Goal: Task Accomplishment & Management: Use online tool/utility

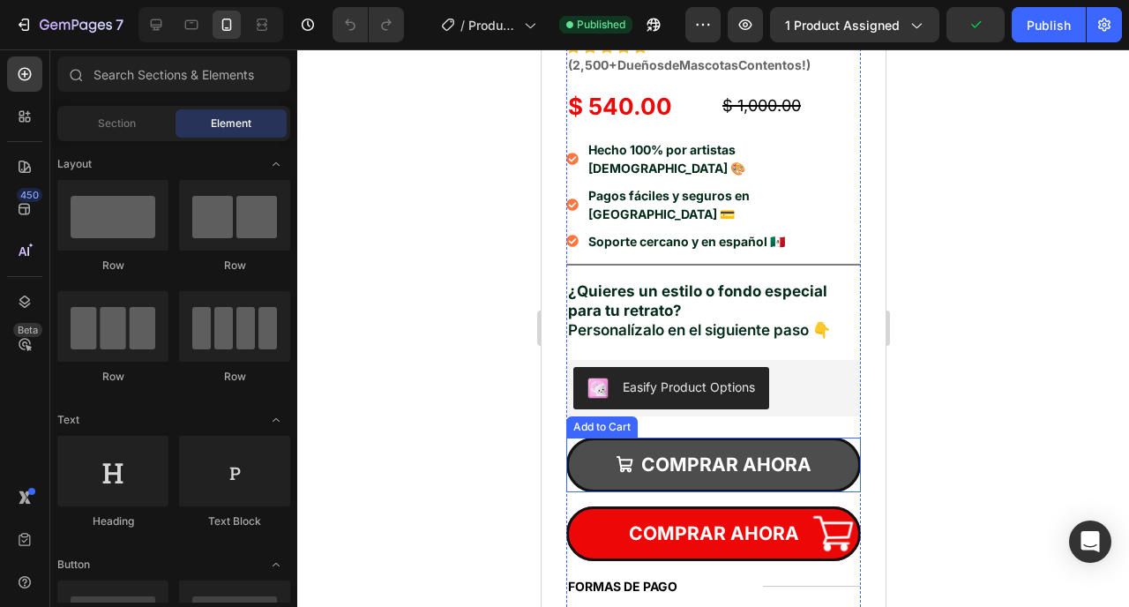
click at [583, 438] on button "COMPRAR AHORA" at bounding box center [713, 465] width 295 height 55
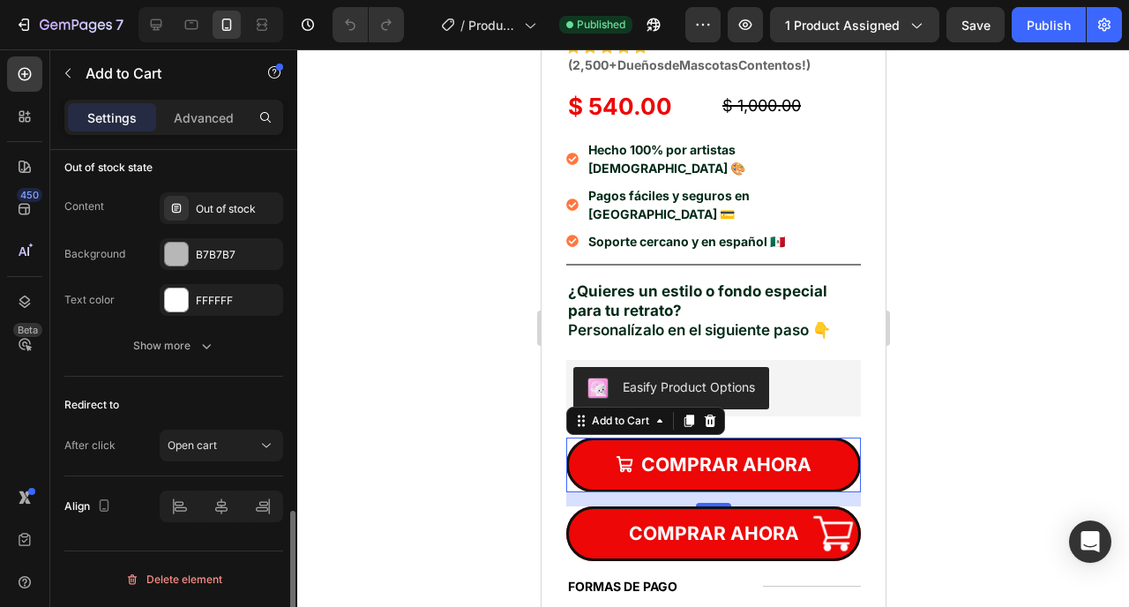
scroll to position [1487, 0]
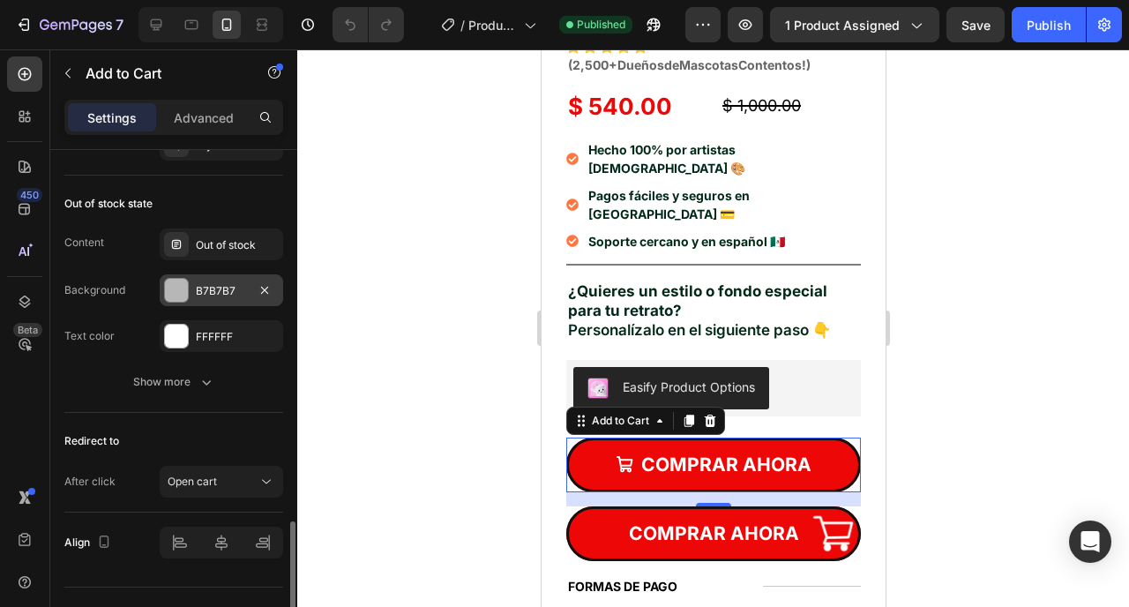
click at [198, 296] on div "B7B7B7" at bounding box center [221, 291] width 51 height 16
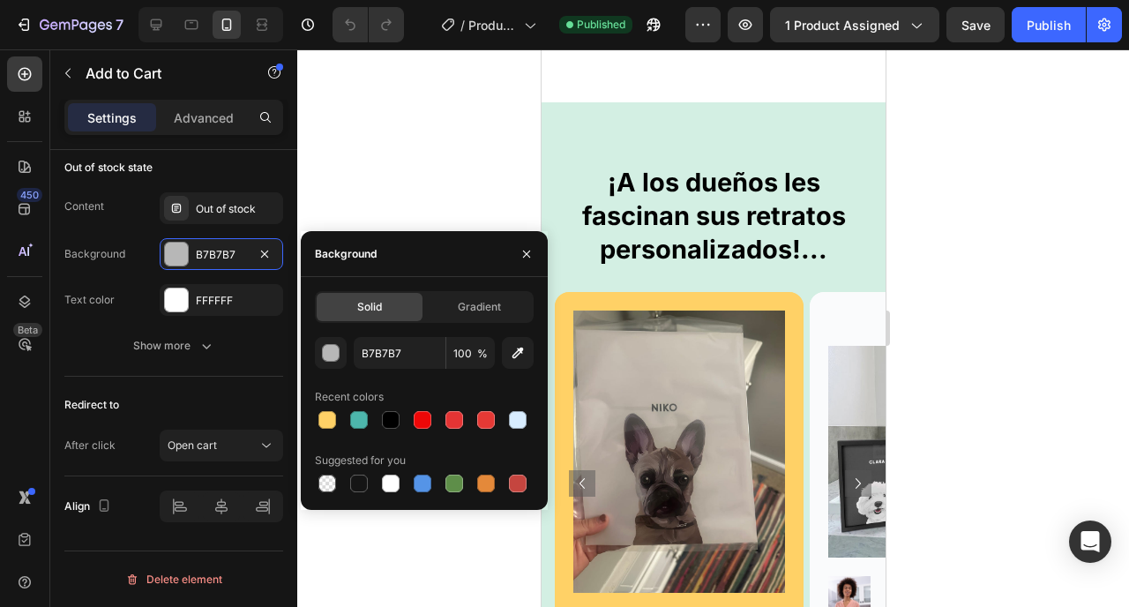
scroll to position [1515, 0]
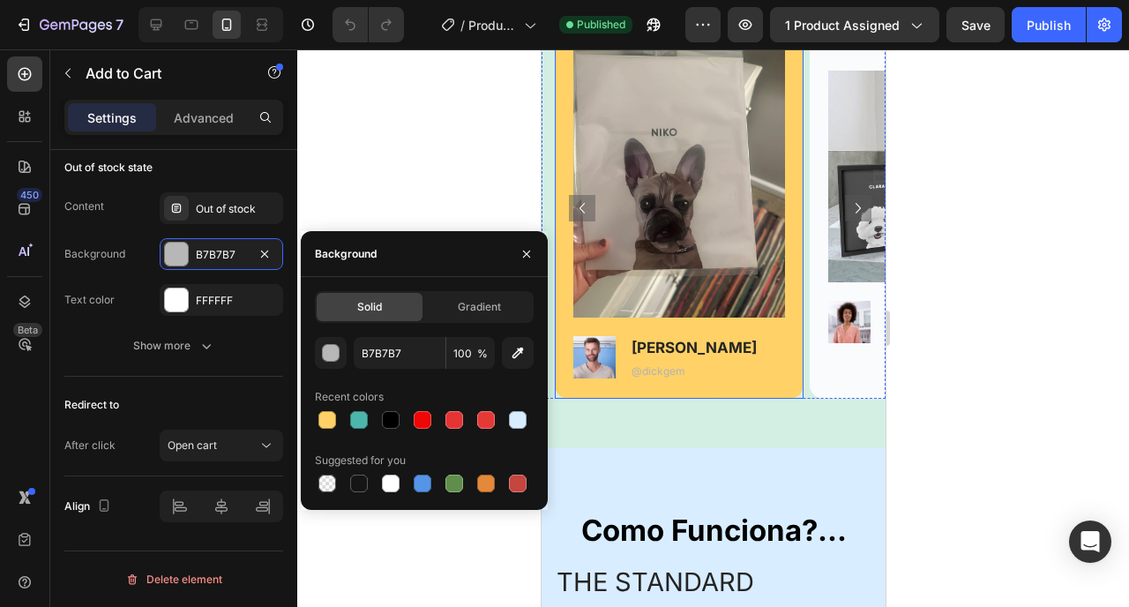
click at [789, 371] on div "Image Image Dick T. Text Block @dickgem Text Block Row" at bounding box center [678, 208] width 249 height 382
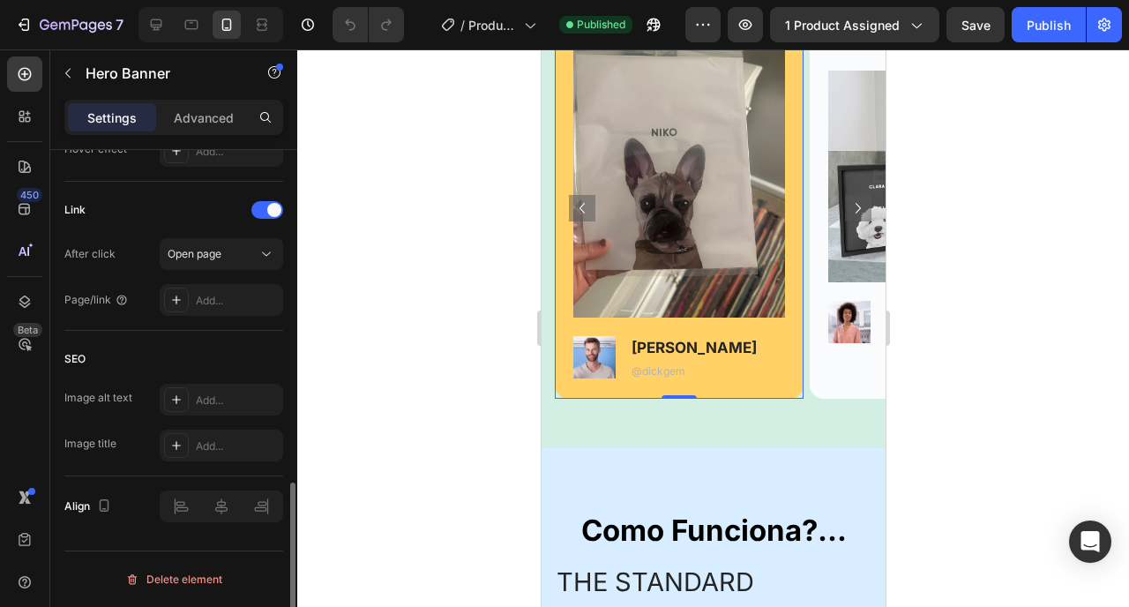
scroll to position [0, 0]
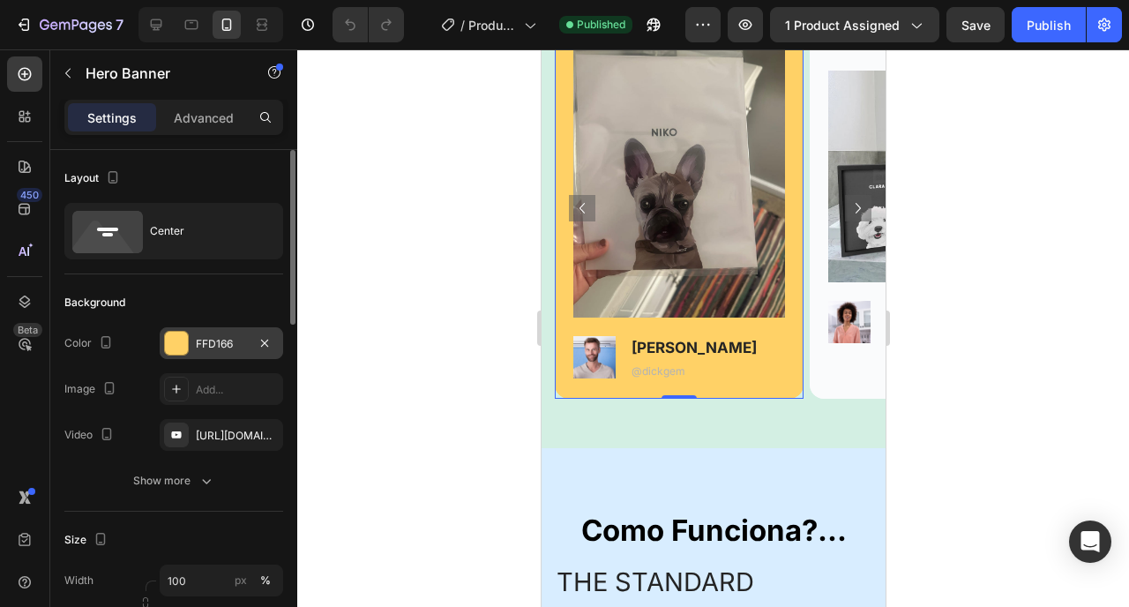
click at [215, 344] on div "FFD166" at bounding box center [221, 344] width 51 height 16
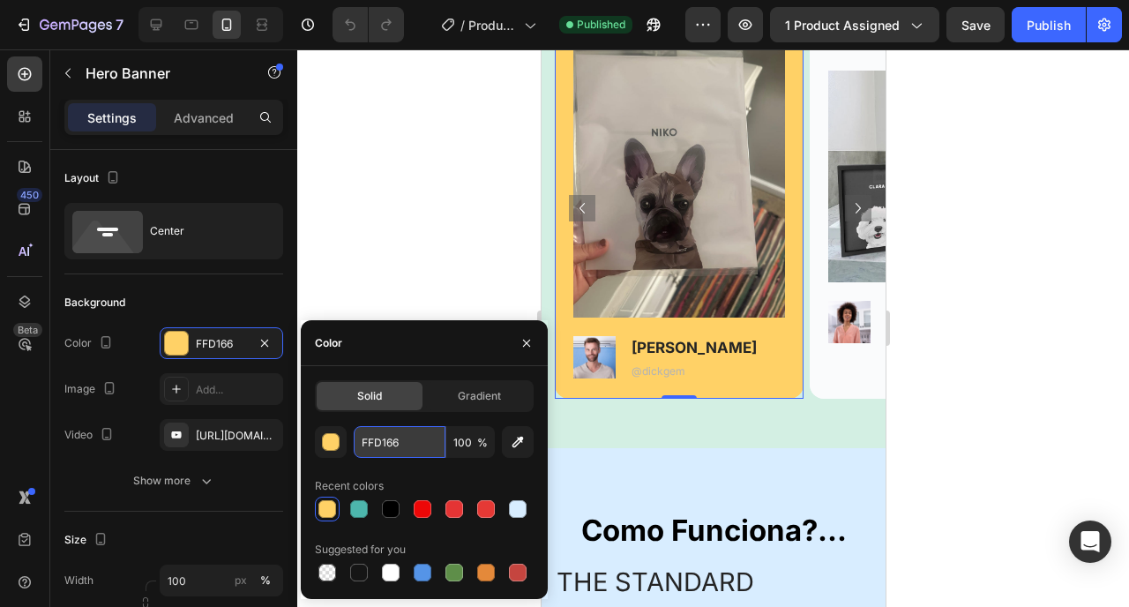
click at [403, 440] on input "FFD166" at bounding box center [400, 442] width 92 height 32
paste input "E082"
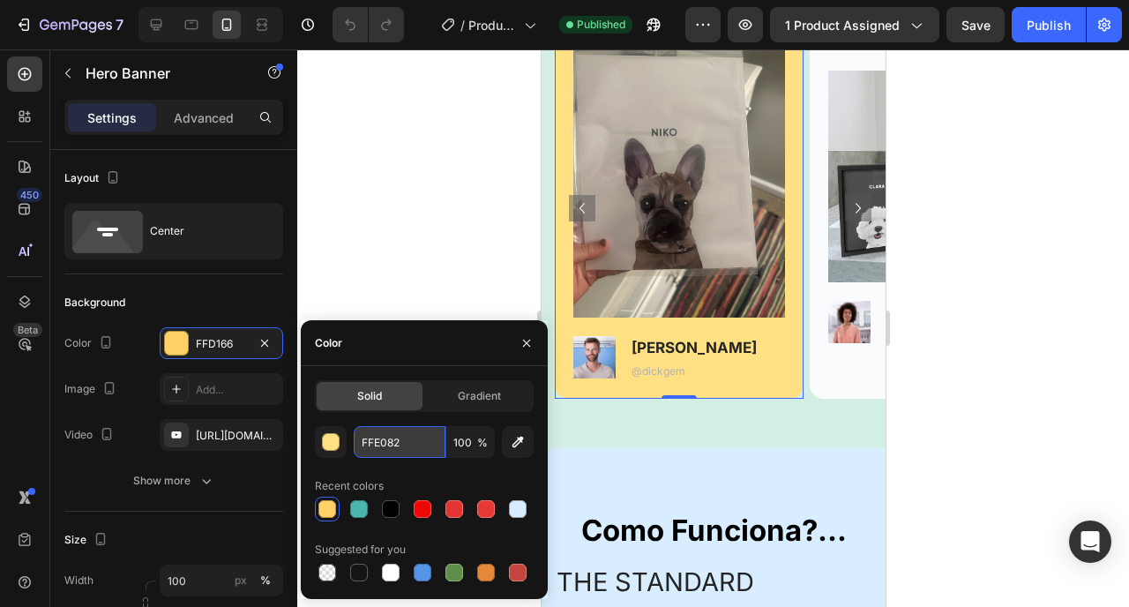
type input "FFE082"
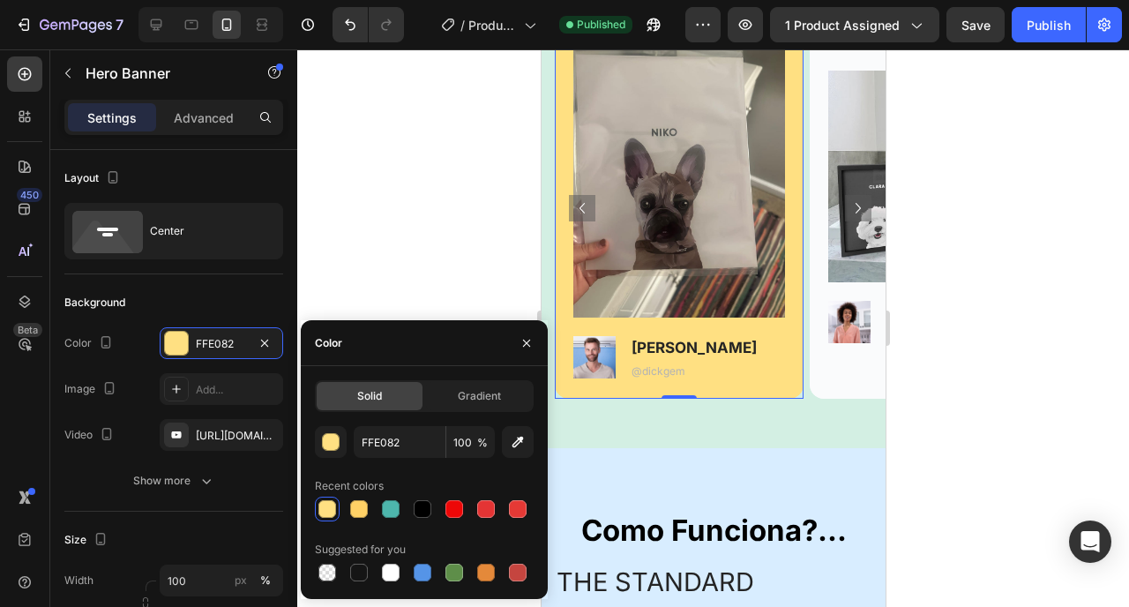
click at [401, 282] on div at bounding box center [713, 328] width 832 height 558
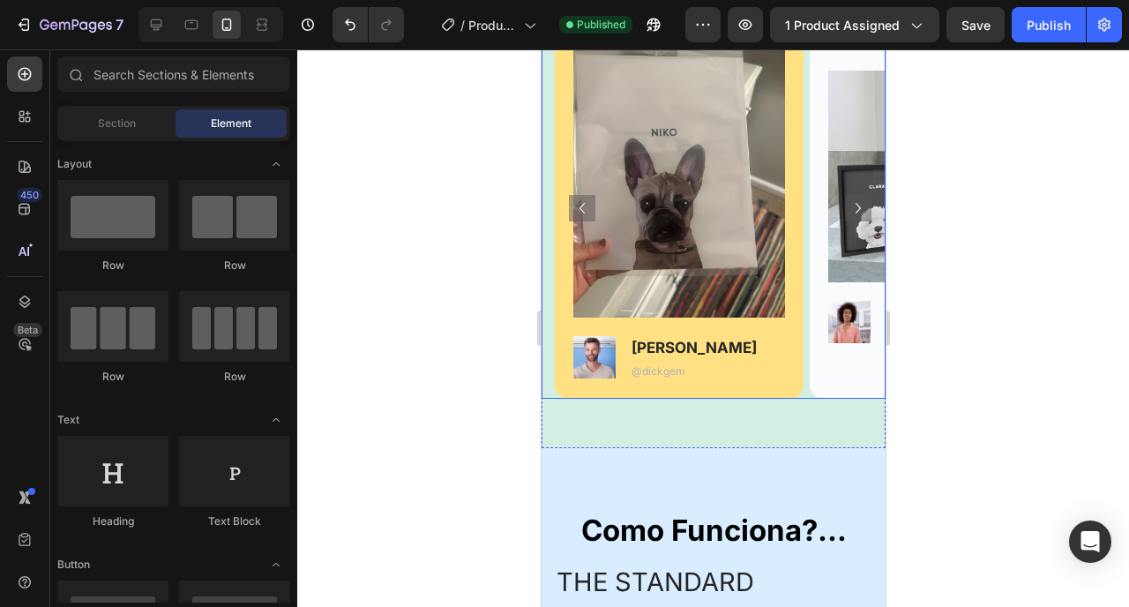
click at [850, 214] on icon "Carousel Next Arrow" at bounding box center [857, 208] width 21 height 21
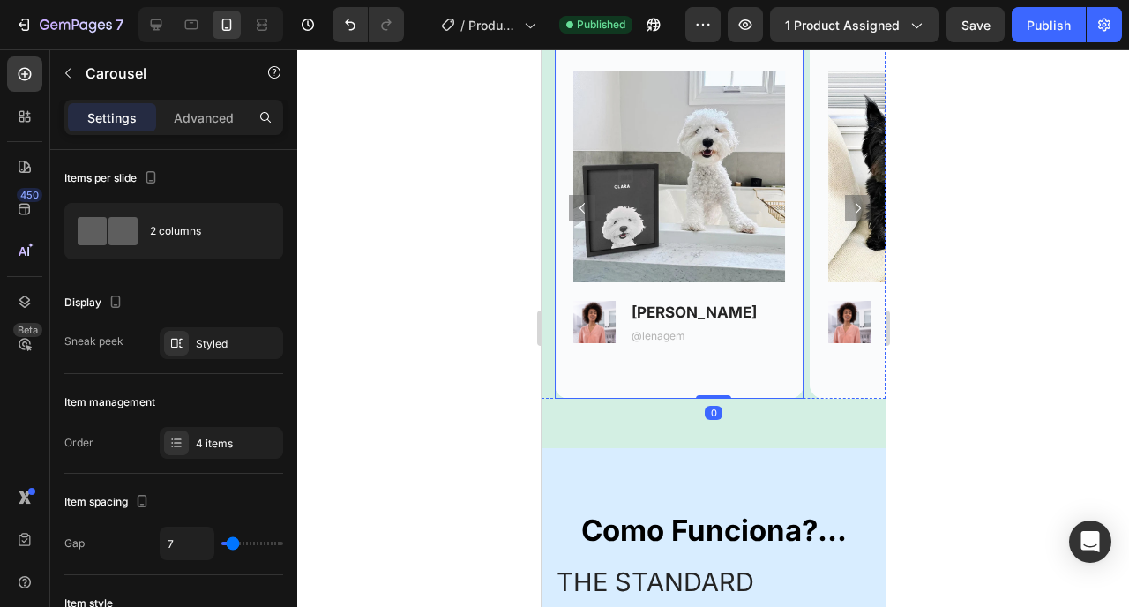
click at [788, 383] on div "Background Image" at bounding box center [678, 208] width 249 height 382
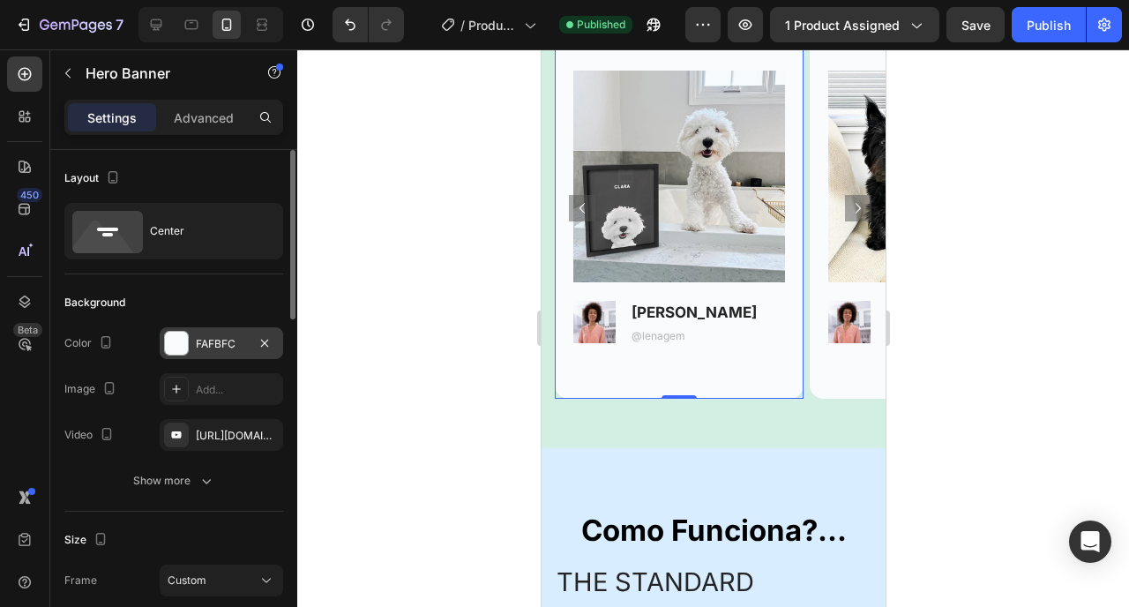
click at [220, 355] on div "FAFBFC" at bounding box center [222, 343] width 124 height 32
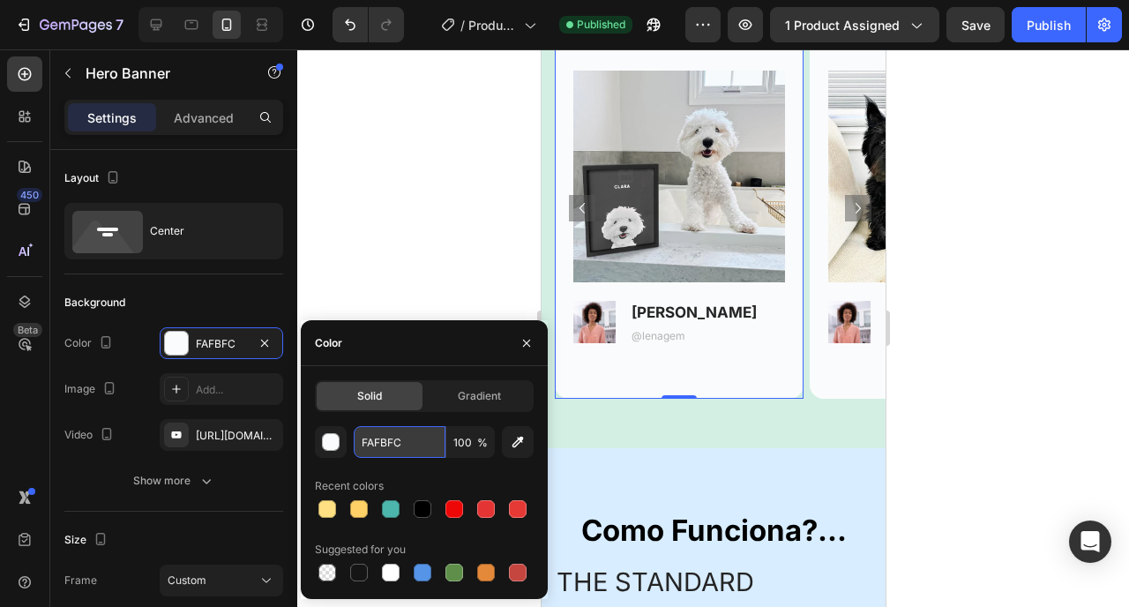
click at [408, 448] on input "FAFBFC" at bounding box center [400, 442] width 92 height 32
paste input "FE082"
type input "FFE082"
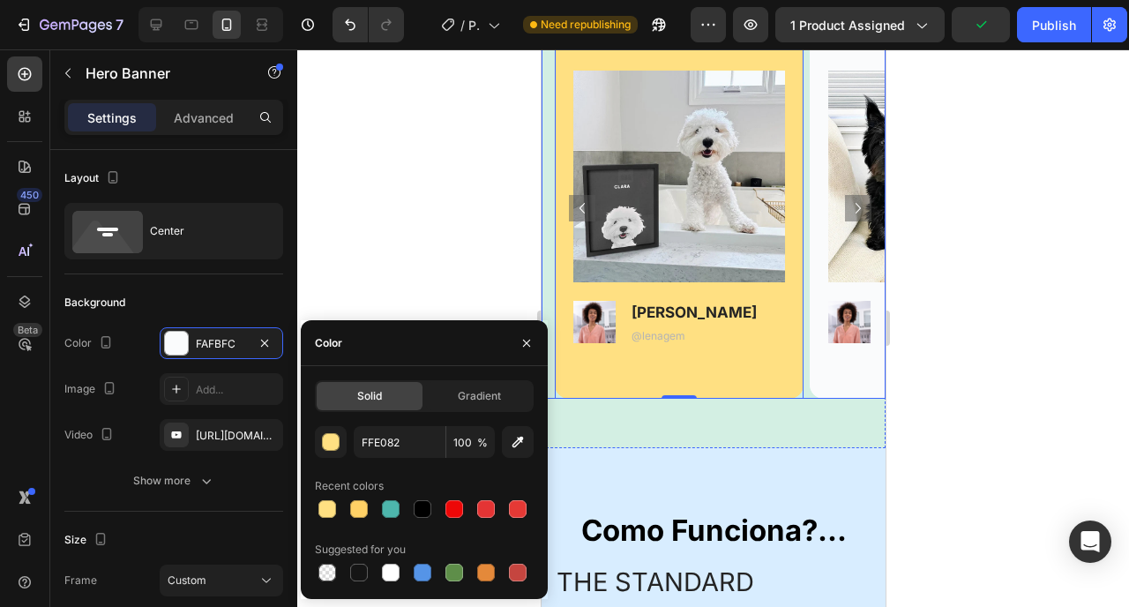
click at [850, 209] on icon "Carousel Next Arrow" at bounding box center [857, 208] width 21 height 21
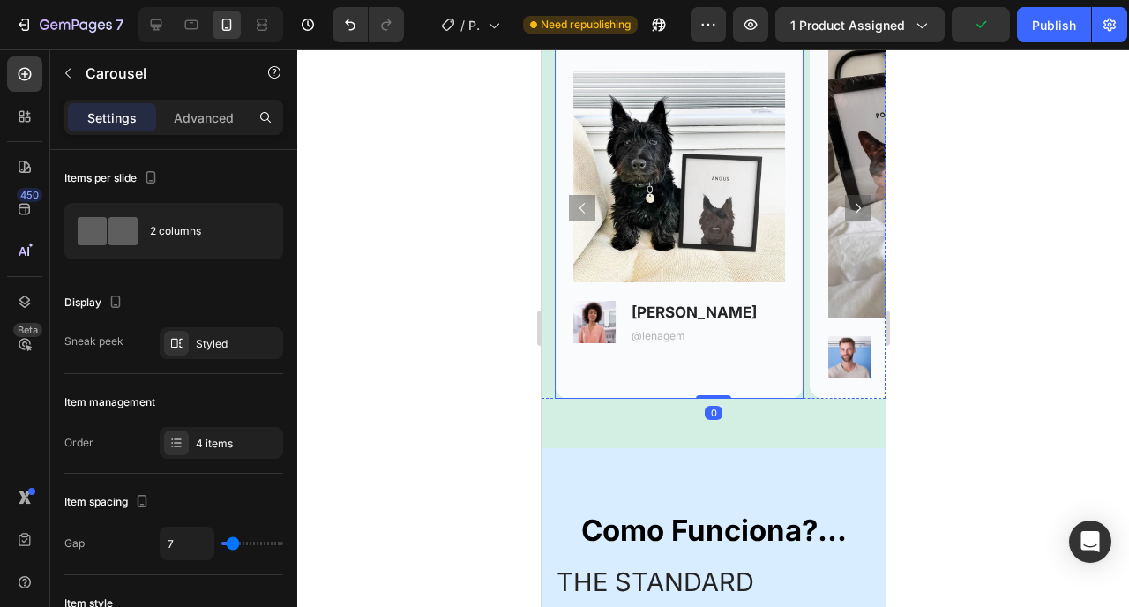
click at [764, 377] on div "Background Image" at bounding box center [678, 208] width 249 height 382
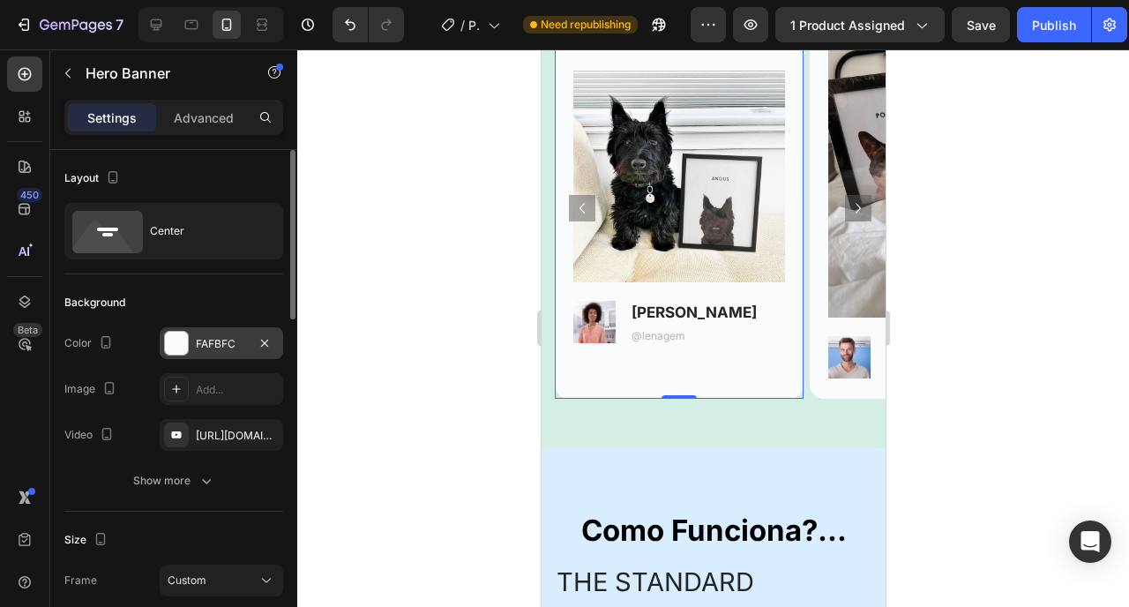
click at [228, 339] on div "FAFBFC" at bounding box center [221, 344] width 51 height 16
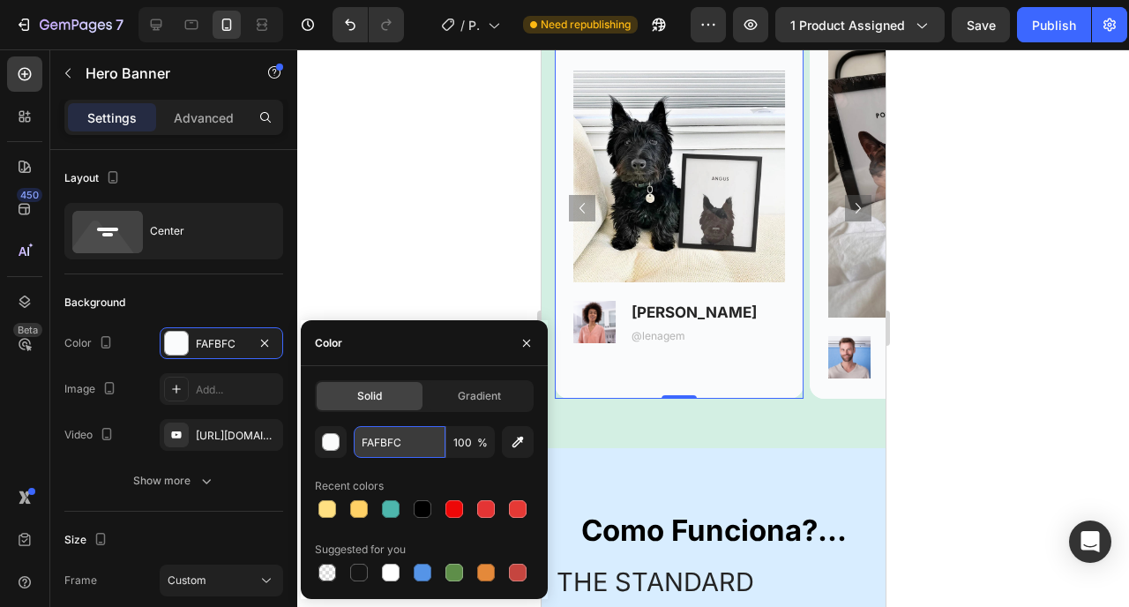
click at [383, 439] on input "FAFBFC" at bounding box center [400, 442] width 92 height 32
paste input "FE082"
type input "FFE082"
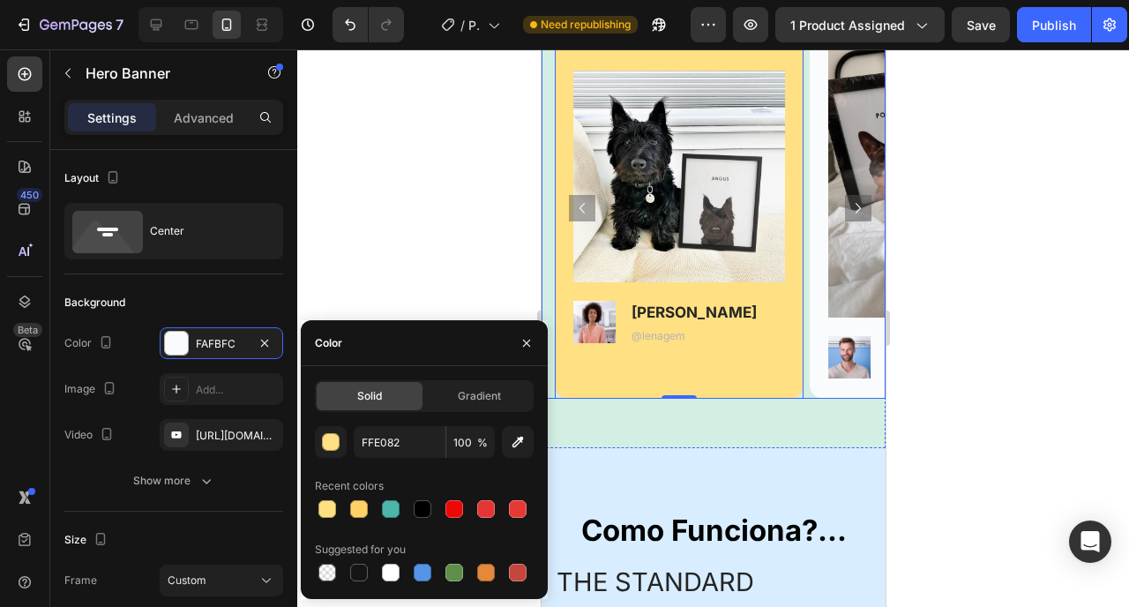
drag, startPoint x: 843, startPoint y: 212, endPoint x: 831, endPoint y: 234, distance: 25.3
click at [847, 212] on icon "Carousel Next Arrow" at bounding box center [857, 208] width 21 height 21
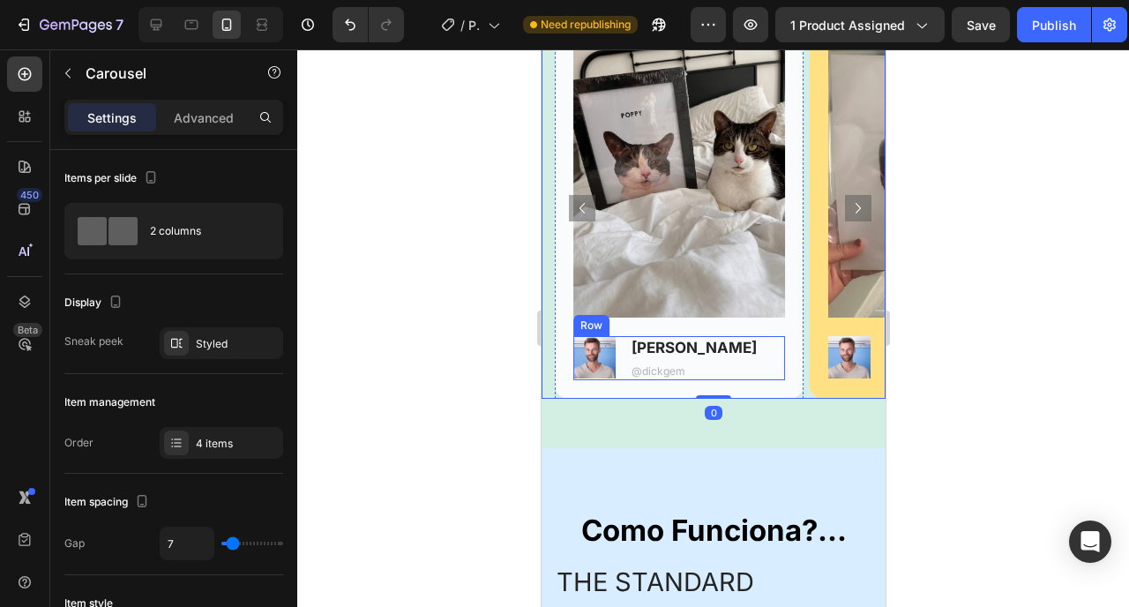
click at [783, 375] on div "Image Dick T. Text Block @dickgem Text Block Row" at bounding box center [679, 358] width 212 height 44
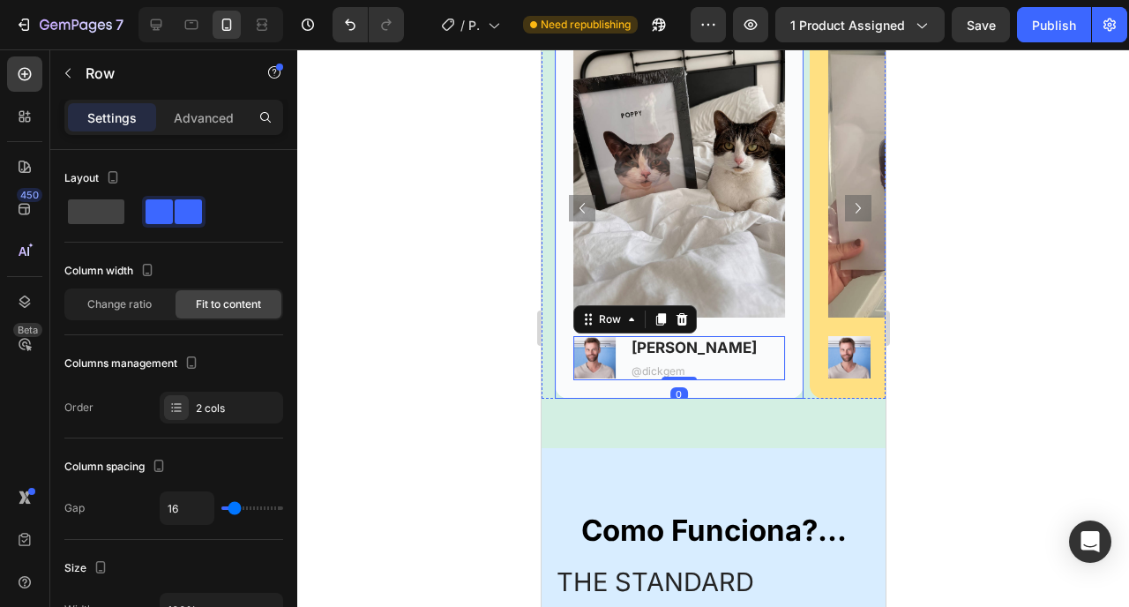
click at [790, 386] on div "Image Image Dick T. Text Block @dickgem Text Block Row 0" at bounding box center [678, 208] width 249 height 382
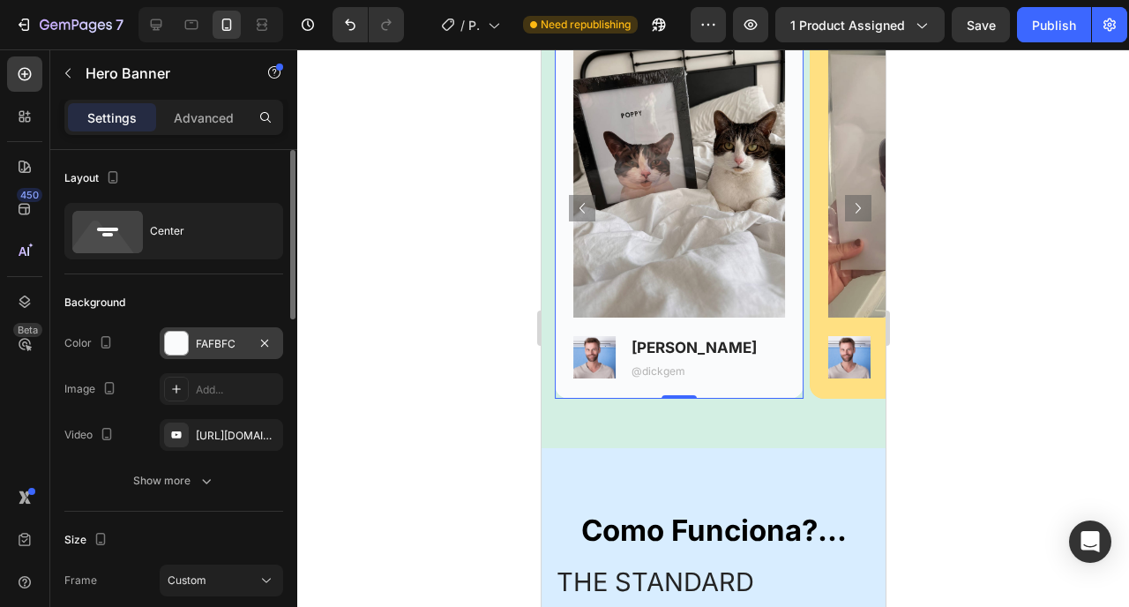
click at [232, 337] on div "FAFBFC" at bounding box center [221, 344] width 51 height 16
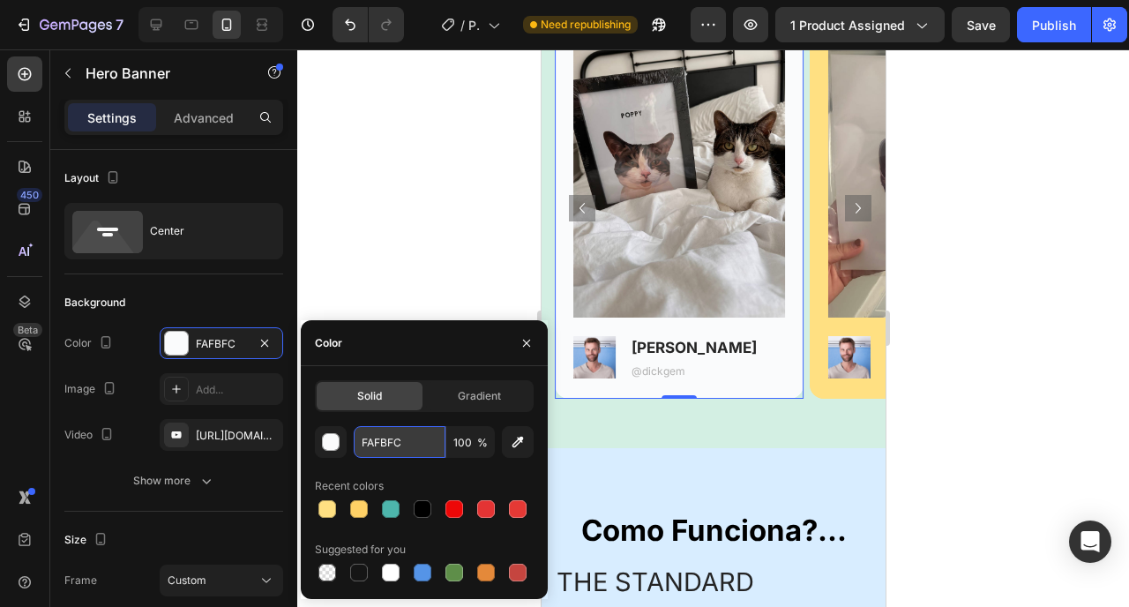
click at [408, 439] on input "FAFBFC" at bounding box center [400, 442] width 92 height 32
paste input "FE082"
type input "FFE082"
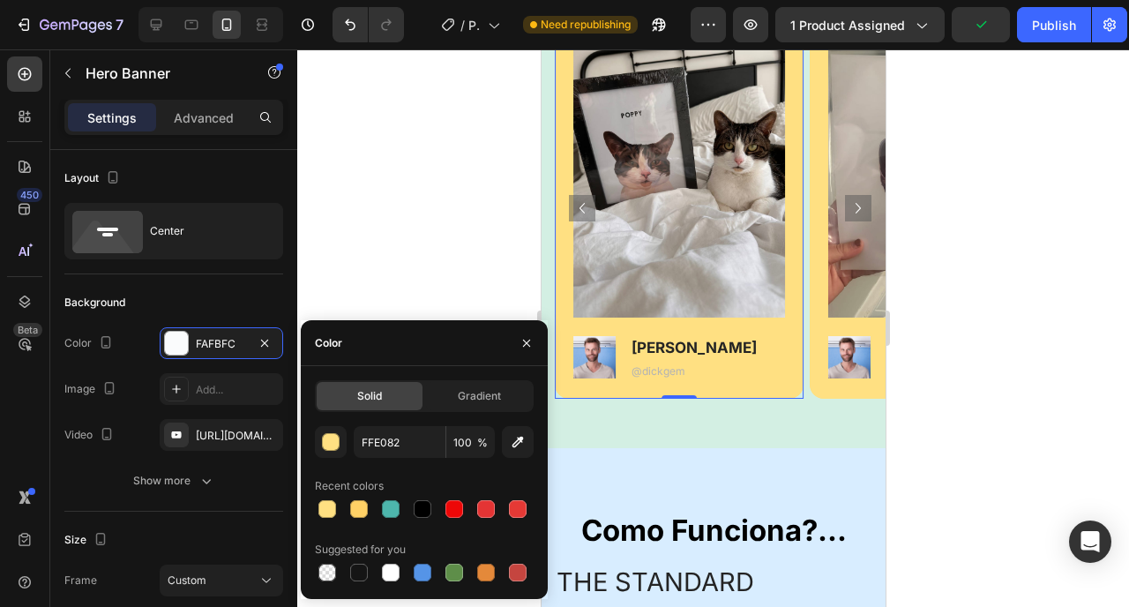
click at [318, 186] on div at bounding box center [713, 328] width 832 height 558
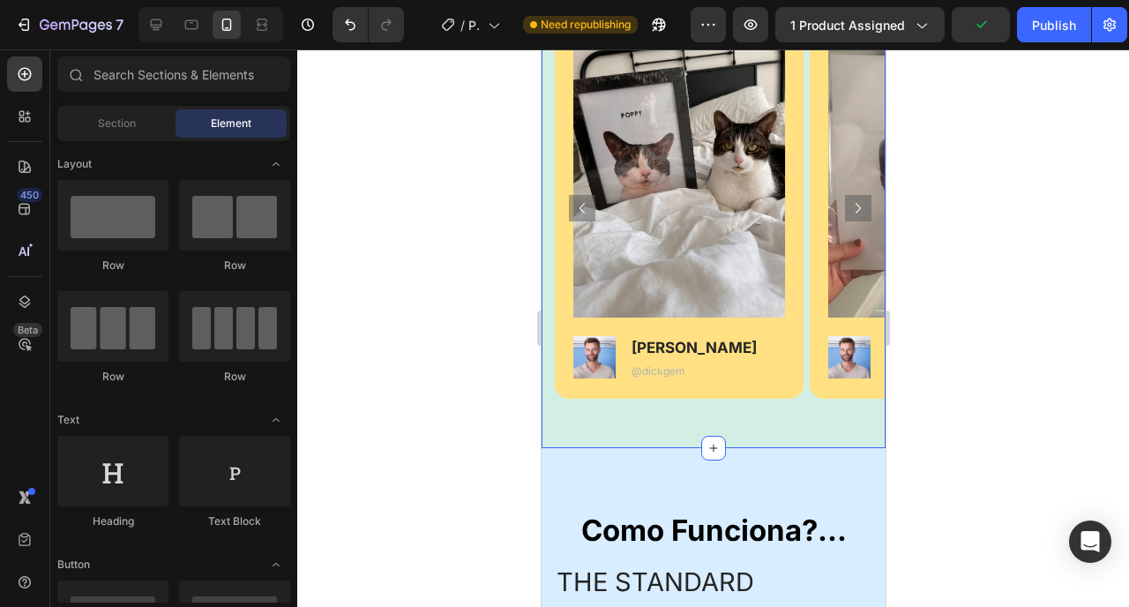
click at [664, 428] on div "¡A los dueños les fascinan sus retratos personalizados!... Heading Row Image Im…" at bounding box center [713, 137] width 344 height 621
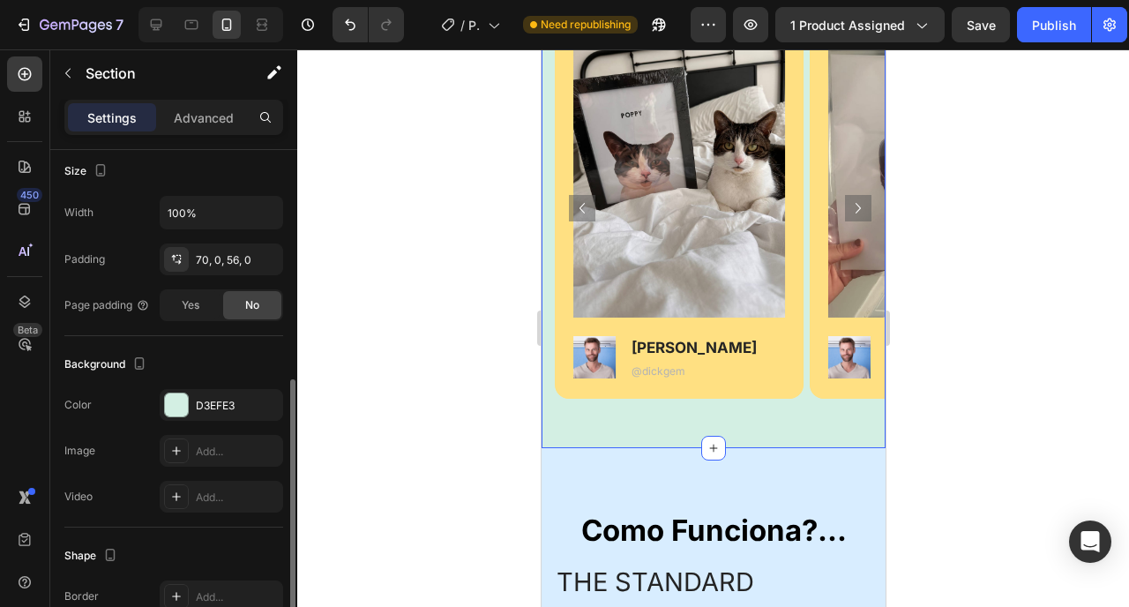
scroll to position [415, 0]
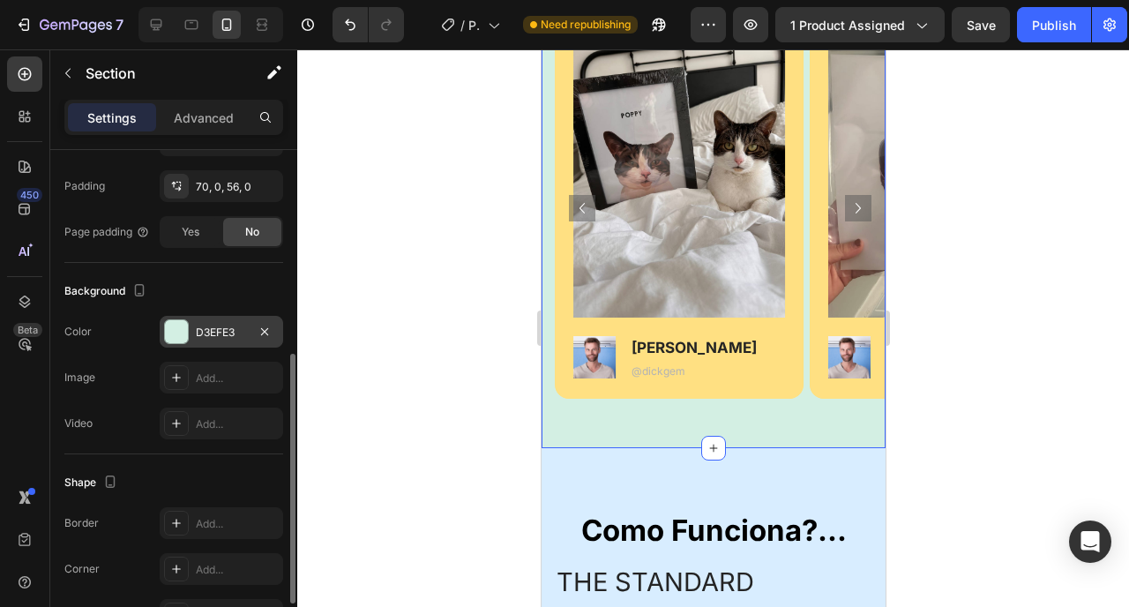
click at [225, 330] on div "D3EFE3" at bounding box center [221, 333] width 51 height 16
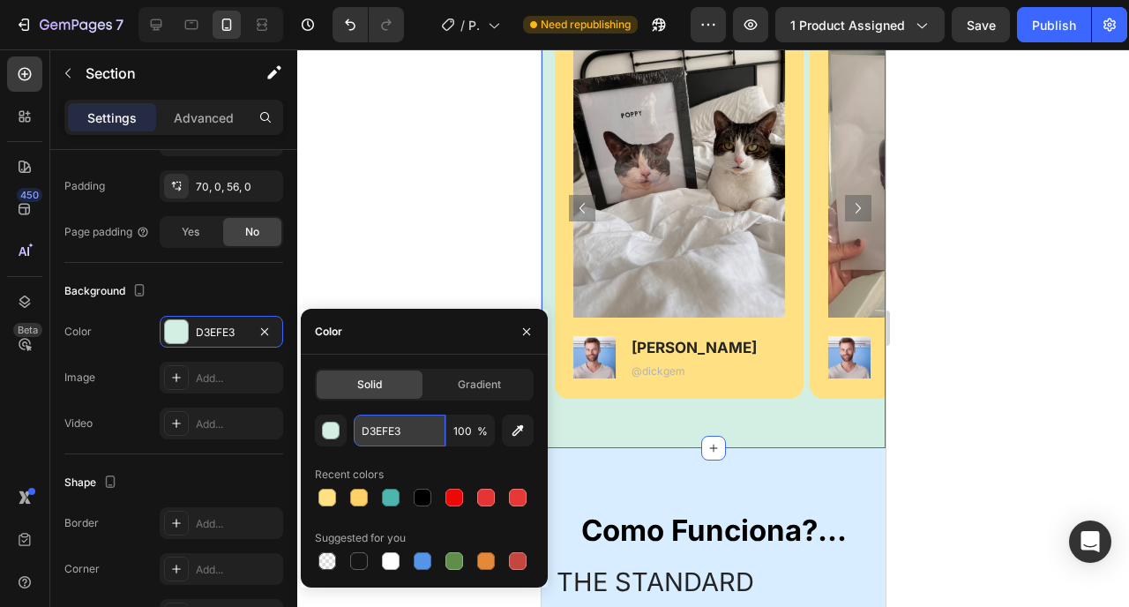
click at [390, 426] on input "D3EFE3" at bounding box center [400, 431] width 92 height 32
paste input "AEDFF7"
type input "AEDFF7"
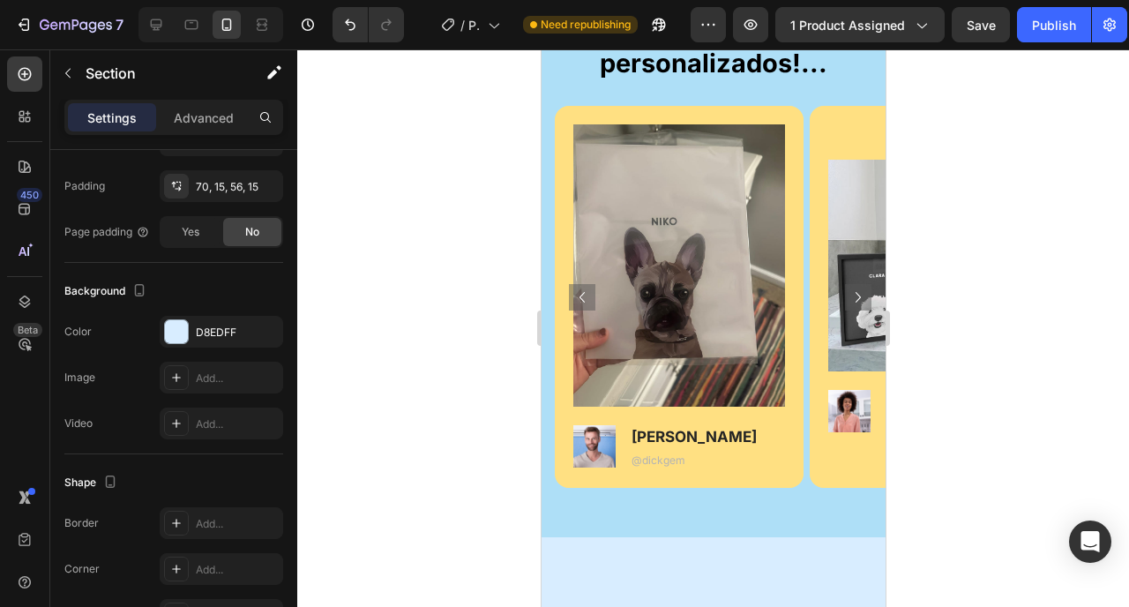
scroll to position [1213, 0]
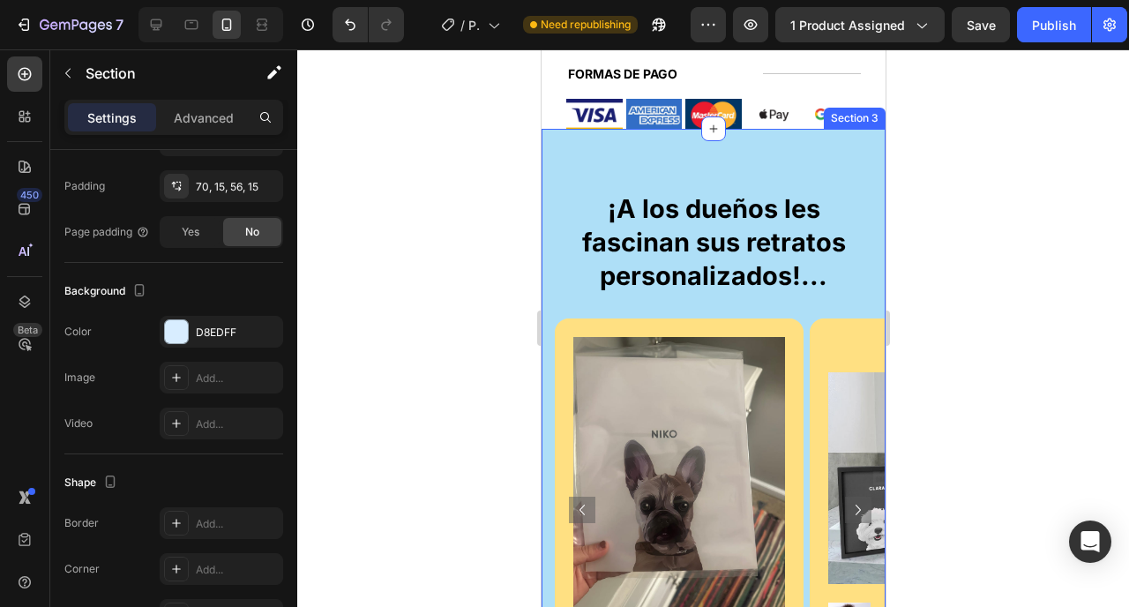
click at [551, 142] on div "¡A los dueños les fascinan sus retratos personalizados!... Heading Row Image Im…" at bounding box center [713, 439] width 344 height 621
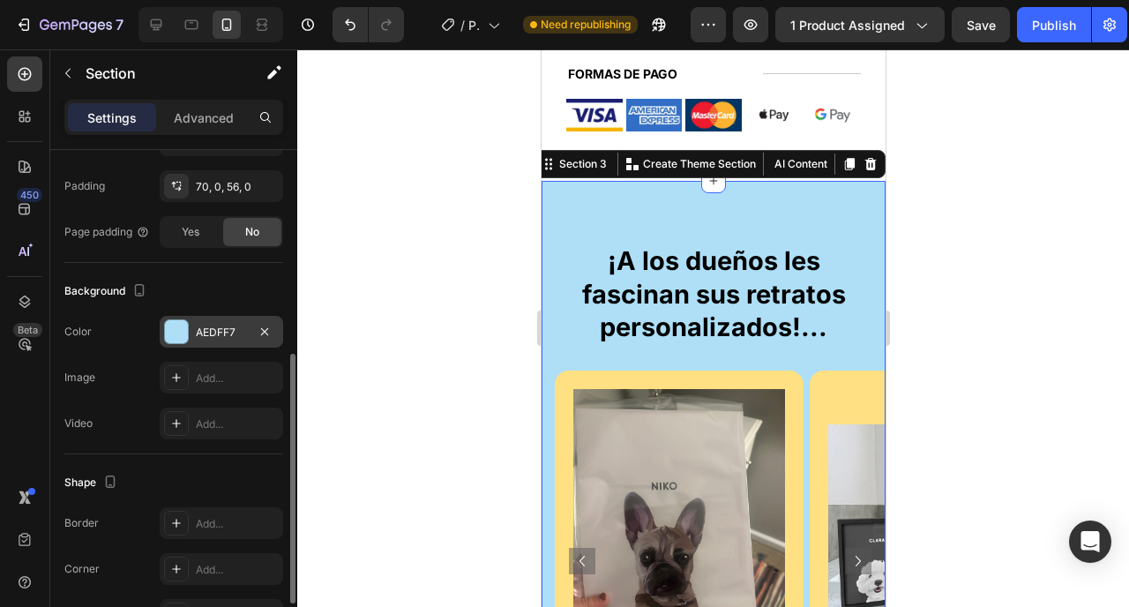
click at [212, 341] on div "AEDFF7" at bounding box center [222, 332] width 124 height 32
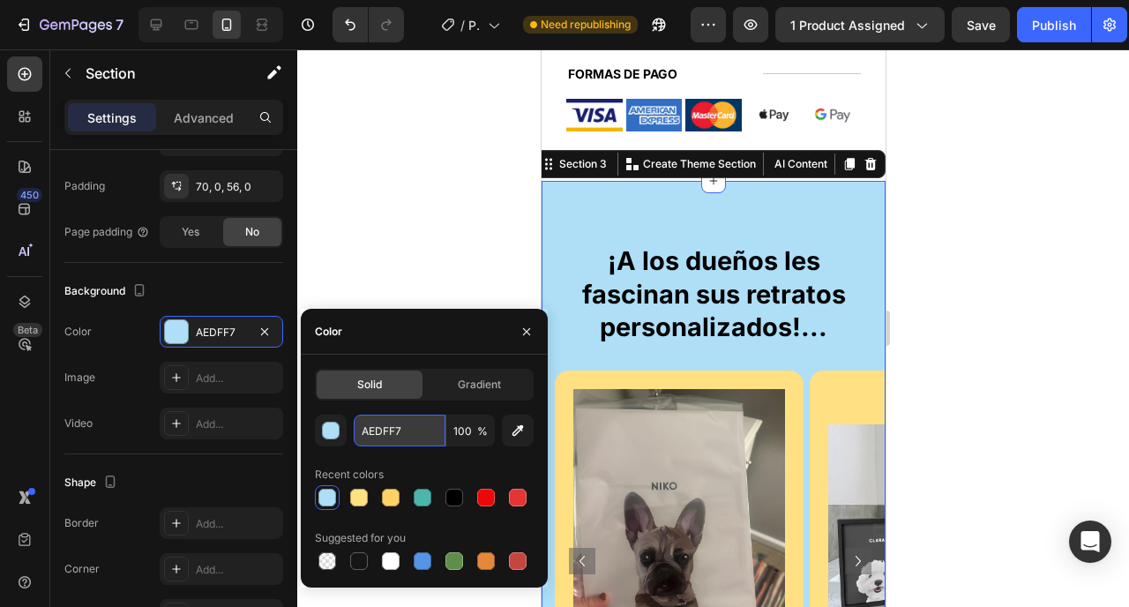
click at [400, 436] on input "AEDFF7" at bounding box center [400, 431] width 92 height 32
paste input "FF6B81"
type input "FF6B81"
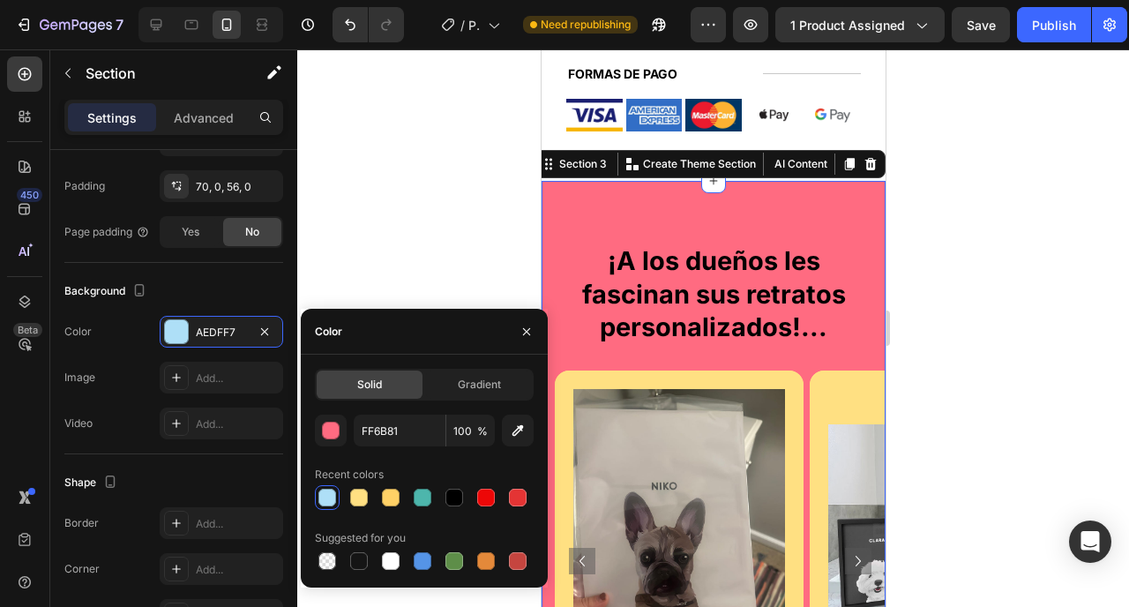
click at [426, 231] on div at bounding box center [713, 328] width 832 height 558
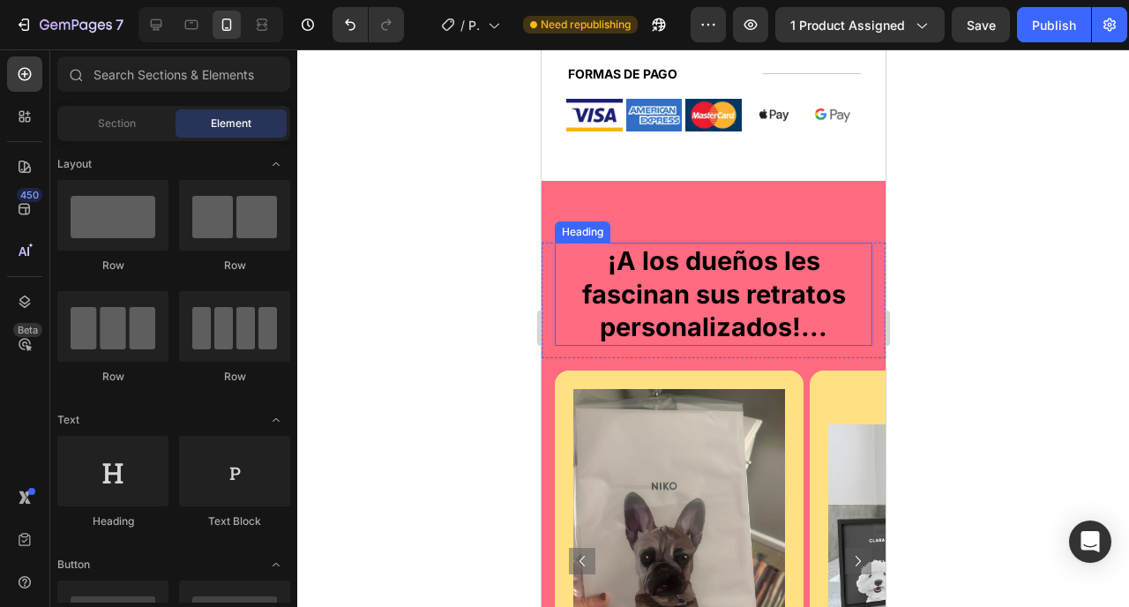
click at [671, 243] on h2 "¡A los dueños les fascinan sus retratos personalizados!..." at bounding box center [713, 294] width 318 height 103
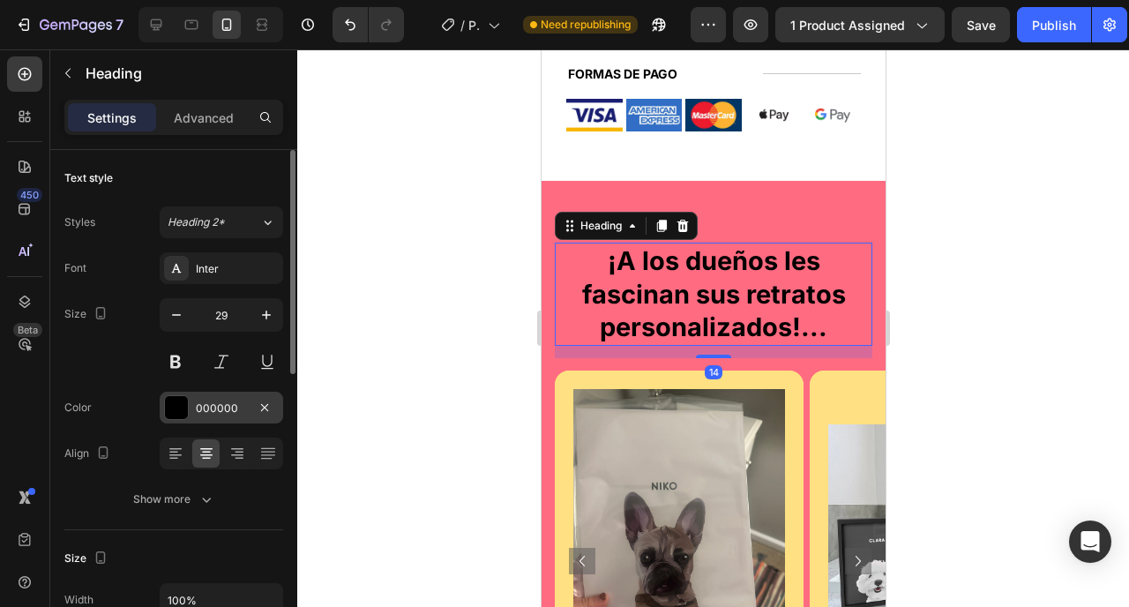
click at [217, 396] on div "000000" at bounding box center [222, 408] width 124 height 32
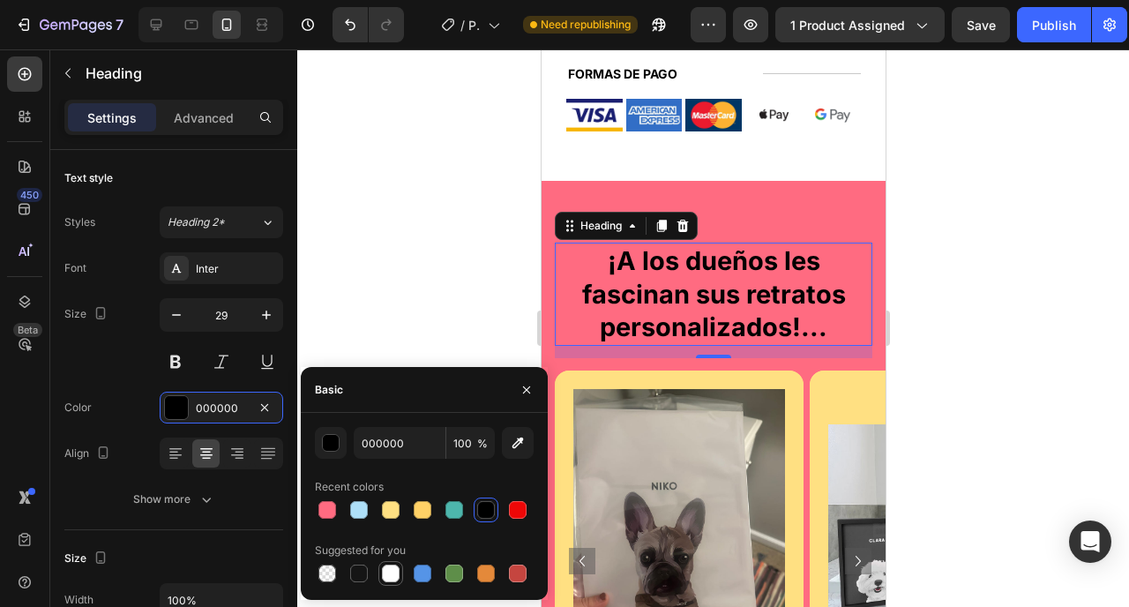
click at [399, 574] on div at bounding box center [391, 574] width 18 height 18
type input "FFFFFF"
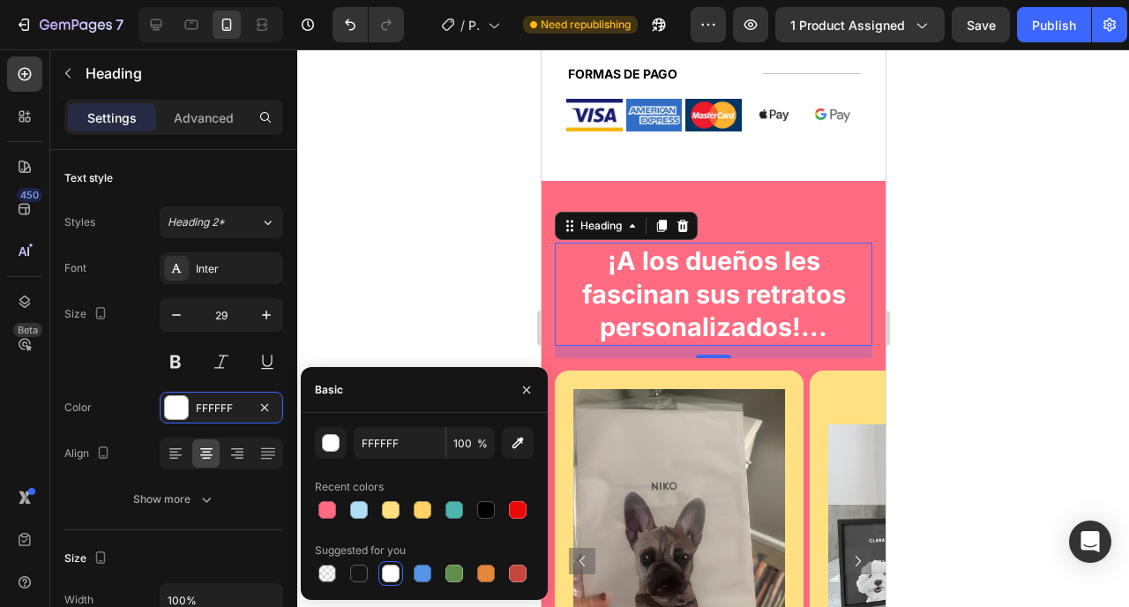
click at [403, 221] on div at bounding box center [713, 328] width 832 height 558
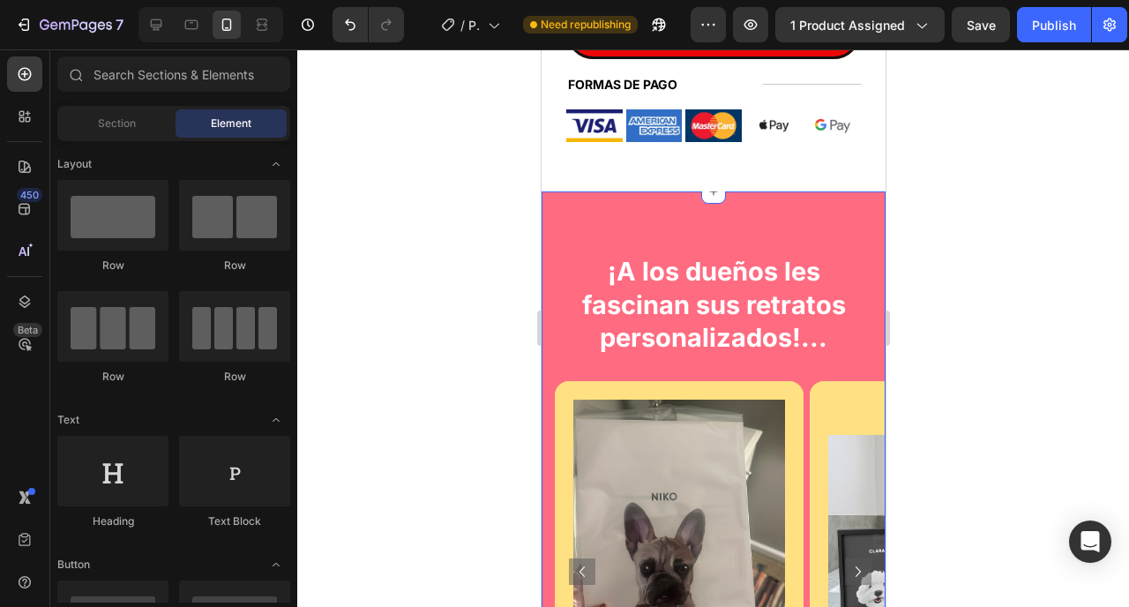
scroll to position [1233, 0]
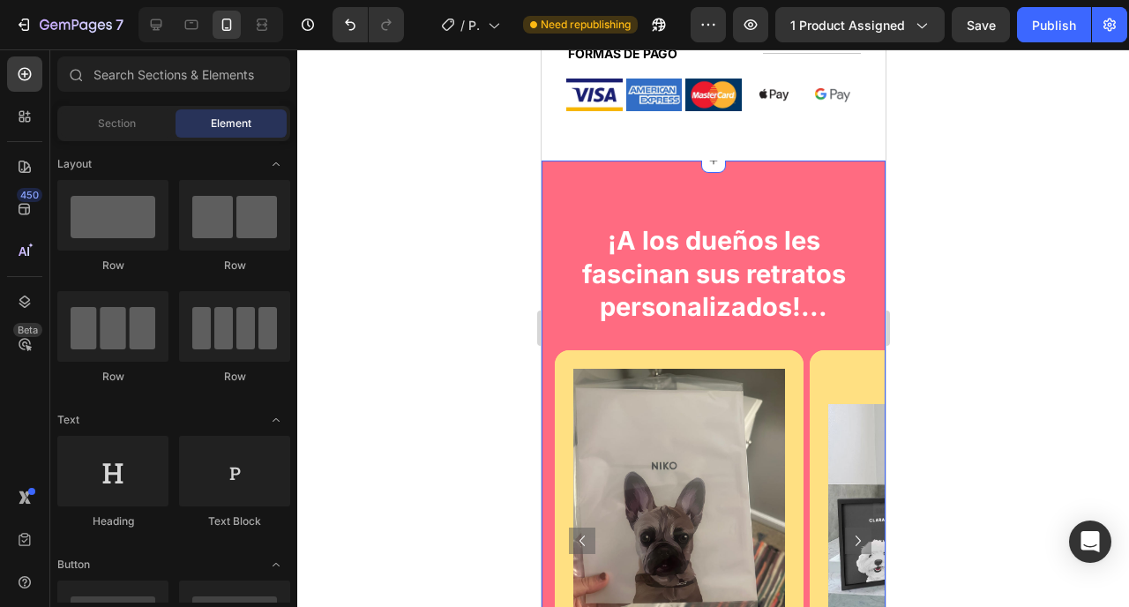
click at [561, 161] on div "¡A los dueños les fascinan sus retratos personalizados!... Heading Row Image Im…" at bounding box center [713, 471] width 344 height 621
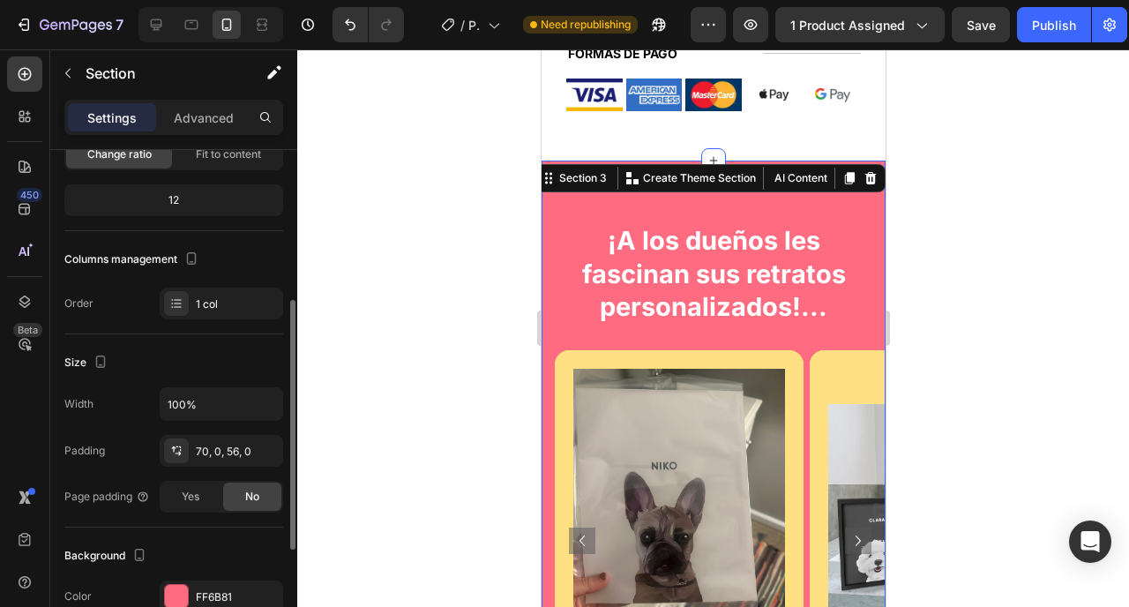
scroll to position [201, 0]
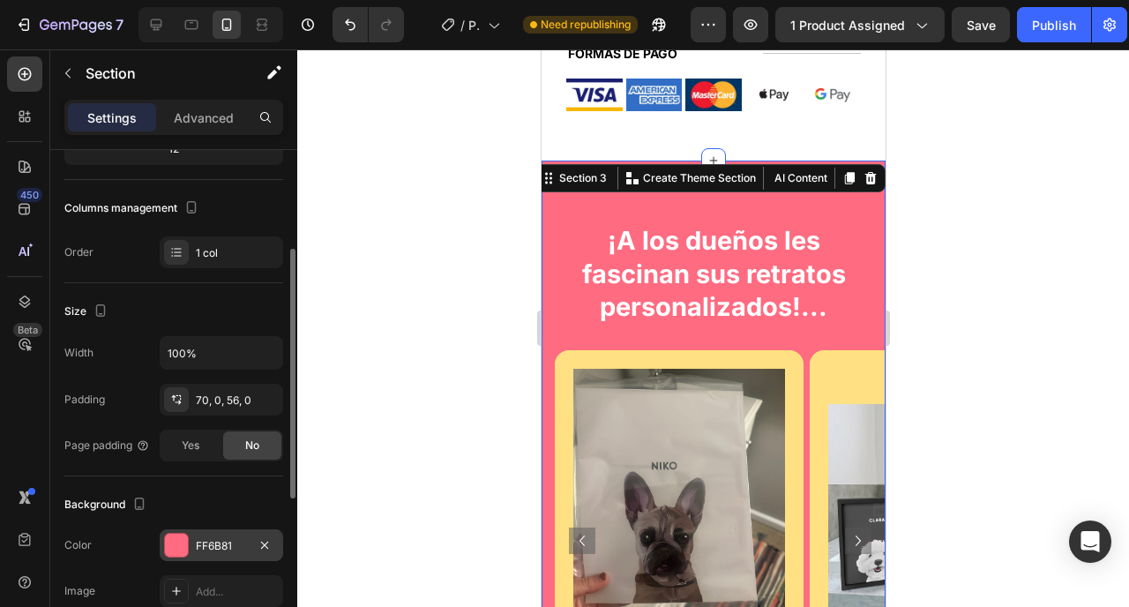
click at [228, 539] on div "FF6B81" at bounding box center [221, 546] width 51 height 16
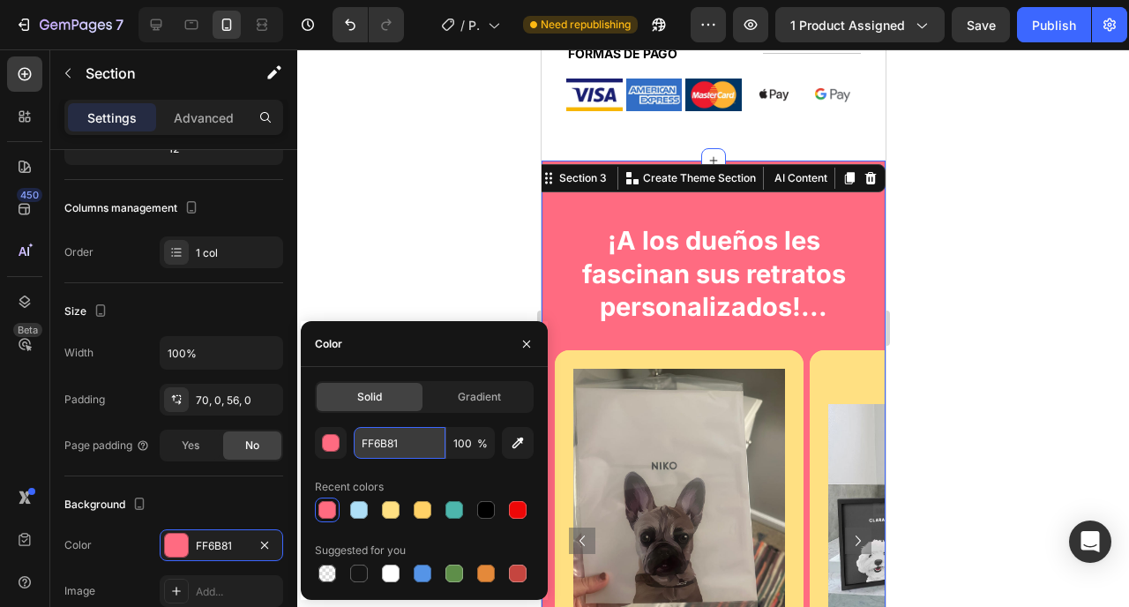
click at [405, 440] on input "FF6B81" at bounding box center [400, 443] width 92 height 32
paste input "AEDFF7"
type input "AEDFF7"
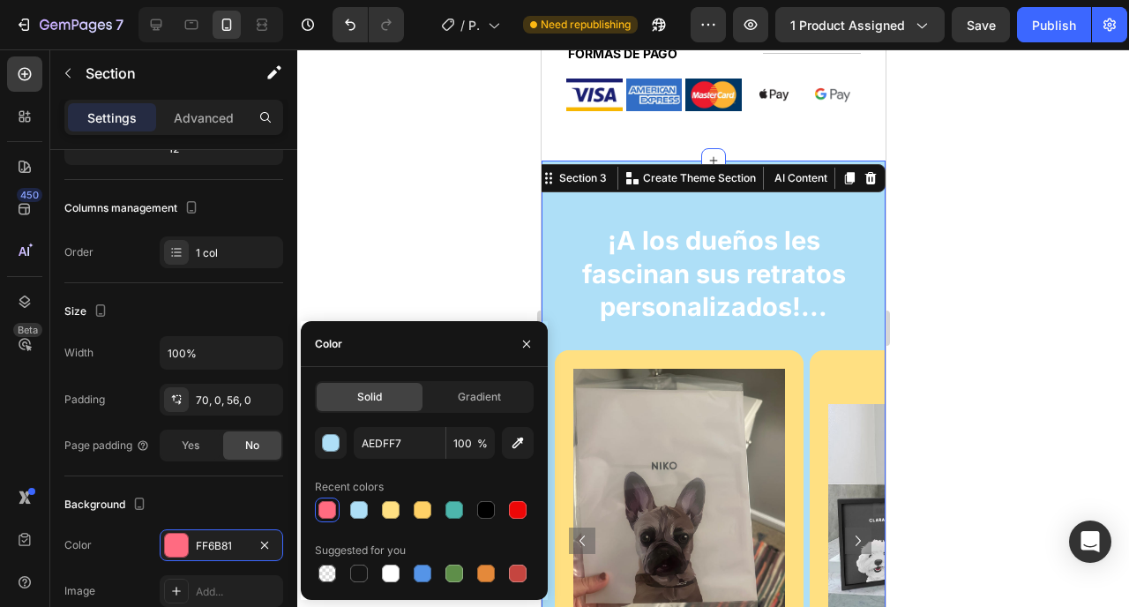
click at [401, 274] on div at bounding box center [713, 328] width 832 height 558
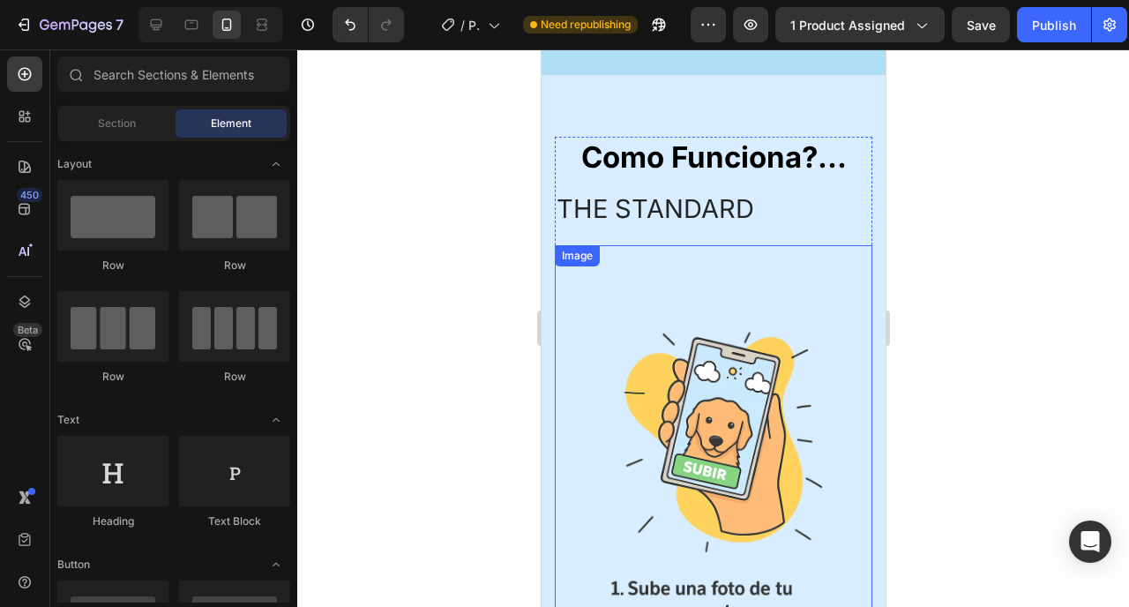
scroll to position [1655, 0]
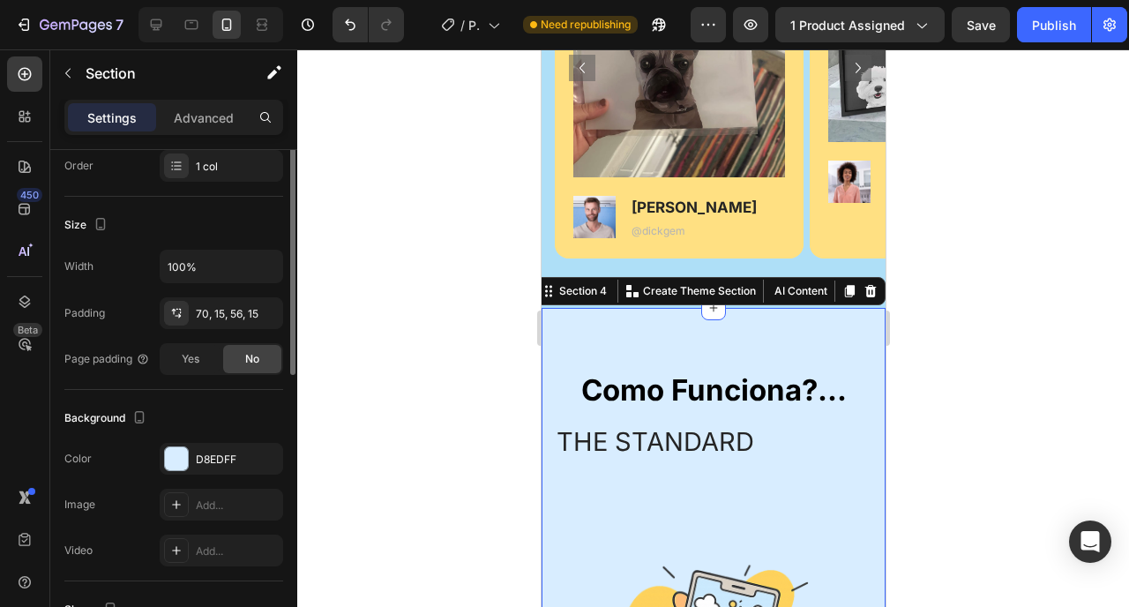
scroll to position [314, 0]
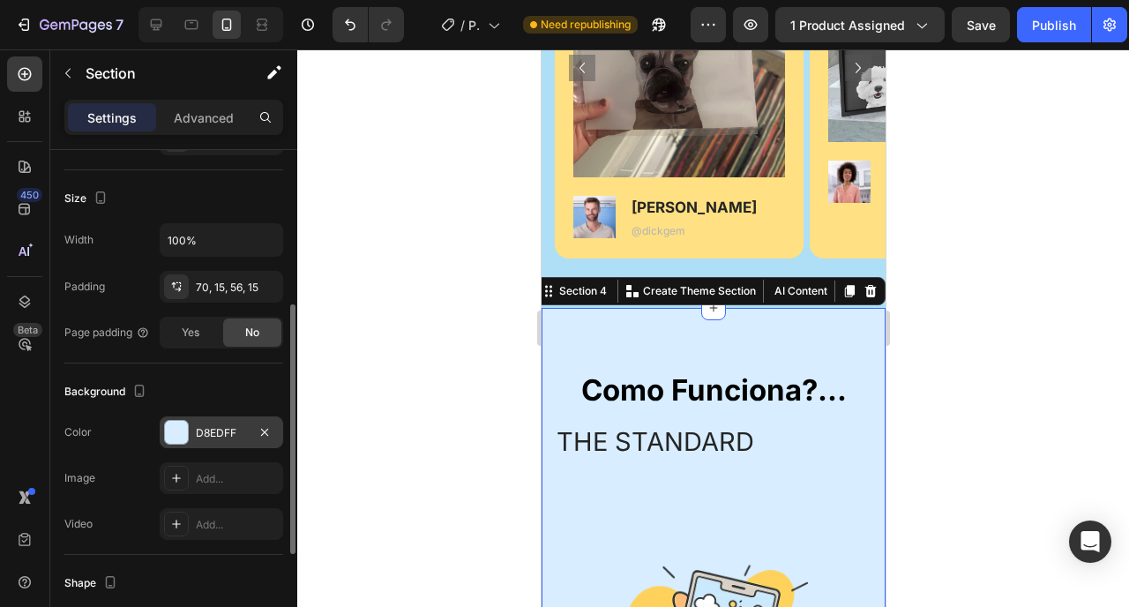
click at [236, 429] on div "D8EDFF" at bounding box center [221, 433] width 51 height 16
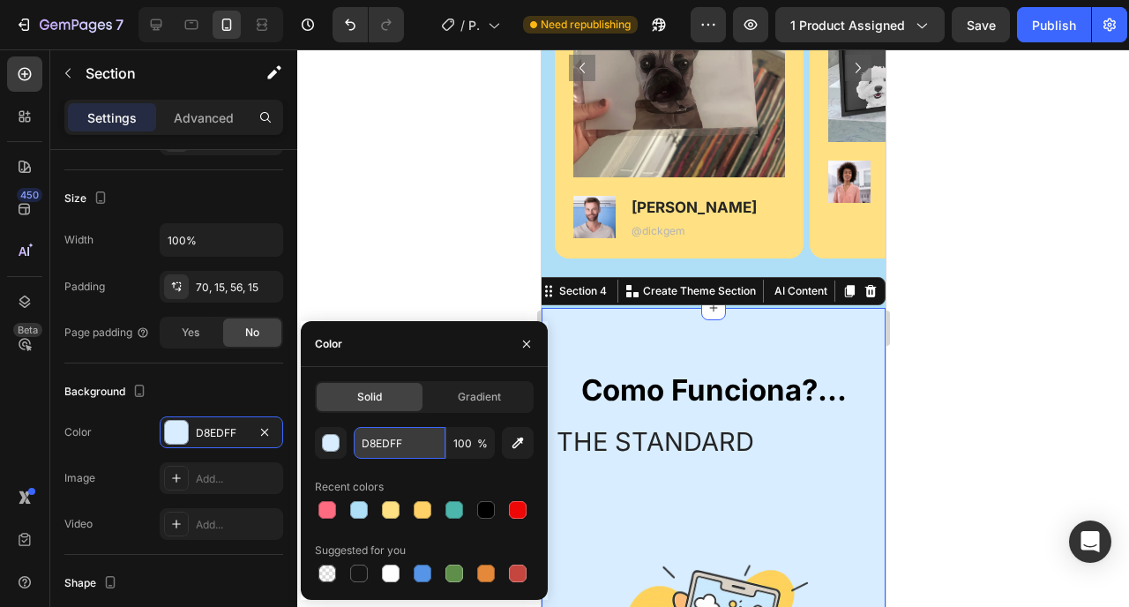
click at [419, 438] on input "D8EDFF" at bounding box center [400, 443] width 92 height 32
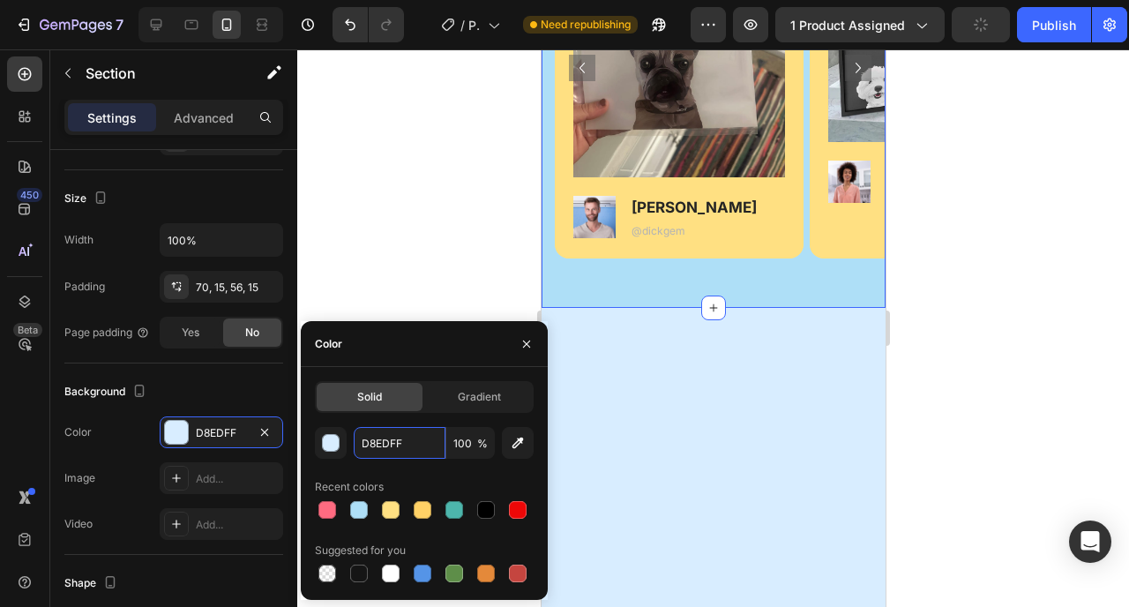
scroll to position [933, 0]
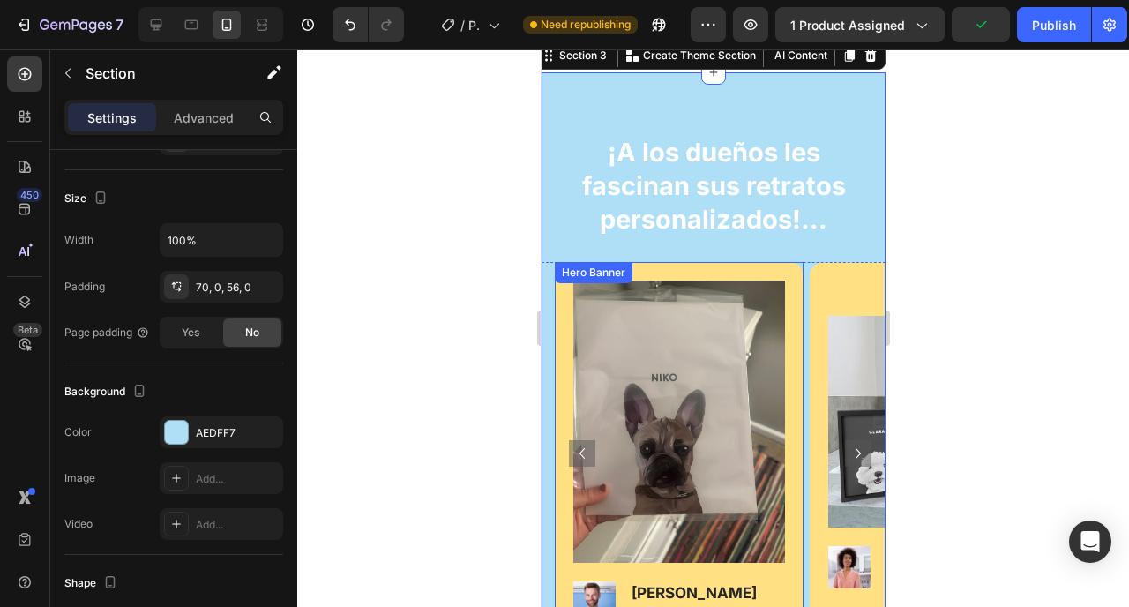
scroll to position [1417, 0]
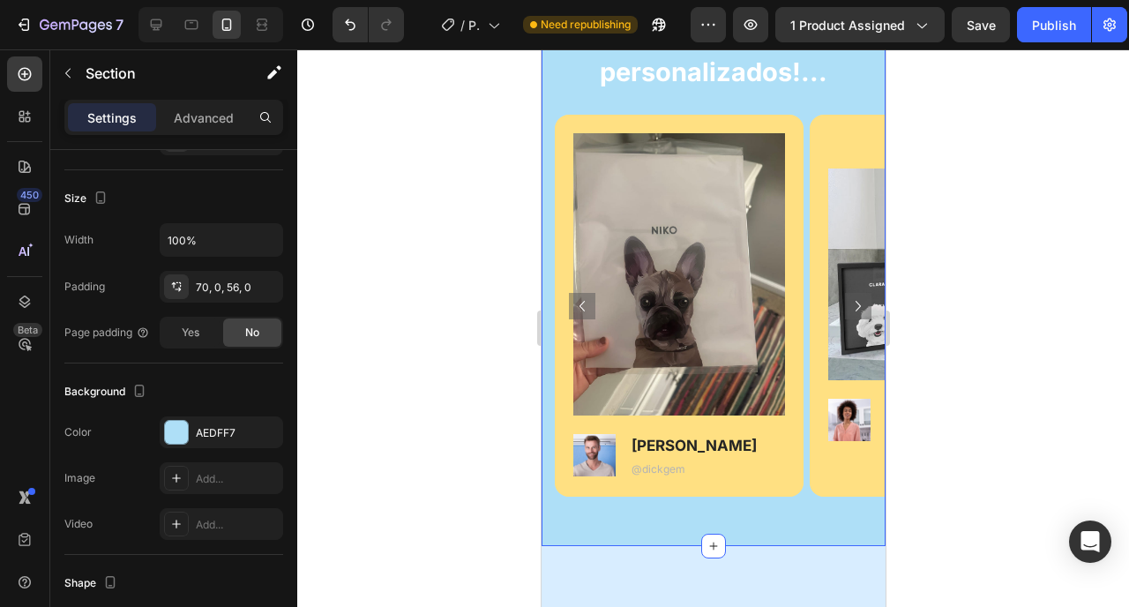
click at [554, 525] on div "¡A los dueños les fascinan sus retratos personalizados!... Heading Row Image Im…" at bounding box center [713, 235] width 344 height 621
click at [222, 434] on div "AEDFF7" at bounding box center [221, 433] width 51 height 16
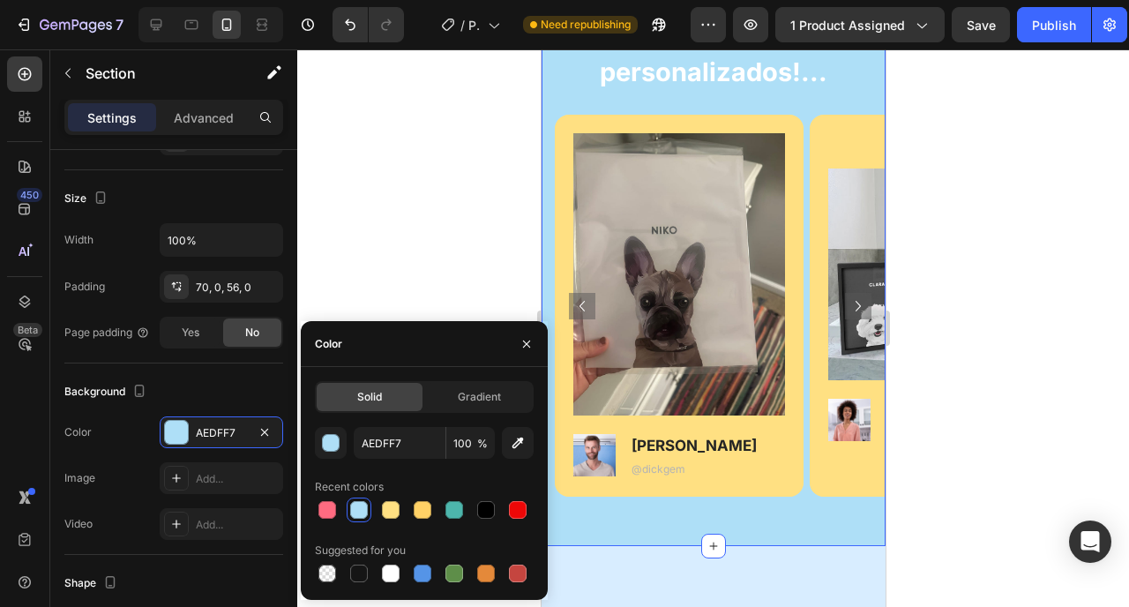
click at [406, 404] on div "Solid" at bounding box center [370, 397] width 106 height 28
click at [401, 444] on input "AEDFF7" at bounding box center [400, 443] width 92 height 32
paste input "D8EDFF"
type input "D8EDFF"
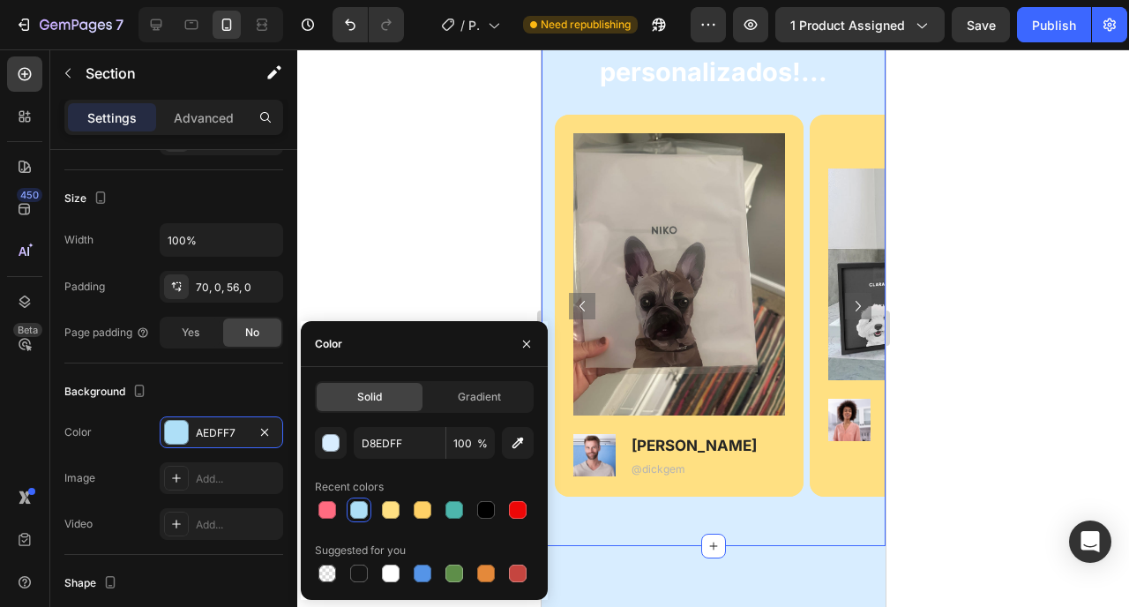
click at [392, 201] on div at bounding box center [713, 328] width 832 height 558
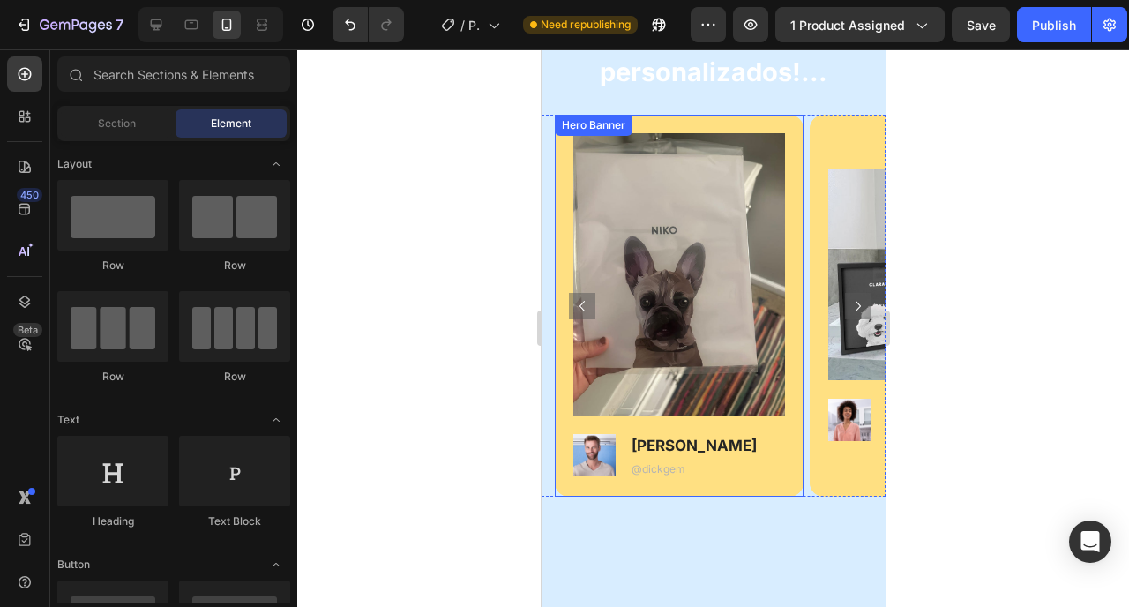
click at [787, 471] on div "Image Image Dick T. Text Block @dickgem Text Block Row" at bounding box center [678, 306] width 249 height 382
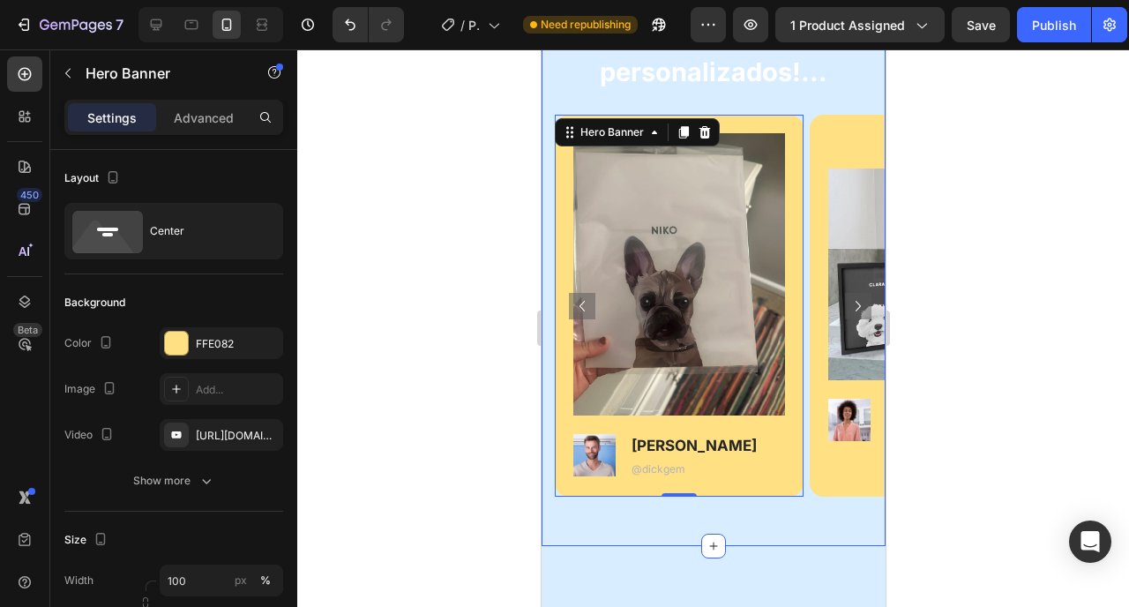
click at [557, 533] on div "¡A los dueños les fascinan sus retratos personalizados!... Heading Row Image Im…" at bounding box center [713, 235] width 344 height 621
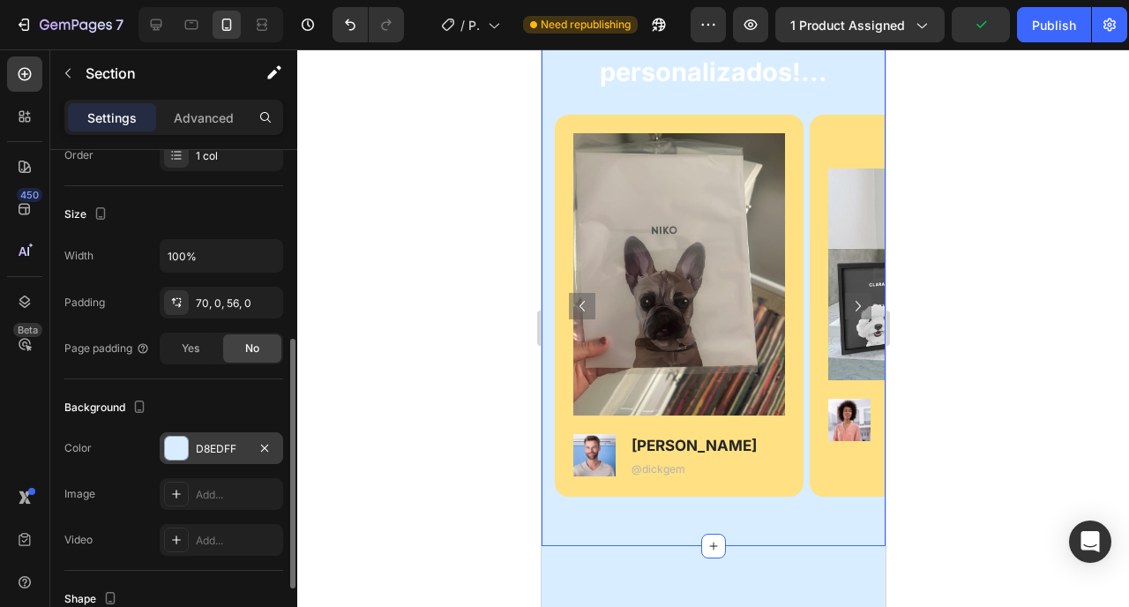
scroll to position [326, 0]
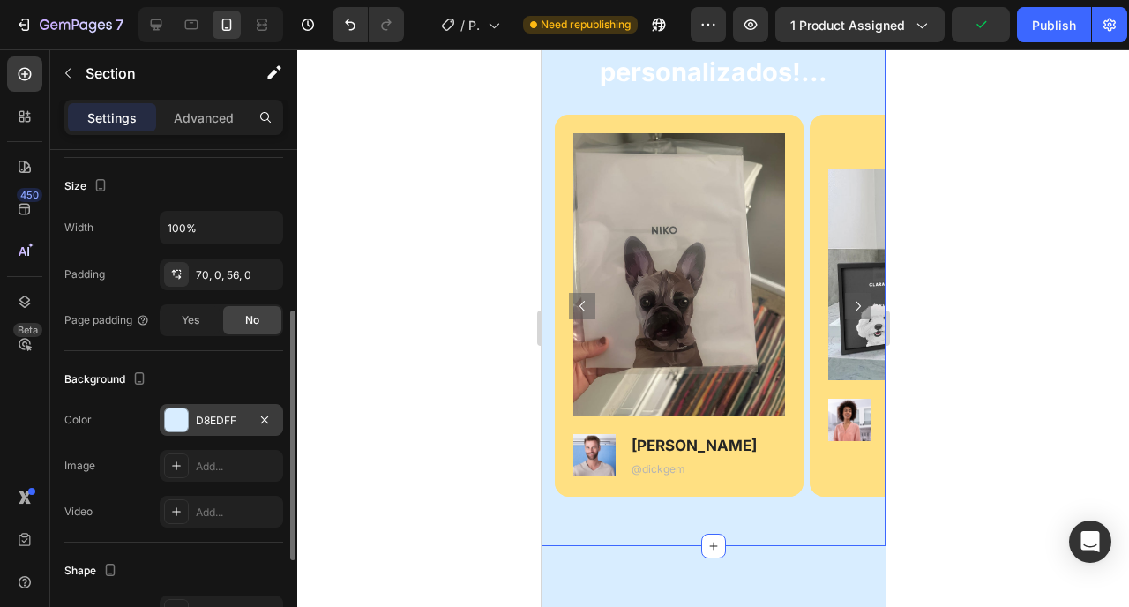
click at [208, 413] on div "D8EDFF" at bounding box center [221, 421] width 51 height 16
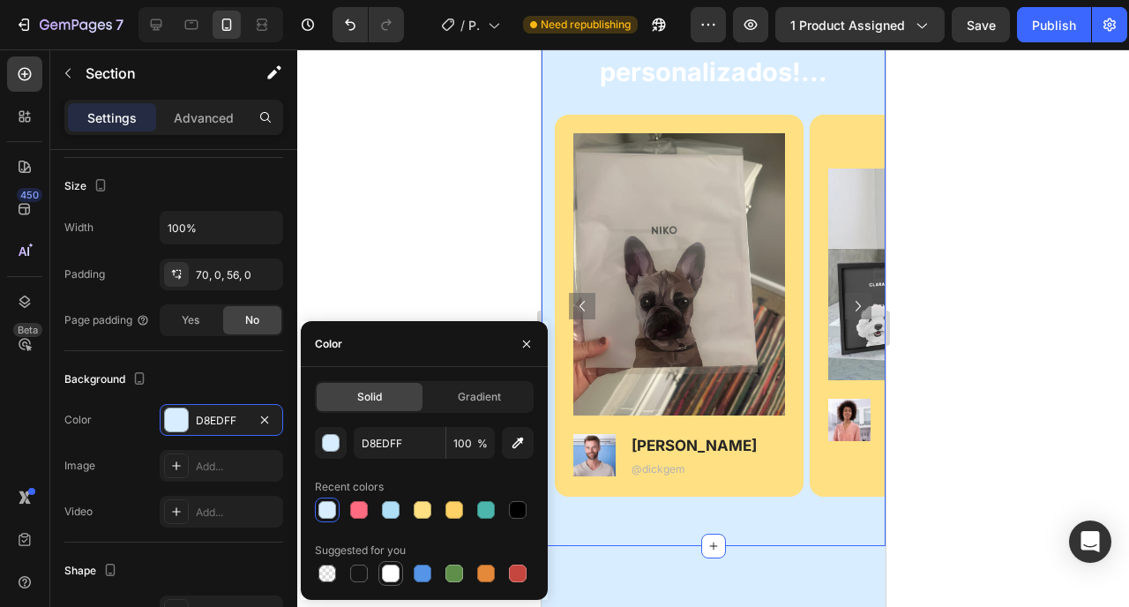
click at [395, 572] on div at bounding box center [391, 574] width 18 height 18
type input "FFFFFF"
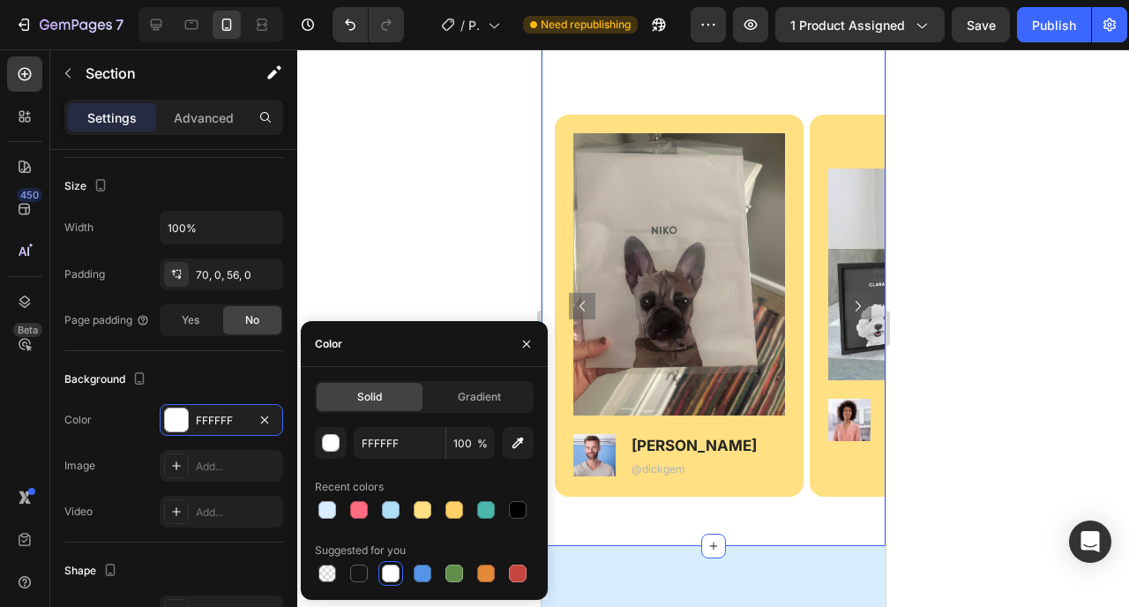
click at [415, 268] on div at bounding box center [713, 328] width 832 height 558
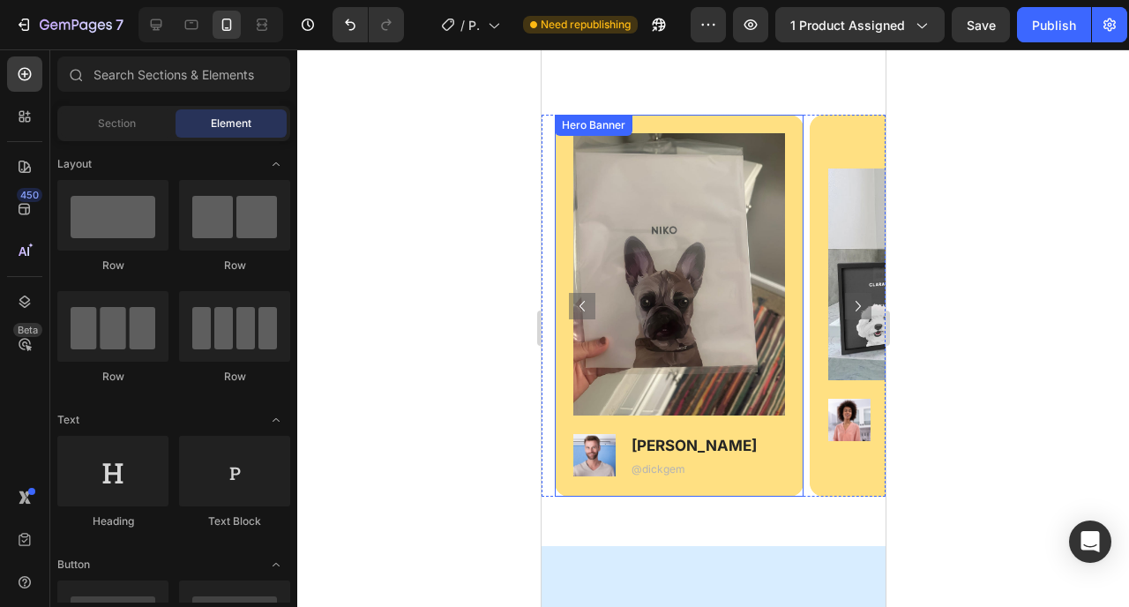
click at [783, 482] on div "Image Image Dick T. Text Block @dickgem Text Block Row" at bounding box center [678, 306] width 249 height 382
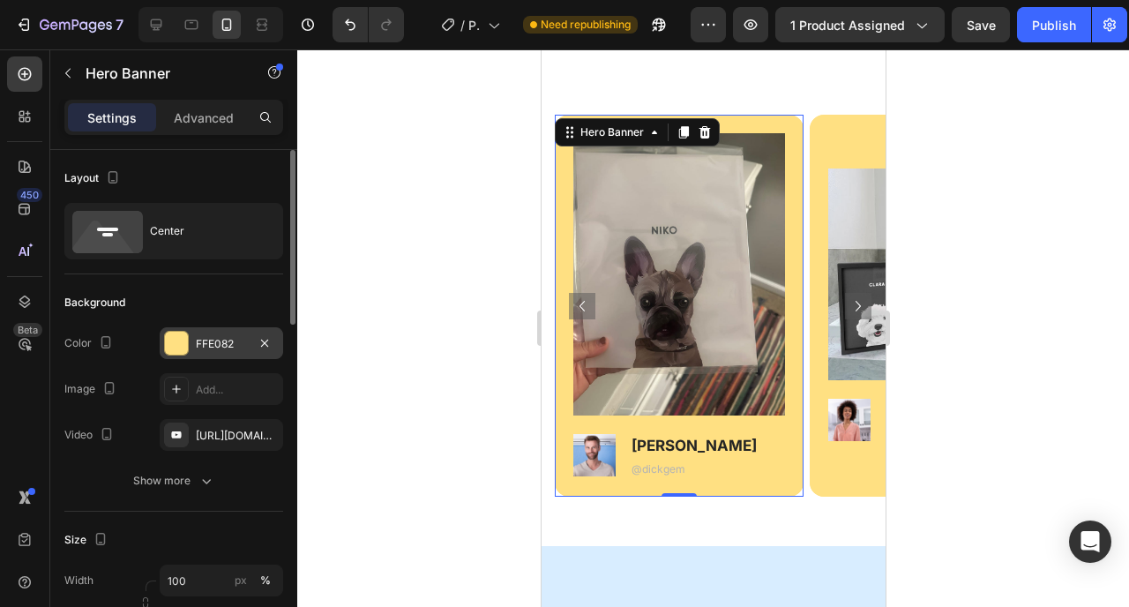
click at [201, 349] on div "FFE082" at bounding box center [221, 344] width 51 height 16
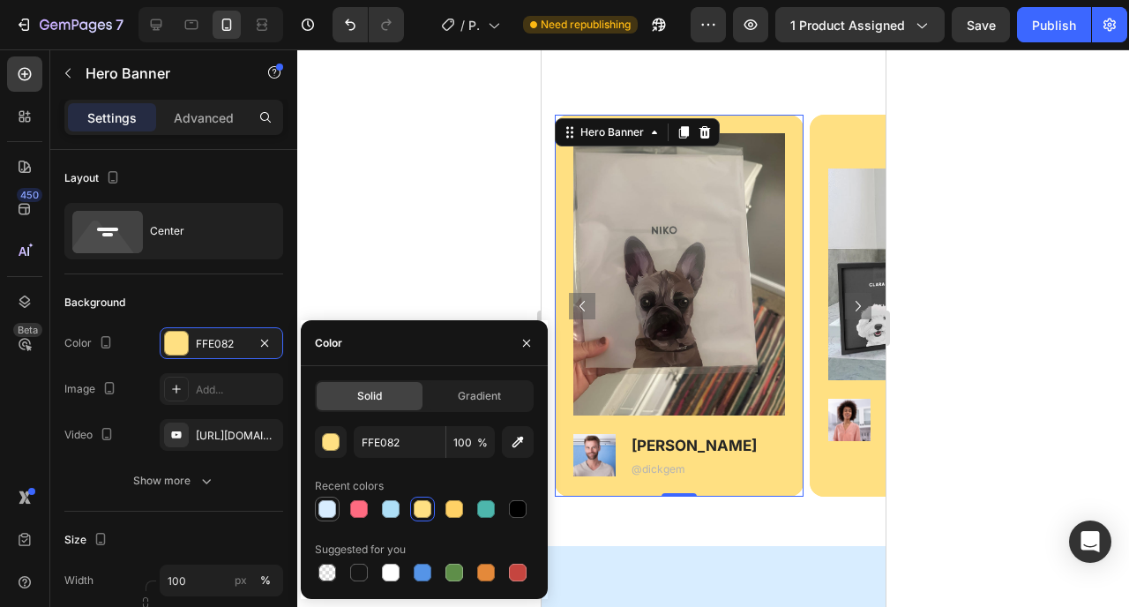
click at [331, 510] on div at bounding box center [327, 509] width 18 height 18
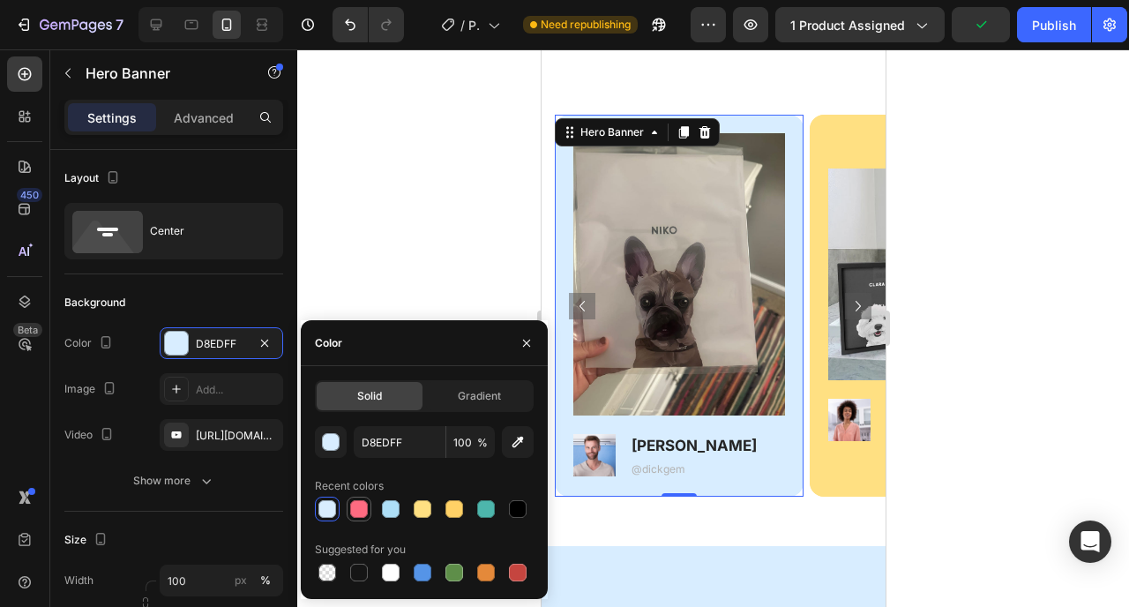
click at [362, 511] on div at bounding box center [359, 509] width 18 height 18
type input "FF6B81"
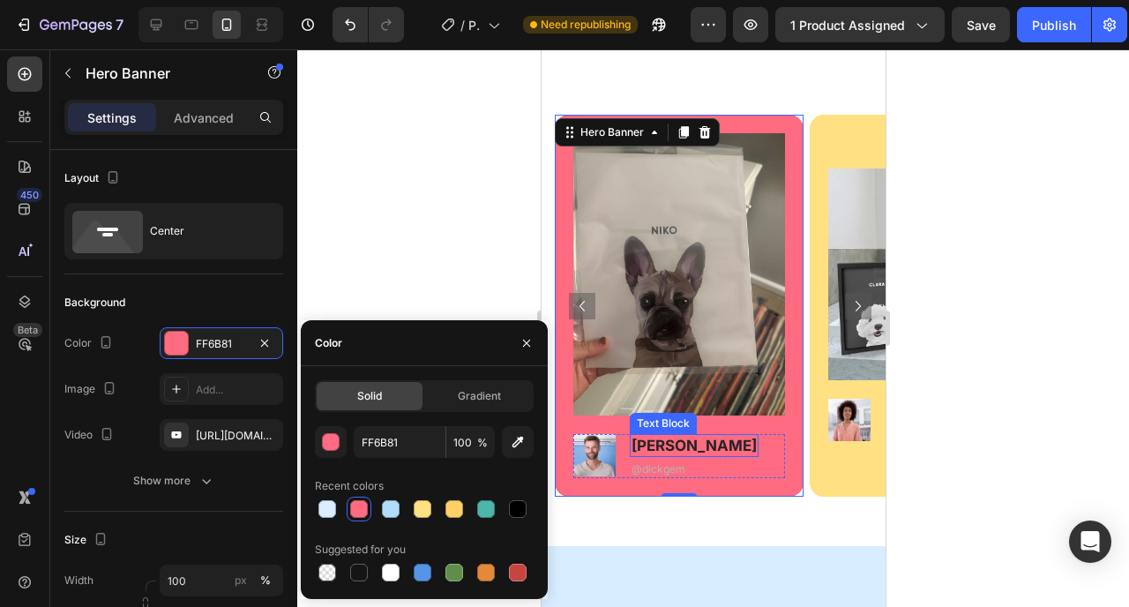
click at [658, 450] on p "[PERSON_NAME]" at bounding box center [693, 445] width 125 height 19
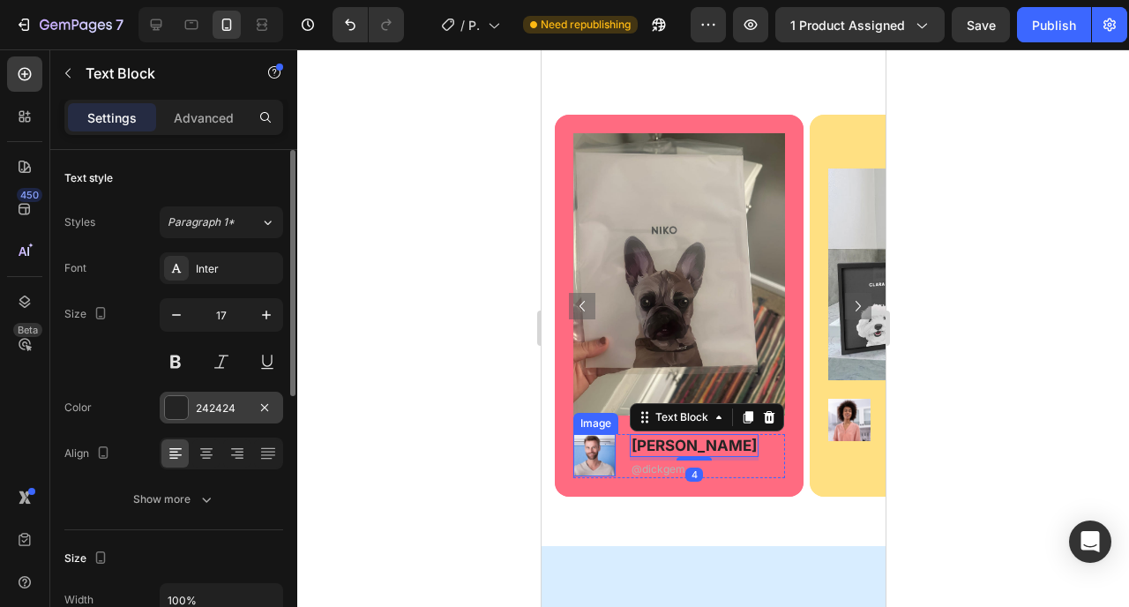
click at [175, 407] on div at bounding box center [176, 407] width 23 height 23
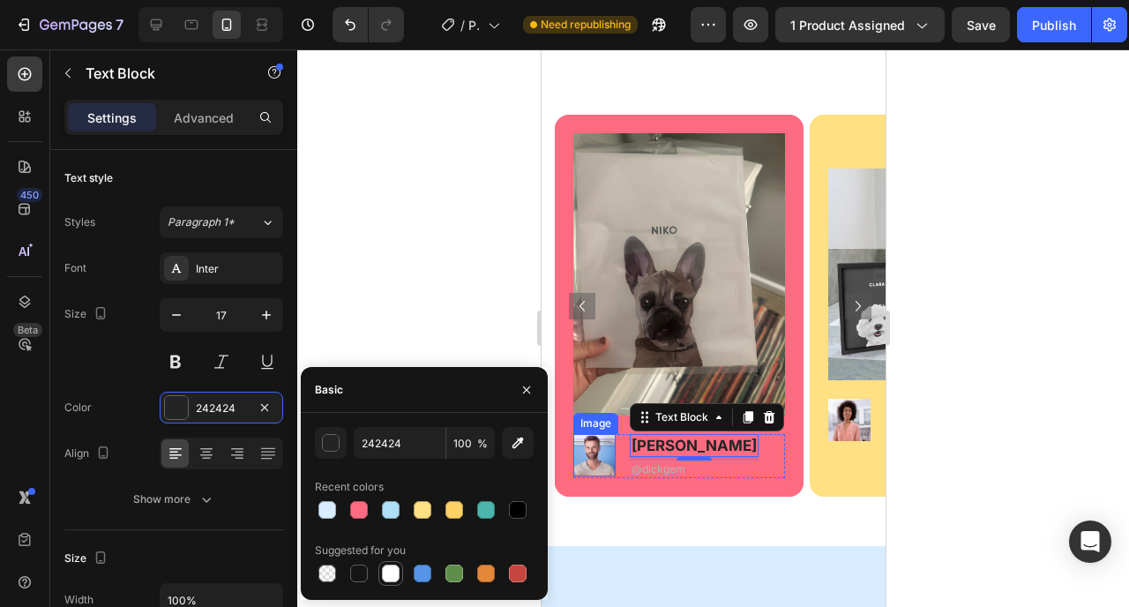
click at [390, 581] on div at bounding box center [391, 574] width 18 height 18
type input "FFFFFF"
click at [685, 474] on div "4" at bounding box center [694, 475] width 18 height 14
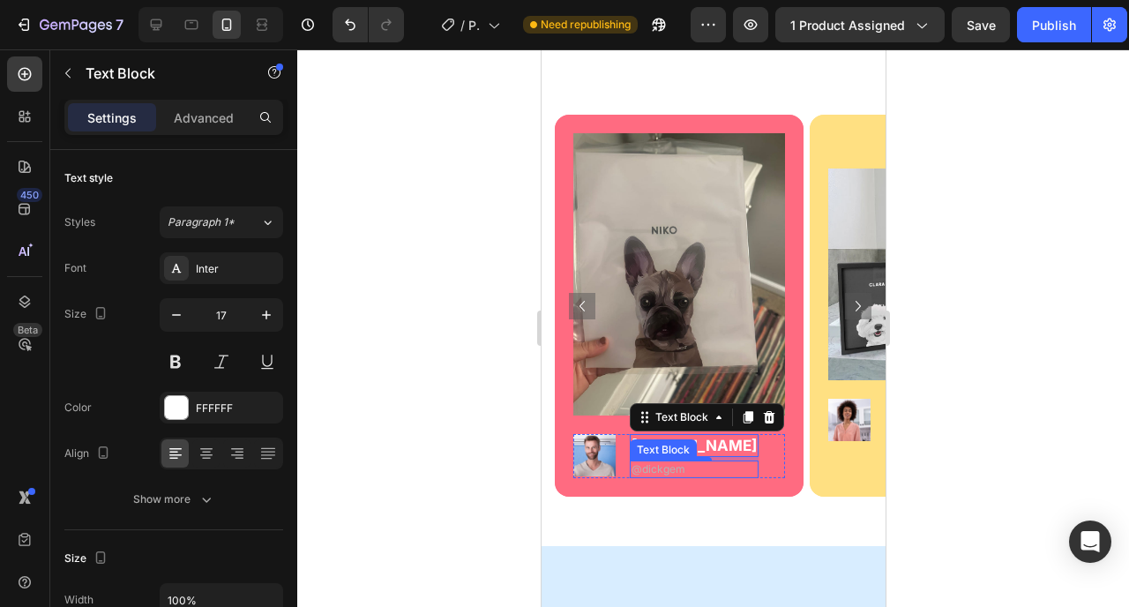
click at [668, 464] on p "@dickgem" at bounding box center [693, 469] width 125 height 14
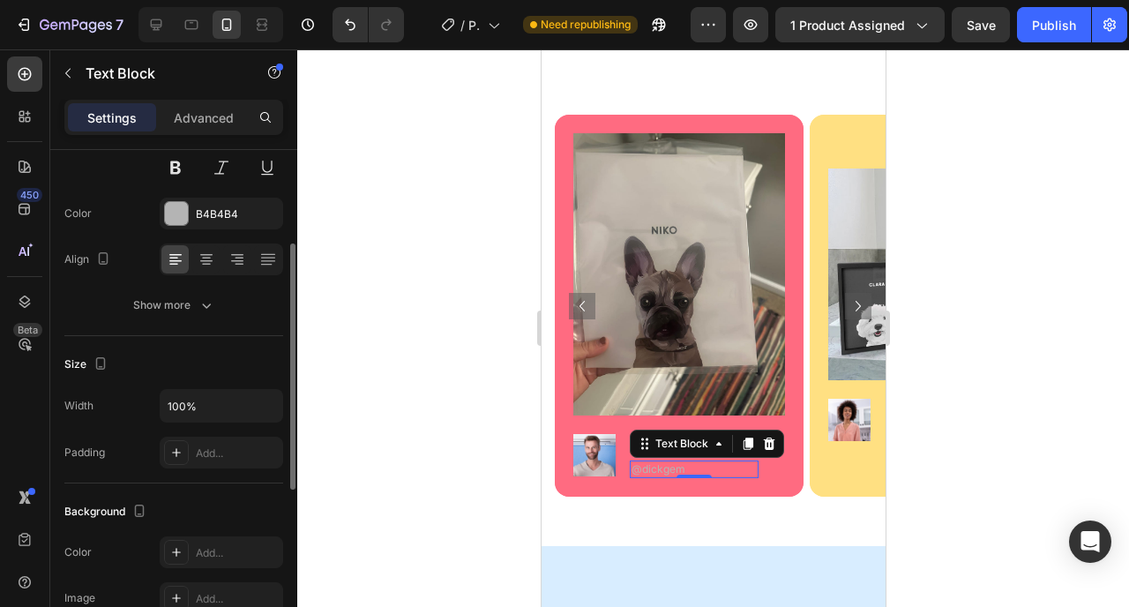
scroll to position [0, 0]
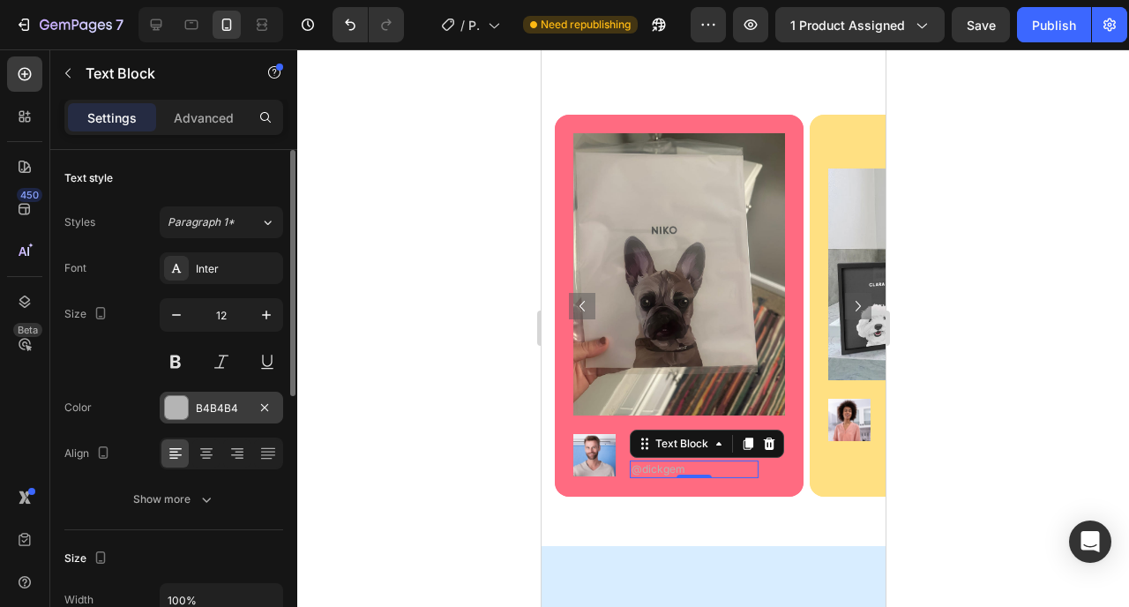
click at [174, 402] on div at bounding box center [176, 407] width 23 height 23
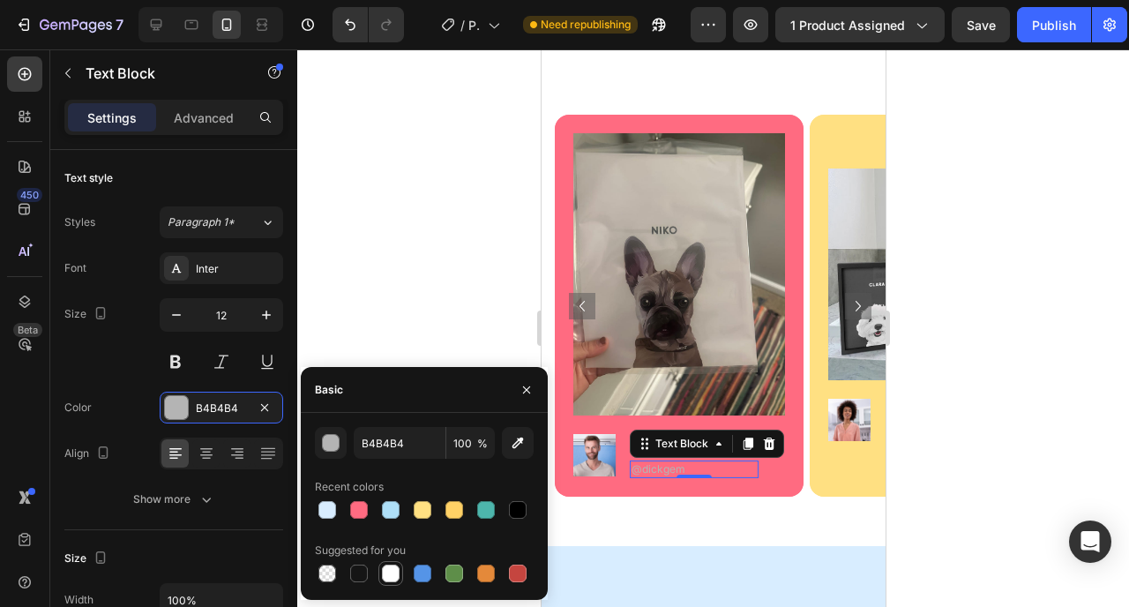
click at [386, 569] on div at bounding box center [391, 574] width 18 height 18
type input "FFFFFF"
click at [451, 265] on div at bounding box center [713, 328] width 832 height 558
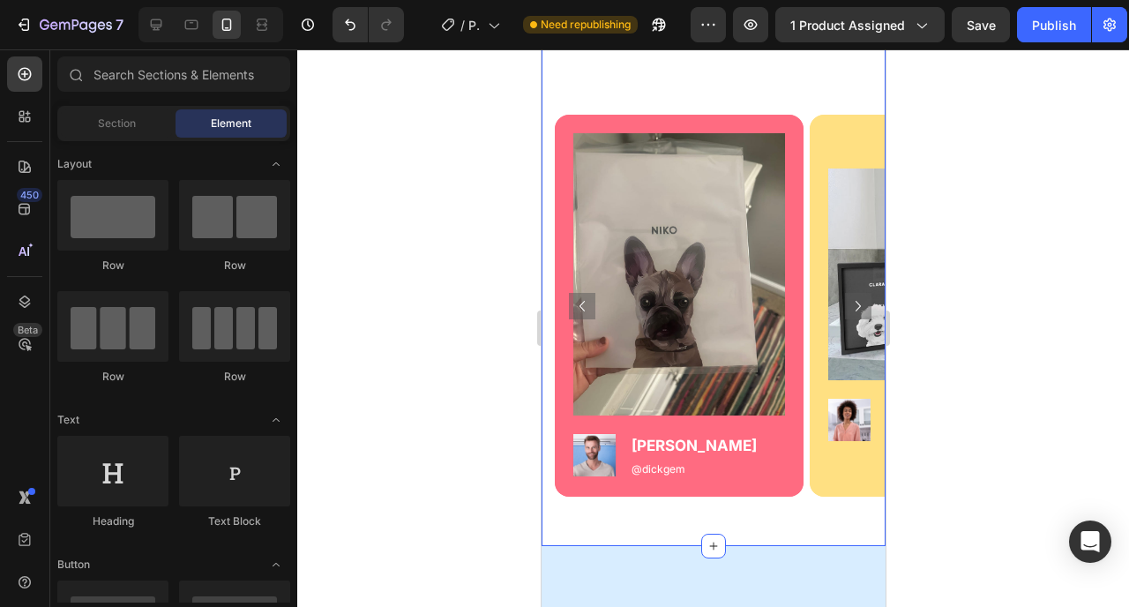
click at [542, 513] on div "¡A los dueños les fascinan sus retratos personalizados!... Heading Row Image Im…" at bounding box center [713, 235] width 344 height 621
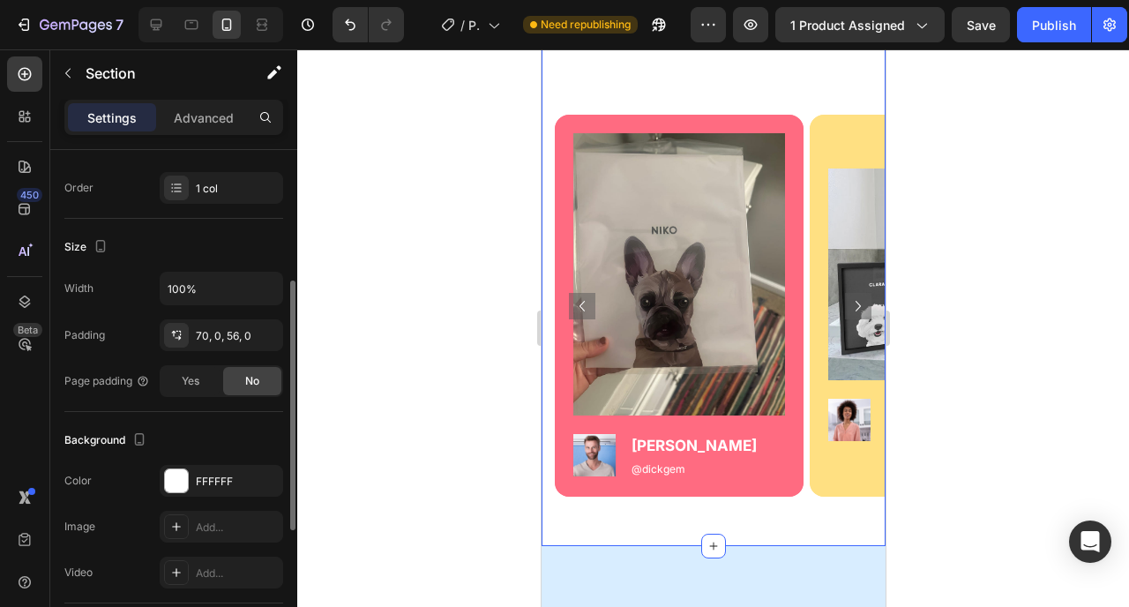
scroll to position [523, 0]
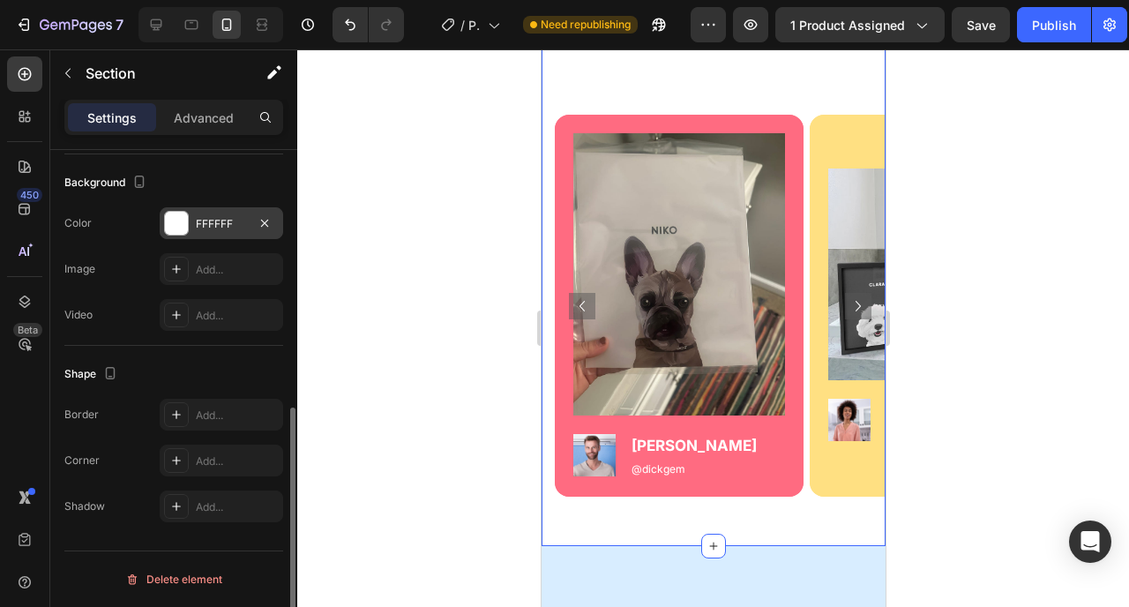
click at [216, 229] on div "FFFFFF" at bounding box center [221, 224] width 51 height 16
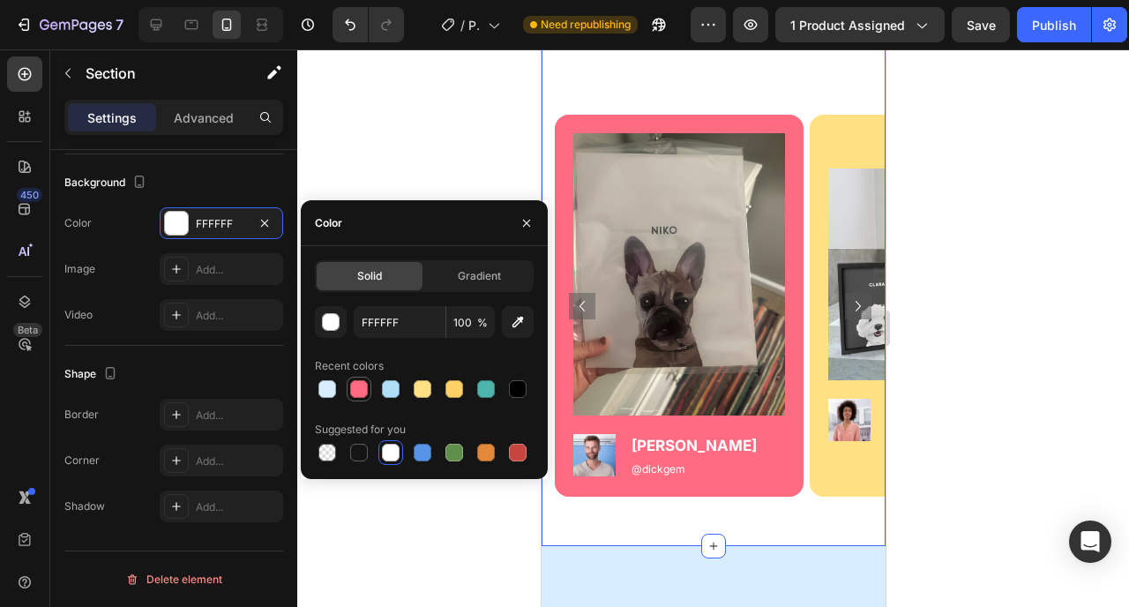
click at [357, 393] on div at bounding box center [359, 389] width 18 height 18
type input "FF6B81"
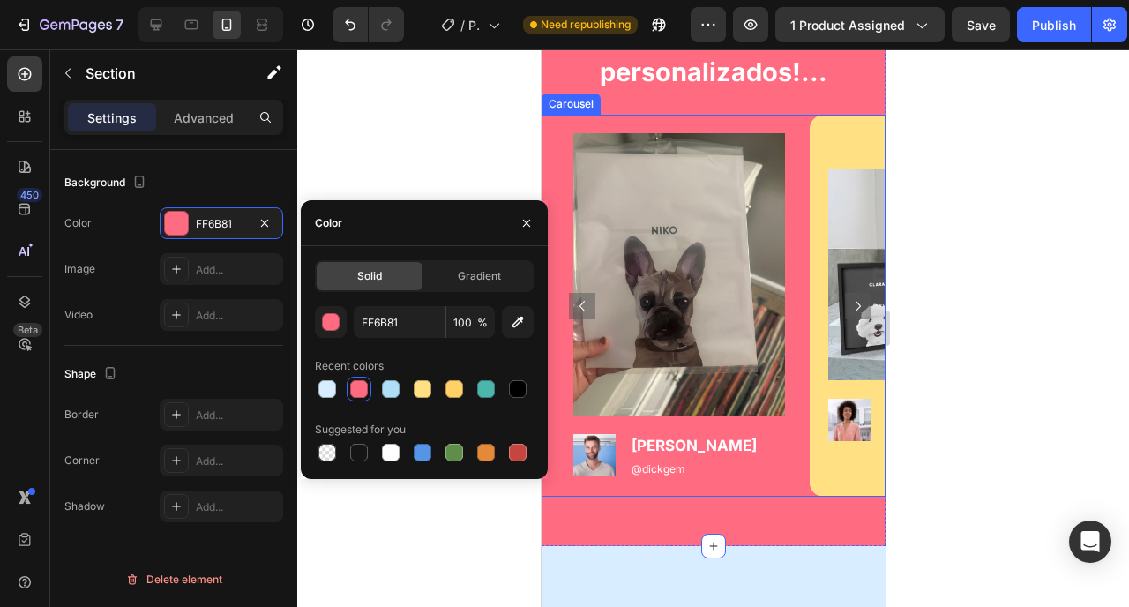
click at [803, 443] on div "Image Image Dick T. Text Block @dickgem Text Block Row Hero Banner Image Image …" at bounding box center [719, 306] width 331 height 382
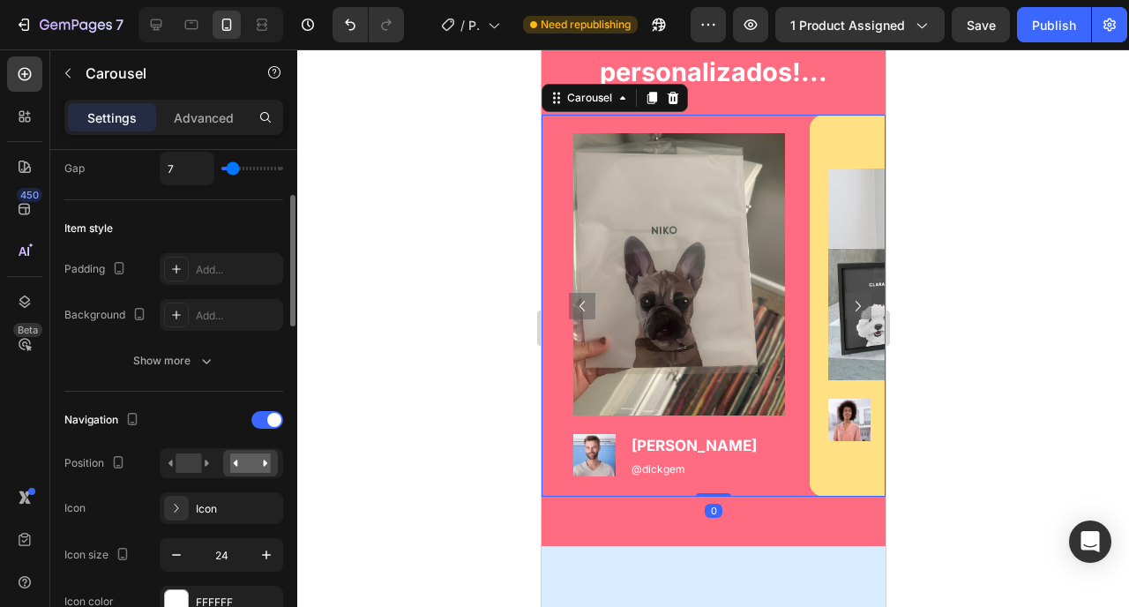
scroll to position [397, 0]
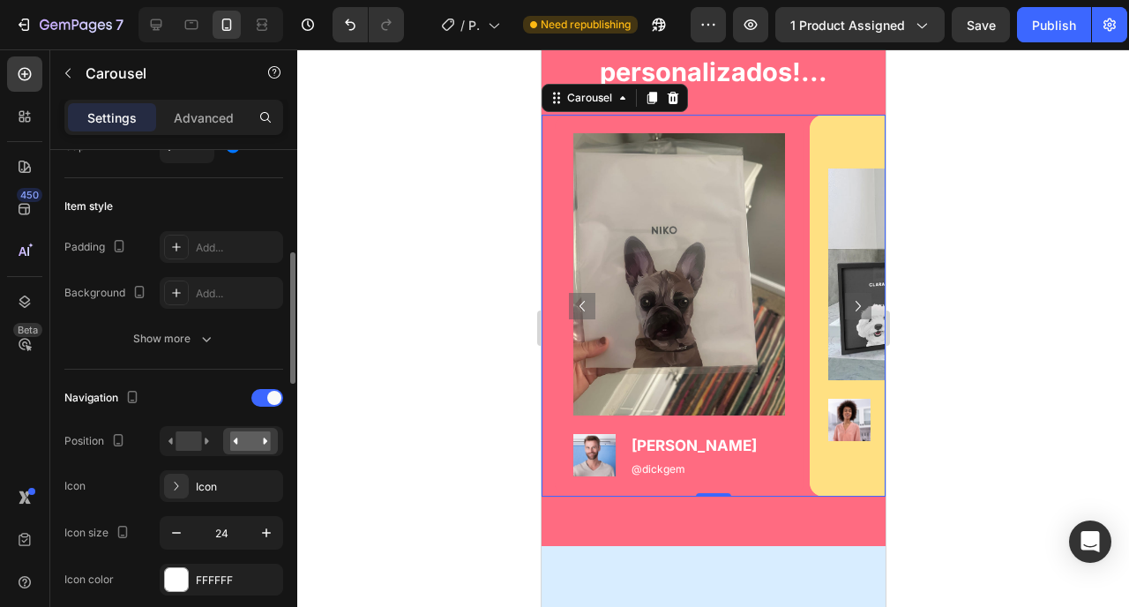
click at [214, 596] on div "Navigation Position Icon Icon Icon size 24 Icon color FFFFFF Show more" at bounding box center [173, 513] width 219 height 258
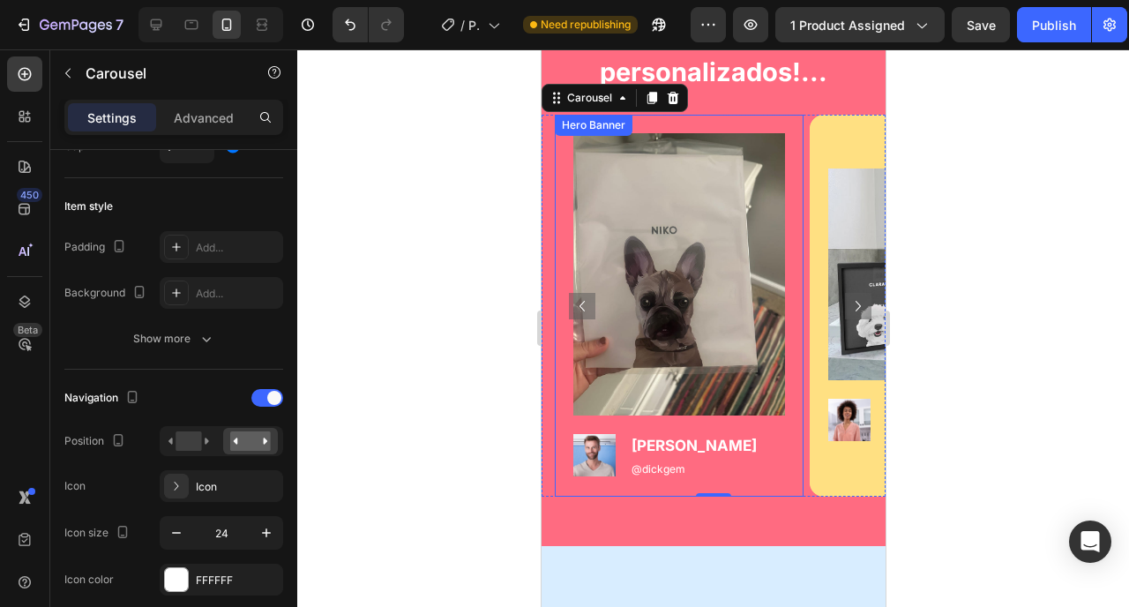
click at [789, 482] on div "Image Image Dick T. Text Block @dickgem Text Block Row" at bounding box center [678, 306] width 249 height 382
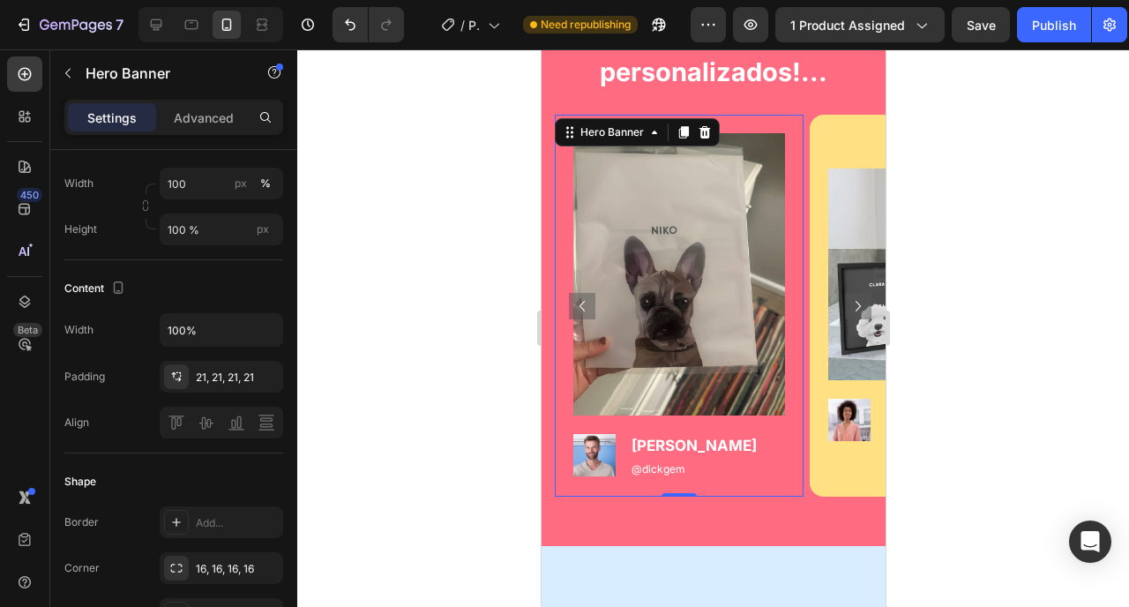
scroll to position [0, 0]
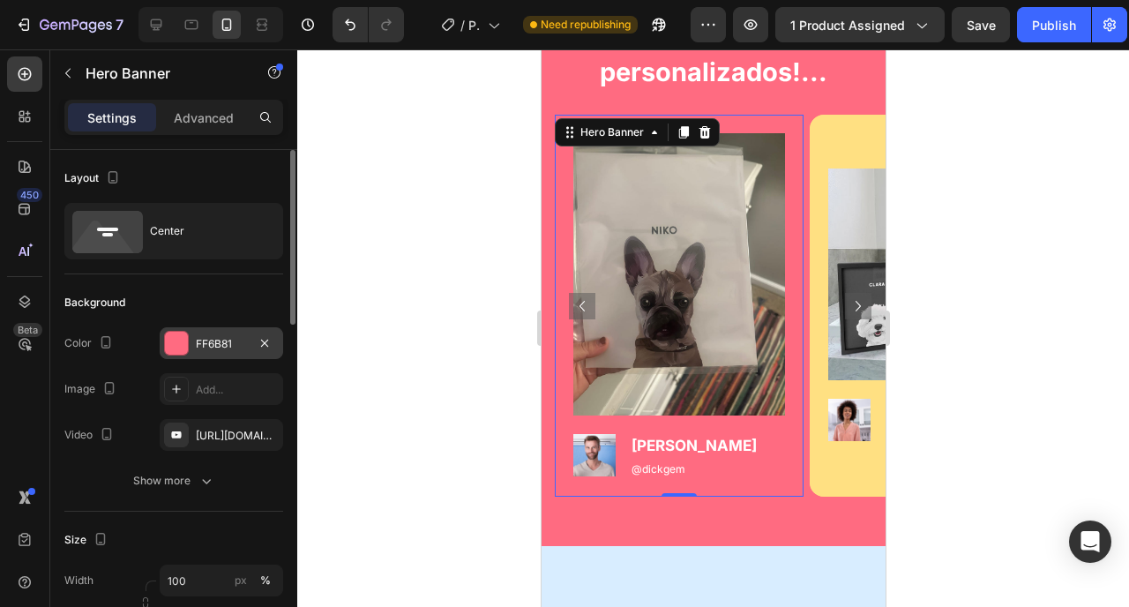
click at [232, 353] on div "FF6B81" at bounding box center [222, 343] width 124 height 32
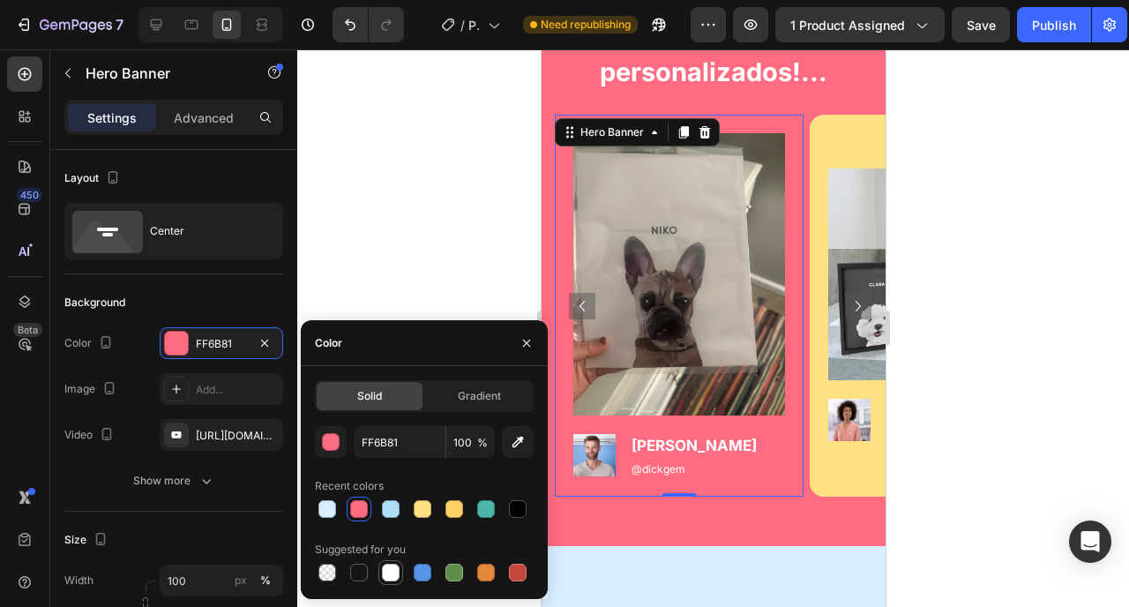
click at [394, 569] on div at bounding box center [391, 573] width 18 height 18
type input "FFFFFF"
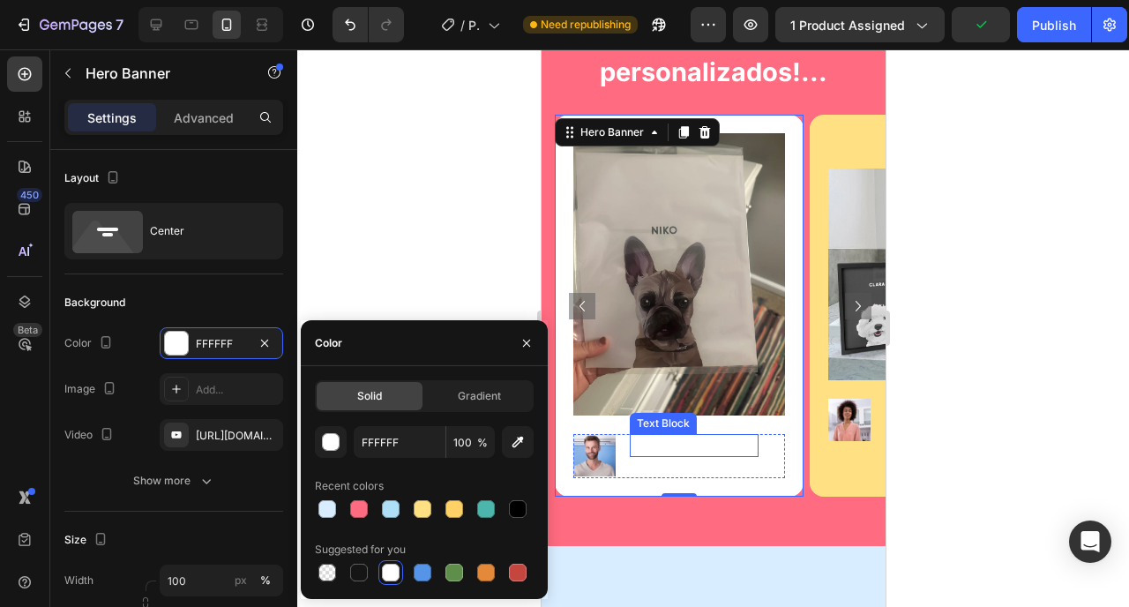
click at [655, 448] on p "[PERSON_NAME]" at bounding box center [693, 445] width 125 height 19
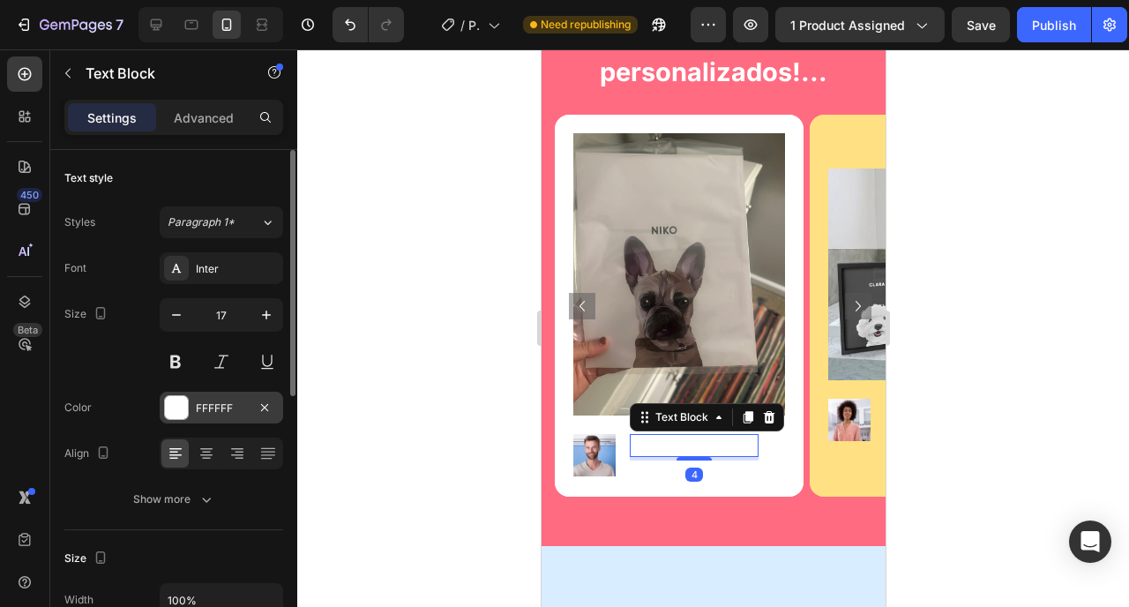
click at [227, 402] on div "FFFFFF" at bounding box center [221, 409] width 51 height 16
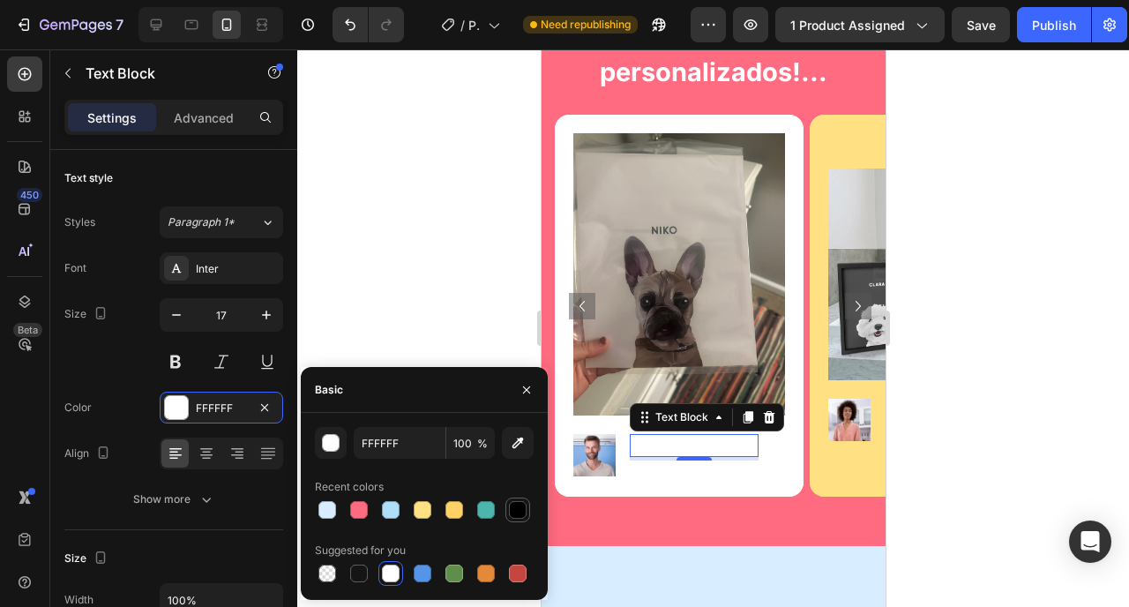
click at [515, 503] on div at bounding box center [518, 510] width 18 height 18
type input "000000"
click at [685, 475] on div "4" at bounding box center [694, 475] width 18 height 14
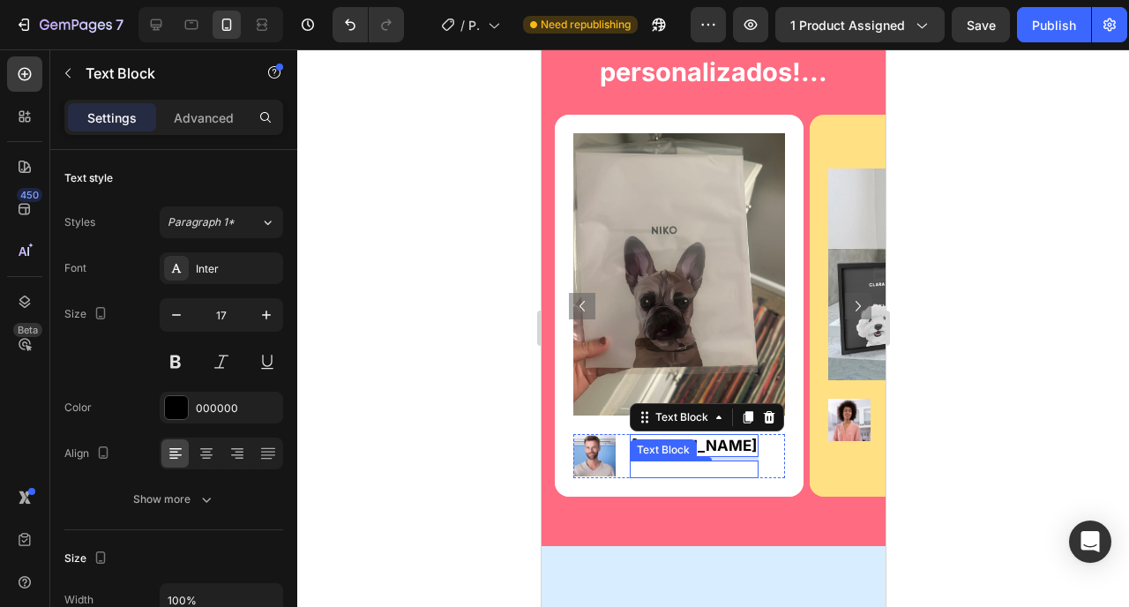
click at [641, 467] on p "@dickgem" at bounding box center [693, 469] width 125 height 14
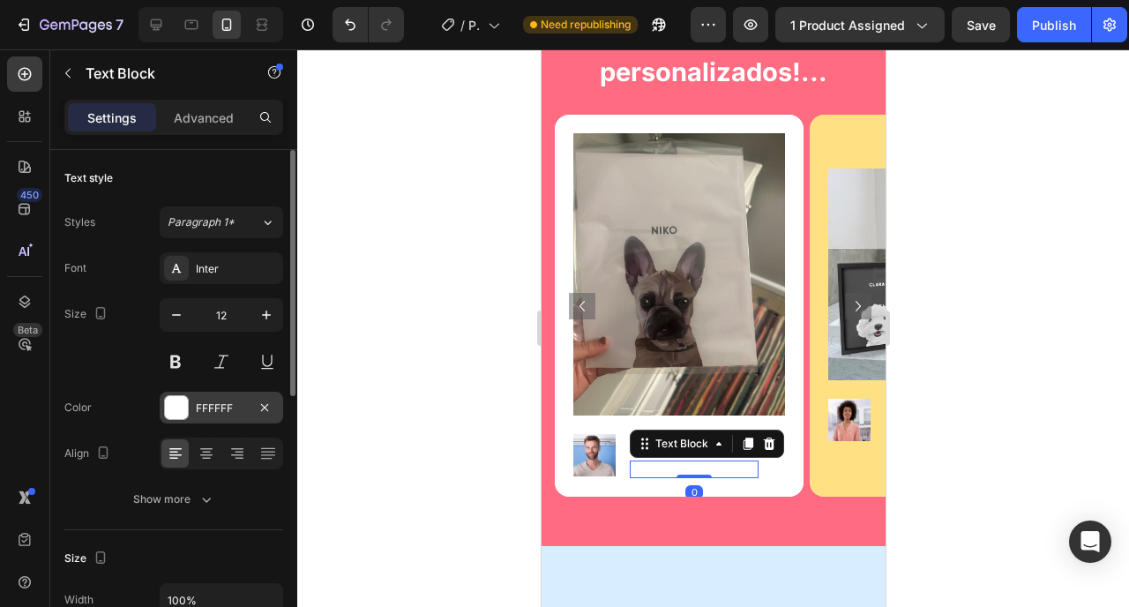
click at [233, 414] on div "FFFFFF" at bounding box center [221, 409] width 51 height 16
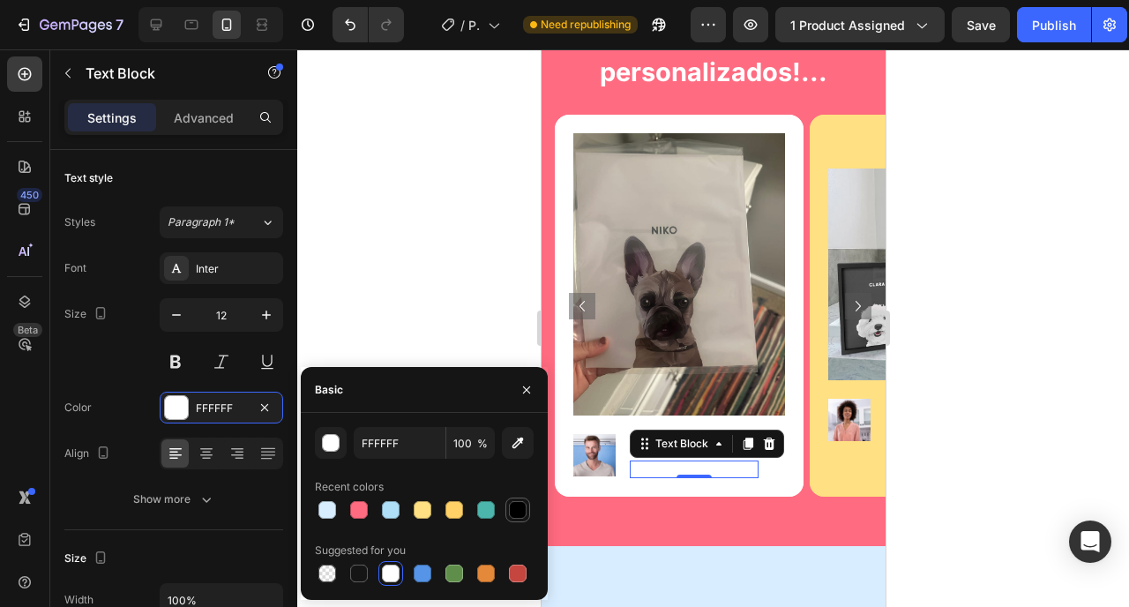
click at [521, 512] on div at bounding box center [518, 510] width 18 height 18
type input "000000"
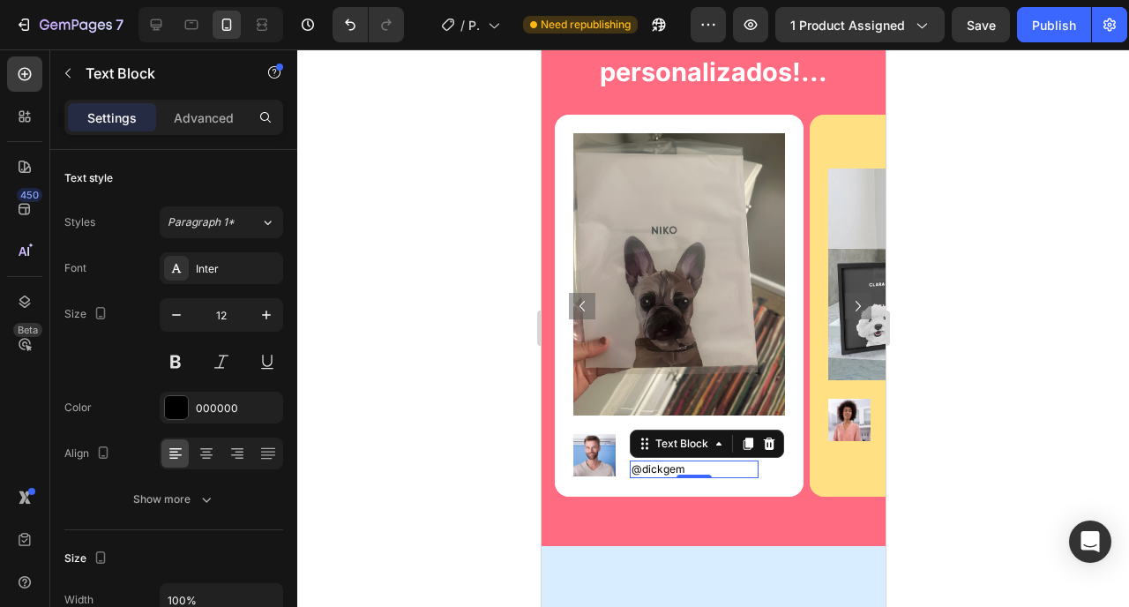
click at [456, 286] on div at bounding box center [713, 328] width 832 height 558
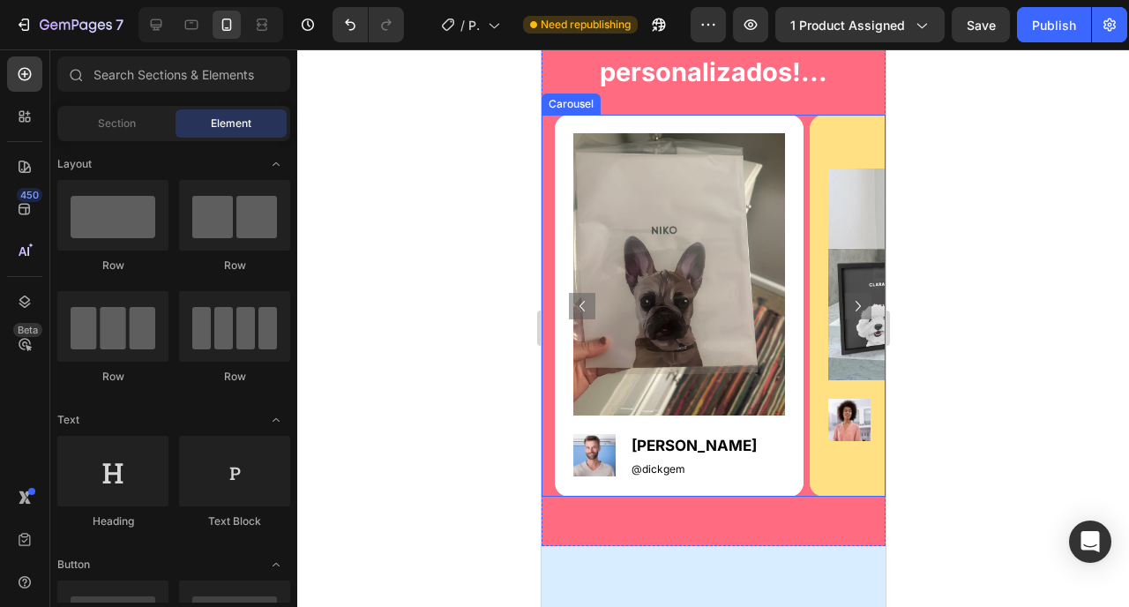
click at [844, 297] on button "Carousel Next Arrow" at bounding box center [857, 306] width 26 height 26
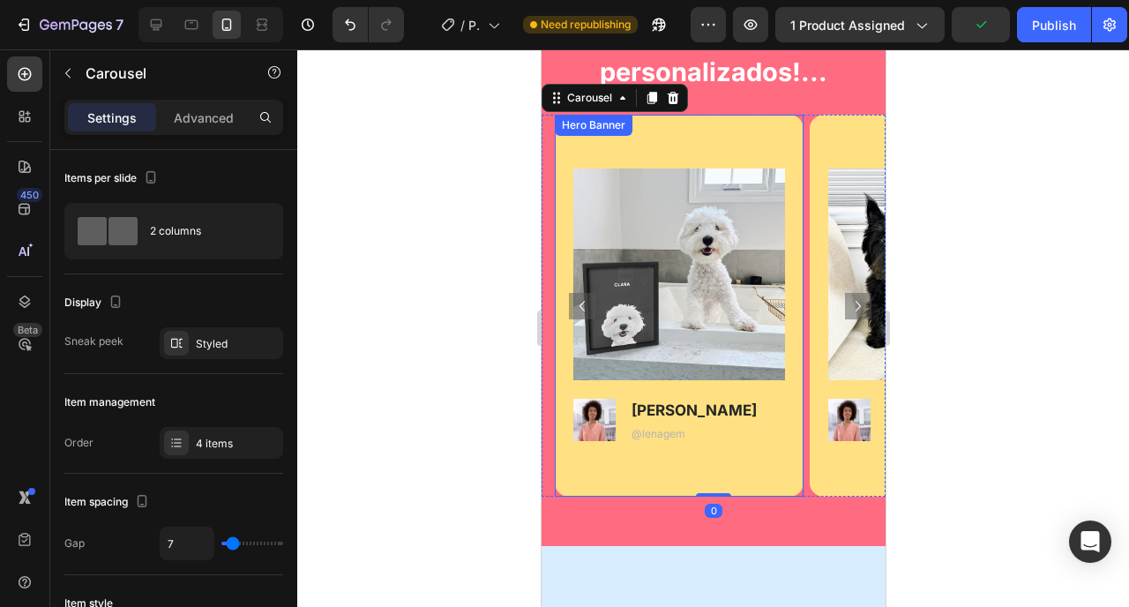
click at [764, 471] on div "Background Image" at bounding box center [678, 306] width 249 height 382
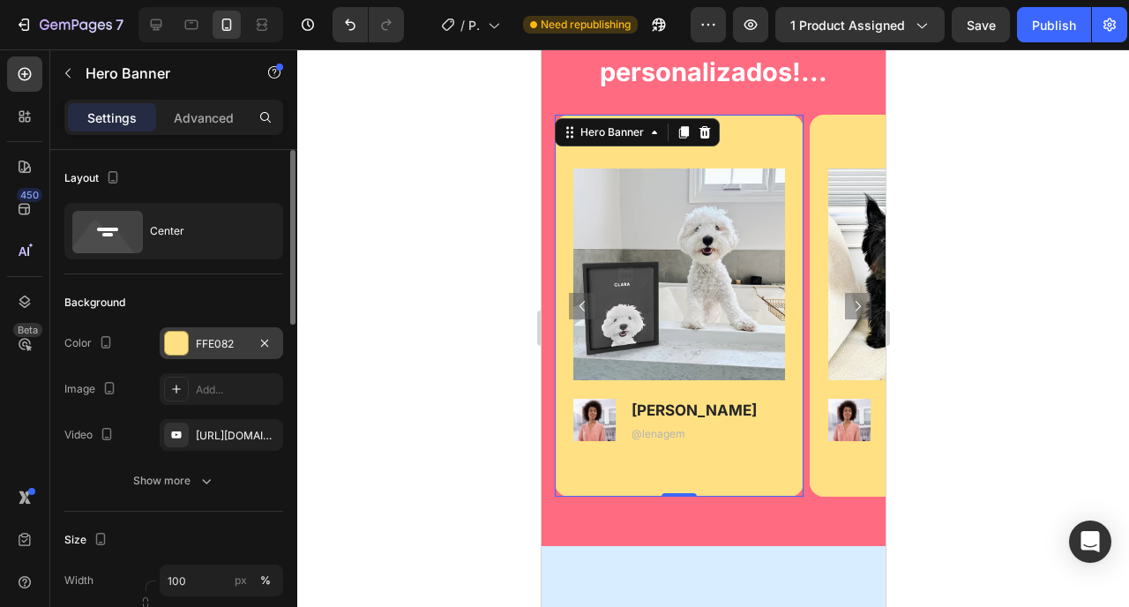
click at [241, 337] on div "FFE082" at bounding box center [221, 344] width 51 height 16
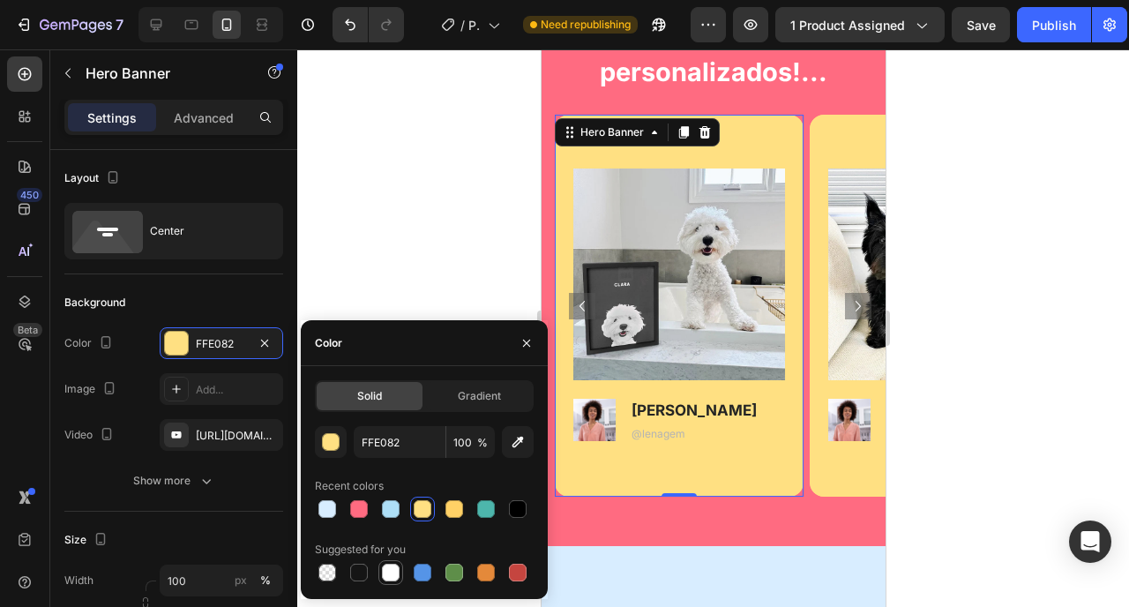
drag, startPoint x: 386, startPoint y: 567, endPoint x: 187, endPoint y: 390, distance: 266.2
click at [386, 567] on div at bounding box center [391, 573] width 18 height 18
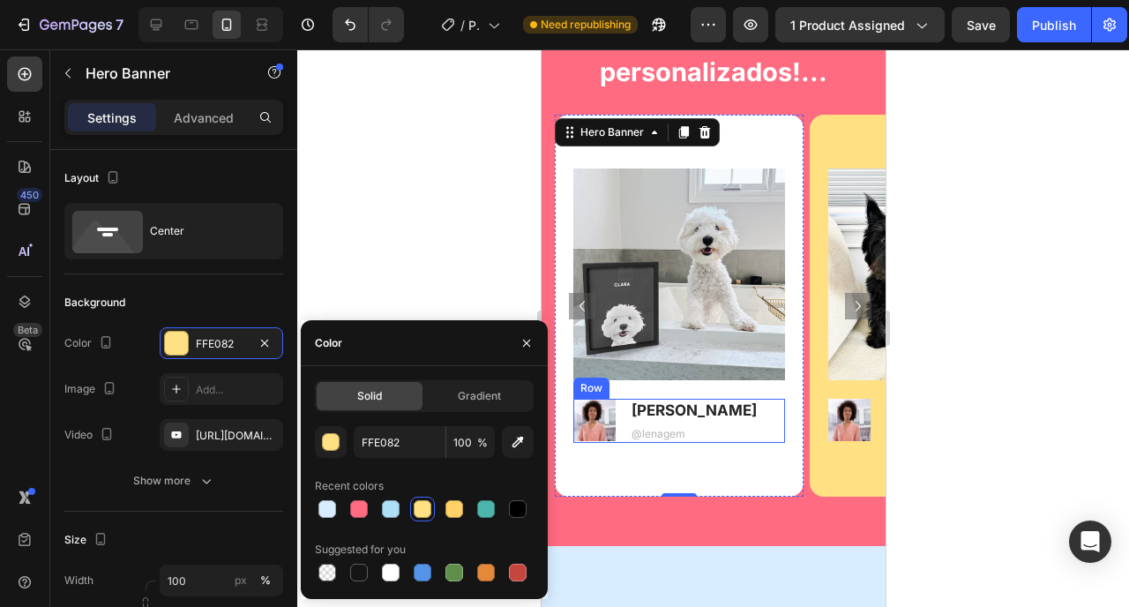
type input "FFFFFF"
click at [671, 407] on p "[PERSON_NAME]" at bounding box center [693, 410] width 125 height 19
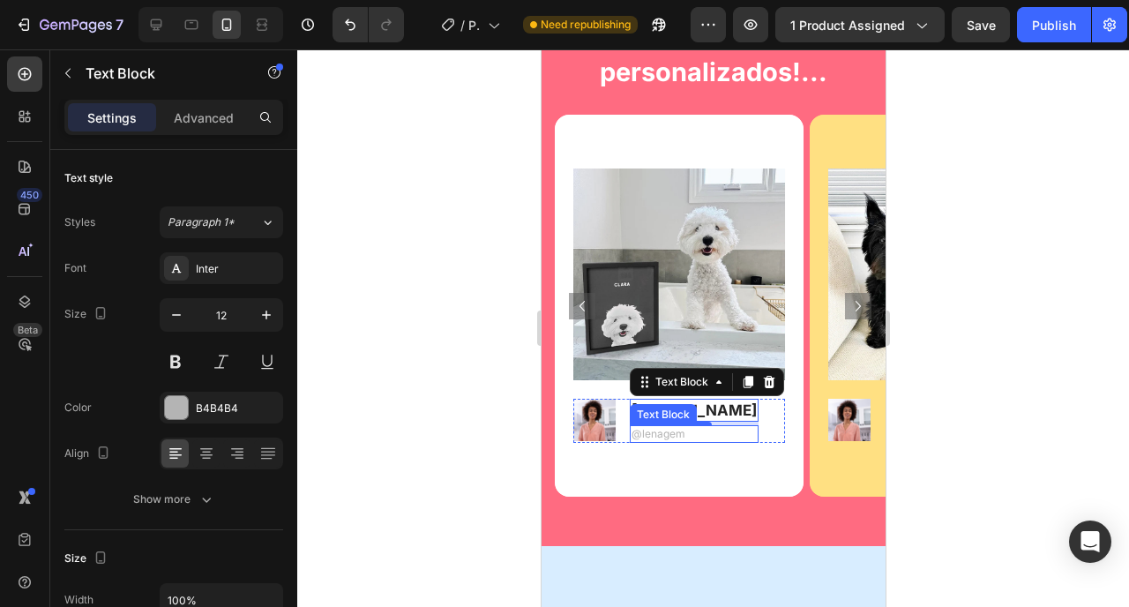
click at [636, 440] on p "@lenagem" at bounding box center [693, 434] width 125 height 14
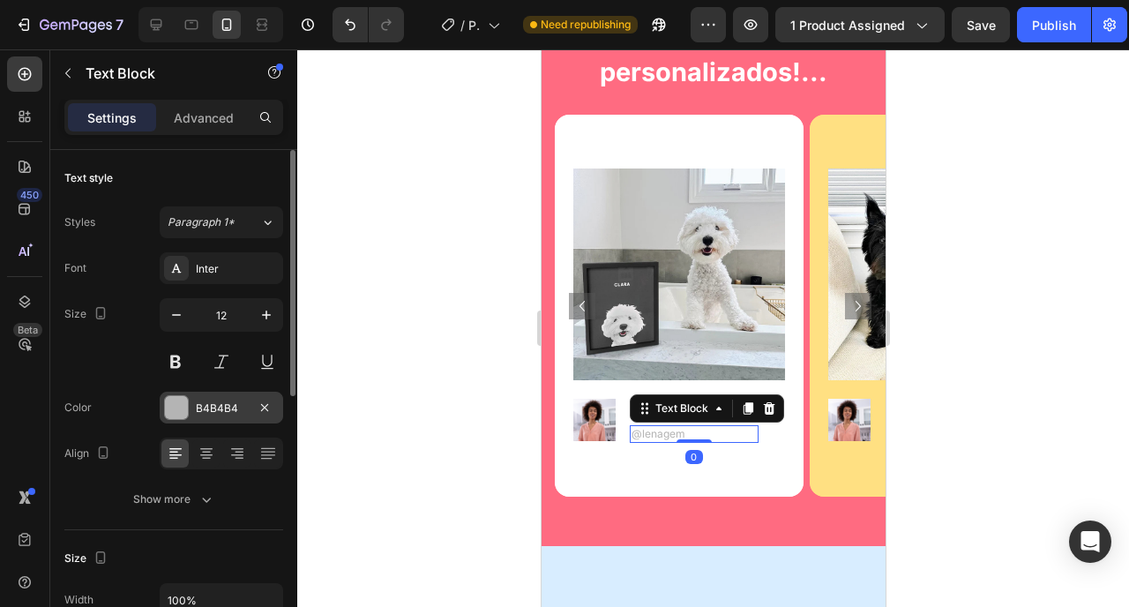
click at [220, 404] on div "B4B4B4" at bounding box center [221, 409] width 51 height 16
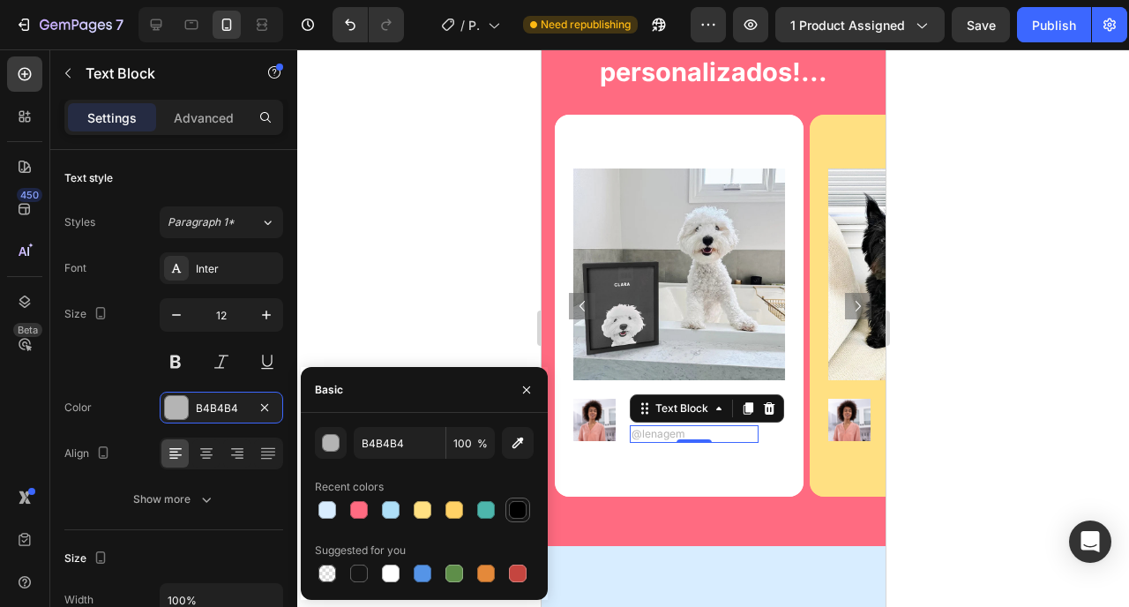
click at [519, 513] on div at bounding box center [518, 510] width 18 height 18
type input "000000"
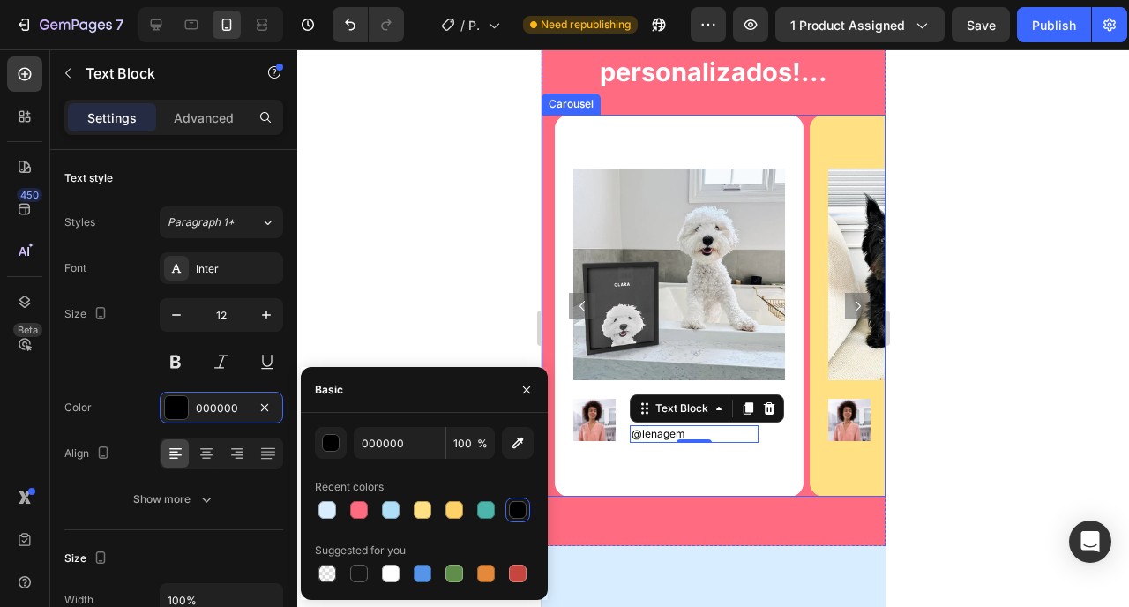
click at [854, 304] on icon "Carousel Next Arrow" at bounding box center [857, 306] width 21 height 21
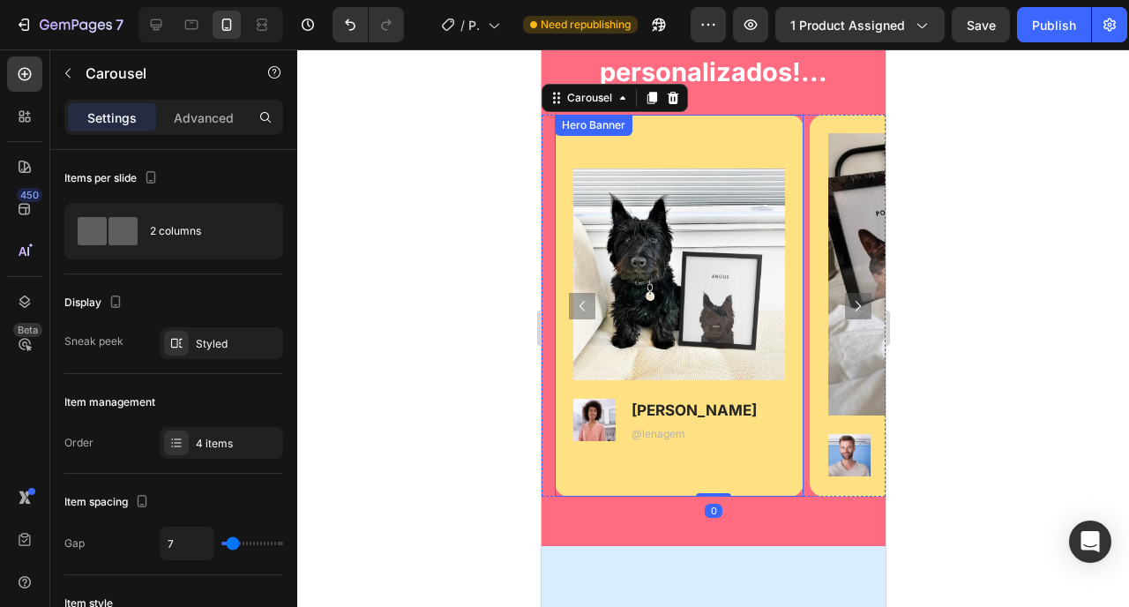
click at [771, 473] on div "Background Image" at bounding box center [678, 306] width 249 height 382
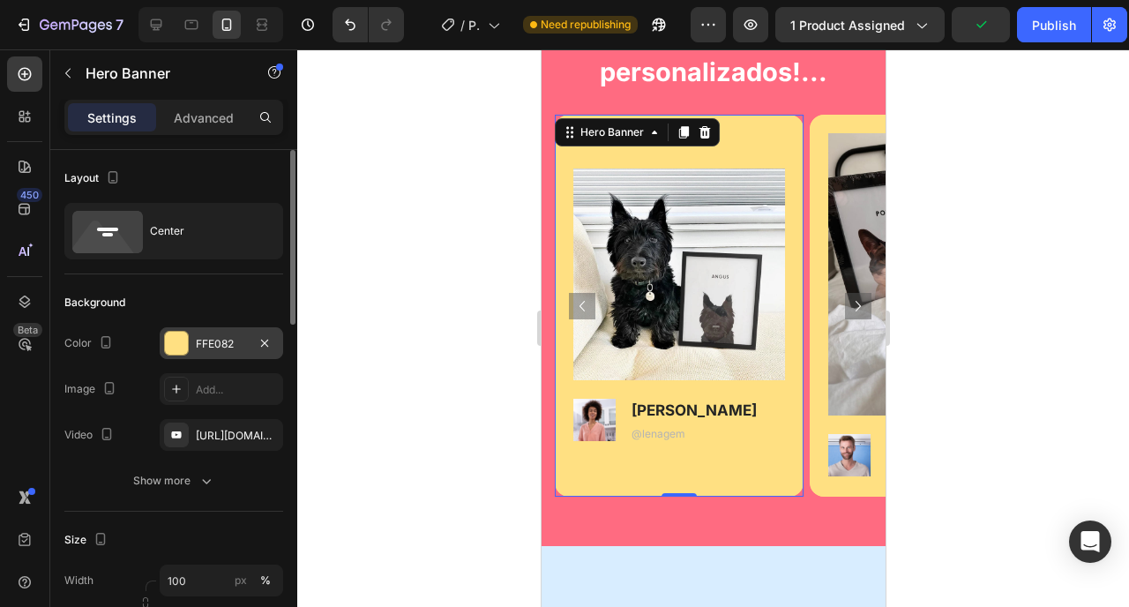
click at [202, 349] on div "FFE082" at bounding box center [221, 344] width 51 height 16
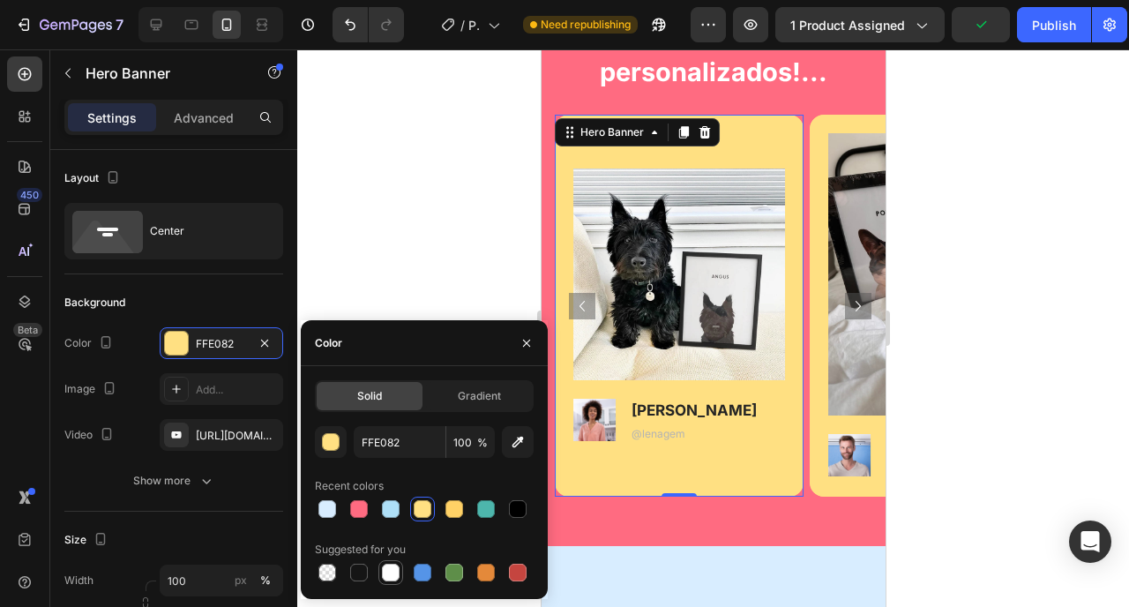
click at [389, 570] on div at bounding box center [391, 573] width 18 height 18
type input "FFFFFF"
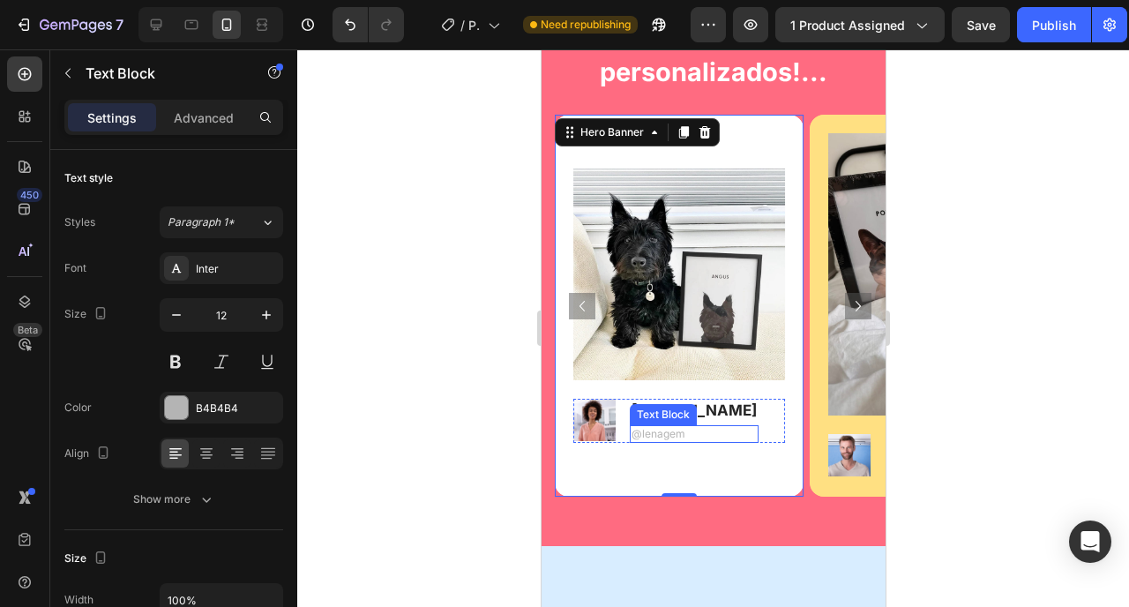
click at [654, 431] on p "@lenagem" at bounding box center [693, 434] width 125 height 14
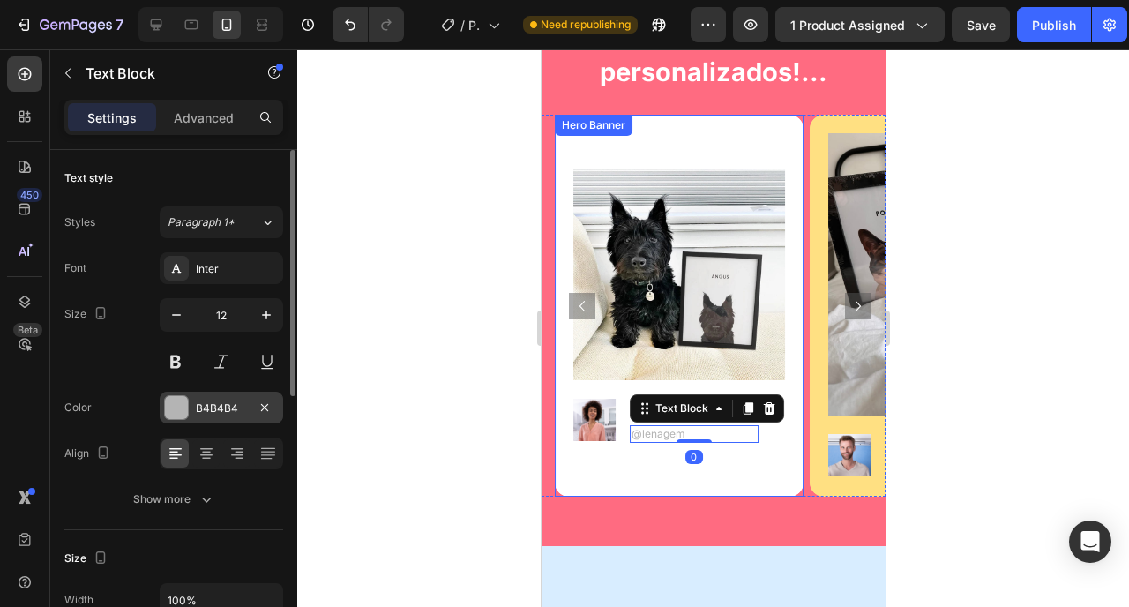
click at [208, 415] on div "B4B4B4" at bounding box center [221, 409] width 51 height 16
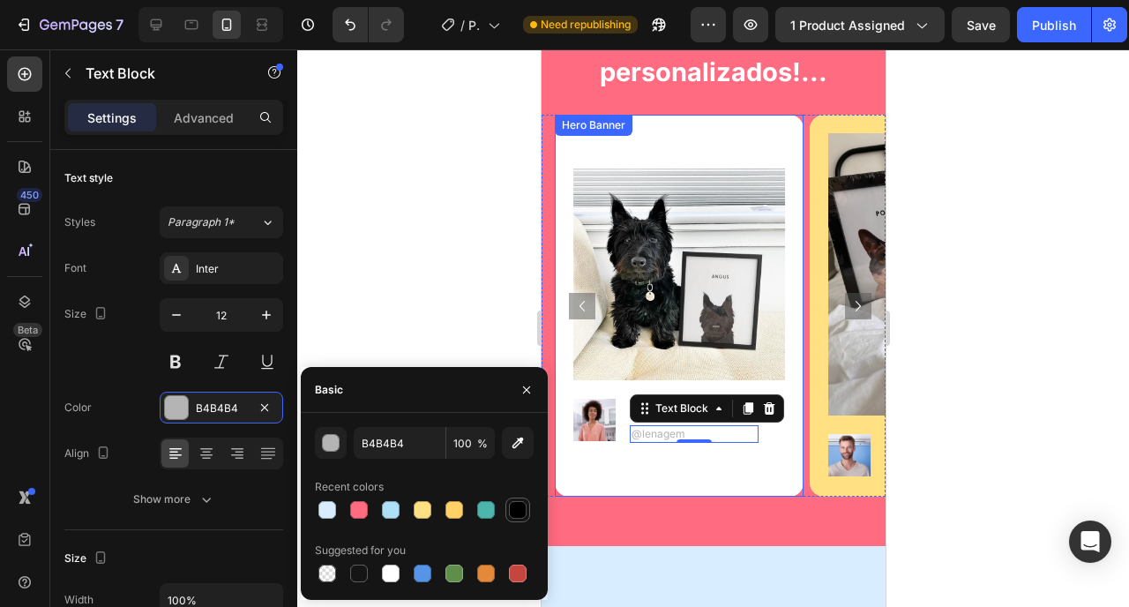
click at [513, 521] on div at bounding box center [518, 510] width 25 height 25
type input "000000"
click at [823, 483] on div "Image Image Dick T. Text Block @dickgem Text Block Row" at bounding box center [933, 306] width 249 height 382
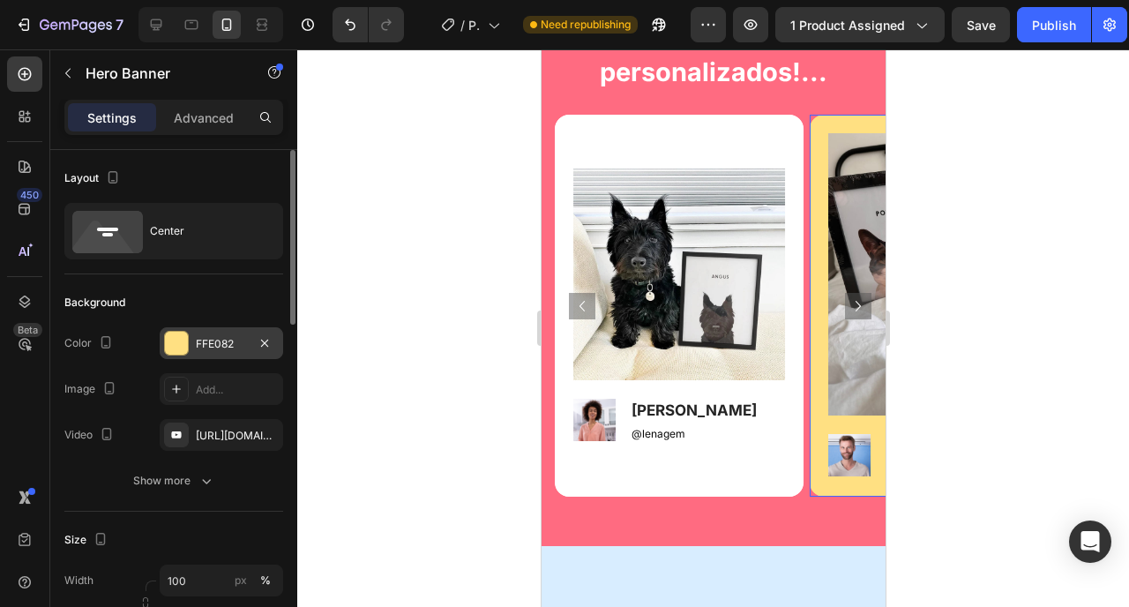
click at [229, 354] on div "FFE082" at bounding box center [222, 343] width 124 height 32
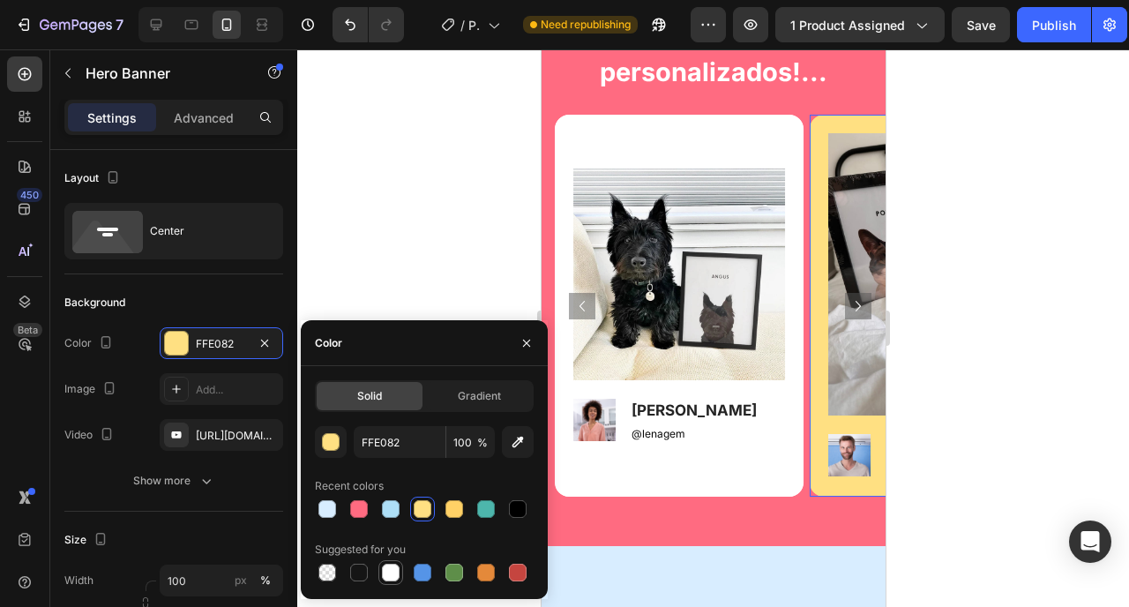
click at [390, 568] on div at bounding box center [391, 573] width 18 height 18
type input "FFFFFF"
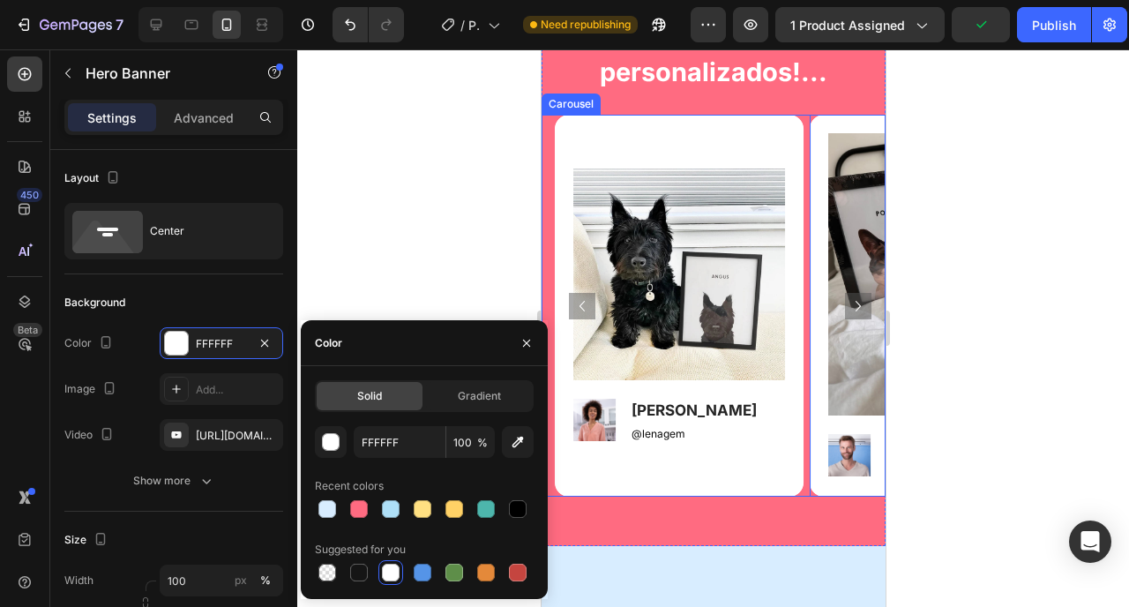
click at [847, 308] on icon "Carousel Next Arrow" at bounding box center [857, 306] width 21 height 21
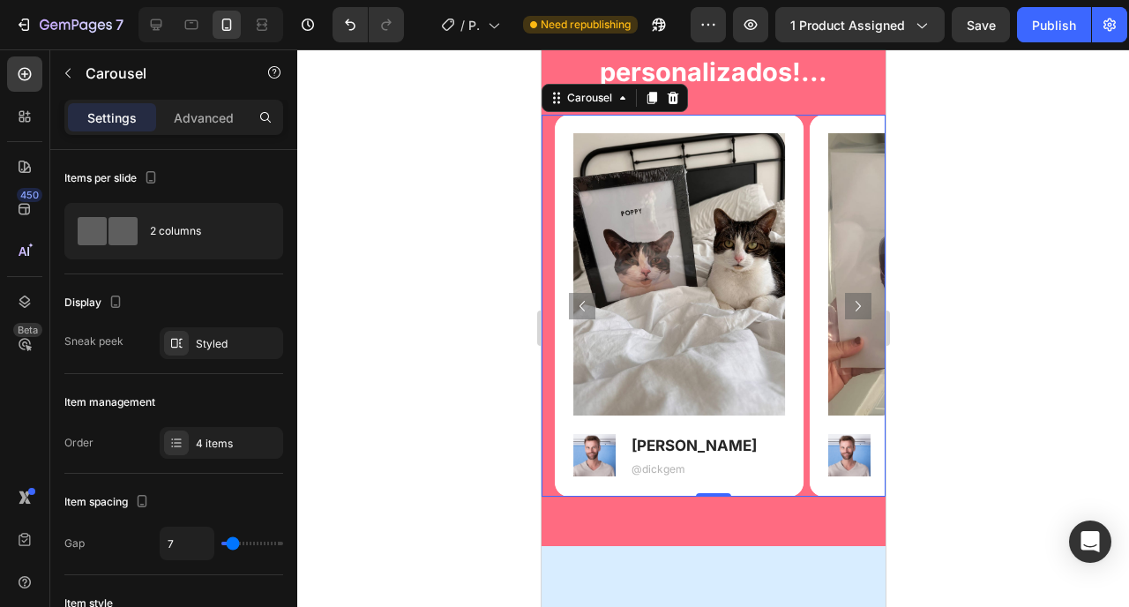
click at [443, 403] on div at bounding box center [713, 328] width 832 height 558
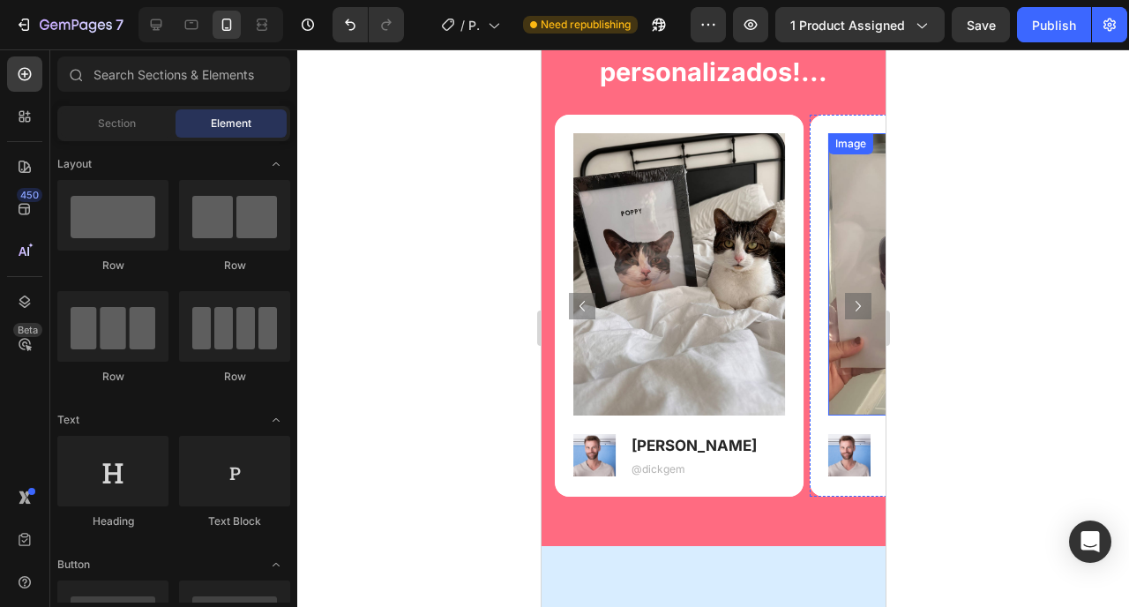
click at [847, 314] on icon "Carousel Next Arrow" at bounding box center [857, 306] width 21 height 21
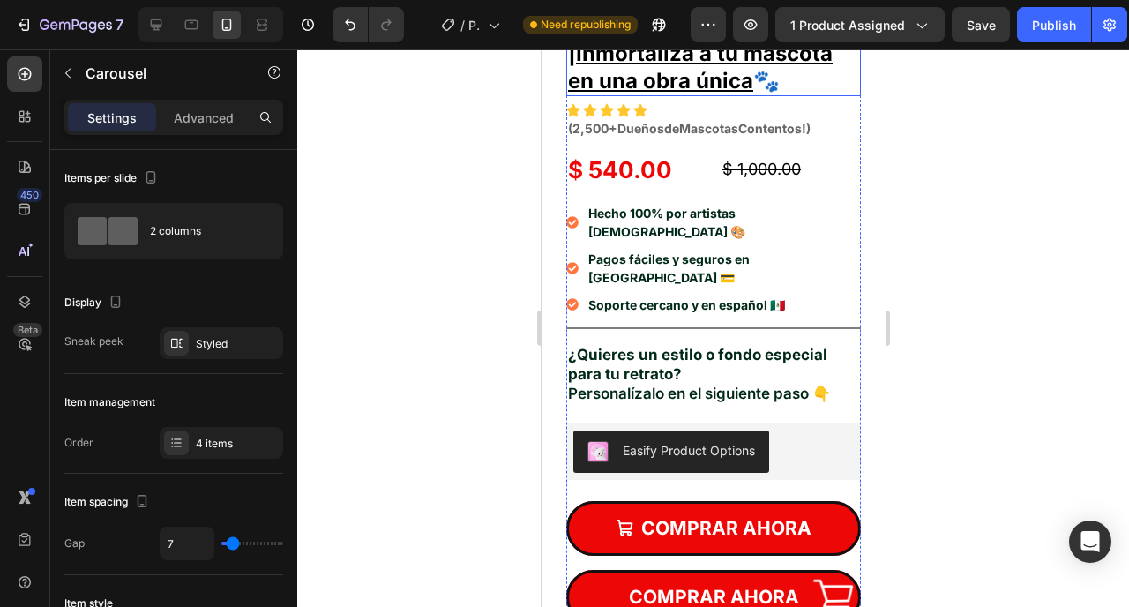
scroll to position [725, 0]
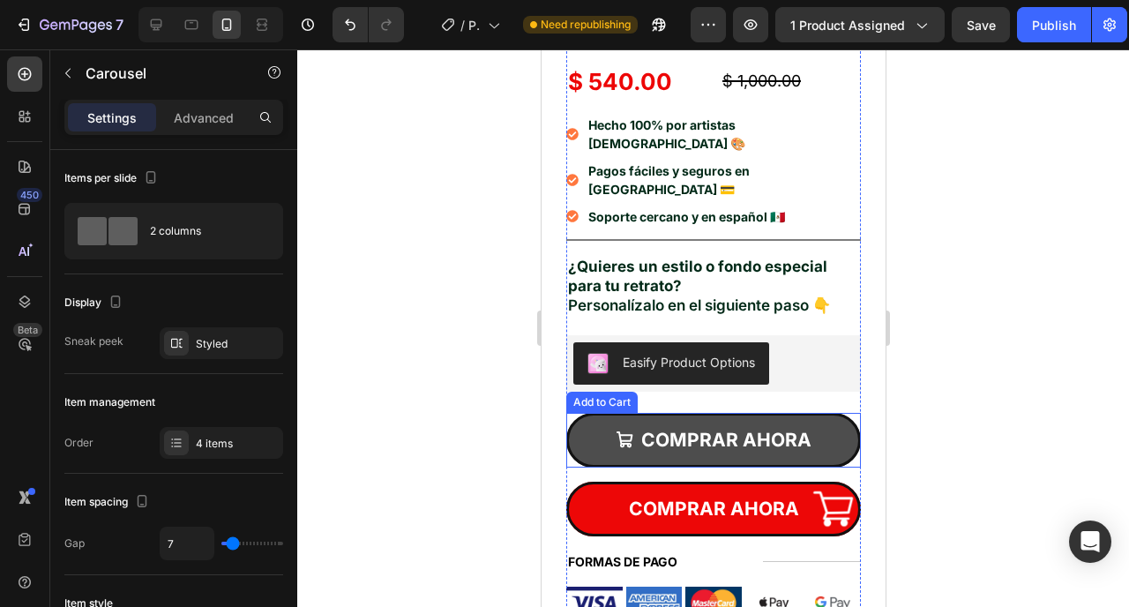
click at [577, 413] on button "COMPRAR AHORA" at bounding box center [713, 440] width 295 height 55
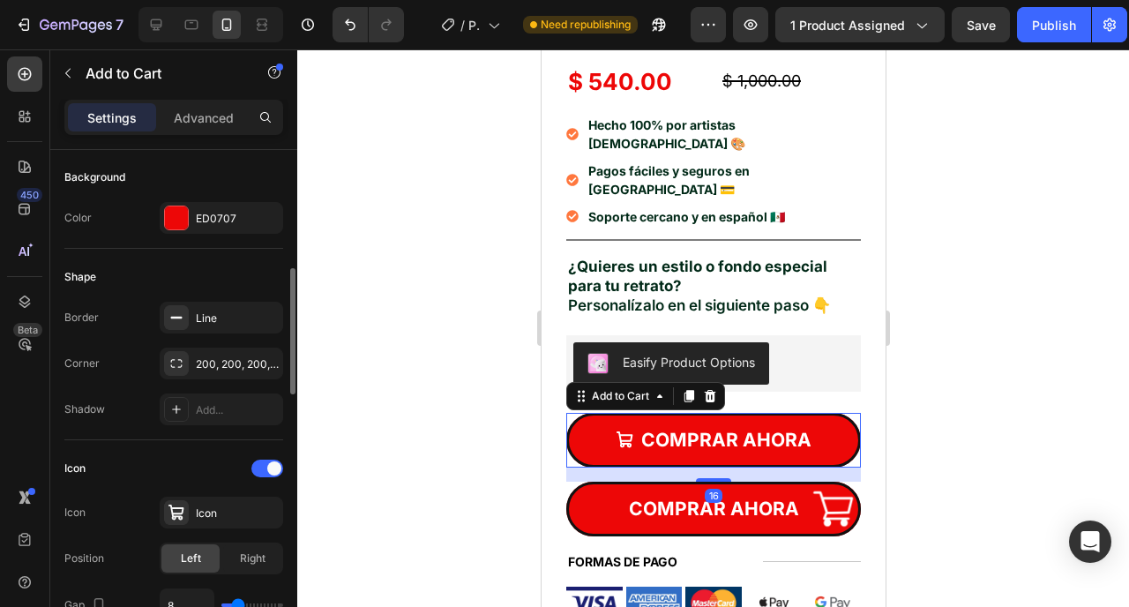
scroll to position [442, 0]
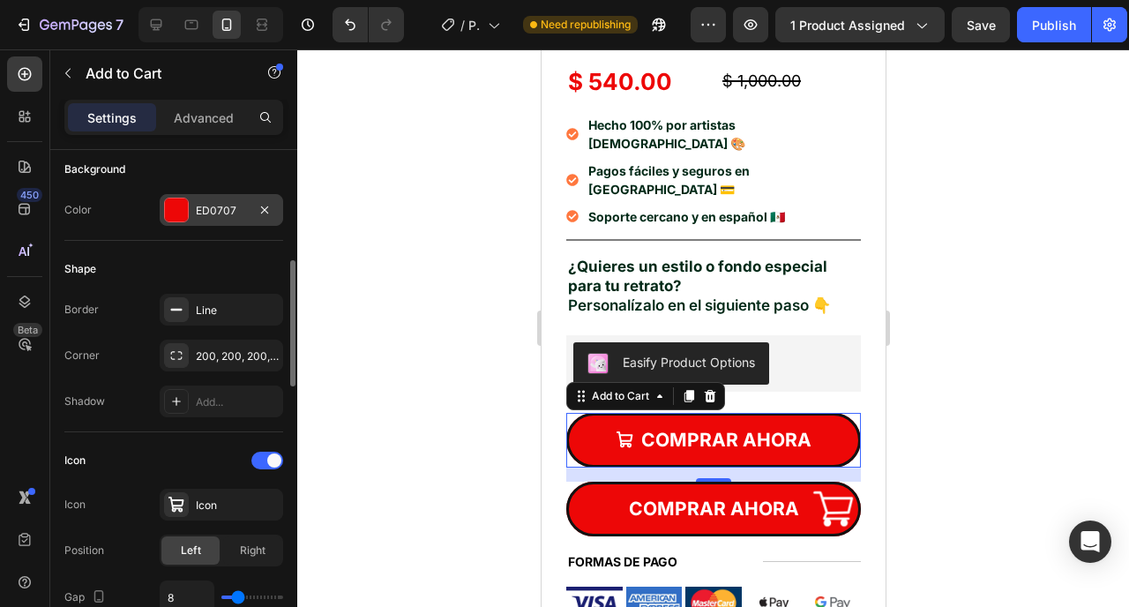
click at [215, 213] on div "ED0707" at bounding box center [221, 211] width 51 height 16
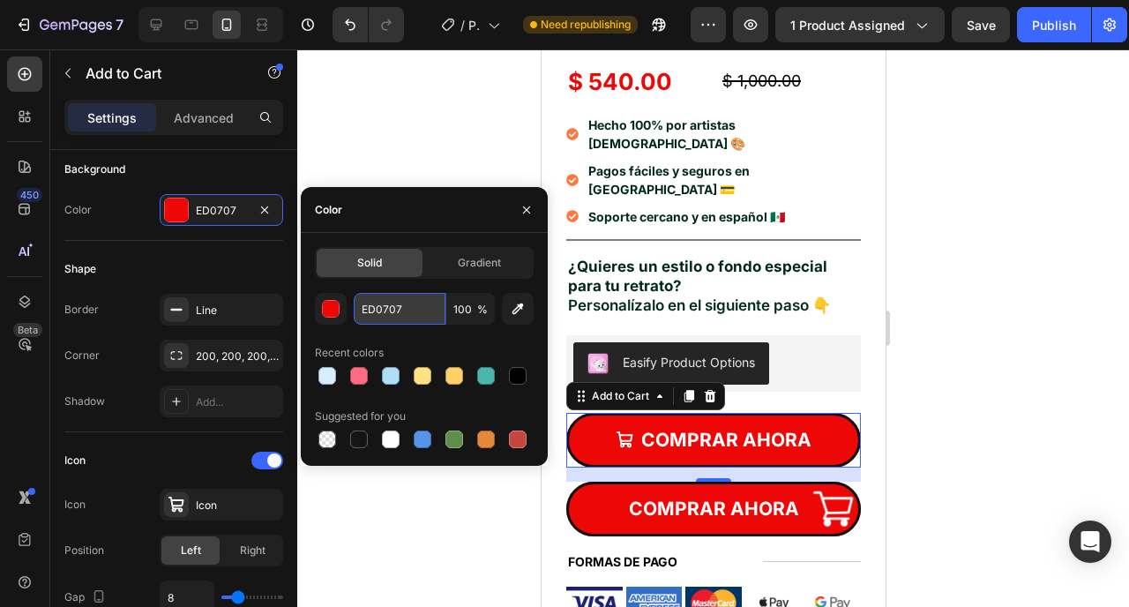
click at [398, 311] on input "ED0707" at bounding box center [400, 309] width 92 height 32
paste input "1C1C3C"
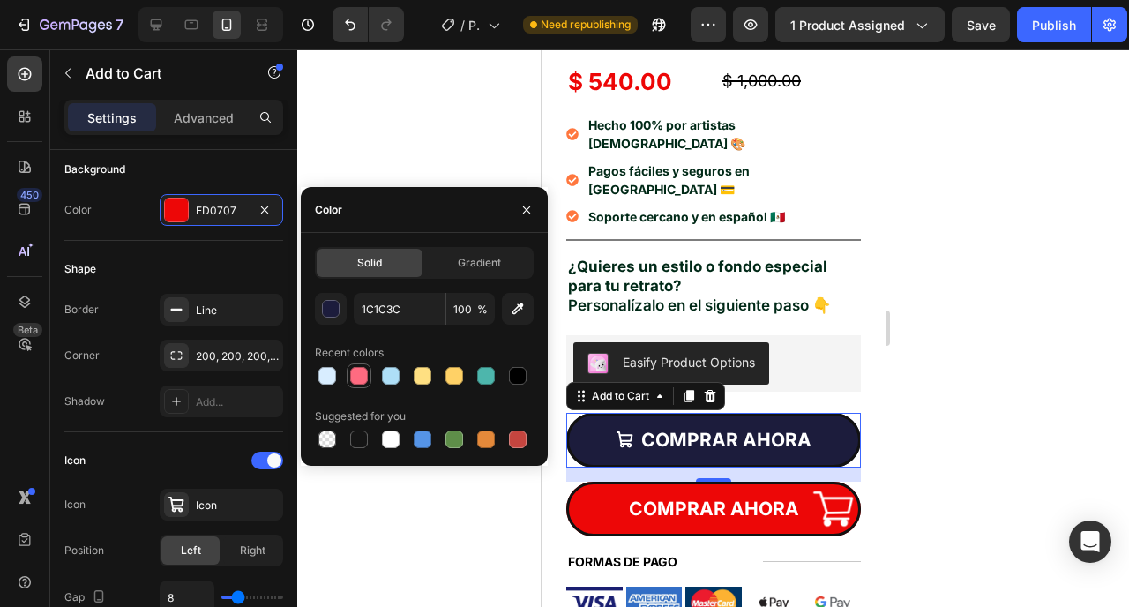
click at [368, 377] on div at bounding box center [424, 375] width 219 height 25
click at [395, 378] on div at bounding box center [391, 376] width 18 height 18
type input "FF6B81"
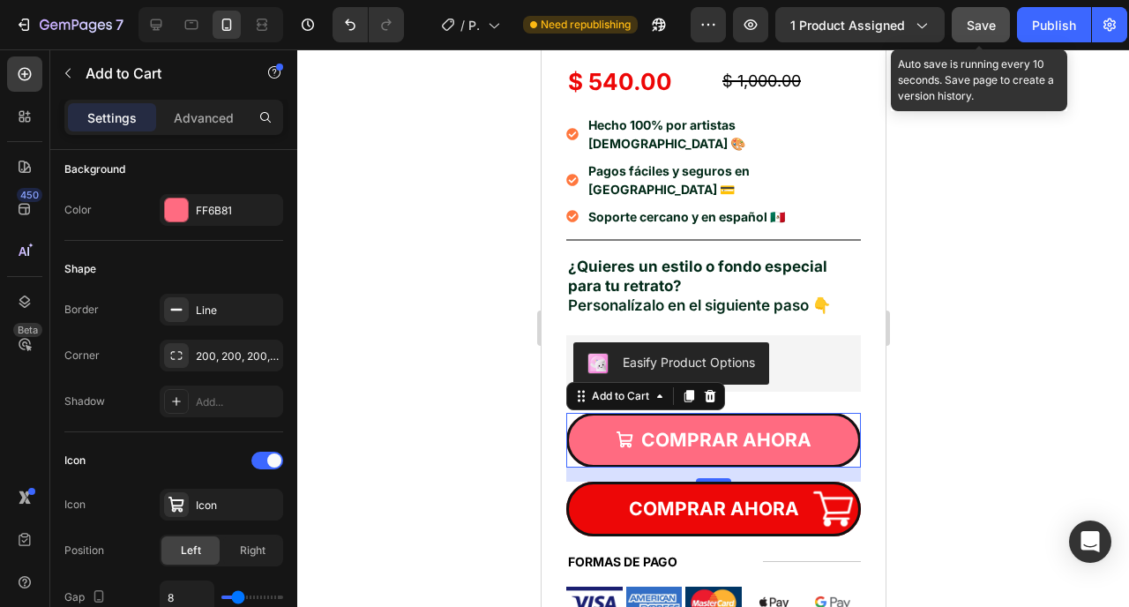
click at [982, 33] on div "Save" at bounding box center [981, 25] width 29 height 19
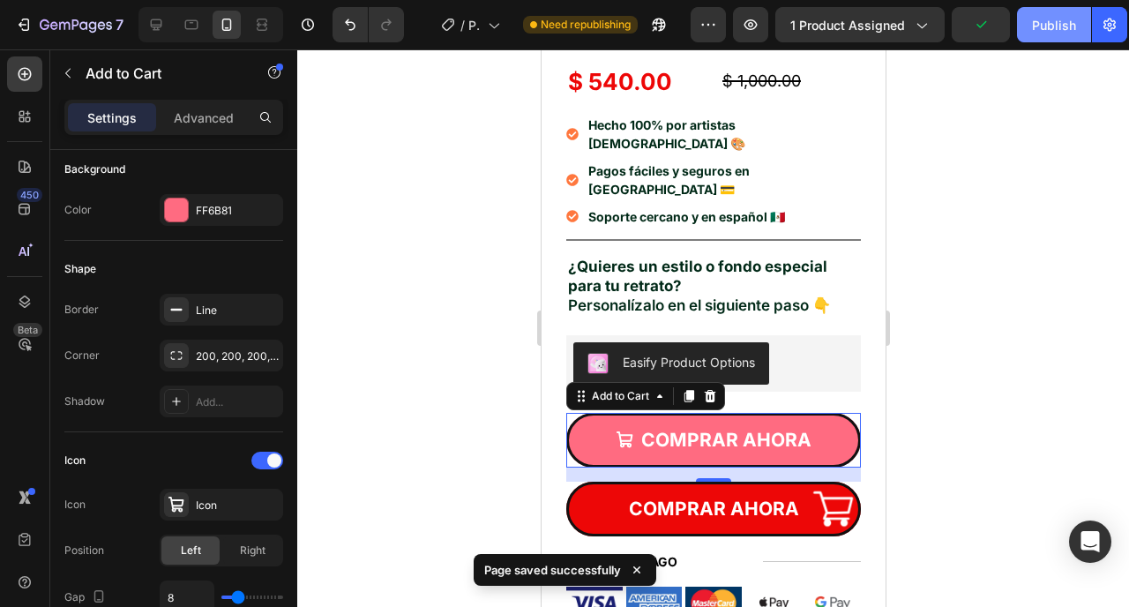
click at [1029, 30] on button "Publish" at bounding box center [1054, 24] width 74 height 35
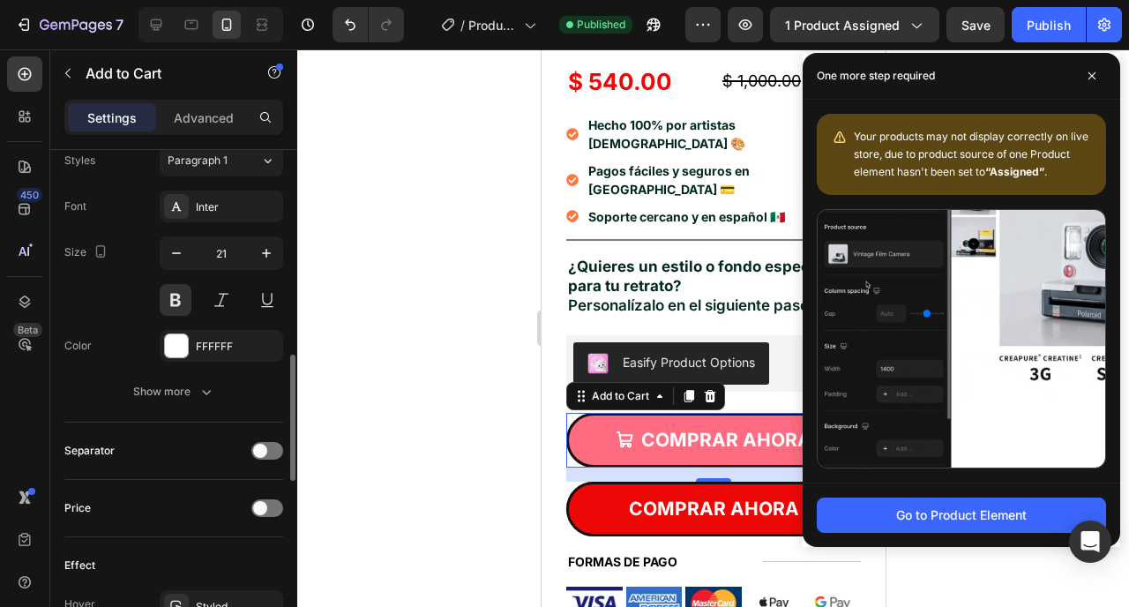
scroll to position [1038, 0]
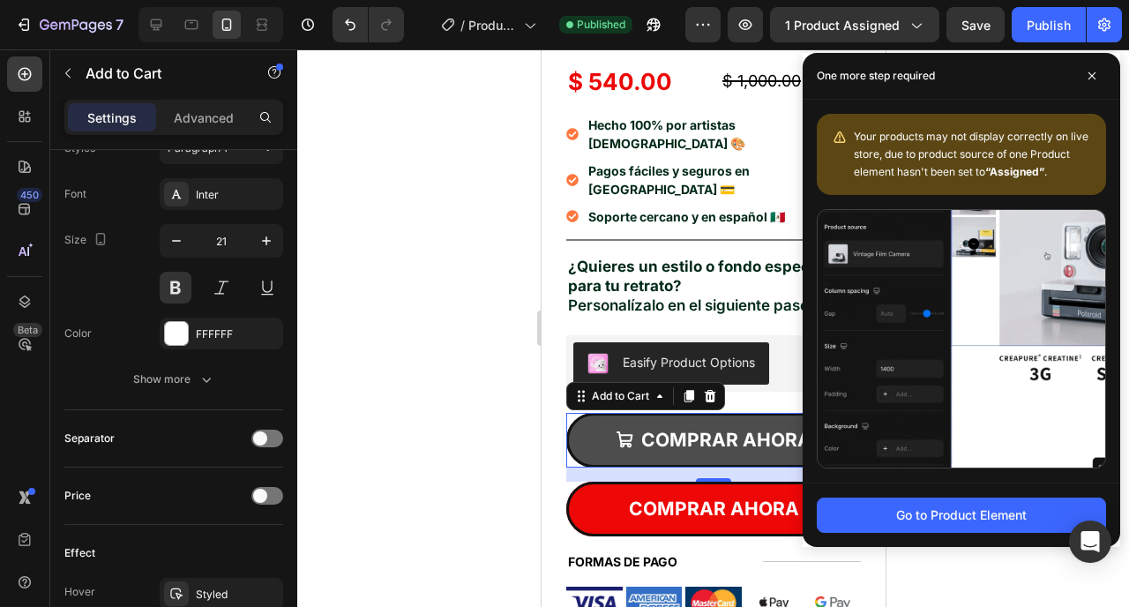
click at [571, 413] on button "COMPRAR AHORA" at bounding box center [713, 440] width 295 height 55
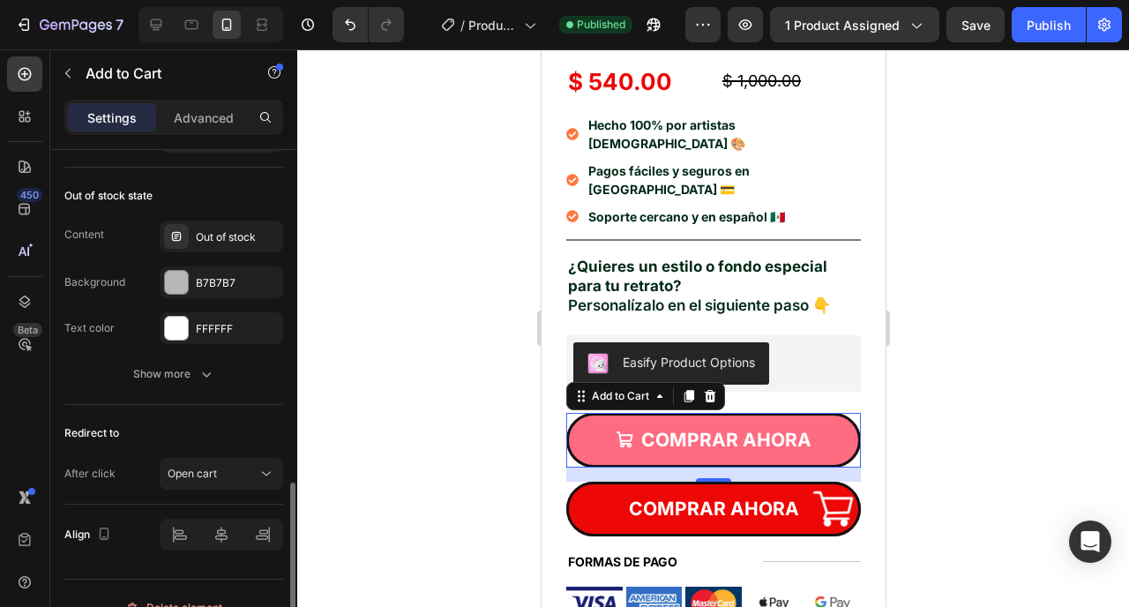
scroll to position [1523, 0]
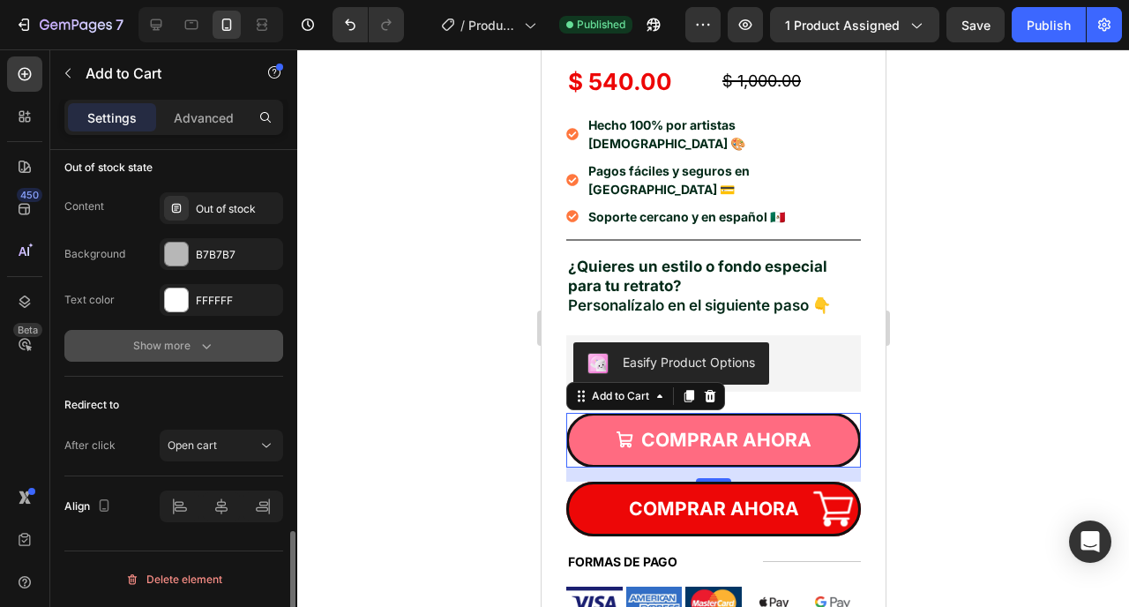
click at [185, 354] on div "Show more" at bounding box center [174, 346] width 82 height 18
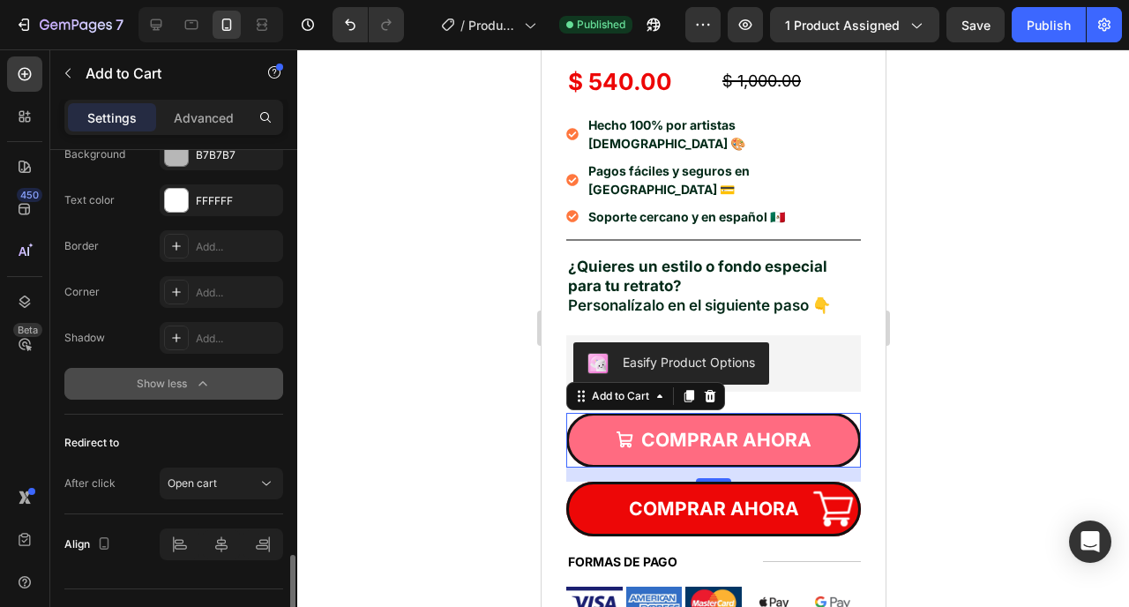
scroll to position [1647, 0]
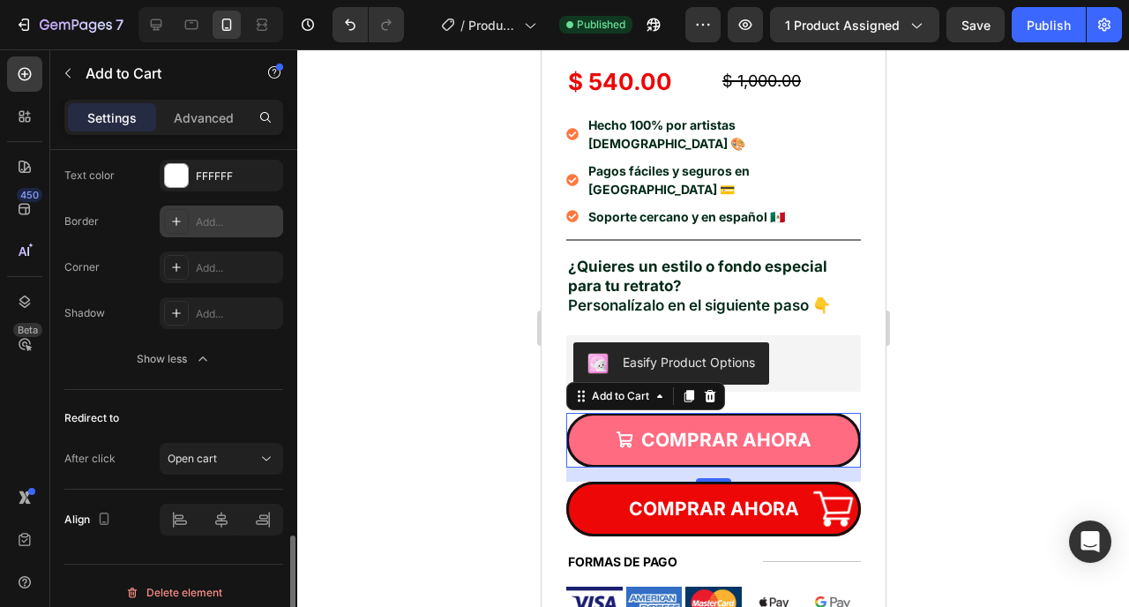
click at [229, 226] on div "Add..." at bounding box center [237, 222] width 83 height 16
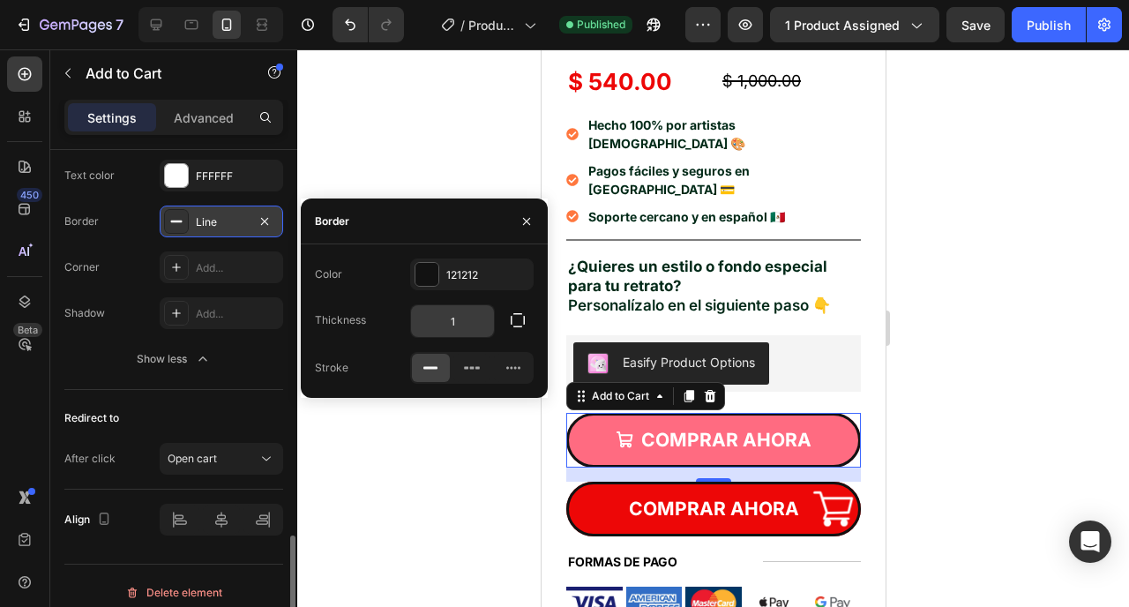
click at [461, 325] on input "1" at bounding box center [452, 321] width 83 height 32
type input "0"
click at [411, 483] on div at bounding box center [713, 328] width 832 height 558
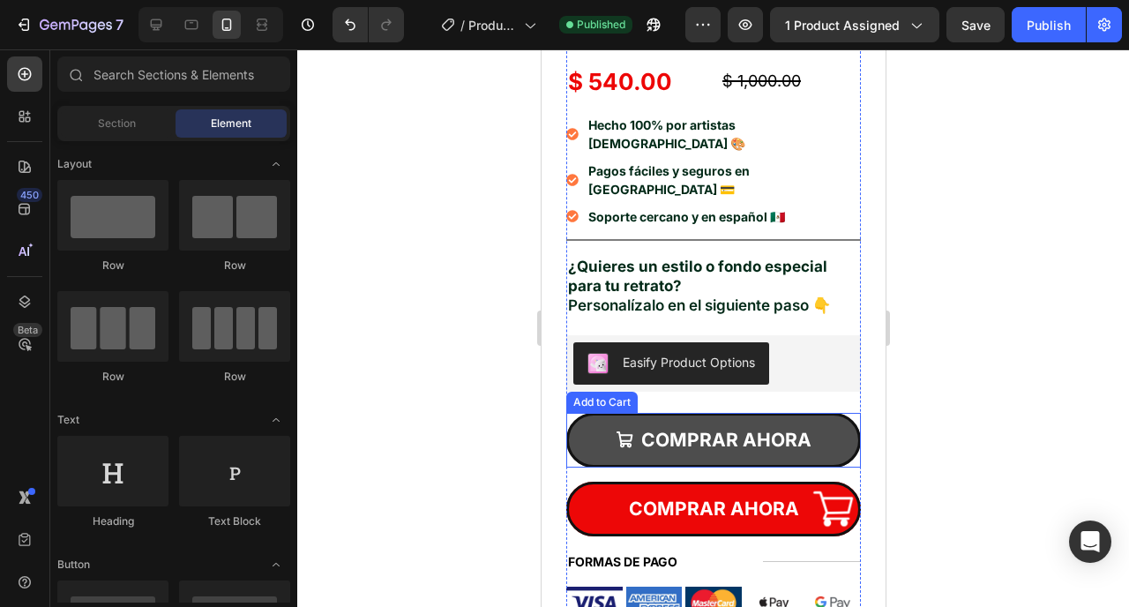
click at [606, 413] on button "COMPRAR AHORA" at bounding box center [713, 440] width 295 height 55
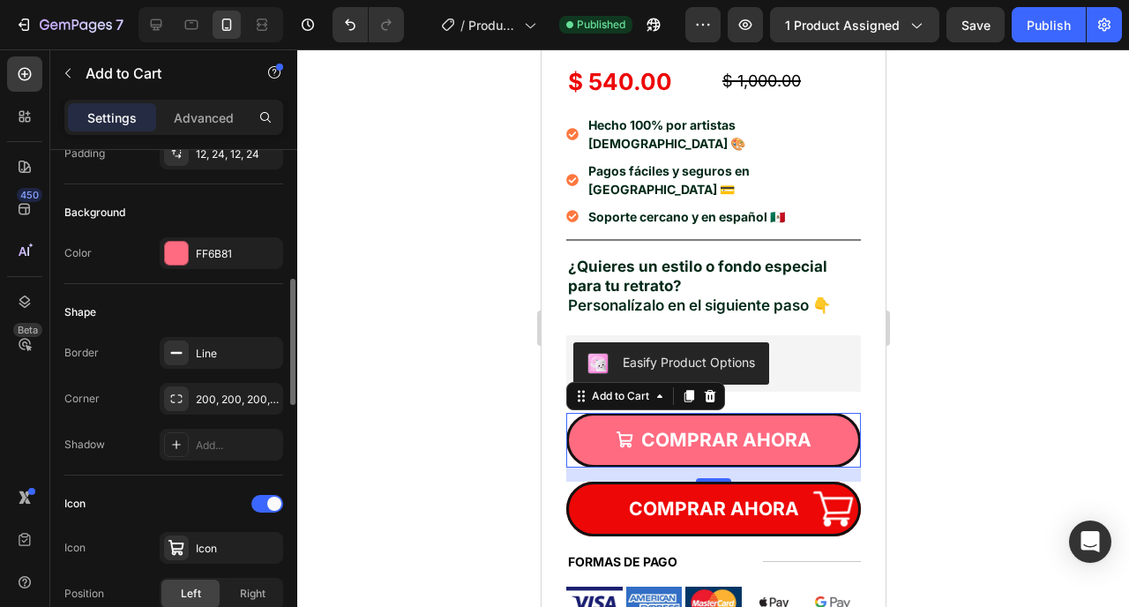
scroll to position [423, 0]
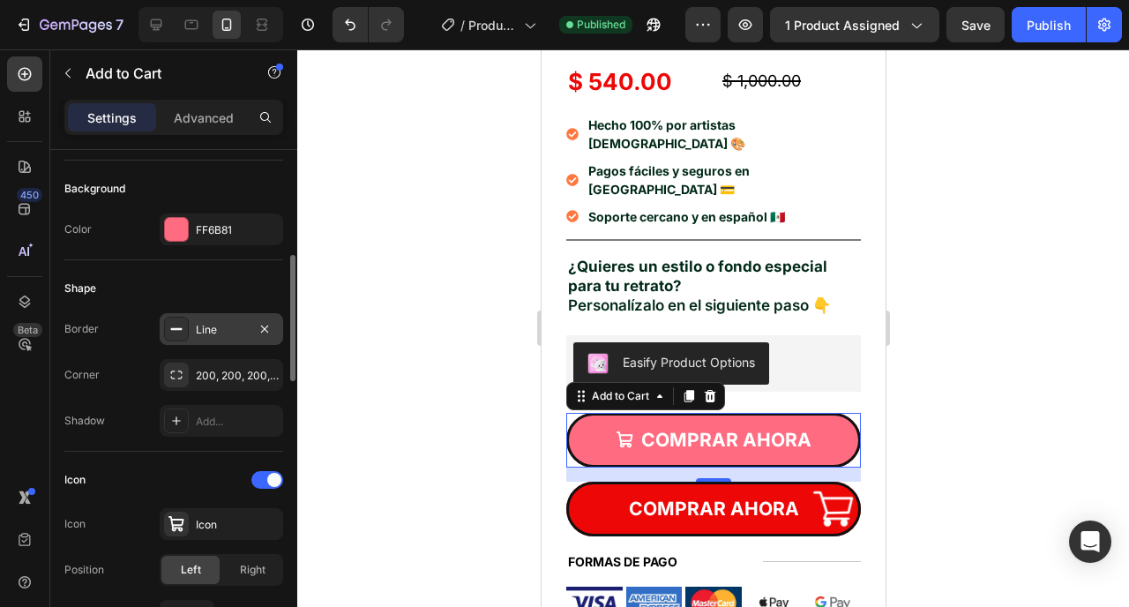
click at [197, 334] on div "Line" at bounding box center [221, 330] width 51 height 16
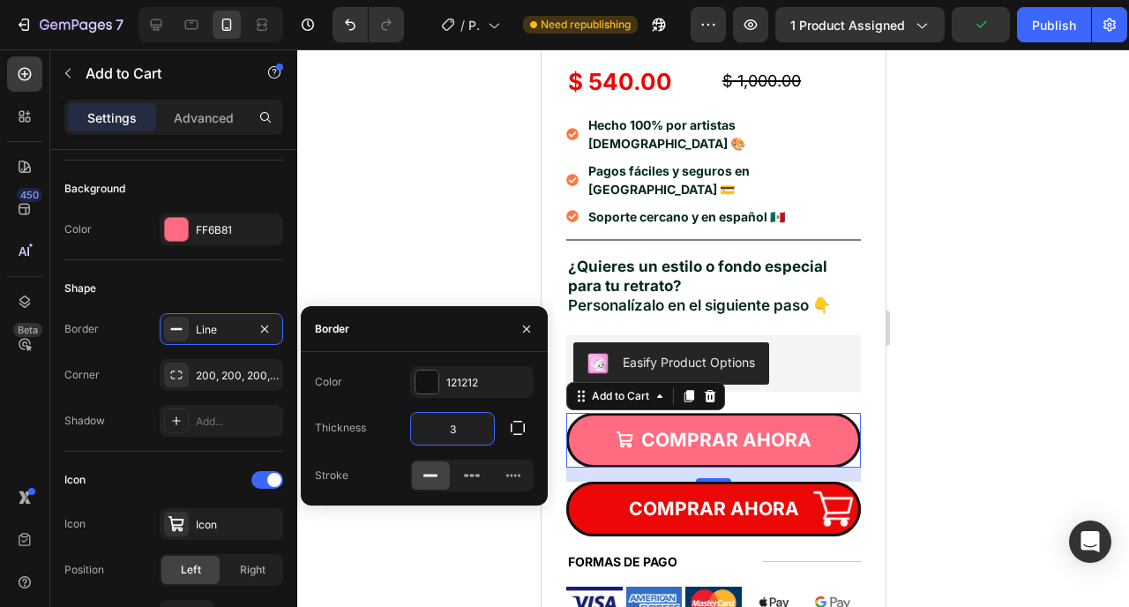
click at [440, 438] on input "3" at bounding box center [452, 429] width 83 height 32
type input "0"
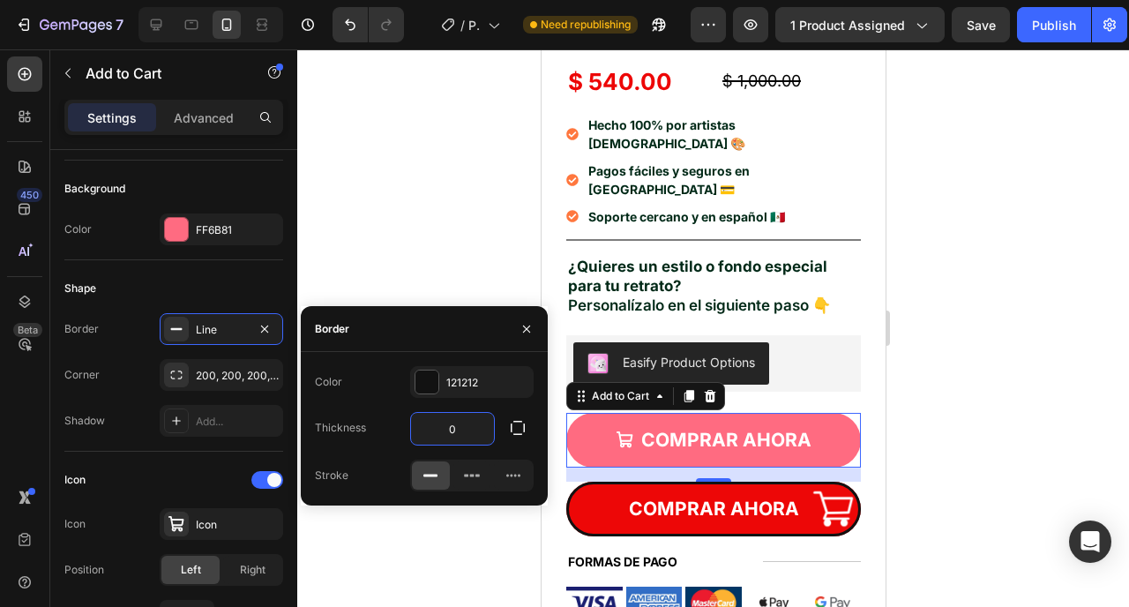
click at [468, 239] on div at bounding box center [713, 328] width 832 height 558
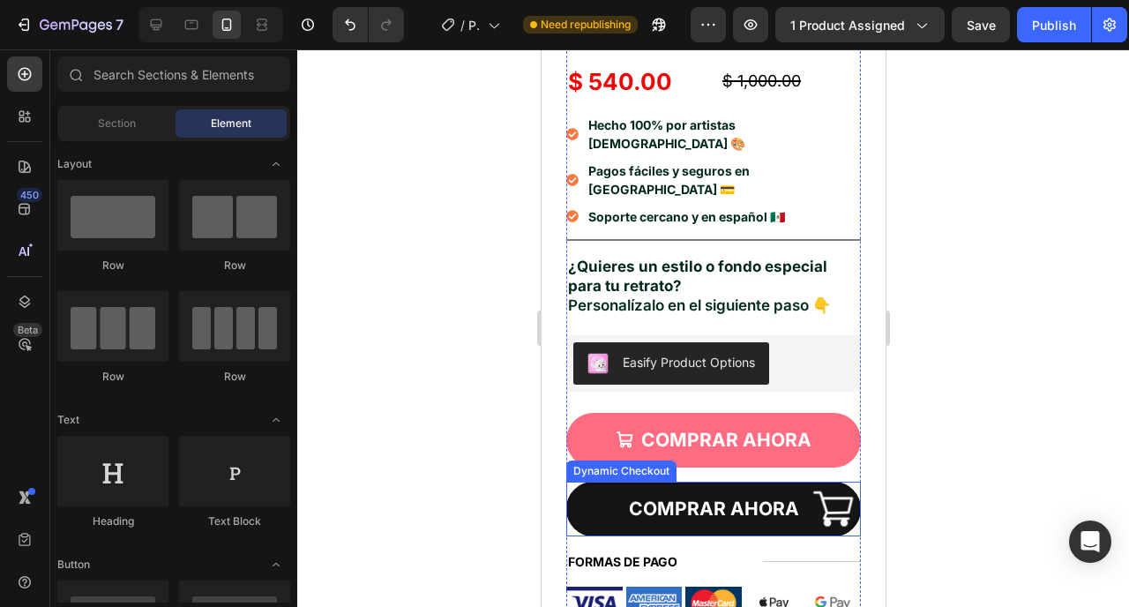
click at [596, 482] on button "COMPRAR AHORA" at bounding box center [713, 509] width 295 height 55
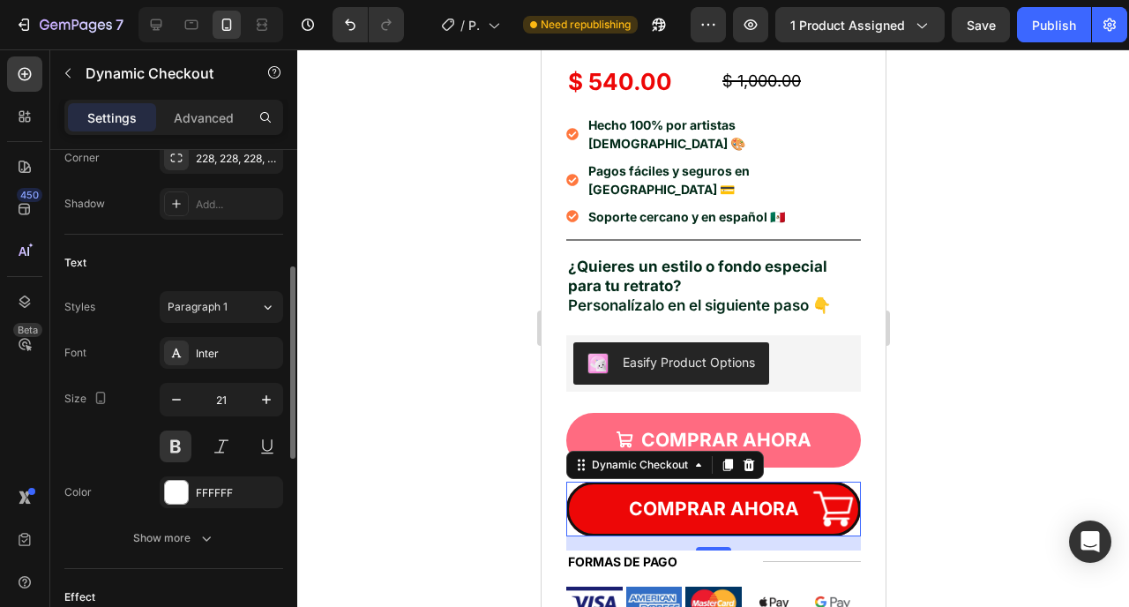
scroll to position [689, 0]
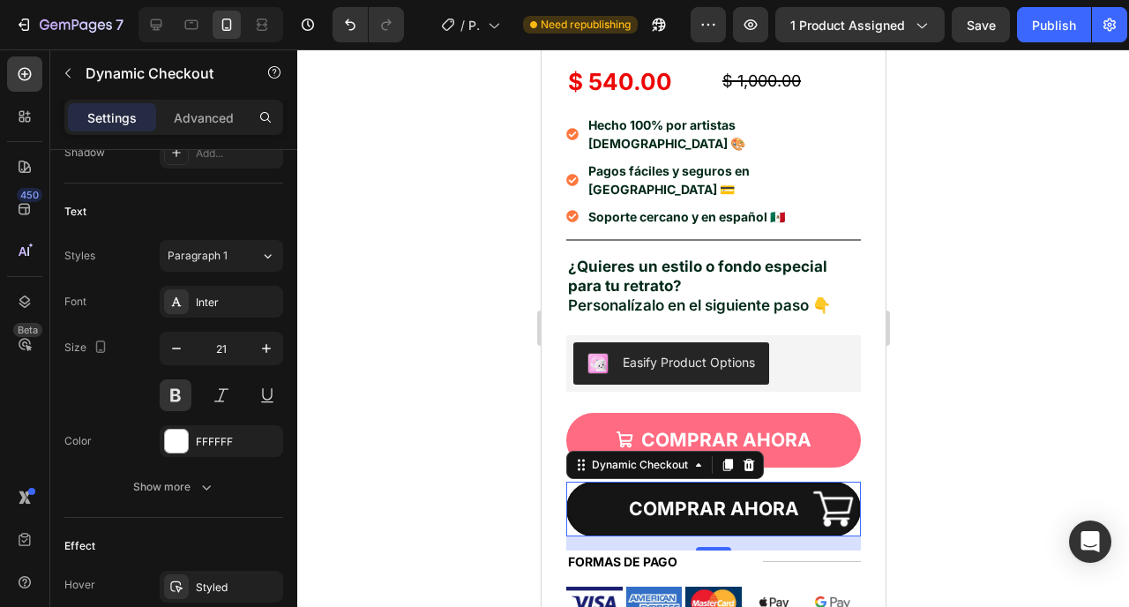
click at [590, 482] on button "COMPRAR AHORA" at bounding box center [713, 509] width 295 height 55
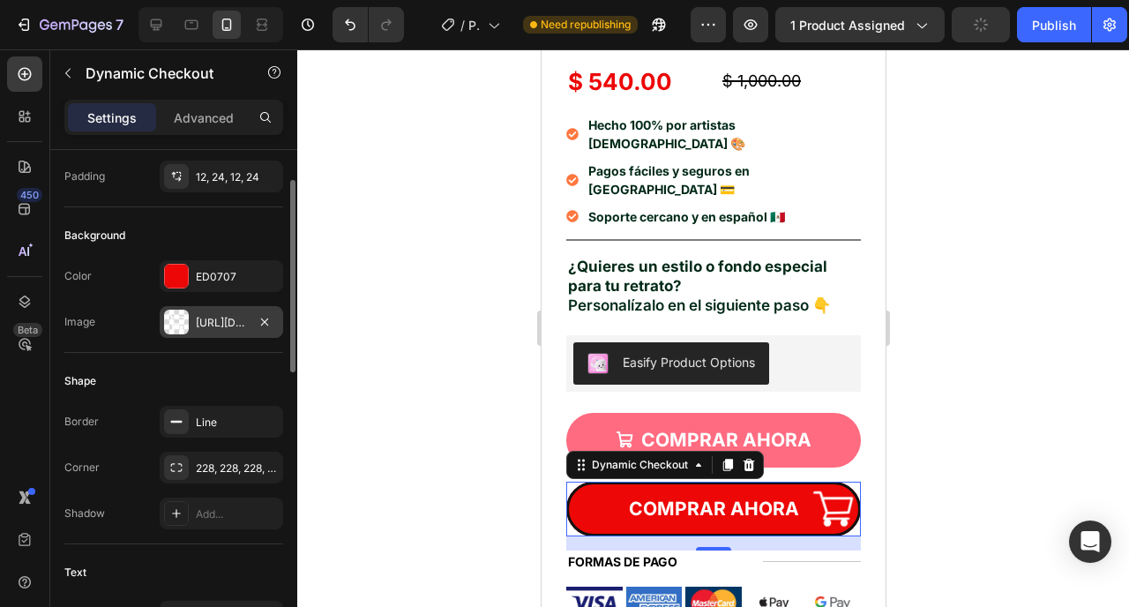
scroll to position [386, 0]
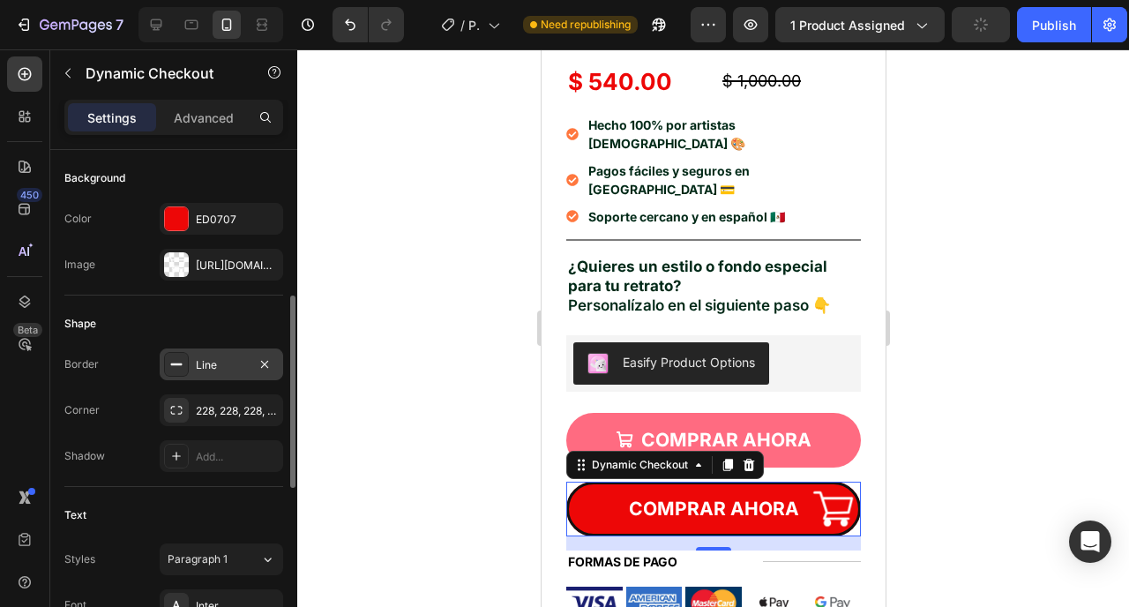
click at [215, 359] on div "Line" at bounding box center [221, 365] width 51 height 16
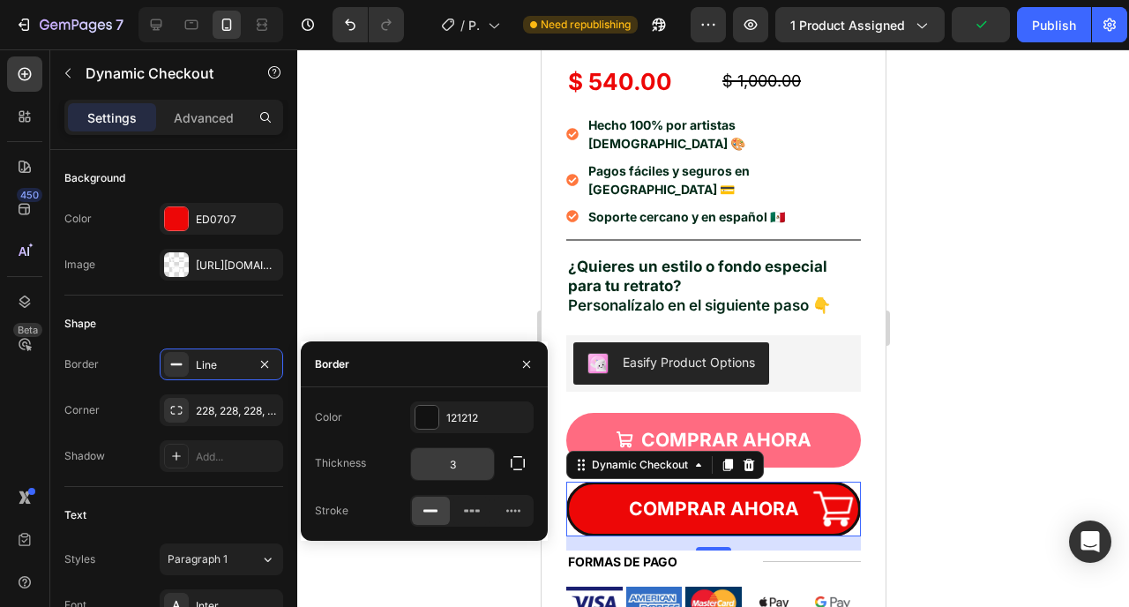
click at [445, 461] on input "3" at bounding box center [452, 464] width 83 height 32
type input "0"
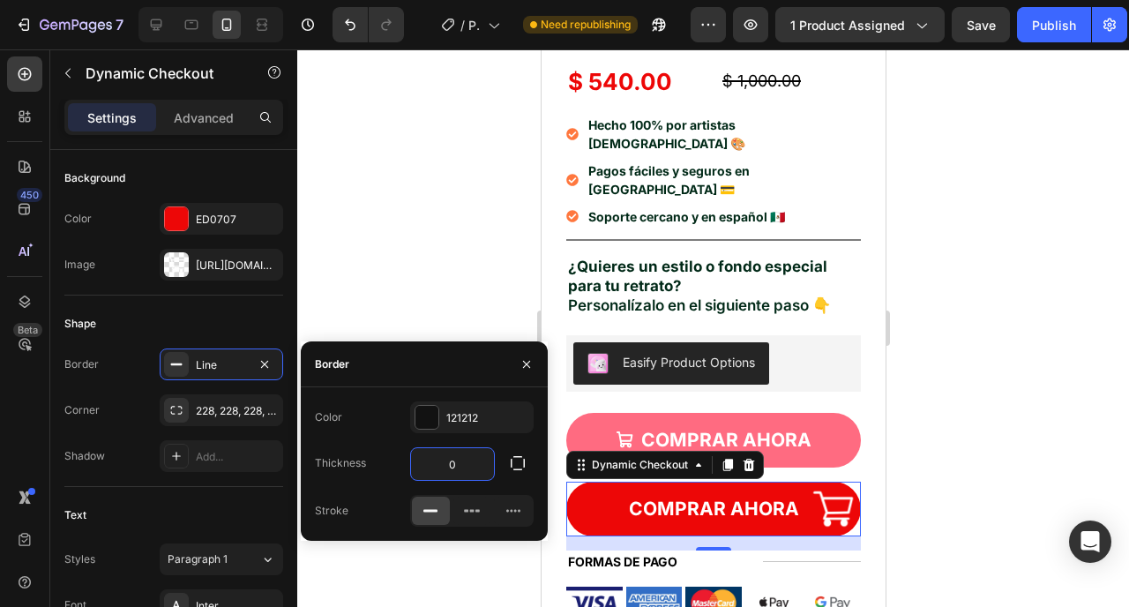
click at [451, 287] on div at bounding box center [713, 328] width 832 height 558
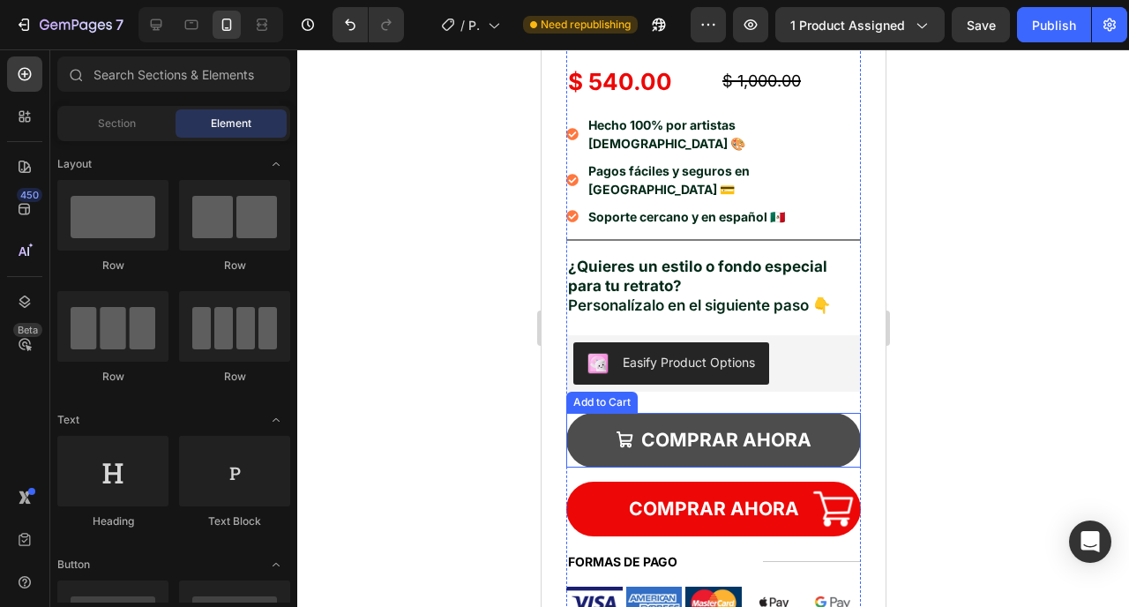
click at [582, 413] on button "COMPRAR AHORA" at bounding box center [713, 440] width 295 height 55
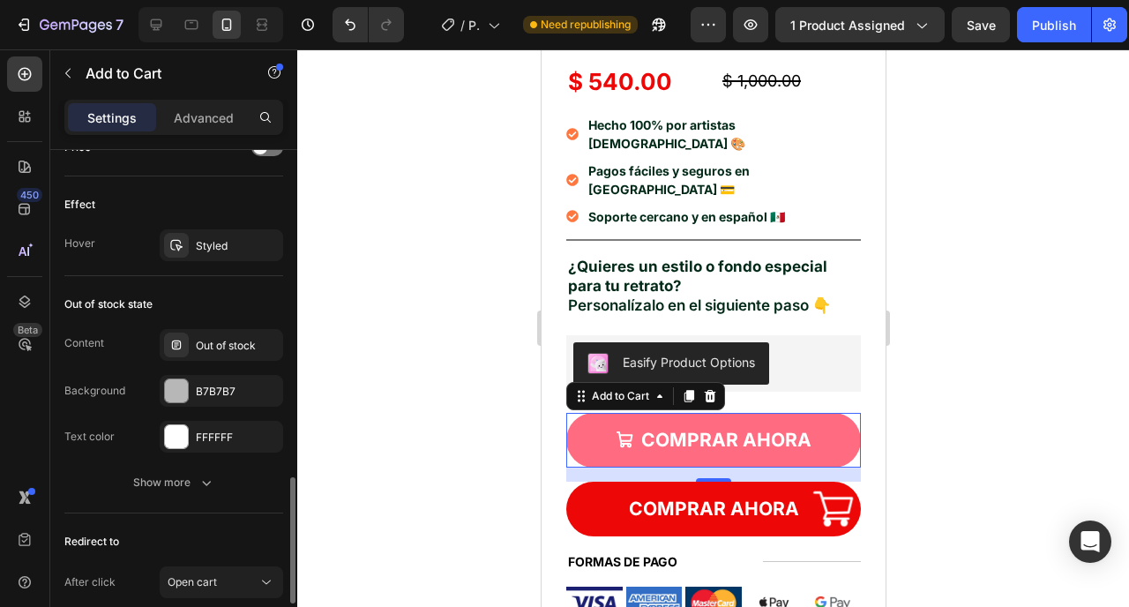
scroll to position [1412, 0]
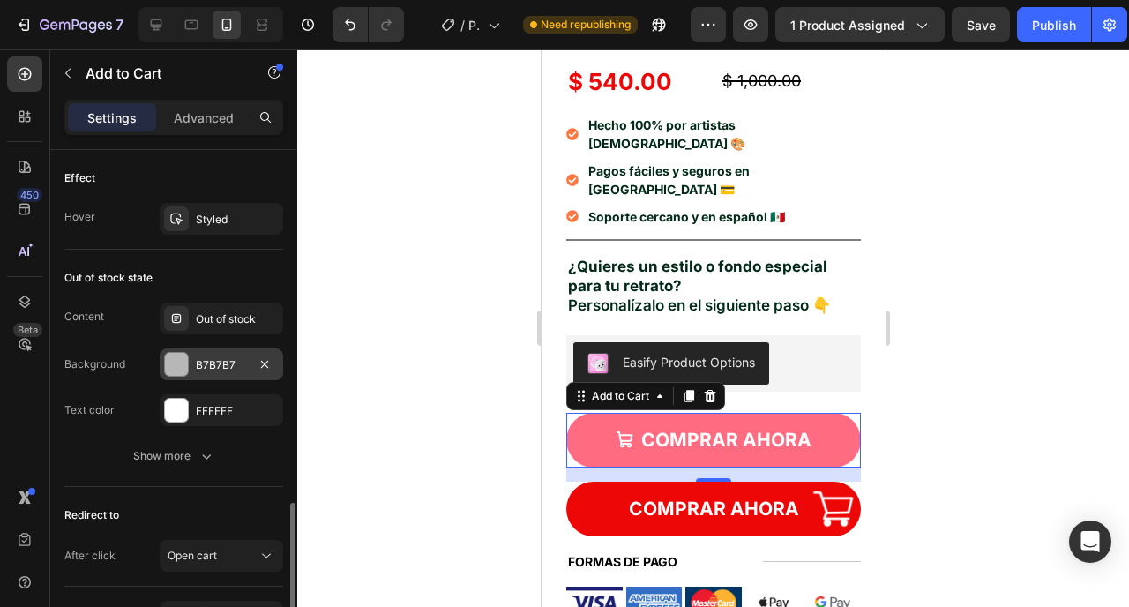
click at [180, 363] on div at bounding box center [176, 364] width 23 height 23
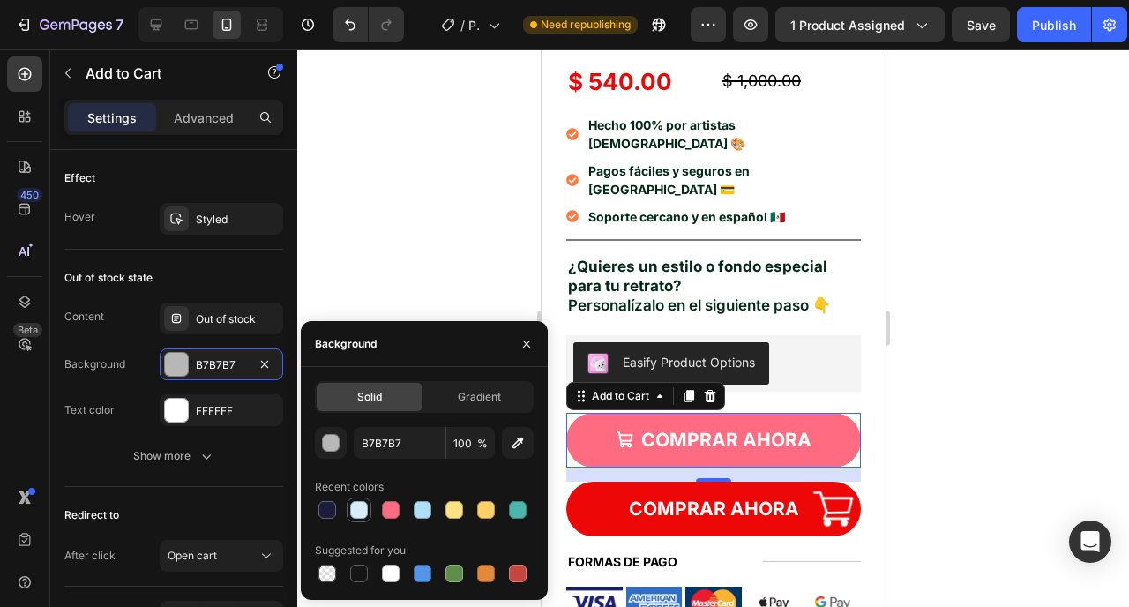
click at [351, 512] on div at bounding box center [359, 510] width 18 height 18
click at [395, 511] on div at bounding box center [391, 510] width 18 height 18
type input "FF6B81"
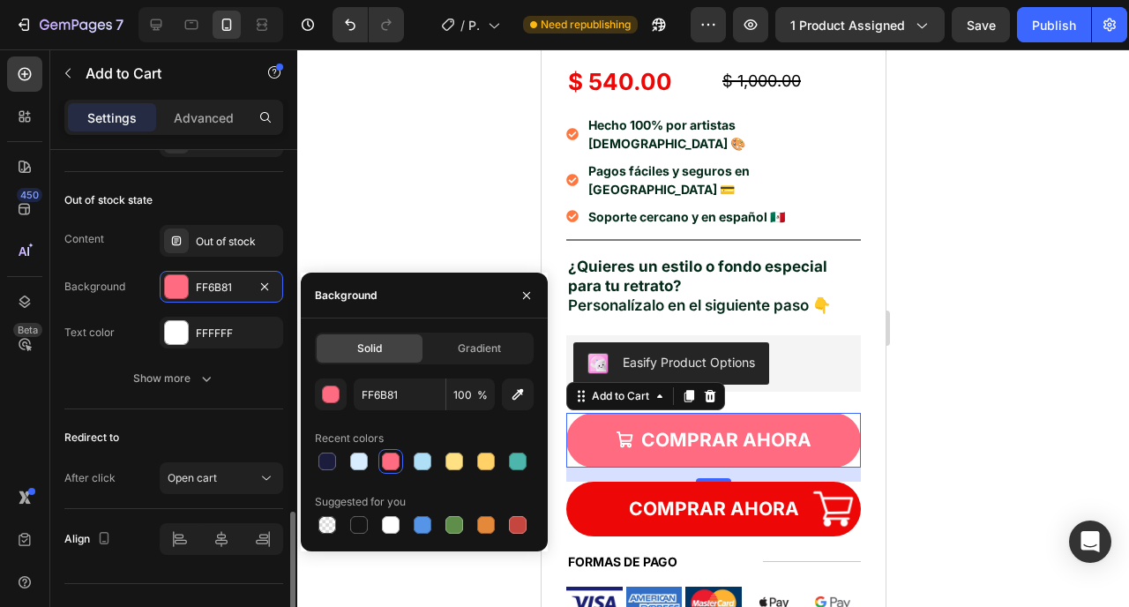
scroll to position [1523, 0]
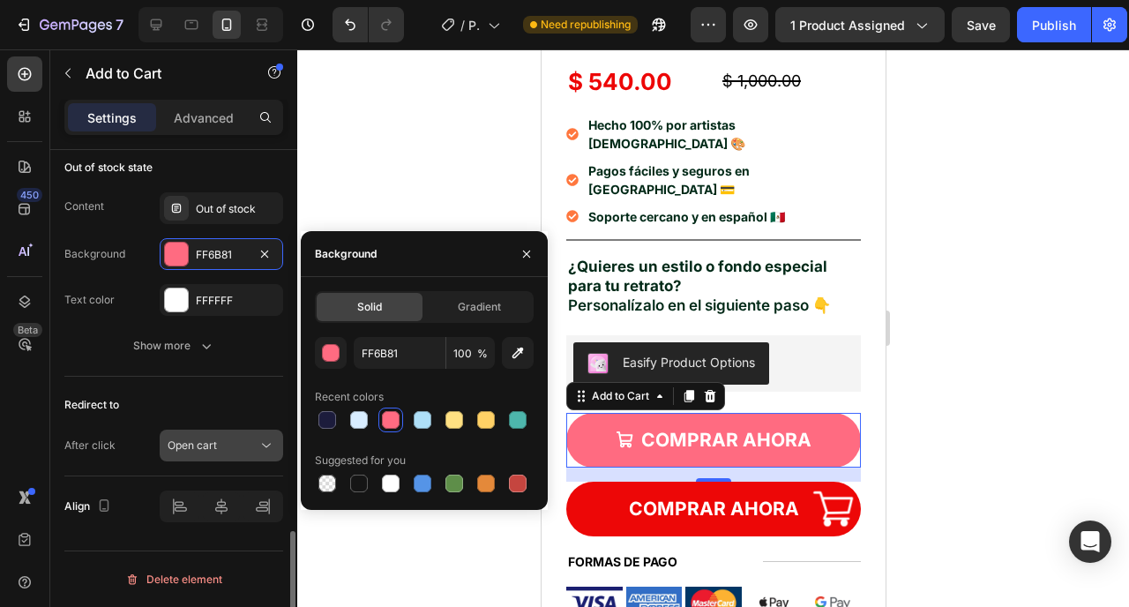
click at [227, 441] on div "Open cart" at bounding box center [213, 446] width 90 height 16
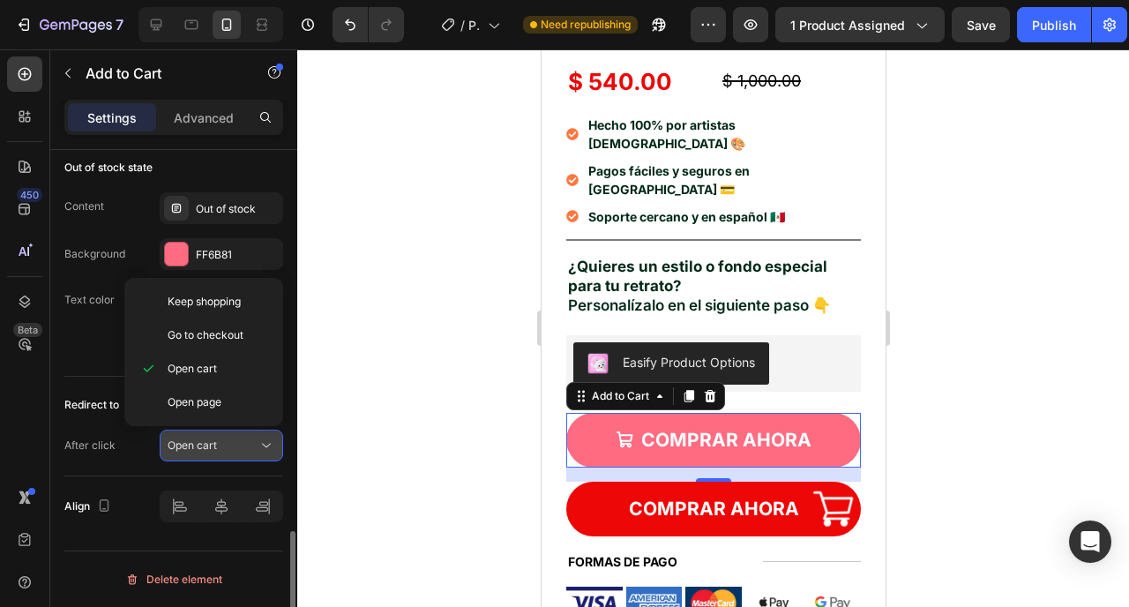
click at [227, 441] on div "Open cart" at bounding box center [213, 446] width 90 height 16
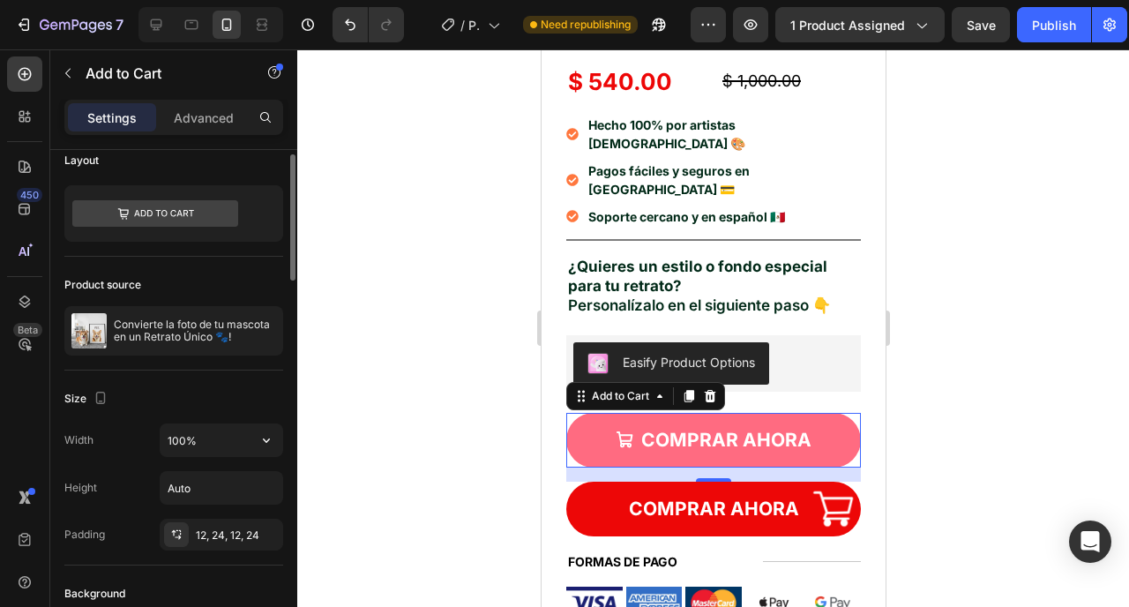
scroll to position [0, 0]
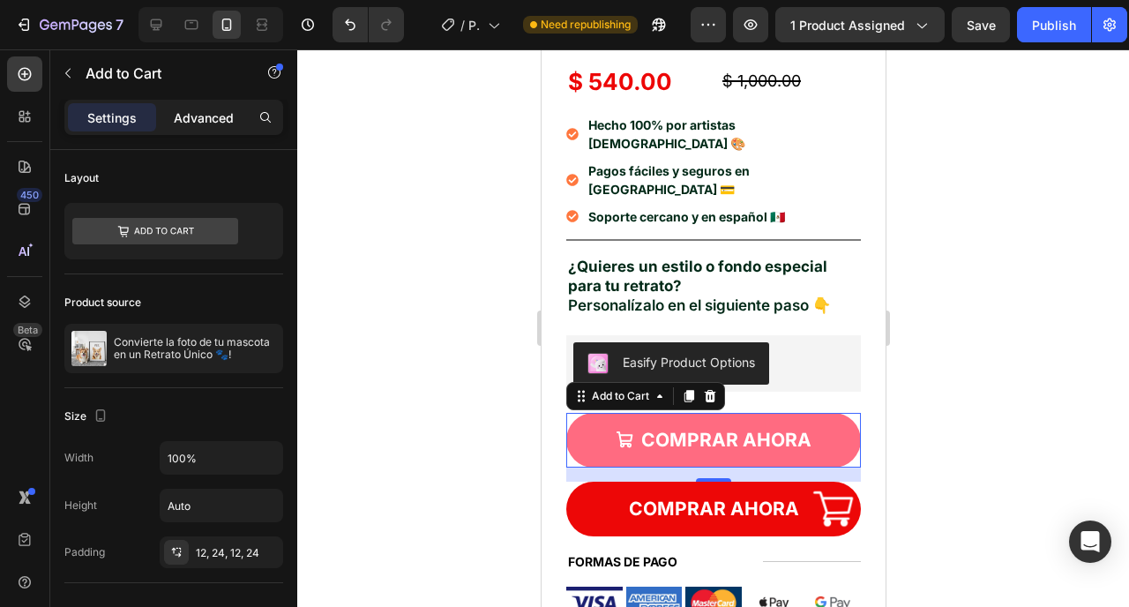
click at [199, 122] on p "Advanced" at bounding box center [204, 118] width 60 height 19
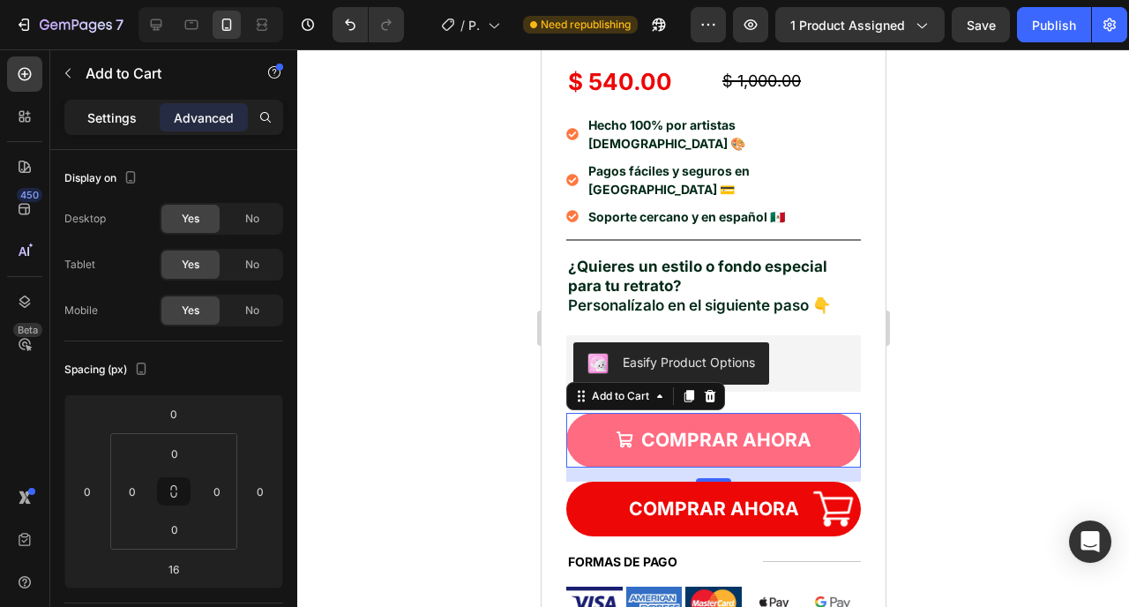
click at [139, 116] on div "Settings" at bounding box center [112, 117] width 88 height 28
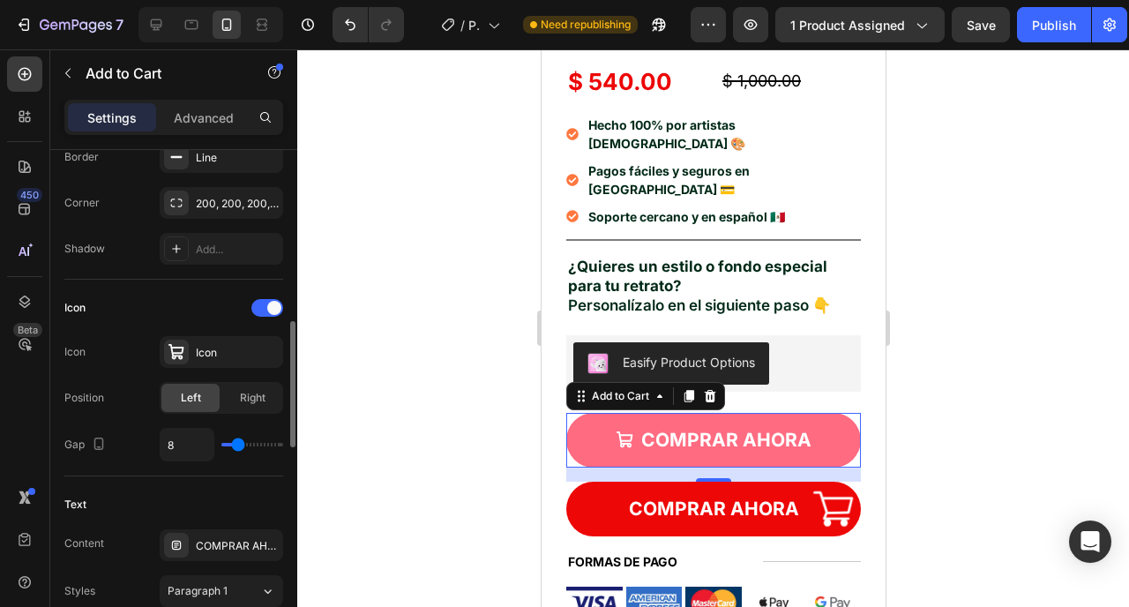
scroll to position [620, 0]
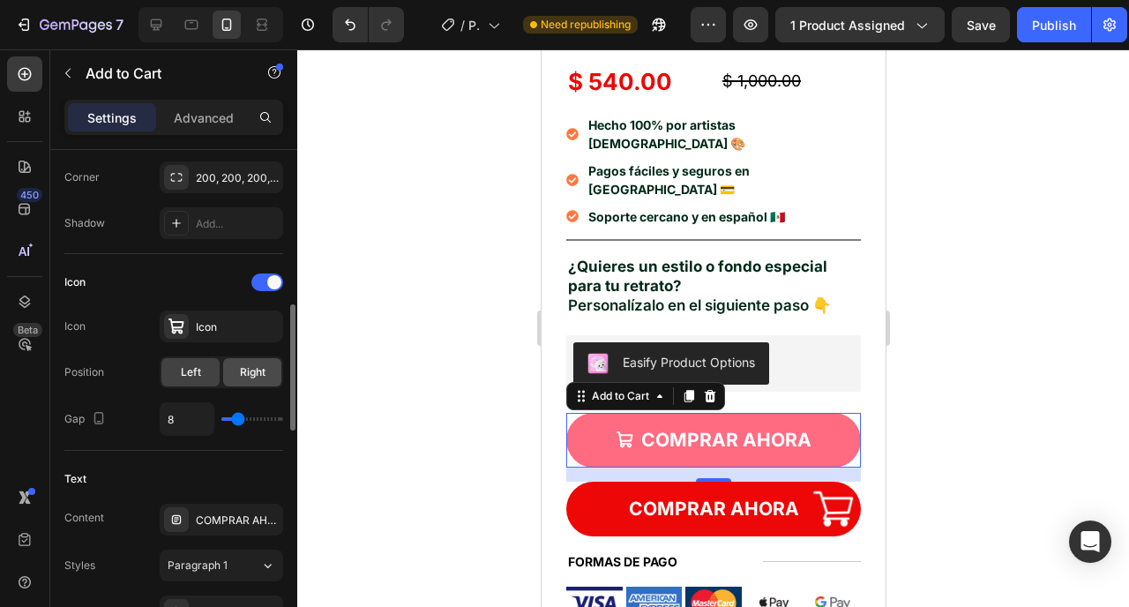
click at [241, 371] on span "Right" at bounding box center [253, 372] width 26 height 16
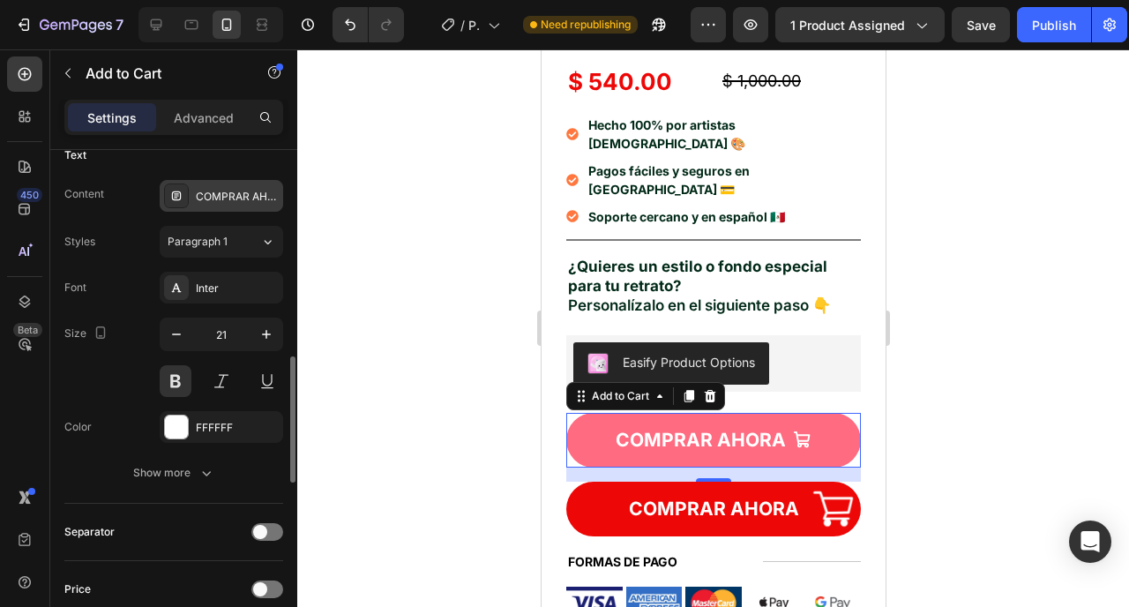
scroll to position [986, 0]
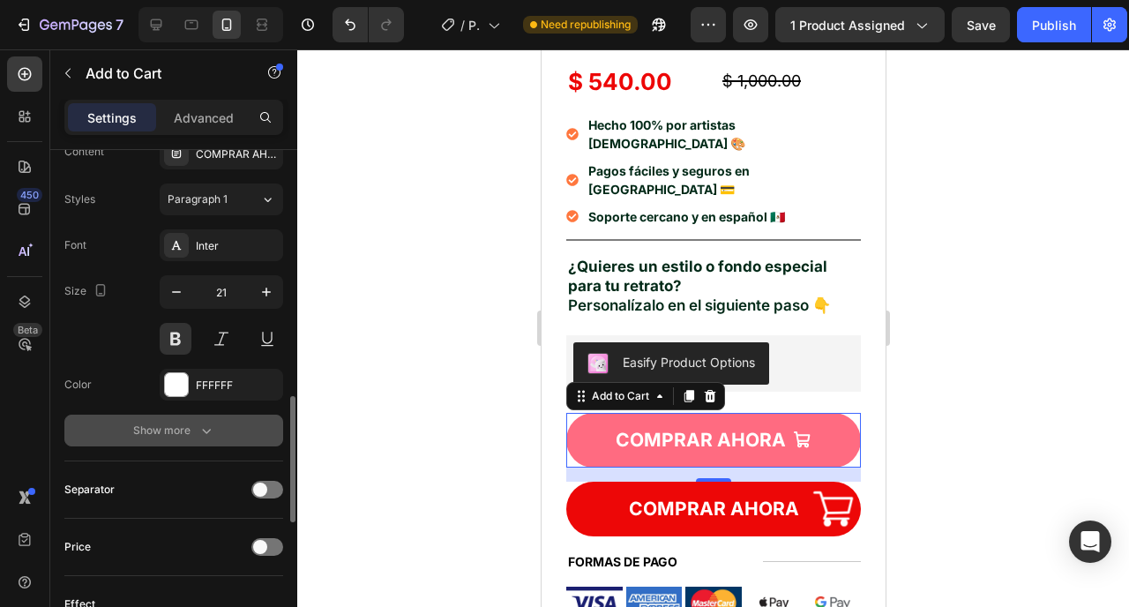
click at [179, 436] on div "Show more" at bounding box center [174, 431] width 82 height 18
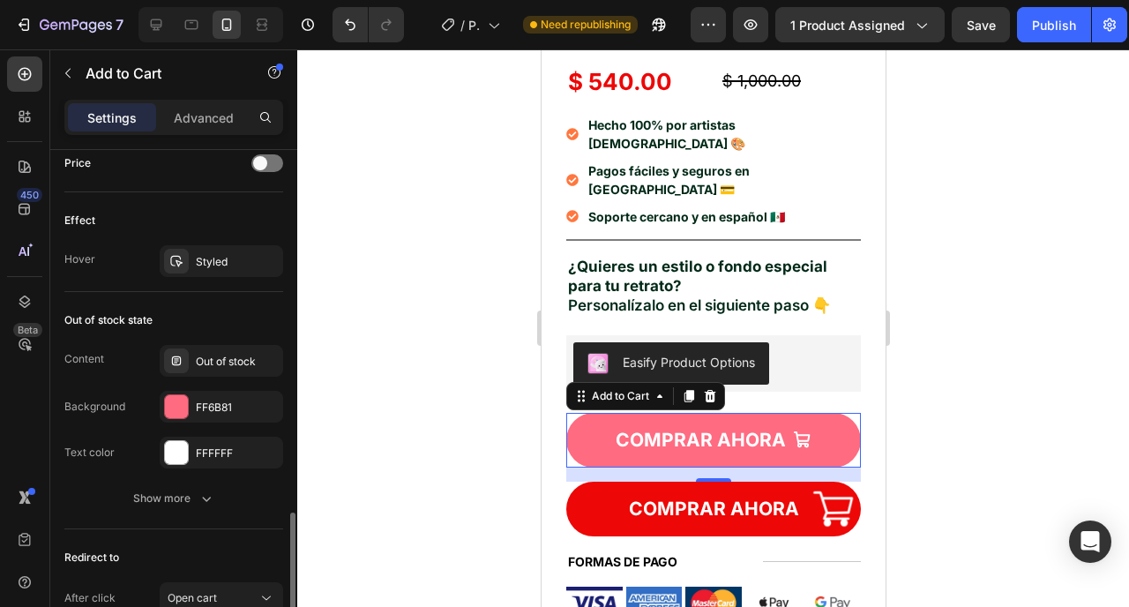
scroll to position [1606, 0]
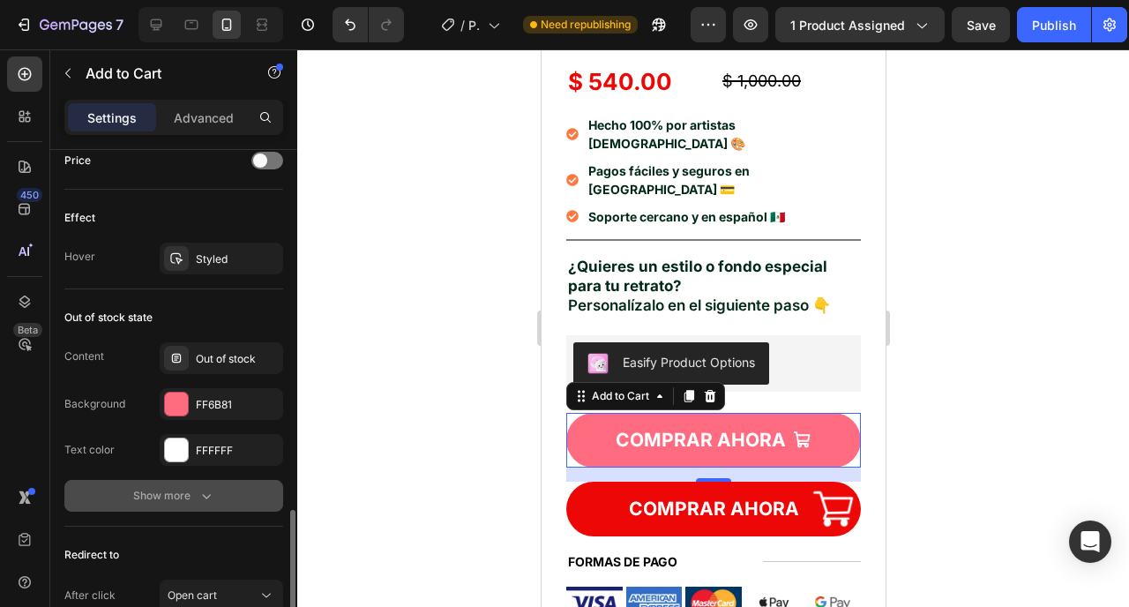
click at [188, 500] on div "Show more" at bounding box center [174, 496] width 82 height 18
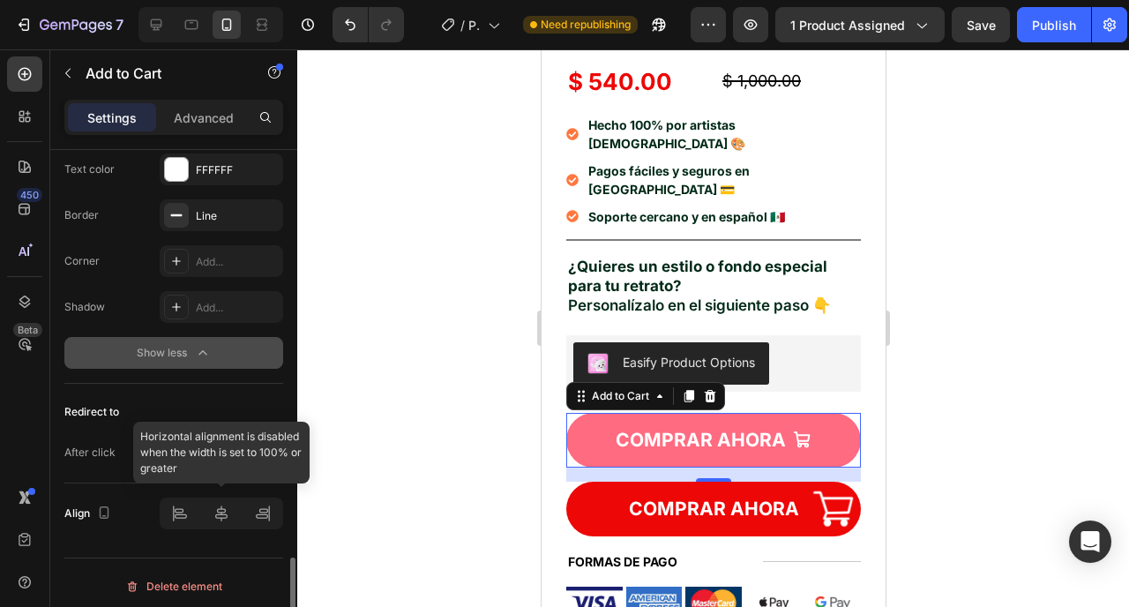
scroll to position [1893, 0]
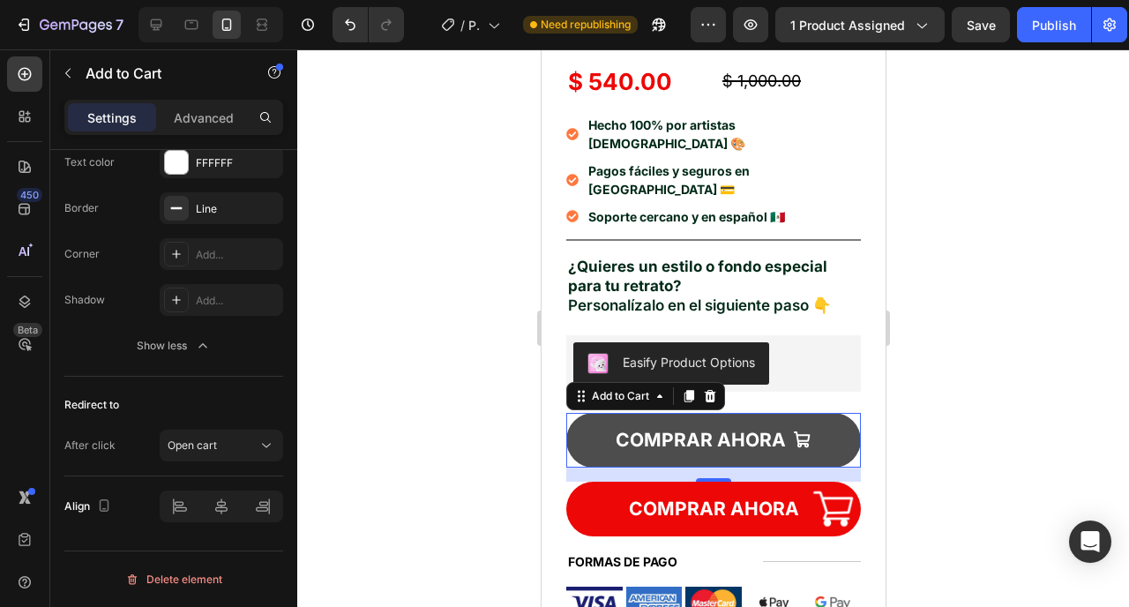
click at [683, 413] on button "COMPRAR AHORA" at bounding box center [713, 440] width 295 height 55
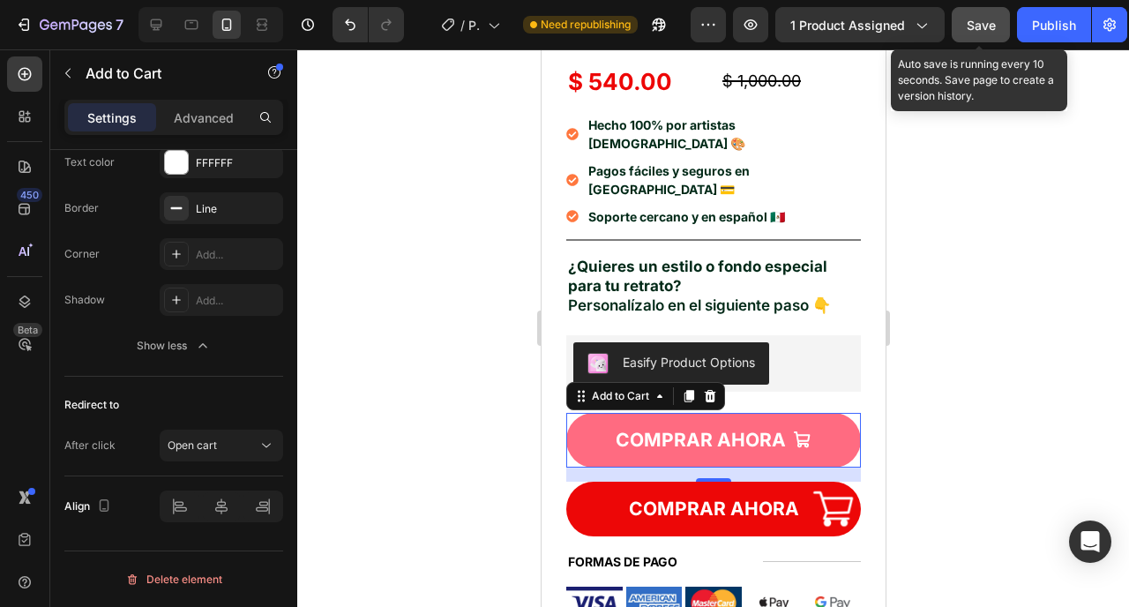
click at [977, 38] on button "Save" at bounding box center [981, 24] width 58 height 35
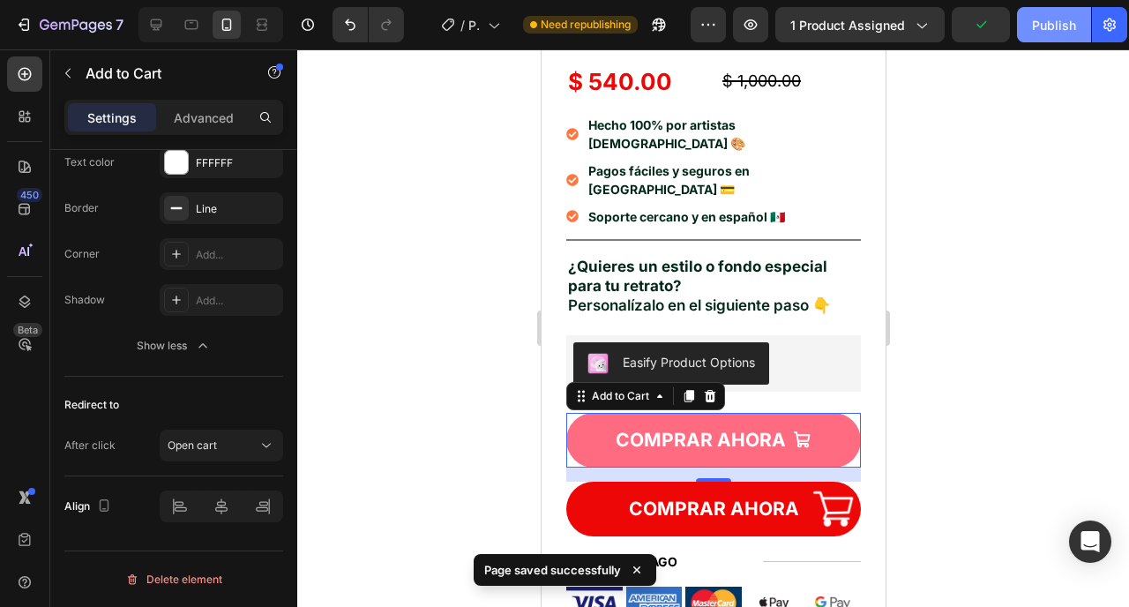
click at [1045, 26] on div "Publish" at bounding box center [1054, 25] width 44 height 19
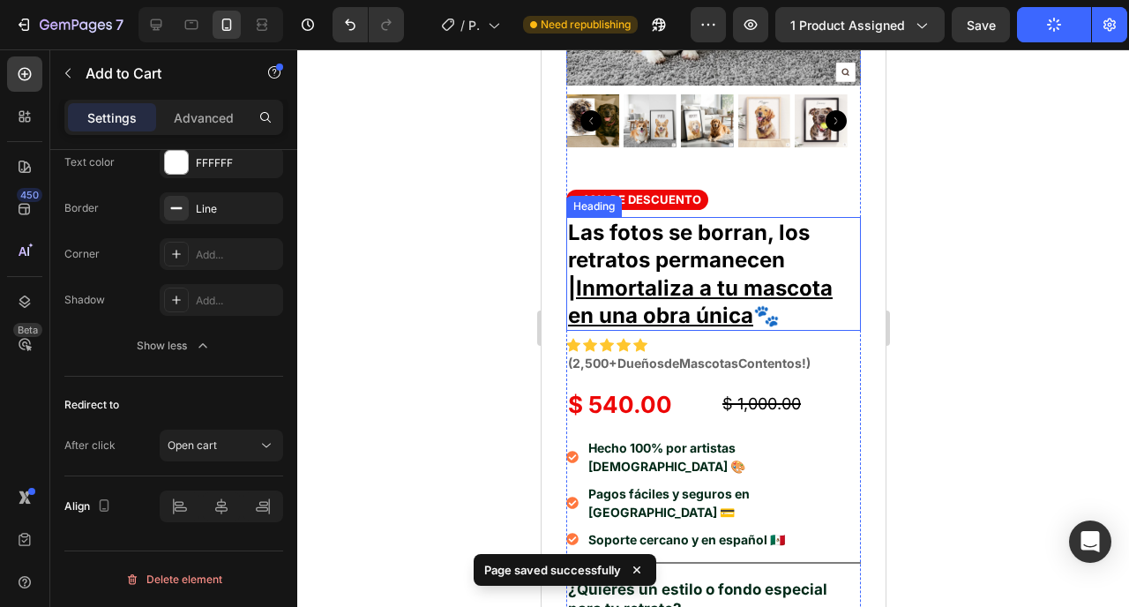
scroll to position [546, 0]
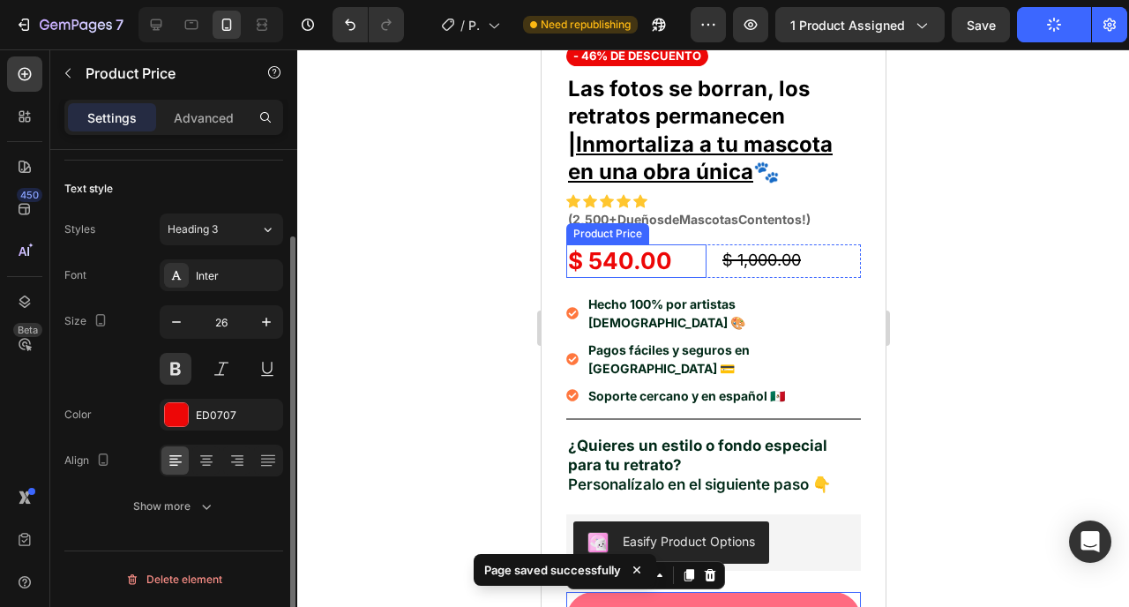
click at [683, 244] on div "$ 540.00" at bounding box center [636, 261] width 140 height 34
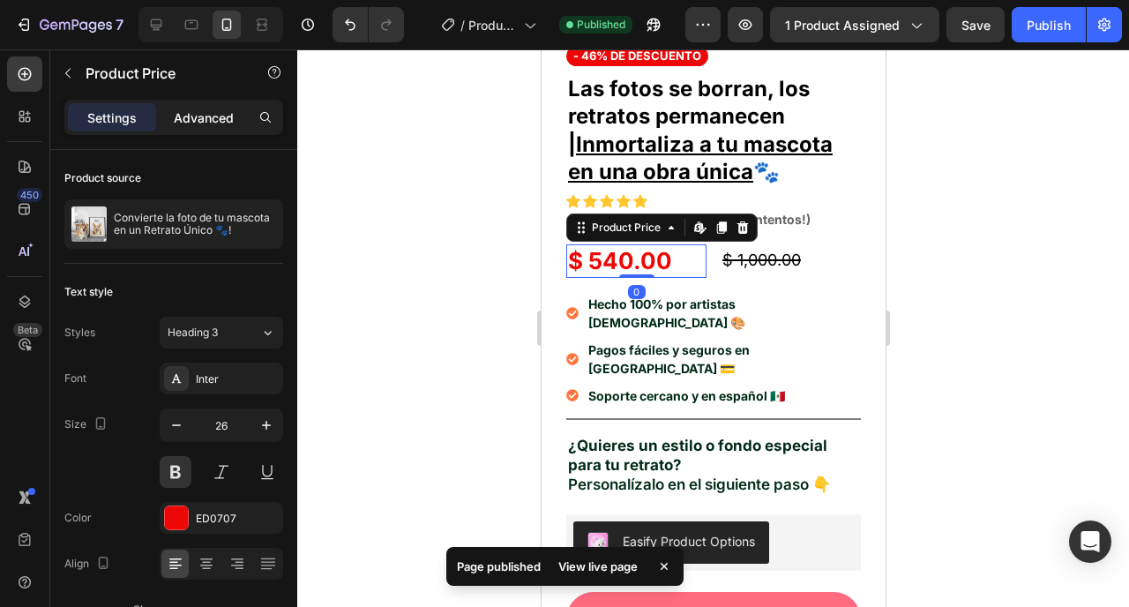
click at [212, 116] on p "Advanced" at bounding box center [204, 118] width 60 height 19
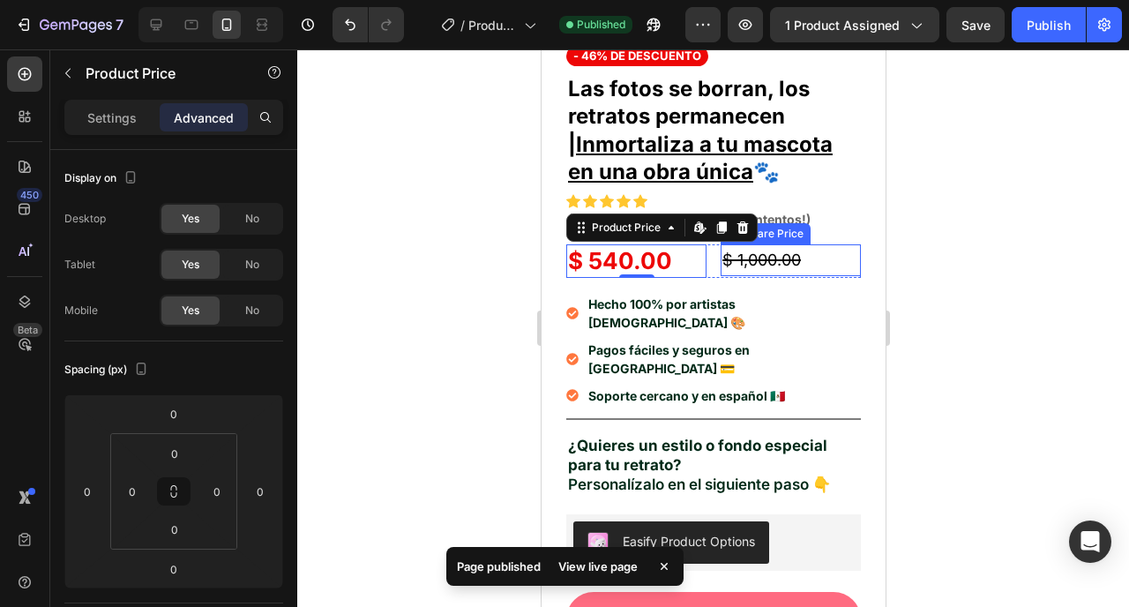
click at [738, 244] on div "$ 1,000.00" at bounding box center [790, 260] width 140 height 32
click at [698, 246] on div "$ 540.00" at bounding box center [636, 261] width 140 height 34
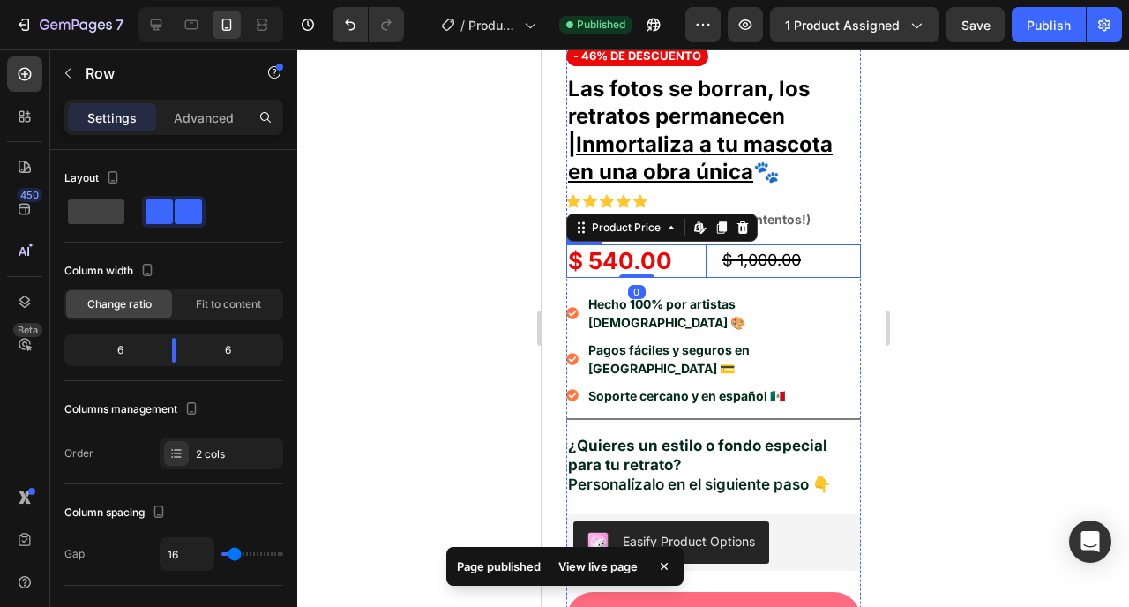
click at [707, 249] on div "$ 540.00 Product Price Edit content in Shopify 0 Product Price Edit content in …" at bounding box center [713, 261] width 295 height 34
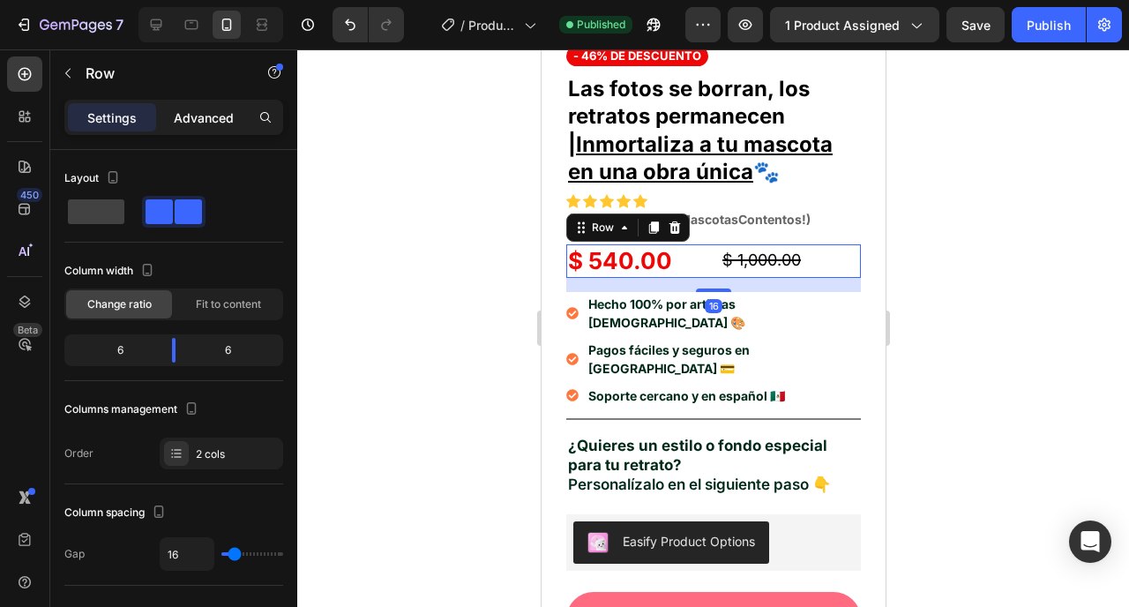
click at [176, 109] on p "Advanced" at bounding box center [204, 118] width 60 height 19
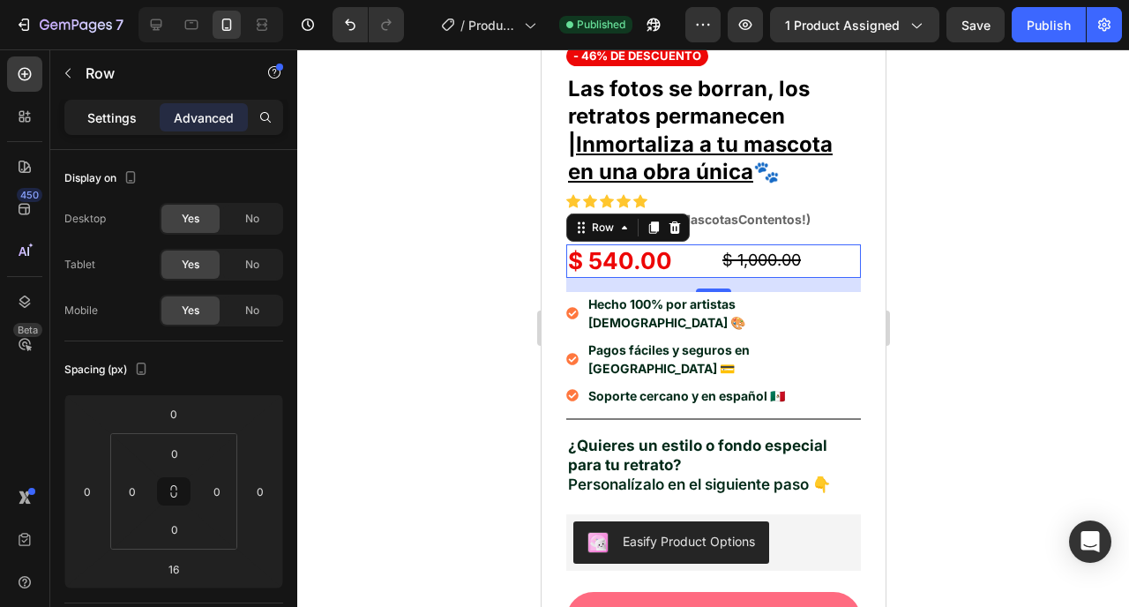
click at [119, 126] on p "Settings" at bounding box center [111, 118] width 49 height 19
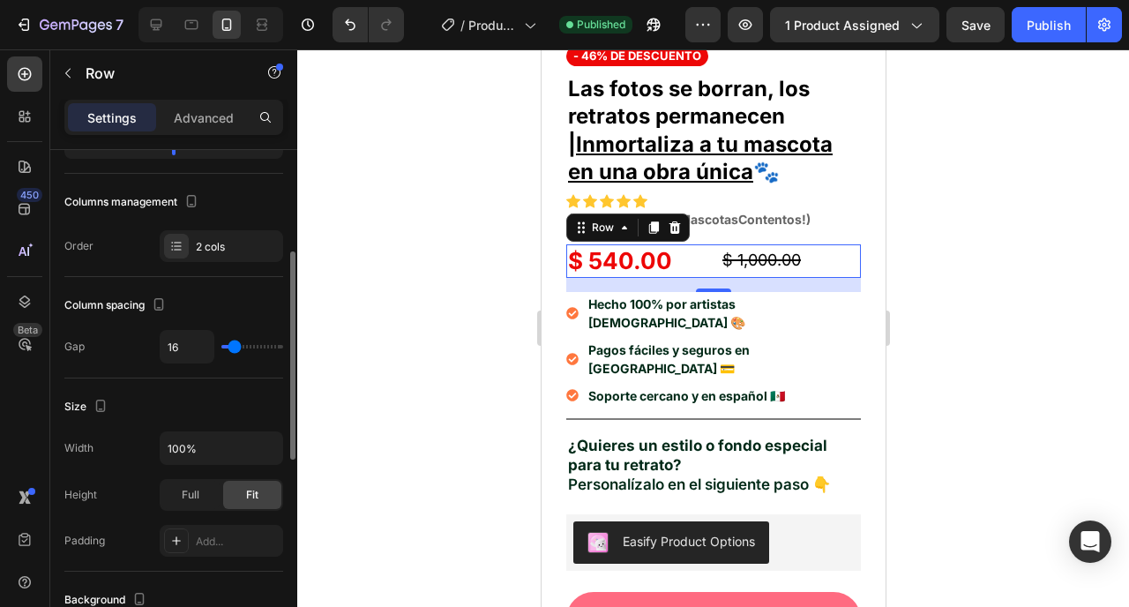
scroll to position [222, 0]
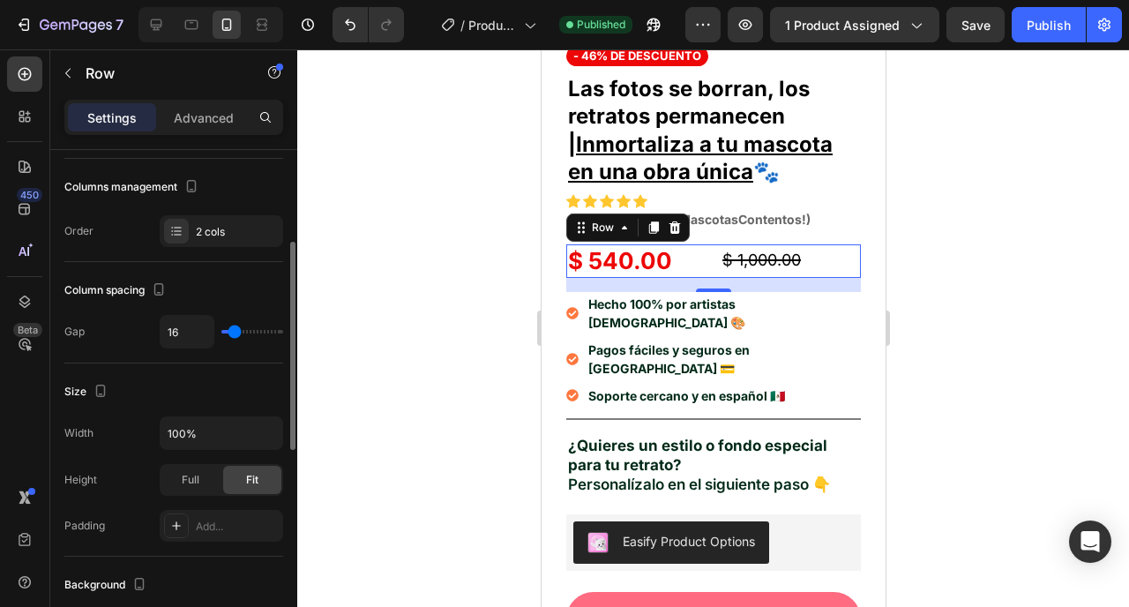
type input "19"
type input "10"
type input "8"
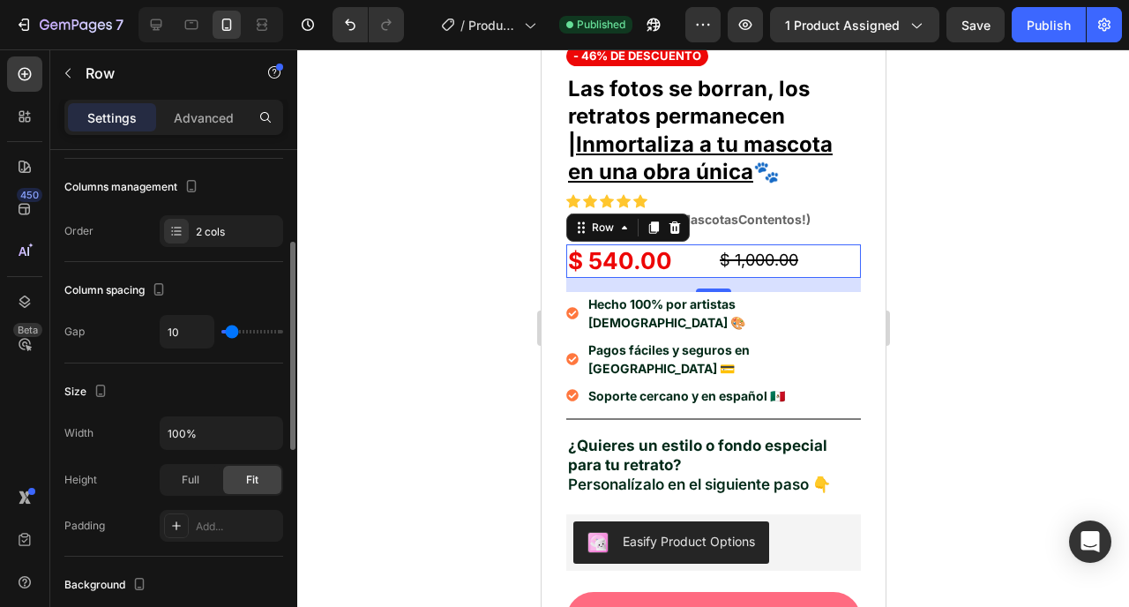
type input "8"
type input "7"
type input "2"
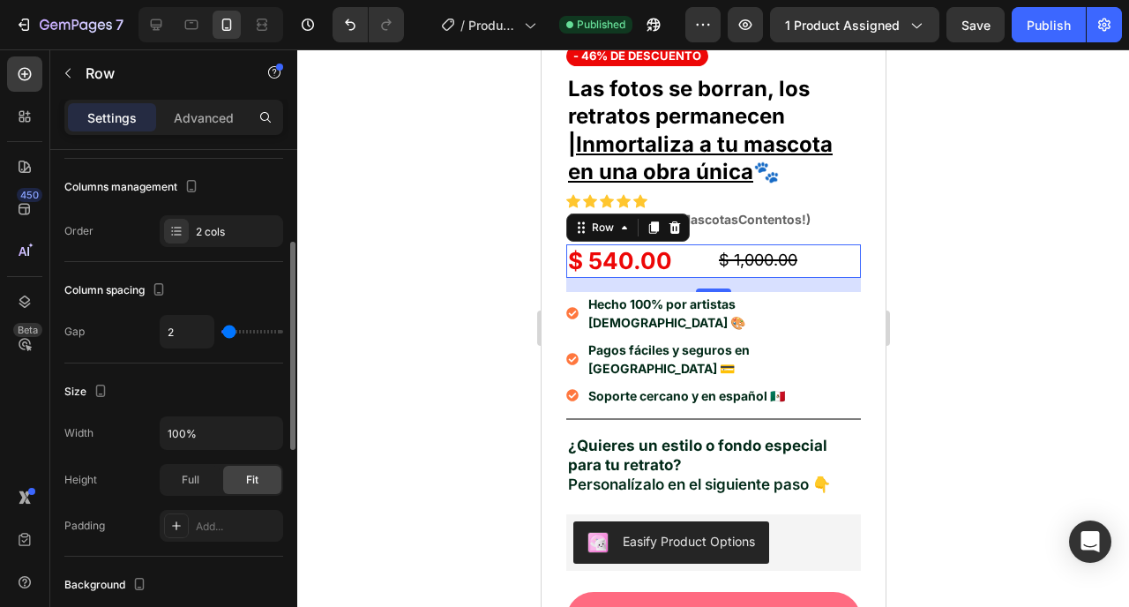
type input "0"
drag, startPoint x: 237, startPoint y: 332, endPoint x: 199, endPoint y: 332, distance: 37.9
type input "0"
click at [221, 332] on input "range" at bounding box center [252, 332] width 62 height 4
click at [609, 244] on div "$ 540.00" at bounding box center [639, 261] width 147 height 34
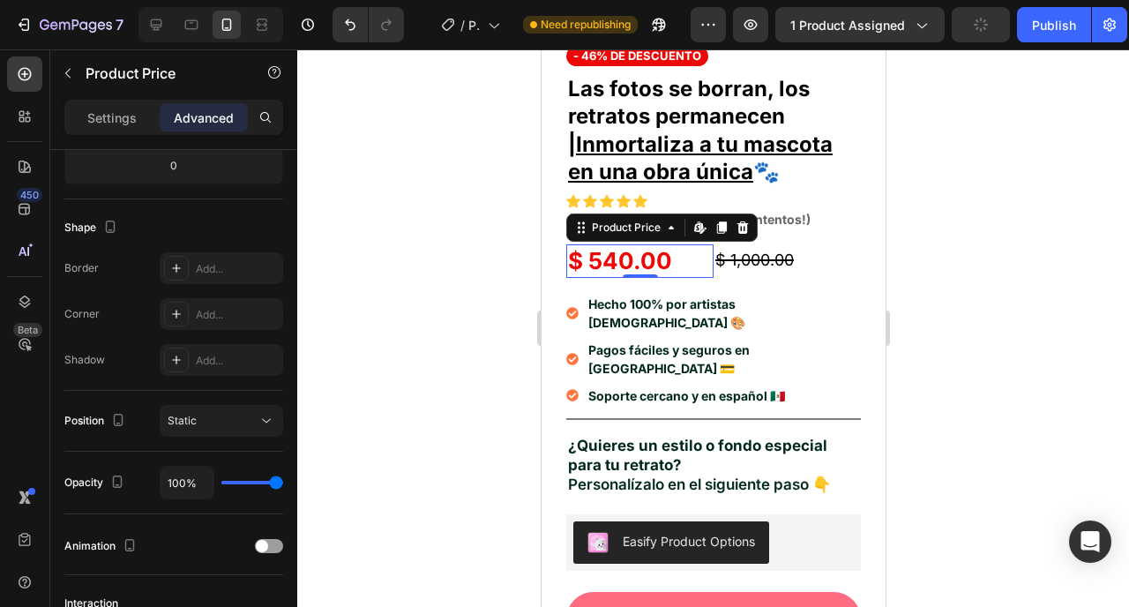
scroll to position [643, 0]
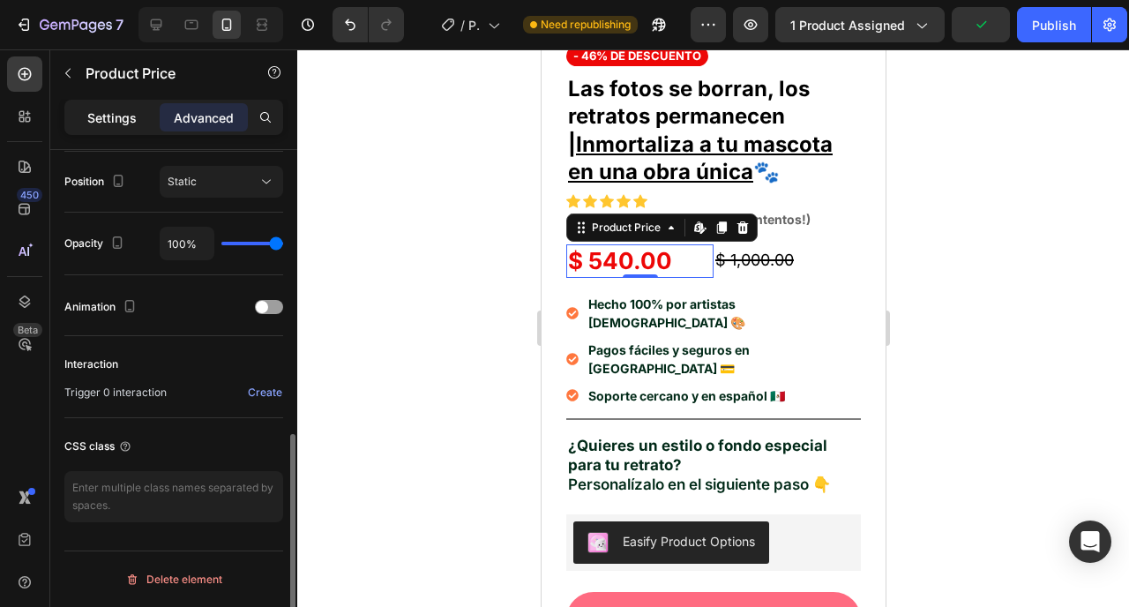
click at [118, 105] on div "Settings" at bounding box center [112, 117] width 88 height 28
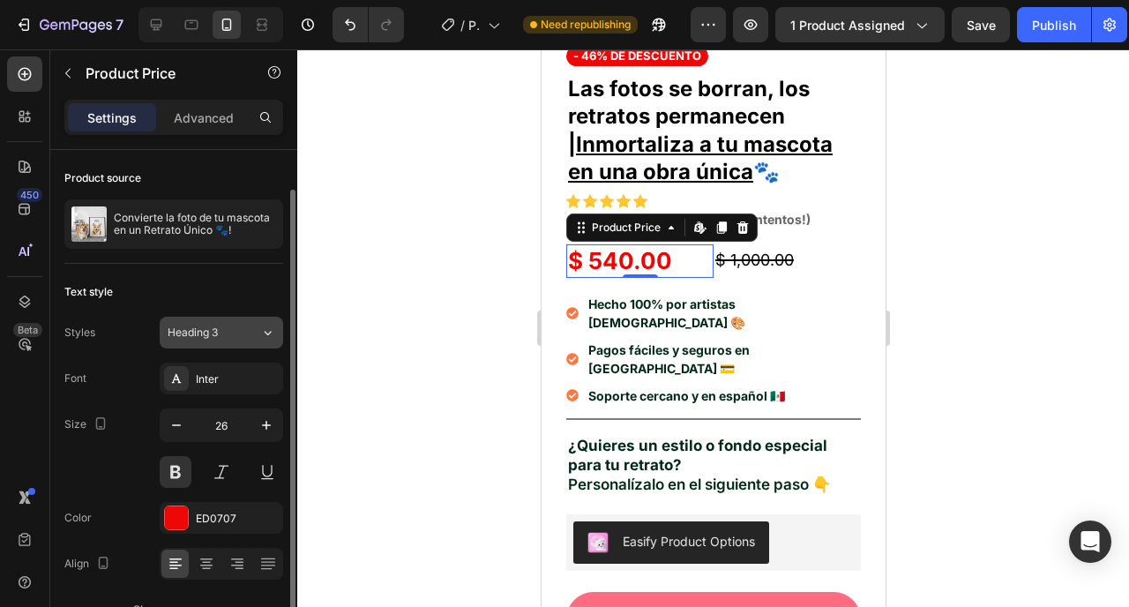
scroll to position [103, 0]
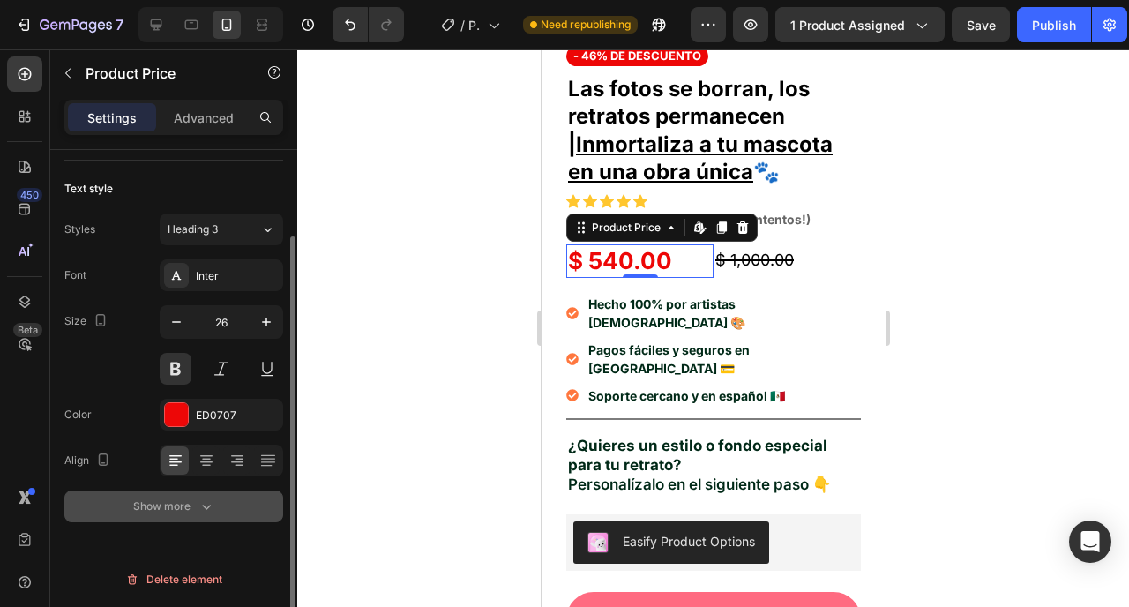
click at [207, 508] on icon "button" at bounding box center [207, 507] width 18 height 18
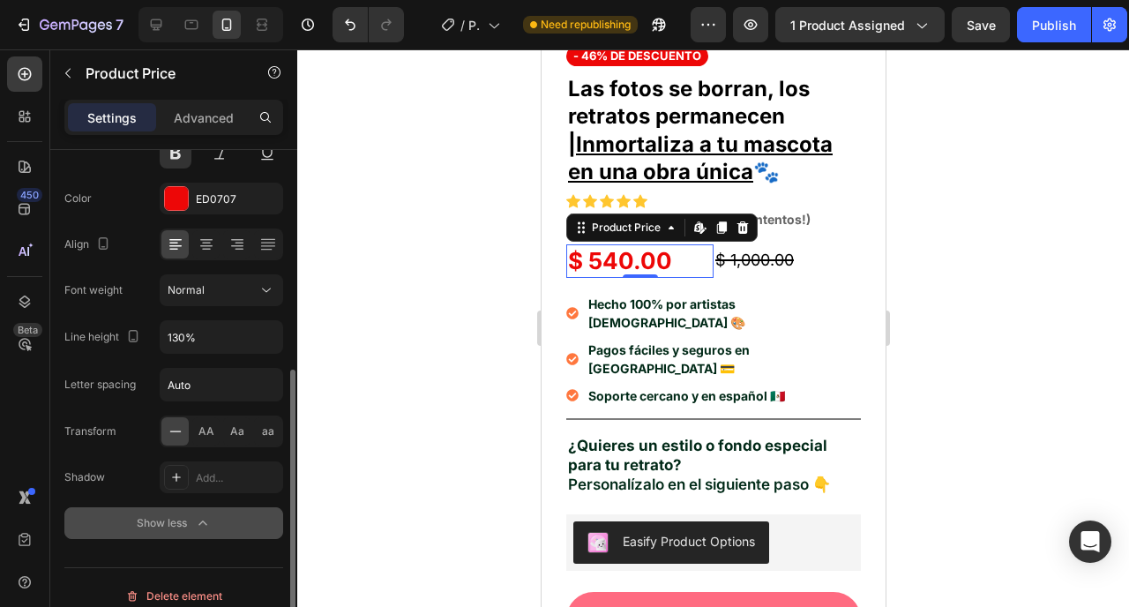
scroll to position [336, 0]
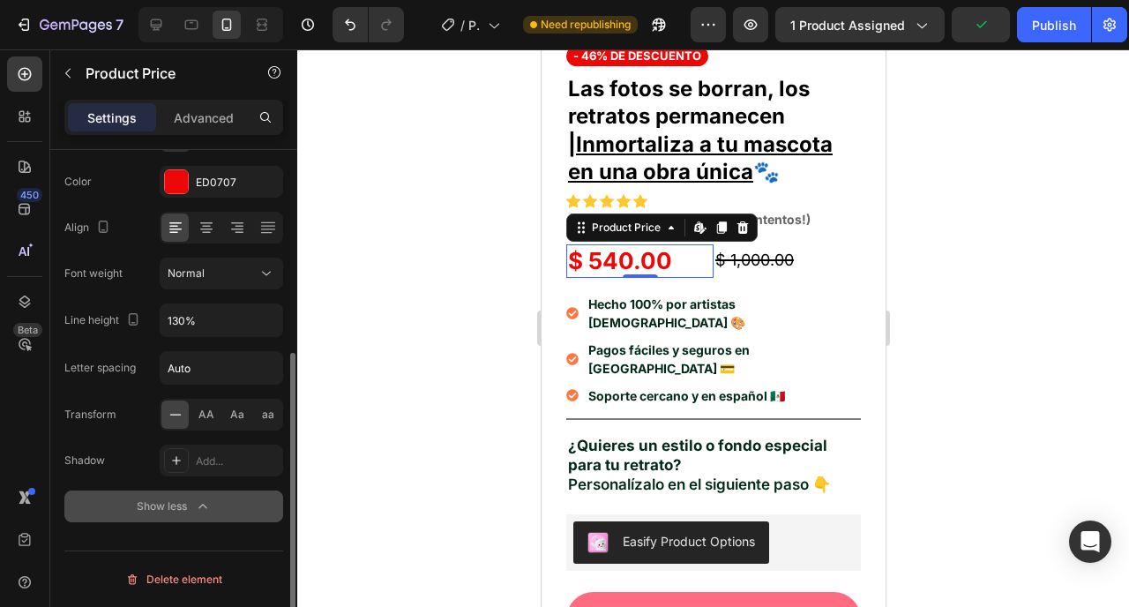
click at [472, 327] on div at bounding box center [713, 328] width 832 height 558
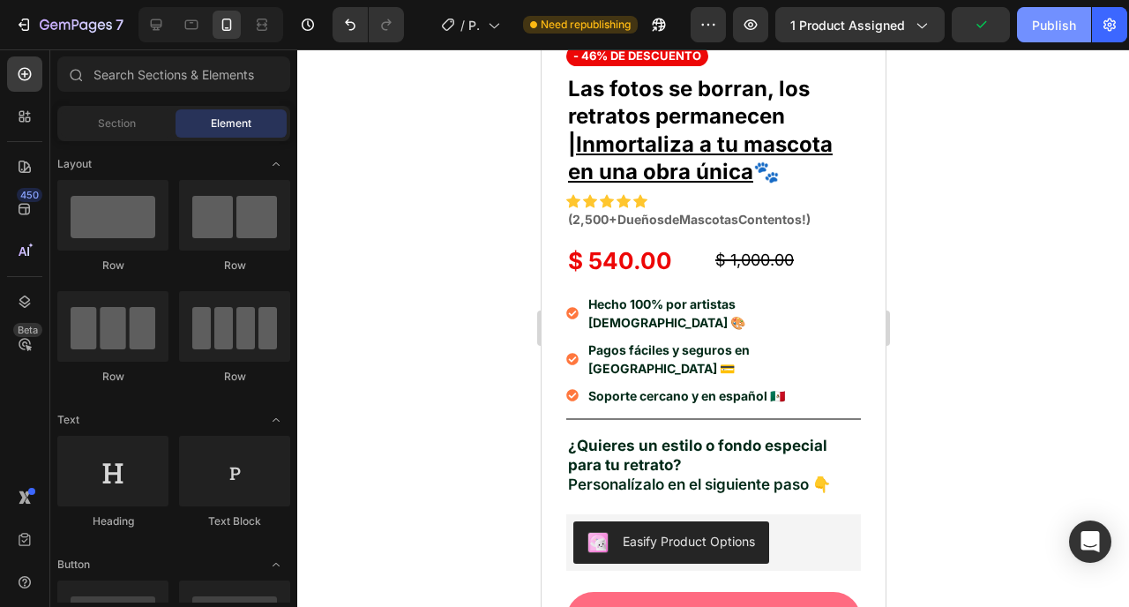
click at [1032, 34] on div "Publish" at bounding box center [1054, 25] width 44 height 19
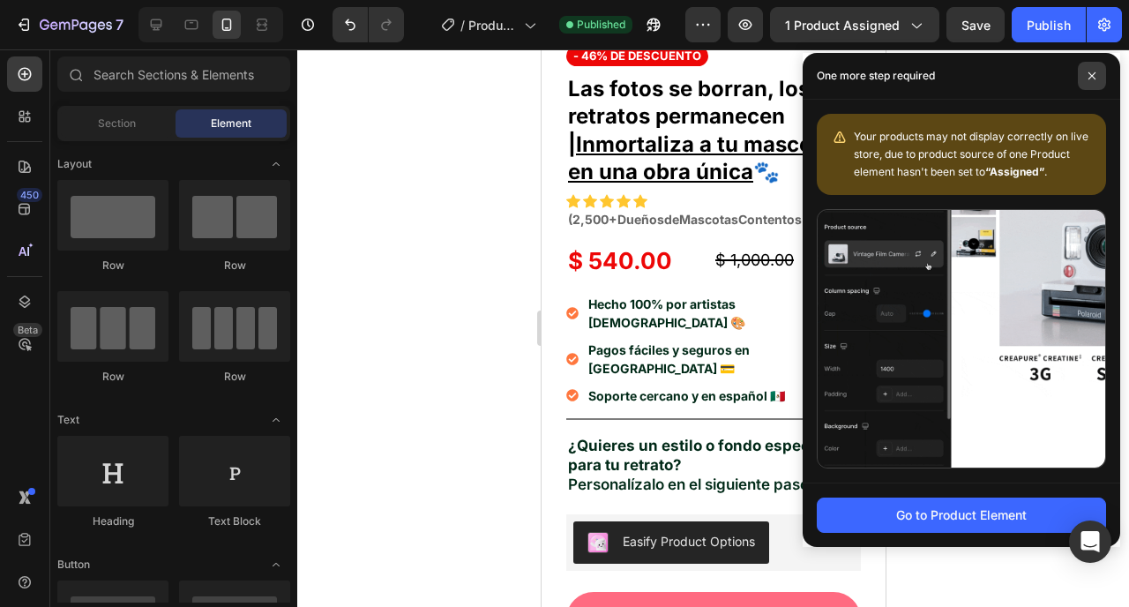
click at [1086, 62] on span at bounding box center [1092, 76] width 28 height 28
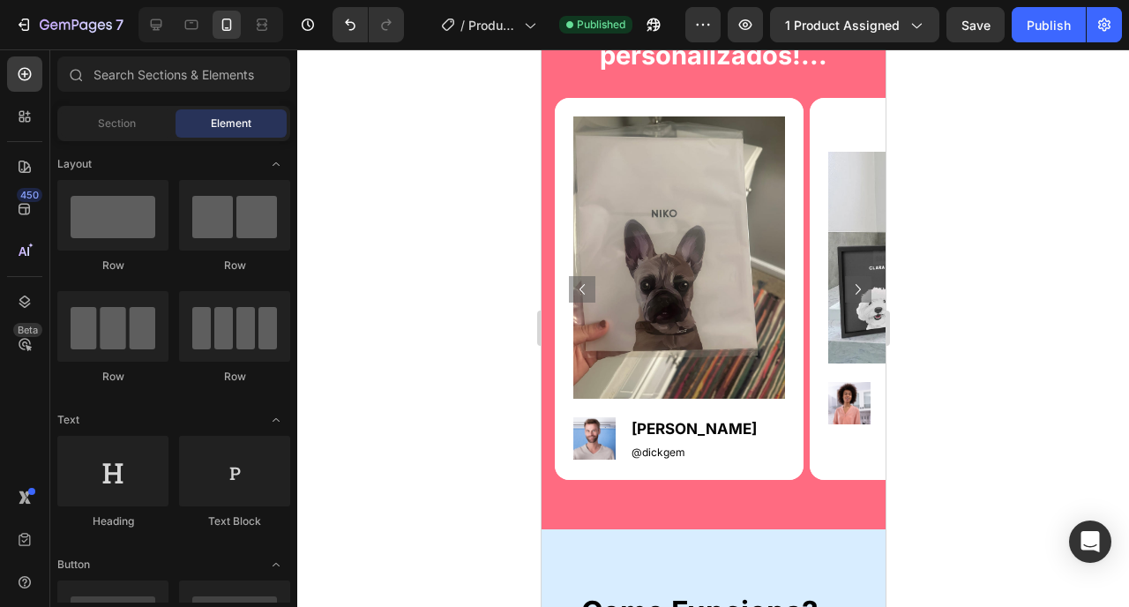
scroll to position [1595, 0]
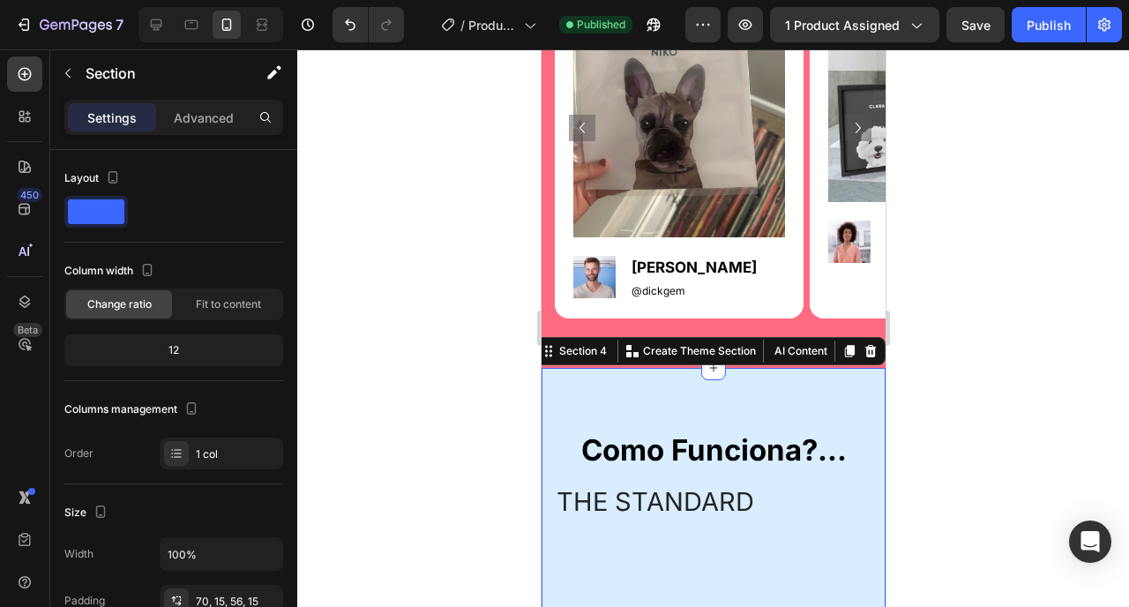
click at [642, 455] on h2 "Como Funciona?..." at bounding box center [713, 450] width 318 height 41
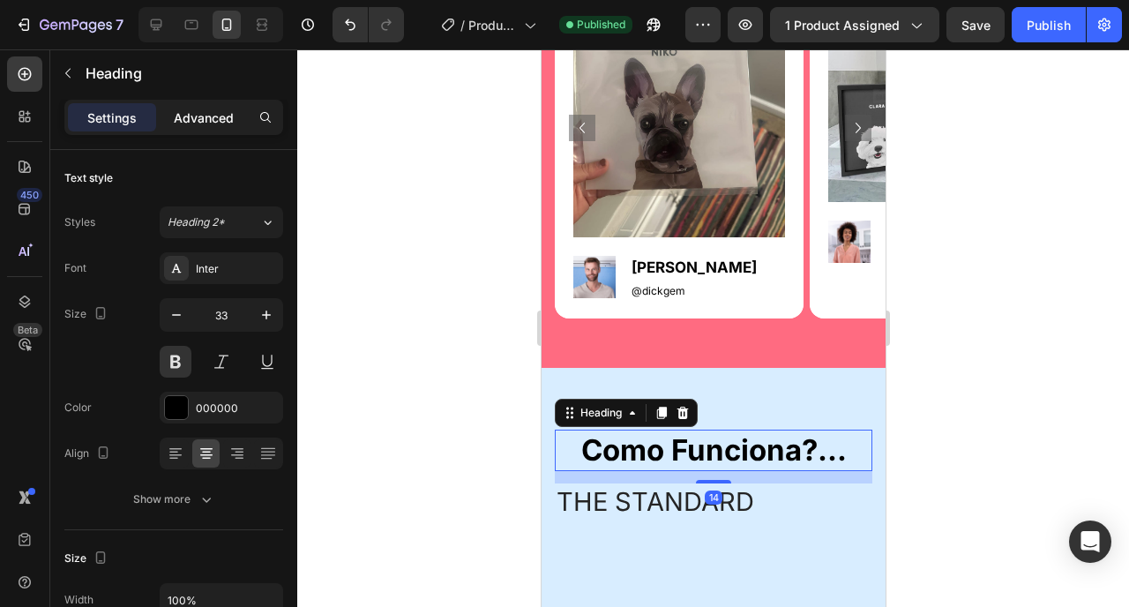
click at [206, 124] on p "Advanced" at bounding box center [204, 118] width 60 height 19
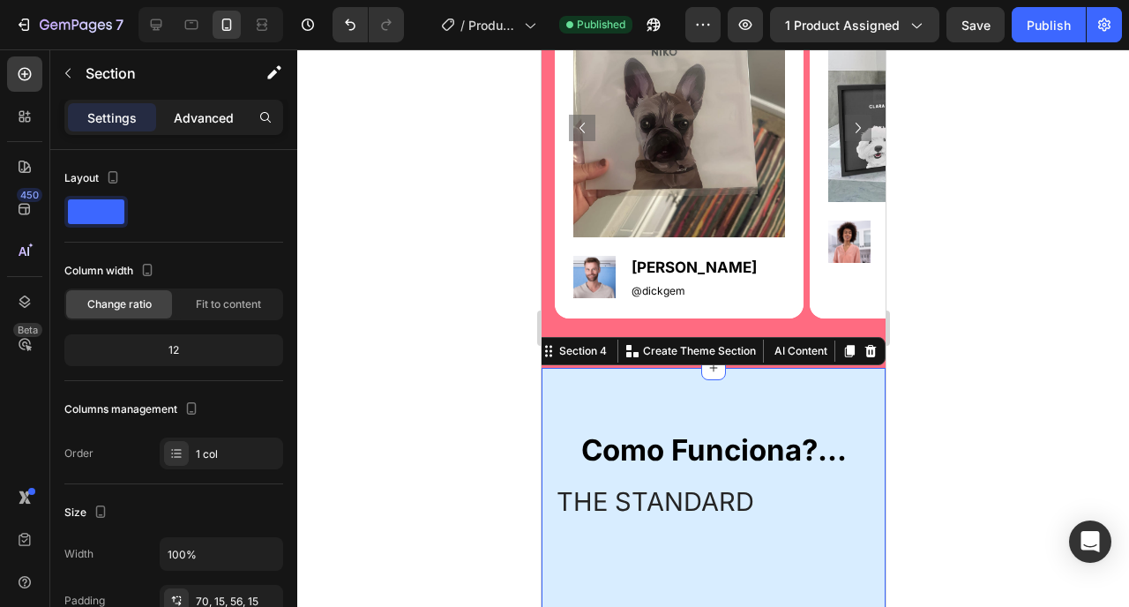
click at [199, 113] on p "Advanced" at bounding box center [204, 118] width 60 height 19
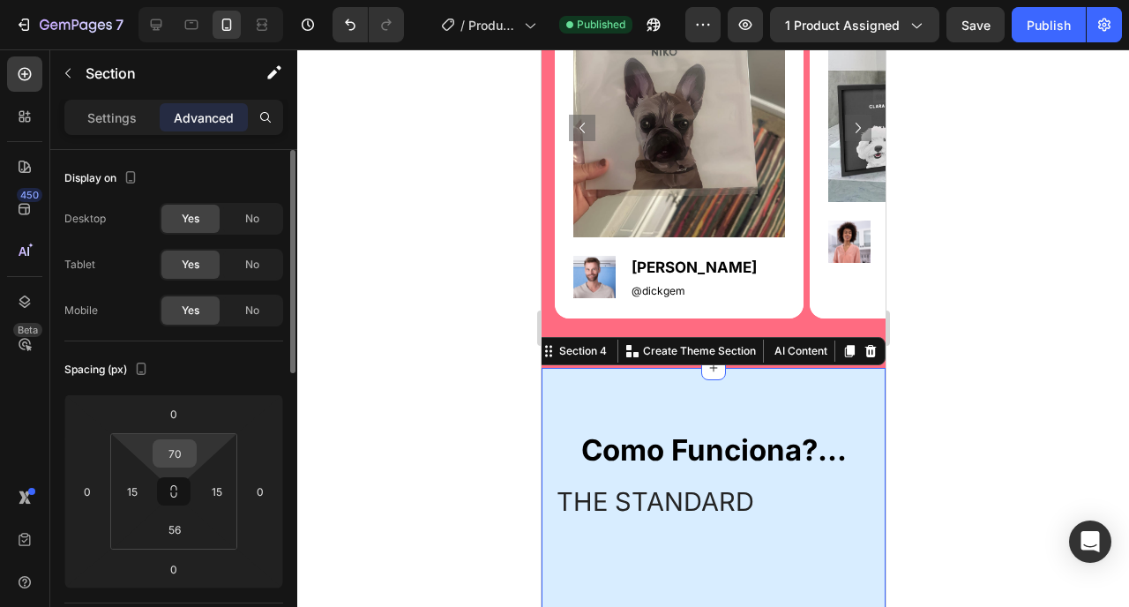
click at [170, 455] on input "70" at bounding box center [174, 453] width 35 height 26
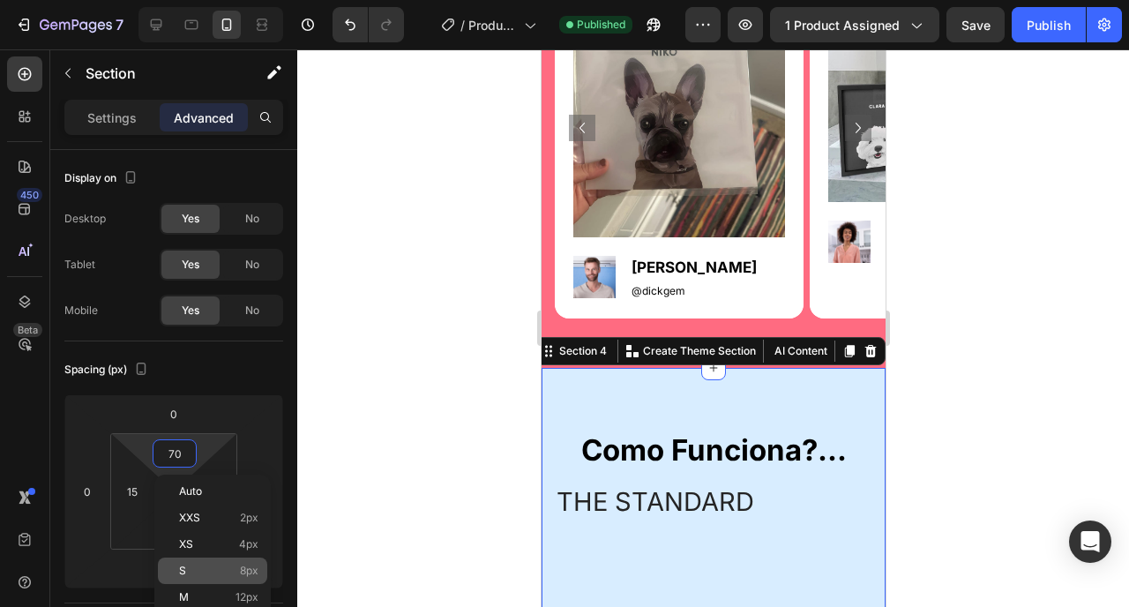
click at [193, 573] on p "S 8px" at bounding box center [218, 571] width 79 height 12
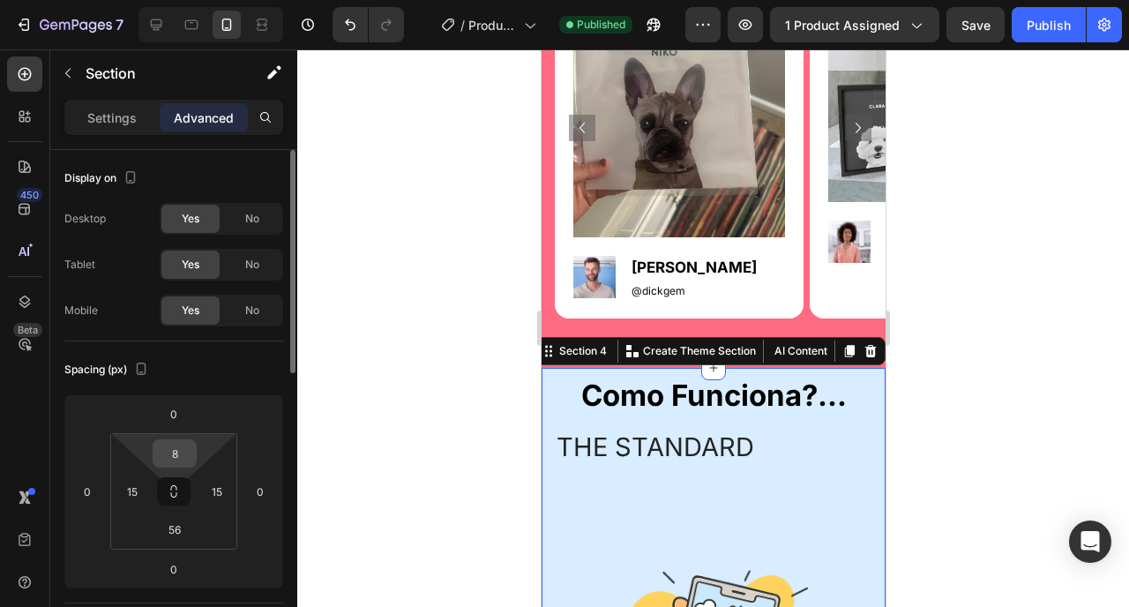
click at [175, 446] on input "8" at bounding box center [174, 453] width 35 height 26
click at [294, 333] on div at bounding box center [291, 261] width 10 height 223
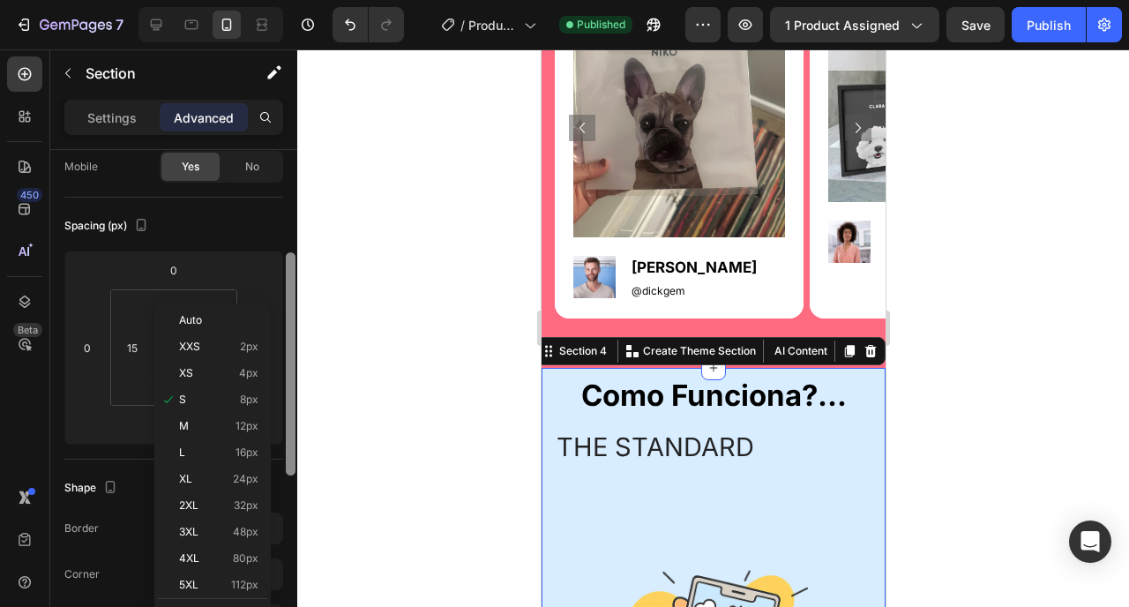
scroll to position [171, 0]
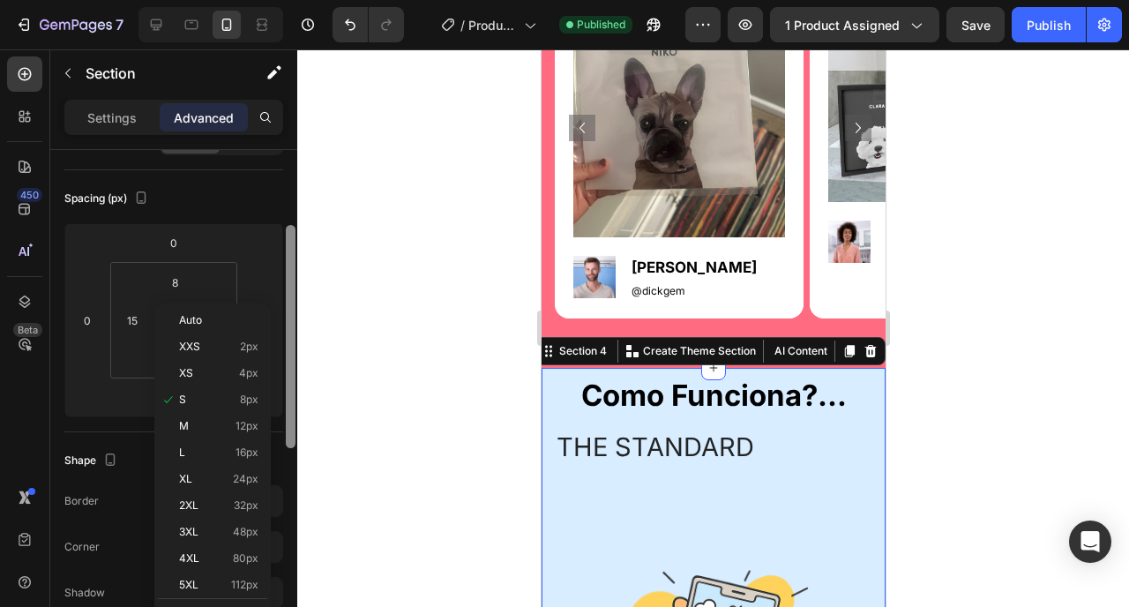
drag, startPoint x: 294, startPoint y: 333, endPoint x: 296, endPoint y: 409, distance: 75.9
click at [296, 409] on div at bounding box center [290, 403] width 13 height 507
click at [211, 473] on p "XL 24px" at bounding box center [218, 479] width 79 height 12
type input "24"
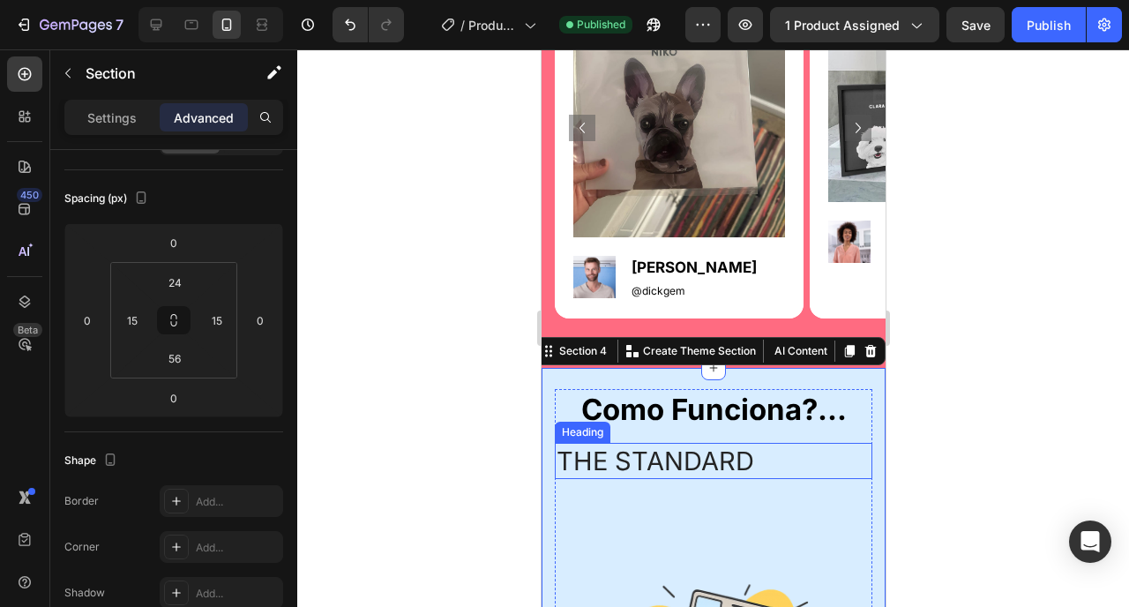
click at [636, 474] on h2 "The standard" at bounding box center [713, 461] width 318 height 37
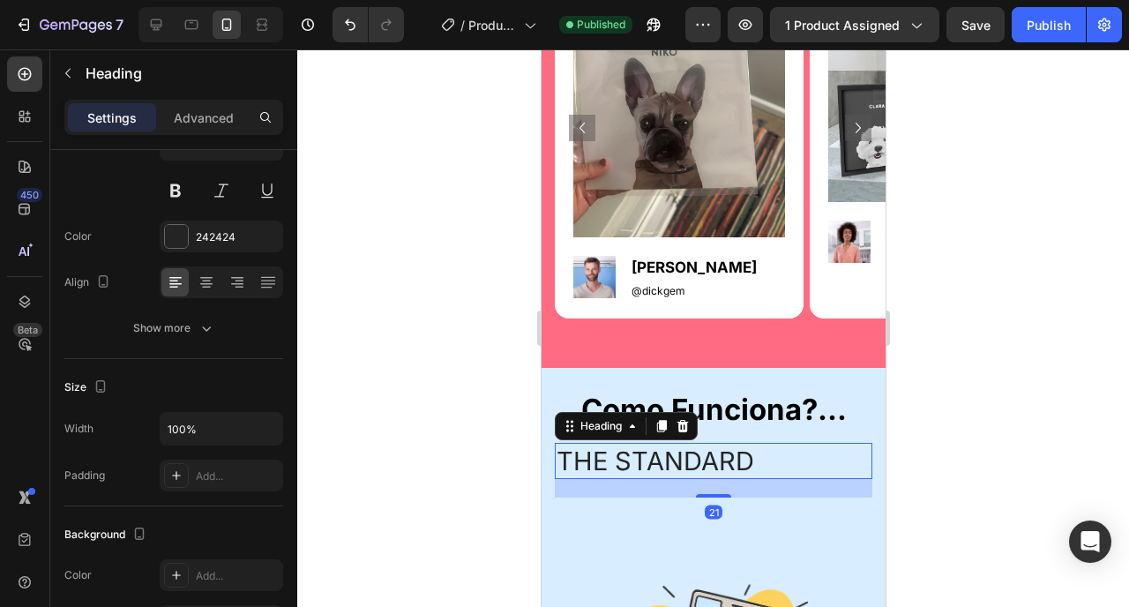
scroll to position [0, 0]
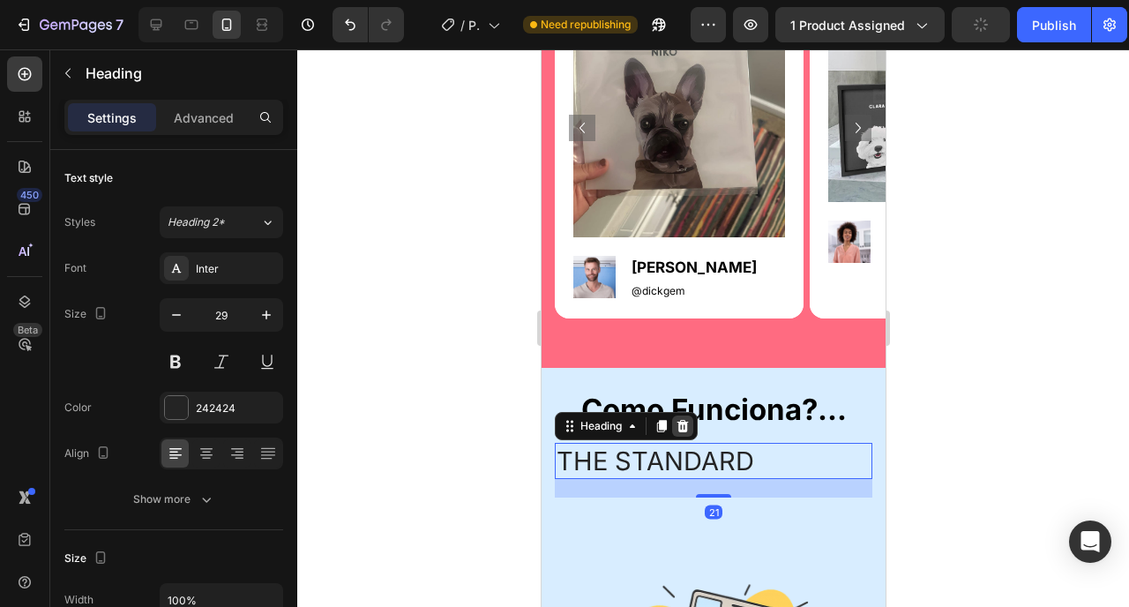
click at [683, 431] on icon at bounding box center [682, 426] width 11 height 12
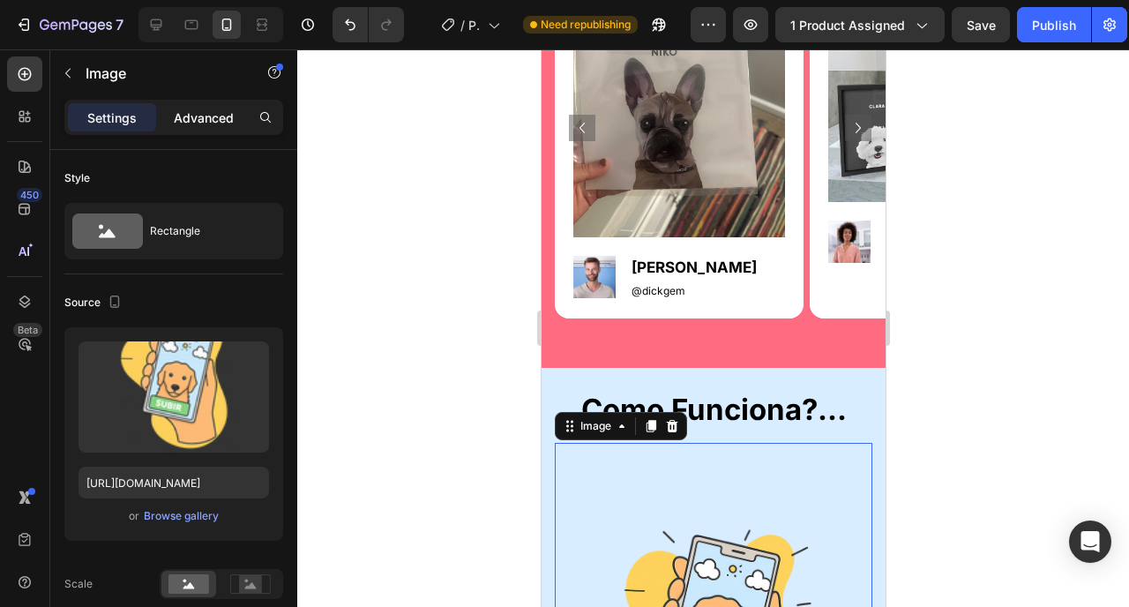
click at [188, 106] on div "Advanced" at bounding box center [204, 117] width 88 height 28
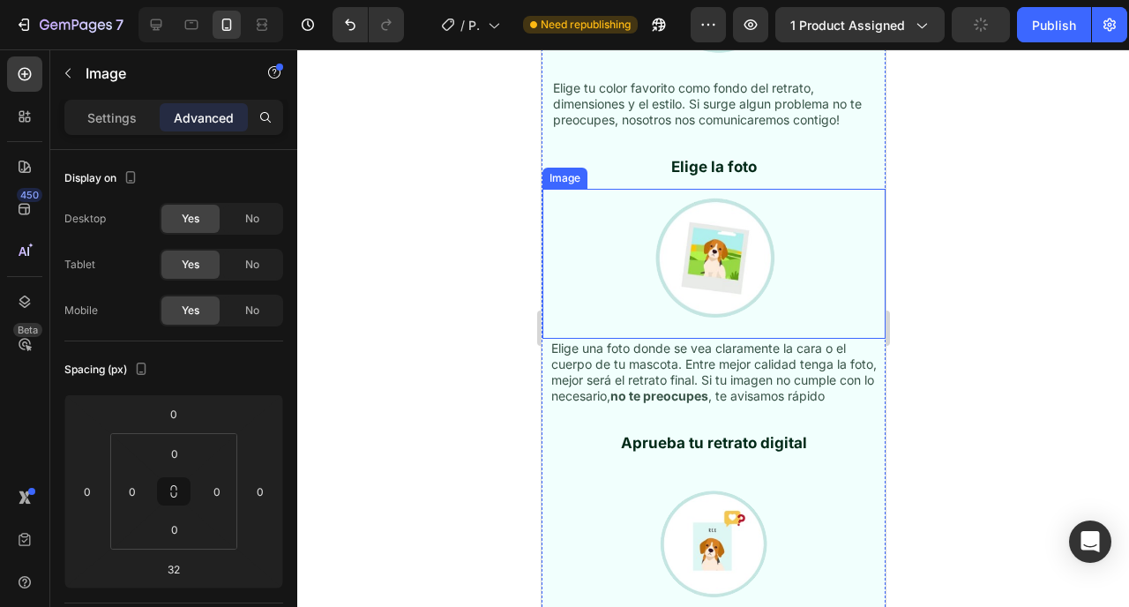
scroll to position [3804, 0]
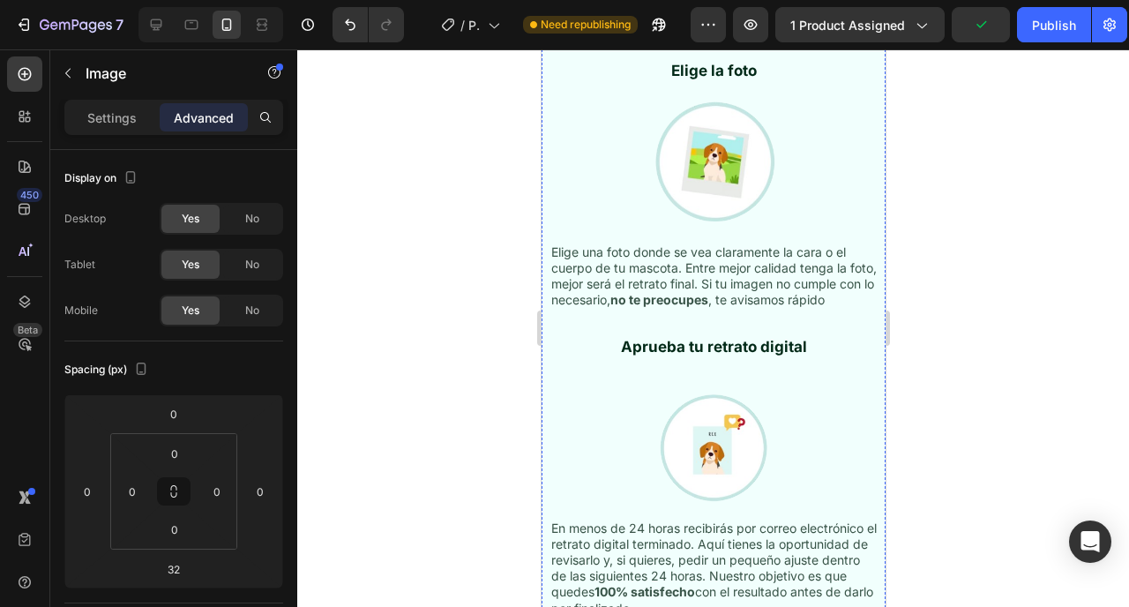
click at [647, 33] on p "Elige tu color favorito como fondo del retrato, dimensiones y el estilo. Si sur…" at bounding box center [713, 8] width 322 height 49
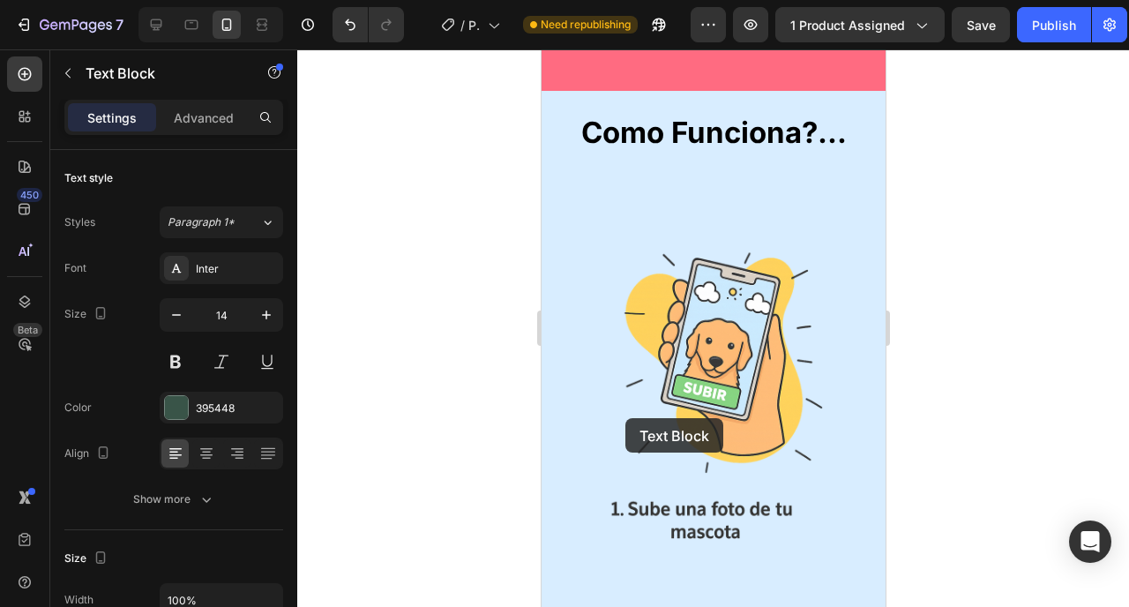
scroll to position [1802, 0]
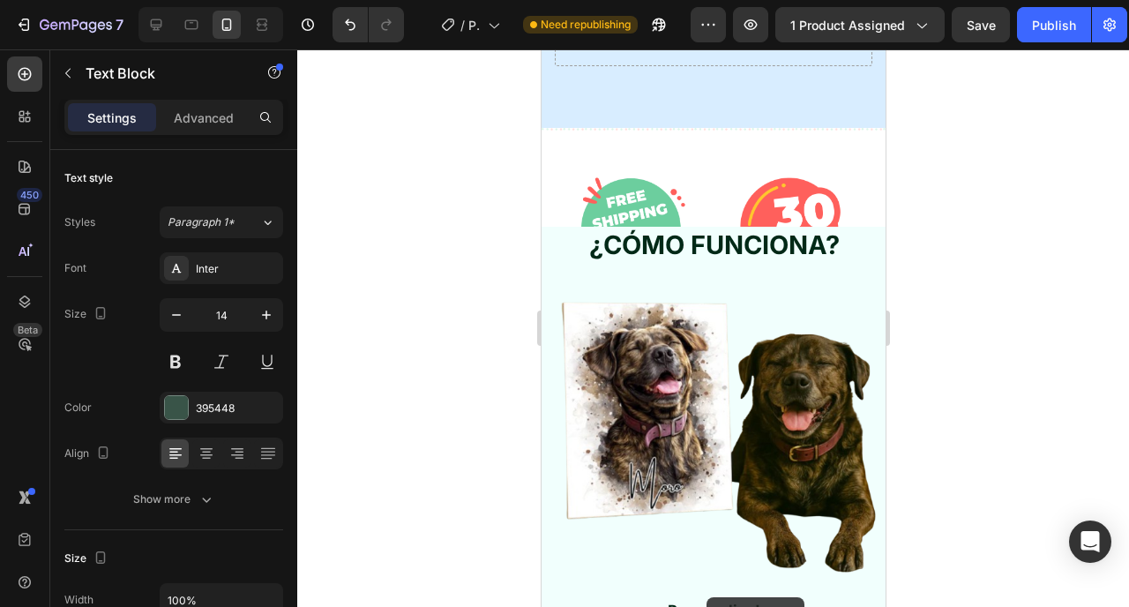
drag, startPoint x: 592, startPoint y: 258, endPoint x: 706, endPoint y: 597, distance: 357.4
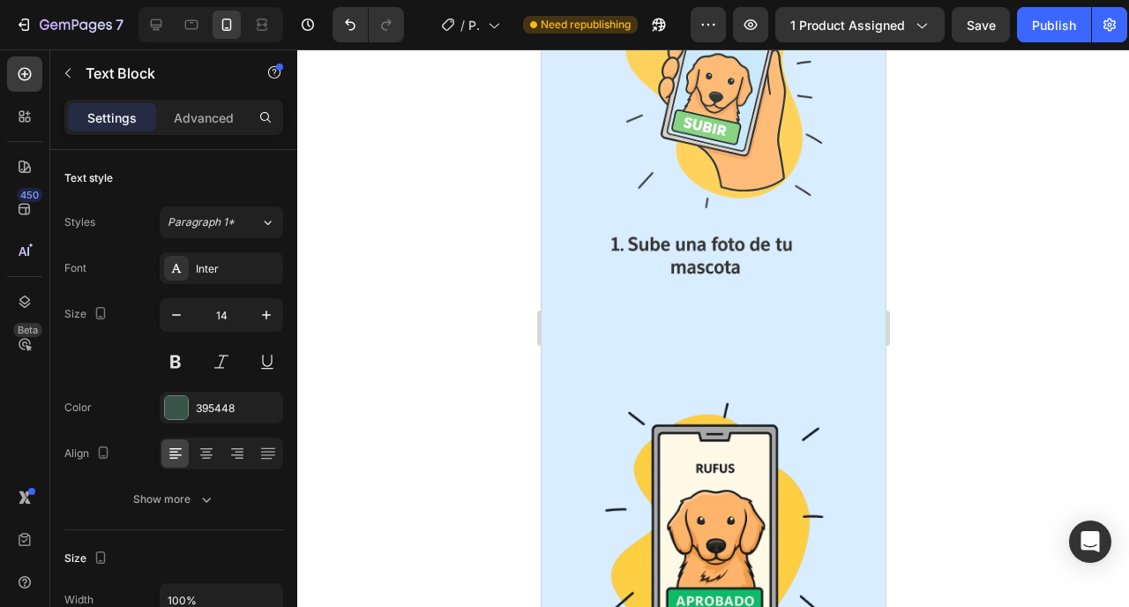
scroll to position [2122, 0]
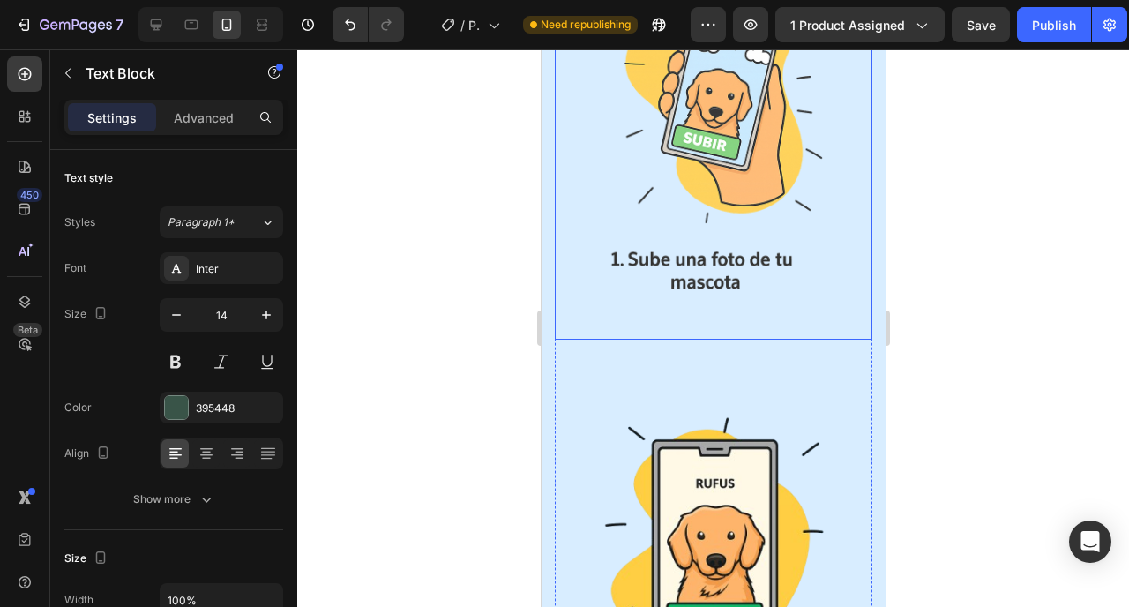
click at [706, 214] on img at bounding box center [713, 127] width 318 height 423
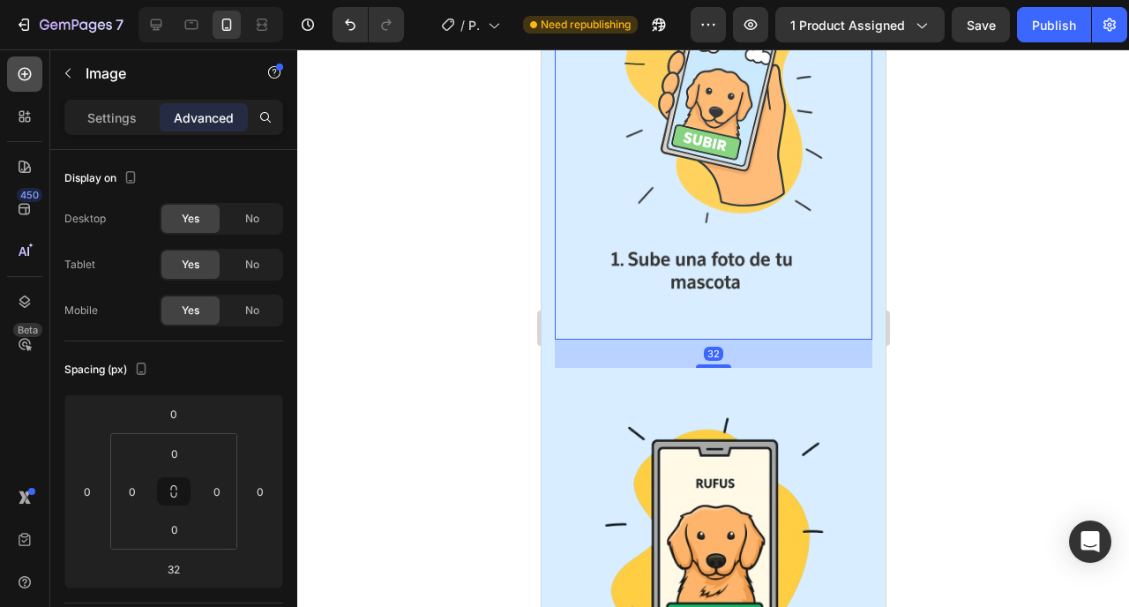
click at [24, 82] on icon at bounding box center [25, 74] width 18 height 18
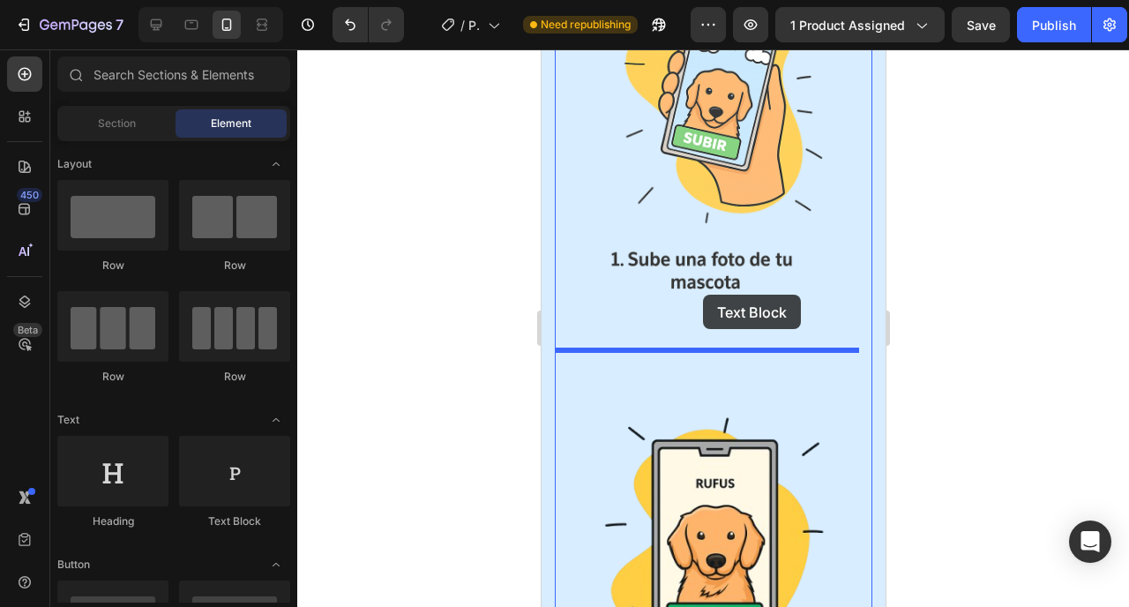
drag, startPoint x: 783, startPoint y: 541, endPoint x: 701, endPoint y: 296, distance: 258.6
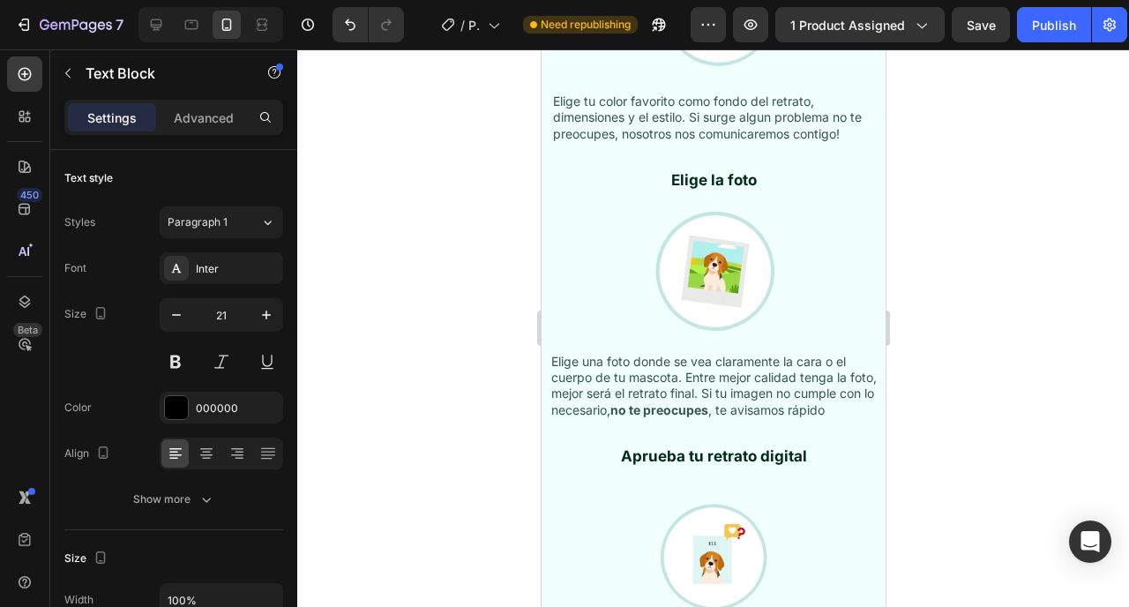
scroll to position [4158, 0]
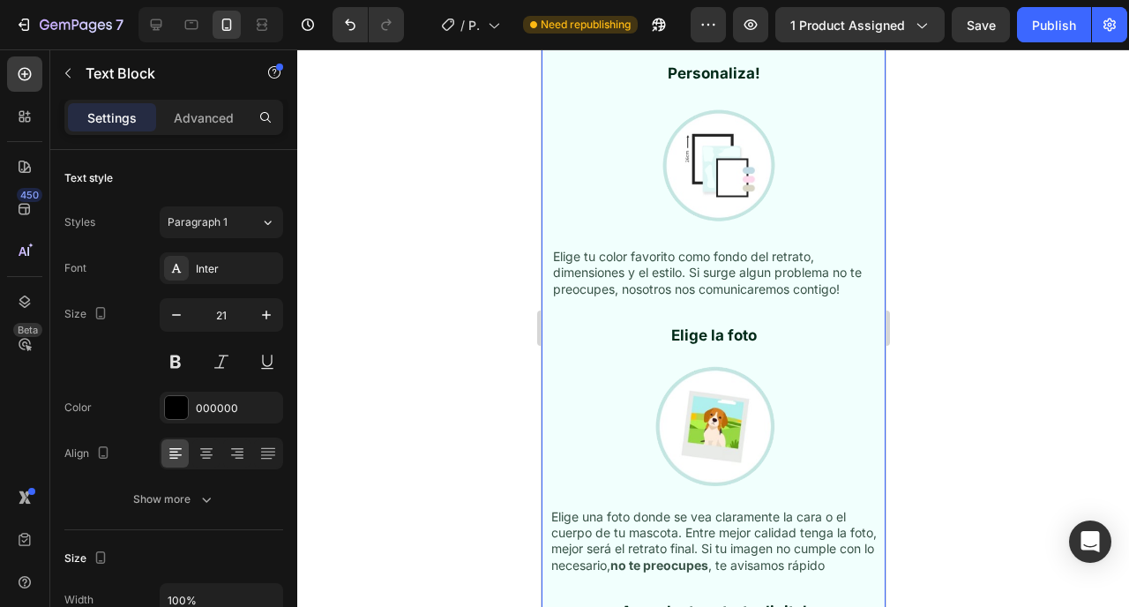
click at [705, 258] on p "Elige tu color favorito como fondo del retrato, dimensiones y el estilo. Si sur…" at bounding box center [713, 273] width 322 height 49
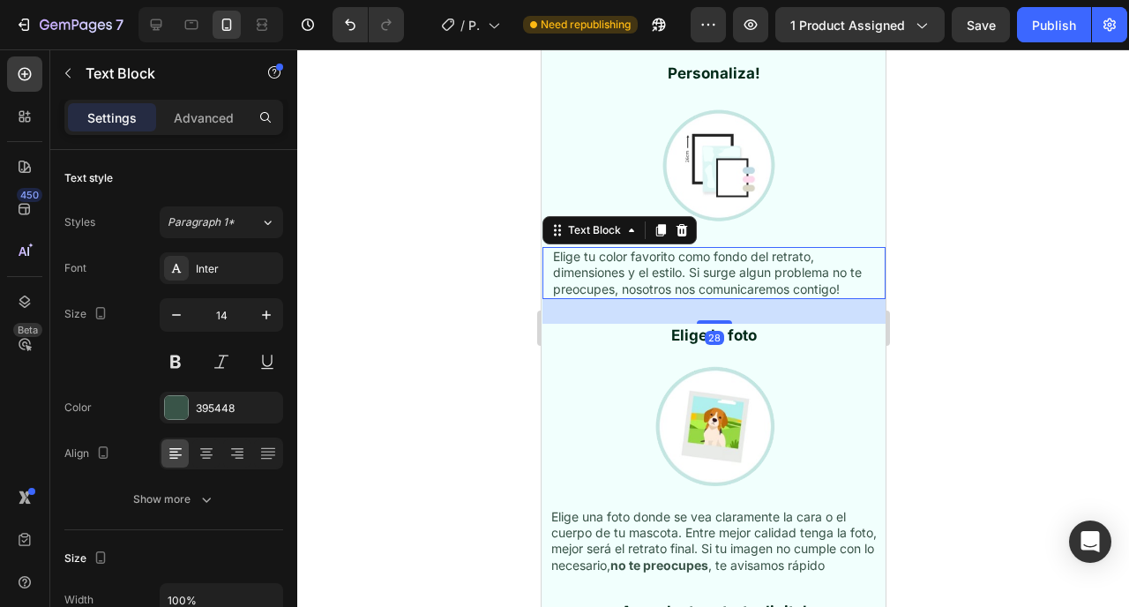
click at [705, 258] on p "Elige tu color favorito como fondo del retrato, dimensiones y el estilo. Si sur…" at bounding box center [713, 273] width 322 height 49
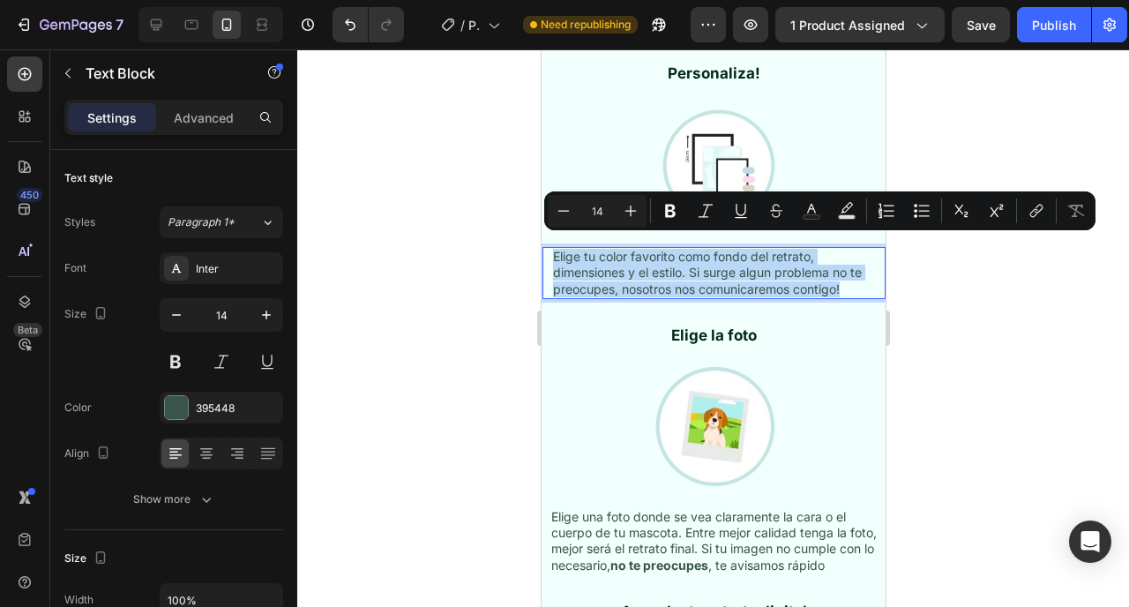
copy p "Elige tu color favorito como fondo del retrato, dimensiones y el estilo. Si sur…"
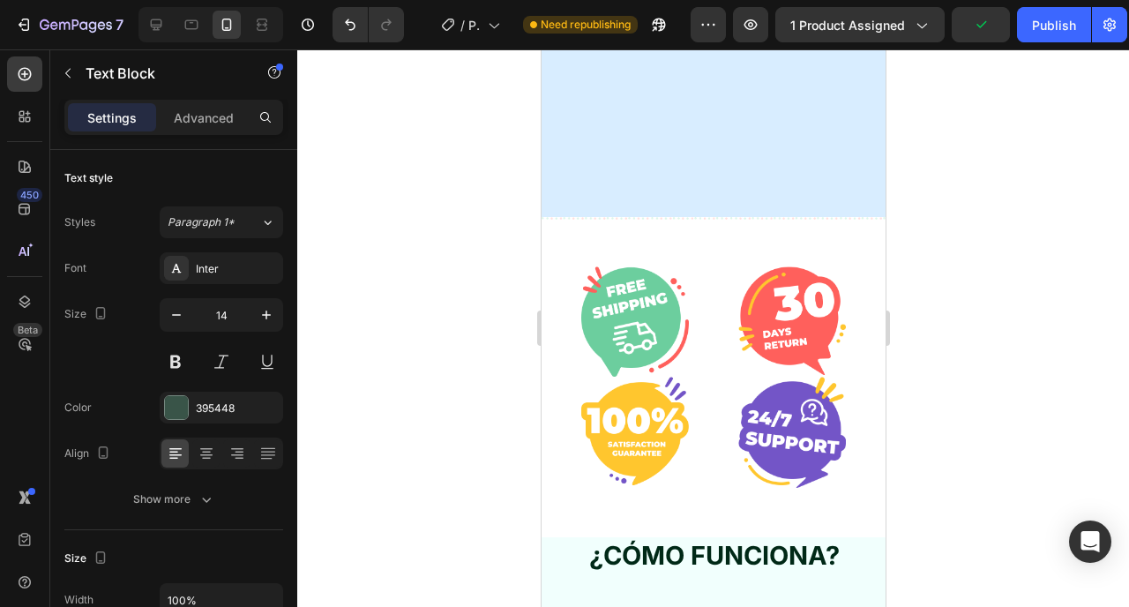
type input "16"
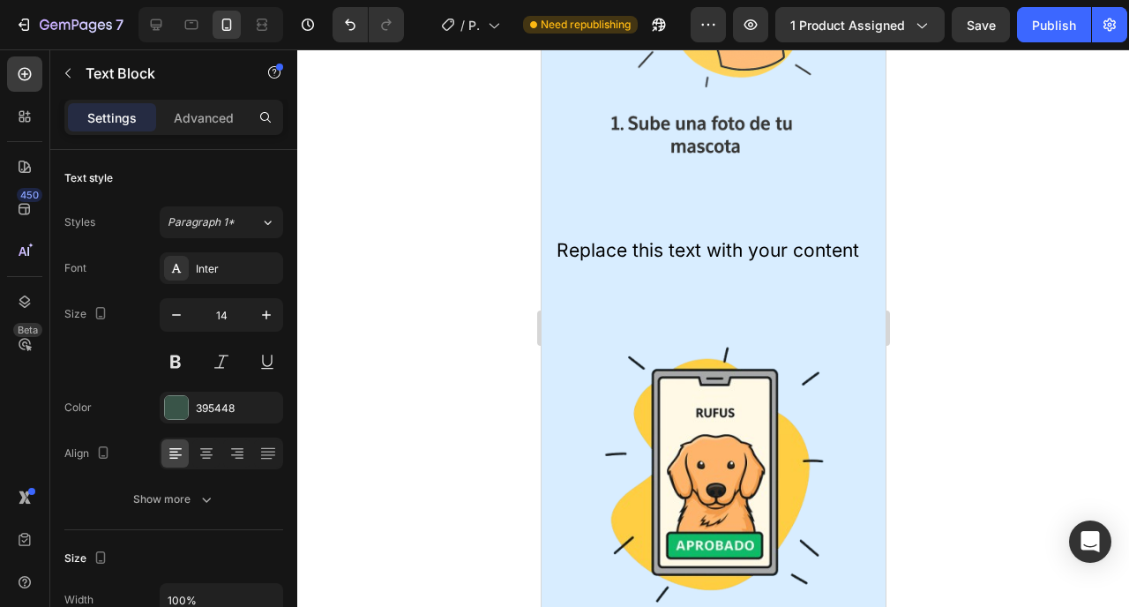
scroll to position [2266, 0]
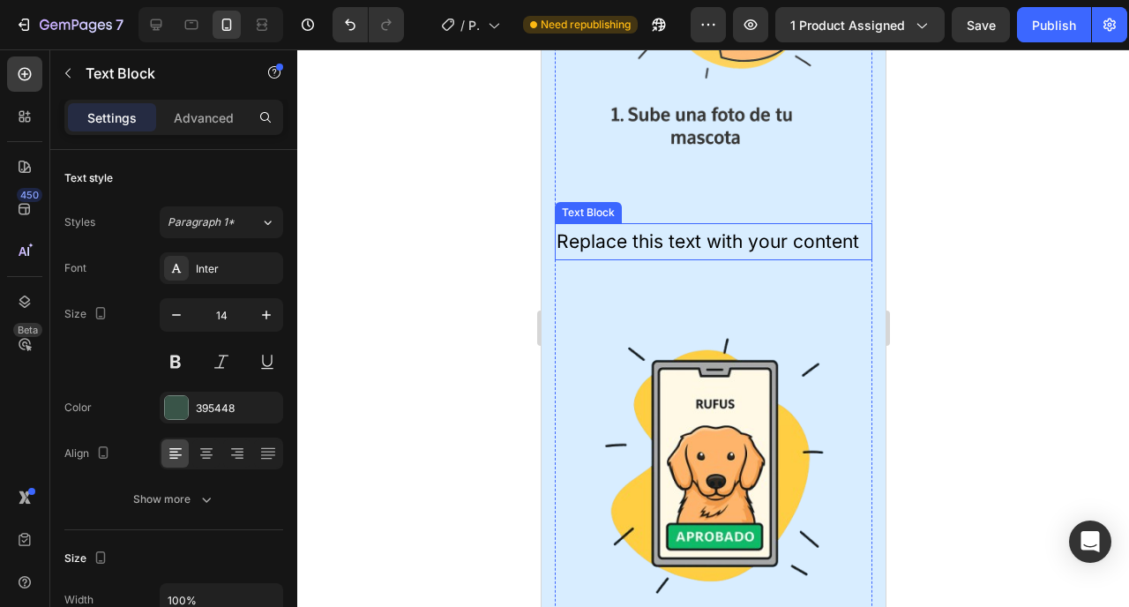
click at [690, 223] on div "Replace this text with your content" at bounding box center [713, 241] width 318 height 37
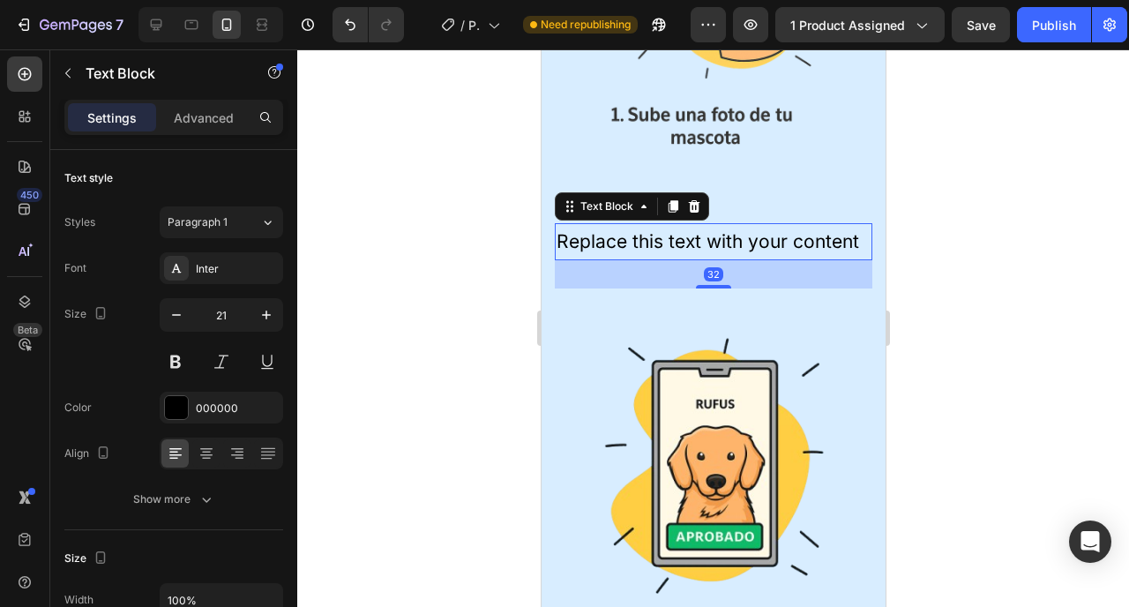
click at [682, 235] on div "Replace this text with your content" at bounding box center [713, 241] width 318 height 37
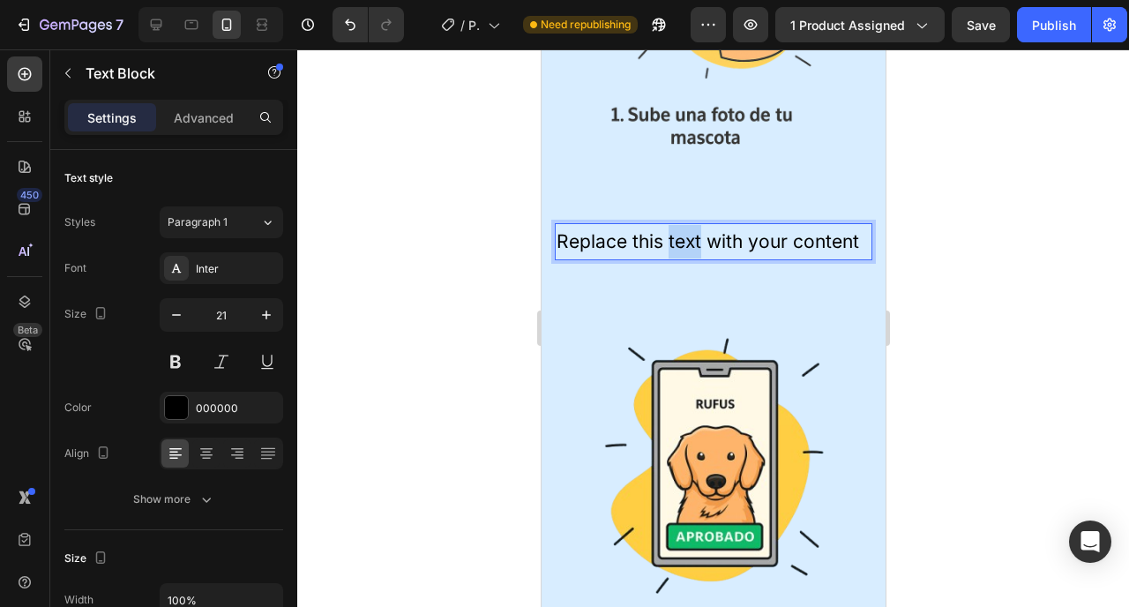
click at [682, 235] on p "Replace this text with your content" at bounding box center [713, 242] width 314 height 34
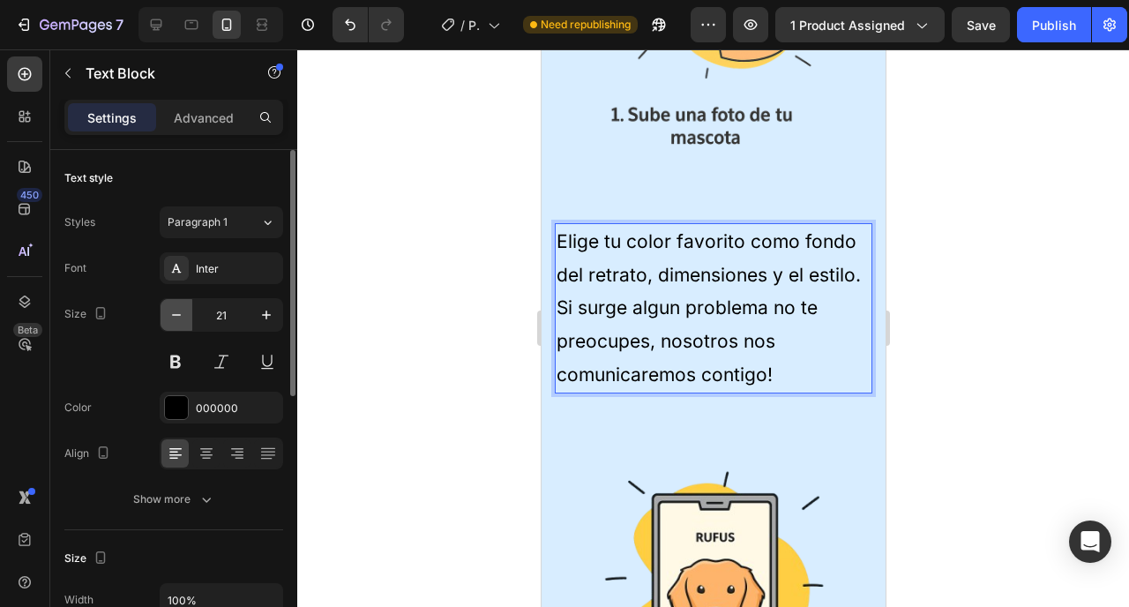
click at [181, 320] on icon "button" at bounding box center [177, 315] width 18 height 18
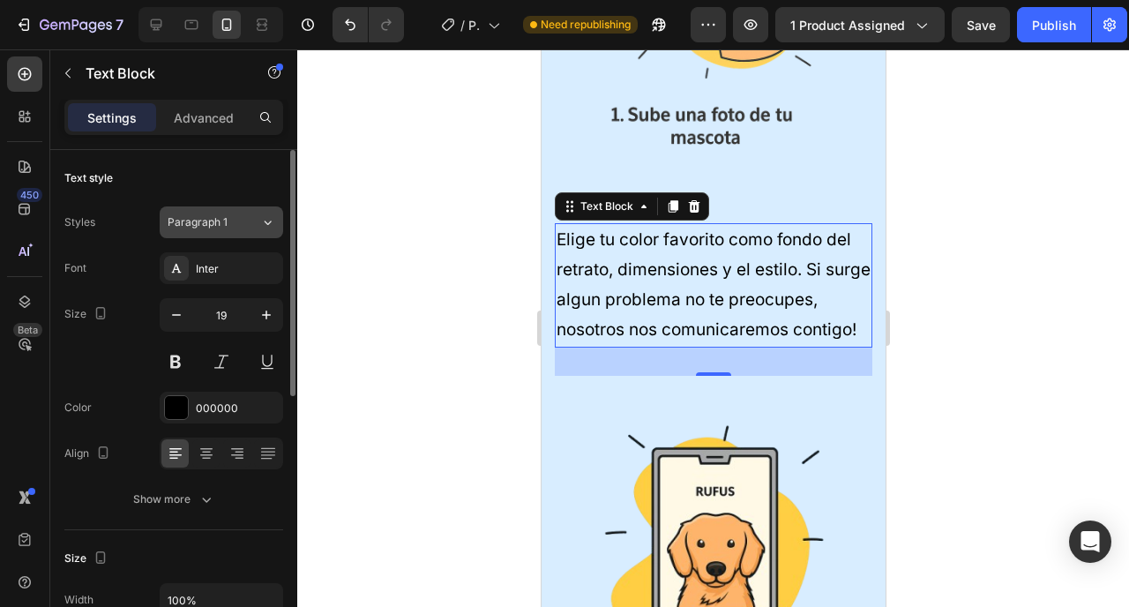
click at [227, 208] on button "Paragraph 1" at bounding box center [222, 222] width 124 height 32
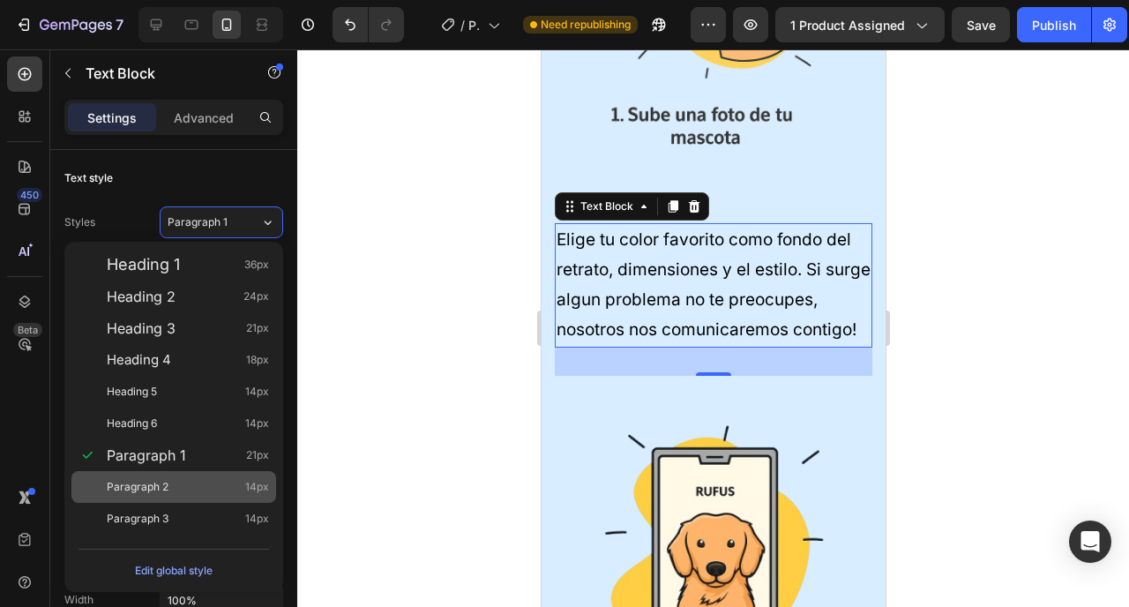
click at [145, 482] on span "Paragraph 2" at bounding box center [138, 487] width 62 height 18
type input "14"
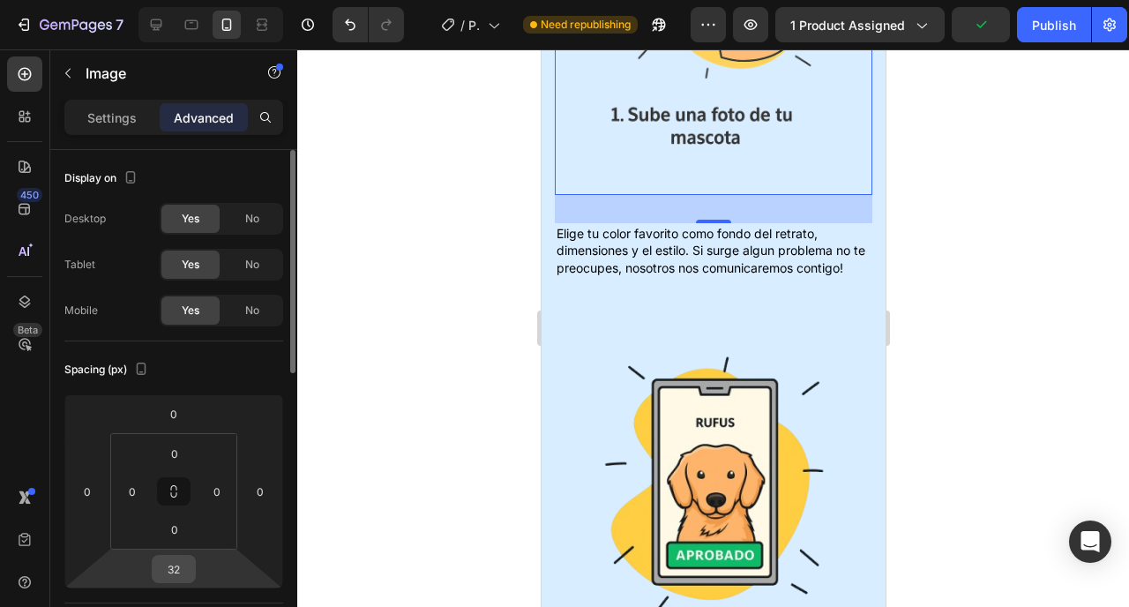
click at [181, 572] on input "32" at bounding box center [173, 569] width 35 height 26
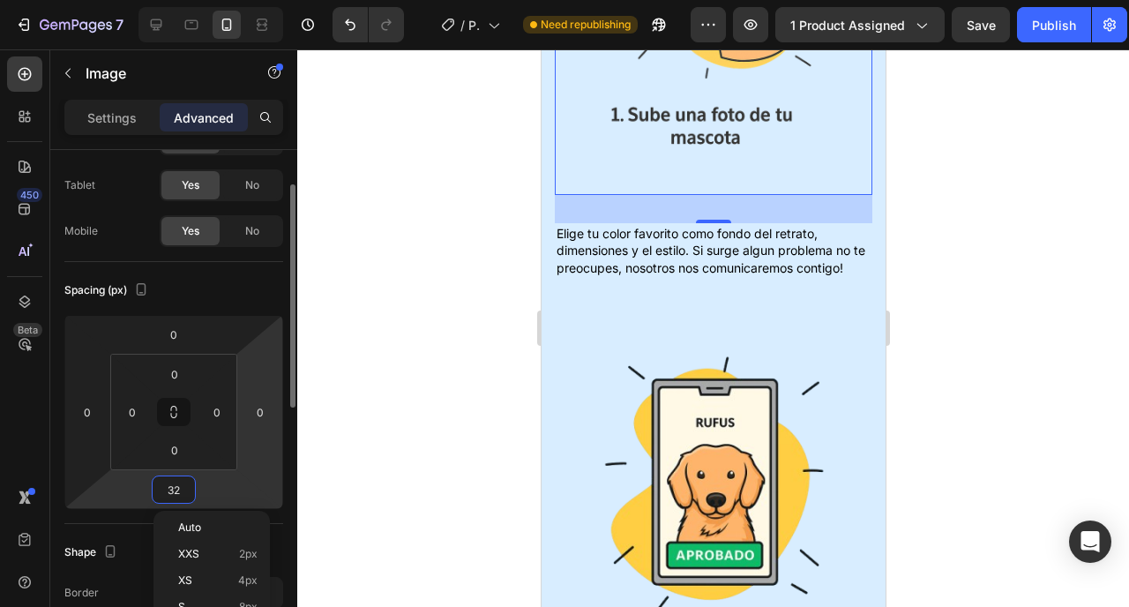
scroll to position [114, 0]
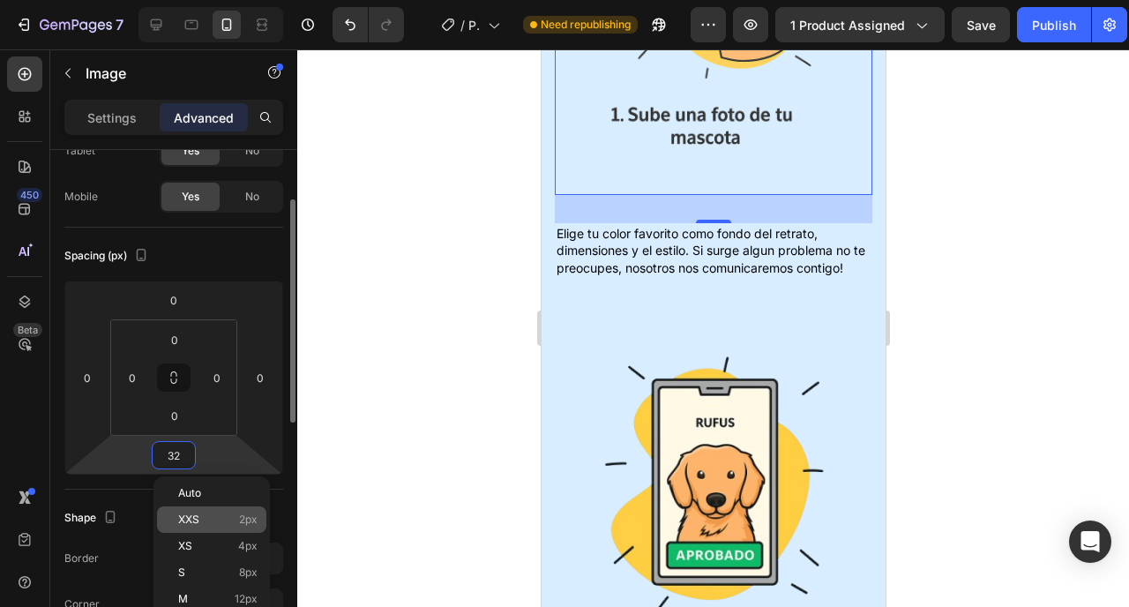
click at [215, 523] on p "XXS 2px" at bounding box center [217, 519] width 79 height 12
type input "2"
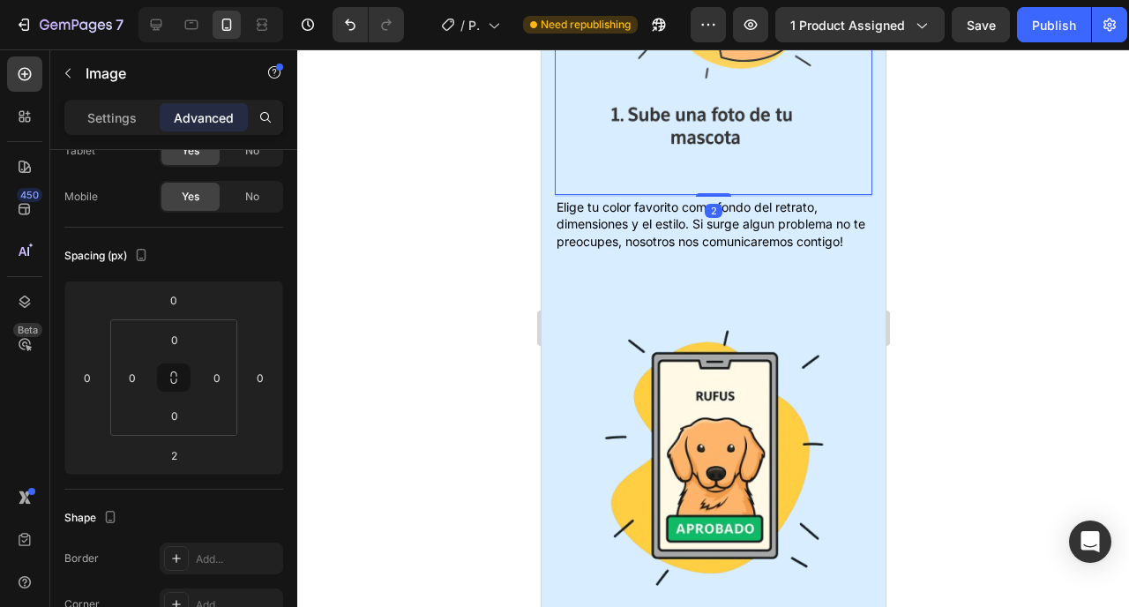
click at [456, 258] on div at bounding box center [713, 328] width 832 height 558
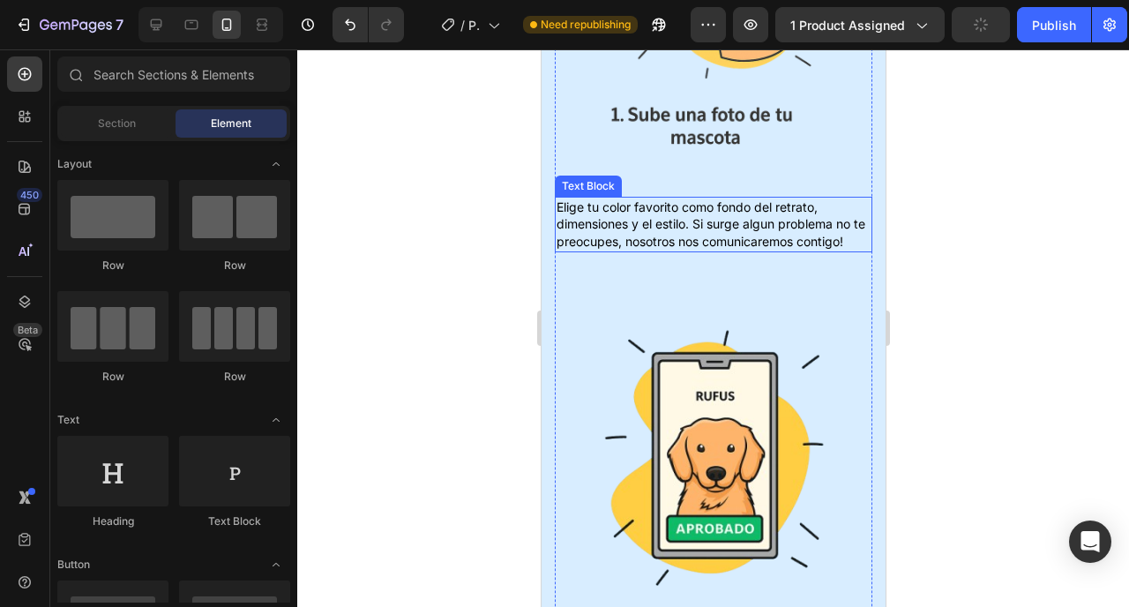
click at [642, 203] on p "Elige tu color favorito como fondo del retrato, dimensiones y el estilo. Si sur…" at bounding box center [713, 225] width 314 height 52
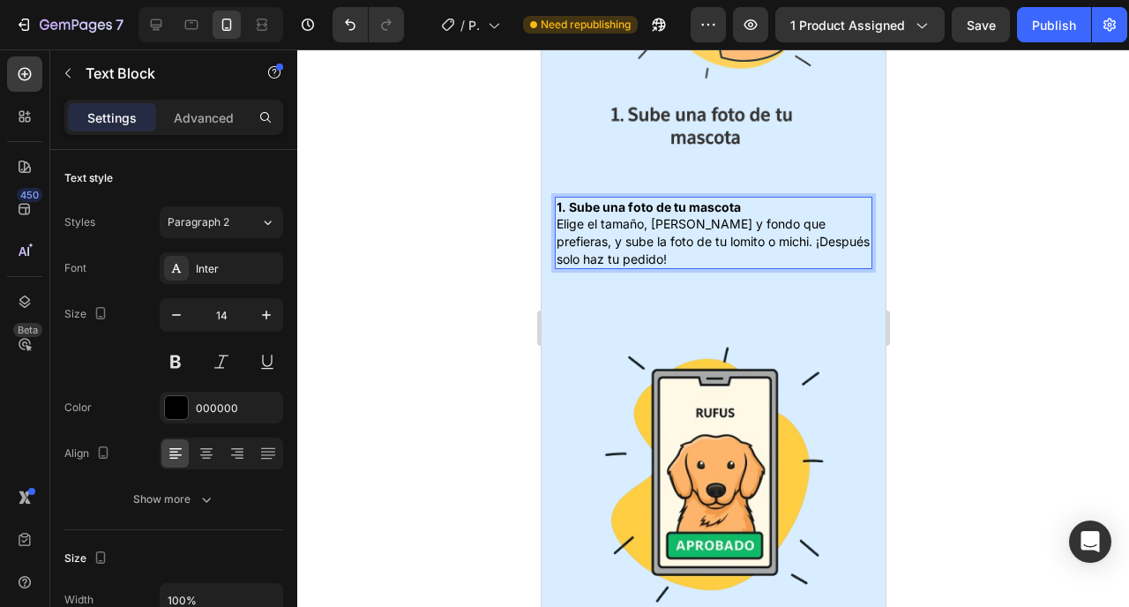
click at [749, 199] on p "1. Sube una foto de tu mascota Elige el tamaño, marco y fondo que prefieras, y …" at bounding box center [713, 233] width 314 height 69
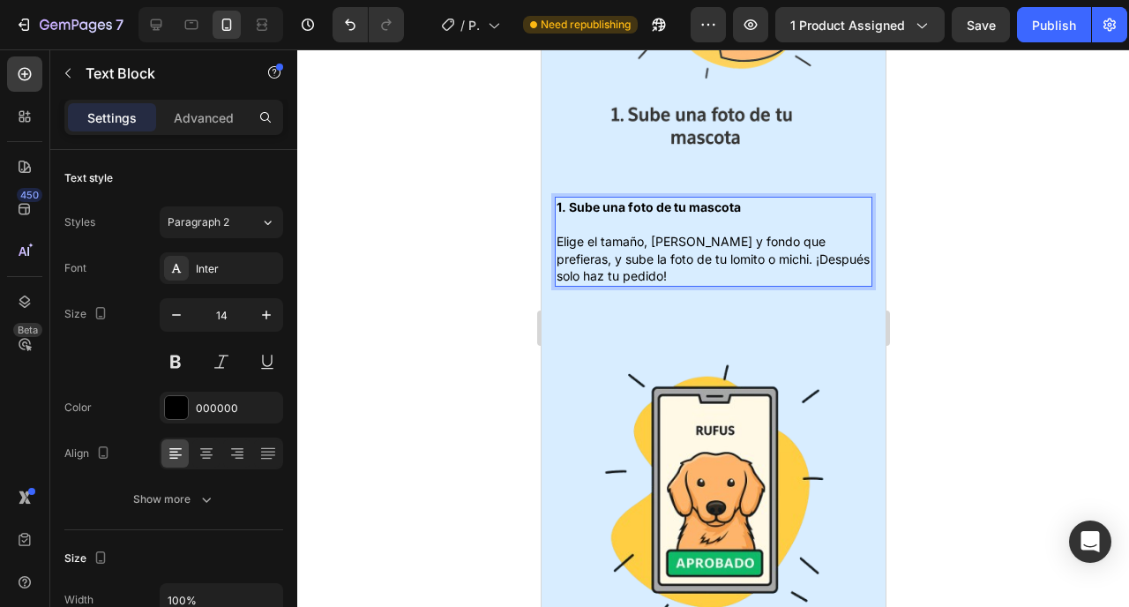
click at [951, 196] on div at bounding box center [713, 328] width 832 height 558
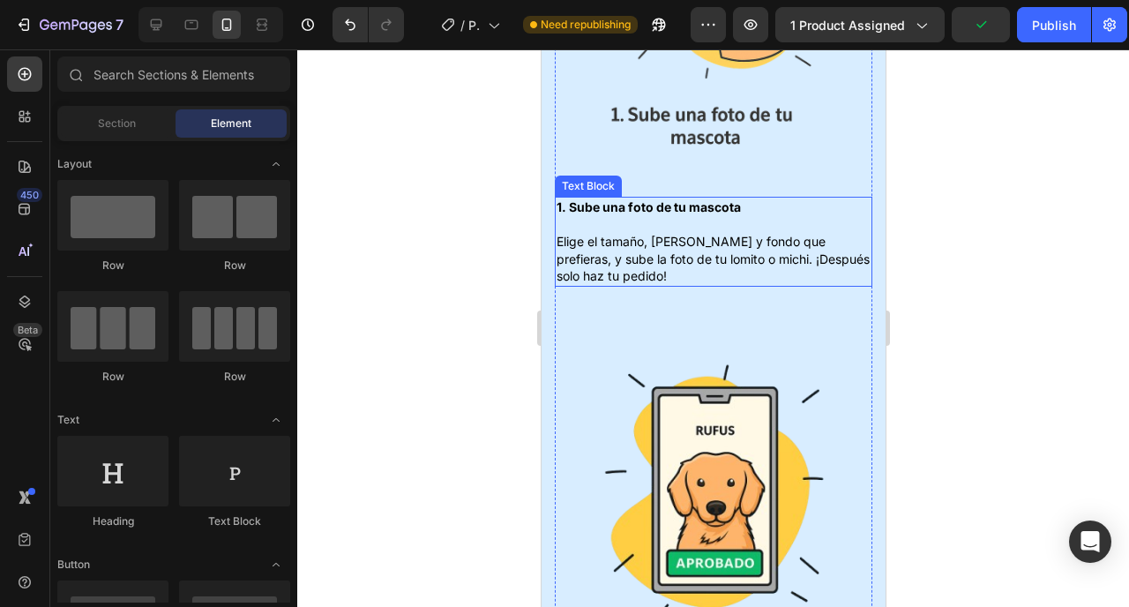
click at [688, 249] on p "1. Sube una foto de tu mascota ⁠⁠⁠⁠⁠⁠⁠ Elige el tamaño, marco y fondo que prefi…" at bounding box center [713, 242] width 314 height 86
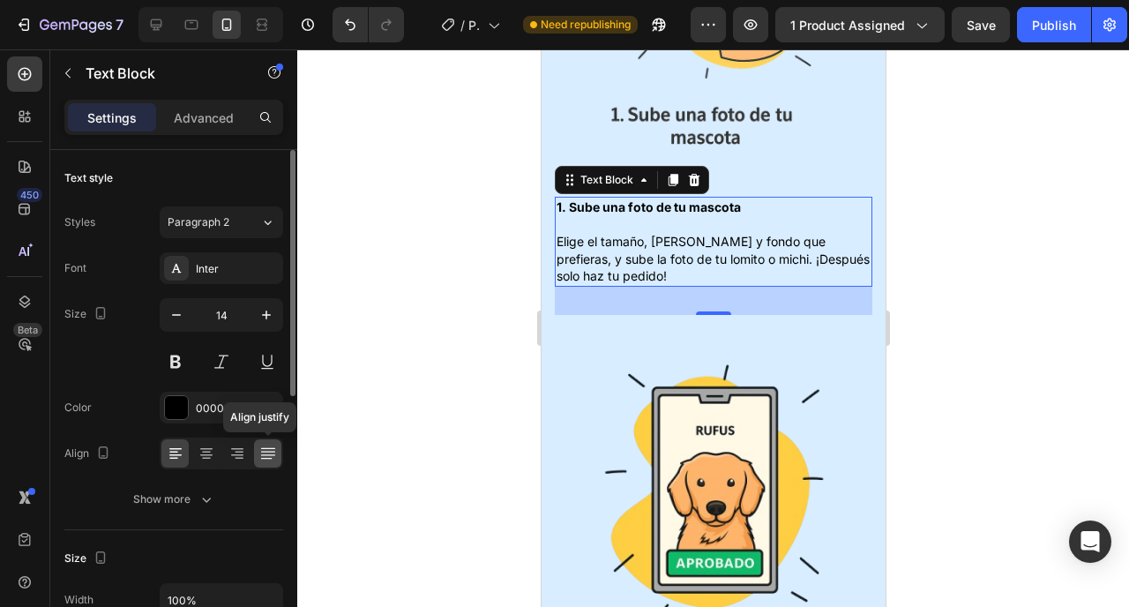
click at [262, 449] on icon at bounding box center [268, 454] width 18 height 18
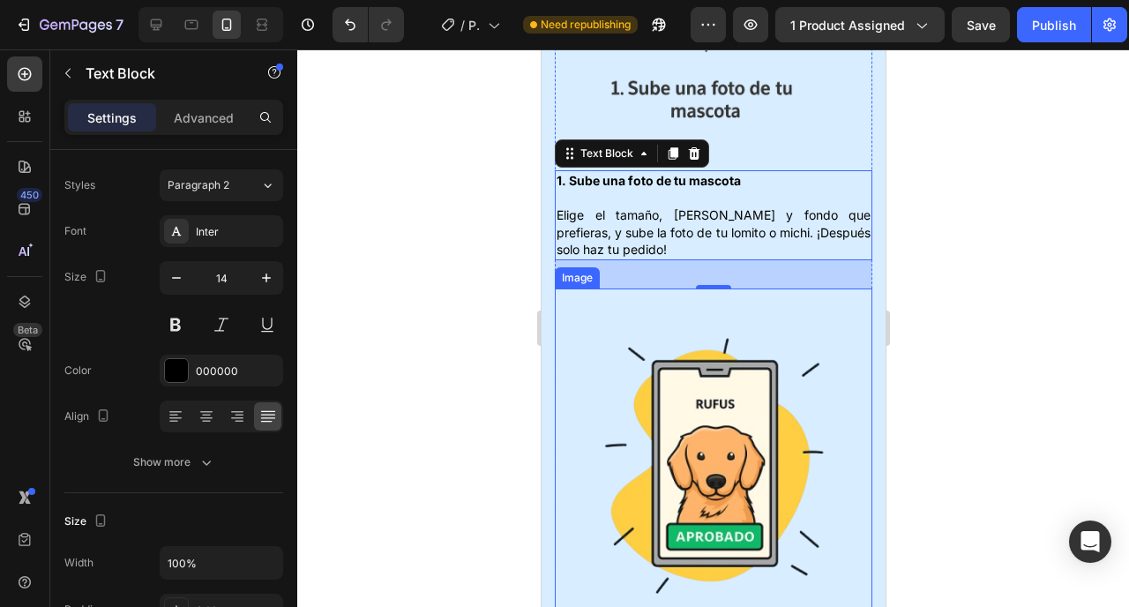
scroll to position [2295, 0]
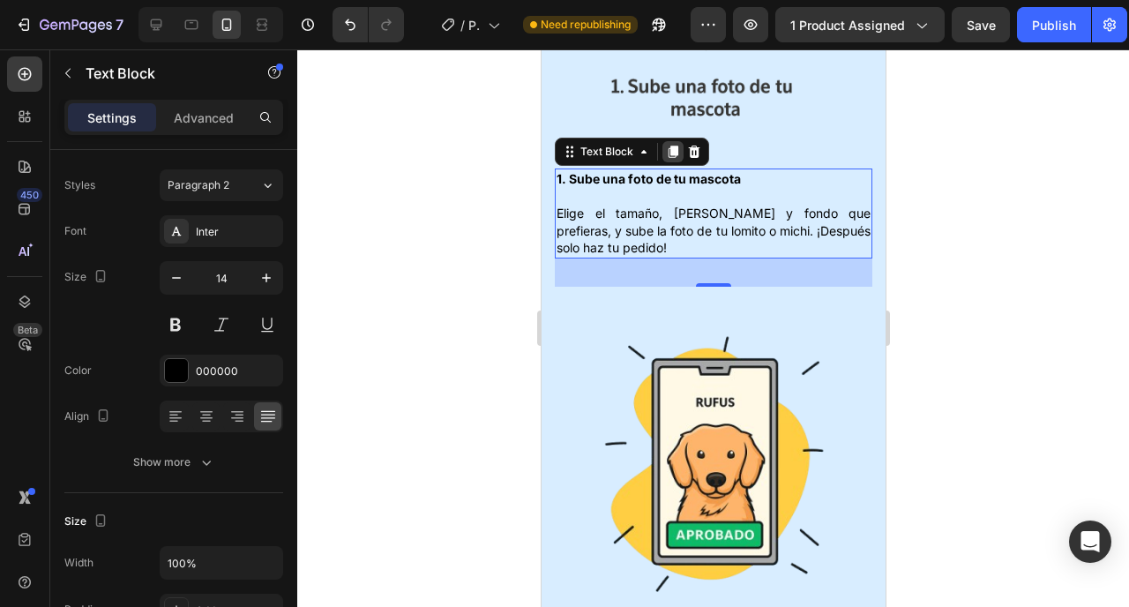
click at [668, 145] on icon at bounding box center [672, 152] width 14 height 14
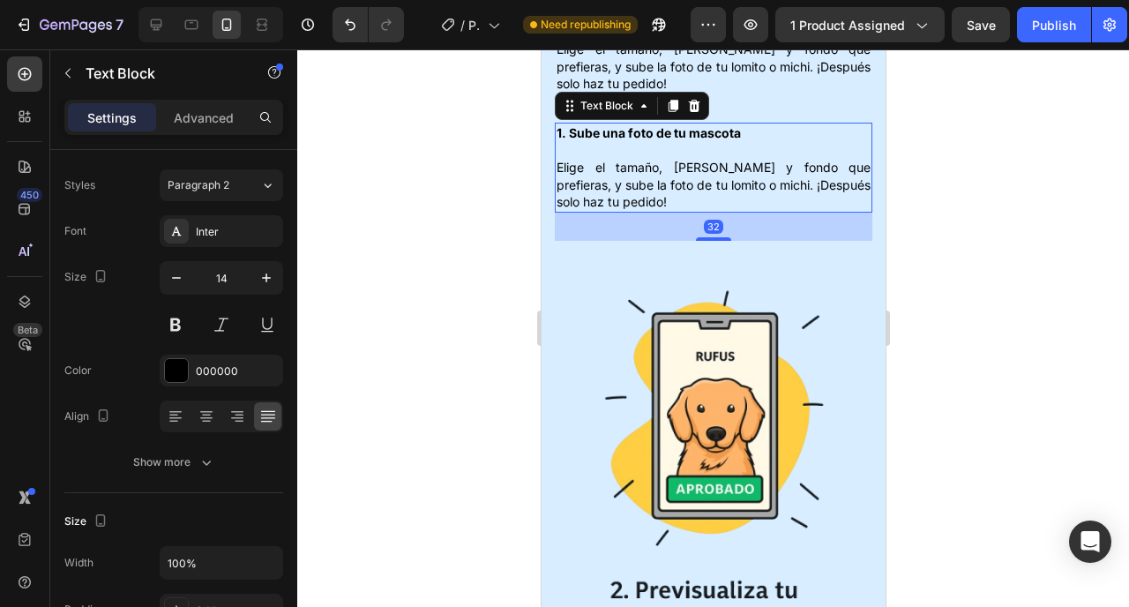
scroll to position [2453, 0]
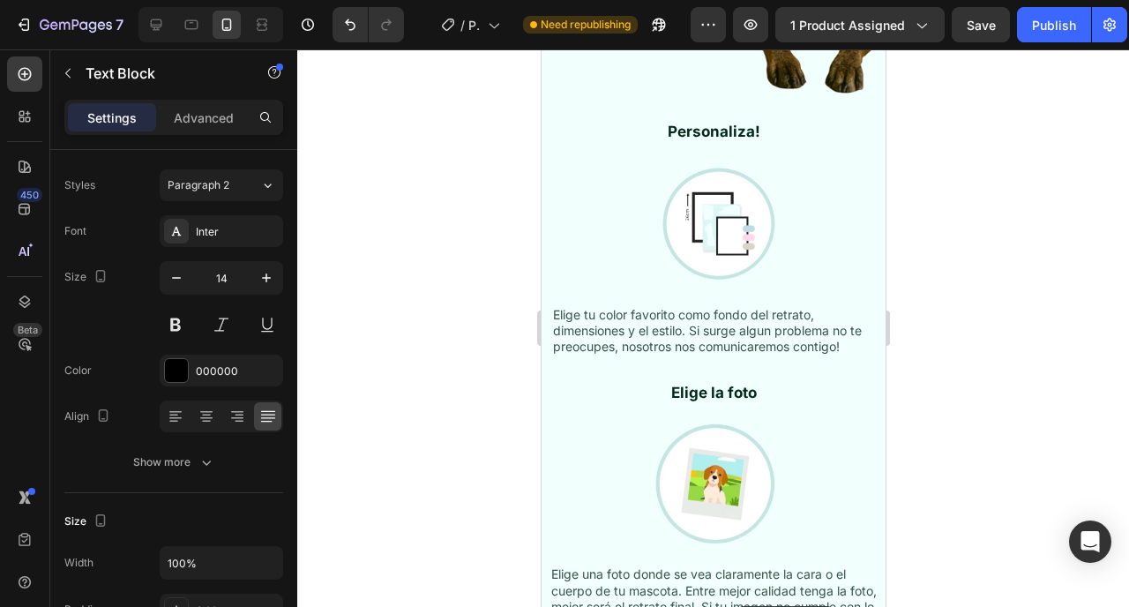
drag, startPoint x: 598, startPoint y: 91, endPoint x: 736, endPoint y: 606, distance: 533.3
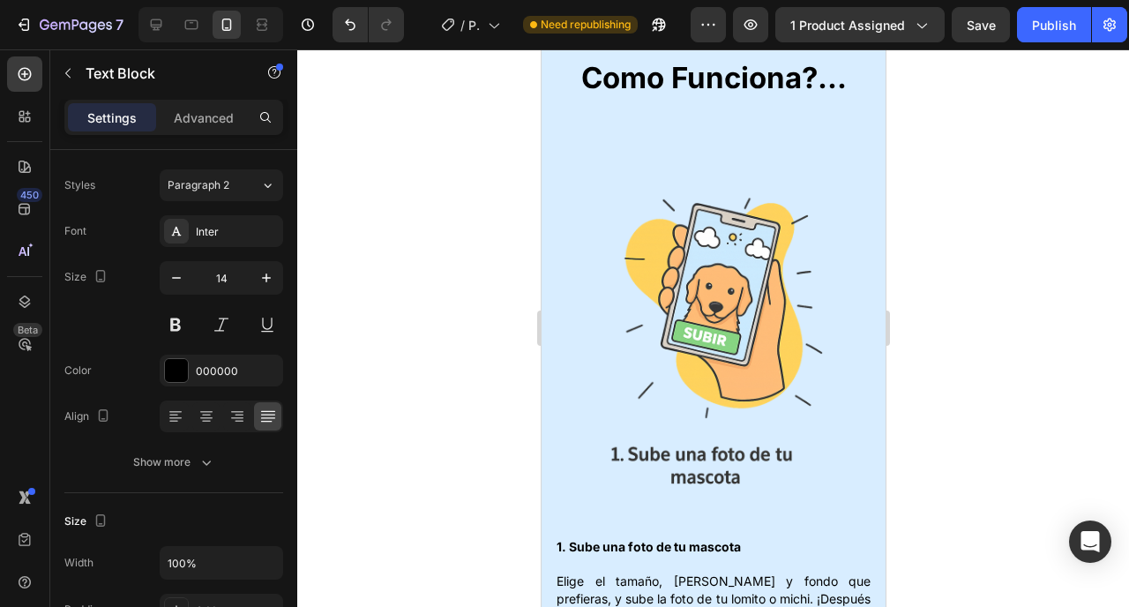
scroll to position [2251, 0]
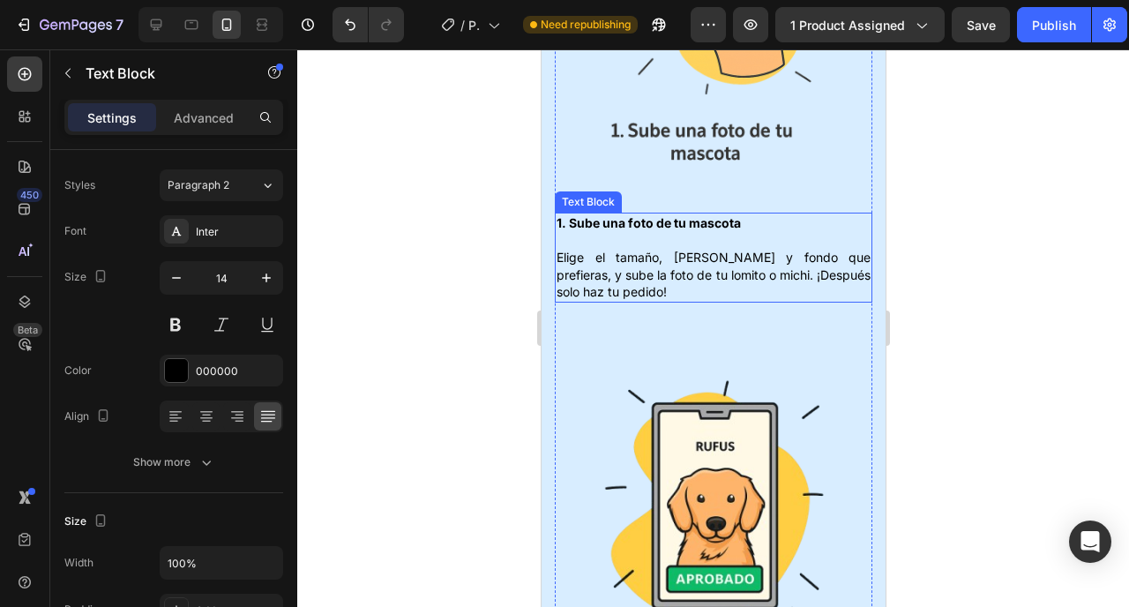
click at [671, 248] on p "1. Sube una foto de tu mascota Elige el tamaño, marco y fondo que prefieras, y …" at bounding box center [713, 257] width 314 height 86
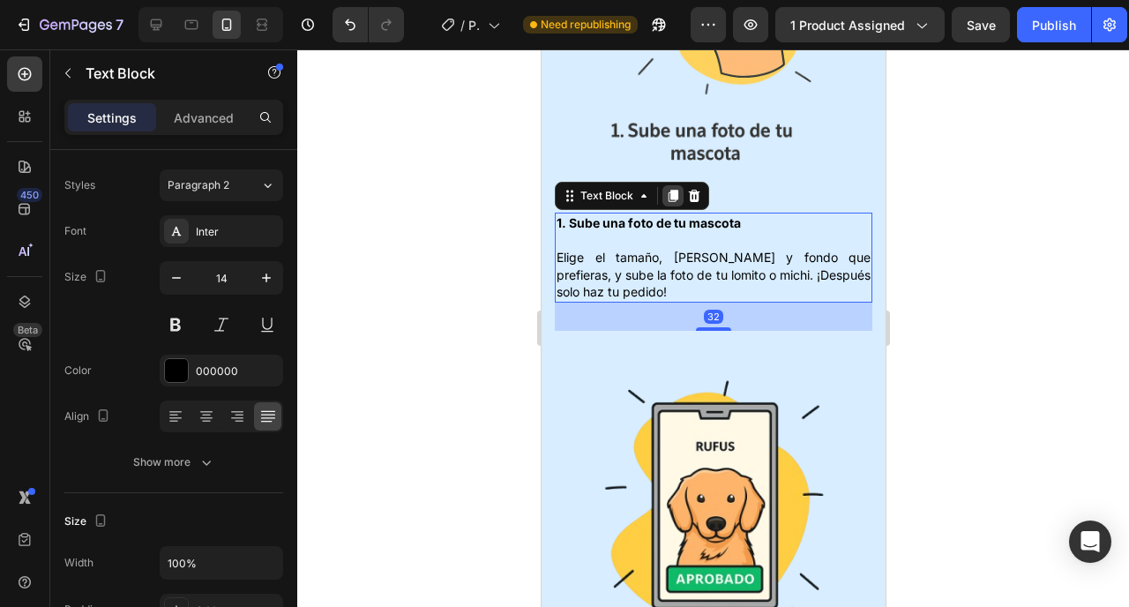
click at [666, 189] on icon at bounding box center [672, 196] width 14 height 14
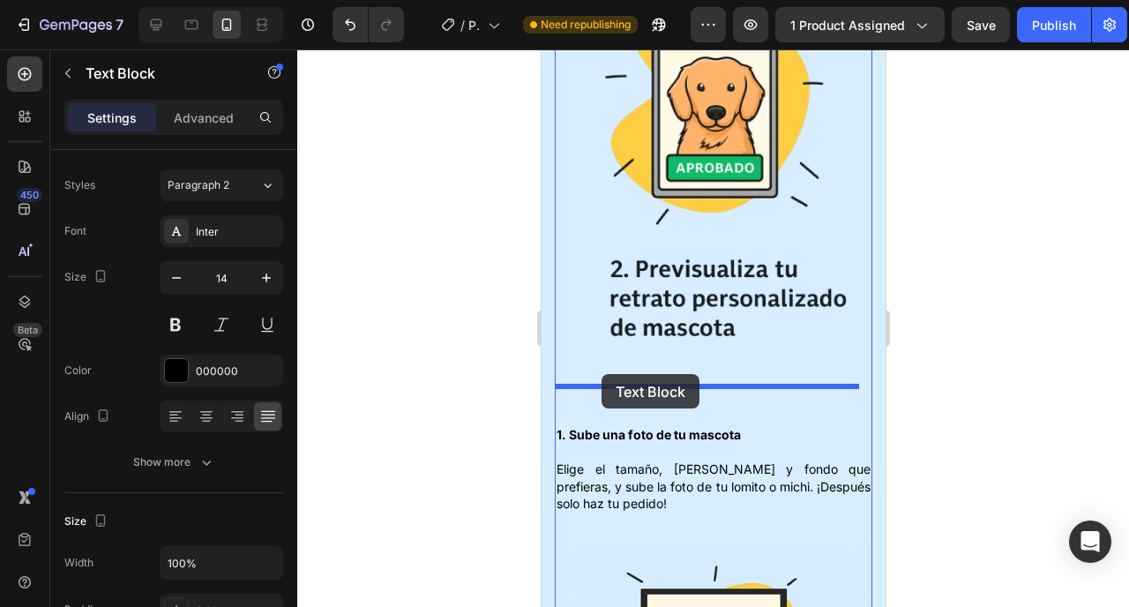
drag, startPoint x: 606, startPoint y: 294, endPoint x: 601, endPoint y: 374, distance: 80.5
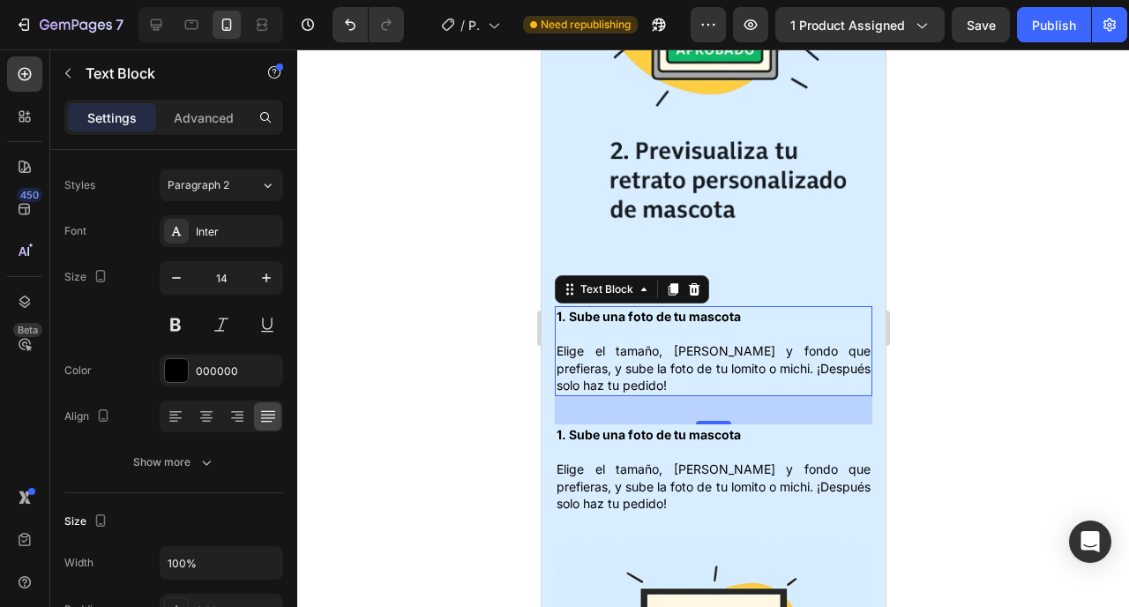
scroll to position [2662, 0]
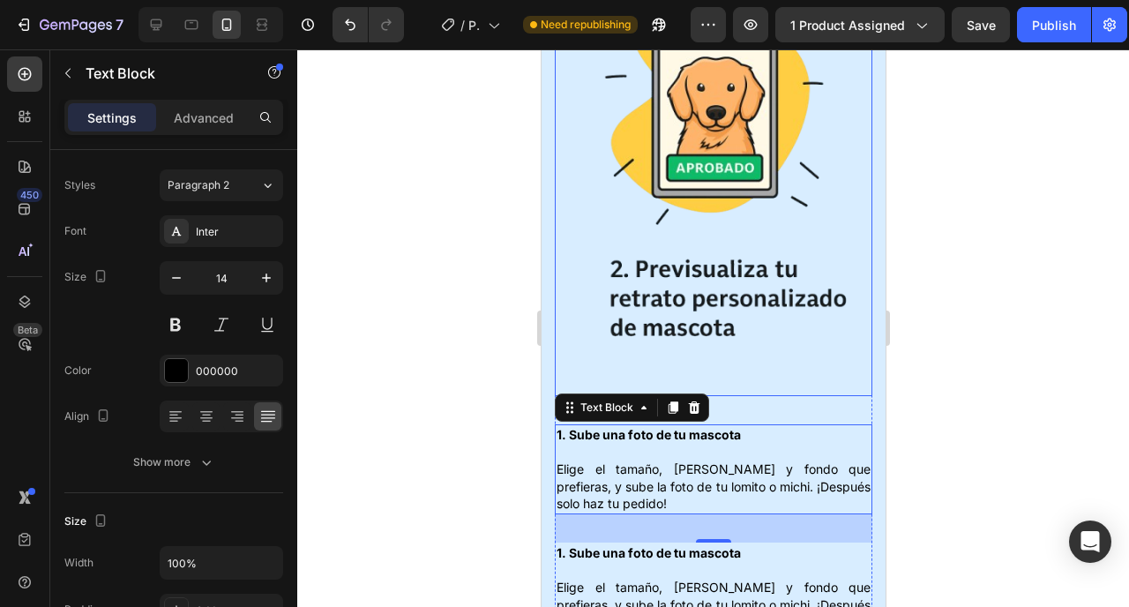
click at [649, 260] on img at bounding box center [713, 158] width 318 height 476
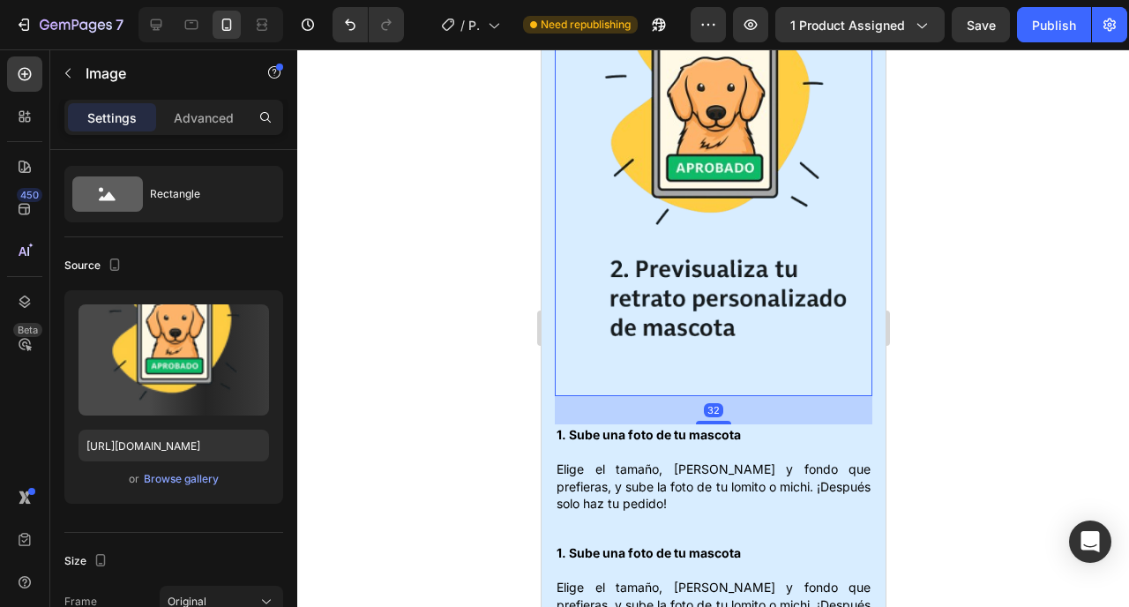
scroll to position [0, 0]
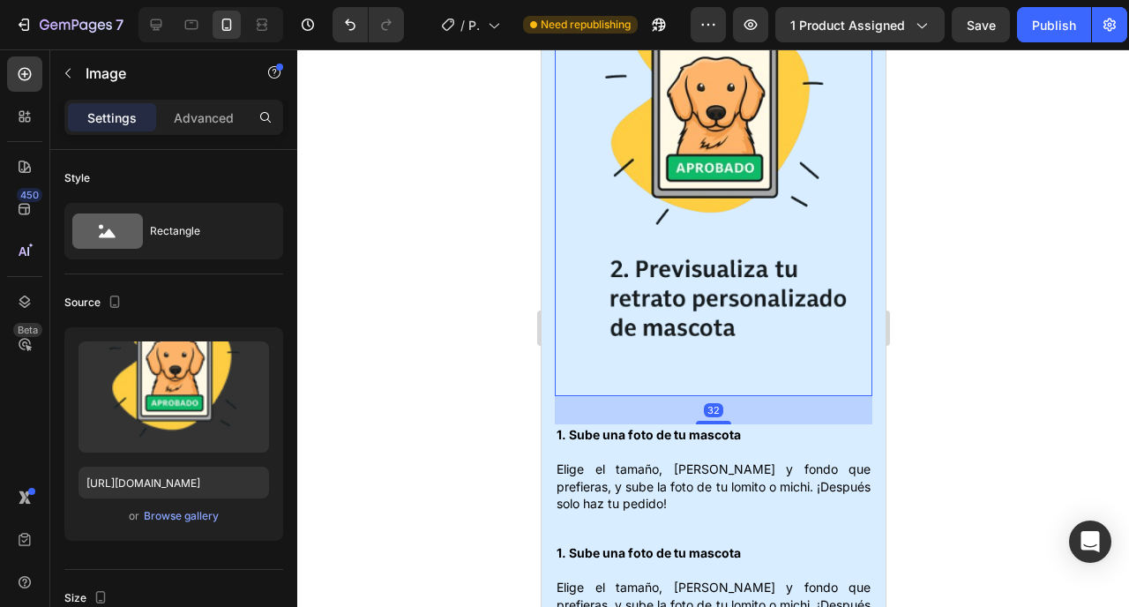
click at [197, 101] on div "Settings Advanced" at bounding box center [173, 117] width 219 height 35
click at [189, 117] on p "Advanced" at bounding box center [204, 118] width 60 height 19
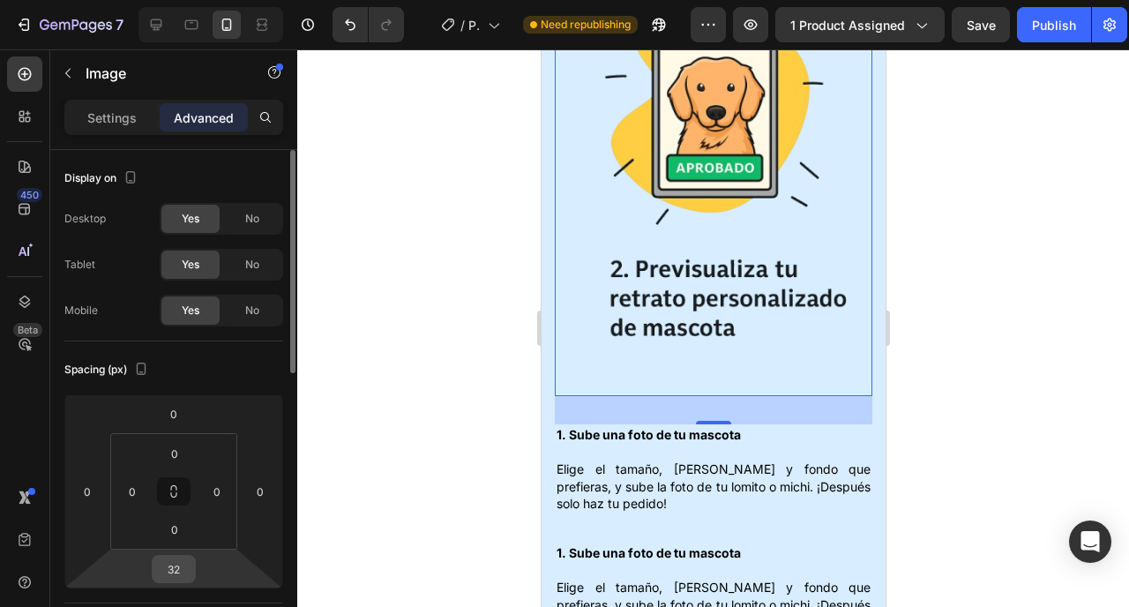
click at [171, 561] on input "32" at bounding box center [173, 569] width 35 height 26
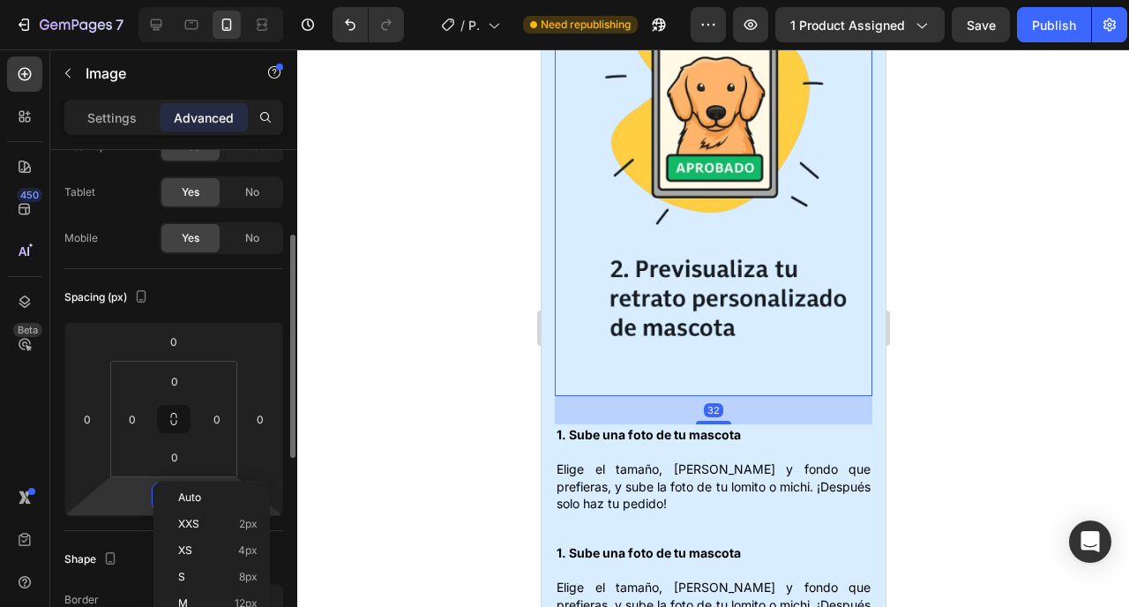
scroll to position [109, 0]
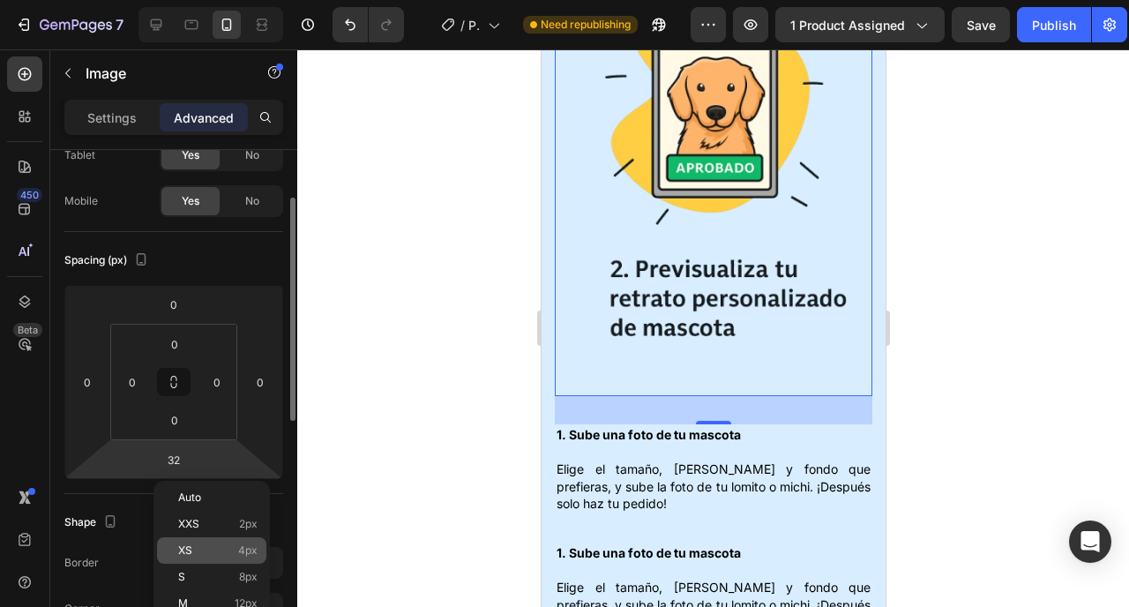
click at [199, 553] on p "XS 4px" at bounding box center [217, 550] width 79 height 12
type input "4"
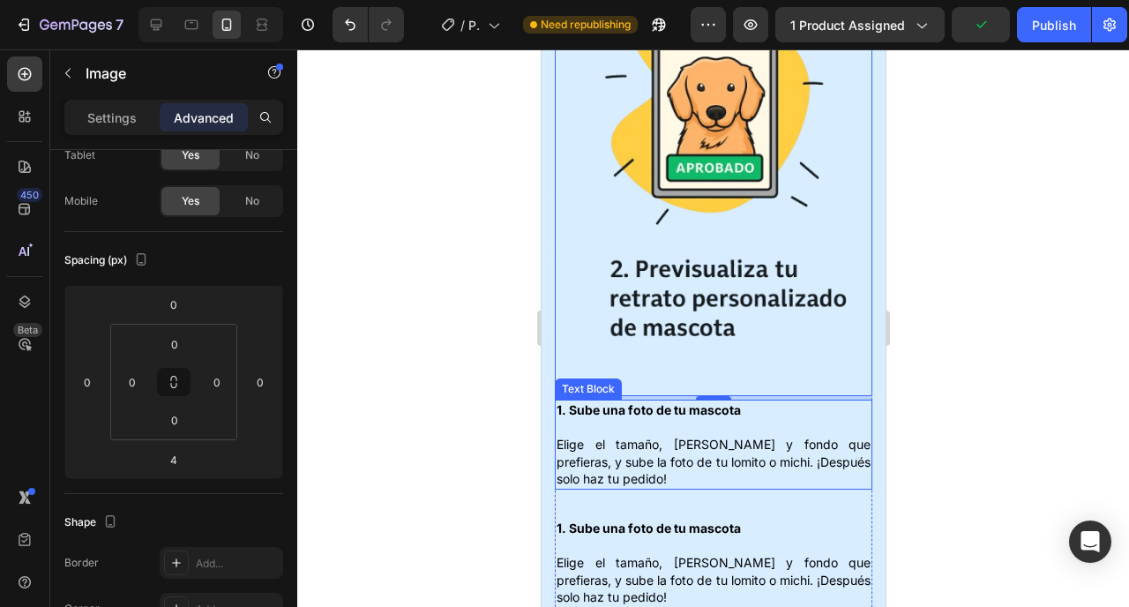
click at [689, 429] on p "1. Sube una foto de tu mascota Elige el tamaño, marco y fondo que prefieras, y …" at bounding box center [713, 444] width 314 height 86
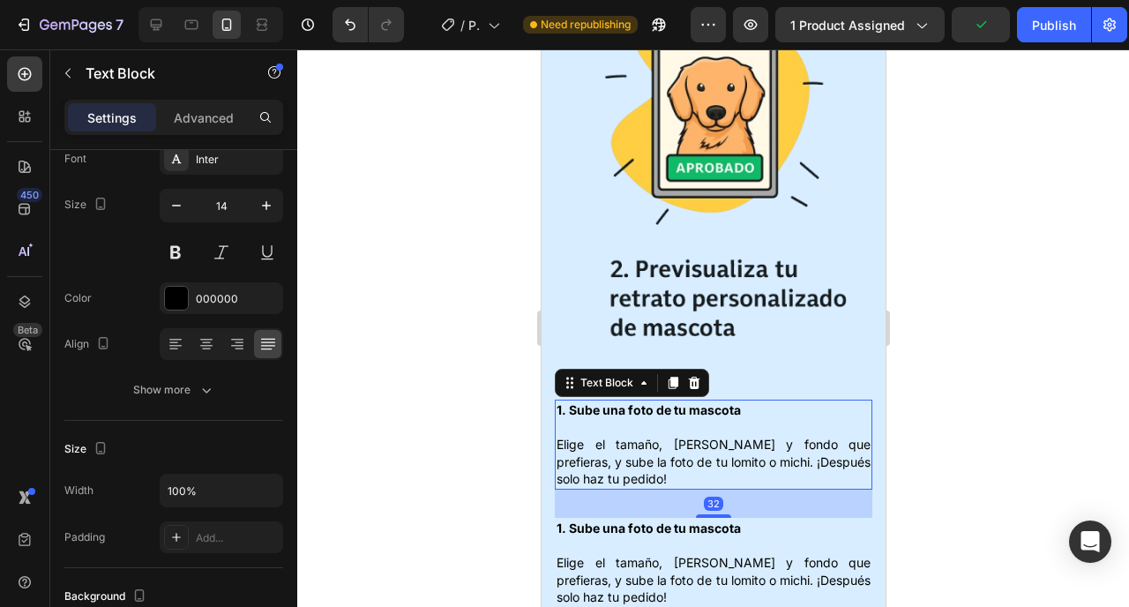
scroll to position [0, 0]
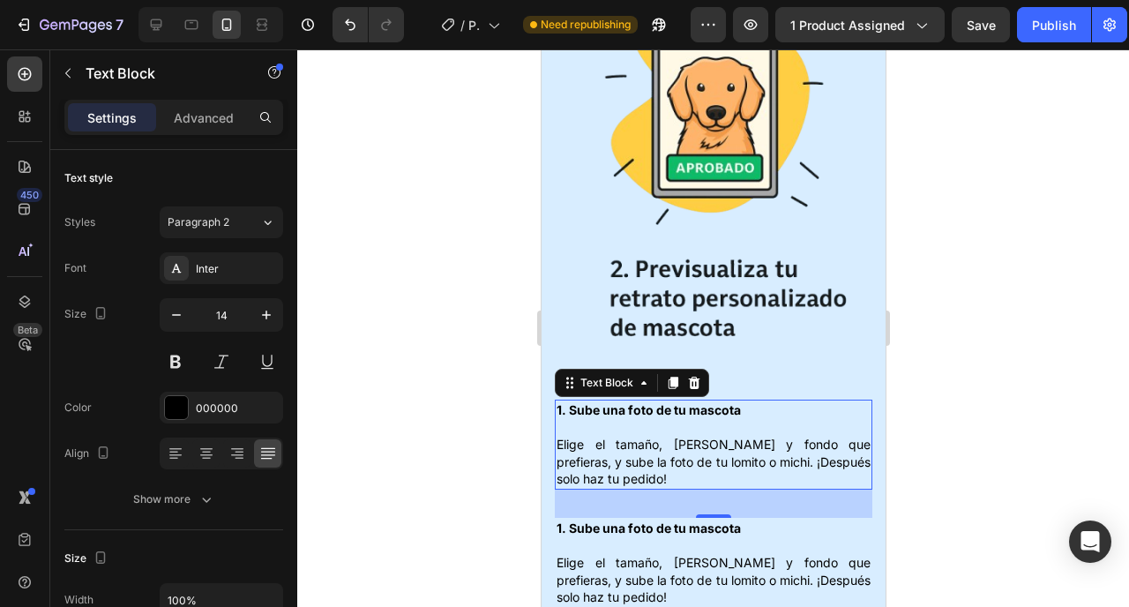
click at [599, 427] on p "1. Sube una foto de tu mascota Elige el tamaño, marco y fondo que prefieras, y …" at bounding box center [713, 444] width 314 height 86
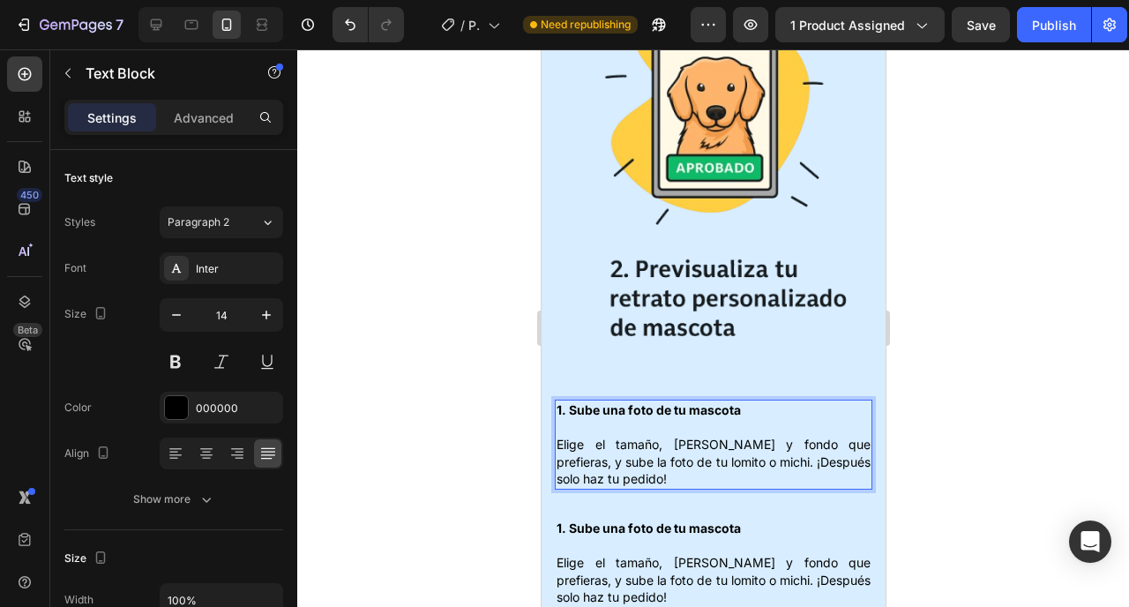
click at [599, 427] on p "1. Sube una foto de tu mascota Elige el tamaño, marco y fondo que prefieras, y …" at bounding box center [713, 444] width 314 height 86
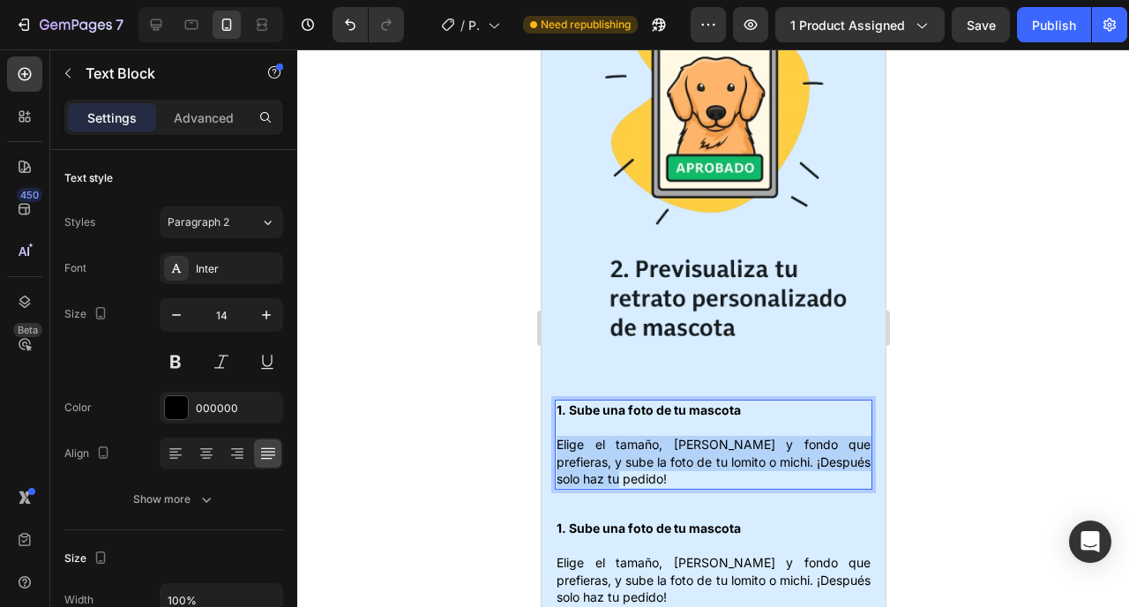
click at [599, 427] on p "1. Sube una foto de tu mascota Elige el tamaño, marco y fondo que prefieras, y …" at bounding box center [713, 444] width 314 height 86
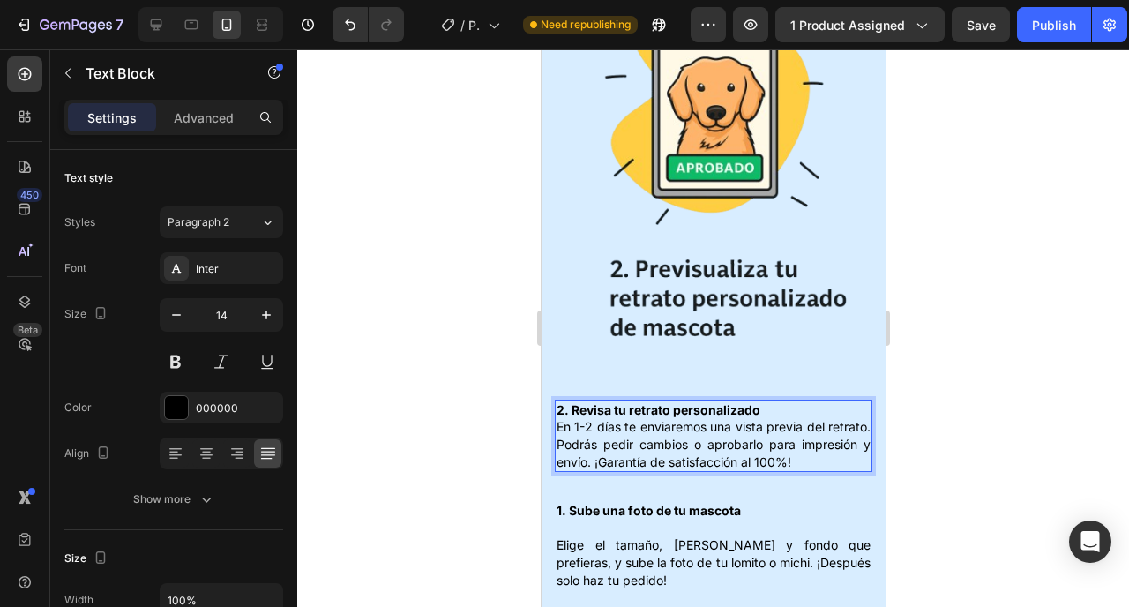
click at [775, 401] on p "2. Revisa tu retrato personalizado En 1-2 días te enviaremos una vista previa d…" at bounding box center [713, 435] width 314 height 69
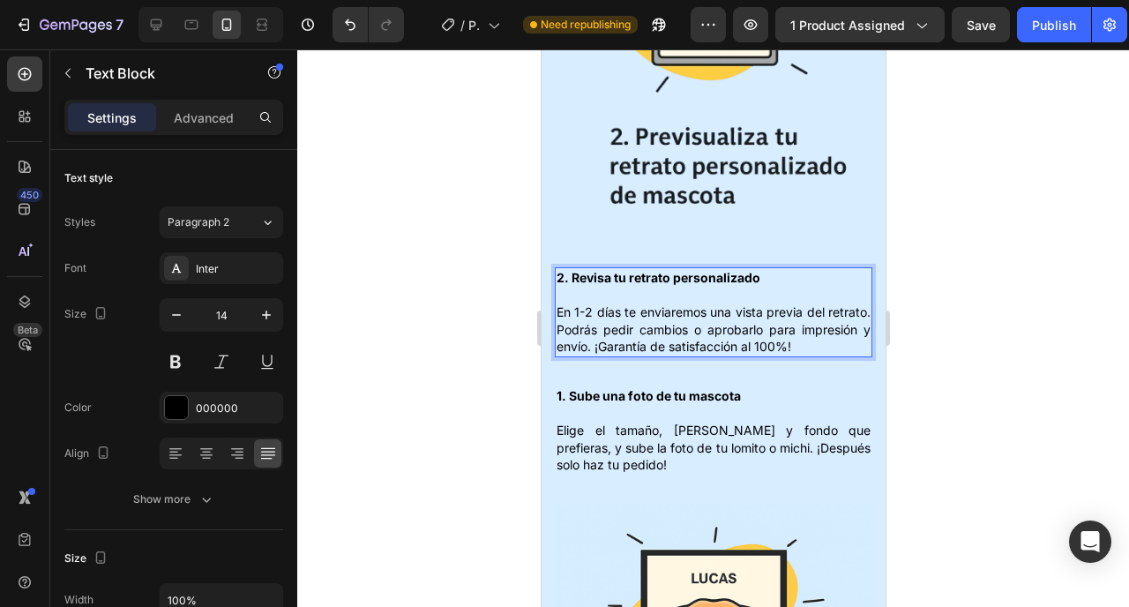
scroll to position [2888, 0]
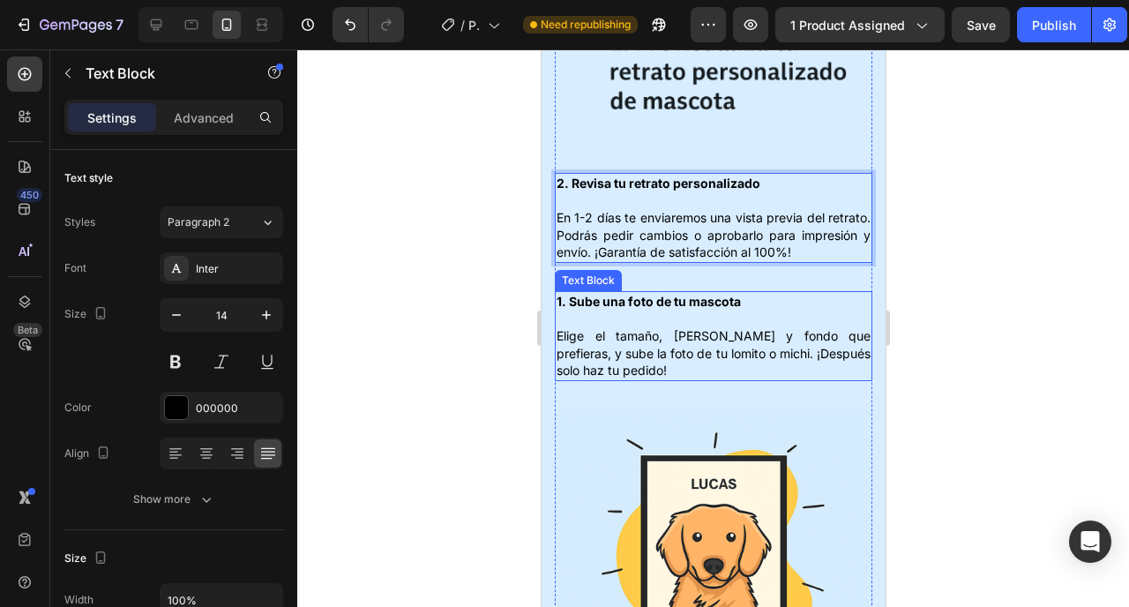
click at [756, 326] on p "1. Sube una foto de tu mascota Elige el tamaño, marco y fondo que prefieras, y …" at bounding box center [713, 336] width 314 height 86
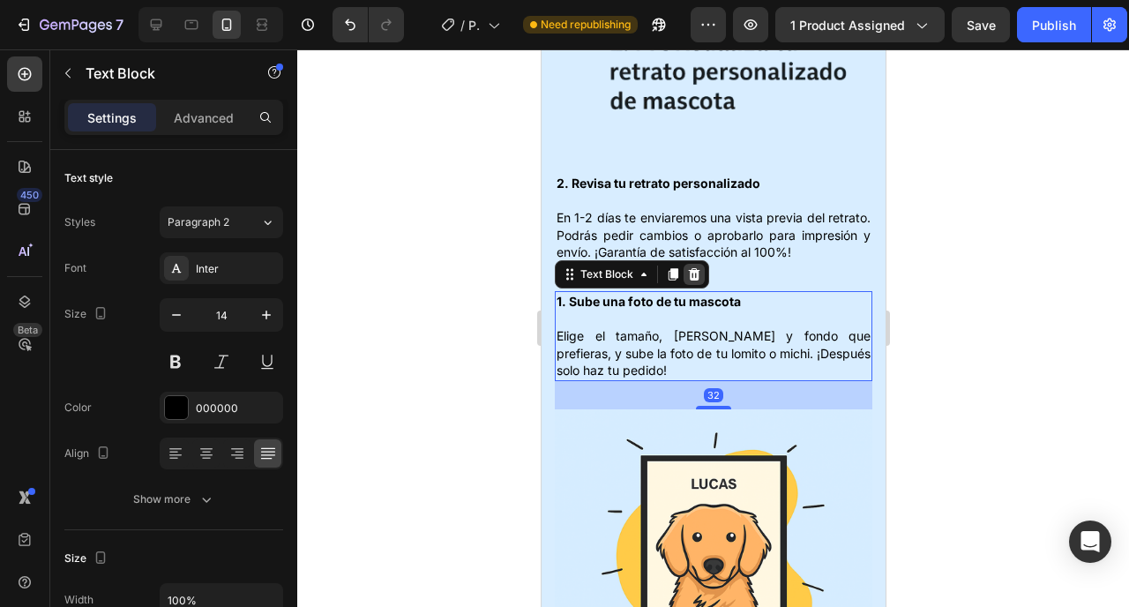
click at [690, 268] on icon at bounding box center [693, 274] width 11 height 12
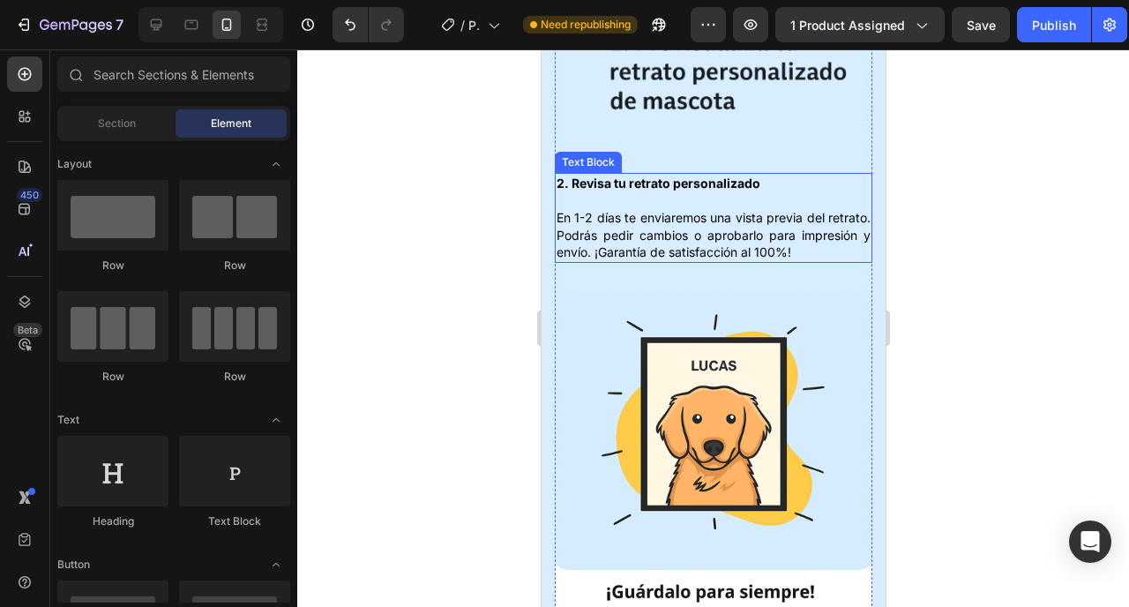
click at [650, 176] on strong "2. Revisa tu retrato personalizado" at bounding box center [658, 183] width 204 height 15
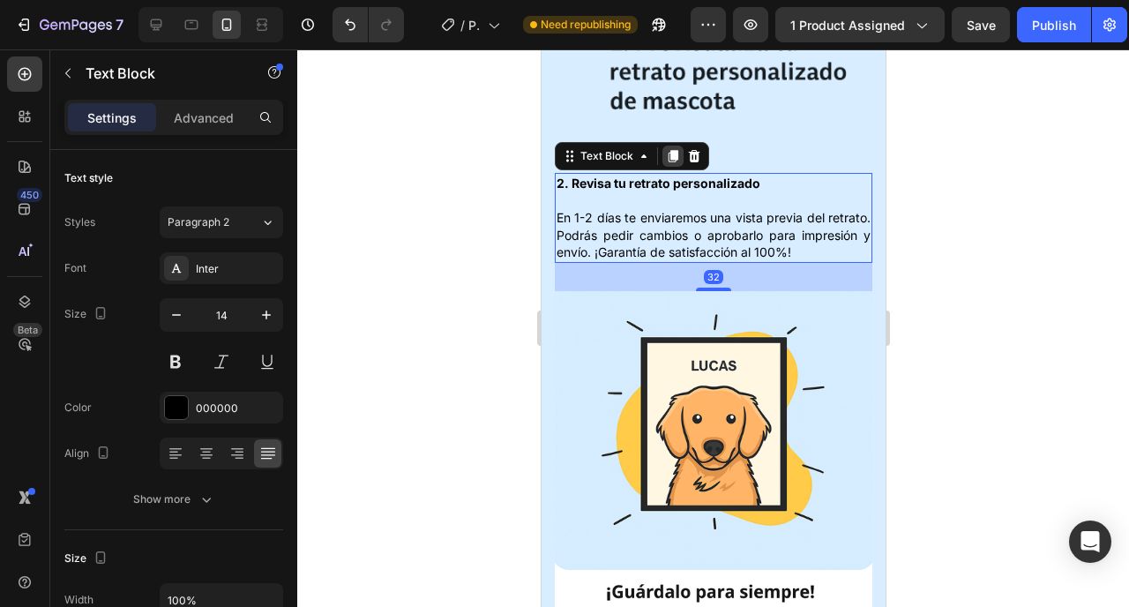
click at [670, 150] on icon at bounding box center [673, 156] width 10 height 12
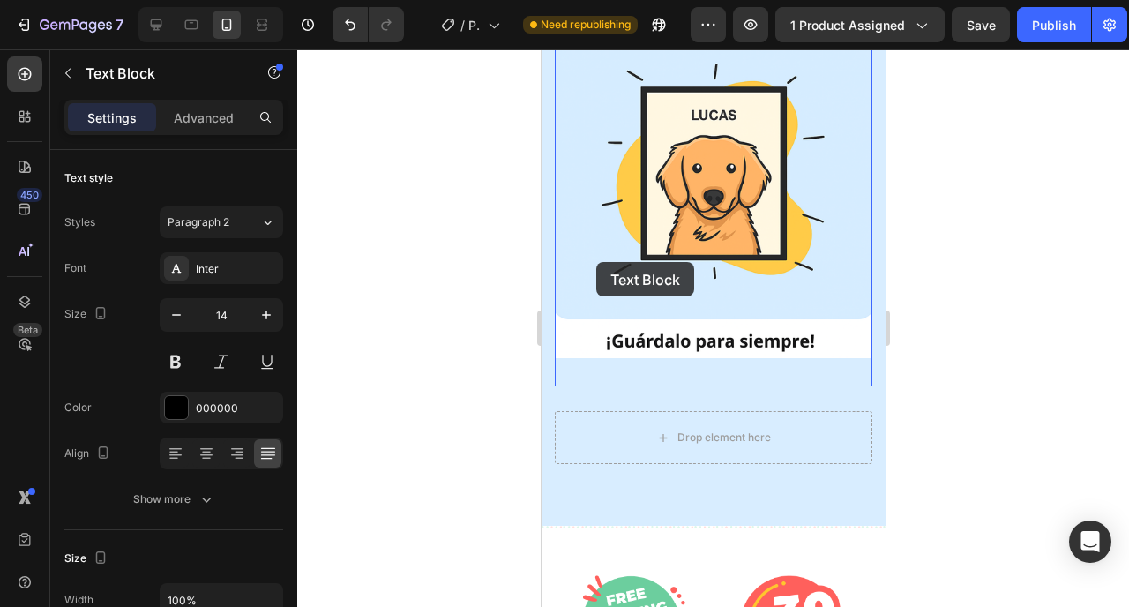
scroll to position [3312, 0]
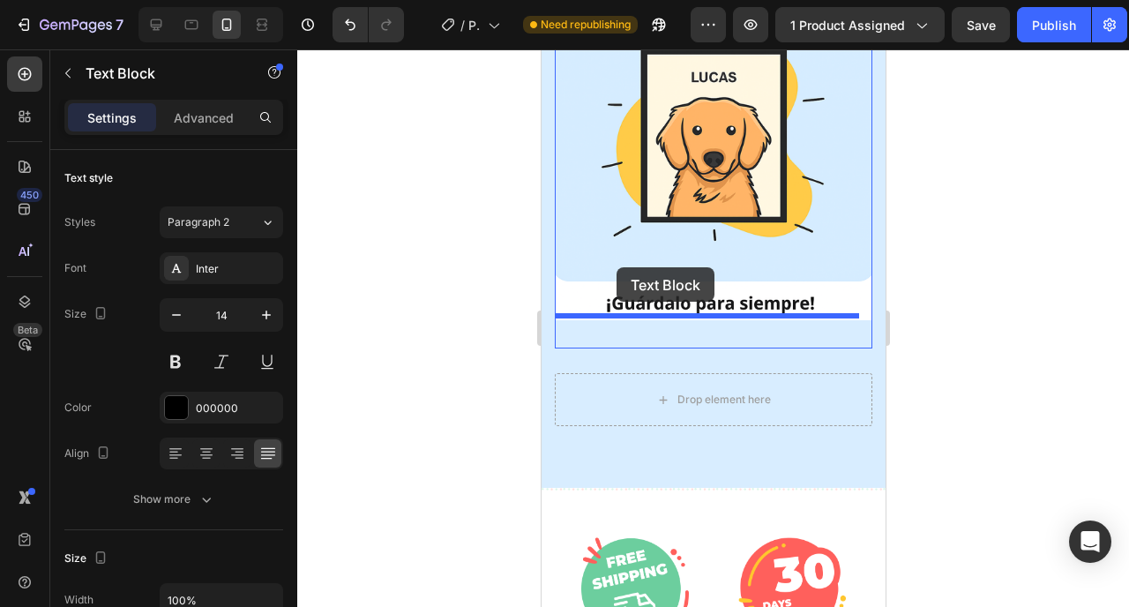
drag, startPoint x: 595, startPoint y: 251, endPoint x: 616, endPoint y: 267, distance: 27.0
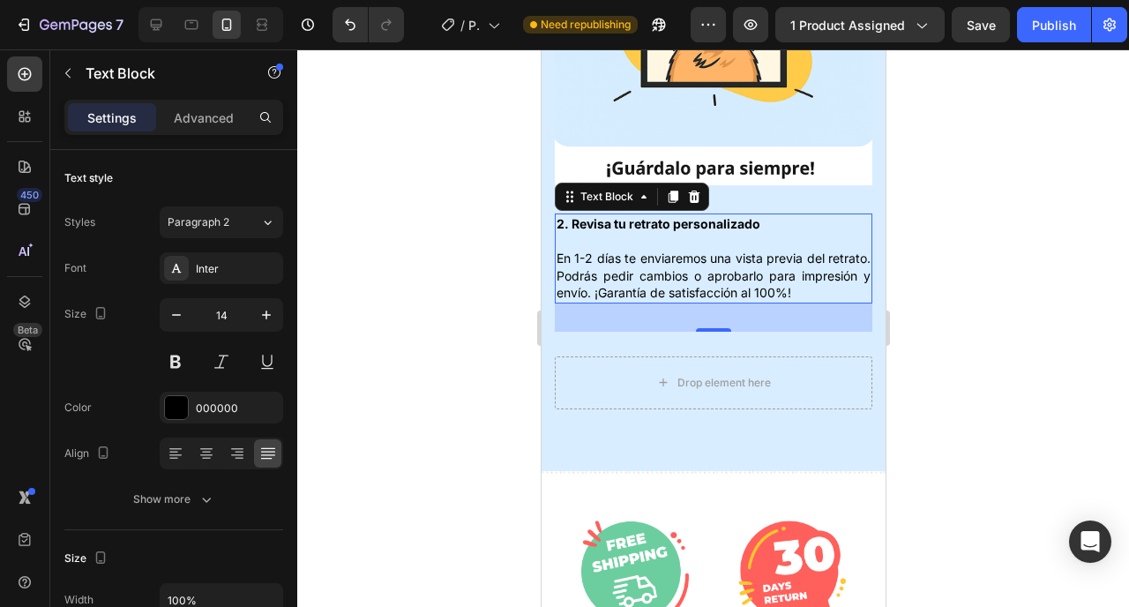
scroll to position [3176, 0]
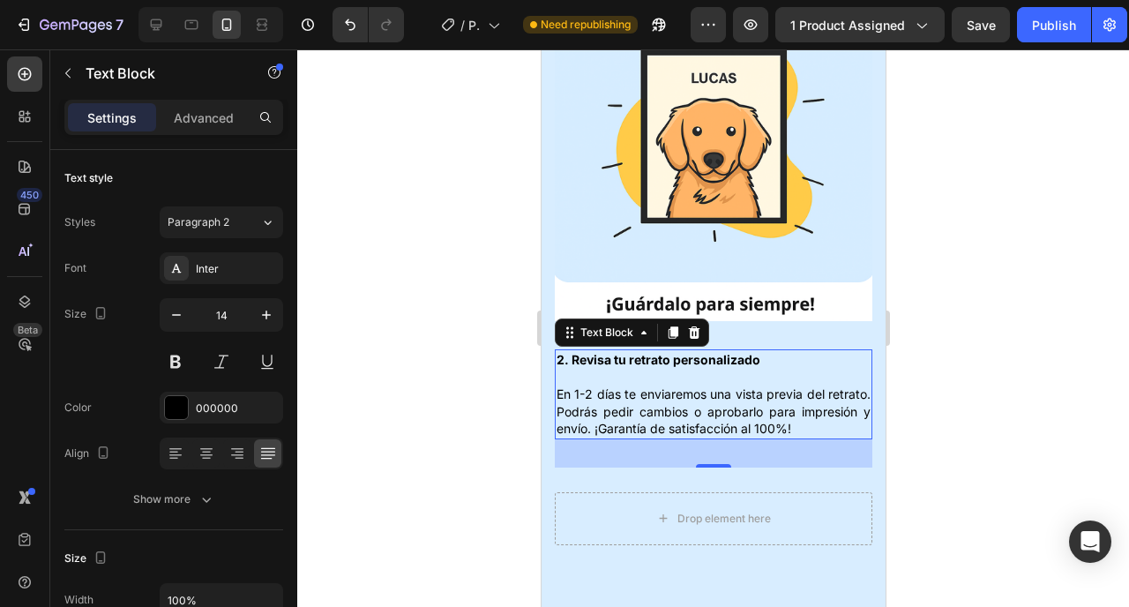
click at [682, 368] on p "En 1-2 días te enviaremos una vista previa del retrato. Podrás pedir cambios o …" at bounding box center [713, 402] width 314 height 69
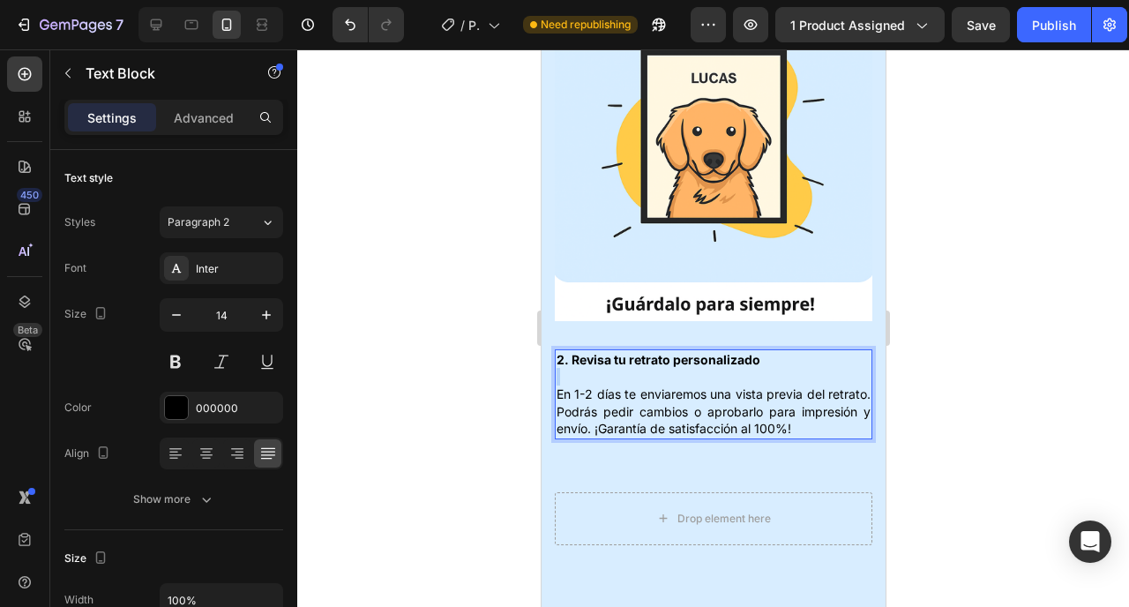
click at [682, 368] on p "⁠⁠⁠⁠⁠⁠⁠ En 1-2 días te enviaremos una vista previa del retrato. Podrás pedir ca…" at bounding box center [713, 402] width 314 height 69
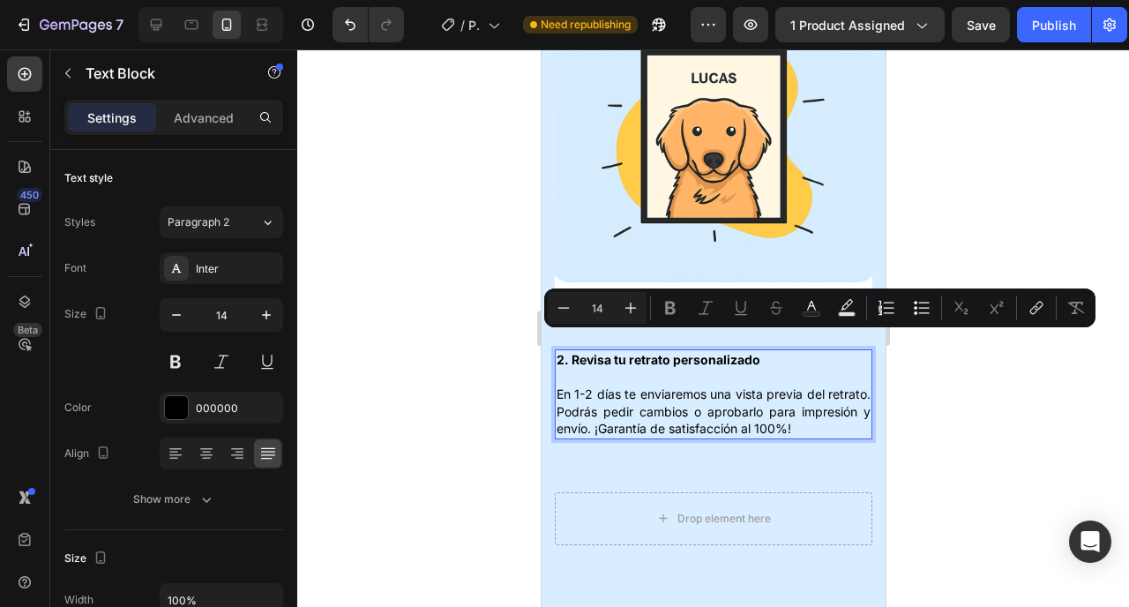
click at [669, 375] on p "En 1-2 días te enviaremos una vista previa del retrato. Podrás pedir cambios o …" at bounding box center [713, 402] width 314 height 69
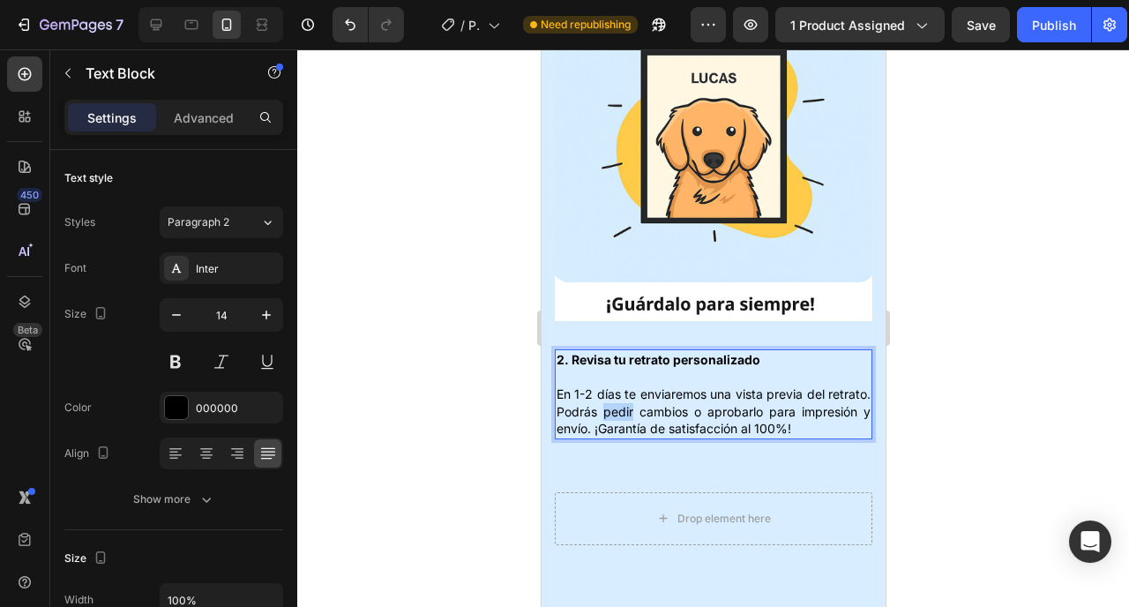
click at [669, 375] on p "En 1-2 días te enviaremos una vista previa del retrato. Podrás pedir cambios o …" at bounding box center [713, 402] width 314 height 69
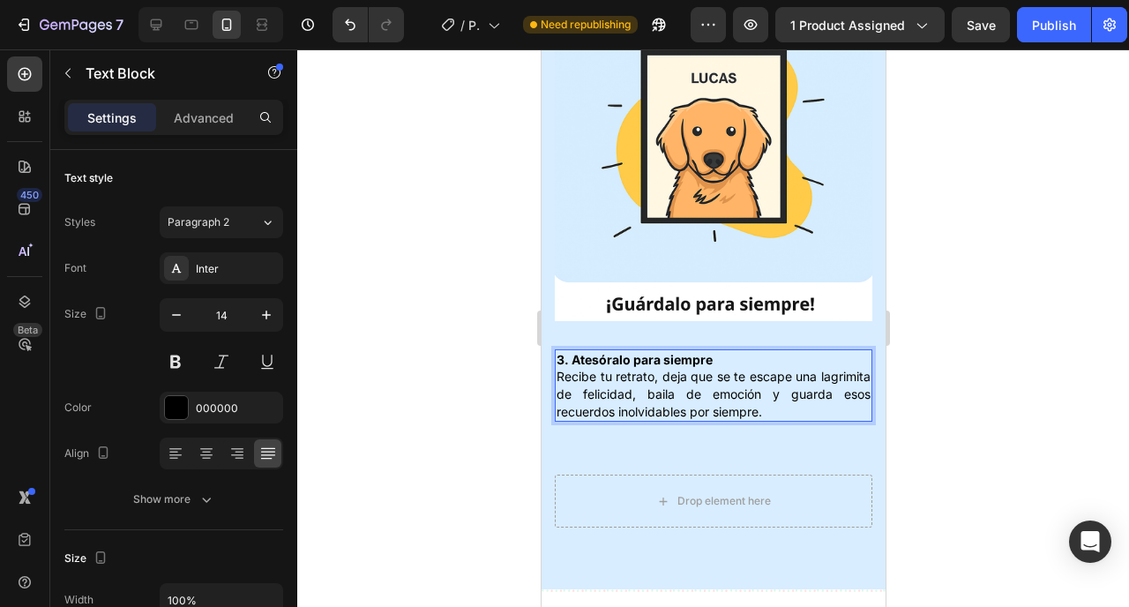
click at [721, 351] on p "3. Atesóralo para siempre Recibe tu retrato, deja que se te escape una lagrimit…" at bounding box center [713, 385] width 314 height 69
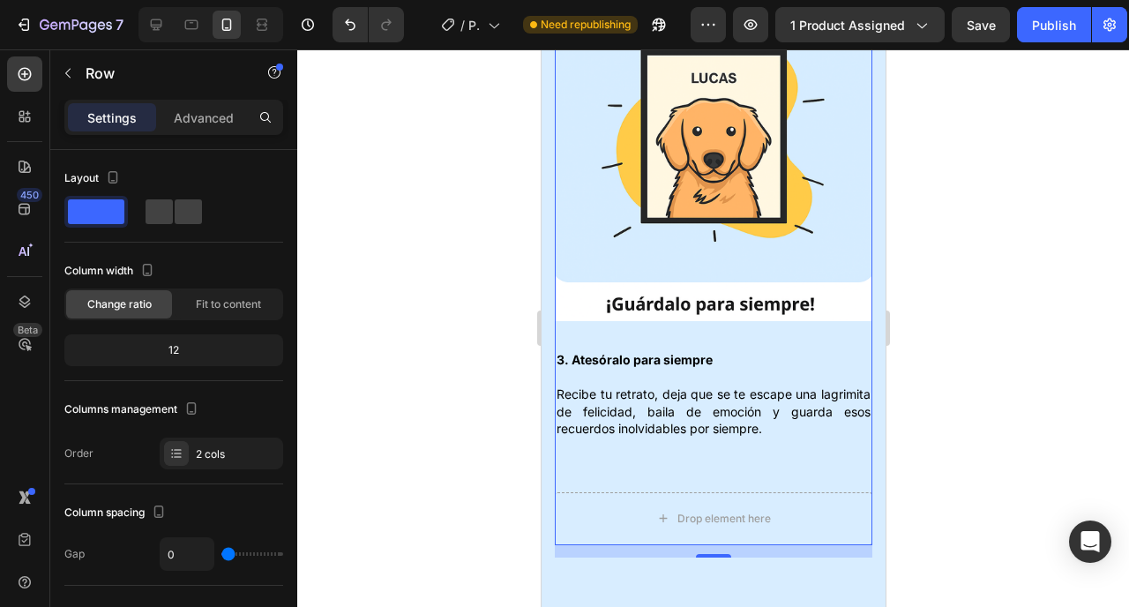
click at [833, 492] on div "Drop element here" at bounding box center [713, 518] width 318 height 53
click at [208, 124] on p "Advanced" at bounding box center [204, 118] width 60 height 19
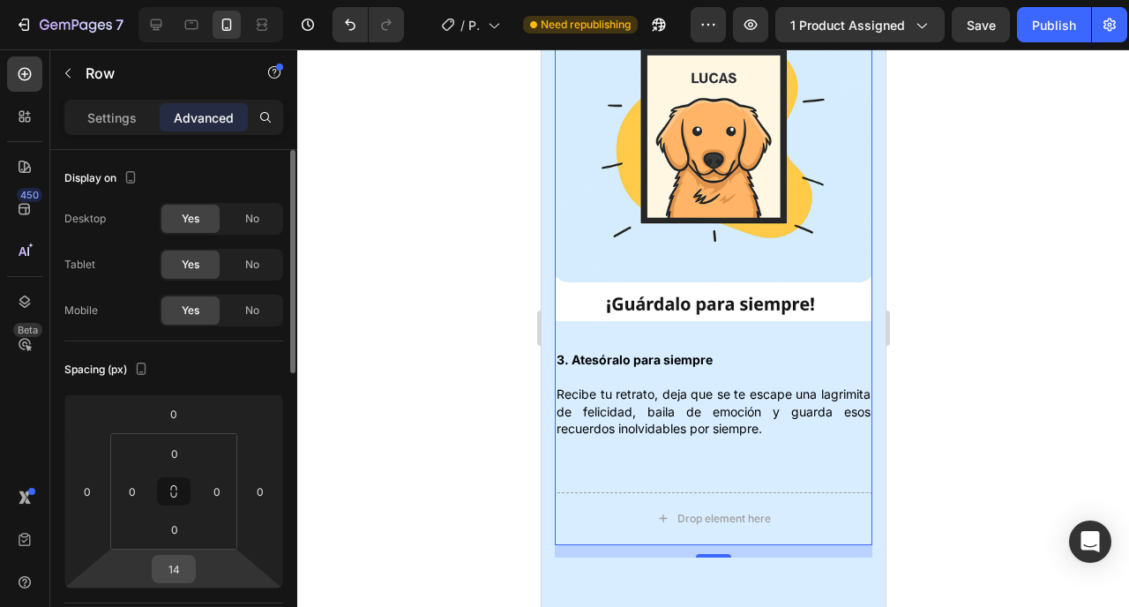
click at [184, 569] on input "14" at bounding box center [173, 569] width 35 height 26
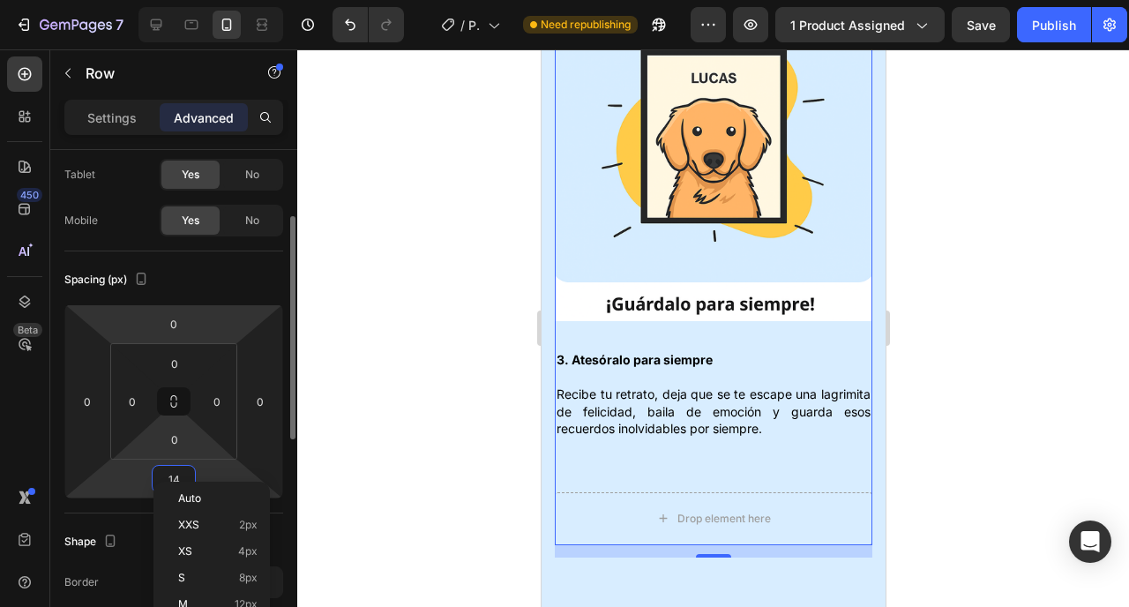
scroll to position [204, 0]
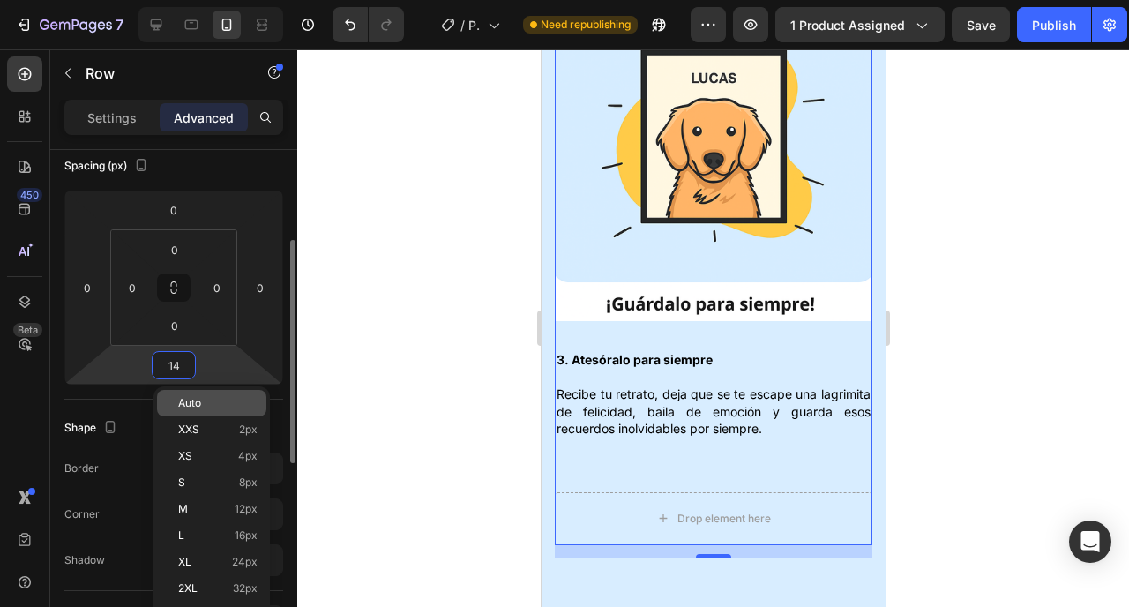
click at [214, 394] on div "Auto" at bounding box center [211, 403] width 109 height 26
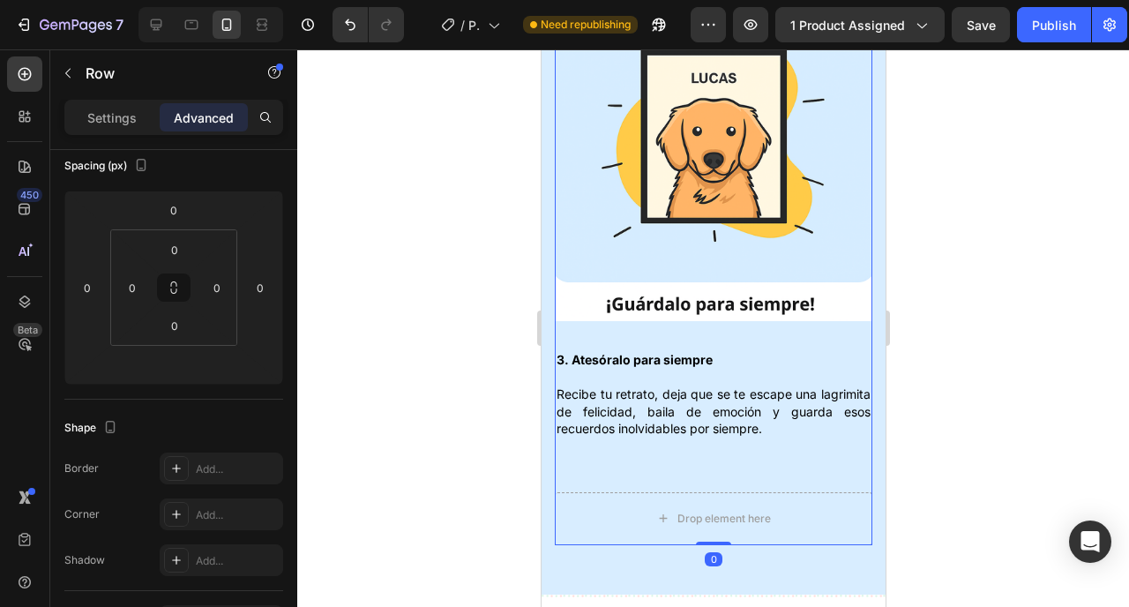
click at [597, 502] on div "Drop element here" at bounding box center [713, 518] width 318 height 53
click at [100, 125] on p "Settings" at bounding box center [111, 118] width 49 height 19
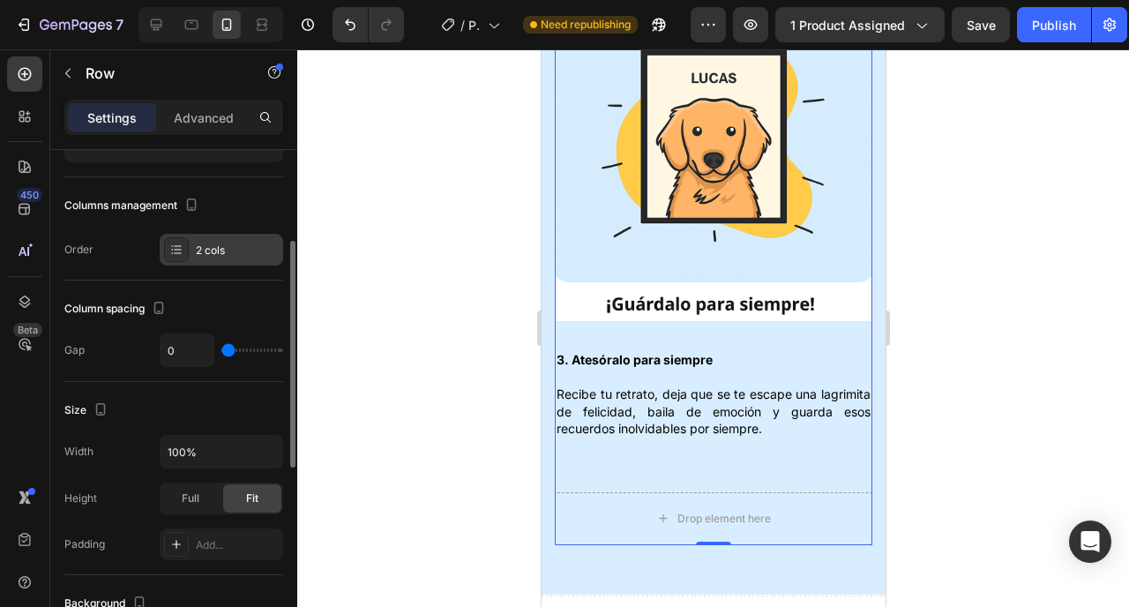
click at [220, 234] on div "2 cols" at bounding box center [222, 250] width 124 height 32
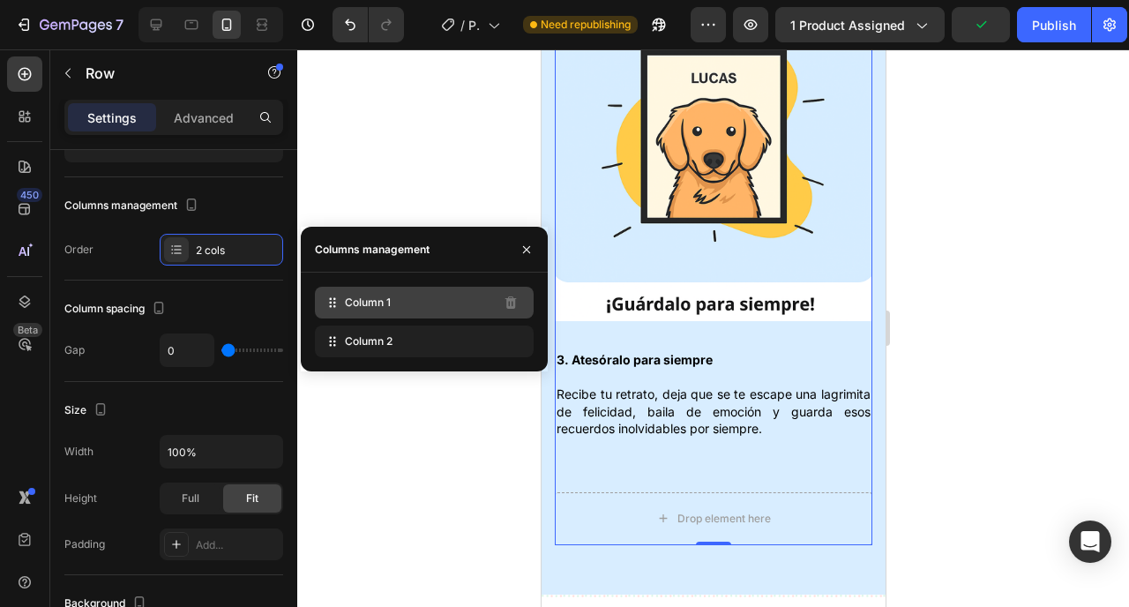
click at [366, 303] on span "Column 1" at bounding box center [368, 303] width 46 height 16
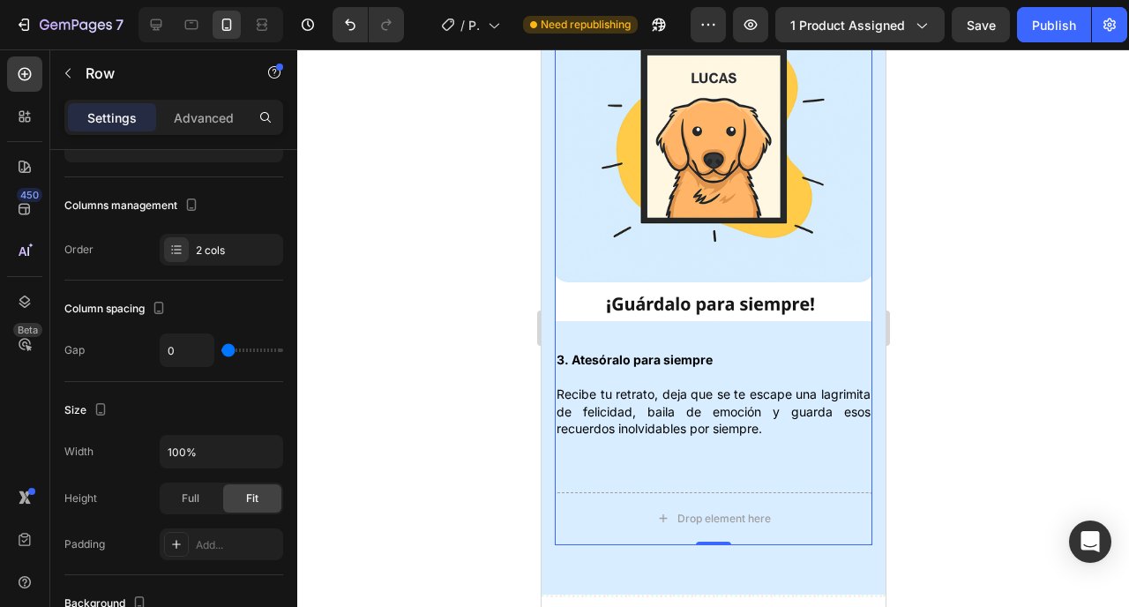
click at [416, 471] on div at bounding box center [713, 328] width 832 height 558
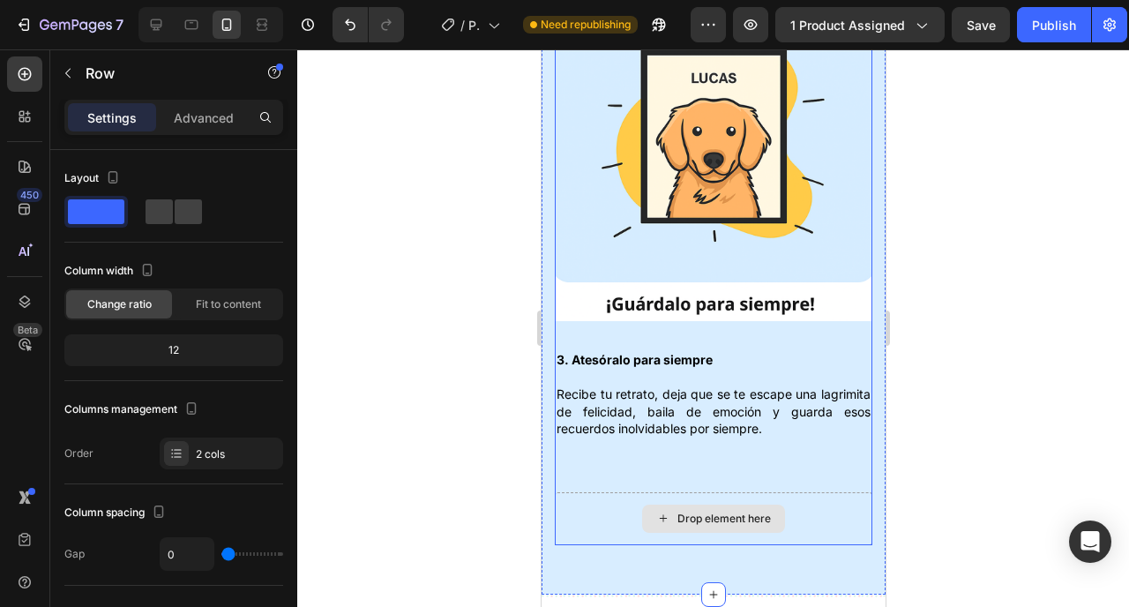
click at [660, 508] on div "Drop element here" at bounding box center [713, 518] width 318 height 53
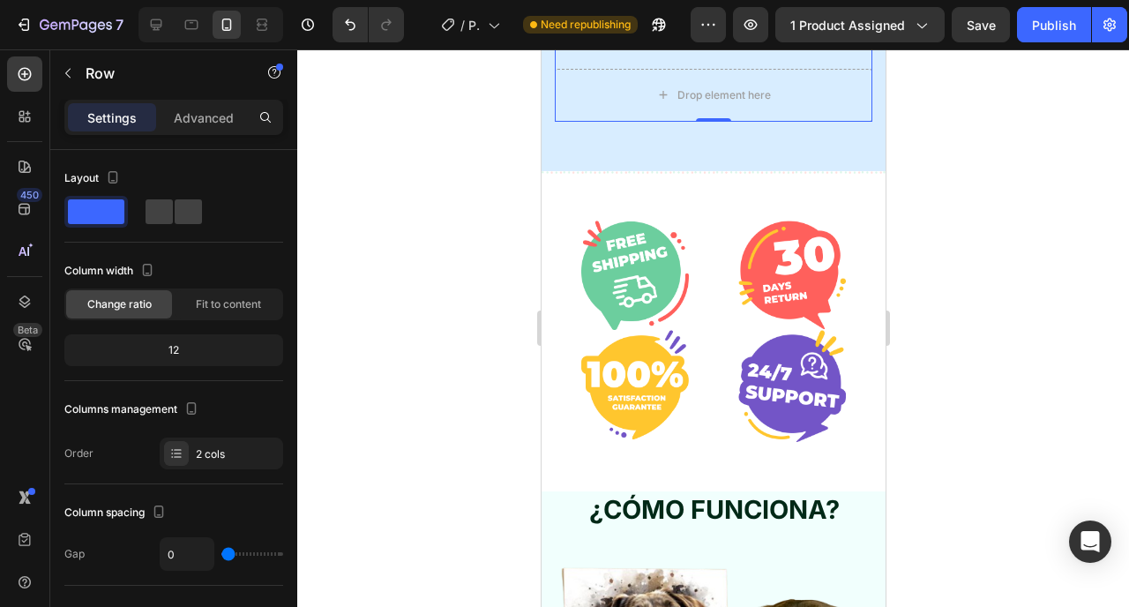
scroll to position [3610, 0]
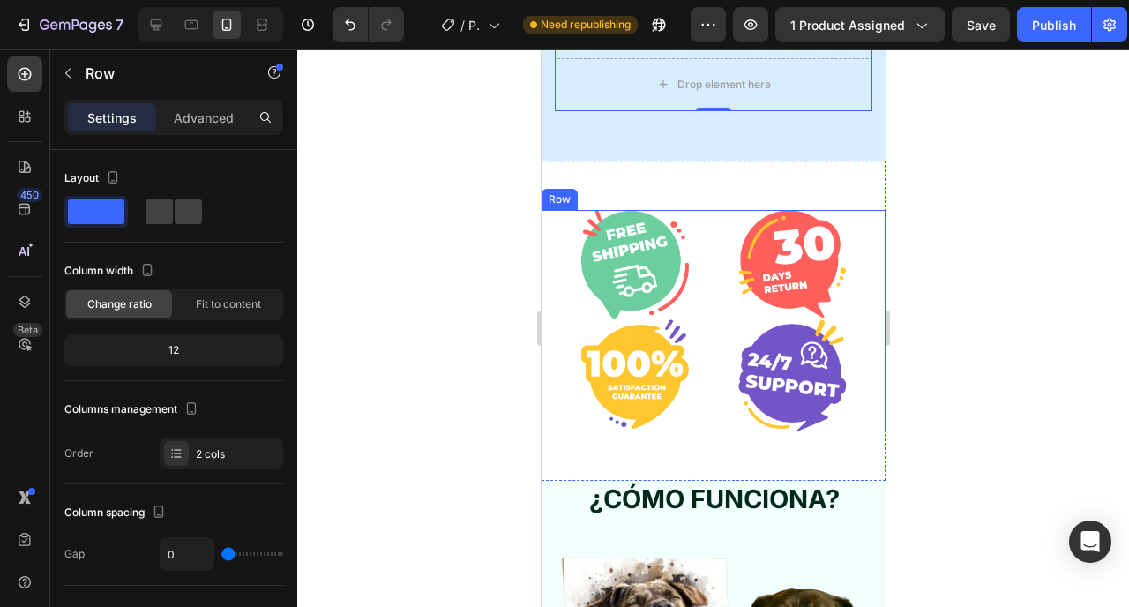
click at [692, 243] on div "Image Image Image Image Row" at bounding box center [713, 320] width 344 height 221
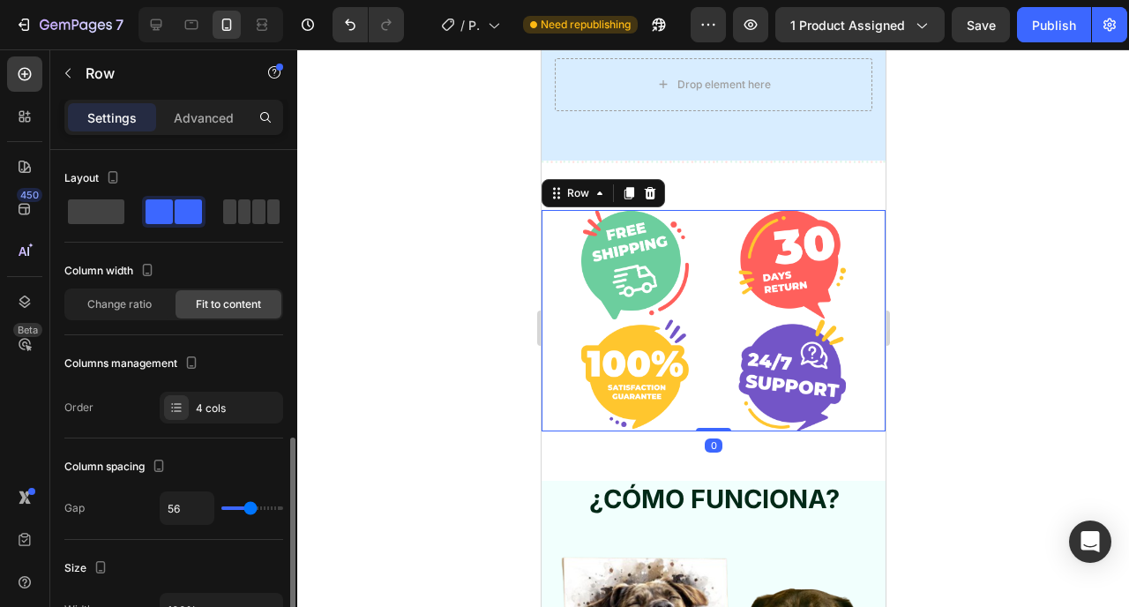
scroll to position [204, 0]
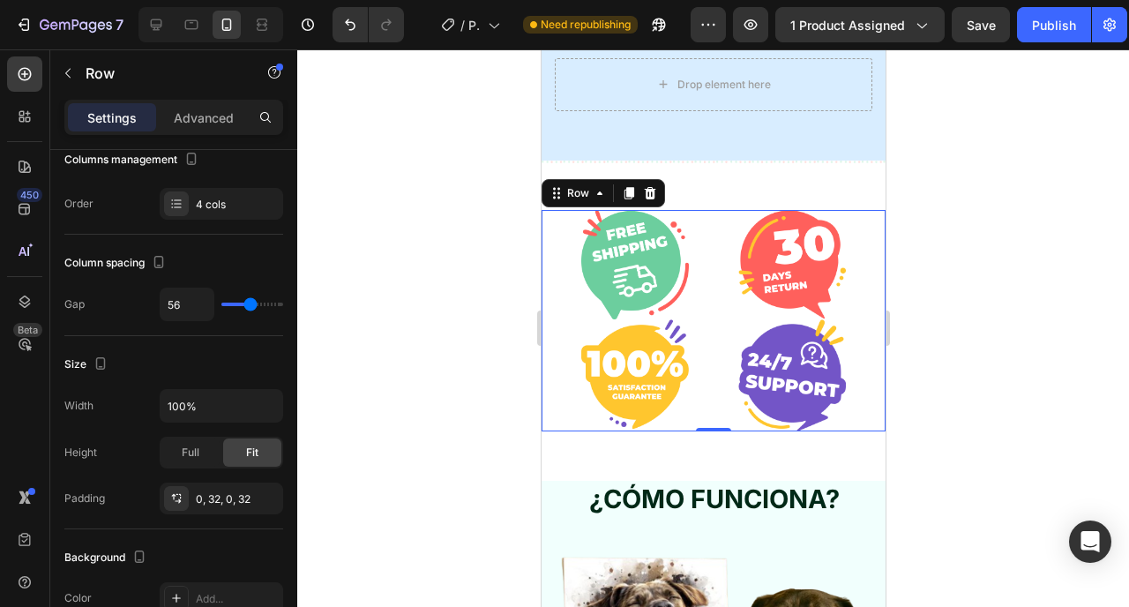
click at [710, 311] on div "Image Image Image Image Row 0" at bounding box center [713, 320] width 344 height 221
click at [594, 242] on img at bounding box center [635, 265] width 108 height 110
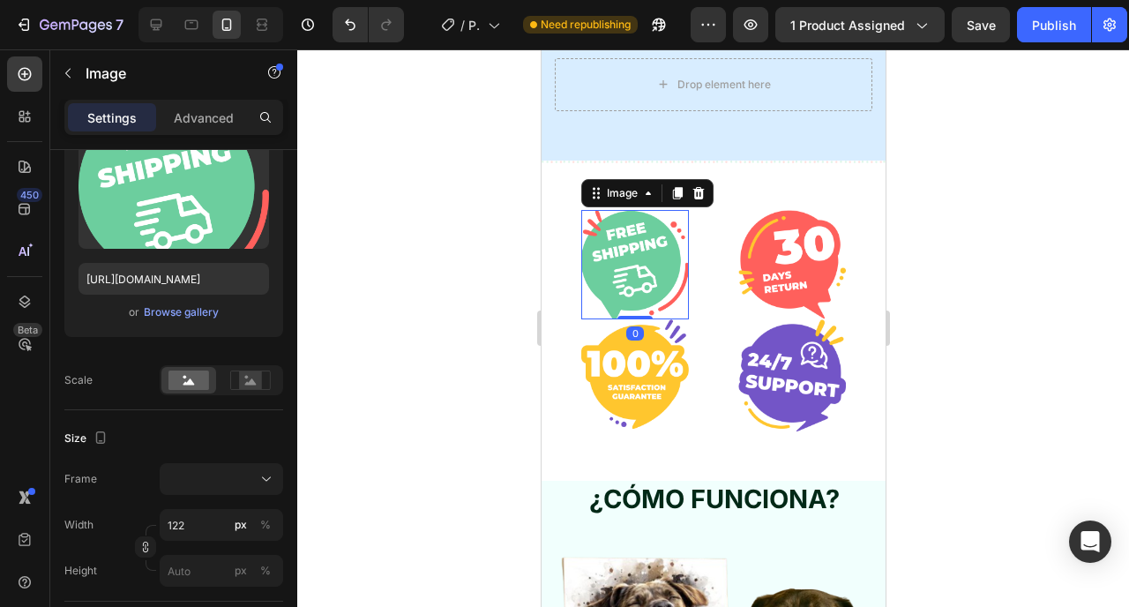
scroll to position [0, 0]
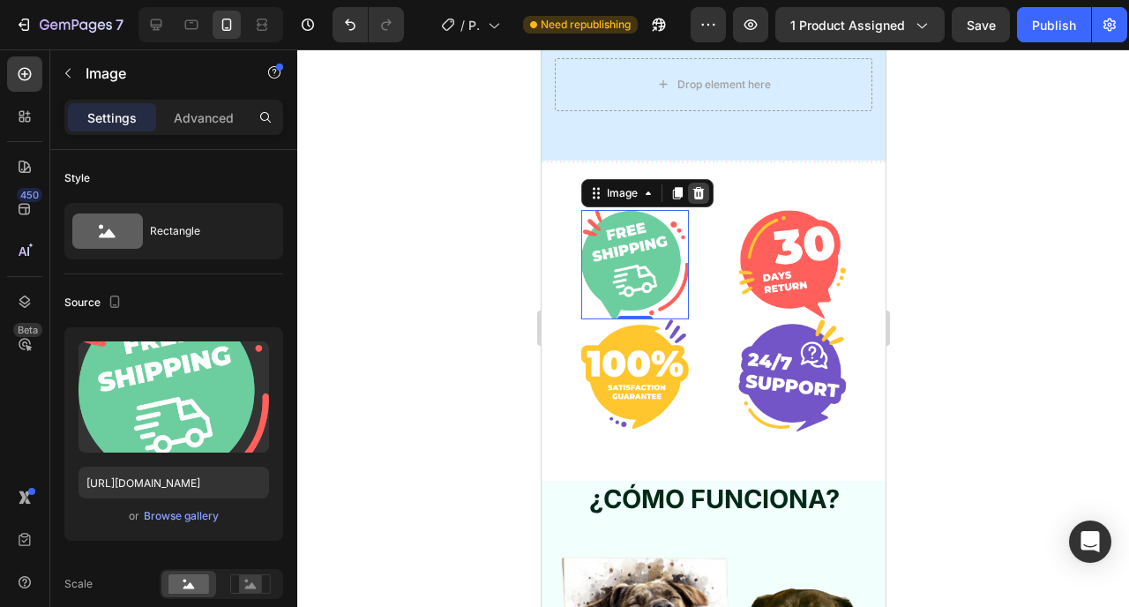
click at [691, 186] on icon at bounding box center [698, 193] width 14 height 14
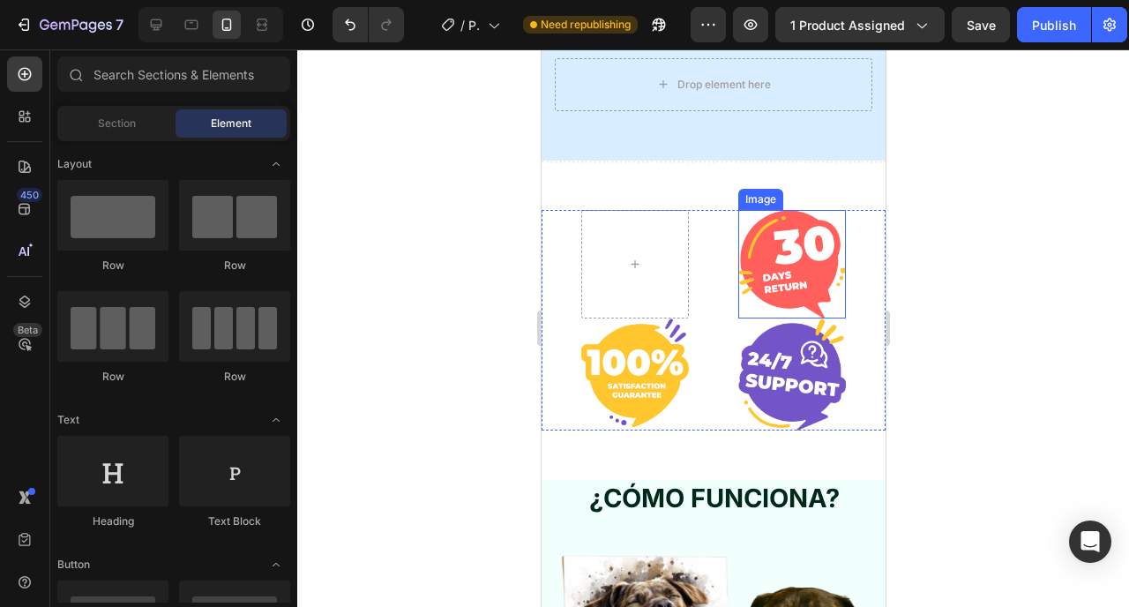
click at [781, 231] on img at bounding box center [792, 264] width 108 height 109
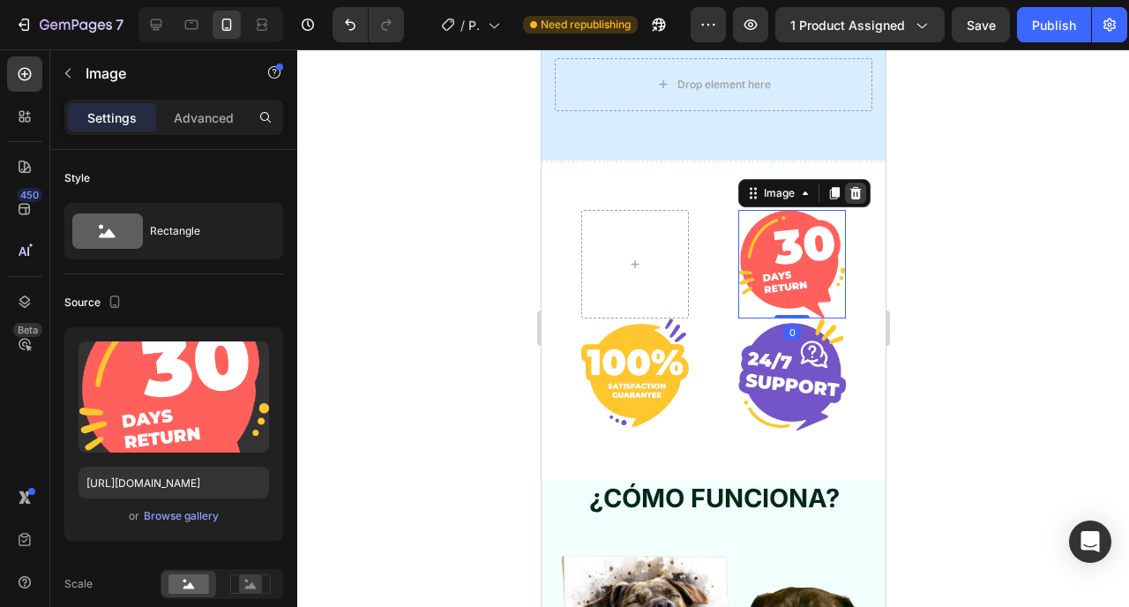
click at [856, 183] on div at bounding box center [854, 193] width 21 height 21
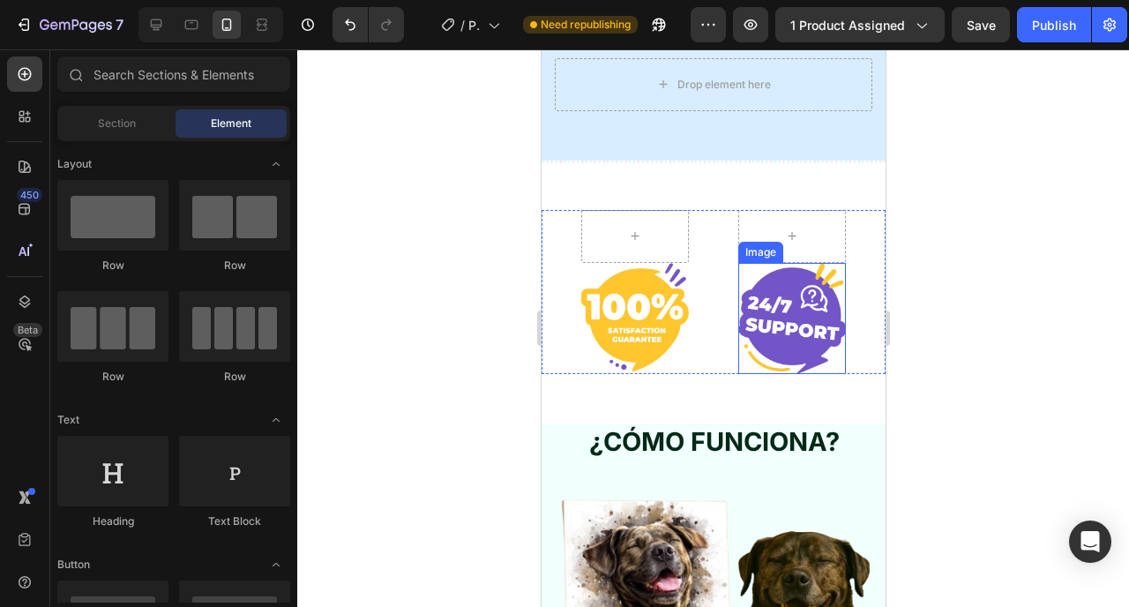
click at [775, 324] on img at bounding box center [792, 318] width 108 height 111
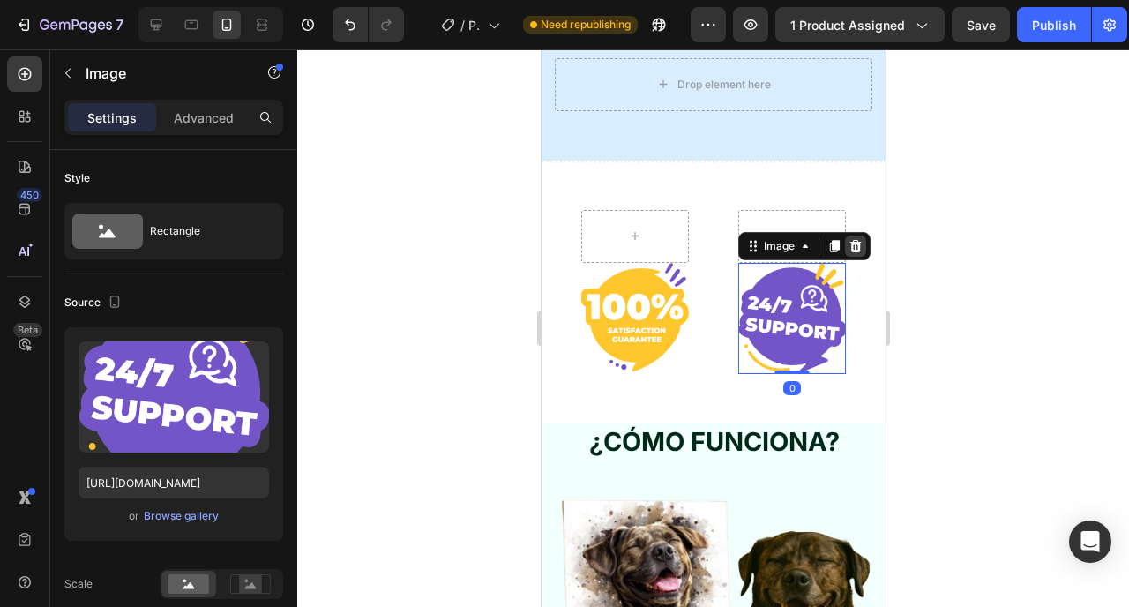
click at [848, 236] on div at bounding box center [854, 246] width 21 height 21
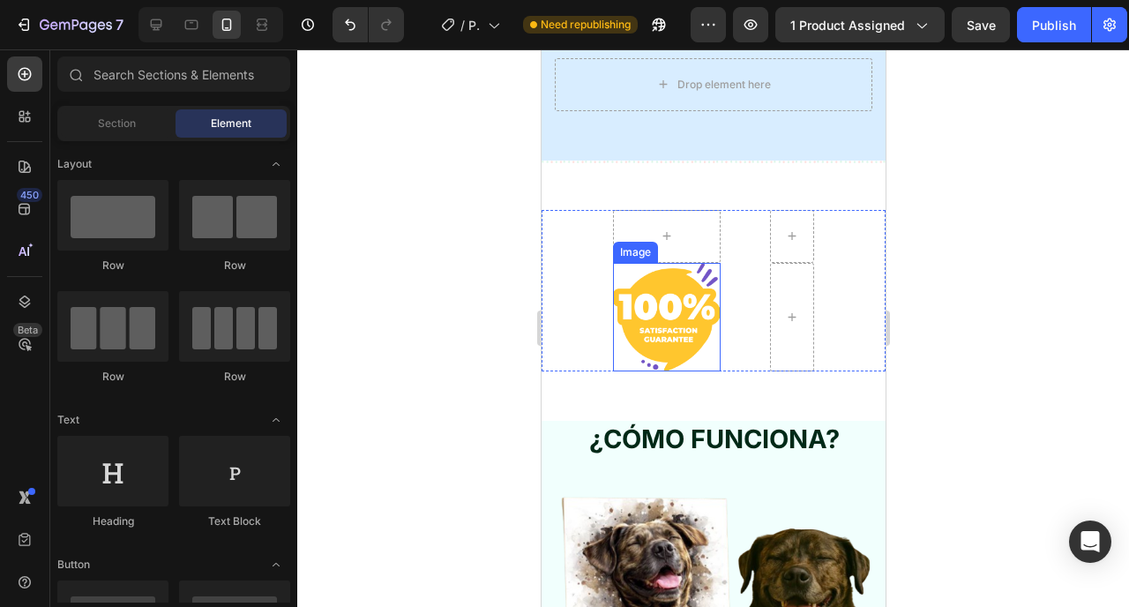
click at [712, 263] on img at bounding box center [666, 317] width 108 height 109
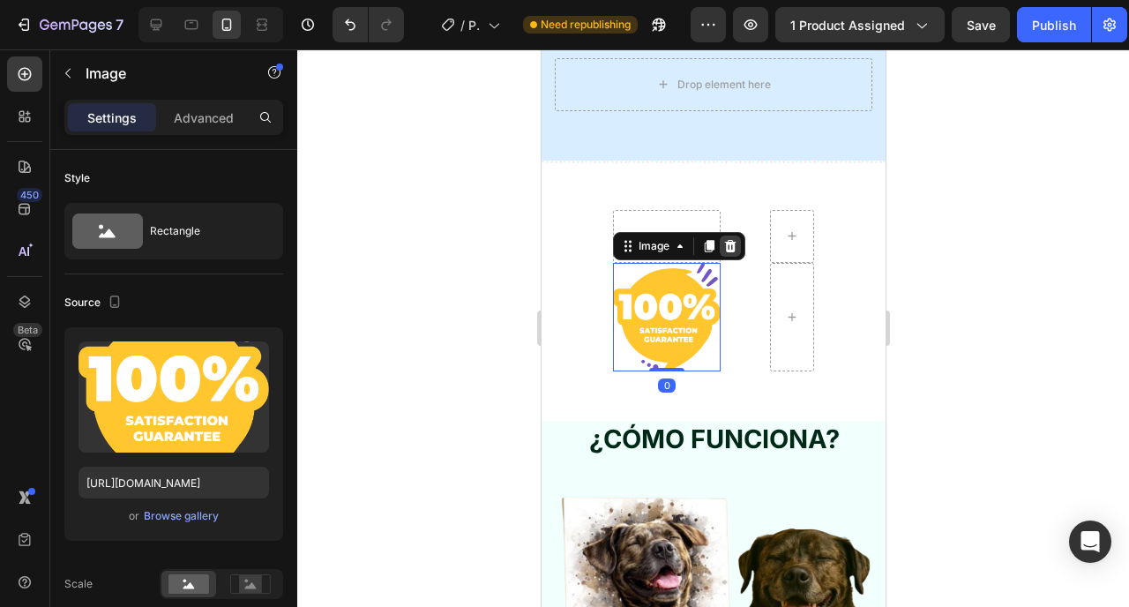
click at [723, 239] on icon at bounding box center [730, 246] width 14 height 14
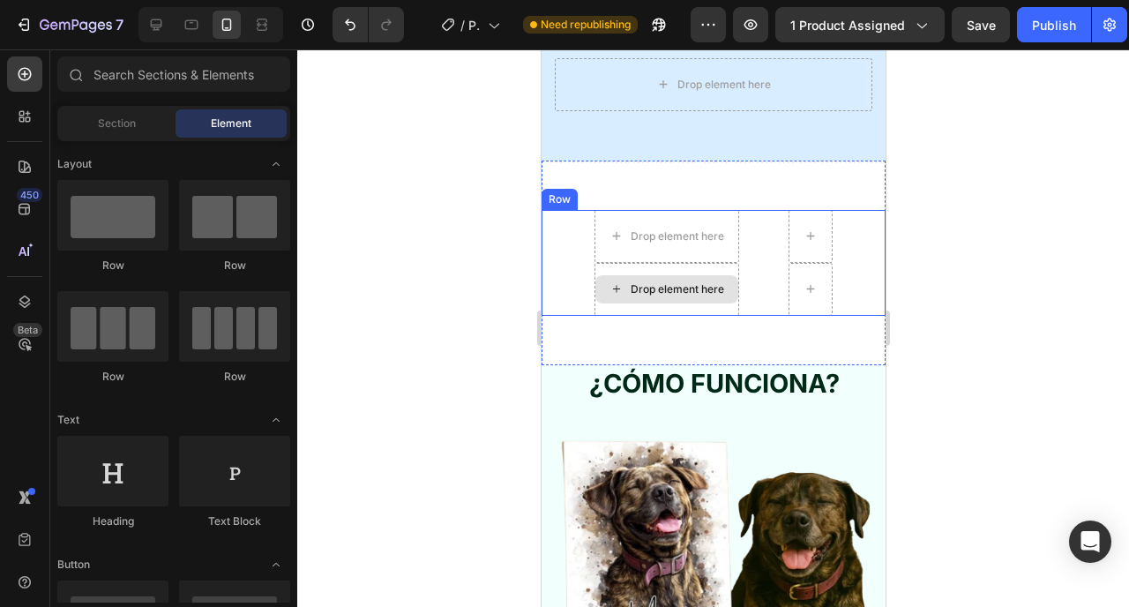
click at [695, 273] on div "Drop element here" at bounding box center [666, 289] width 145 height 53
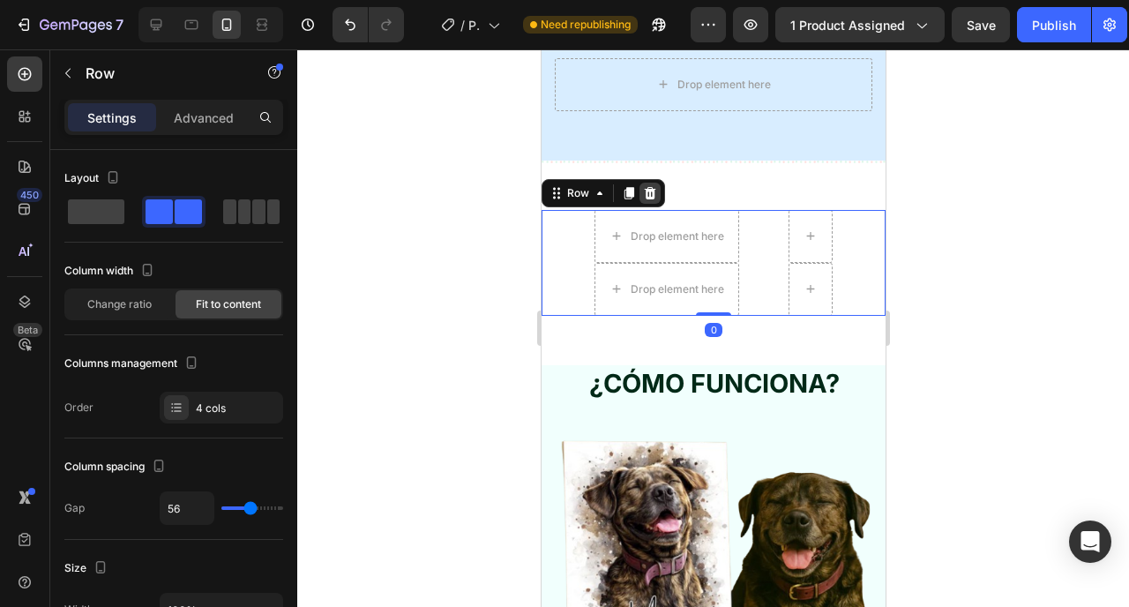
click at [648, 186] on icon at bounding box center [649, 193] width 14 height 14
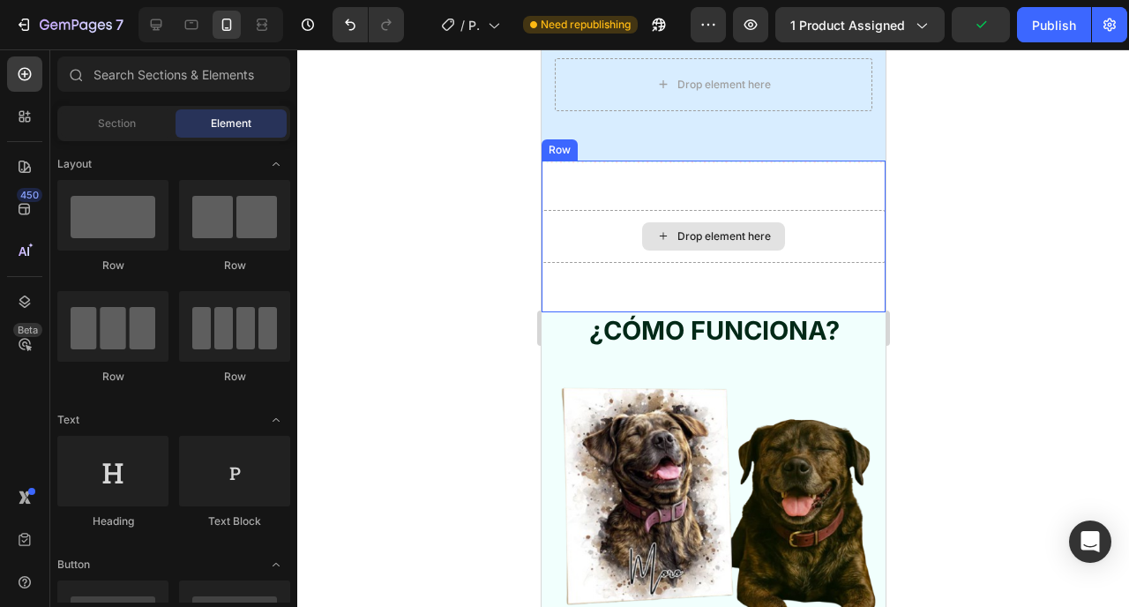
click at [641, 222] on div "Drop element here" at bounding box center [712, 236] width 143 height 28
click at [730, 222] on div "Drop element here" at bounding box center [712, 236] width 143 height 28
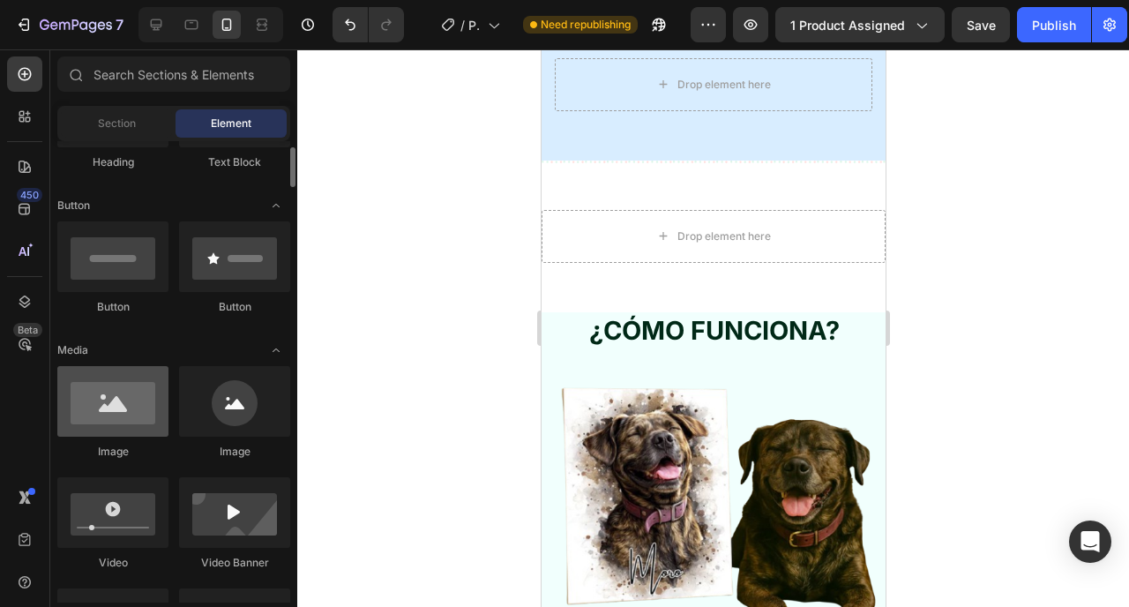
scroll to position [363, 0]
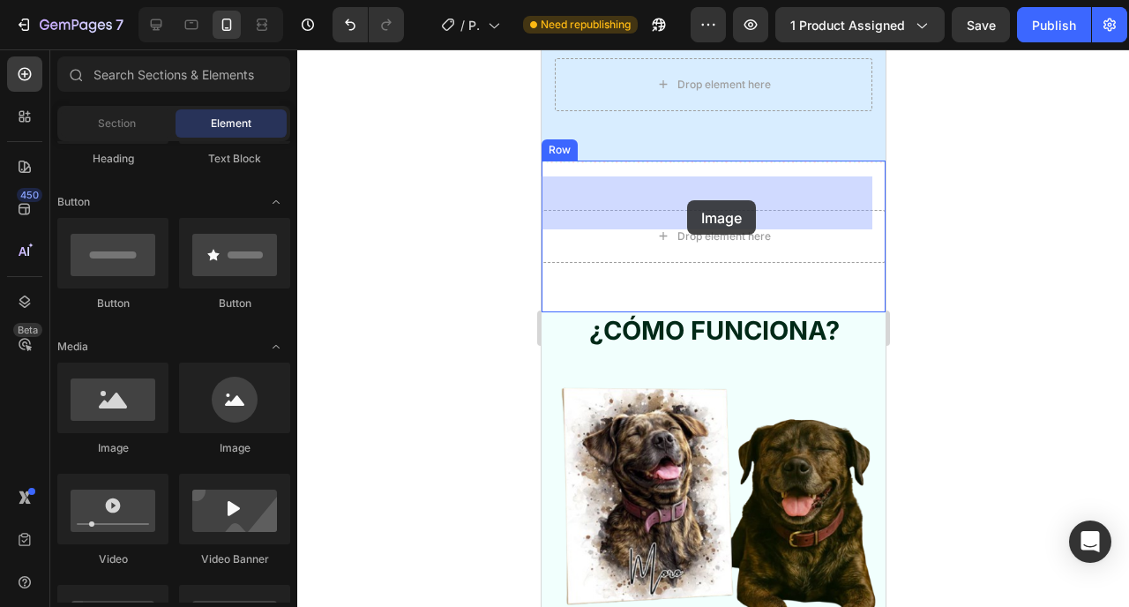
drag, startPoint x: 633, startPoint y: 458, endPoint x: 686, endPoint y: 199, distance: 263.9
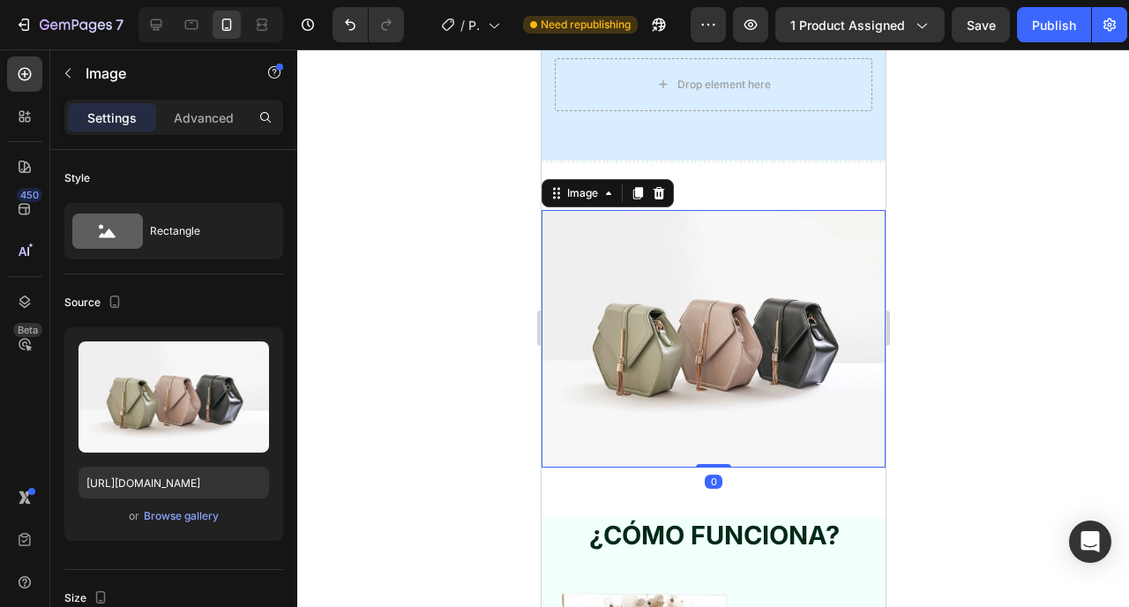
click at [663, 323] on img at bounding box center [713, 339] width 344 height 258
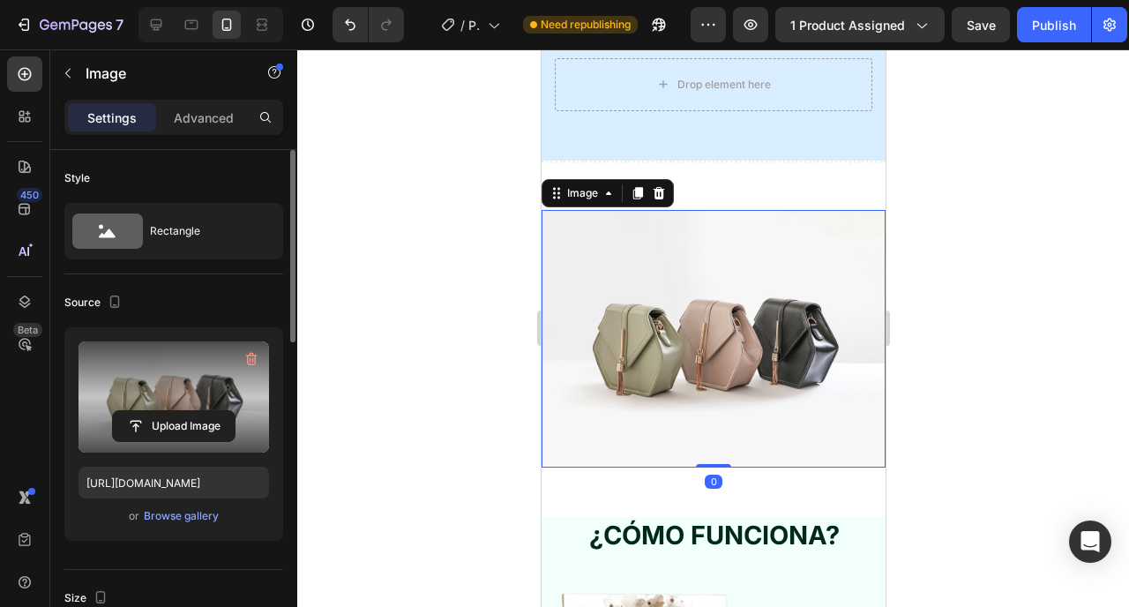
click at [174, 406] on label at bounding box center [174, 396] width 191 height 111
click at [174, 411] on input "file" at bounding box center [174, 426] width 122 height 30
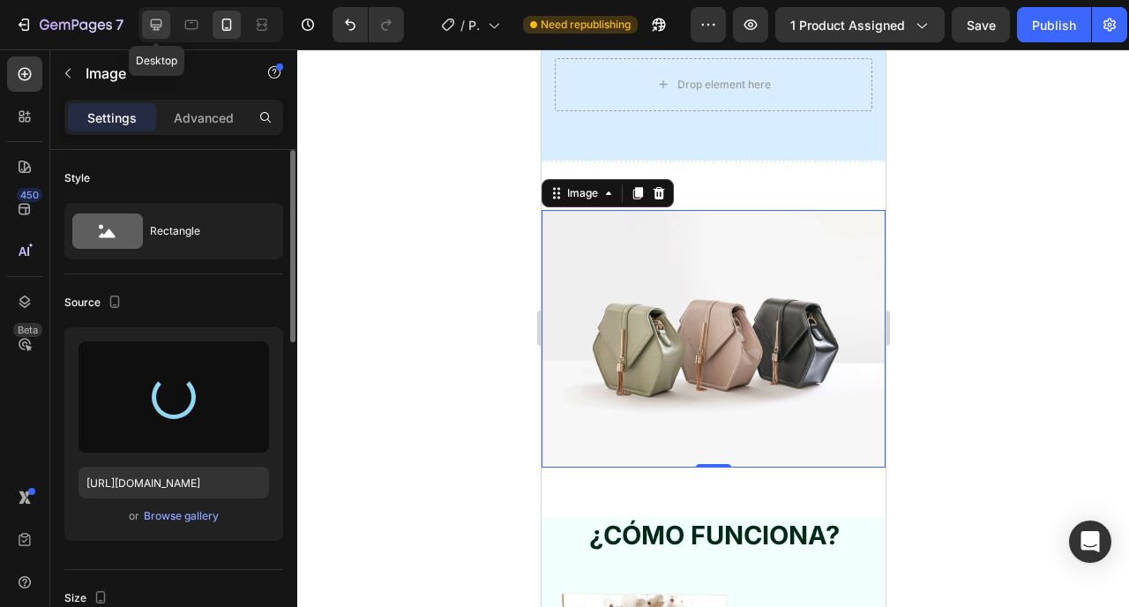
click at [161, 34] on div at bounding box center [156, 25] width 28 height 28
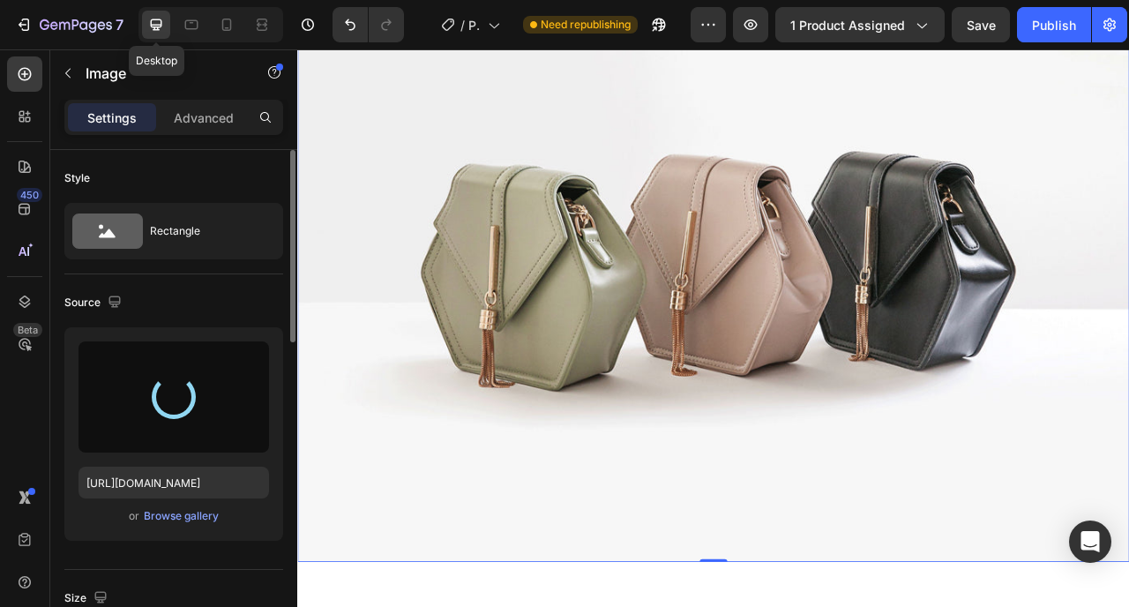
scroll to position [2735, 0]
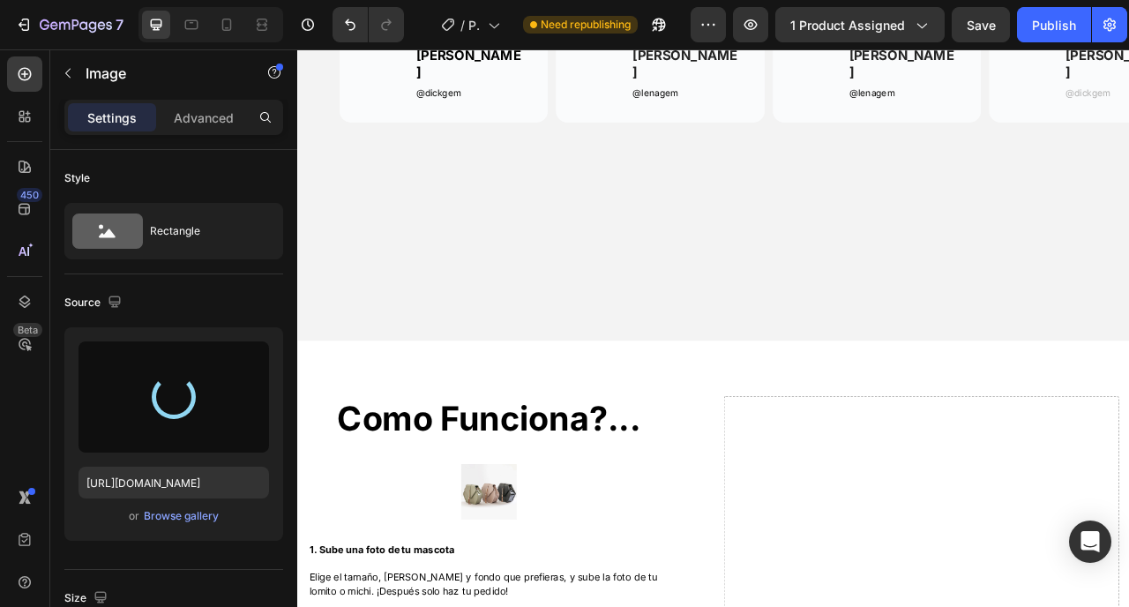
scroll to position [1232, 0]
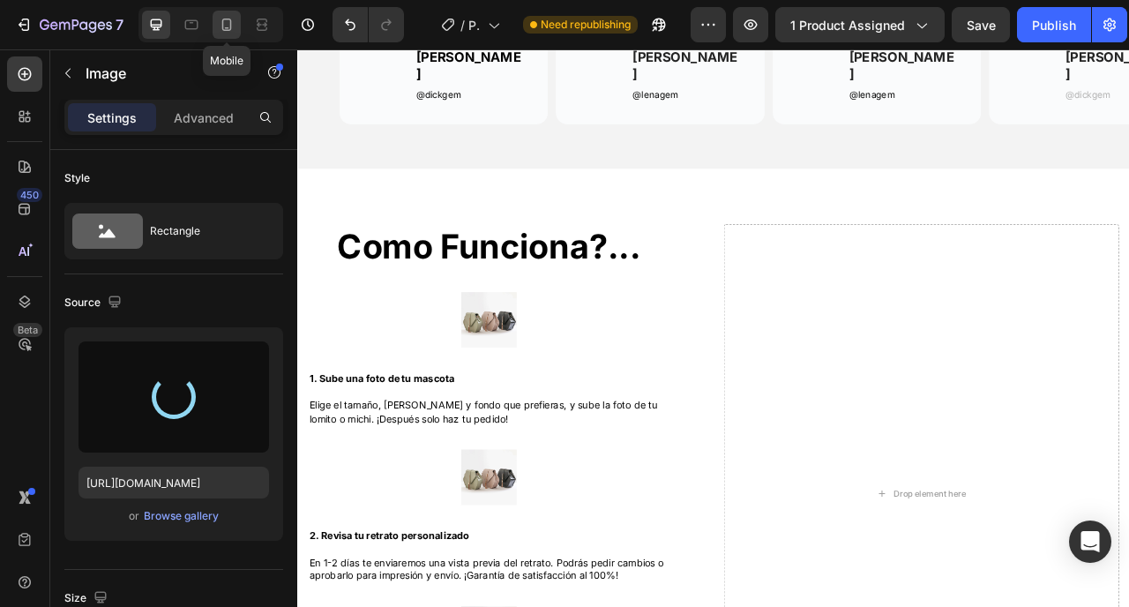
click at [224, 32] on icon at bounding box center [227, 25] width 18 height 18
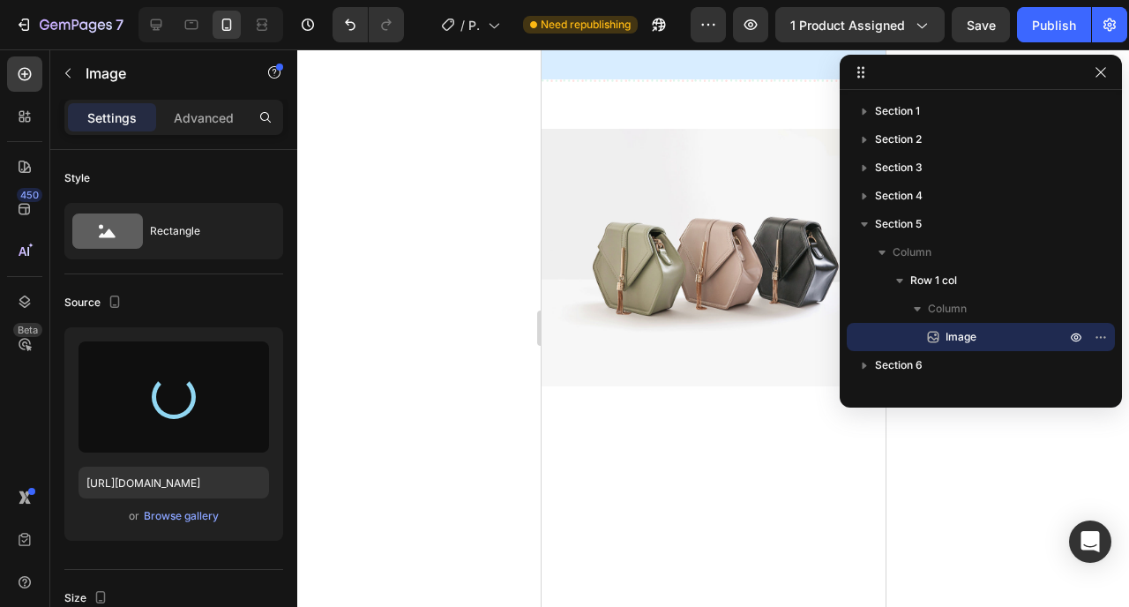
scroll to position [3563, 0]
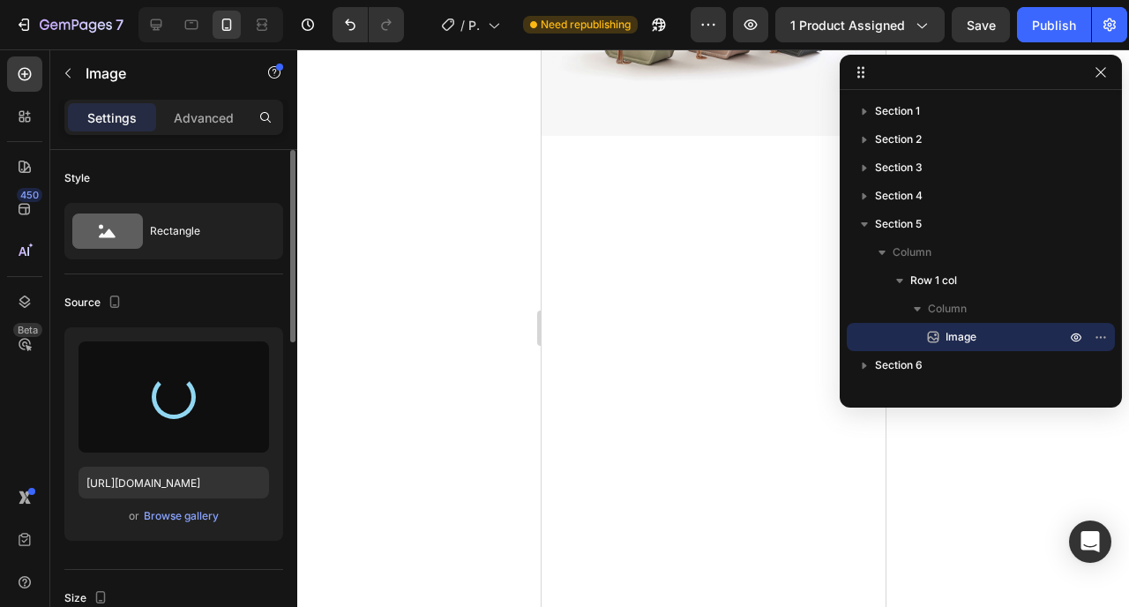
click at [260, 285] on div "Source [URL][DOMAIN_NAME] or Browse gallery" at bounding box center [173, 422] width 219 height 296
click at [993, 42] on div "7 Version history / Product Page - [DATE] 22:22:18 Need republishing Preview 1 …" at bounding box center [564, 25] width 1129 height 50
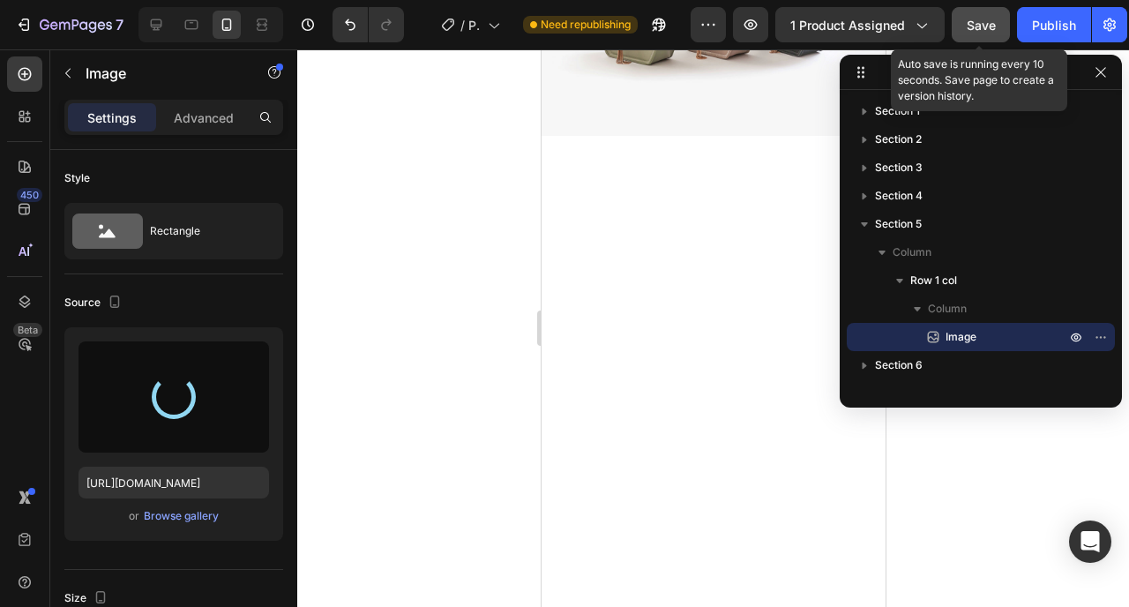
click at [989, 26] on span "Save" at bounding box center [981, 25] width 29 height 15
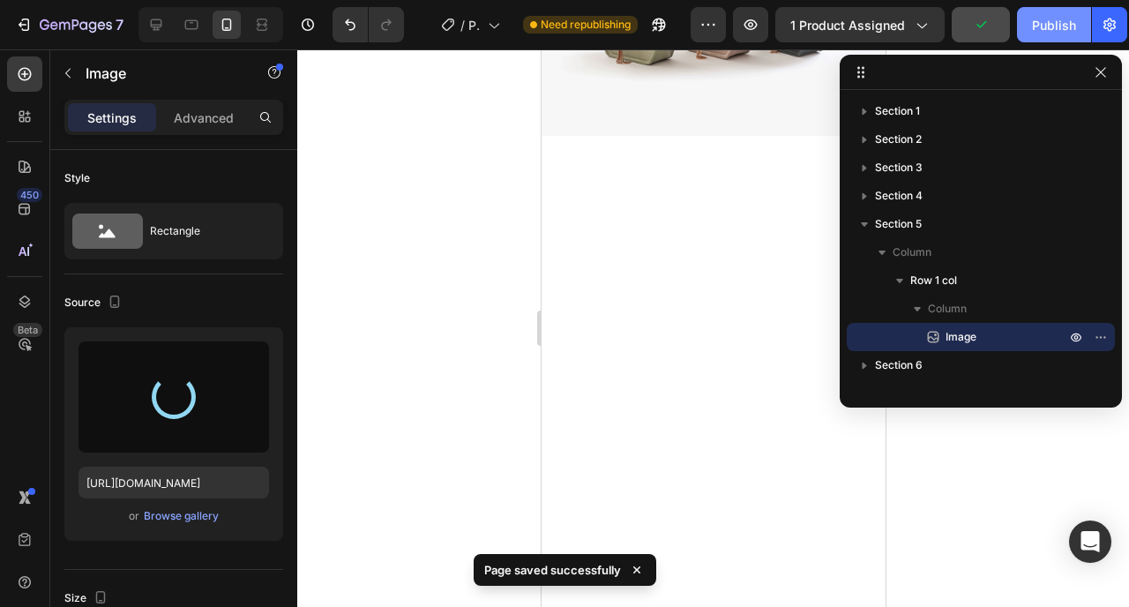
click at [1041, 29] on div "Publish" at bounding box center [1054, 25] width 44 height 19
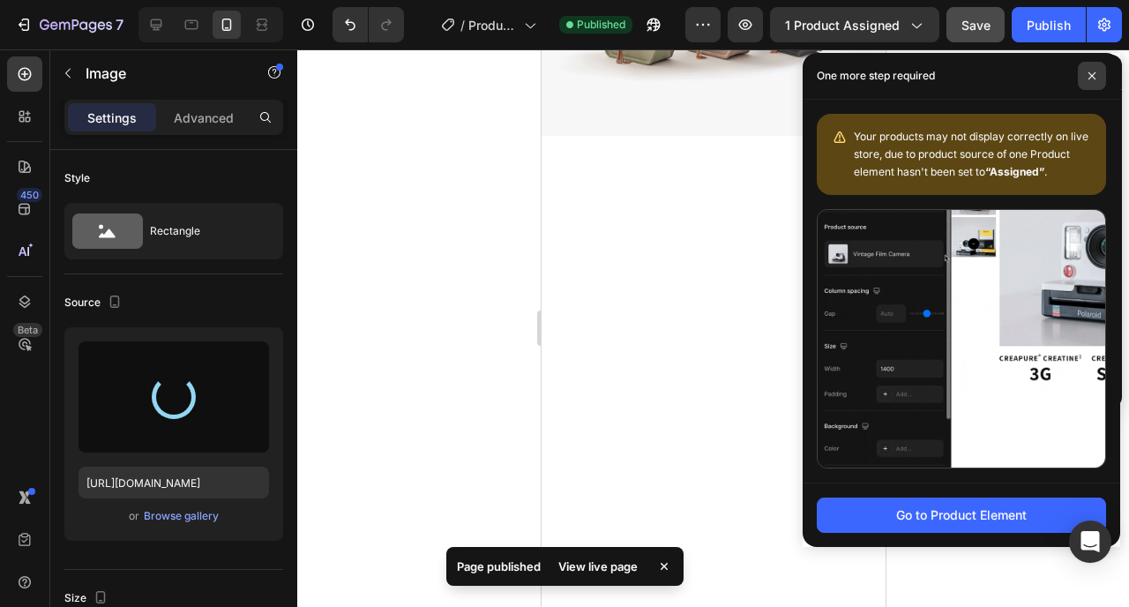
click at [1096, 77] on icon at bounding box center [1092, 75] width 9 height 9
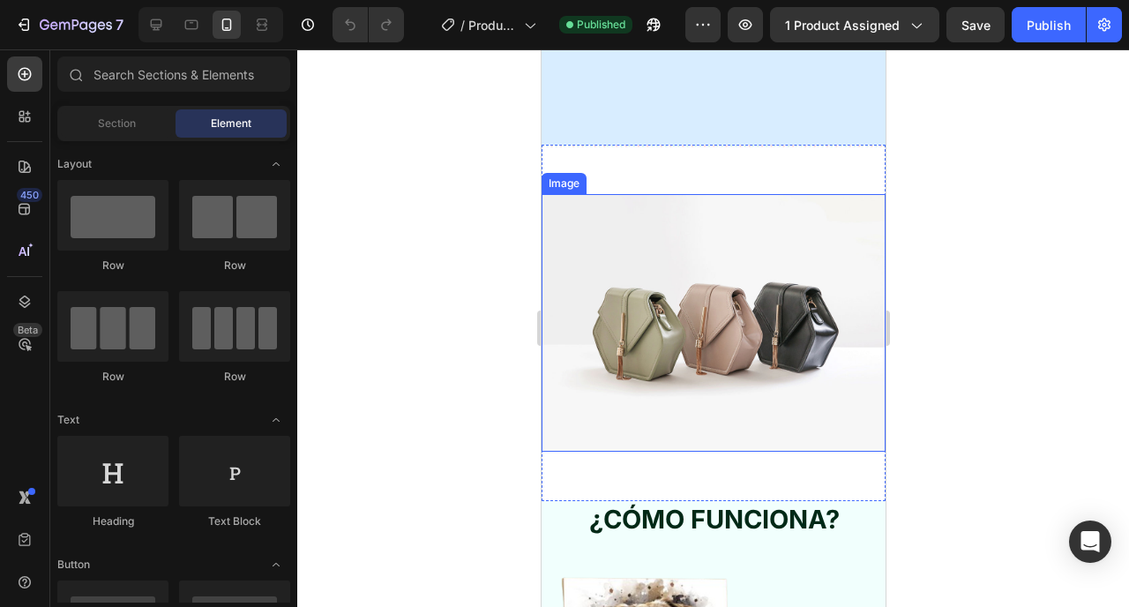
scroll to position [3593, 0]
click at [718, 292] on img at bounding box center [713, 322] width 344 height 258
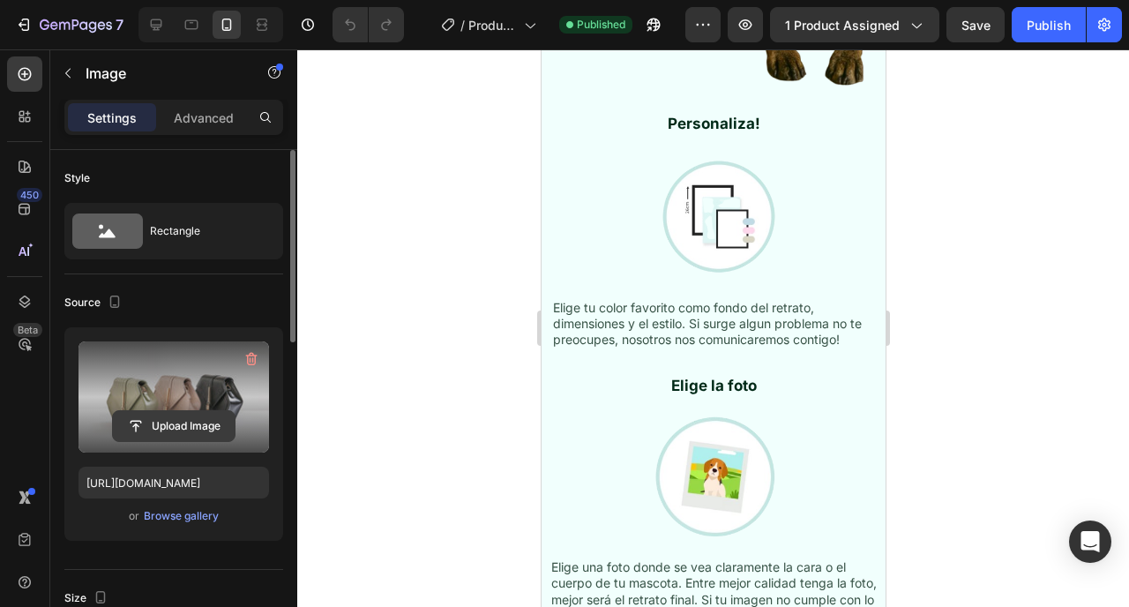
click at [163, 420] on input "file" at bounding box center [174, 426] width 122 height 30
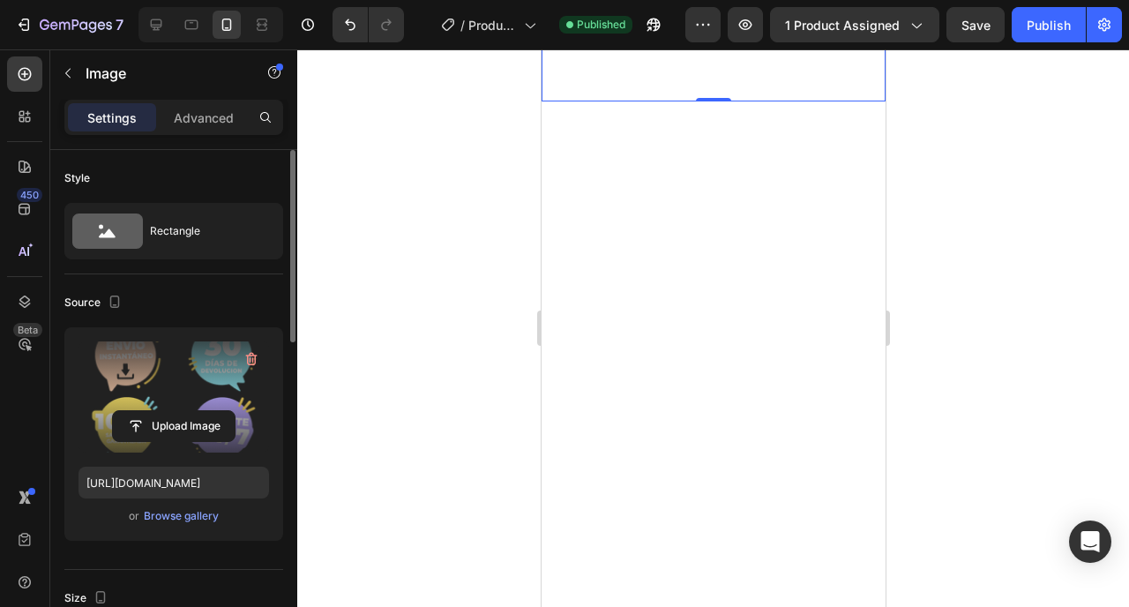
scroll to position [3185, 0]
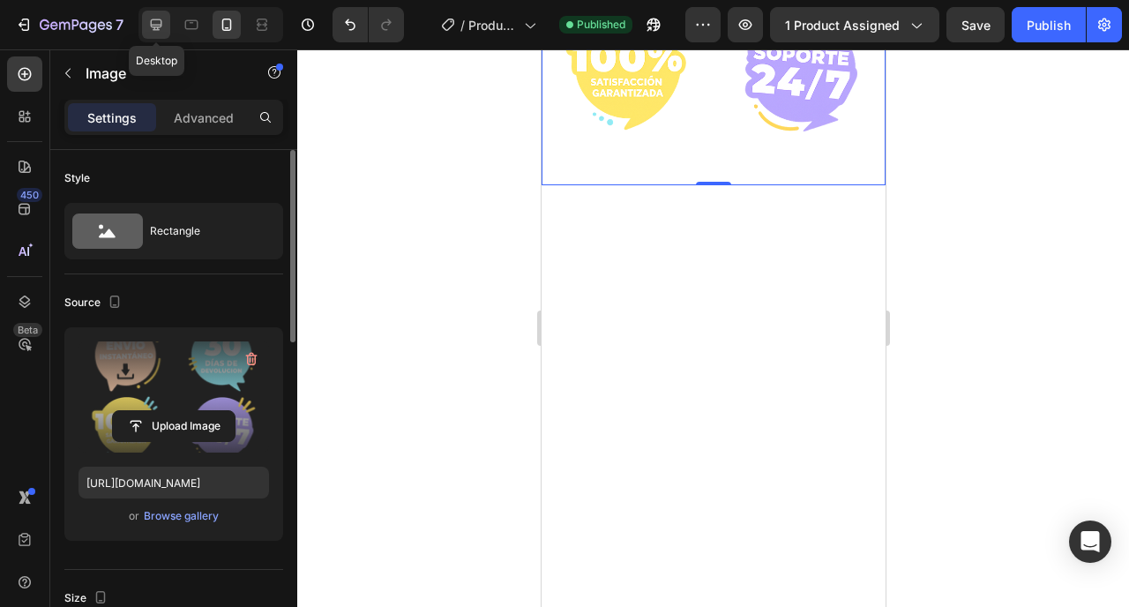
click at [153, 28] on icon at bounding box center [156, 25] width 18 height 18
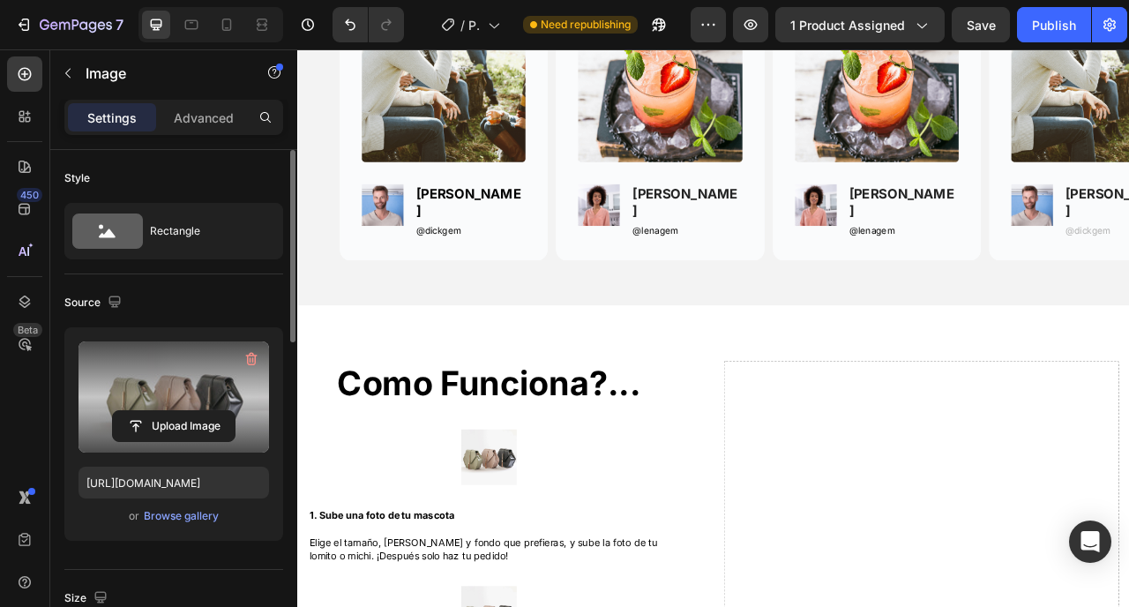
scroll to position [1642, 0]
click at [233, 20] on icon at bounding box center [227, 25] width 18 height 18
type input "https://cdn.shopify.com/s/files/1/0964/4693/9445/files/gempages_584921214904959…"
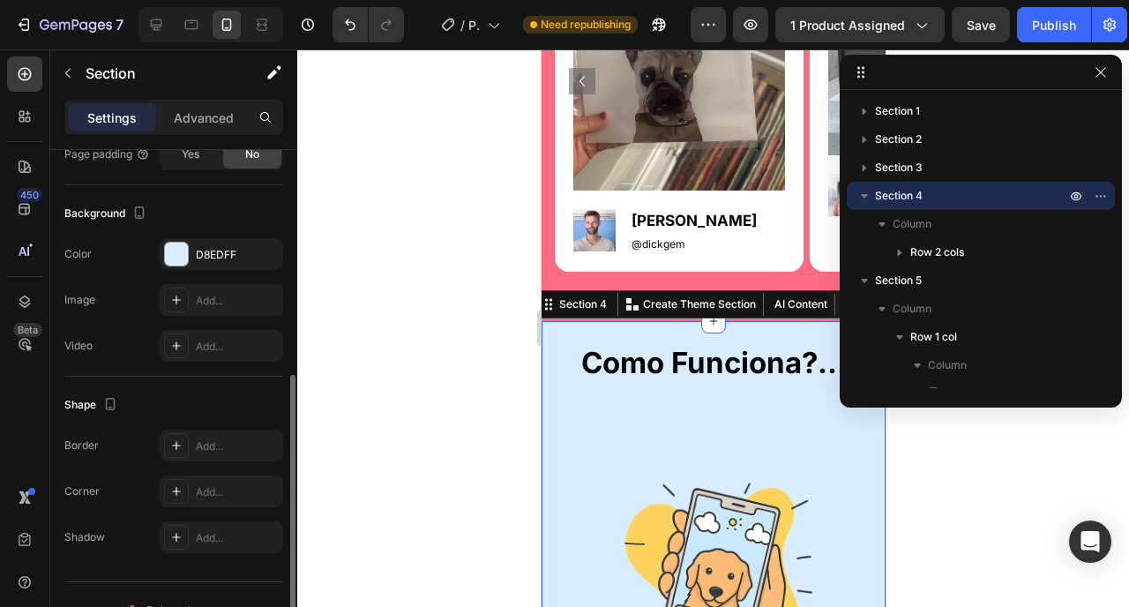
scroll to position [493, 0]
click at [214, 264] on div "D8EDFF" at bounding box center [222, 253] width 124 height 32
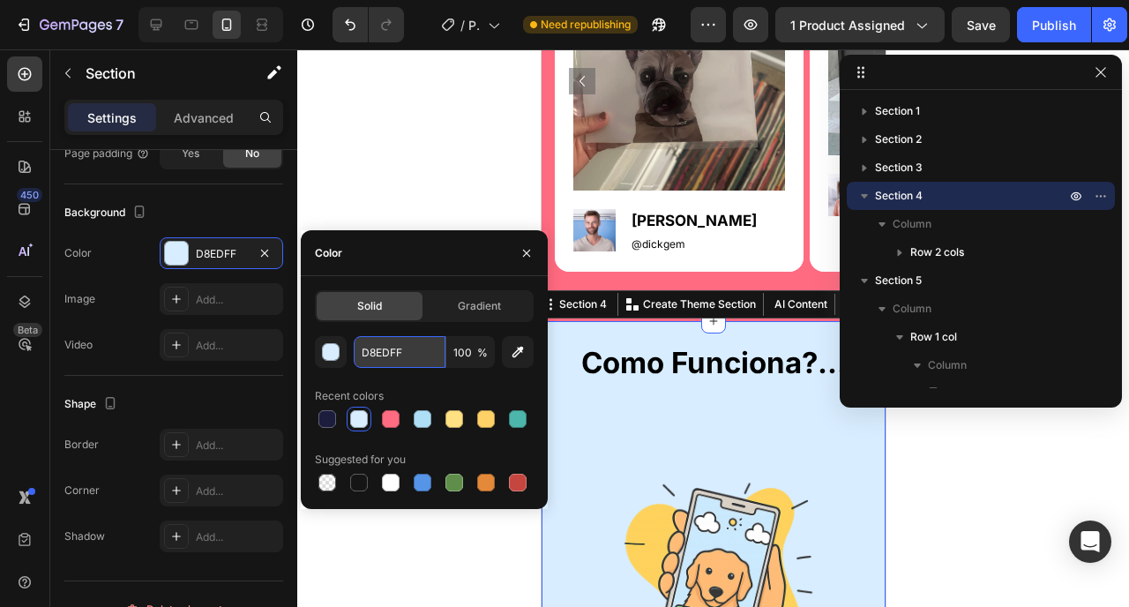
click at [401, 363] on input "D8EDFF" at bounding box center [400, 352] width 92 height 32
click at [169, 18] on div at bounding box center [156, 25] width 28 height 28
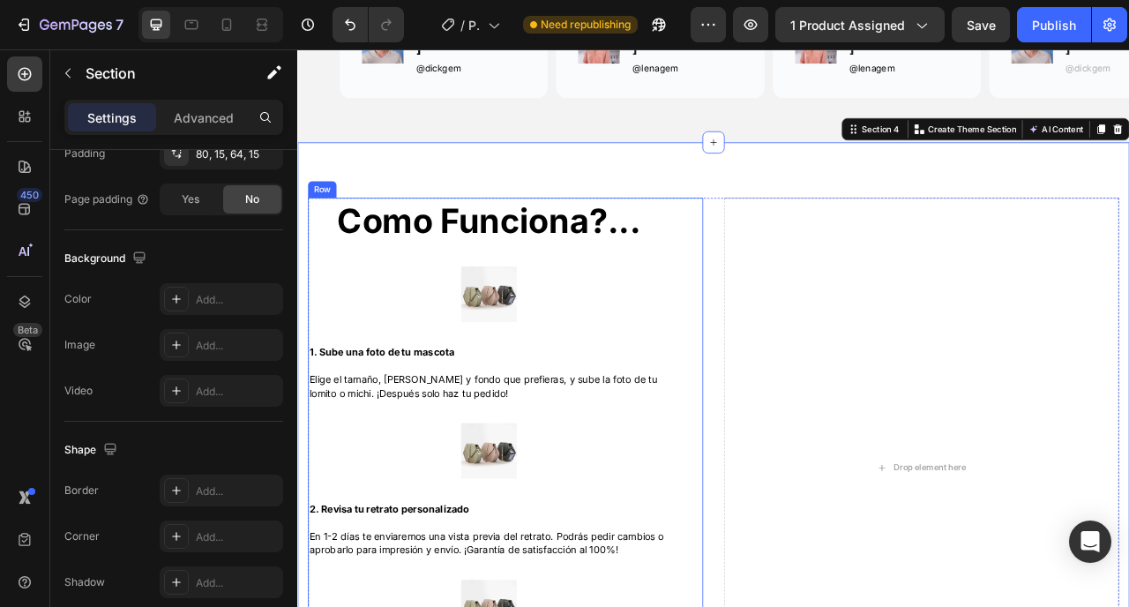
scroll to position [1889, 0]
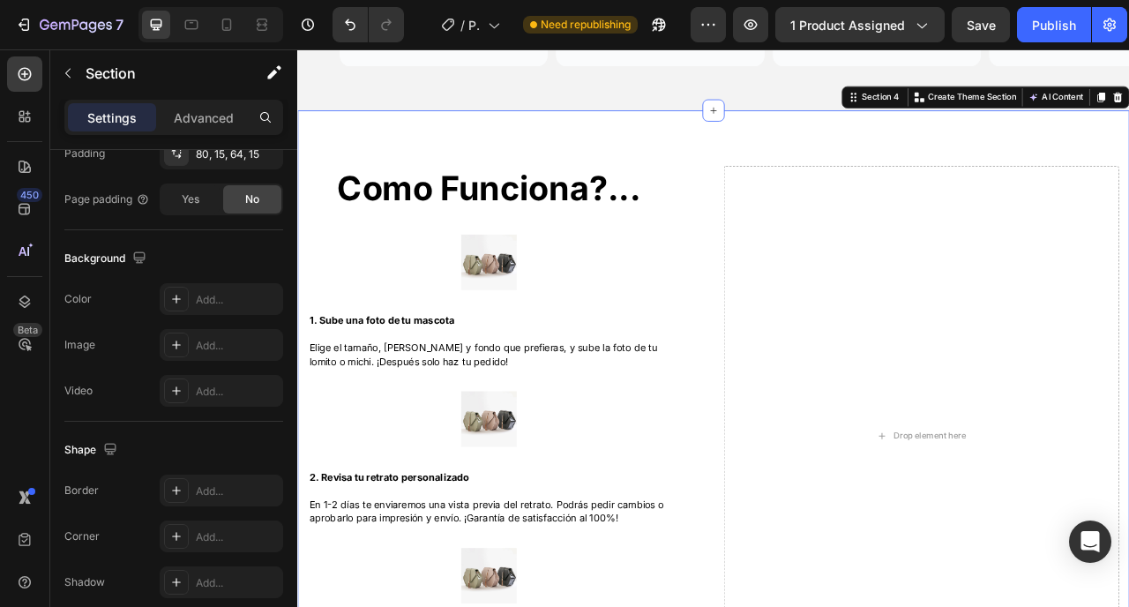
click at [468, 148] on div "Como Funciona?... Heading Image 1. Sube una foto de tu mascota Elige el tamaño,…" at bounding box center [826, 541] width 1059 height 828
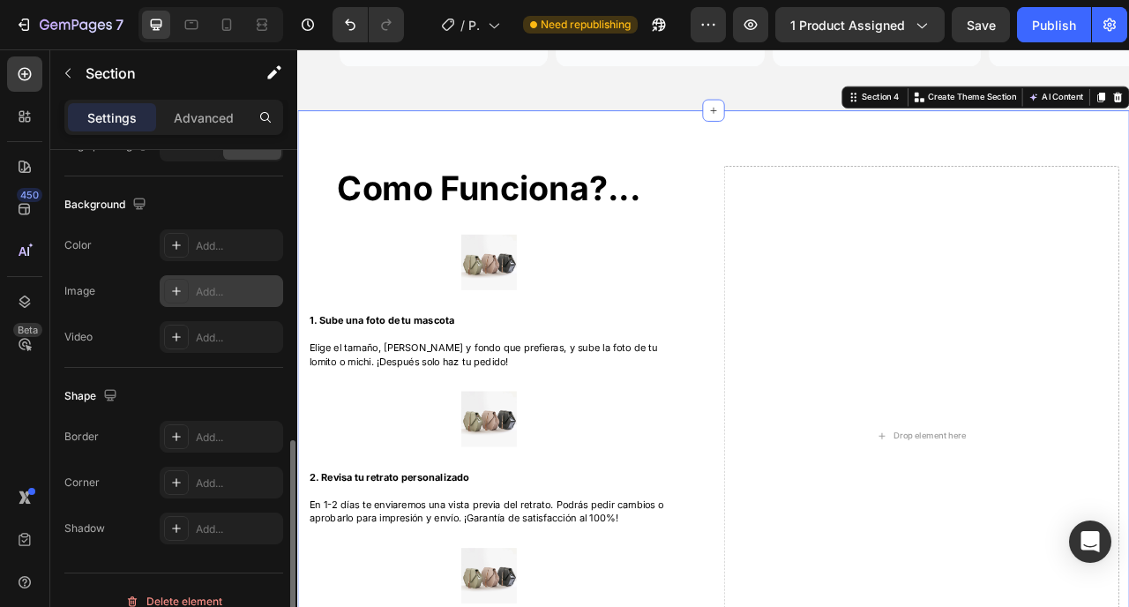
scroll to position [569, 0]
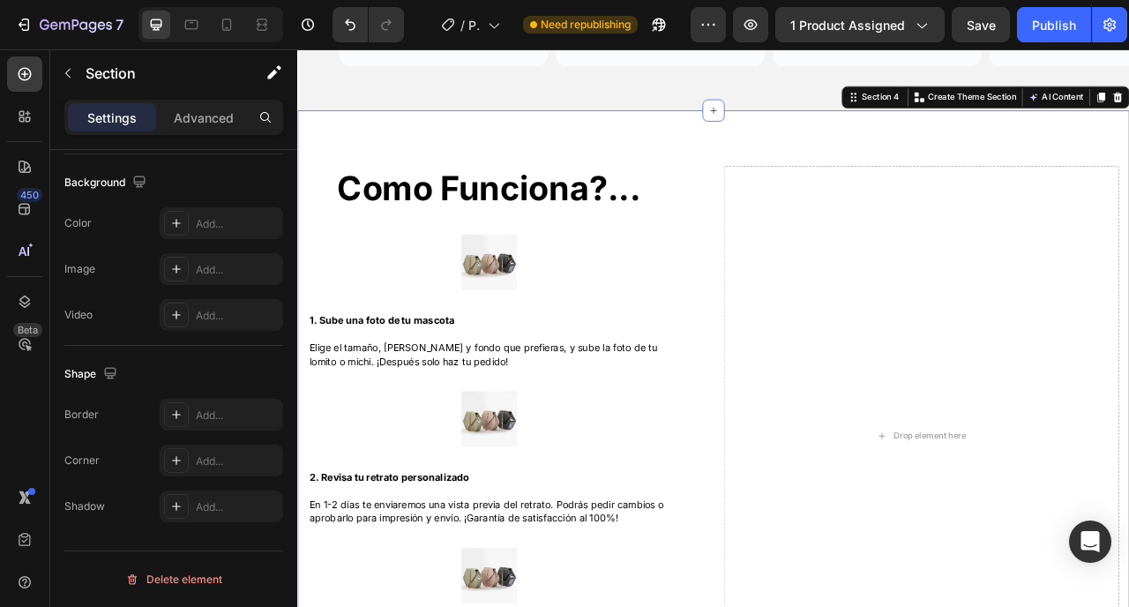
click at [722, 134] on div "Como Funciona?... Heading Image 1. Sube una foto de tu mascota Elige el tamaño,…" at bounding box center [826, 541] width 1059 height 828
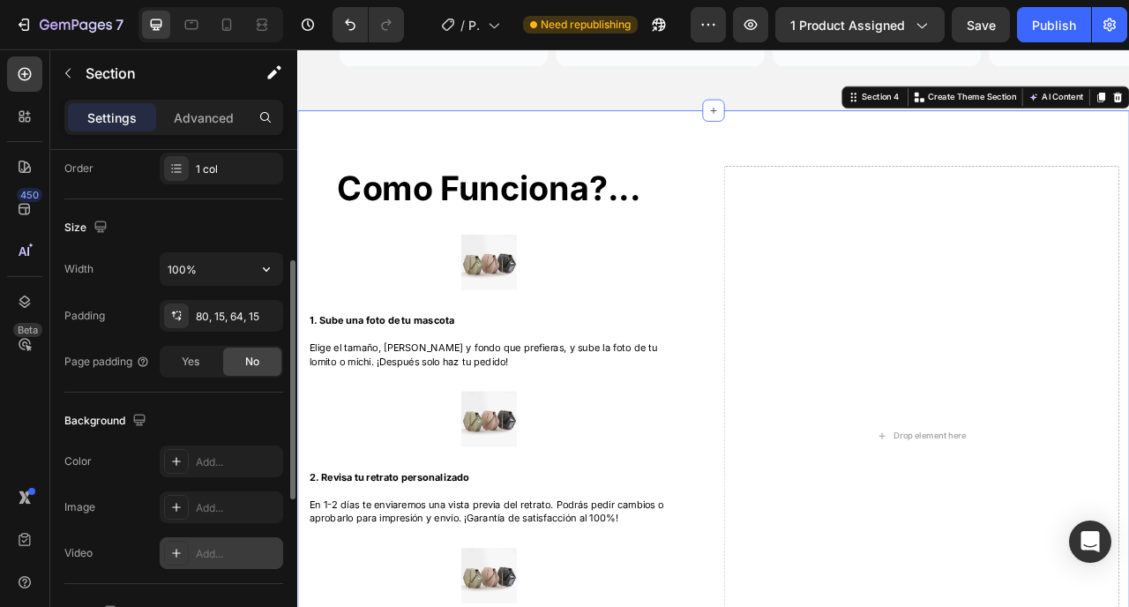
scroll to position [275, 0]
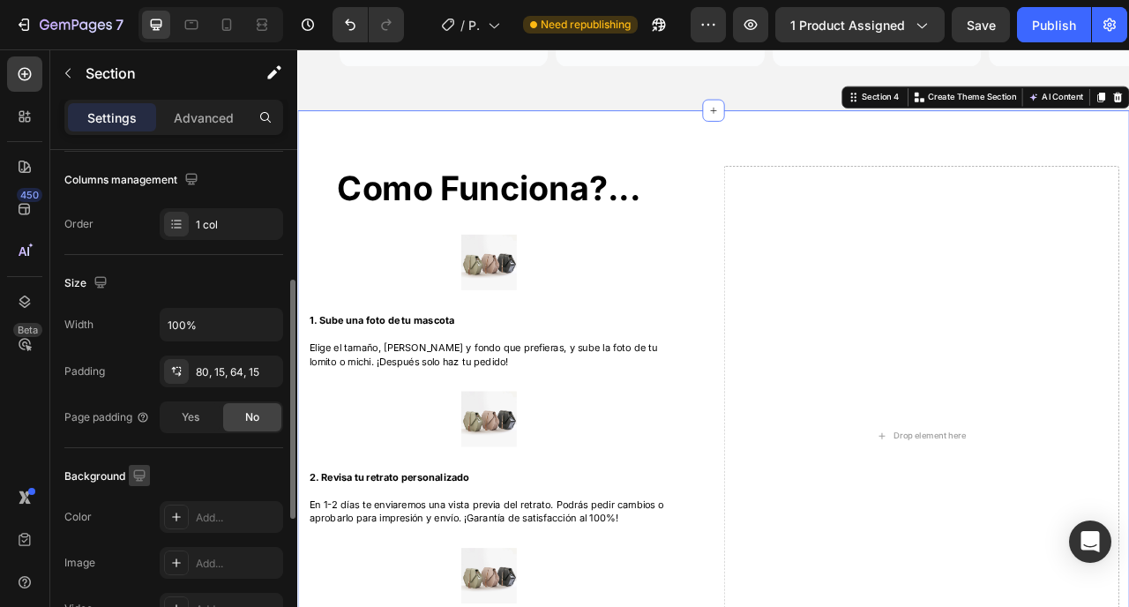
click at [149, 469] on button "button" at bounding box center [139, 475] width 21 height 21
click at [213, 463] on div "Background" at bounding box center [173, 476] width 219 height 28
click at [216, 507] on div "Add..." at bounding box center [222, 517] width 124 height 32
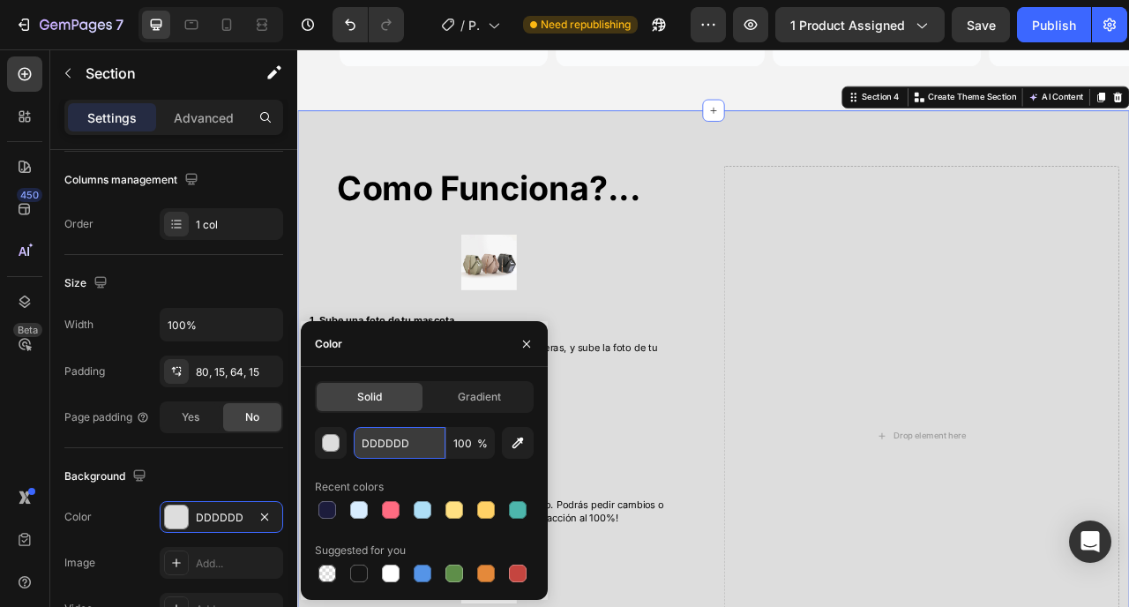
click at [407, 450] on input "DDDDDD" at bounding box center [400, 443] width 92 height 32
paste input "8EDFF"
type input "D8EDFF"
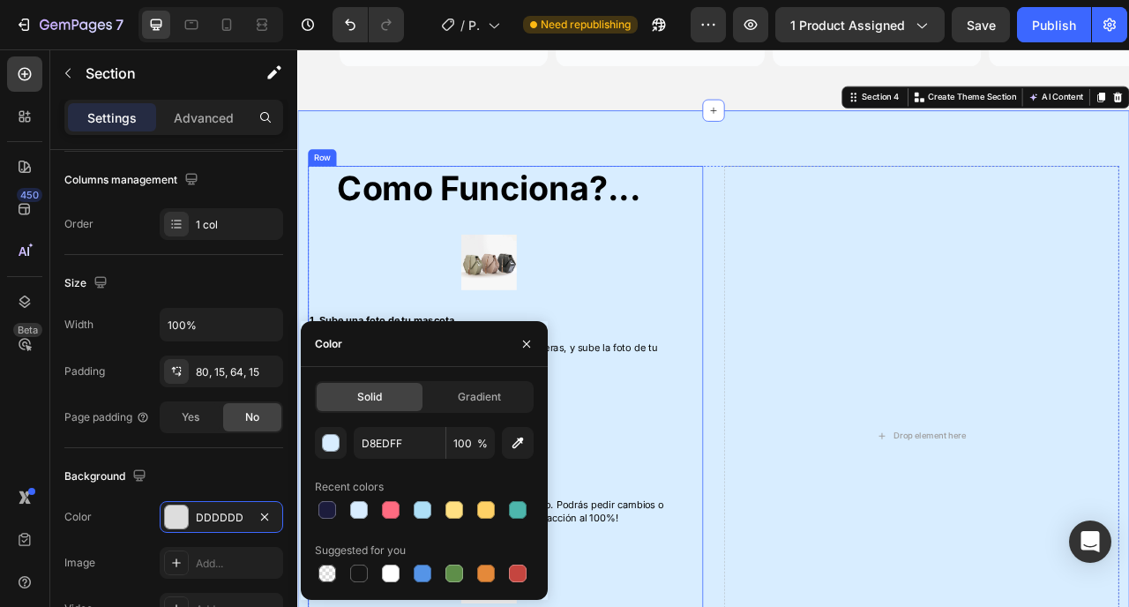
click at [546, 307] on img at bounding box center [541, 320] width 71 height 71
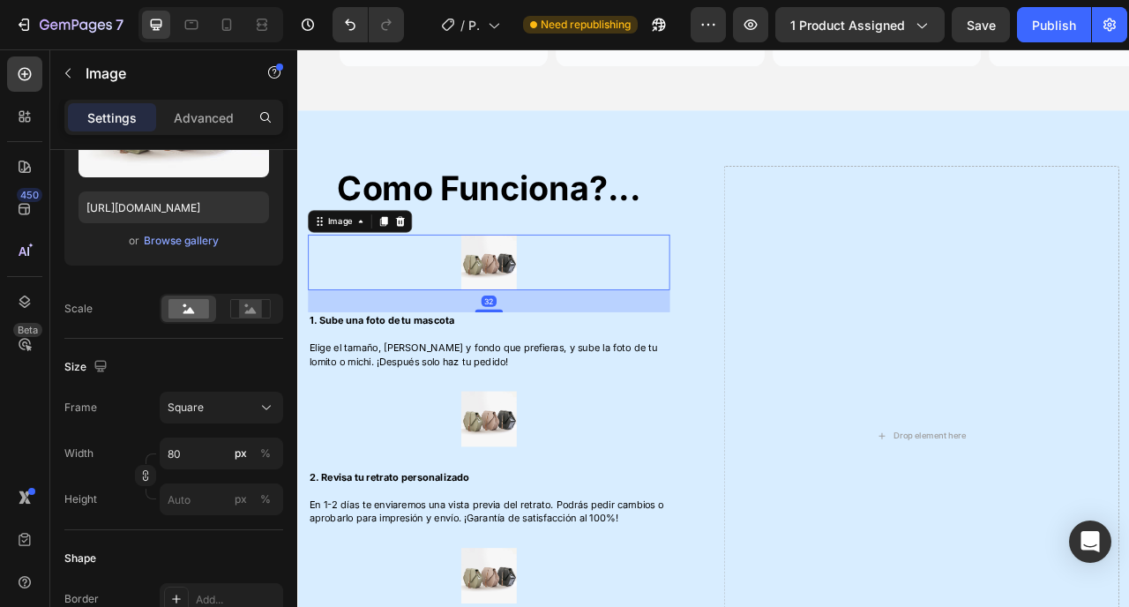
scroll to position [0, 0]
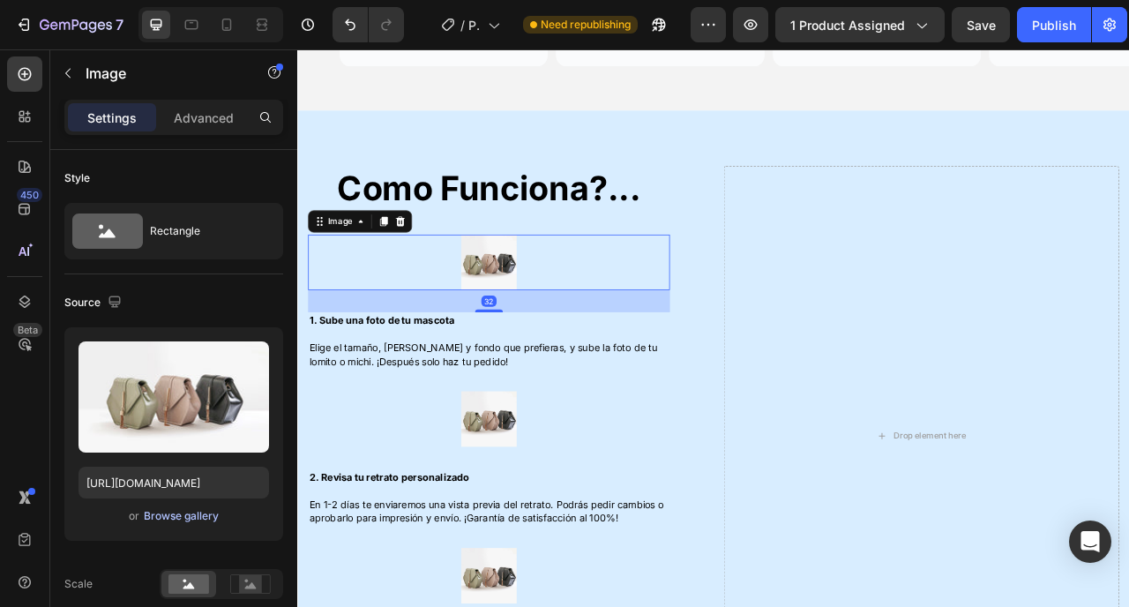
click at [186, 517] on div "Browse gallery" at bounding box center [181, 516] width 75 height 16
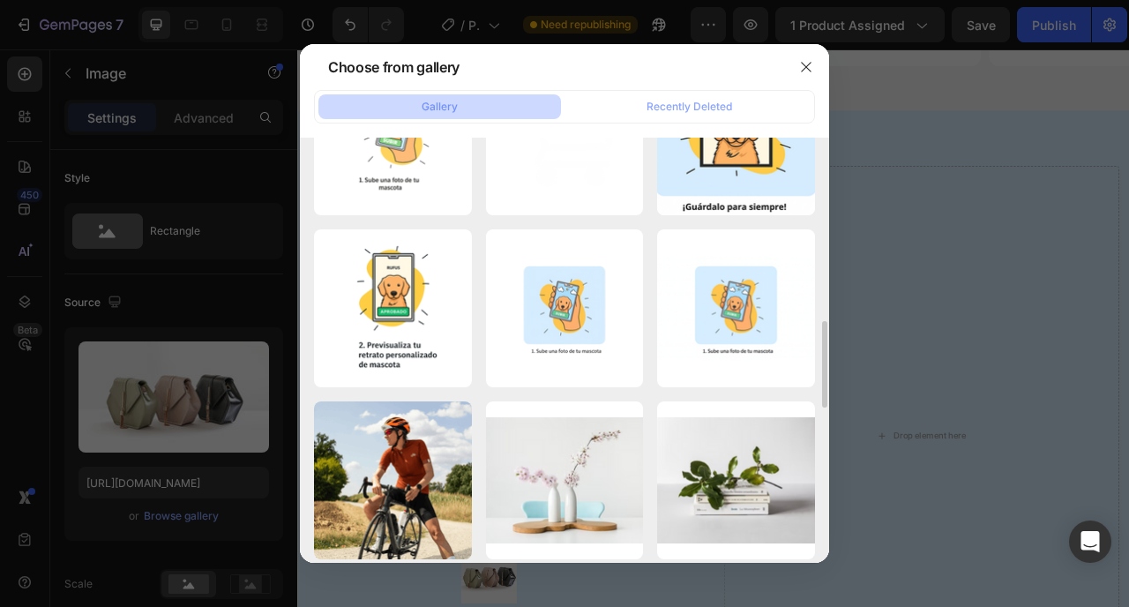
scroll to position [930, 0]
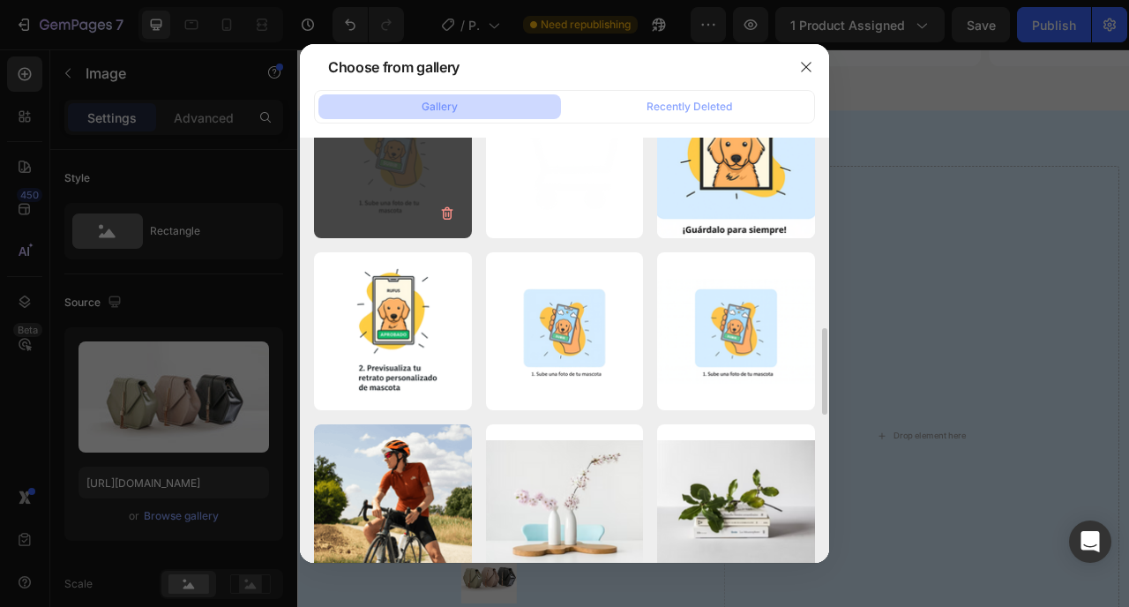
click at [412, 186] on div "ChatGPT Image 25 sept...27.png 2389.89 kb" at bounding box center [393, 160] width 158 height 158
type input "https://cdn.shopify.com/s/files/1/0964/4693/9445/files/gempages_584921214904959…"
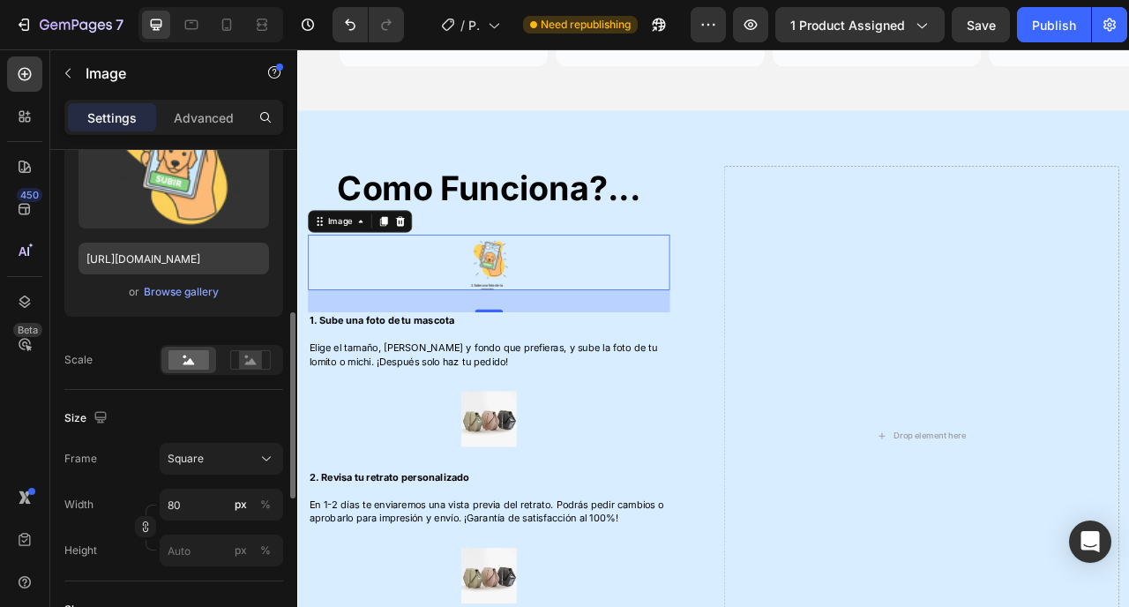
scroll to position [282, 0]
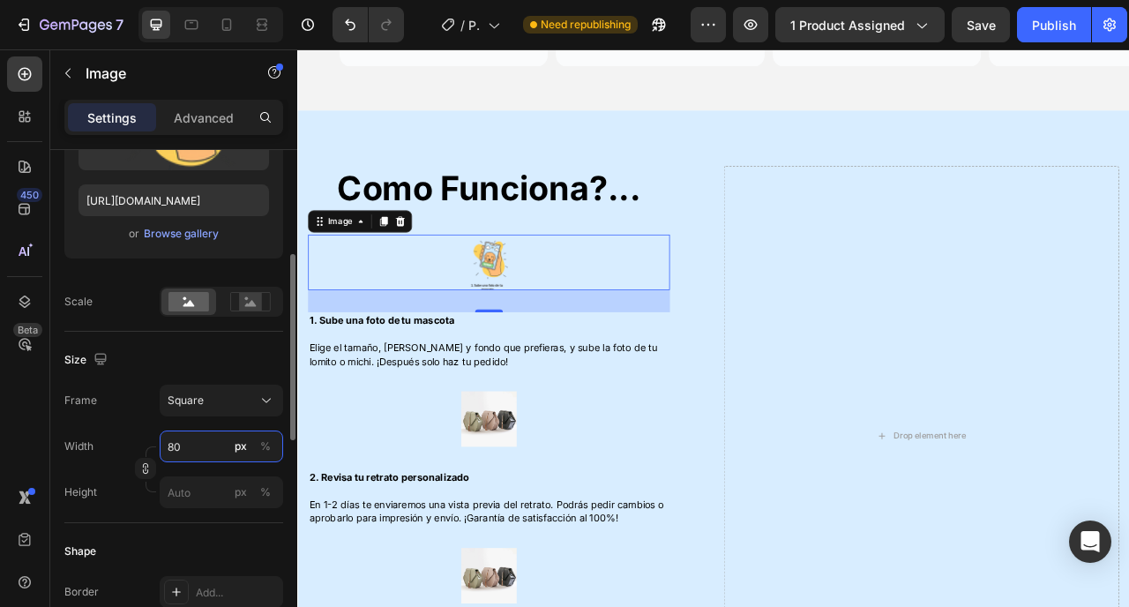
click at [189, 444] on input "80" at bounding box center [222, 447] width 124 height 32
type input "2"
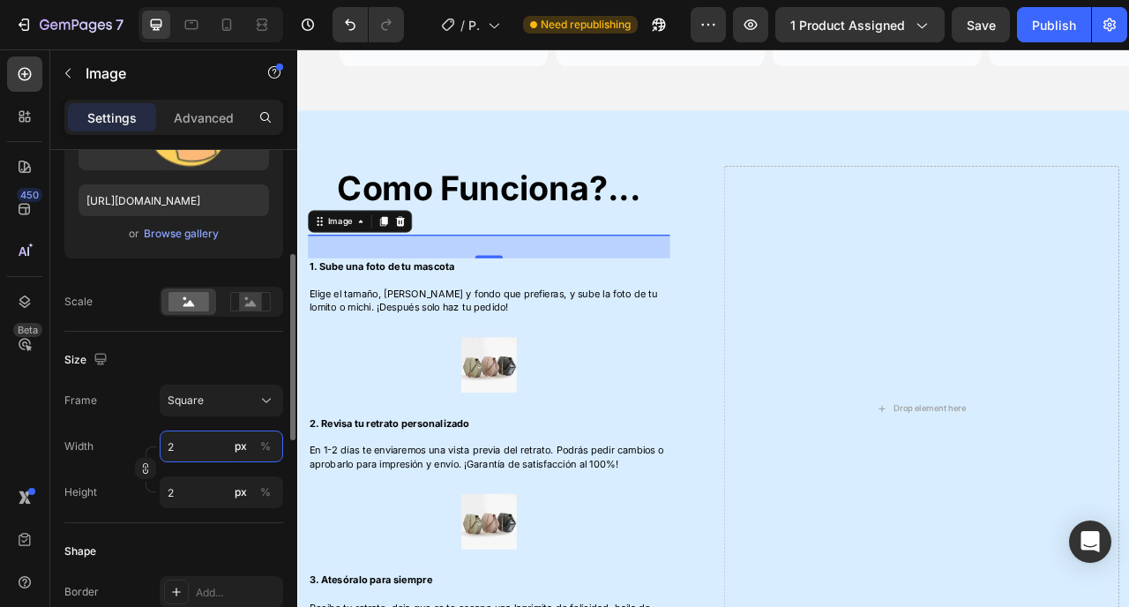
type input "20"
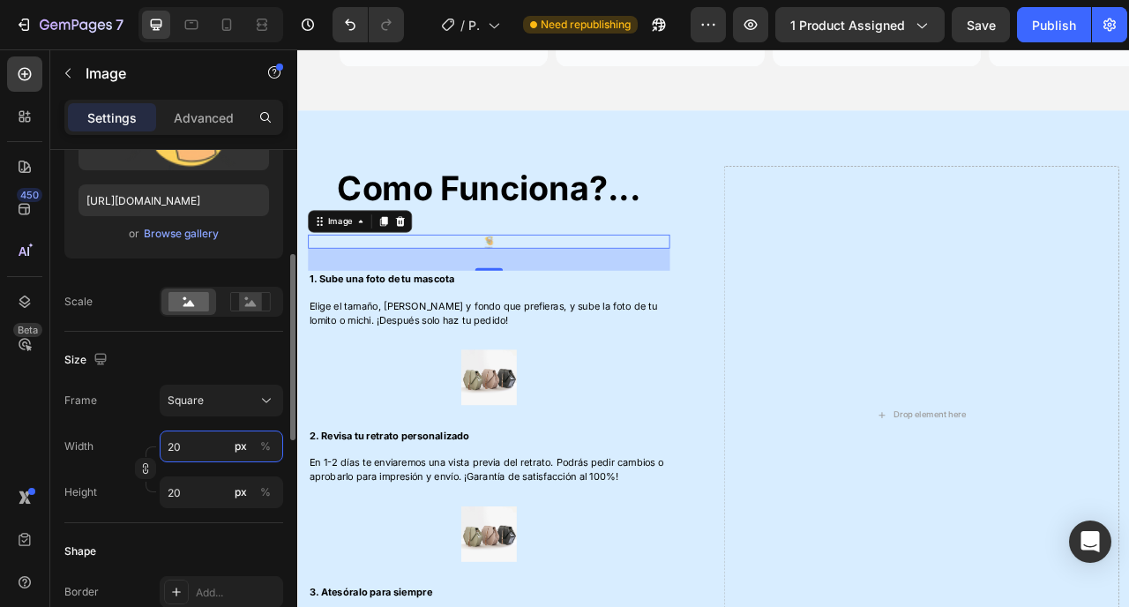
type input "200"
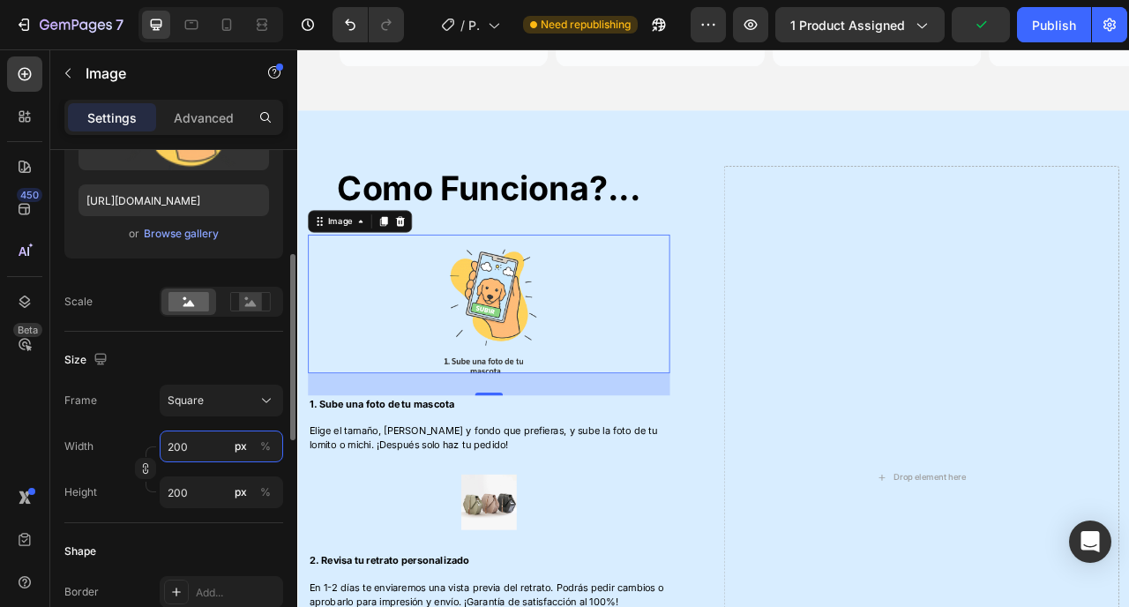
type input "20"
type input "2"
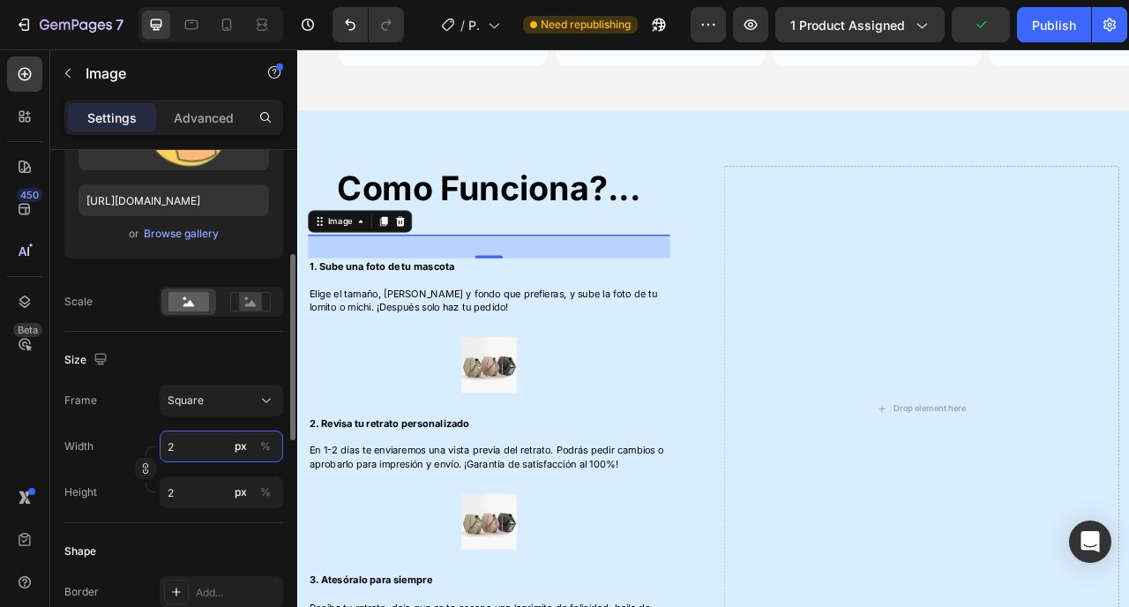
type input "23"
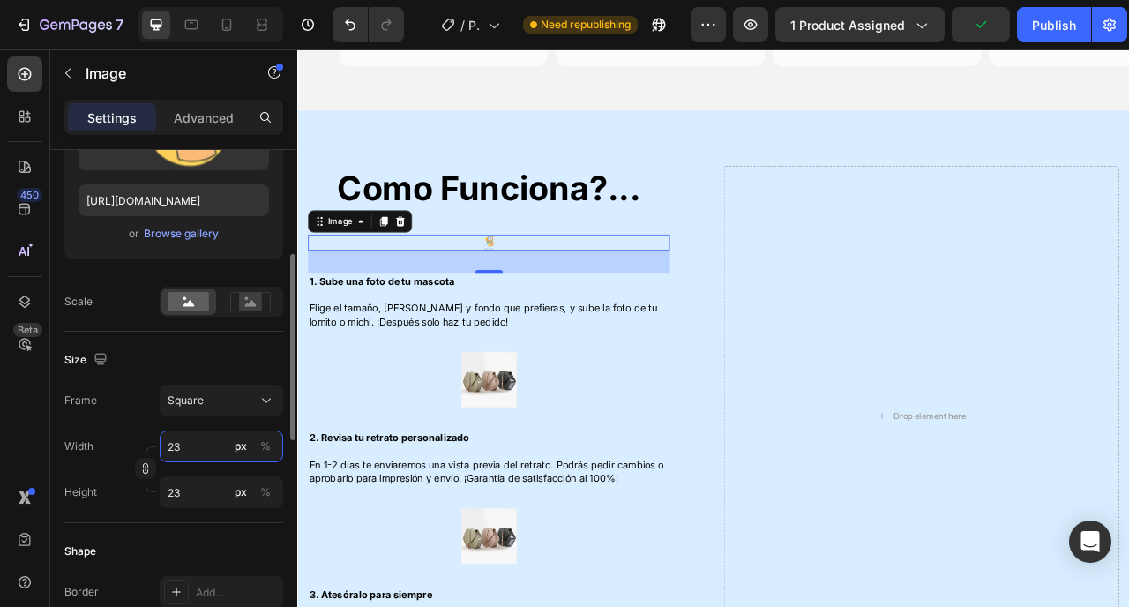
type input "2"
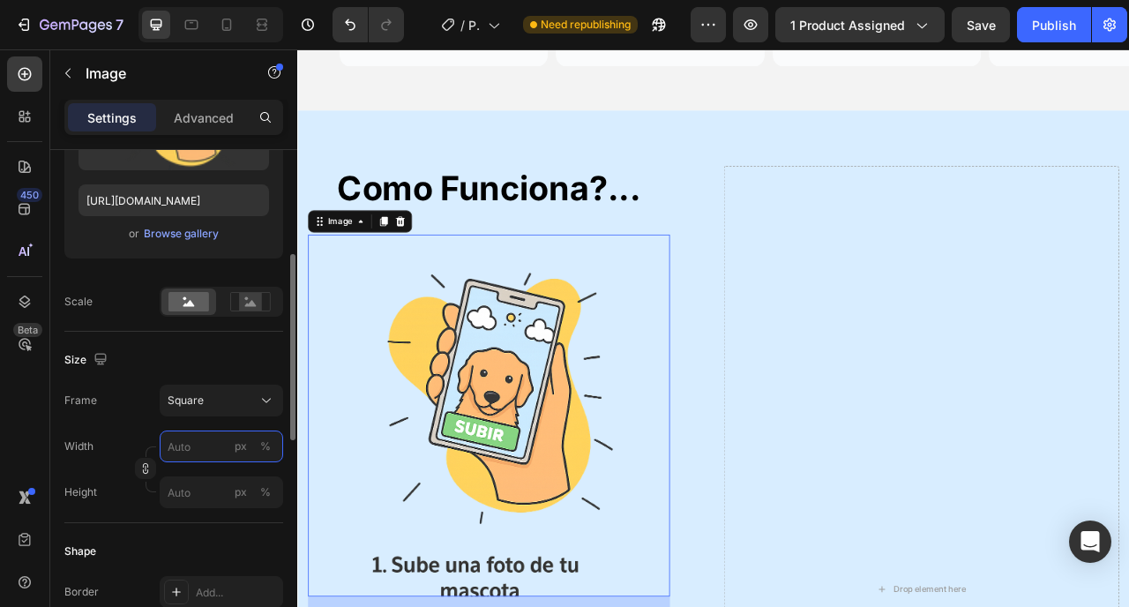
type input "3"
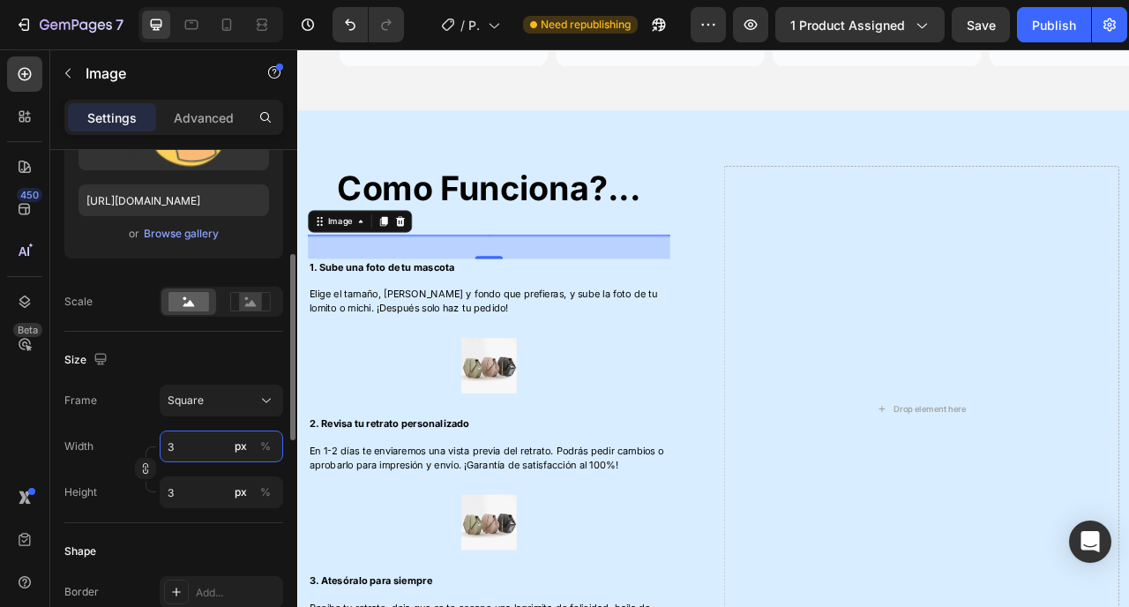
type input "30"
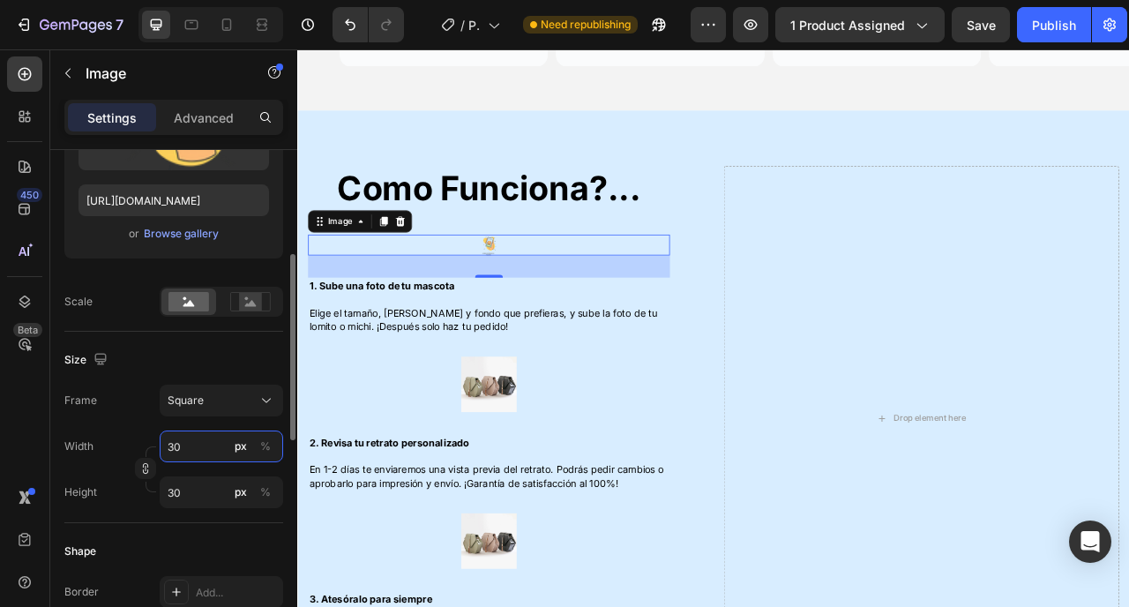
type input "300"
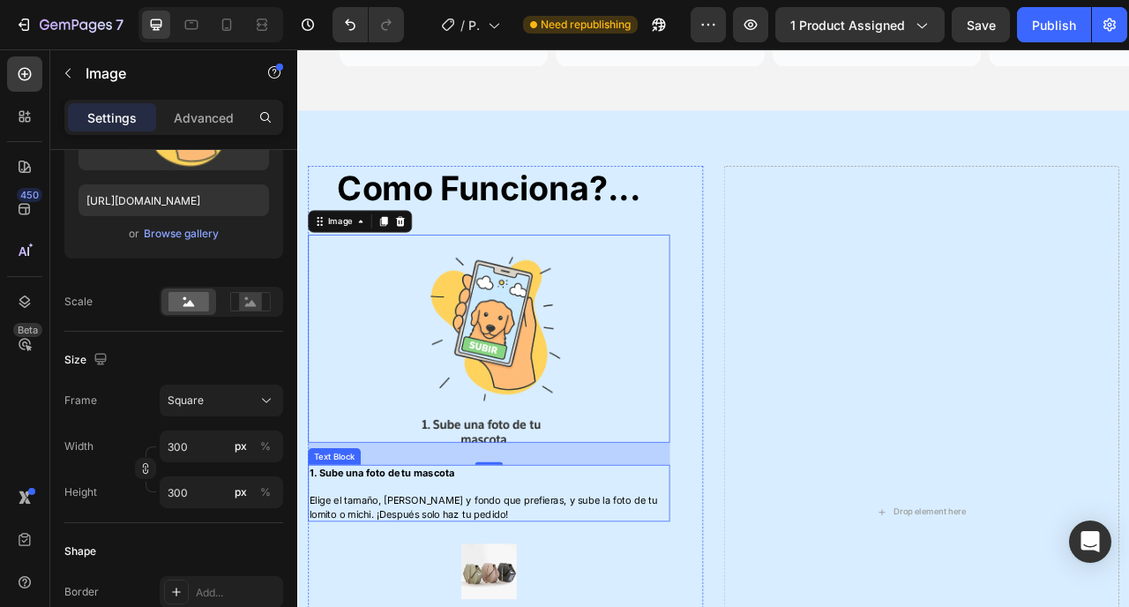
click at [511, 606] on p "1. Sube una foto de tu mascota Elige el tamaño, marco y fondo que prefieras, y …" at bounding box center [540, 614] width 457 height 69
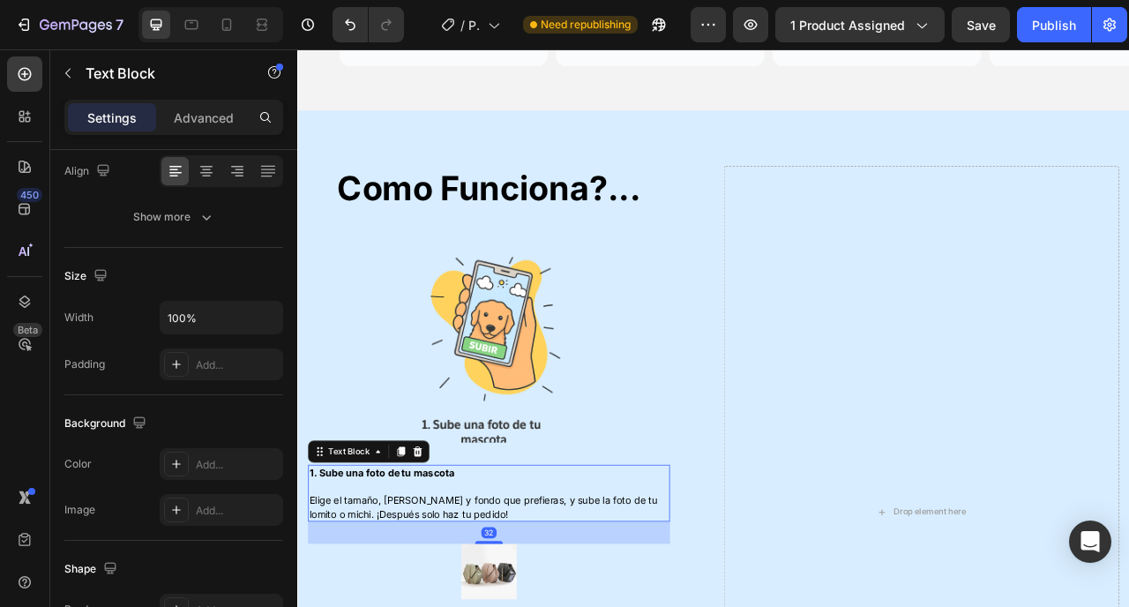
scroll to position [0, 0]
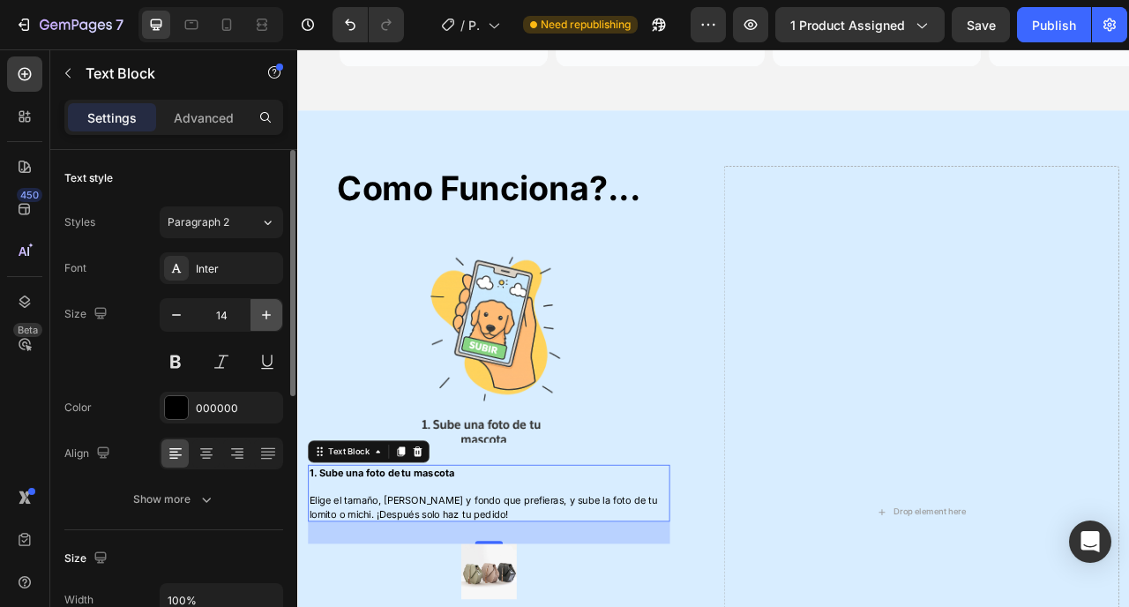
click at [268, 315] on icon "button" at bounding box center [266, 315] width 9 height 9
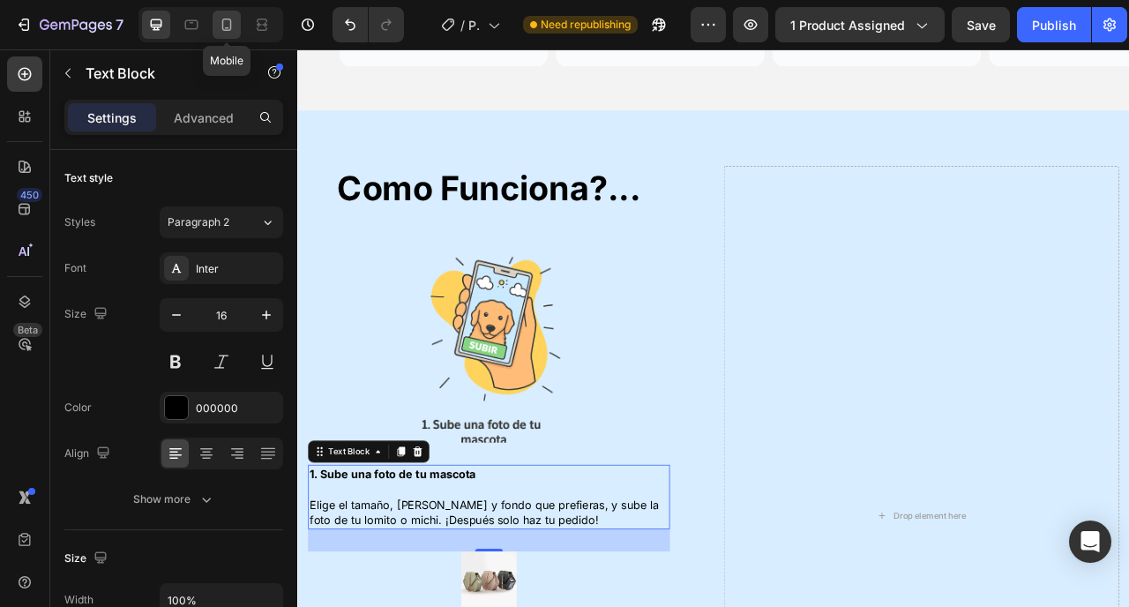
click at [223, 24] on icon at bounding box center [227, 25] width 10 height 12
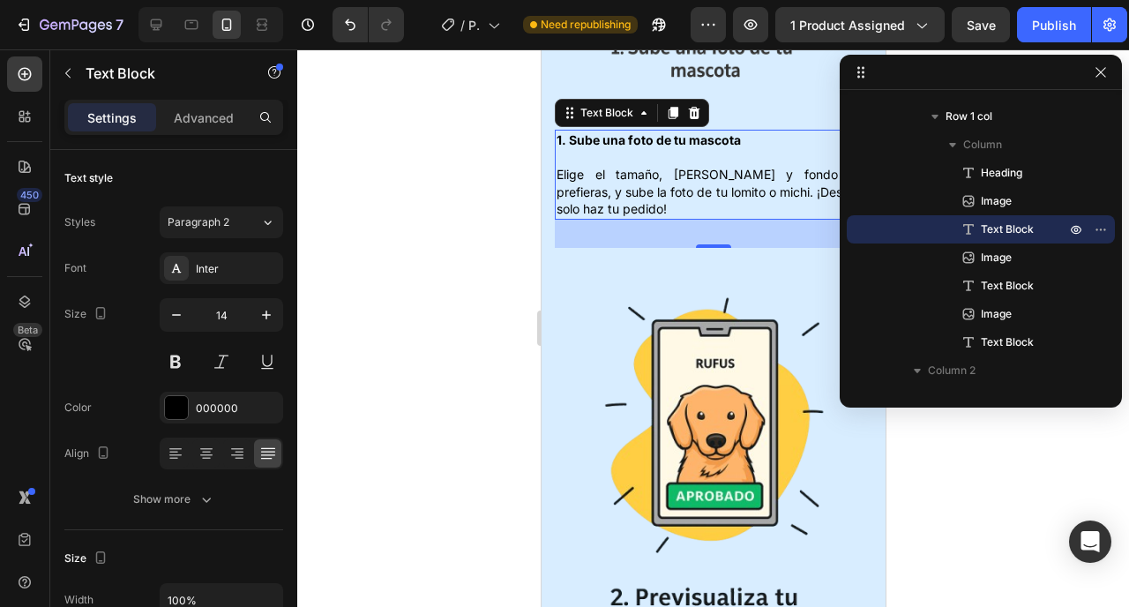
scroll to position [2293, 0]
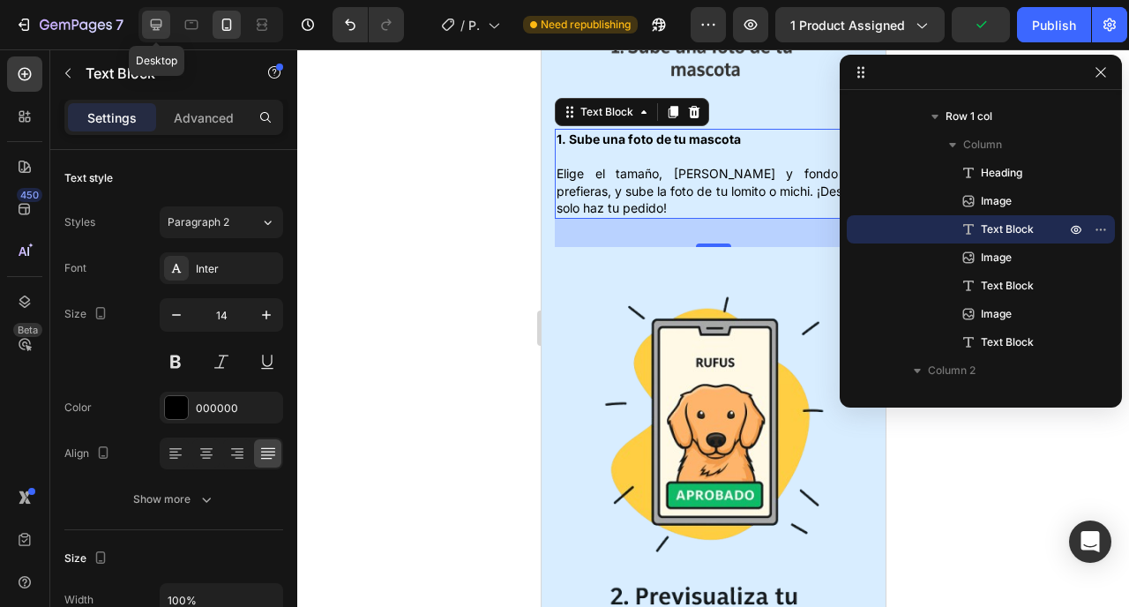
click at [158, 27] on icon at bounding box center [156, 25] width 18 height 18
type input "16"
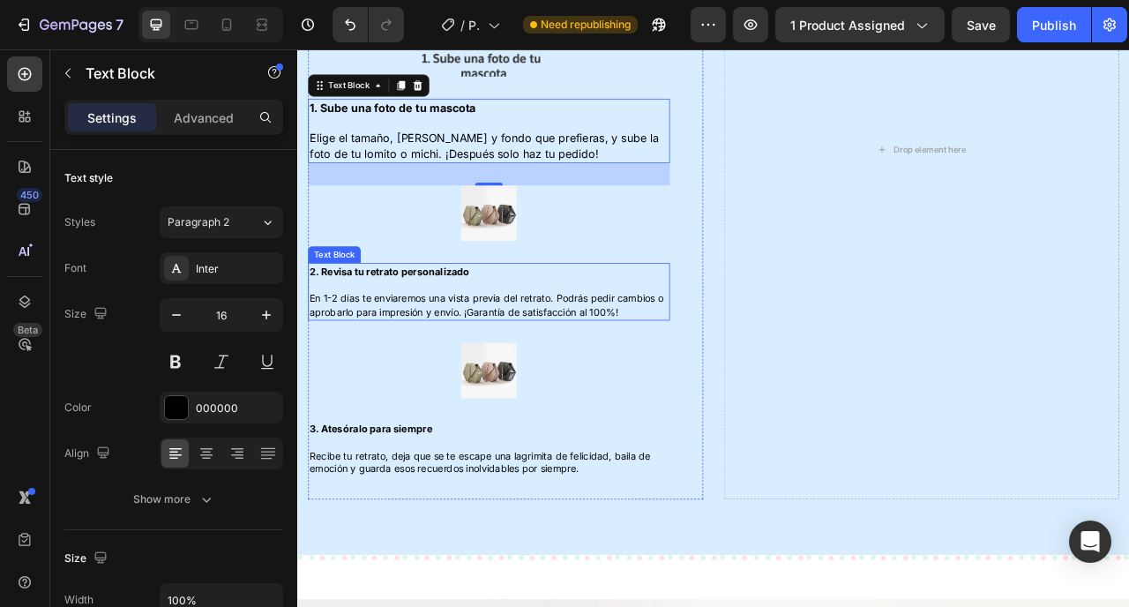
scroll to position [2110, 0]
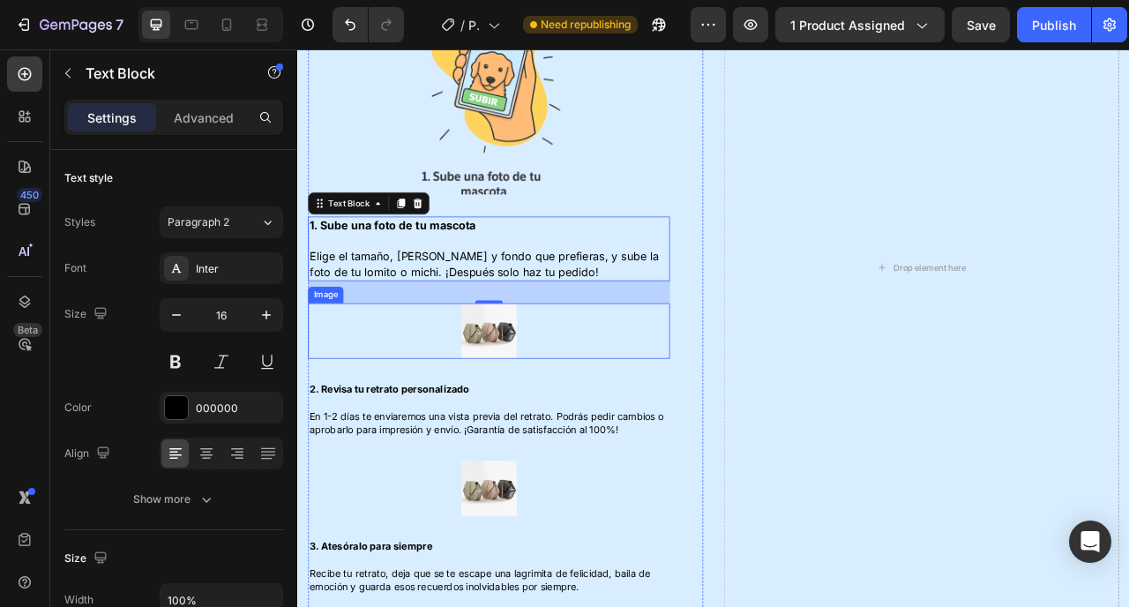
click at [553, 399] on img at bounding box center [541, 407] width 71 height 71
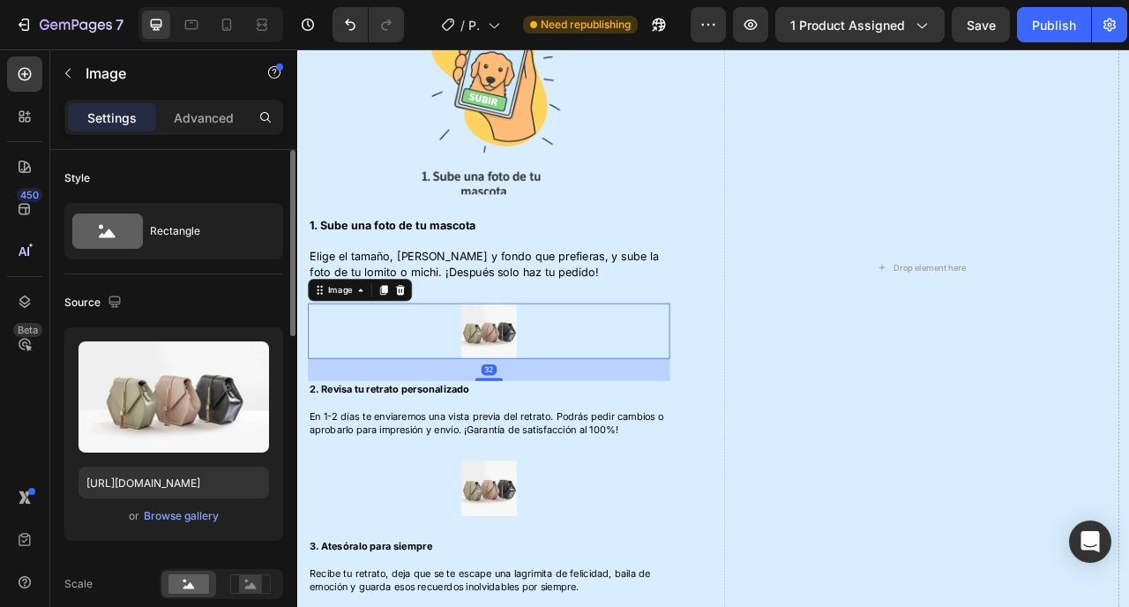
click at [194, 500] on div "Upload Image https://cdn.shopify.com/s/files/1/2005/9307/files/image_demo.jpg o…" at bounding box center [173, 434] width 219 height 214
click at [191, 518] on div "Browse gallery" at bounding box center [181, 516] width 75 height 16
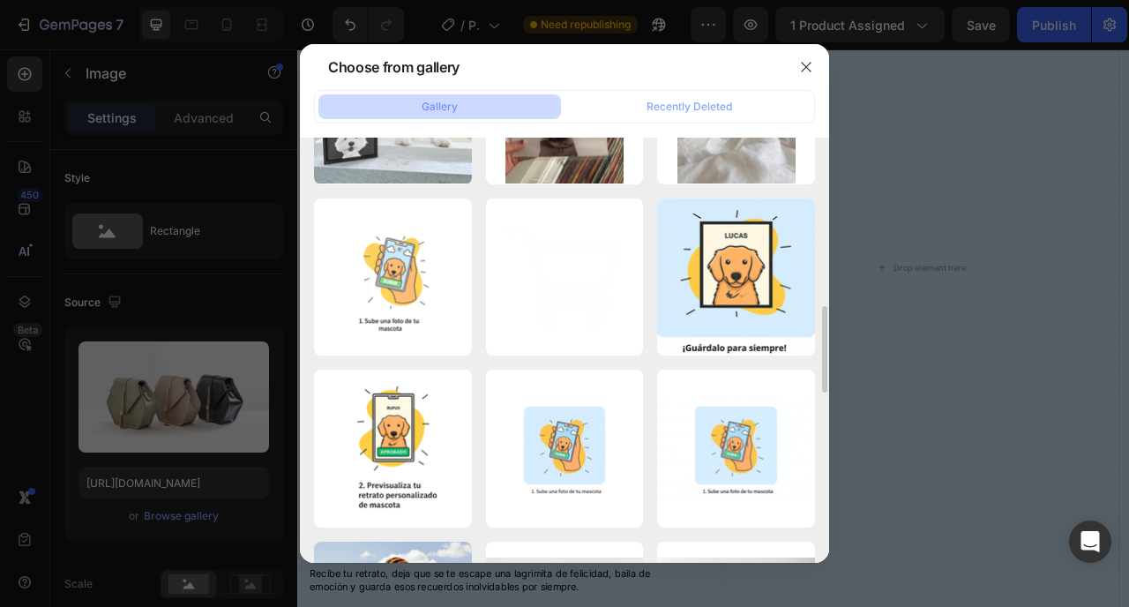
scroll to position [812, 0]
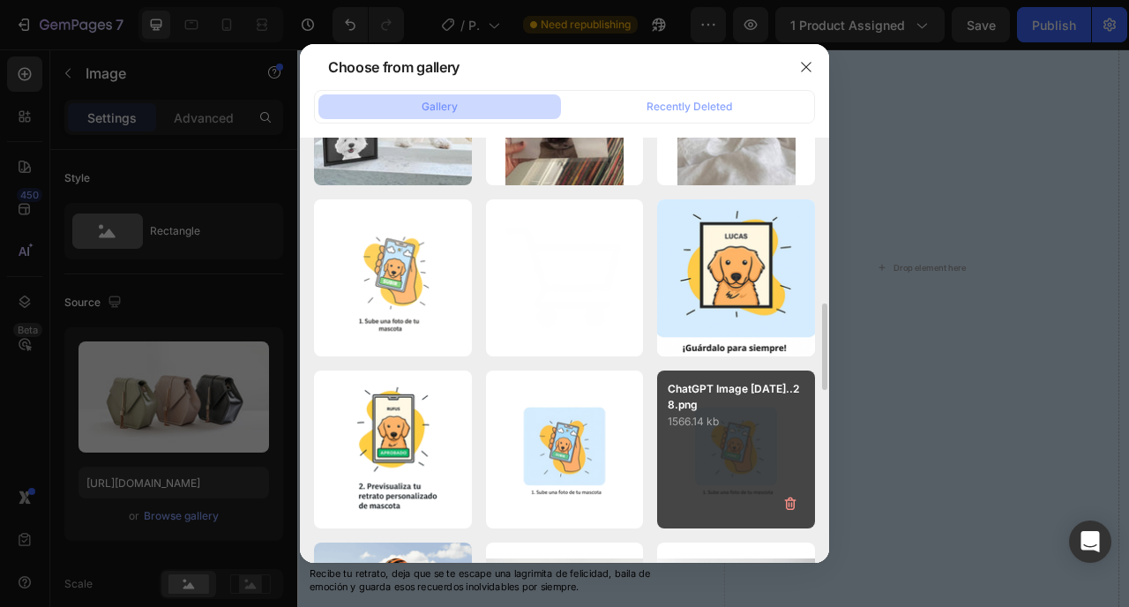
click at [736, 456] on div "ChatGPT Image 24 sept...28.png 1566.14 kb" at bounding box center [736, 450] width 158 height 158
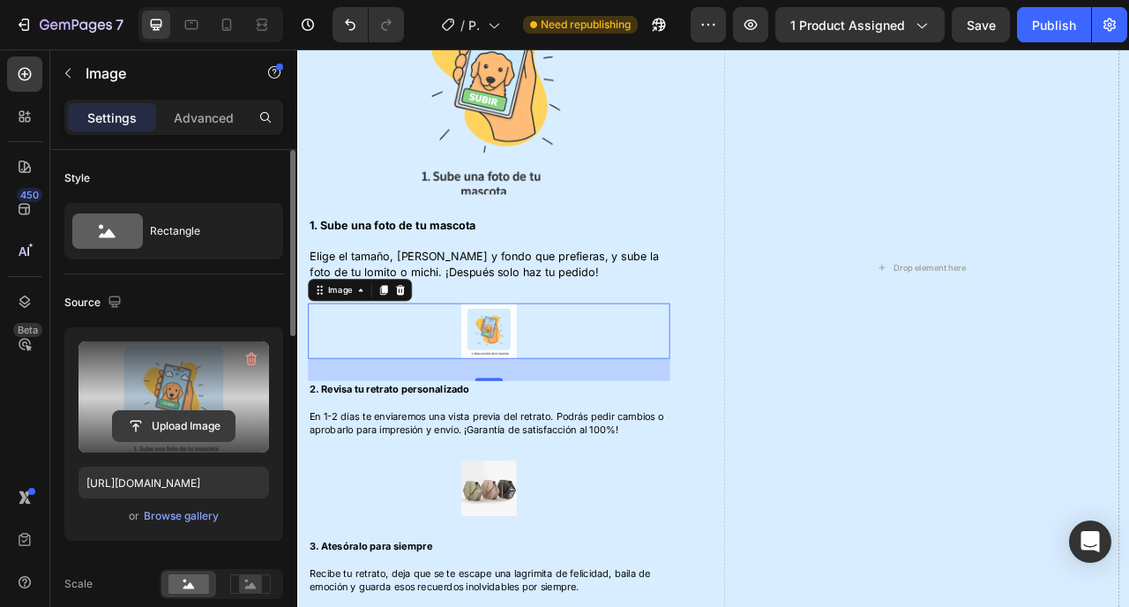
click at [199, 431] on input "file" at bounding box center [174, 426] width 122 height 30
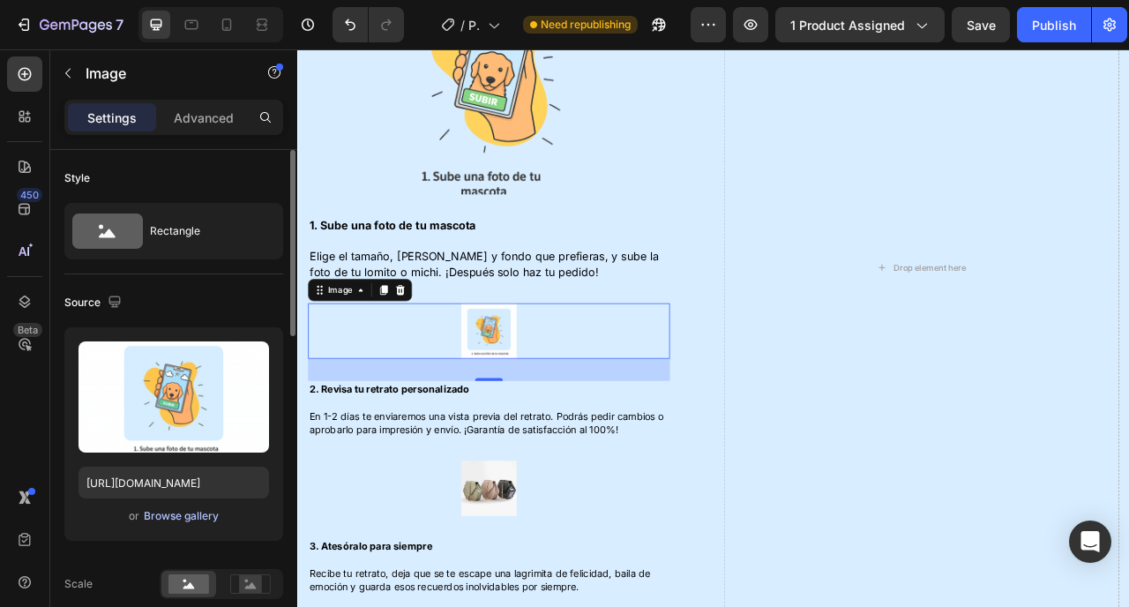
click at [163, 513] on div "Browse gallery" at bounding box center [181, 516] width 75 height 16
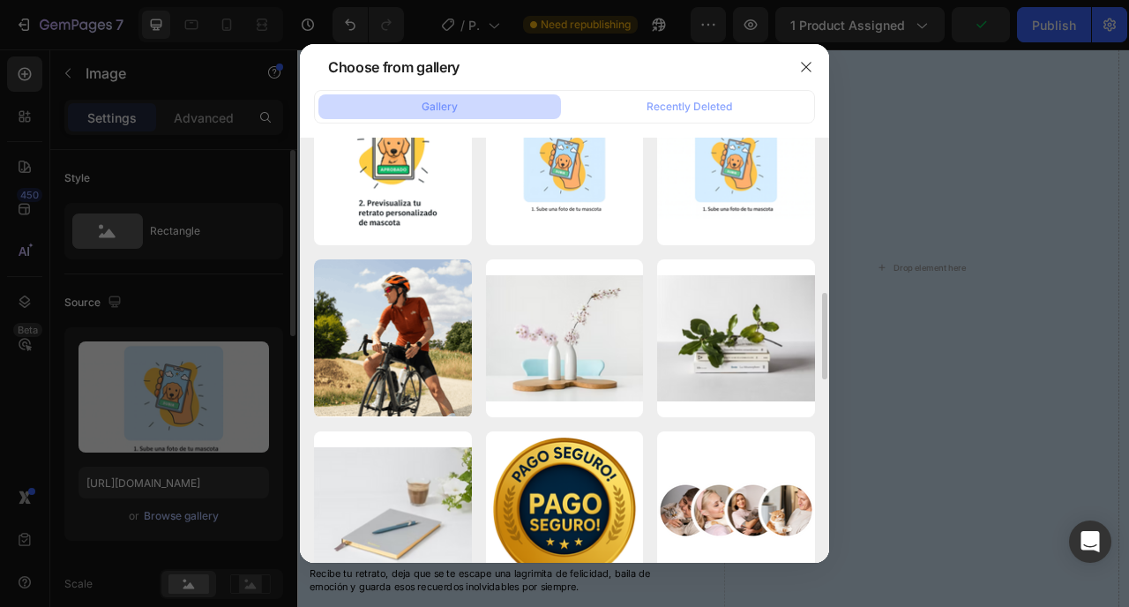
scroll to position [1038, 0]
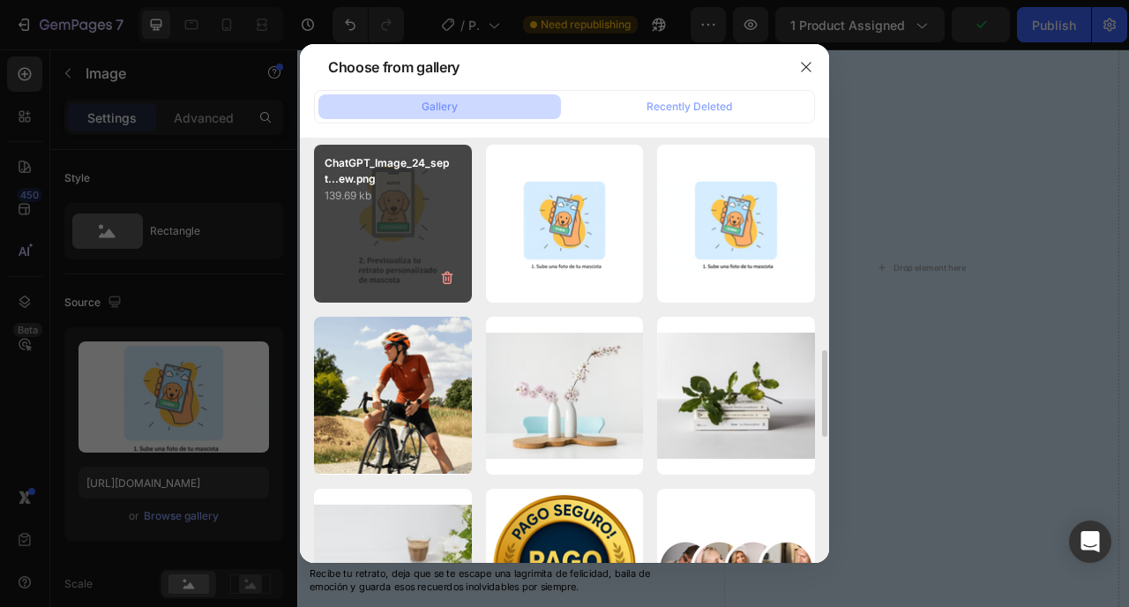
click at [409, 229] on div "ChatGPT_Image_24_sept...ew.png 139.69 kb" at bounding box center [393, 224] width 158 height 158
type input "https://cdn.shopify.com/s/files/1/0964/4693/9445/files/gempages_584921214904959…"
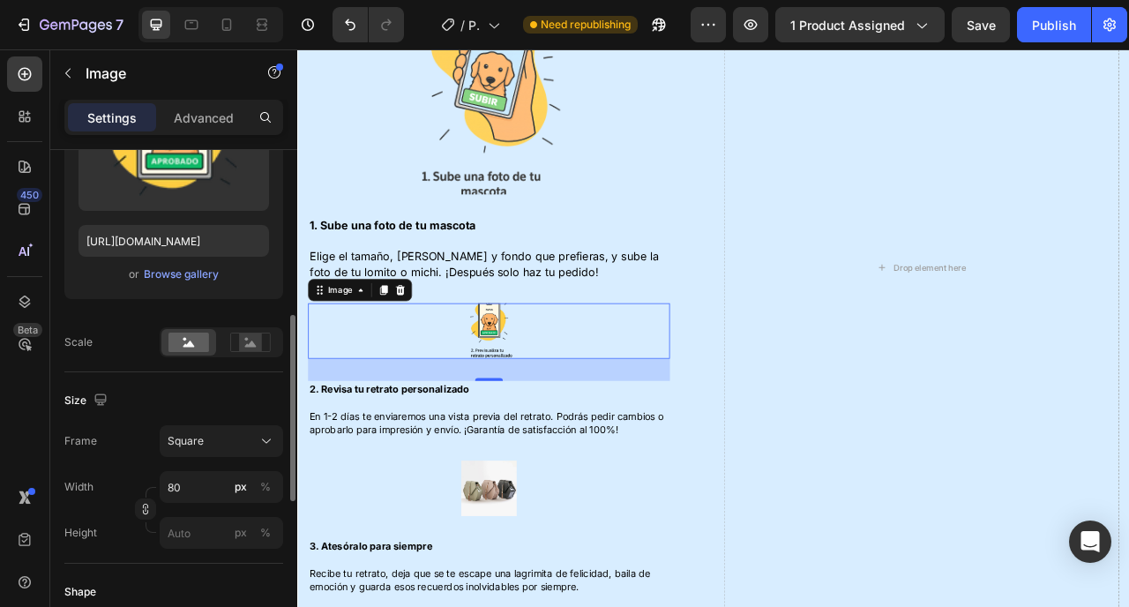
scroll to position [297, 0]
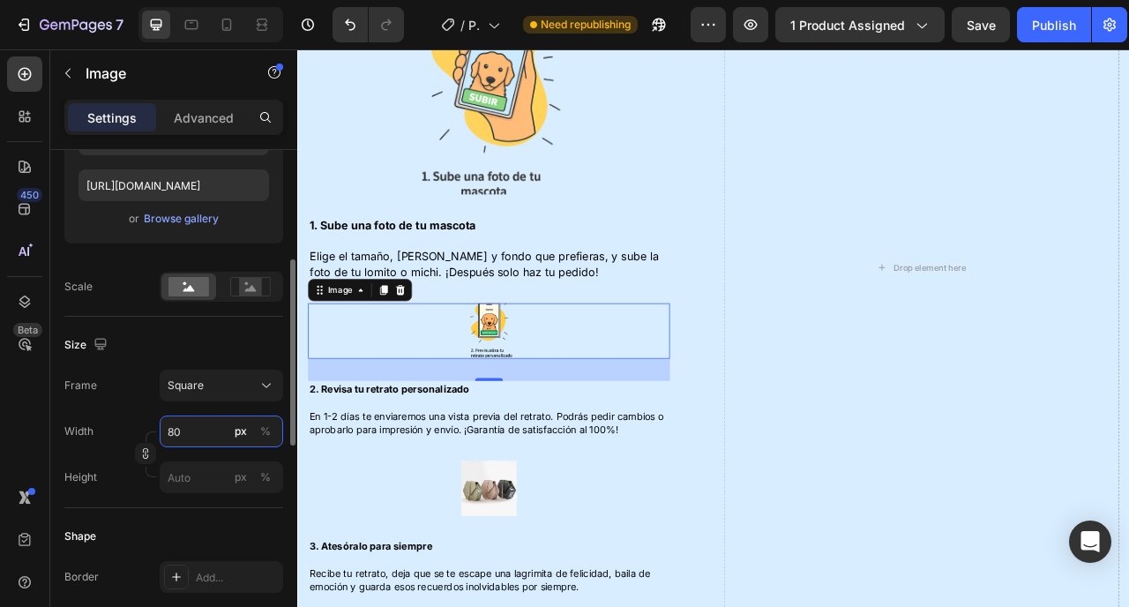
click at [221, 417] on input "80" at bounding box center [222, 432] width 124 height 32
type input "3"
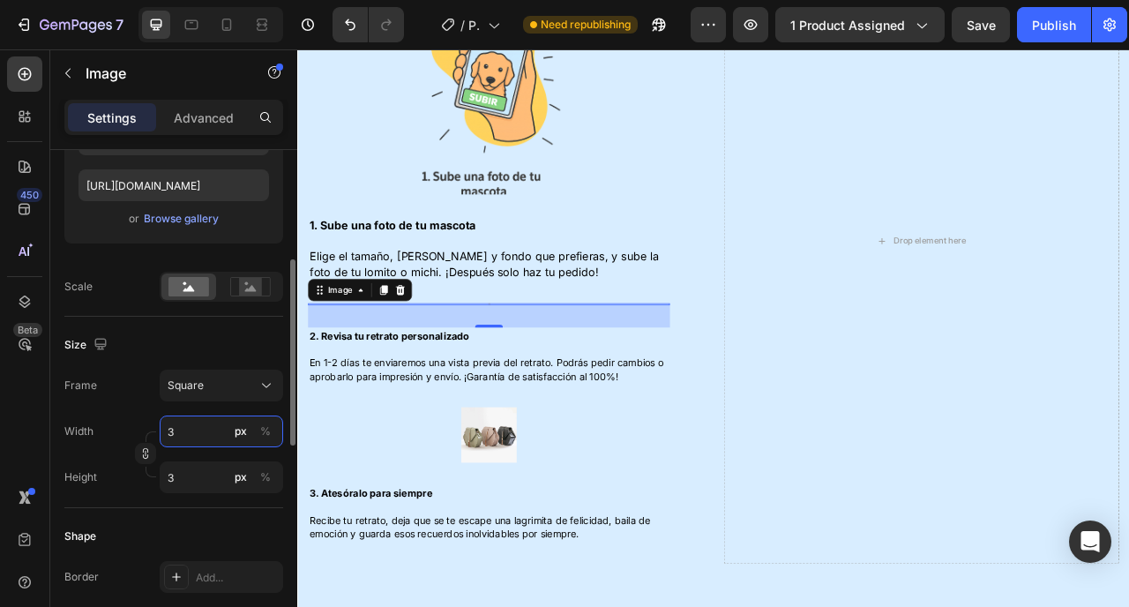
type input "30"
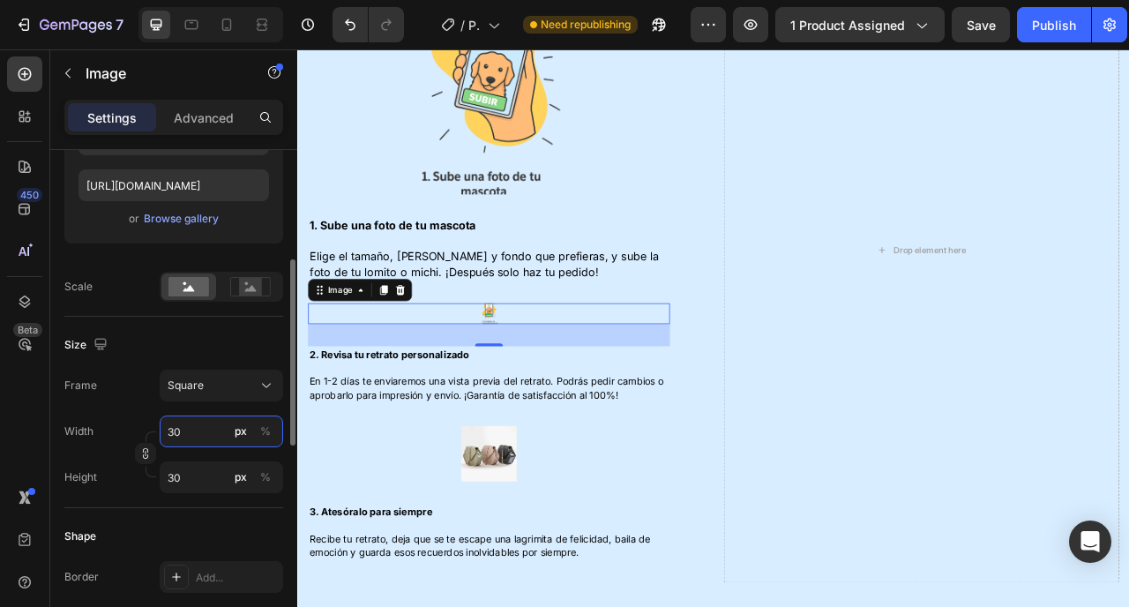
type input "300"
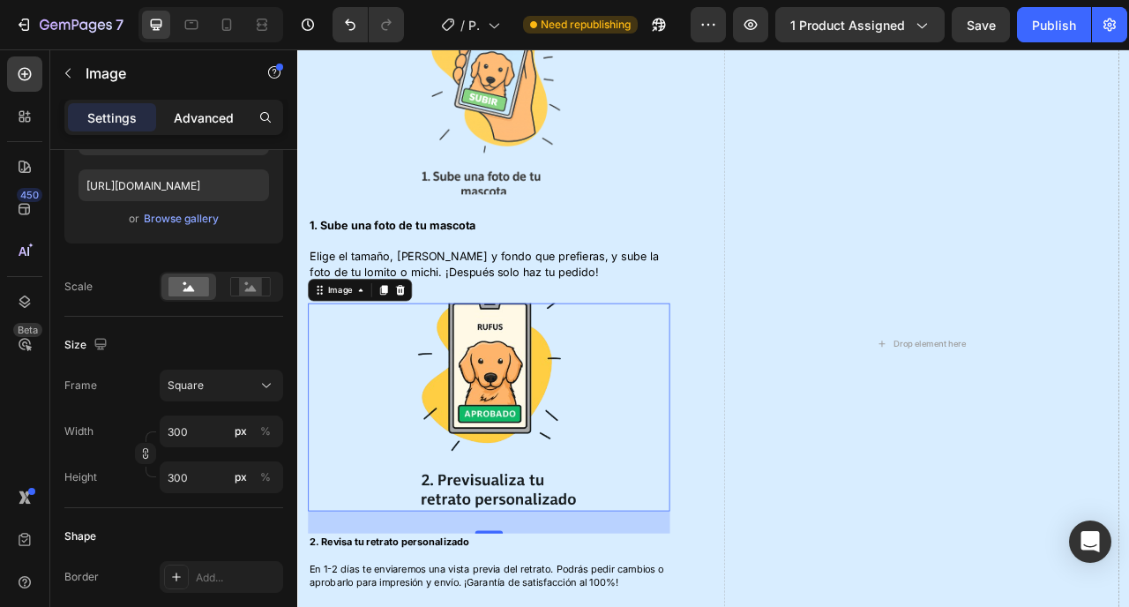
click at [214, 126] on p "Advanced" at bounding box center [204, 118] width 60 height 19
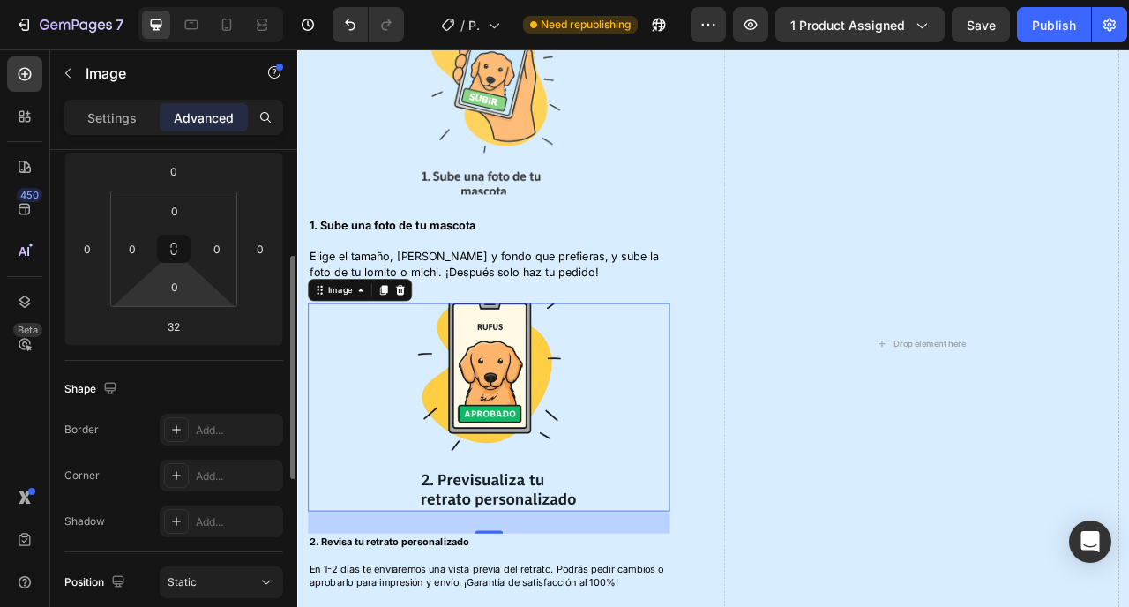
scroll to position [242, 0]
drag, startPoint x: 184, startPoint y: 230, endPoint x: 182, endPoint y: 211, distance: 19.6
click at [184, 0] on html "7 Version history / Product Page - Sep 23, 22:22:18 Need republishing Preview 1…" at bounding box center [564, 0] width 1129 height 0
click at [182, 211] on input "0" at bounding box center [174, 212] width 35 height 26
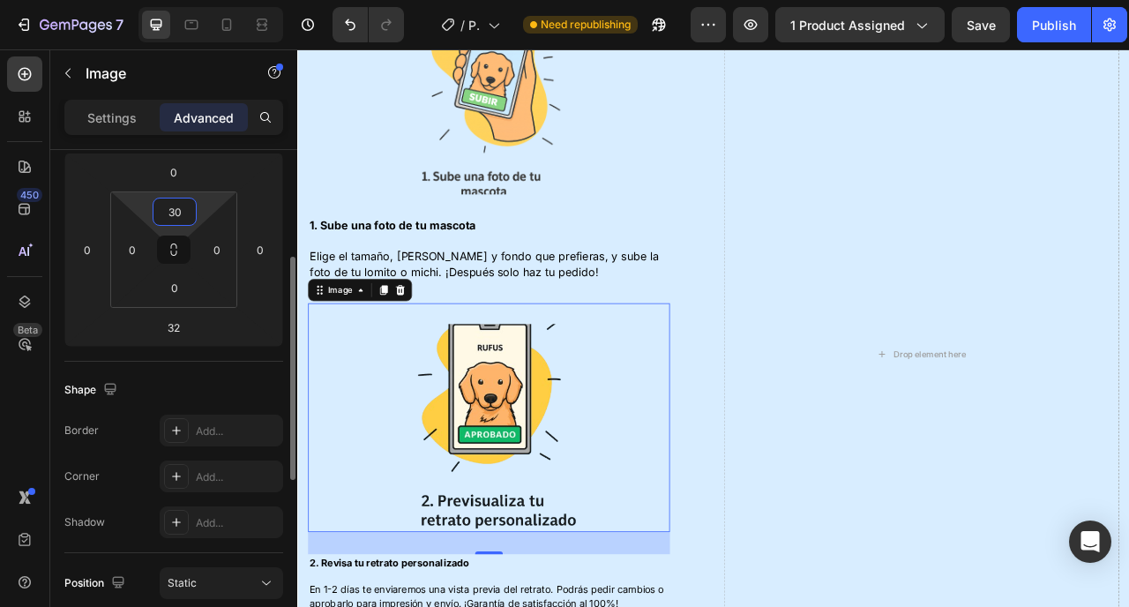
type input "3"
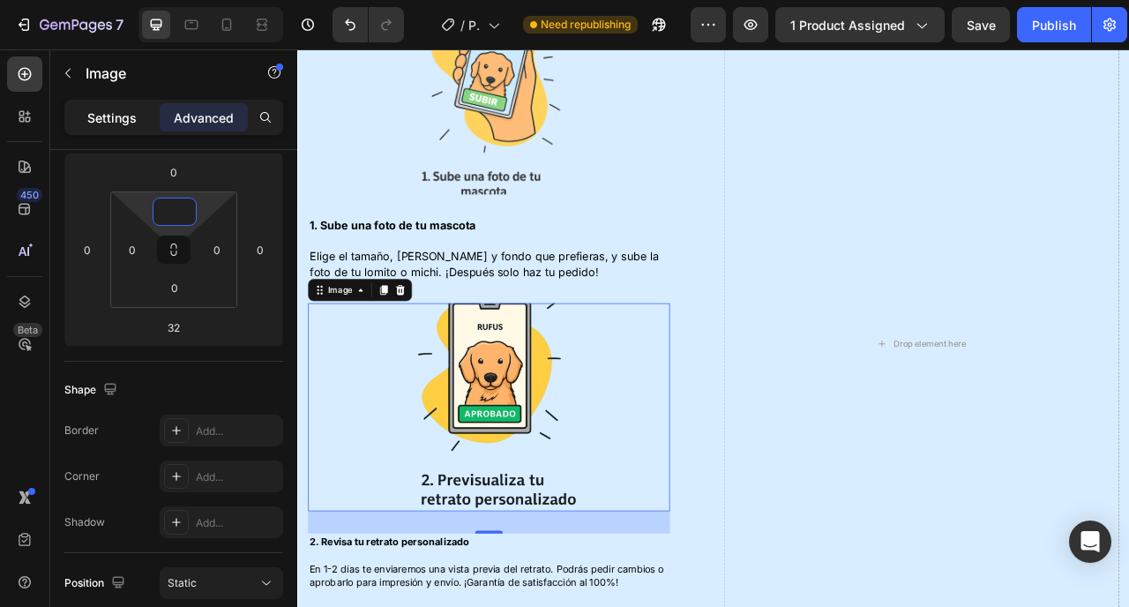
click at [120, 116] on p "Settings" at bounding box center [111, 118] width 49 height 19
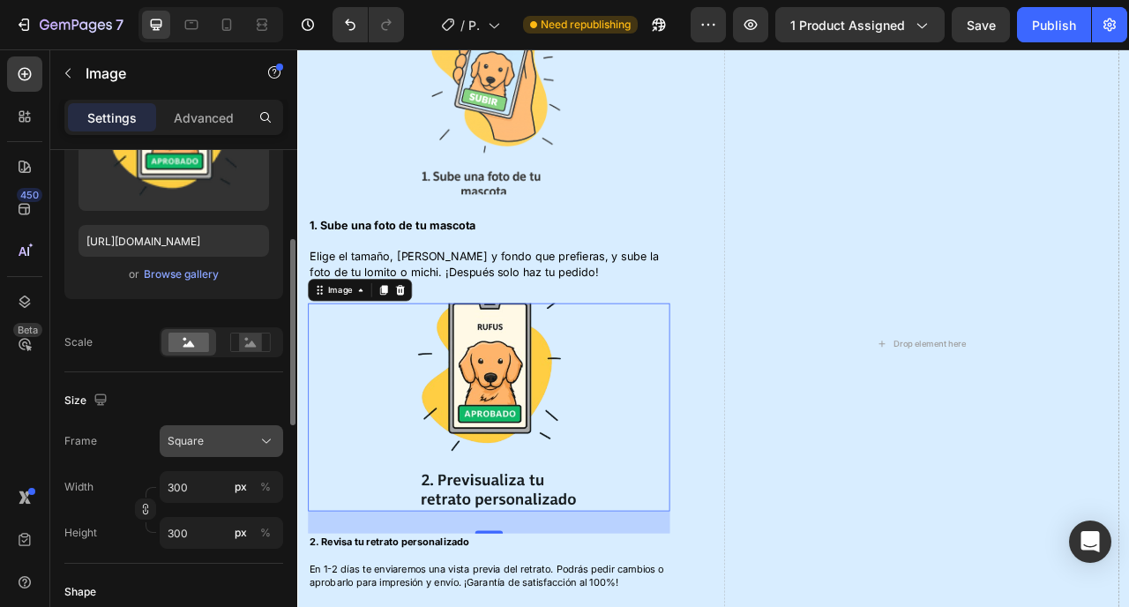
click at [191, 433] on span "Square" at bounding box center [186, 441] width 36 height 16
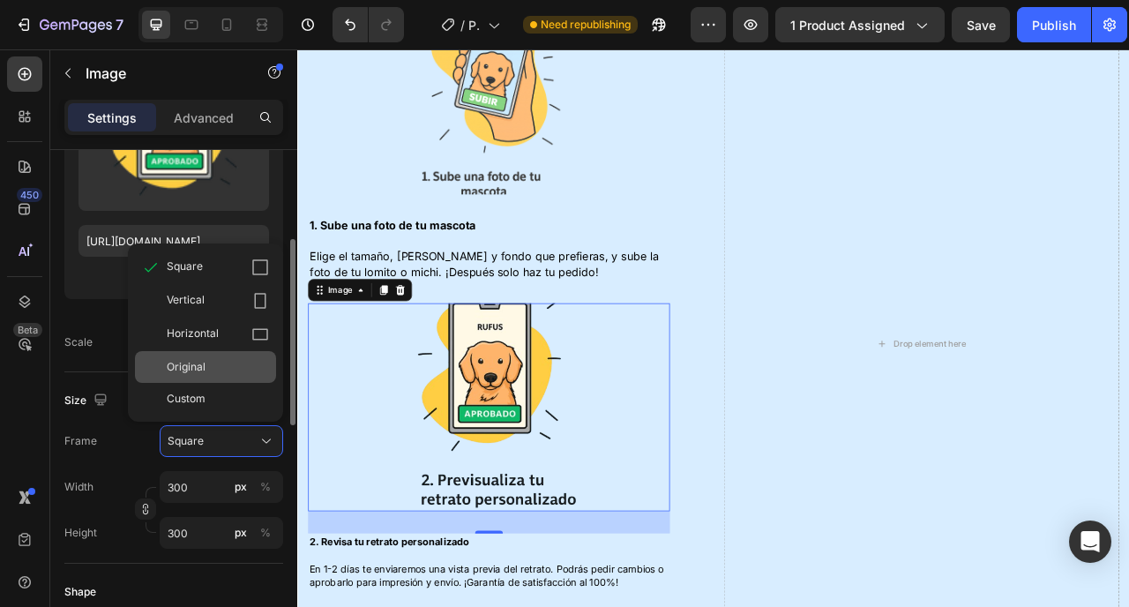
click at [198, 371] on span "Original" at bounding box center [186, 367] width 39 height 16
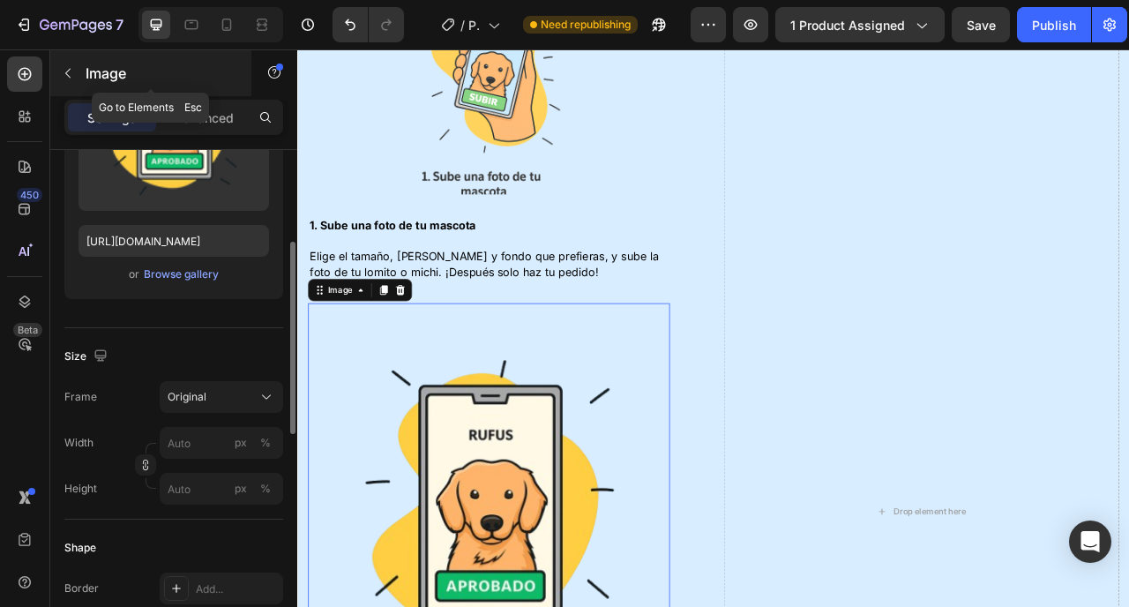
click at [70, 73] on icon "button" at bounding box center [68, 73] width 14 height 14
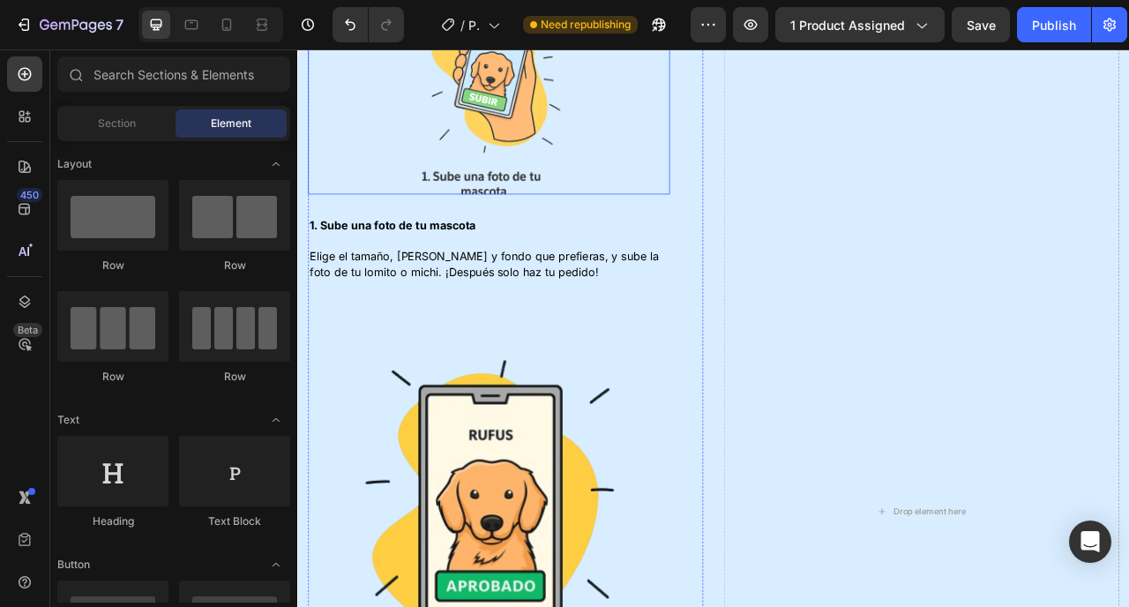
scroll to position [1930, 0]
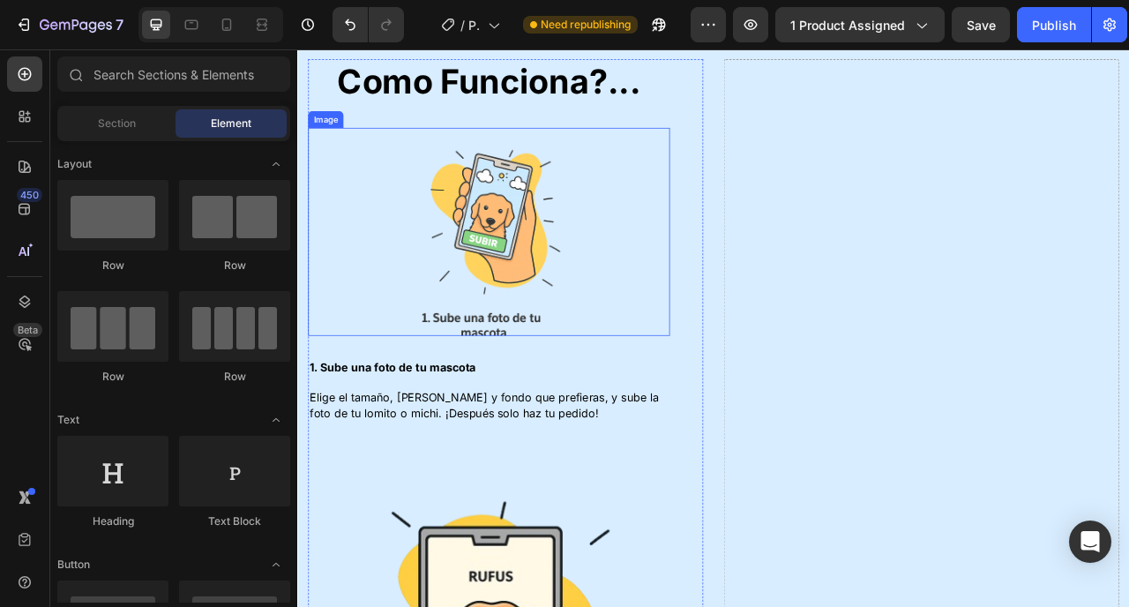
click at [528, 256] on img at bounding box center [540, 281] width 265 height 265
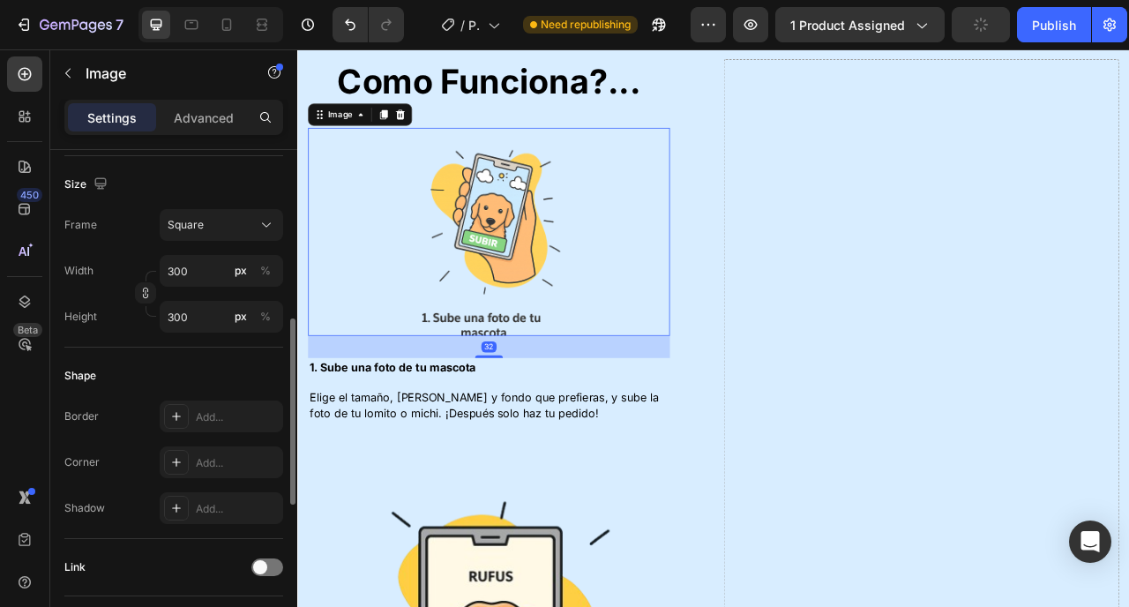
scroll to position [478, 0]
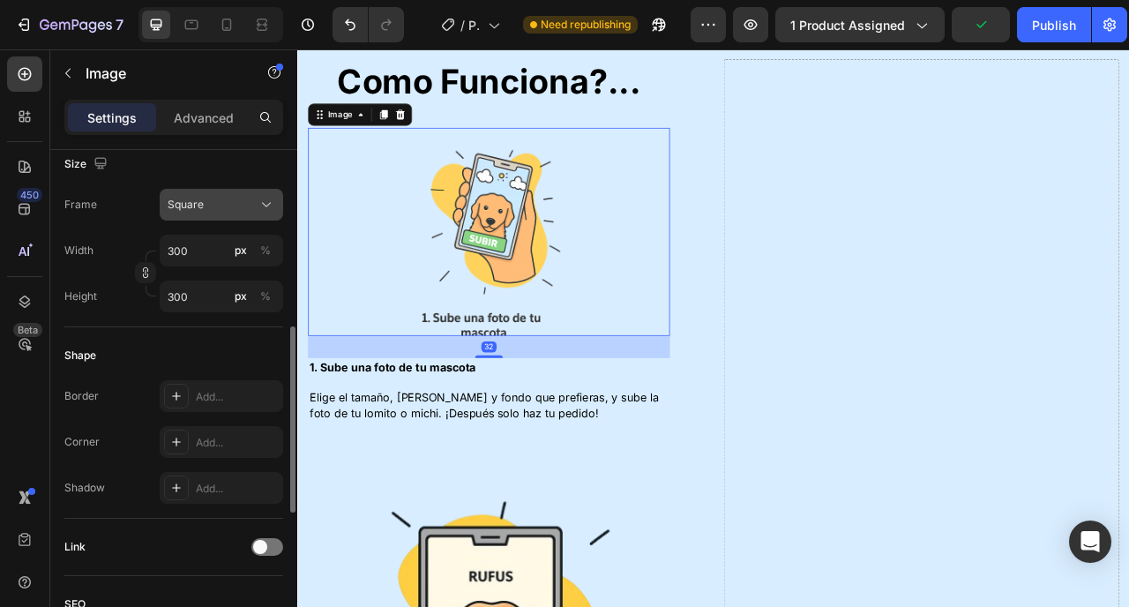
click at [207, 203] on div "Square" at bounding box center [211, 205] width 86 height 16
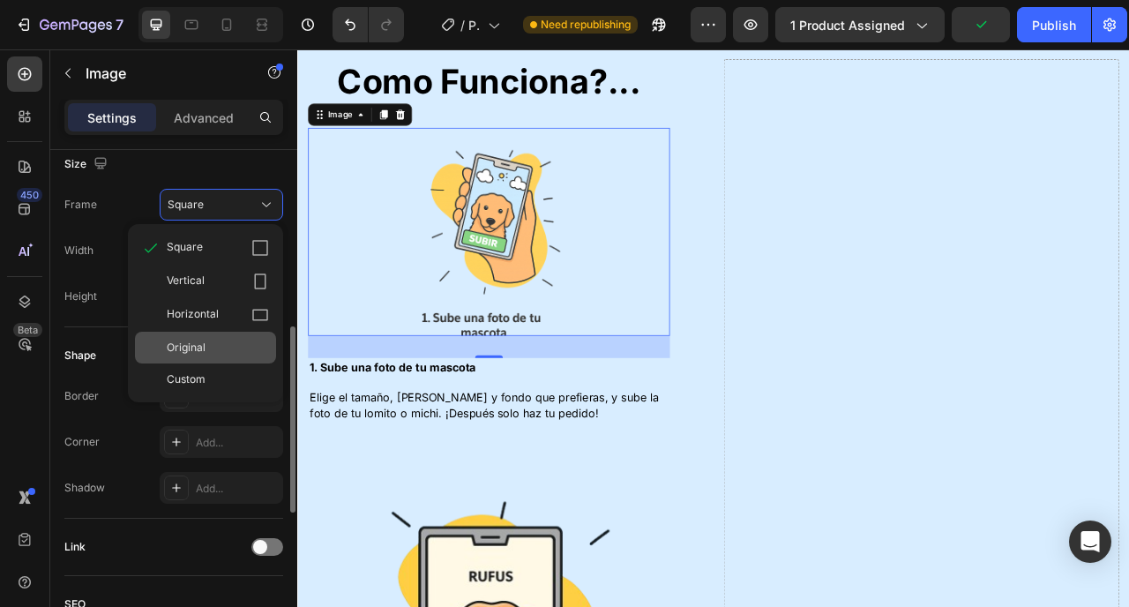
click at [205, 352] on span "Original" at bounding box center [186, 348] width 39 height 16
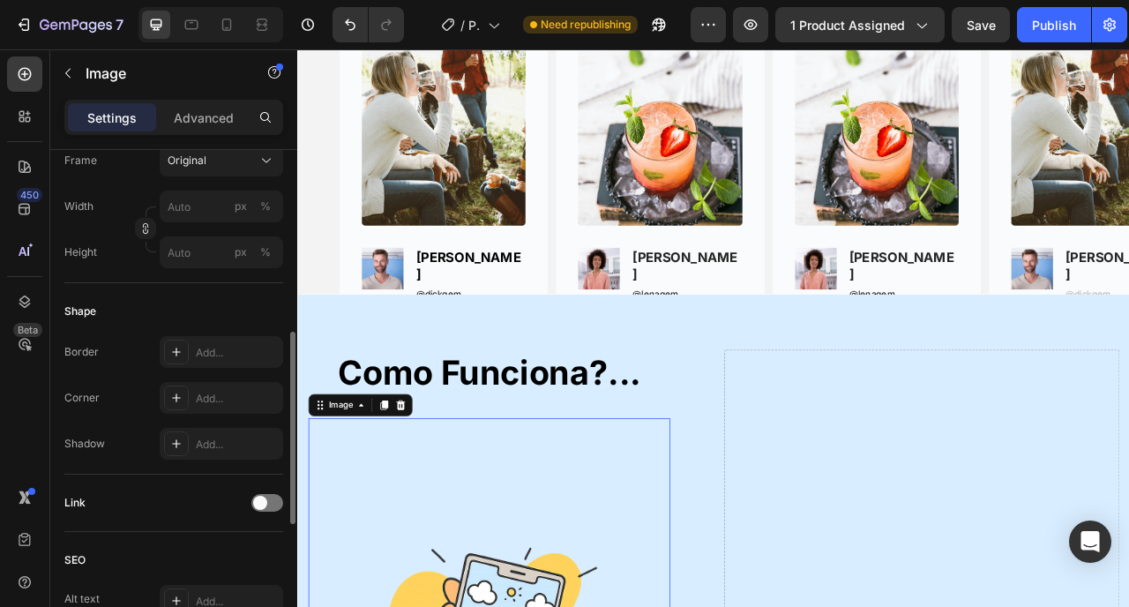
scroll to position [1464, 0]
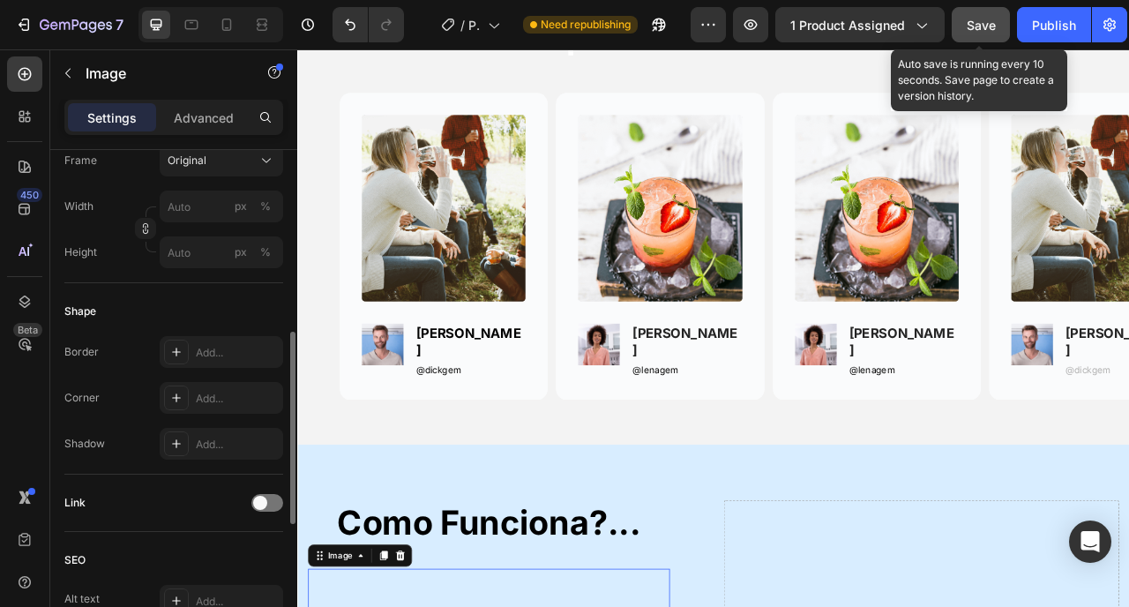
click at [977, 26] on span "Save" at bounding box center [981, 25] width 29 height 15
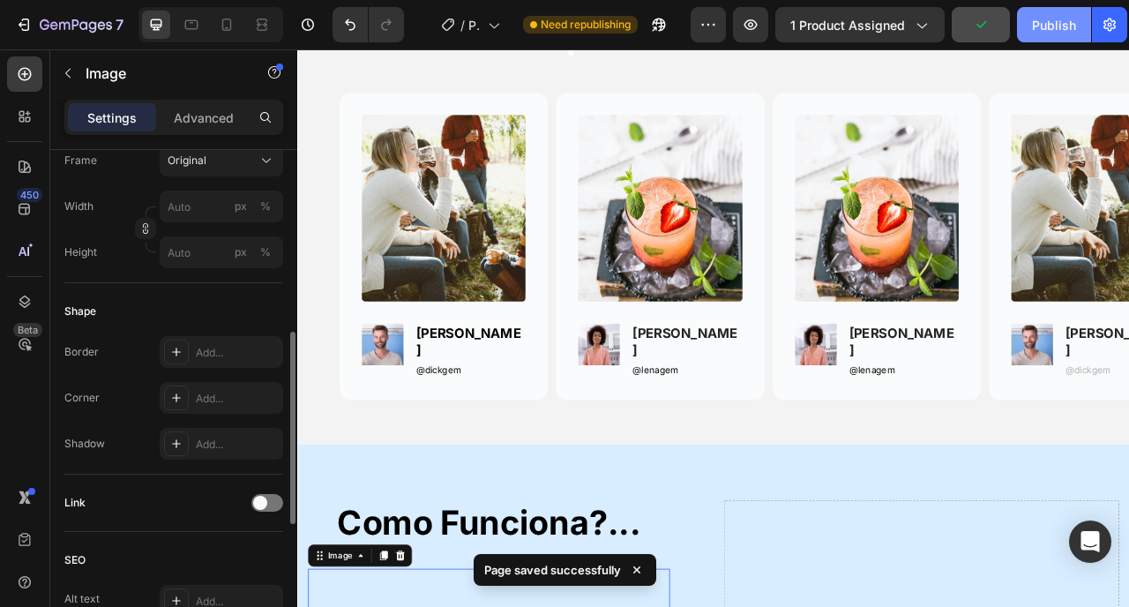
click at [1044, 27] on div "Publish" at bounding box center [1054, 25] width 44 height 19
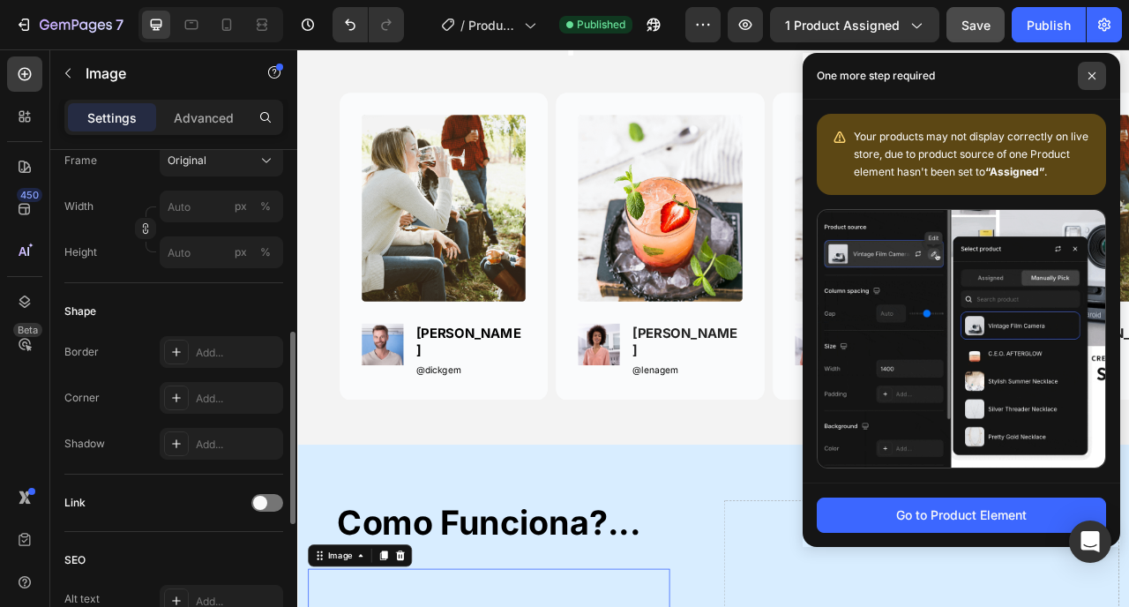
click at [1095, 79] on icon at bounding box center [1092, 75] width 9 height 9
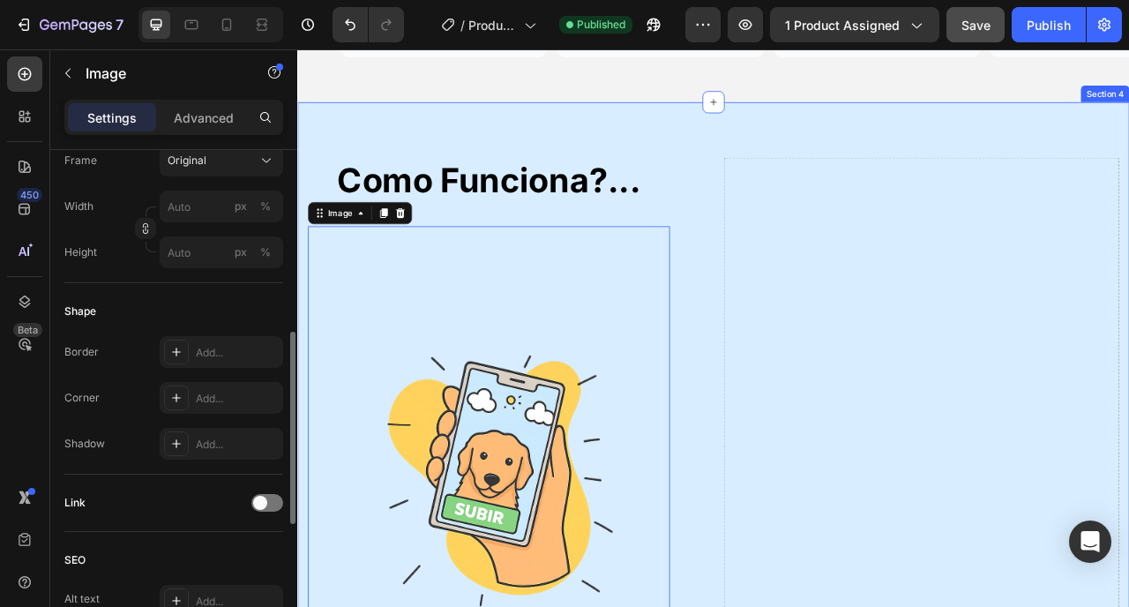
scroll to position [1944, 0]
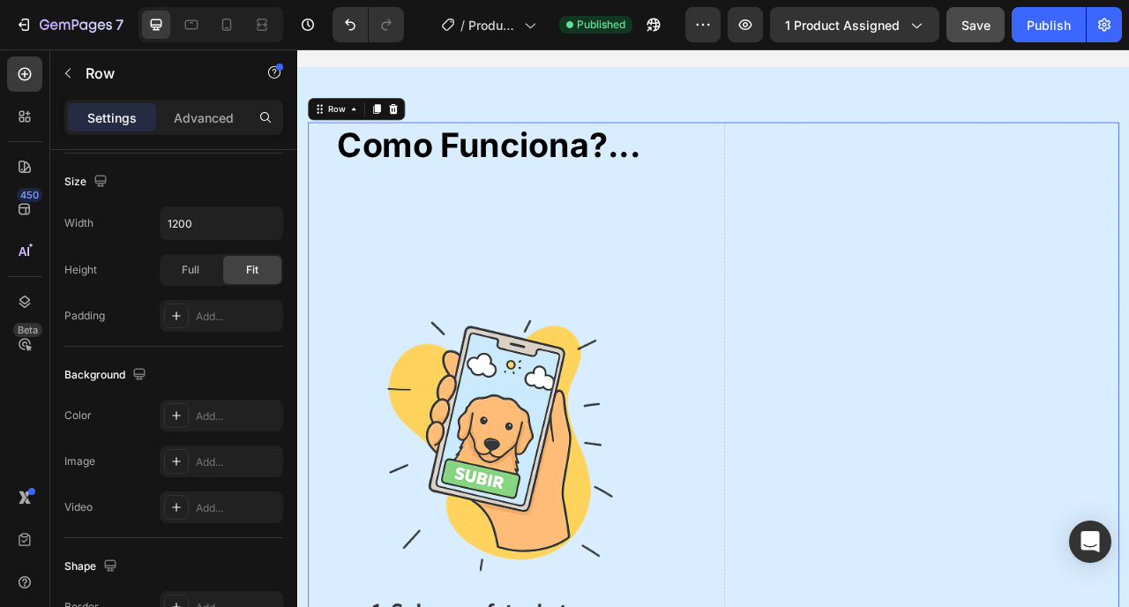
scroll to position [0, 0]
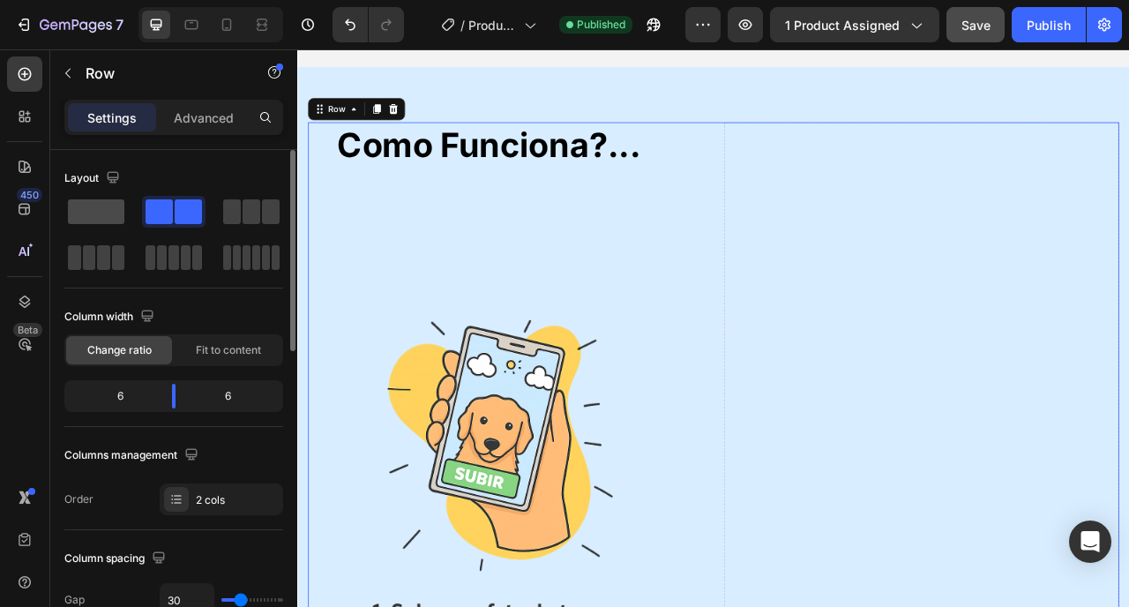
click at [98, 221] on span at bounding box center [96, 211] width 56 height 25
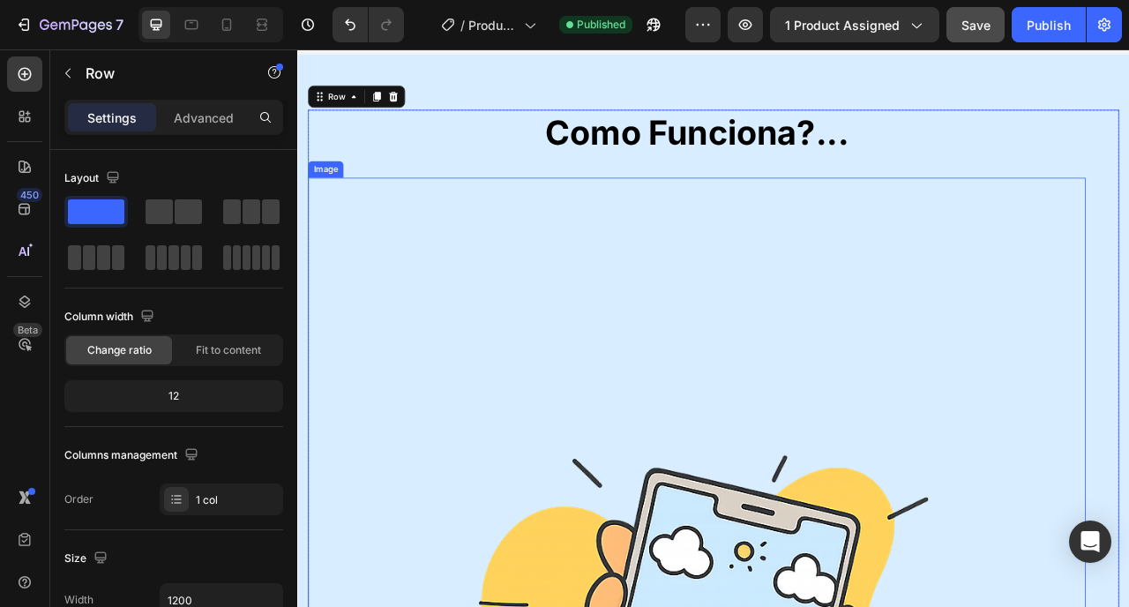
scroll to position [2147, 0]
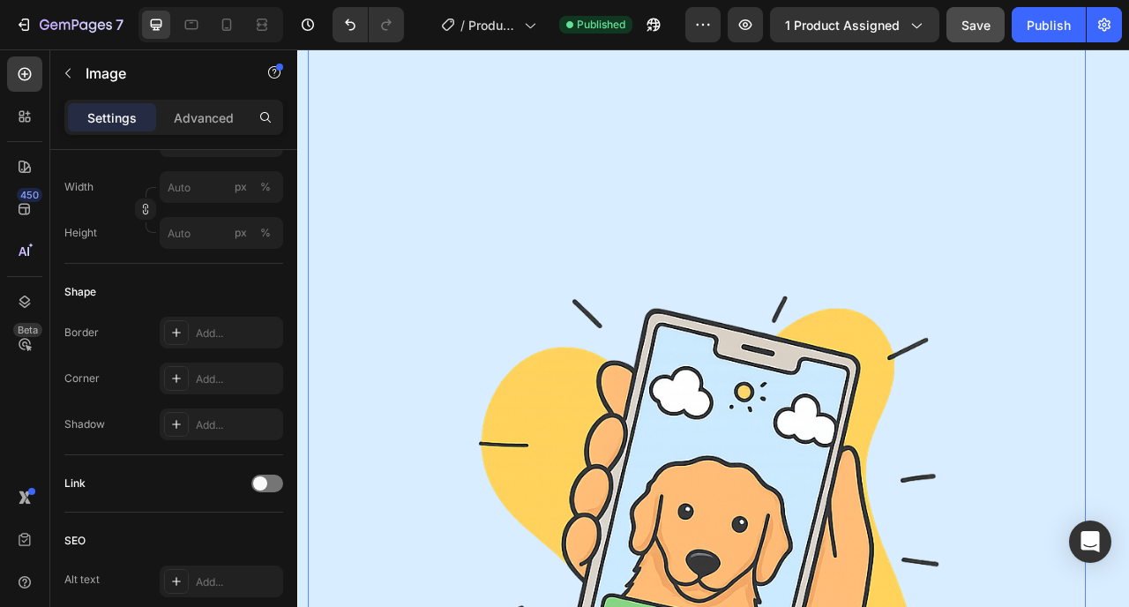
scroll to position [401, 0]
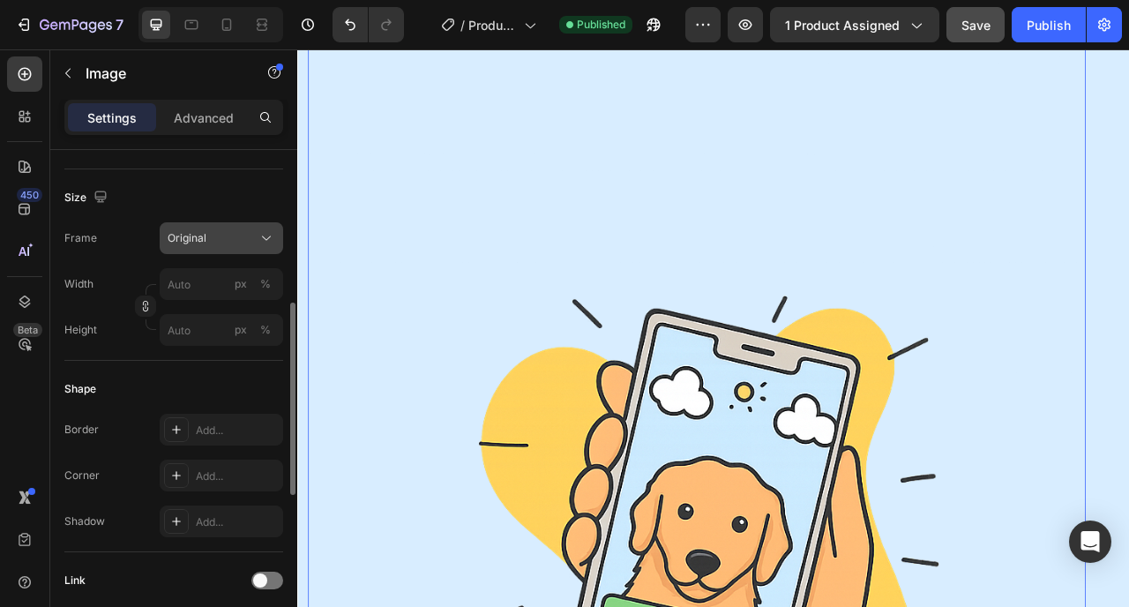
click at [173, 244] on span "Original" at bounding box center [187, 238] width 39 height 16
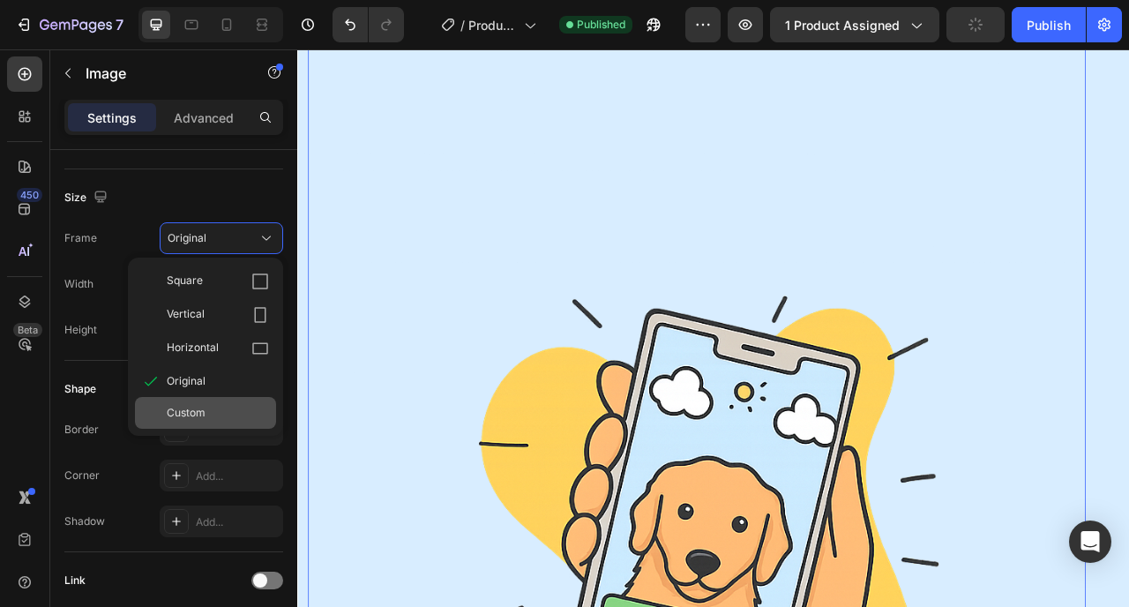
click at [200, 414] on span "Custom" at bounding box center [186, 413] width 39 height 16
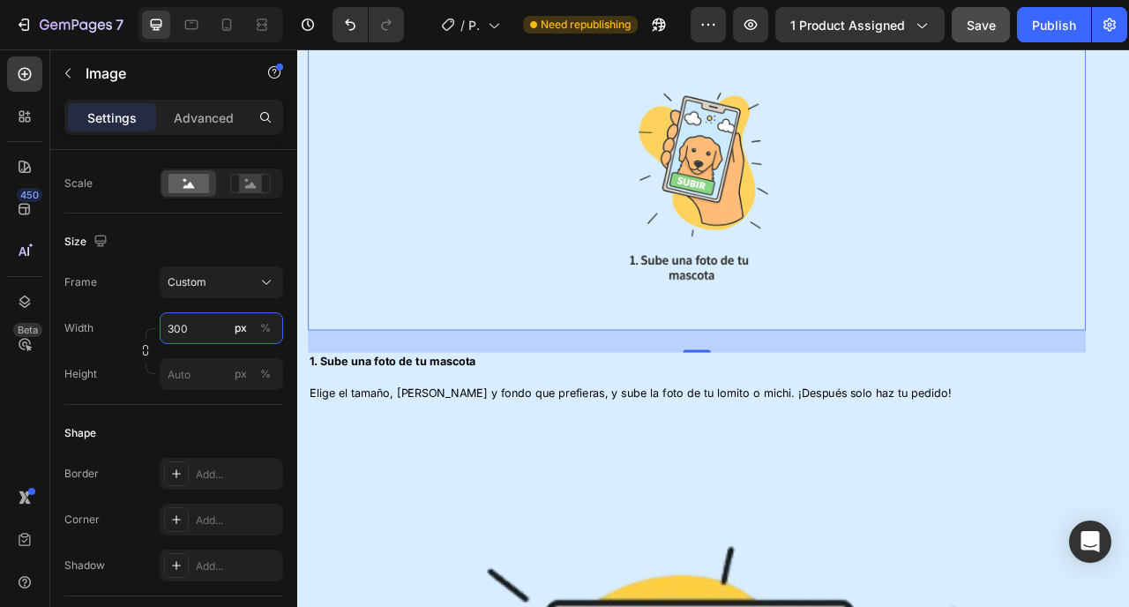
type input "300"
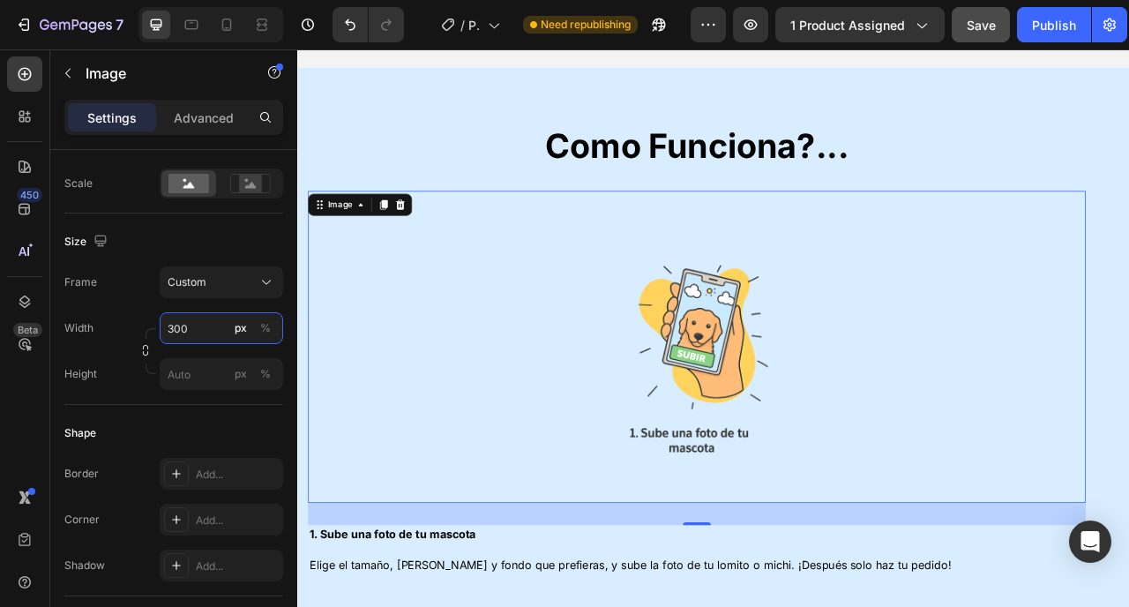
scroll to position [1793, 0]
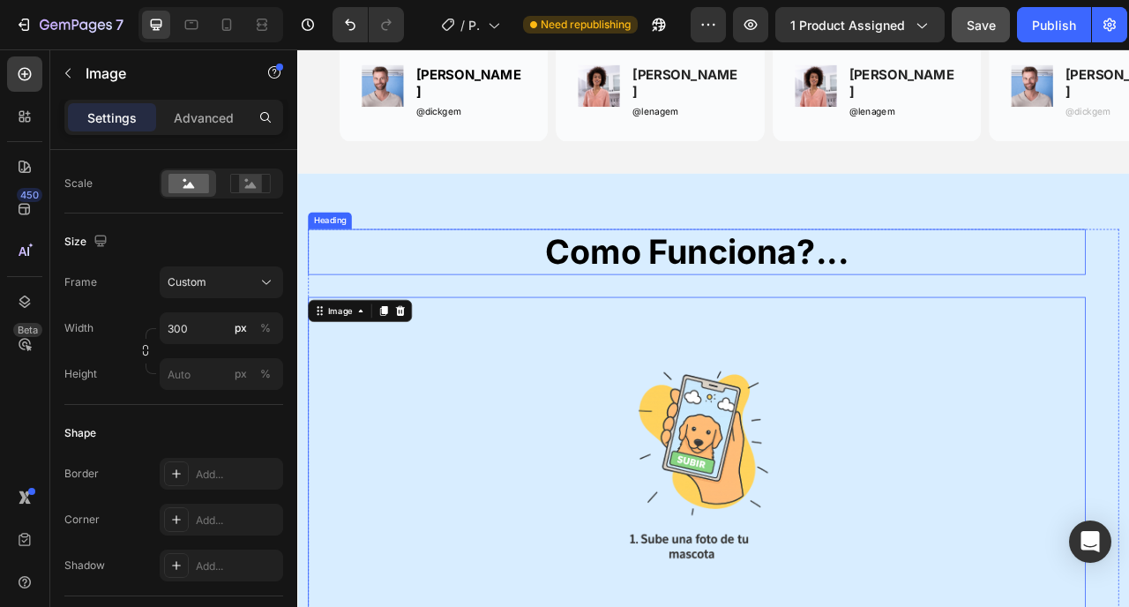
click at [438, 289] on h2 "Como Funciona?..." at bounding box center [806, 307] width 990 height 58
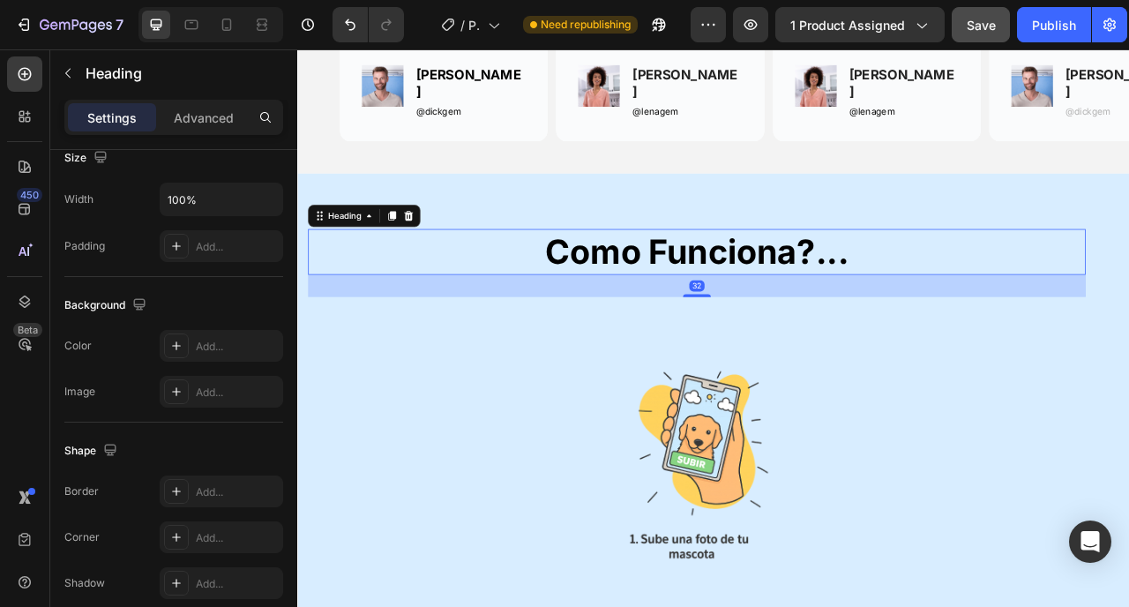
scroll to position [0, 0]
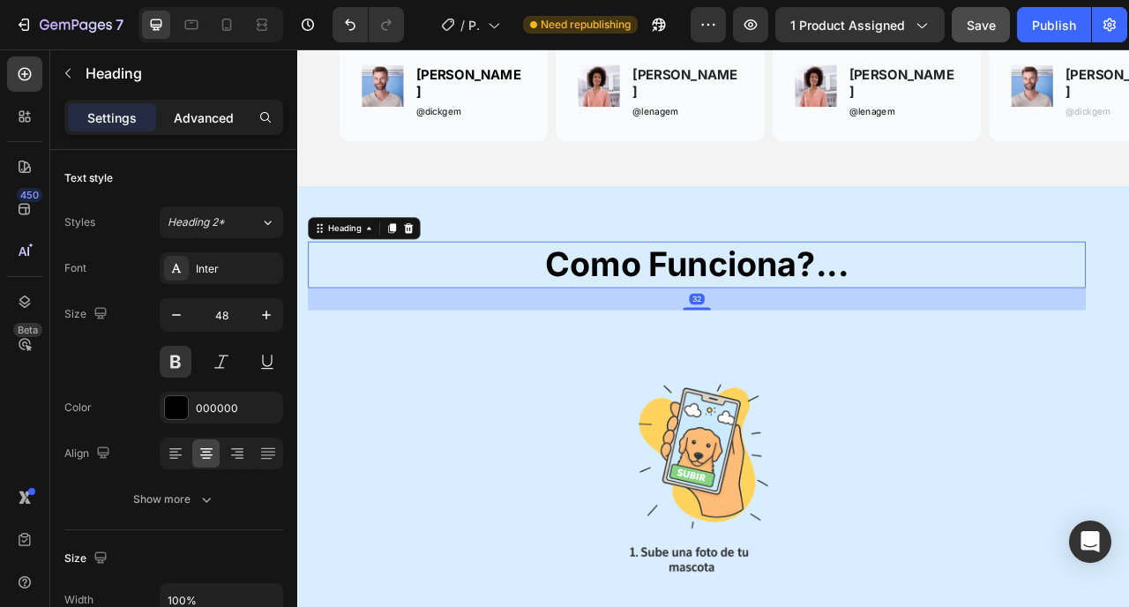
click at [181, 113] on p "Advanced" at bounding box center [204, 118] width 60 height 19
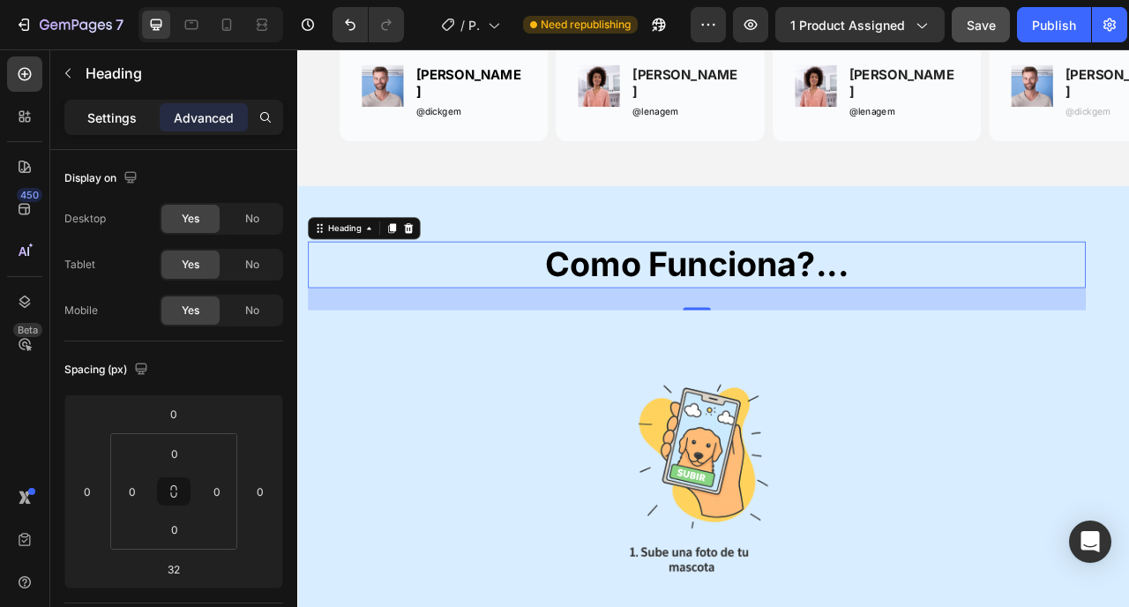
click at [131, 113] on p "Settings" at bounding box center [111, 118] width 49 height 19
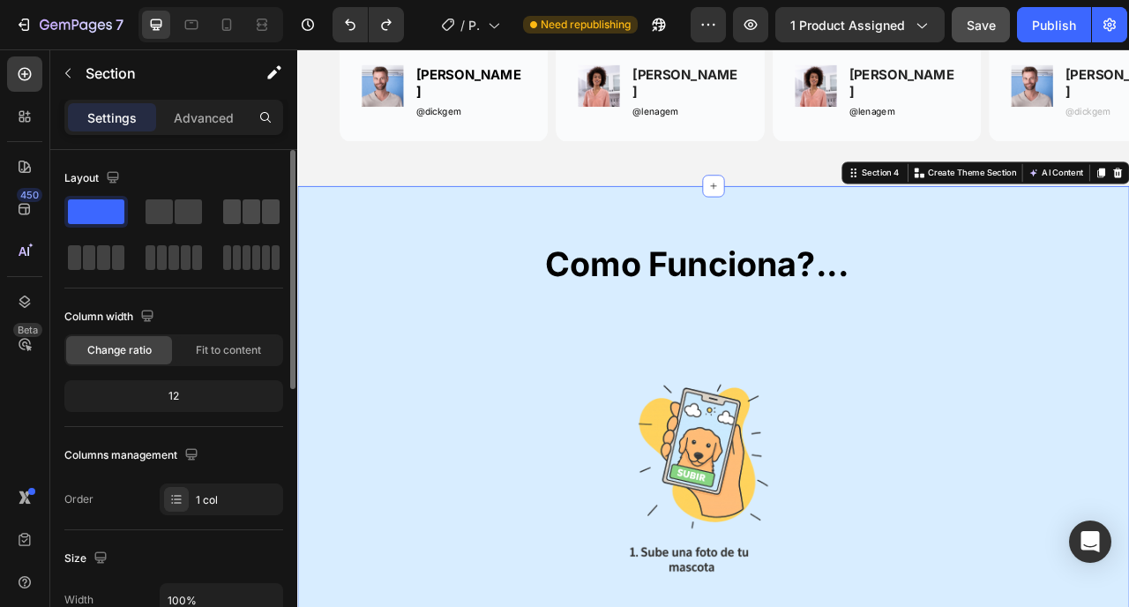
click at [251, 199] on span at bounding box center [252, 211] width 18 height 25
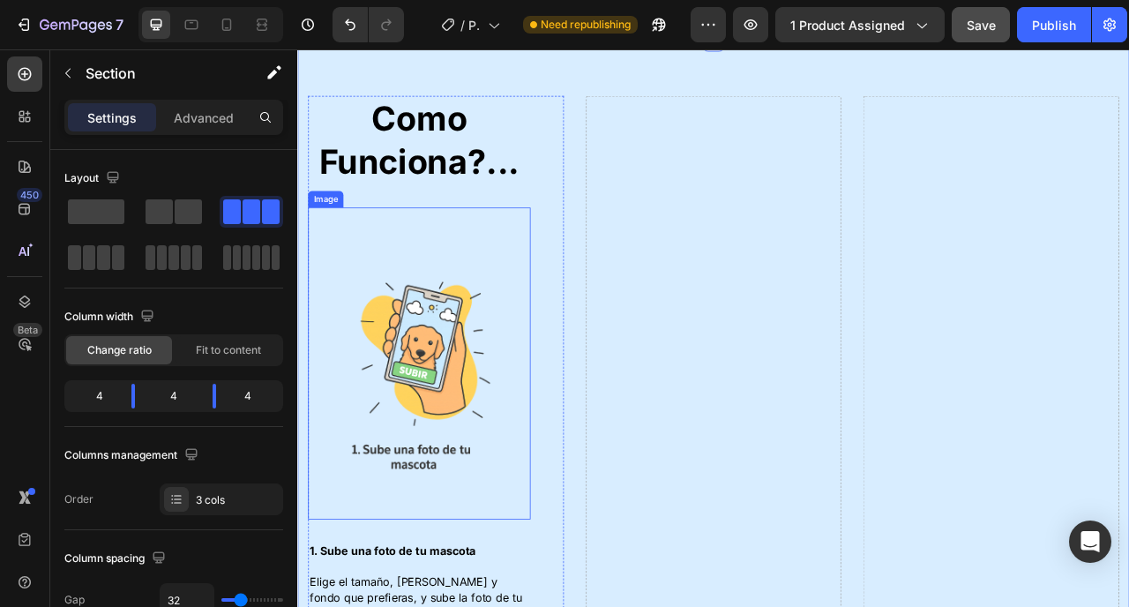
scroll to position [1966, 0]
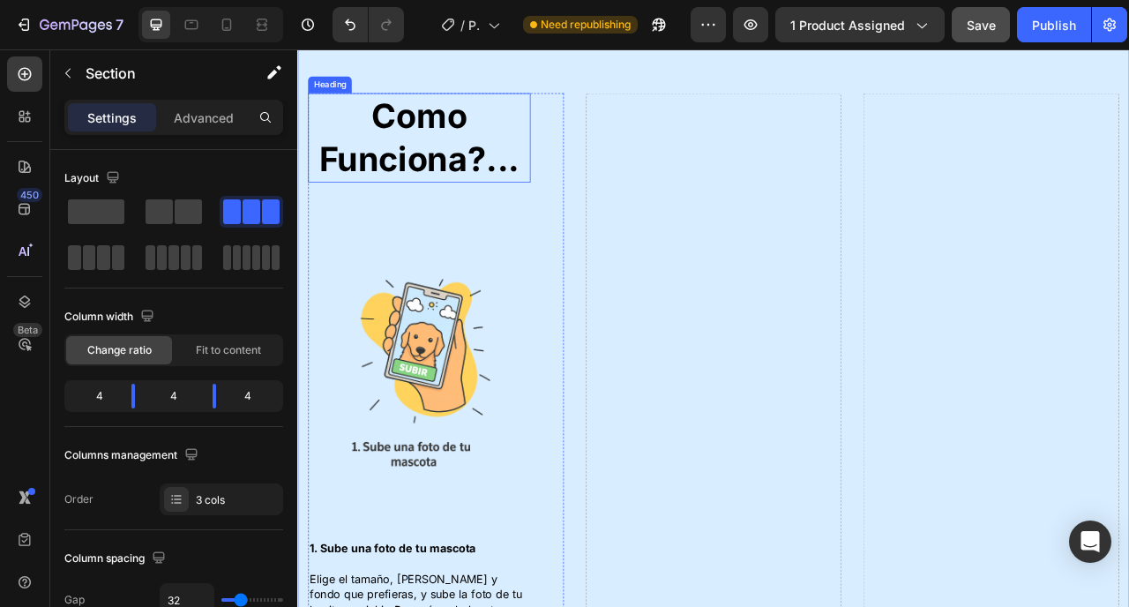
click at [490, 169] on h2 "Como Funciona?..." at bounding box center [452, 162] width 283 height 114
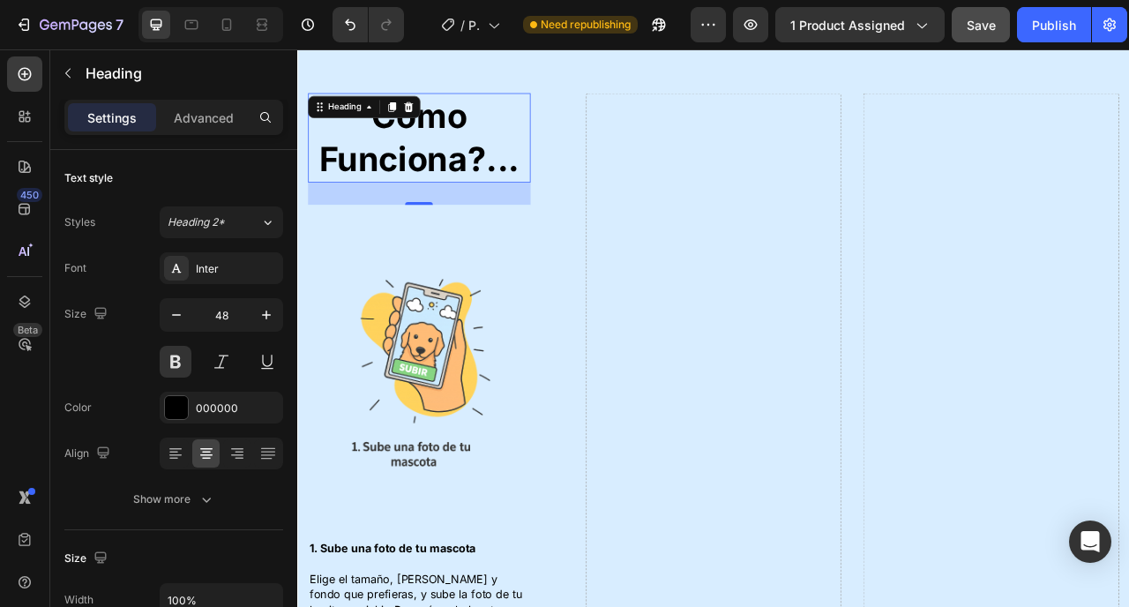
scroll to position [1600, 0]
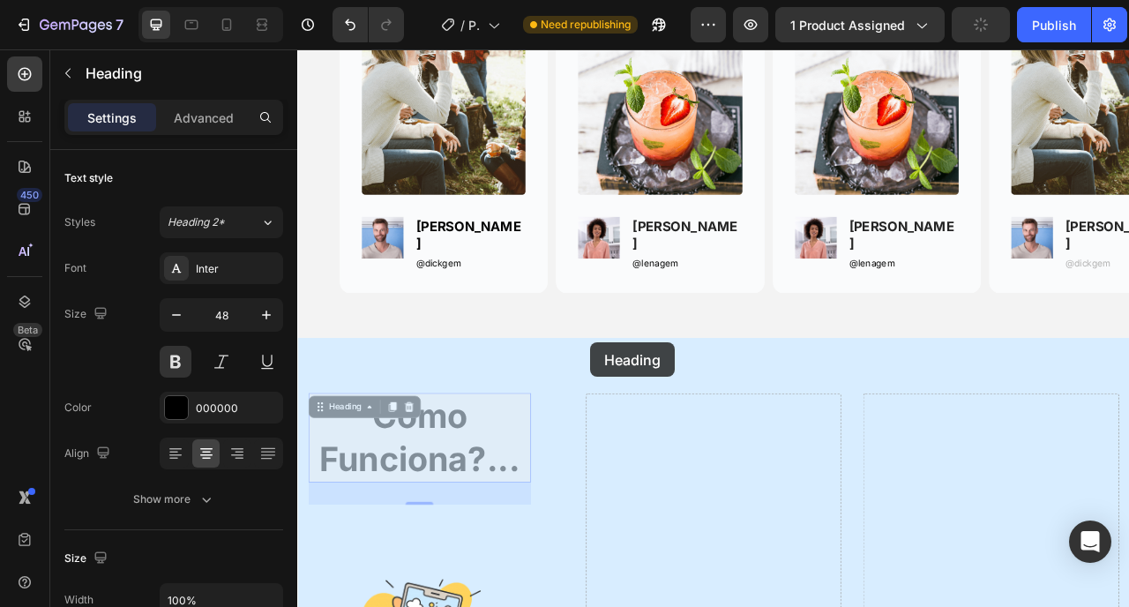
drag, startPoint x: 413, startPoint y: 524, endPoint x: 664, endPoint y: 421, distance: 271.8
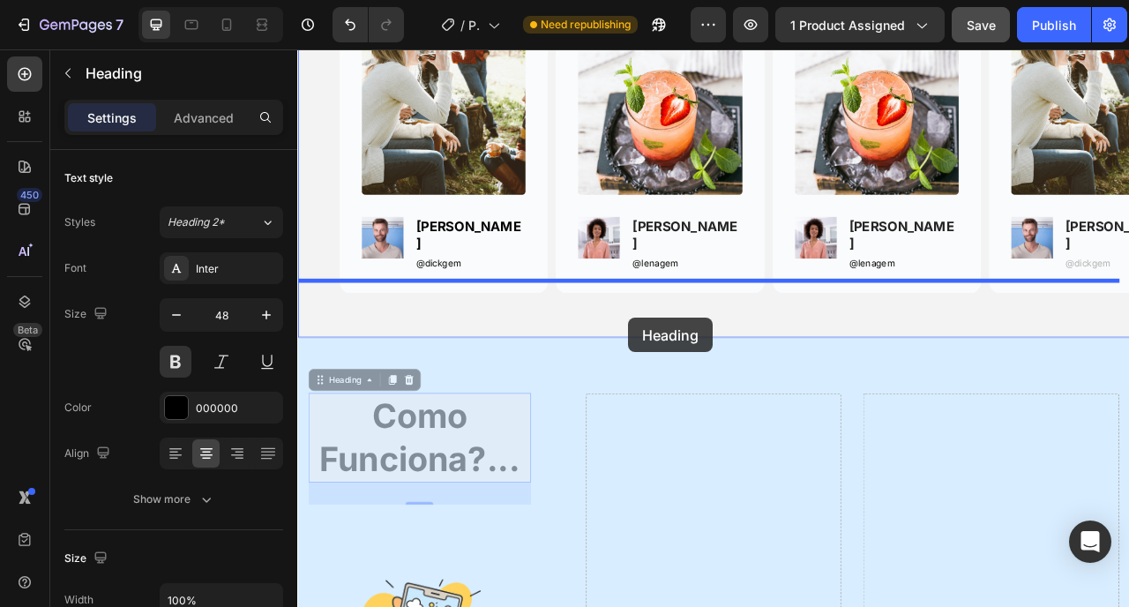
drag, startPoint x: 366, startPoint y: 461, endPoint x: 718, endPoint y: 392, distance: 358.7
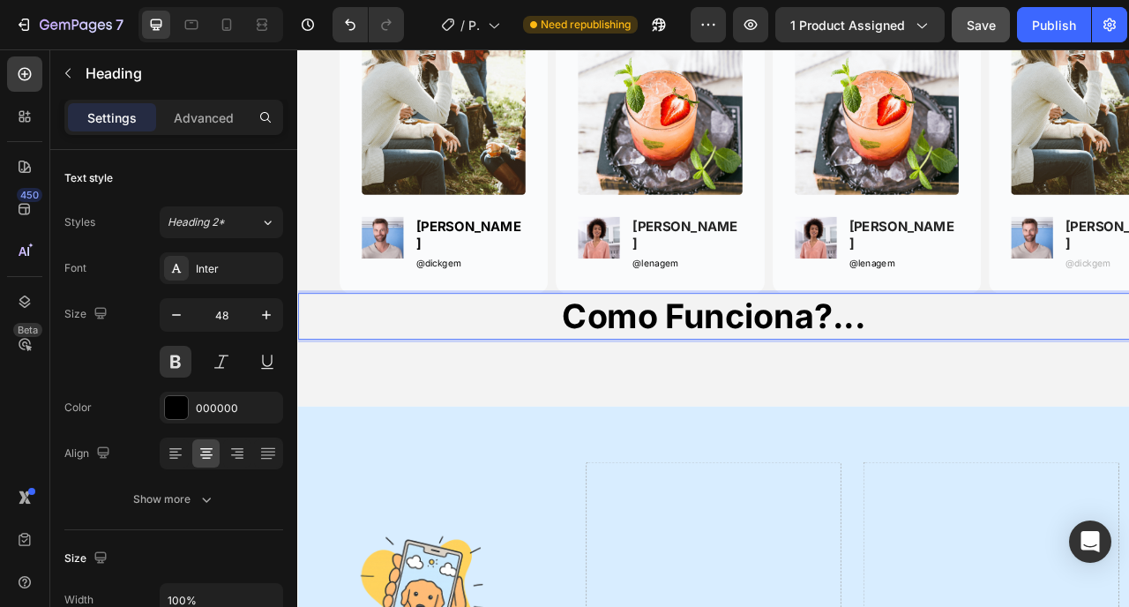
click at [718, 361] on h2 "Como Funciona?..." at bounding box center [826, 389] width 1059 height 58
click at [483, 362] on p "Como Funciona?..." at bounding box center [826, 389] width 1055 height 55
click at [482, 475] on div "¡A los dueños les fascinan sus retratos personalizados!... Heading Row Image Im…" at bounding box center [826, 122] width 1059 height 761
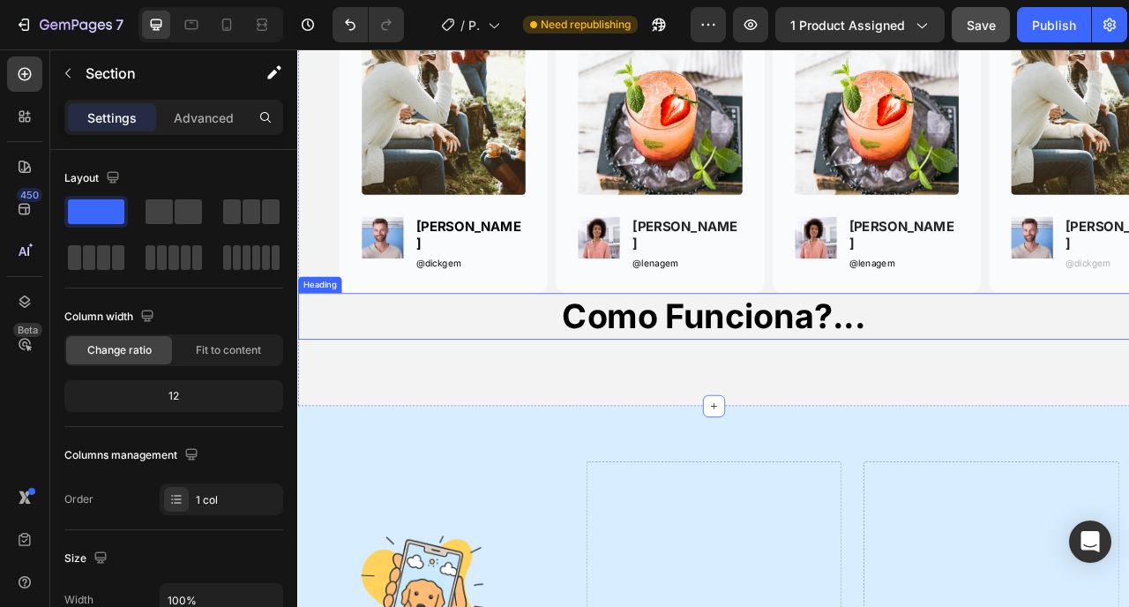
click at [483, 390] on p "Como Funciona?..." at bounding box center [826, 389] width 1055 height 55
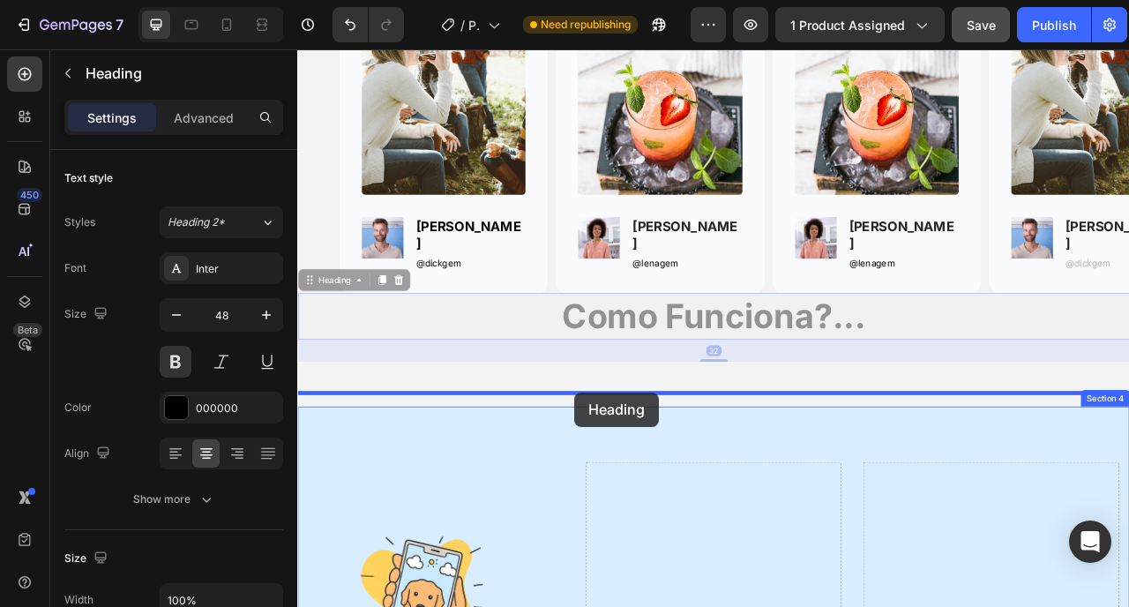
drag, startPoint x: 342, startPoint y: 326, endPoint x: 650, endPoint y: 486, distance: 347.3
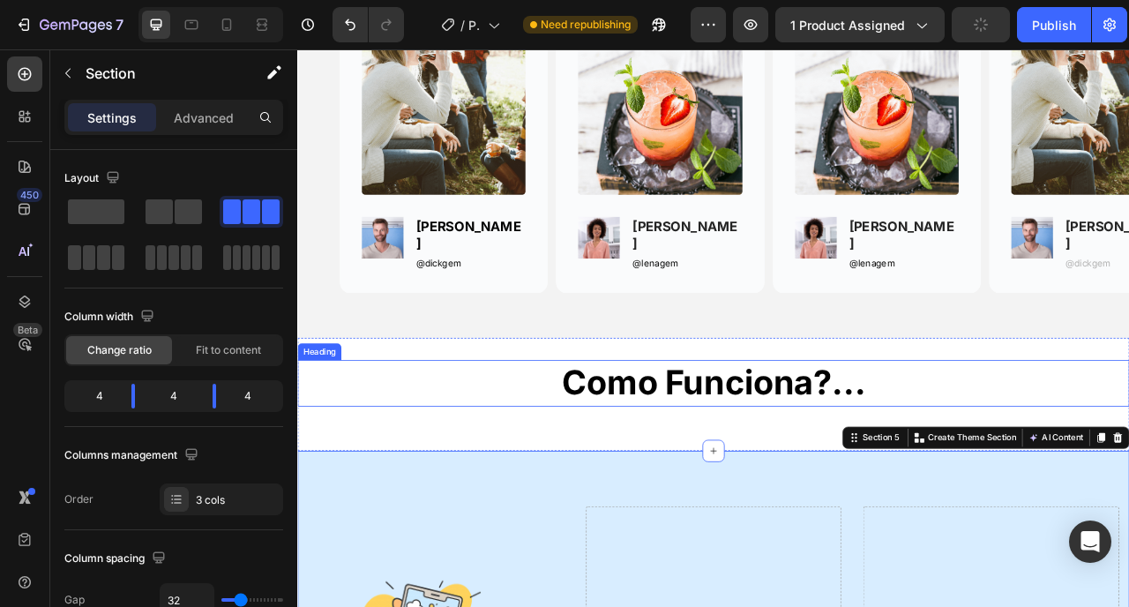
click at [717, 476] on h2 "Como Funciona?..." at bounding box center [826, 474] width 1059 height 58
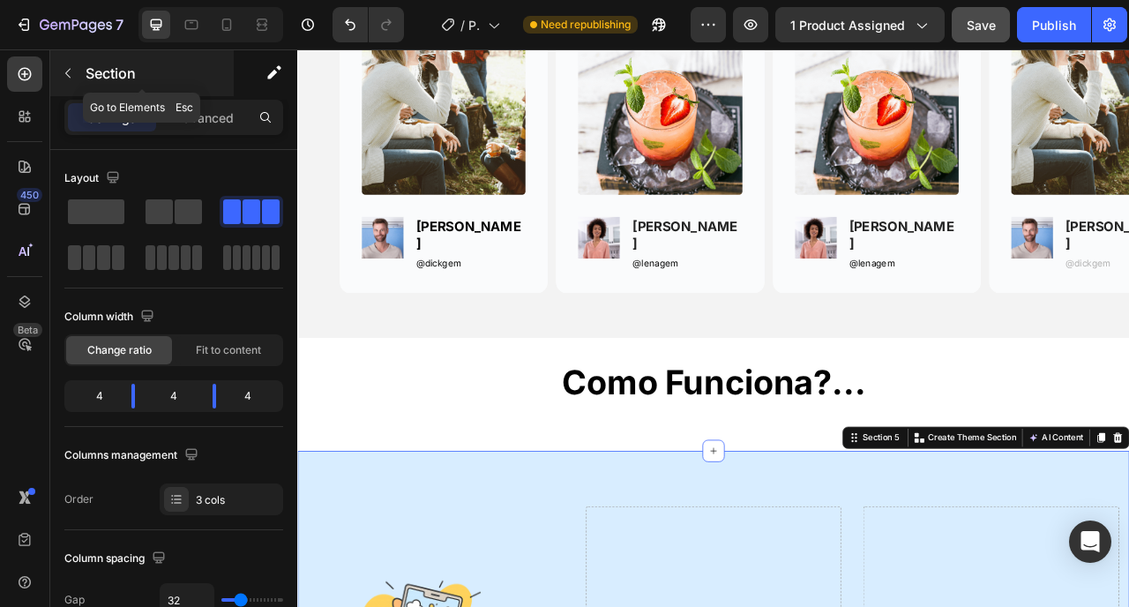
click at [64, 84] on button "button" at bounding box center [68, 73] width 28 height 28
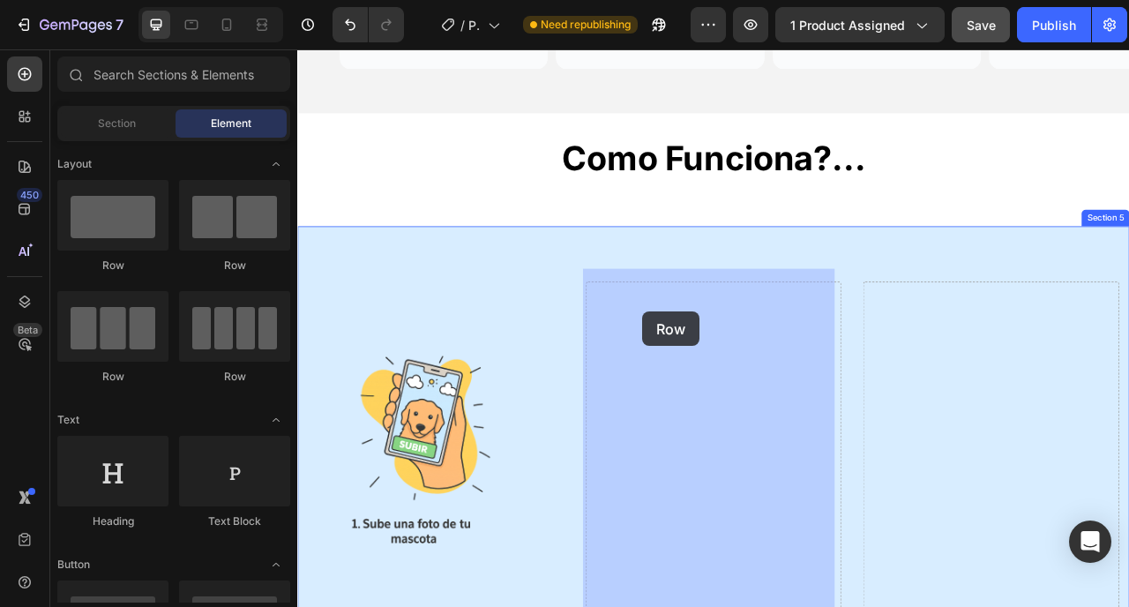
scroll to position [1917, 0]
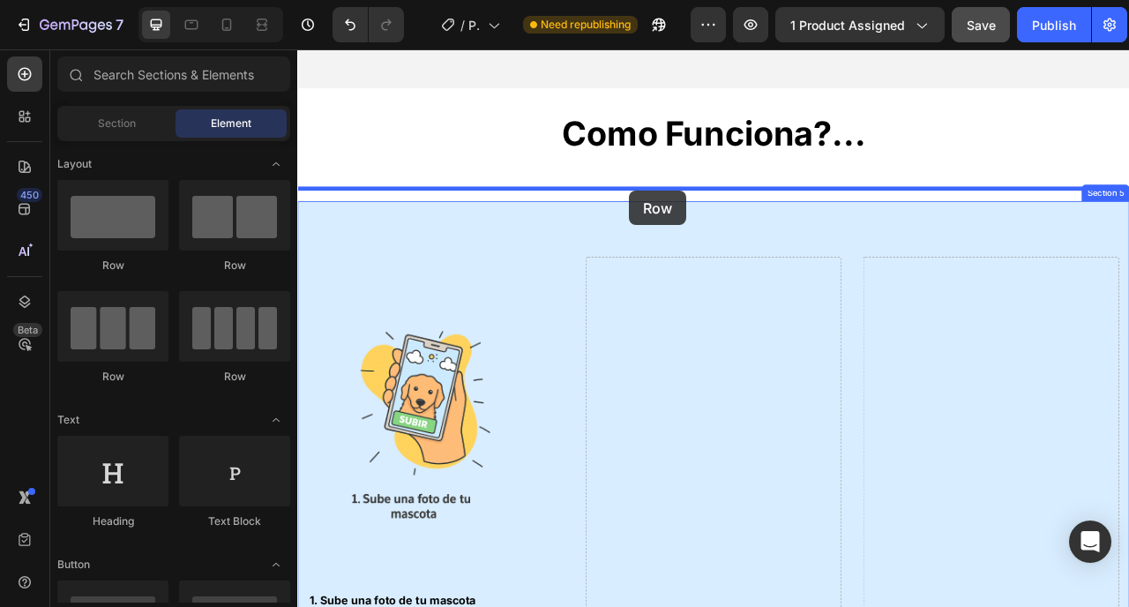
drag, startPoint x: 396, startPoint y: 287, endPoint x: 720, endPoint y: 229, distance: 328.8
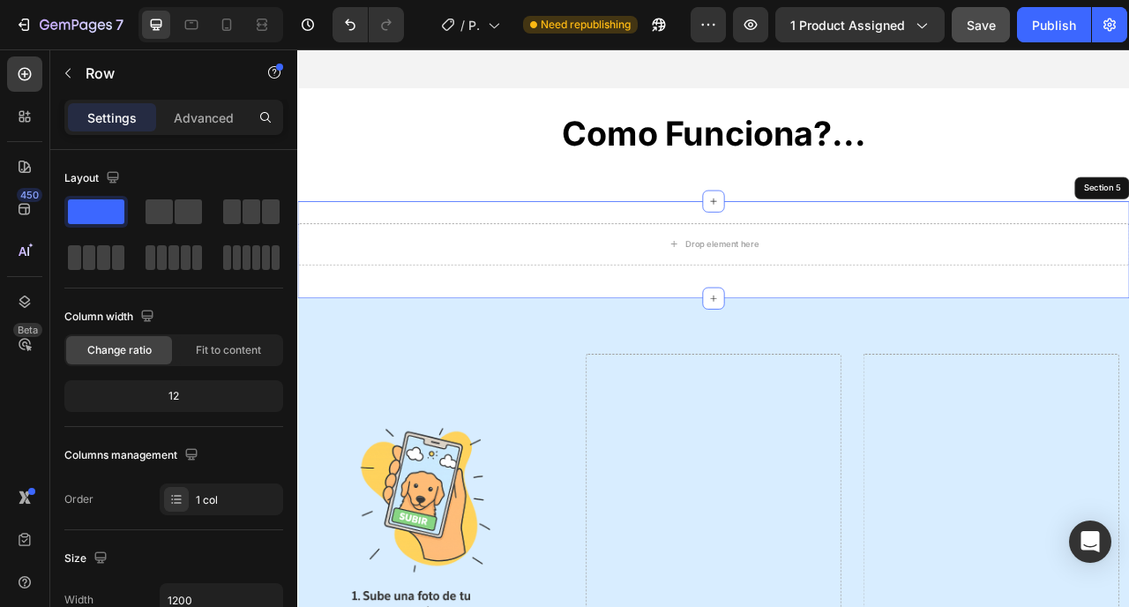
click at [524, 243] on div "Drop element here Row 16 Section 5" at bounding box center [826, 305] width 1059 height 124
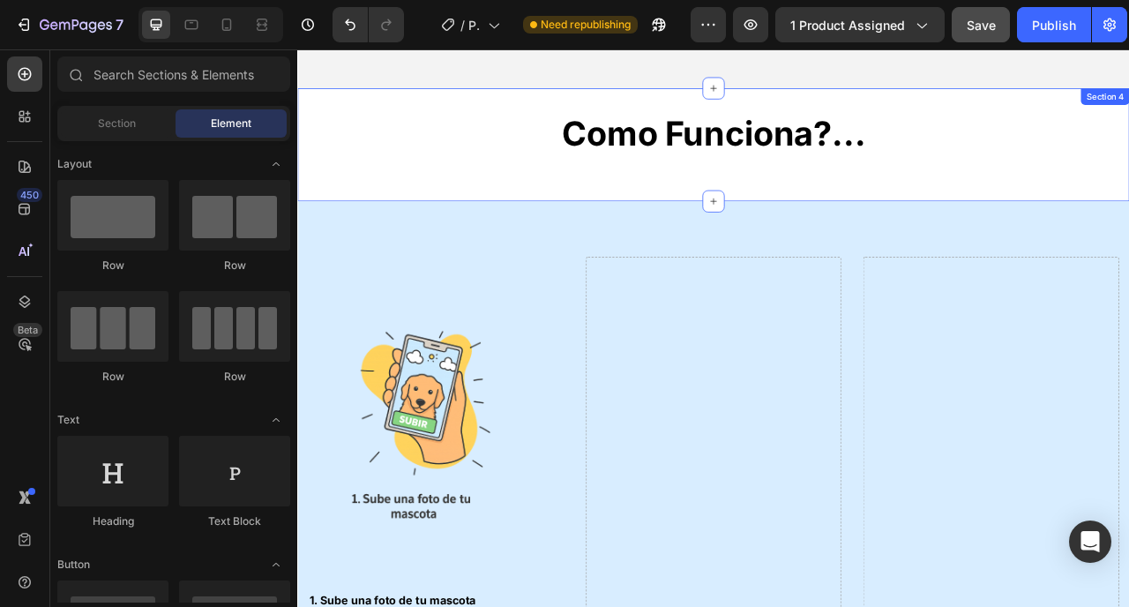
click at [1128, 212] on div "Como Funciona?... Heading Section 4" at bounding box center [826, 170] width 1059 height 143
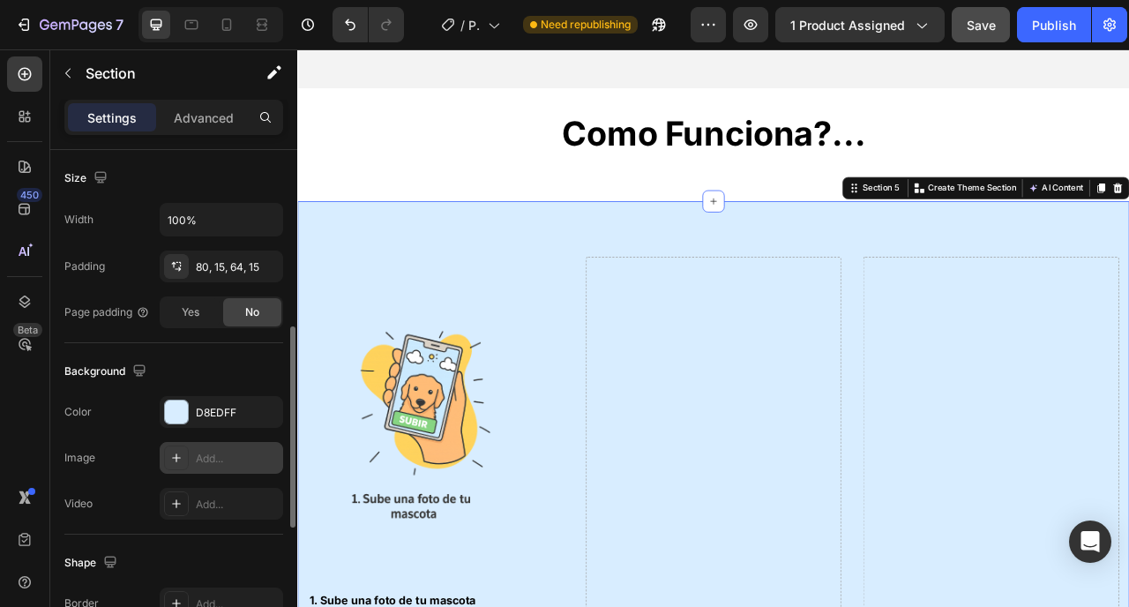
scroll to position [502, 0]
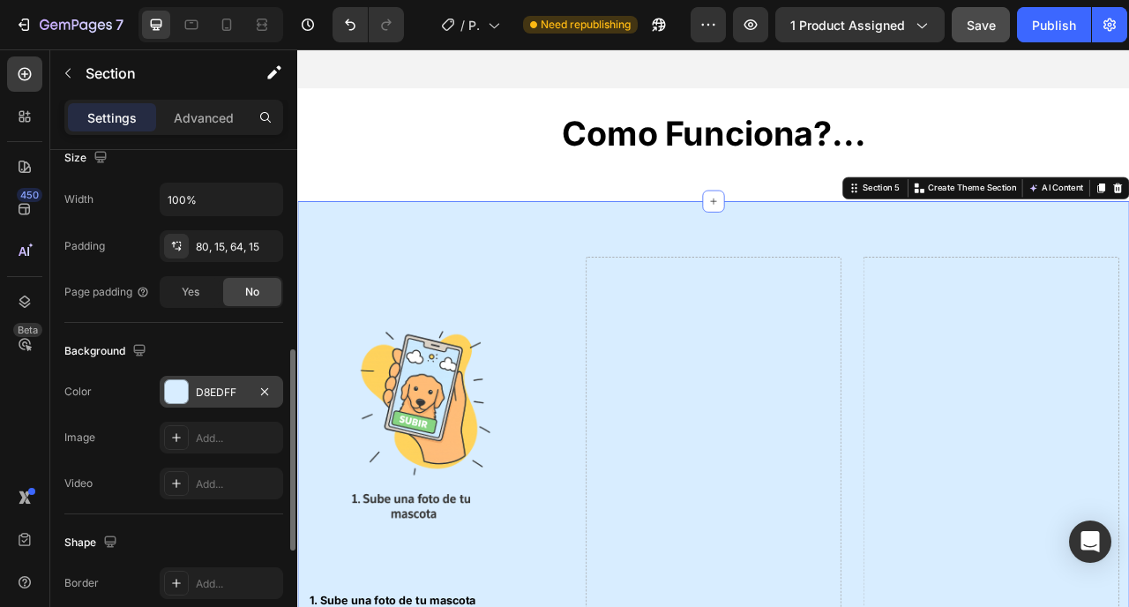
click at [229, 389] on div "D8EDFF" at bounding box center [221, 393] width 51 height 16
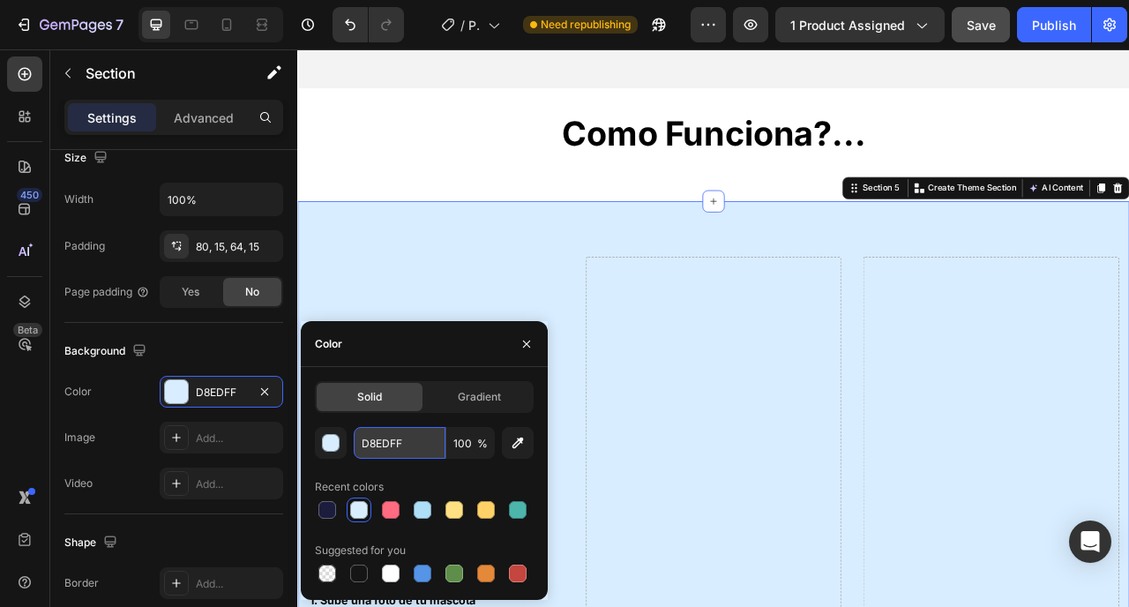
click at [393, 442] on input "D8EDFF" at bounding box center [400, 443] width 92 height 32
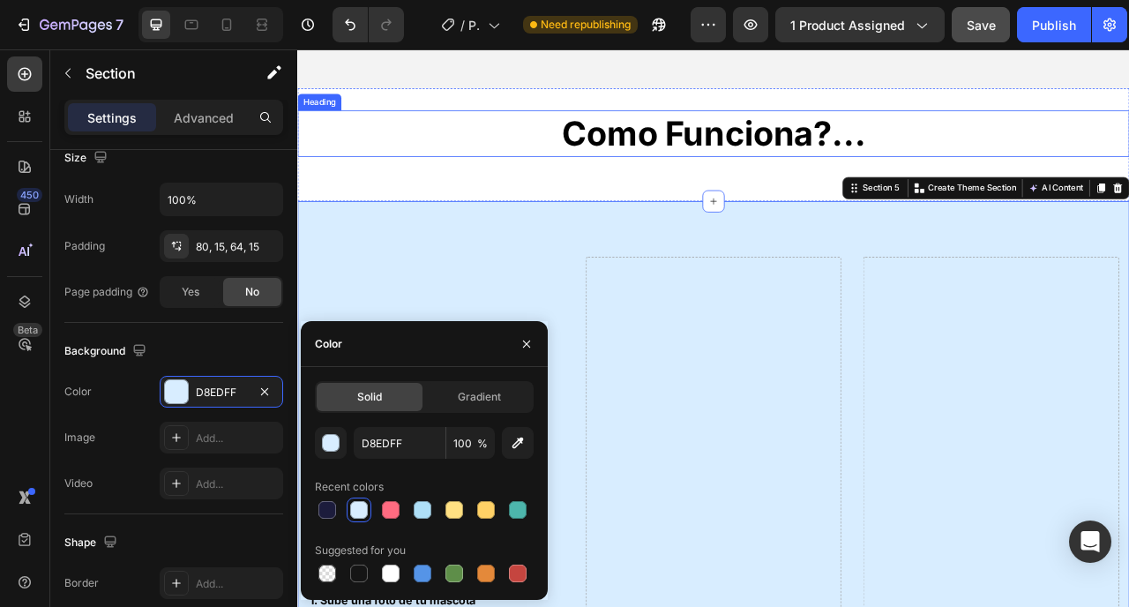
click at [538, 161] on h2 "Como Funciona?..." at bounding box center [826, 156] width 1059 height 58
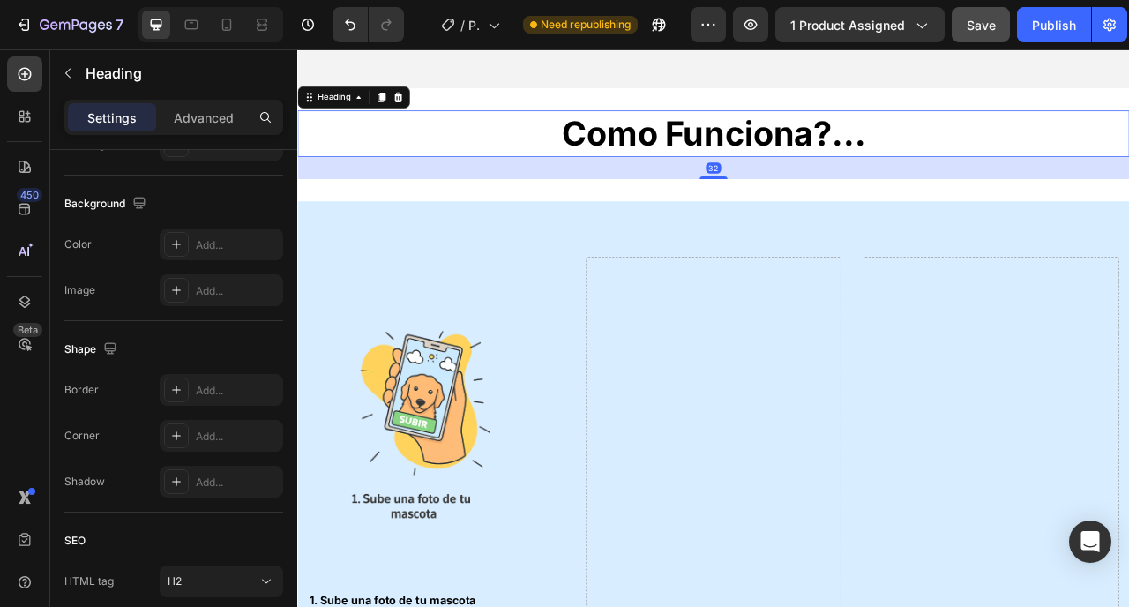
scroll to position [0, 0]
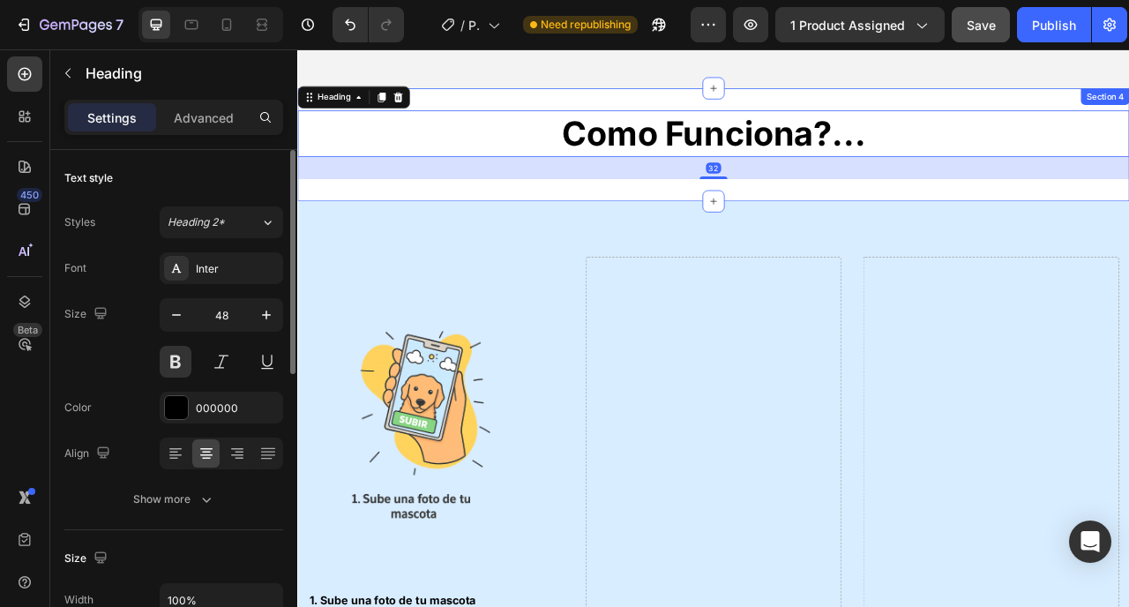
click at [496, 202] on div "Como Funciona?... Heading 32 Section 4" at bounding box center [826, 170] width 1059 height 143
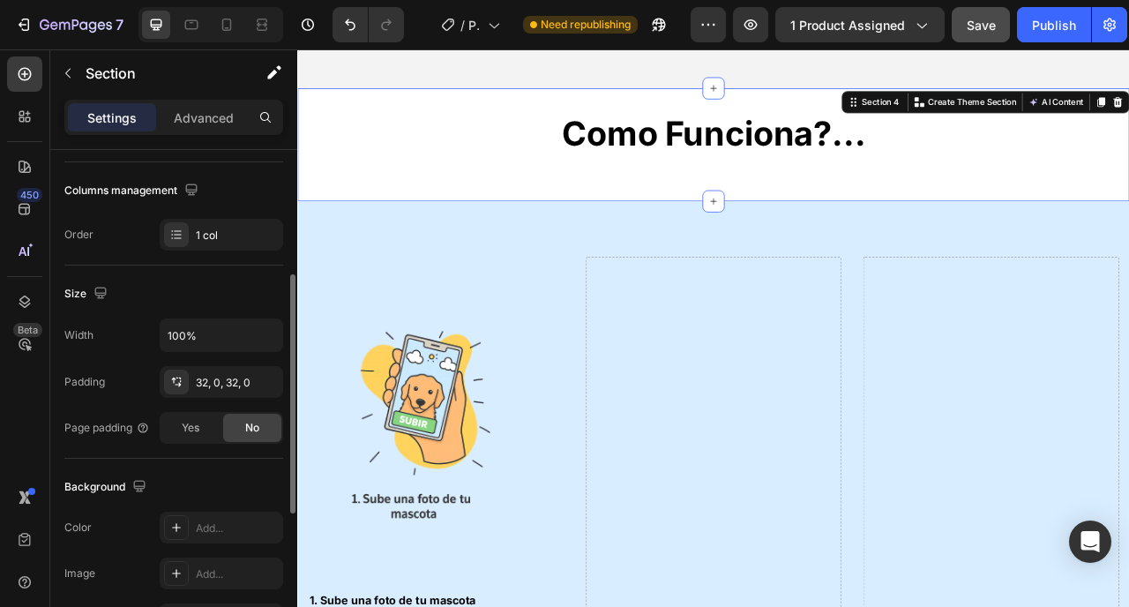
scroll to position [280, 0]
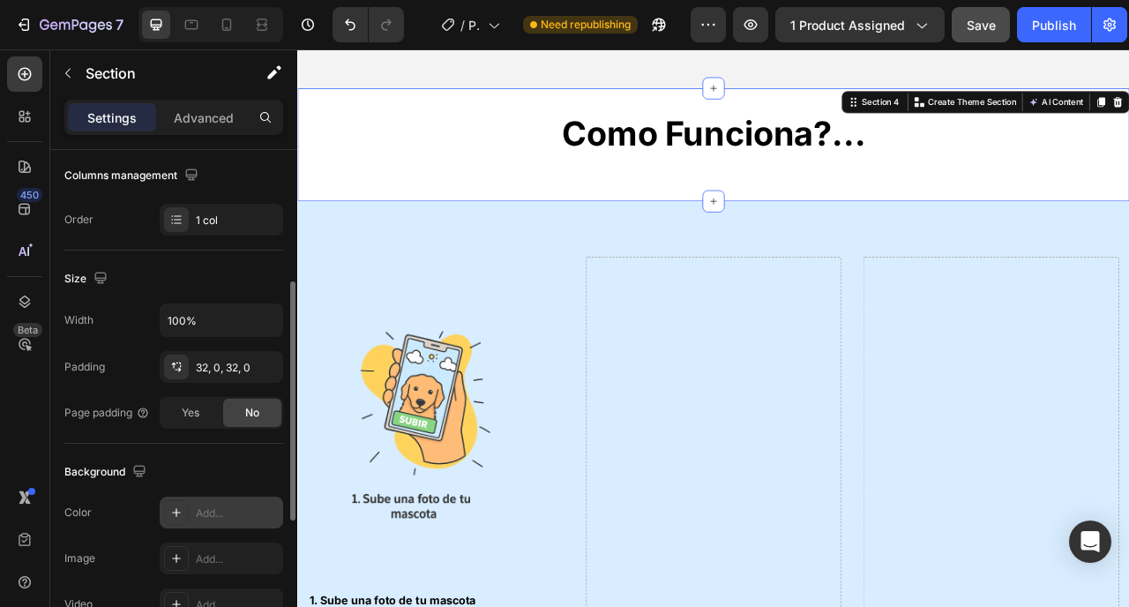
click at [220, 523] on div "Add..." at bounding box center [222, 513] width 124 height 32
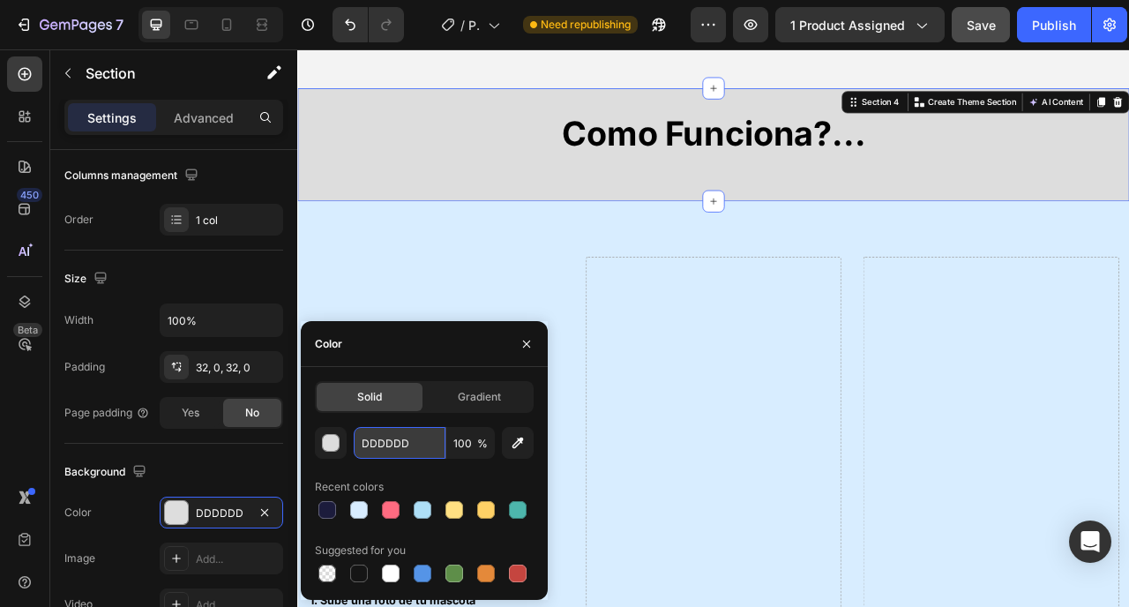
click at [365, 456] on input "DDDDDD" at bounding box center [400, 443] width 92 height 32
paste input "8EDFF"
type input "D8EDFF"
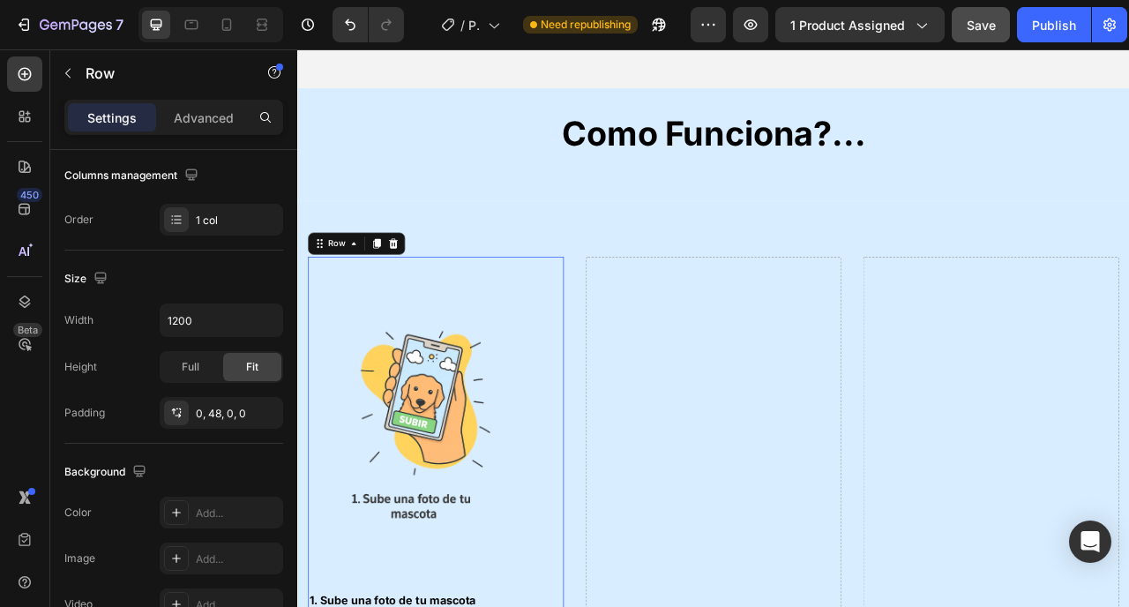
scroll to position [0, 0]
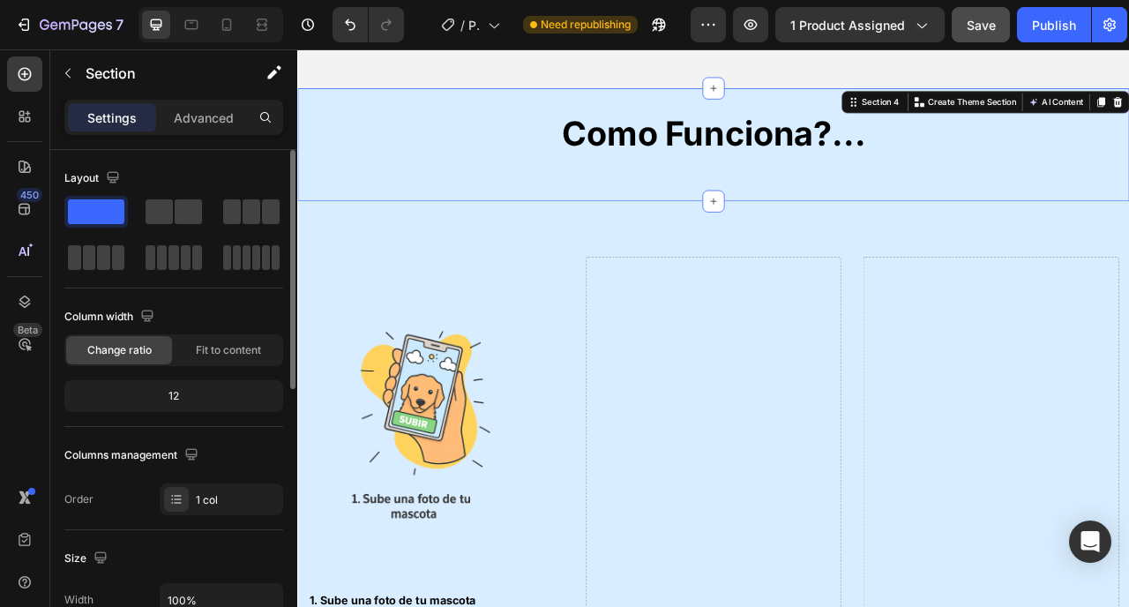
click at [681, 210] on div "Como Funciona?... Heading Section 4 You can create reusable sections Create The…" at bounding box center [826, 170] width 1059 height 143
click at [183, 111] on p "Advanced" at bounding box center [204, 118] width 60 height 19
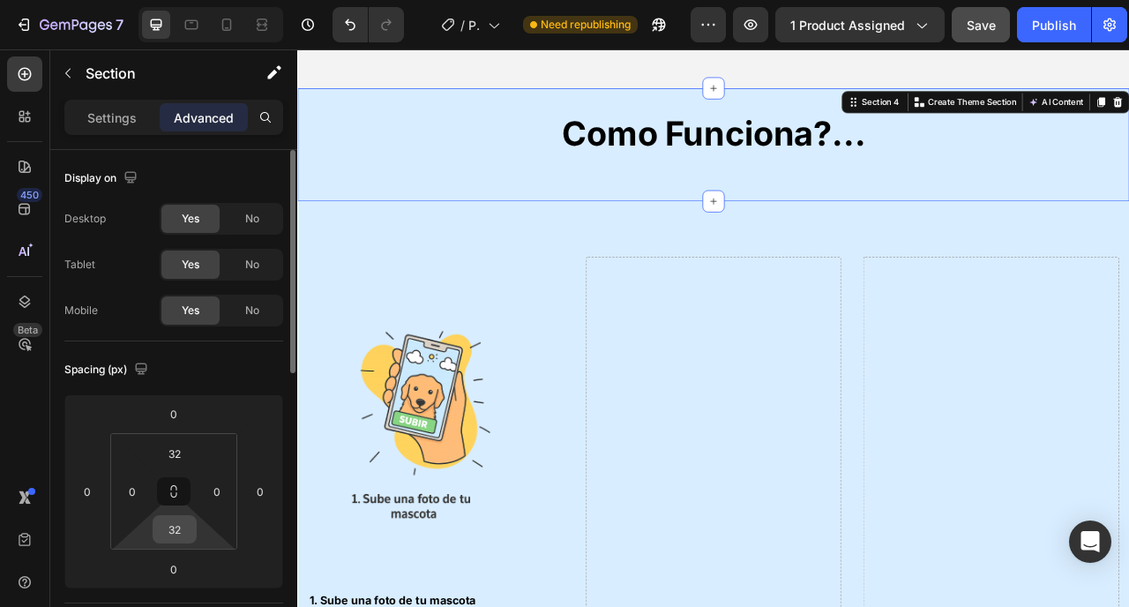
click at [176, 533] on input "32" at bounding box center [174, 529] width 35 height 26
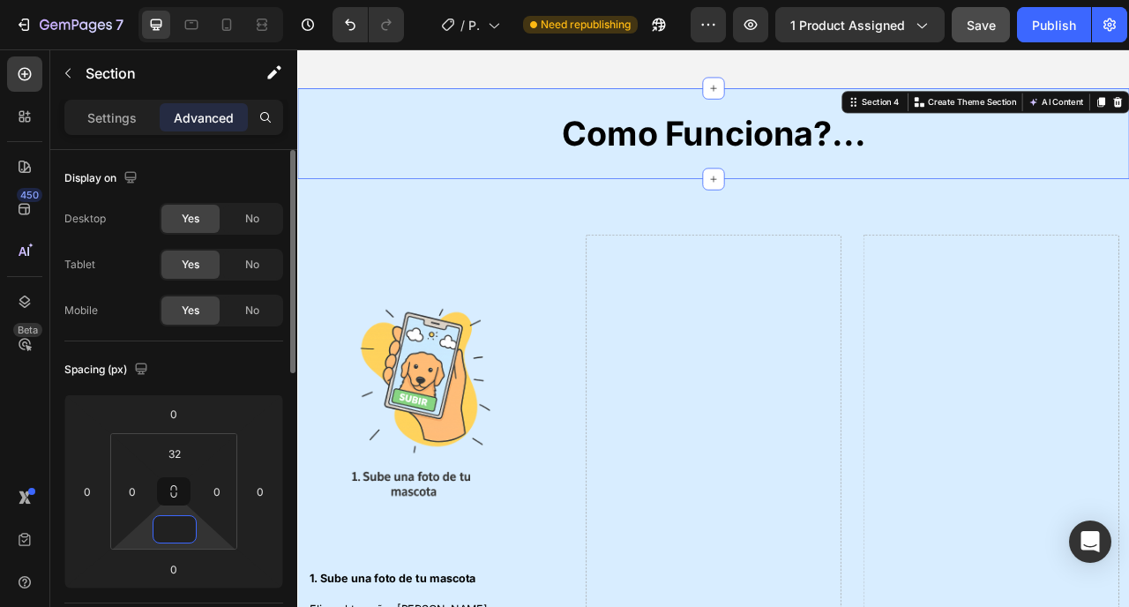
type input "0"
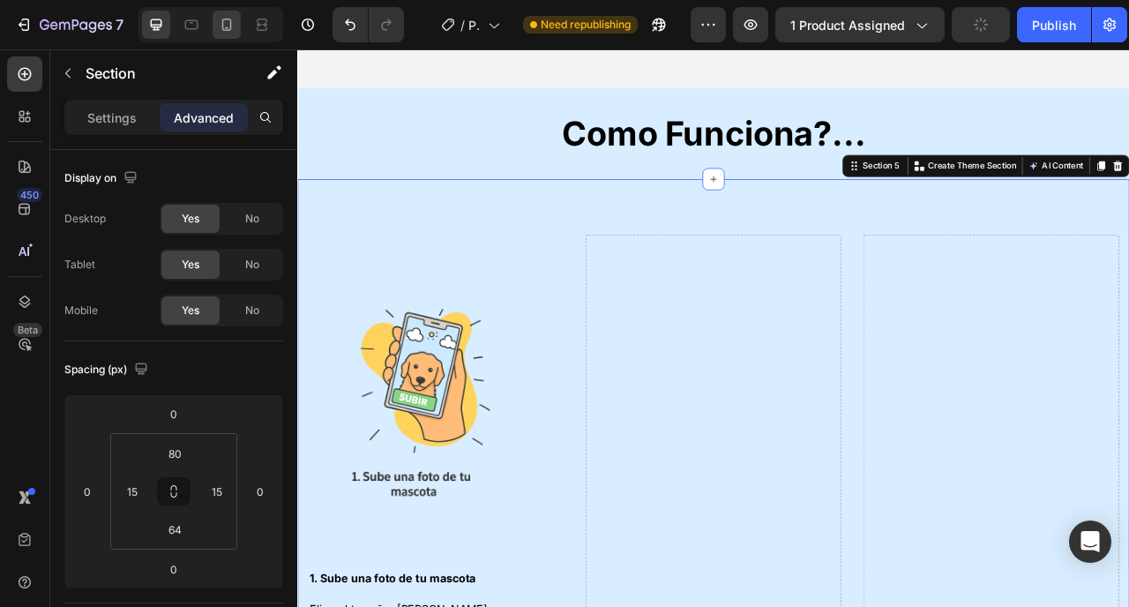
click at [223, 26] on icon at bounding box center [227, 25] width 10 height 12
type input "24"
type input "56"
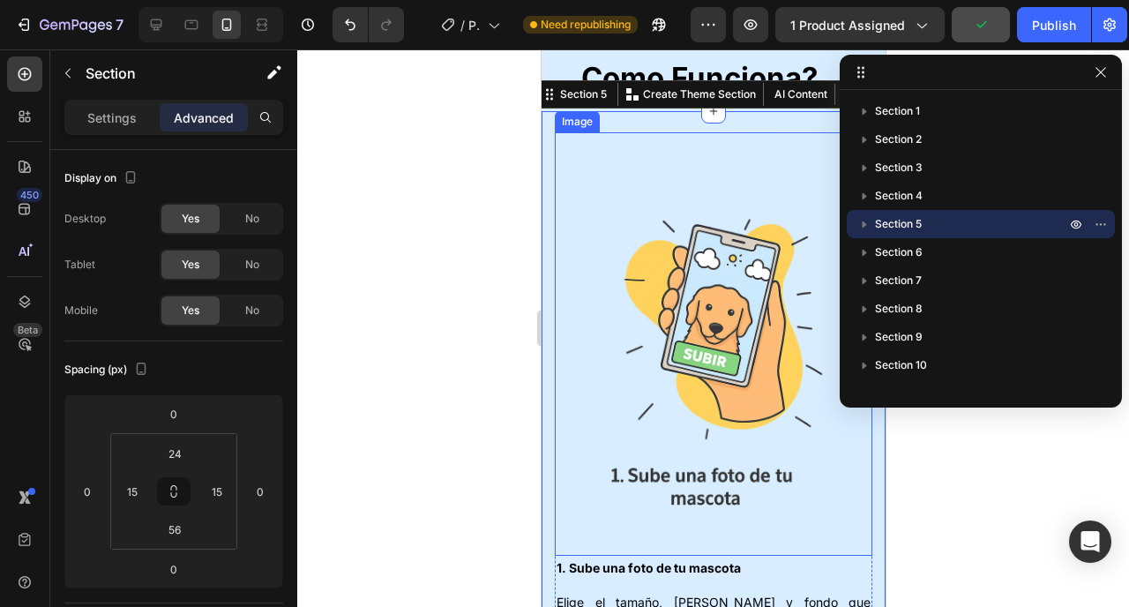
scroll to position [1731, 0]
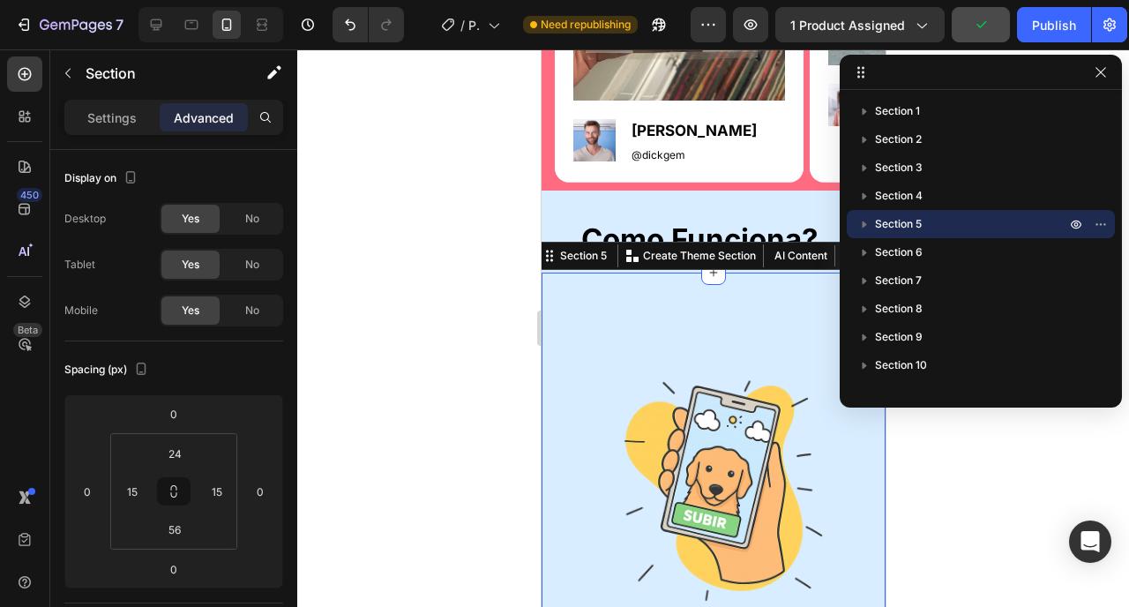
click at [474, 314] on div at bounding box center [713, 328] width 832 height 558
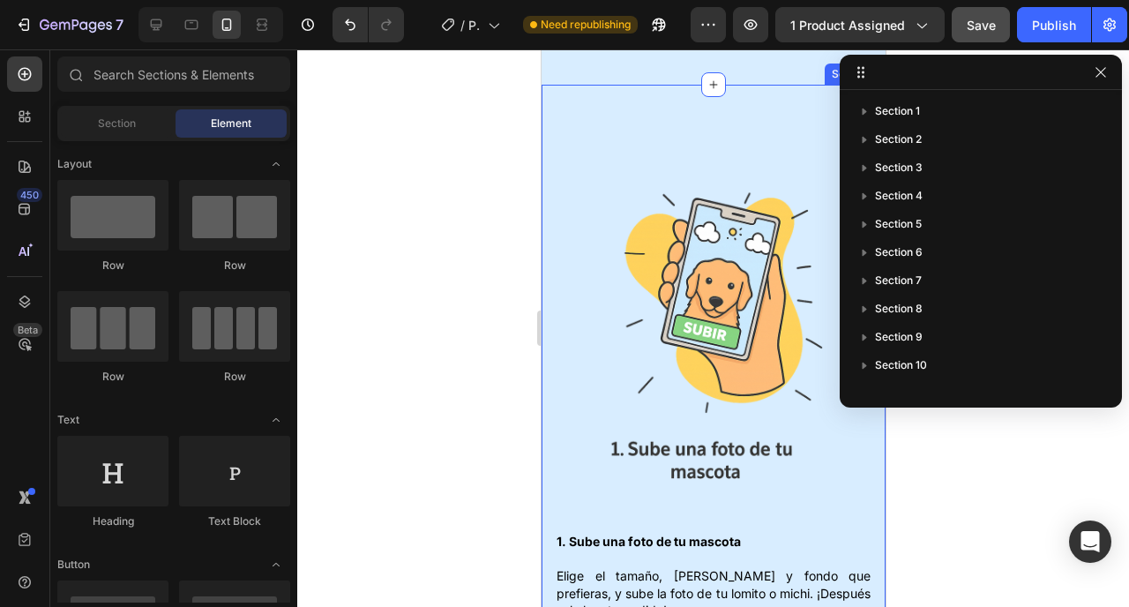
scroll to position [2145, 0]
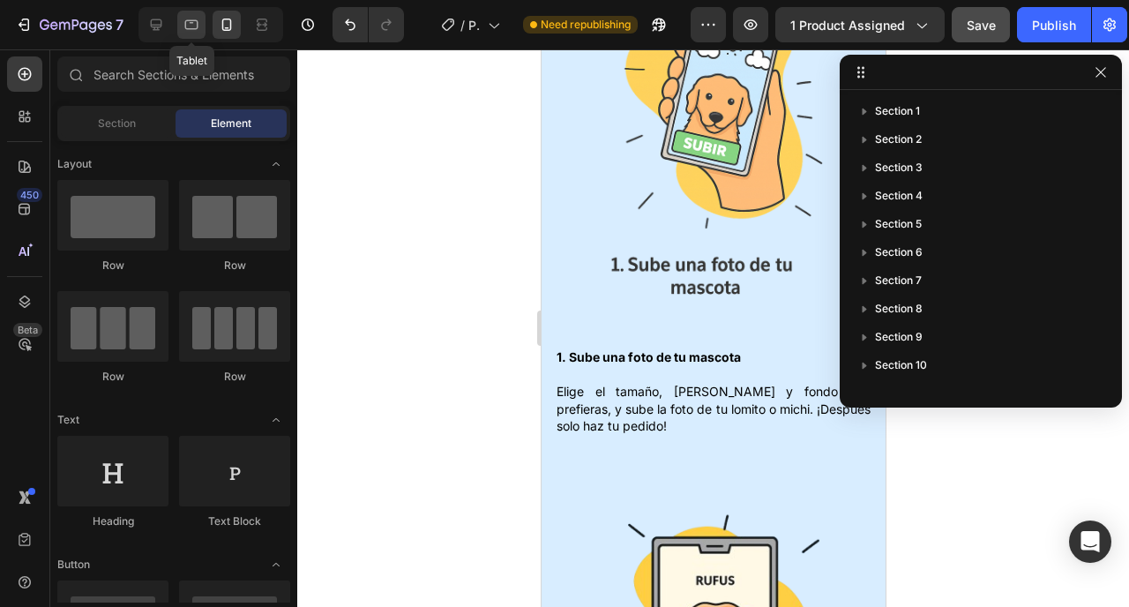
click at [193, 26] on icon at bounding box center [192, 25] width 18 height 18
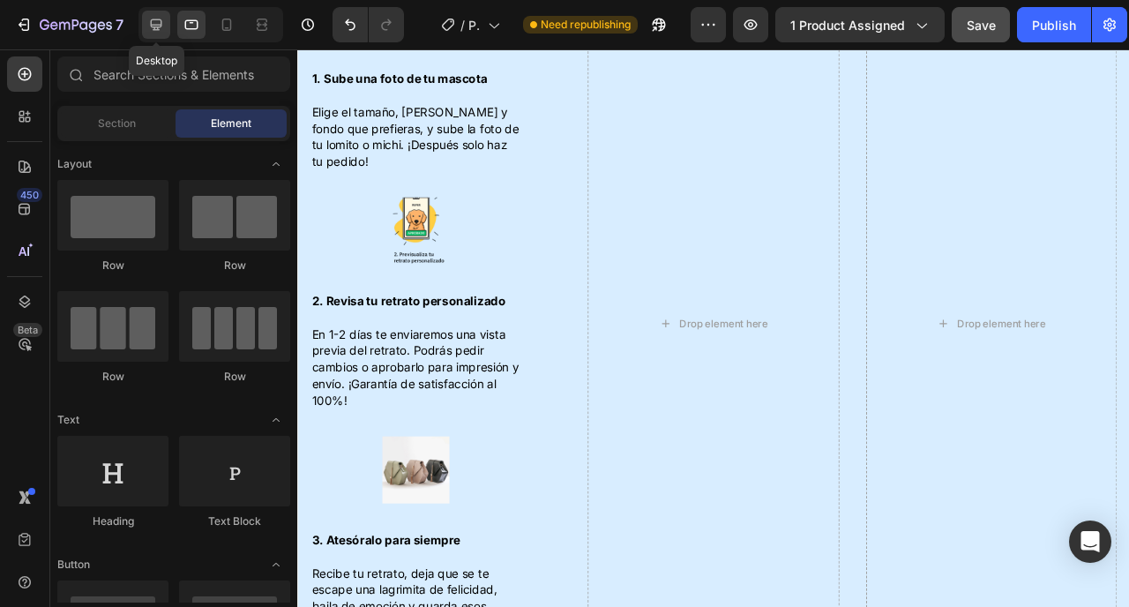
click at [156, 31] on icon at bounding box center [156, 25] width 18 height 18
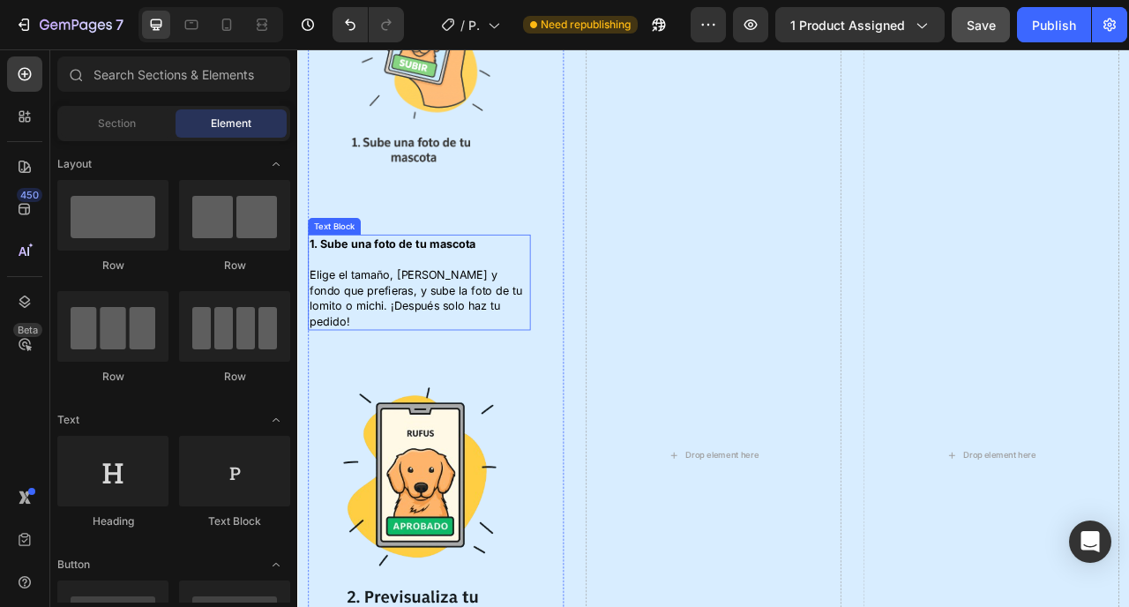
scroll to position [2281, 0]
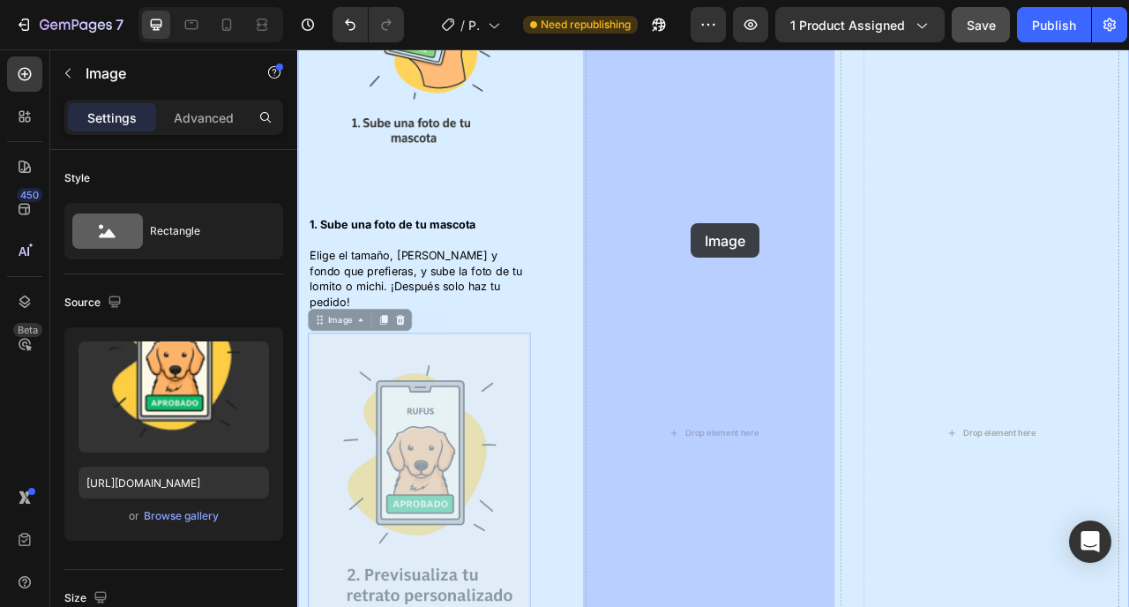
drag, startPoint x: 347, startPoint y: 455, endPoint x: 799, endPoint y: 264, distance: 491.4
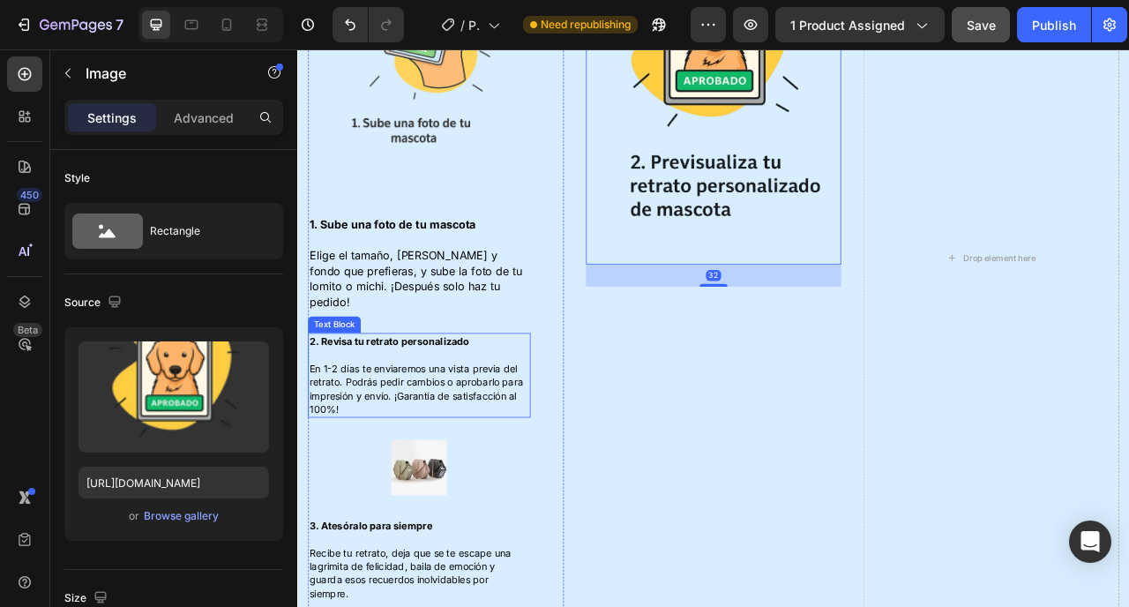
click at [357, 430] on p "En 1-2 días te enviaremos una vista previa del retrato. Podrás pedir cambios o …" at bounding box center [452, 473] width 280 height 86
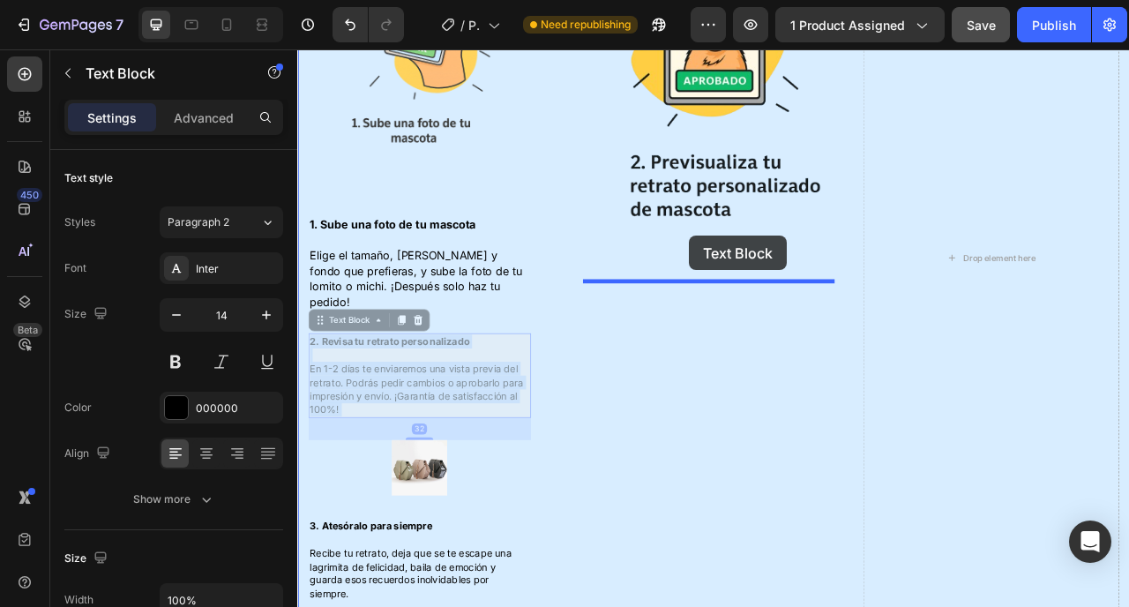
drag, startPoint x: 347, startPoint y: 413, endPoint x: 796, endPoint y: 287, distance: 466.4
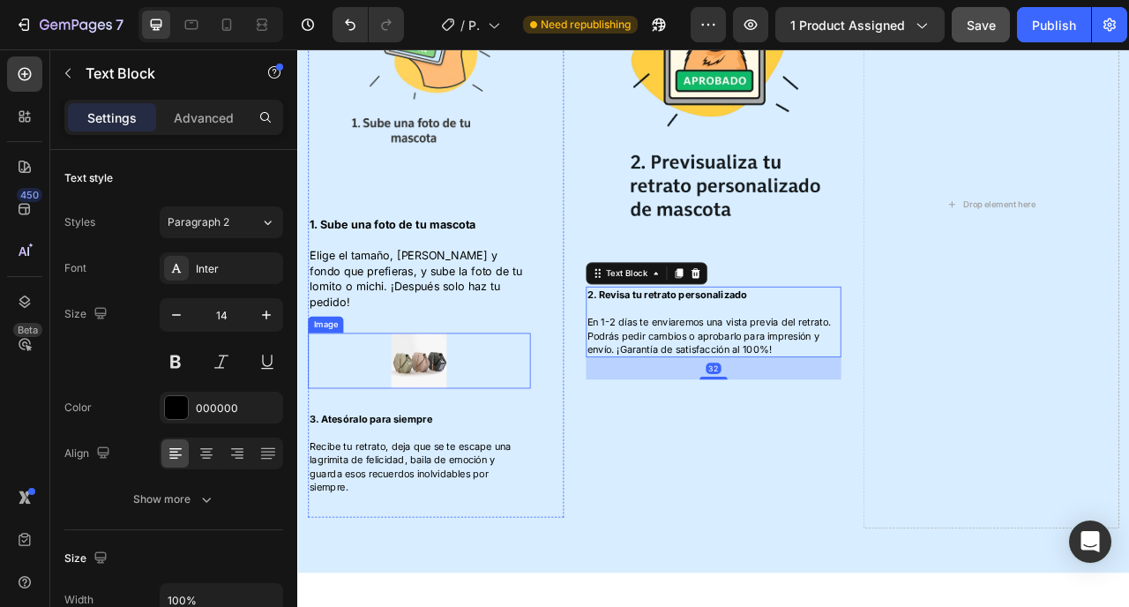
click at [369, 424] on div at bounding box center [452, 445] width 283 height 71
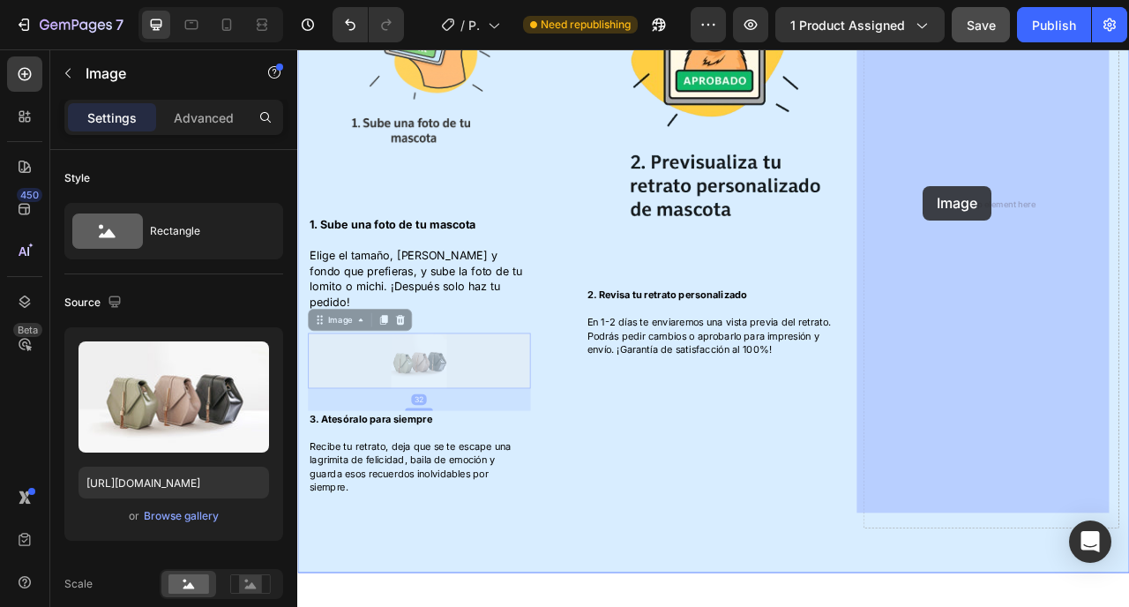
drag, startPoint x: 369, startPoint y: 424, endPoint x: 1093, endPoint y: 223, distance: 751.7
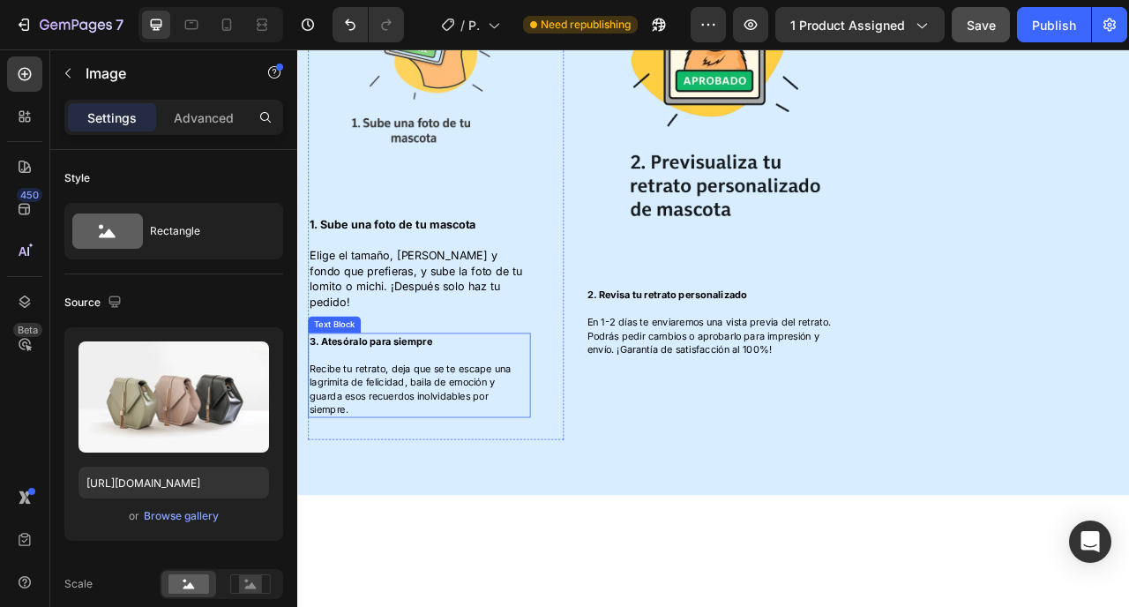
click at [399, 453] on p "Recibe tu retrato, deja que se te escape una lagrimita de felicidad, baila de e…" at bounding box center [452, 473] width 280 height 86
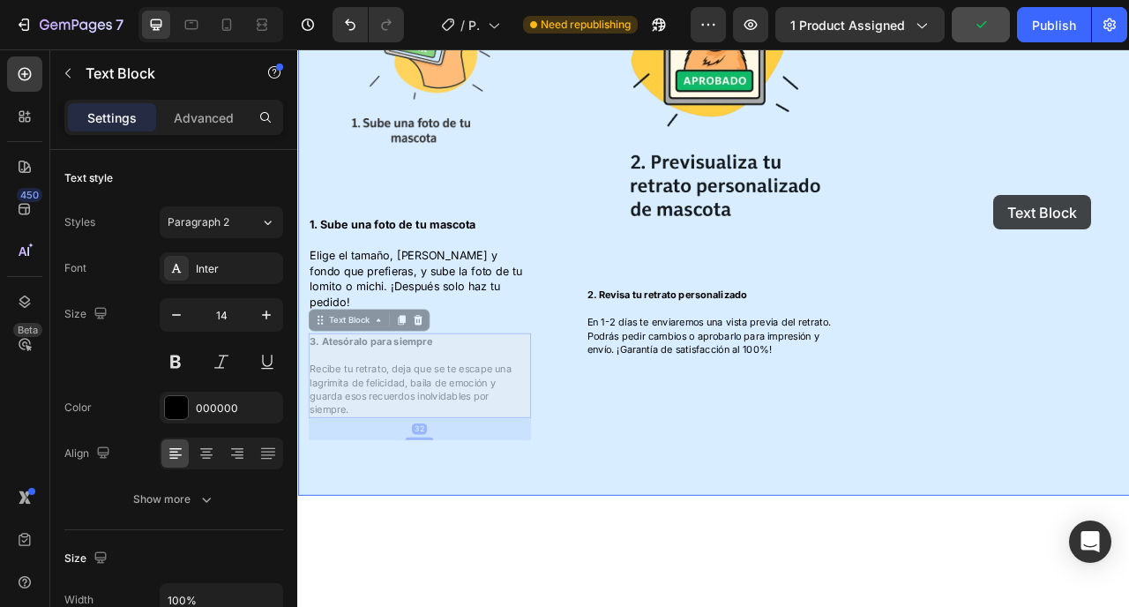
drag, startPoint x: 354, startPoint y: 368, endPoint x: 1183, endPoint y: 235, distance: 839.9
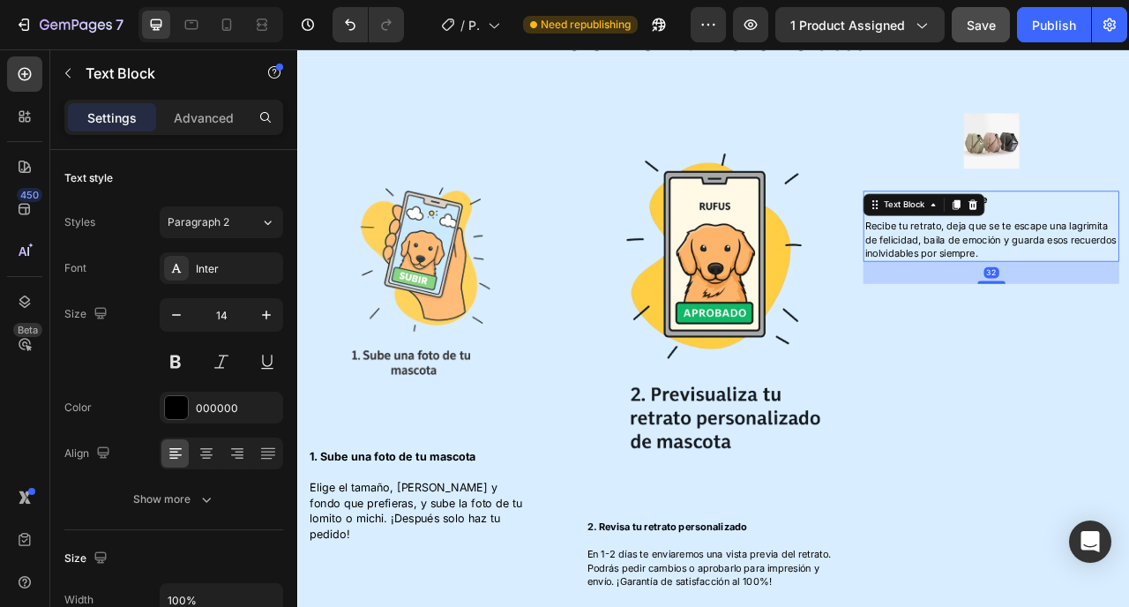
scroll to position [2004, 0]
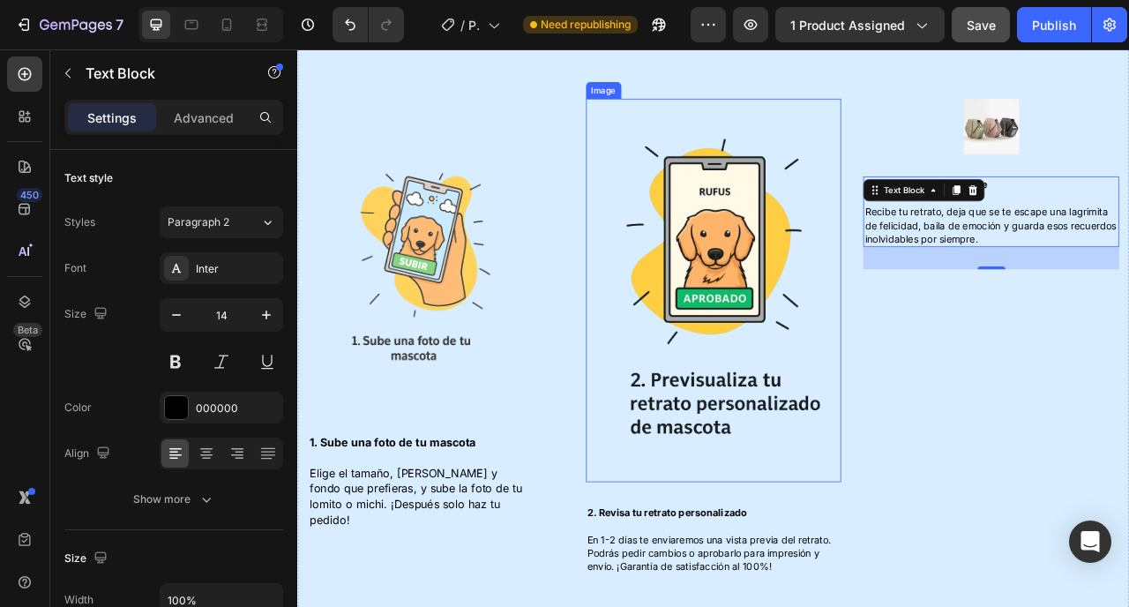
click at [794, 437] on img at bounding box center [827, 356] width 326 height 488
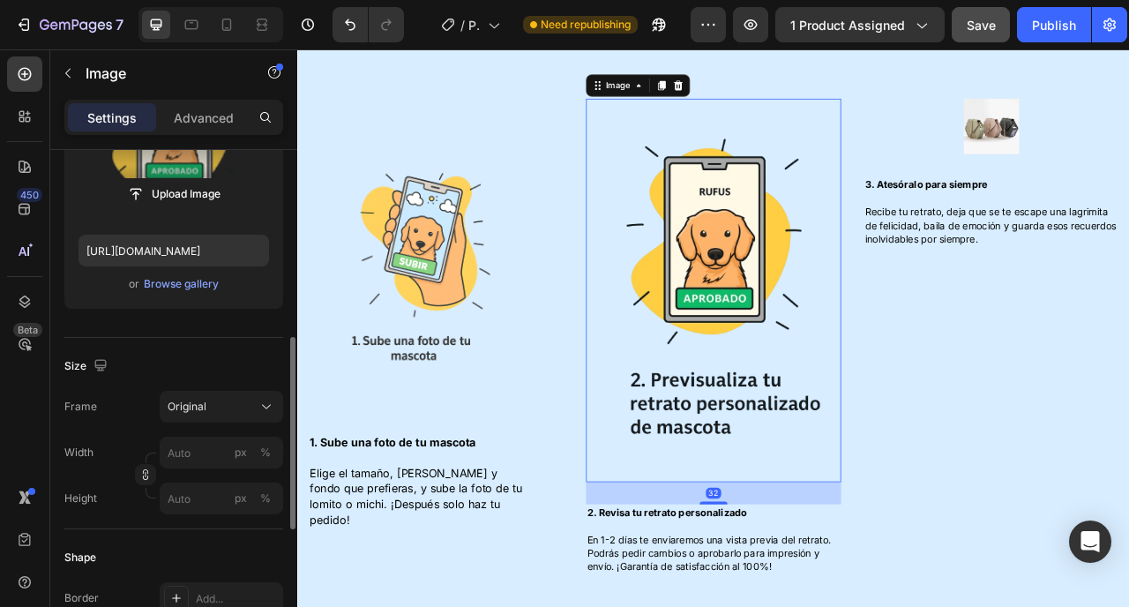
scroll to position [303, 0]
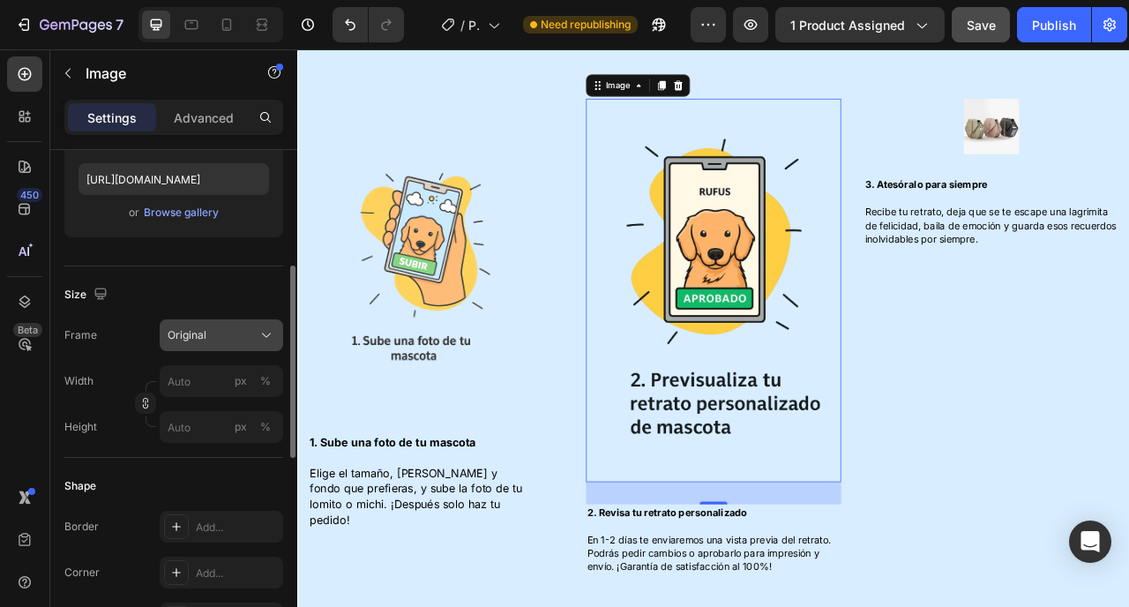
click at [201, 340] on span "Original" at bounding box center [187, 335] width 39 height 16
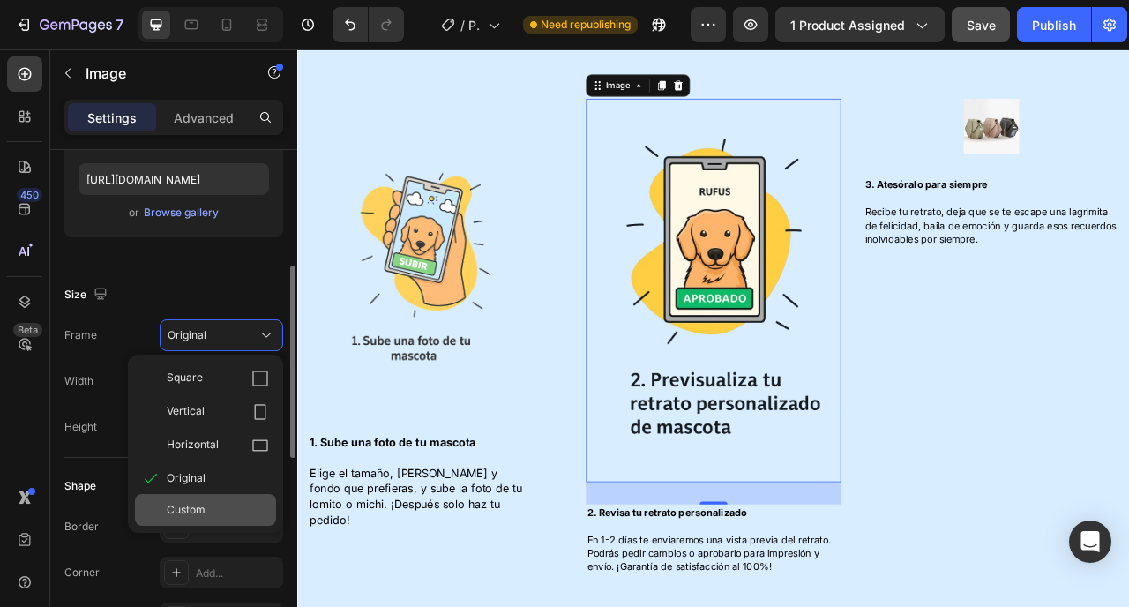
click at [194, 508] on span "Custom" at bounding box center [186, 510] width 39 height 16
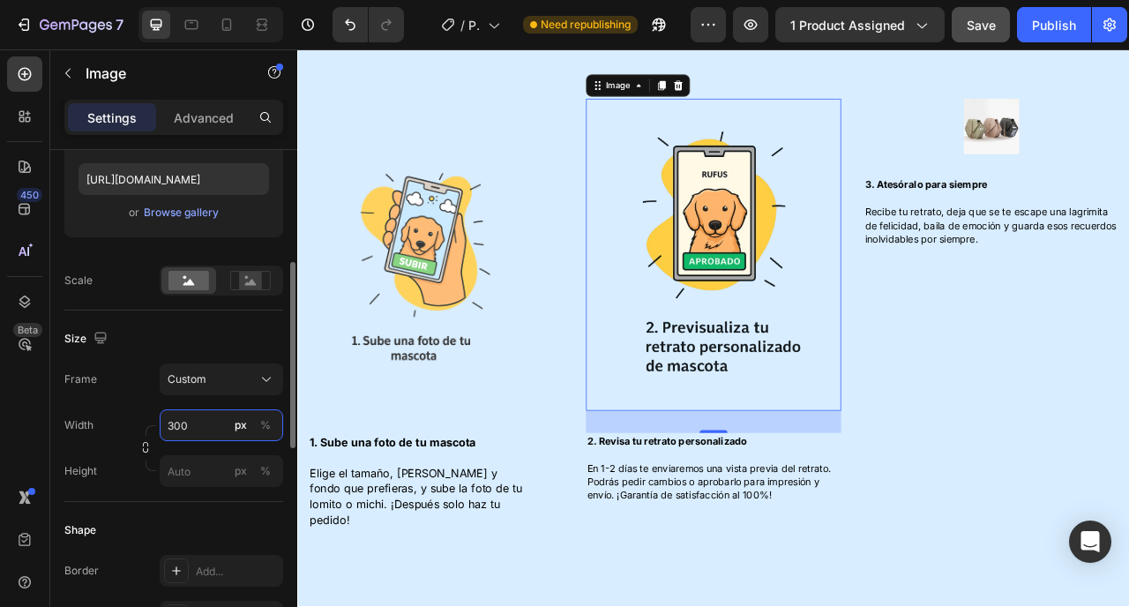
type input "300"
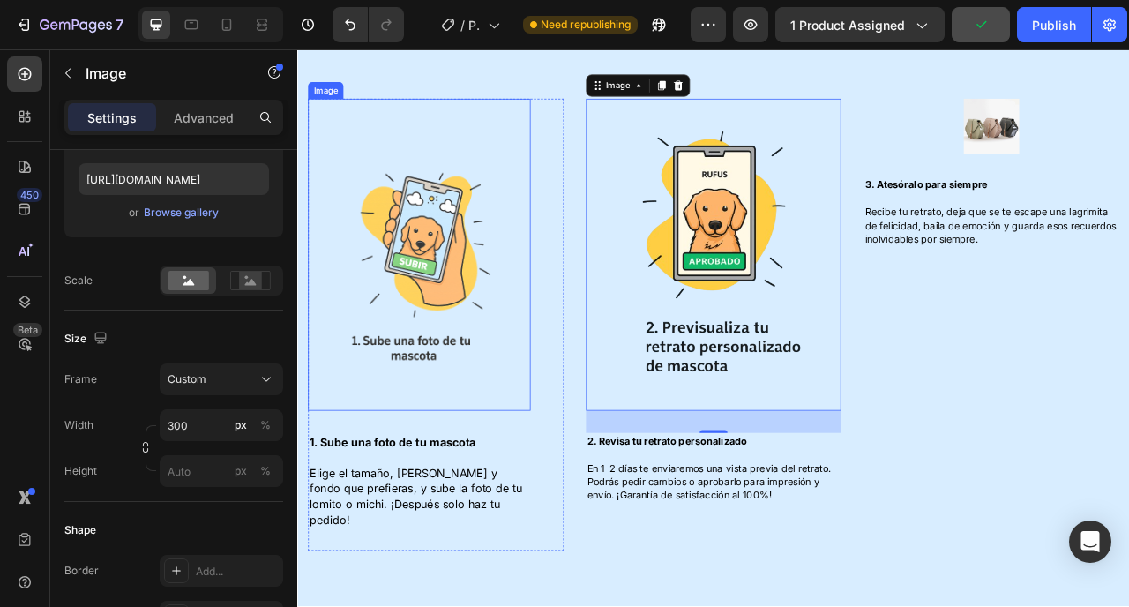
click at [476, 298] on img at bounding box center [451, 310] width 265 height 397
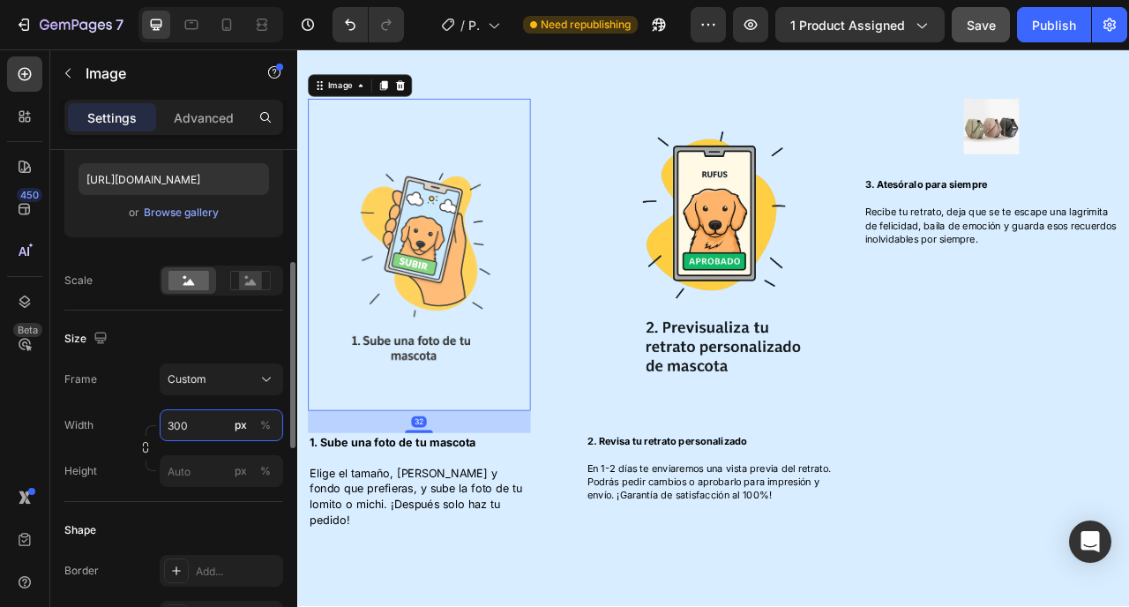
click at [187, 431] on input "300" at bounding box center [222, 425] width 124 height 32
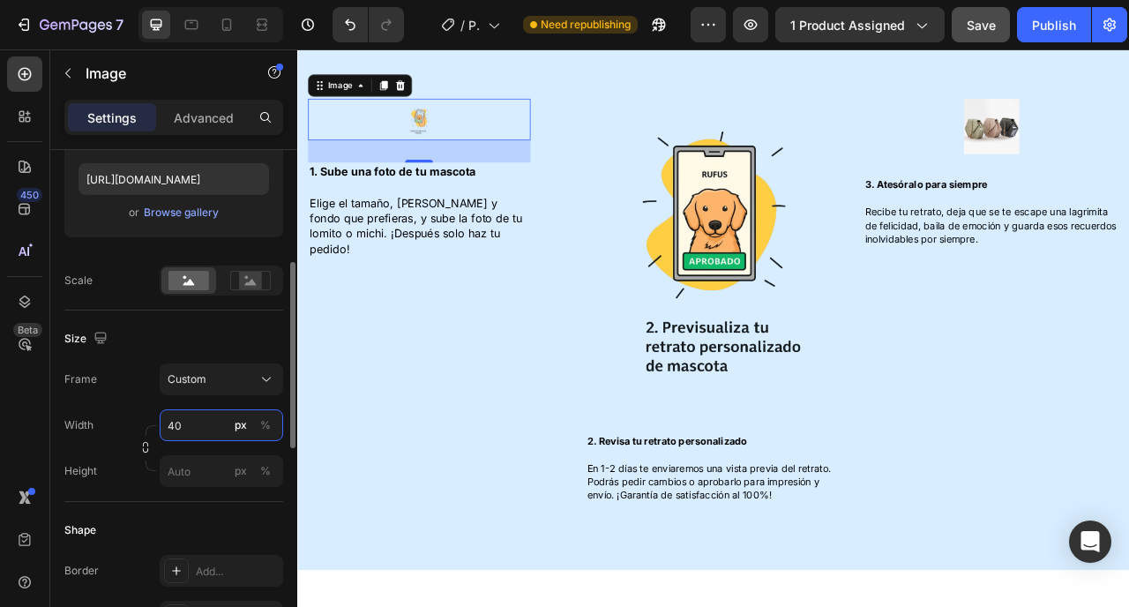
type input "400"
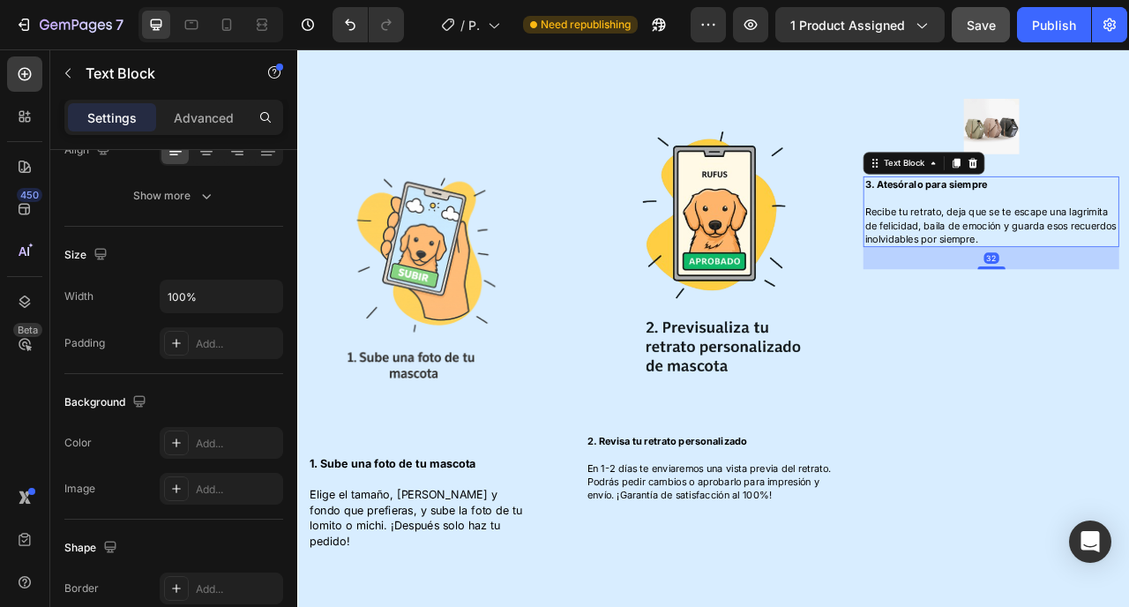
scroll to position [0, 0]
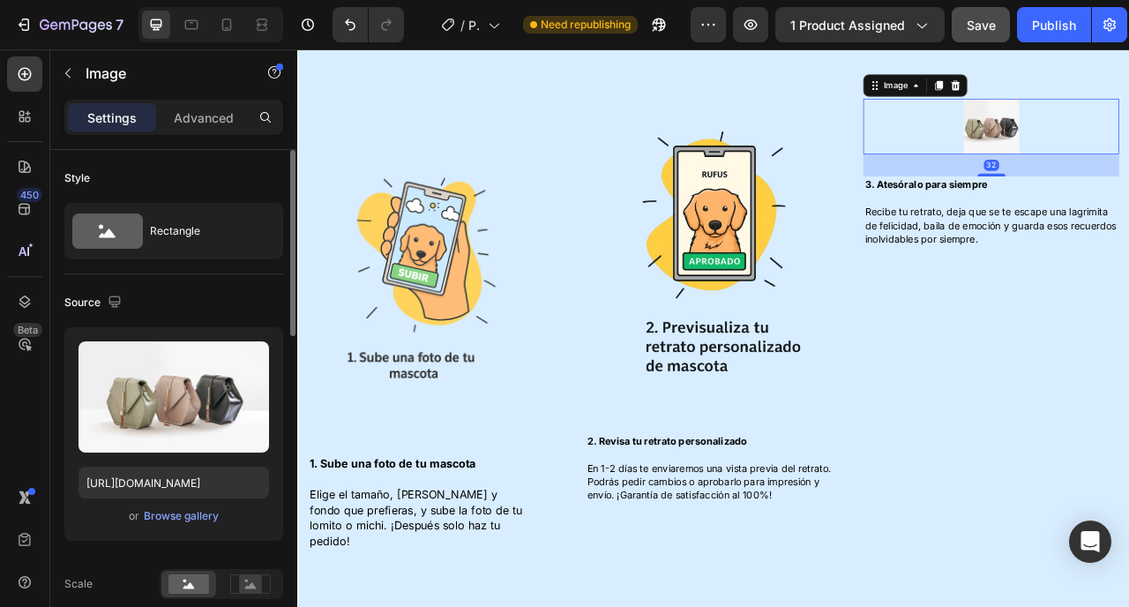
click at [195, 527] on div "Upload Image https://cdn.shopify.com/s/files/1/2005/9307/files/image_demo.jpg o…" at bounding box center [173, 434] width 219 height 214
click at [197, 519] on div "Browse gallery" at bounding box center [181, 516] width 75 height 16
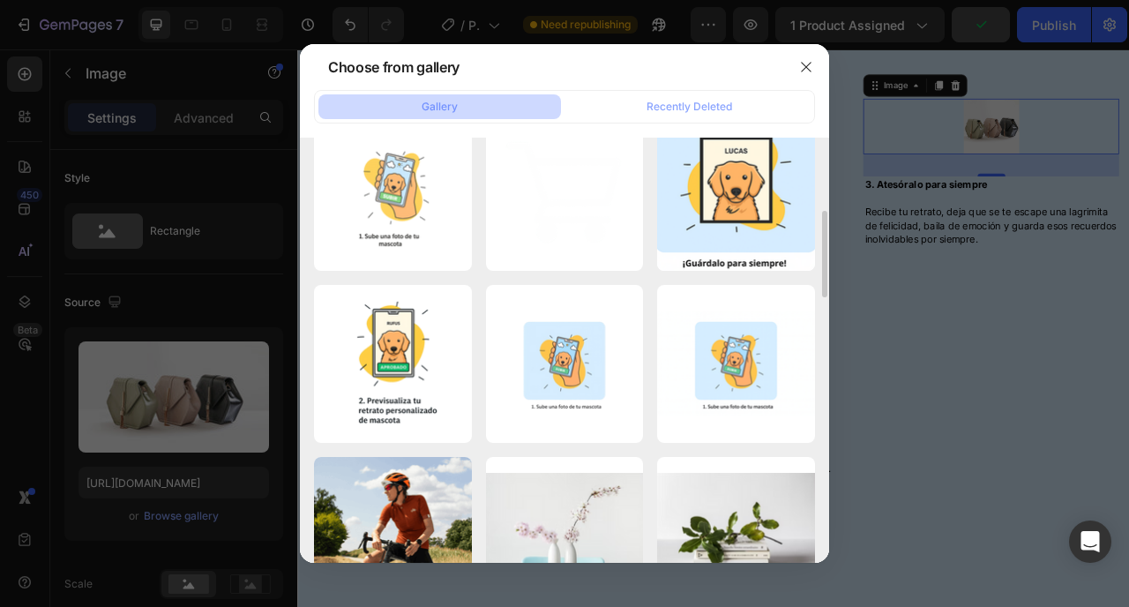
scroll to position [646, 0]
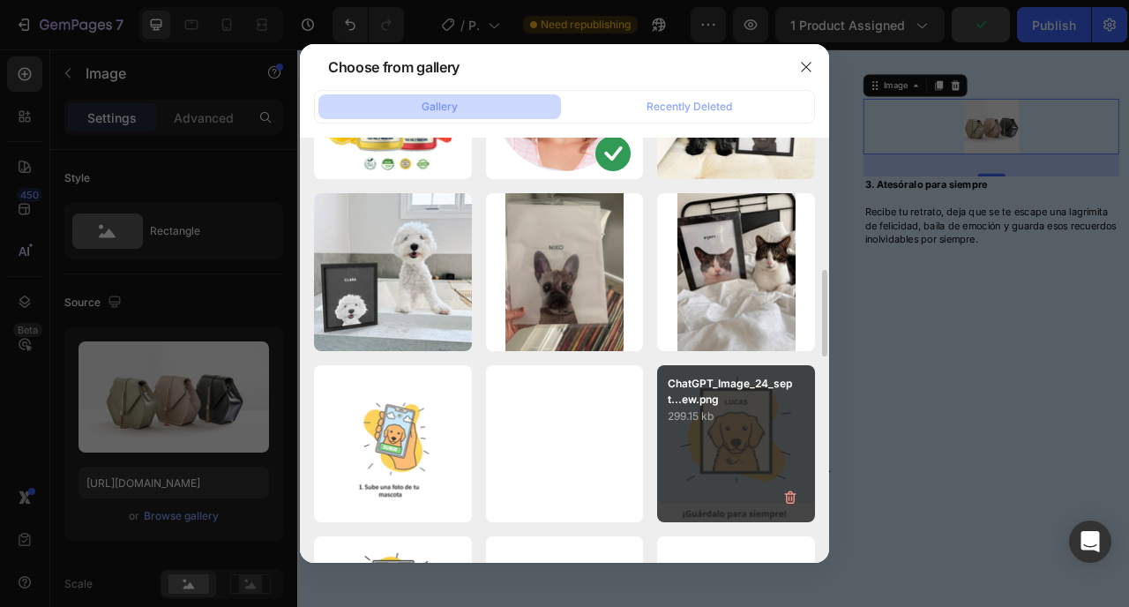
click at [712, 427] on div "ChatGPT_Image_24_sept...ew.png 299.15 kb" at bounding box center [736, 444] width 158 height 158
type input "https://cdn.shopify.com/s/files/1/0964/4693/9445/files/gempages_584921214904959…"
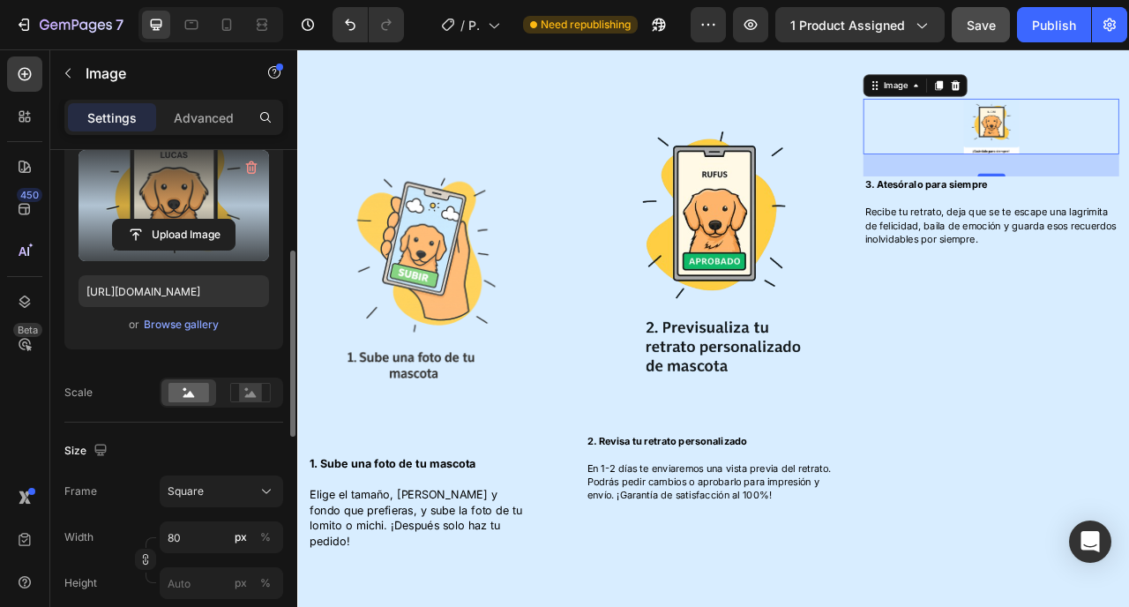
scroll to position [303, 0]
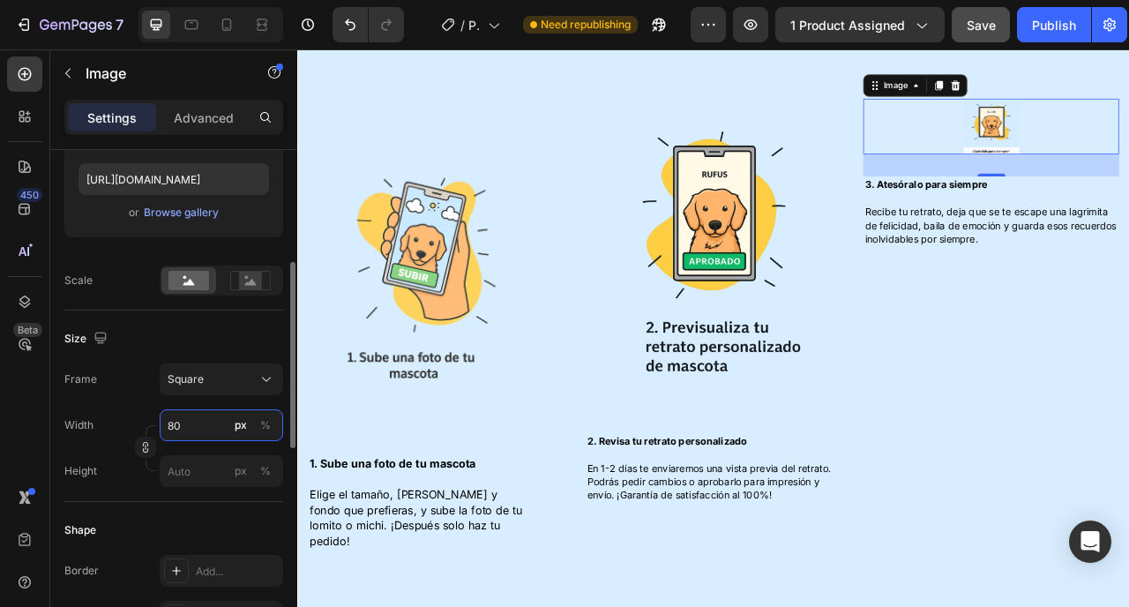
click at [207, 437] on input "80" at bounding box center [222, 425] width 124 height 32
type input "4"
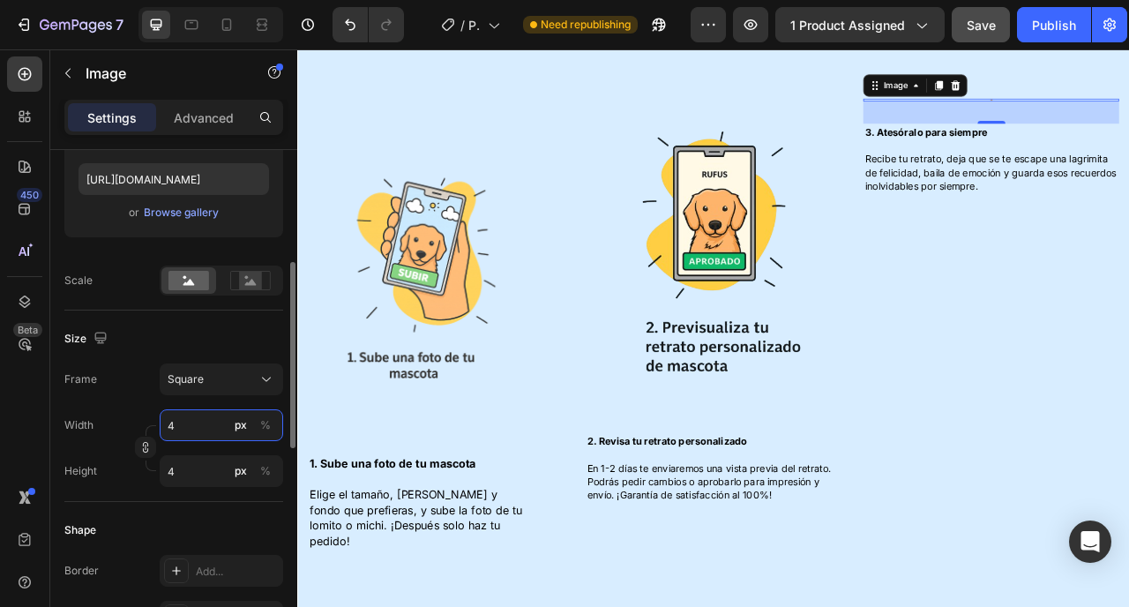
type input "40"
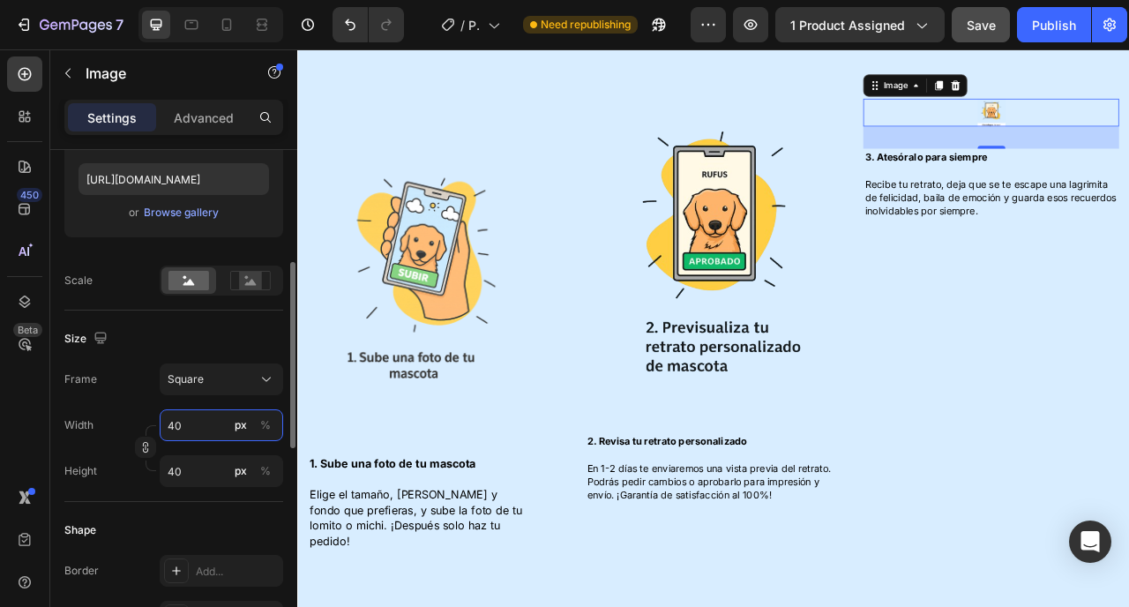
type input "400"
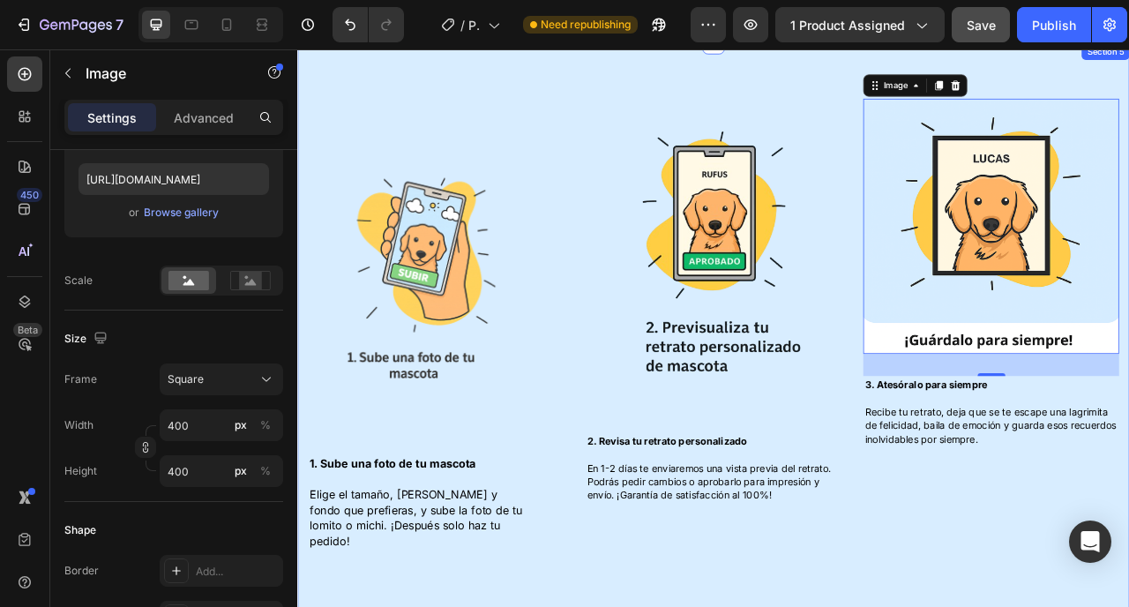
click at [640, 468] on div "Image 1. Sube una foto de tu mascota Elige el tamaño, marco y fondo que prefier…" at bounding box center [826, 413] width 1059 height 744
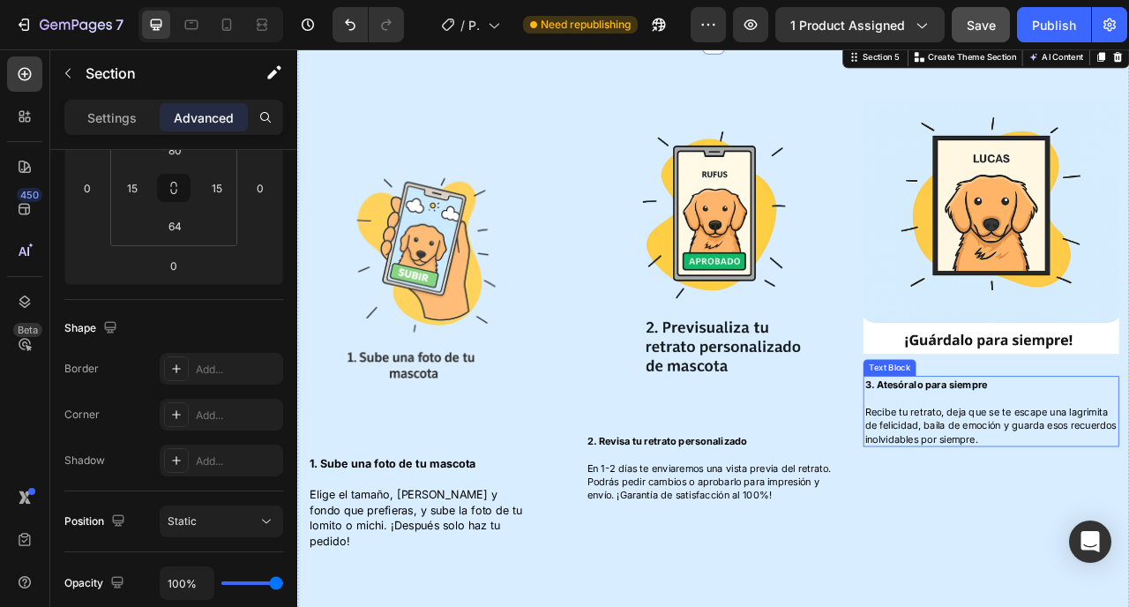
scroll to position [0, 0]
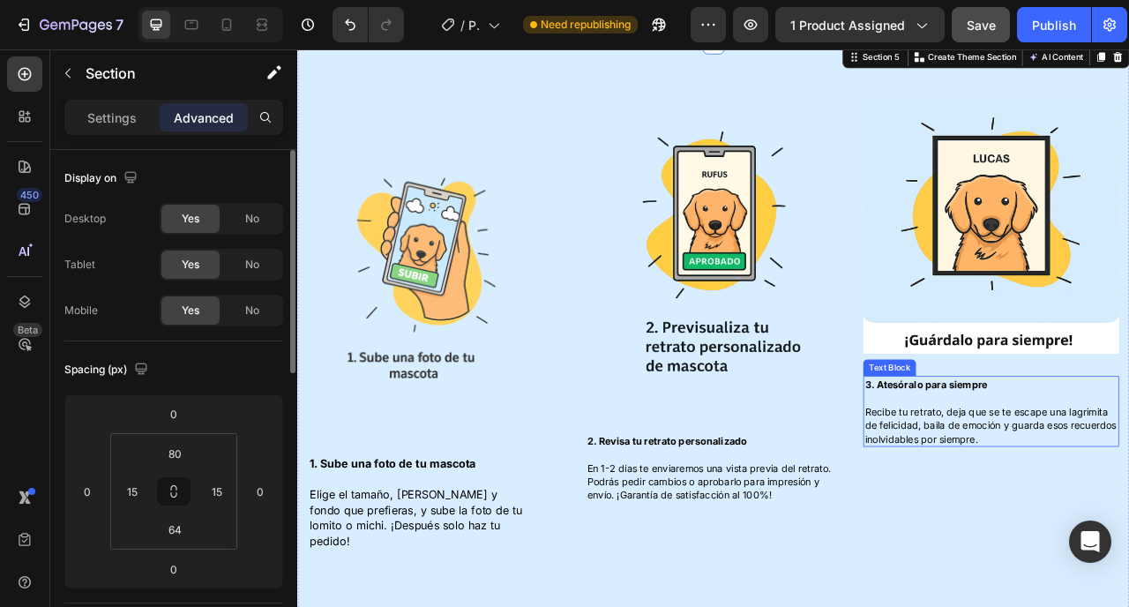
click at [1105, 470] on strong "3. Atesóralo para siempre" at bounding box center [1097, 475] width 156 height 15
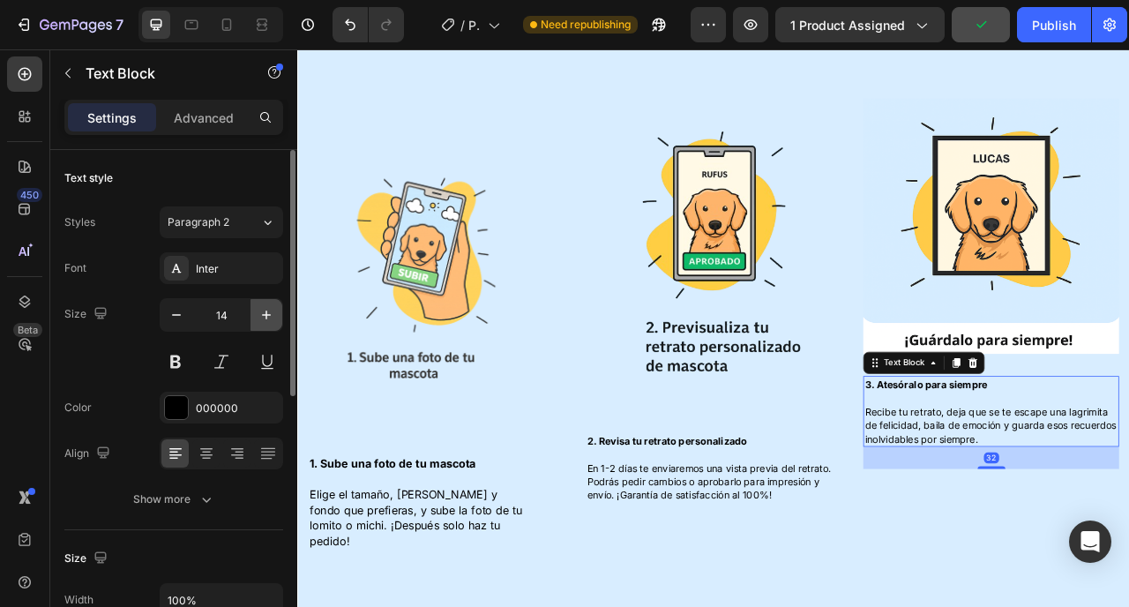
click at [272, 315] on icon "button" at bounding box center [267, 315] width 18 height 18
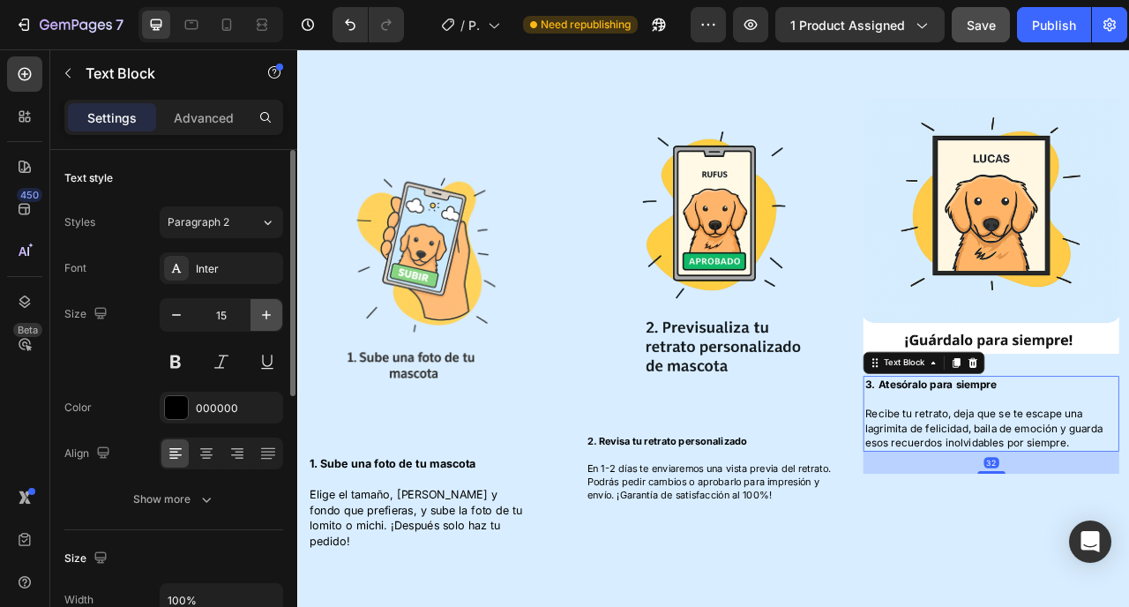
type input "16"
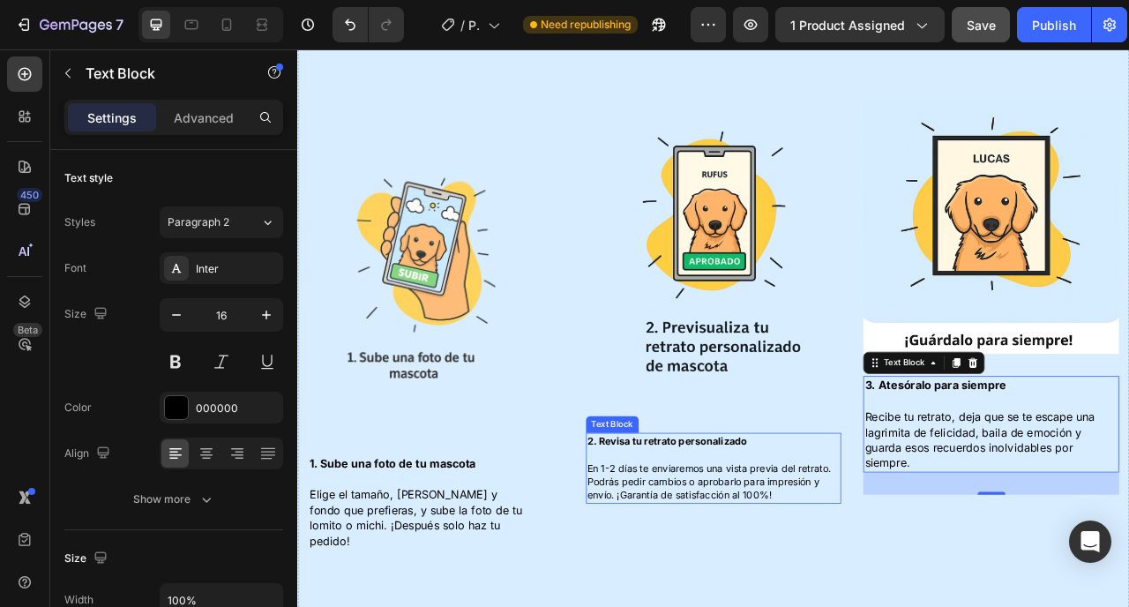
click at [727, 539] on p "2. Revisa tu retrato personalizado" at bounding box center [827, 548] width 322 height 18
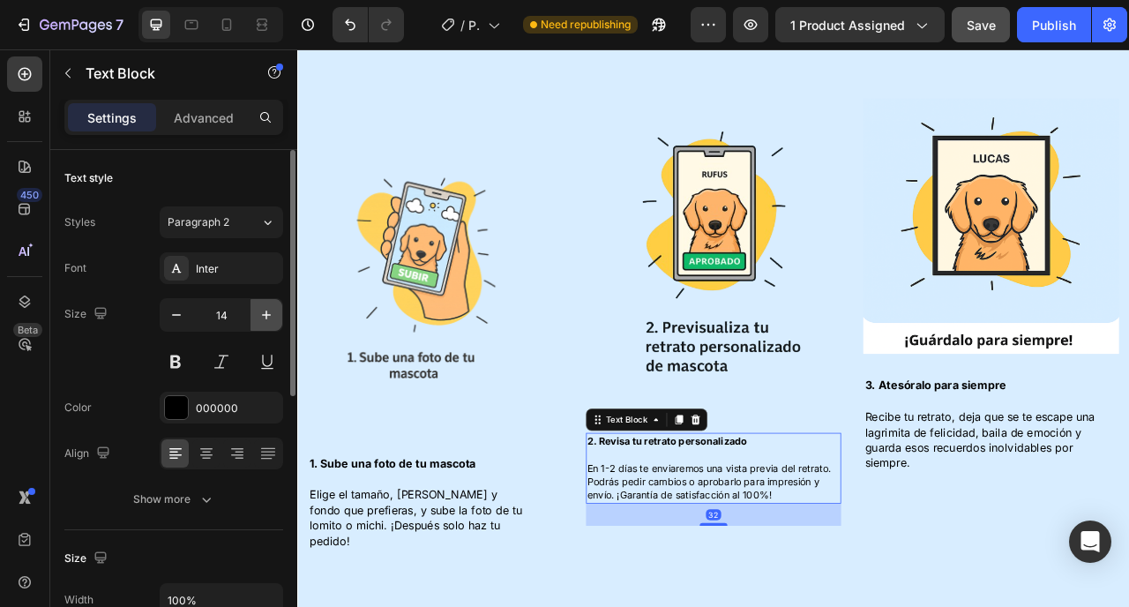
click at [269, 310] on icon "button" at bounding box center [267, 315] width 18 height 18
type input "15"
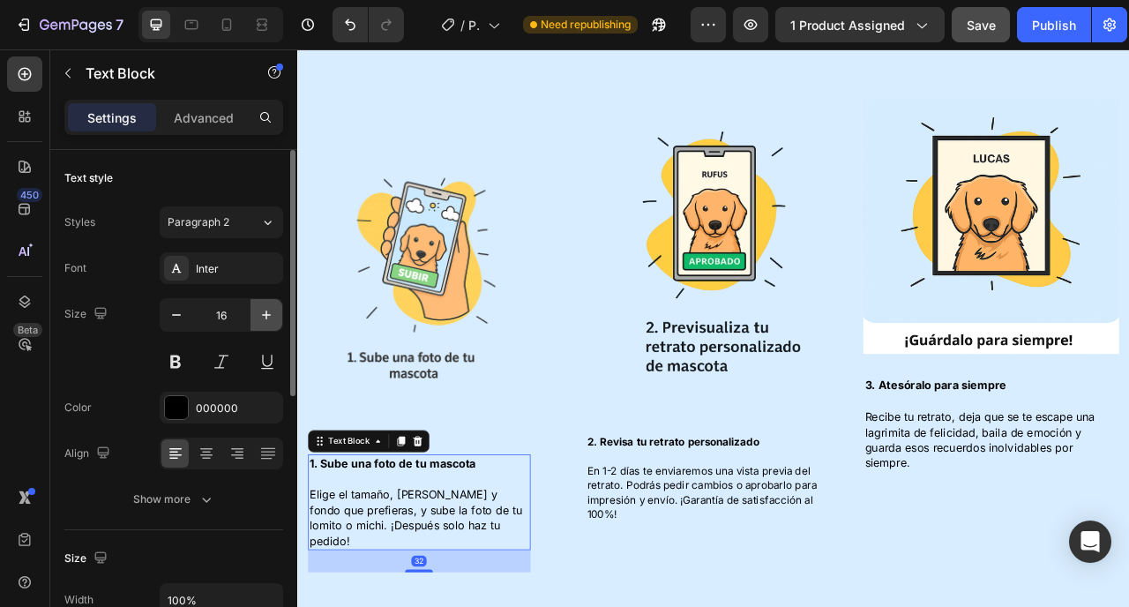
click at [263, 309] on icon "button" at bounding box center [267, 315] width 18 height 18
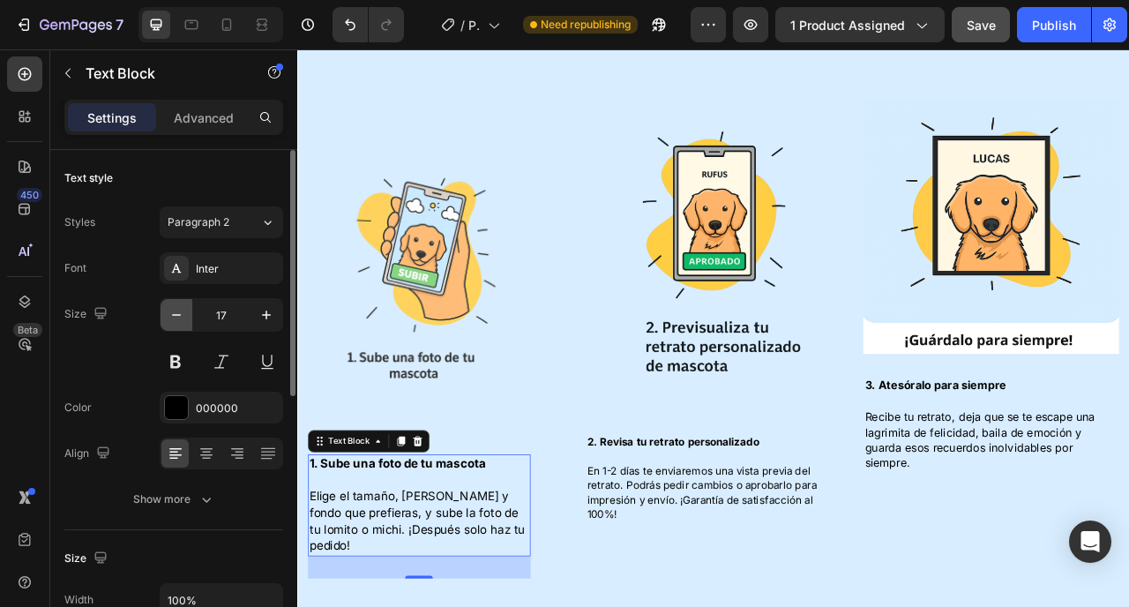
click at [178, 321] on icon "button" at bounding box center [177, 315] width 18 height 18
type input "15"
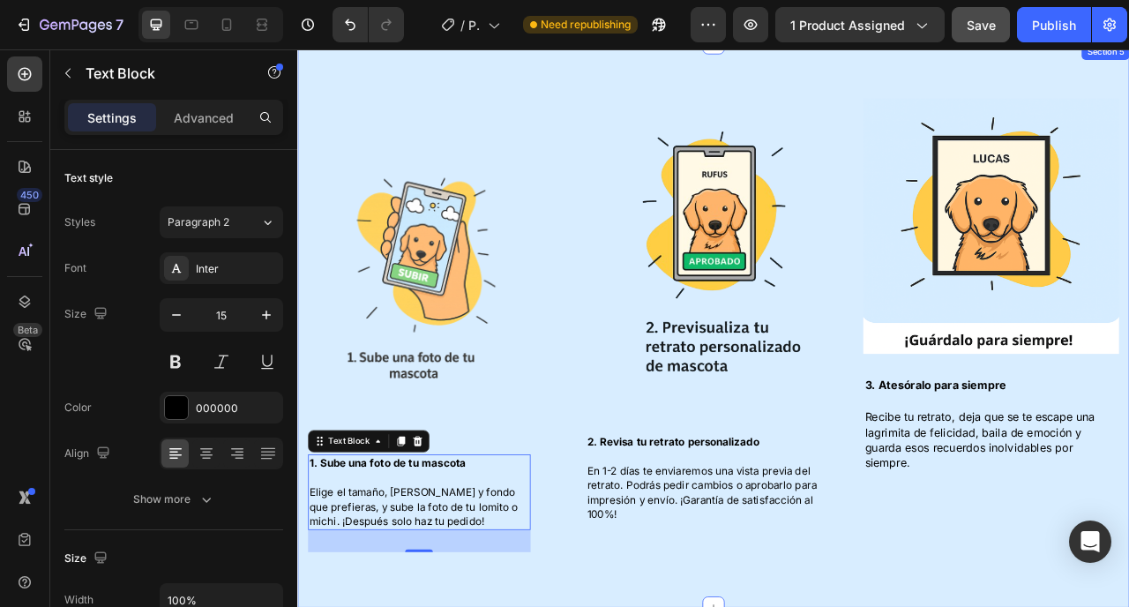
click at [793, 606] on div "Image 2. Revisa tu retrato personalizado En 1-2 días te enviaremos una vista pr…" at bounding box center [827, 407] width 326 height 591
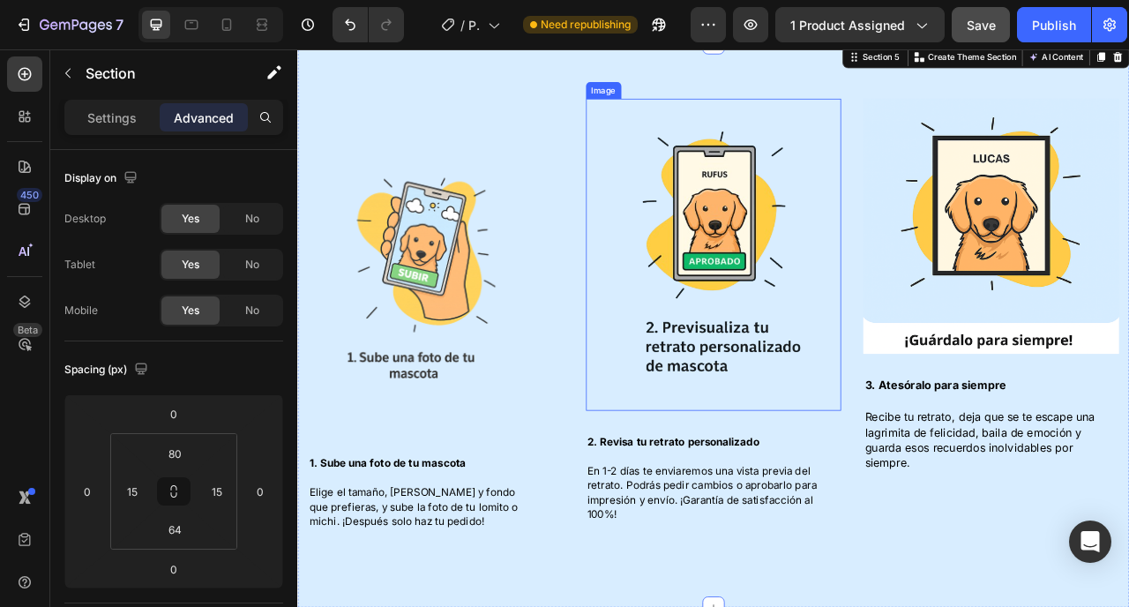
click at [805, 274] on img at bounding box center [826, 310] width 265 height 397
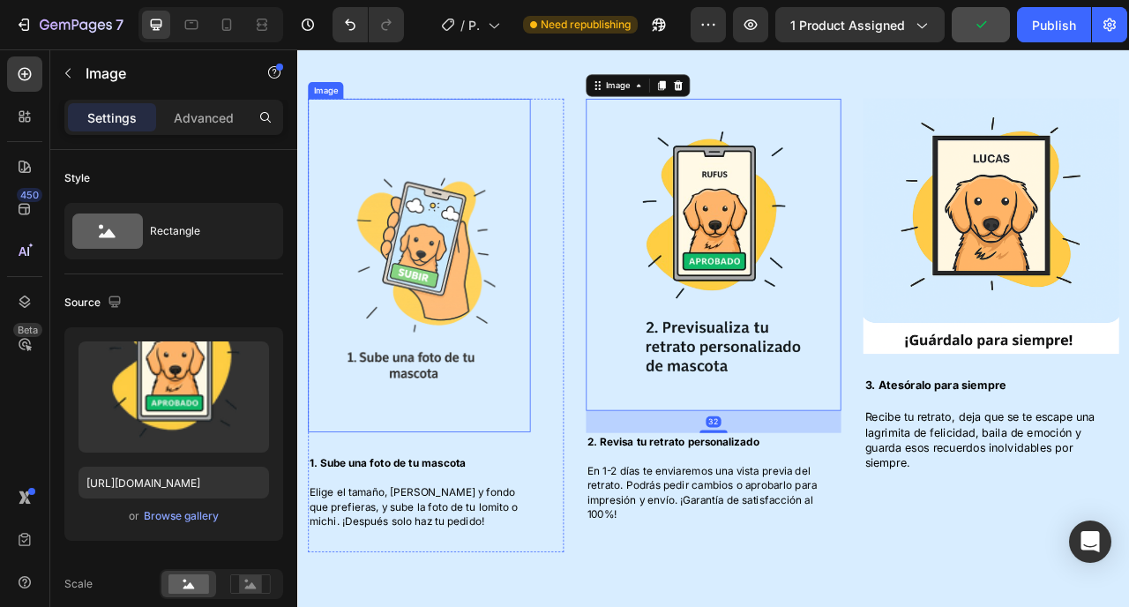
click at [462, 349] on img at bounding box center [452, 324] width 283 height 424
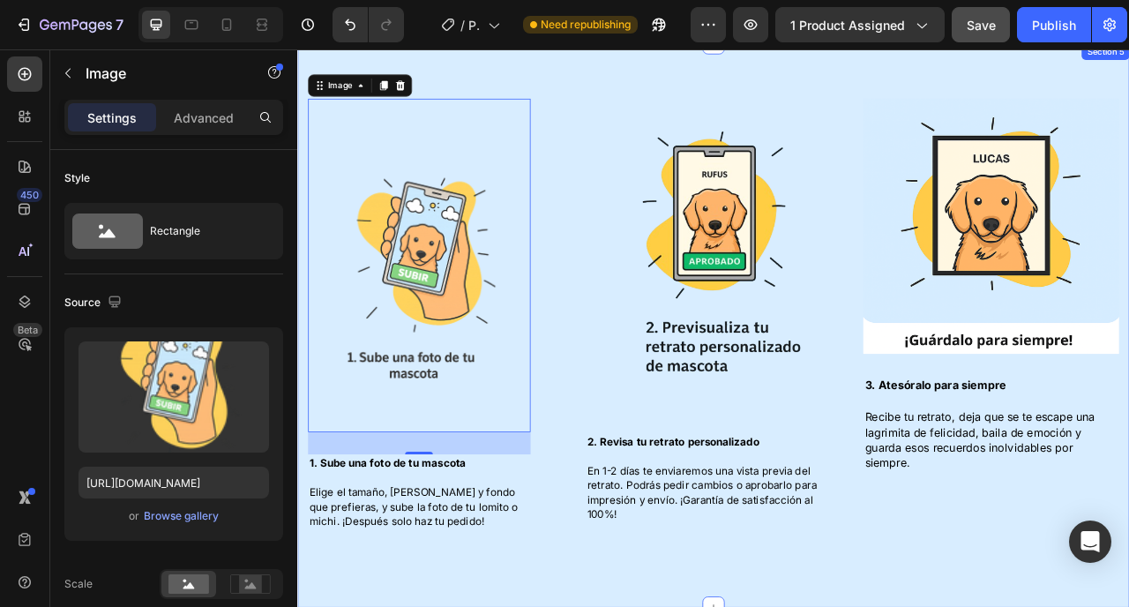
click at [611, 79] on div "Image 32 1. Sube una foto de tu mascota Elige el tamaño, marco y fondo que pref…" at bounding box center [826, 400] width 1059 height 718
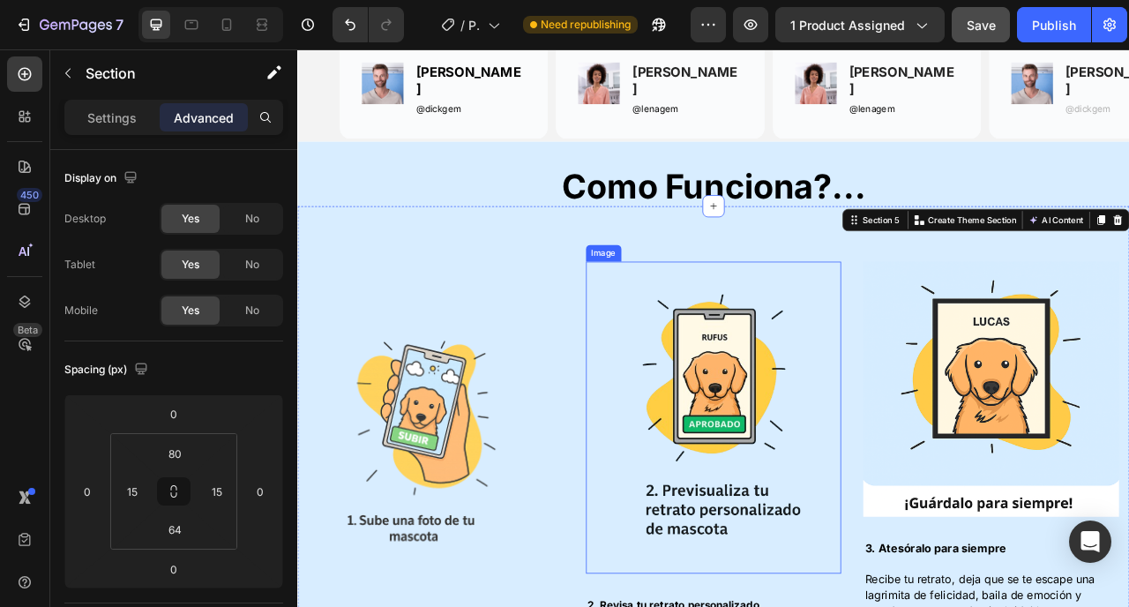
scroll to position [1721, 0]
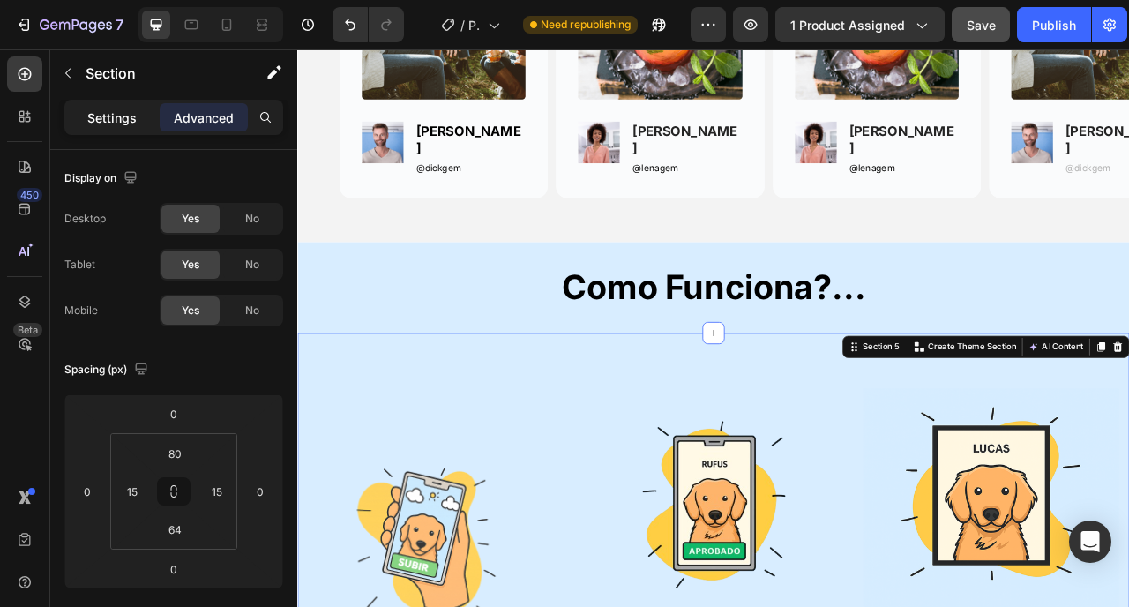
click at [91, 111] on p "Settings" at bounding box center [111, 118] width 49 height 19
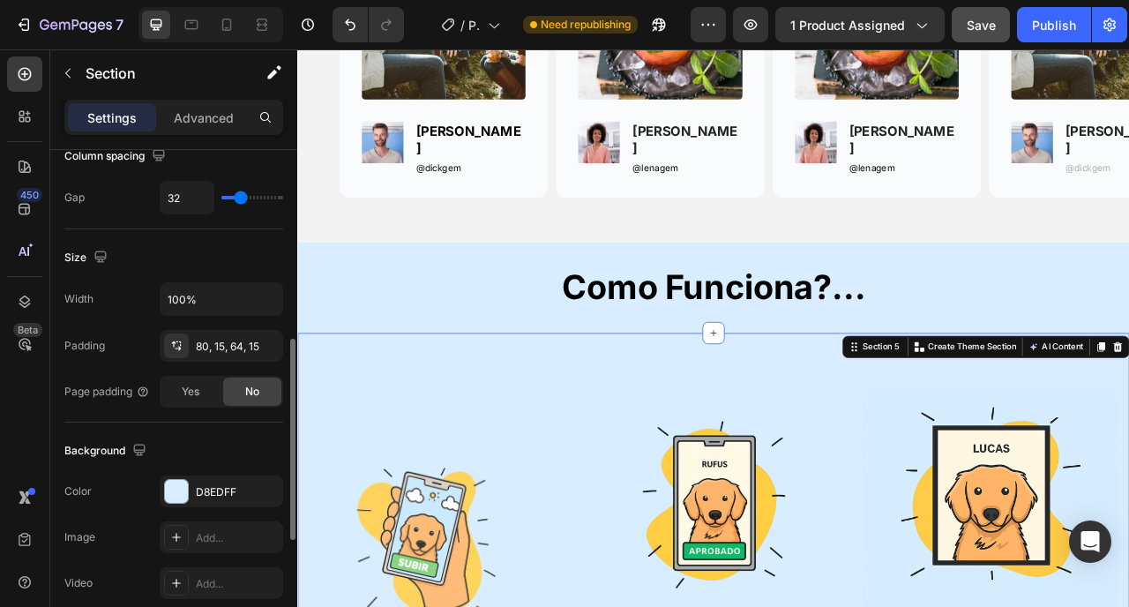
scroll to position [461, 0]
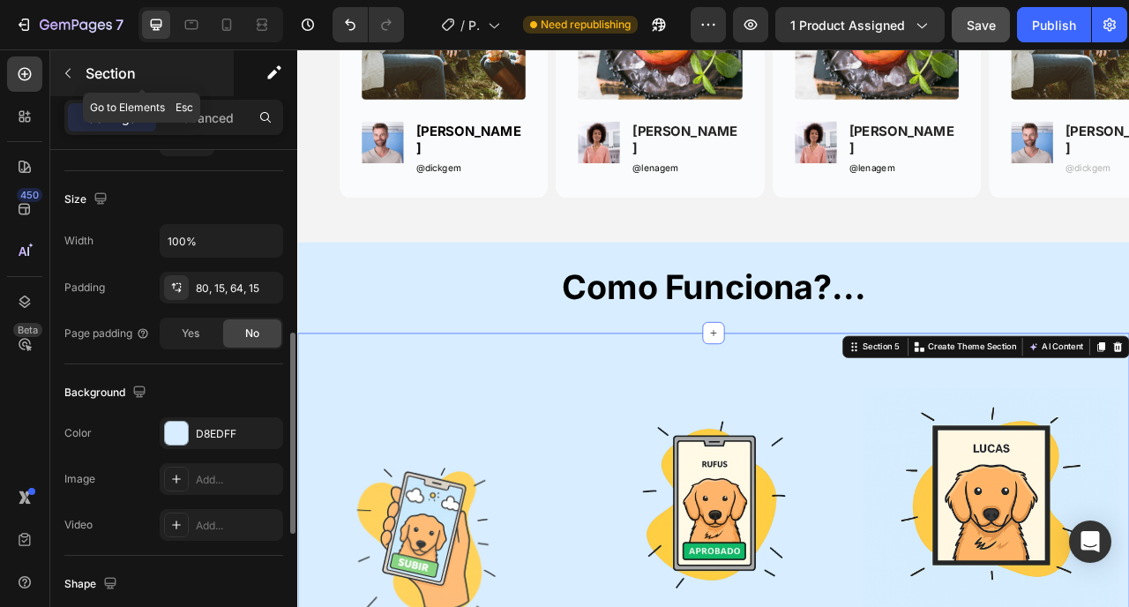
click at [66, 72] on icon "button" at bounding box center [67, 74] width 5 height 10
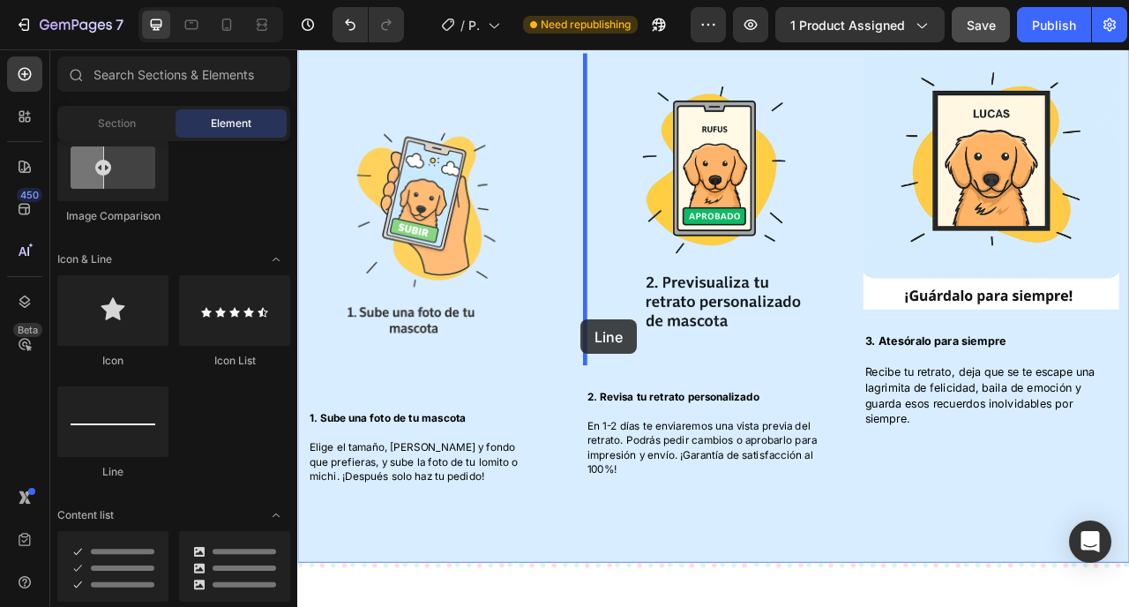
scroll to position [2156, 0]
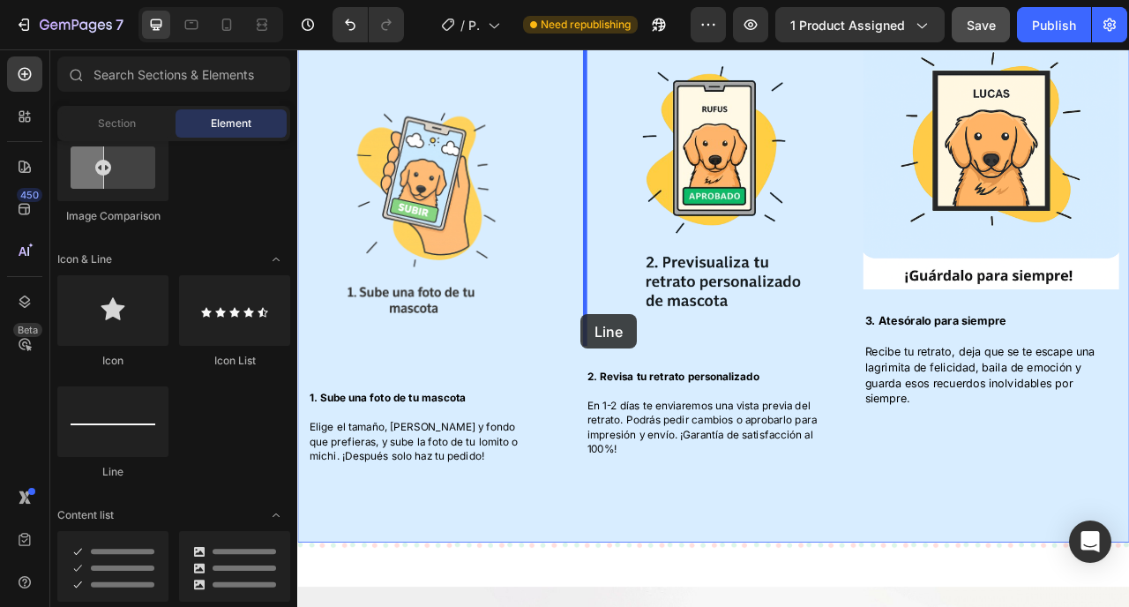
drag, startPoint x: 404, startPoint y: 497, endPoint x: 655, endPoint y: 364, distance: 283.4
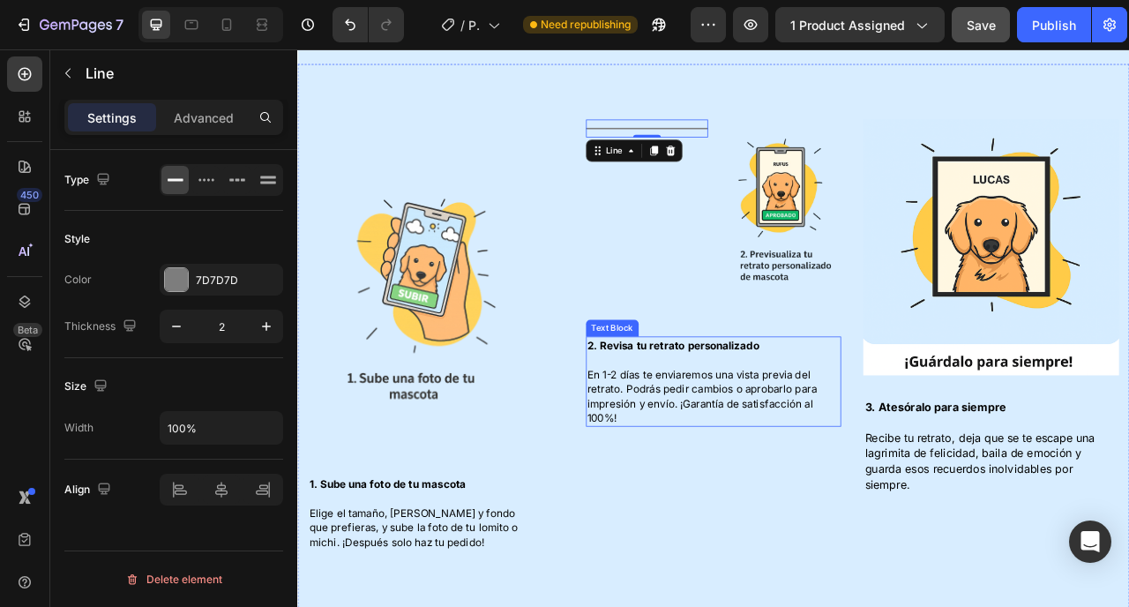
scroll to position [1809, 0]
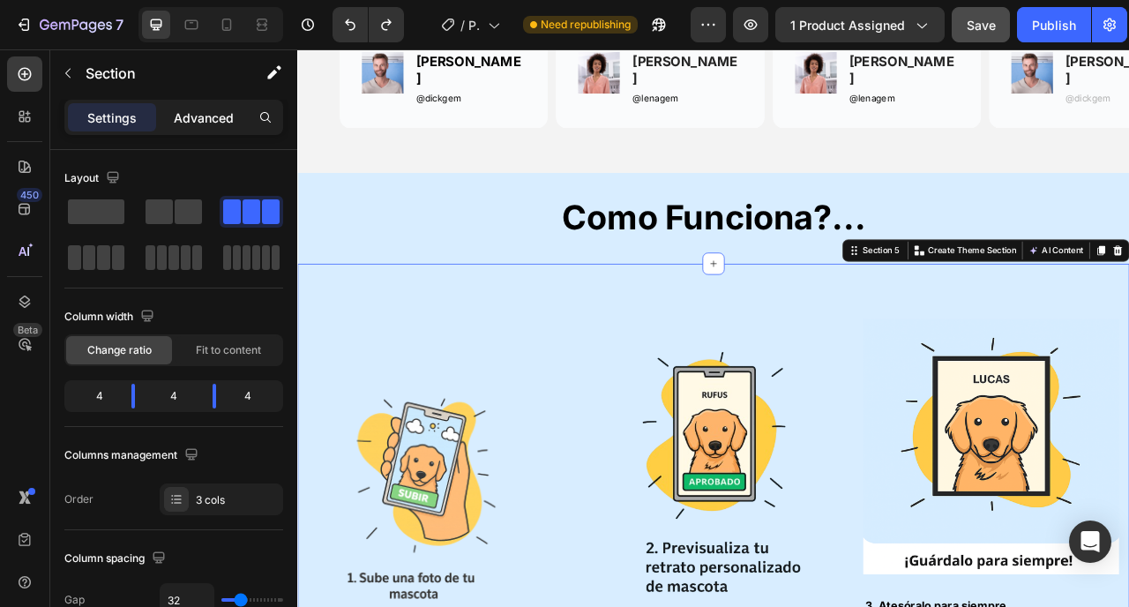
click at [205, 116] on p "Advanced" at bounding box center [204, 118] width 60 height 19
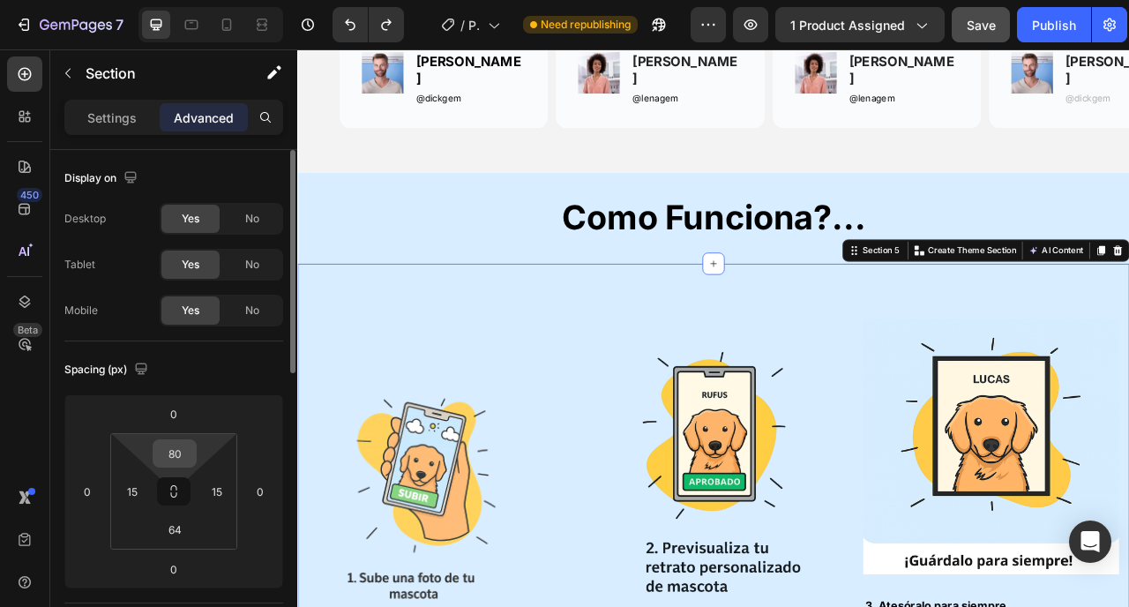
click at [182, 452] on input "80" at bounding box center [174, 453] width 35 height 26
type input "0"
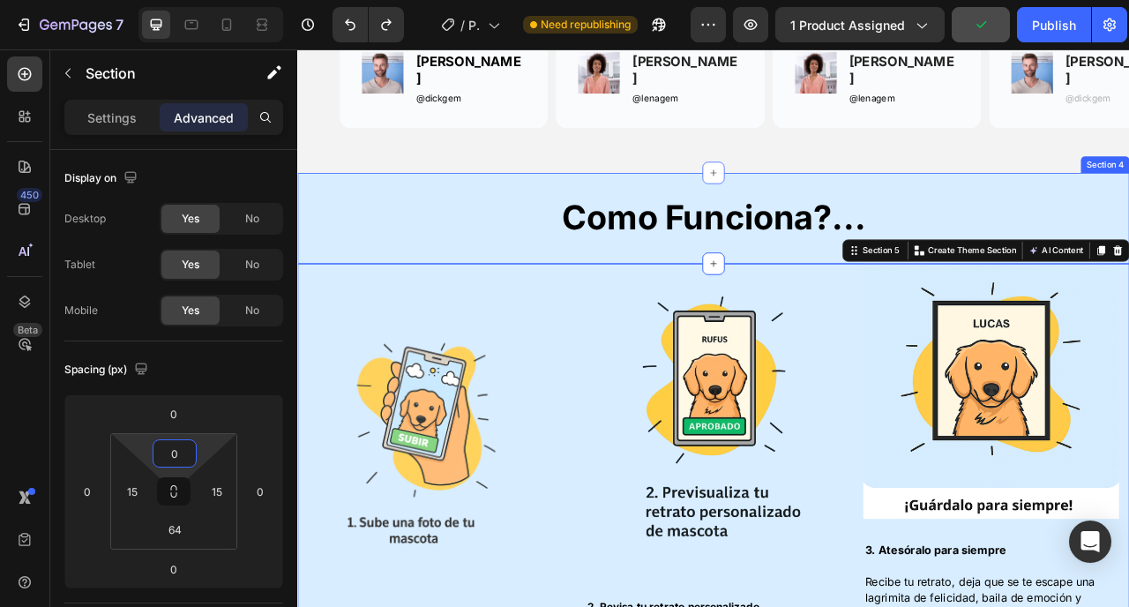
click at [461, 282] on div "Como Funciona?... Heading" at bounding box center [826, 278] width 1059 height 86
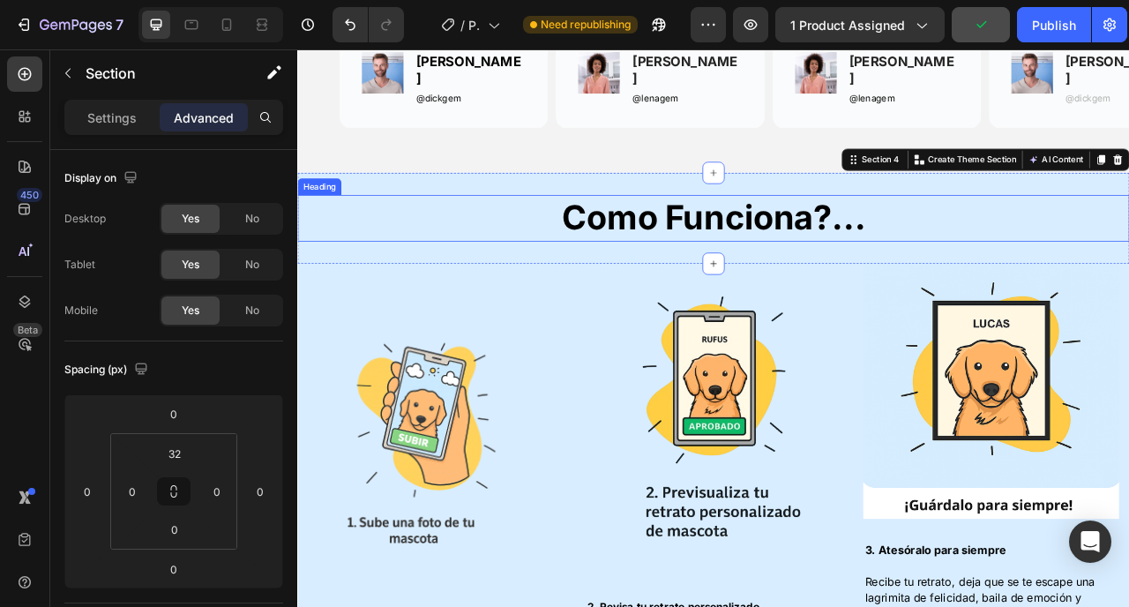
scroll to position [461, 0]
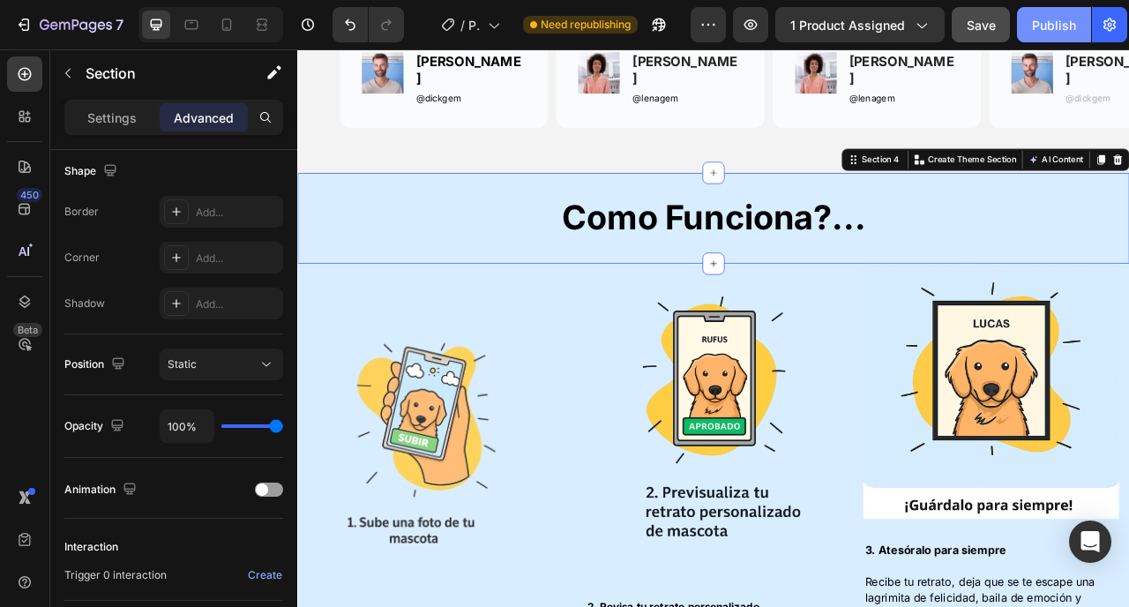
click at [1053, 21] on div "Publish" at bounding box center [1054, 25] width 44 height 19
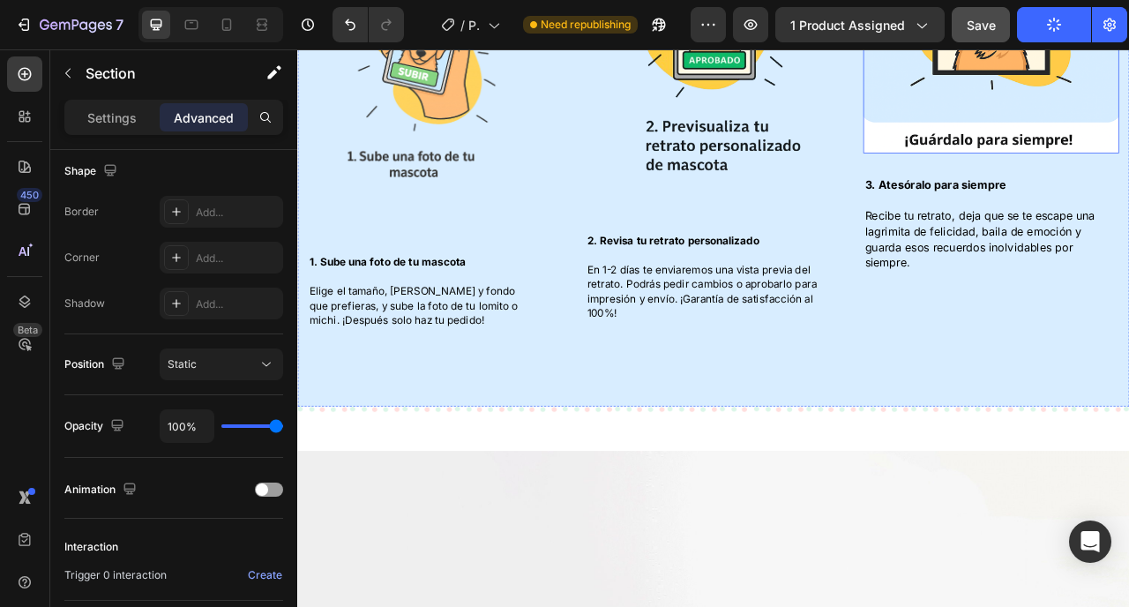
scroll to position [2269, 0]
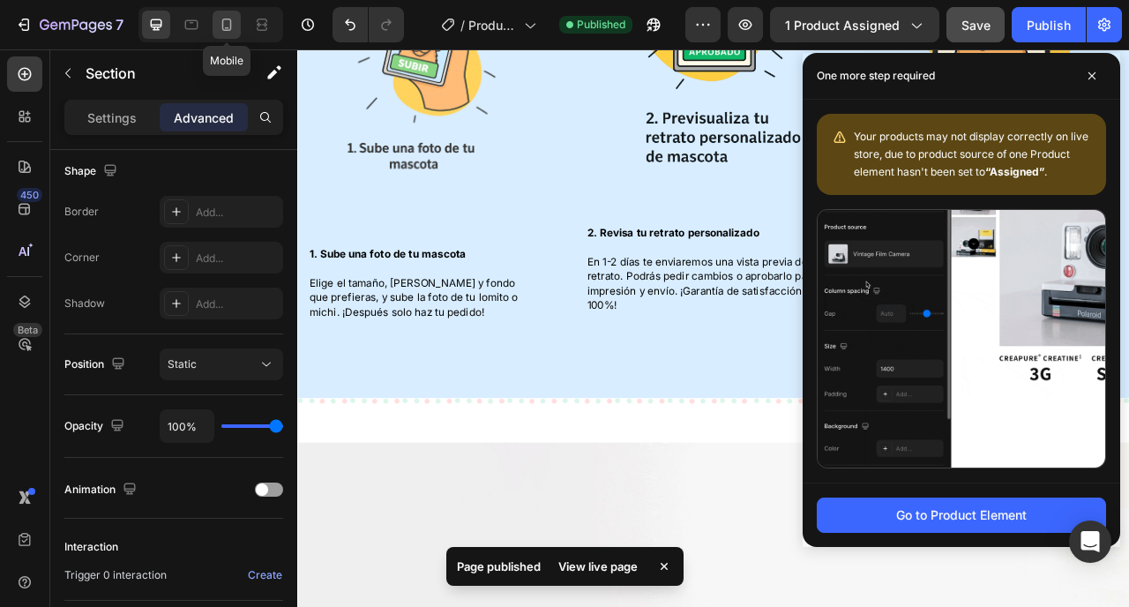
click at [229, 26] on icon at bounding box center [227, 25] width 18 height 18
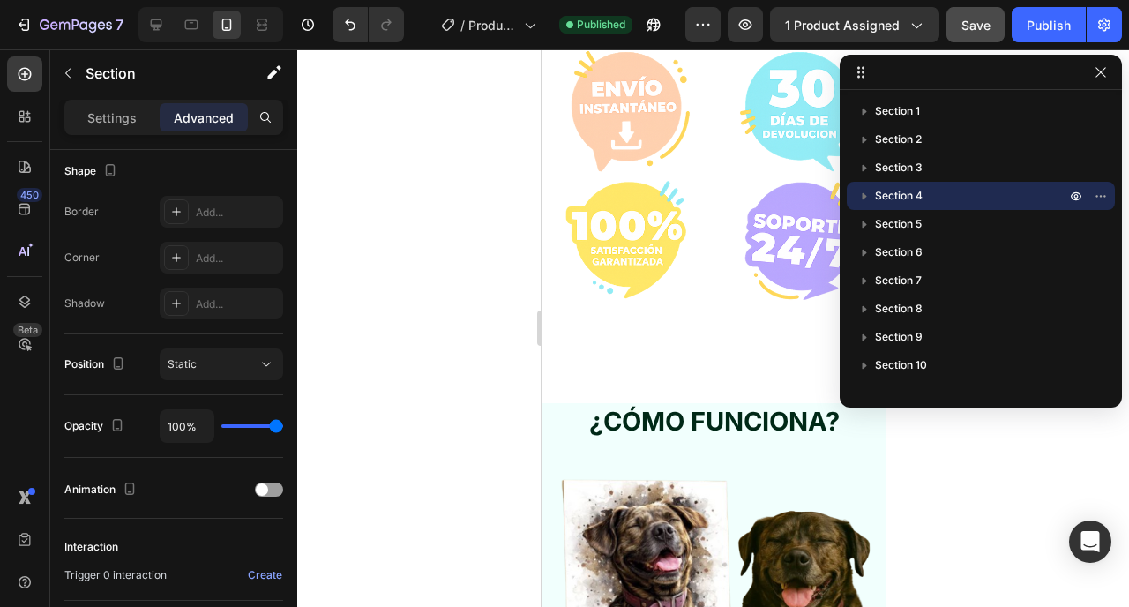
scroll to position [3772, 0]
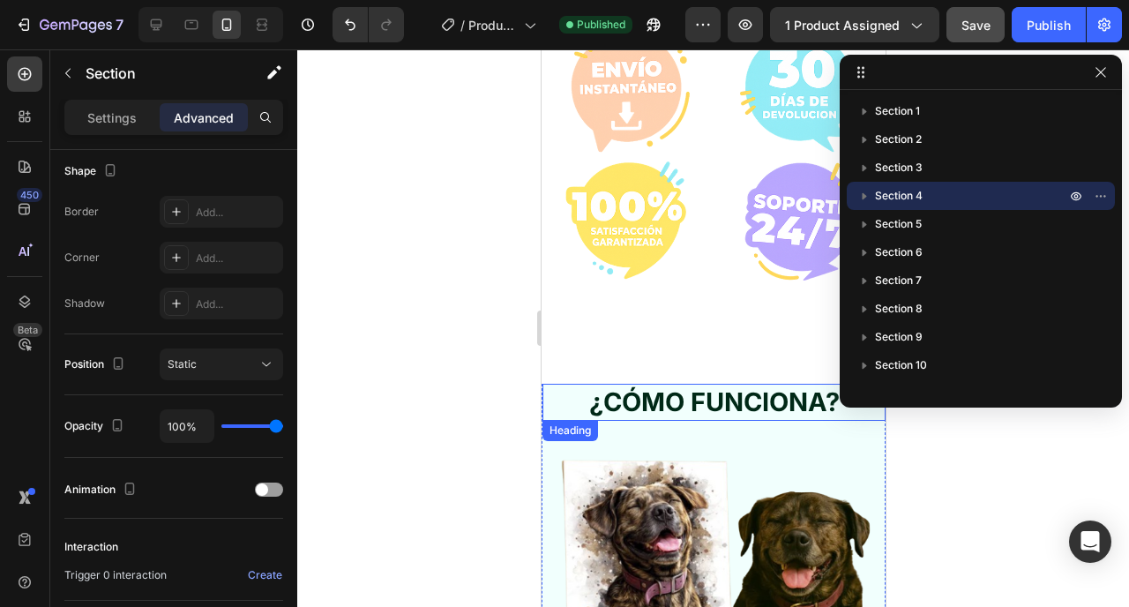
click at [558, 392] on h2 "¿CÓMO FUNCIONA?" at bounding box center [713, 402] width 343 height 37
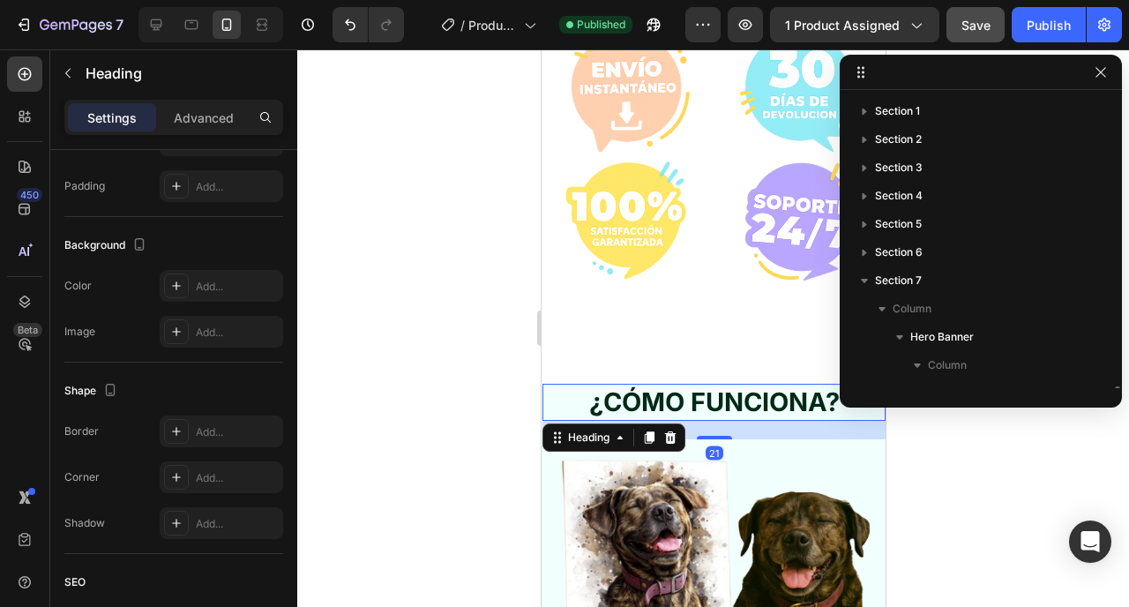
scroll to position [0, 0]
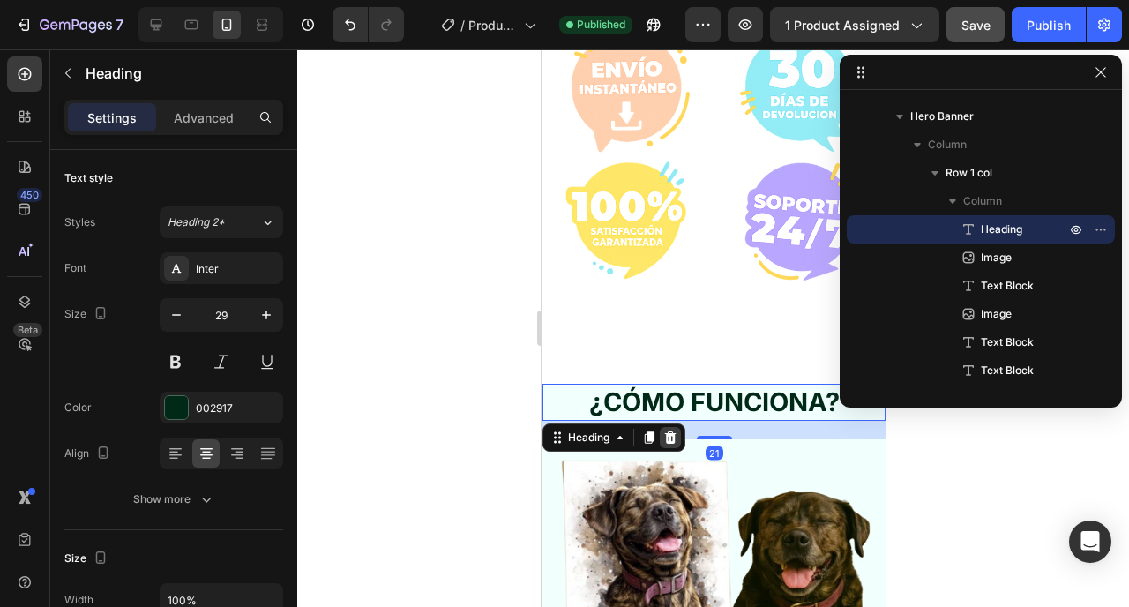
click at [670, 431] on icon at bounding box center [669, 437] width 11 height 12
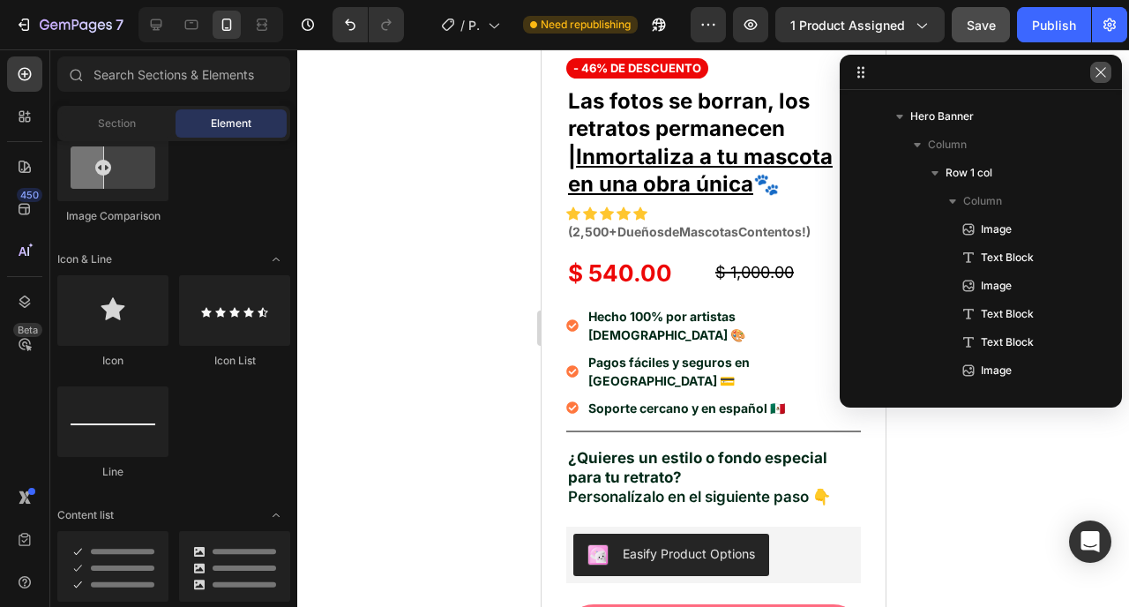
scroll to position [282, 0]
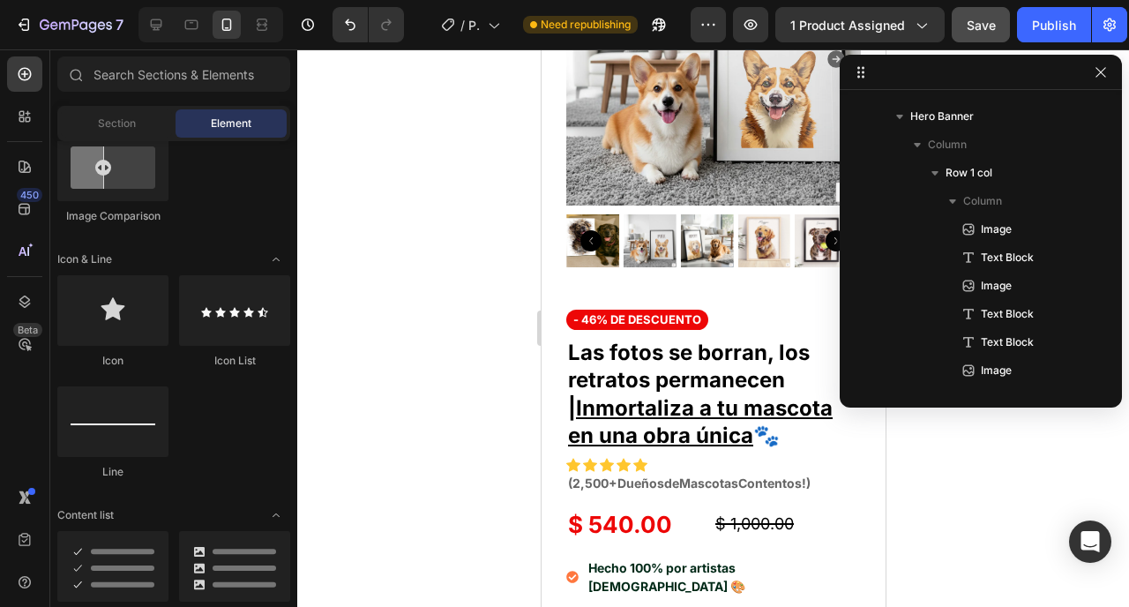
click at [865, 79] on icon at bounding box center [861, 72] width 14 height 14
click at [1099, 71] on icon "button" at bounding box center [1101, 72] width 14 height 14
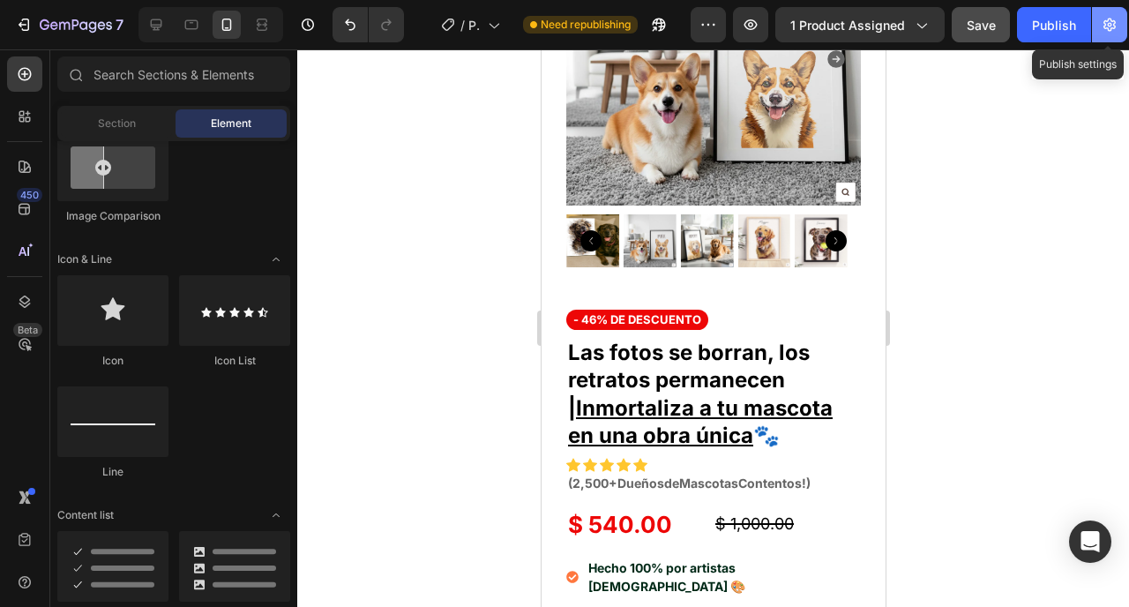
click at [1121, 27] on button "button" at bounding box center [1109, 24] width 35 height 35
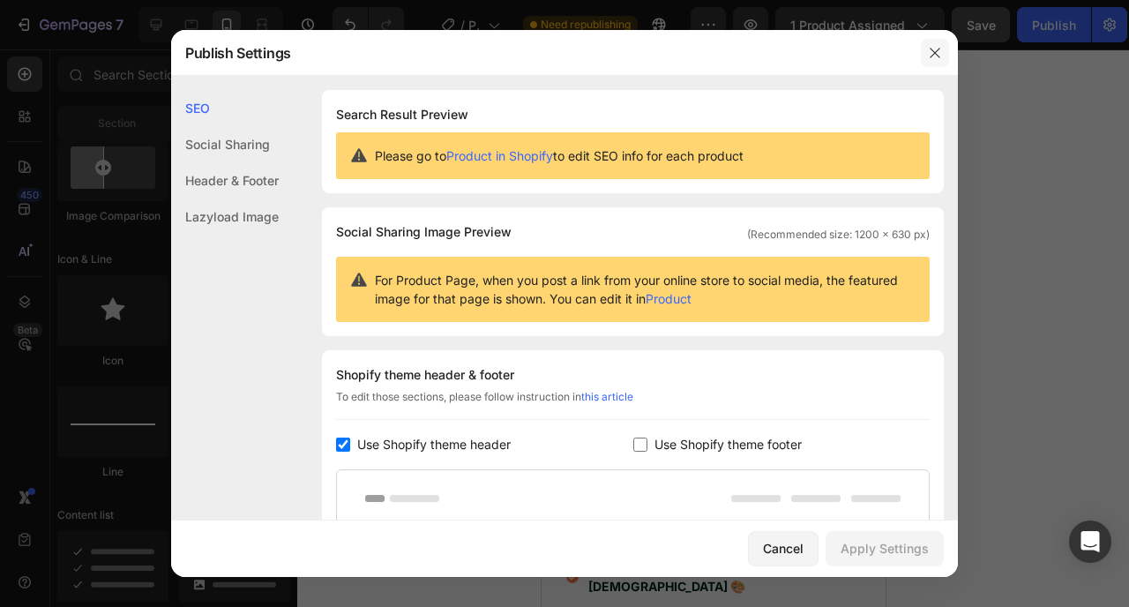
click at [941, 42] on button "button" at bounding box center [935, 53] width 28 height 28
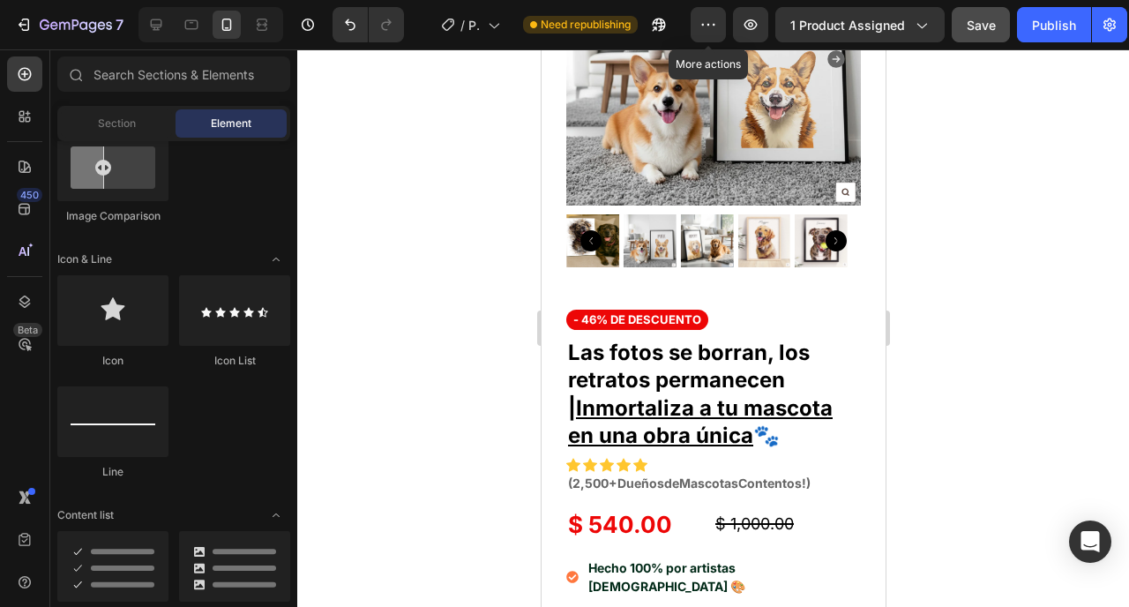
click at [689, 26] on div "/ Product Page - Sep 23, 22:22:18 Need republishing" at bounding box center [554, 24] width 273 height 35
click at [1032, 258] on div at bounding box center [713, 328] width 832 height 558
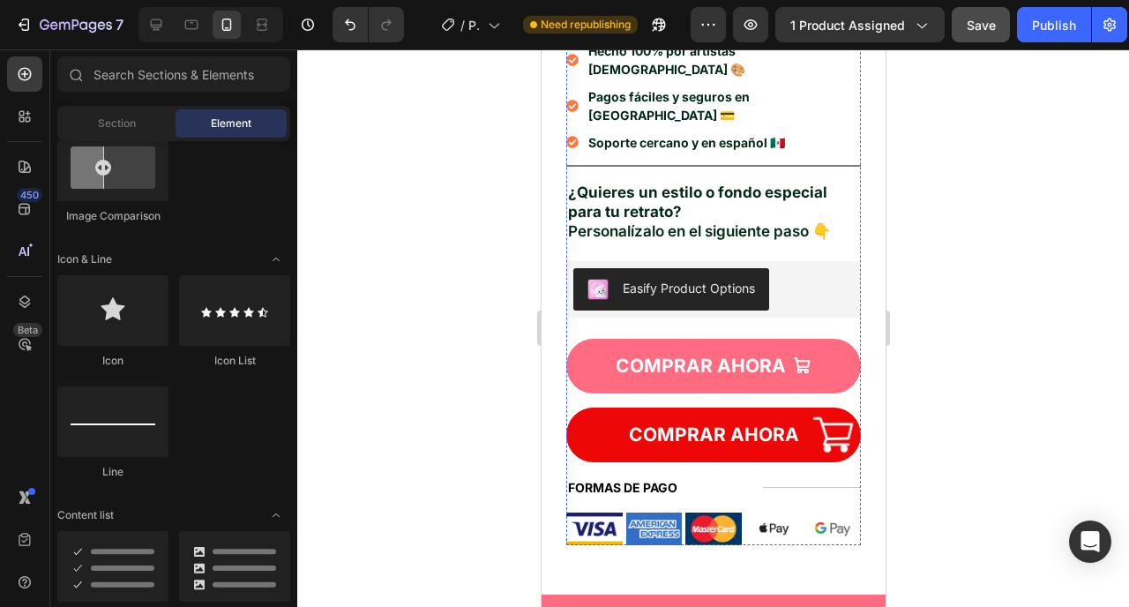
scroll to position [1201, 0]
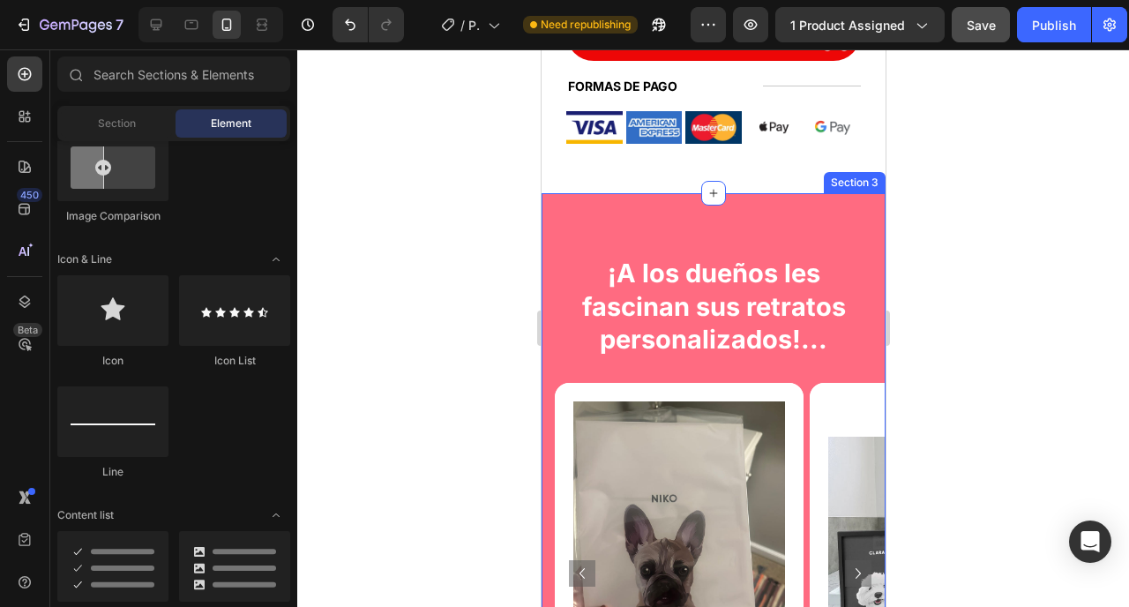
click at [564, 193] on div "¡A los dueños les fascinan sus retratos personalizados!... Heading Row Image Im…" at bounding box center [713, 503] width 344 height 621
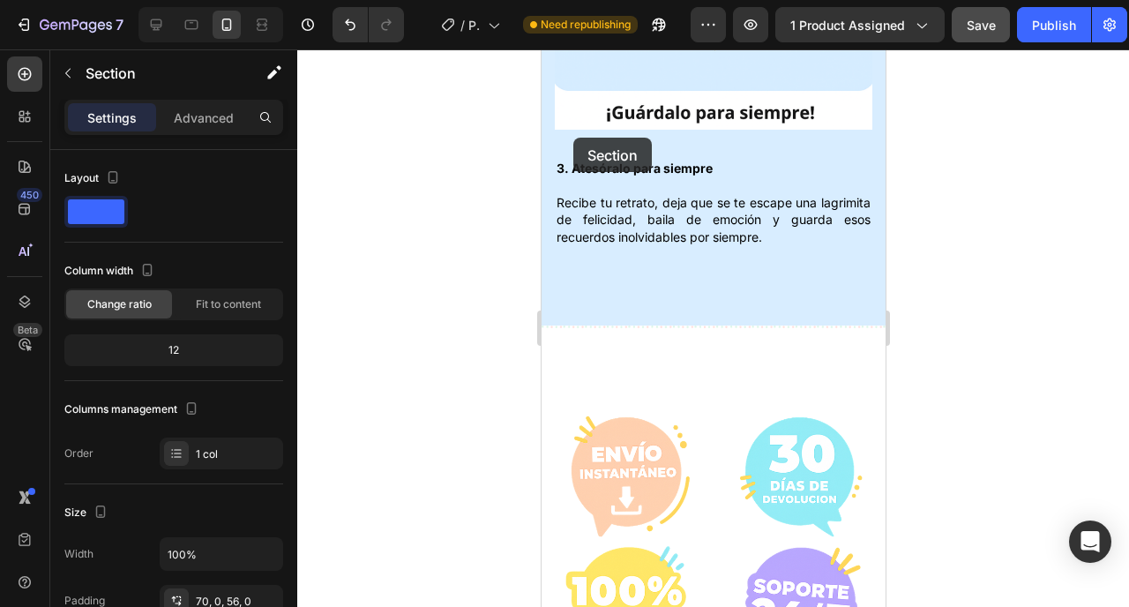
scroll to position [3530, 0]
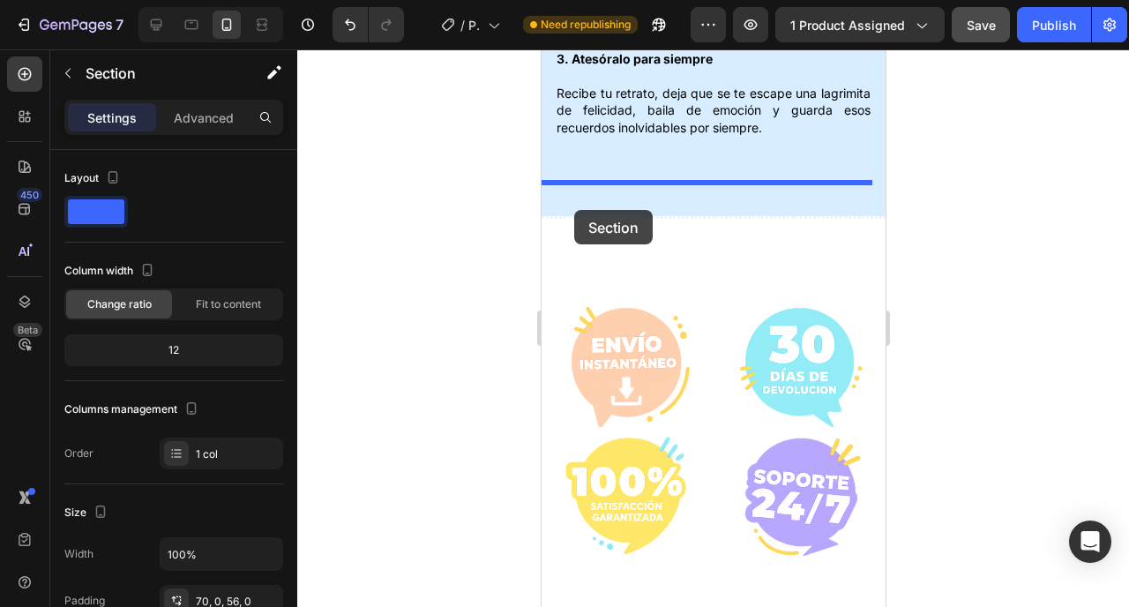
drag, startPoint x: 575, startPoint y: 129, endPoint x: 573, endPoint y: 210, distance: 81.2
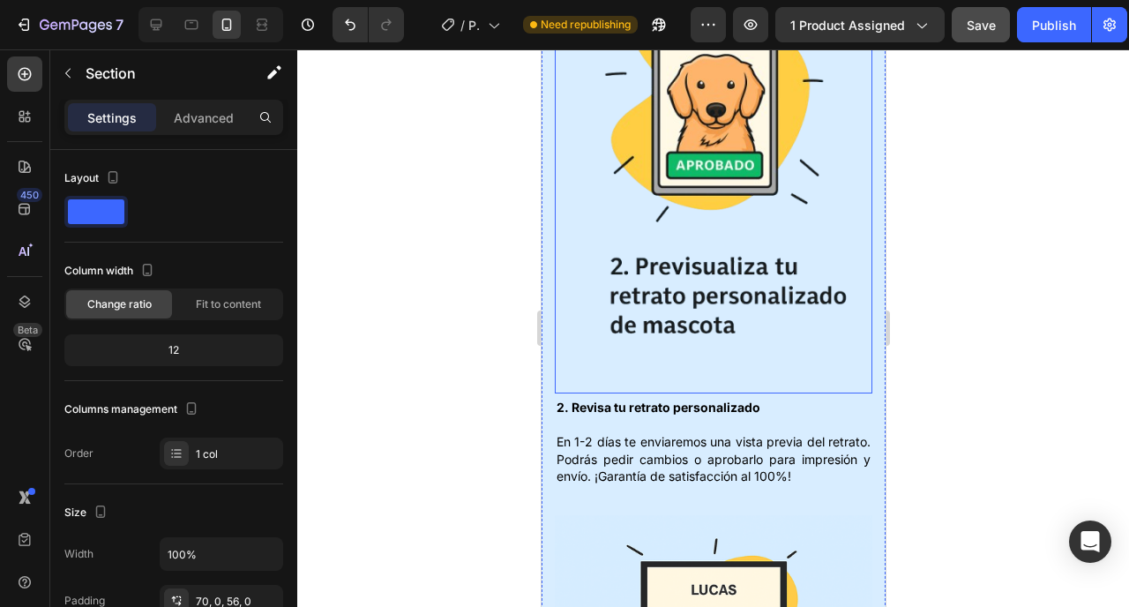
scroll to position [2906, 0]
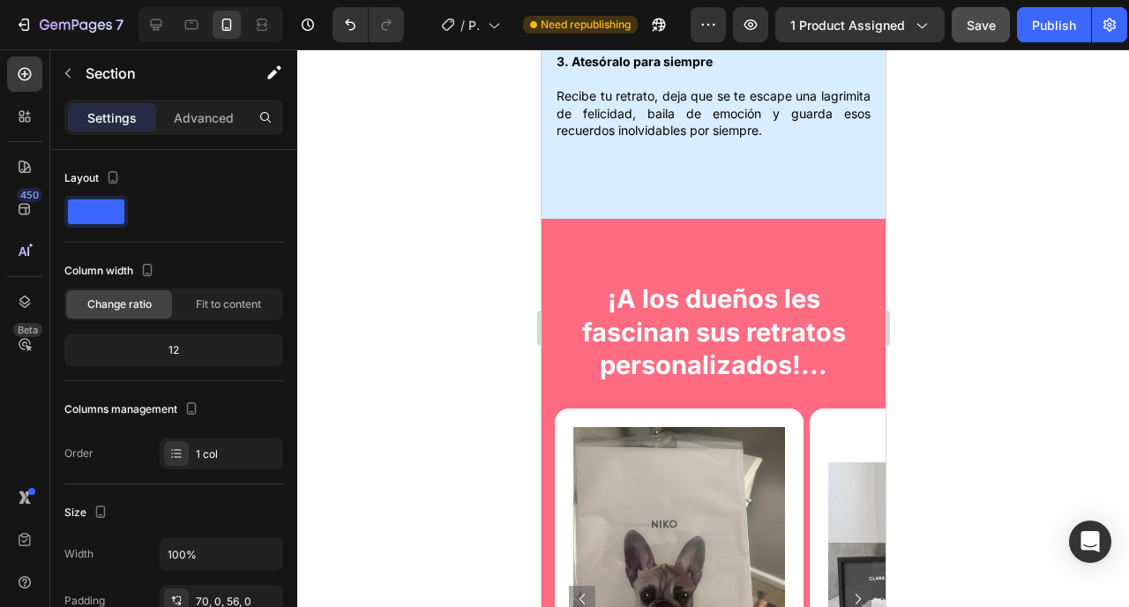
click at [551, 219] on div "¡A los dueños les fascinan sus retratos personalizados!... Heading Row Image Im…" at bounding box center [713, 529] width 344 height 621
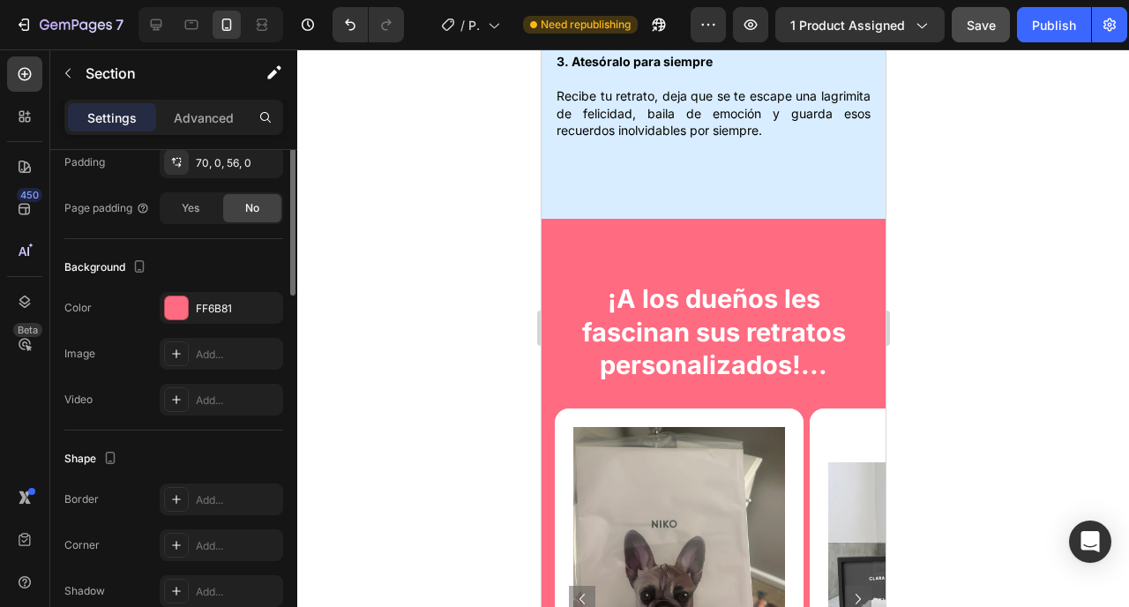
scroll to position [523, 0]
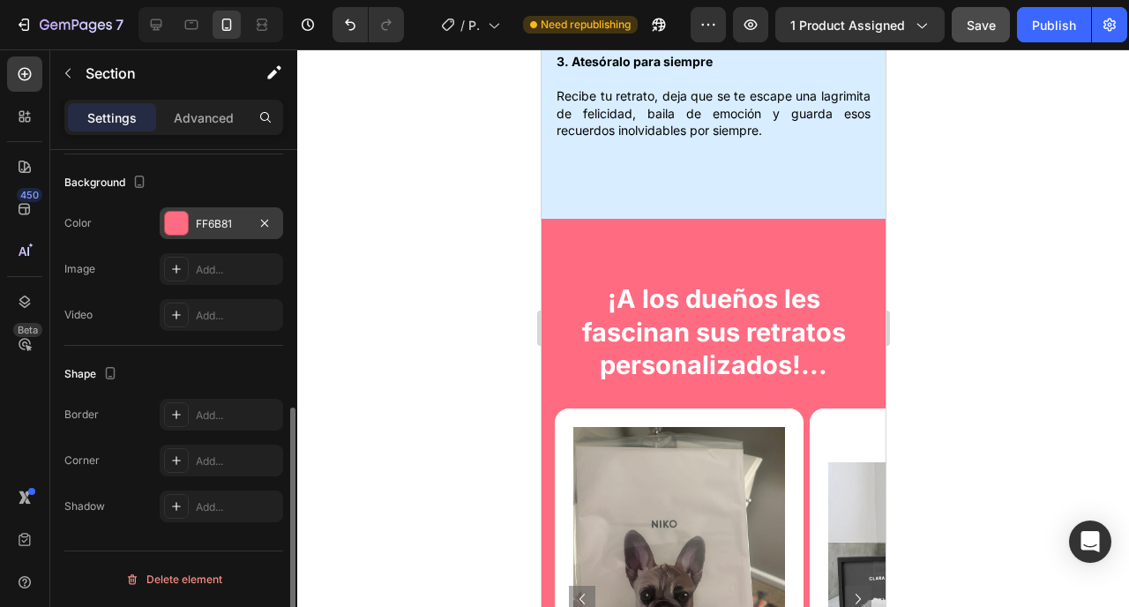
click at [221, 235] on div "FF6B81" at bounding box center [222, 223] width 124 height 32
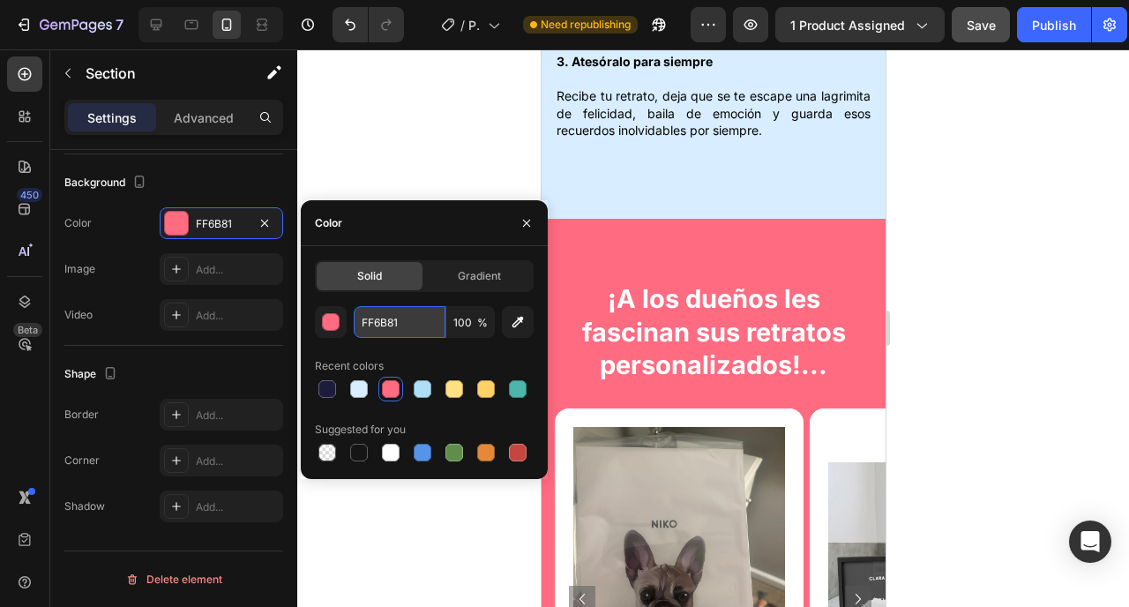
click at [396, 329] on input "FF6B81" at bounding box center [400, 322] width 92 height 32
paste input "f997a6"
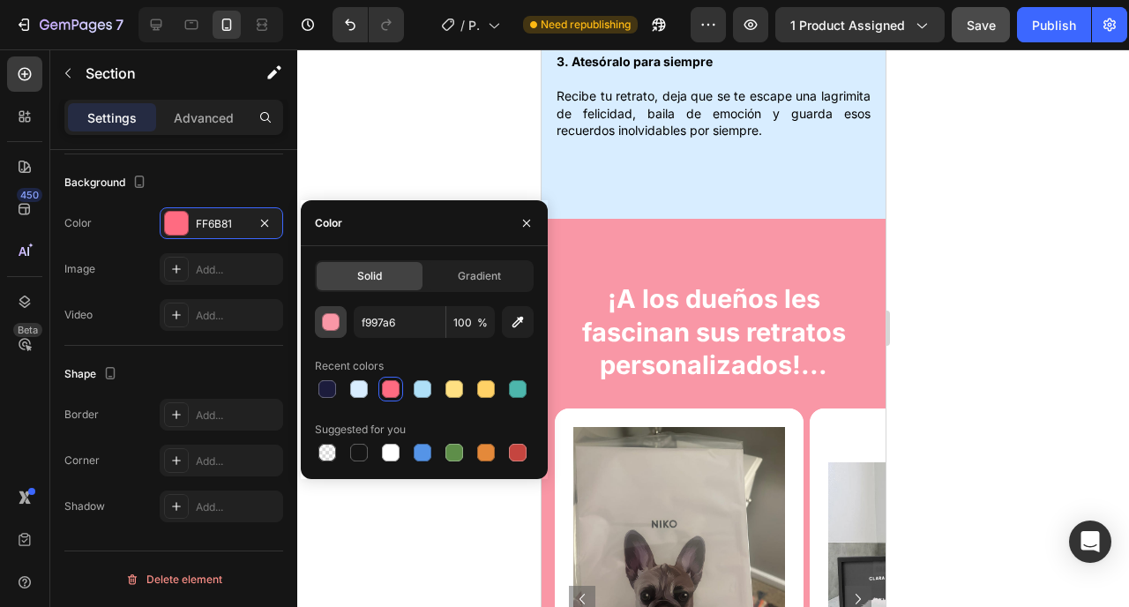
click at [333, 333] on button "button" at bounding box center [331, 322] width 32 height 32
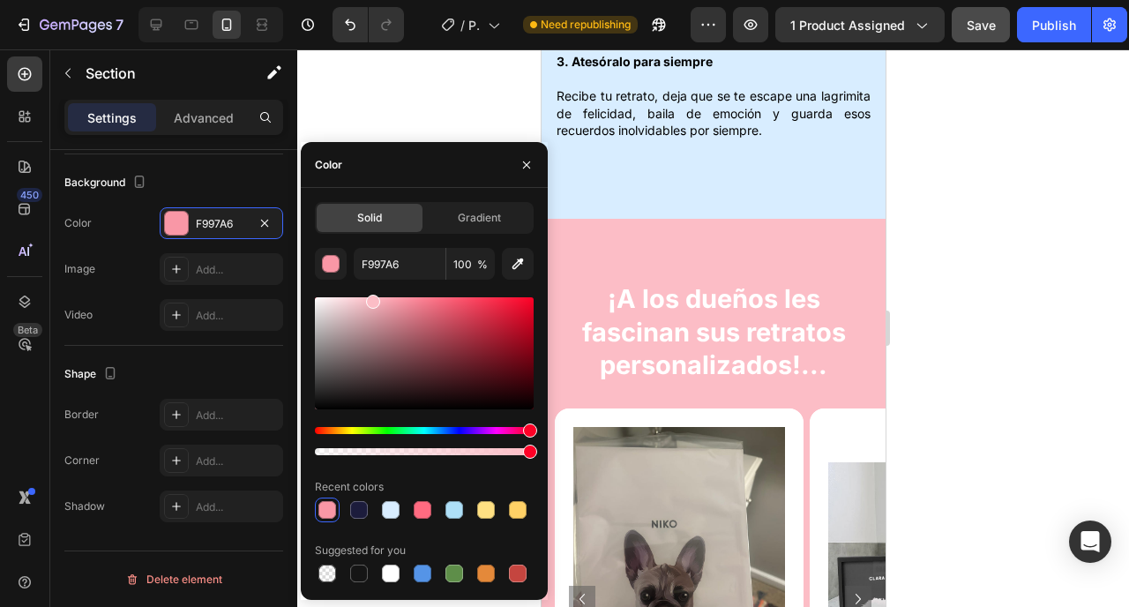
drag, startPoint x: 403, startPoint y: 303, endPoint x: 371, endPoint y: 298, distance: 32.1
click at [371, 298] on div at bounding box center [373, 302] width 14 height 14
type input "FCBDC6"
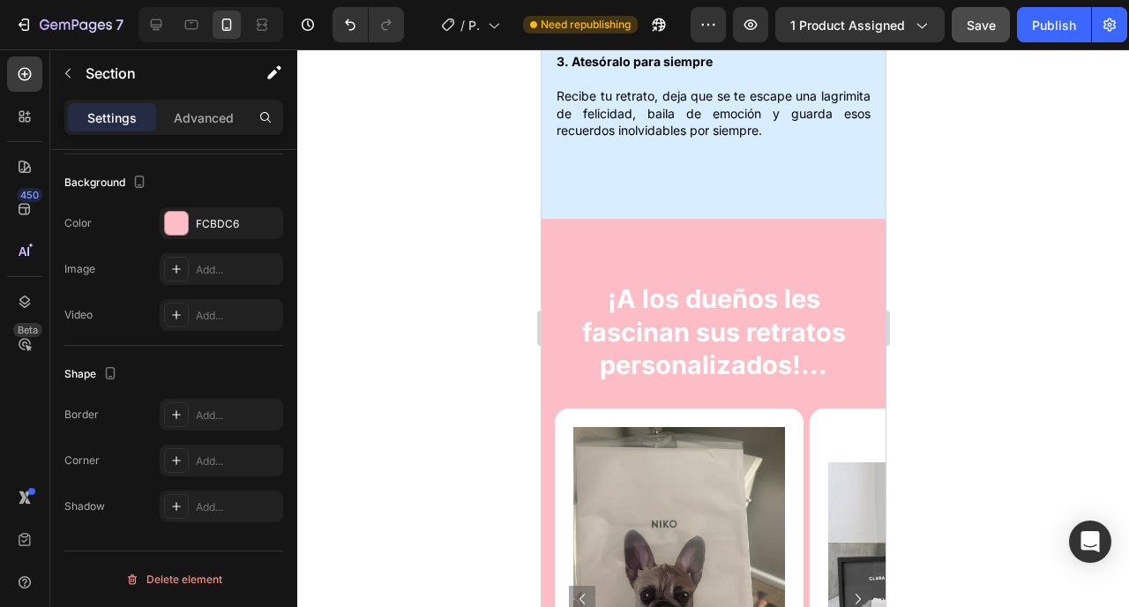
click at [950, 306] on div at bounding box center [713, 328] width 832 height 558
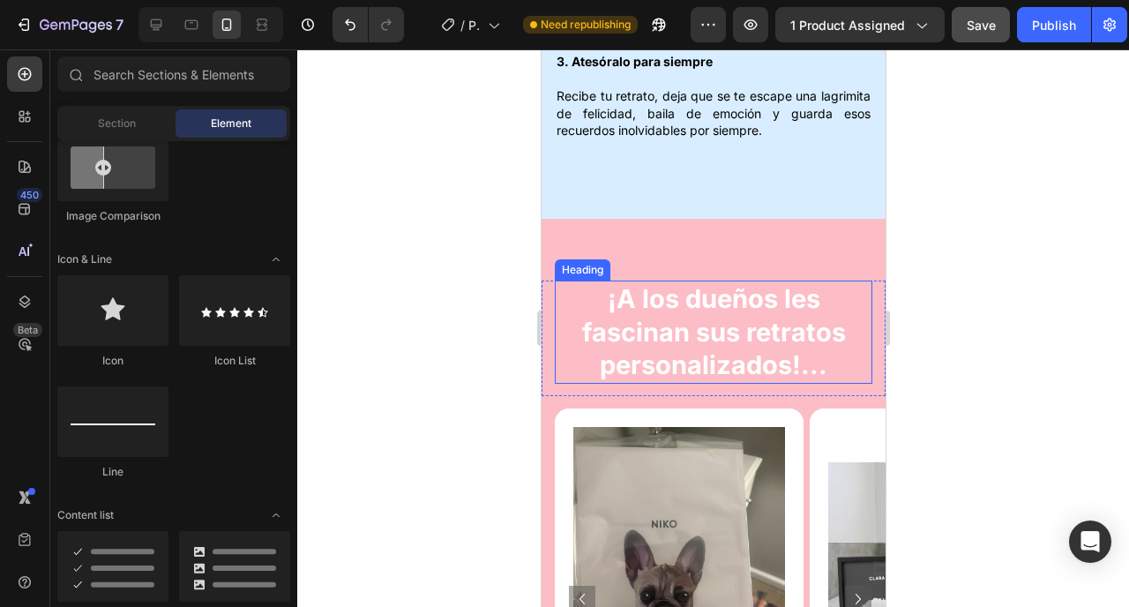
click at [723, 219] on div "¡A los dueños les fascinan sus retratos personalizados!... Heading Row Image Im…" at bounding box center [713, 529] width 344 height 621
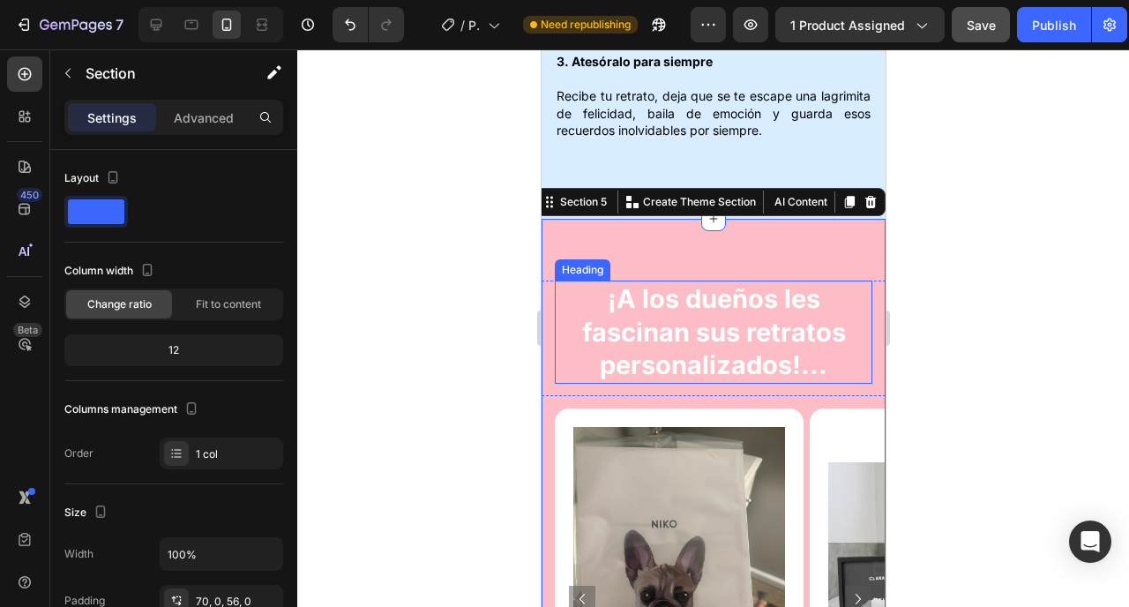
click at [663, 281] on h2 "¡A los dueños les fascinan sus retratos personalizados!..." at bounding box center [713, 332] width 318 height 103
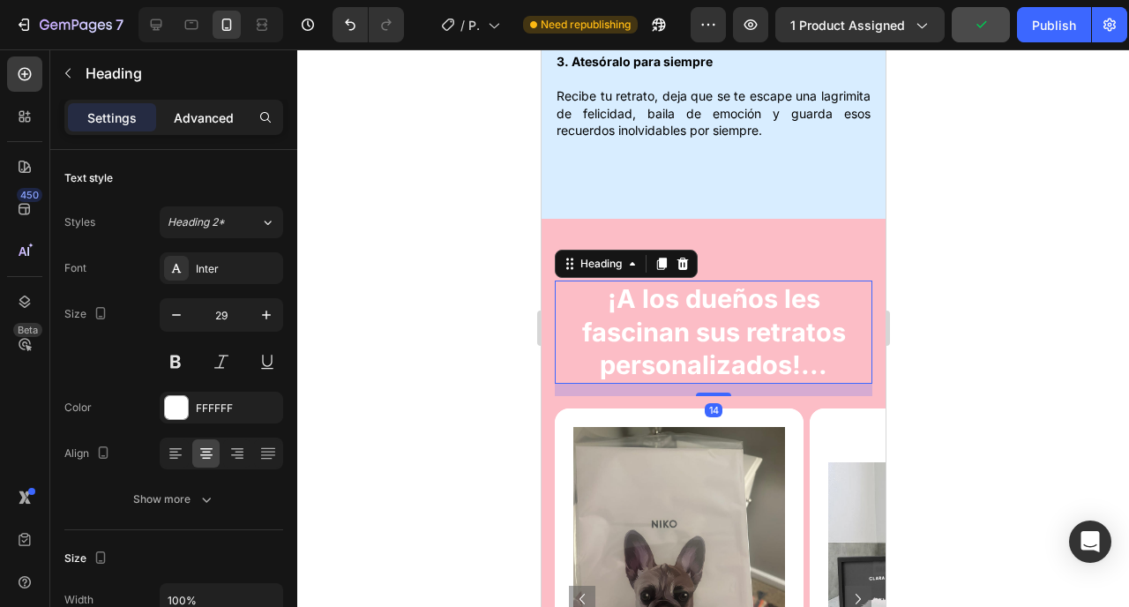
click at [221, 112] on p "Advanced" at bounding box center [204, 118] width 60 height 19
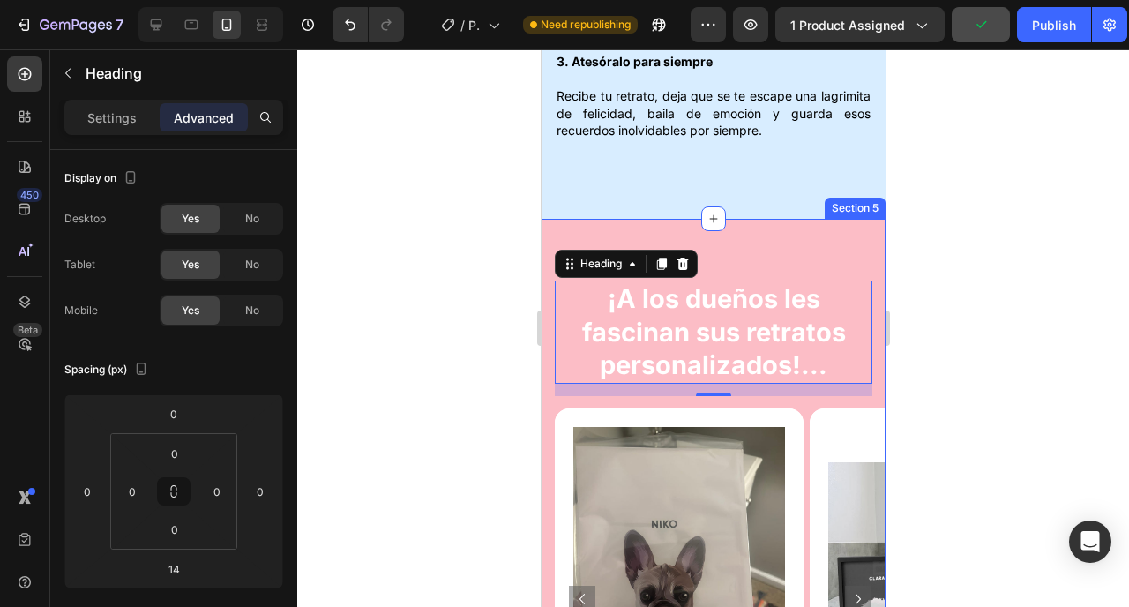
click at [730, 219] on div "¡A los dueños les fascinan sus retratos personalizados!... Heading 14 Row Image…" at bounding box center [713, 529] width 344 height 621
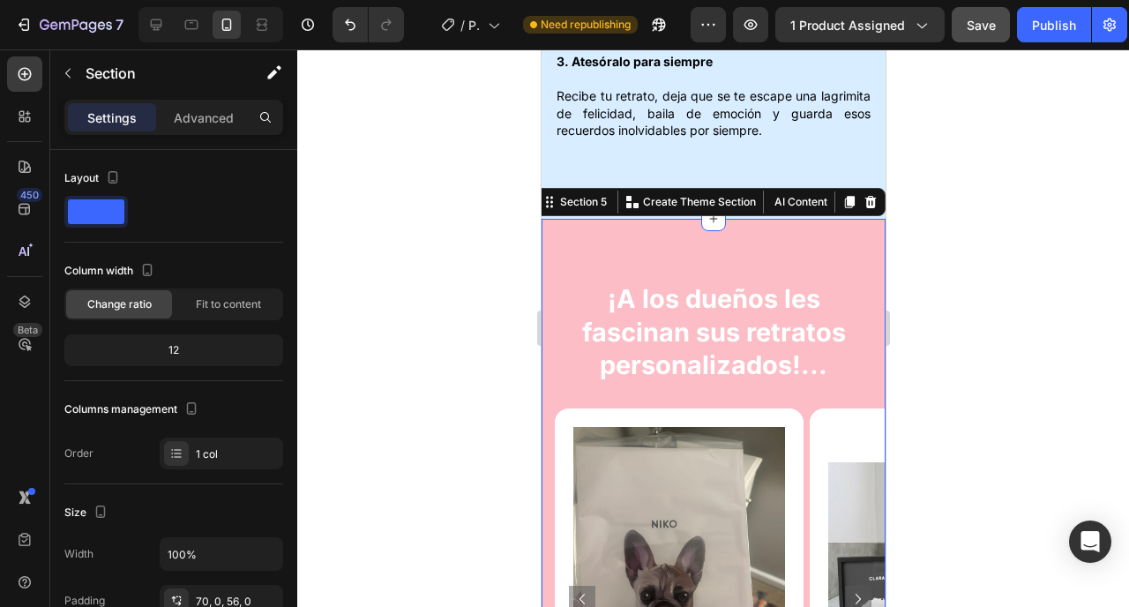
click at [202, 131] on div "Settings Advanced" at bounding box center [173, 117] width 219 height 35
click at [199, 124] on p "Advanced" at bounding box center [204, 118] width 60 height 19
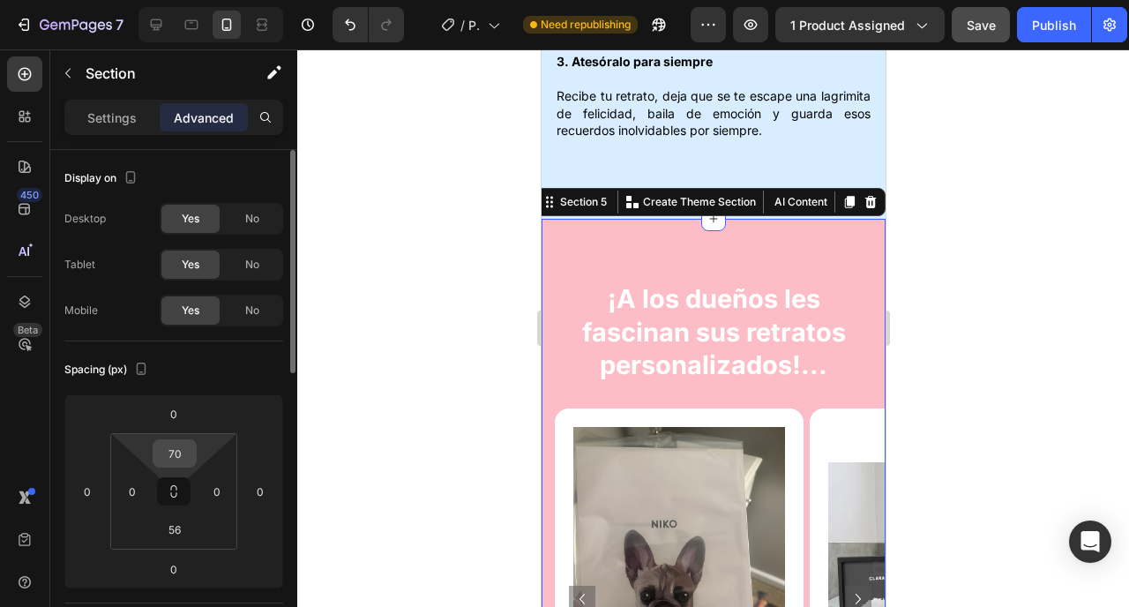
click at [181, 445] on input "70" at bounding box center [174, 453] width 35 height 26
type input "7"
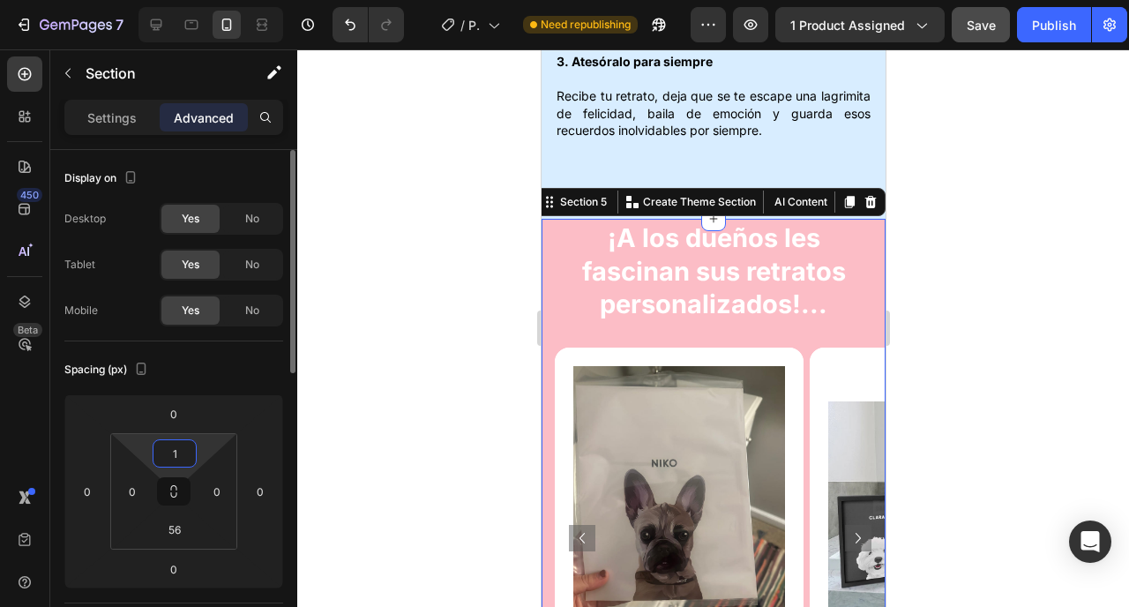
type input "19"
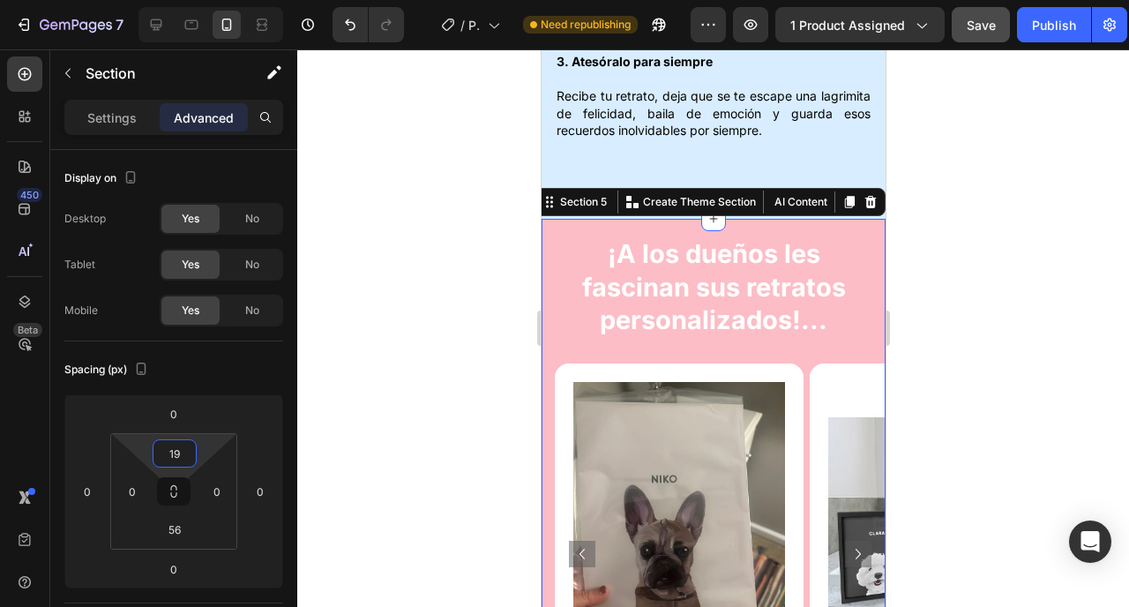
click at [415, 291] on div at bounding box center [713, 328] width 832 height 558
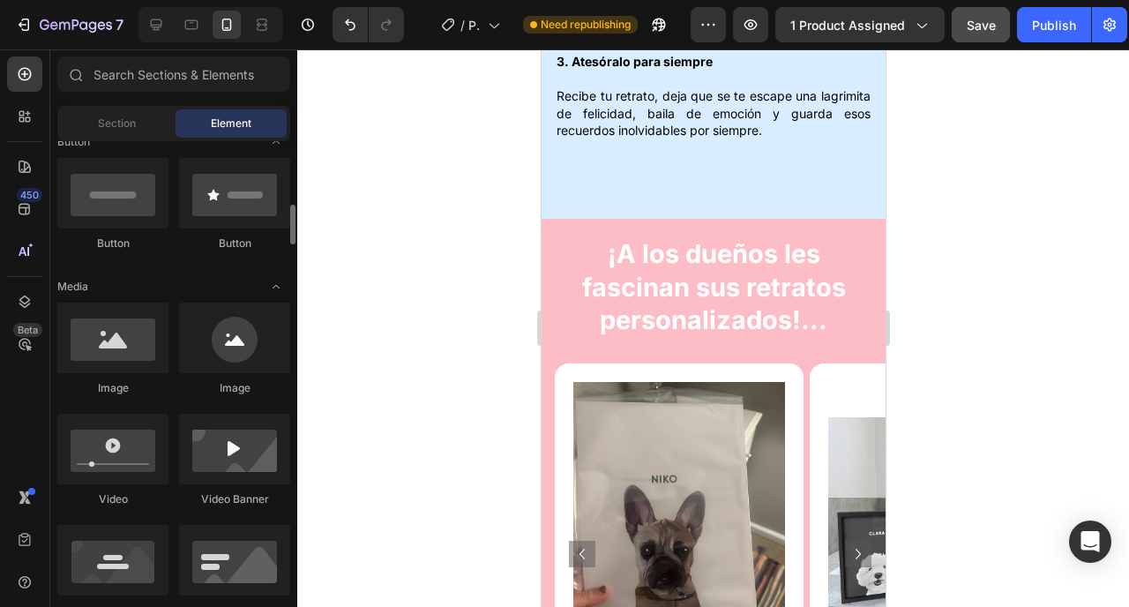
scroll to position [453, 0]
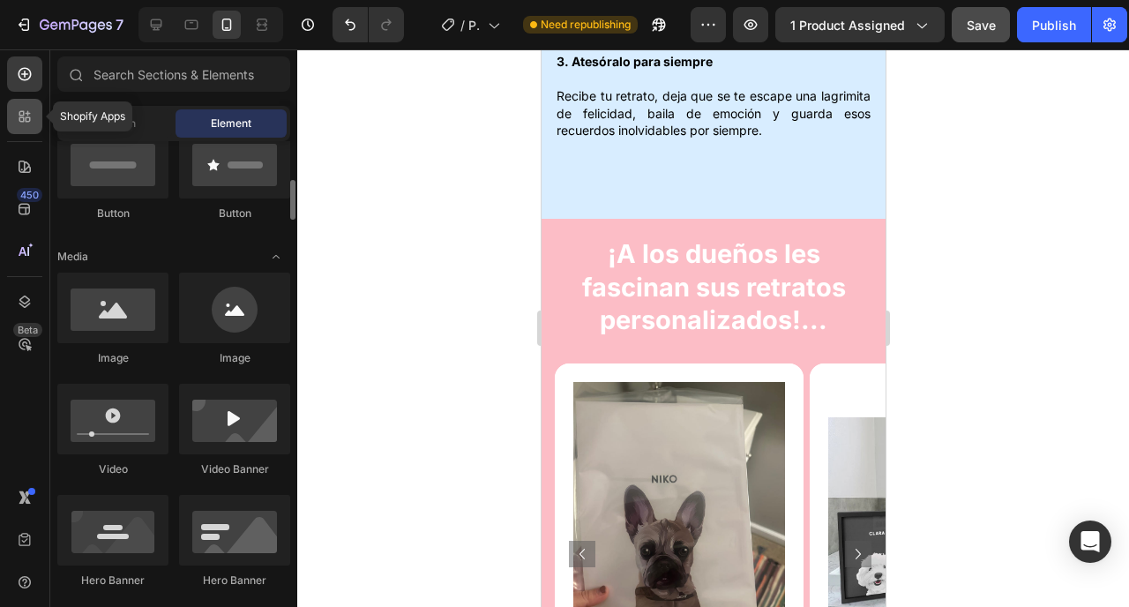
click at [26, 110] on icon at bounding box center [25, 117] width 18 height 18
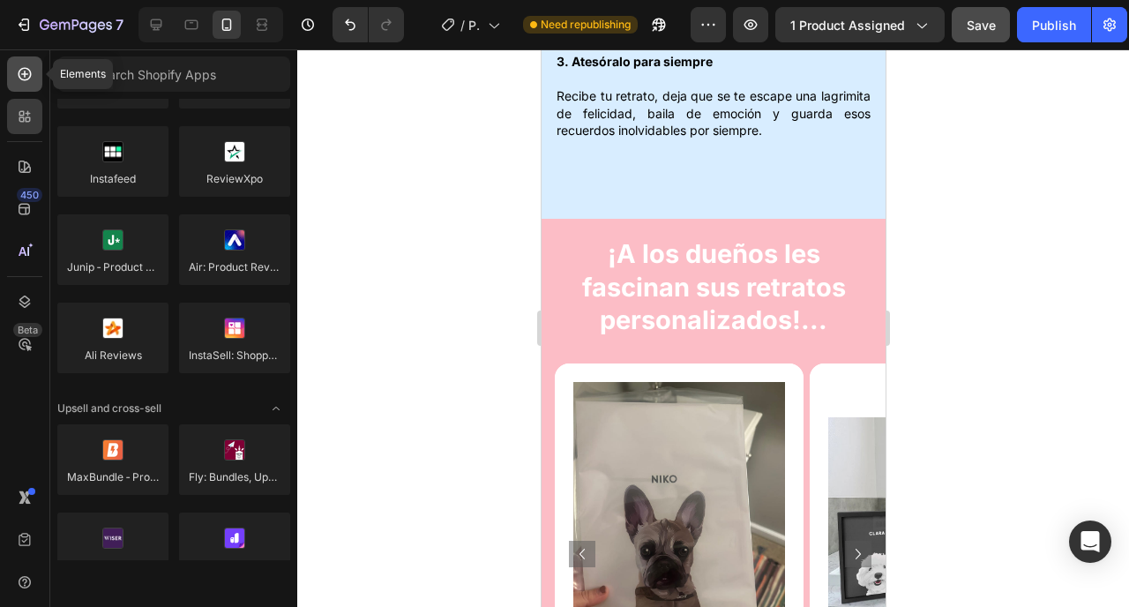
click at [29, 70] on icon at bounding box center [25, 74] width 18 height 18
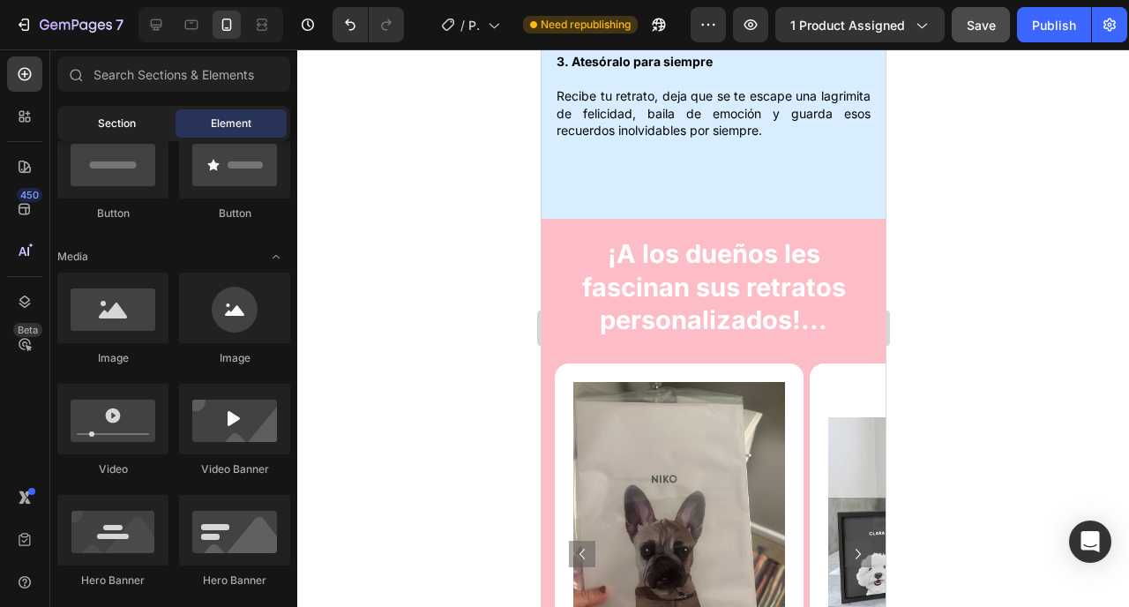
click at [116, 109] on div "Section" at bounding box center [116, 123] width 111 height 28
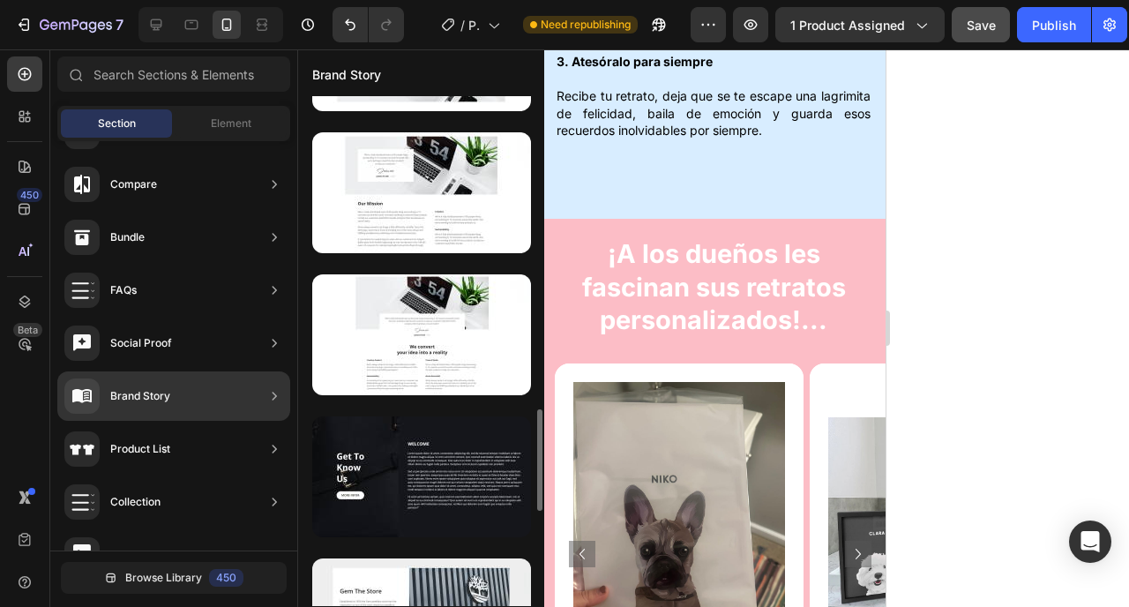
scroll to position [1537, 0]
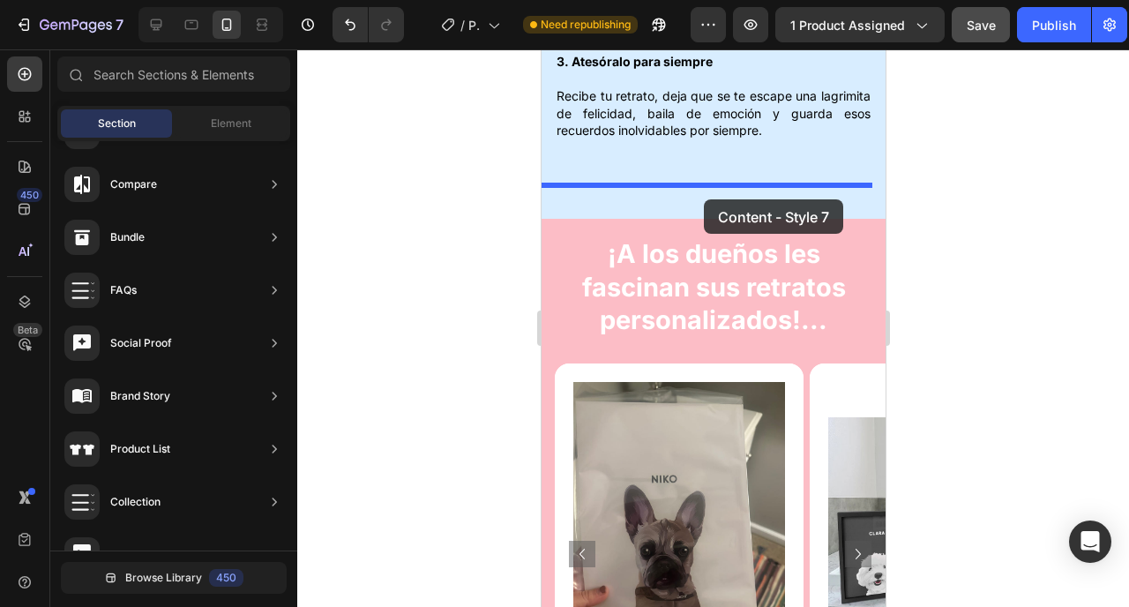
drag, startPoint x: 954, startPoint y: 401, endPoint x: 702, endPoint y: 198, distance: 323.7
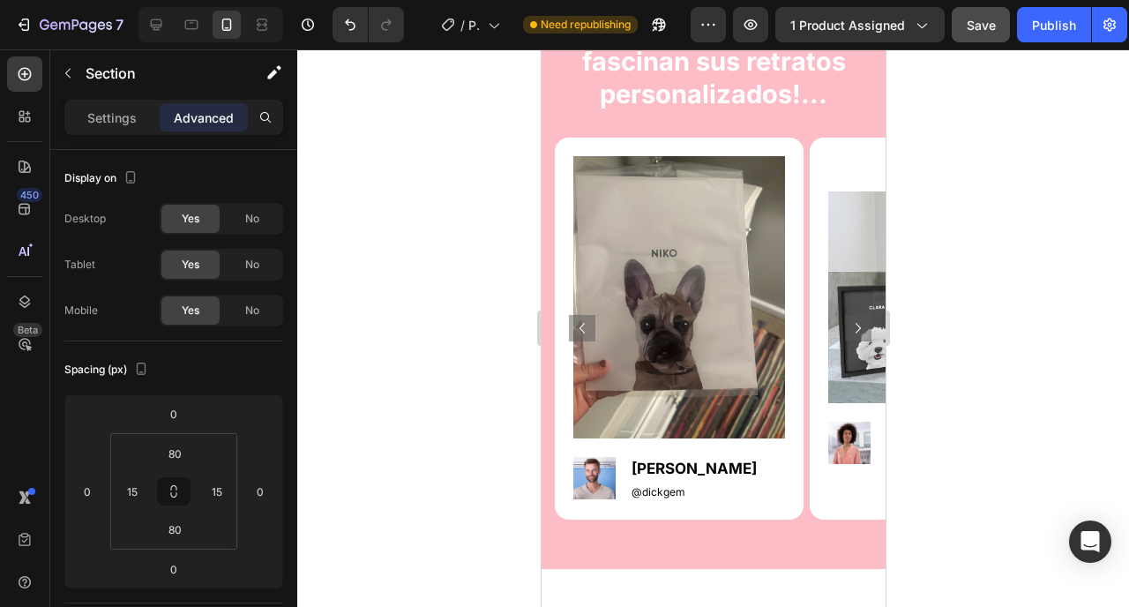
scroll to position [4319, 0]
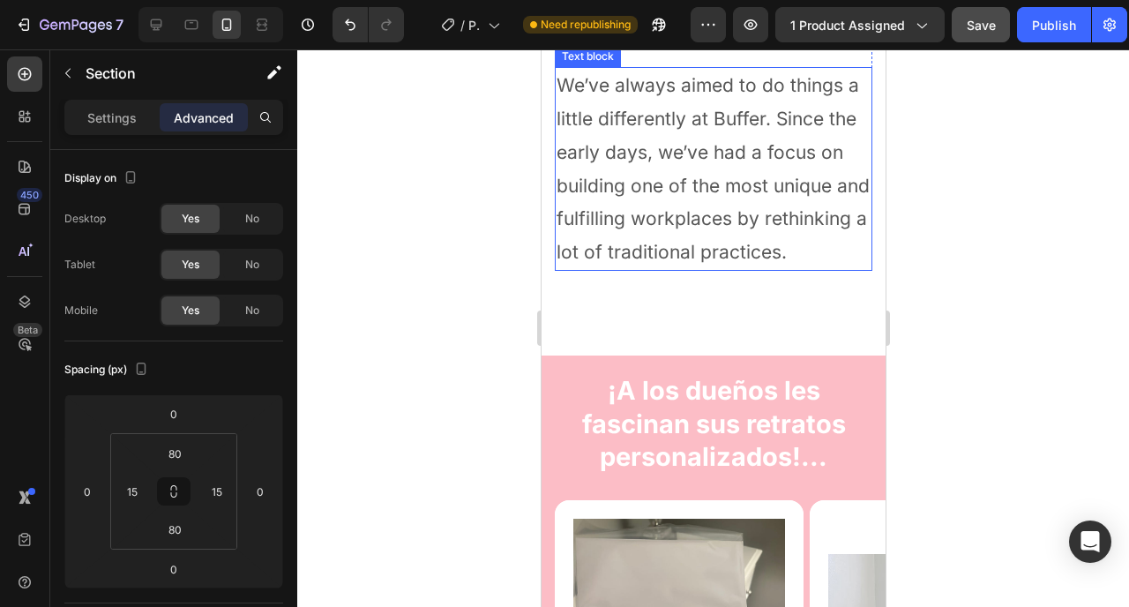
click at [672, 269] on p "We’ve always aimed to do things a little differently at Buffer. Since the early…" at bounding box center [713, 169] width 314 height 200
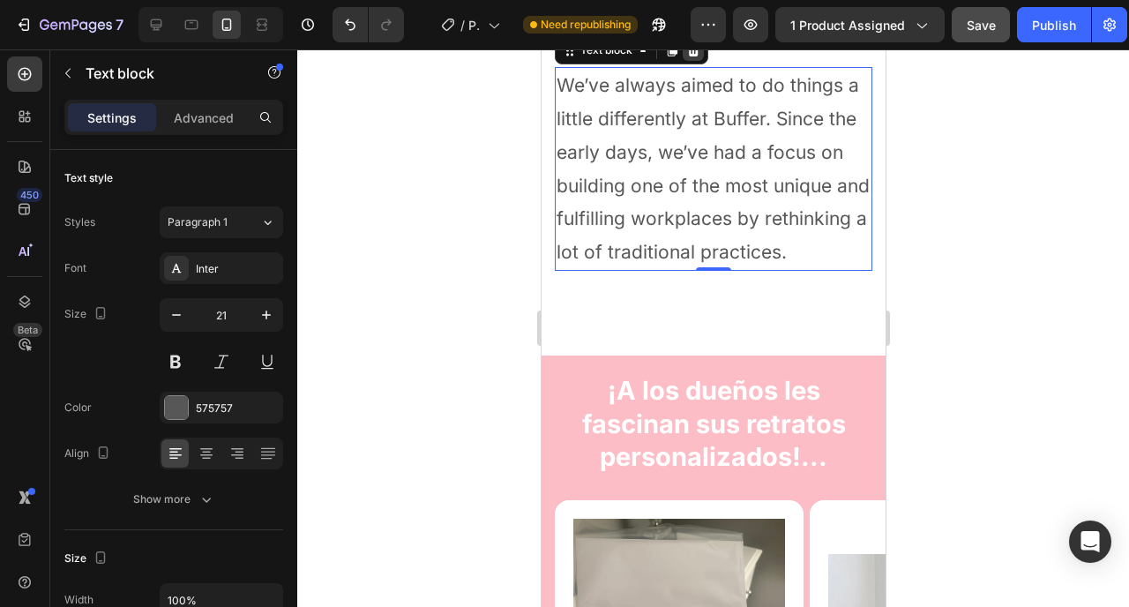
click at [690, 61] on div at bounding box center [692, 50] width 21 height 21
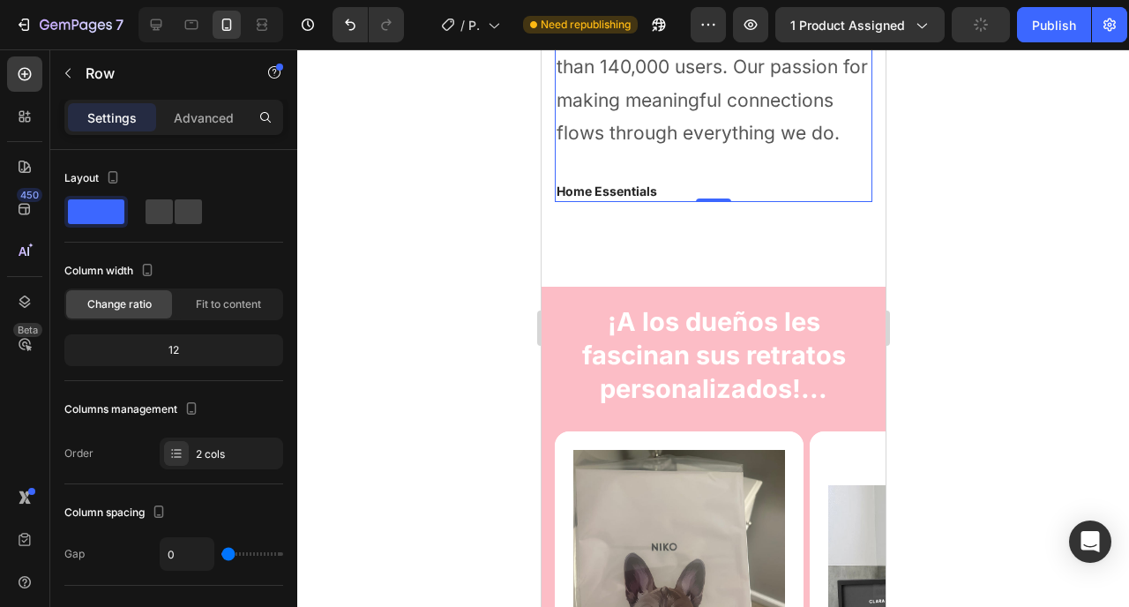
scroll to position [3890, 0]
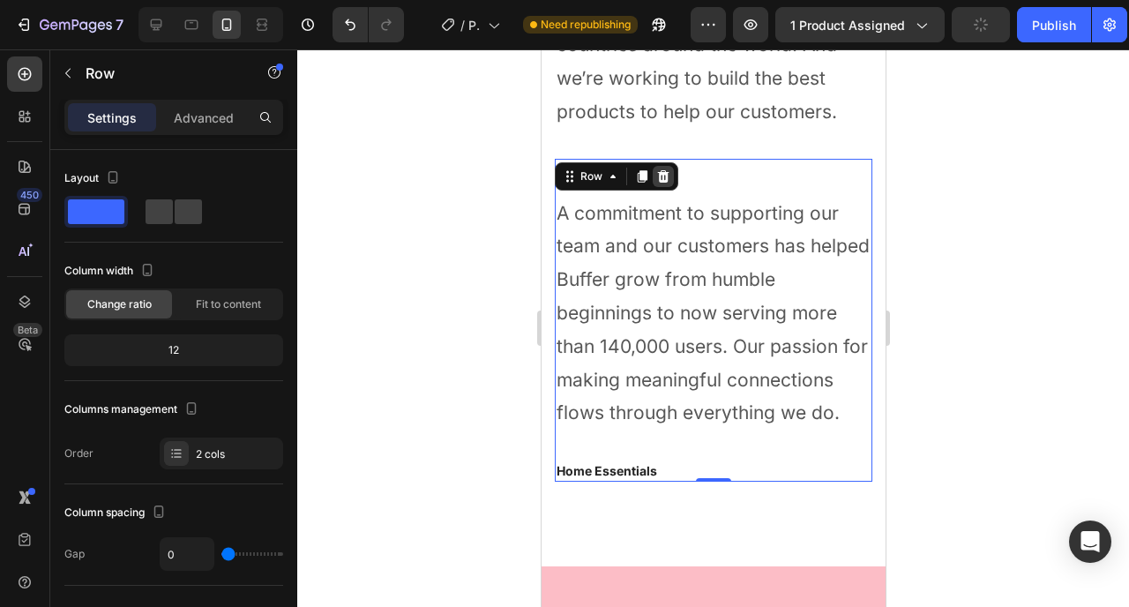
click at [664, 182] on icon at bounding box center [662, 175] width 11 height 12
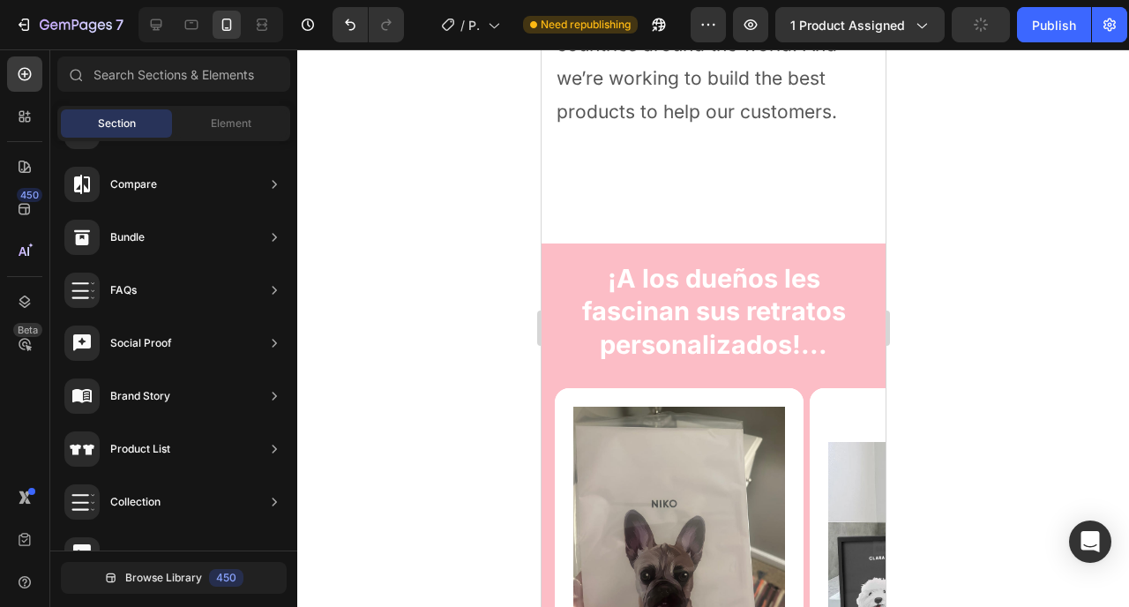
scroll to position [3648, 0]
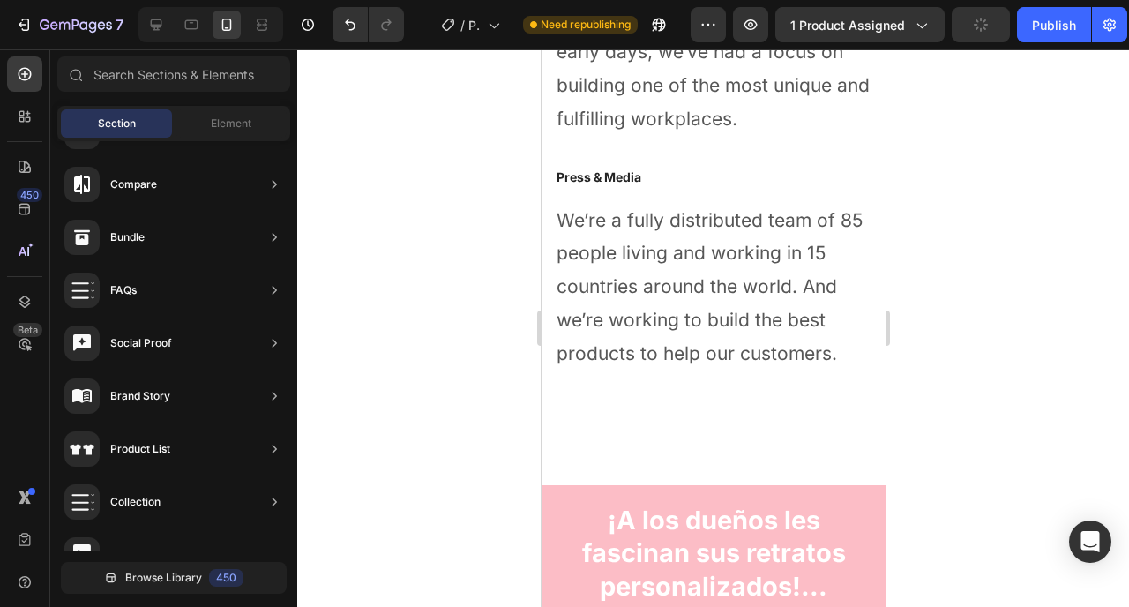
click at [664, 186] on p "Press & Media" at bounding box center [713, 177] width 314 height 19
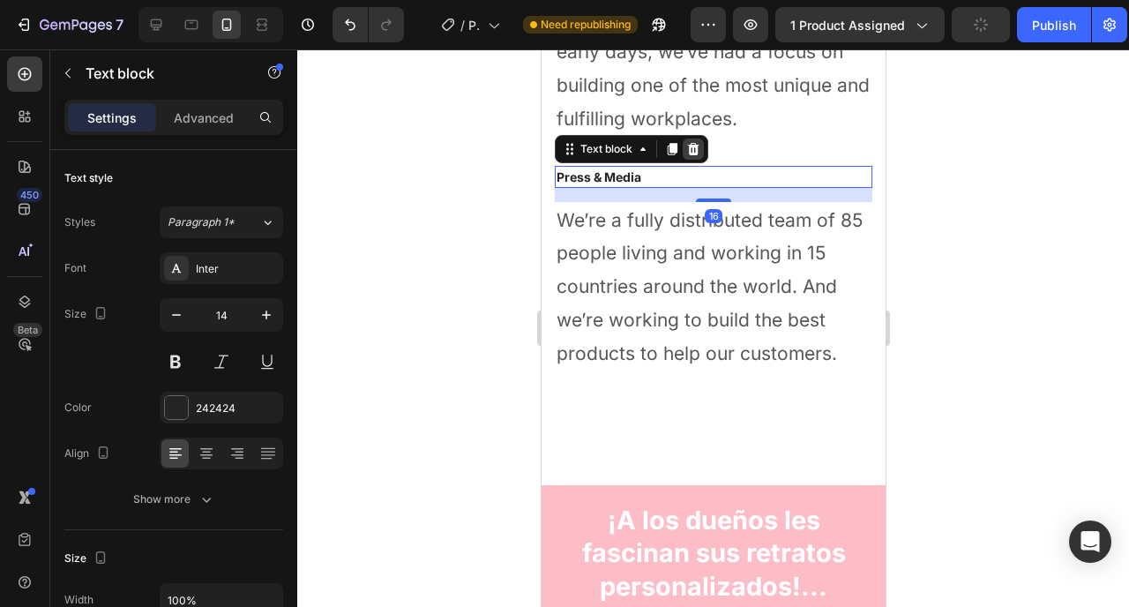
click at [691, 156] on icon at bounding box center [693, 149] width 14 height 14
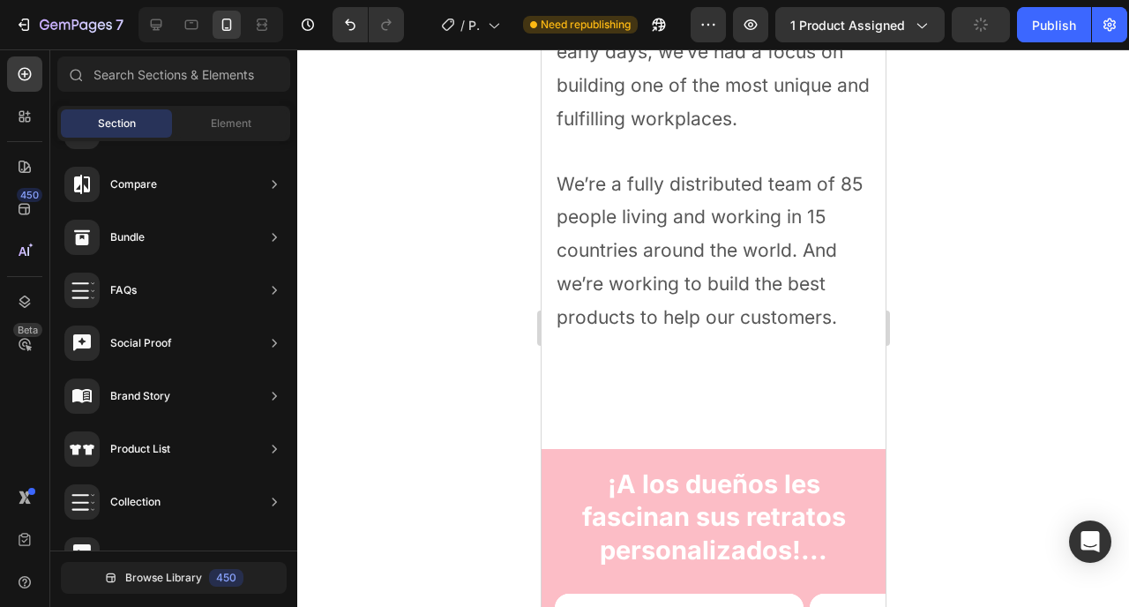
click at [677, 308] on p "We’re a fully distributed team of 85 people living and working in 15 countries …" at bounding box center [713, 251] width 314 height 167
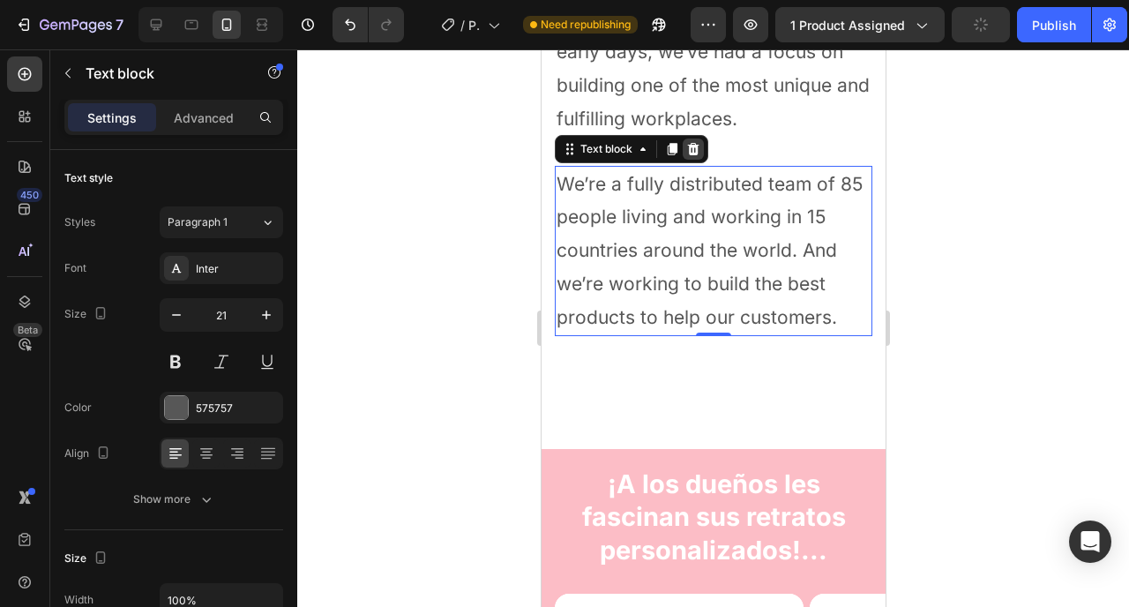
click at [690, 156] on icon at bounding box center [693, 149] width 14 height 14
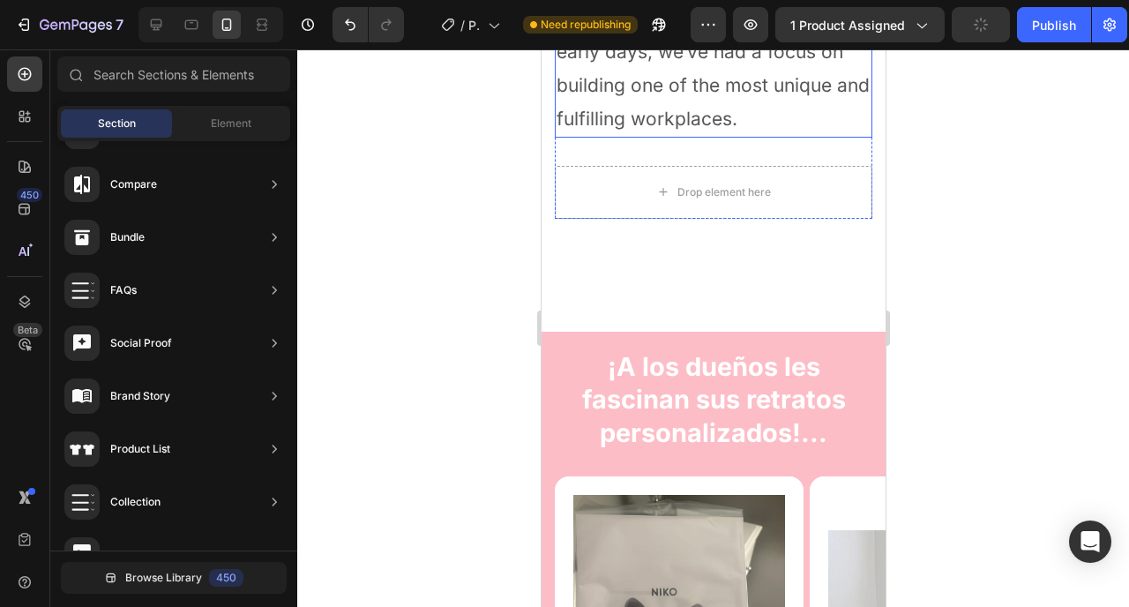
click at [689, 136] on p "We’ve always aimed to do things a little differently at Buffer. Since the early…" at bounding box center [713, 52] width 314 height 167
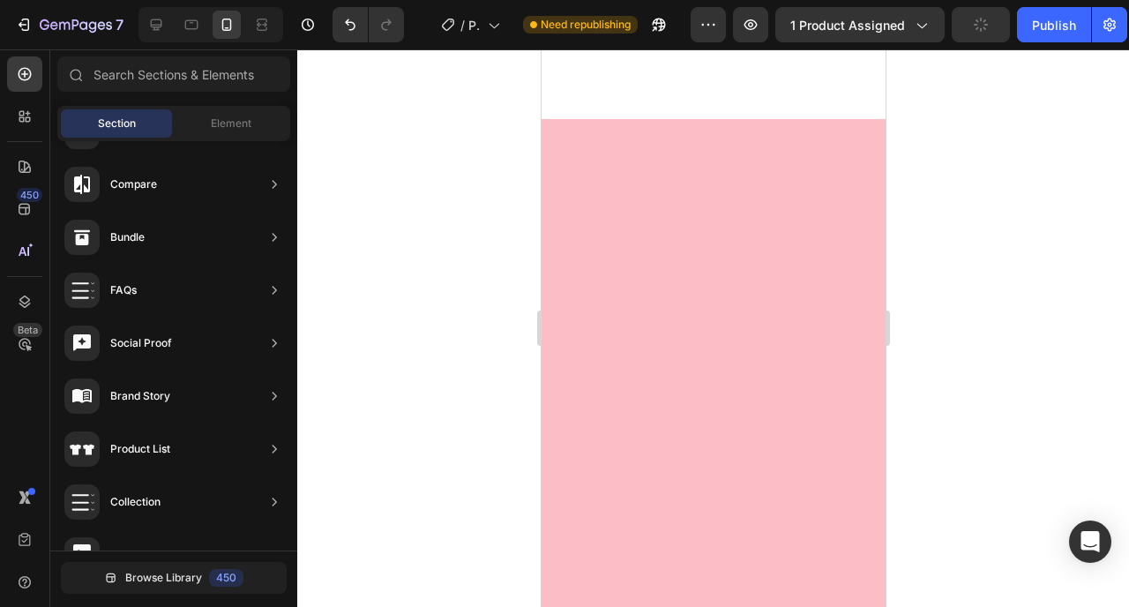
scroll to position [3217, 0]
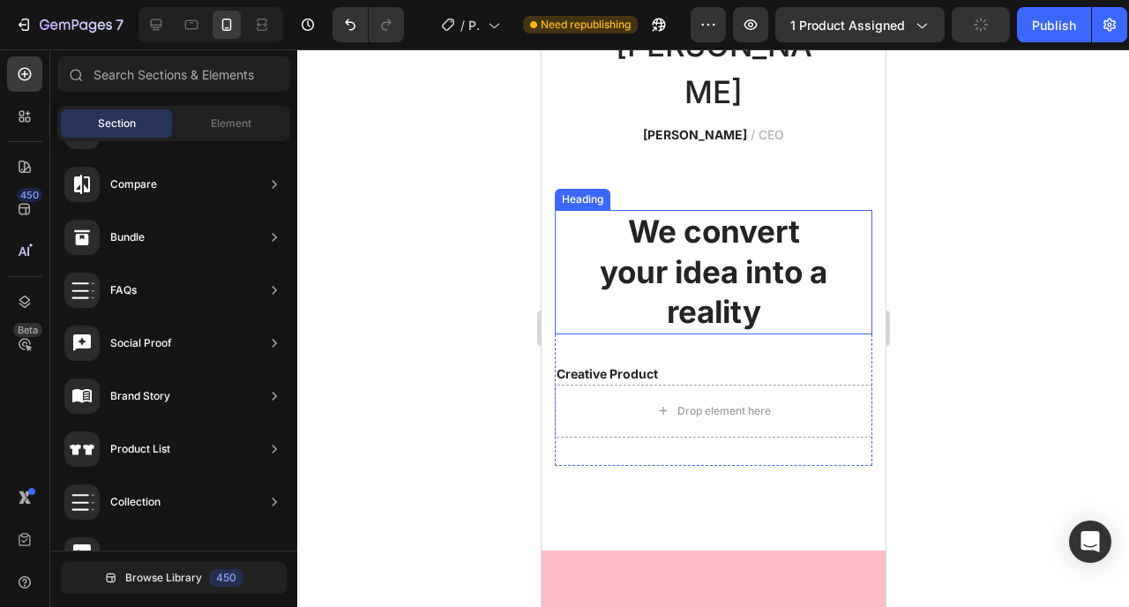
click at [690, 333] on p "We convert your idea into a reality" at bounding box center [713, 272] width 314 height 121
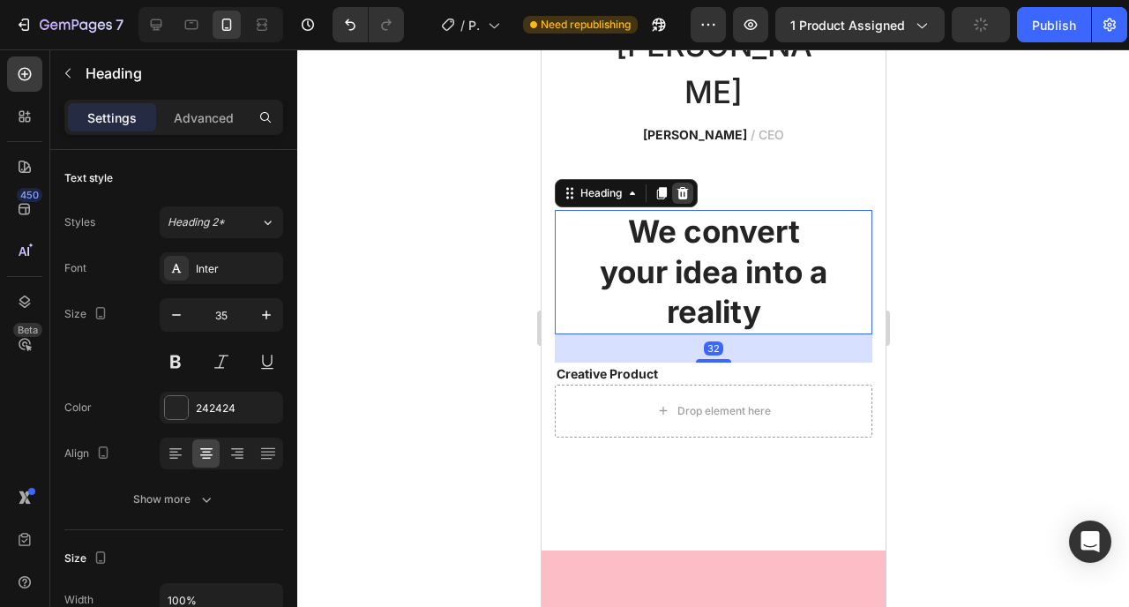
click at [682, 199] on icon at bounding box center [682, 193] width 11 height 12
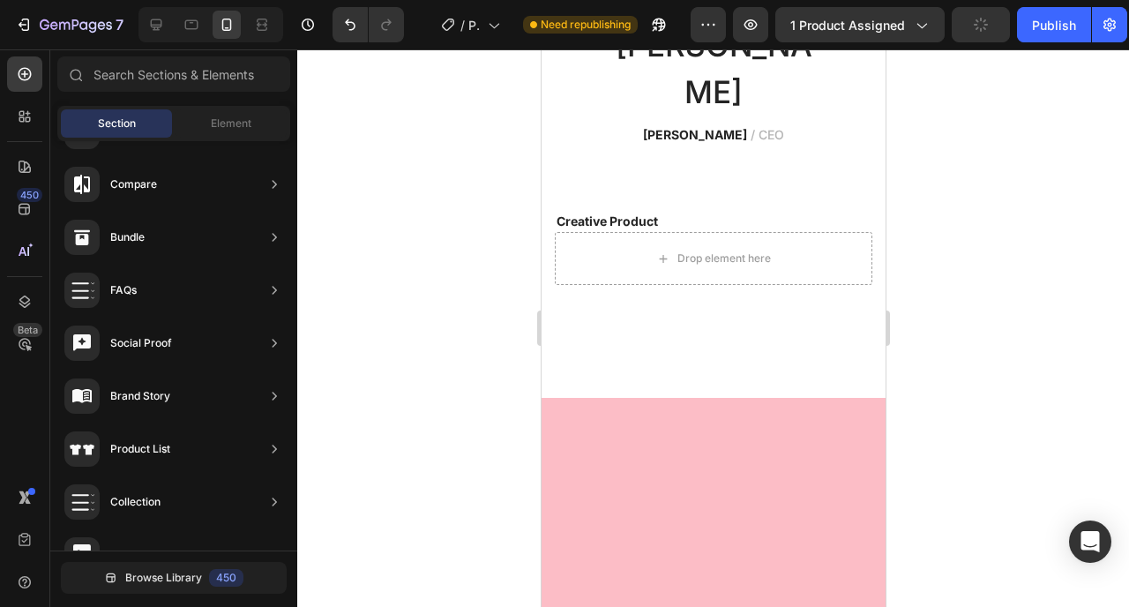
scroll to position [2785, 0]
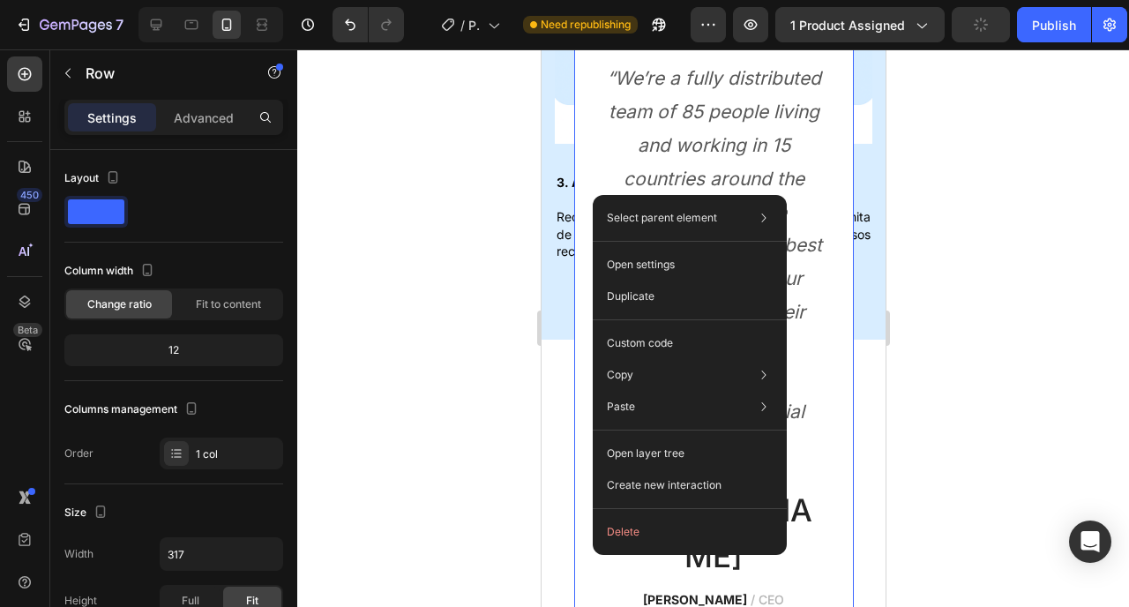
click at [573, 181] on div "“We’re a fully distributed team of 85 people living and working in 15 countries…" at bounding box center [713, 461] width 280 height 607
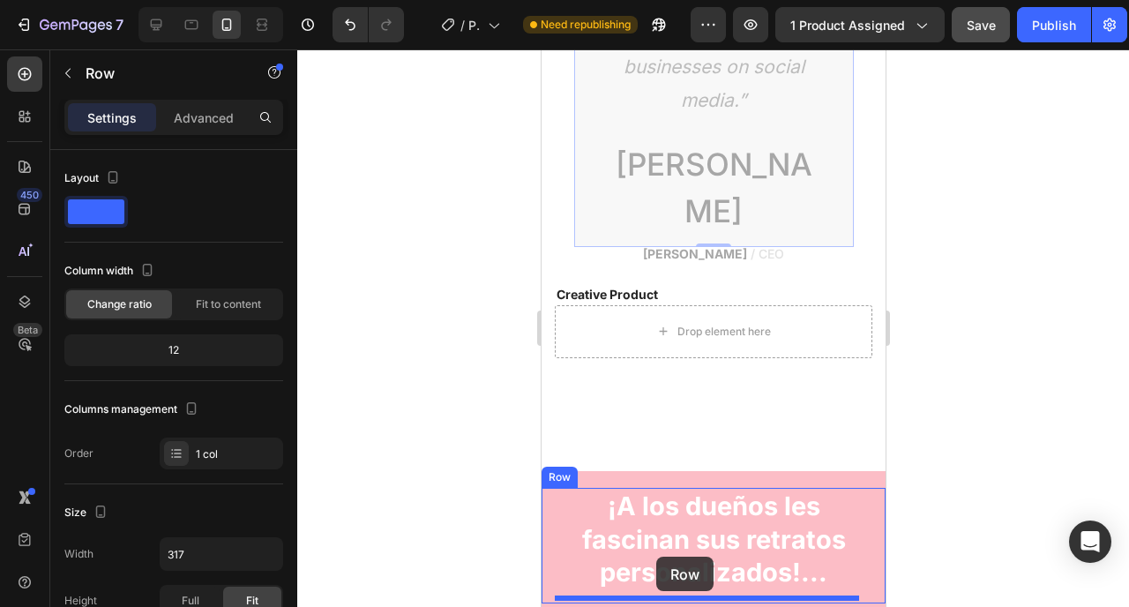
scroll to position [3308, 0]
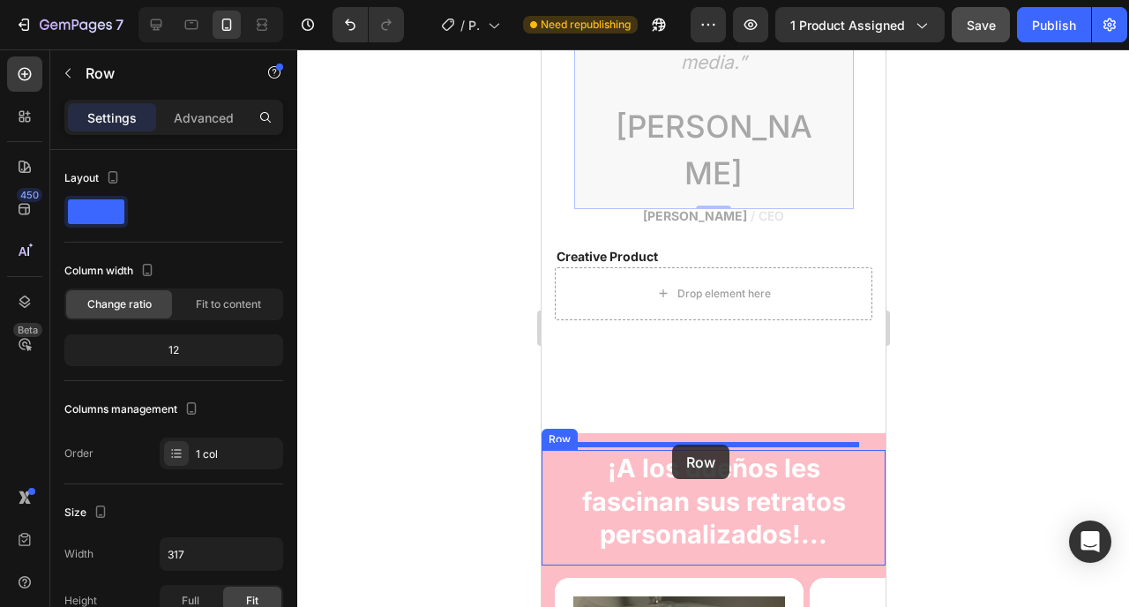
drag, startPoint x: 612, startPoint y: 147, endPoint x: 671, endPoint y: 445, distance: 303.1
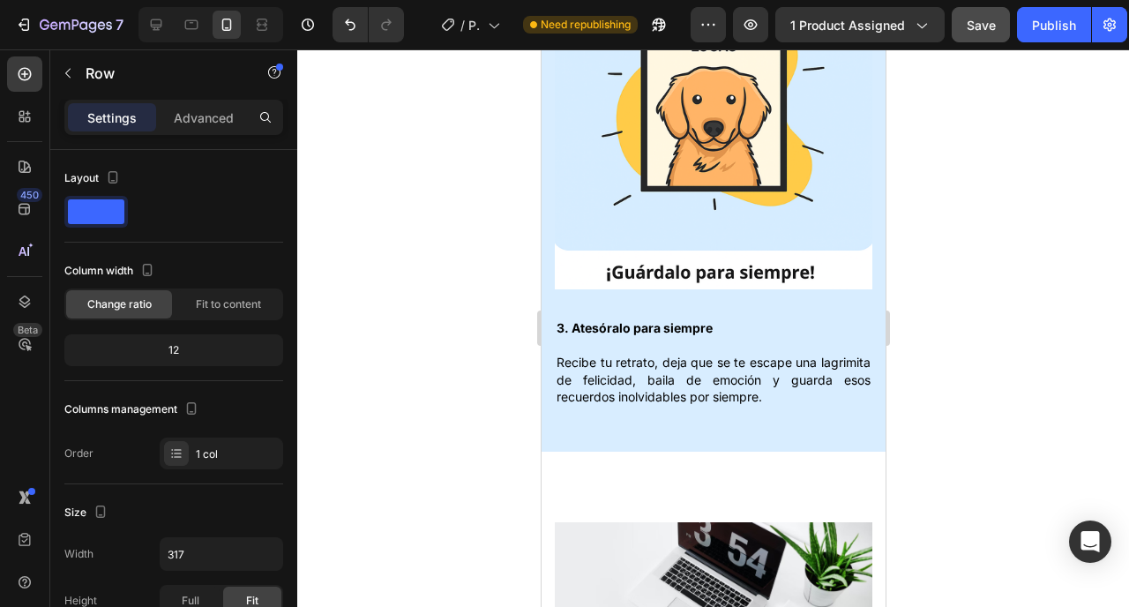
scroll to position [2709, 0]
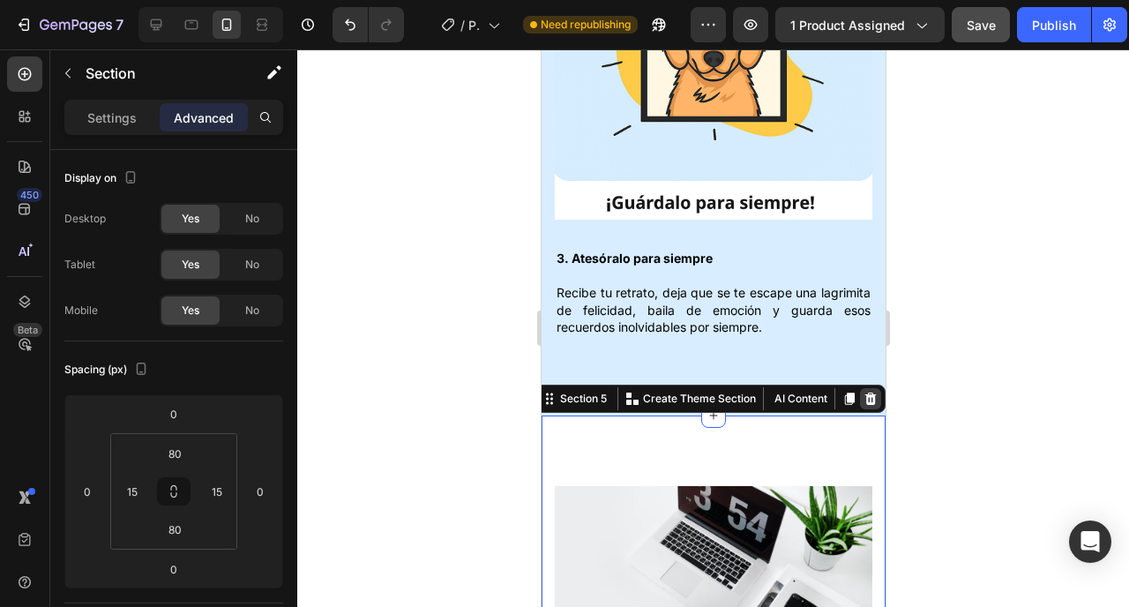
click at [863, 392] on icon at bounding box center [870, 399] width 14 height 14
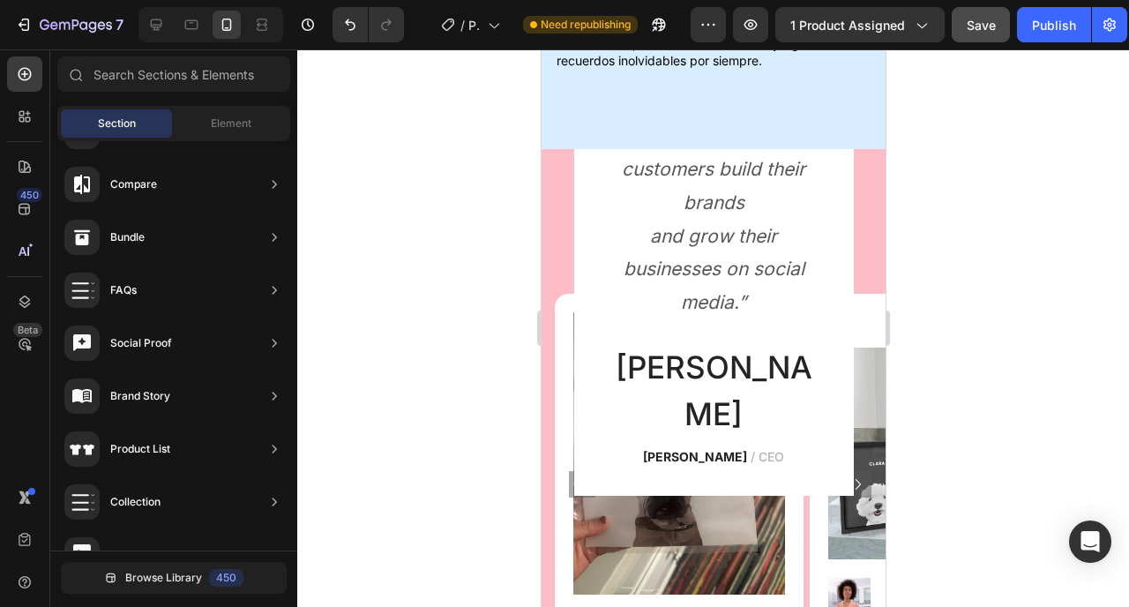
scroll to position [3019, 0]
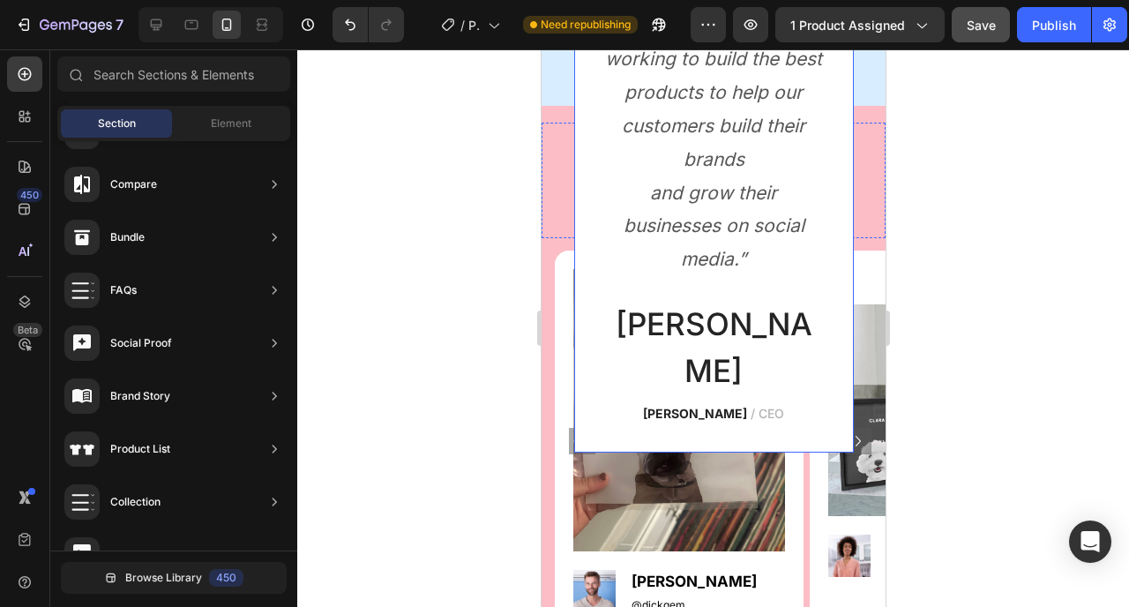
click at [738, 296] on div "“We’re a fully distributed team of 85 people living and working in 15 countries…" at bounding box center [713, 149] width 223 height 551
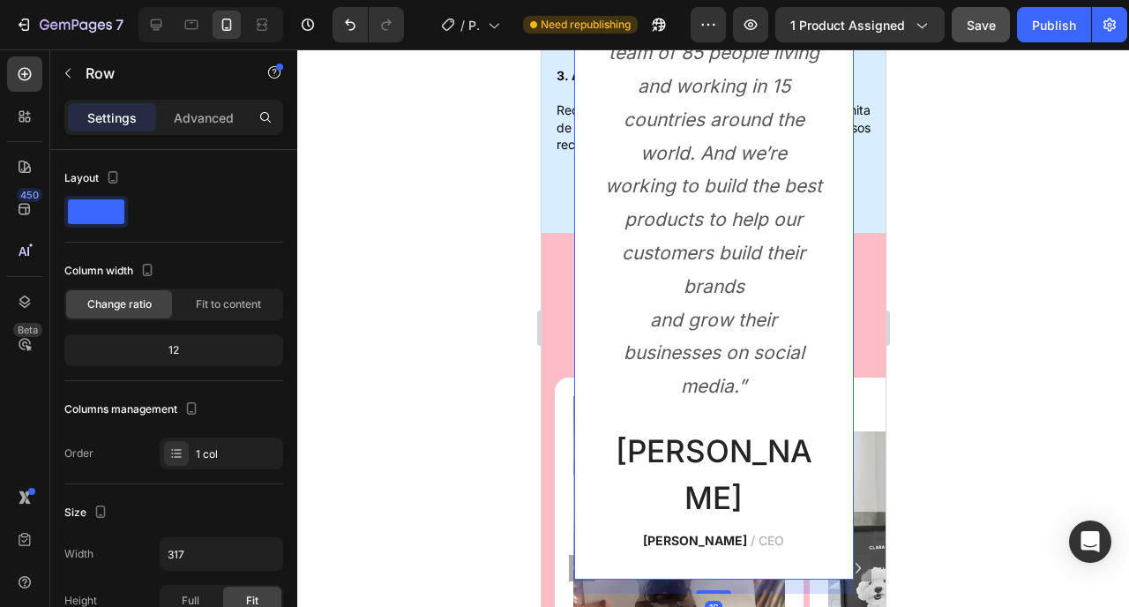
scroll to position [2859, 0]
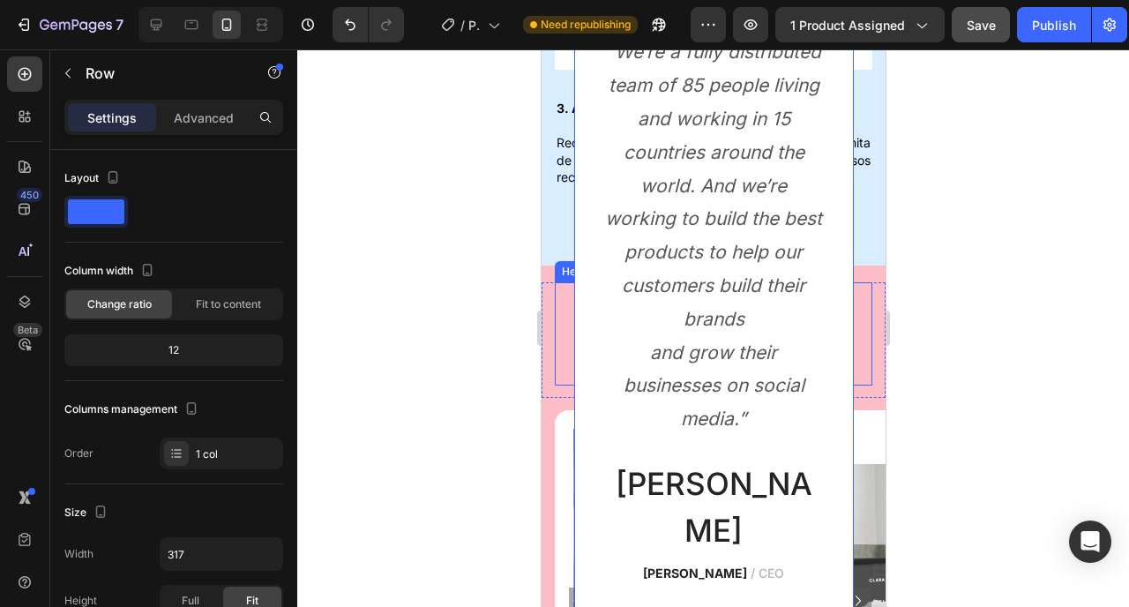
click at [563, 283] on h2 "¡A los dueños les fascinan sus retratos personalizados!..." at bounding box center [713, 333] width 318 height 103
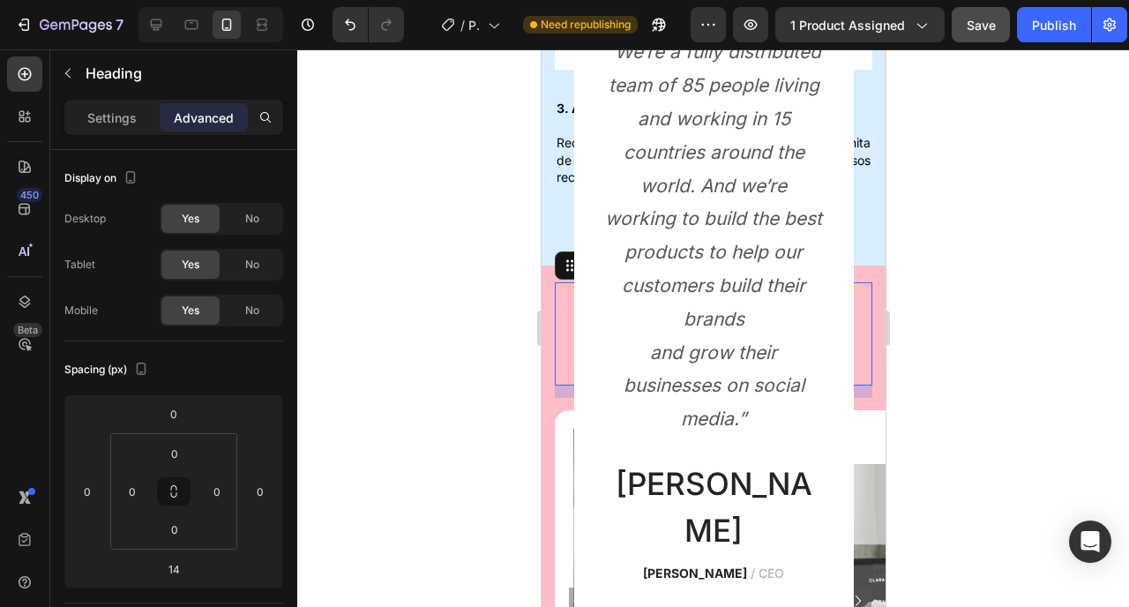
click at [563, 283] on h2 "¡A los dueños les fascinan sus retratos personalizados!..." at bounding box center [713, 333] width 318 height 103
click at [563, 284] on p "¡A los dueños les fascinan sus retratos personalizados!..." at bounding box center [713, 334] width 314 height 100
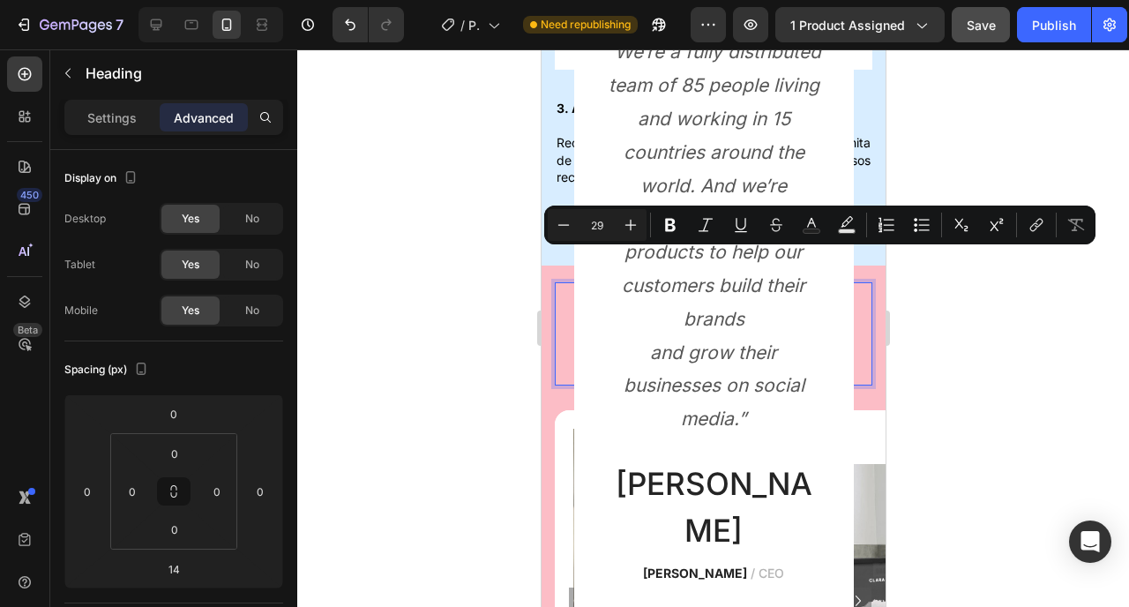
click at [846, 295] on p "¡A los dueños les fascinan sus retratos personalizados!..." at bounding box center [713, 334] width 314 height 100
copy p "¡A los dueños les fascinan sus retratos personalizados!..."
click at [683, 341] on p "“We’re a fully distributed team of 85 people living and working in 15 countries…" at bounding box center [713, 235] width 220 height 401
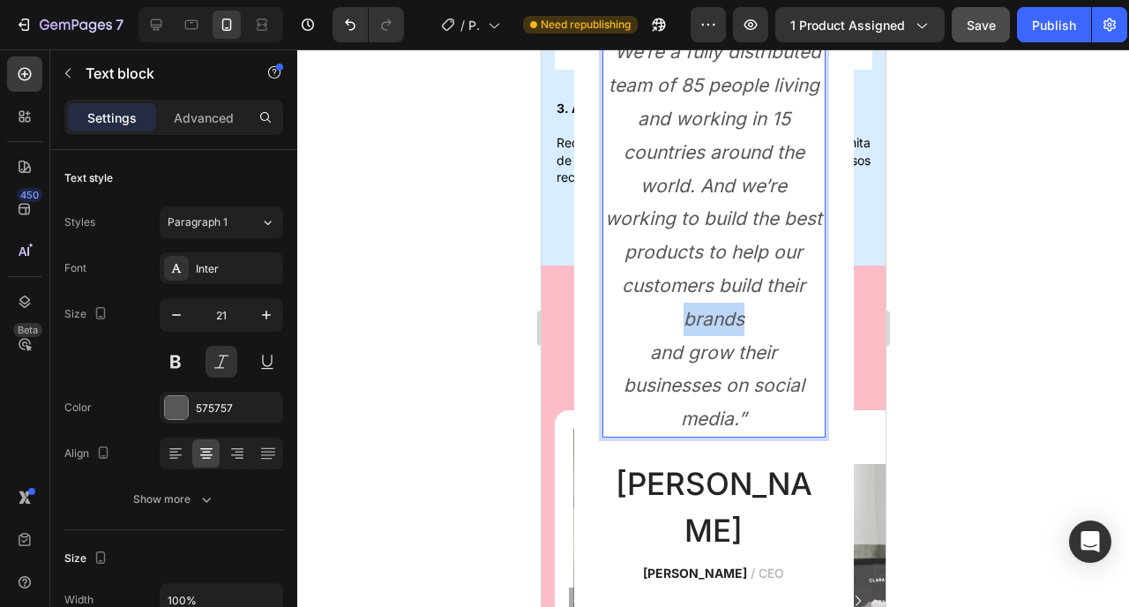
click at [683, 341] on p "“We’re a fully distributed team of 85 people living and working in 15 countries…" at bounding box center [713, 235] width 220 height 401
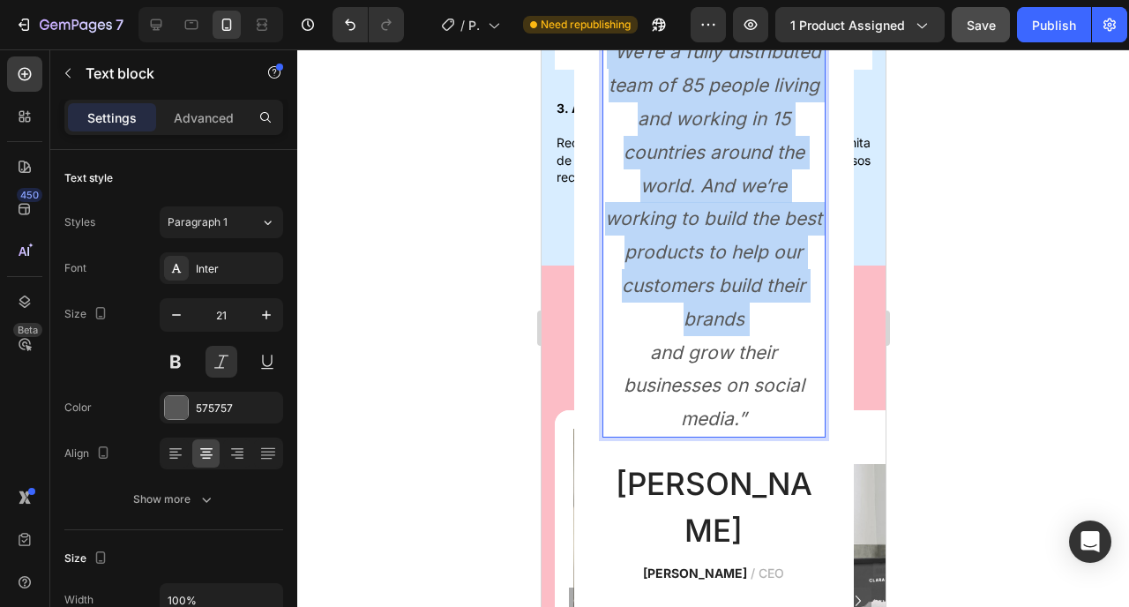
click at [683, 341] on p "“We’re a fully distributed team of 85 people living and working in 15 countries…" at bounding box center [713, 235] width 220 height 401
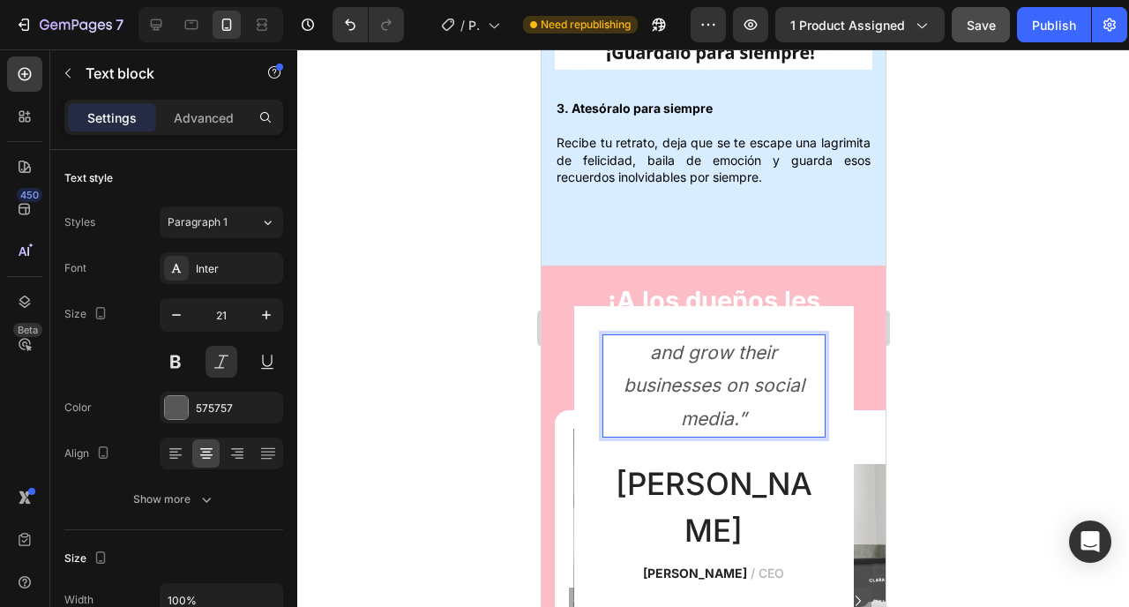
click at [708, 360] on p "and grow their businesses on social media.”" at bounding box center [713, 386] width 220 height 100
click at [708, 387] on p "and grow their businesses on social media.”" at bounding box center [713, 386] width 220 height 100
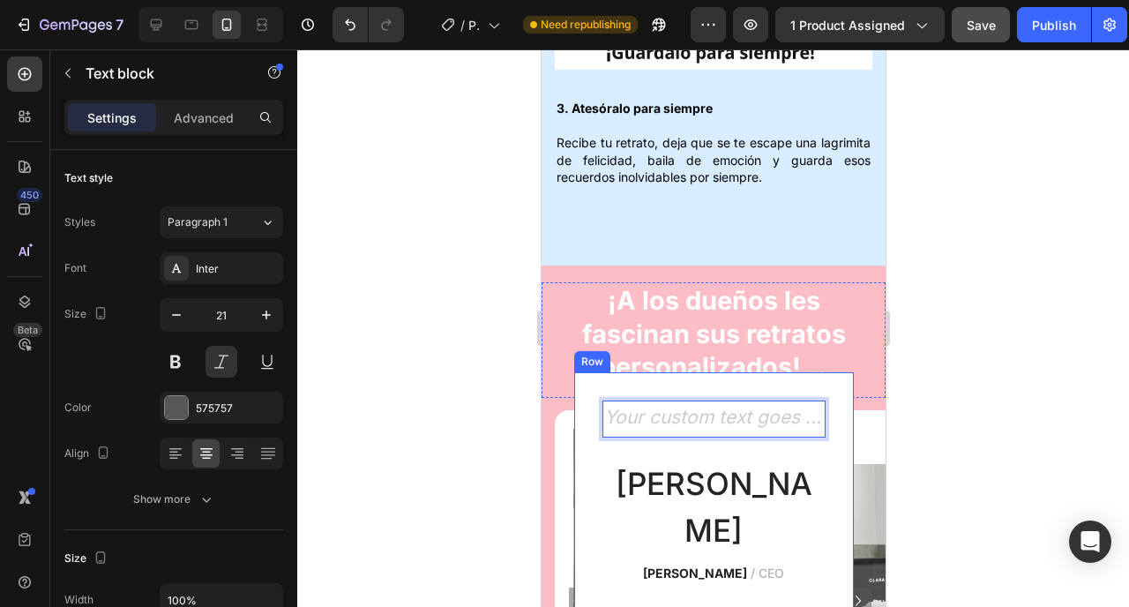
click at [715, 461] on div "Text block 24 James Text Block James Frank / CEO Text block" at bounding box center [713, 493] width 223 height 184
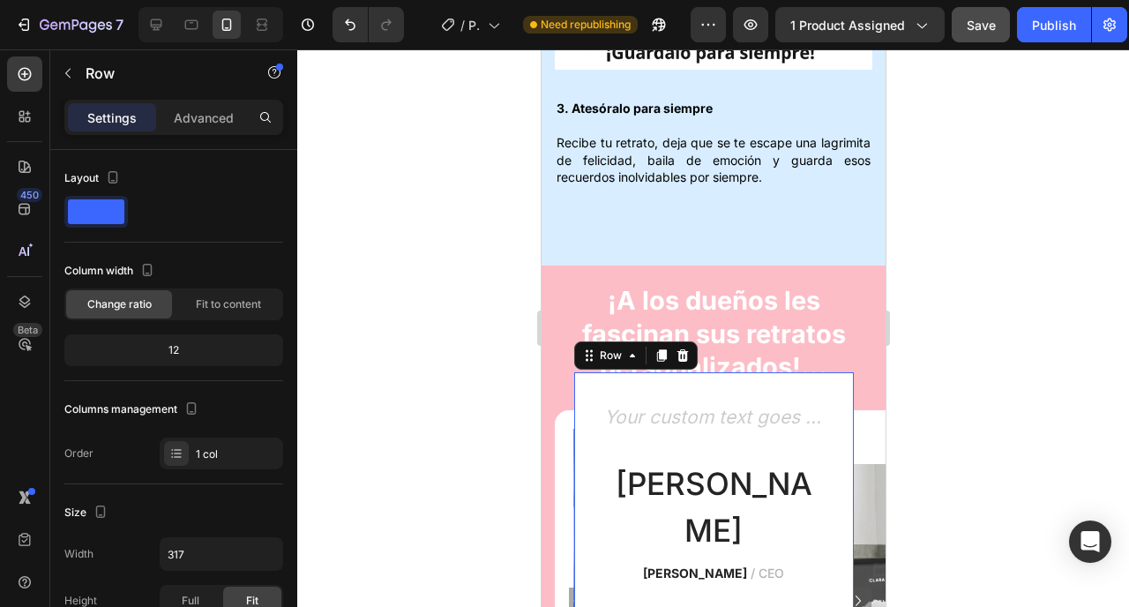
click at [714, 438] on div "Rich Text Editor. Editing area: main" at bounding box center [713, 419] width 223 height 37
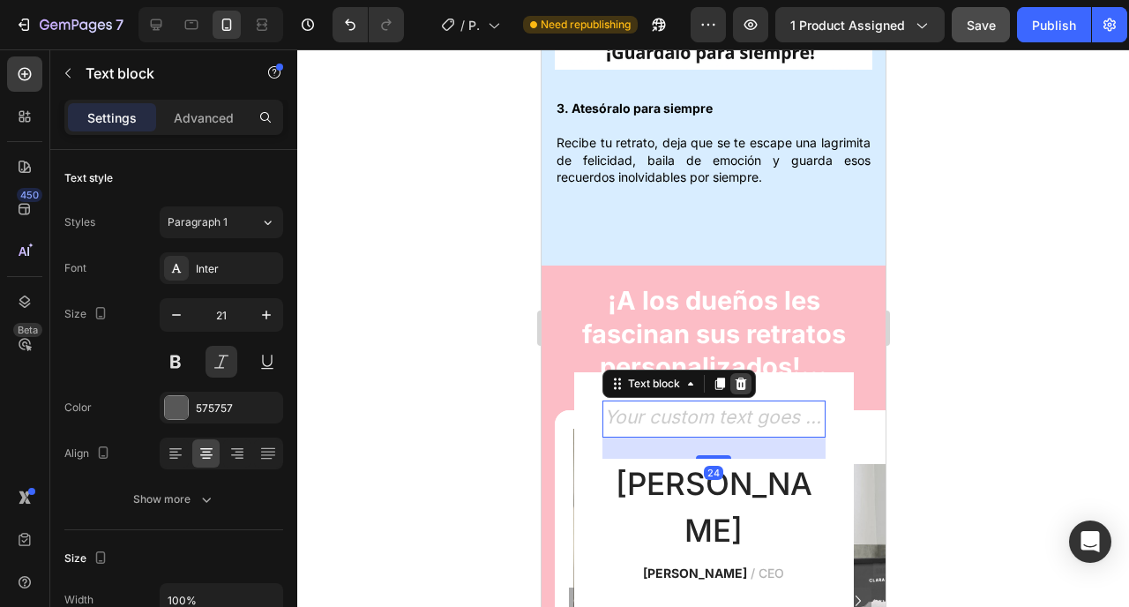
click at [733, 391] on icon at bounding box center [740, 384] width 14 height 14
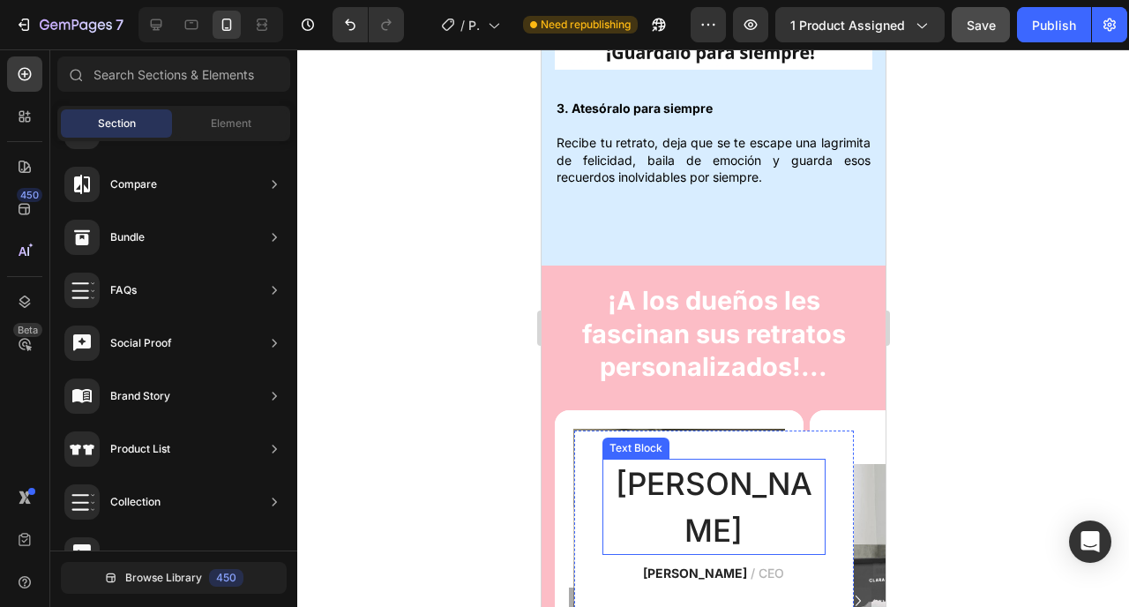
click at [708, 502] on p "James" at bounding box center [713, 507] width 220 height 93
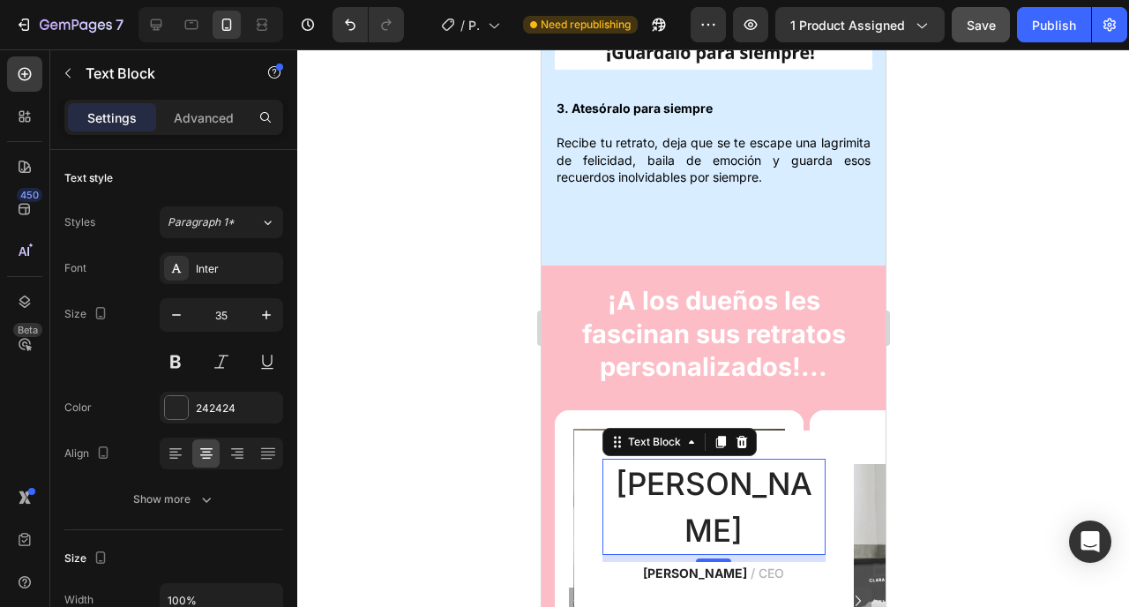
click at [708, 502] on p "James" at bounding box center [713, 507] width 220 height 93
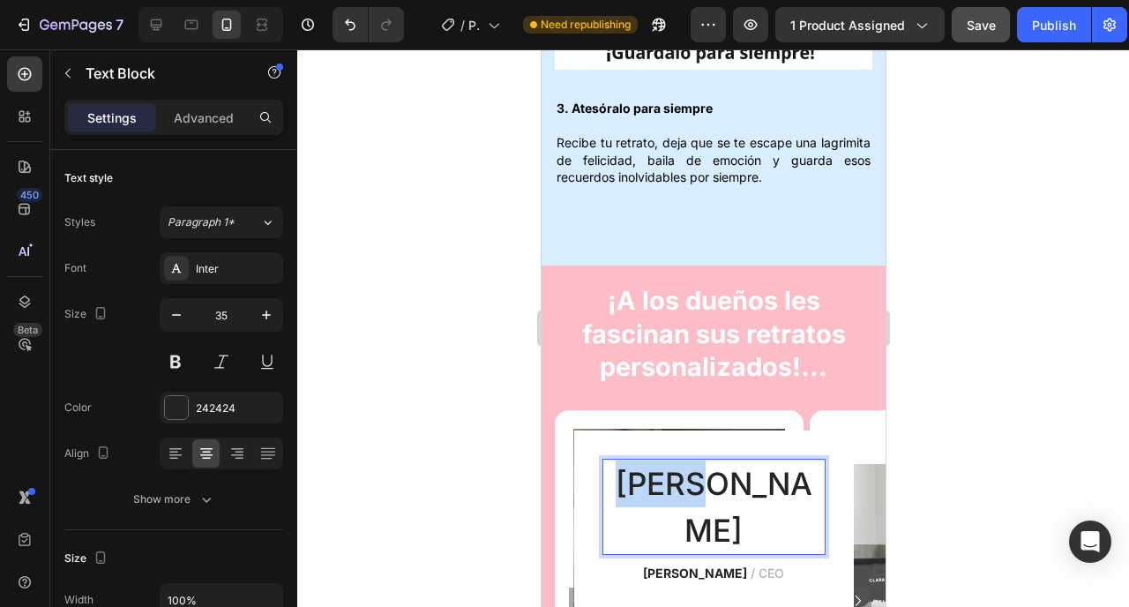
click at [708, 502] on p "James" at bounding box center [713, 507] width 220 height 93
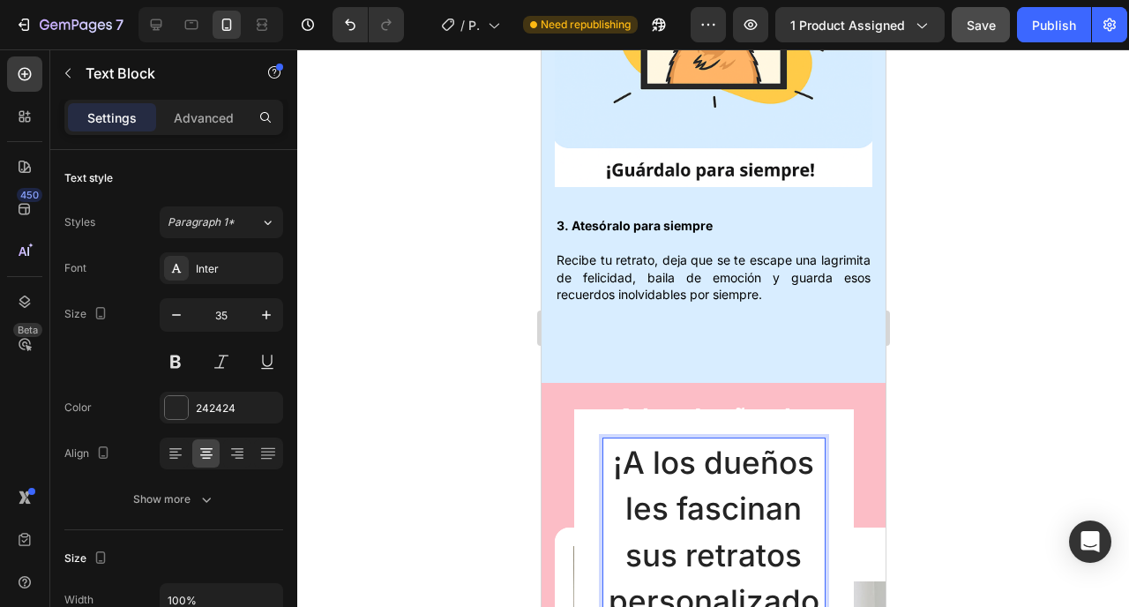
scroll to position [2785, 0]
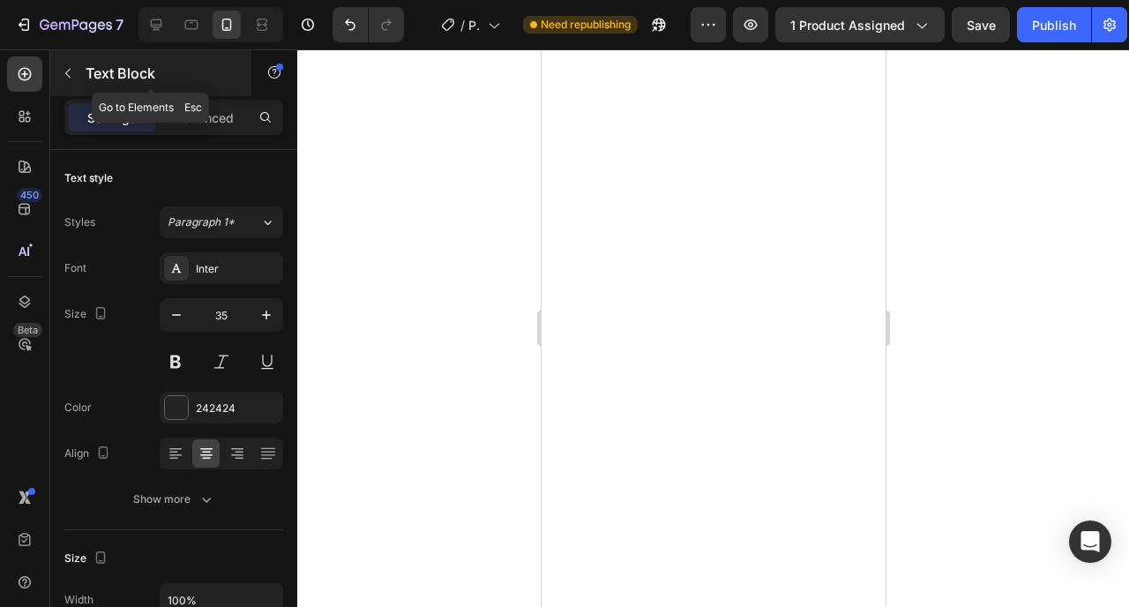
click at [69, 68] on icon "button" at bounding box center [68, 73] width 14 height 14
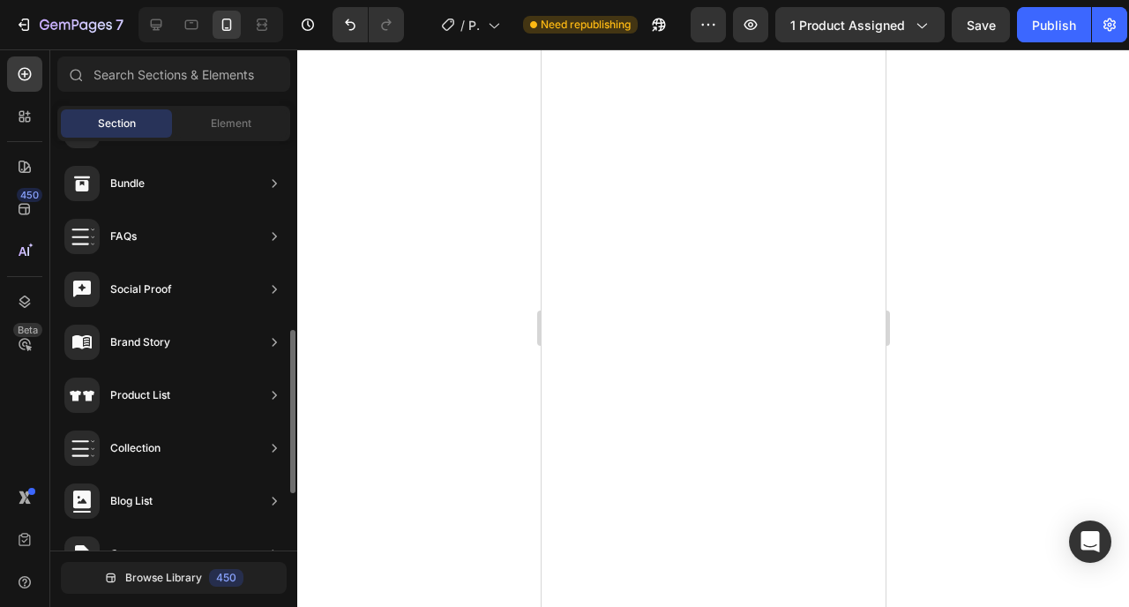
scroll to position [190, 0]
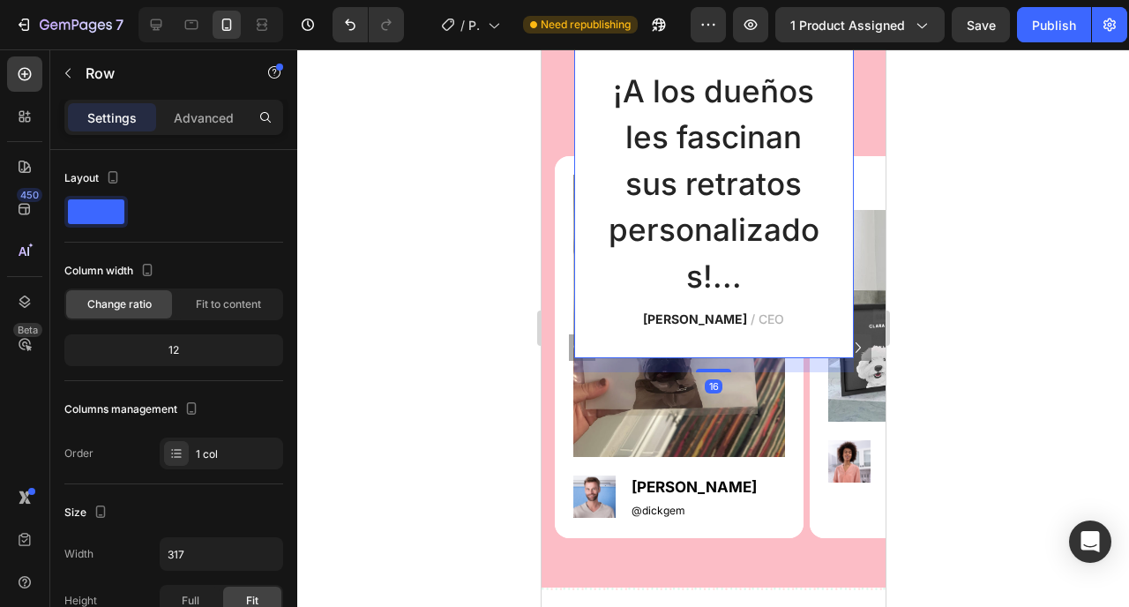
scroll to position [3084, 0]
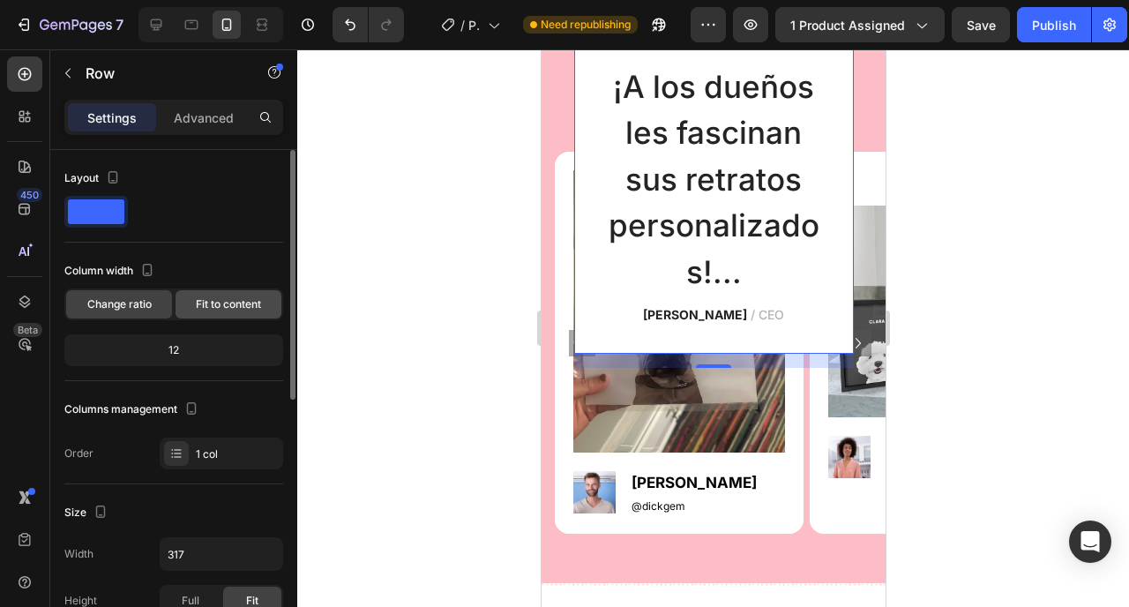
click at [228, 307] on span "Fit to content" at bounding box center [228, 304] width 65 height 16
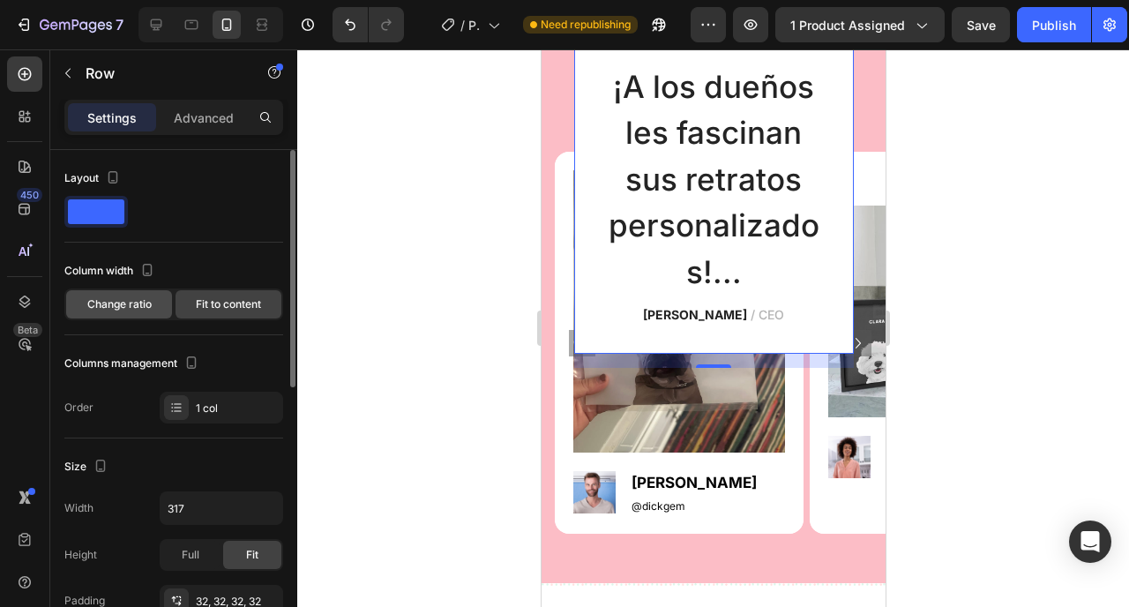
drag, startPoint x: 137, startPoint y: 311, endPoint x: 131, endPoint y: 211, distance: 99.8
click at [137, 311] on span "Change ratio" at bounding box center [119, 304] width 64 height 16
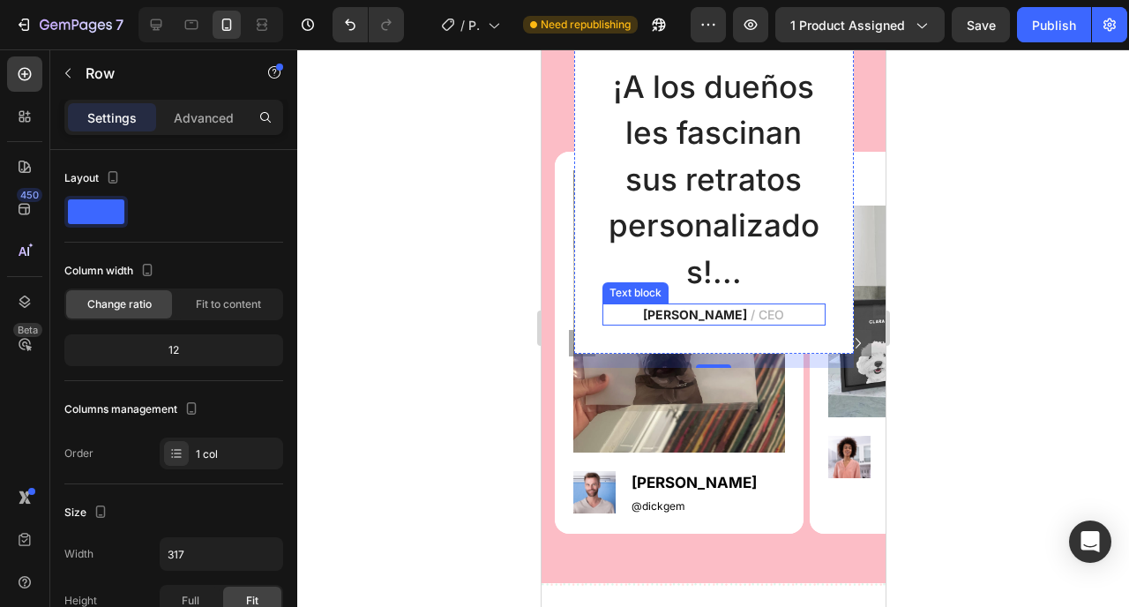
click at [702, 313] on strong "James Frank" at bounding box center [694, 314] width 104 height 15
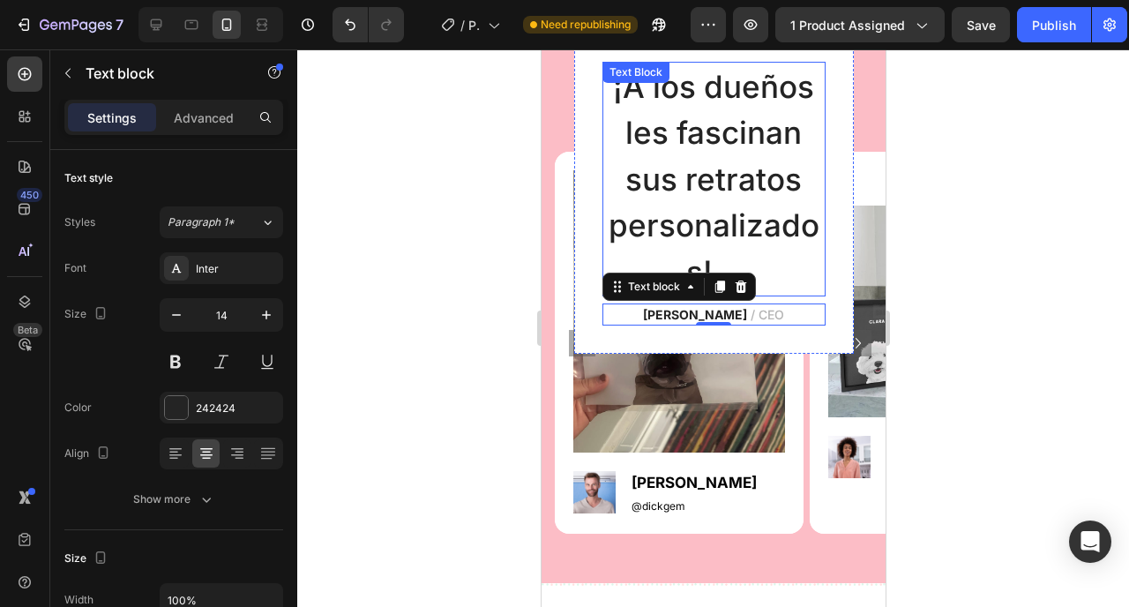
click at [730, 221] on p "¡A los dueños les fascinan sus retratos personalizados!..." at bounding box center [713, 180] width 220 height 232
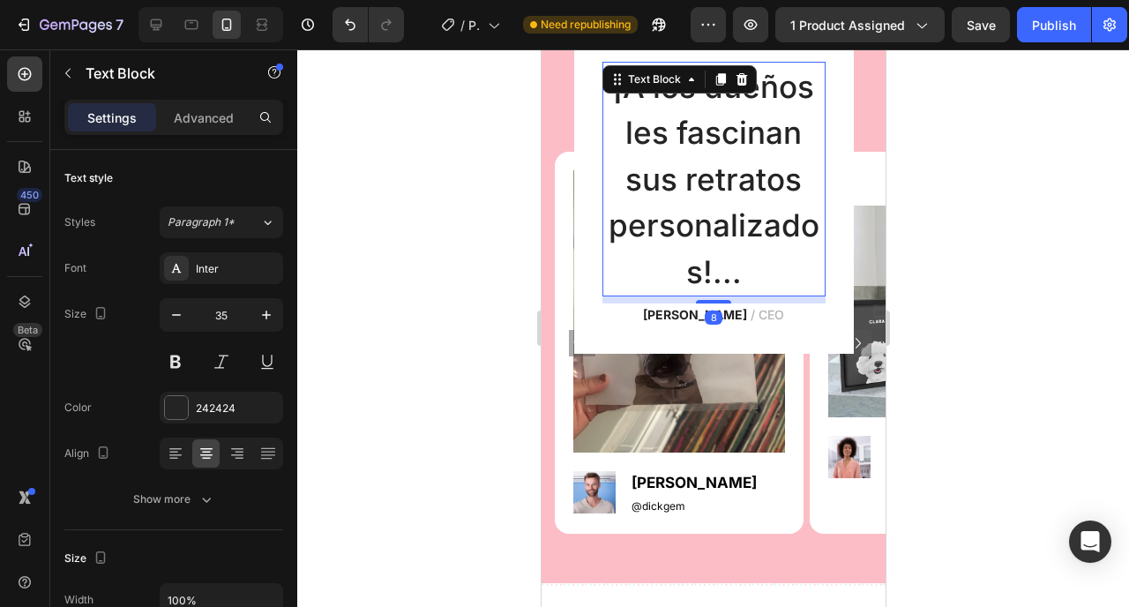
scroll to position [523, 0]
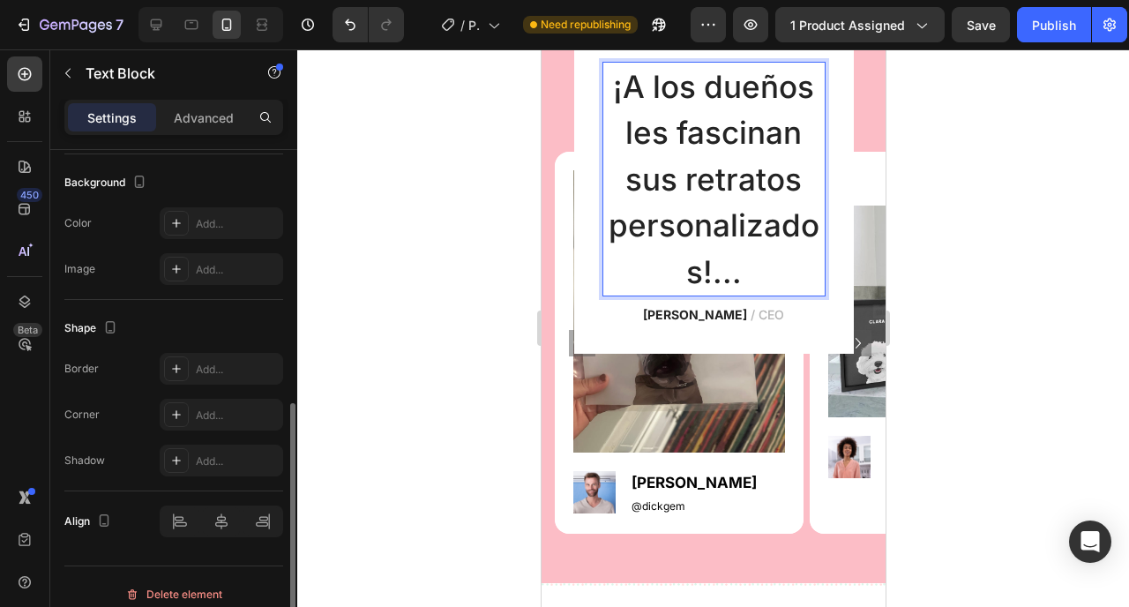
click at [730, 221] on p "¡A los dueños les fascinan sus retratos personalizados!..." at bounding box center [713, 180] width 220 height 232
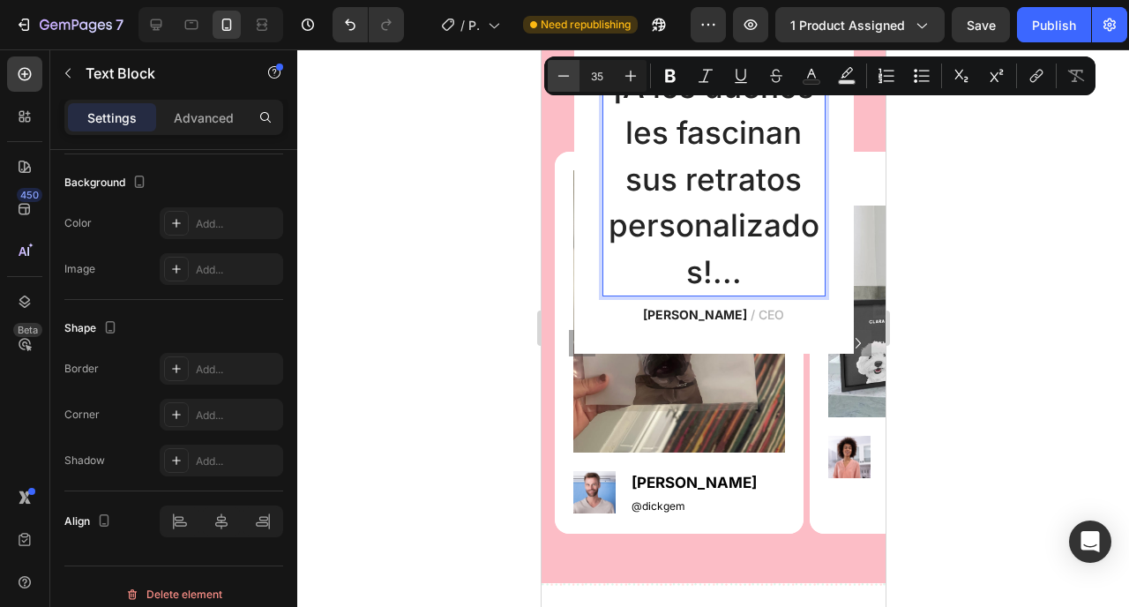
click at [560, 85] on button "Minus" at bounding box center [564, 76] width 32 height 32
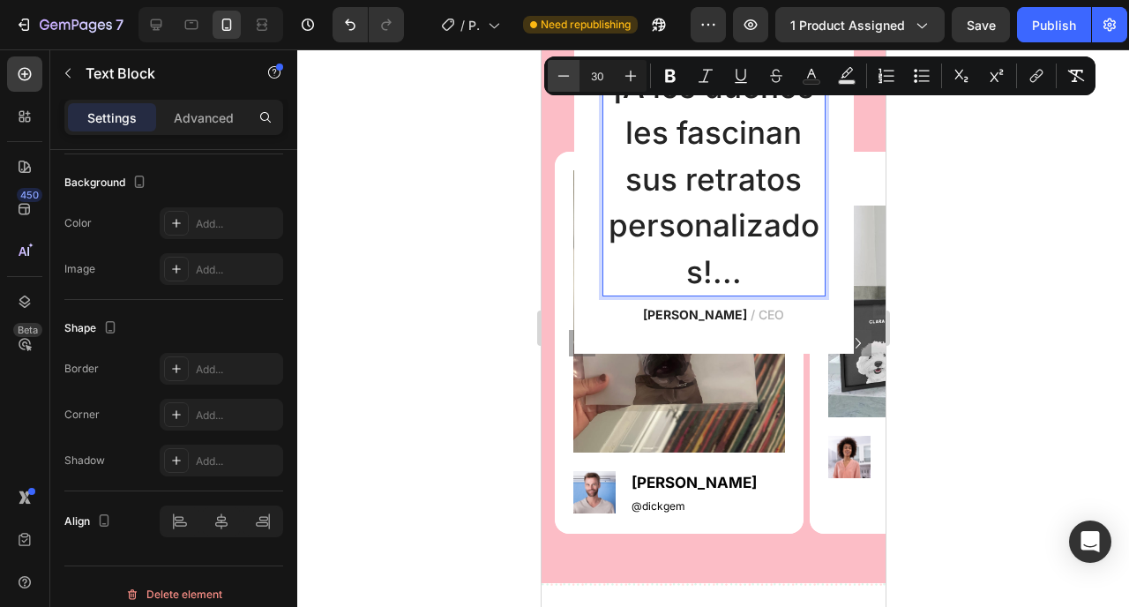
click at [560, 85] on button "Minus" at bounding box center [564, 76] width 32 height 32
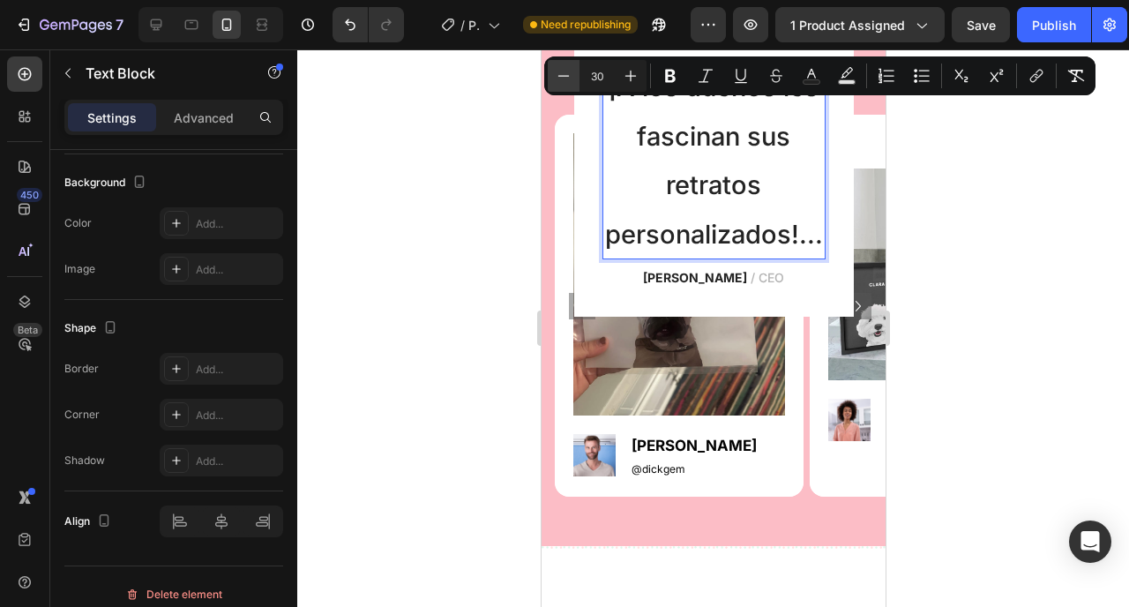
click at [560, 85] on button "Minus" at bounding box center [564, 76] width 32 height 32
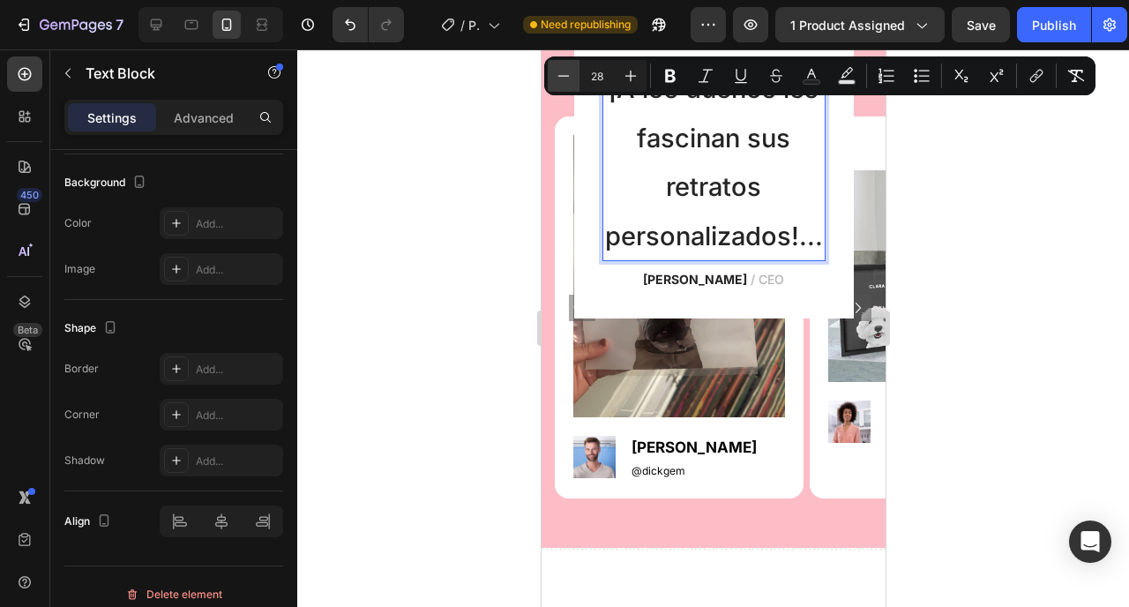
click at [560, 85] on button "Minus" at bounding box center [564, 76] width 32 height 32
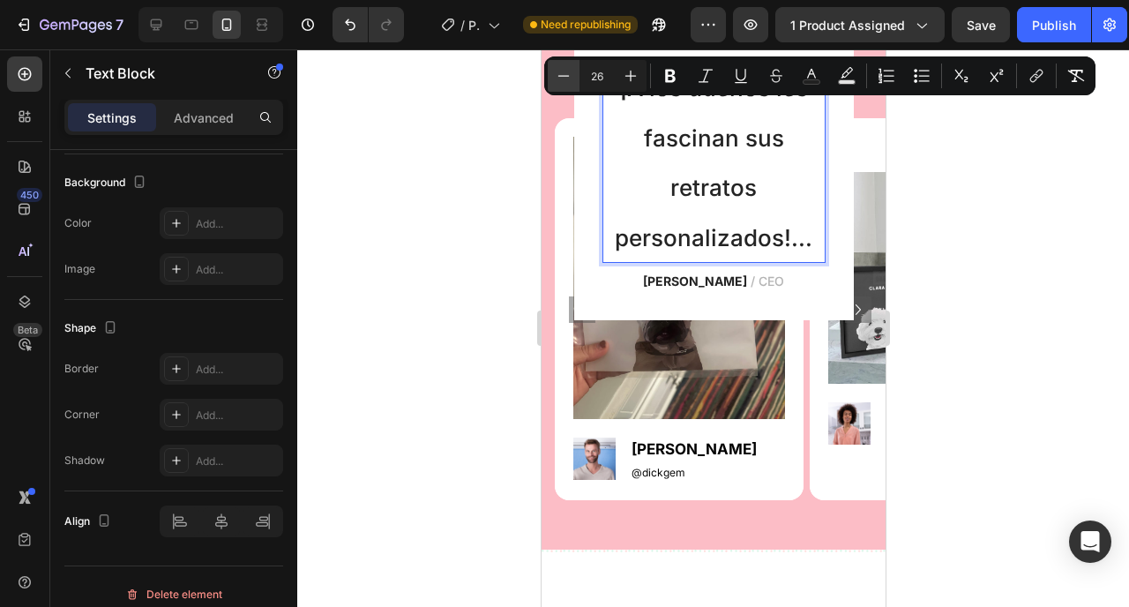
click at [560, 85] on button "Minus" at bounding box center [564, 76] width 32 height 32
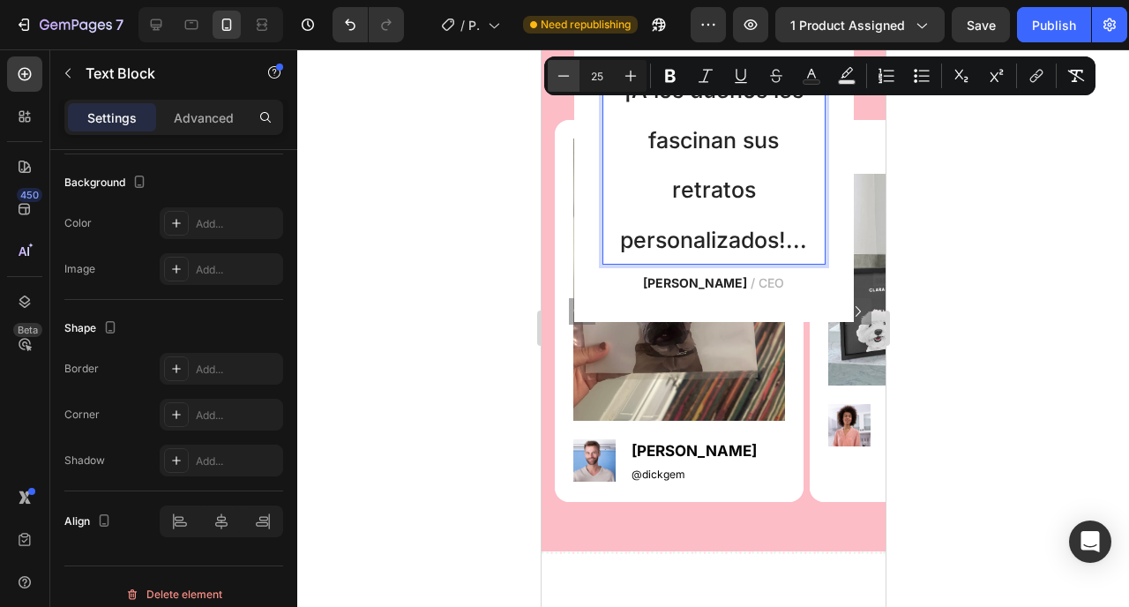
click at [560, 85] on button "Minus" at bounding box center [564, 76] width 32 height 32
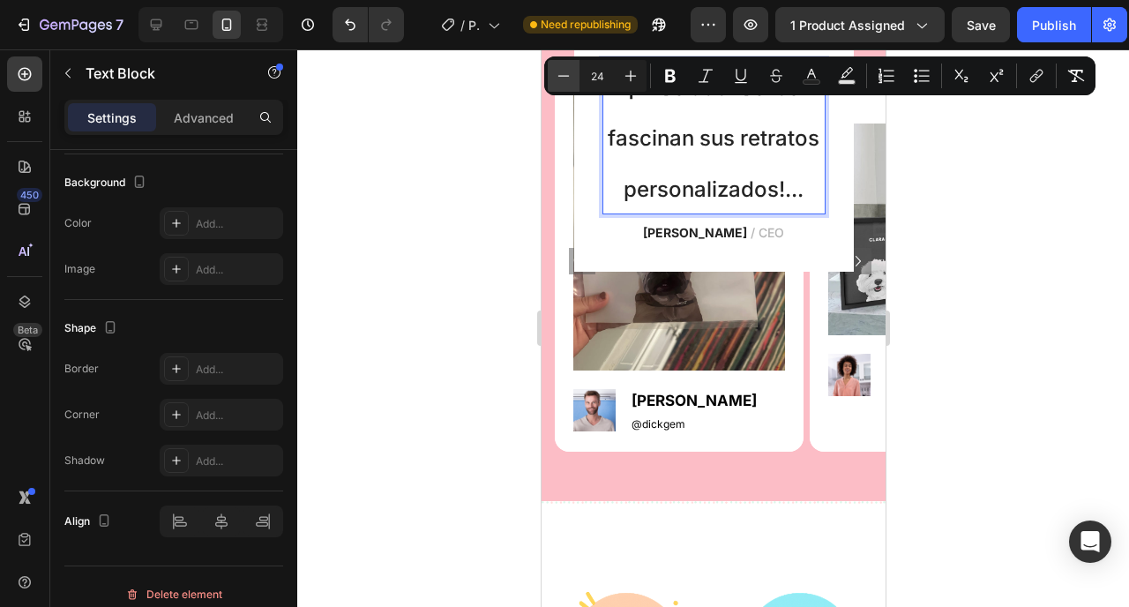
click at [560, 85] on button "Minus" at bounding box center [564, 76] width 32 height 32
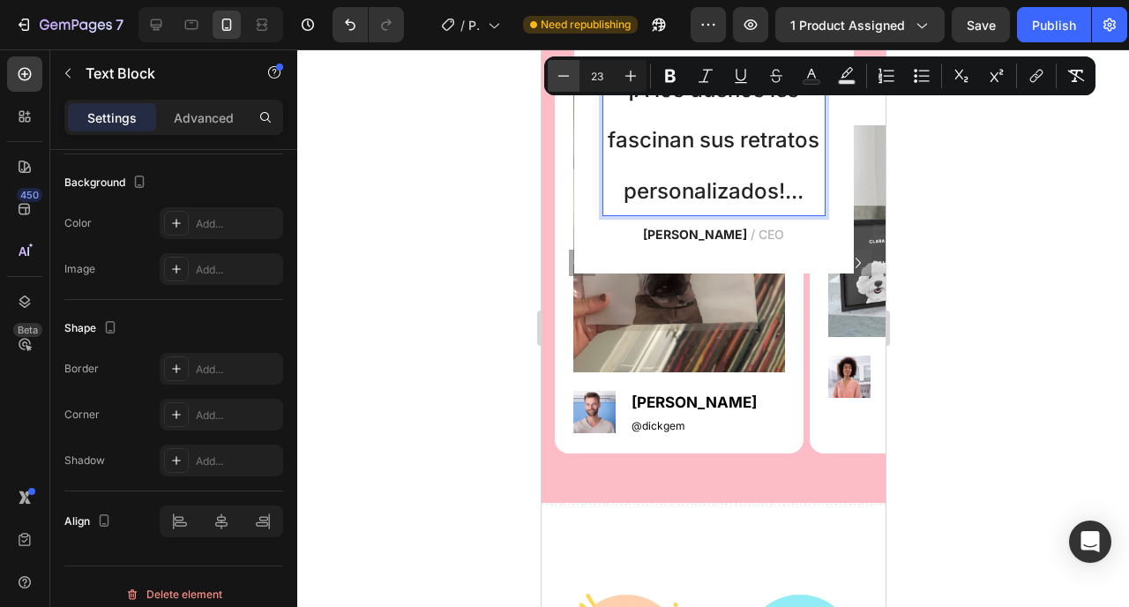
click at [560, 85] on button "Minus" at bounding box center [564, 76] width 32 height 32
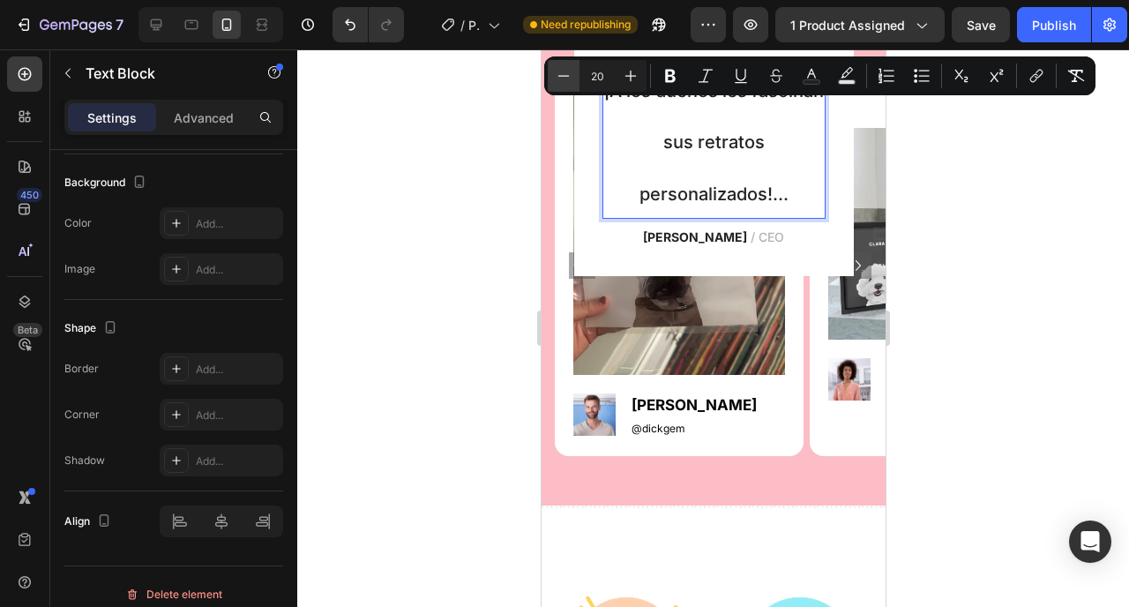
click at [560, 85] on button "Minus" at bounding box center [564, 76] width 32 height 32
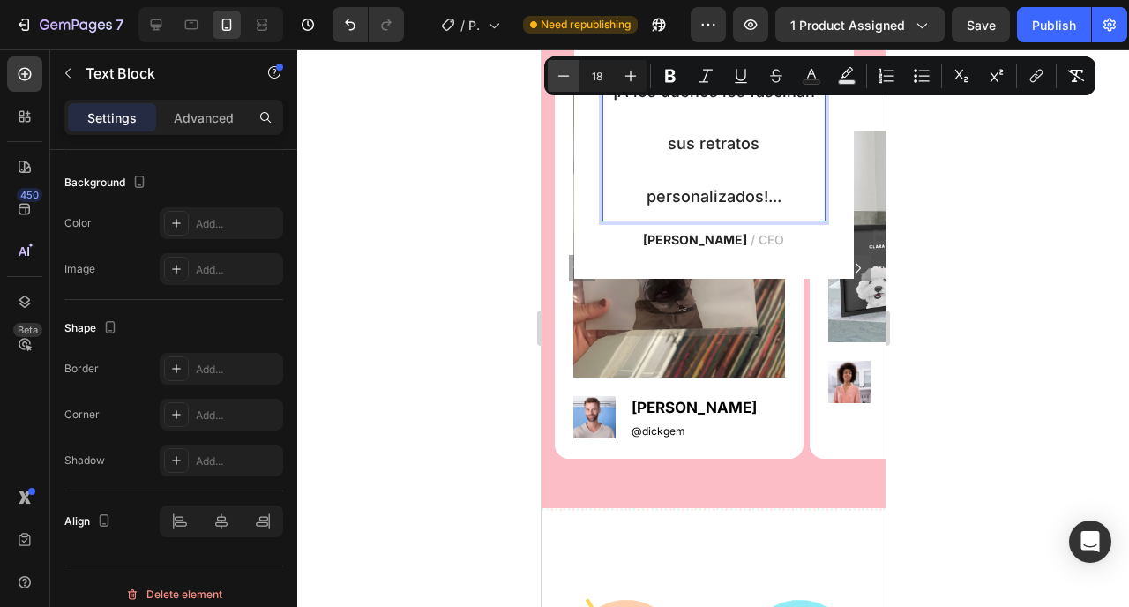
click at [560, 85] on button "Minus" at bounding box center [564, 76] width 32 height 32
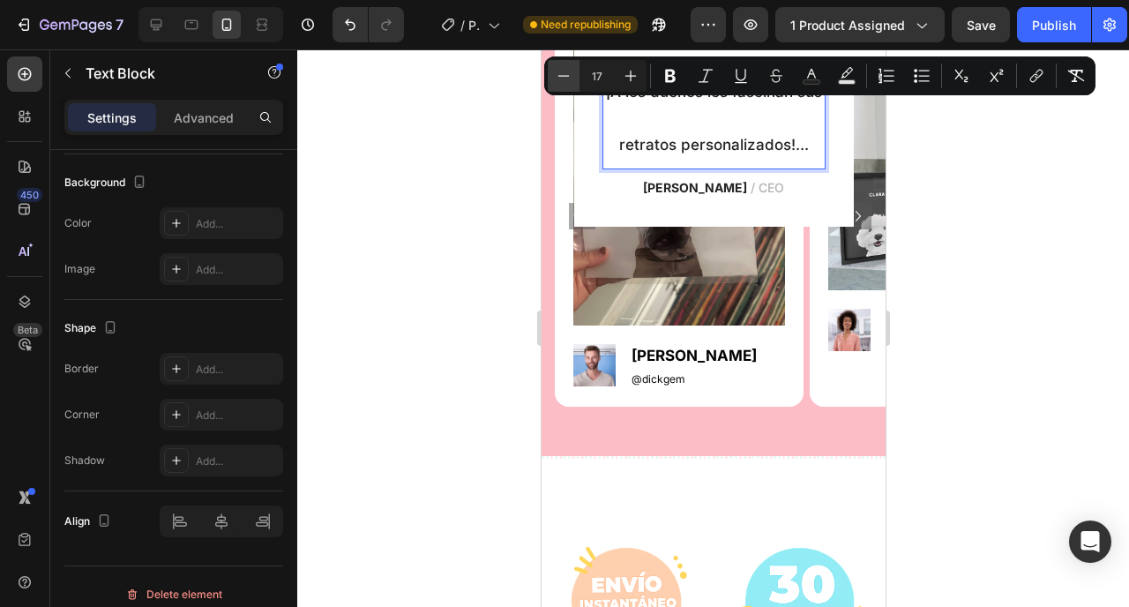
click at [560, 85] on button "Minus" at bounding box center [564, 76] width 32 height 32
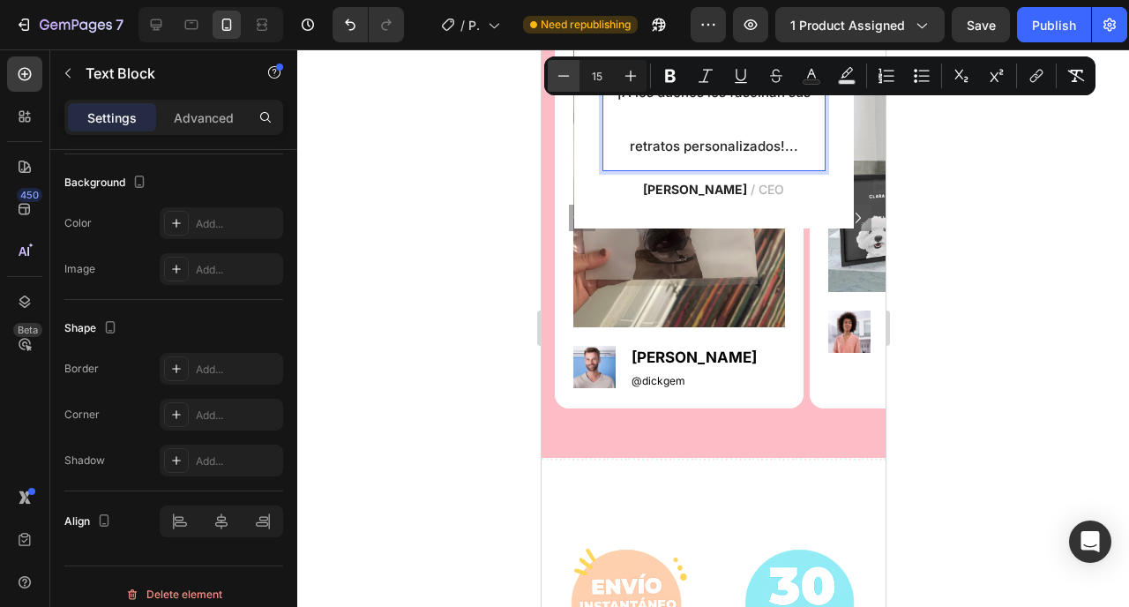
click at [560, 85] on button "Minus" at bounding box center [564, 76] width 32 height 32
type input "13"
click at [977, 166] on div at bounding box center [713, 328] width 832 height 558
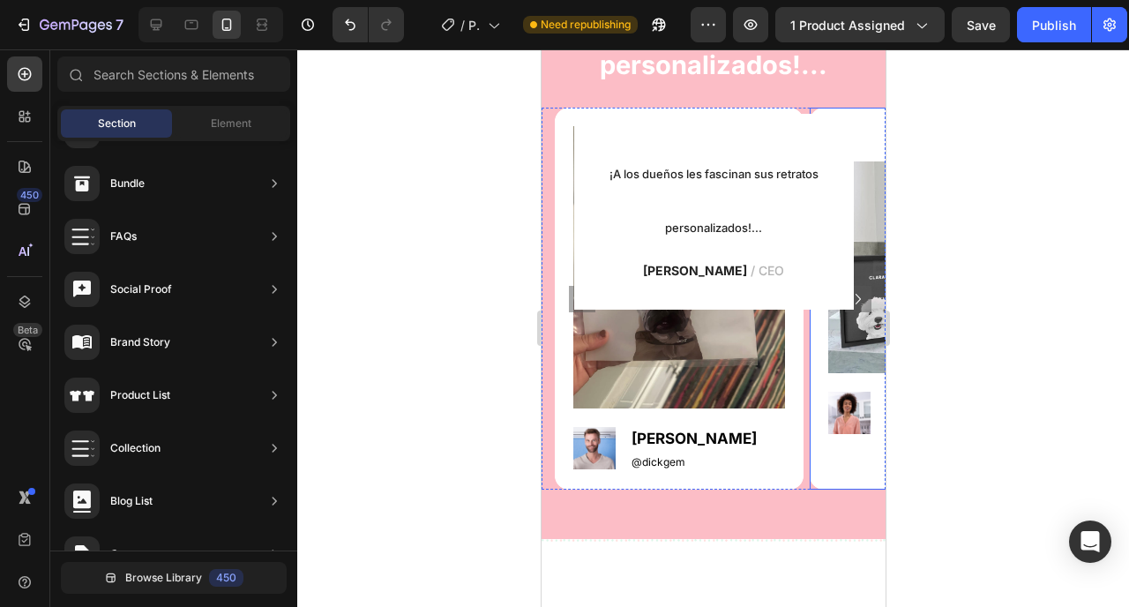
scroll to position [2993, 0]
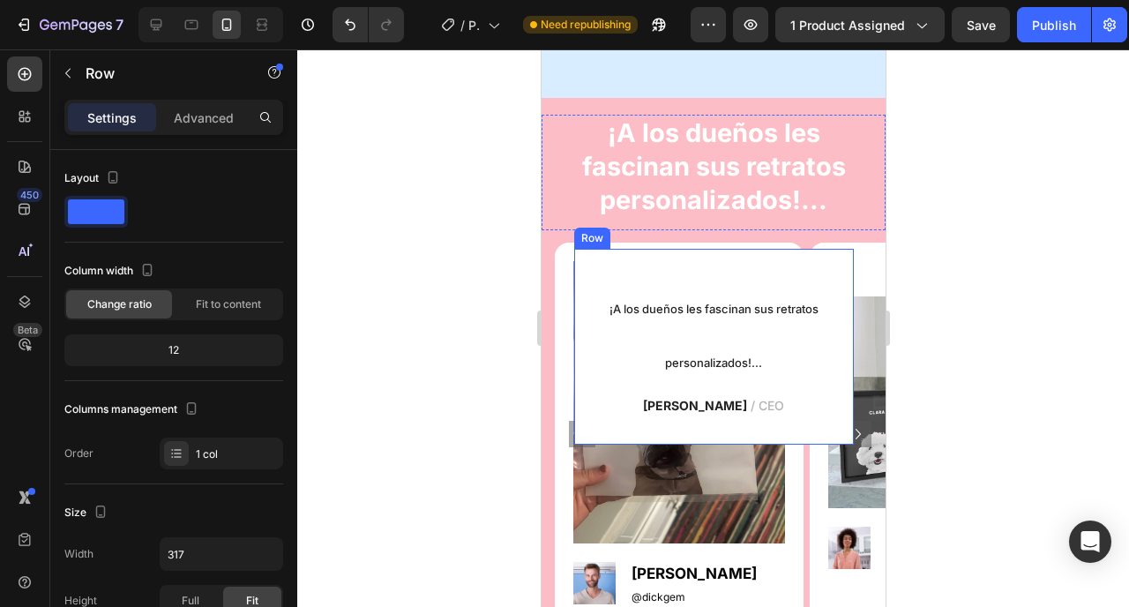
click at [834, 294] on div "¡A los dueños les fascinan sus retratos personalizados!... Text Block James Fra…" at bounding box center [713, 347] width 280 height 196
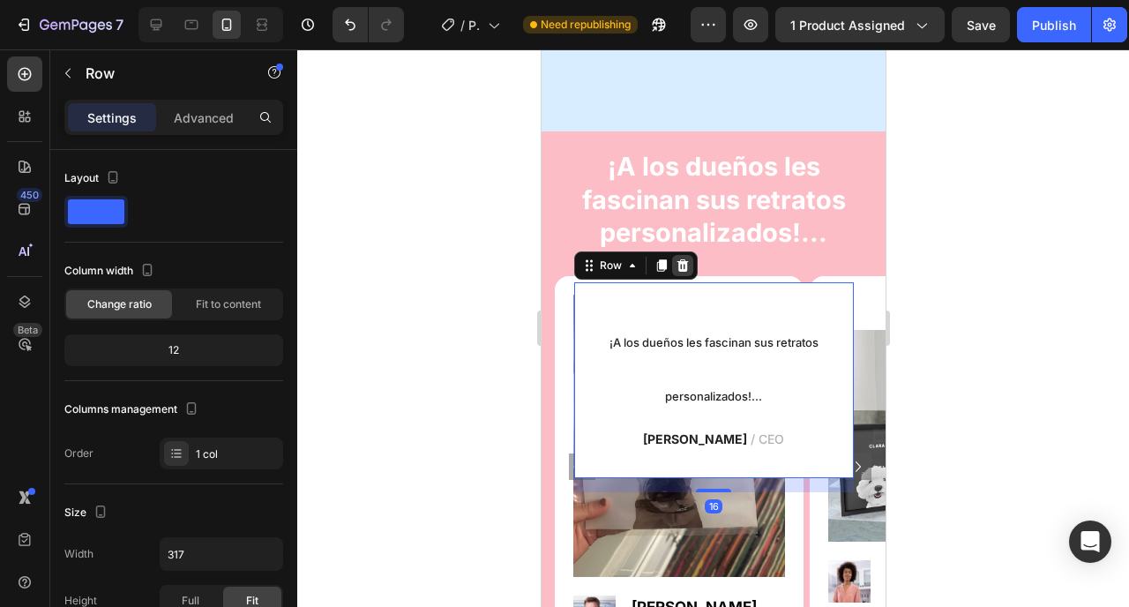
click at [678, 259] on icon at bounding box center [681, 265] width 11 height 12
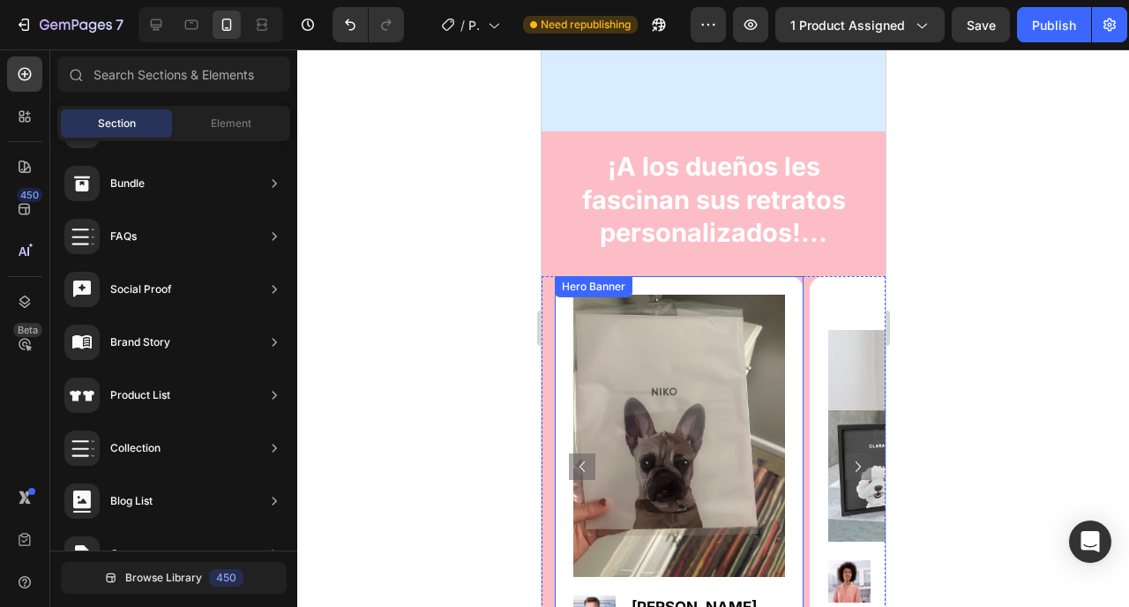
click at [792, 276] on div "Image Image Dick T. Text Block @dickgem Text Block Row" at bounding box center [678, 467] width 249 height 382
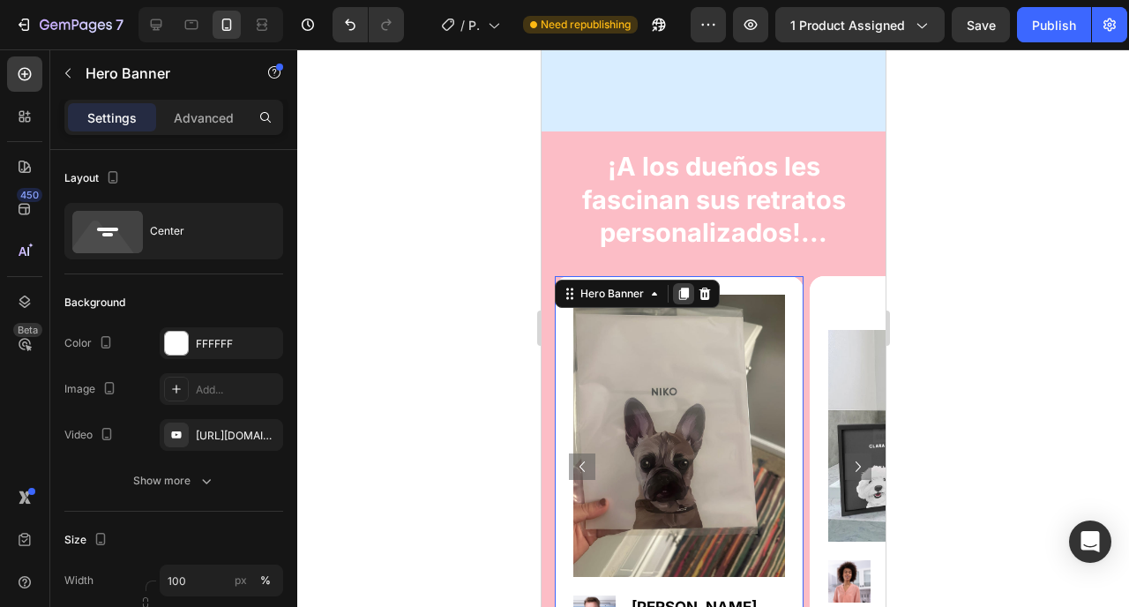
click at [684, 288] on icon at bounding box center [683, 294] width 10 height 12
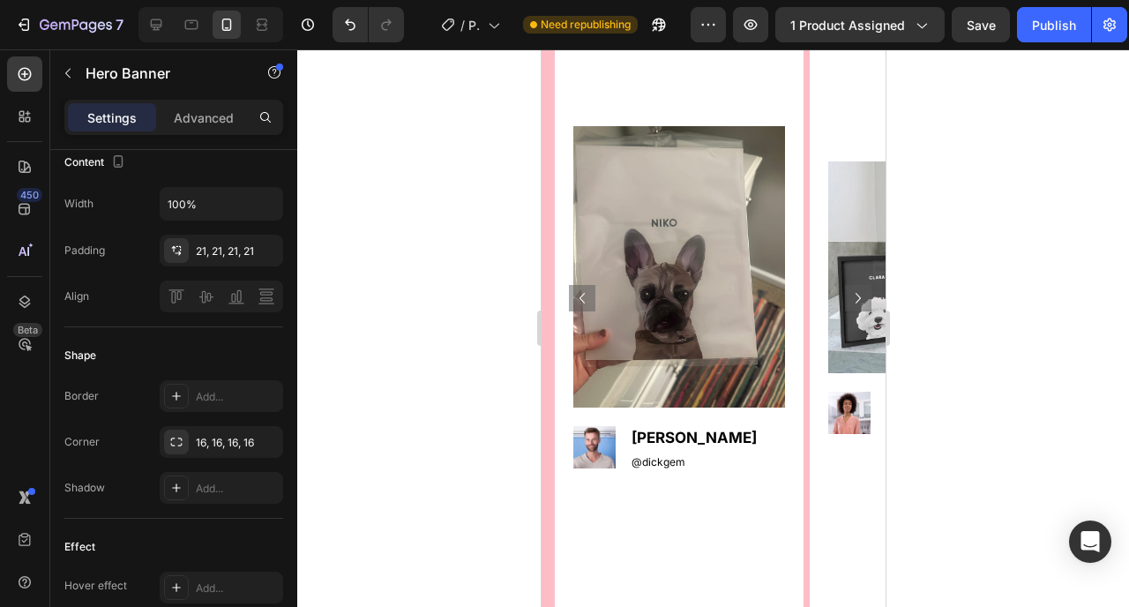
scroll to position [3366, 0]
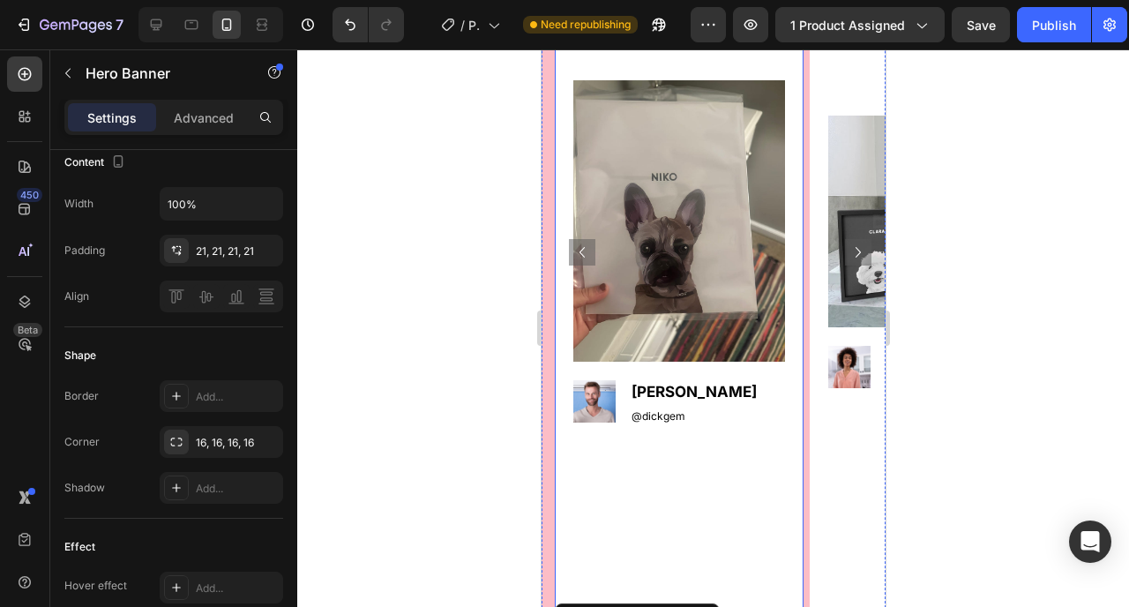
click at [599, 498] on div "Background Image" at bounding box center [678, 251] width 249 height 763
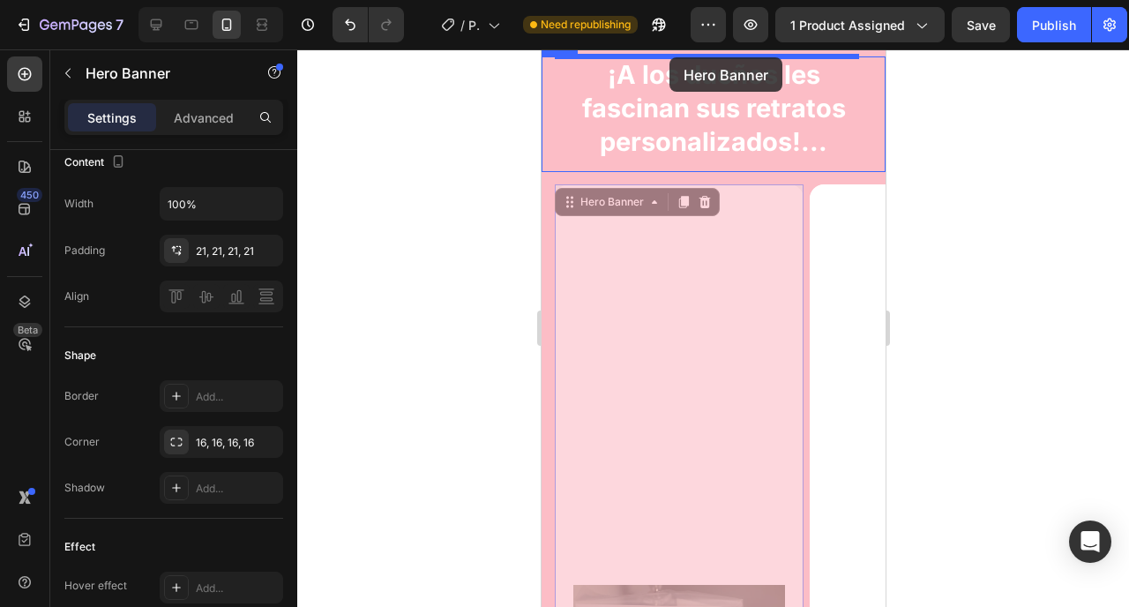
drag, startPoint x: 588, startPoint y: 209, endPoint x: 669, endPoint y: 57, distance: 172.1
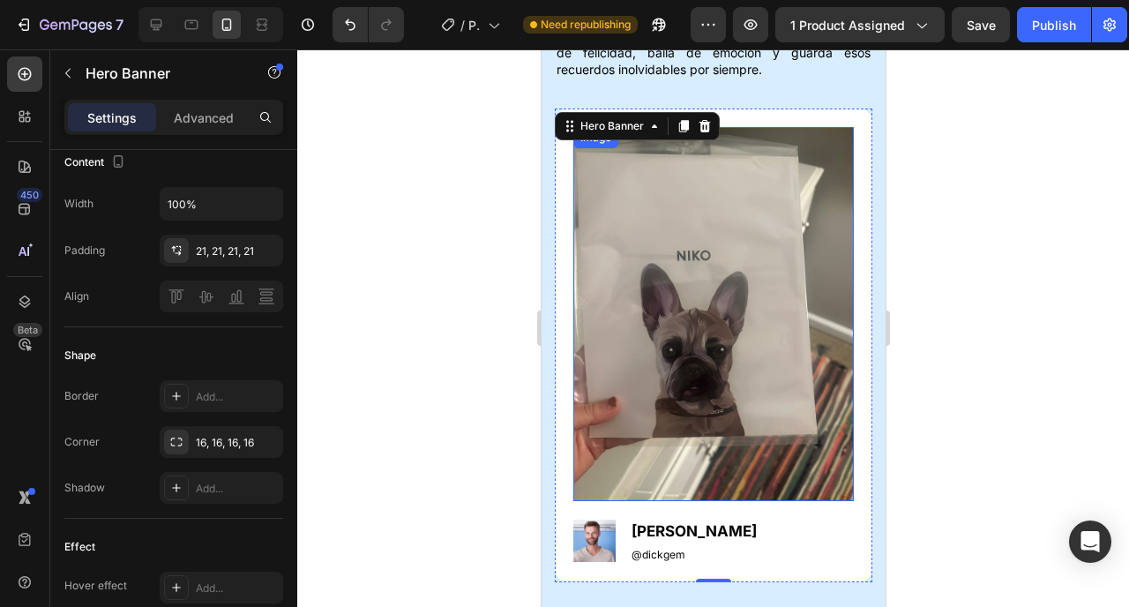
scroll to position [2965, 0]
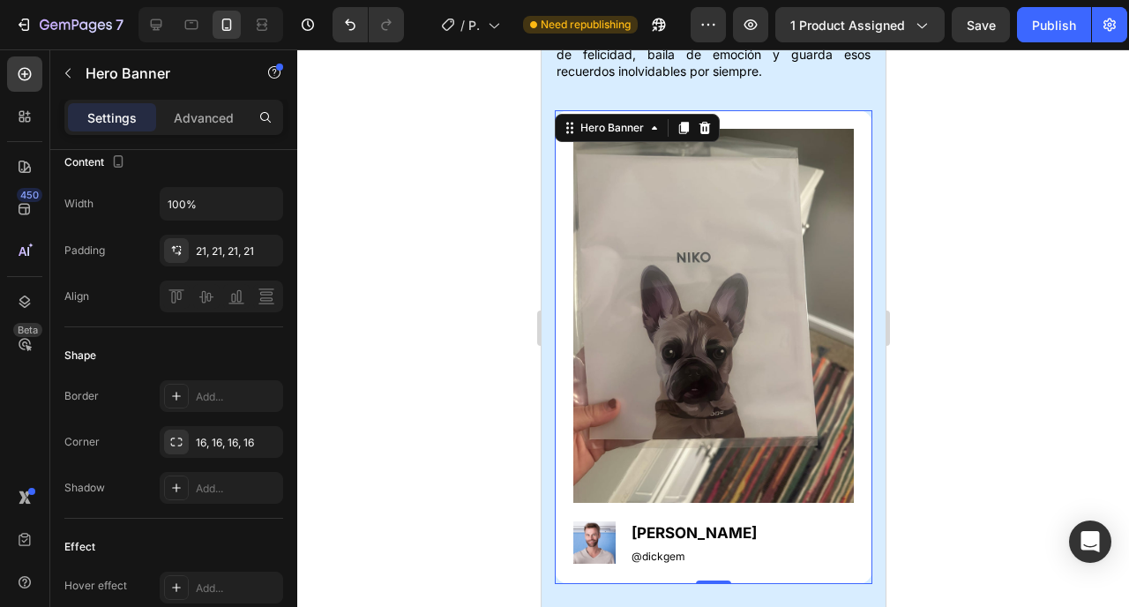
click at [762, 110] on div "Image Image Dick T. Text Block @dickgem Text Block Row" at bounding box center [713, 347] width 318 height 474
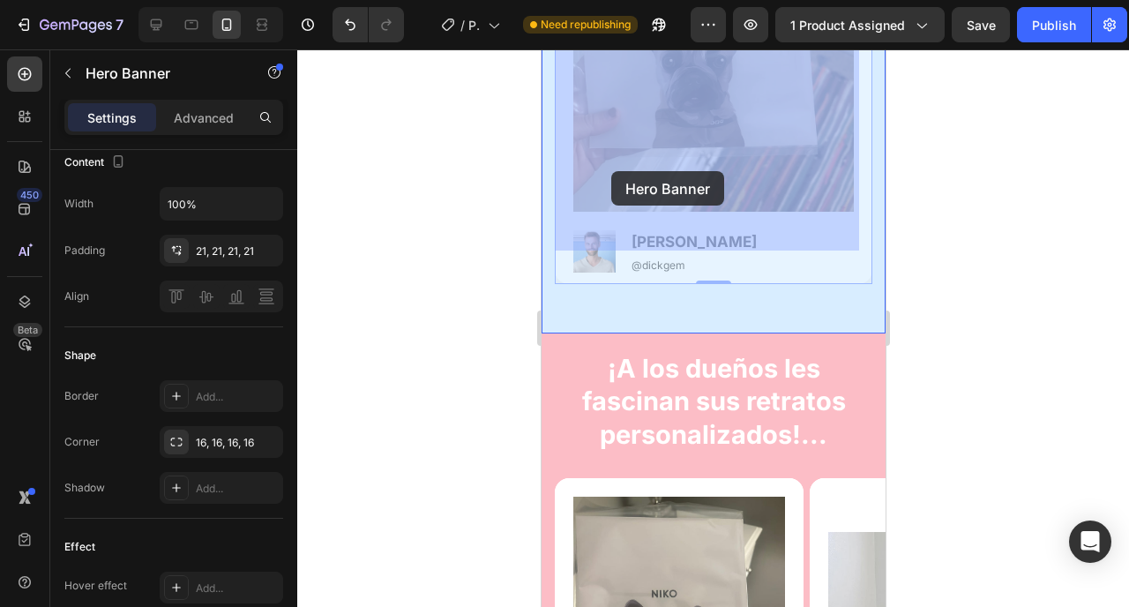
scroll to position [3283, 0]
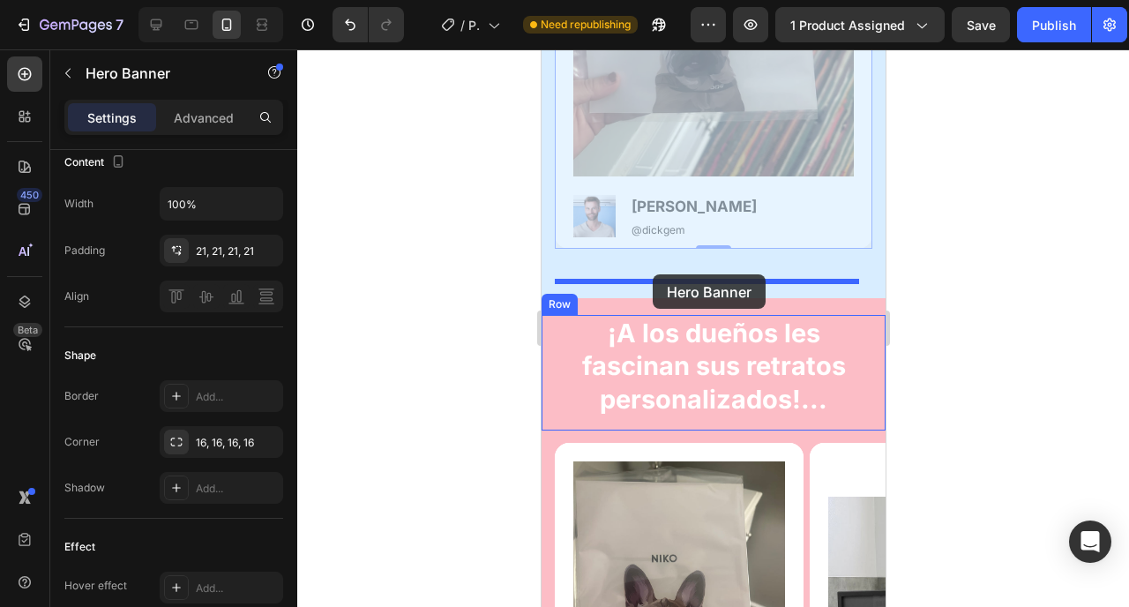
drag, startPoint x: 599, startPoint y: 90, endPoint x: 652, endPoint y: 274, distance: 191.8
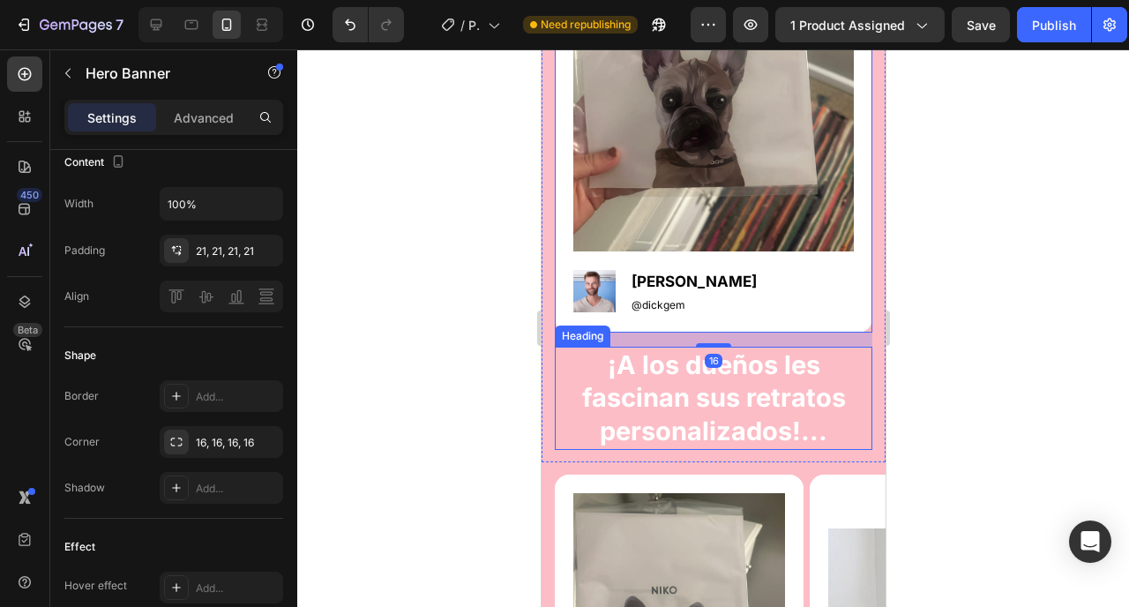
click at [650, 348] on p "¡A los dueños les fascinan sus retratos personalizados!..." at bounding box center [713, 398] width 314 height 100
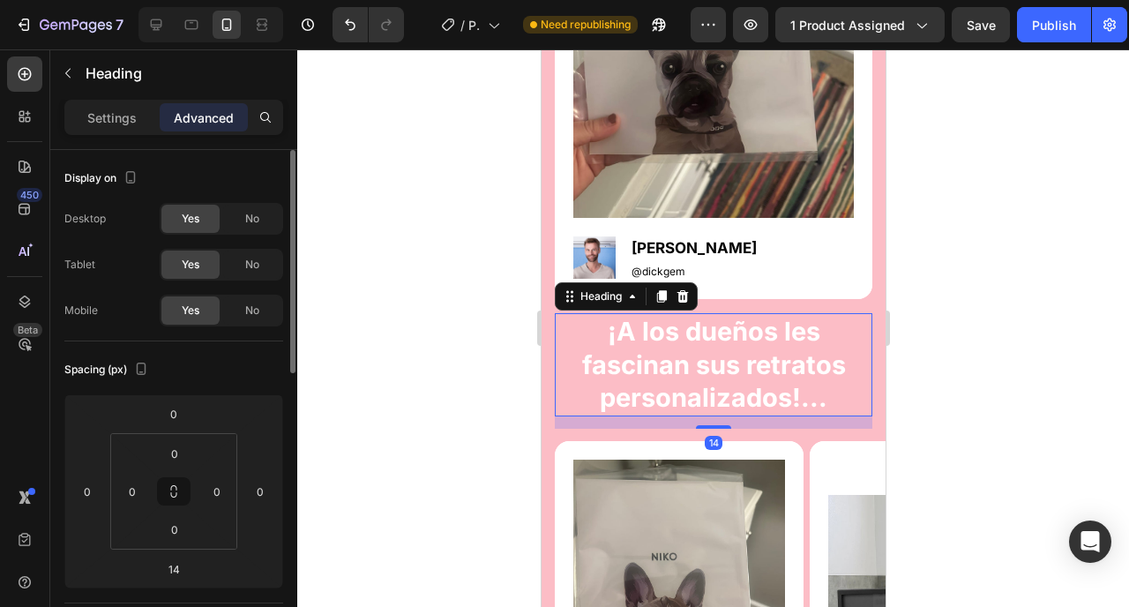
scroll to position [3103, 0]
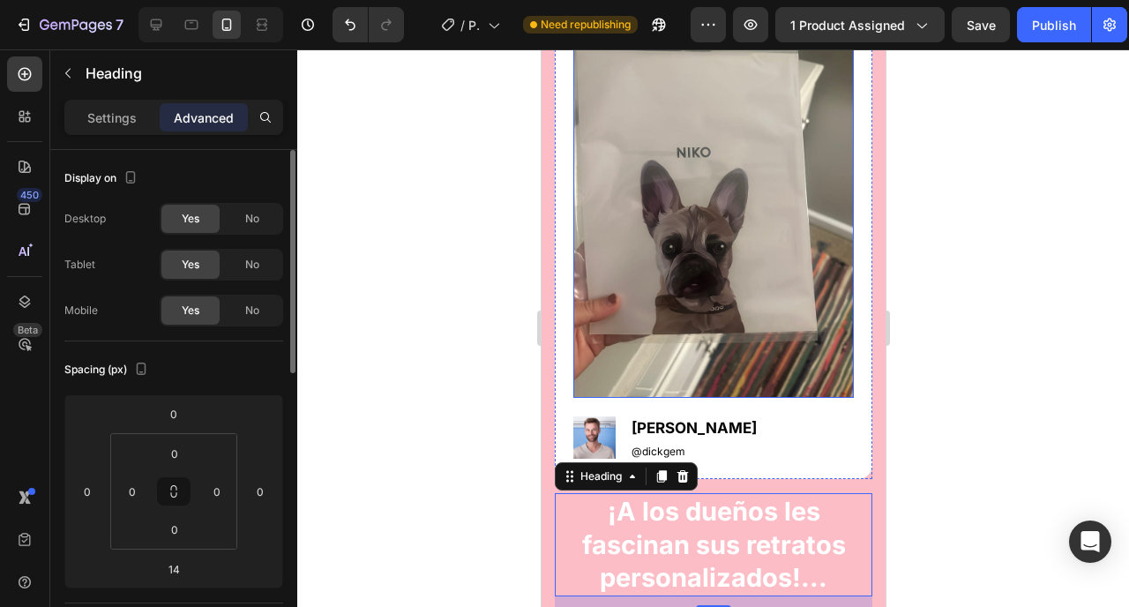
click at [685, 247] on img at bounding box center [713, 211] width 281 height 374
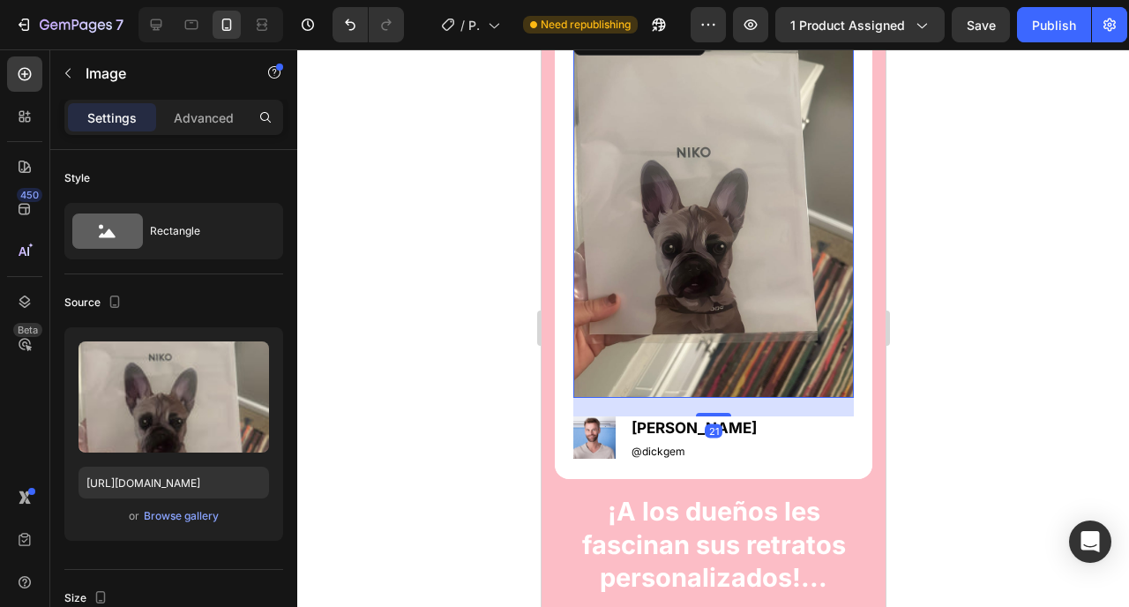
scroll to position [2953, 0]
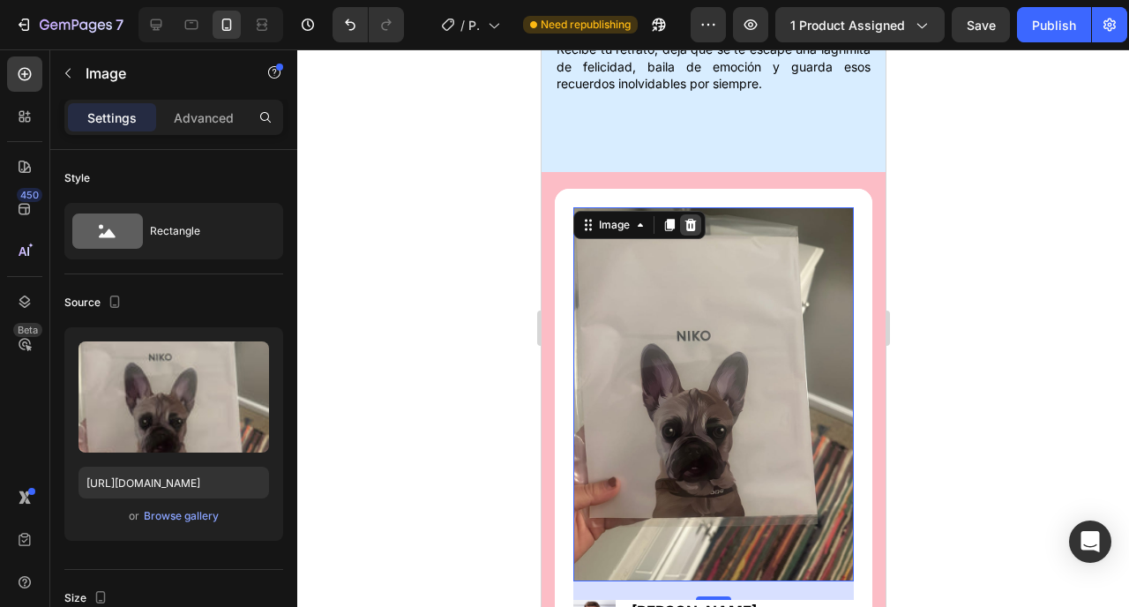
click at [686, 218] on icon at bounding box center [690, 225] width 14 height 14
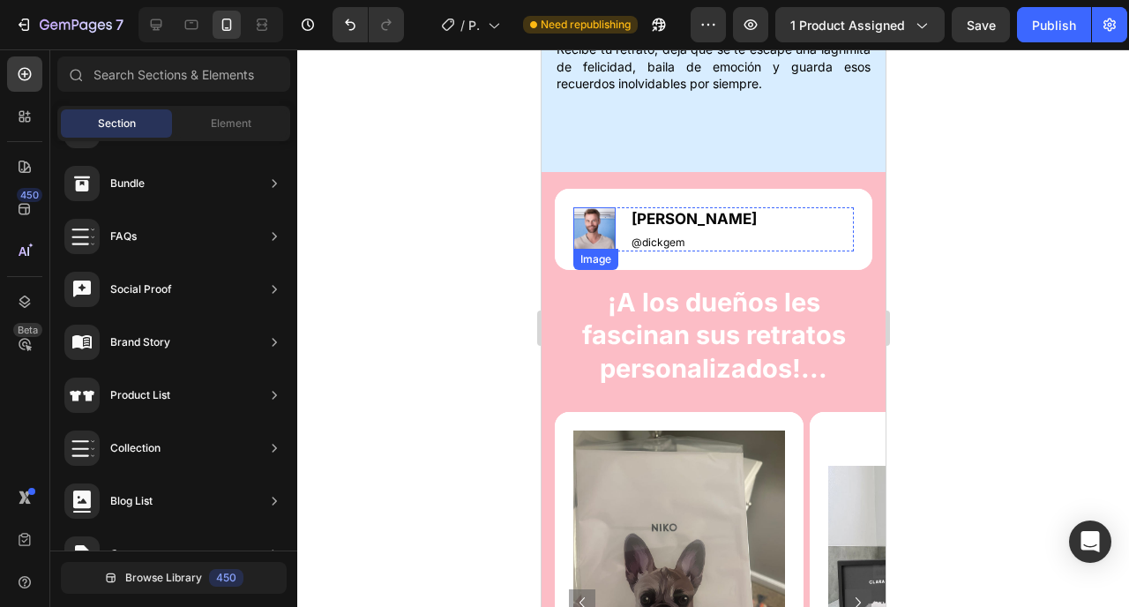
click at [606, 207] on img at bounding box center [594, 228] width 42 height 42
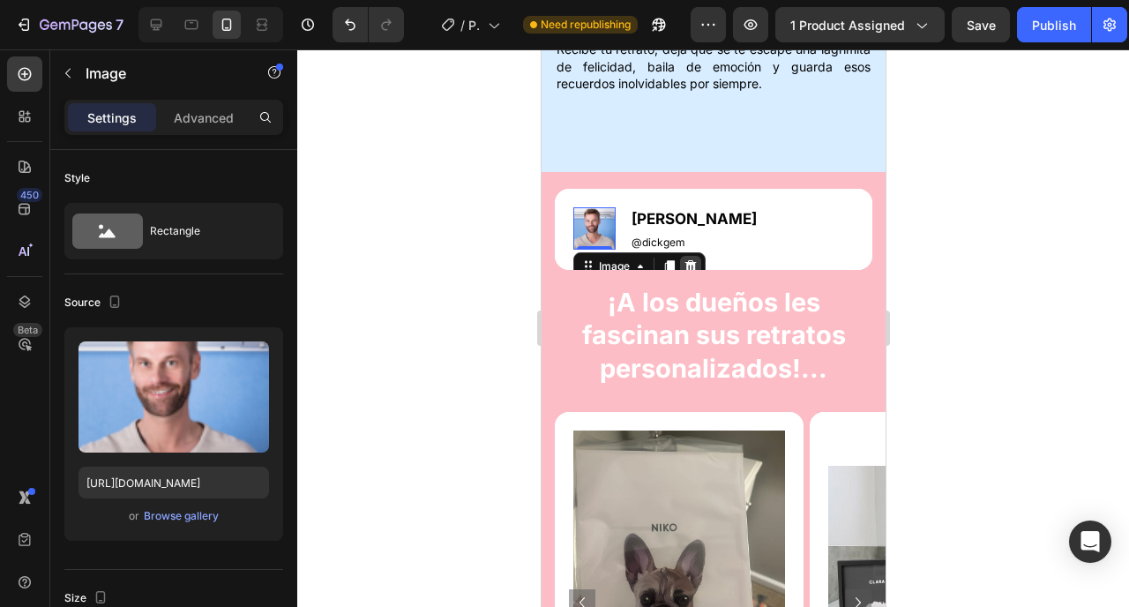
click at [691, 259] on icon at bounding box center [690, 266] width 14 height 14
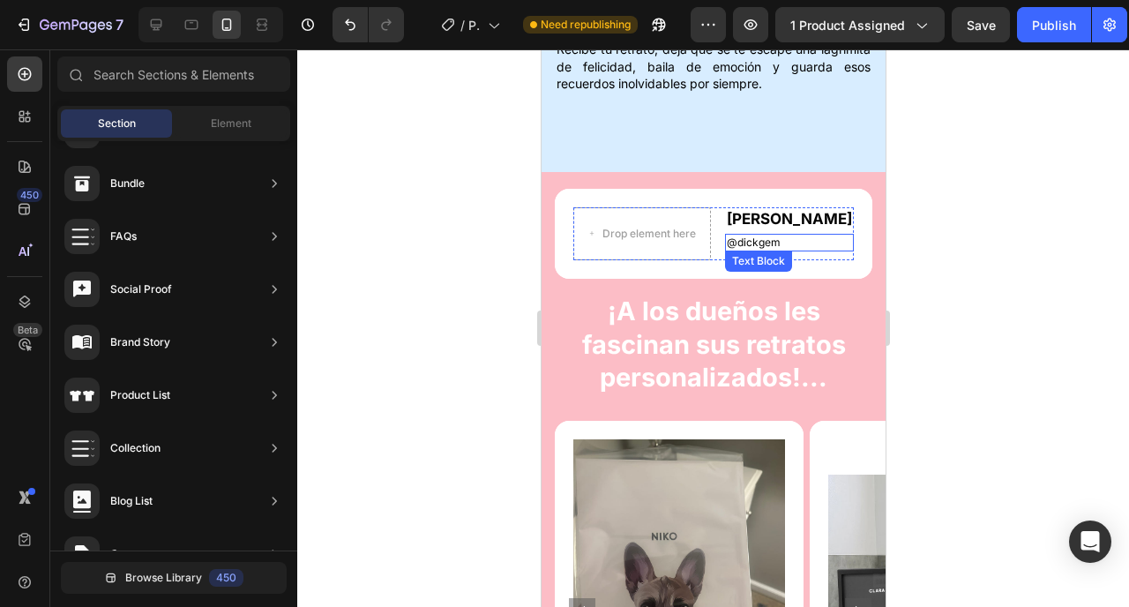
click at [747, 236] on p "@dickgem" at bounding box center [788, 243] width 125 height 14
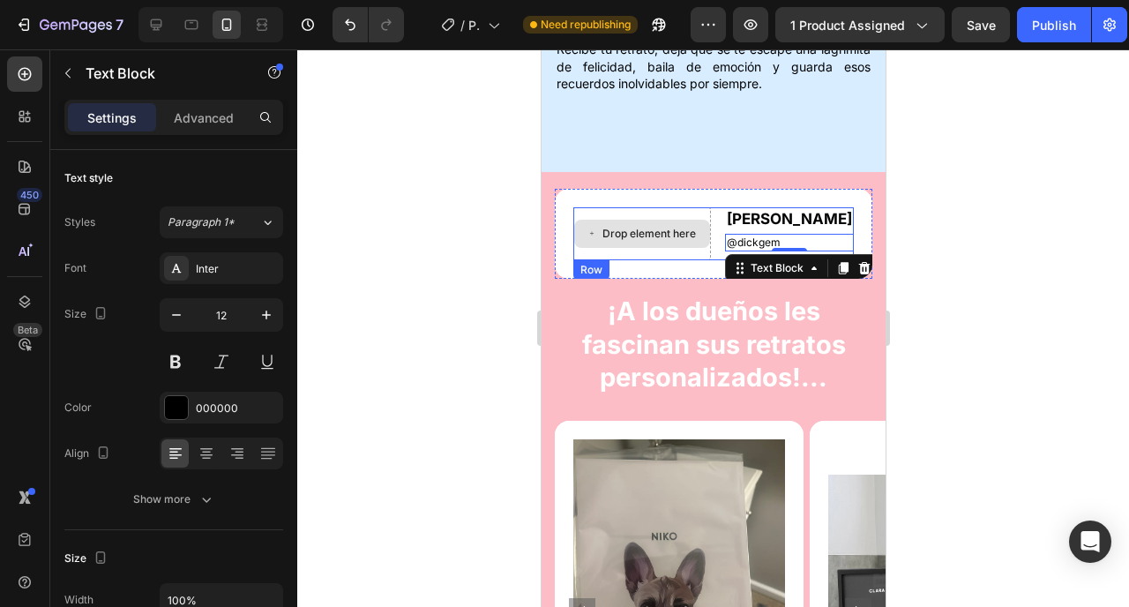
click at [654, 226] on div "Drop element here" at bounding box center [642, 233] width 138 height 53
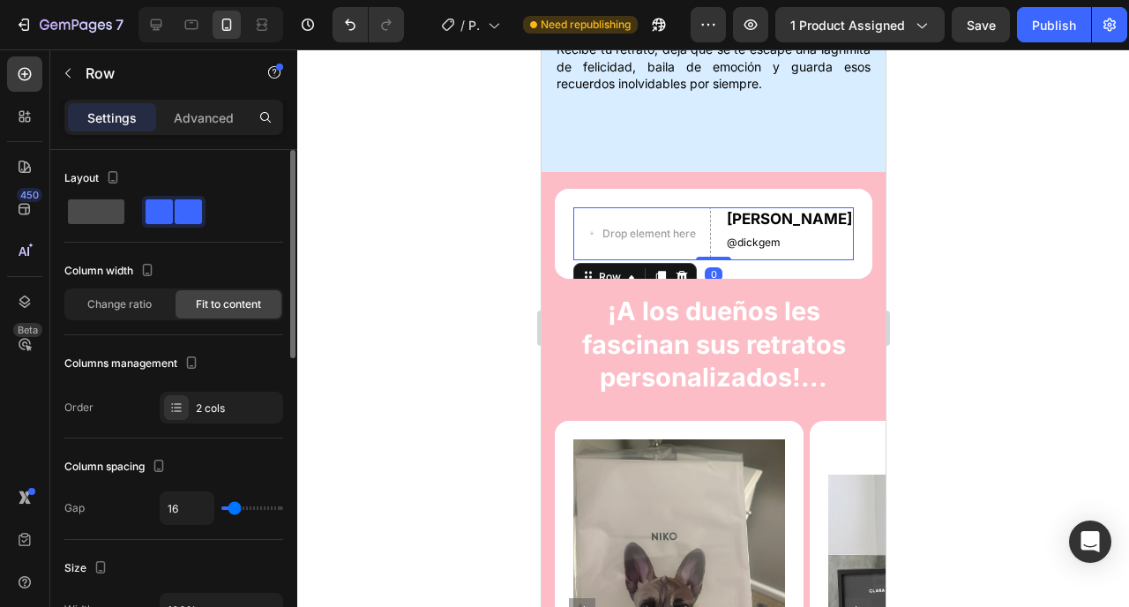
click at [101, 205] on span at bounding box center [96, 211] width 56 height 25
type input "0"
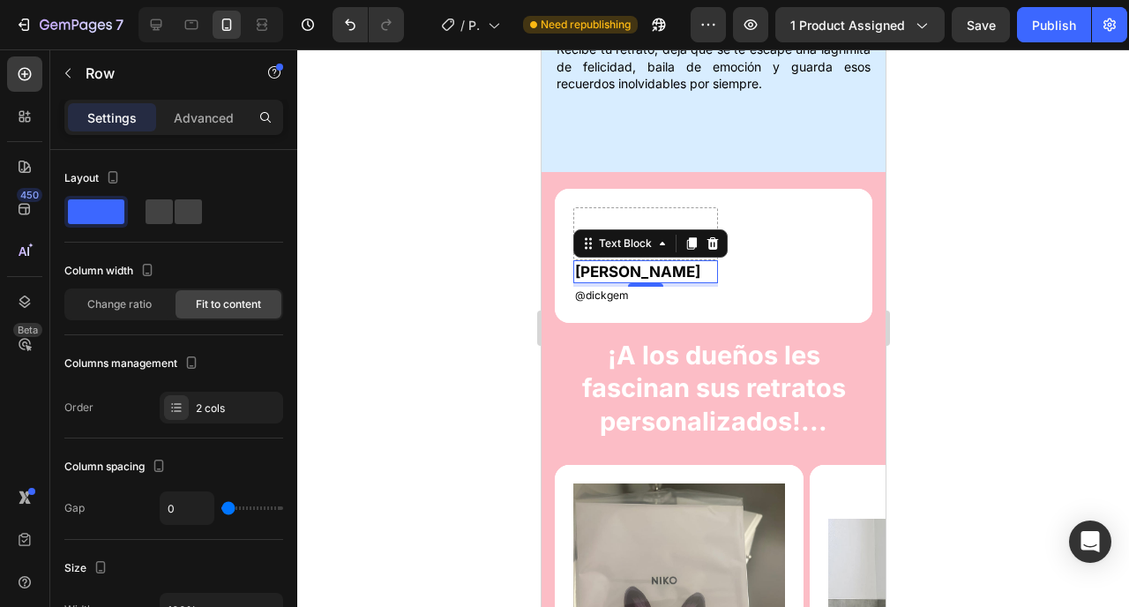
click at [603, 262] on p "[PERSON_NAME]" at bounding box center [644, 271] width 141 height 19
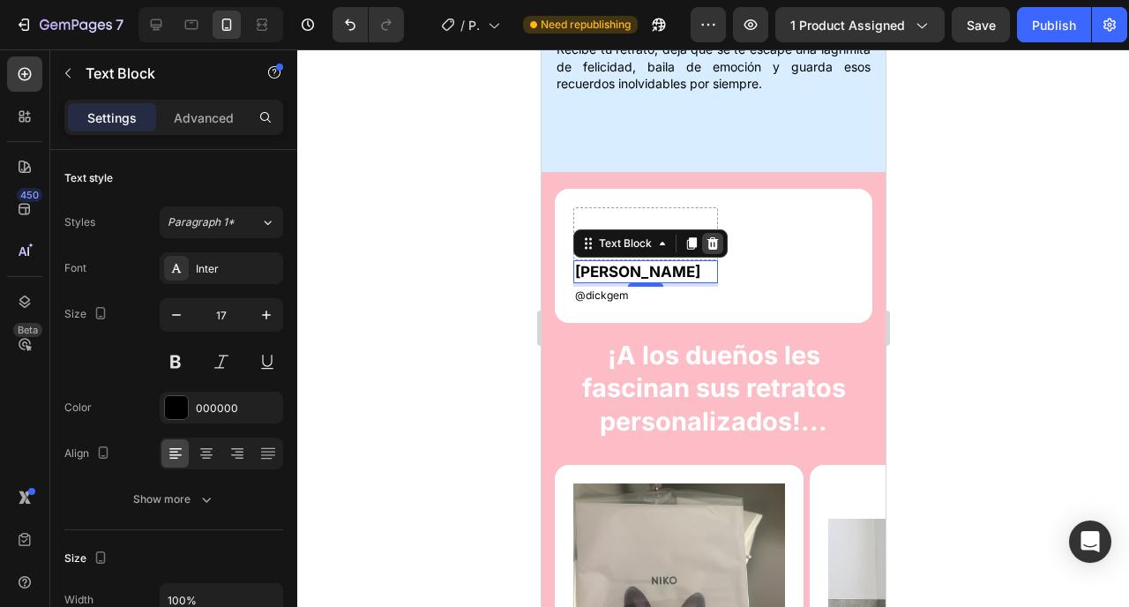
click at [708, 237] on icon at bounding box center [712, 243] width 11 height 12
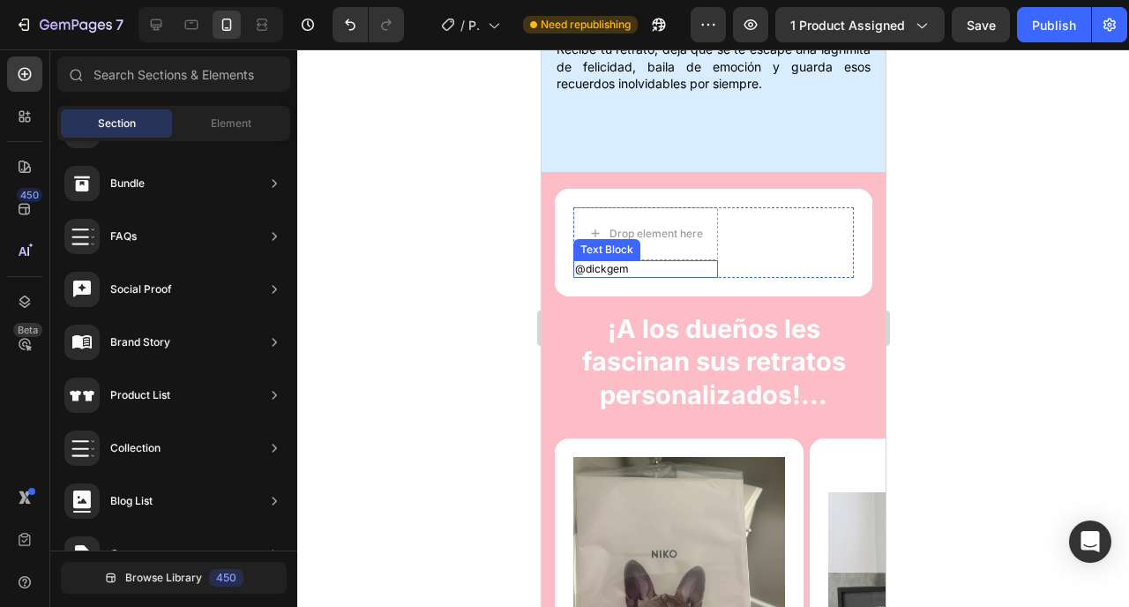
click at [607, 262] on p "@dickgem" at bounding box center [644, 269] width 141 height 14
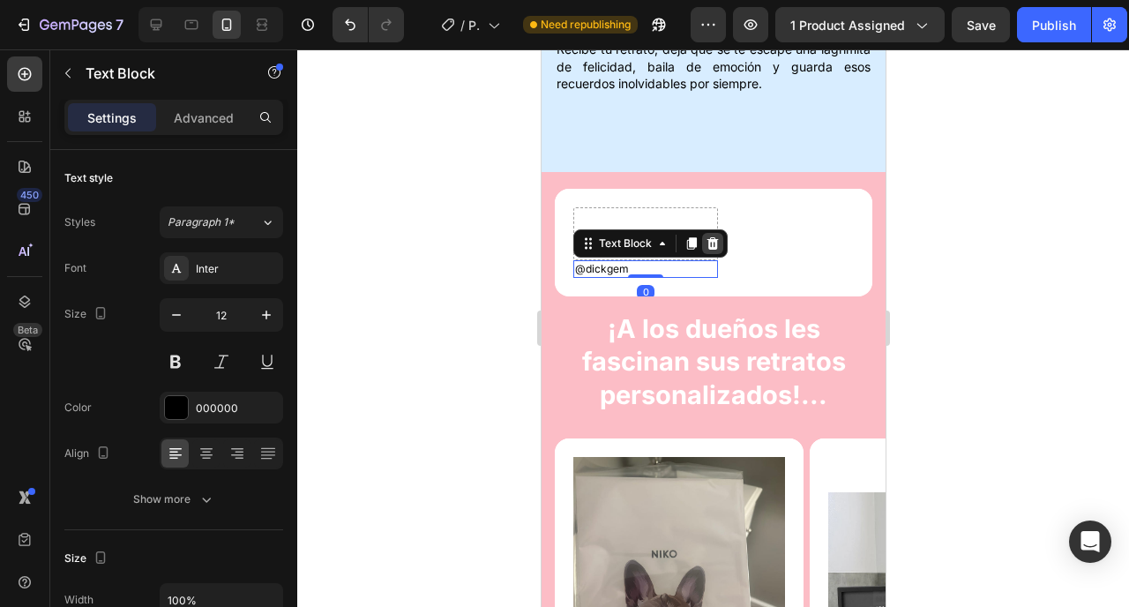
click at [717, 236] on icon at bounding box center [712, 243] width 14 height 14
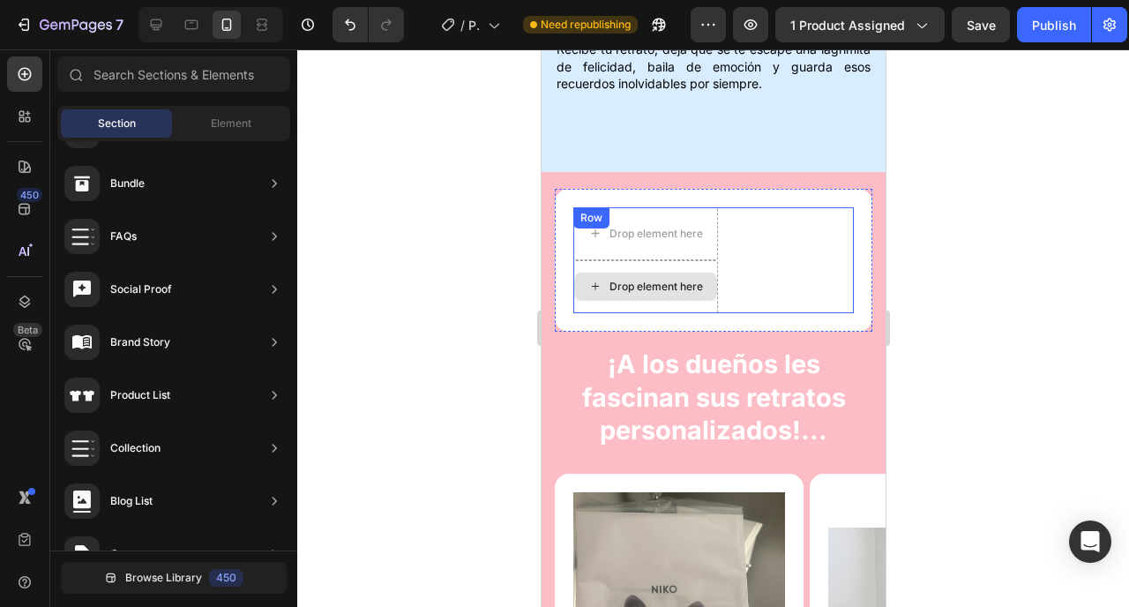
click at [708, 273] on div "Drop element here" at bounding box center [644, 287] width 143 height 28
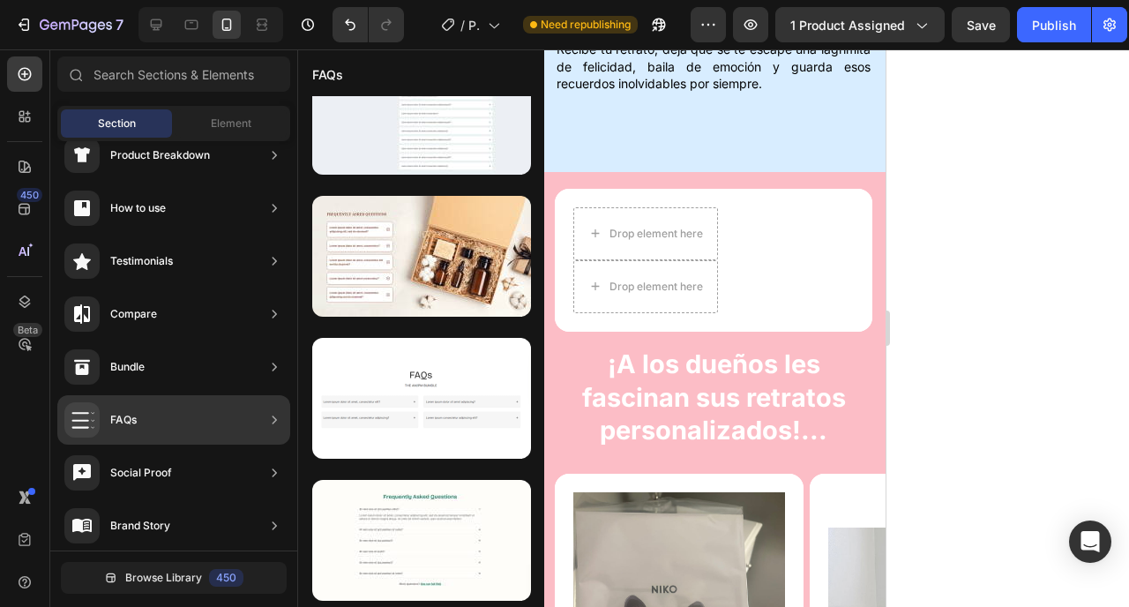
scroll to position [614, 0]
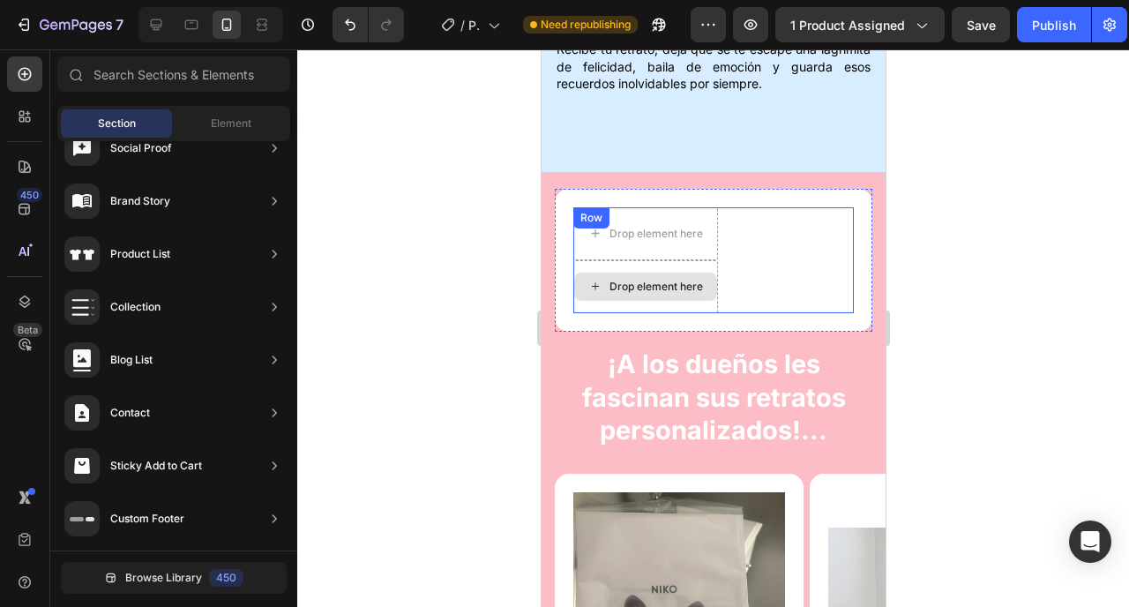
click at [574, 266] on div "Drop element here" at bounding box center [645, 286] width 145 height 53
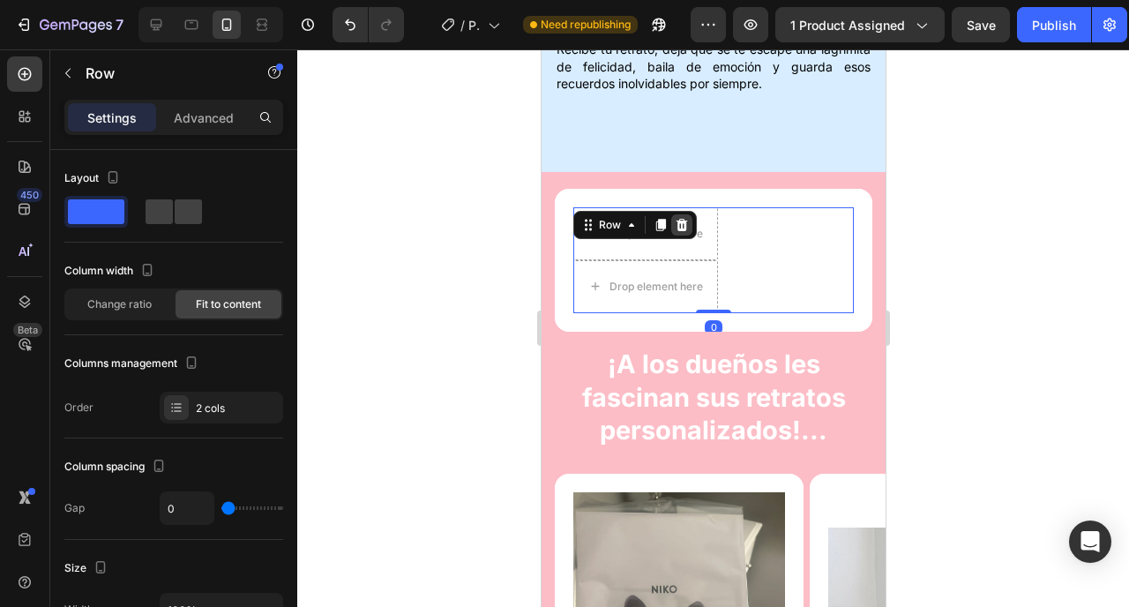
click at [678, 218] on icon at bounding box center [681, 225] width 14 height 14
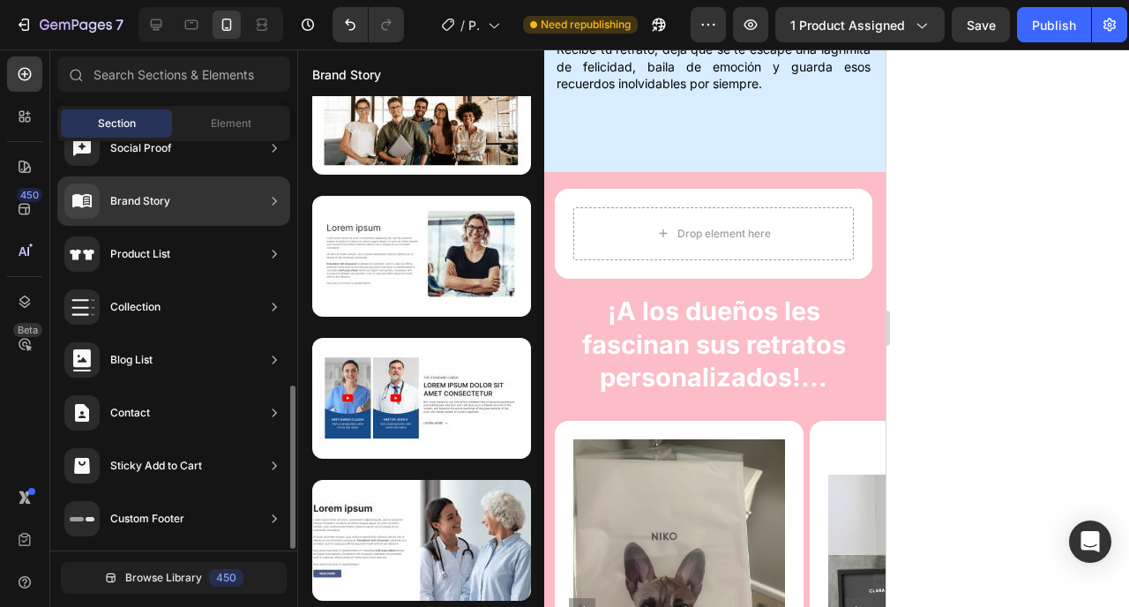
scroll to position [0, 0]
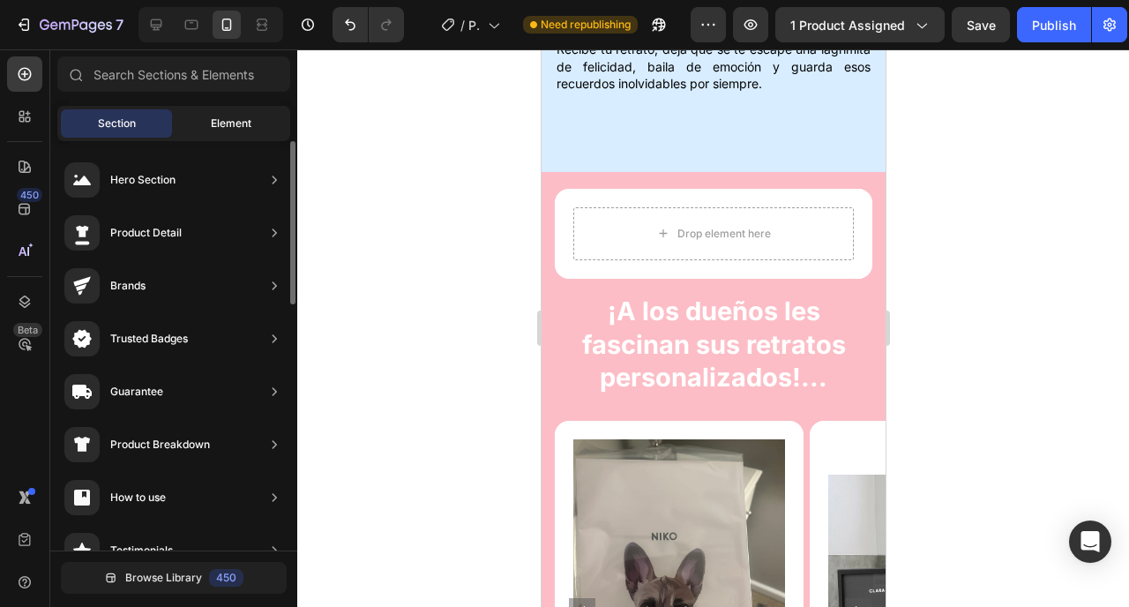
click at [226, 114] on div "Element" at bounding box center [231, 123] width 111 height 28
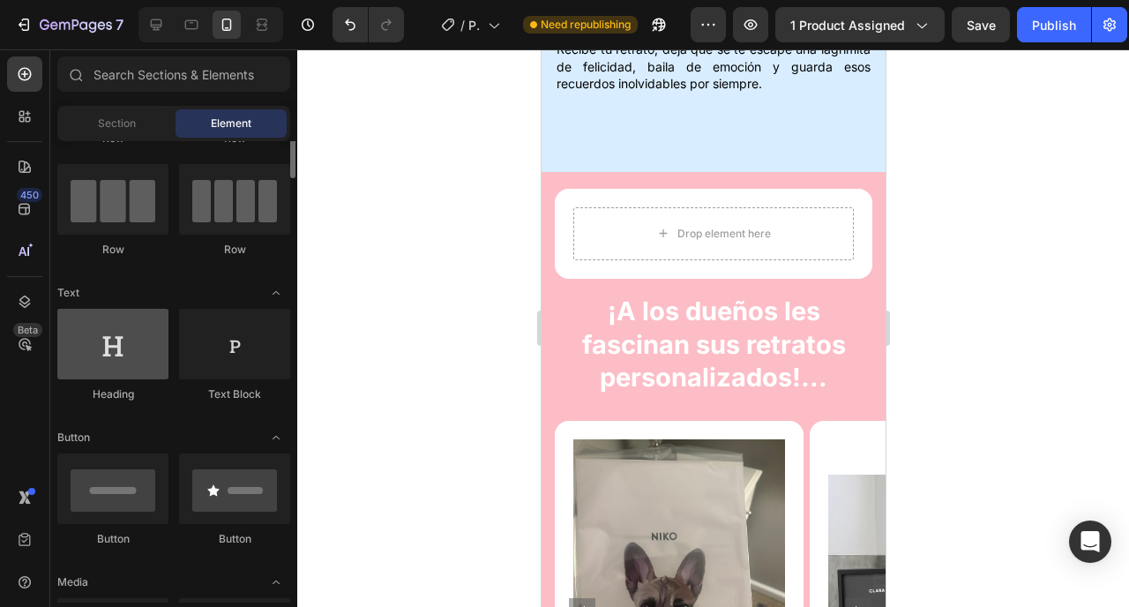
scroll to position [158, 0]
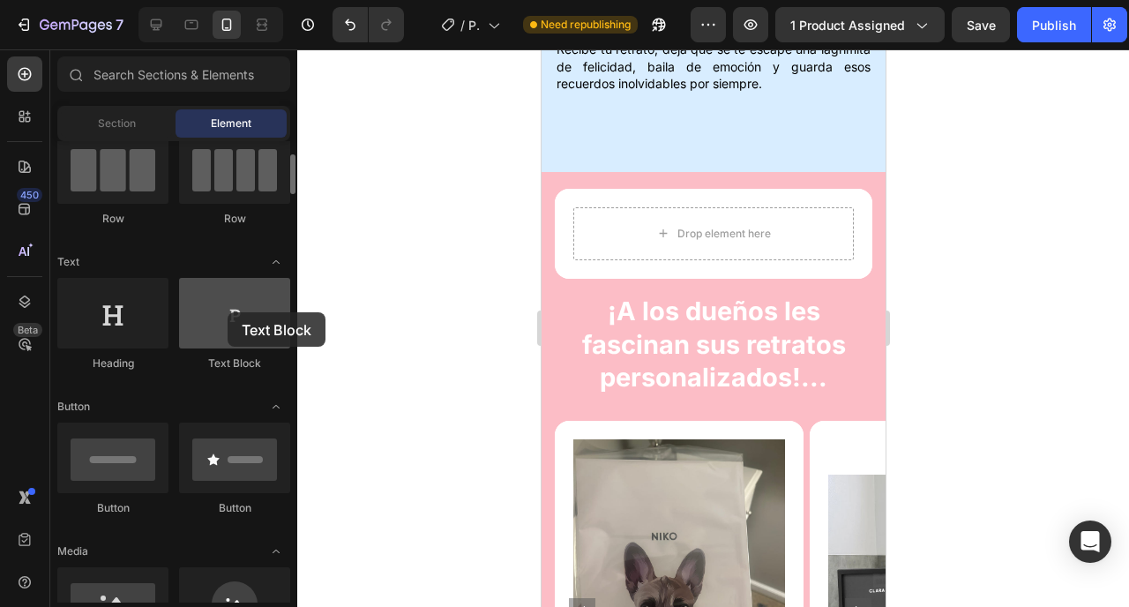
click at [224, 314] on div at bounding box center [234, 313] width 111 height 71
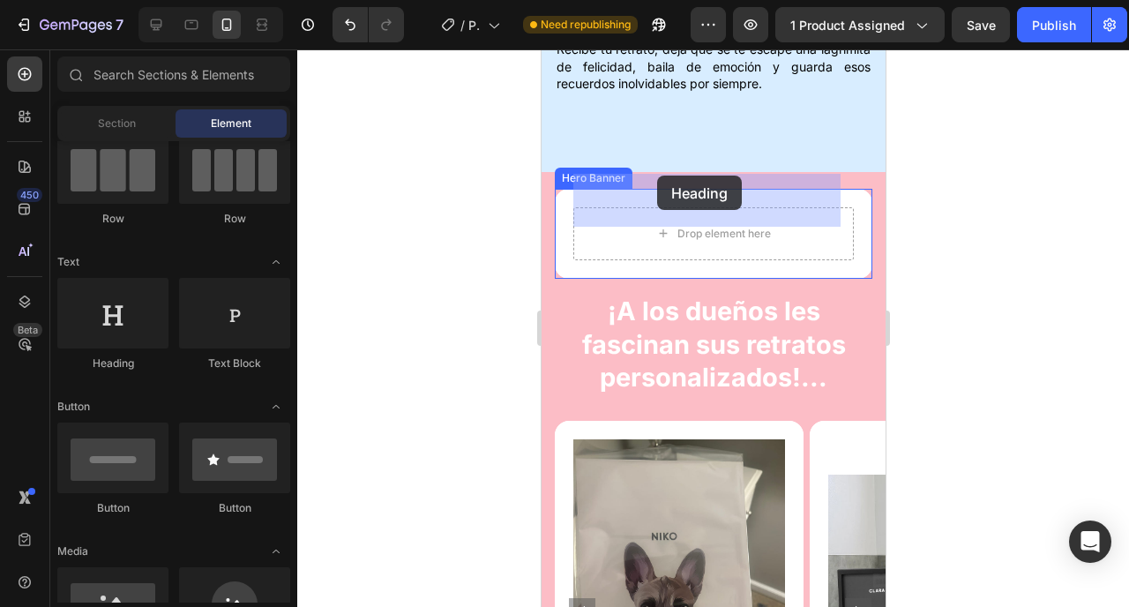
drag, startPoint x: 647, startPoint y: 367, endPoint x: 657, endPoint y: 175, distance: 192.6
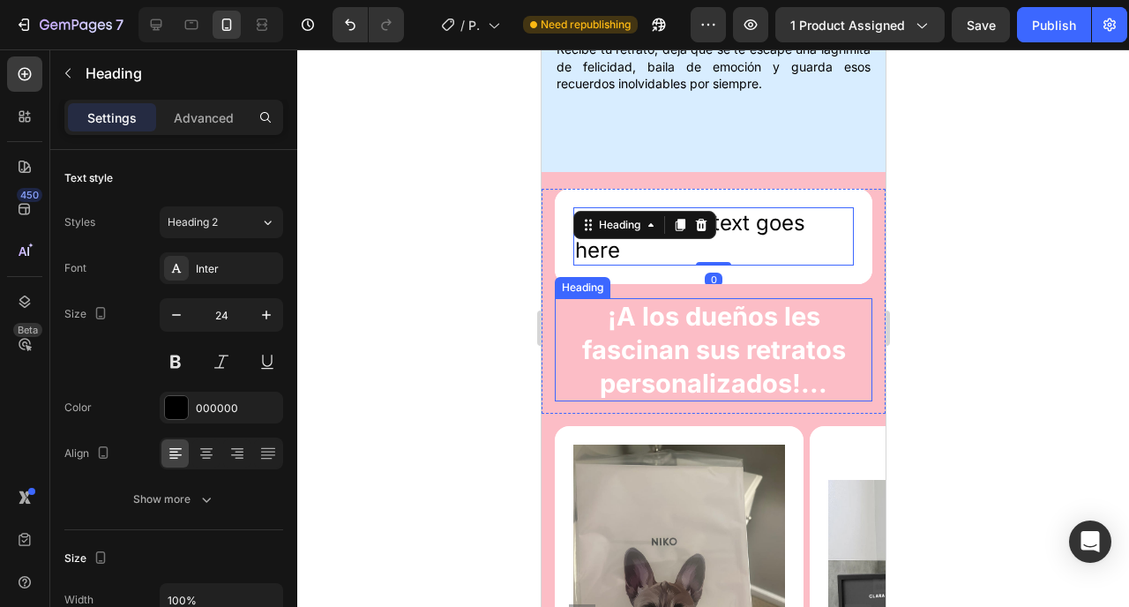
click at [660, 300] on p "¡A los dueños les fascinan sus retratos personalizados!..." at bounding box center [713, 350] width 314 height 100
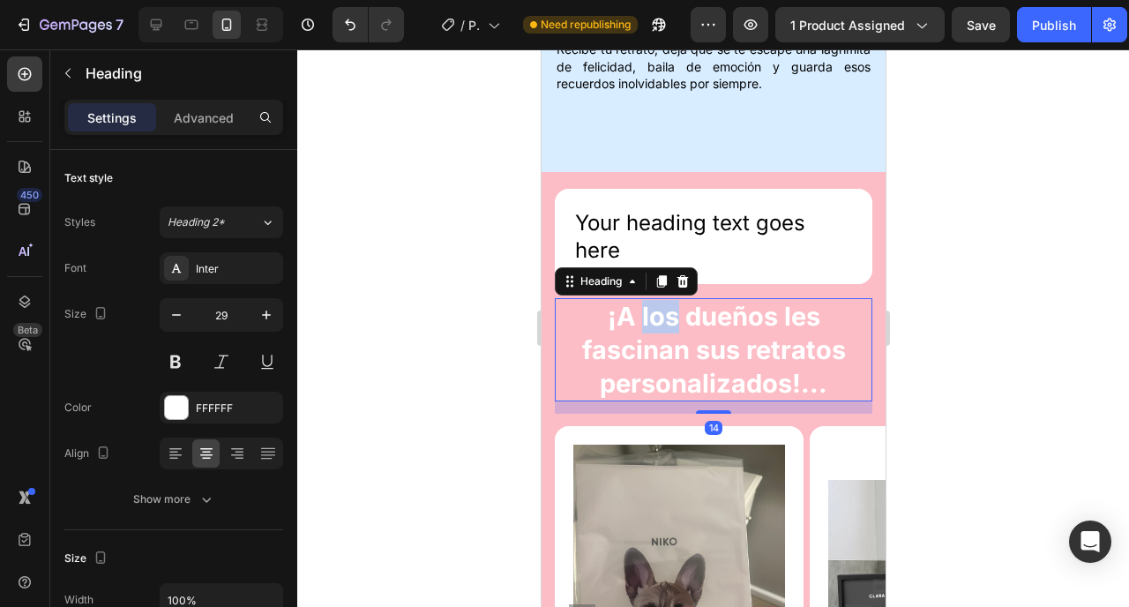
click at [660, 300] on p "¡A los dueños les fascinan sus retratos personalizados!..." at bounding box center [713, 350] width 314 height 100
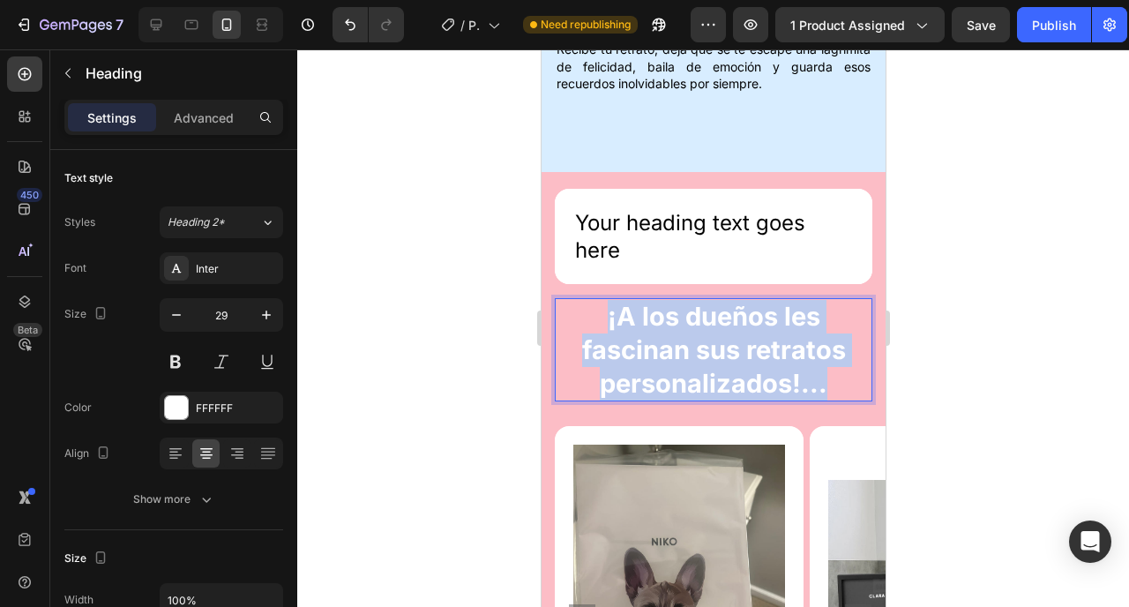
click at [660, 300] on p "¡A los dueños les fascinan sus retratos personalizados!..." at bounding box center [713, 350] width 314 height 100
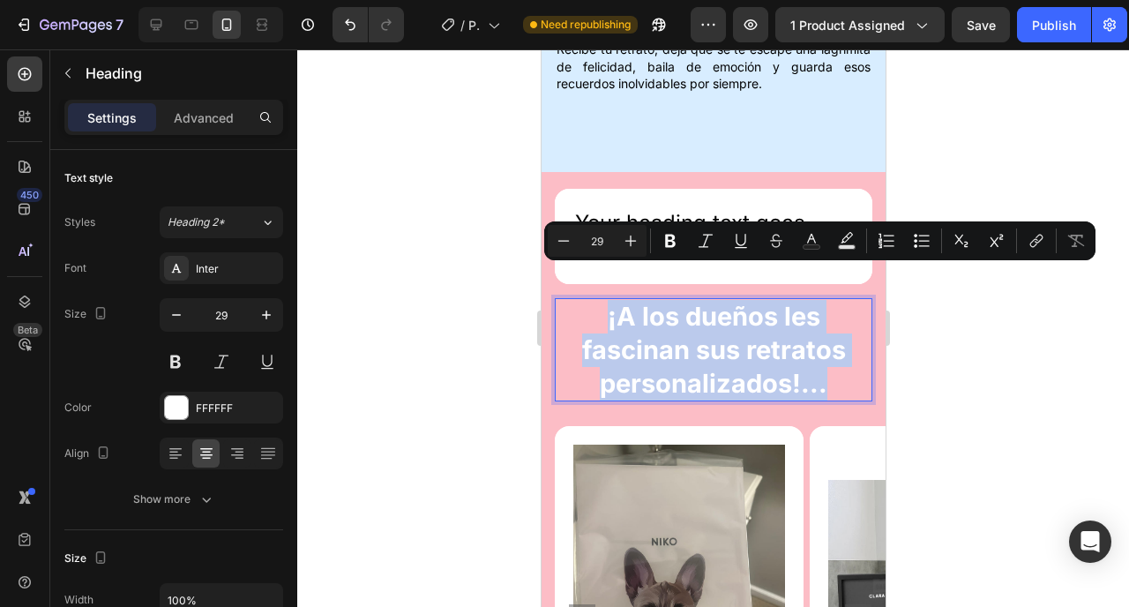
copy p "¡A los dueños les fascinan sus retratos personalizados!..."
click at [687, 207] on h2 "Your heading text goes here" at bounding box center [713, 236] width 281 height 58
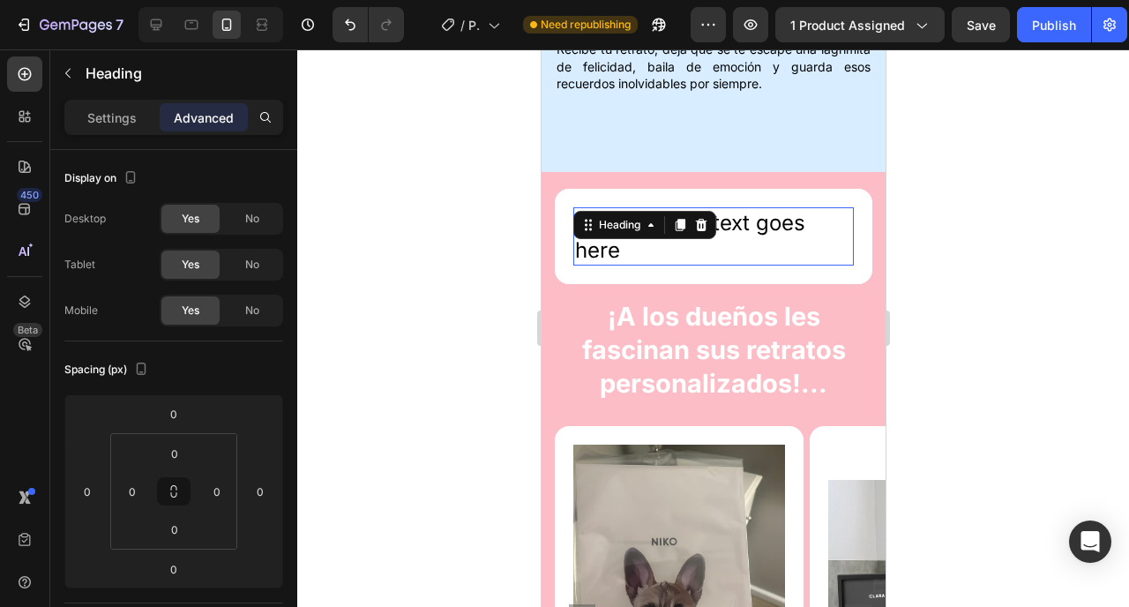
click at [687, 214] on div at bounding box center [679, 224] width 21 height 21
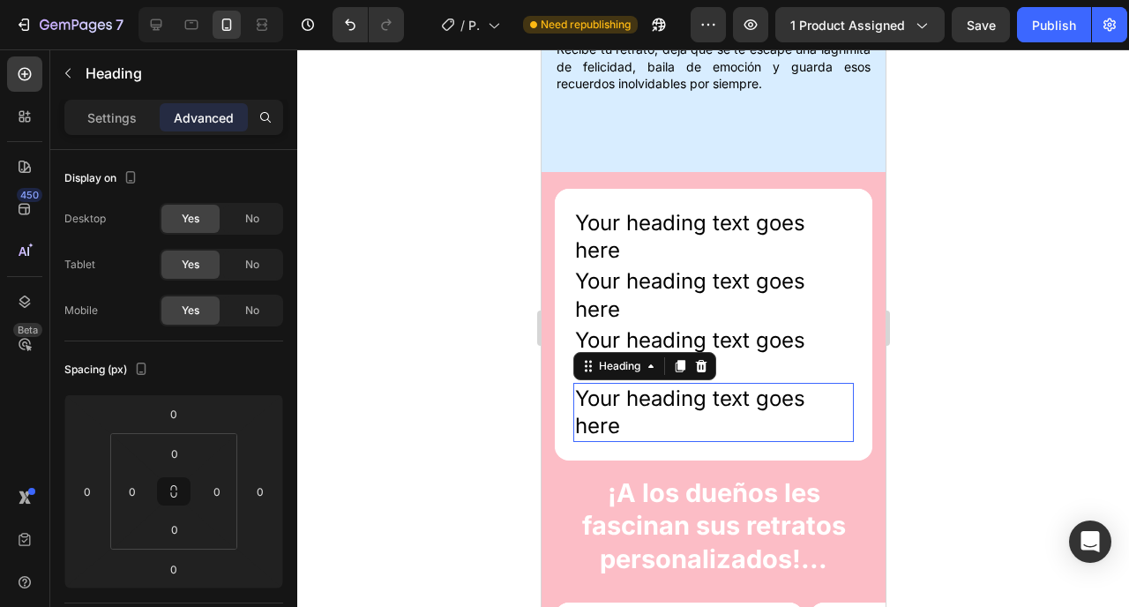
click at [750, 213] on h2 "Your heading text goes here" at bounding box center [713, 236] width 281 height 58
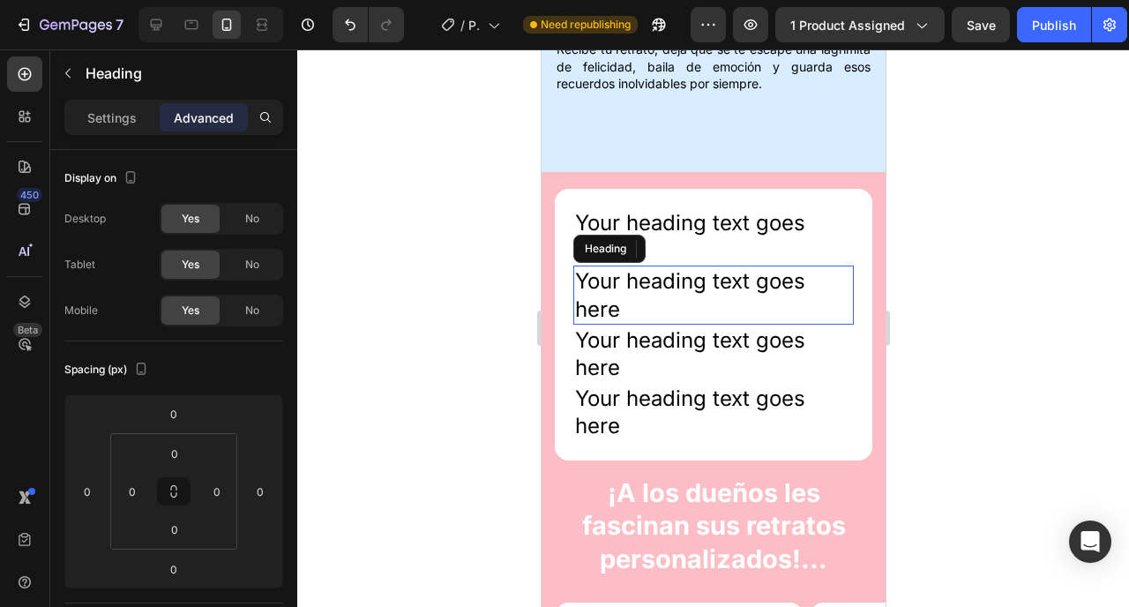
click at [750, 213] on h2 "Your heading text goes here" at bounding box center [713, 236] width 281 height 58
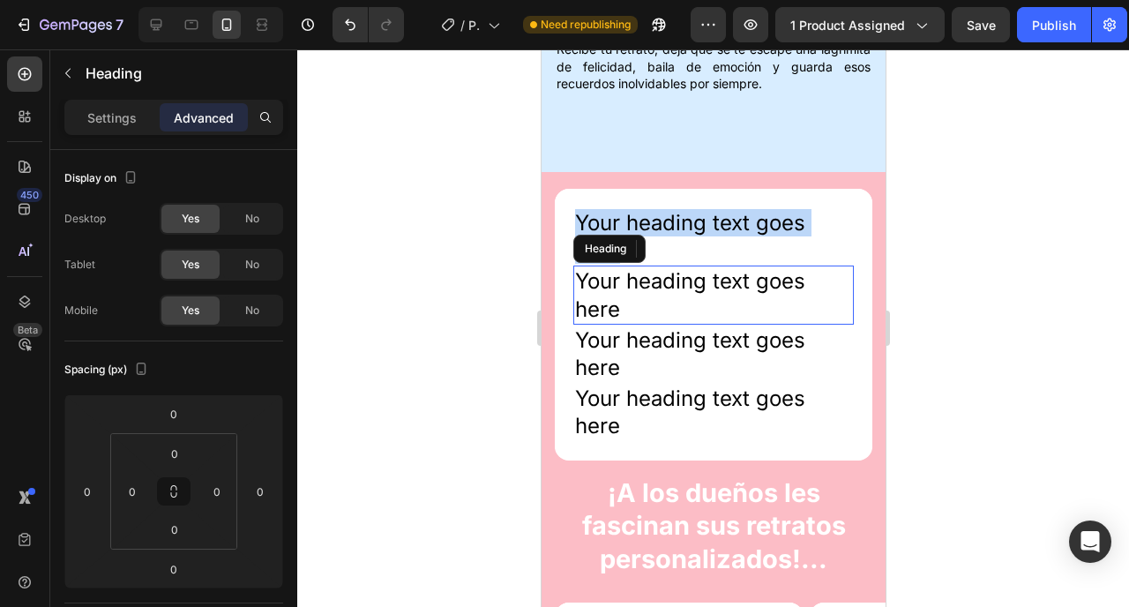
click at [750, 213] on p "Your heading text goes here" at bounding box center [712, 236] width 277 height 55
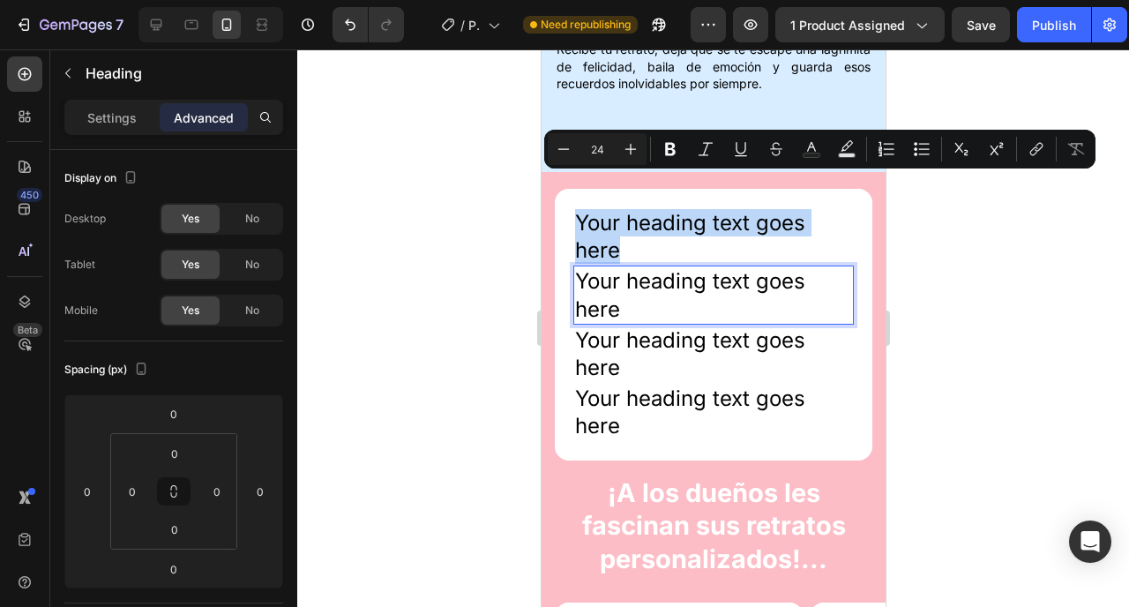
click at [750, 213] on p "Your heading text goes here" at bounding box center [712, 236] width 277 height 55
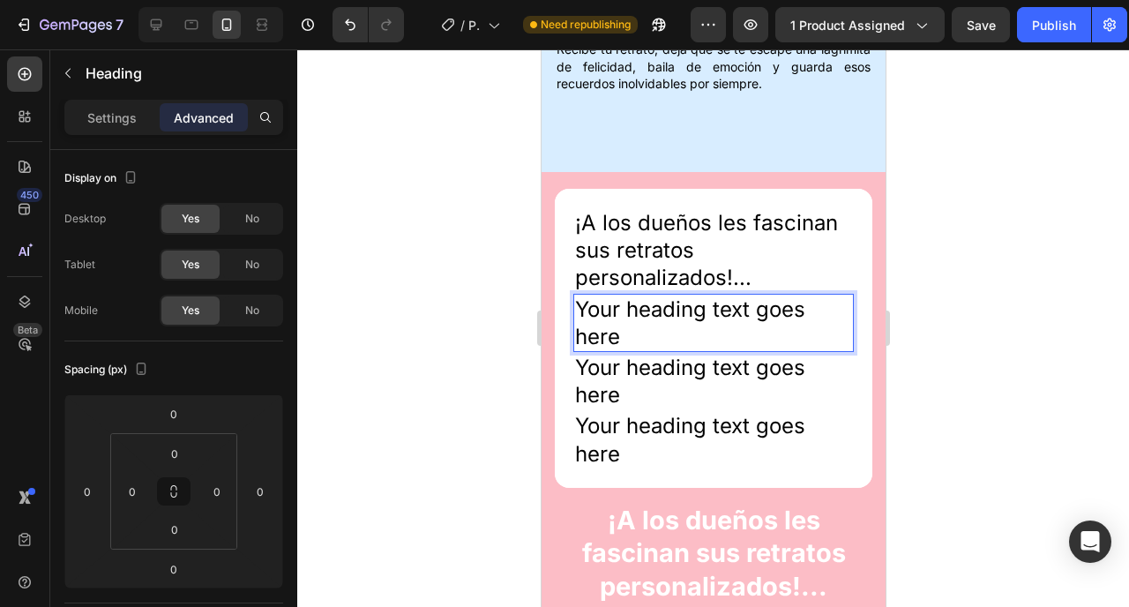
click at [698, 294] on h2 "Your heading text goes here" at bounding box center [713, 323] width 281 height 58
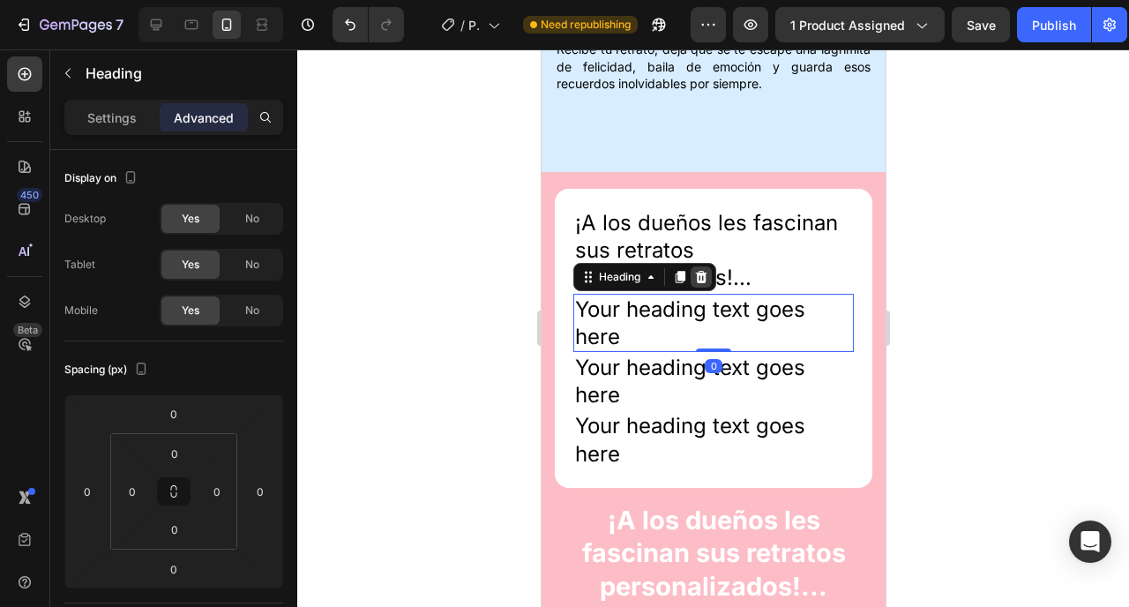
click at [701, 270] on icon at bounding box center [700, 276] width 11 height 12
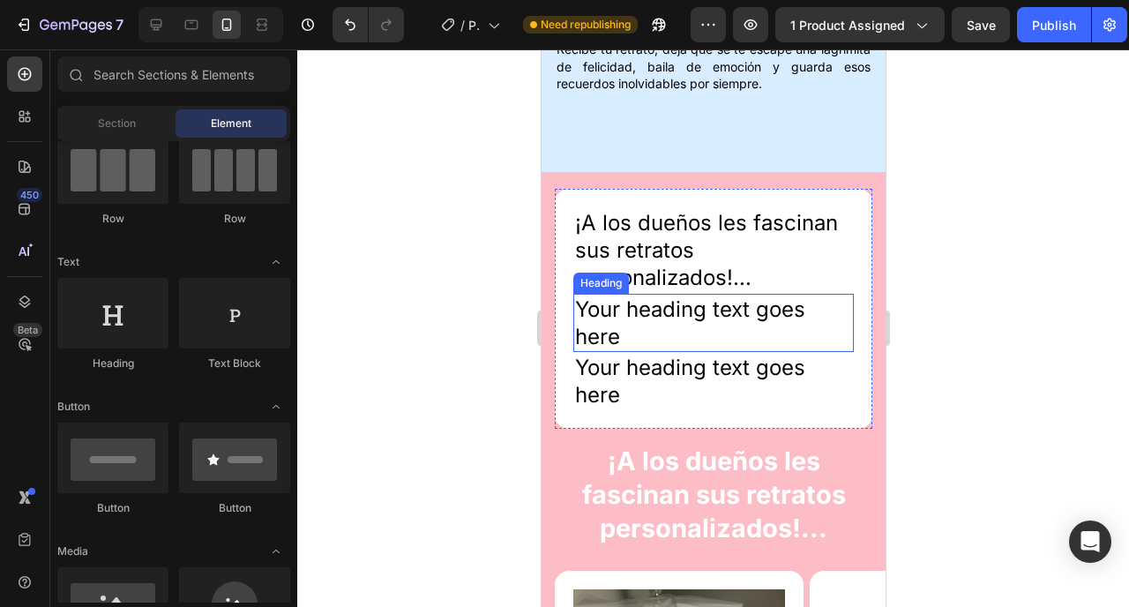
click at [716, 294] on h2 "Your heading text goes here" at bounding box center [713, 323] width 281 height 58
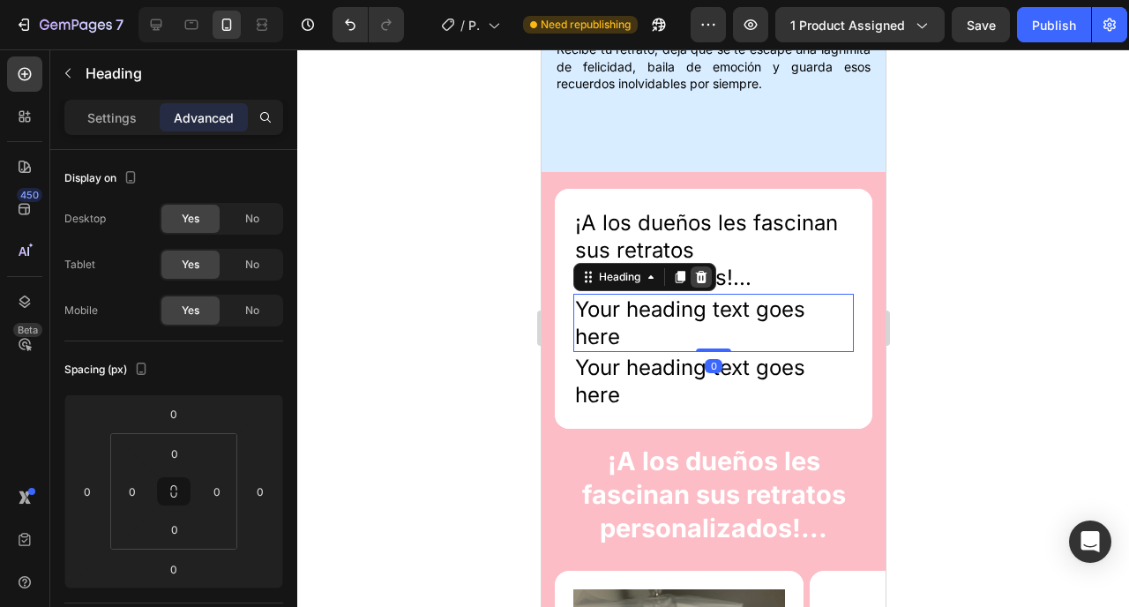
click at [703, 270] on icon at bounding box center [700, 277] width 14 height 14
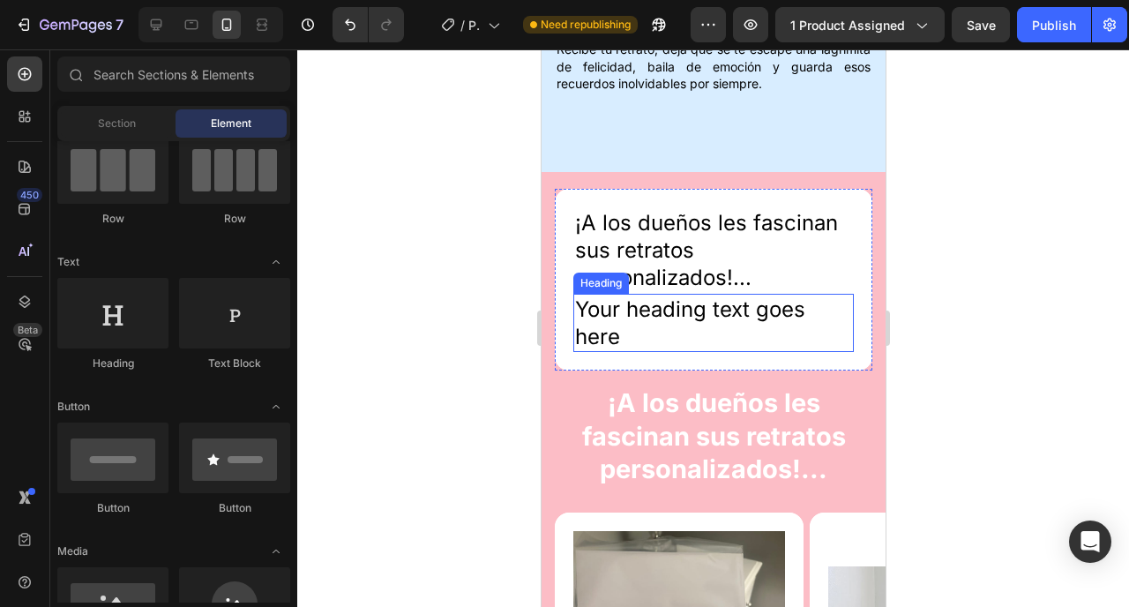
click at [696, 294] on h2 "Your heading text goes here" at bounding box center [713, 323] width 281 height 58
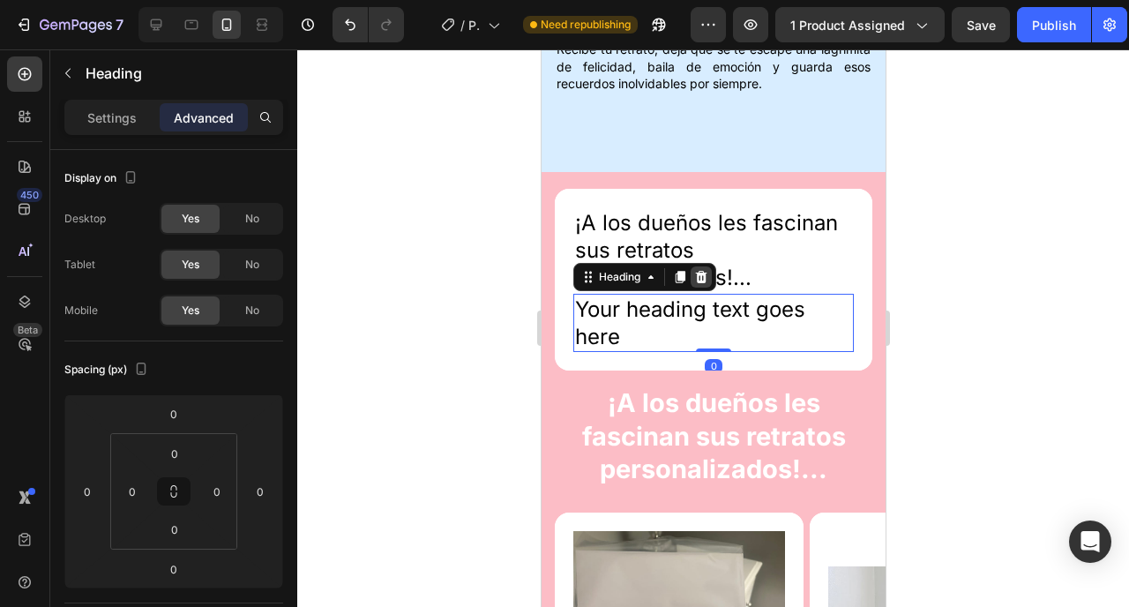
click at [701, 270] on icon at bounding box center [700, 276] width 11 height 12
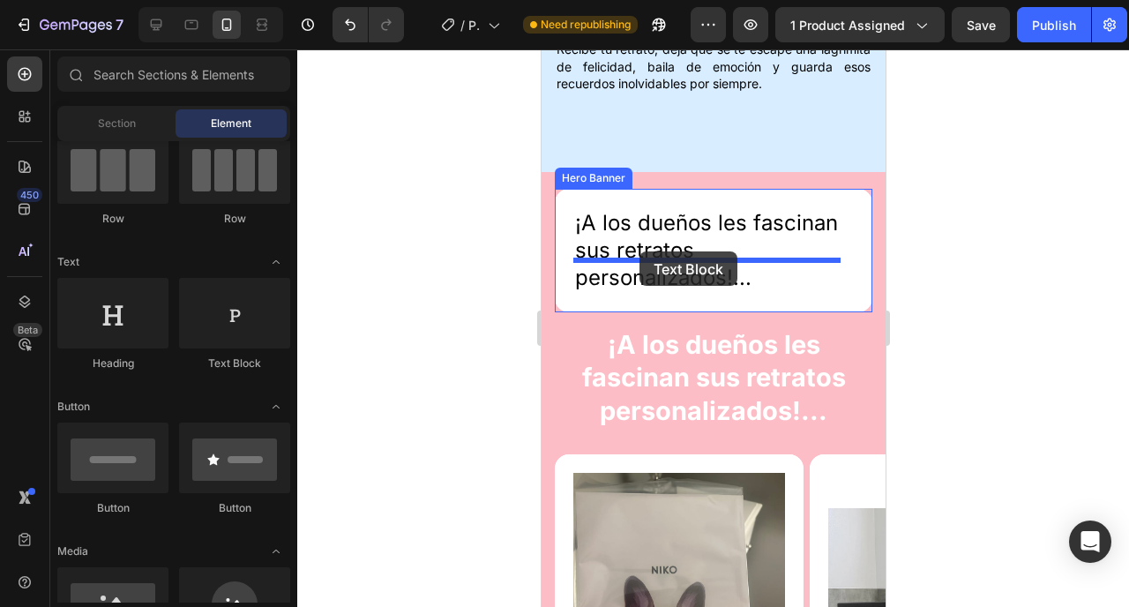
drag, startPoint x: 763, startPoint y: 381, endPoint x: 639, endPoint y: 252, distance: 179.1
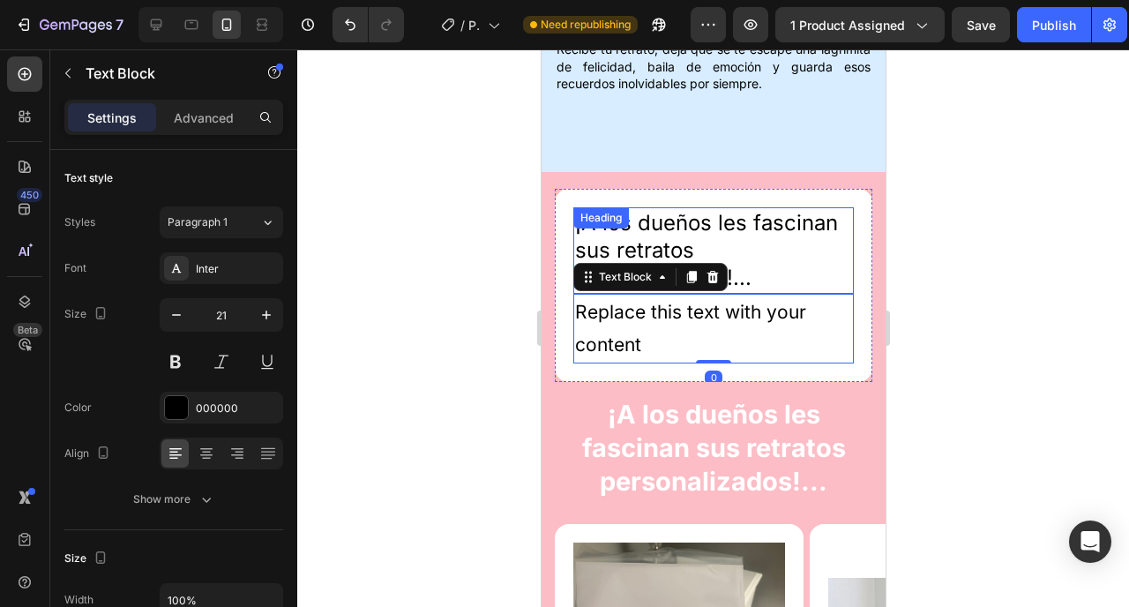
click at [647, 214] on p "¡A los dueños les fascinan sus retratos personalizados!..." at bounding box center [712, 250] width 277 height 83
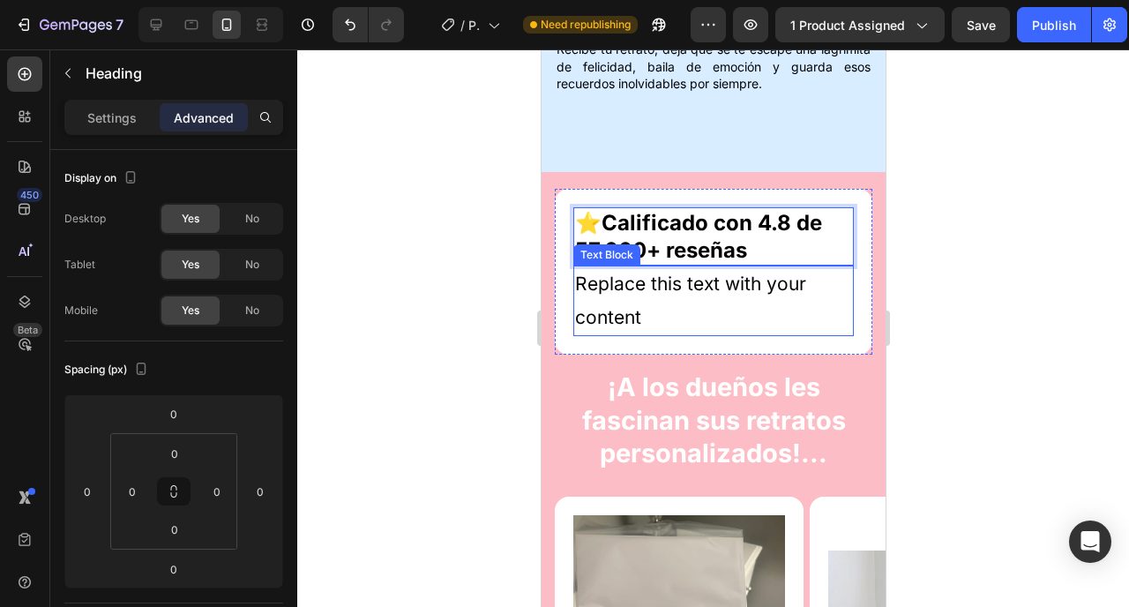
click at [674, 266] on div "Replace this text with your content" at bounding box center [713, 301] width 281 height 71
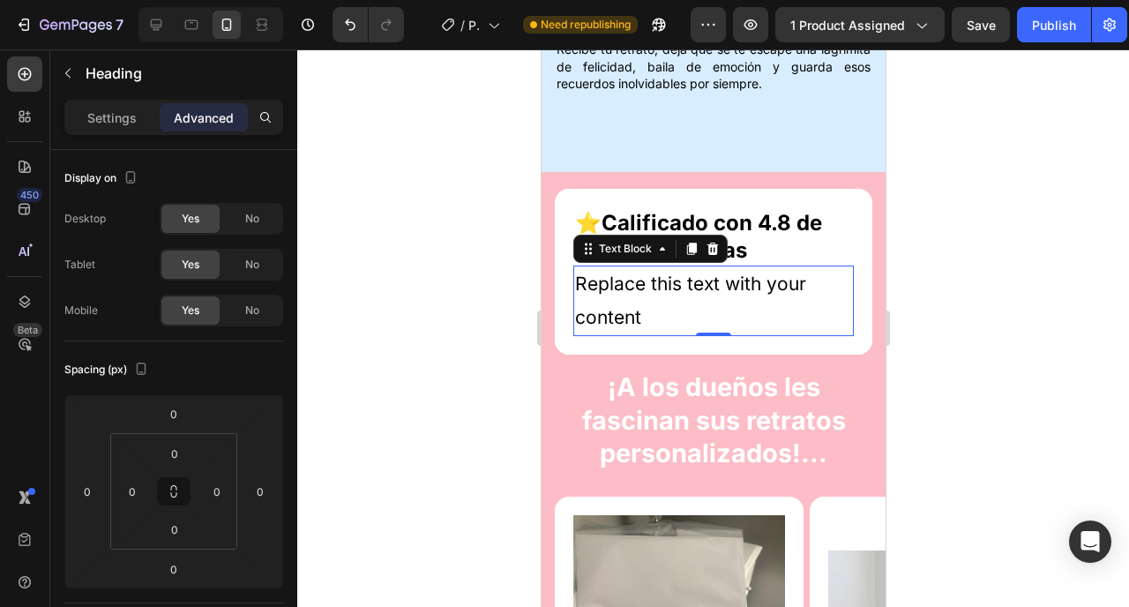
click at [674, 267] on p "Replace this text with your content" at bounding box center [712, 300] width 277 height 67
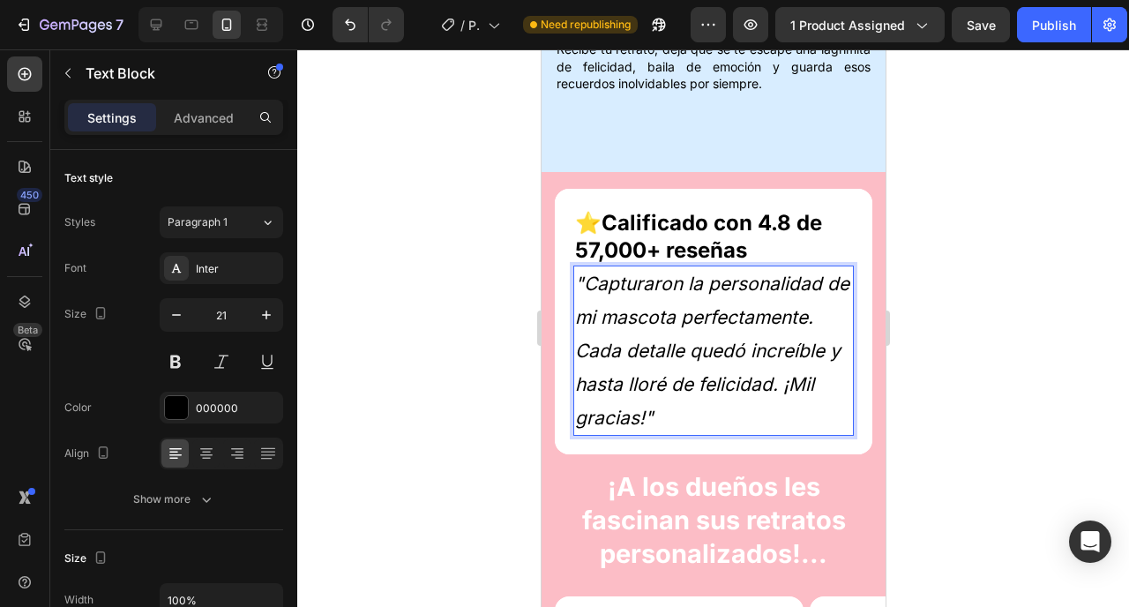
click at [674, 267] on p ""Capturaron la personalidad de mi mascota perfectamente. Cada detalle quedó inc…" at bounding box center [712, 350] width 277 height 167
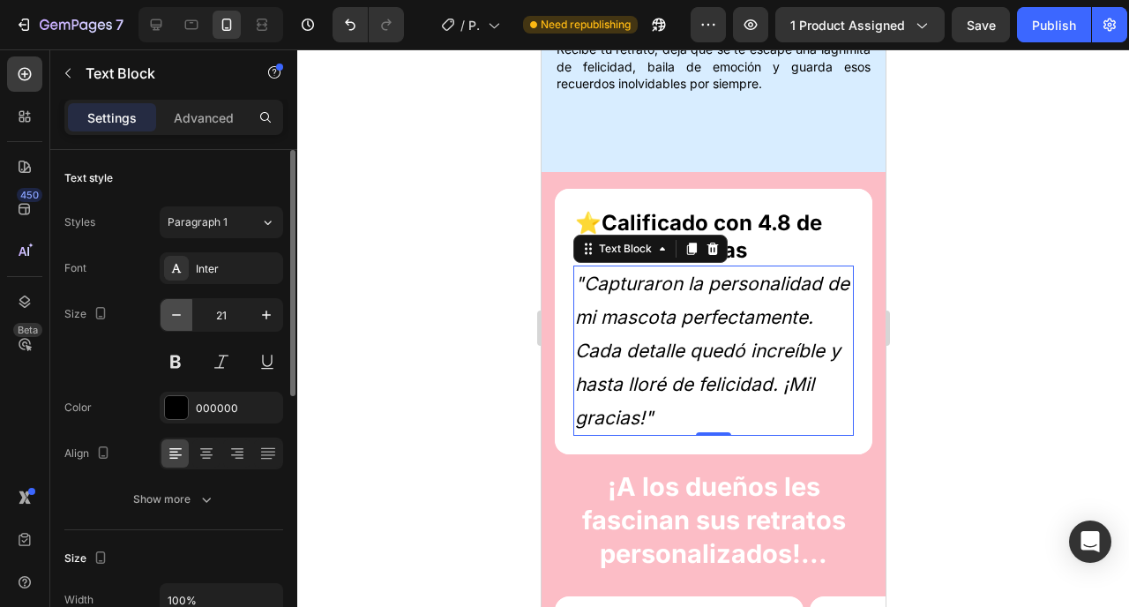
click at [180, 320] on icon "button" at bounding box center [177, 315] width 18 height 18
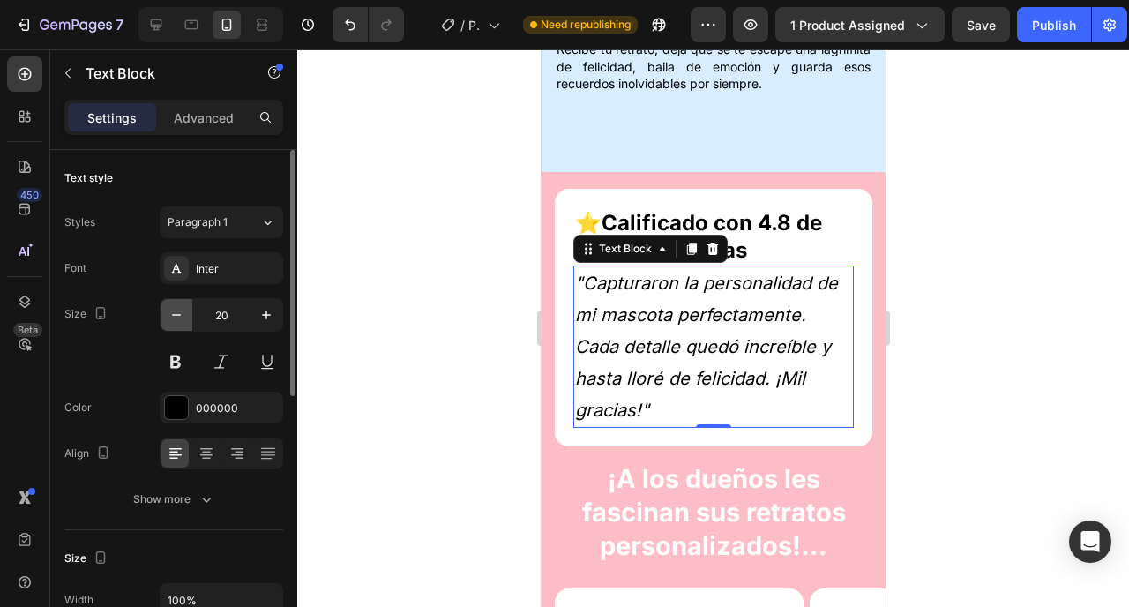
click at [180, 320] on icon "button" at bounding box center [177, 315] width 18 height 18
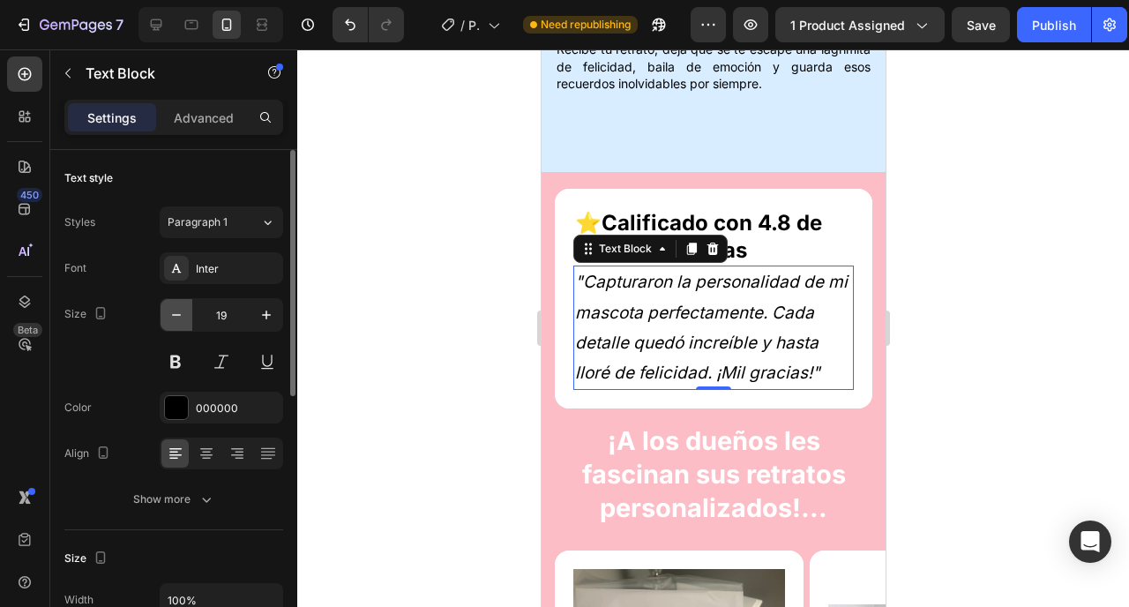
type input "18"
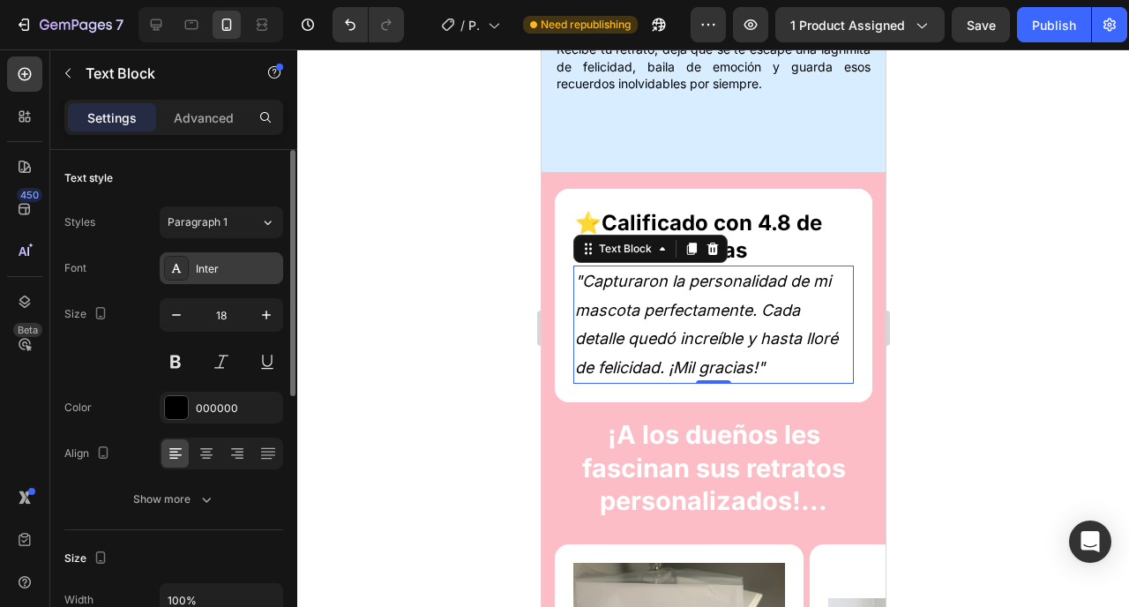
click at [217, 270] on div "Inter" at bounding box center [237, 269] width 83 height 16
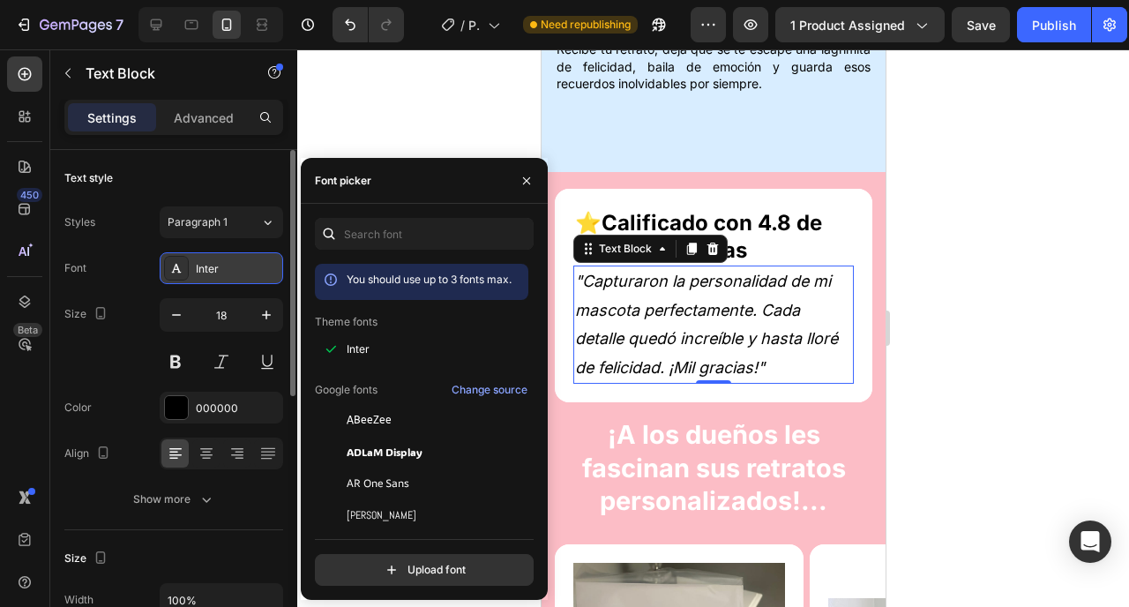
click at [217, 270] on div "Inter" at bounding box center [237, 269] width 83 height 16
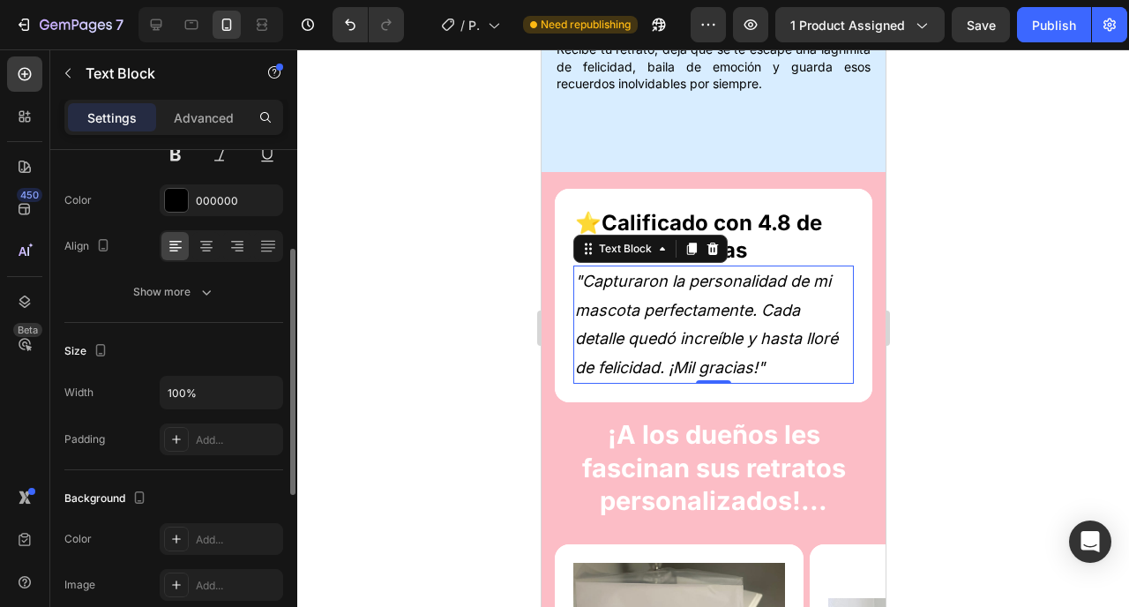
scroll to position [211, 0]
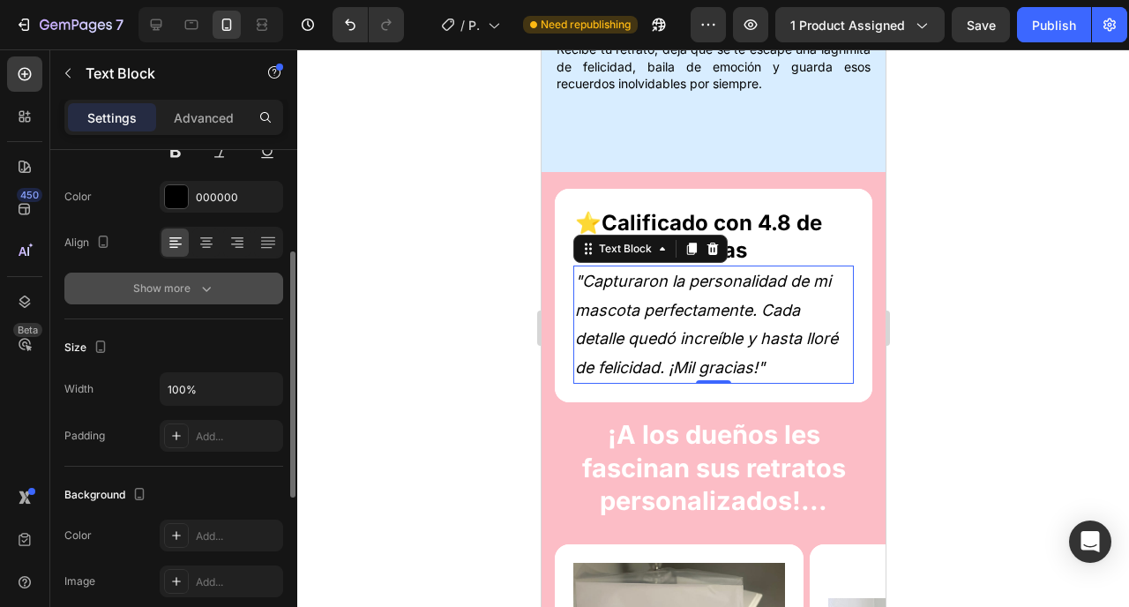
click at [171, 286] on div "Show more" at bounding box center [174, 289] width 82 height 18
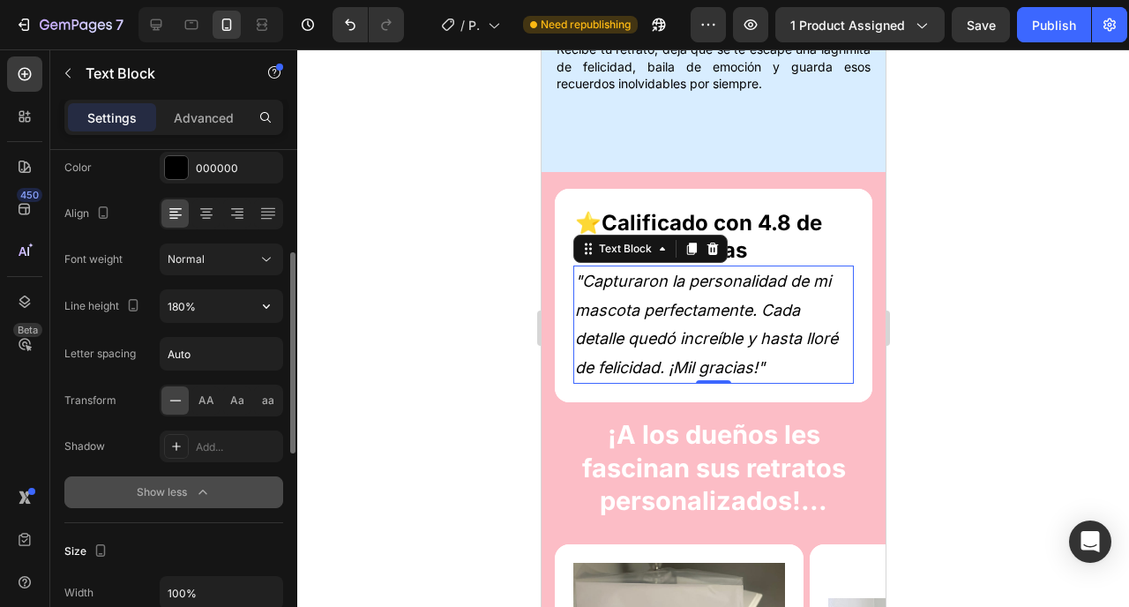
scroll to position [254, 0]
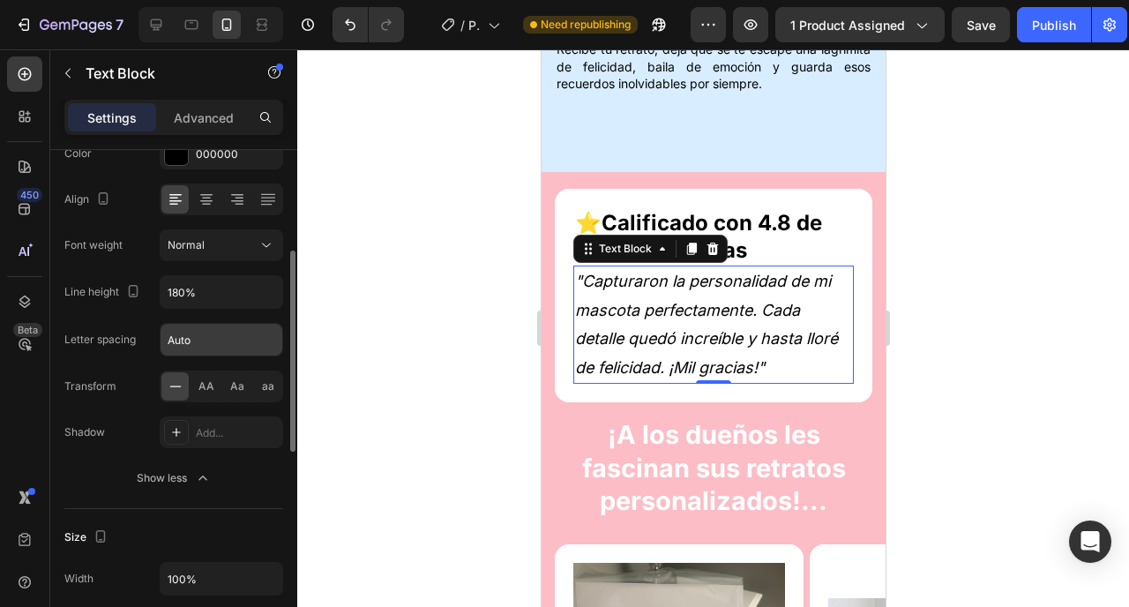
click at [208, 349] on input "Auto" at bounding box center [222, 340] width 122 height 32
type input "0"
click at [116, 405] on div "Font Inter Size 18 Color 000000 Align Font weight Normal Line height 180% Lette…" at bounding box center [173, 246] width 219 height 496
click at [265, 295] on icon "button" at bounding box center [267, 292] width 18 height 18
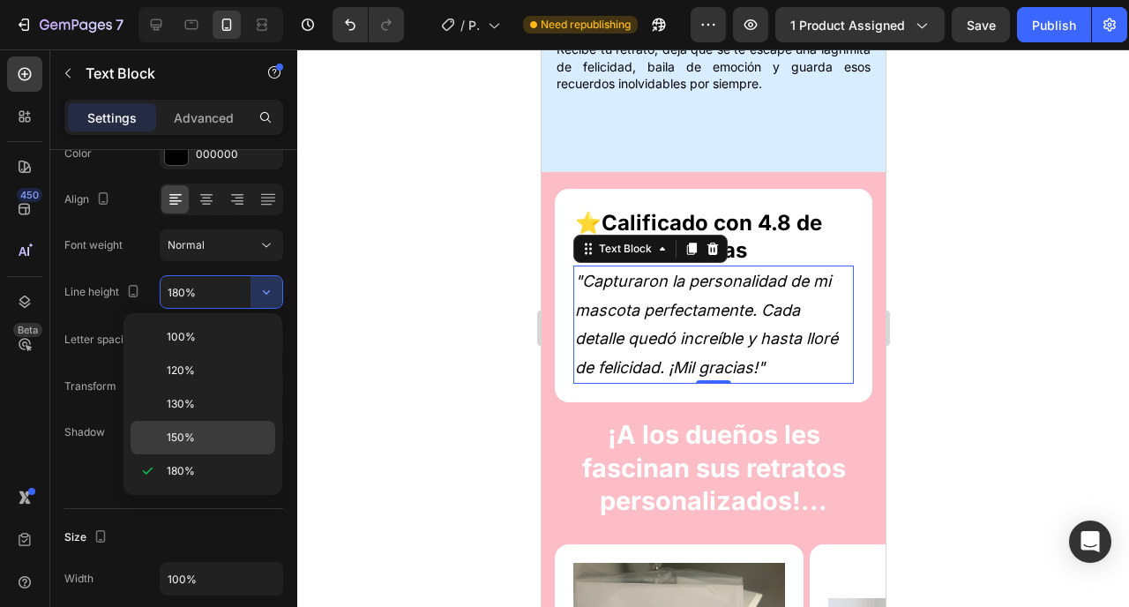
click at [171, 431] on span "150%" at bounding box center [181, 438] width 28 height 16
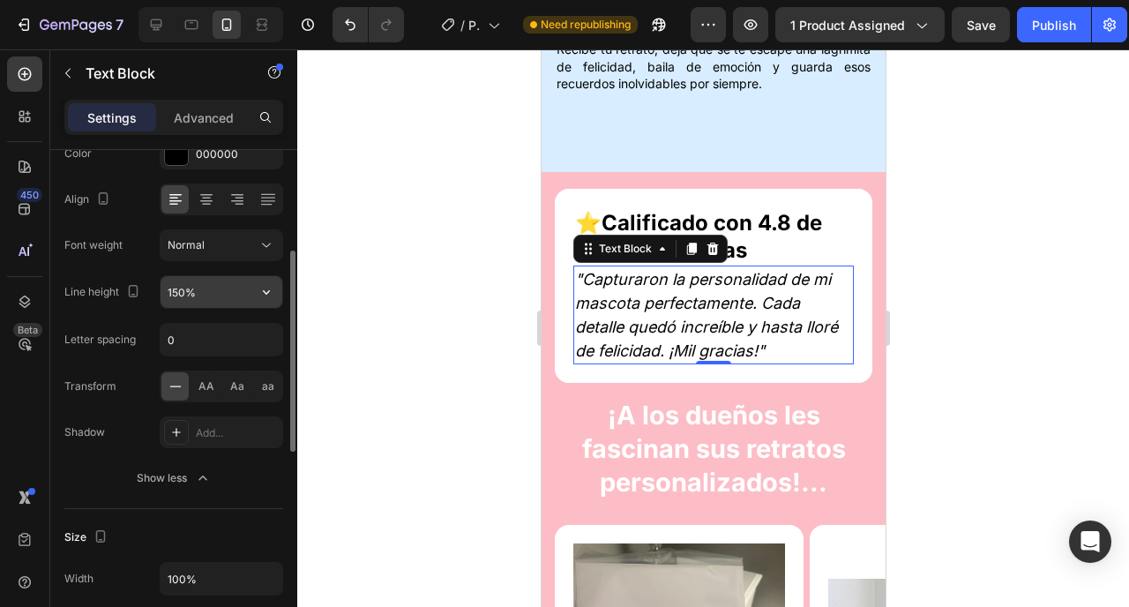
click at [235, 301] on input "150%" at bounding box center [222, 292] width 122 height 32
click at [273, 282] on button "button" at bounding box center [267, 292] width 32 height 32
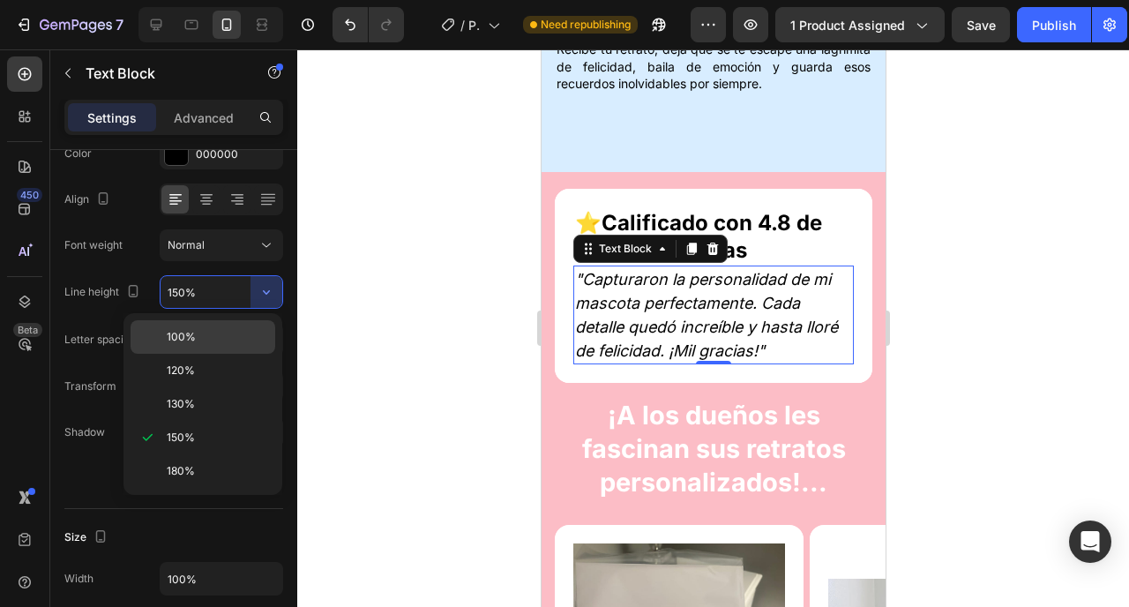
click at [196, 345] on div "100%" at bounding box center [203, 337] width 145 height 34
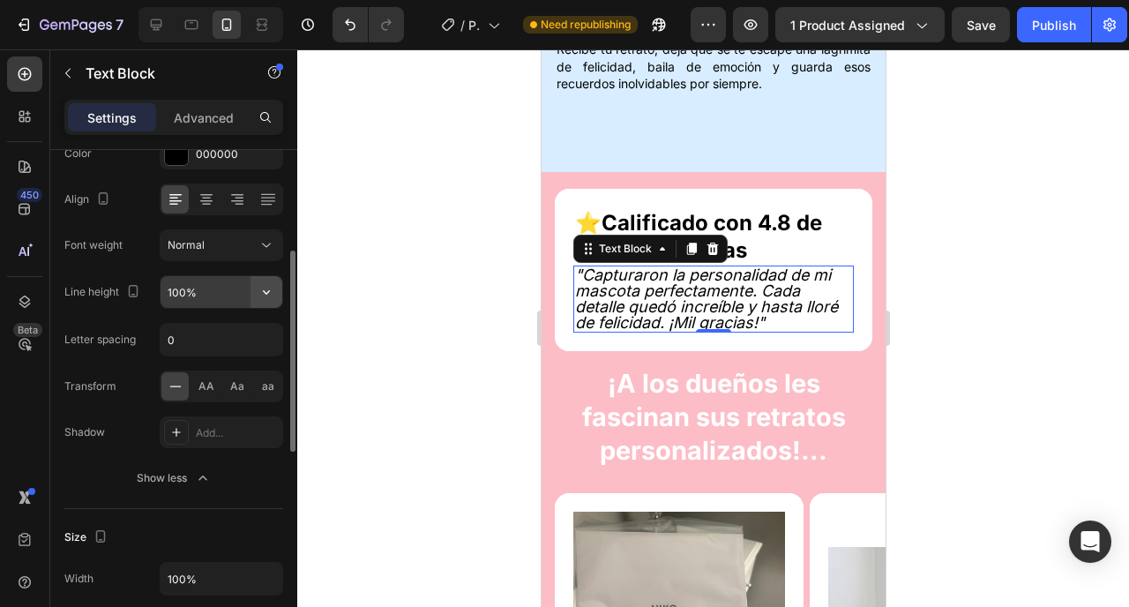
click at [266, 294] on icon "button" at bounding box center [267, 292] width 18 height 18
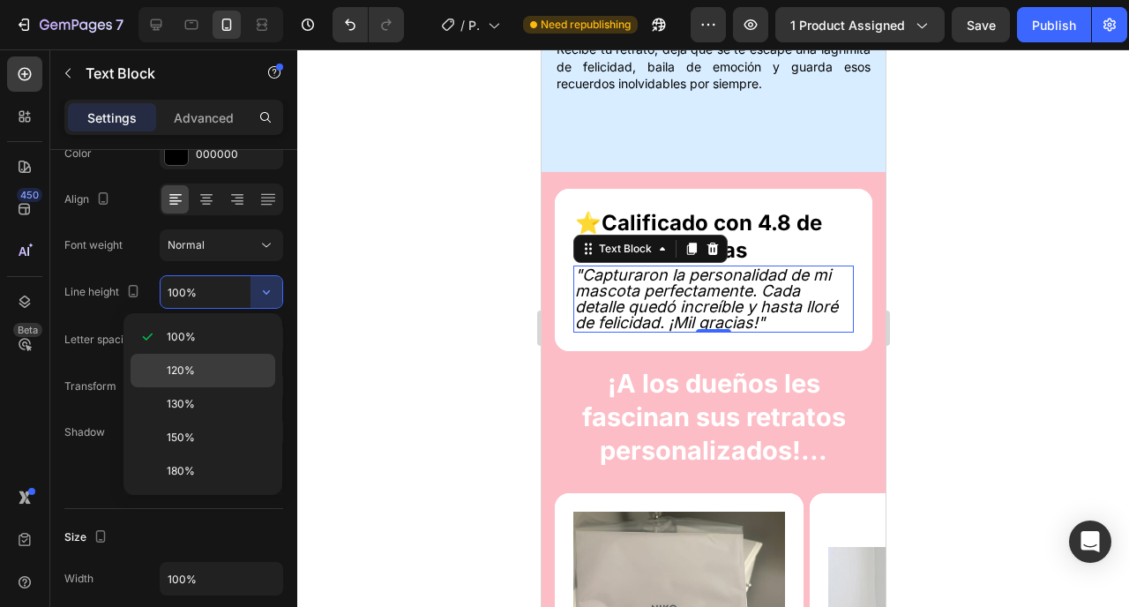
click at [208, 373] on p "120%" at bounding box center [217, 371] width 101 height 16
type input "120%"
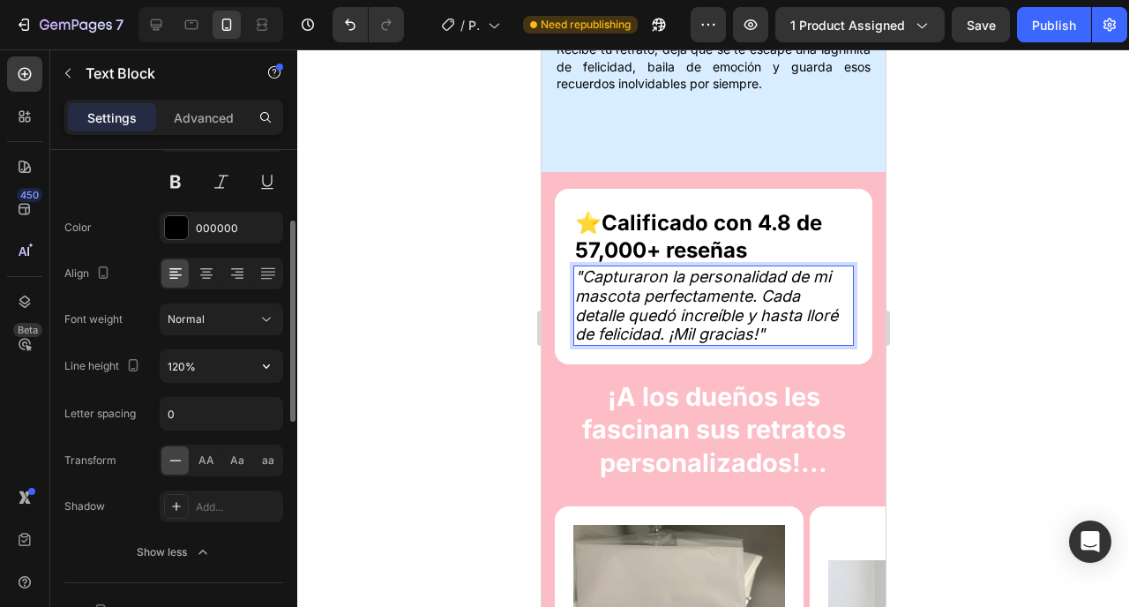
scroll to position [0, 0]
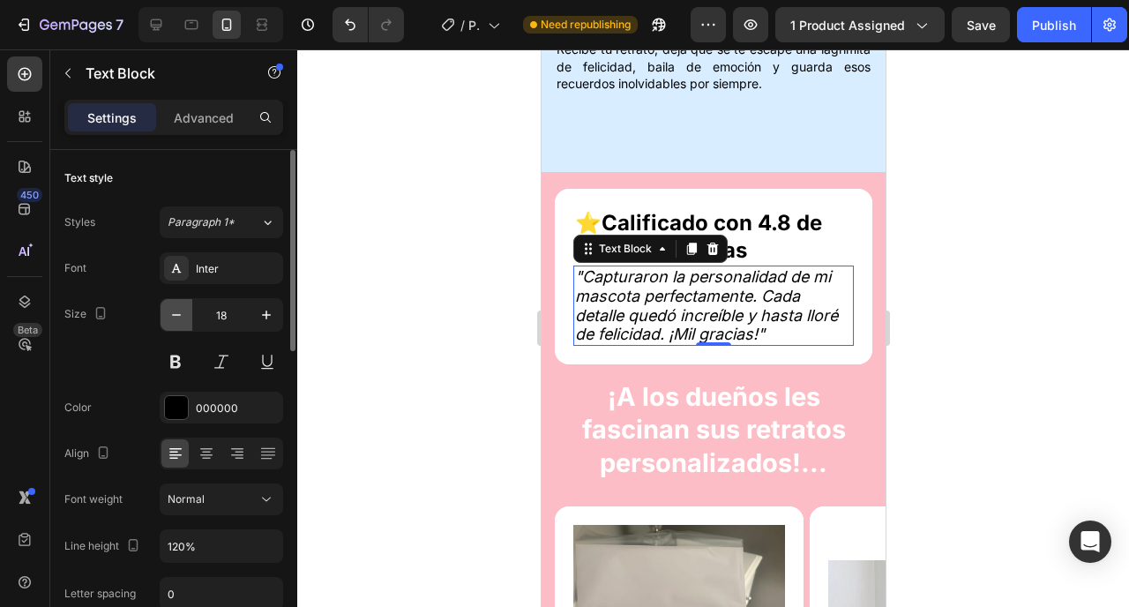
click at [169, 322] on icon "button" at bounding box center [177, 315] width 18 height 18
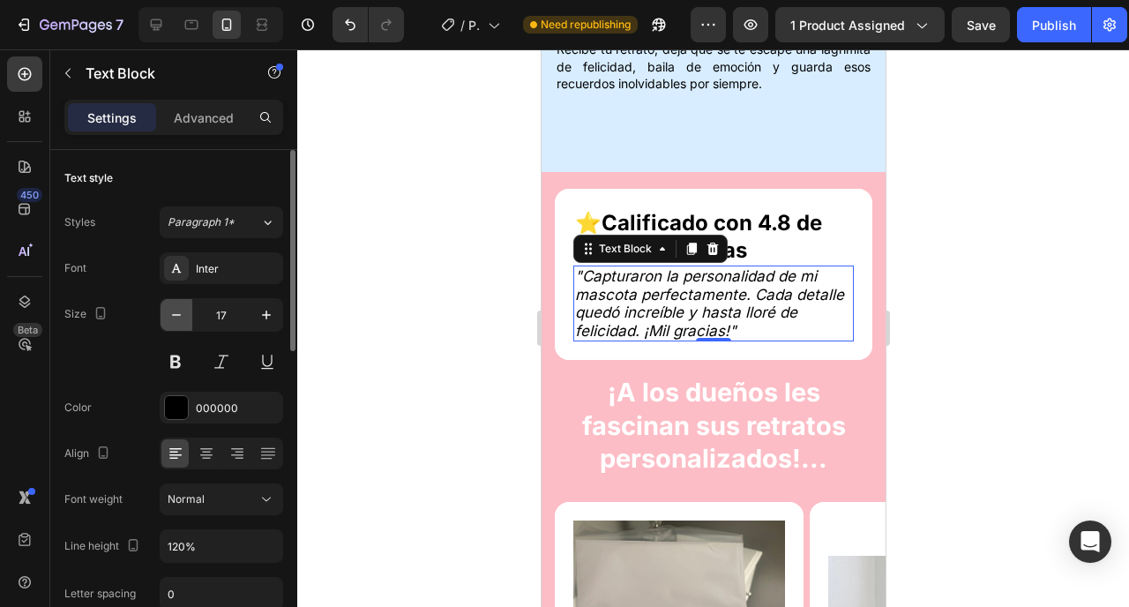
click at [169, 322] on icon "button" at bounding box center [177, 315] width 18 height 18
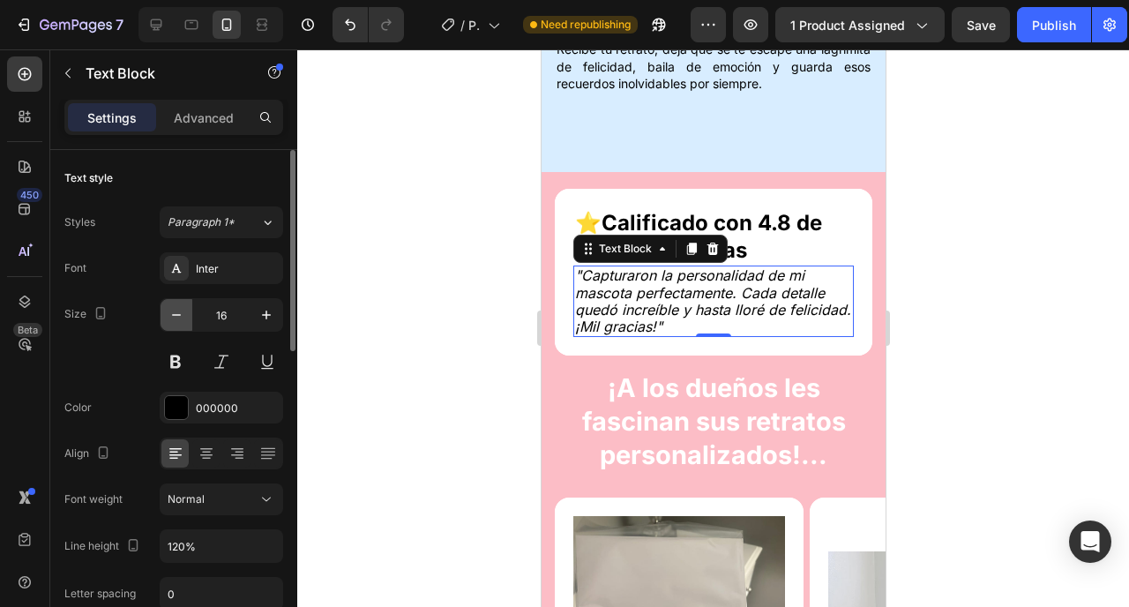
click at [169, 322] on icon "button" at bounding box center [177, 315] width 18 height 18
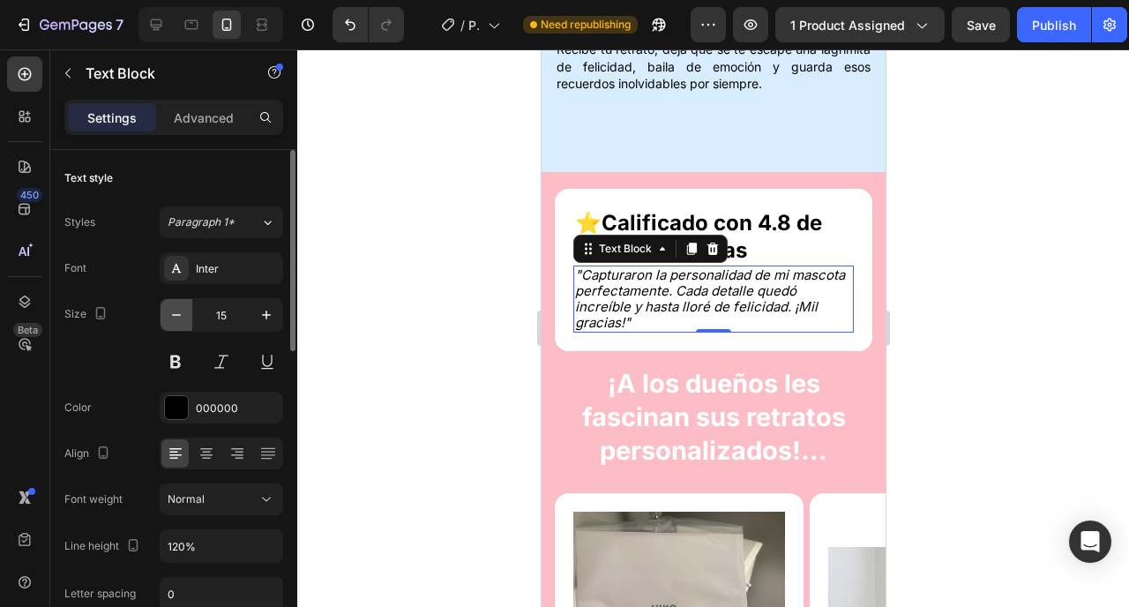
click at [169, 322] on icon "button" at bounding box center [177, 315] width 18 height 18
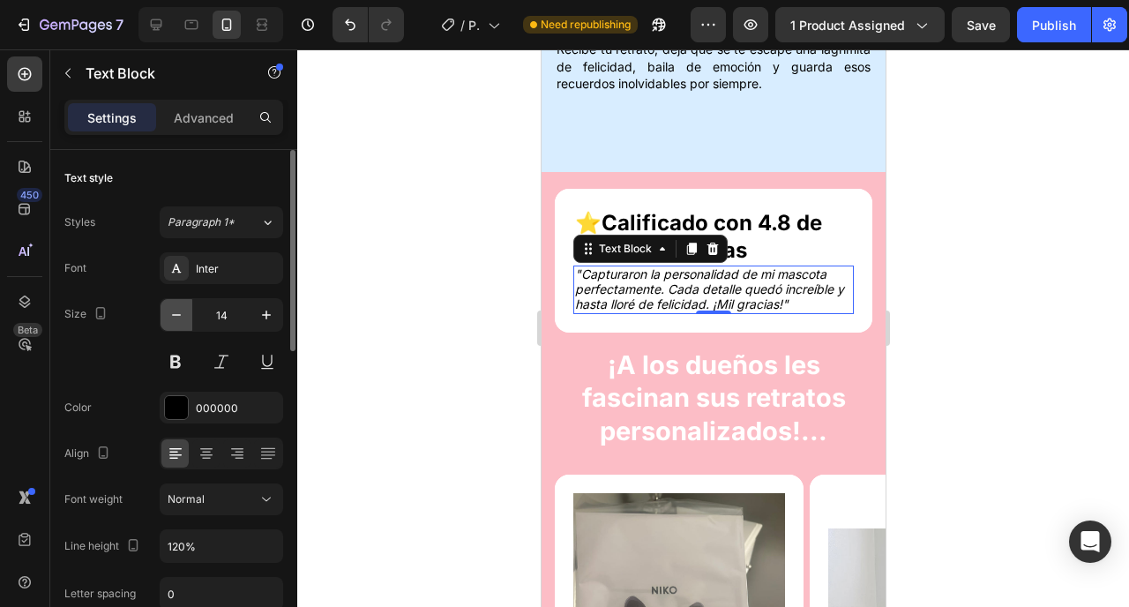
type input "13"
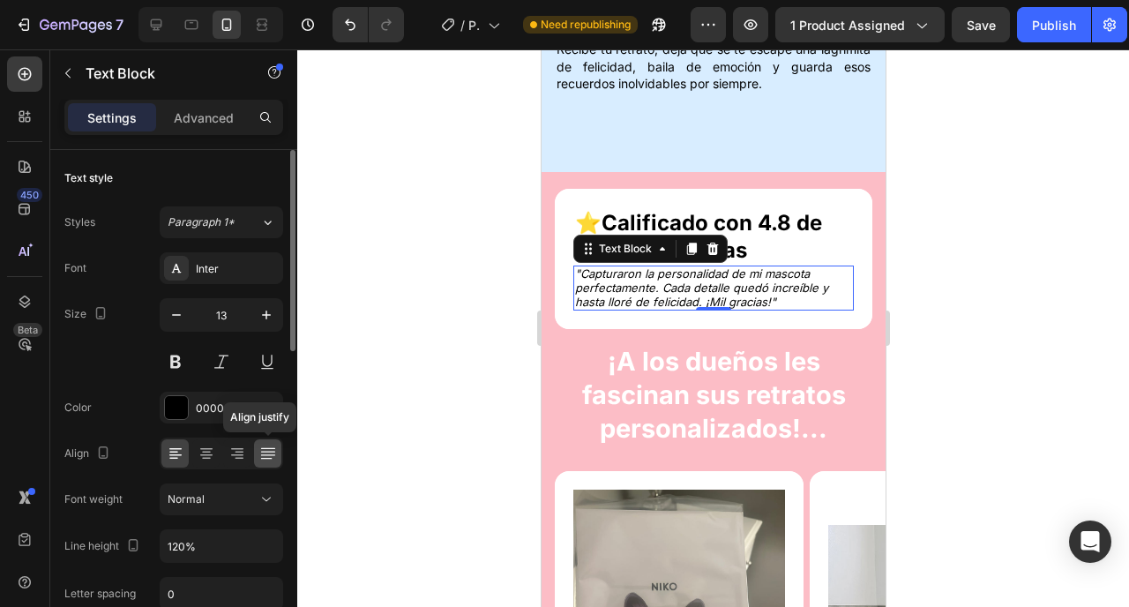
click at [270, 461] on icon at bounding box center [268, 454] width 18 height 18
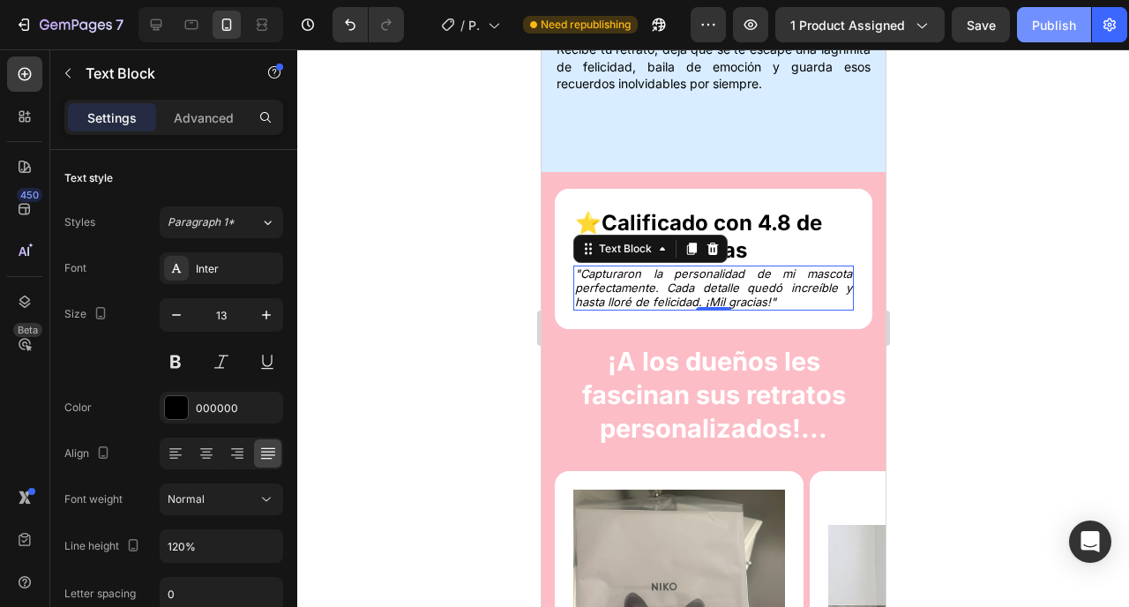
click at [1031, 25] on button "Publish" at bounding box center [1054, 24] width 74 height 35
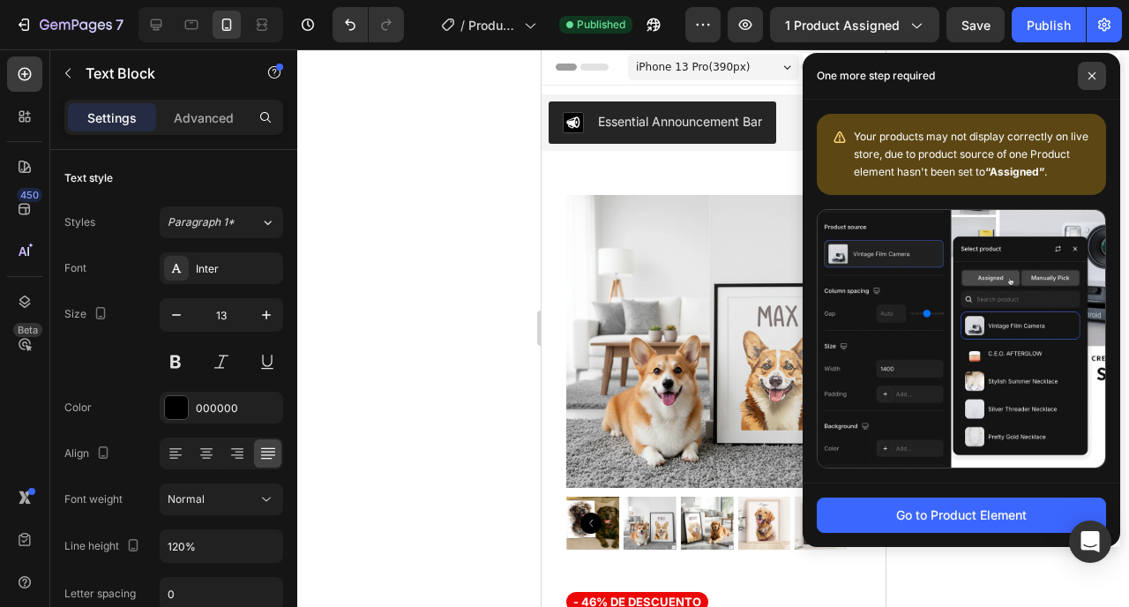
click at [1095, 72] on icon at bounding box center [1092, 75] width 7 height 7
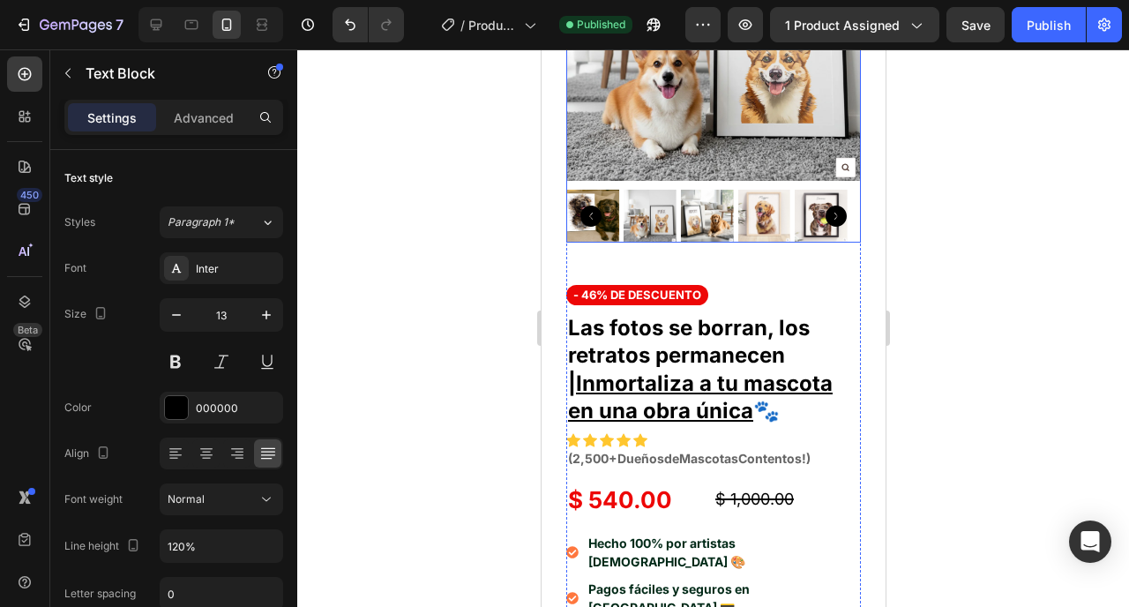
scroll to position [406, 0]
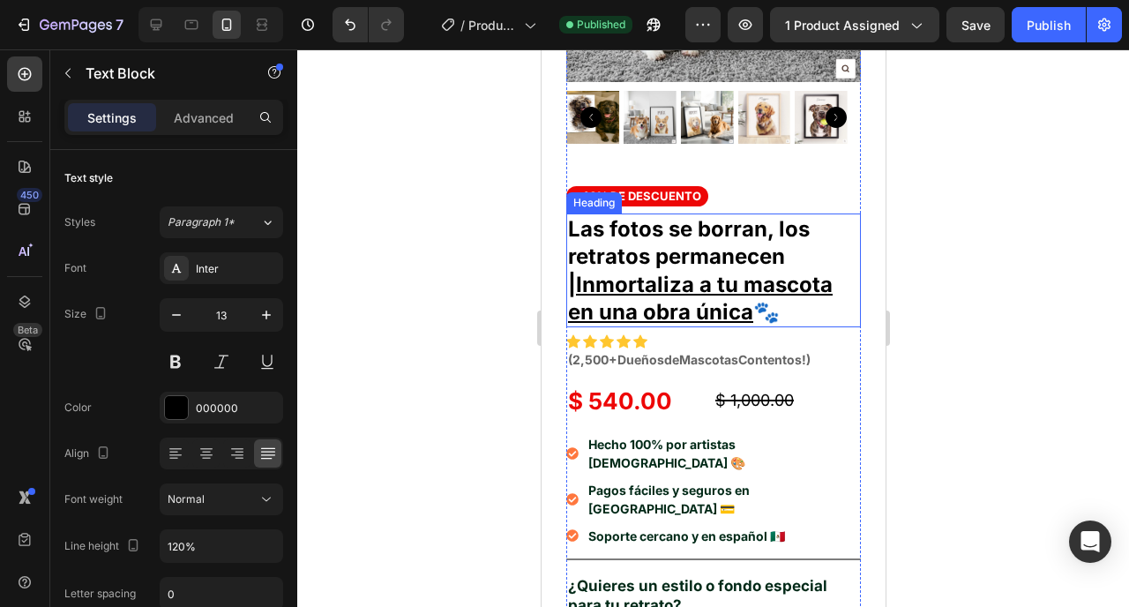
click at [671, 272] on u "Inmortaliza a tu mascota en una obra única" at bounding box center [699, 298] width 265 height 53
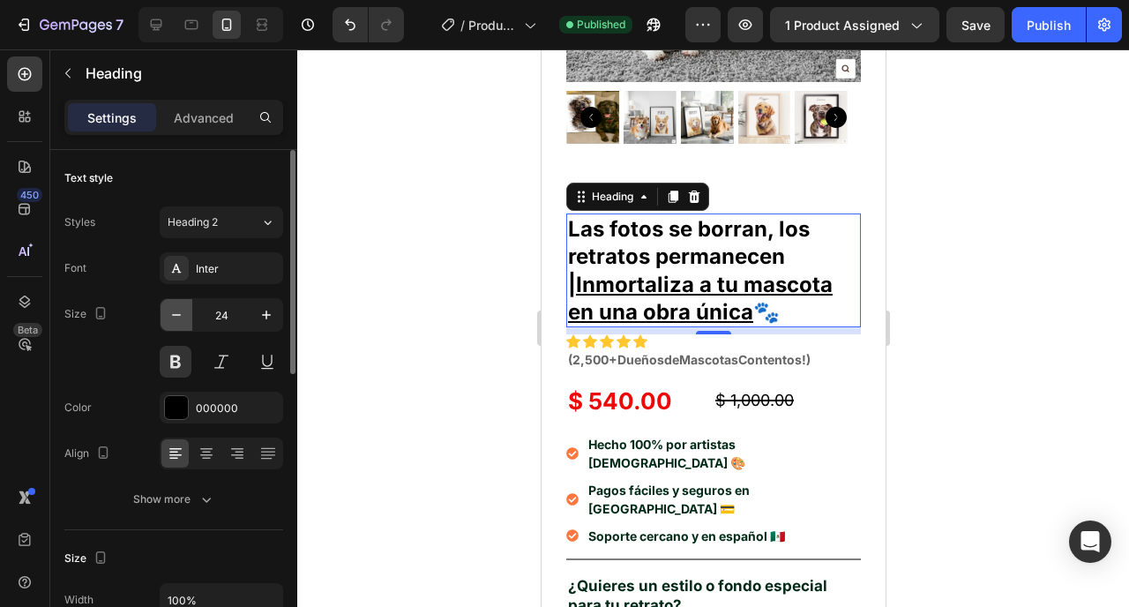
click at [179, 317] on icon "button" at bounding box center [177, 315] width 18 height 18
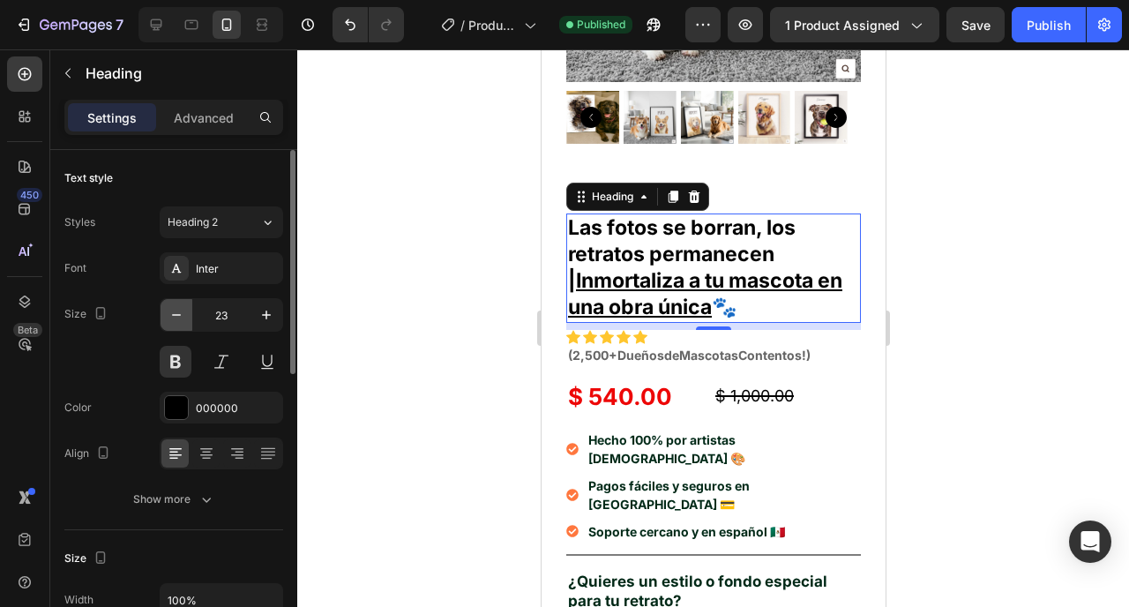
click at [179, 317] on icon "button" at bounding box center [177, 315] width 18 height 18
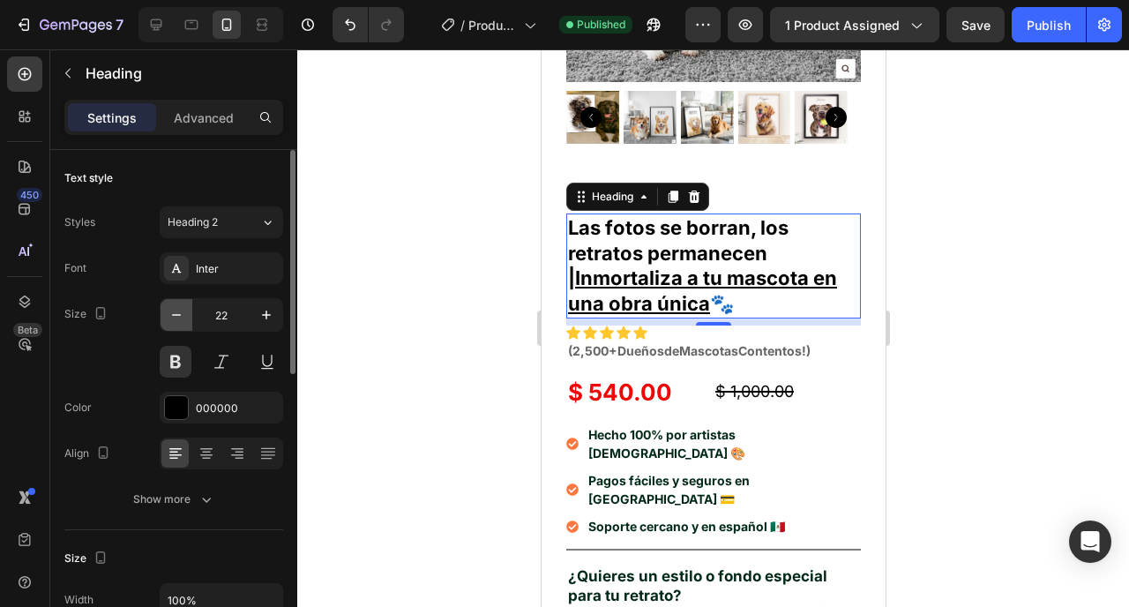
click at [179, 317] on icon "button" at bounding box center [177, 315] width 18 height 18
type input "21"
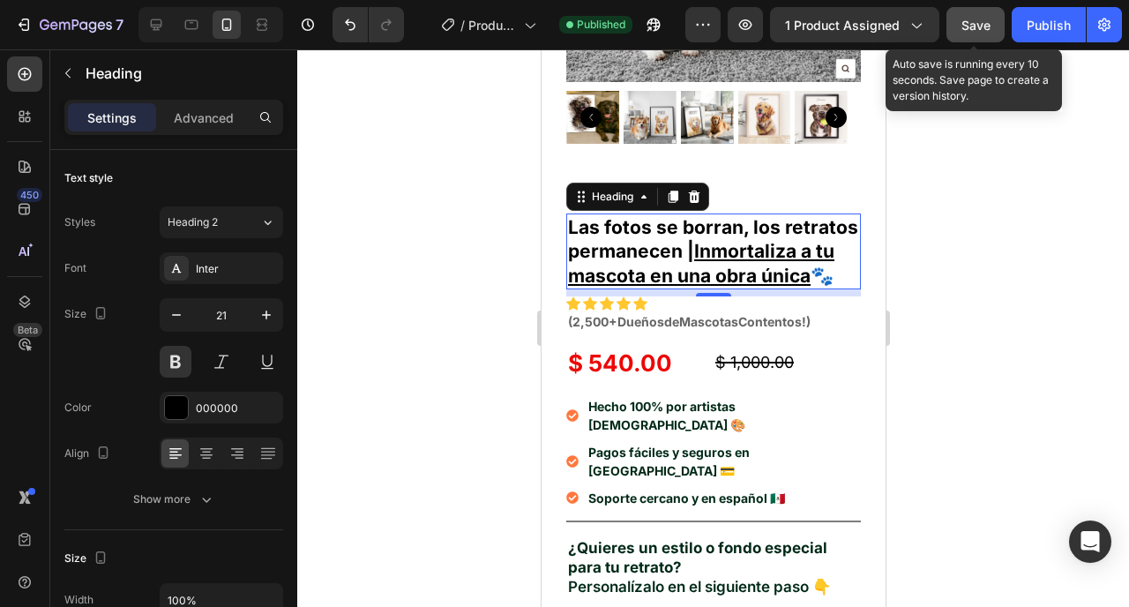
click at [984, 22] on span "Save" at bounding box center [976, 25] width 29 height 15
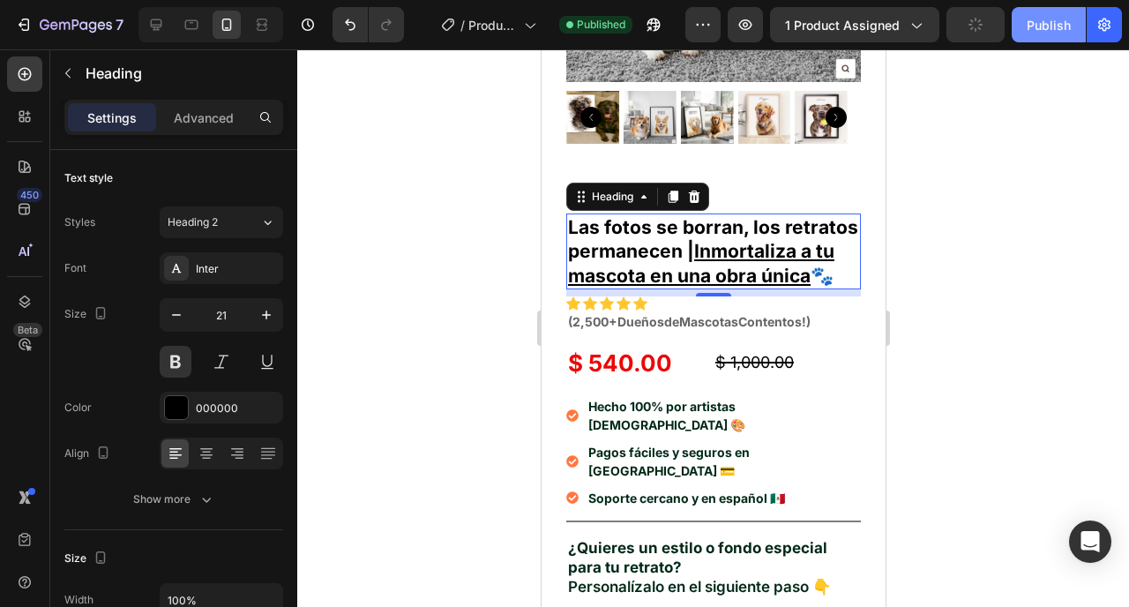
click at [1042, 22] on div "Publish" at bounding box center [1049, 25] width 44 height 19
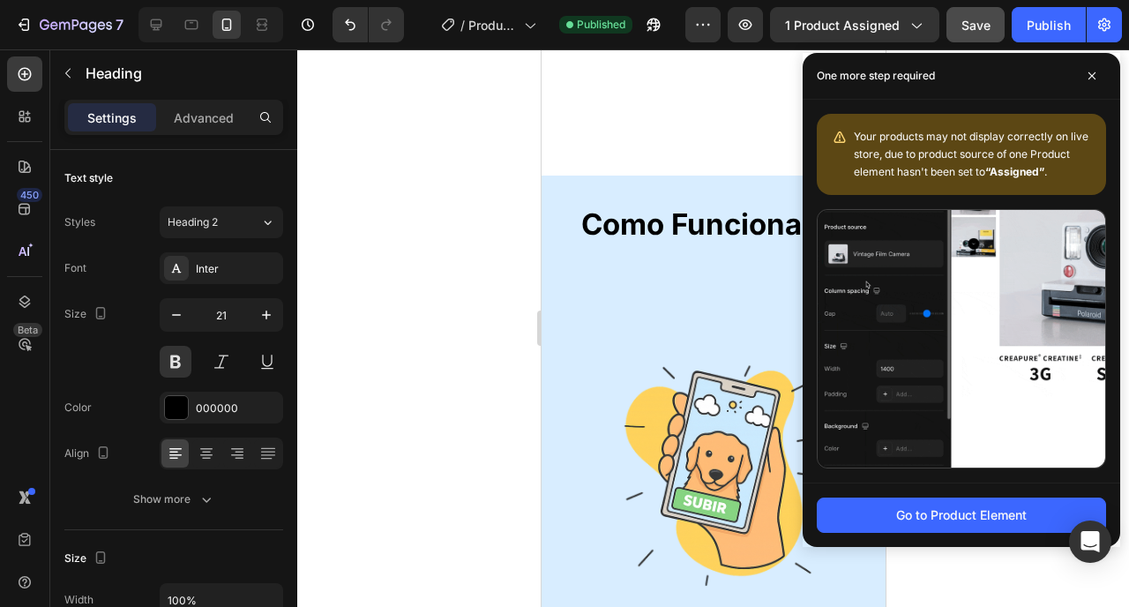
scroll to position [1307, 0]
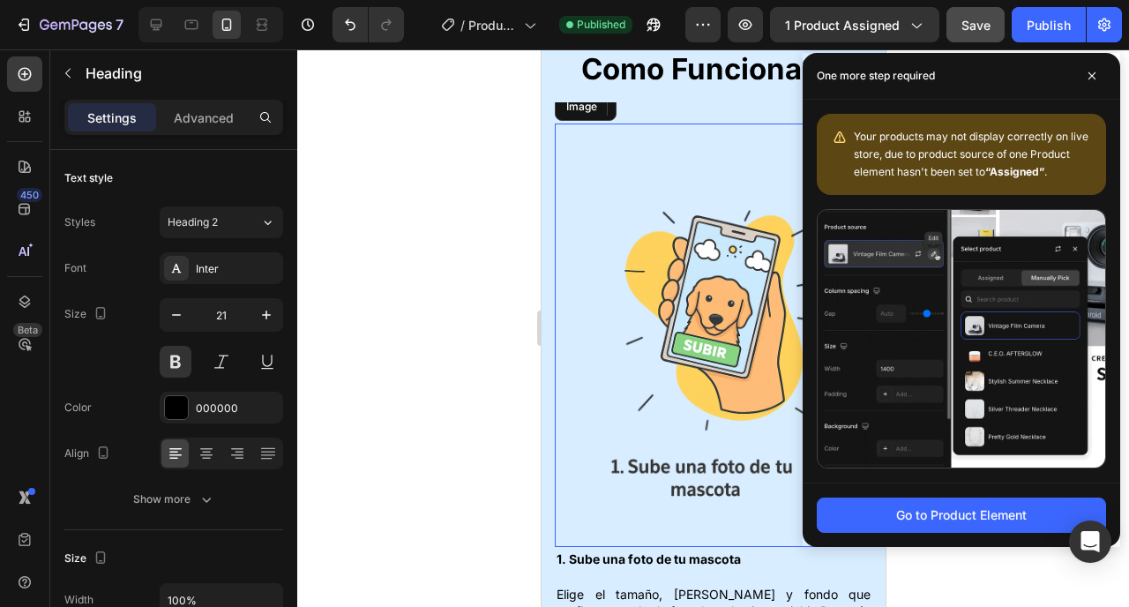
drag, startPoint x: 673, startPoint y: 147, endPoint x: 826, endPoint y: 217, distance: 167.8
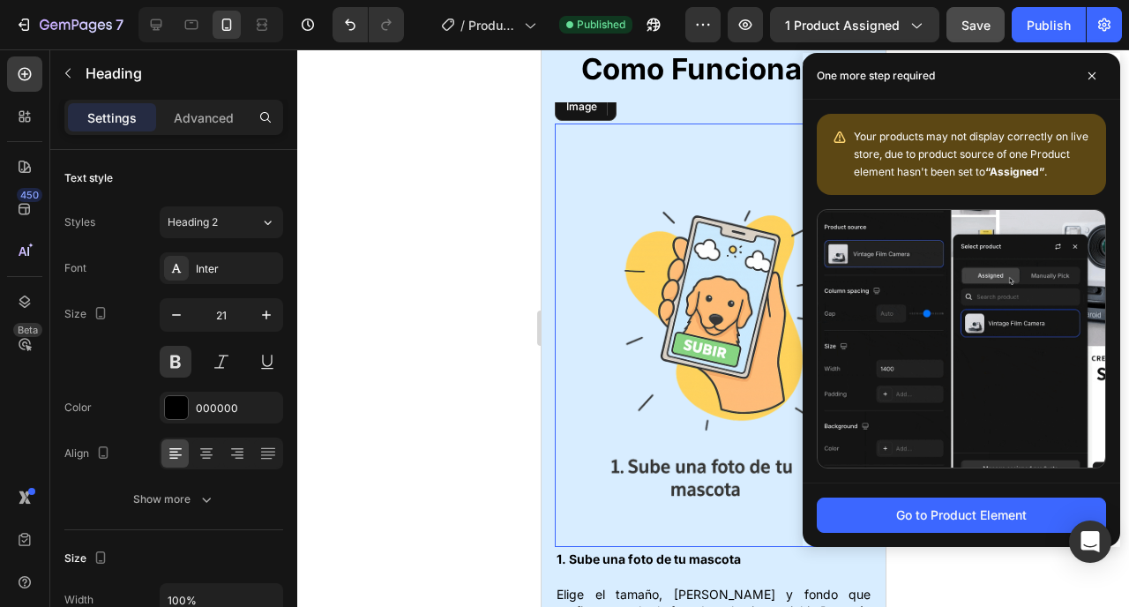
click at [673, 147] on img at bounding box center [713, 335] width 318 height 423
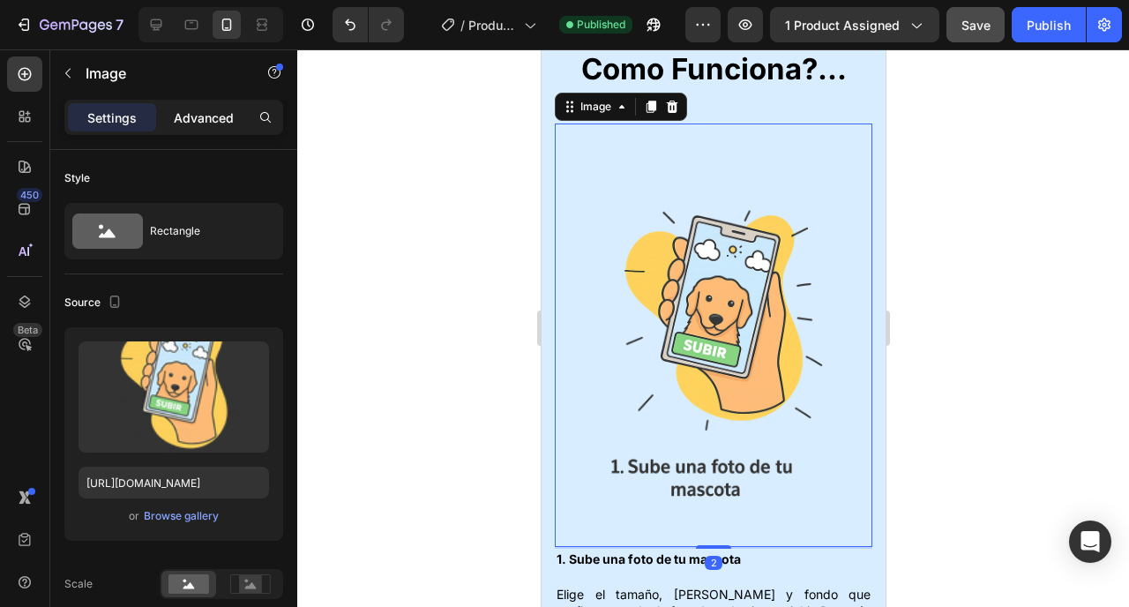
click at [200, 106] on div "Advanced" at bounding box center [204, 117] width 88 height 28
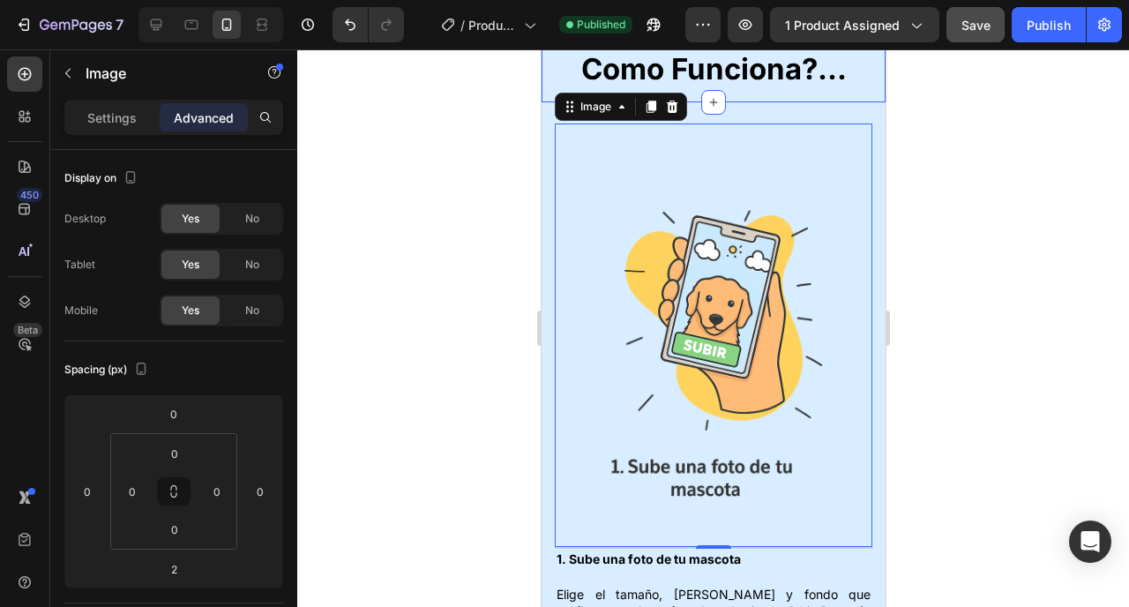
click at [751, 93] on div "Como Funciona?... Heading" at bounding box center [713, 76] width 344 height 54
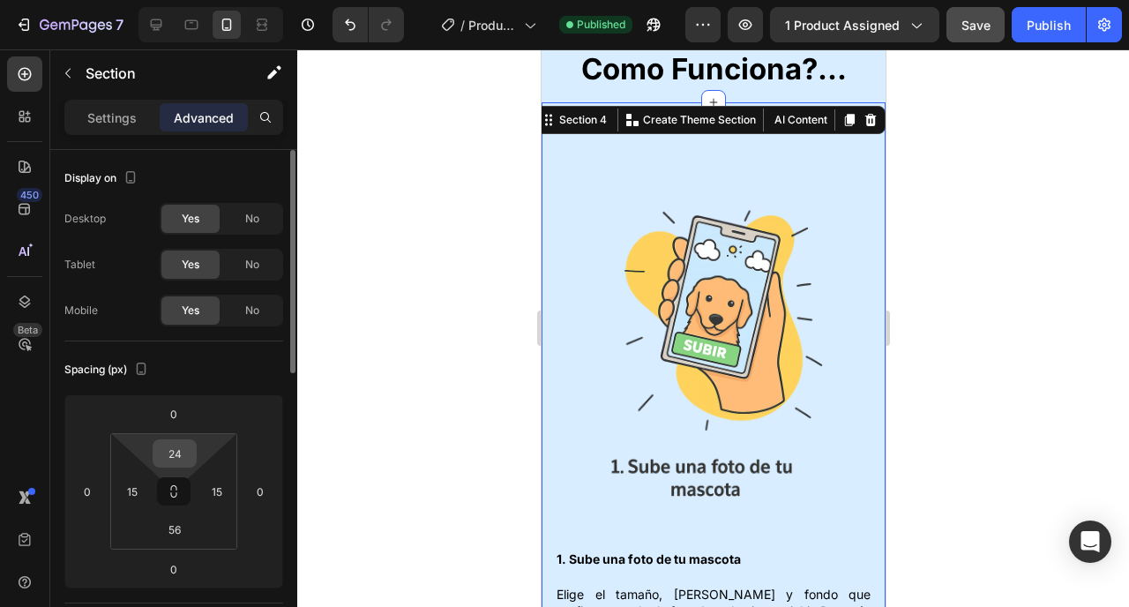
click at [177, 448] on input "24" at bounding box center [174, 453] width 35 height 26
type input "0"
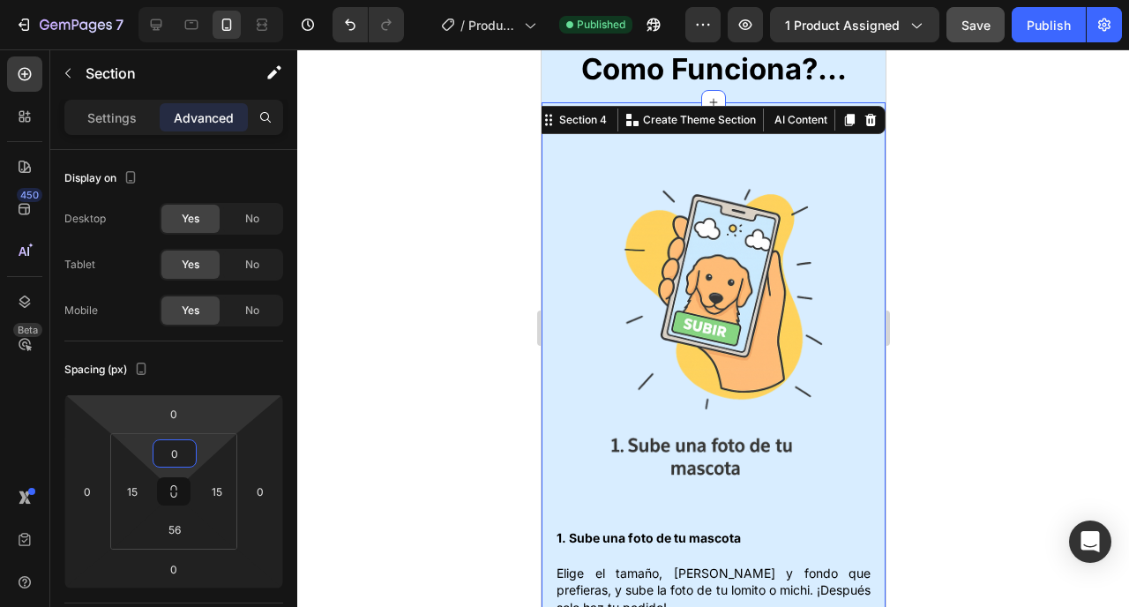
click at [321, 327] on div at bounding box center [713, 328] width 832 height 558
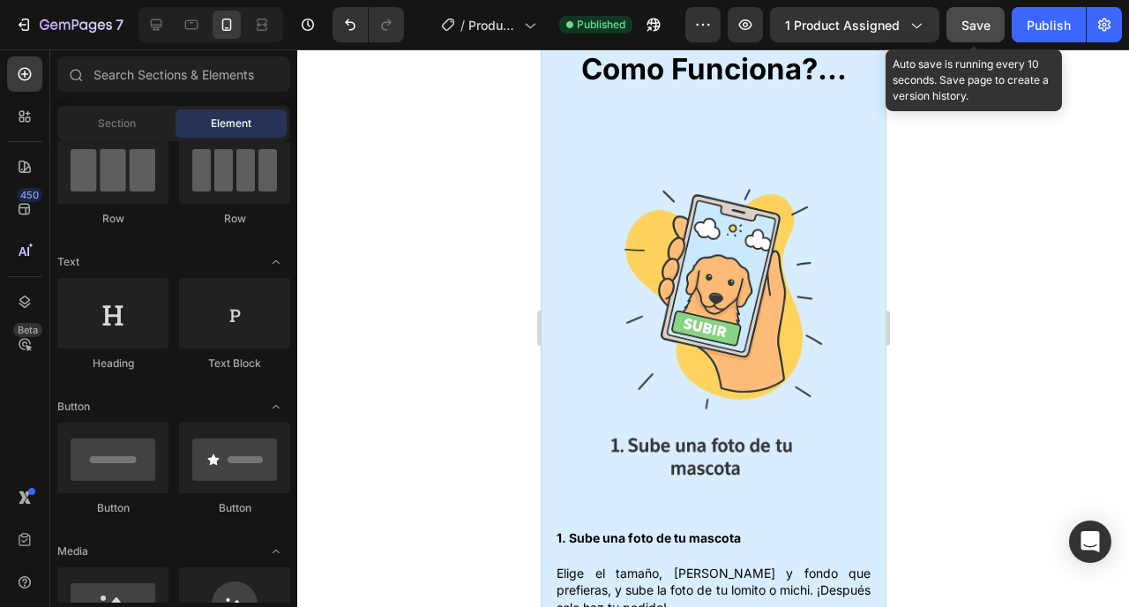
click at [978, 20] on span "Save" at bounding box center [976, 25] width 29 height 15
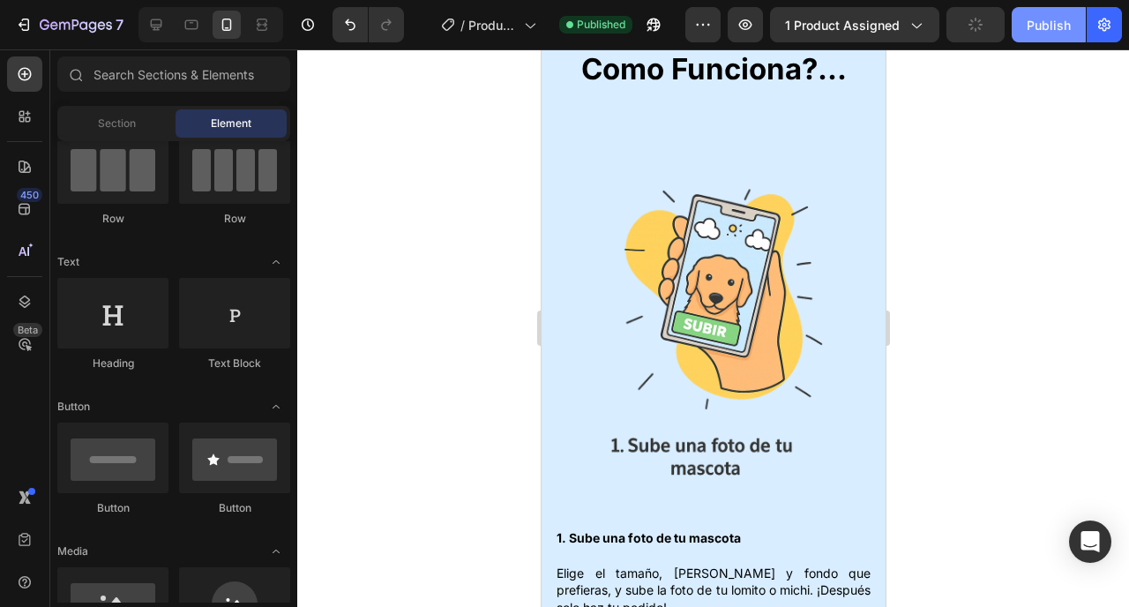
click at [1039, 18] on div "Publish" at bounding box center [1049, 25] width 44 height 19
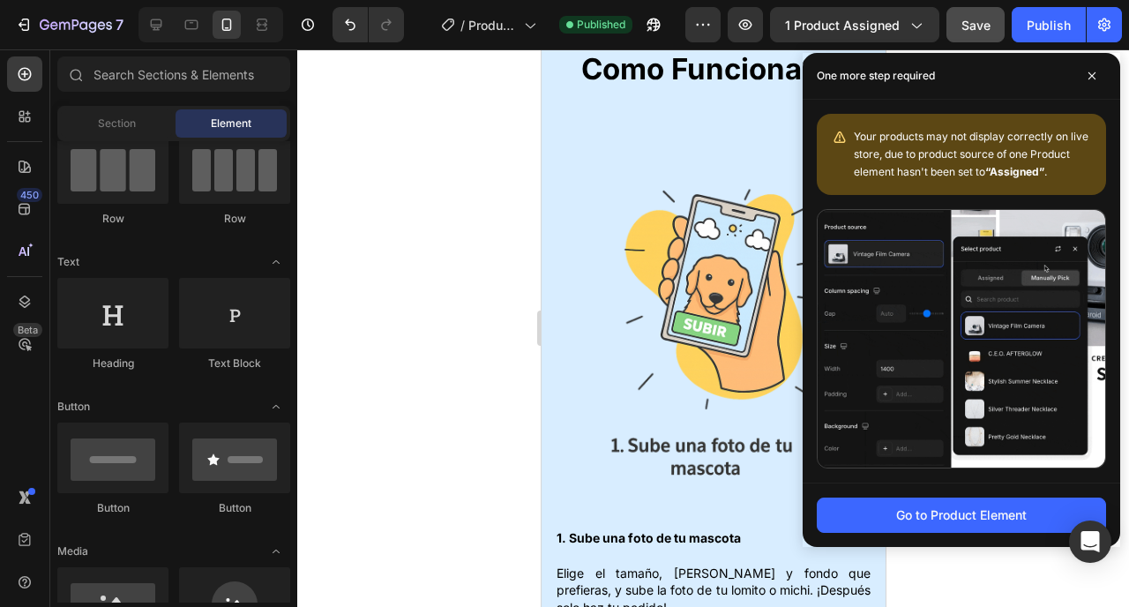
click at [416, 275] on div at bounding box center [713, 328] width 832 height 558
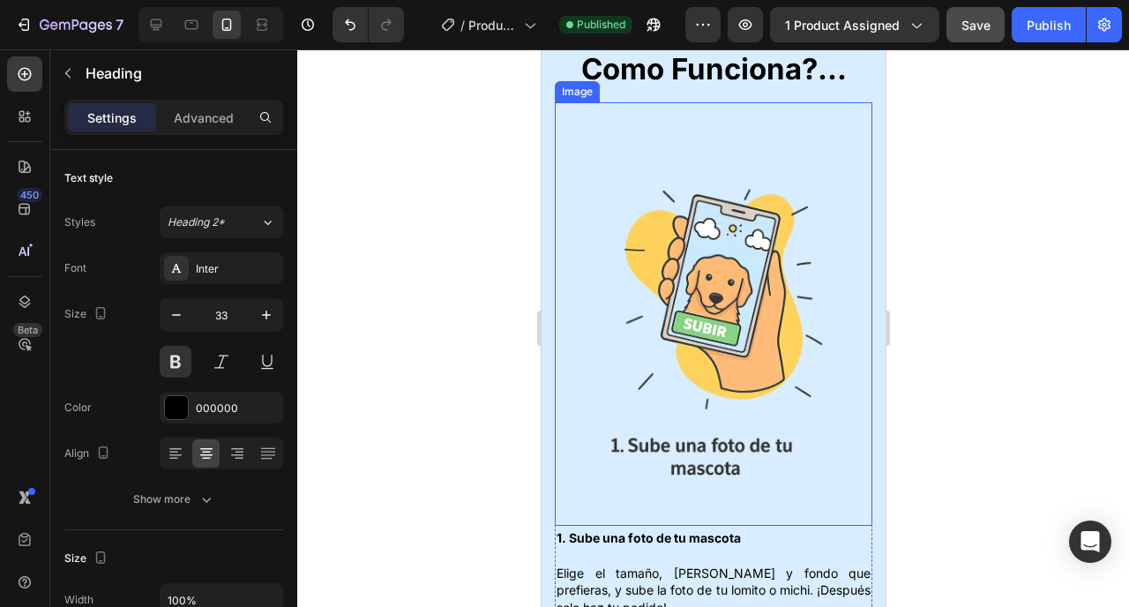
click at [610, 90] on h2 "Como Funciona?..." at bounding box center [713, 69] width 344 height 41
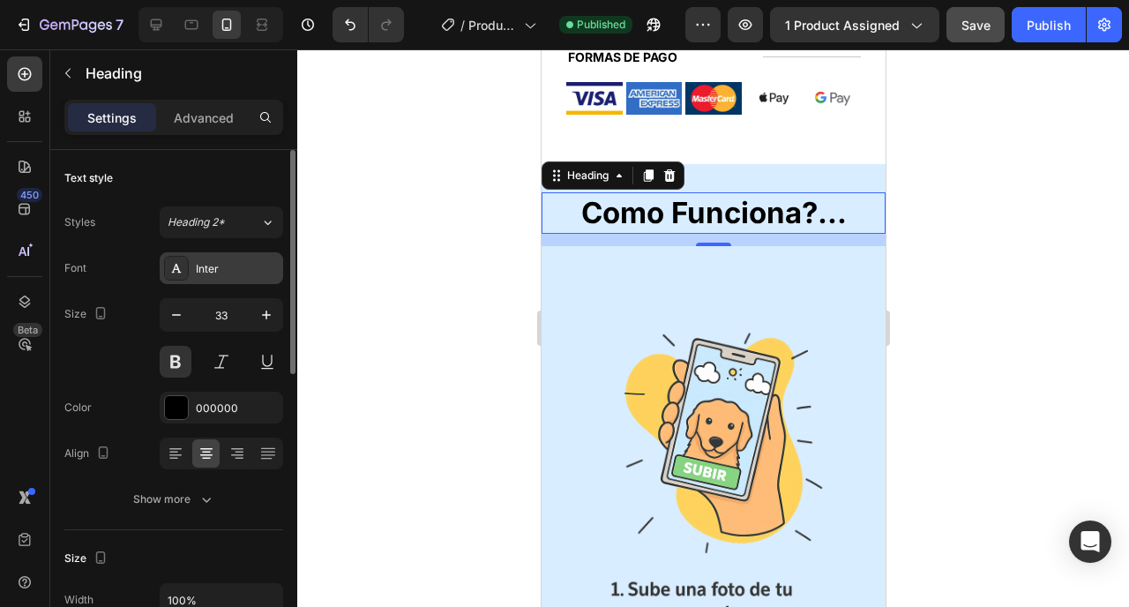
click at [230, 262] on div "Inter" at bounding box center [237, 269] width 83 height 16
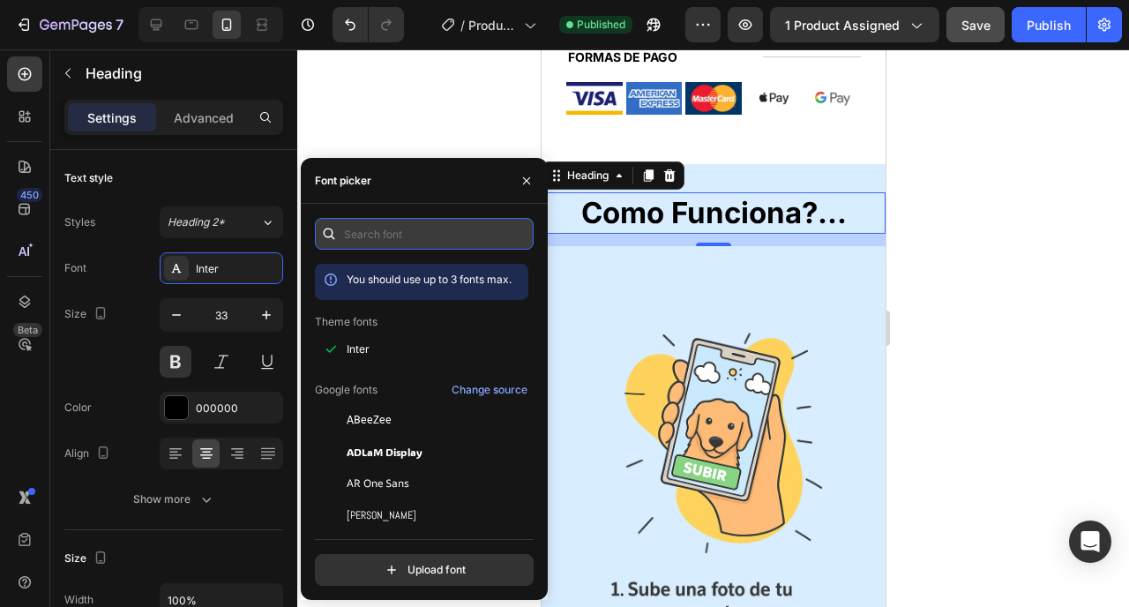
click at [388, 225] on input "text" at bounding box center [424, 234] width 219 height 32
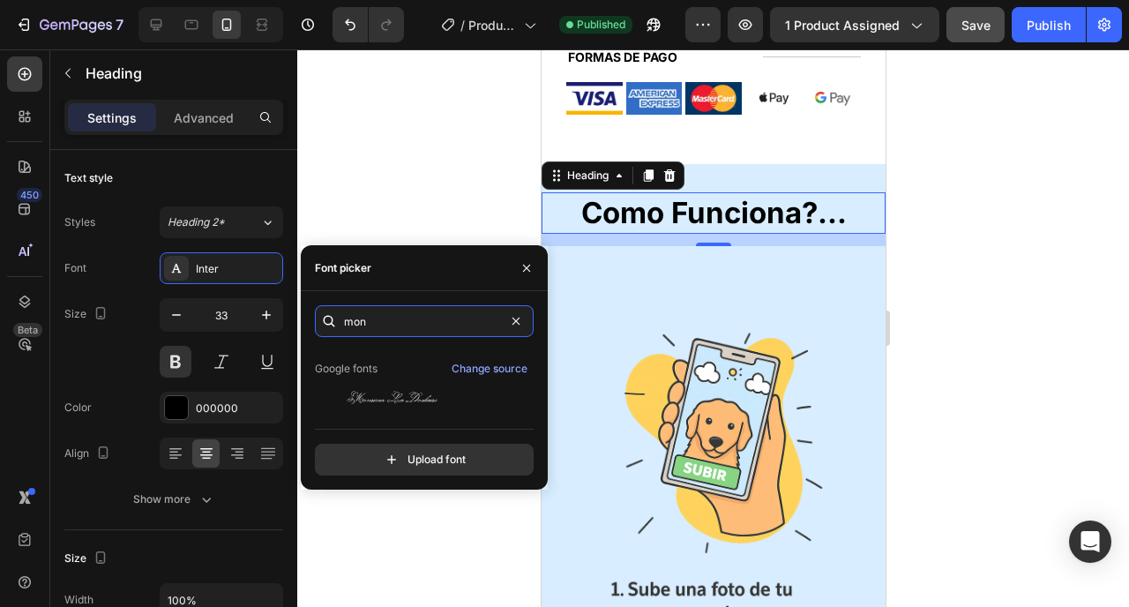
scroll to position [0, 0]
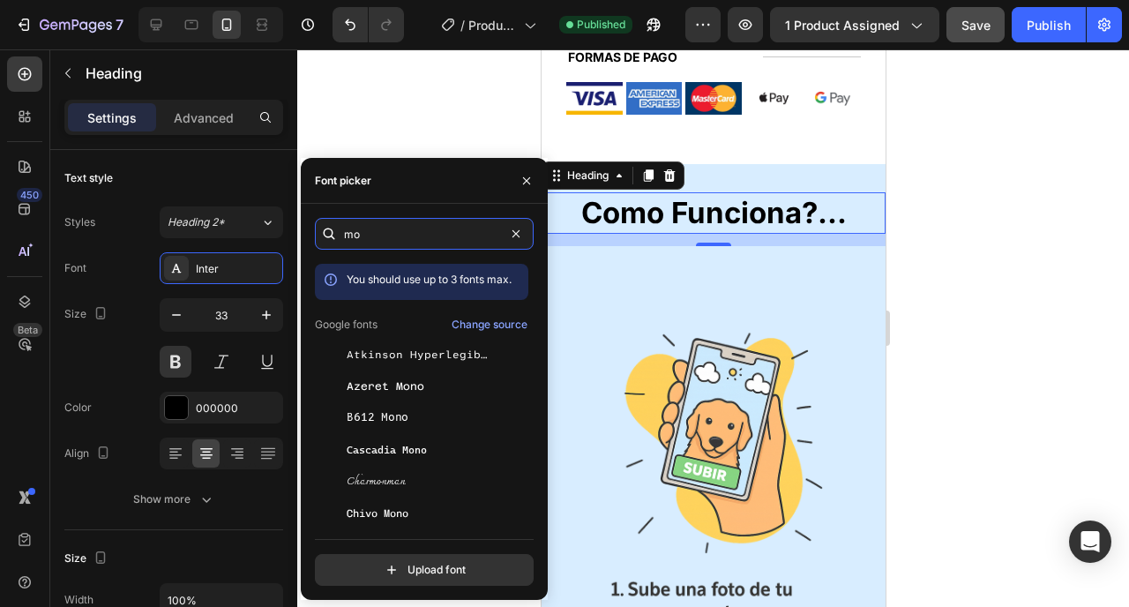
type input "m"
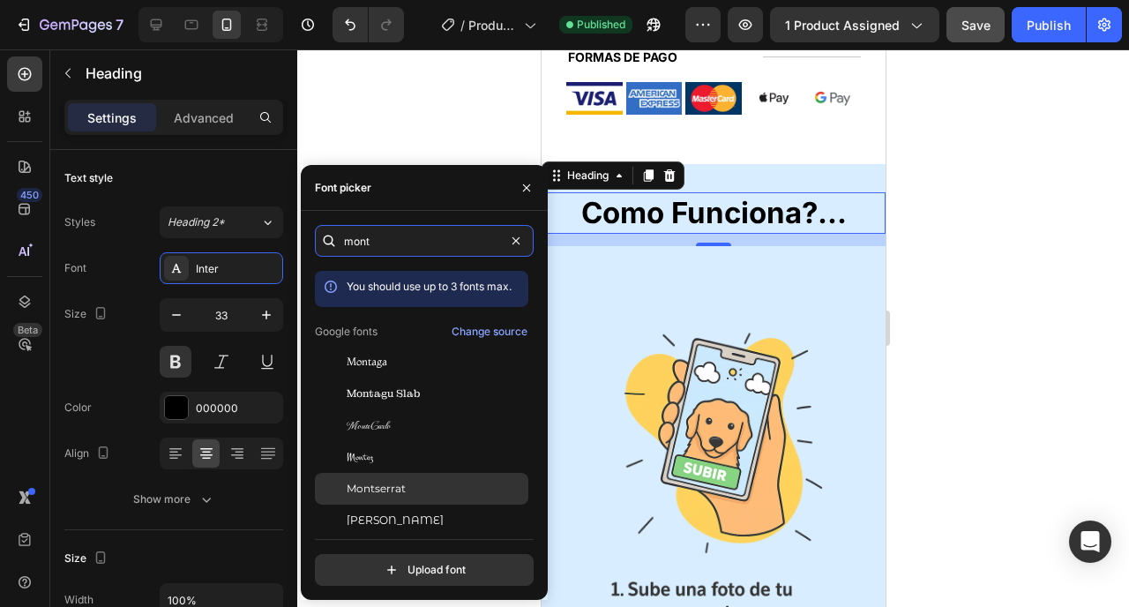
type input "mont"
click at [435, 481] on div "Montserrat" at bounding box center [436, 489] width 178 height 16
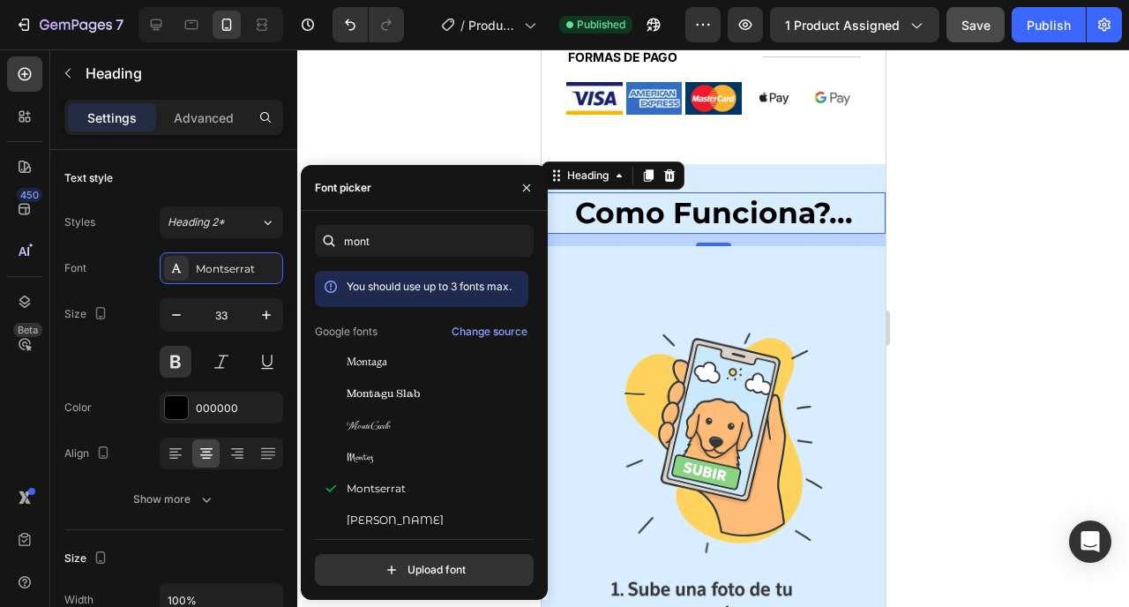
click at [916, 238] on div at bounding box center [713, 328] width 832 height 558
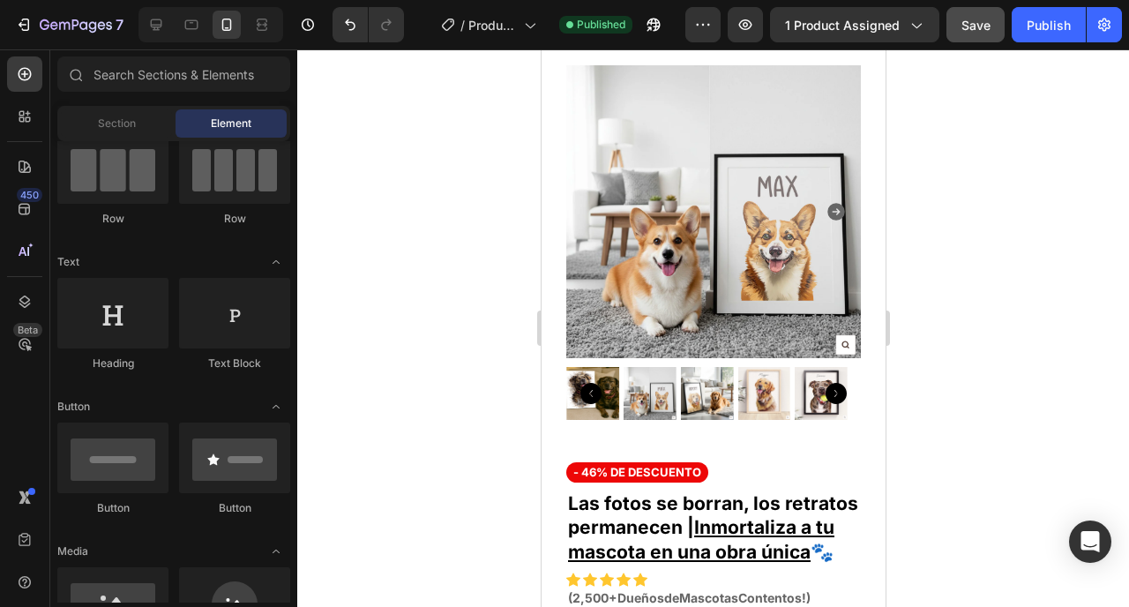
scroll to position [403, 0]
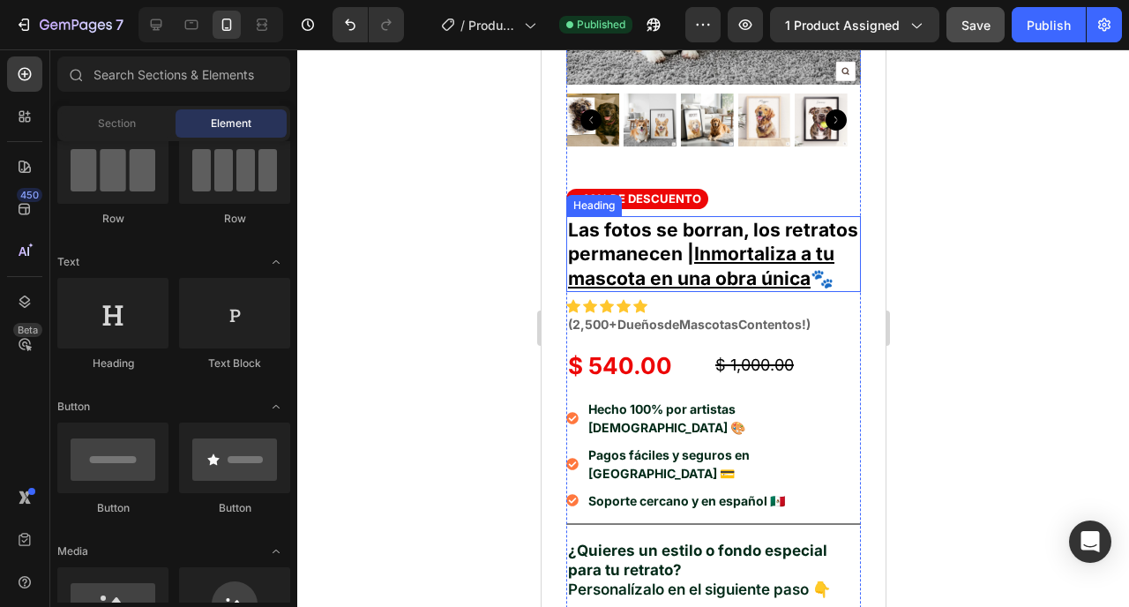
click at [648, 272] on u "Inmortaliza a tu mascota en una obra única" at bounding box center [700, 266] width 266 height 46
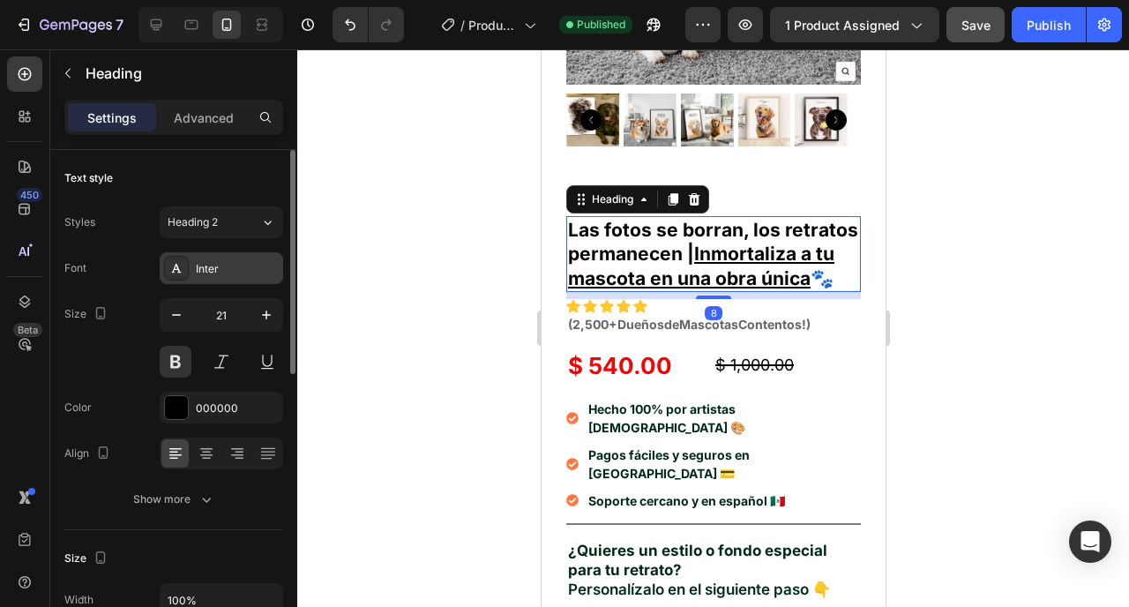
click at [218, 271] on div "Inter" at bounding box center [237, 269] width 83 height 16
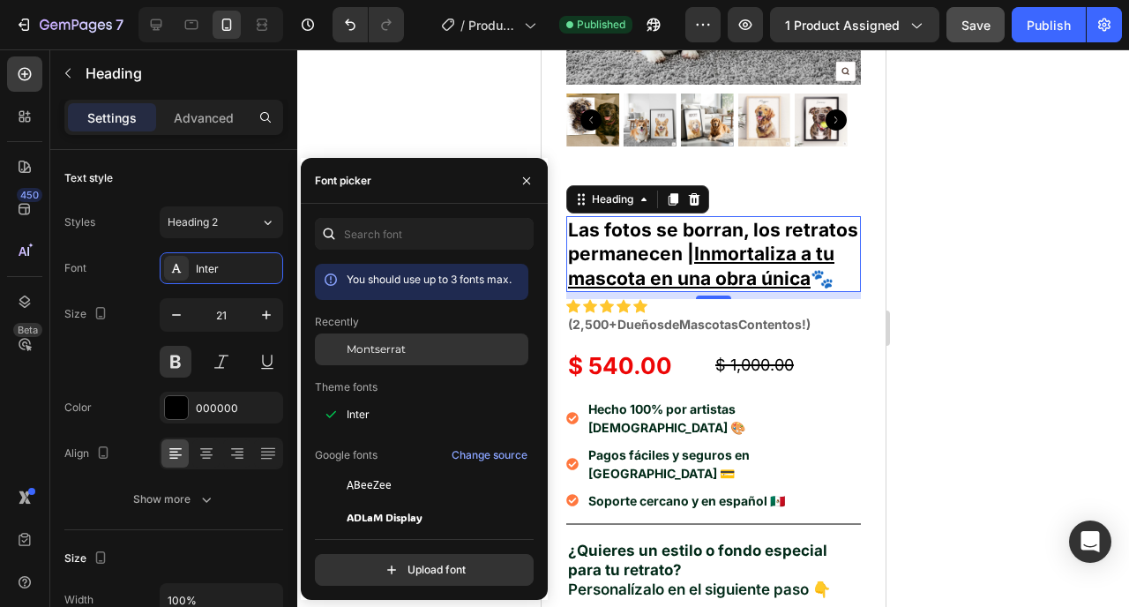
click at [417, 335] on div "Montserrat" at bounding box center [422, 349] width 214 height 32
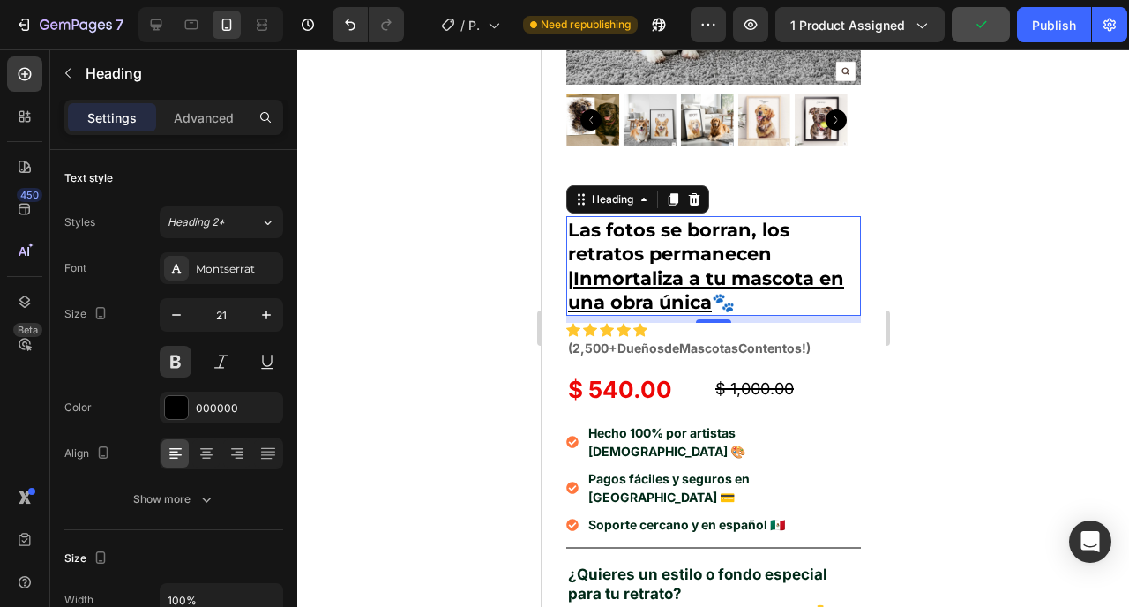
click at [1038, 231] on div at bounding box center [713, 328] width 832 height 558
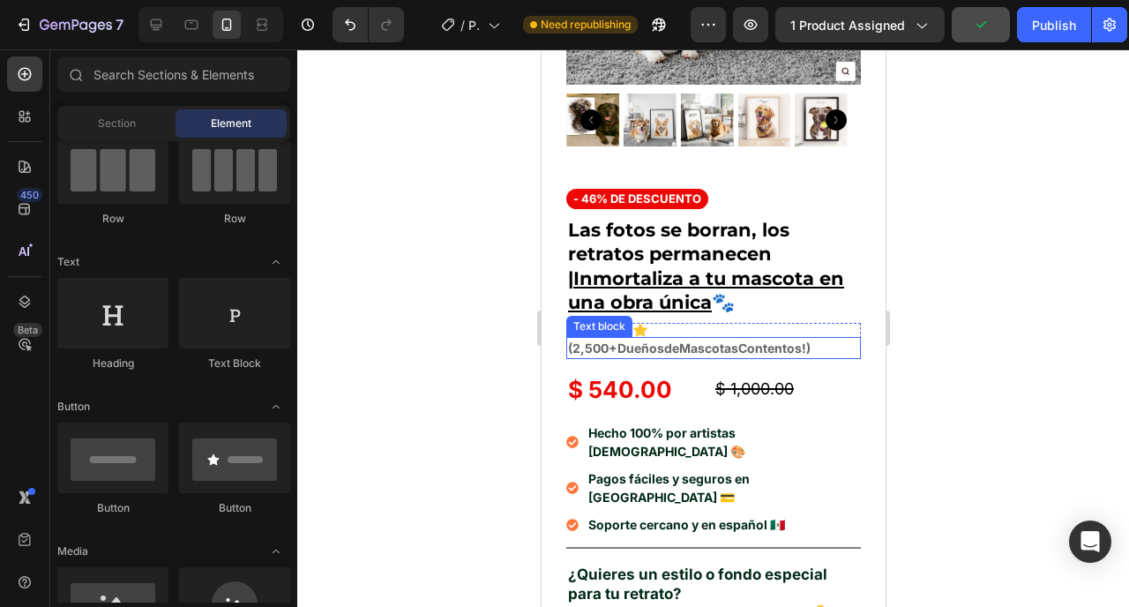
click at [769, 339] on p "(2,500+ Dueños de Mascotas Contentos!)" at bounding box center [712, 348] width 291 height 19
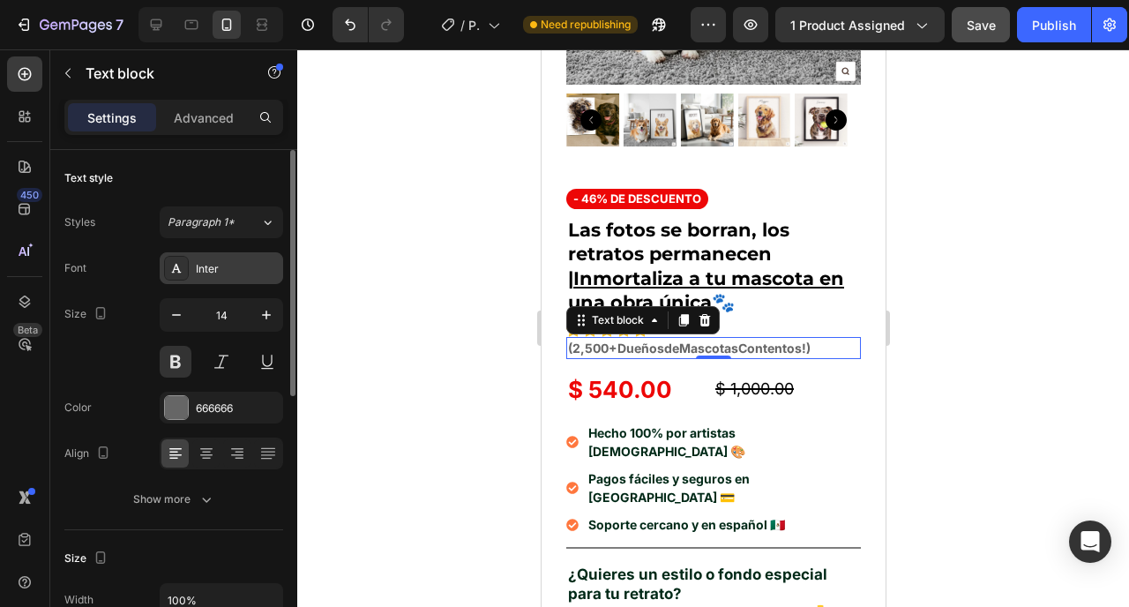
click at [212, 263] on div "Inter" at bounding box center [237, 269] width 83 height 16
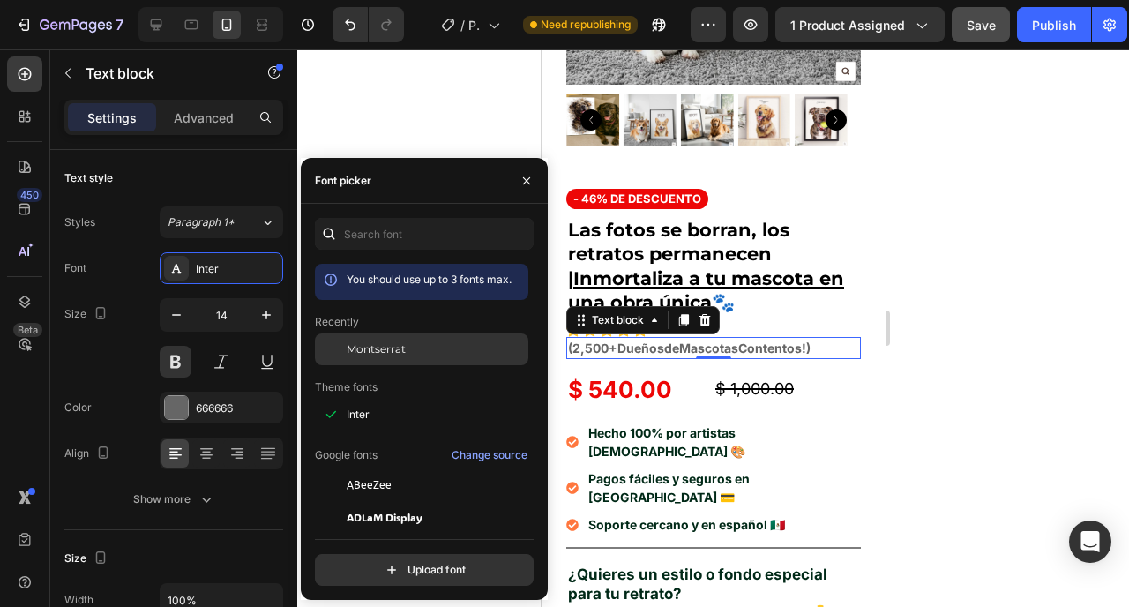
click at [362, 341] on span "Montserrat" at bounding box center [376, 349] width 59 height 16
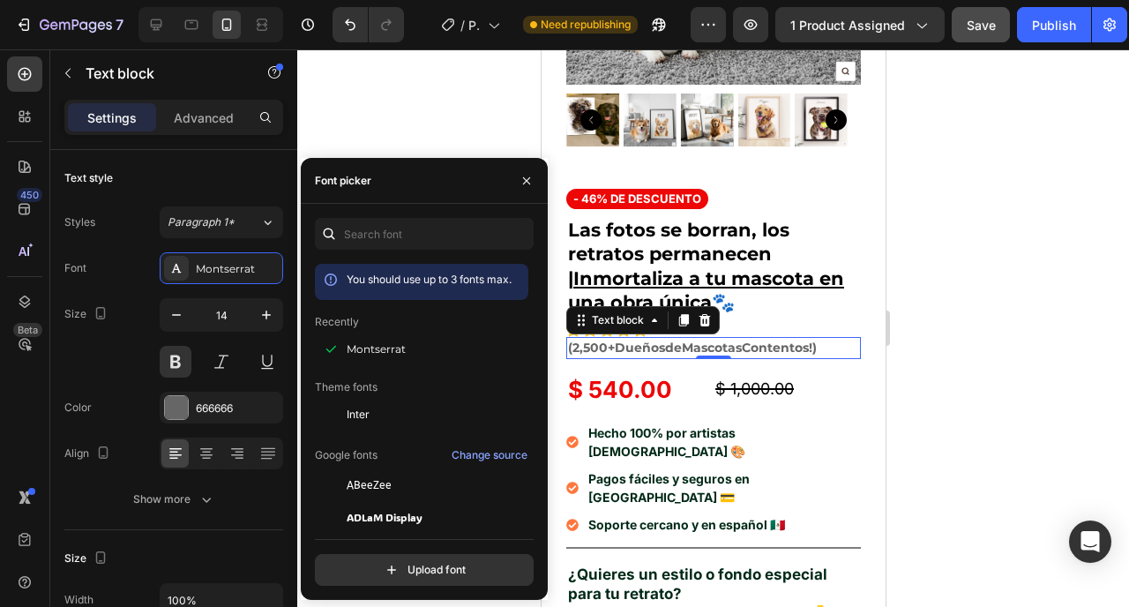
click at [1001, 306] on div at bounding box center [713, 328] width 832 height 558
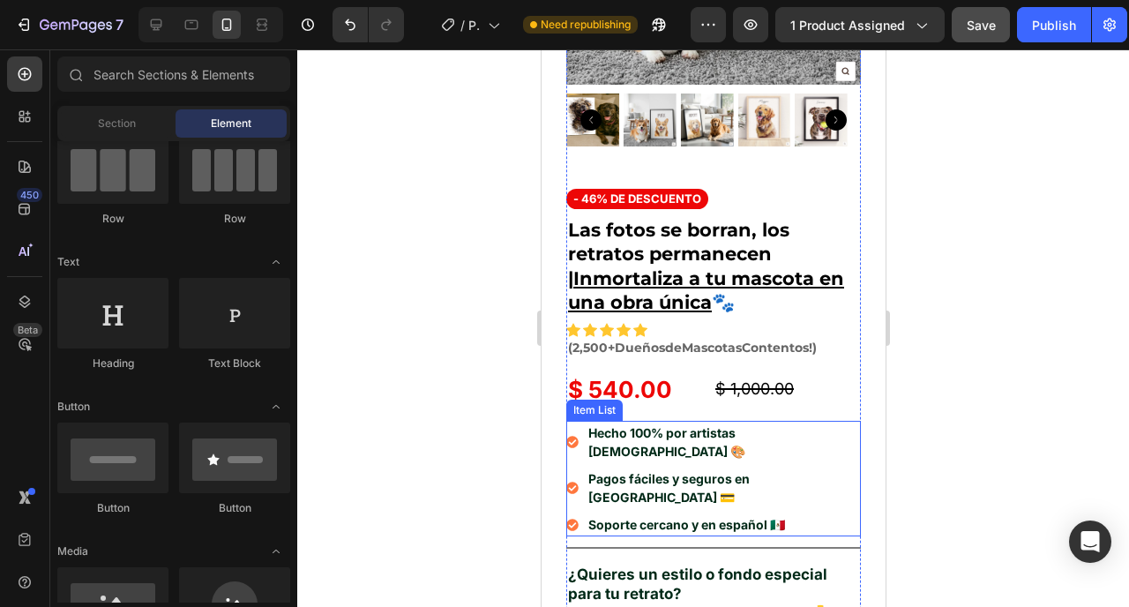
click at [837, 440] on div "Hecho 100% por artistas mexicanos 🎨 Pagos fáciles y seguros en México 💳 Soporte…" at bounding box center [713, 479] width 295 height 116
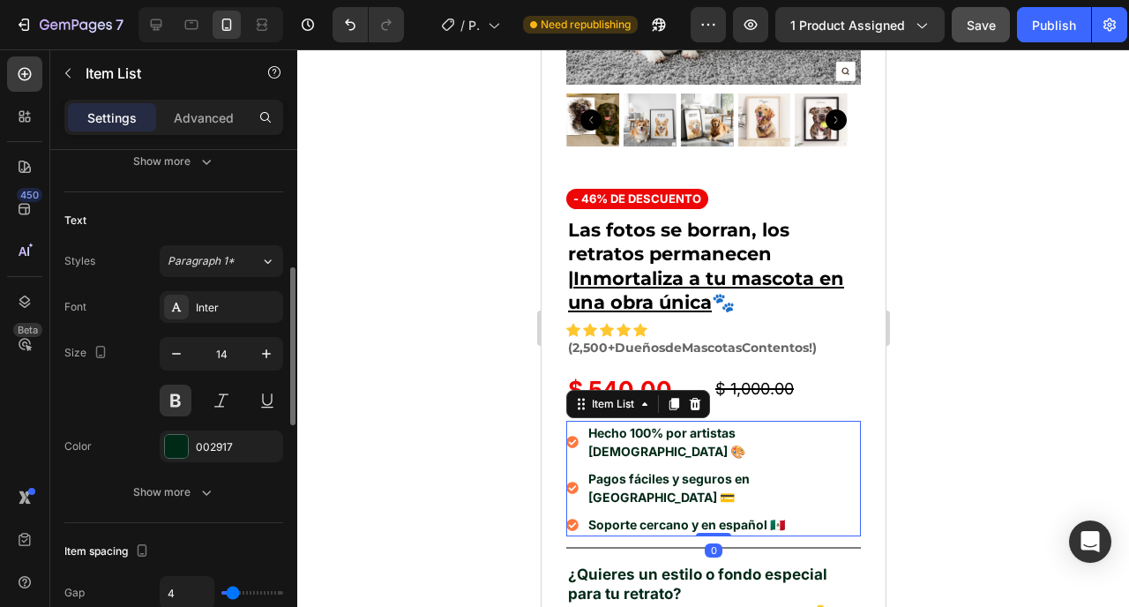
scroll to position [351, 0]
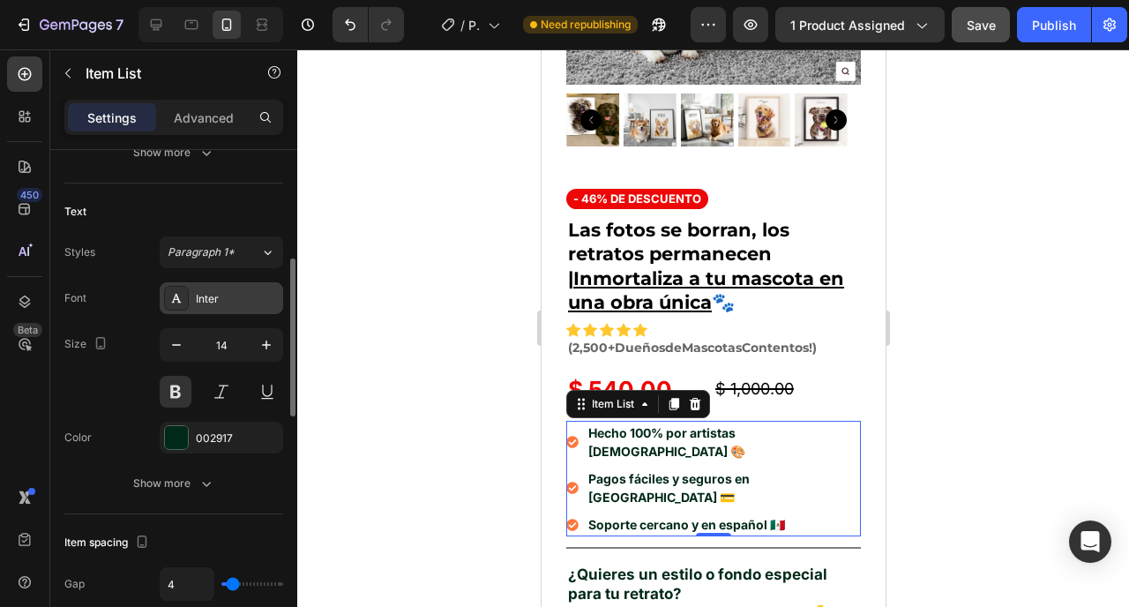
click at [202, 309] on div "Inter" at bounding box center [222, 298] width 124 height 32
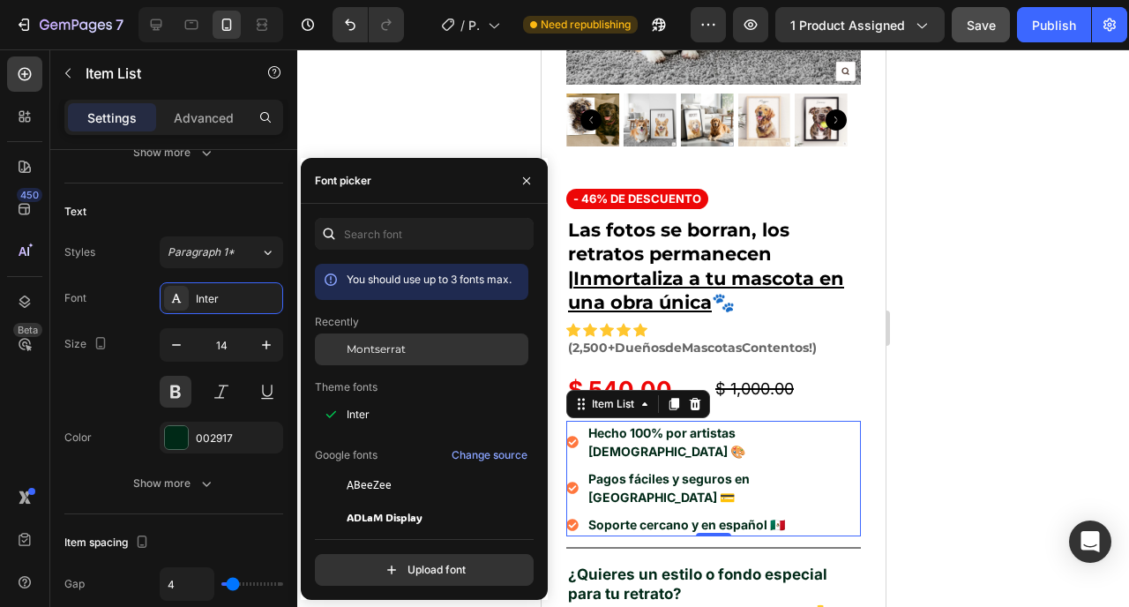
click at [400, 343] on span "Montserrat" at bounding box center [376, 349] width 59 height 16
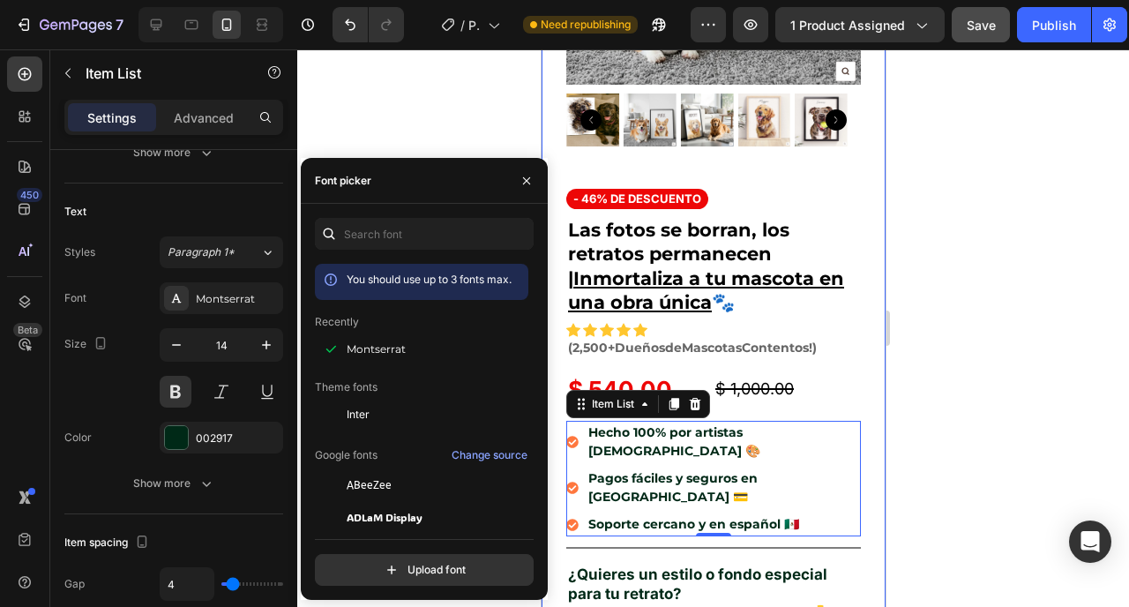
click at [943, 282] on div at bounding box center [713, 328] width 832 height 558
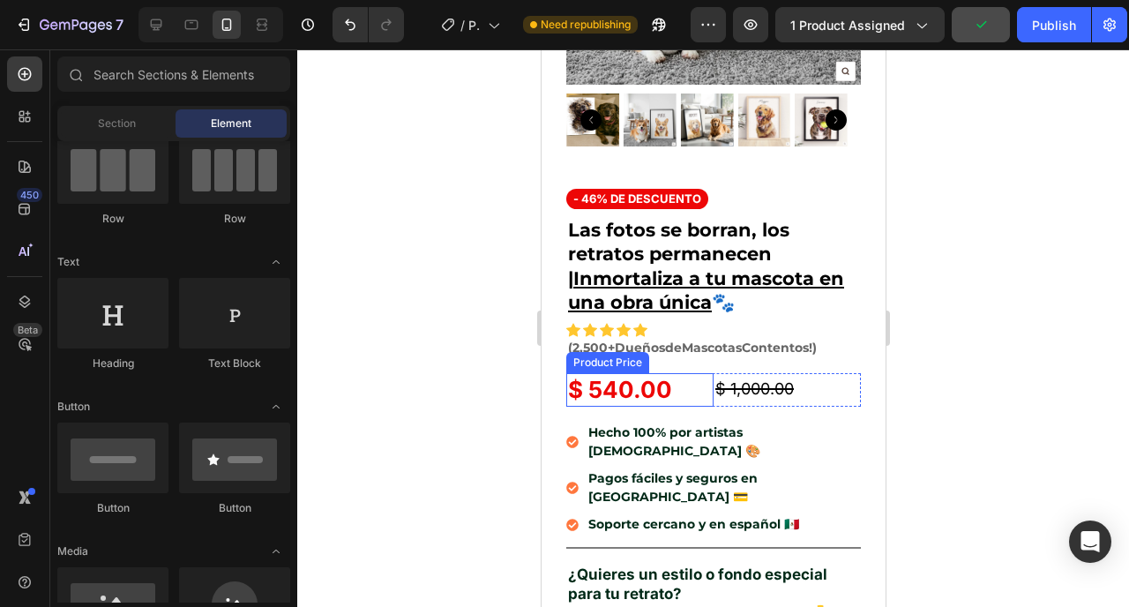
click at [694, 373] on div "$ 540.00" at bounding box center [639, 390] width 147 height 34
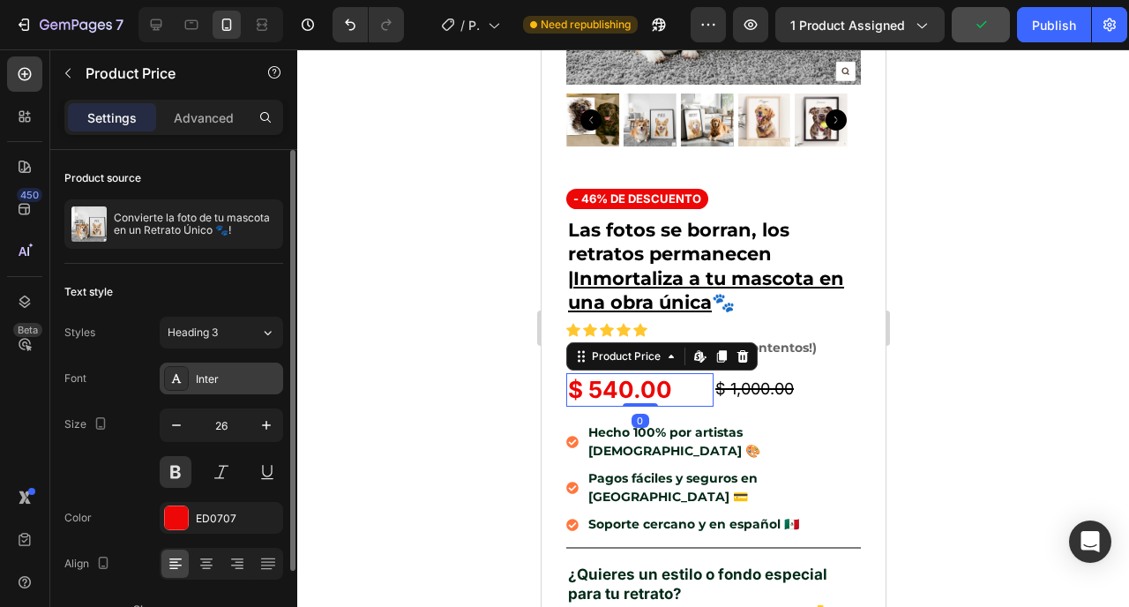
click at [223, 377] on div "Inter" at bounding box center [237, 379] width 83 height 16
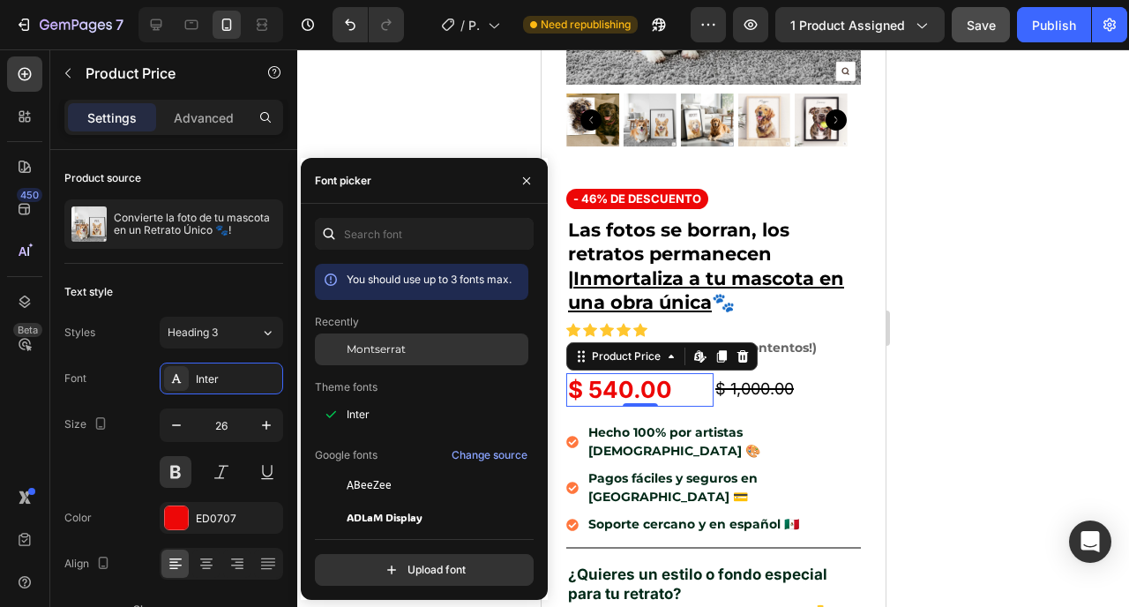
click at [383, 341] on span "Montserrat" at bounding box center [376, 349] width 59 height 16
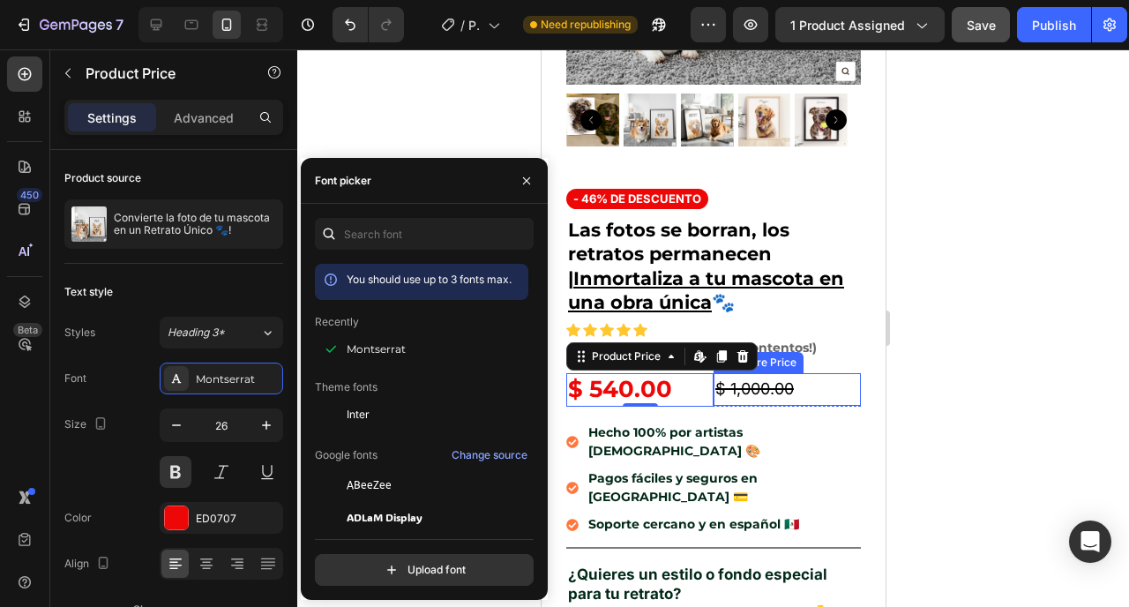
click at [734, 379] on div "$ 1,000.00" at bounding box center [786, 389] width 147 height 32
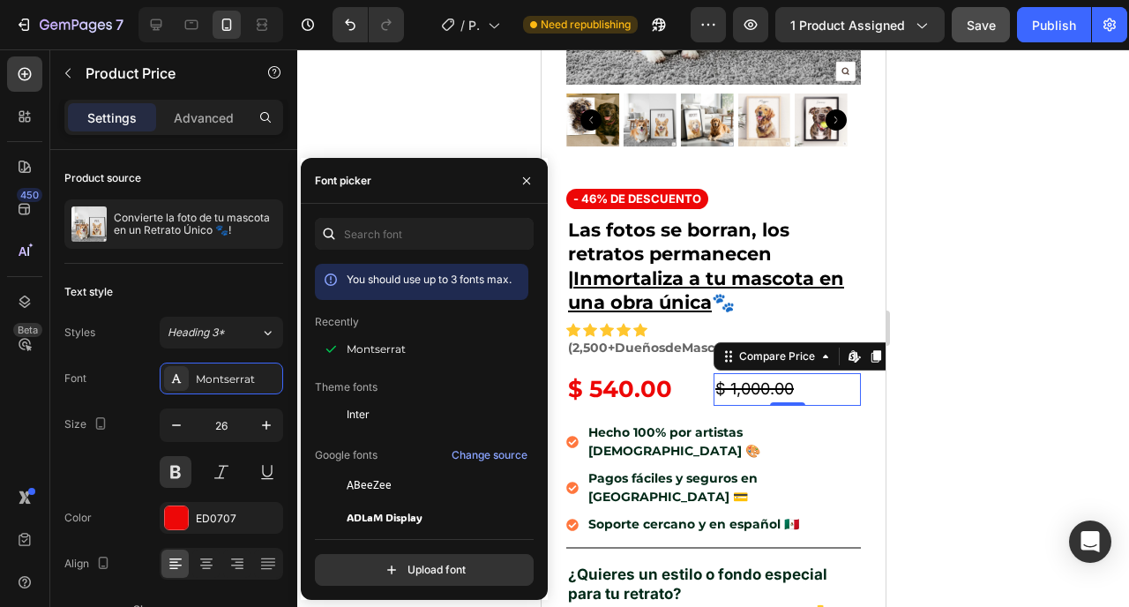
scroll to position [103, 0]
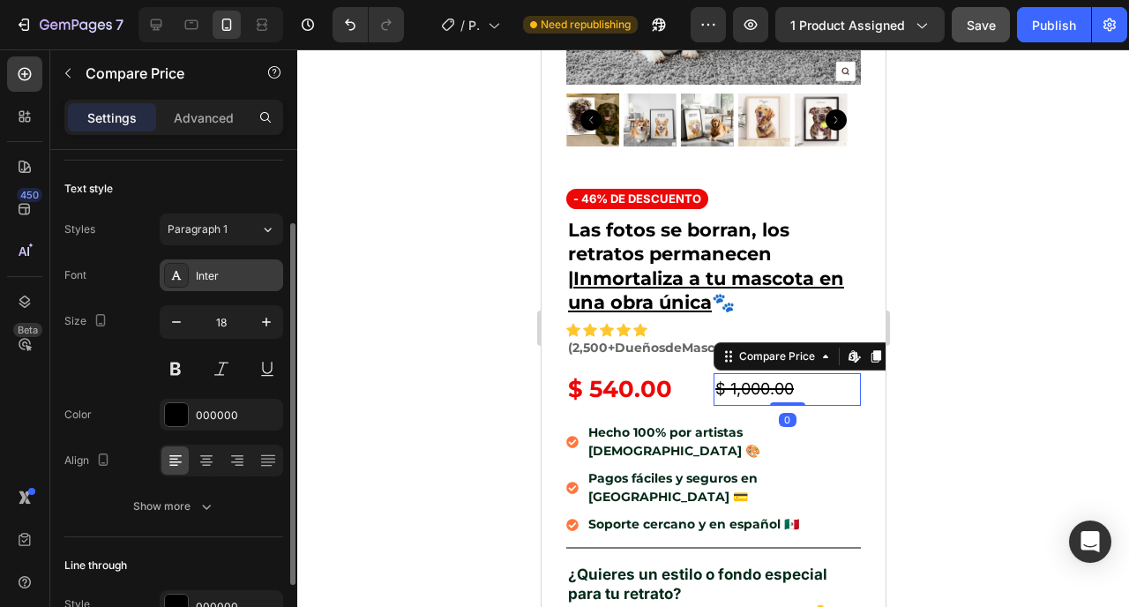
click at [232, 280] on div "Inter" at bounding box center [237, 276] width 83 height 16
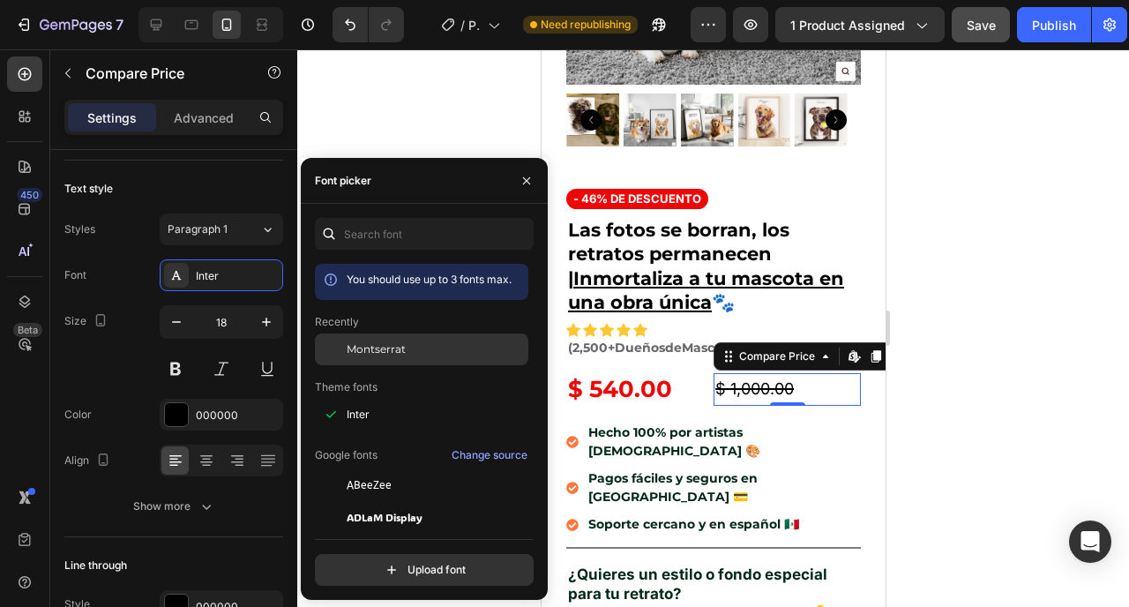
click at [389, 354] on span "Montserrat" at bounding box center [376, 349] width 59 height 16
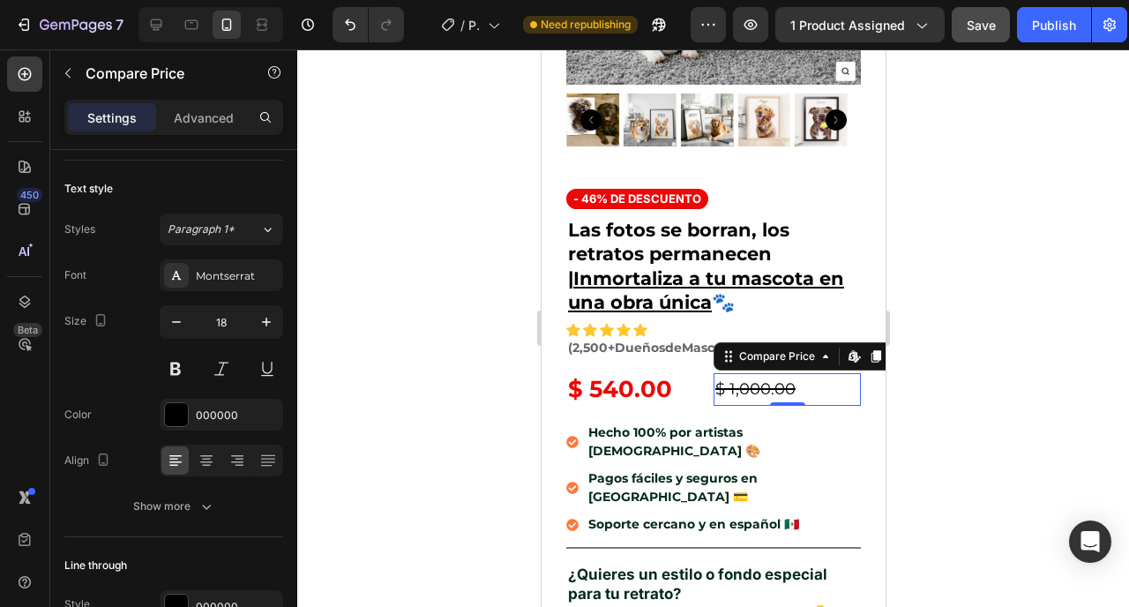
click at [1026, 354] on div at bounding box center [713, 328] width 832 height 558
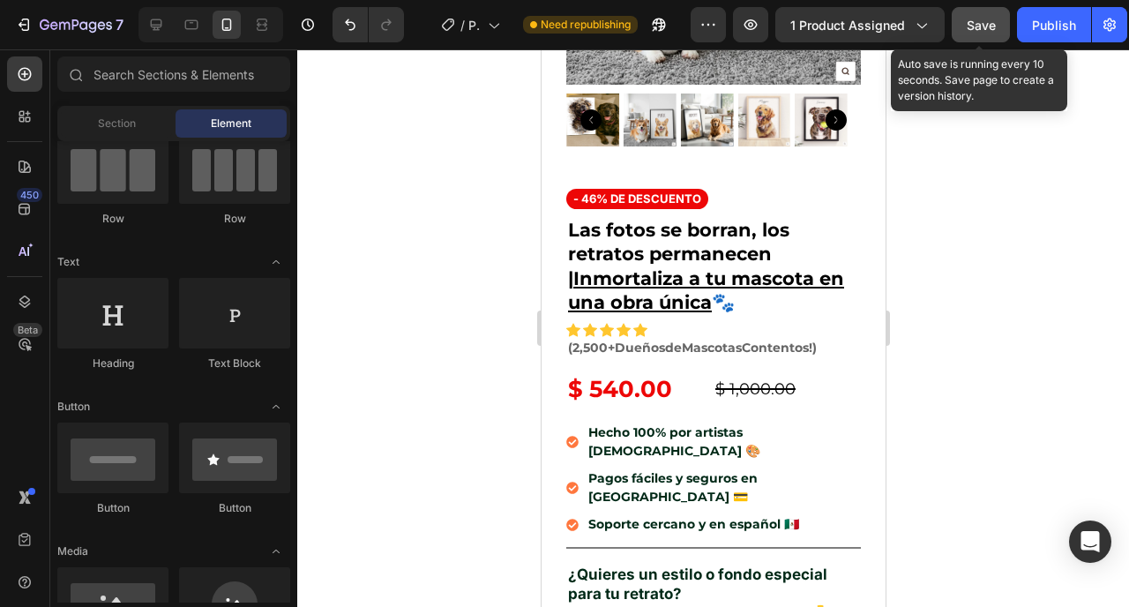
click at [993, 22] on span "Save" at bounding box center [981, 25] width 29 height 15
click at [1012, 22] on div "Preview 1 product assigned Auto save is running every 10 seconds. Save page to …" at bounding box center [909, 24] width 437 height 35
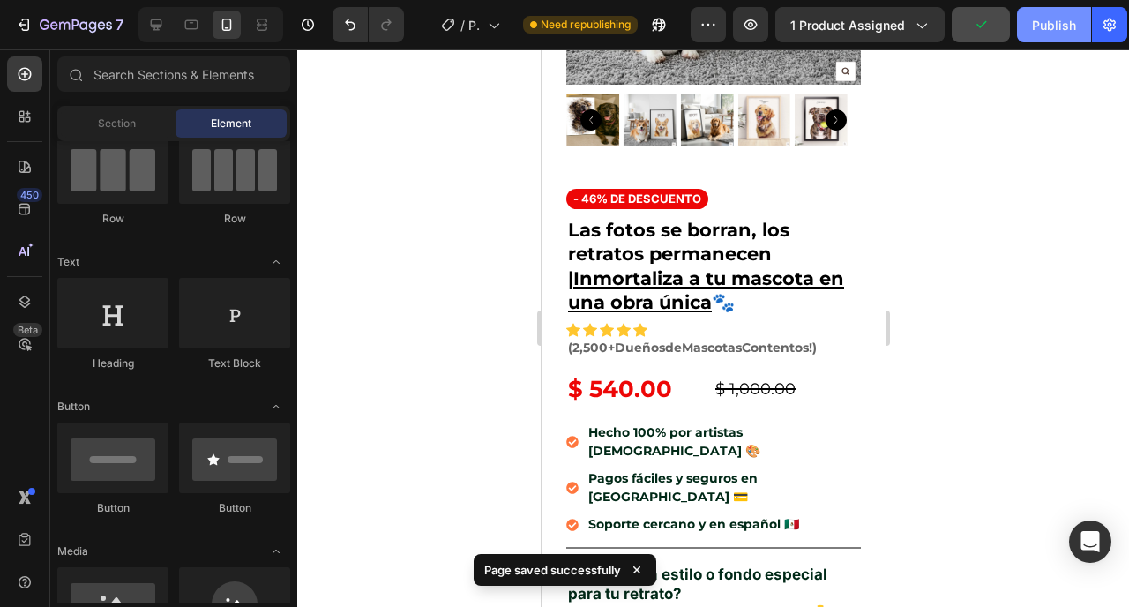
click at [1038, 22] on div "Publish" at bounding box center [1054, 25] width 44 height 19
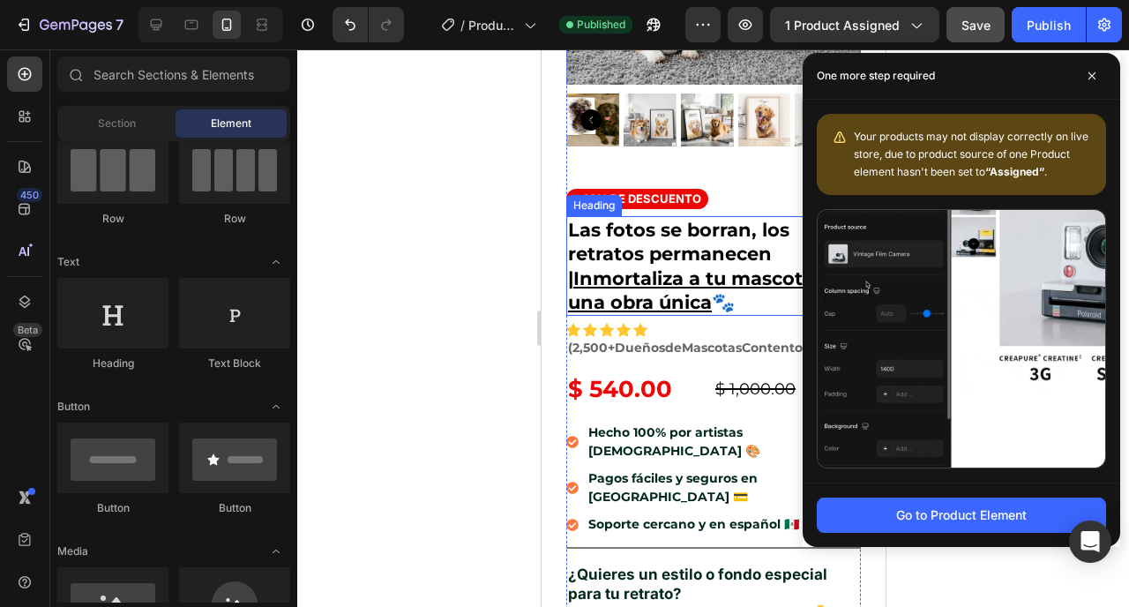
click at [661, 224] on h2 "Las fotos se borran, los retratos permanecen | Inmortaliza a tu mascota en una …" at bounding box center [713, 266] width 295 height 100
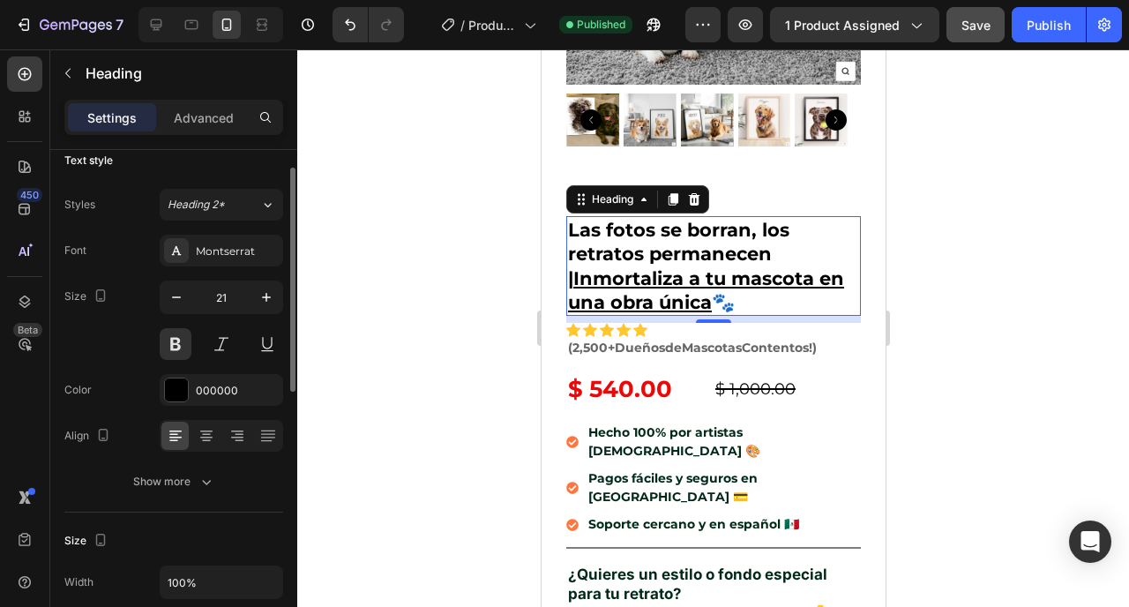
scroll to position [25, 0]
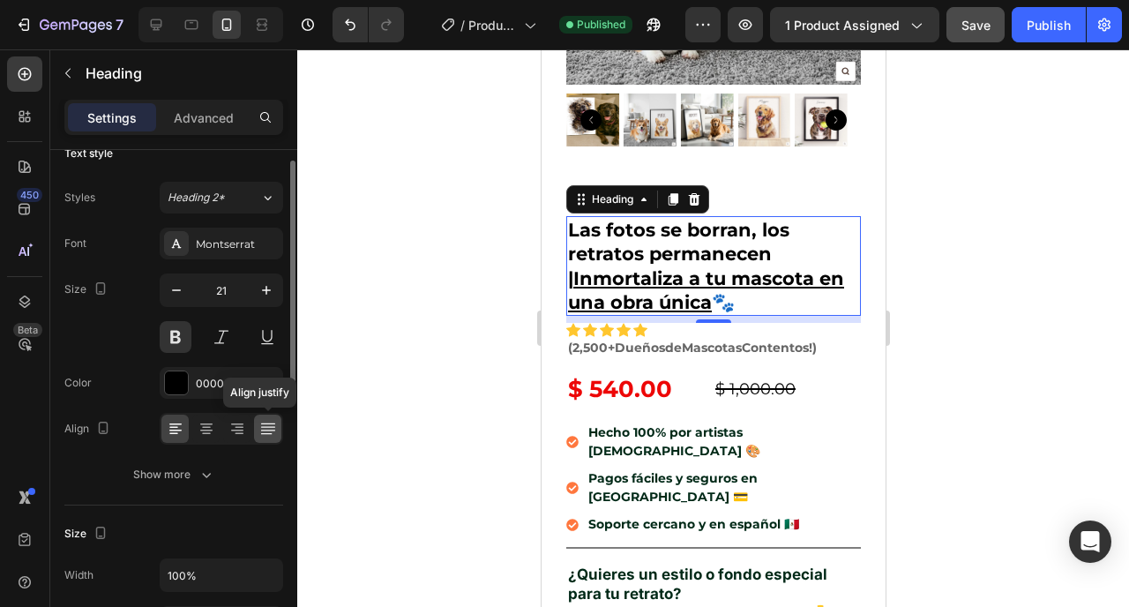
click at [265, 434] on icon at bounding box center [268, 429] width 18 height 18
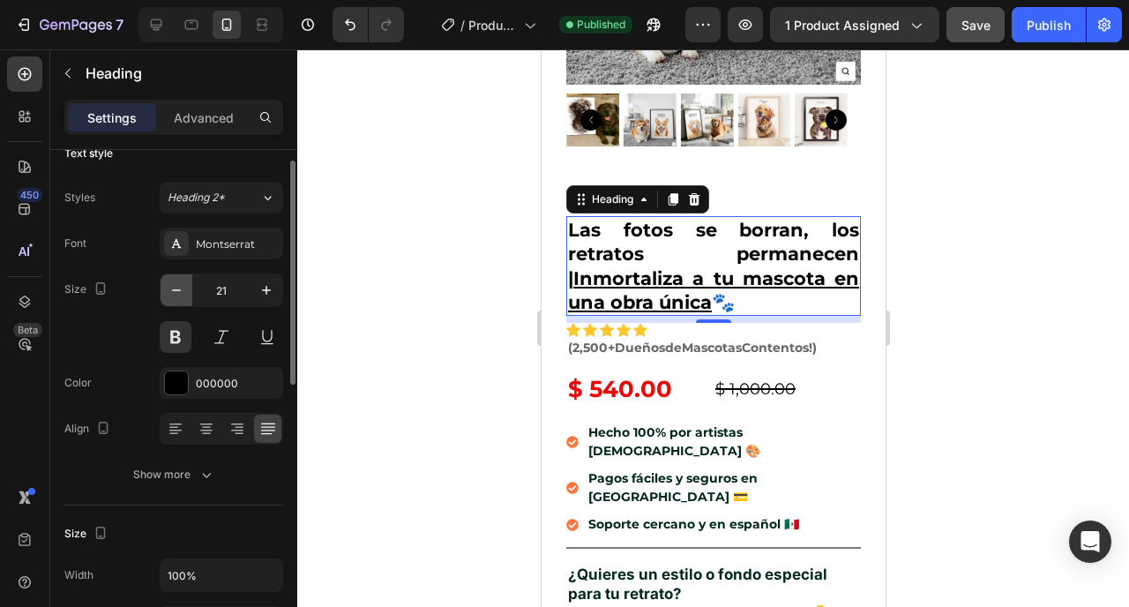
click at [184, 292] on icon "button" at bounding box center [177, 290] width 18 height 18
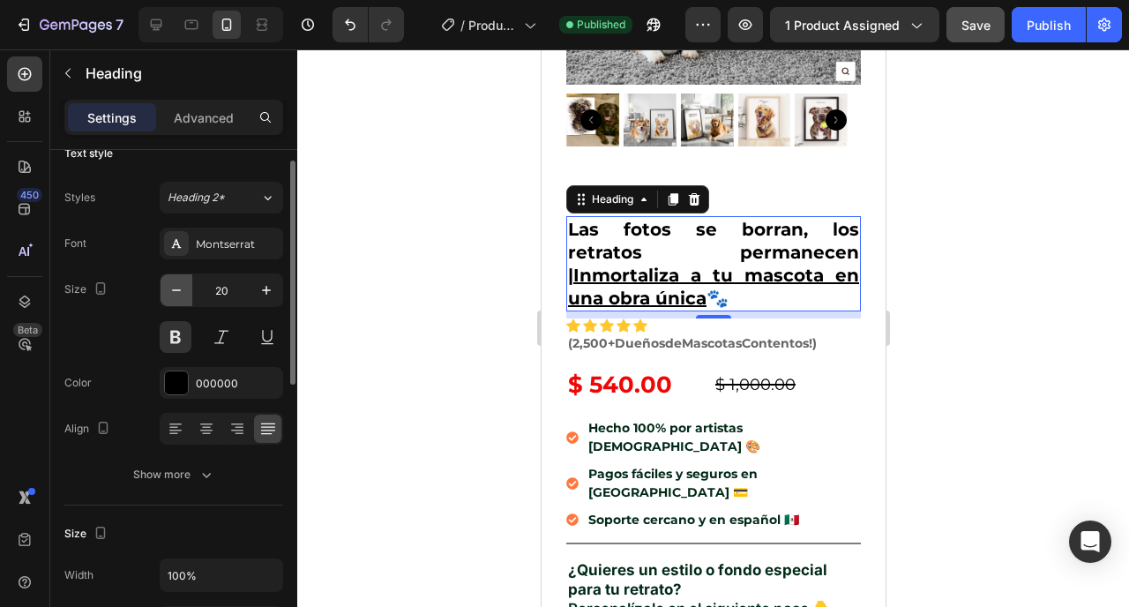
click at [184, 292] on icon "button" at bounding box center [177, 290] width 18 height 18
type input "19"
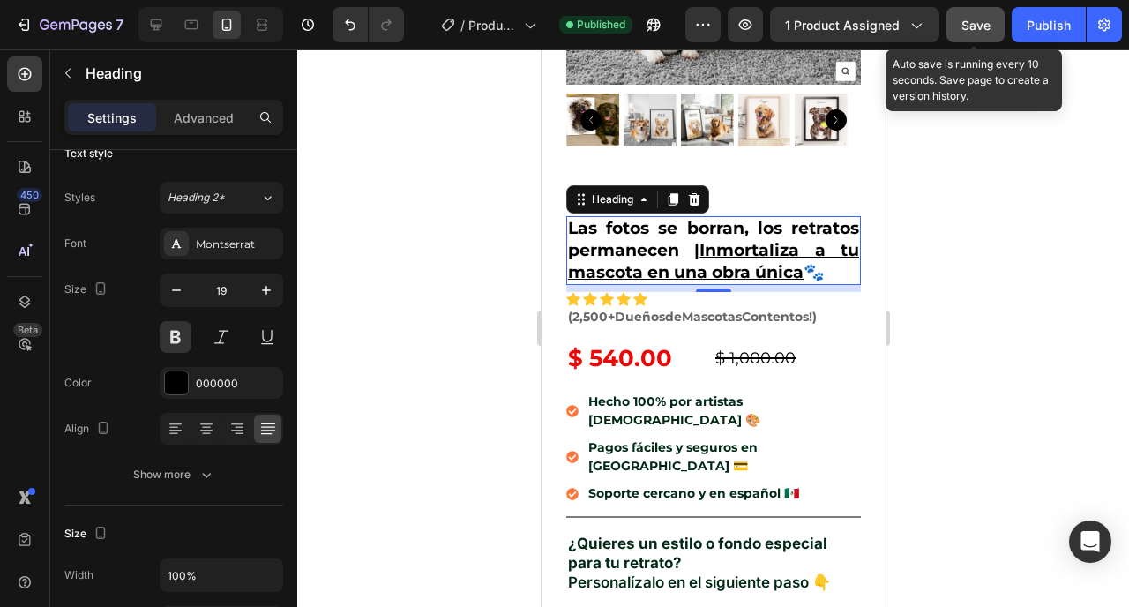
click at [970, 34] on button "Save" at bounding box center [976, 24] width 58 height 35
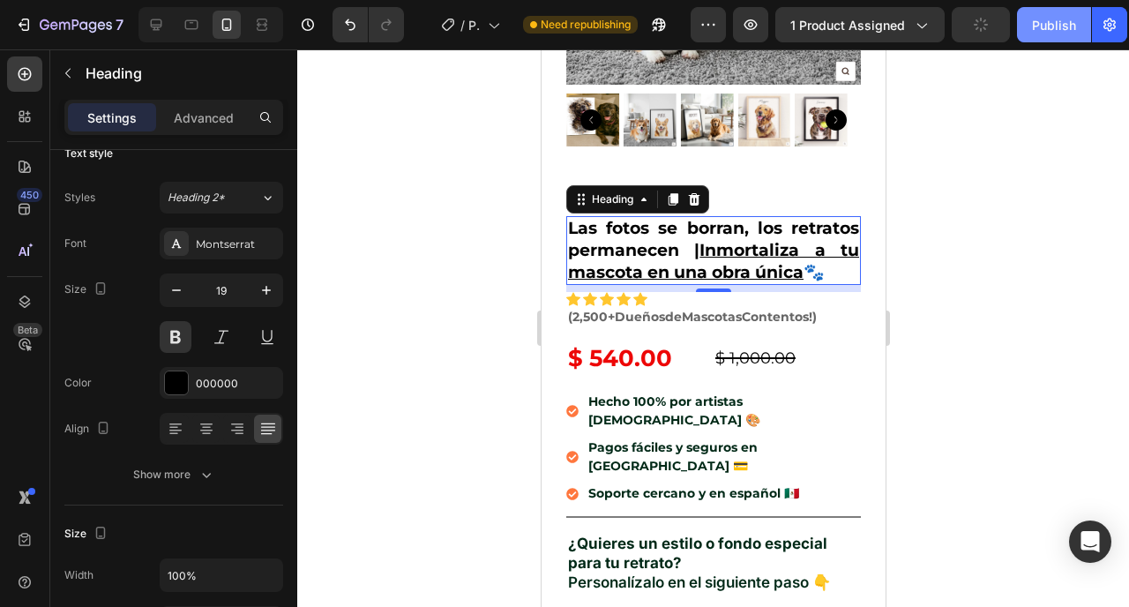
click at [1039, 26] on div "Publish" at bounding box center [1054, 25] width 44 height 19
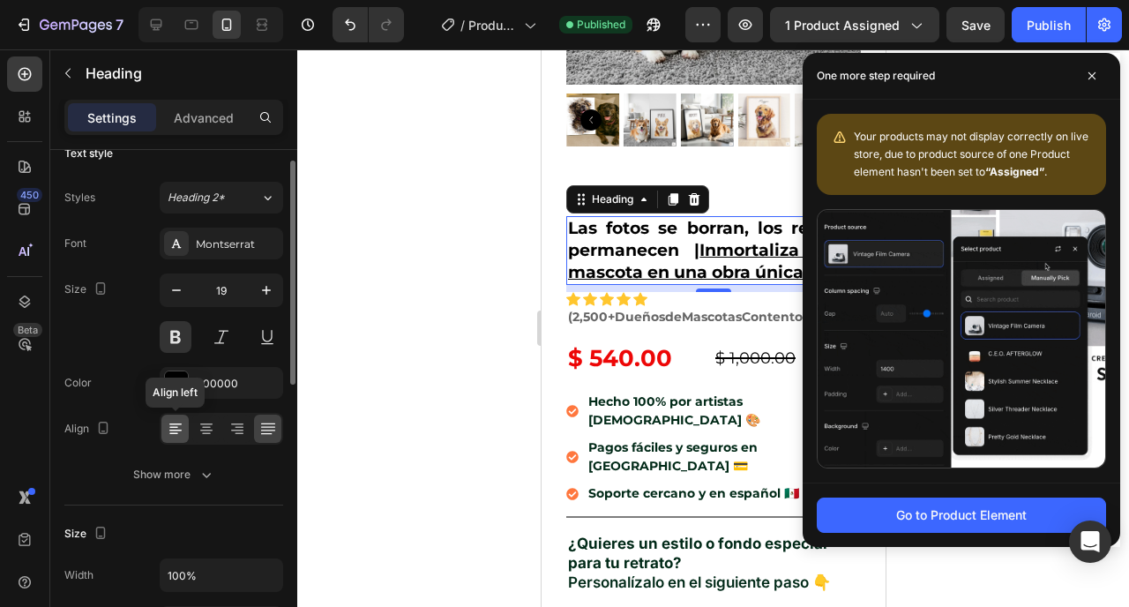
click at [178, 430] on icon at bounding box center [175, 431] width 12 height 2
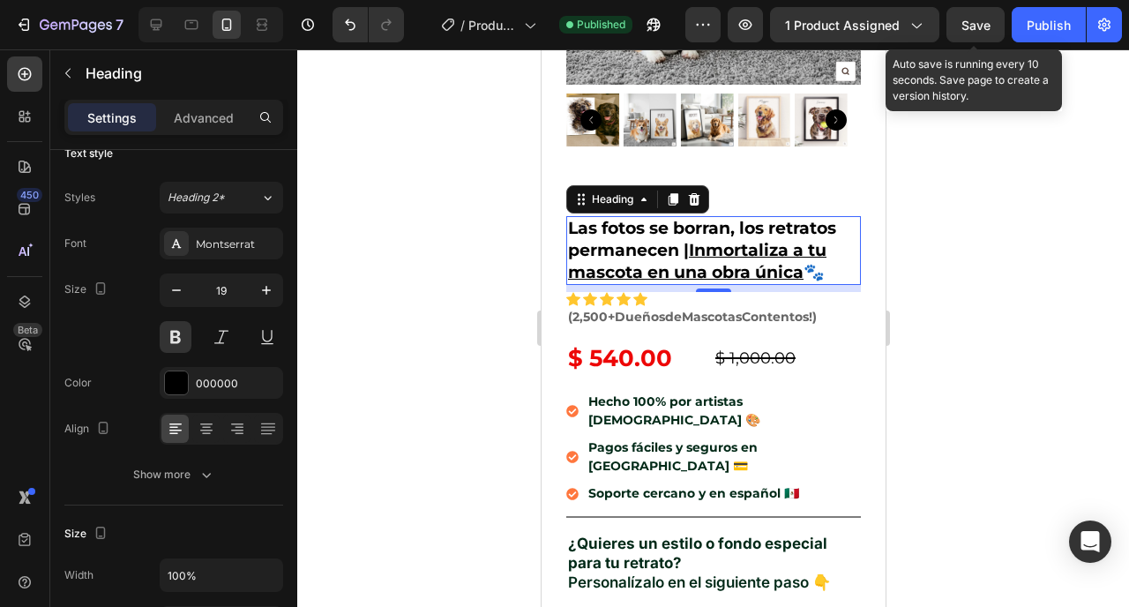
click at [980, 29] on span "Save" at bounding box center [976, 25] width 29 height 15
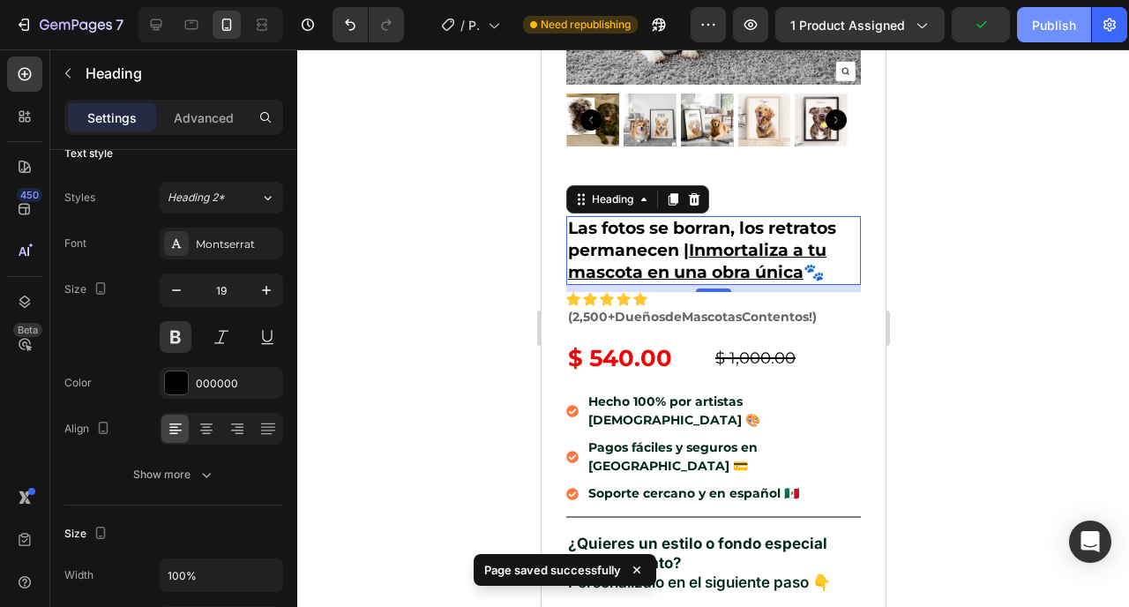
click at [1045, 26] on div "Publish" at bounding box center [1054, 25] width 44 height 19
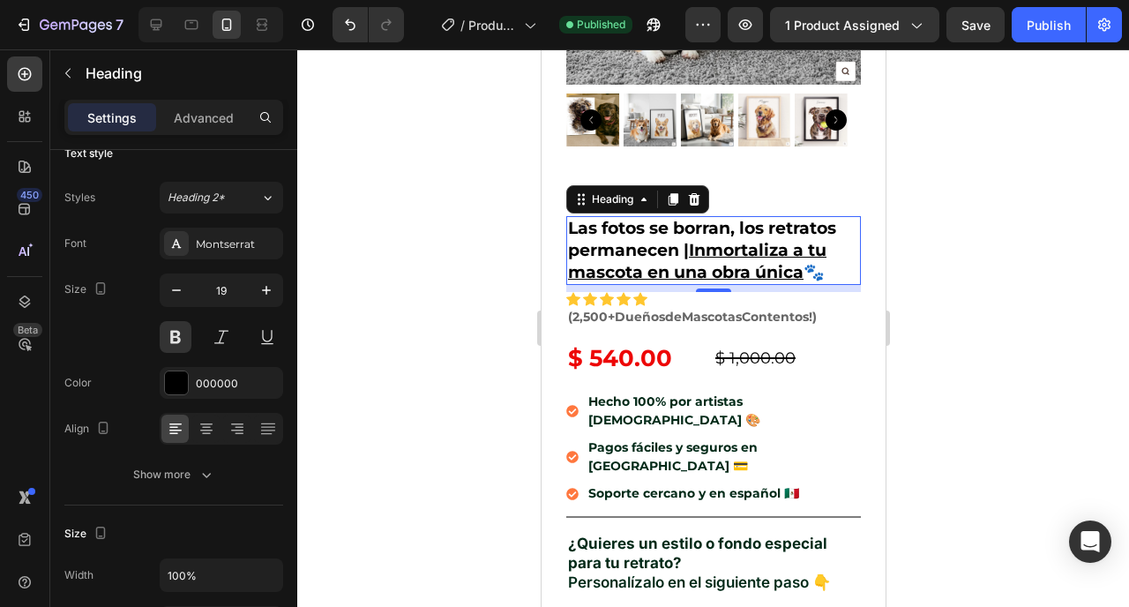
click at [602, 220] on h2 "Las fotos se borran, los retratos permanecen | Inmortaliza a tu mascota en una …" at bounding box center [713, 250] width 295 height 69
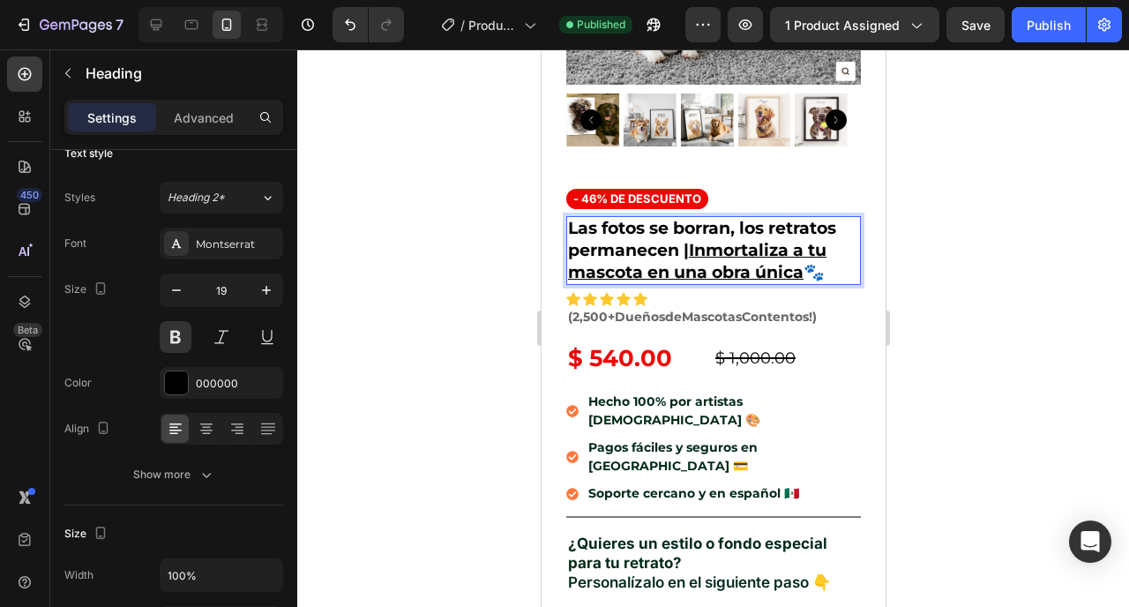
click at [569, 229] on p "Las fotos se borran, los retratos permanecen | Inmortaliza a tu mascota en una …" at bounding box center [712, 250] width 291 height 65
click at [566, 229] on h2 "Las fotos se borran, los retratos permanecen | Inmortaliza a tu mascota en una …" at bounding box center [713, 250] width 295 height 69
click at [913, 278] on div at bounding box center [713, 328] width 832 height 558
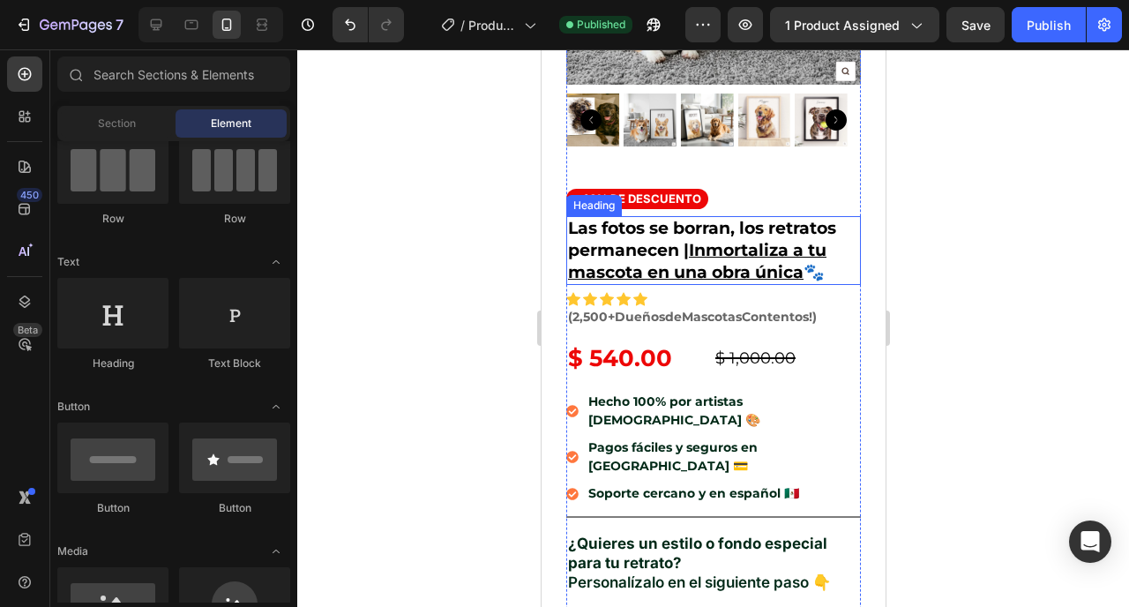
click at [837, 224] on p "Las fotos se borran, los retratos permanecen | Inmortaliza a tu mascota en una …" at bounding box center [712, 250] width 291 height 65
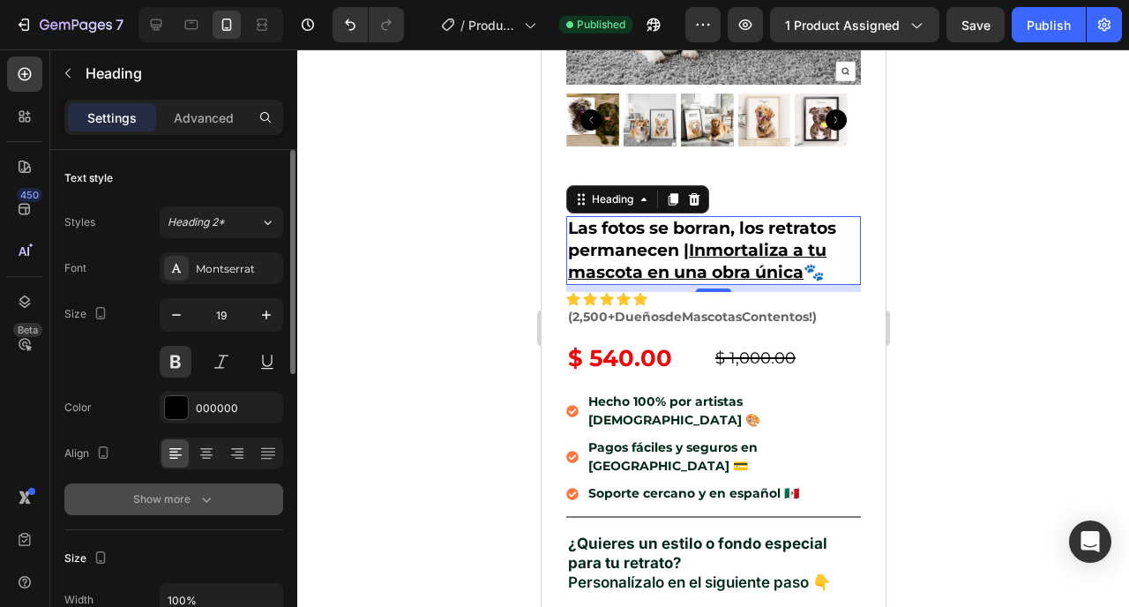
click at [200, 495] on icon "button" at bounding box center [207, 500] width 18 height 18
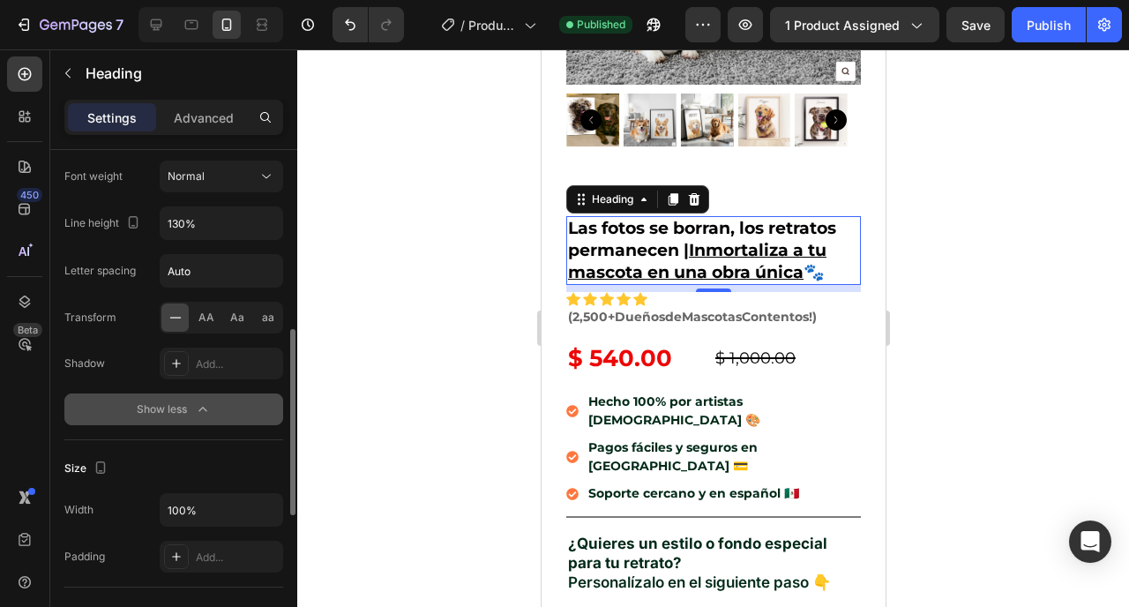
scroll to position [372, 0]
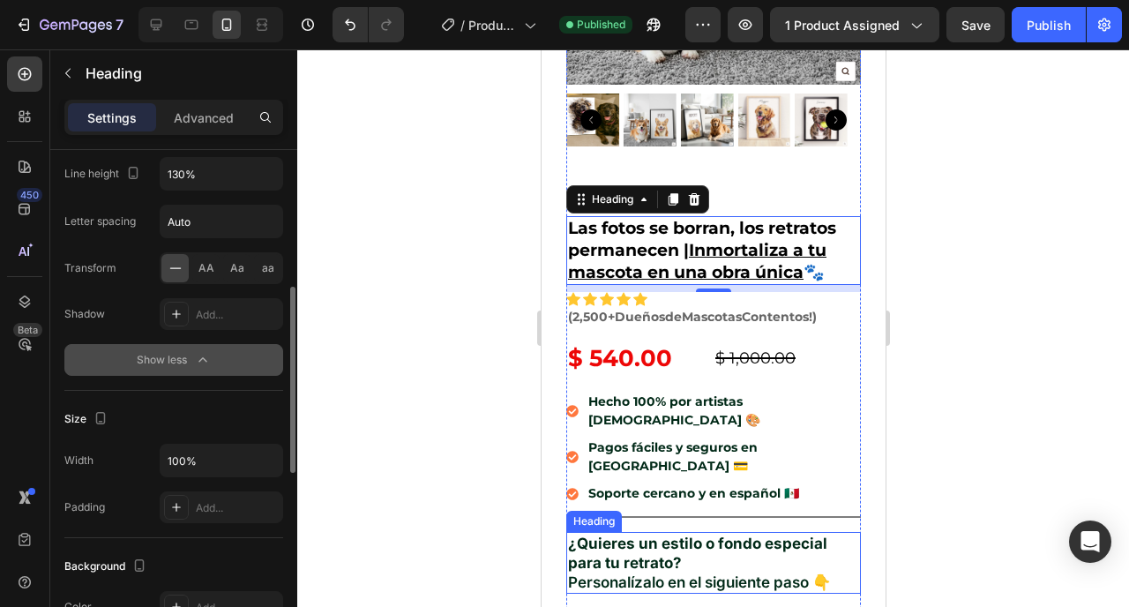
click at [641, 535] on strong "¿Quieres un estilo o fondo especial para tu retrato?" at bounding box center [696, 553] width 259 height 37
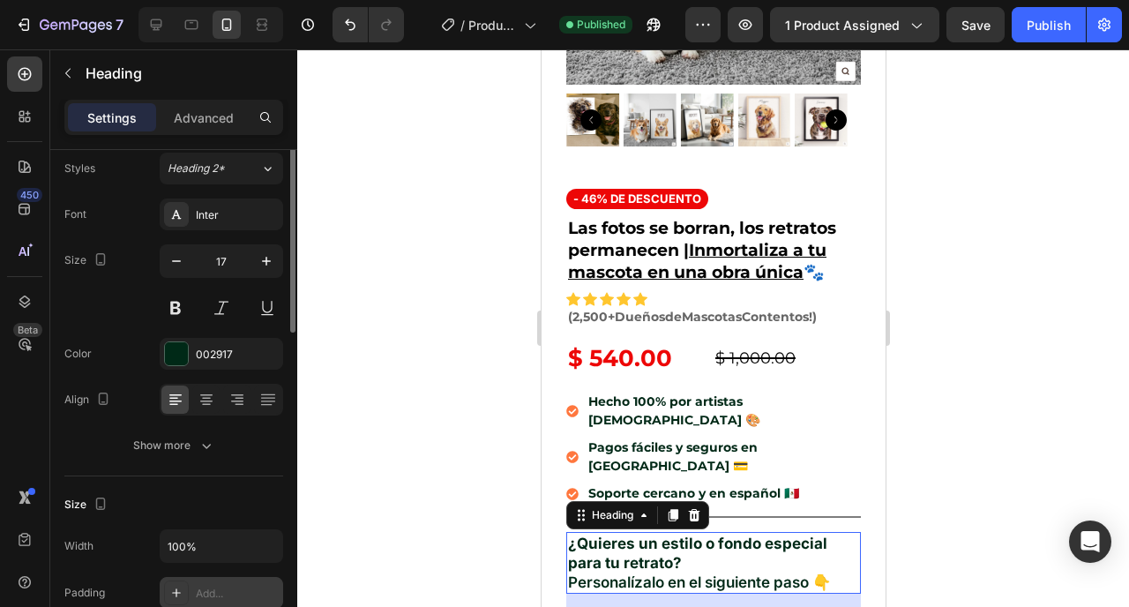
scroll to position [0, 0]
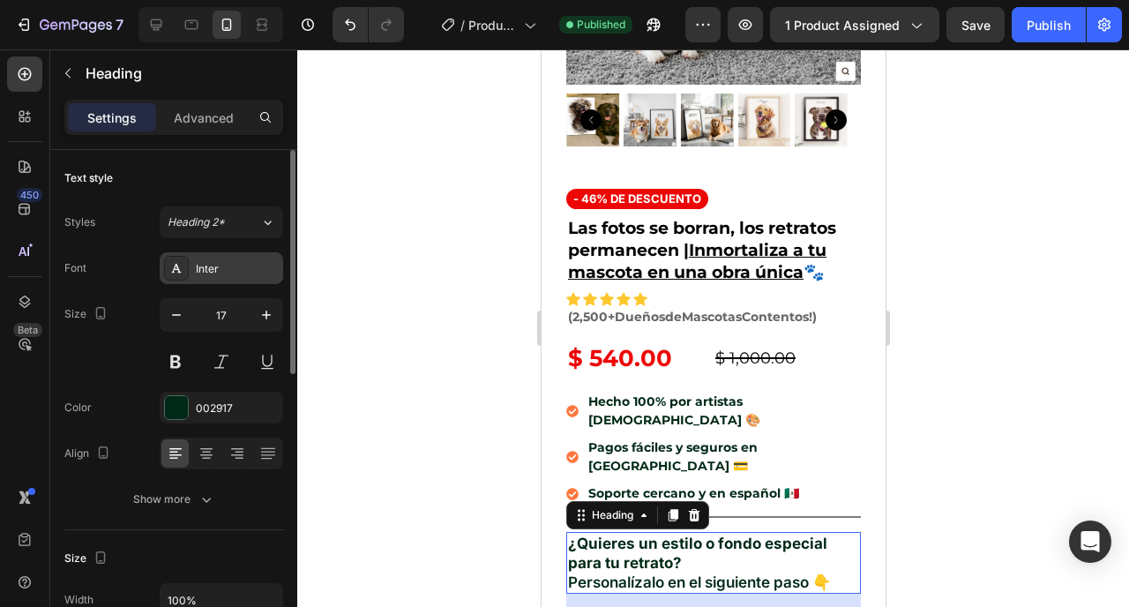
click at [222, 267] on div "Inter" at bounding box center [237, 269] width 83 height 16
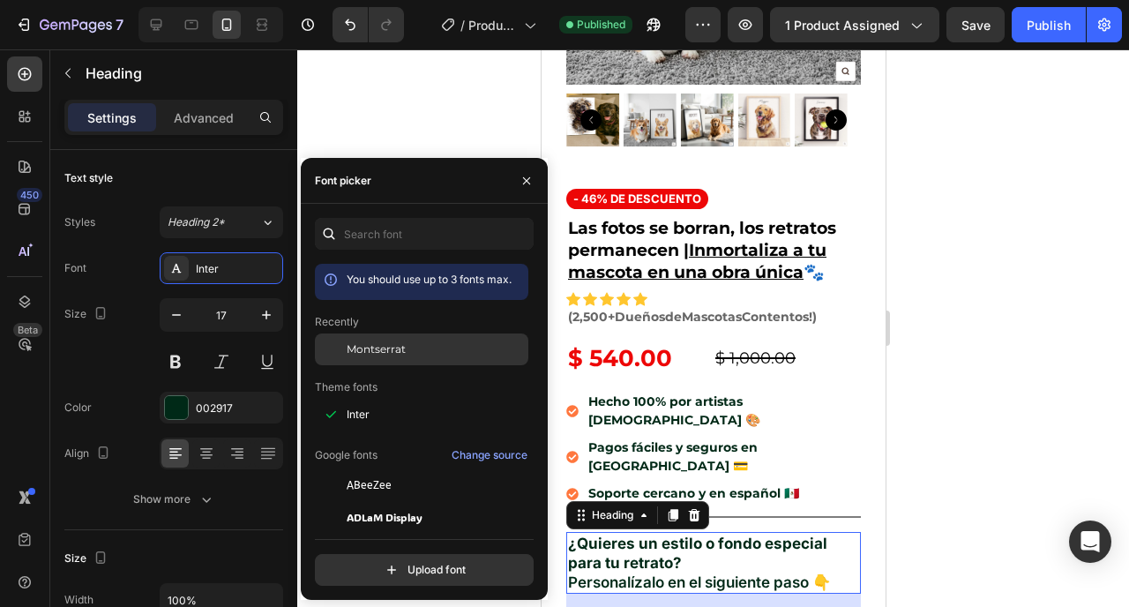
click at [351, 346] on span "Montserrat" at bounding box center [376, 349] width 59 height 16
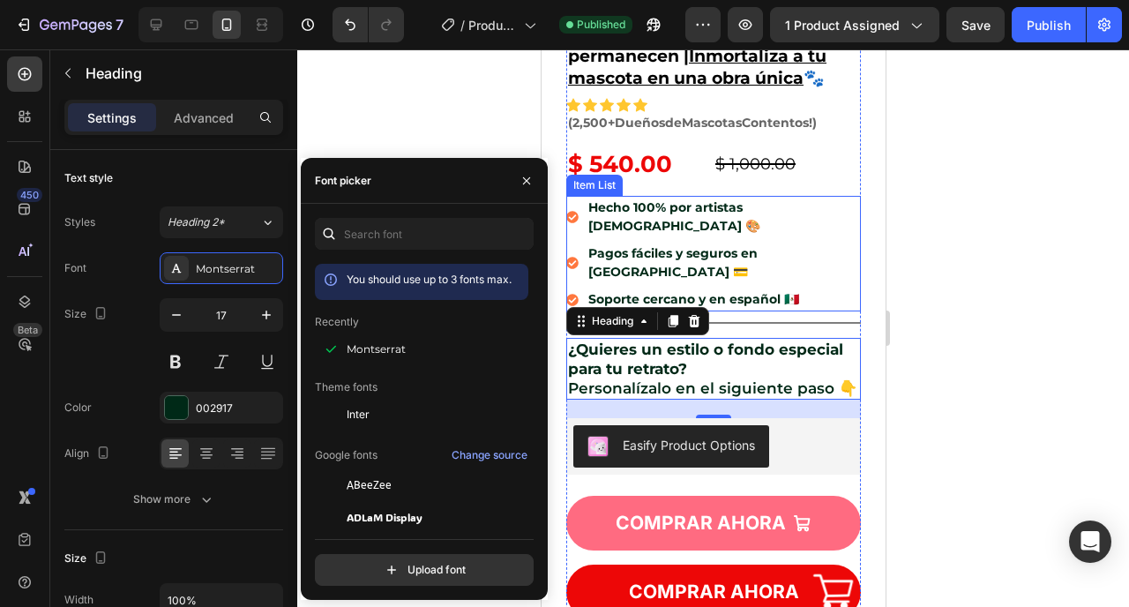
scroll to position [646, 0]
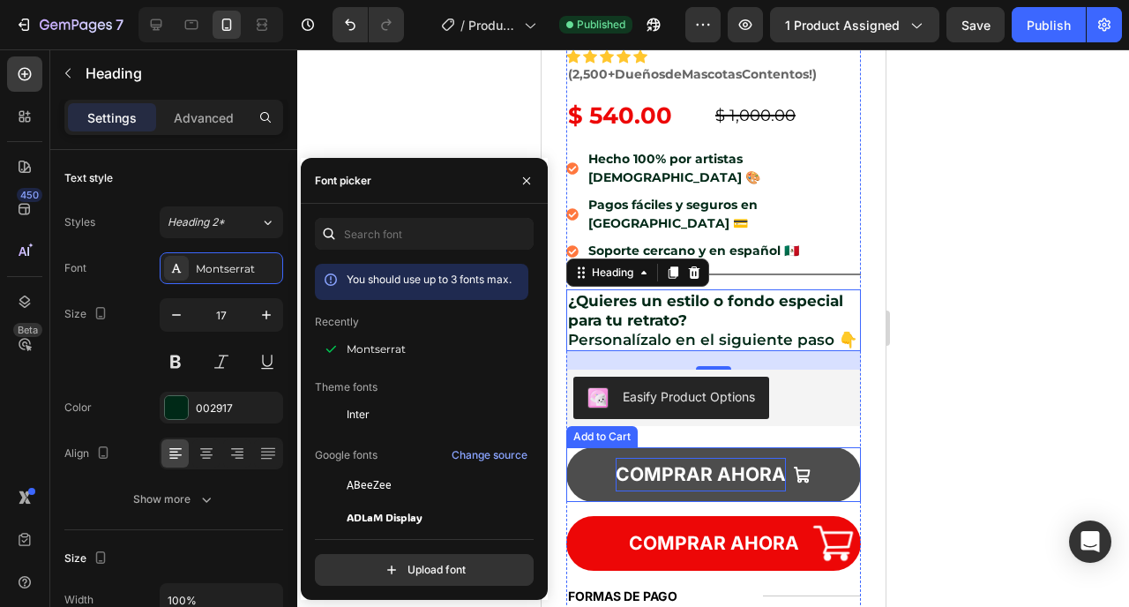
click at [692, 458] on div "COMPRAR AHORA" at bounding box center [700, 475] width 170 height 34
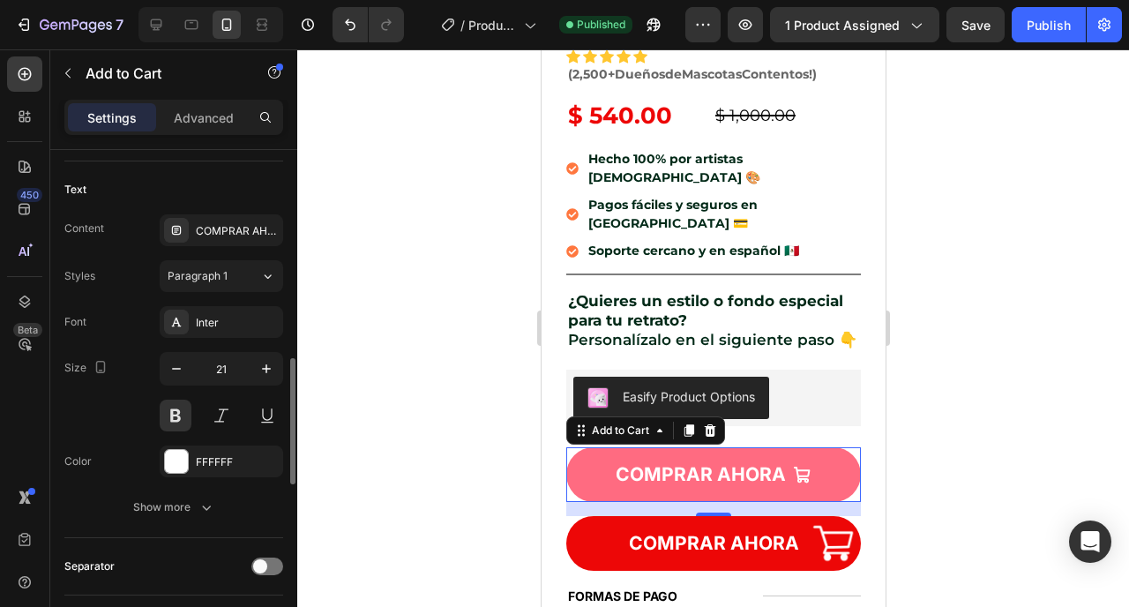
scroll to position [981, 0]
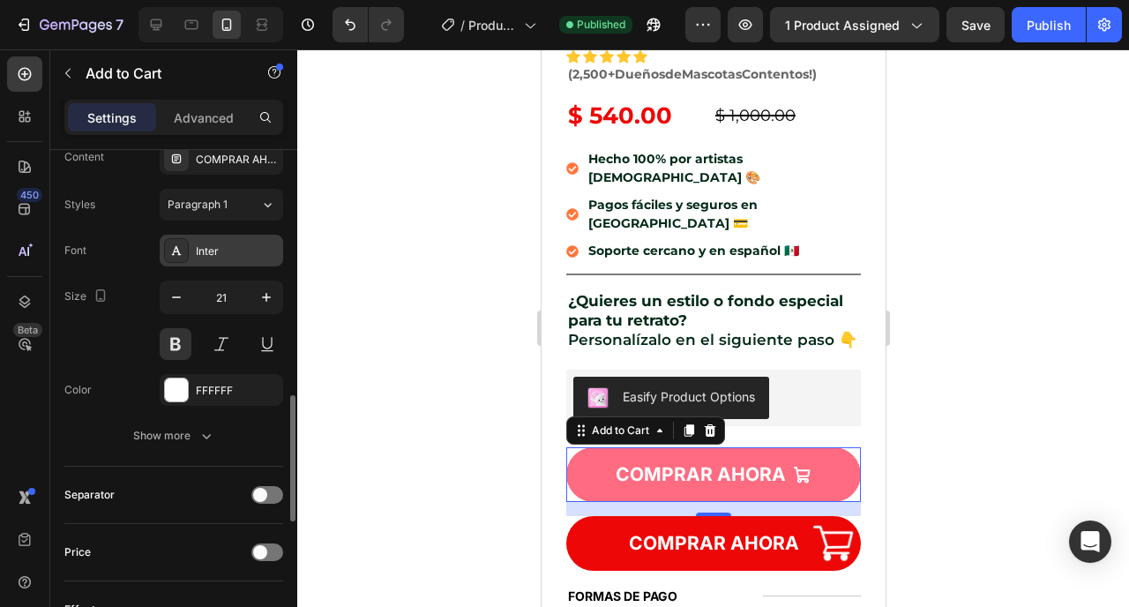
click at [234, 256] on div "Inter" at bounding box center [237, 251] width 83 height 16
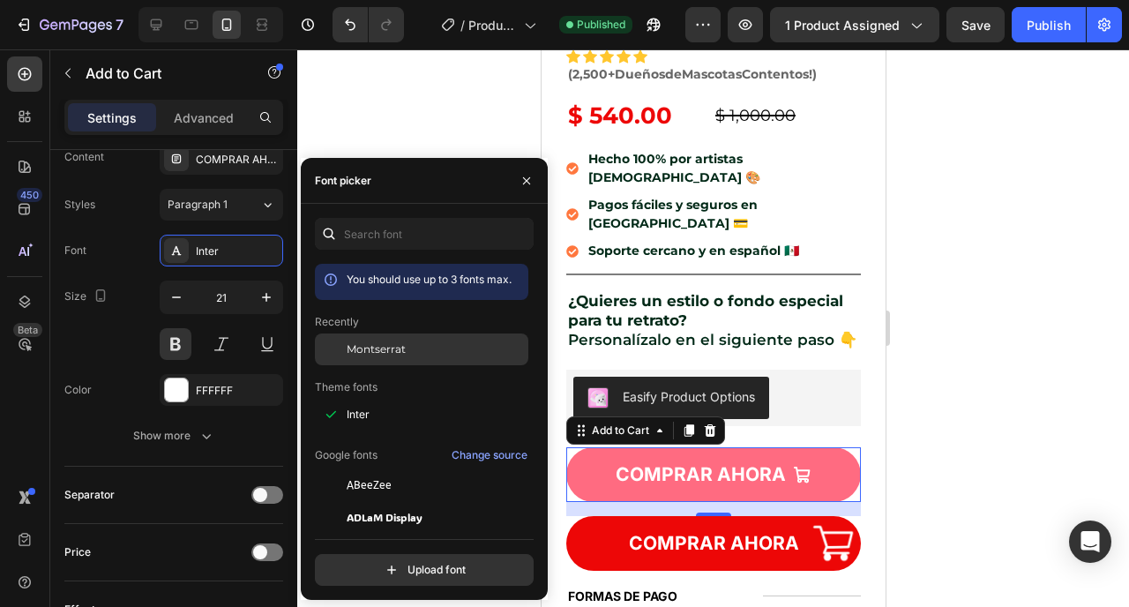
click at [398, 357] on div "Montserrat" at bounding box center [422, 349] width 214 height 32
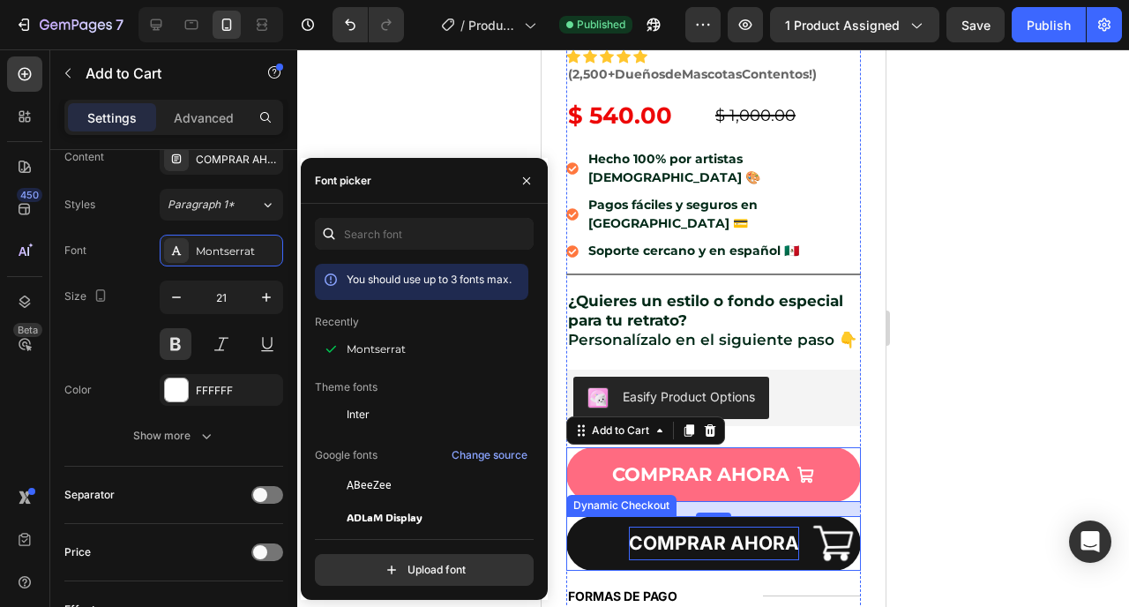
click at [742, 527] on p "COMPRAR AHORA" at bounding box center [713, 544] width 170 height 34
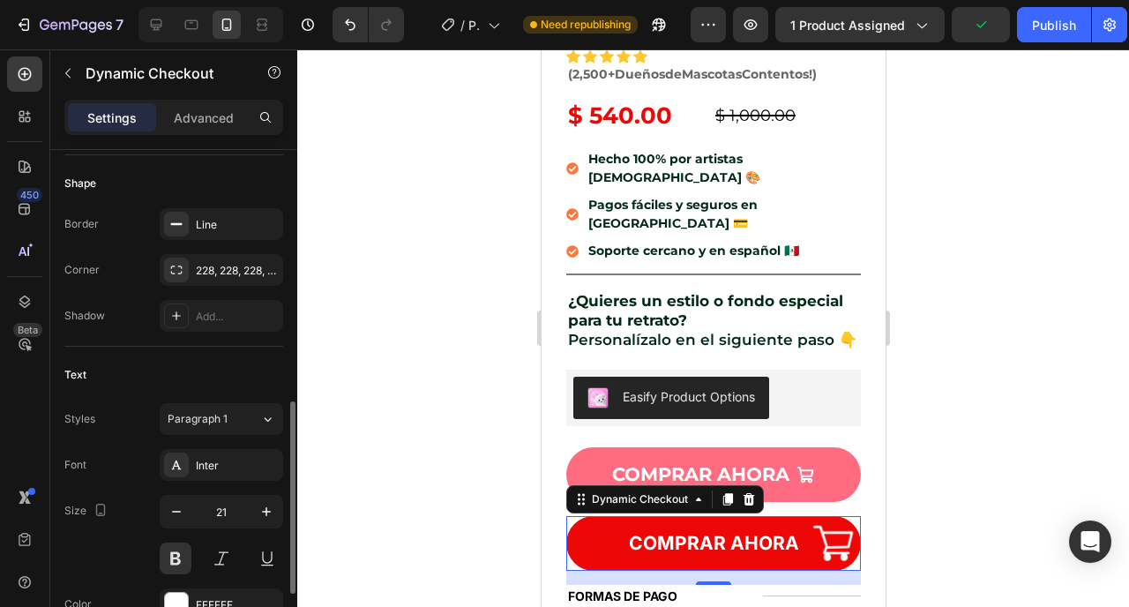
scroll to position [564, 0]
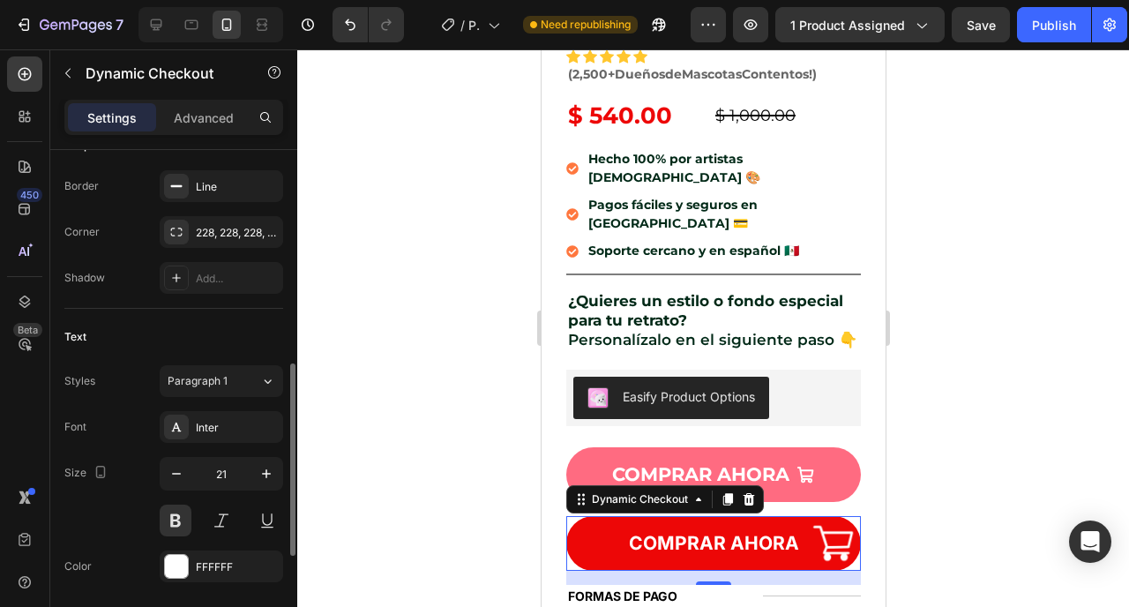
click at [236, 432] on div "Inter" at bounding box center [237, 428] width 83 height 16
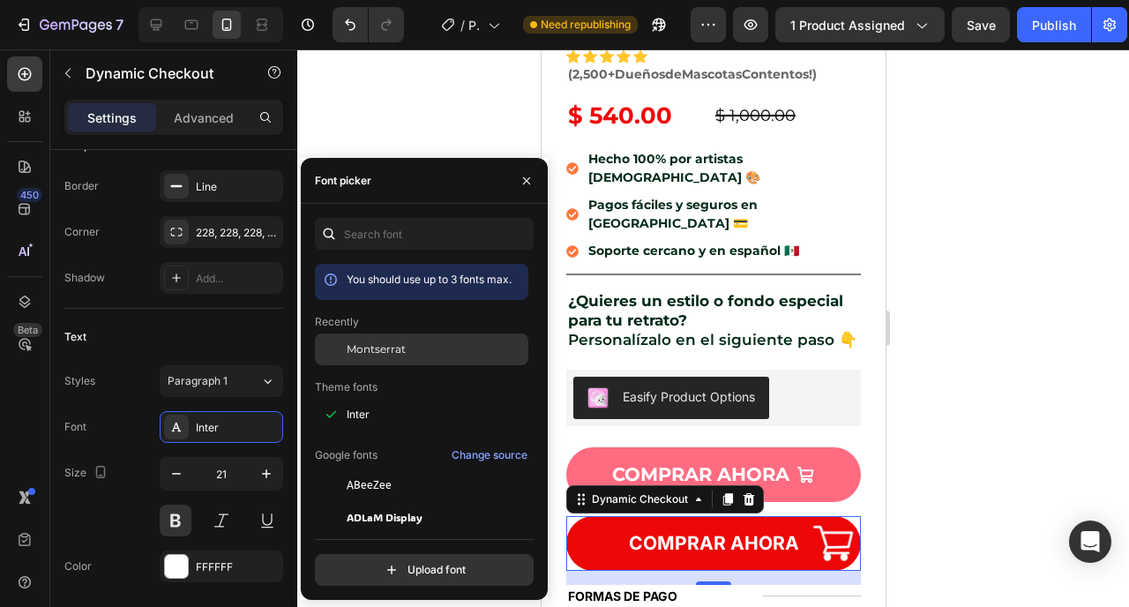
click at [377, 348] on span "Montserrat" at bounding box center [376, 349] width 59 height 16
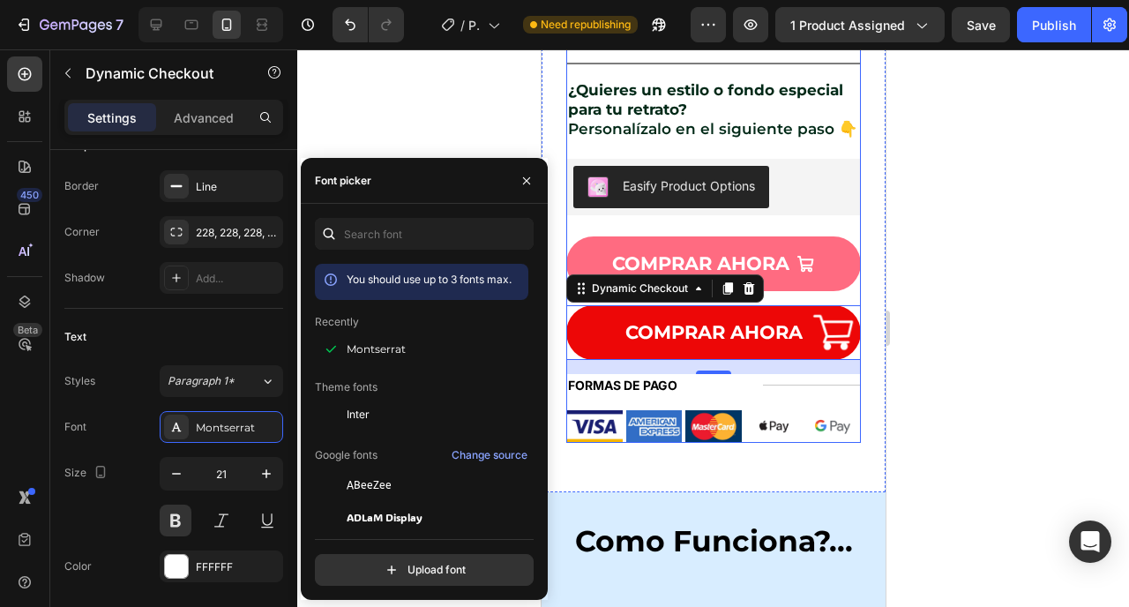
scroll to position [940, 0]
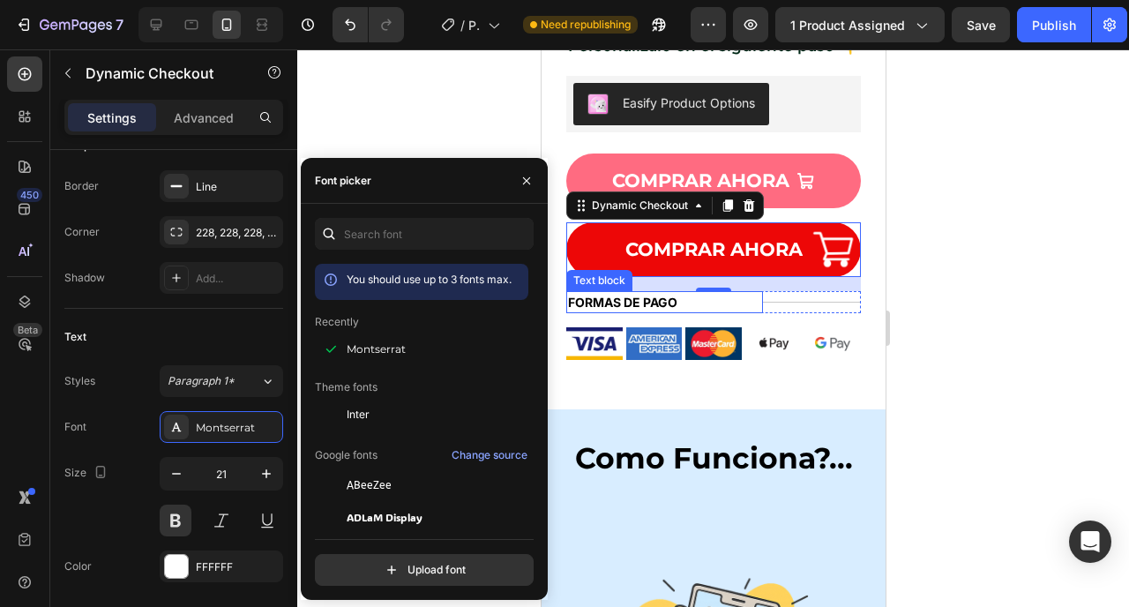
click at [606, 293] on p "FORMAS DE PAGO" at bounding box center [663, 302] width 193 height 19
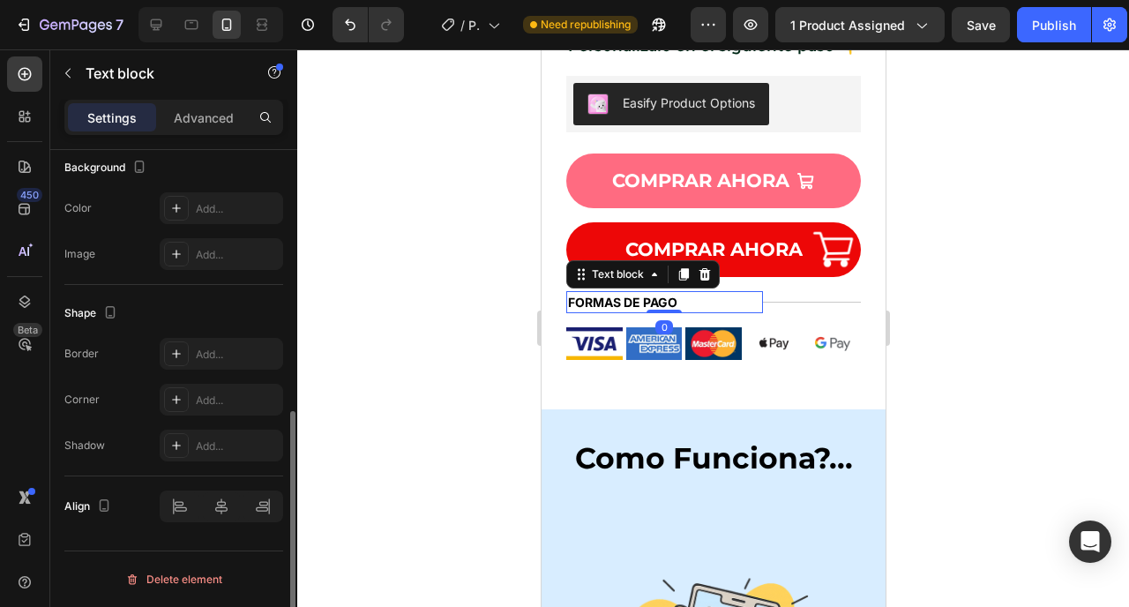
scroll to position [0, 0]
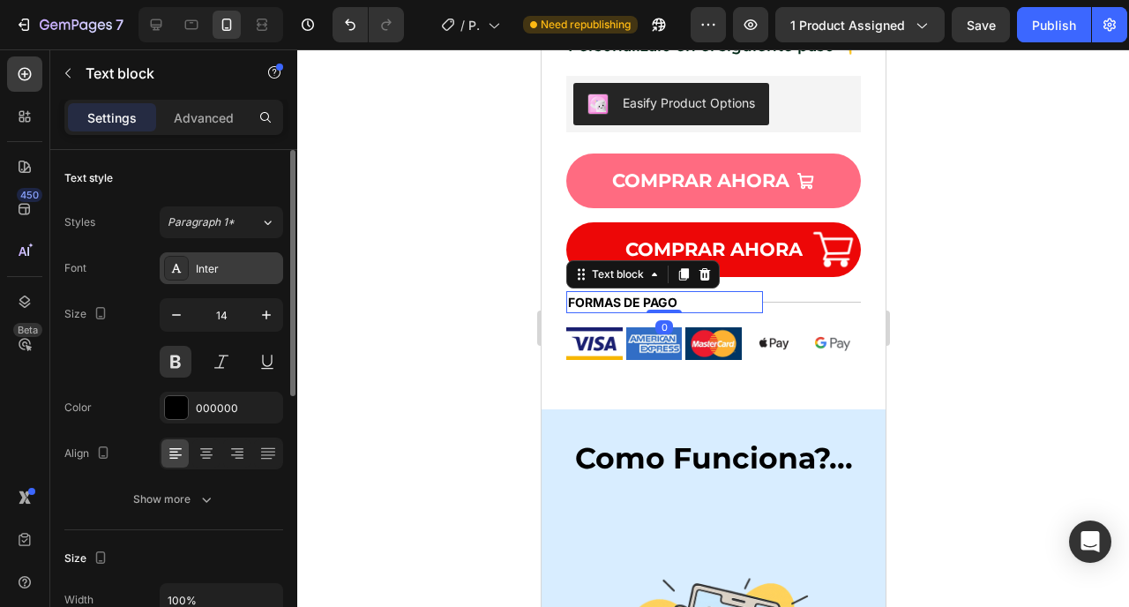
click at [212, 259] on div "Inter" at bounding box center [222, 268] width 124 height 32
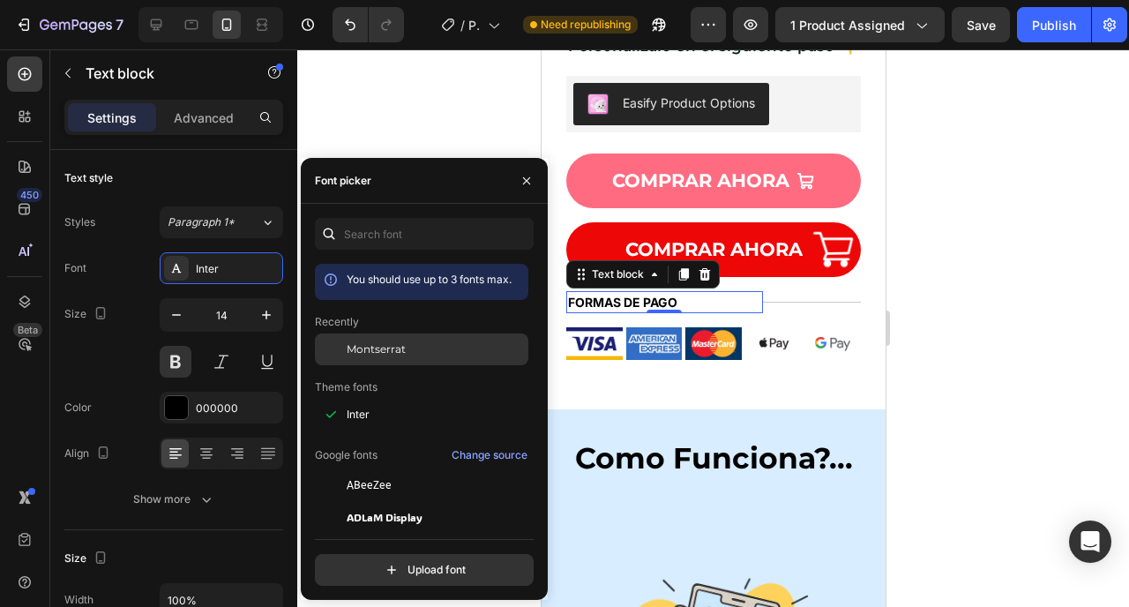
click at [423, 353] on div "Montserrat" at bounding box center [436, 349] width 178 height 16
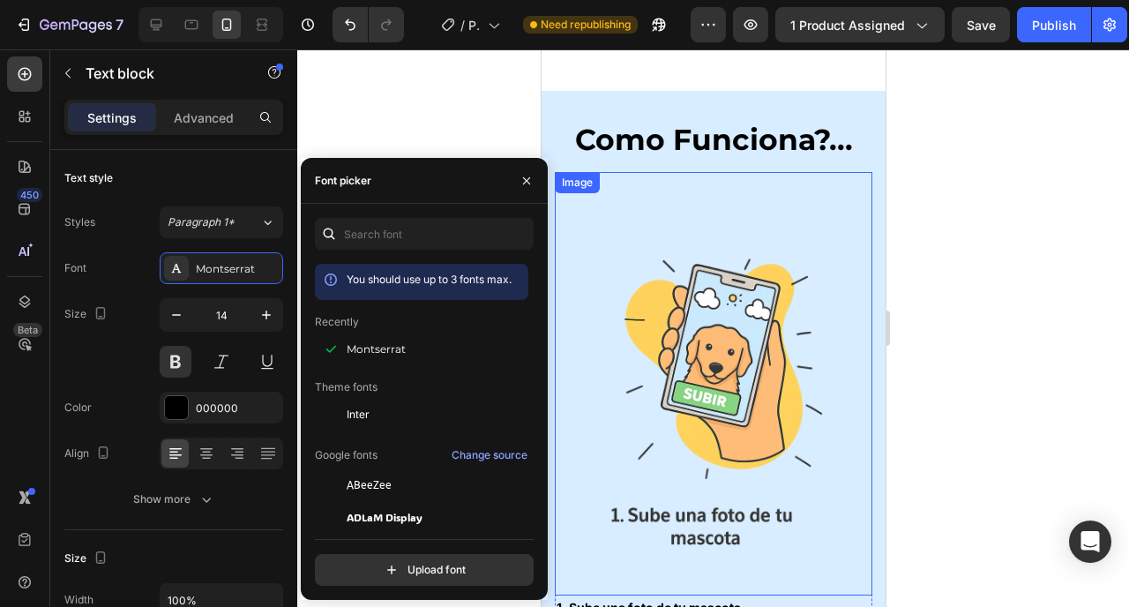
scroll to position [1401, 0]
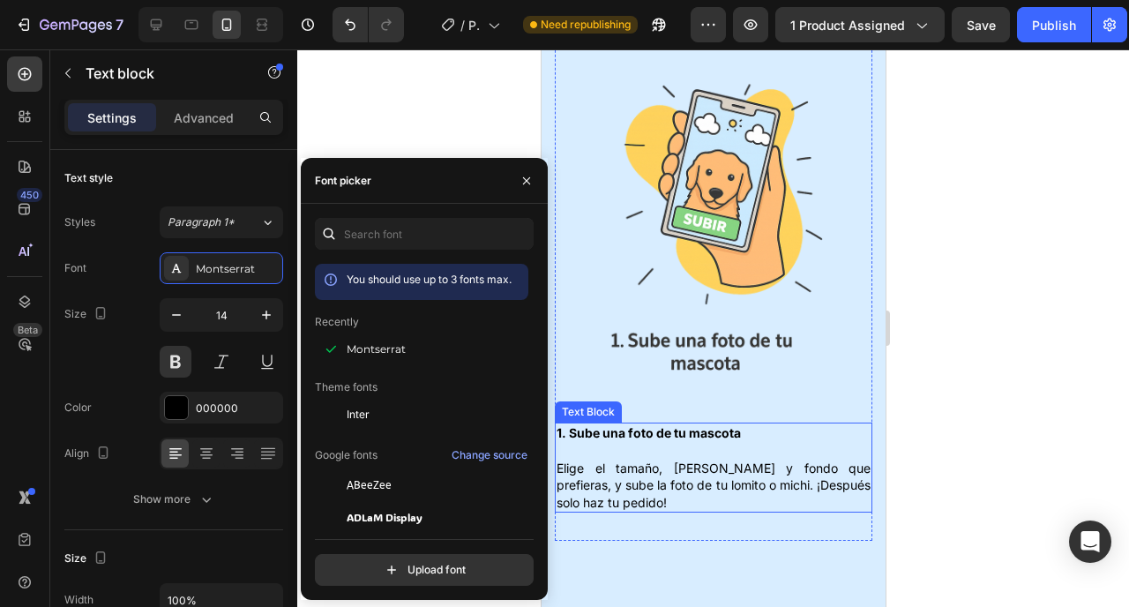
click at [622, 428] on p "1. Sube una foto de tu mascota Elige el tamaño, marco y fondo que prefieras, y …" at bounding box center [713, 467] width 314 height 86
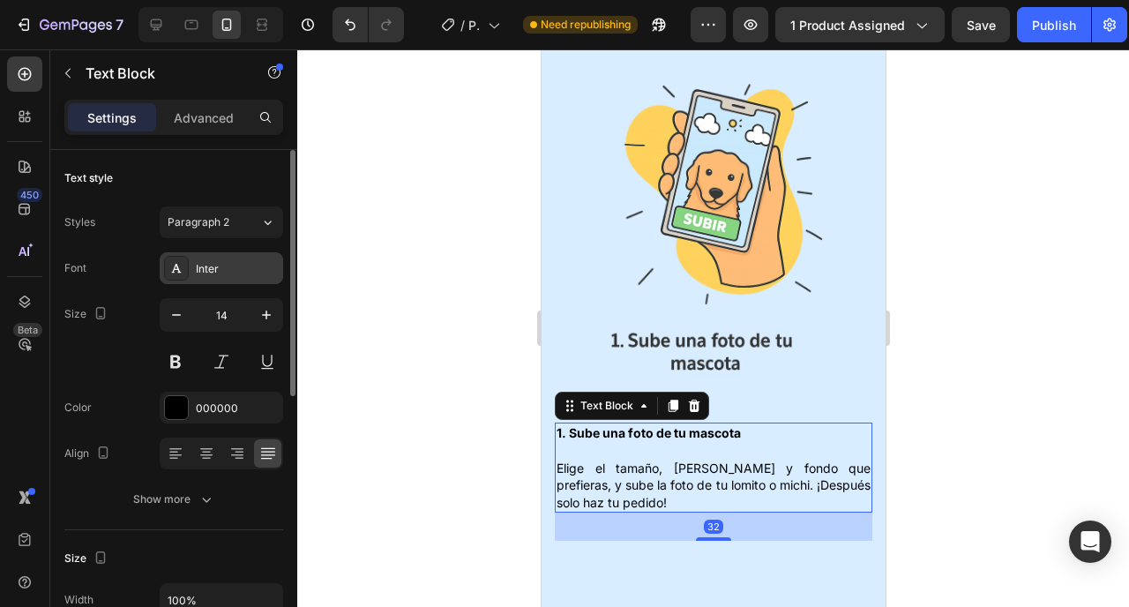
click at [209, 265] on div "Inter" at bounding box center [237, 269] width 83 height 16
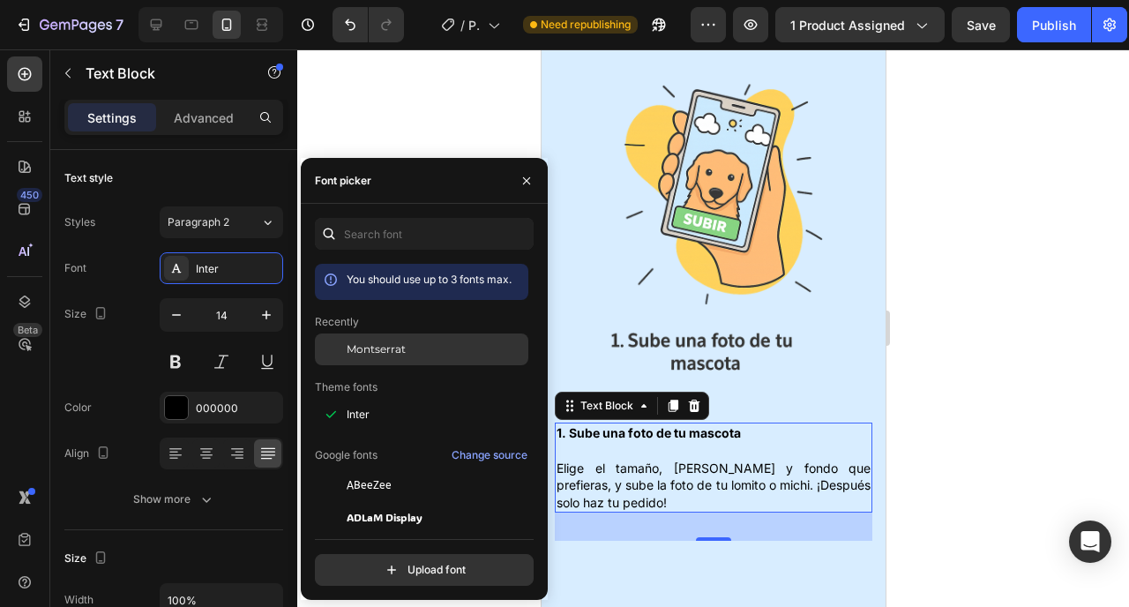
click at [389, 356] on span "Montserrat" at bounding box center [376, 349] width 59 height 16
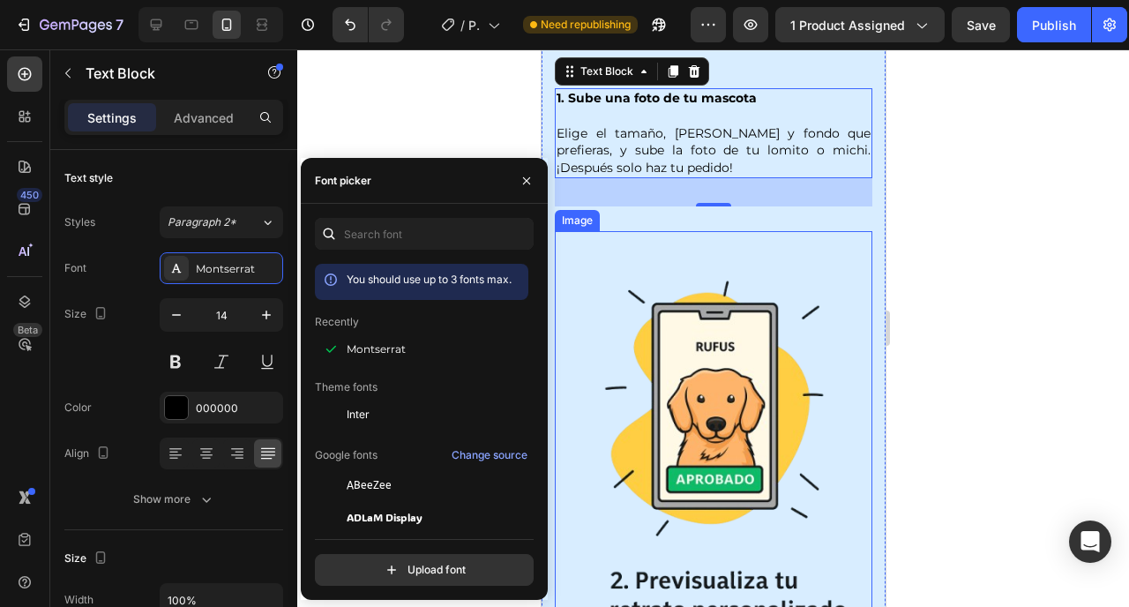
scroll to position [2069, 0]
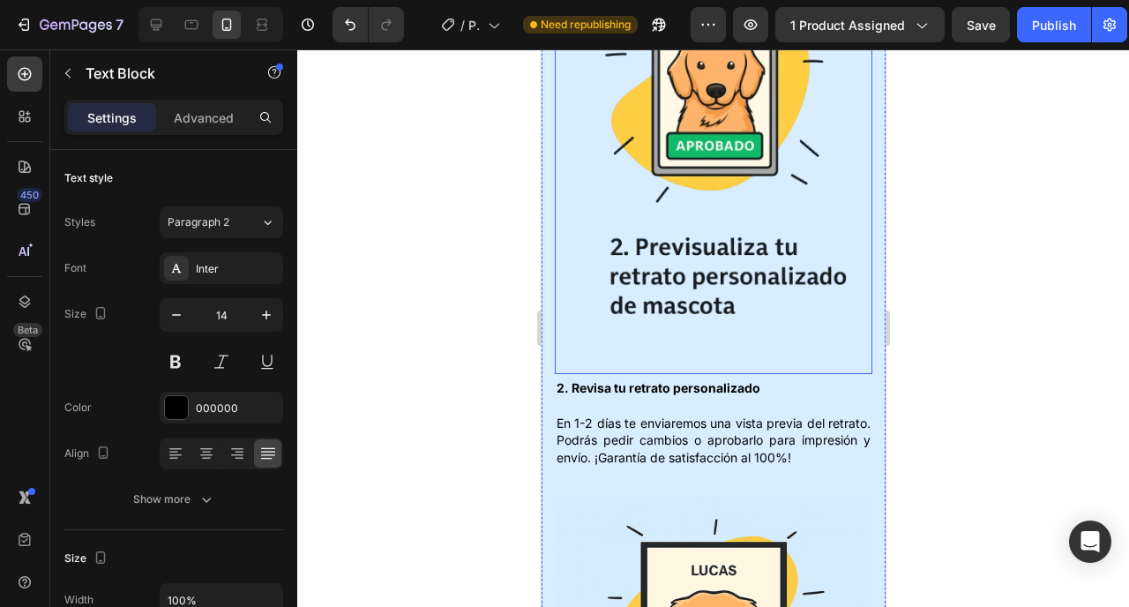
click at [661, 397] on p "En 1-2 días te enviaremos una vista previa del retrato. Podrás pedir cambios o …" at bounding box center [713, 431] width 314 height 69
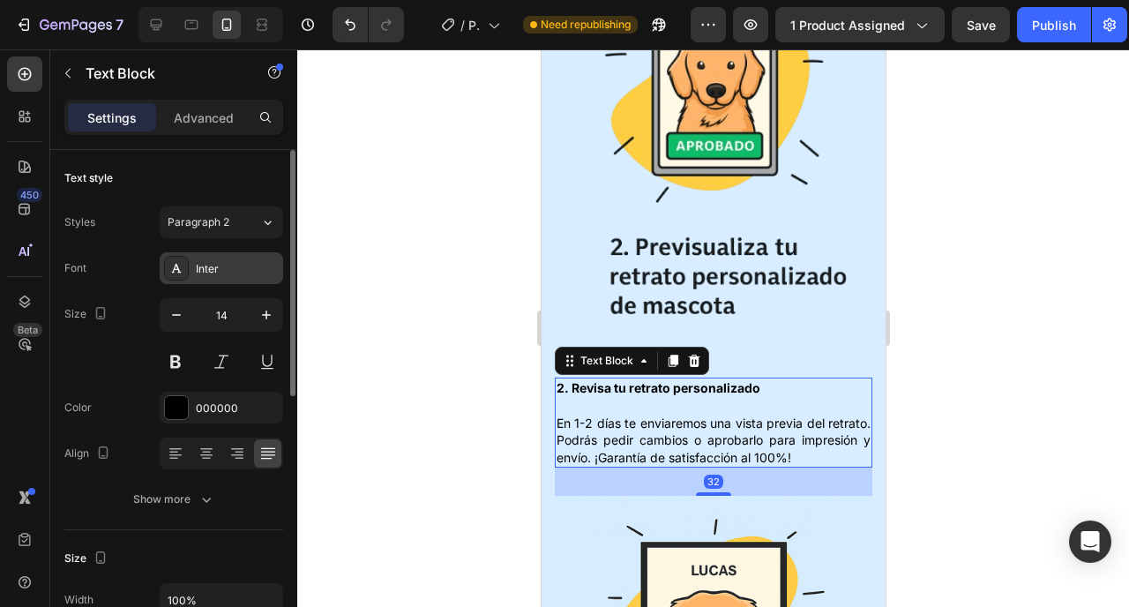
click at [198, 258] on div "Inter" at bounding box center [222, 268] width 124 height 32
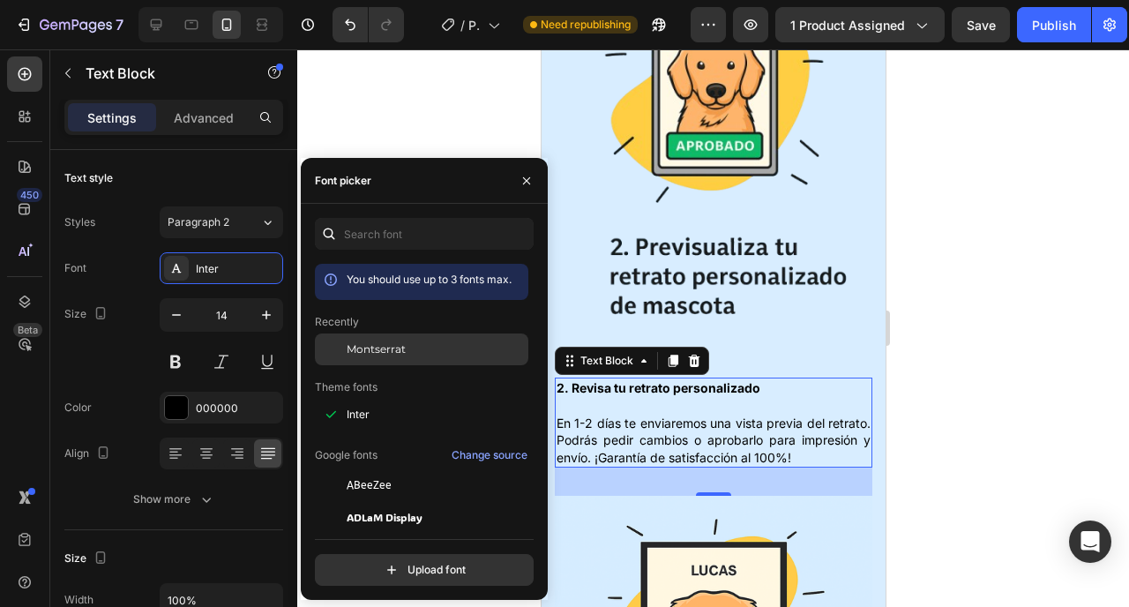
click at [374, 346] on span "Montserrat" at bounding box center [376, 349] width 59 height 16
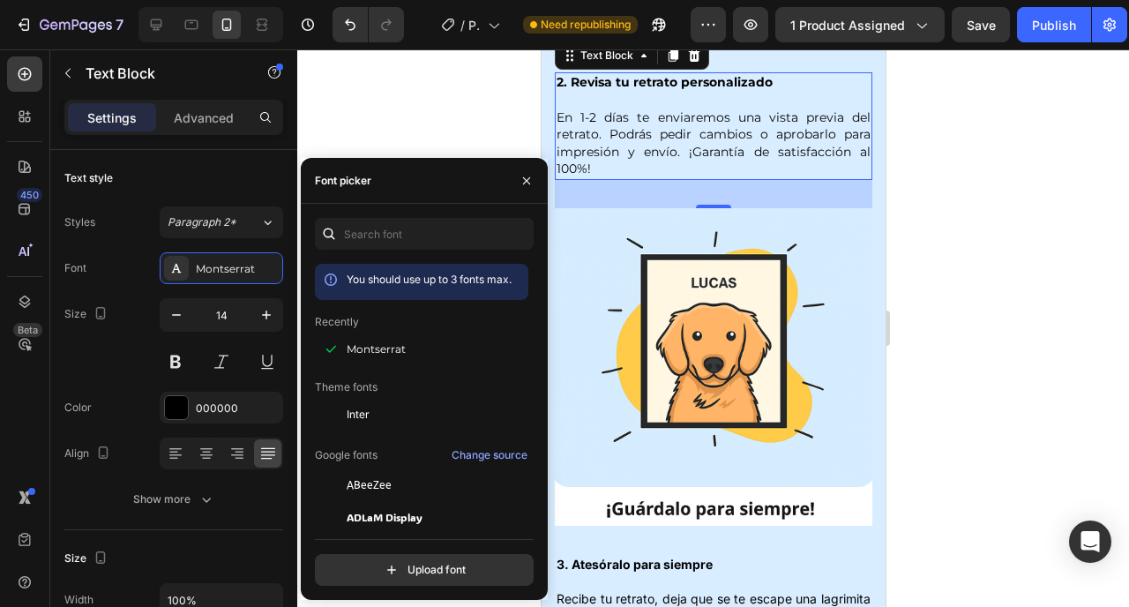
scroll to position [2544, 0]
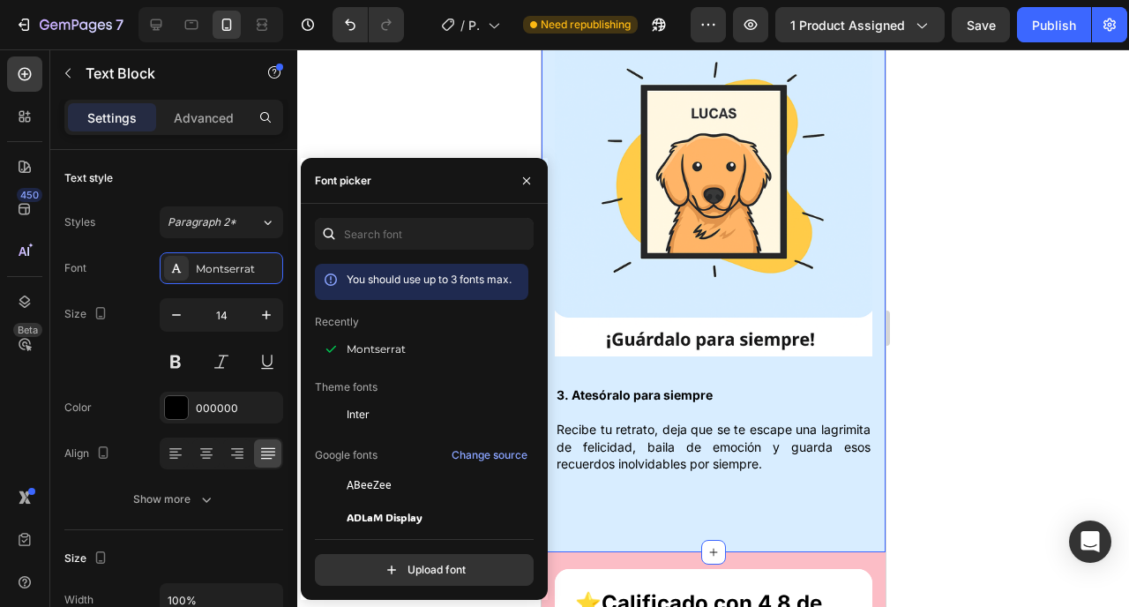
click at [695, 404] on p "Recibe tu retrato, deja que se te escape una lagrimita de felicidad, baila de e…" at bounding box center [713, 438] width 314 height 69
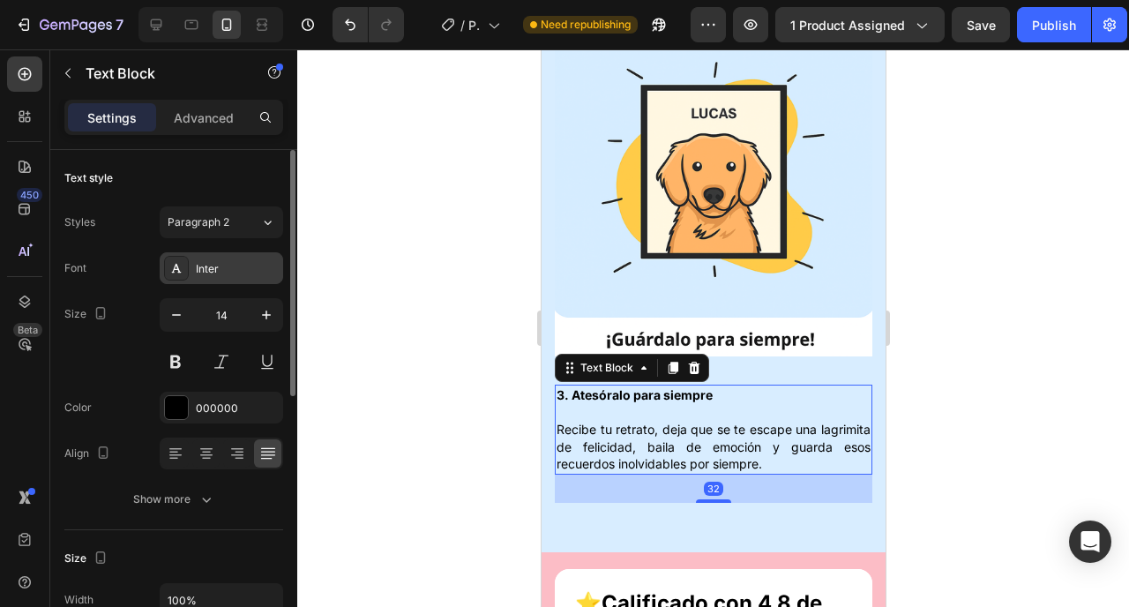
click at [220, 261] on div "Inter" at bounding box center [237, 269] width 83 height 16
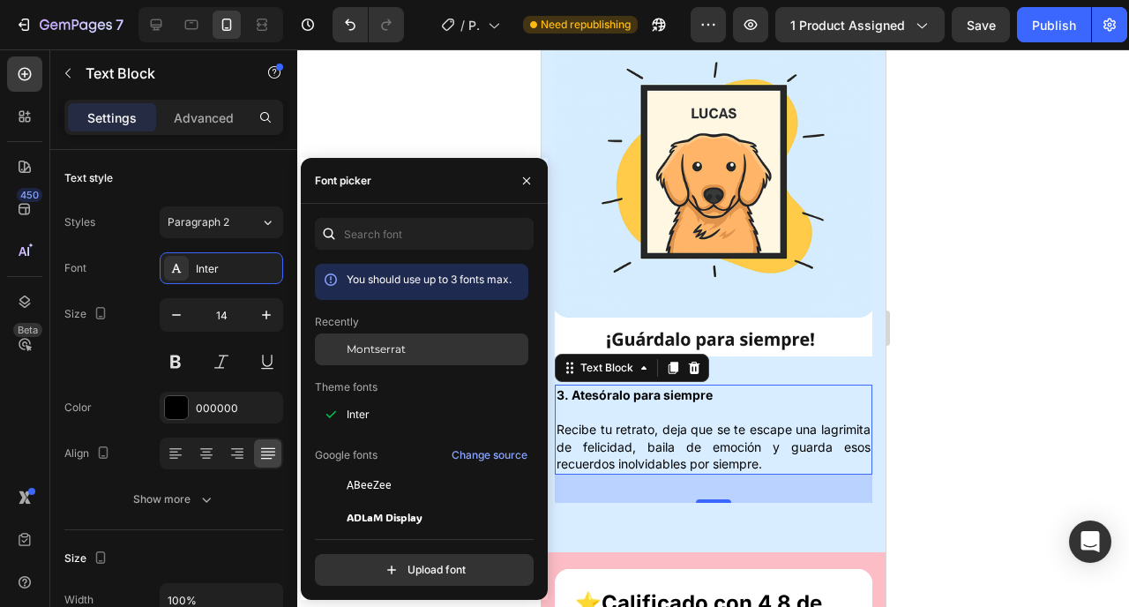
click at [356, 339] on div "Montserrat" at bounding box center [422, 349] width 214 height 32
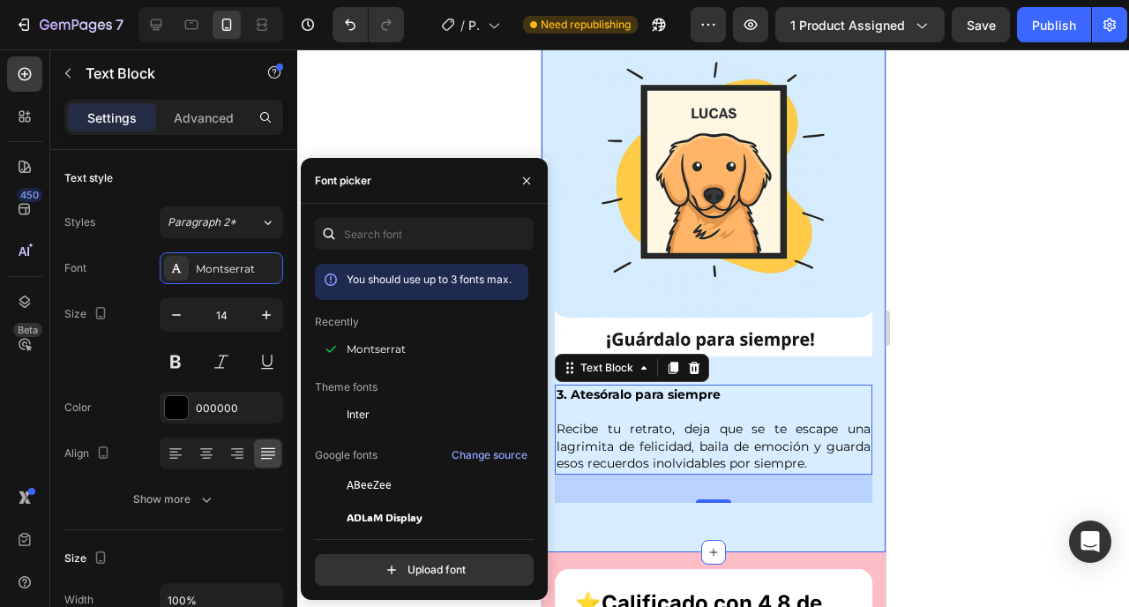
scroll to position [2752, 0]
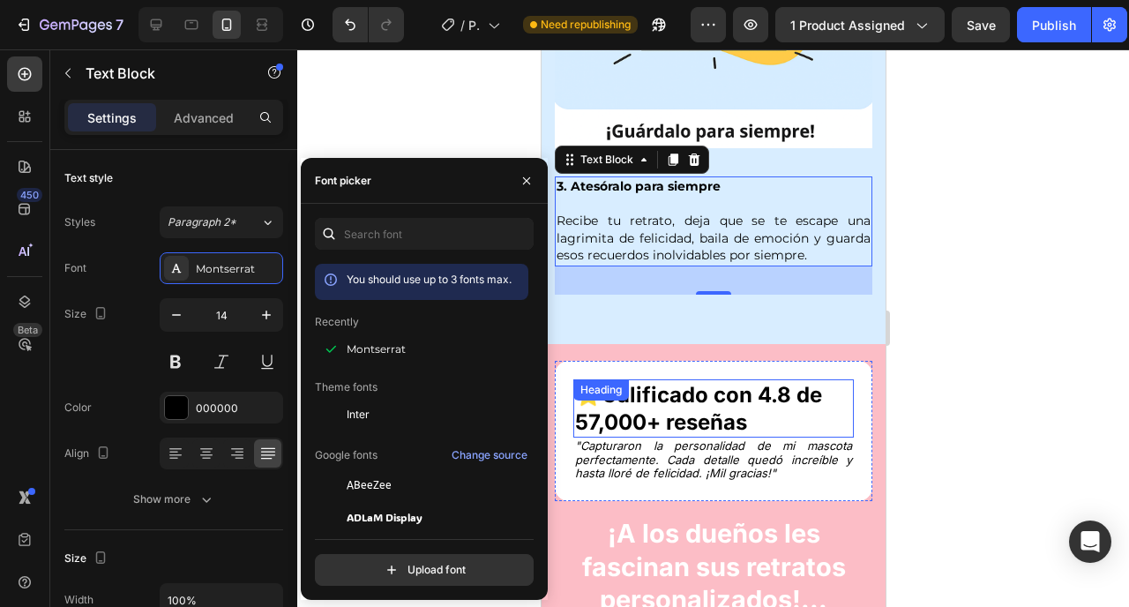
click at [681, 382] on strong "Calificado con 4.8 de 57,000+ reseñas" at bounding box center [697, 408] width 247 height 53
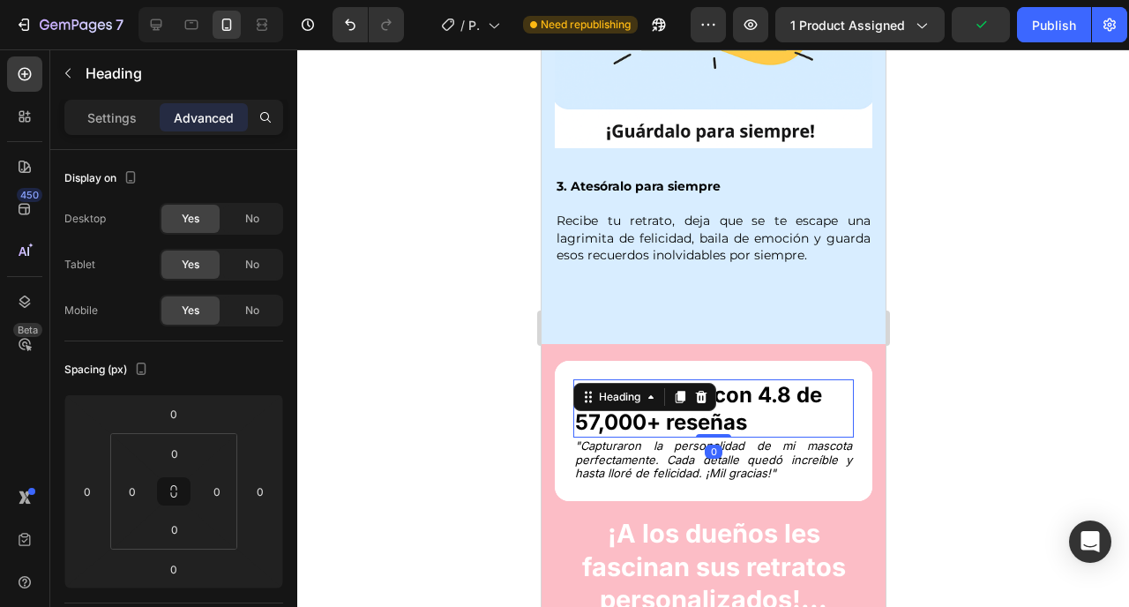
click at [119, 133] on div "Settings Advanced" at bounding box center [173, 117] width 219 height 35
click at [116, 116] on p "Settings" at bounding box center [111, 118] width 49 height 19
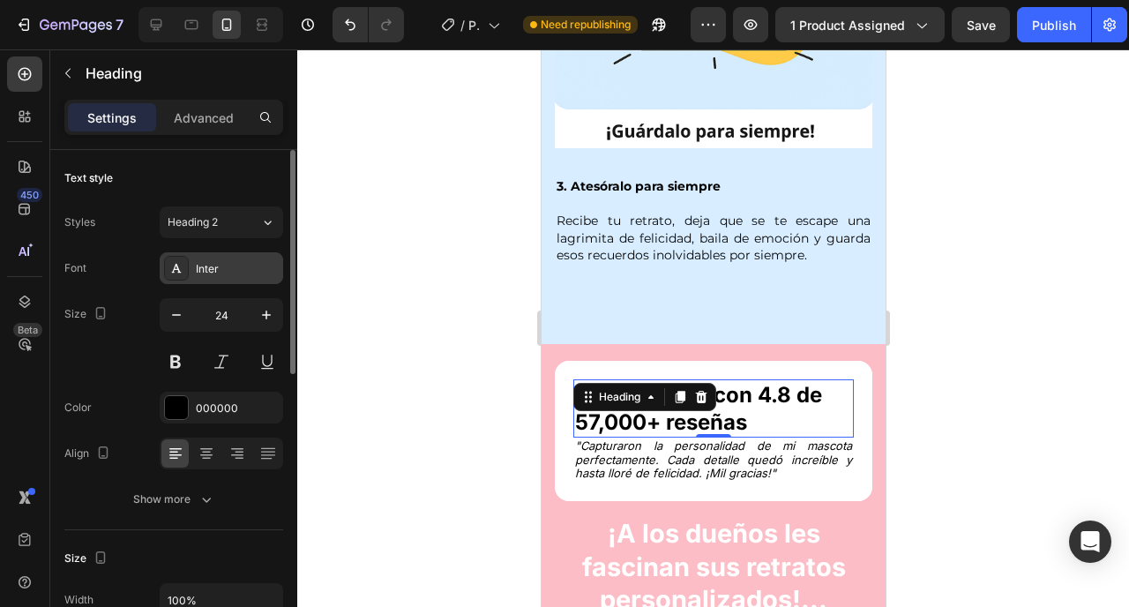
click at [193, 280] on div "Inter" at bounding box center [222, 268] width 124 height 32
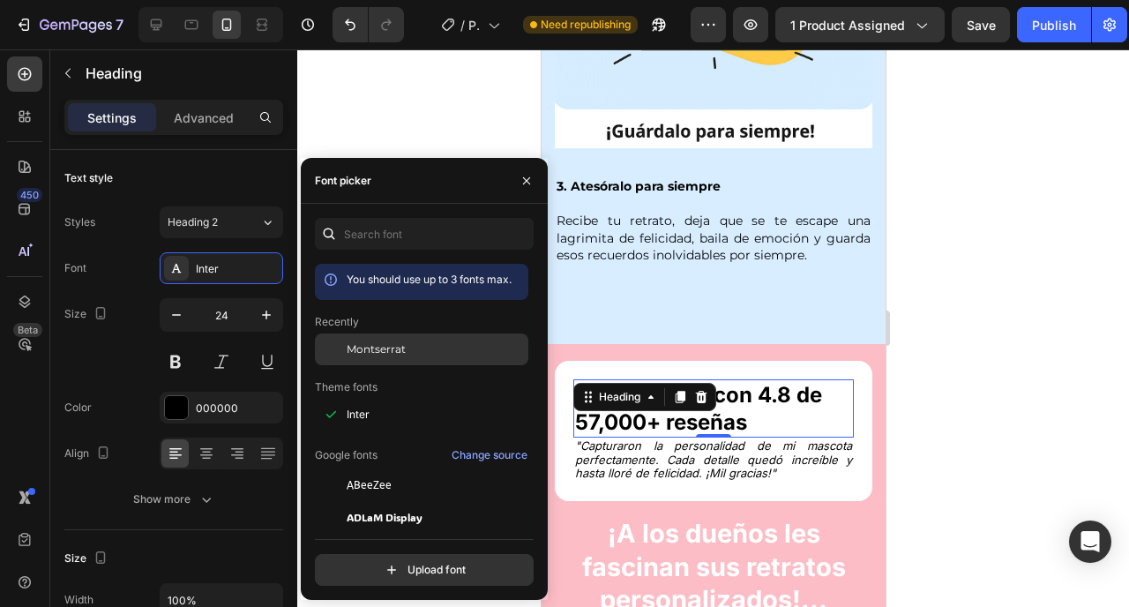
click at [338, 348] on div at bounding box center [331, 349] width 32 height 32
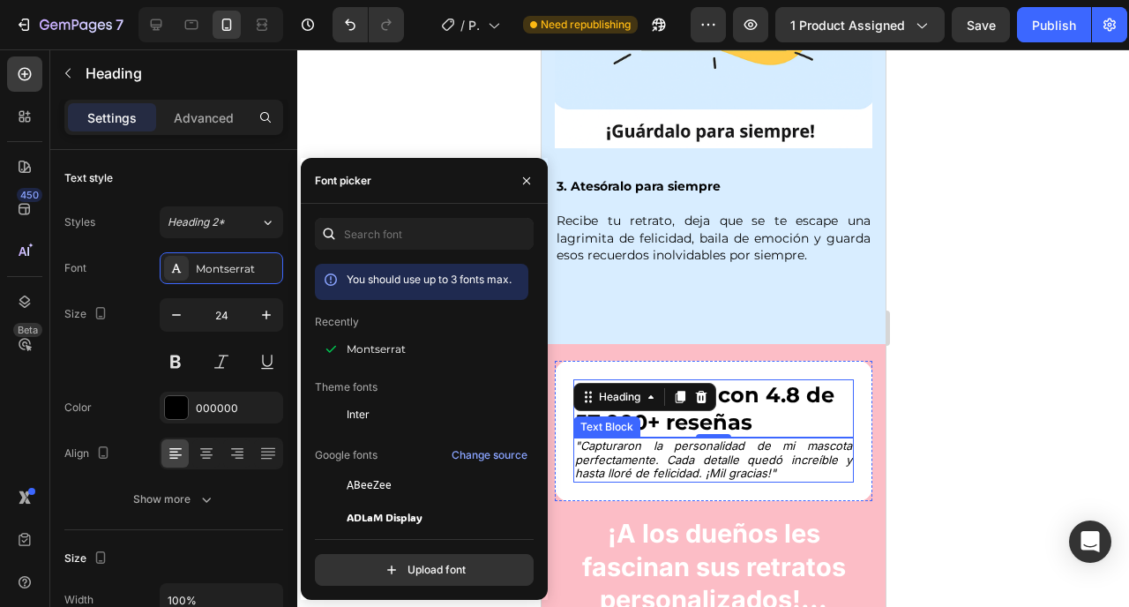
click at [710, 438] on icon ""Capturaron la personalidad de mi mascota perfectamente. Cada detalle quedó inc…" at bounding box center [712, 458] width 277 height 41
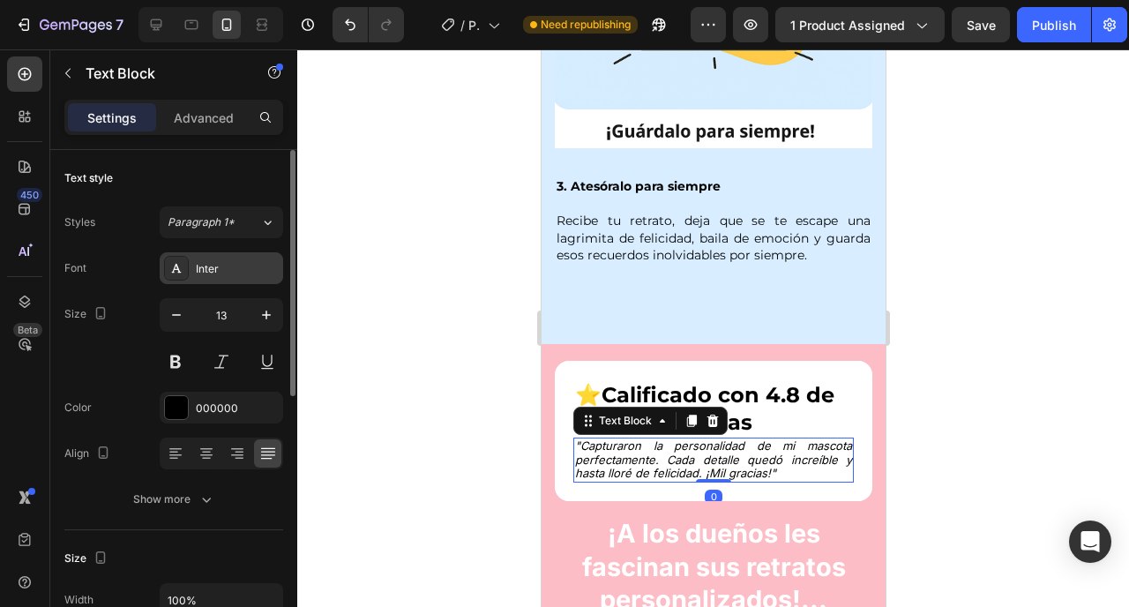
click at [217, 275] on div "Inter" at bounding box center [237, 269] width 83 height 16
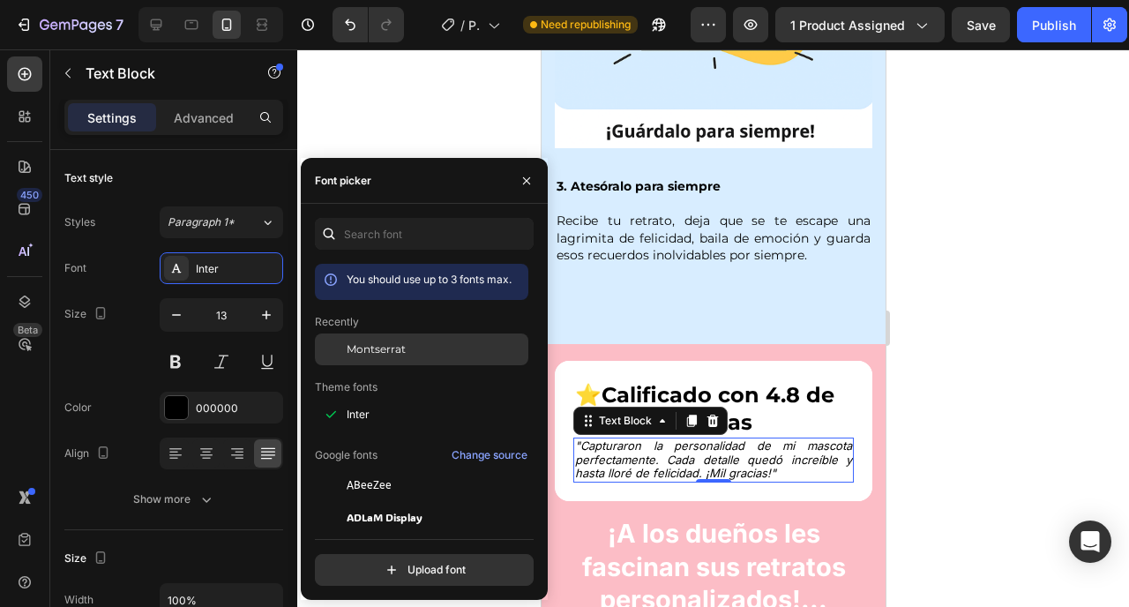
click at [373, 356] on span "Montserrat" at bounding box center [376, 349] width 59 height 16
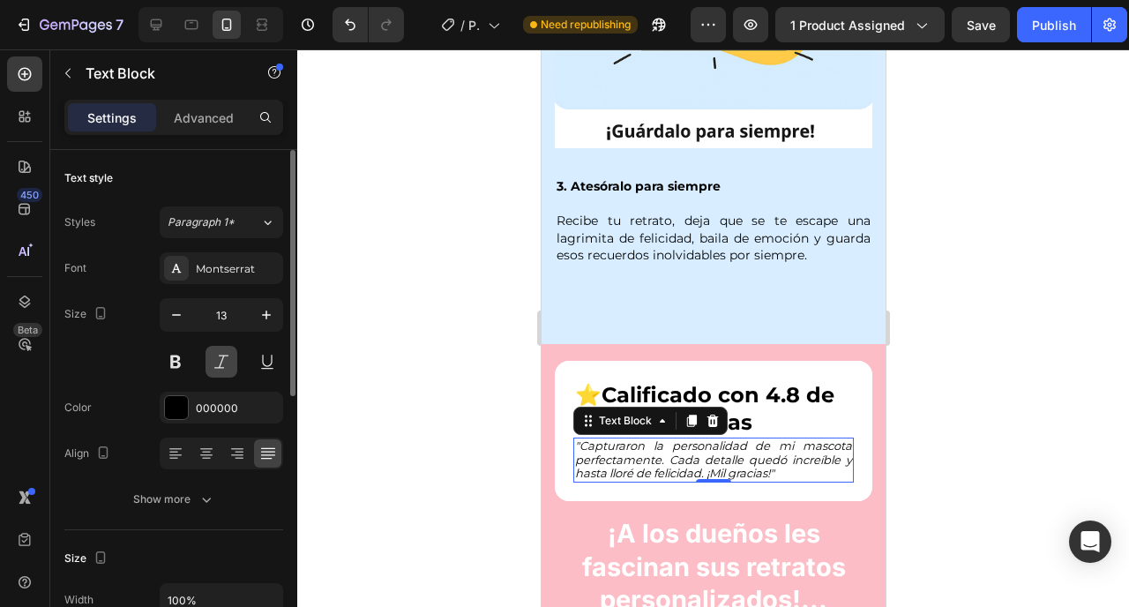
click at [210, 365] on button at bounding box center [222, 362] width 32 height 32
click at [218, 364] on button at bounding box center [222, 362] width 32 height 32
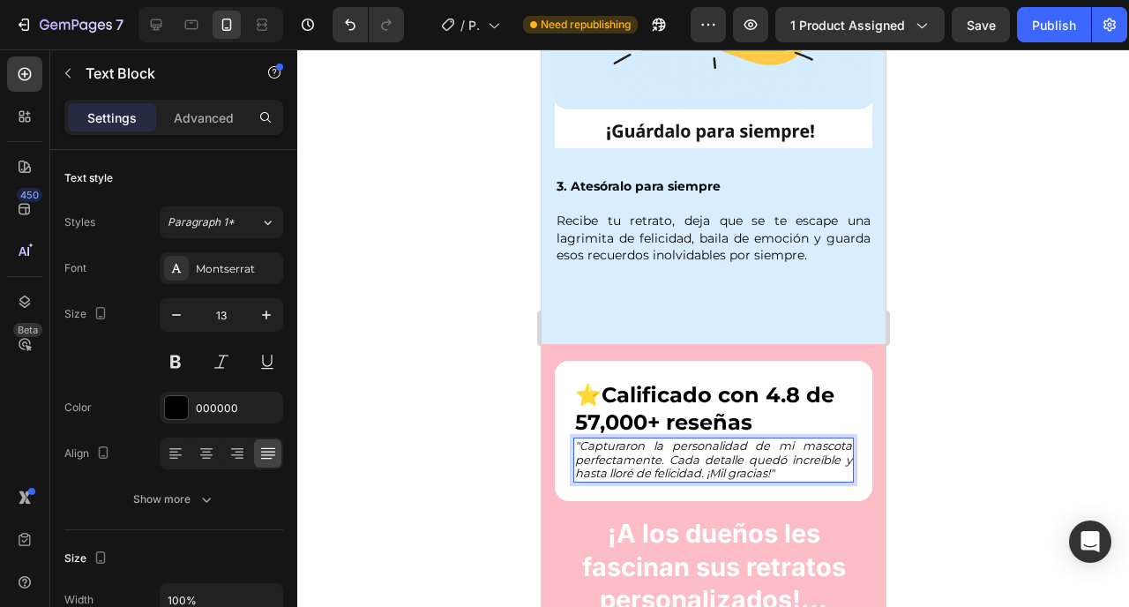
click at [642, 438] on icon ""Capturaron la personalidad de mi mascota perfectamente. Cada detalle quedó inc…" at bounding box center [712, 458] width 277 height 41
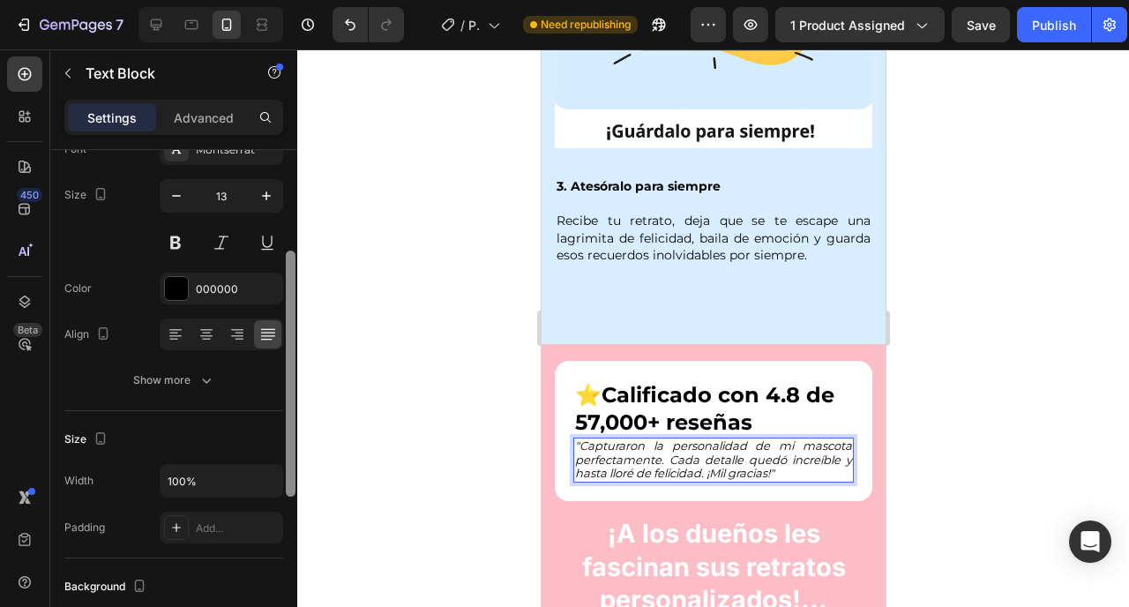
scroll to position [165, 0]
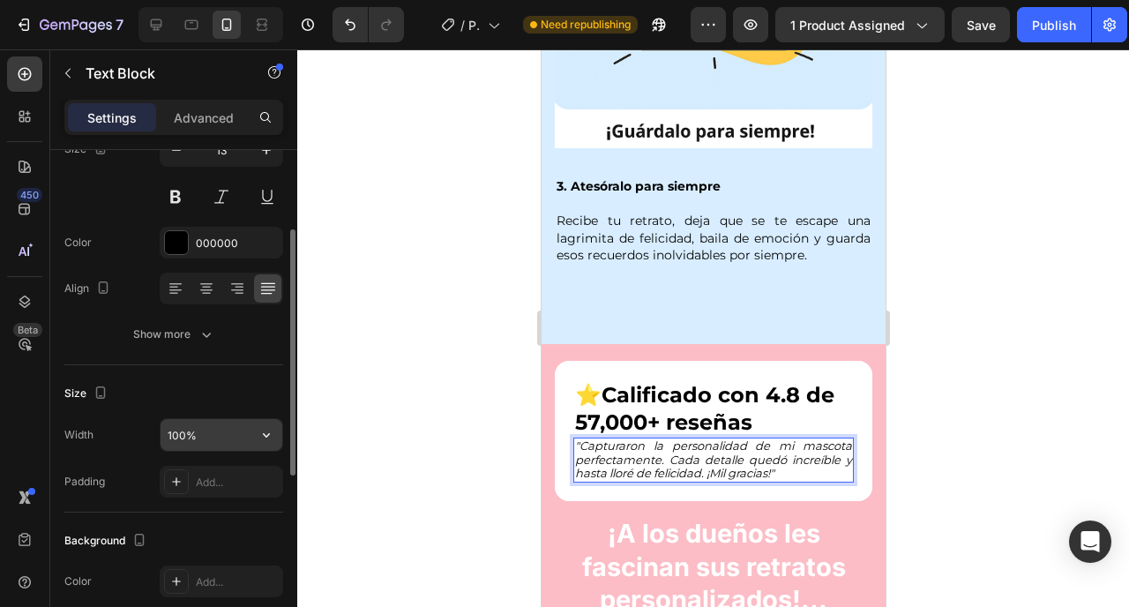
click at [240, 436] on input "100%" at bounding box center [222, 435] width 122 height 32
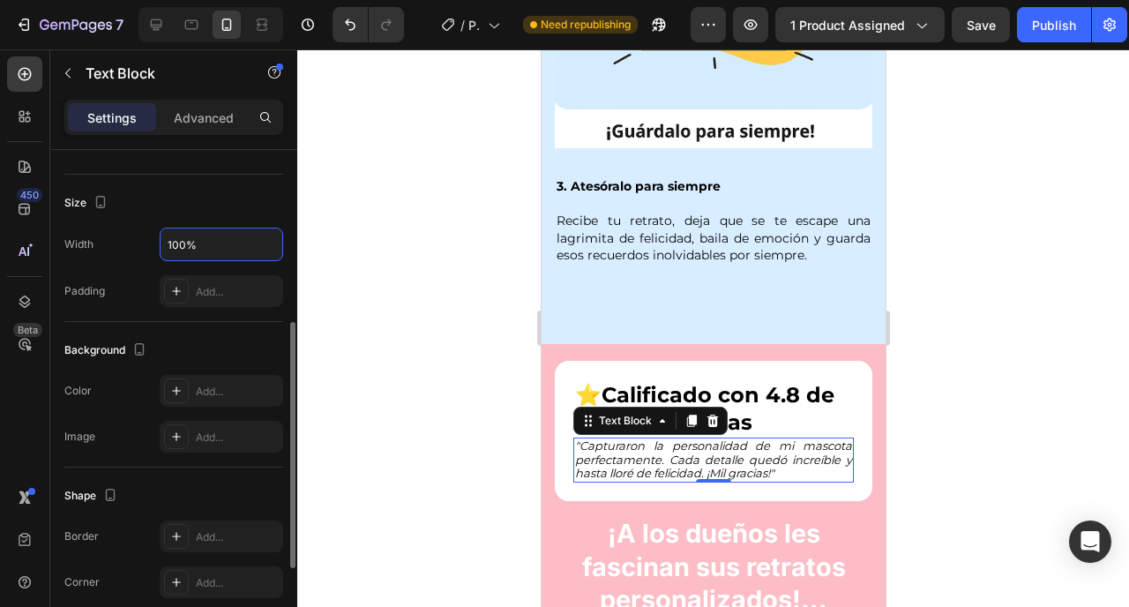
scroll to position [386, 0]
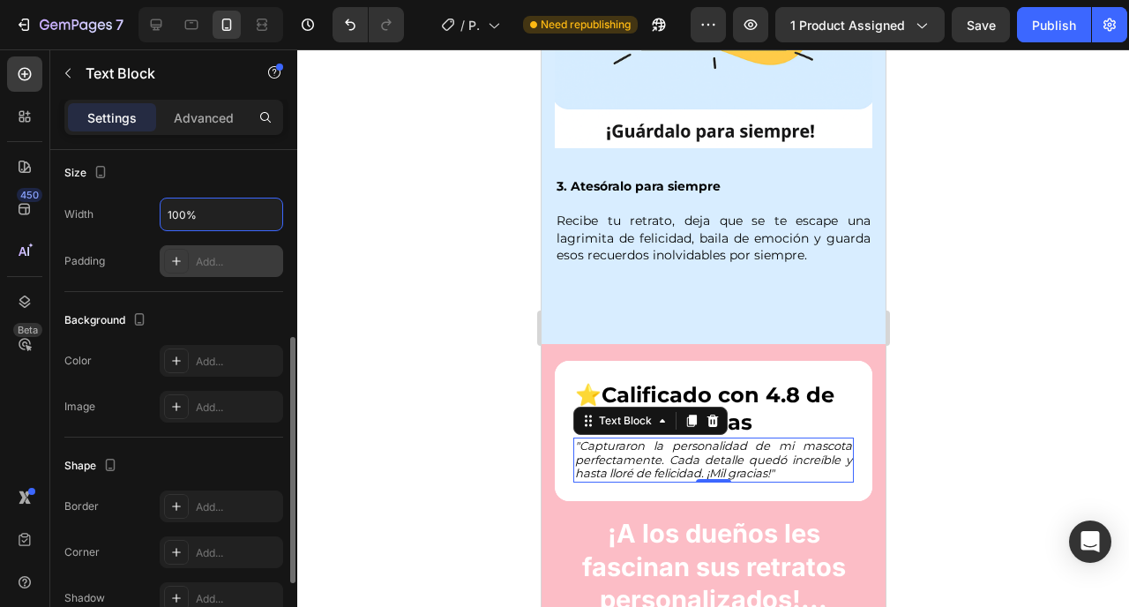
click at [221, 251] on div "Add..." at bounding box center [222, 261] width 124 height 32
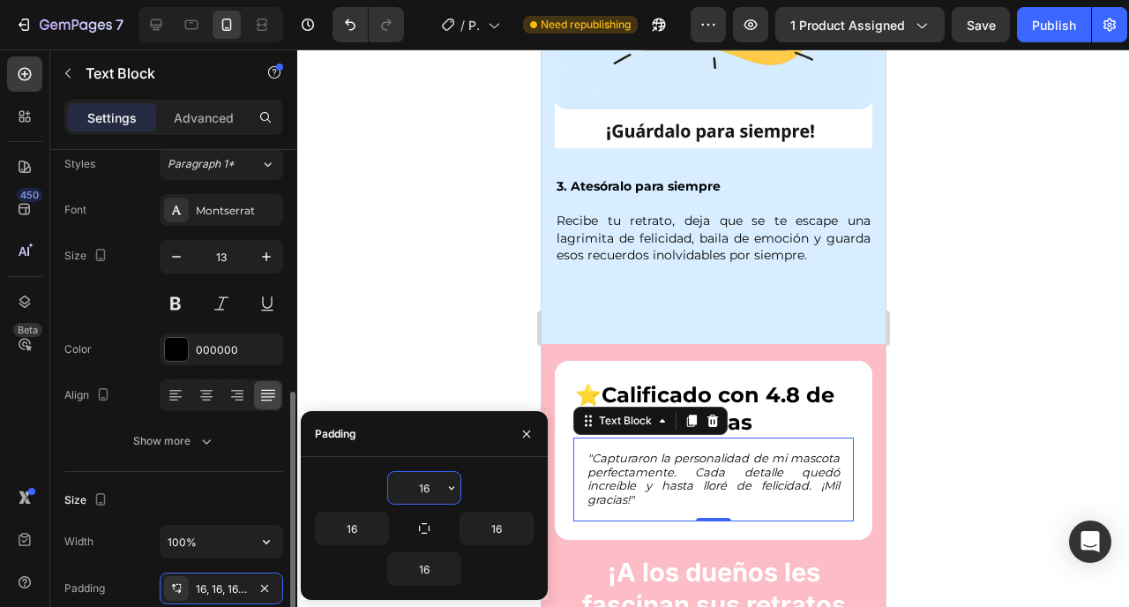
scroll to position [0, 0]
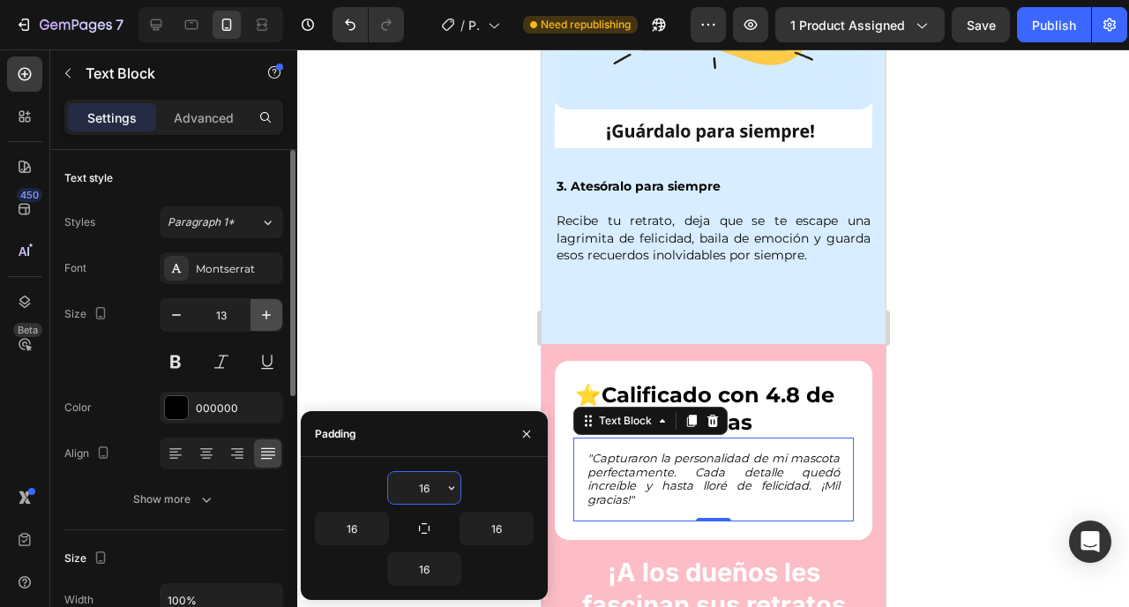
click at [271, 308] on icon "button" at bounding box center [267, 315] width 18 height 18
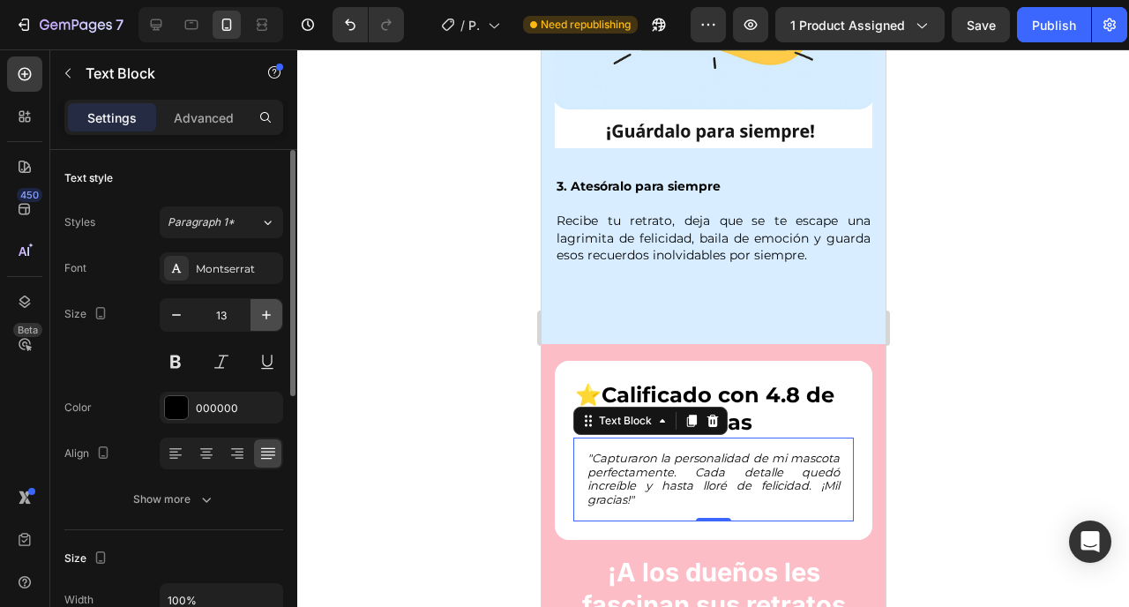
type input "14"
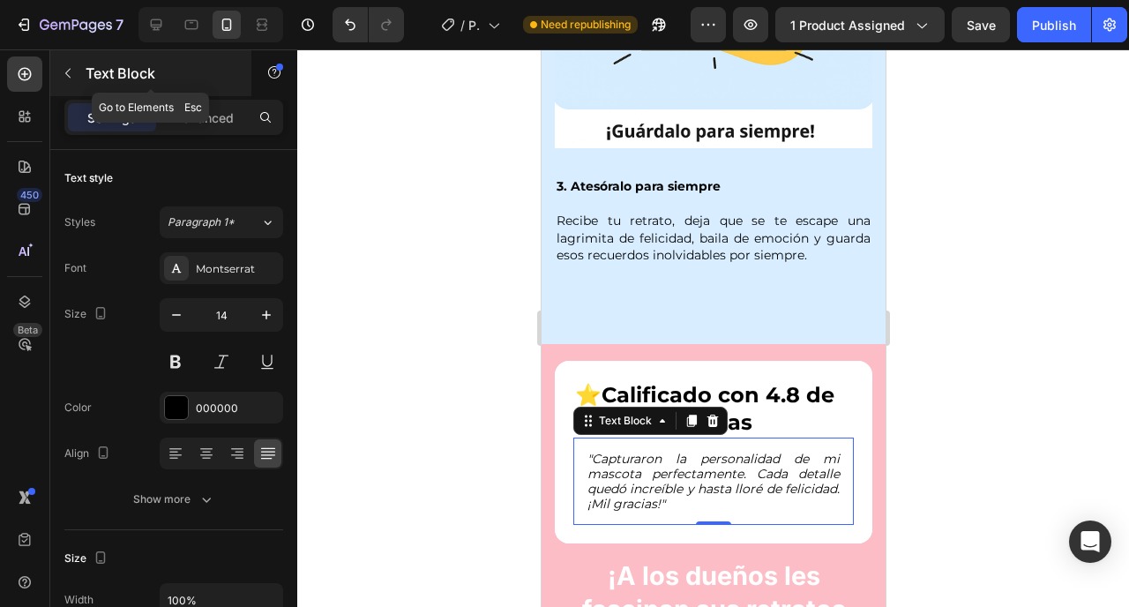
click at [70, 79] on icon "button" at bounding box center [68, 73] width 14 height 14
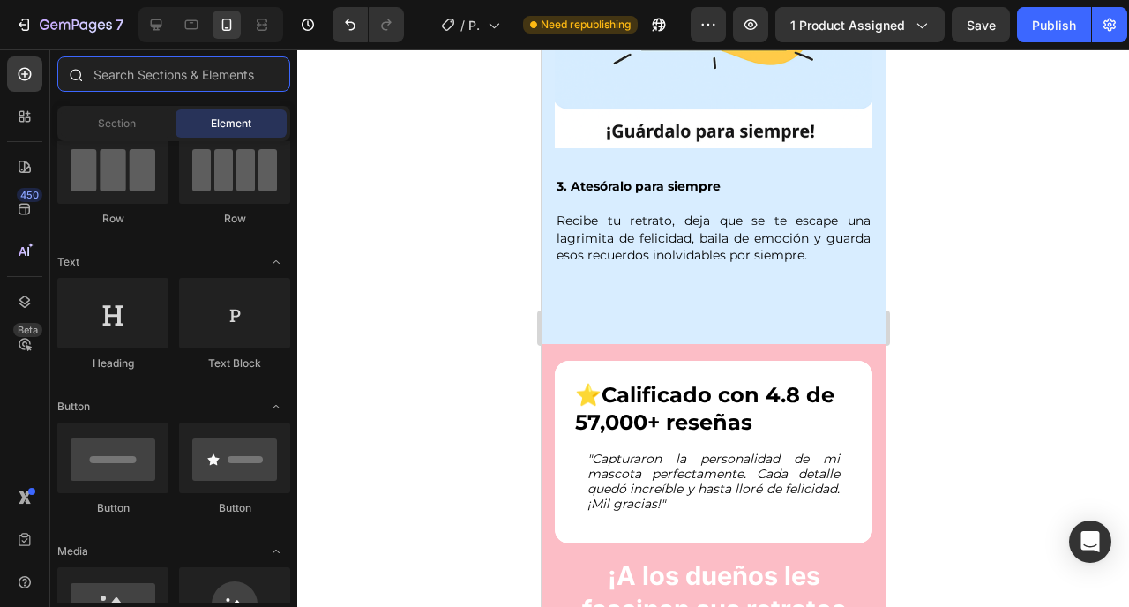
click at [161, 71] on input "text" at bounding box center [173, 73] width 233 height 35
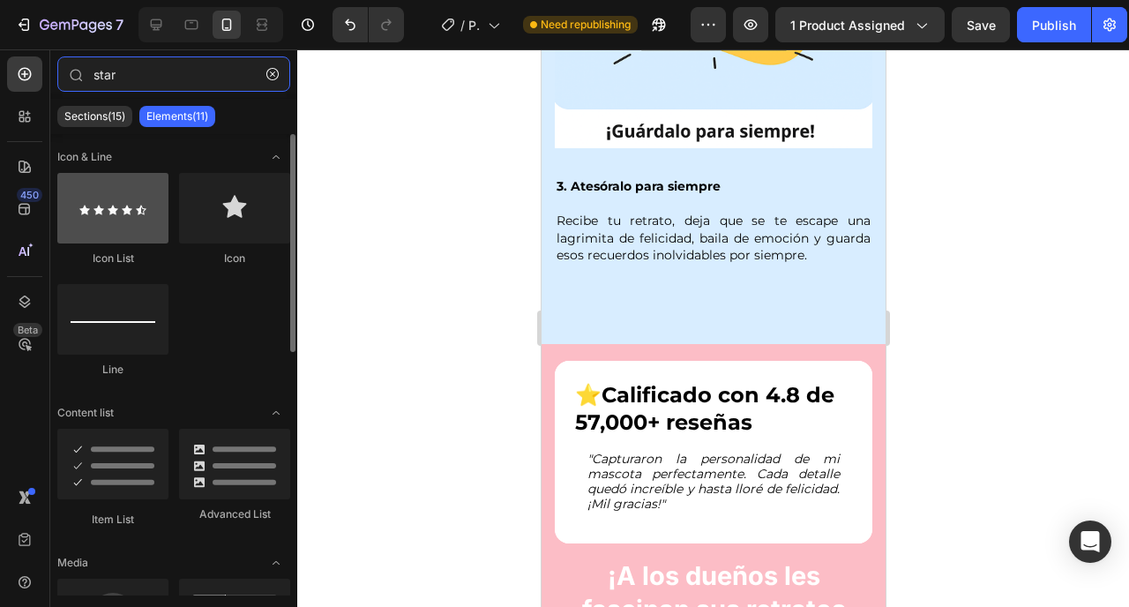
type input "star"
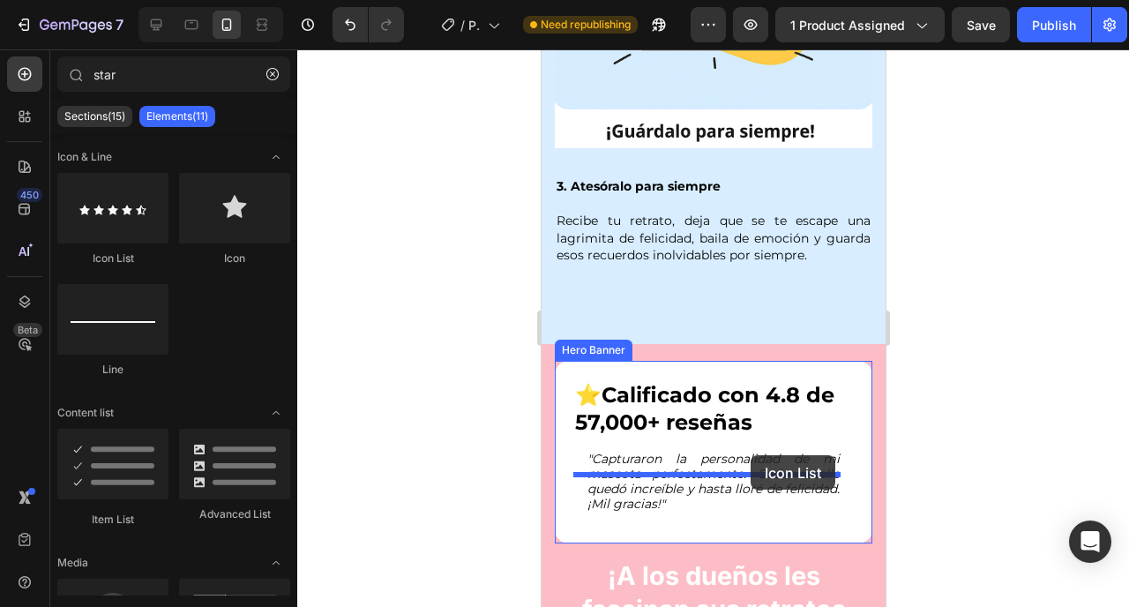
drag, startPoint x: 651, startPoint y: 273, endPoint x: 747, endPoint y: 455, distance: 206.4
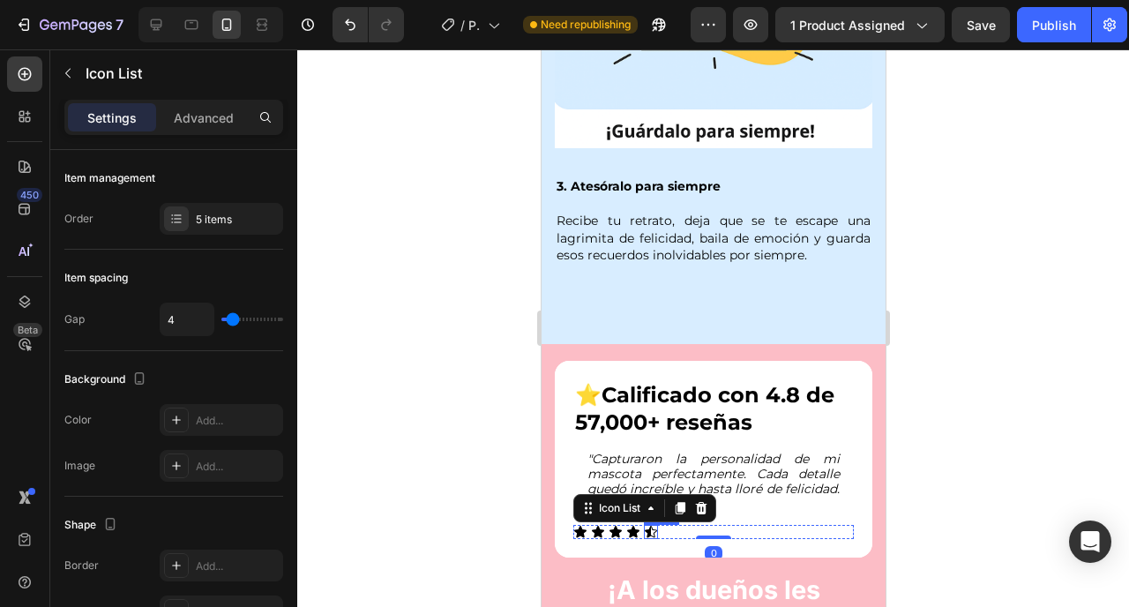
click at [656, 526] on icon at bounding box center [650, 531] width 12 height 11
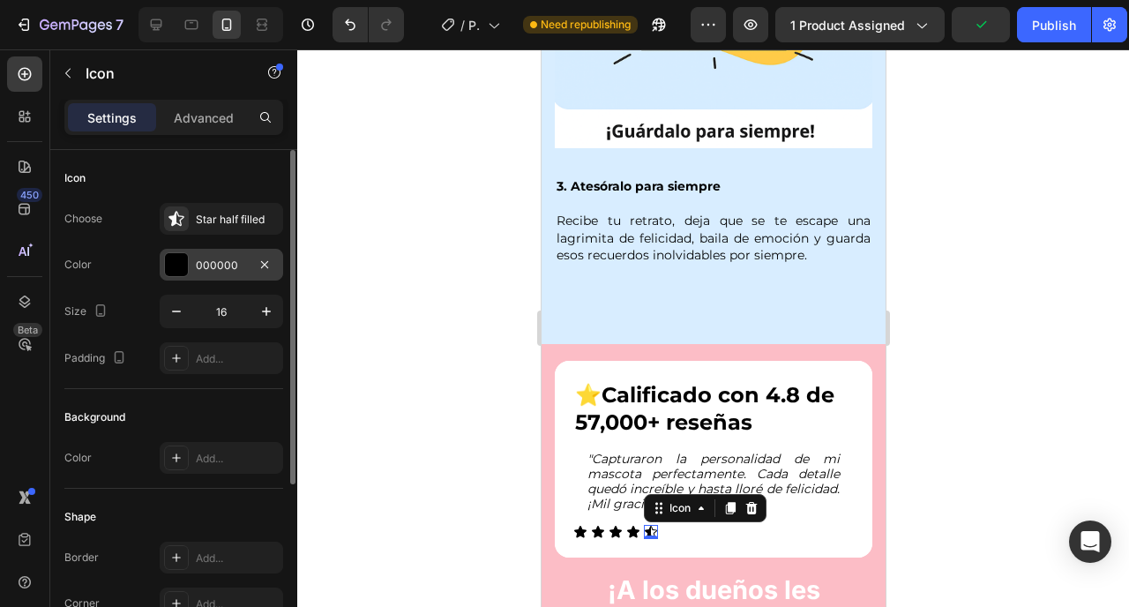
click at [221, 273] on div "000000" at bounding box center [222, 265] width 124 height 32
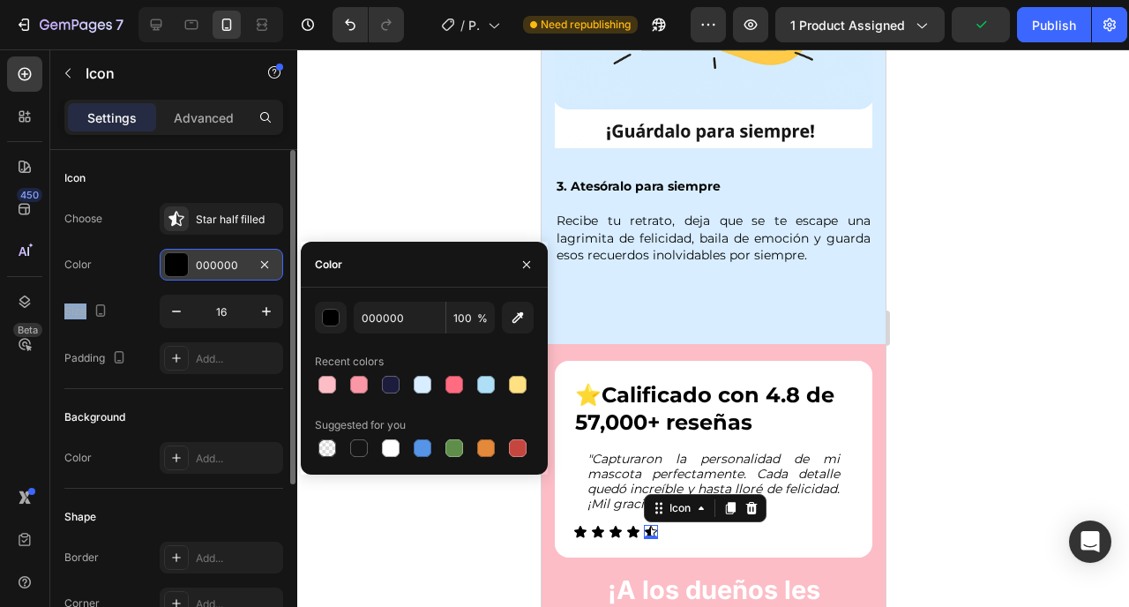
click at [221, 273] on div "000000" at bounding box center [222, 265] width 124 height 32
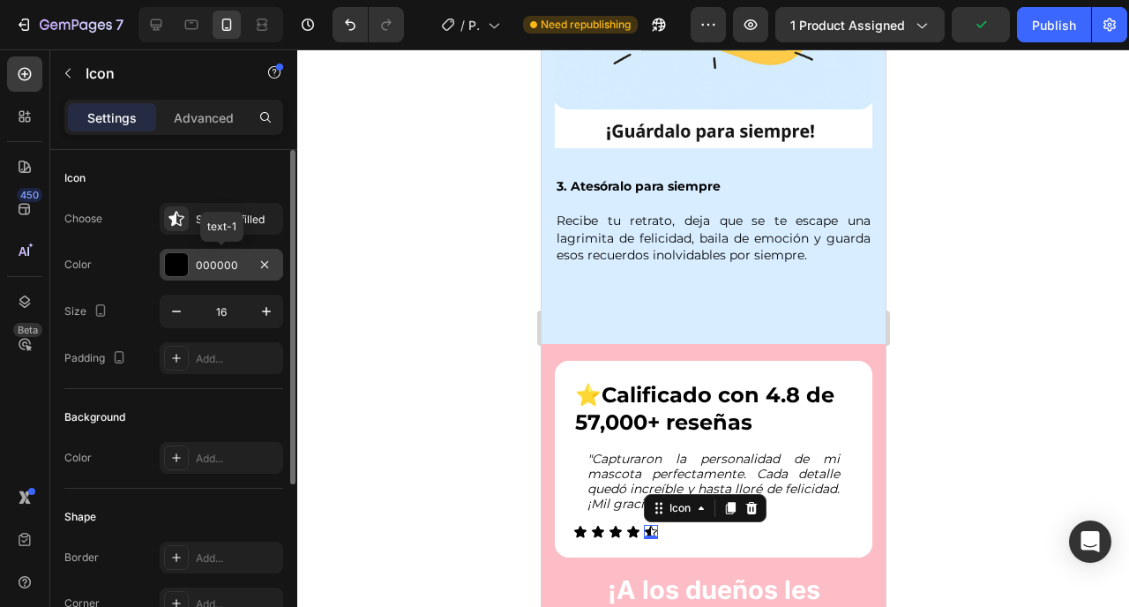
click at [221, 273] on div "000000" at bounding box center [222, 265] width 124 height 32
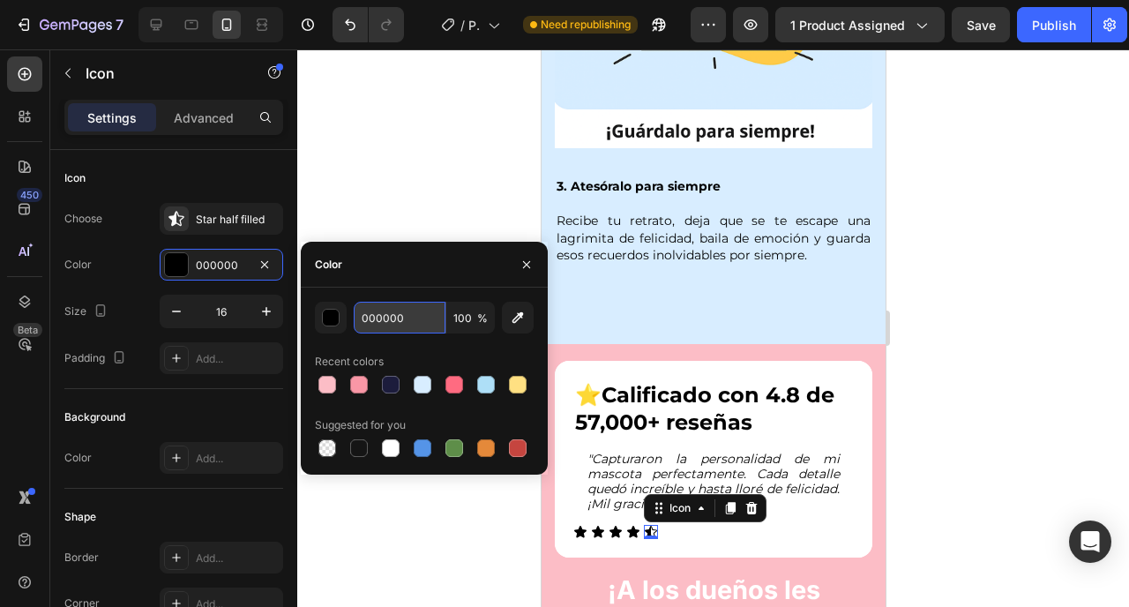
click at [402, 317] on input "000000" at bounding box center [400, 318] width 92 height 32
paste input "f997a6"
type input "f997a6"
click at [630, 526] on icon at bounding box center [632, 531] width 12 height 11
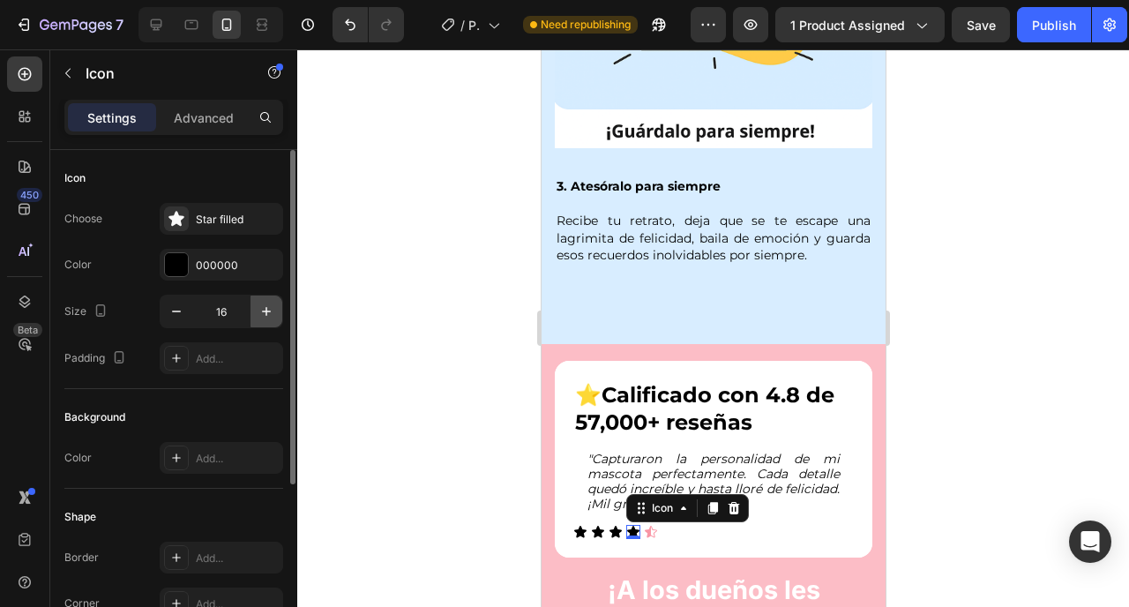
click at [263, 316] on icon "button" at bounding box center [267, 312] width 18 height 18
type input "19"
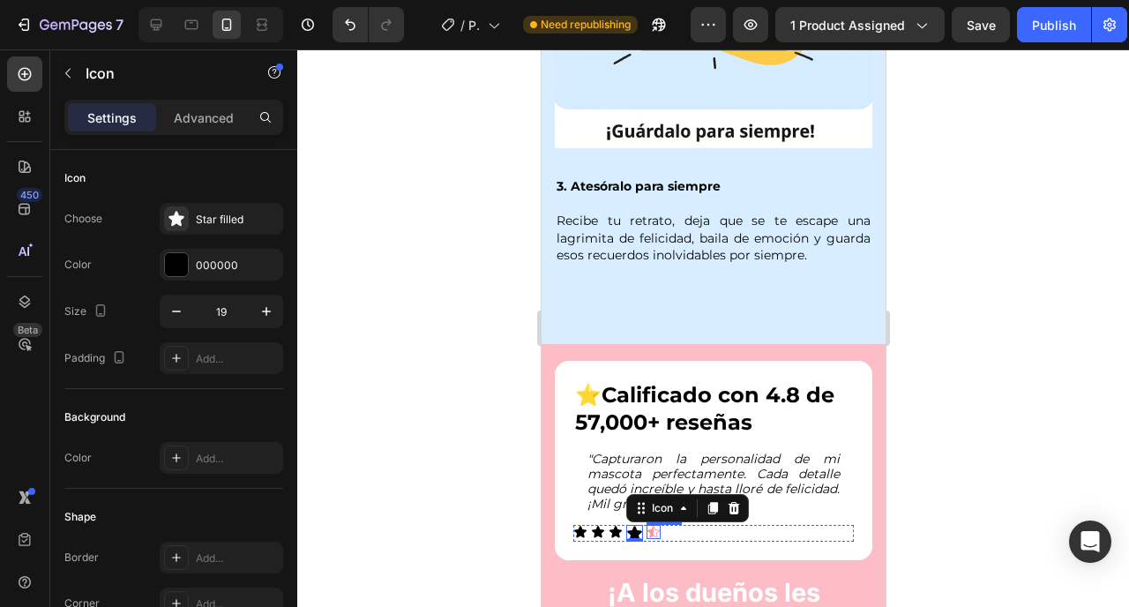
click at [653, 525] on icon at bounding box center [653, 532] width 14 height 14
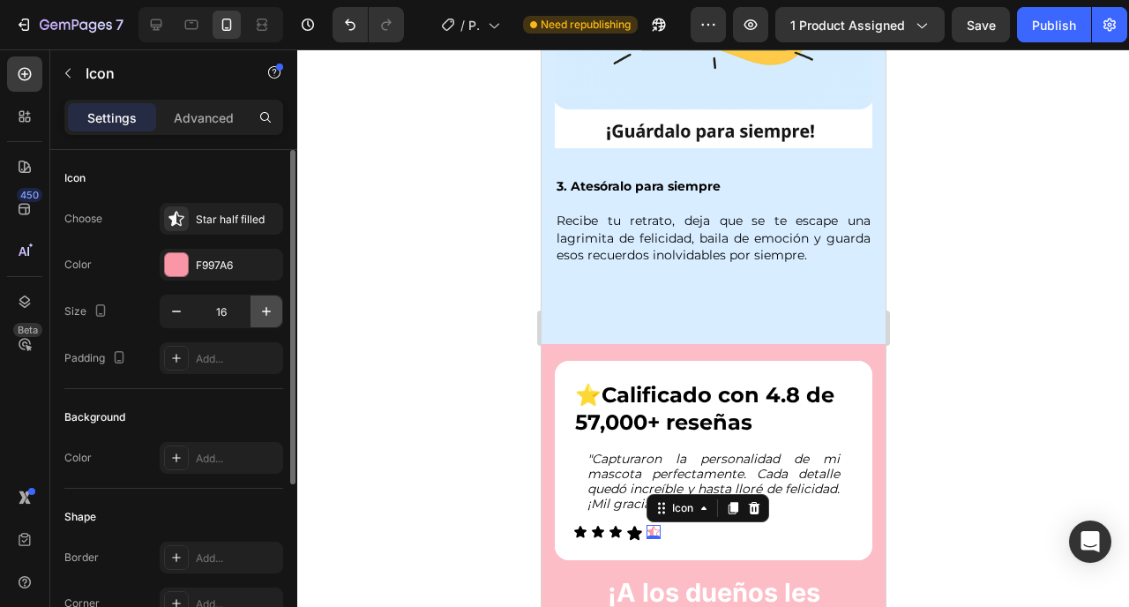
click at [267, 315] on icon "button" at bounding box center [267, 312] width 18 height 18
type input "19"
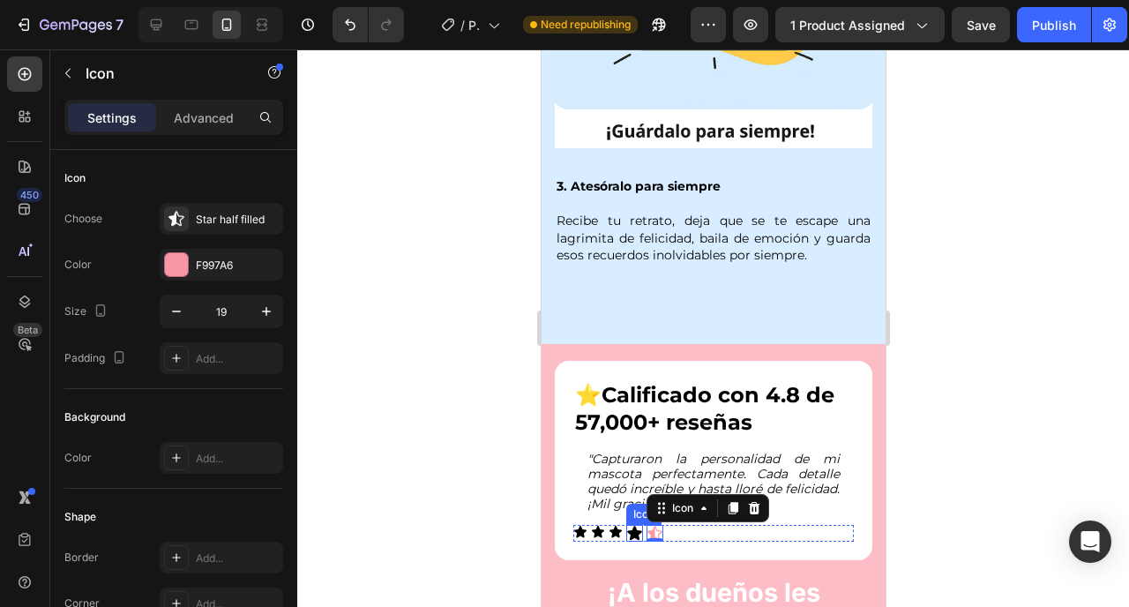
click at [634, 527] on icon at bounding box center [633, 534] width 15 height 14
click at [656, 525] on icon at bounding box center [654, 533] width 17 height 17
click at [621, 525] on div "Icon 0" at bounding box center [615, 532] width 14 height 14
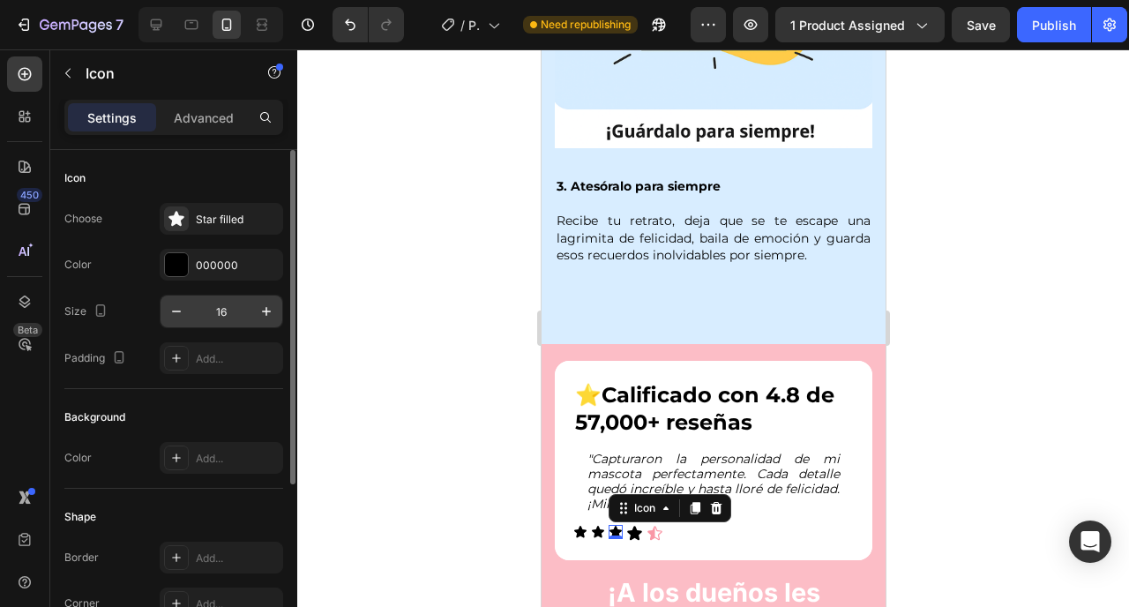
click at [229, 304] on input "16" at bounding box center [221, 312] width 58 height 32
type input "19"
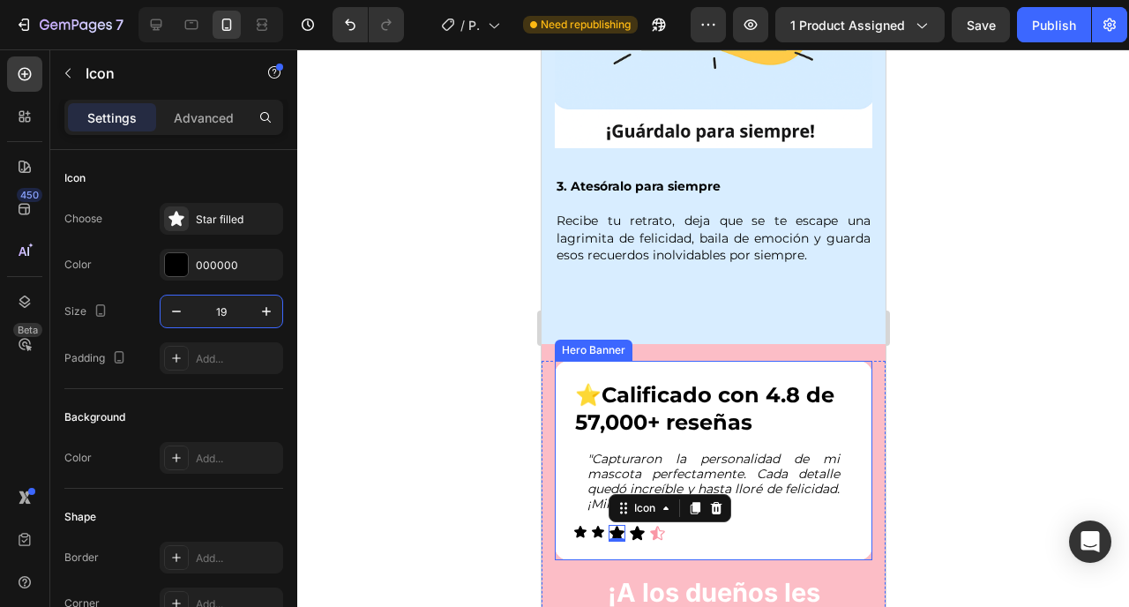
click at [596, 526] on icon at bounding box center [597, 531] width 12 height 11
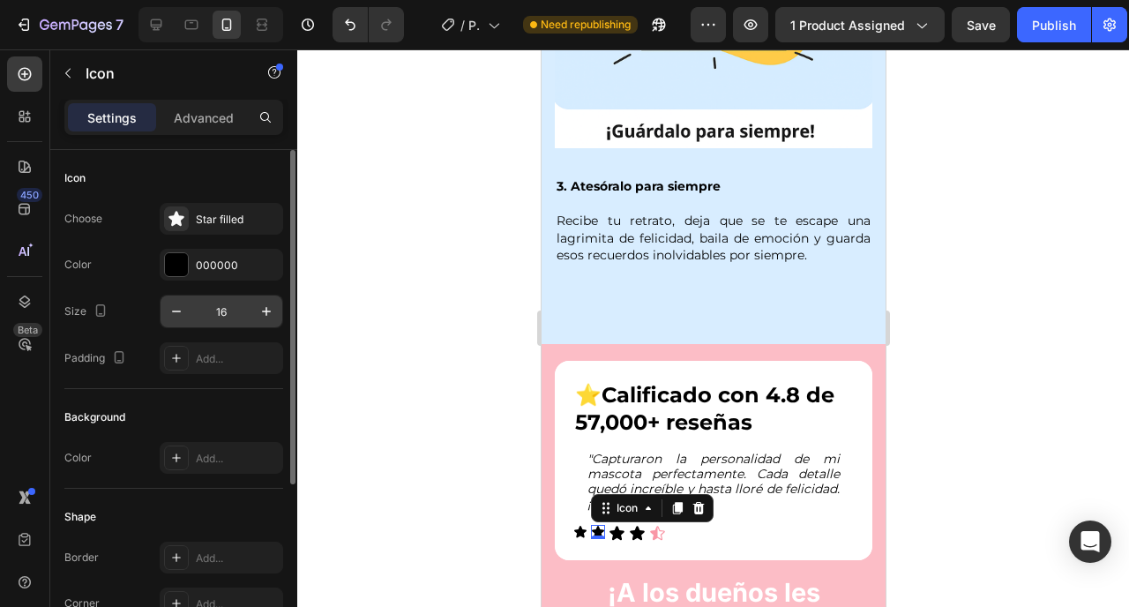
click at [227, 314] on input "16" at bounding box center [221, 312] width 58 height 32
type input "19"
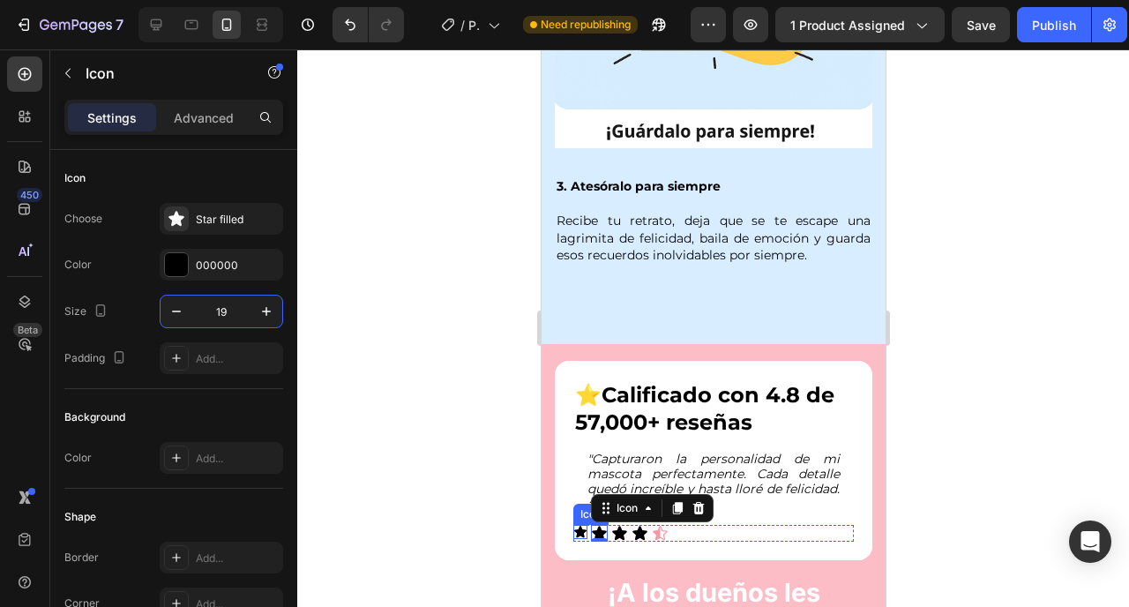
click at [581, 526] on icon at bounding box center [579, 531] width 12 height 11
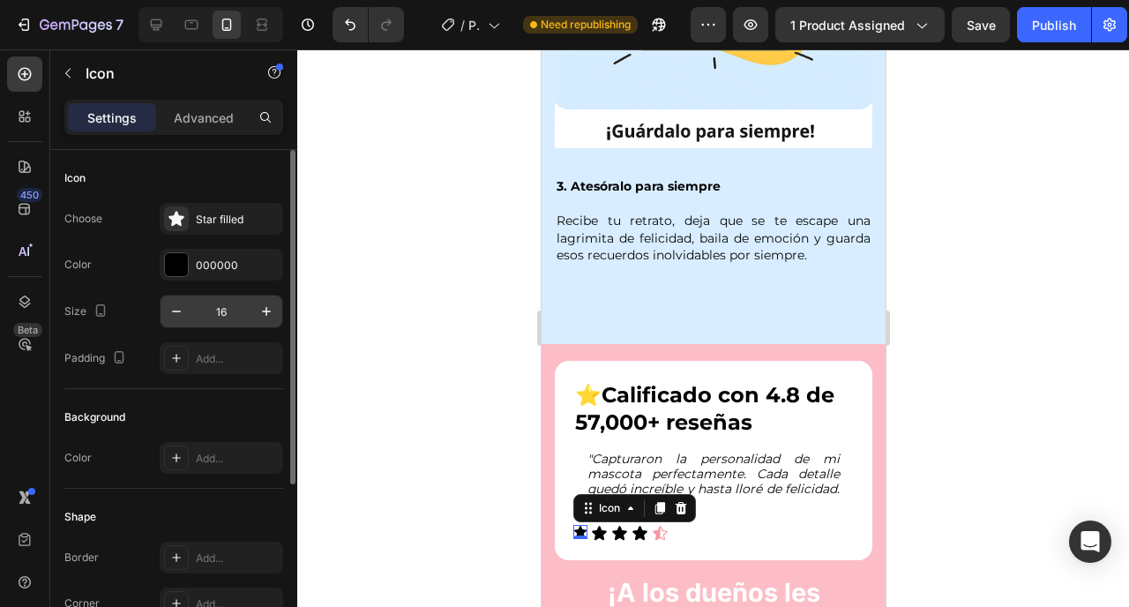
click at [239, 302] on input "16" at bounding box center [221, 312] width 58 height 32
type input "19"
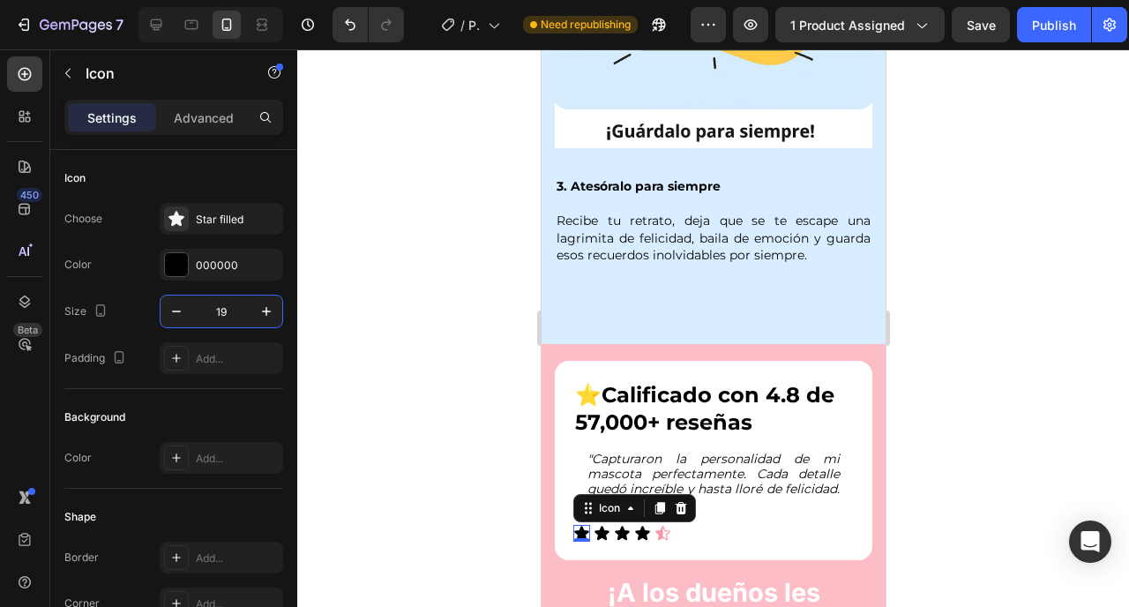
click at [379, 378] on div at bounding box center [713, 328] width 832 height 558
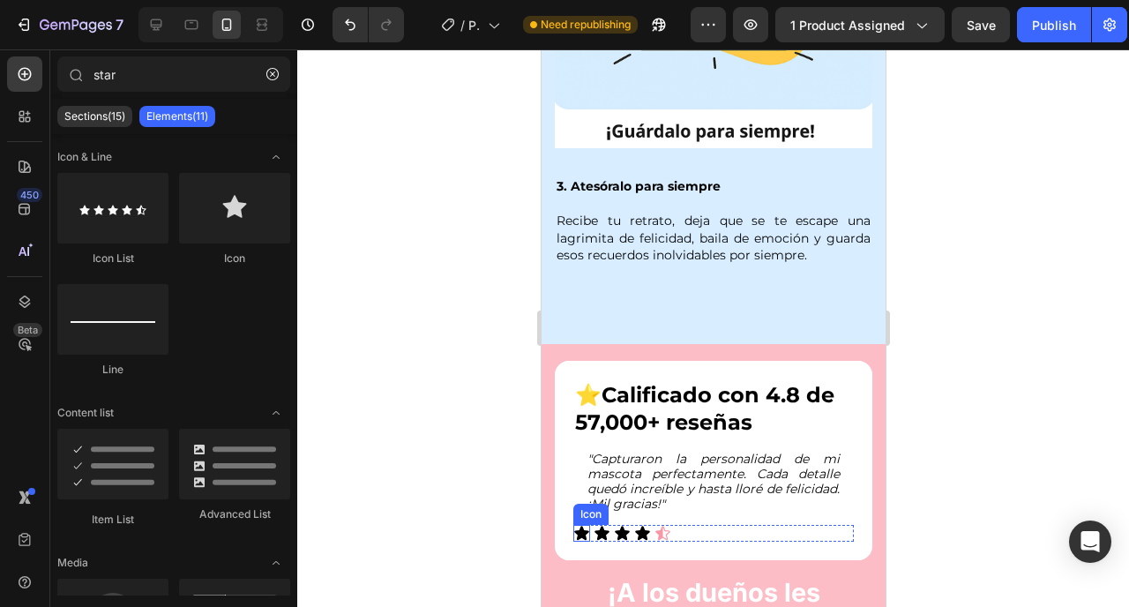
click at [582, 527] on icon at bounding box center [580, 534] width 15 height 14
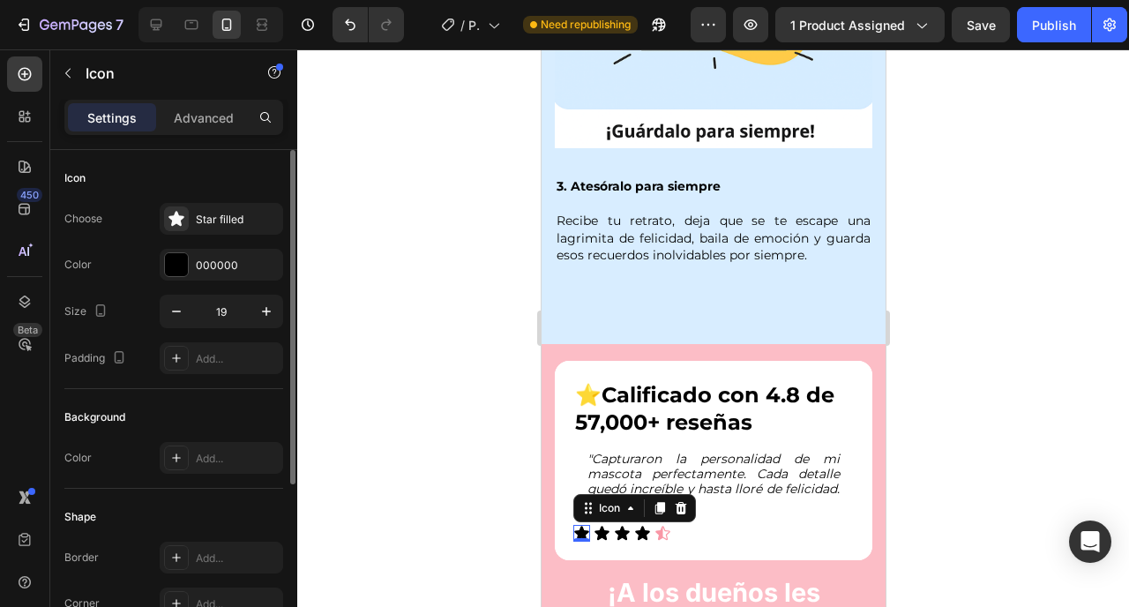
click at [221, 243] on div "Choose Star filled Color 000000 Size 19 Padding Add..." at bounding box center [173, 288] width 219 height 171
click at [221, 263] on div "000000" at bounding box center [221, 266] width 51 height 16
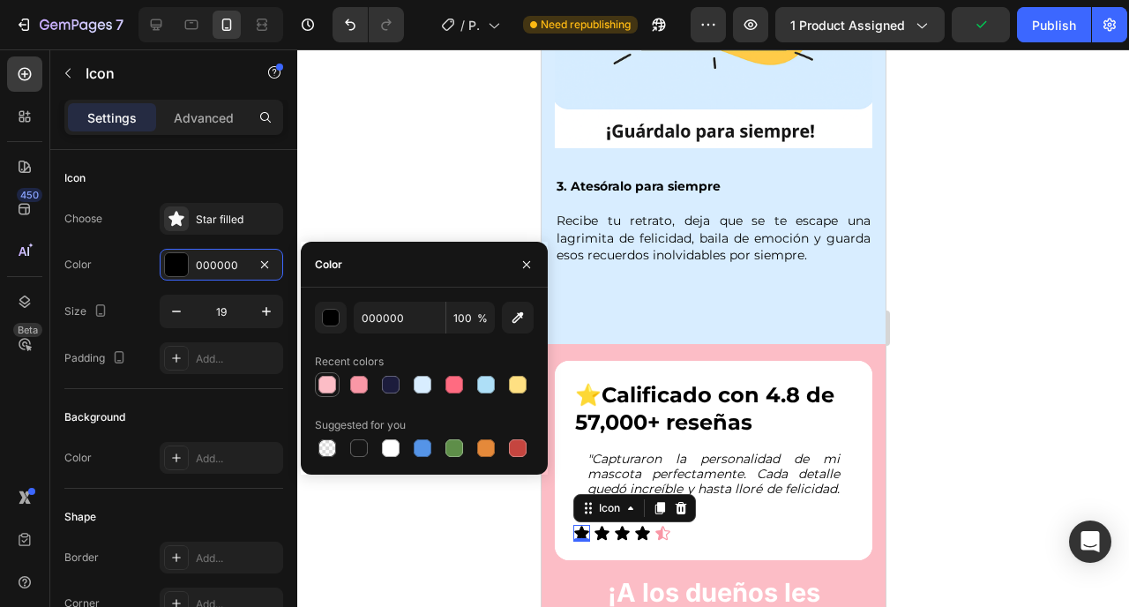
click at [328, 390] on div at bounding box center [327, 385] width 18 height 18
type input "FCBDC6"
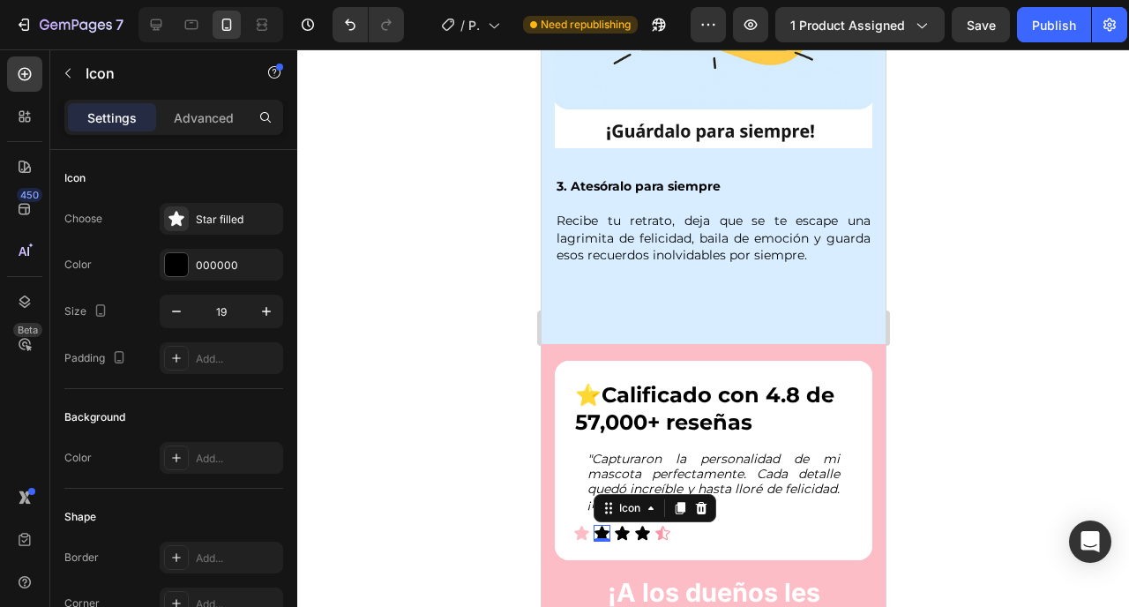
click at [603, 525] on div "Icon 0" at bounding box center [601, 533] width 17 height 17
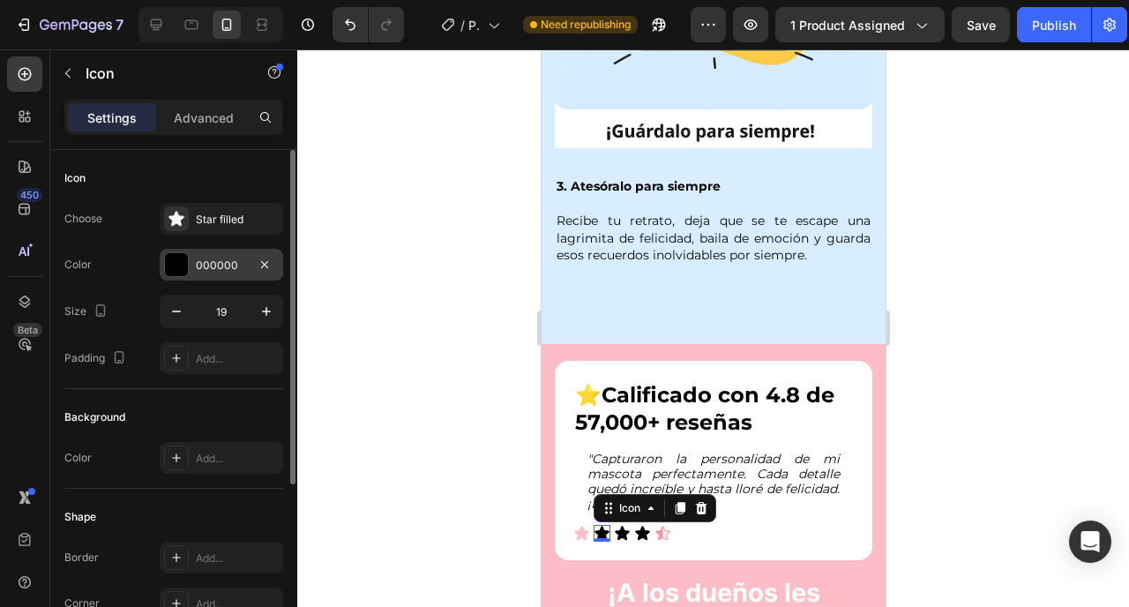
click at [213, 266] on div "000000" at bounding box center [221, 266] width 51 height 16
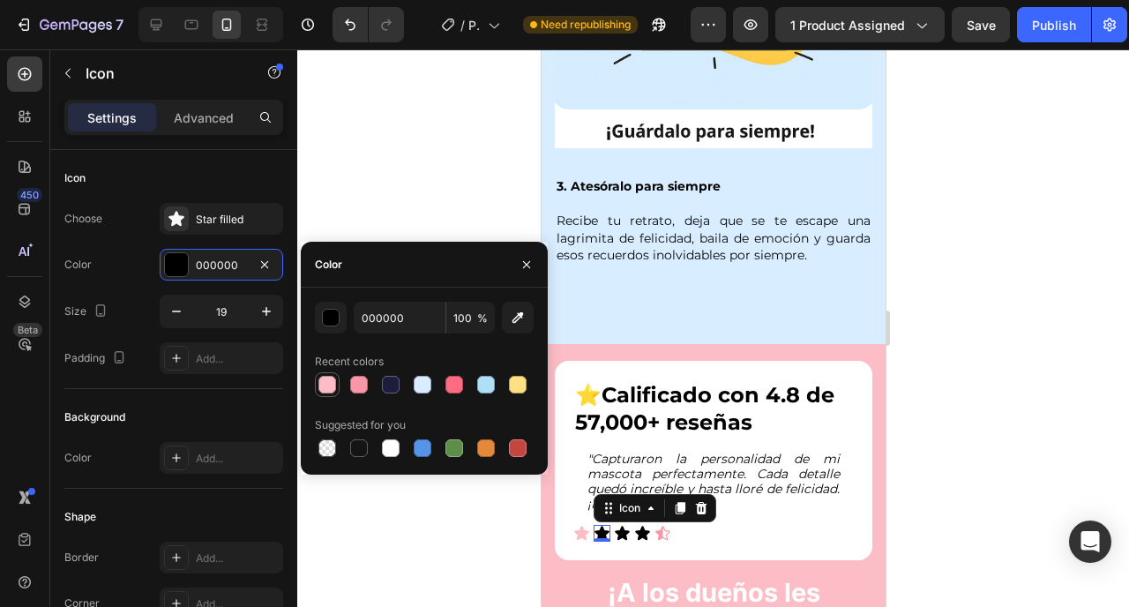
click at [326, 376] on div at bounding box center [327, 385] width 18 height 18
type input "FCBDC6"
click at [623, 527] on icon at bounding box center [621, 534] width 15 height 14
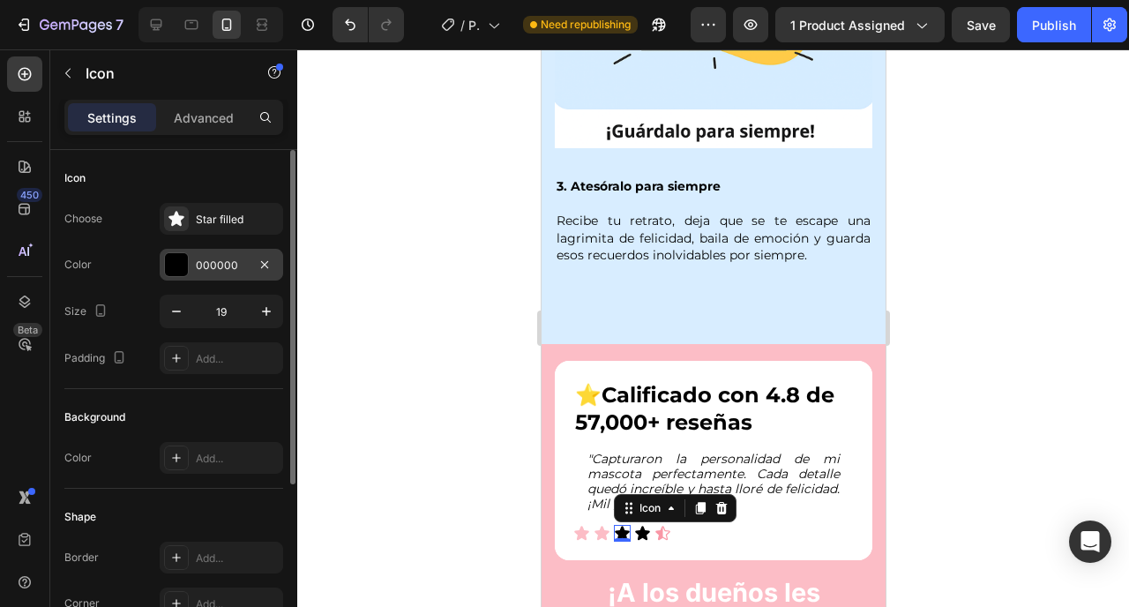
click at [236, 266] on div "000000" at bounding box center [221, 266] width 51 height 16
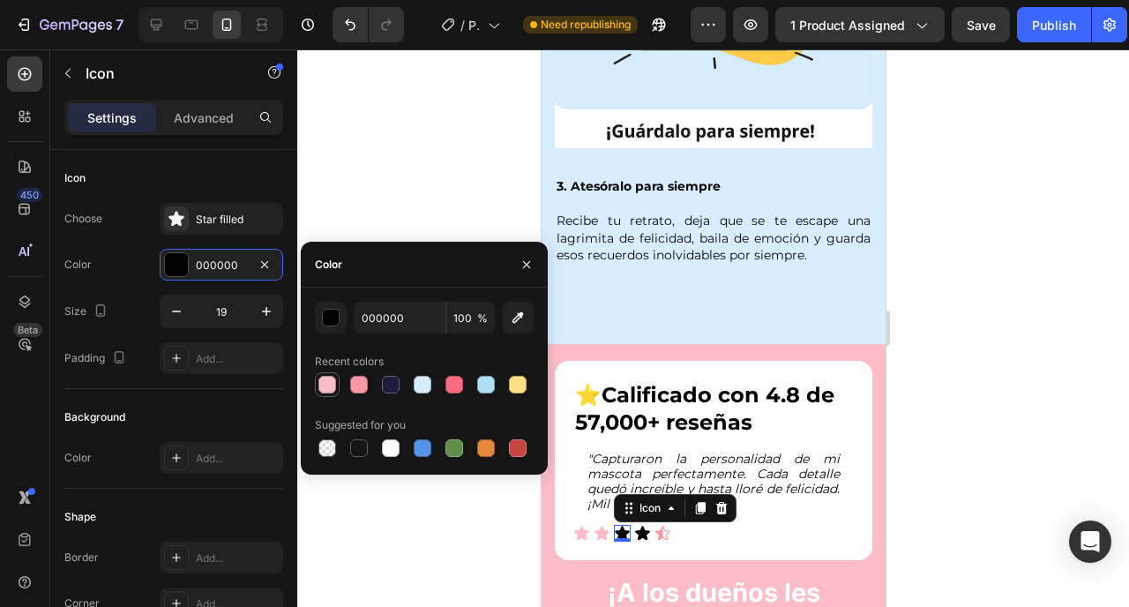
click at [328, 386] on div at bounding box center [327, 385] width 18 height 18
type input "FCBDC6"
click at [646, 525] on icon at bounding box center [641, 533] width 17 height 17
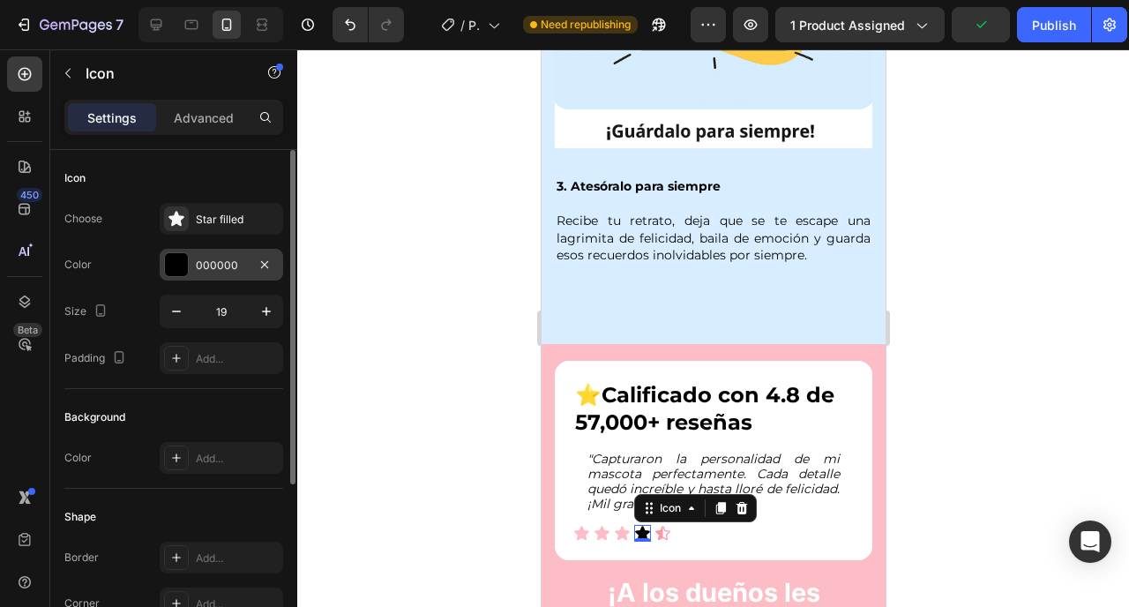
click at [176, 259] on div at bounding box center [176, 264] width 23 height 23
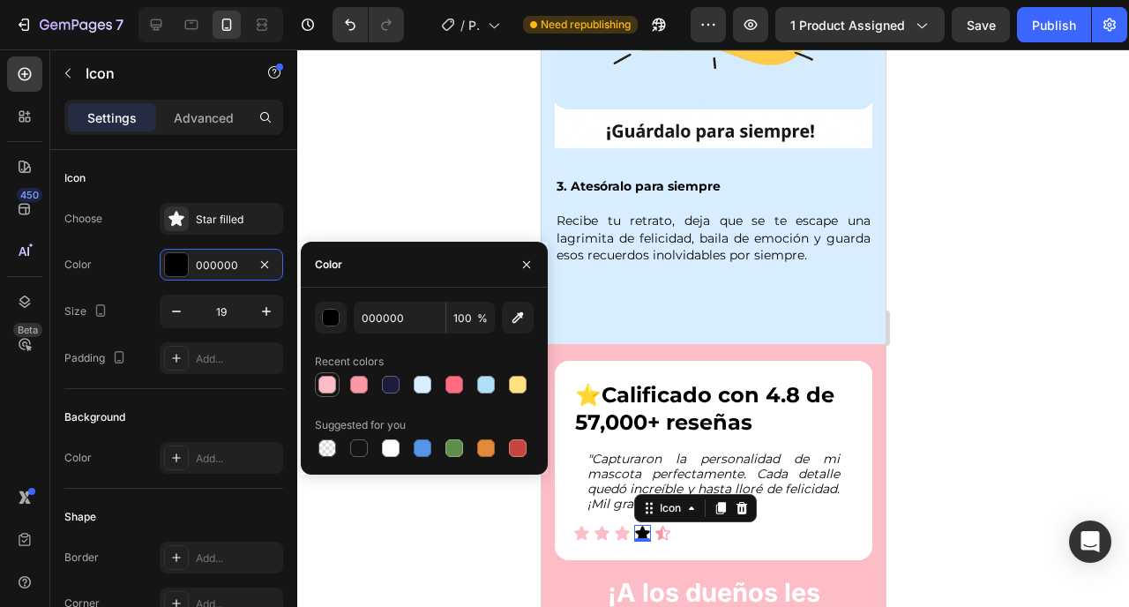
click at [328, 381] on div at bounding box center [327, 385] width 18 height 18
type input "FCBDC6"
click at [486, 533] on div at bounding box center [713, 328] width 832 height 558
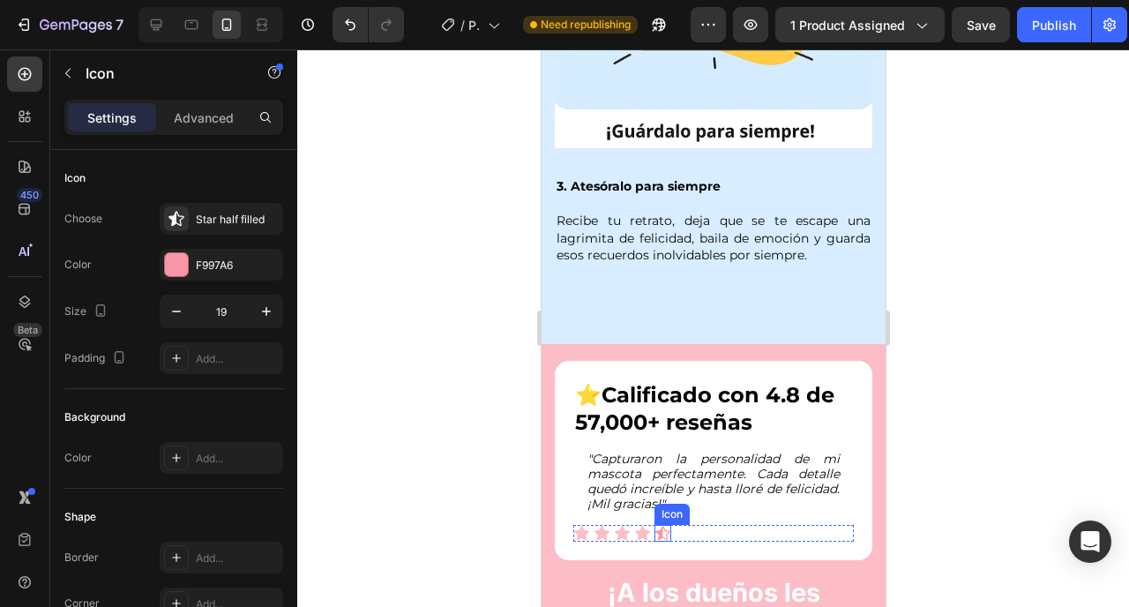
click at [661, 527] on icon at bounding box center [662, 534] width 15 height 14
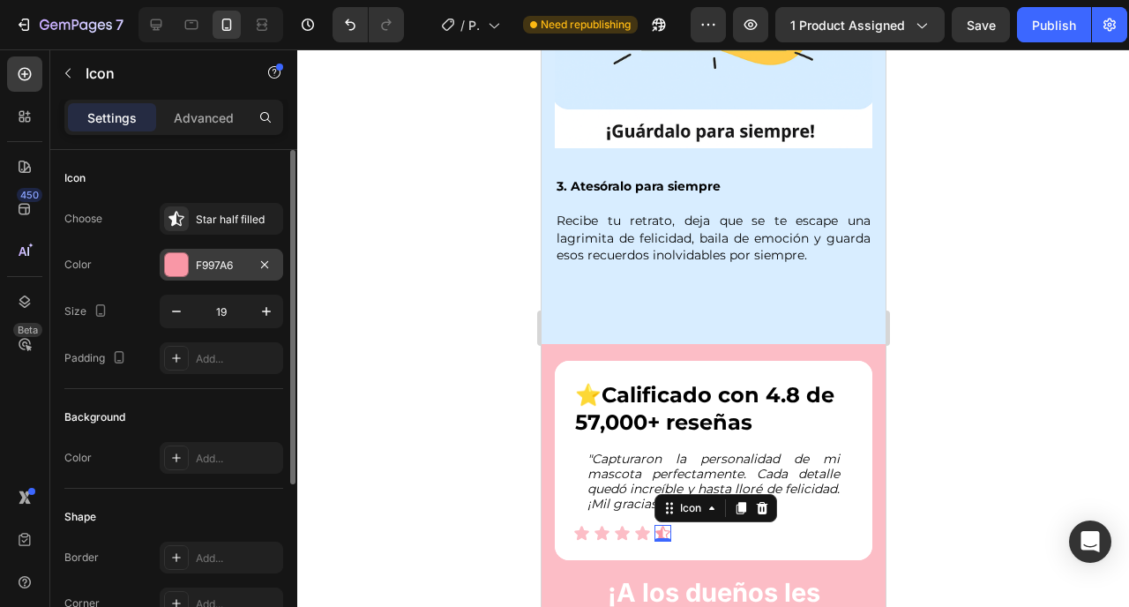
click at [199, 256] on div "F997A6" at bounding box center [222, 265] width 124 height 32
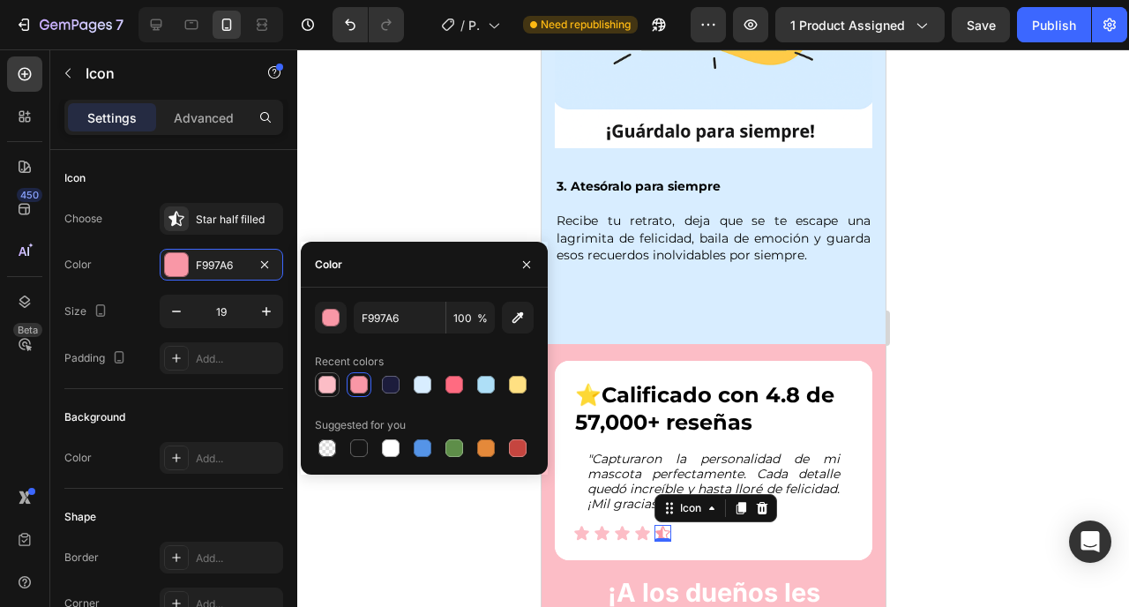
click at [326, 383] on div at bounding box center [327, 385] width 18 height 18
type input "FCBDC6"
click at [382, 516] on div at bounding box center [713, 328] width 832 height 558
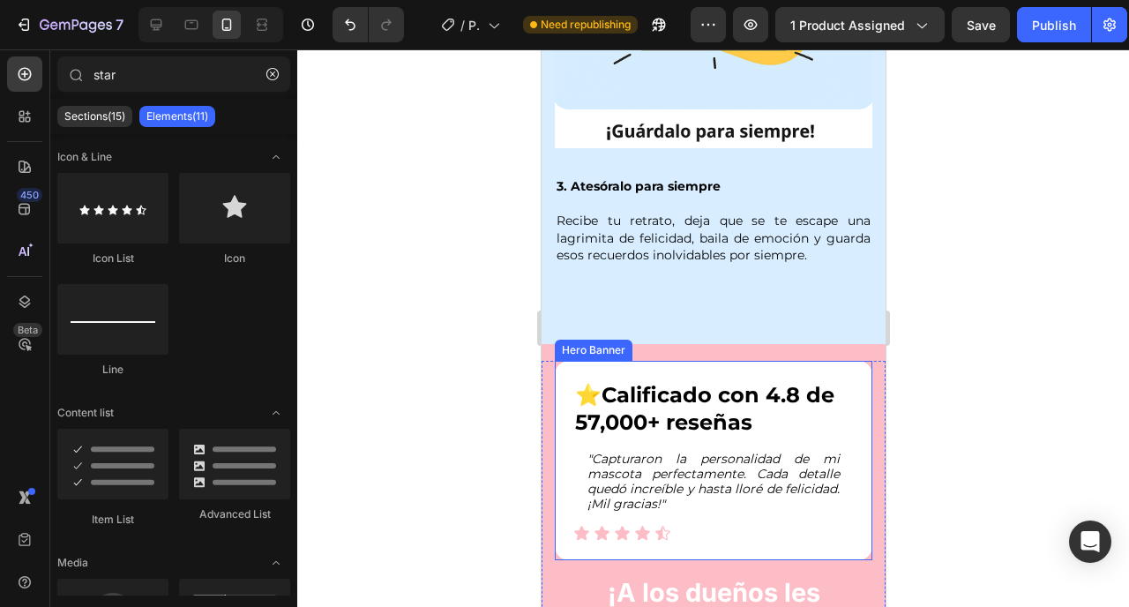
click at [717, 503] on div "⭐️ Calificado con 4.8 de 57,000+ reseñas Heading "Capturaron la personalidad de…" at bounding box center [713, 461] width 318 height 200
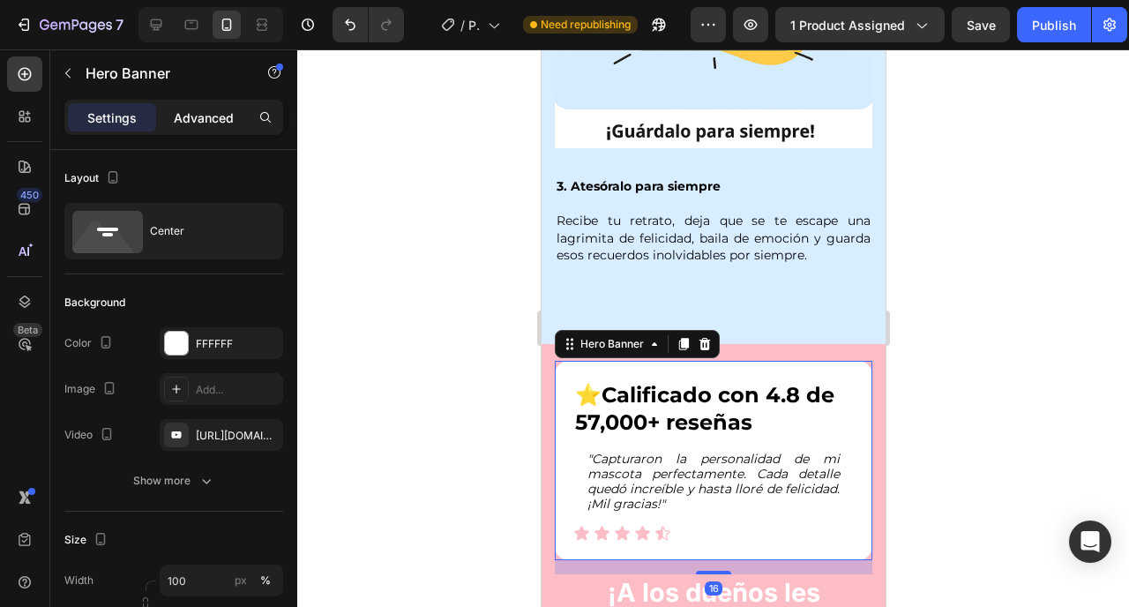
click at [208, 113] on p "Advanced" at bounding box center [204, 118] width 60 height 19
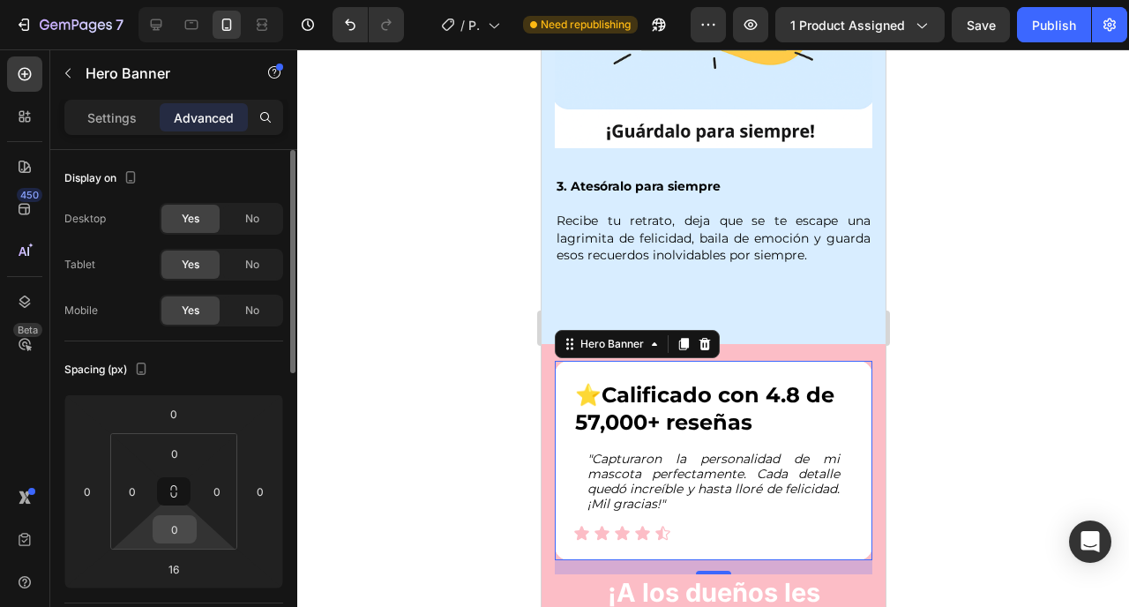
click at [185, 523] on input "0" at bounding box center [174, 529] width 35 height 26
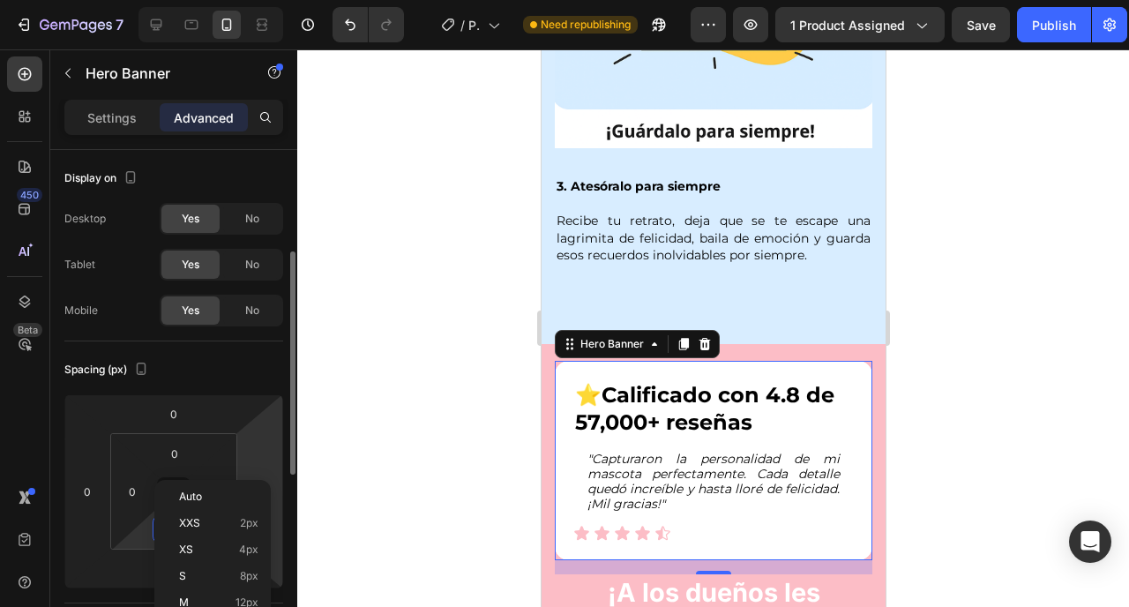
scroll to position [113, 0]
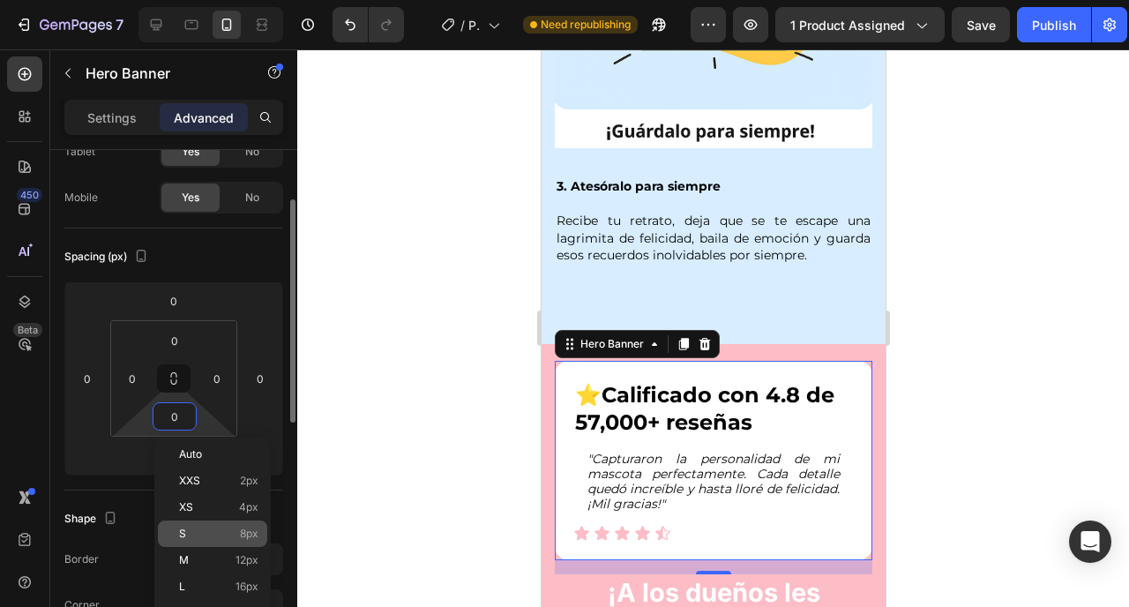
click at [206, 545] on div "S 8px" at bounding box center [212, 534] width 109 height 26
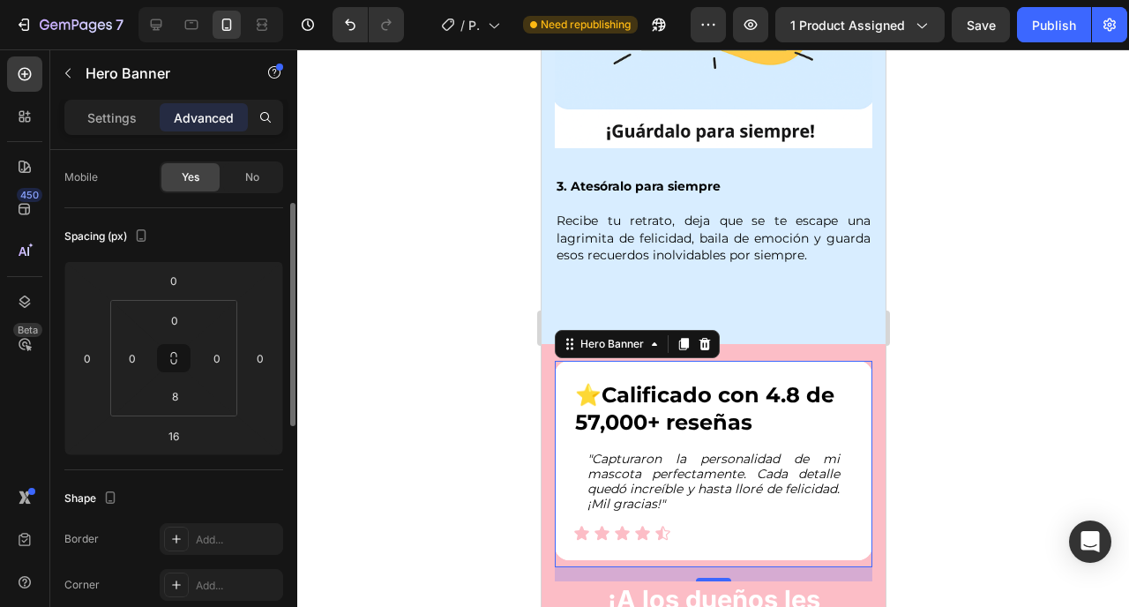
scroll to position [142, 0]
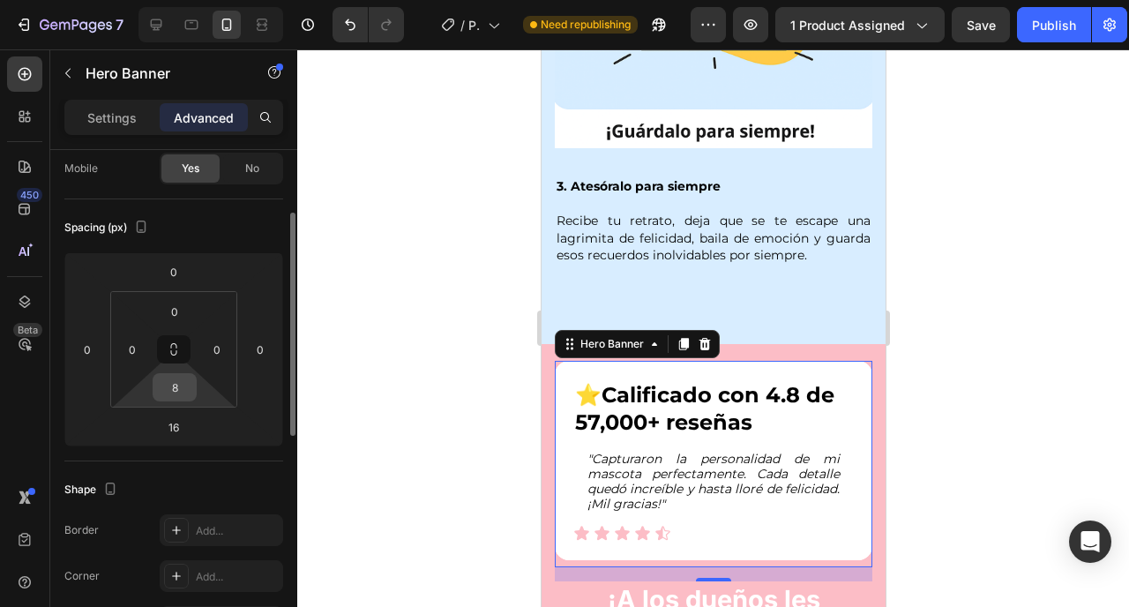
click at [170, 386] on input "8" at bounding box center [174, 387] width 35 height 26
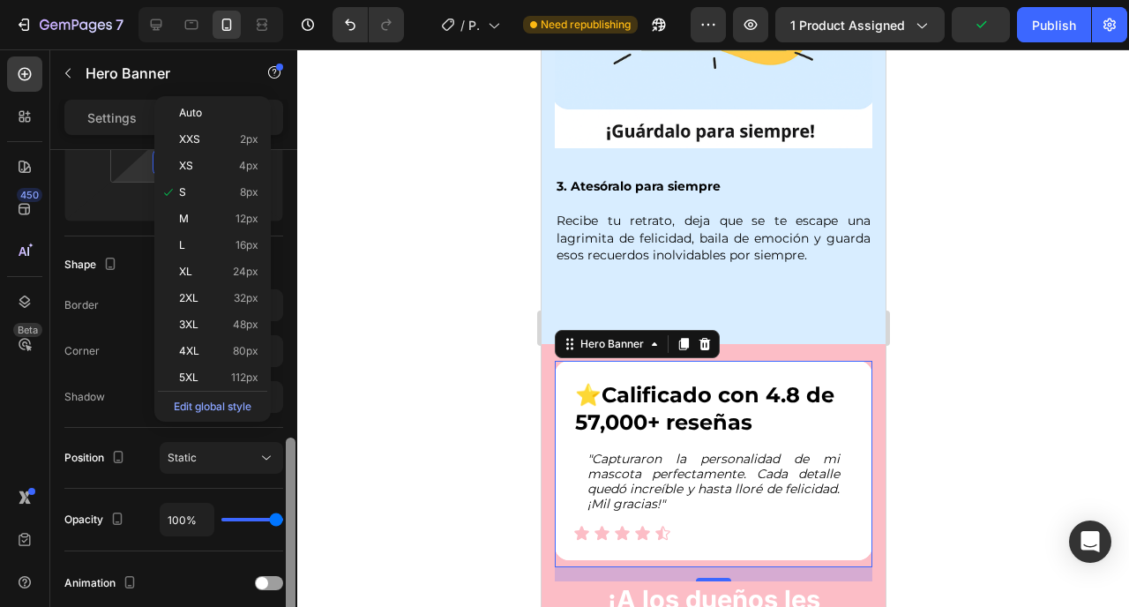
scroll to position [454, 0]
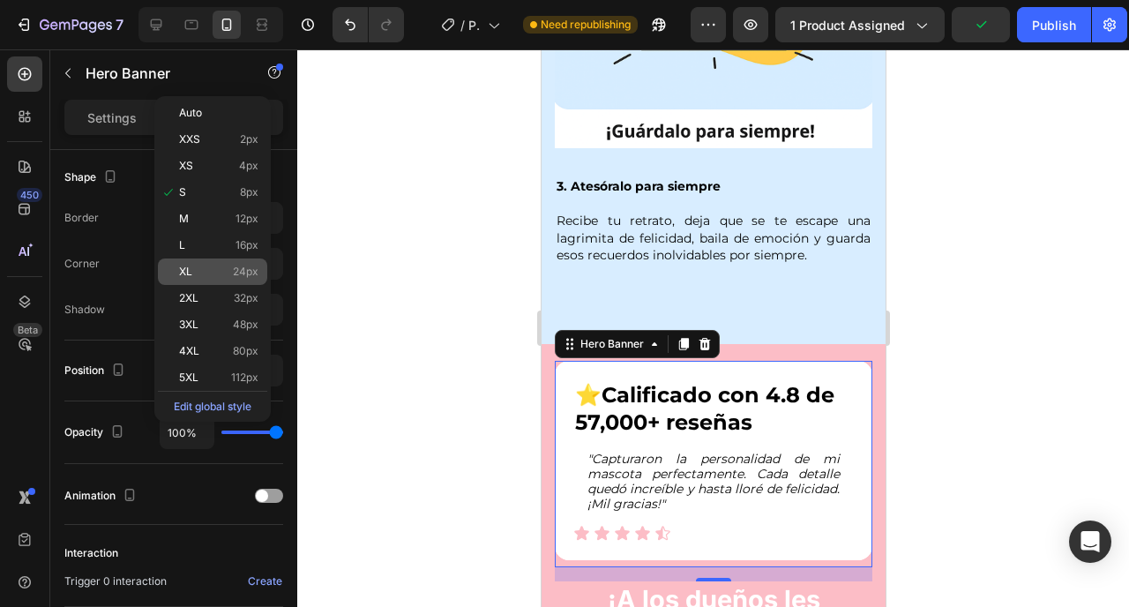
click at [216, 273] on p "XL 24px" at bounding box center [218, 272] width 79 height 12
type input "24"
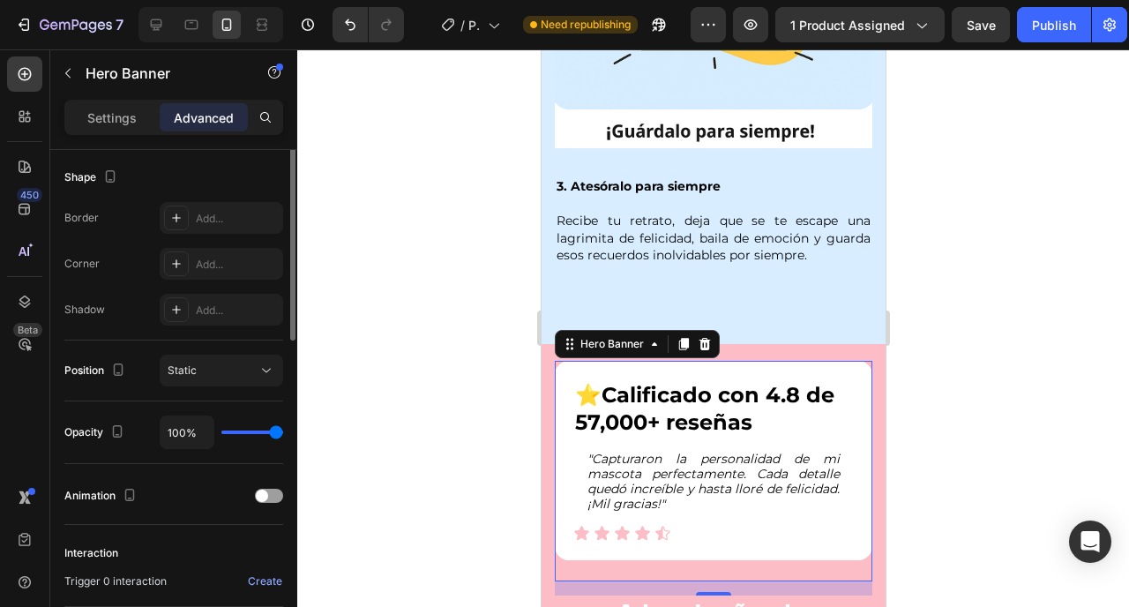
scroll to position [260, 0]
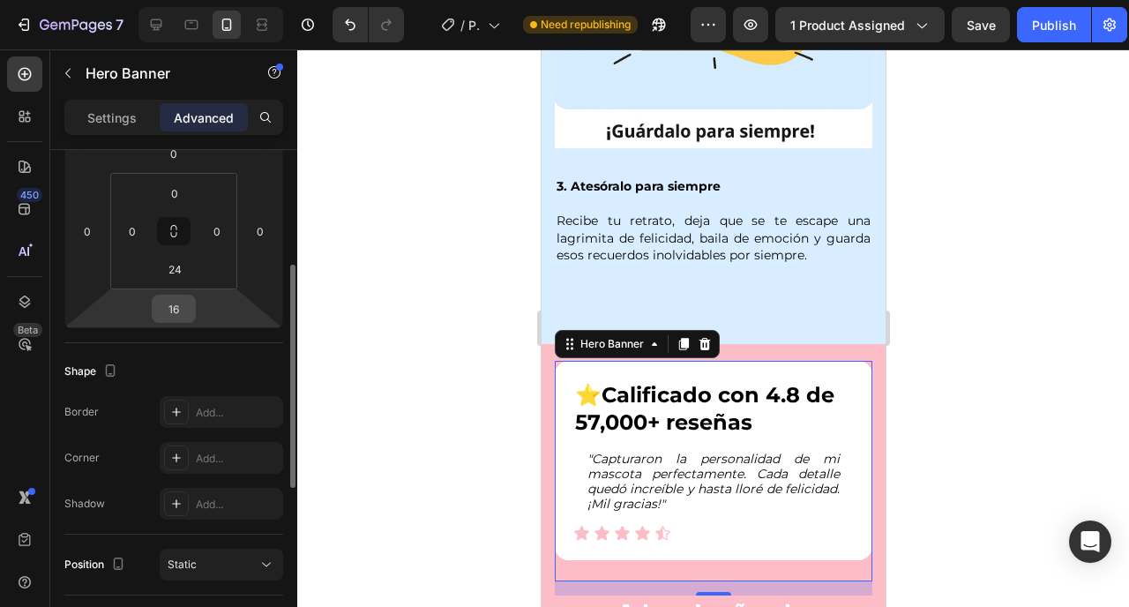
click at [185, 312] on input "16" at bounding box center [173, 309] width 35 height 26
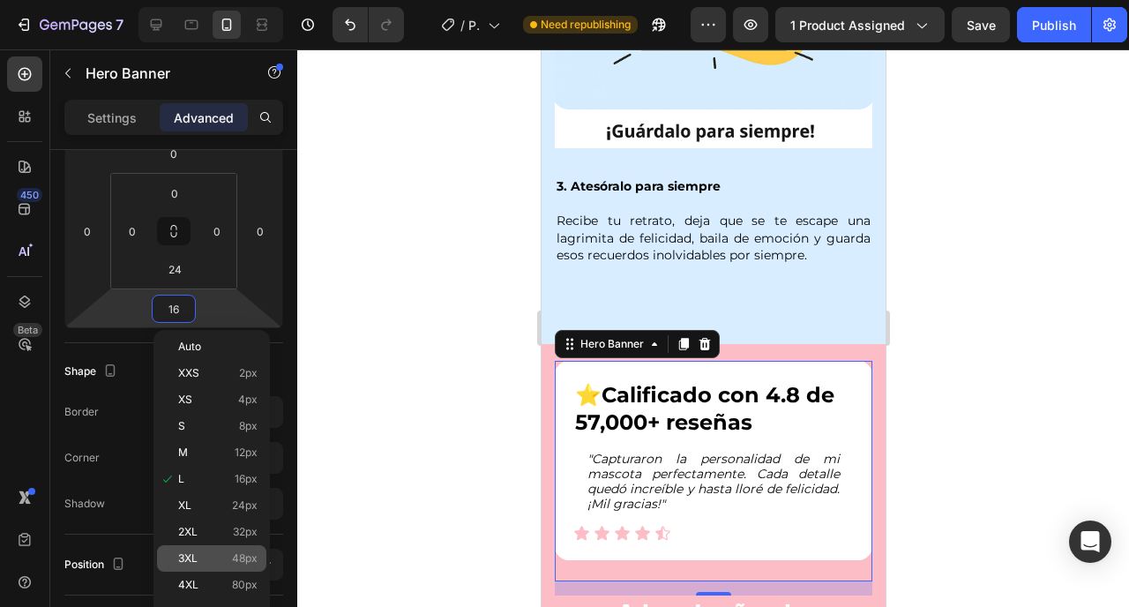
click at [195, 557] on span "3XL" at bounding box center [187, 558] width 19 height 12
type input "48"
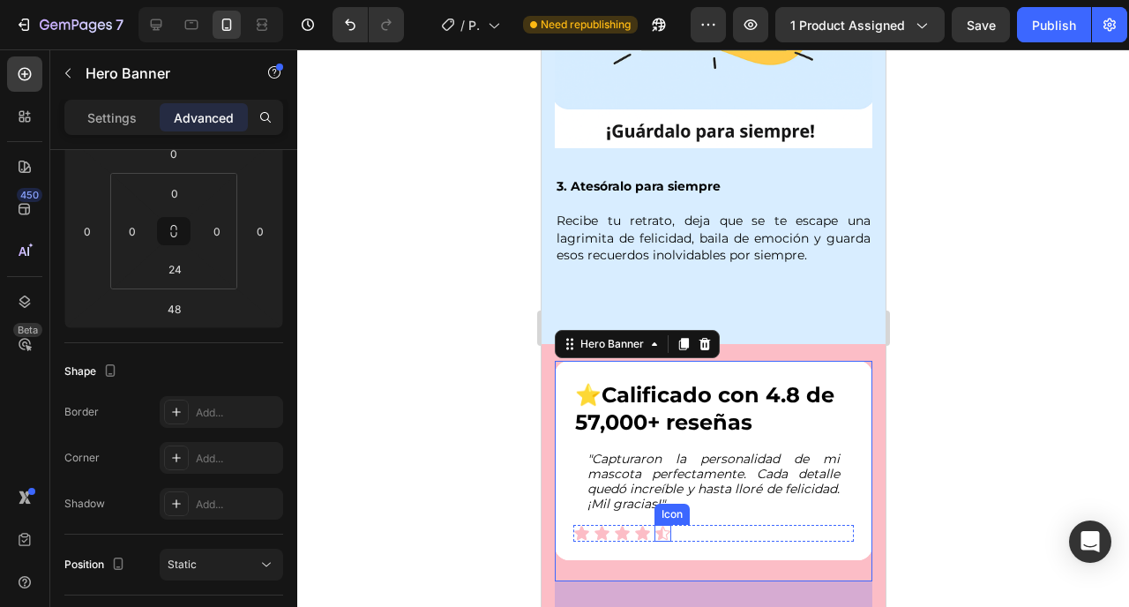
click at [669, 525] on icon at bounding box center [662, 533] width 17 height 17
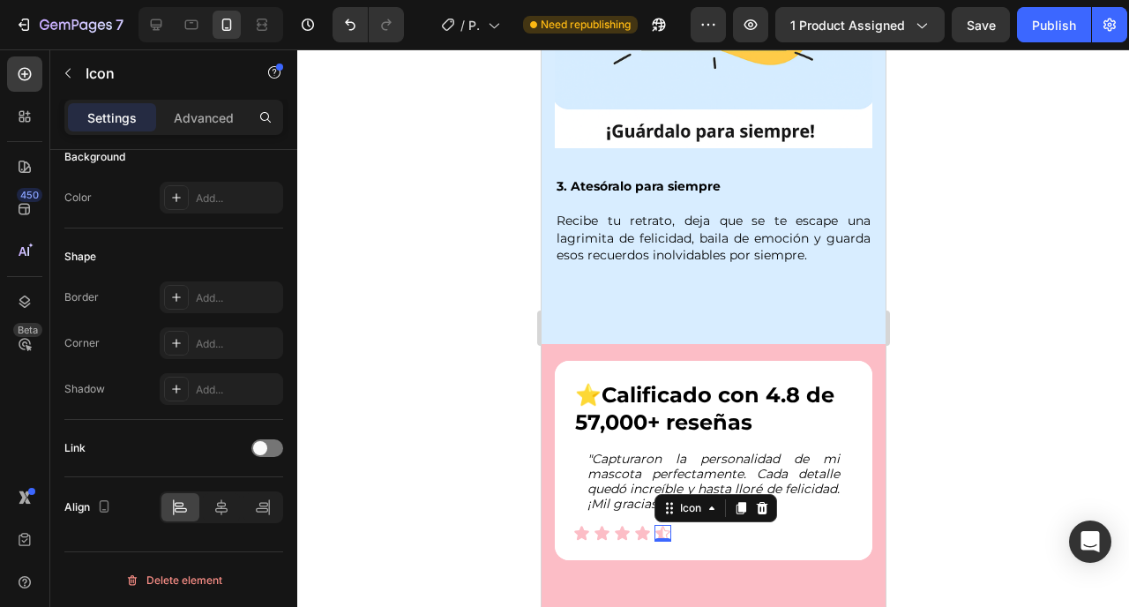
scroll to position [0, 0]
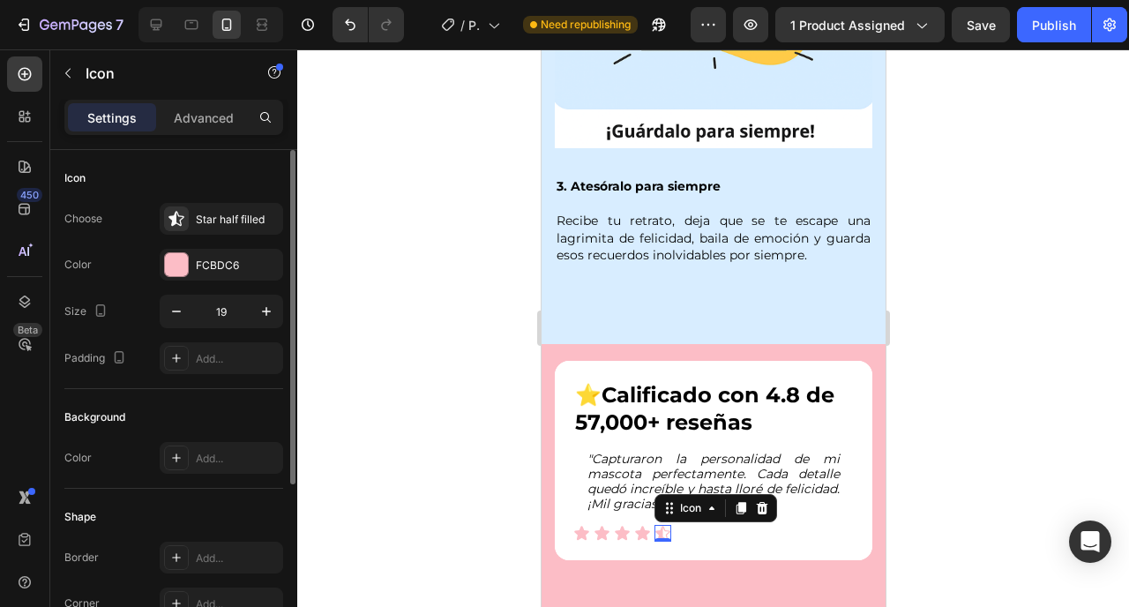
click at [917, 454] on div at bounding box center [713, 328] width 832 height 558
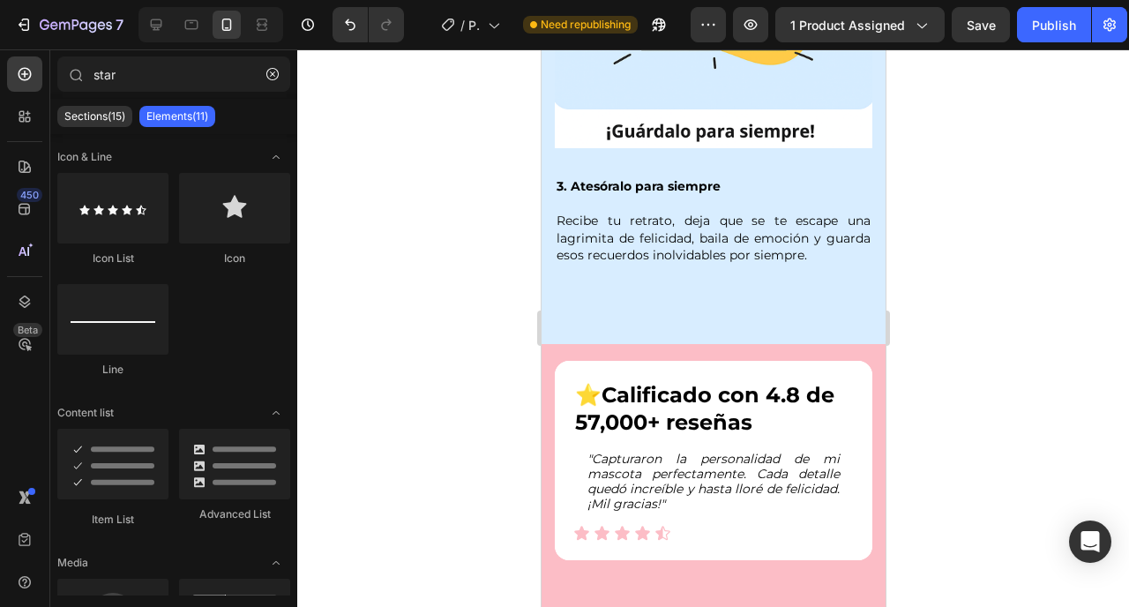
click at [712, 566] on div "⭐️ Calificado con 4.8 de 57,000+ reseñas Heading "Capturaron la personalidad de…" at bounding box center [713, 550] width 318 height 379
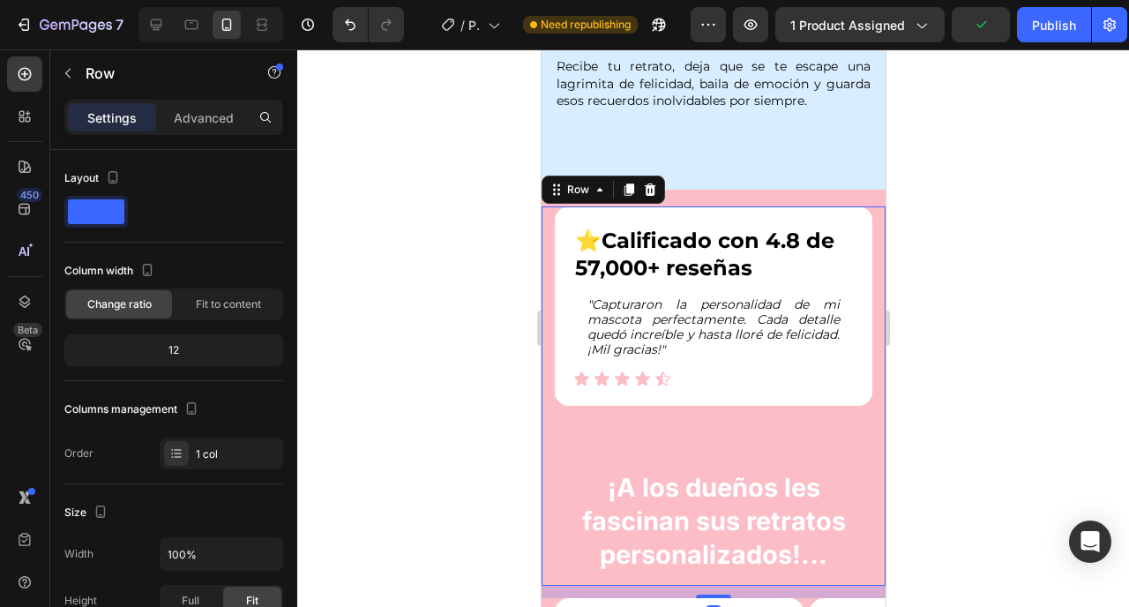
scroll to position [3008, 0]
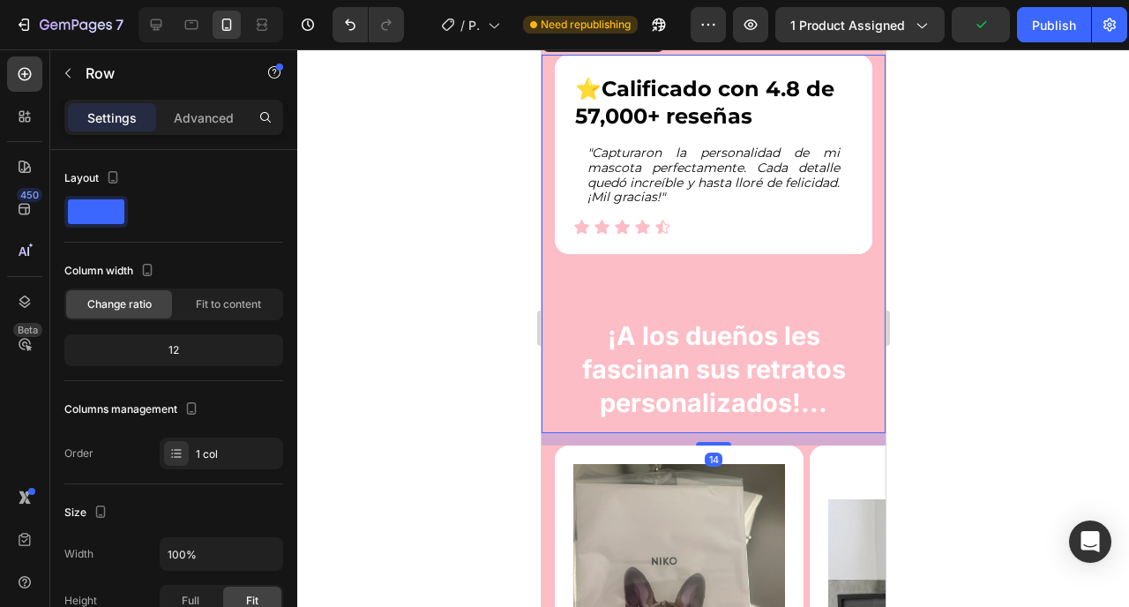
click at [671, 287] on div "⭐️ Calificado con 4.8 de 57,000+ reseñas Heading "Capturaron la personalidad de…" at bounding box center [713, 244] width 318 height 379
click at [176, 114] on p "Advanced" at bounding box center [204, 118] width 60 height 19
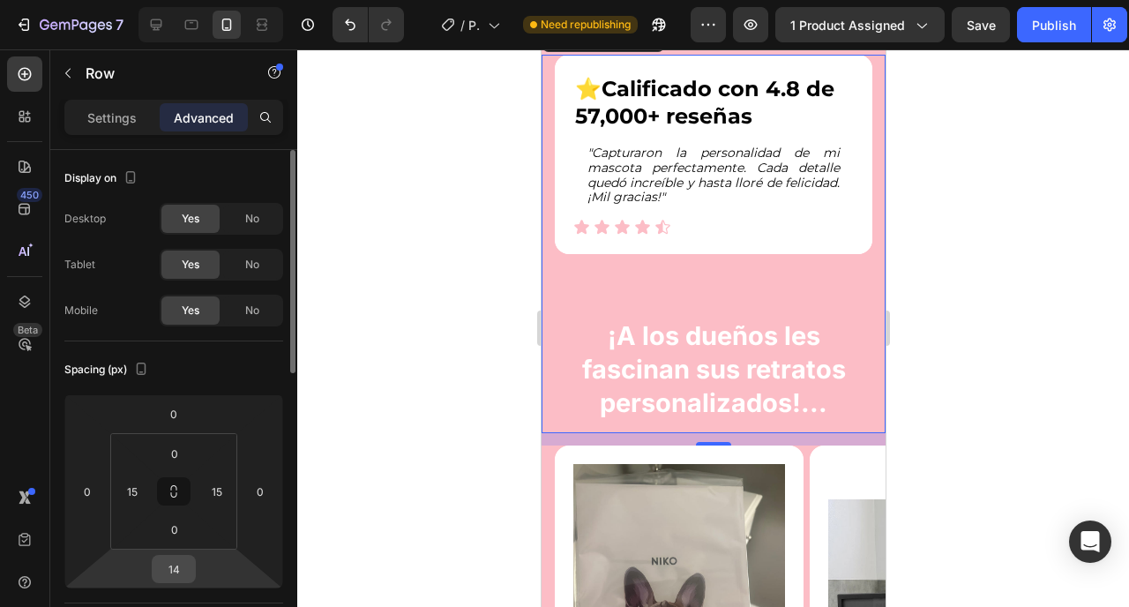
click at [181, 566] on input "14" at bounding box center [173, 569] width 35 height 26
type input "0"
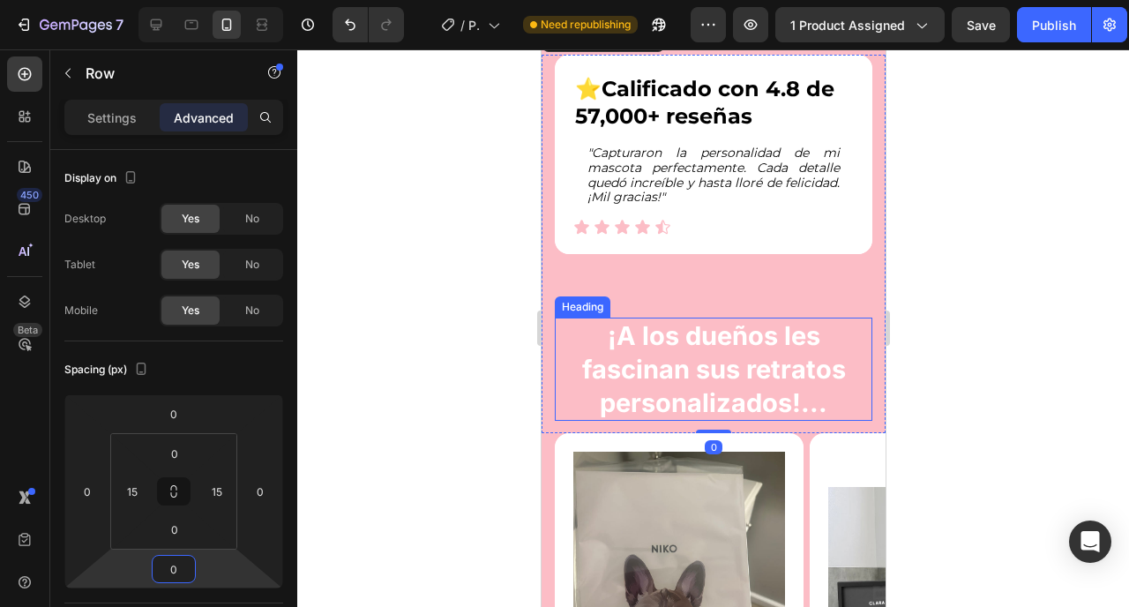
click at [682, 387] on h2 "¡A los dueños les fascinan sus retratos personalizados!..." at bounding box center [713, 369] width 318 height 103
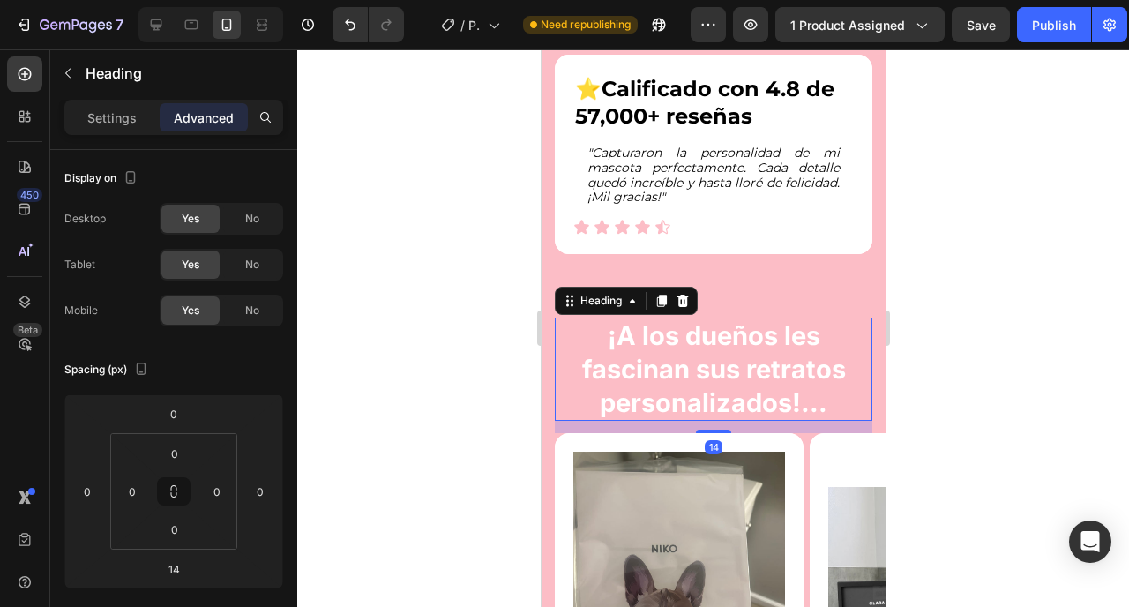
click at [702, 288] on div "⭐️ Calificado con 4.8 de 57,000+ reseñas Heading "Capturaron la personalidad de…" at bounding box center [713, 244] width 318 height 379
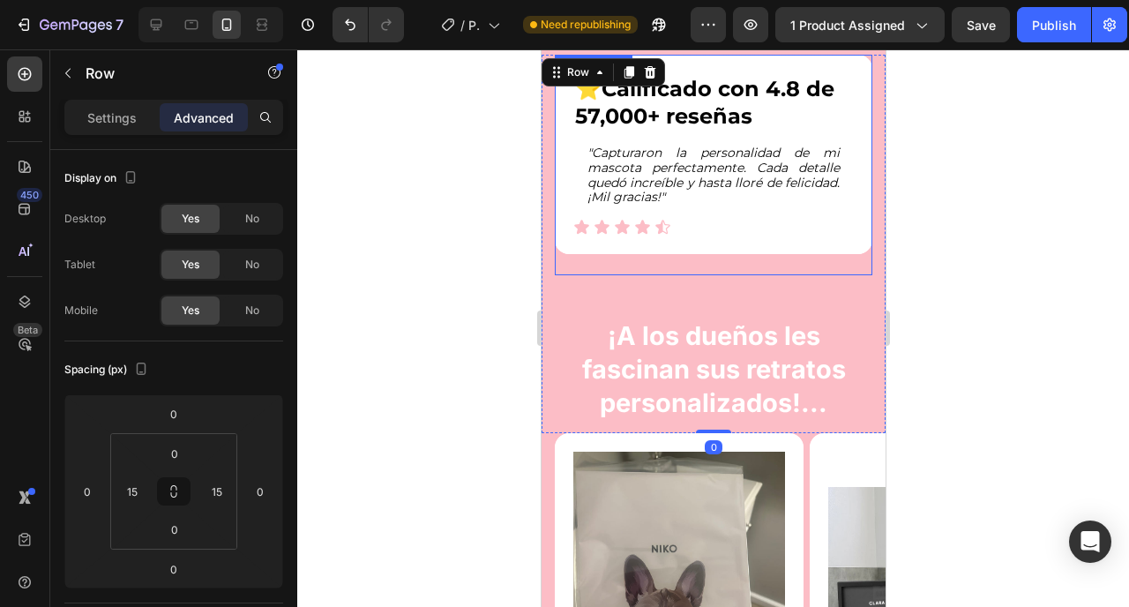
click at [738, 243] on div "⭐️ Calificado con 4.8 de 57,000+ reseñas Heading "Capturaron la personalidad de…" at bounding box center [713, 155] width 318 height 200
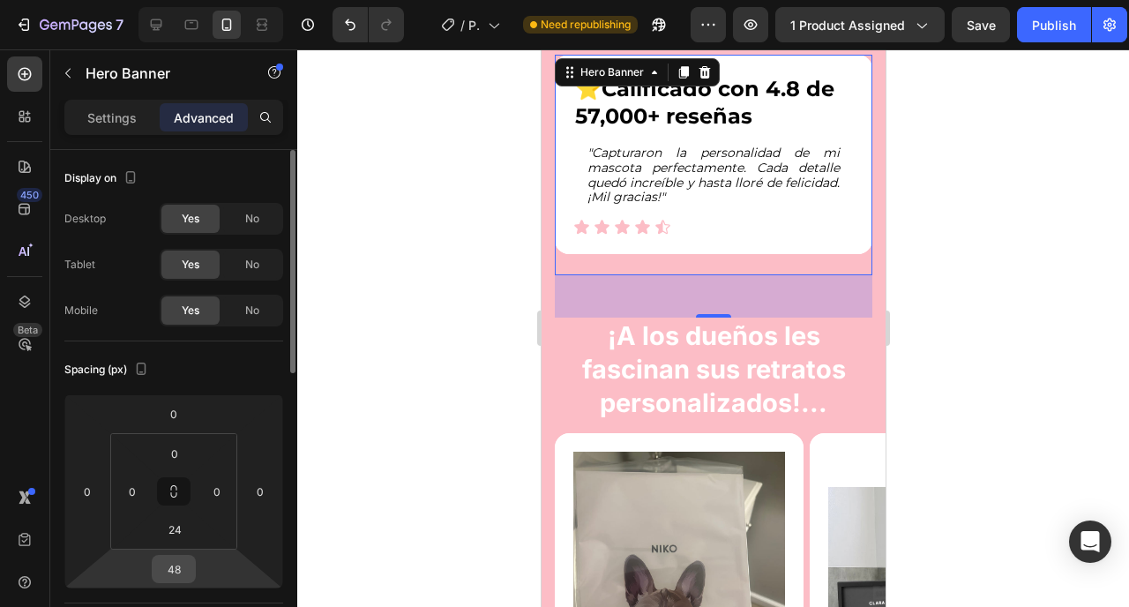
click at [173, 569] on input "48" at bounding box center [173, 569] width 35 height 26
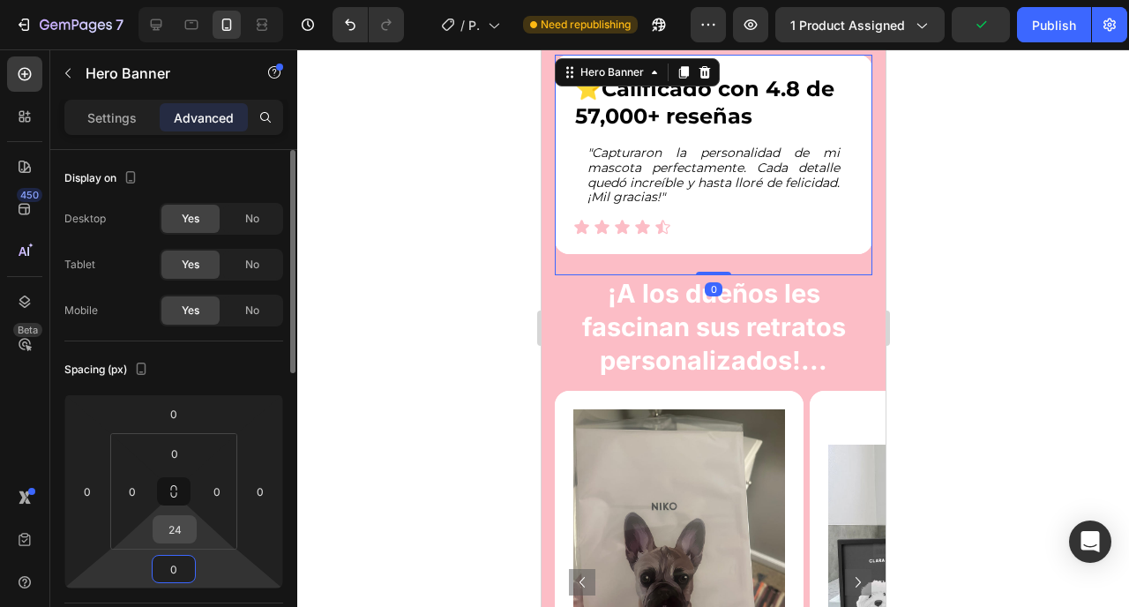
type input "0"
click at [183, 522] on input "24" at bounding box center [174, 529] width 35 height 26
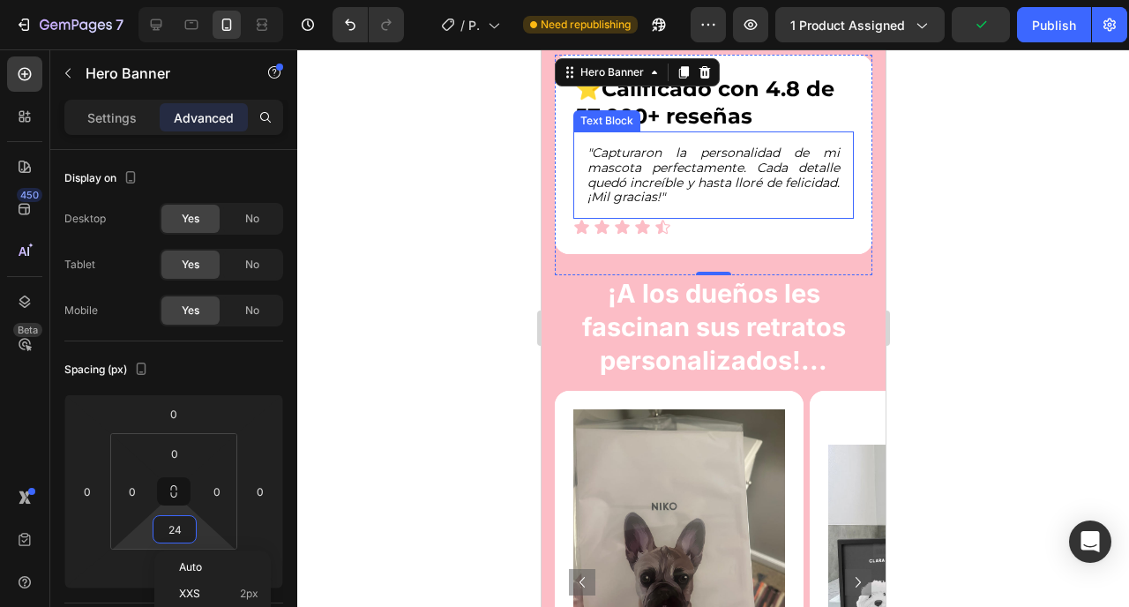
click at [658, 197] on icon ""Capturaron la personalidad de mi mascota perfectamente. Cada detalle quedó inc…" at bounding box center [713, 175] width 252 height 60
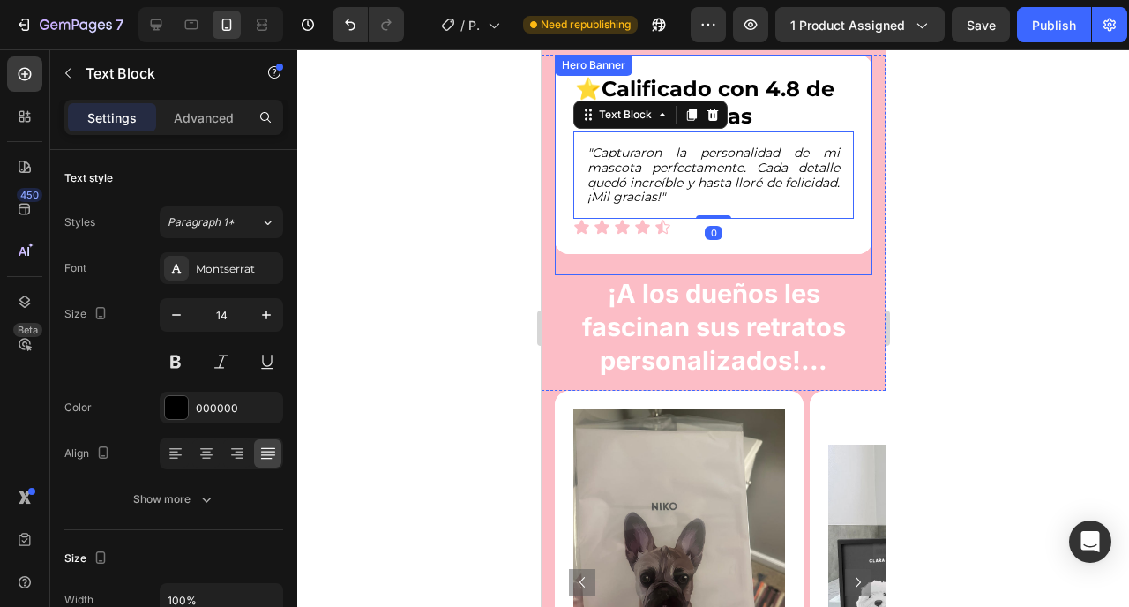
click at [754, 246] on div "⭐️ Calificado con 4.8 de 57,000+ reseñas Heading "Capturaron la personalidad de…" at bounding box center [713, 155] width 318 height 200
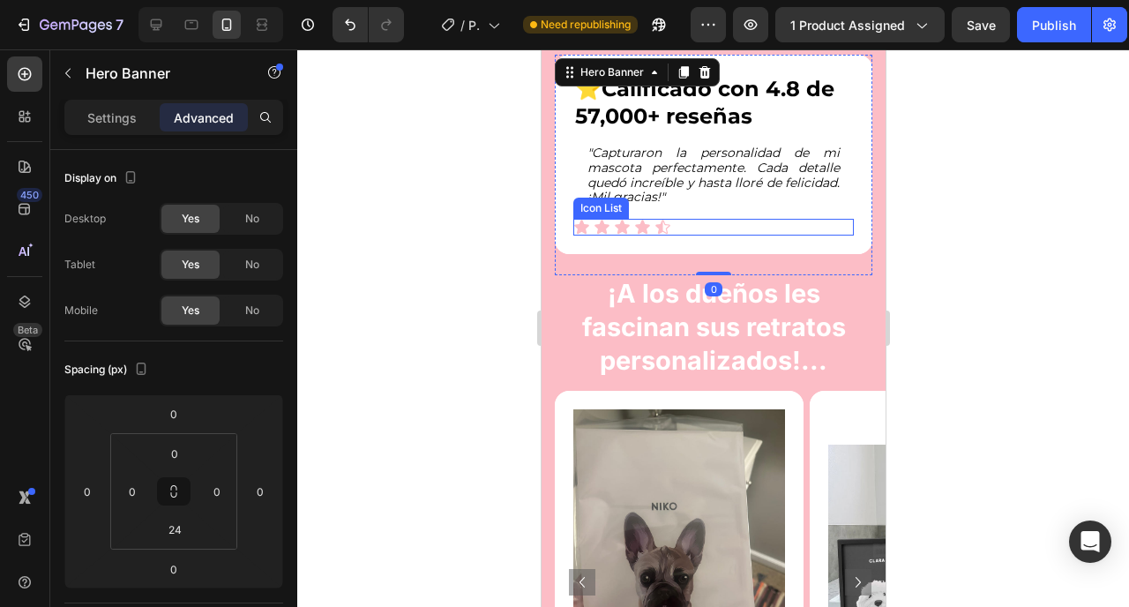
click at [738, 226] on div "Icon Icon Icon Icon Icon" at bounding box center [713, 227] width 281 height 17
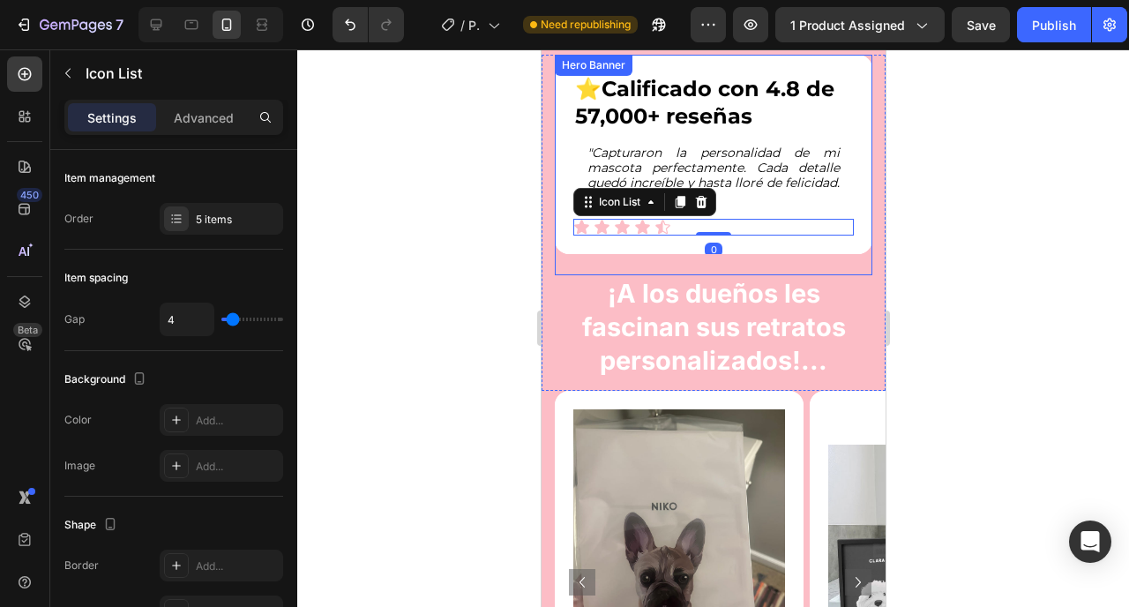
click at [743, 247] on div "⭐️ Calificado con 4.8 de 57,000+ reseñas Heading "Capturaron la personalidad de…" at bounding box center [713, 155] width 318 height 200
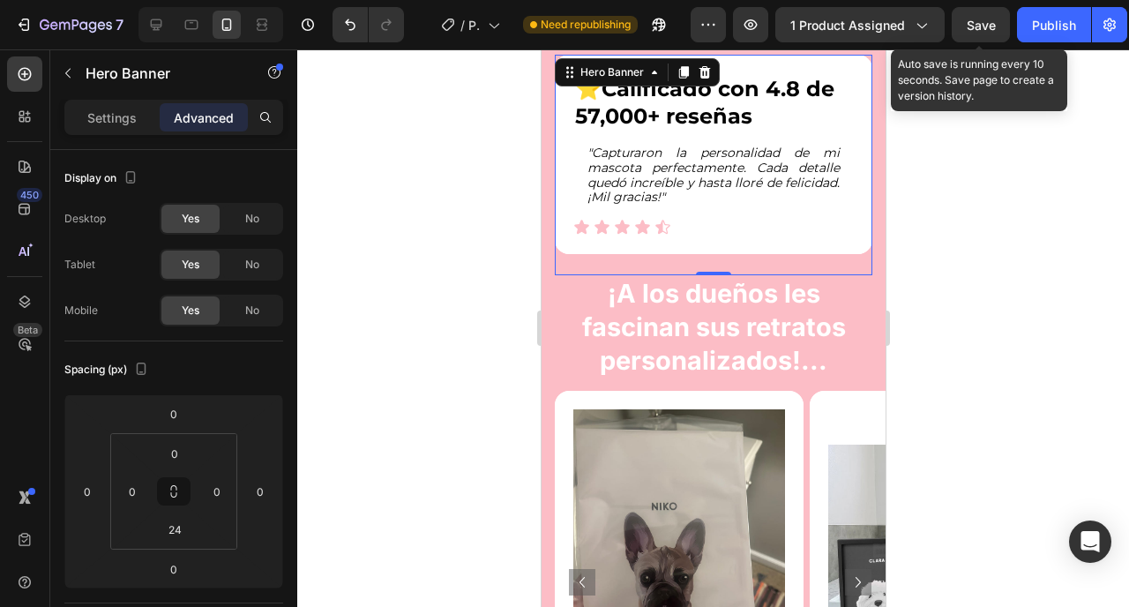
click at [987, 25] on span "Save" at bounding box center [981, 25] width 29 height 15
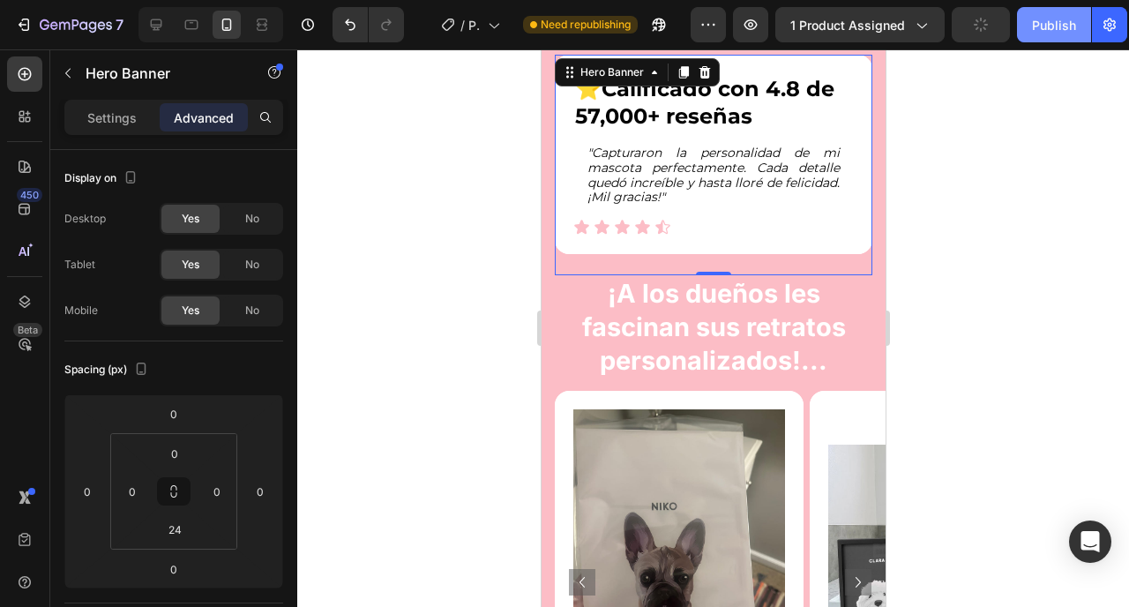
click at [1041, 25] on div "Publish" at bounding box center [1054, 25] width 44 height 19
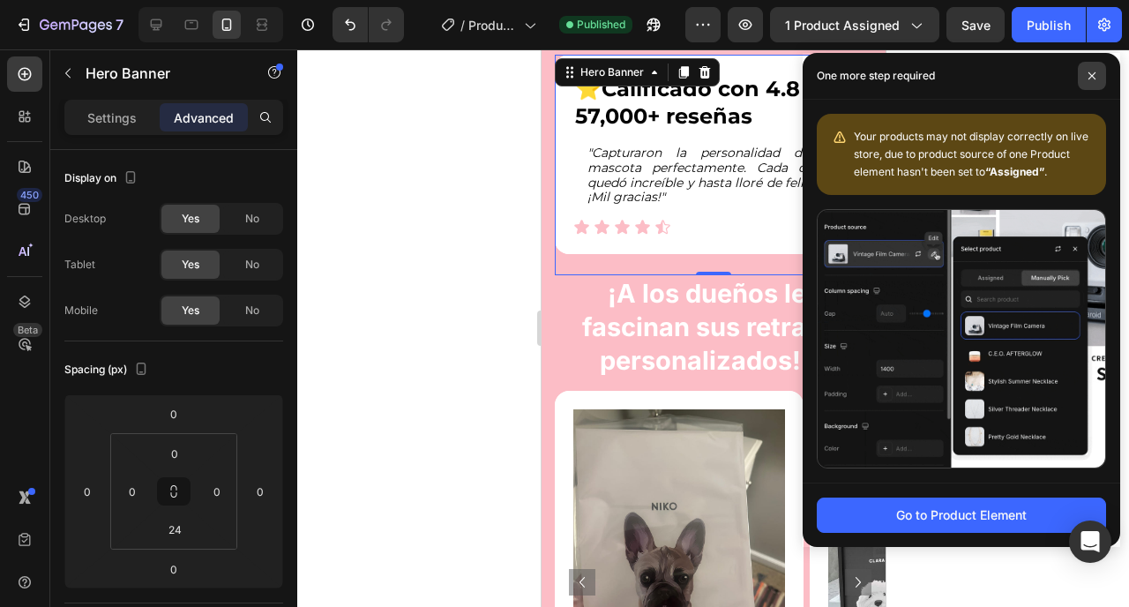
click at [1097, 73] on span at bounding box center [1092, 76] width 28 height 28
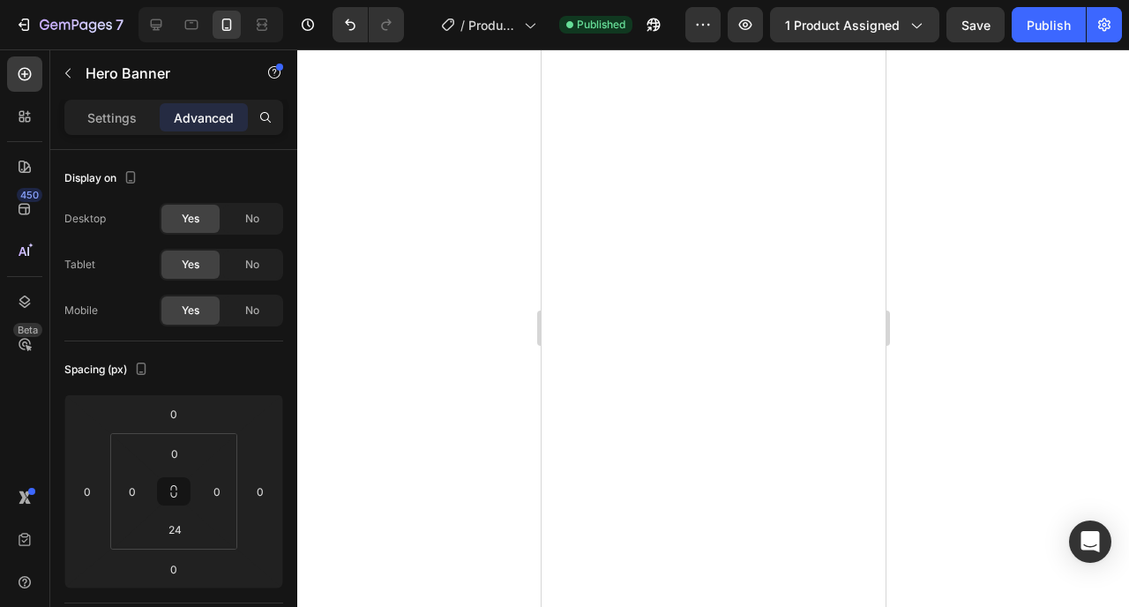
scroll to position [9632, 0]
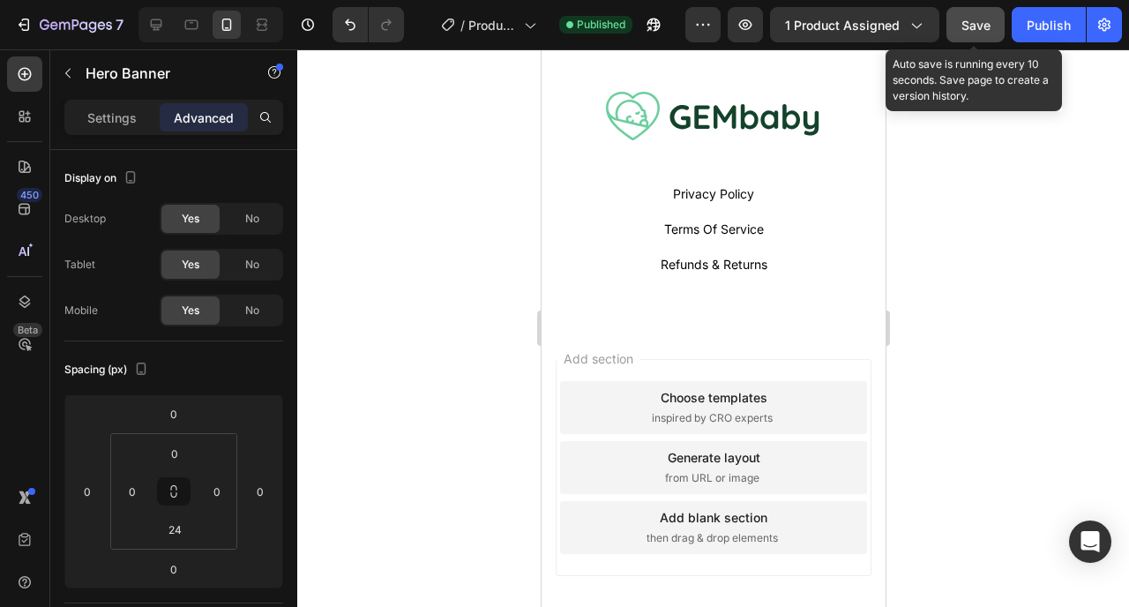
click at [993, 21] on button "Save" at bounding box center [976, 24] width 58 height 35
